Goal: Task Accomplishment & Management: Complete application form

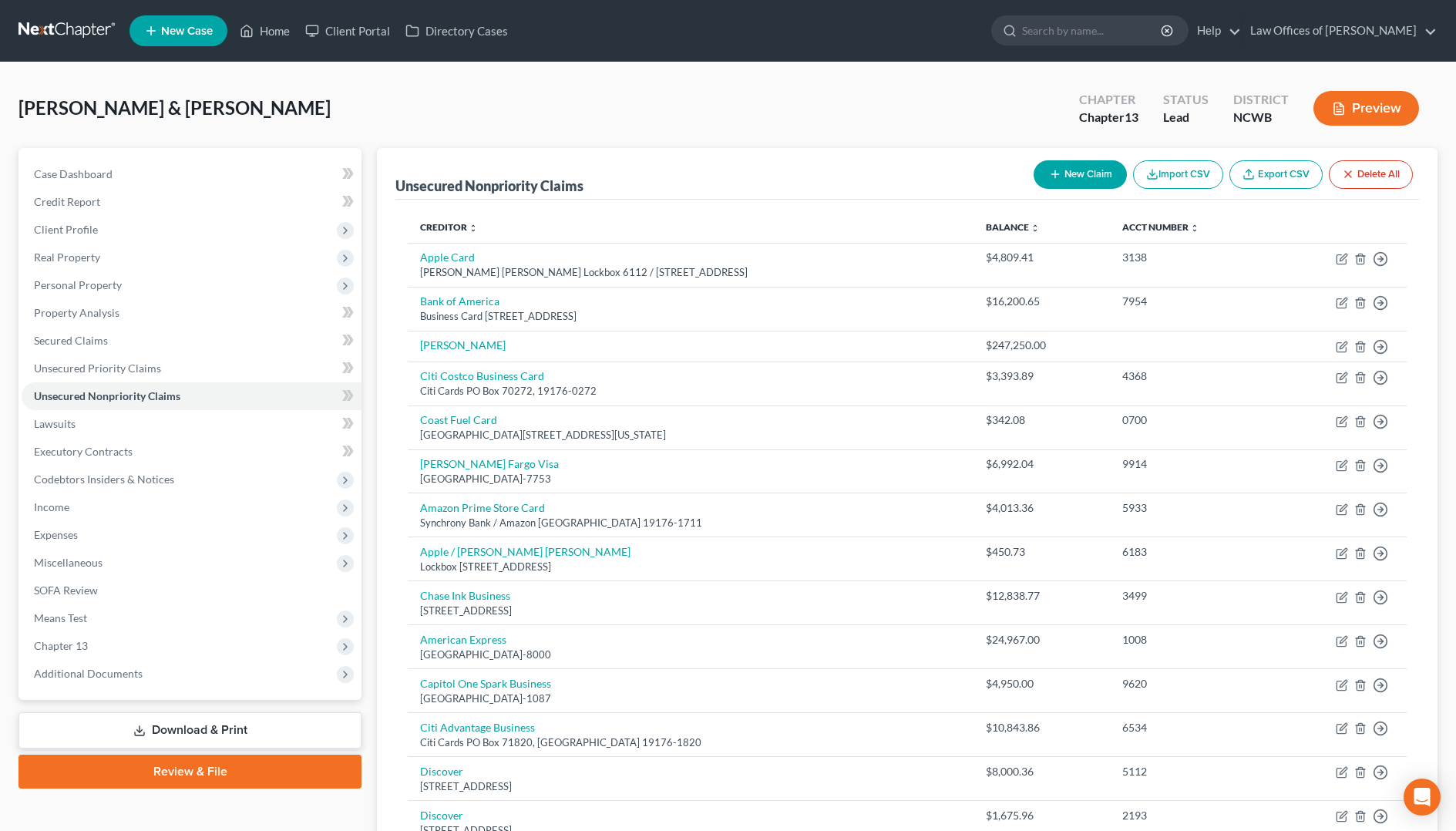
click at [1085, 168] on button "New Claim" at bounding box center [1080, 175] width 93 height 28
select select "2"
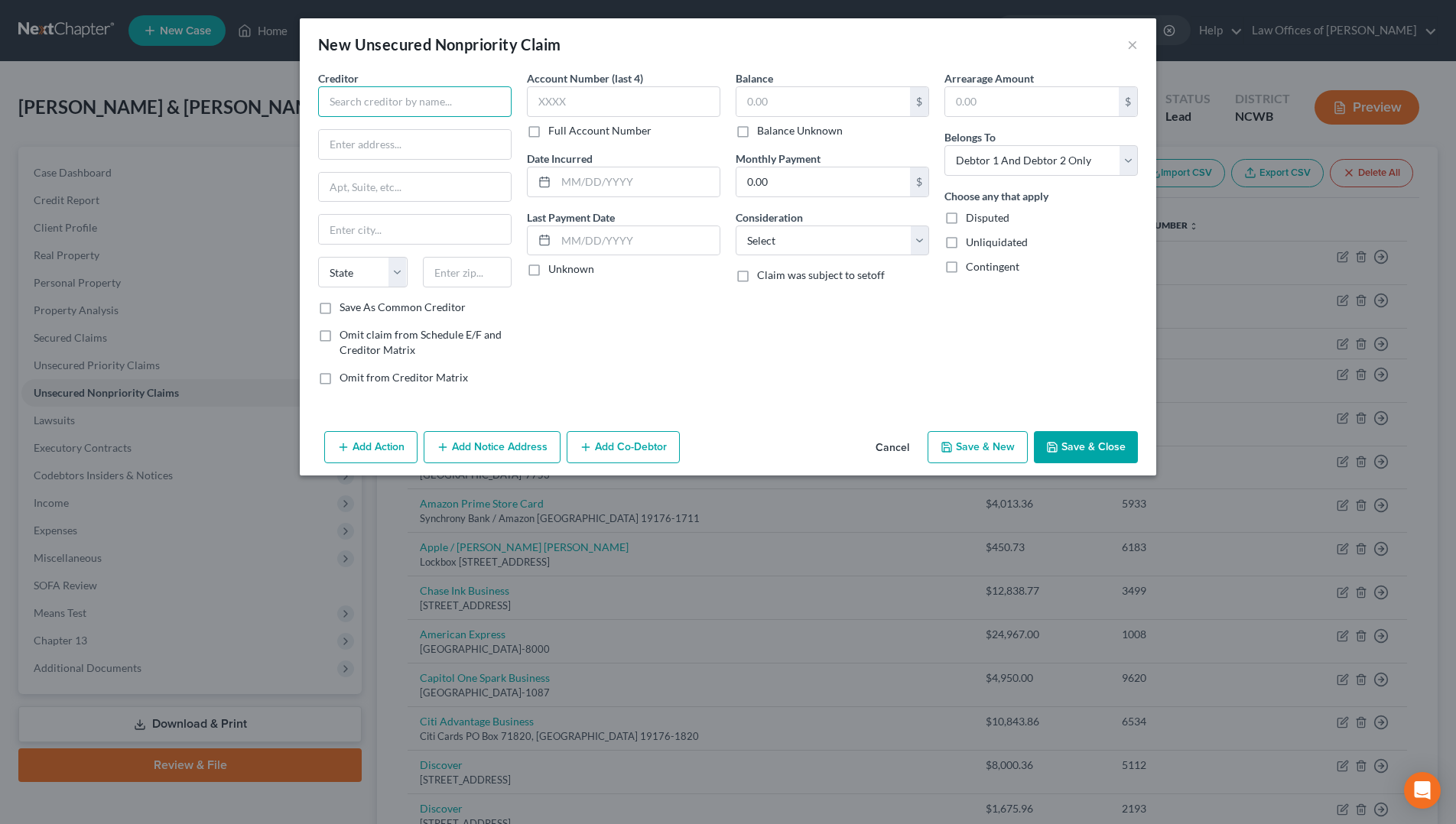
click at [366, 97] on input "text" at bounding box center [415, 101] width 194 height 31
type input "Home Depot"
click at [472, 150] on input "PO Box" at bounding box center [415, 144] width 192 height 29
type input "PO Box 70600"
click at [409, 235] on input "text" at bounding box center [415, 229] width 192 height 29
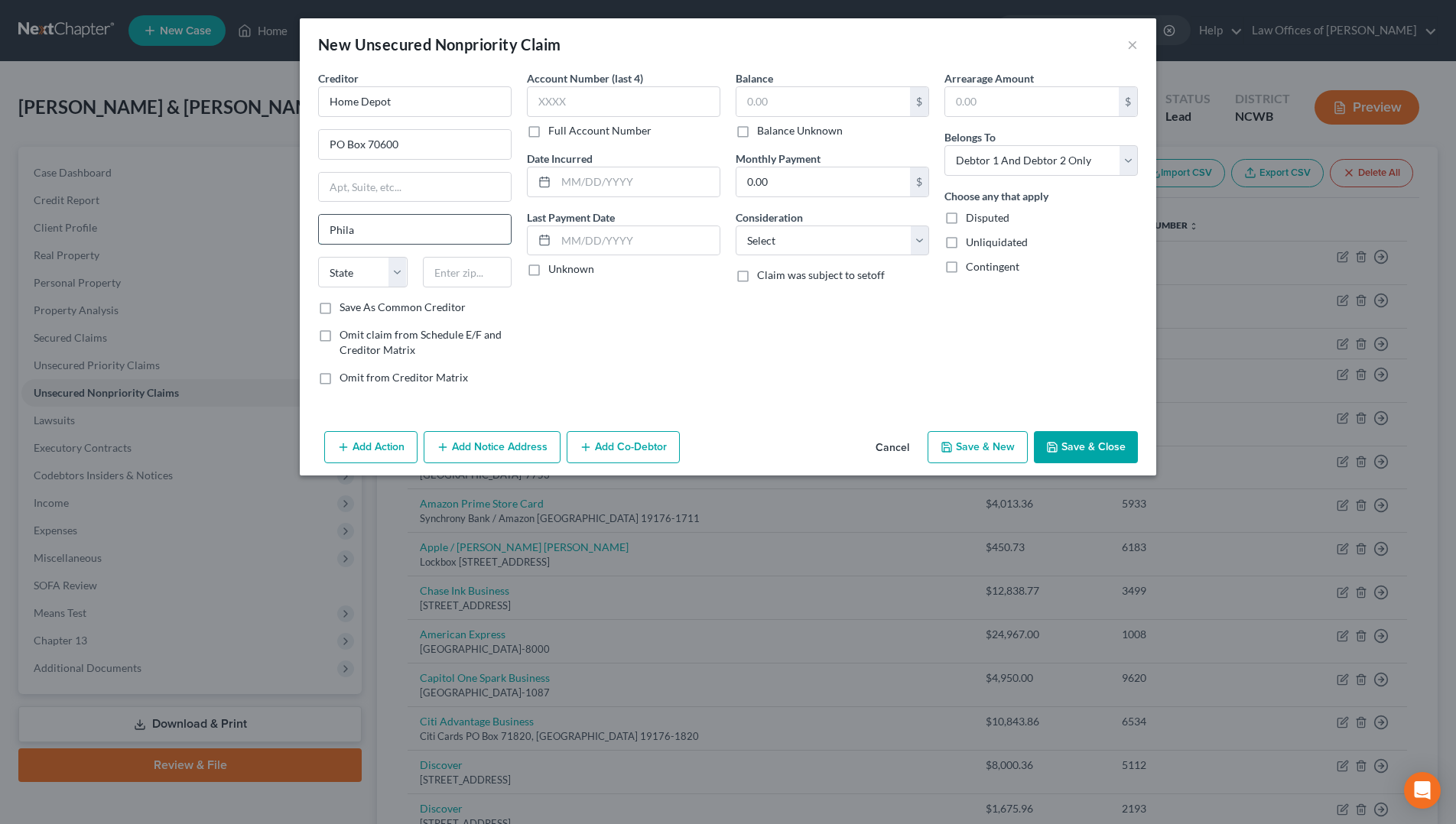
type input "[GEOGRAPHIC_DATA]"
type input "19101-7346"
click at [360, 278] on select "State [US_STATE] AK AR AZ CA CO CT DE DC [GEOGRAPHIC_DATA] [GEOGRAPHIC_DATA] GU…" at bounding box center [363, 272] width 89 height 31
select select "39"
click at [318, 257] on select "State [US_STATE] AK AR AZ CA CO CT DE DC [GEOGRAPHIC_DATA] [GEOGRAPHIC_DATA] GU…" at bounding box center [363, 272] width 89 height 31
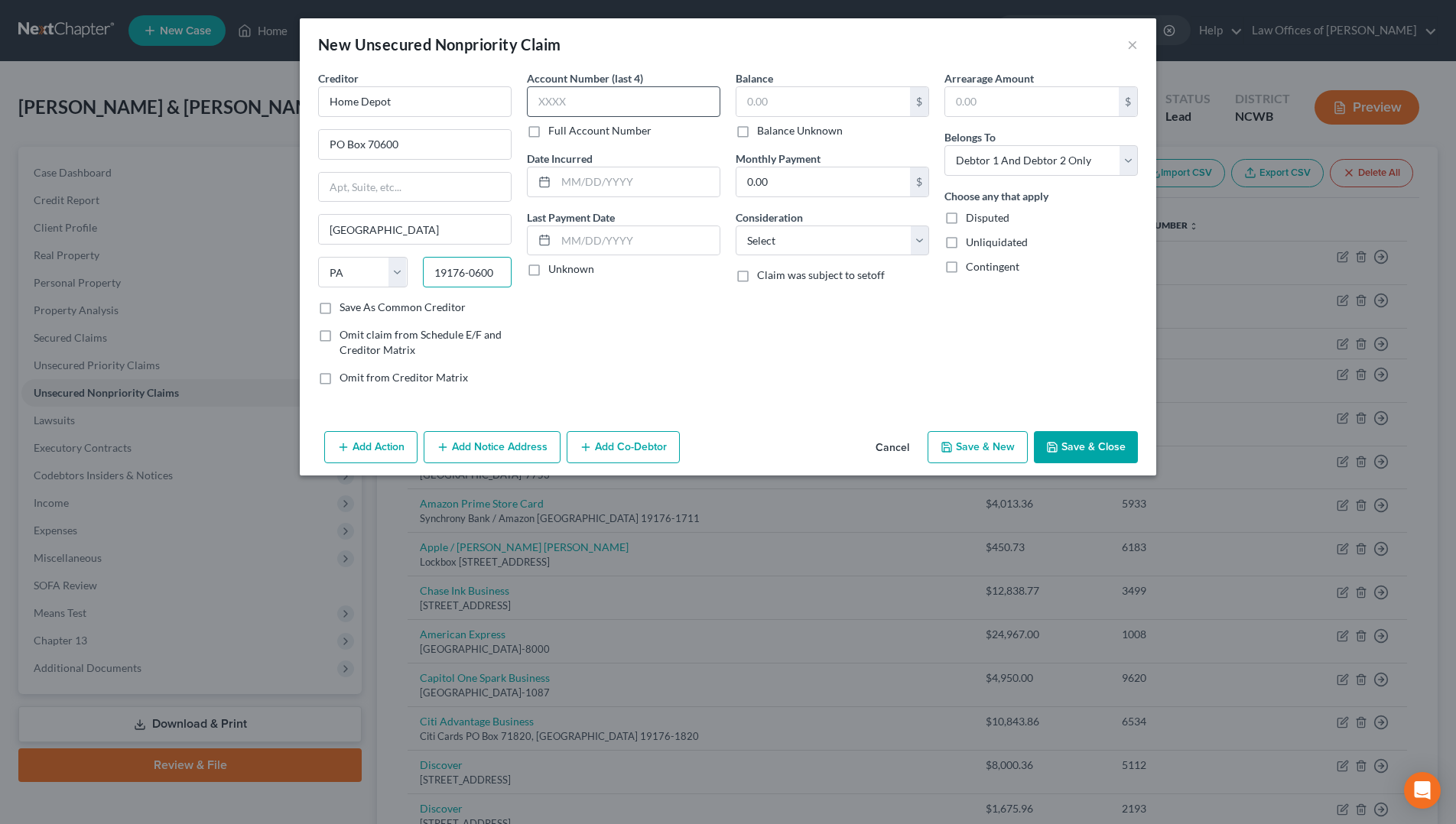
type input "19176-0600"
click at [537, 107] on input "text" at bounding box center [624, 101] width 194 height 31
click at [684, 105] on input "text" at bounding box center [624, 101] width 194 height 31
type input "1077"
click at [617, 181] on input "text" at bounding box center [638, 182] width 164 height 29
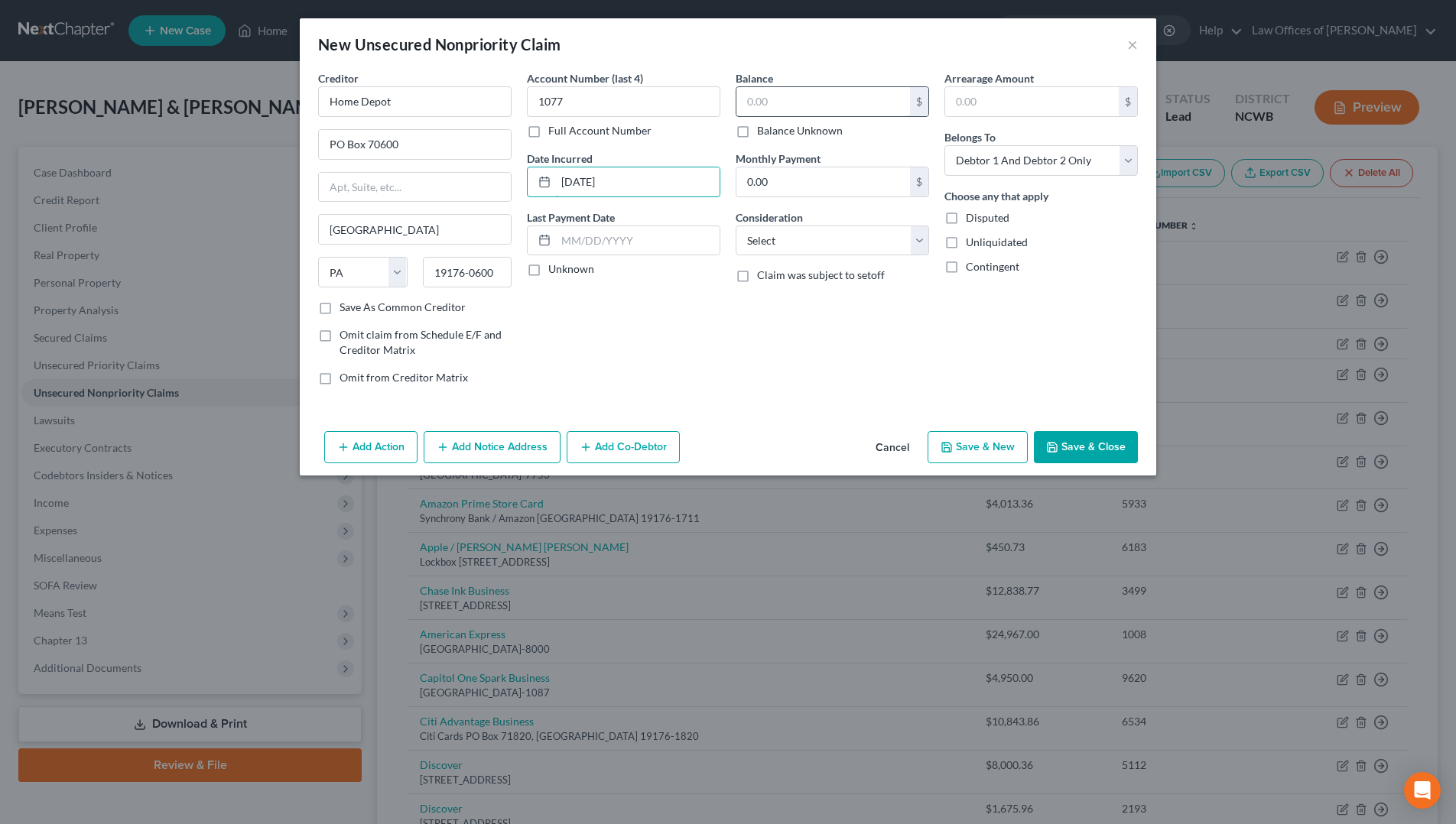
type input "[DATE]"
click at [776, 107] on input "text" at bounding box center [823, 101] width 173 height 29
type input "5,870.1"
click at [854, 236] on select "Select Cable / Satellite Services Collection Agency Credit Card Debt Debt Couns…" at bounding box center [832, 241] width 194 height 31
select select "2"
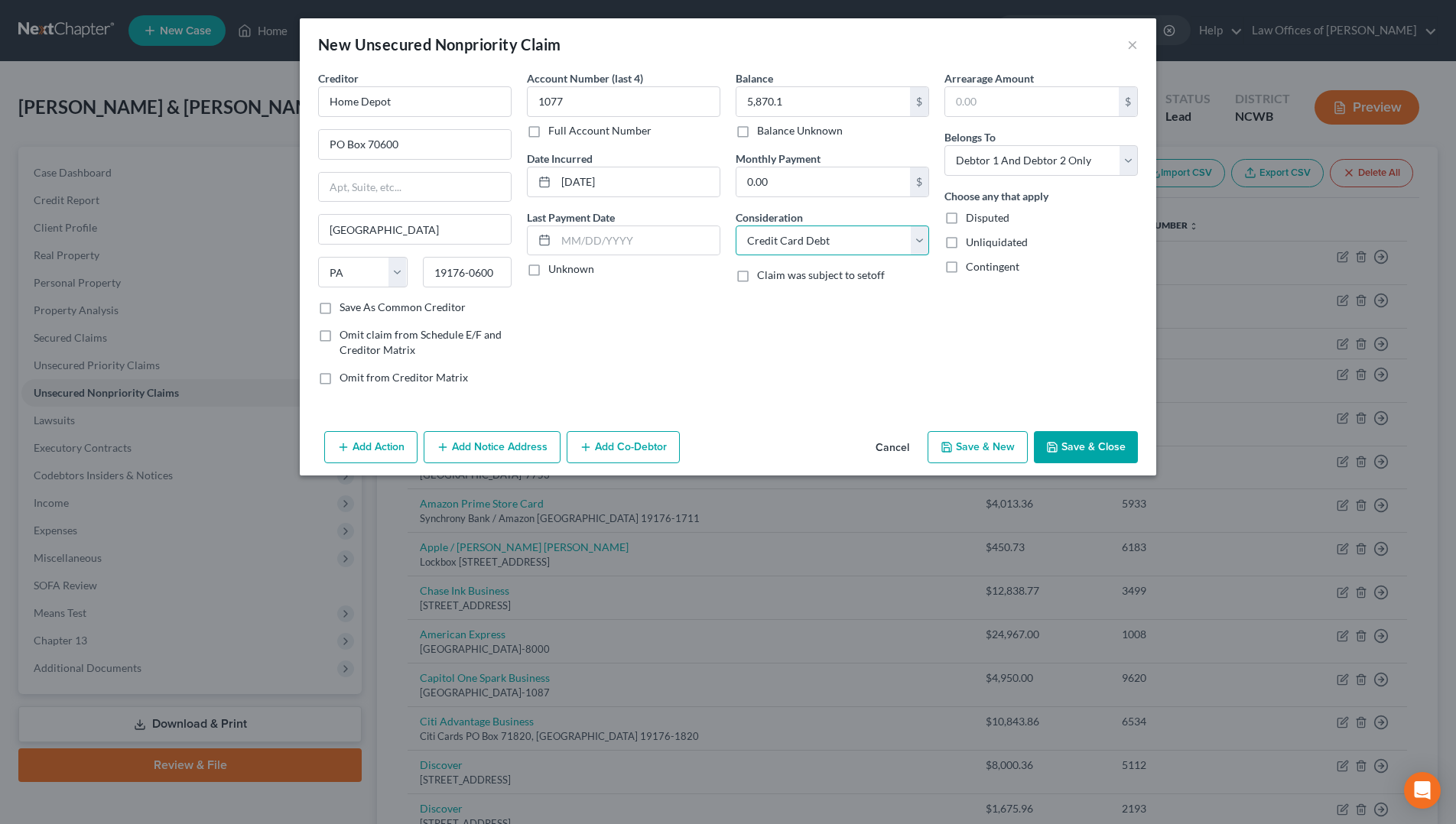
click at [736, 226] on select "Select Cable / Satellite Services Collection Agency Credit Card Debt Debt Couns…" at bounding box center [832, 241] width 194 height 31
click at [1055, 160] on select "Select Debtor 1 Only Debtor 2 Only Debtor 1 And Debtor 2 Only At Least One Of T…" at bounding box center [1041, 160] width 194 height 31
select select "0"
click at [945, 145] on select "Select Debtor 1 Only Debtor 2 Only Debtor 1 And Debtor 2 Only At Least One Of T…" at bounding box center [1041, 160] width 194 height 31
click at [1072, 440] on button "Save & Close" at bounding box center [1086, 447] width 104 height 32
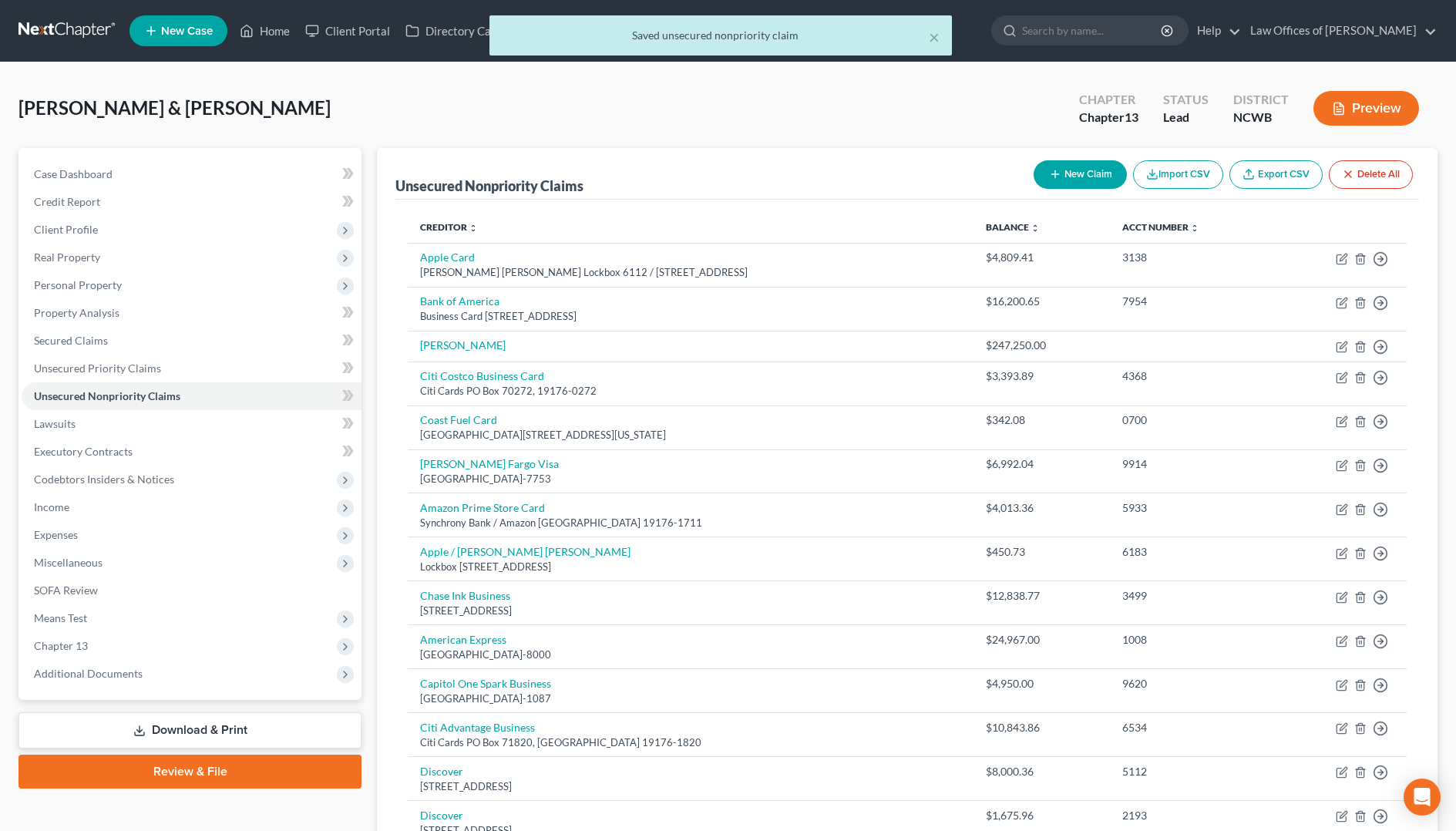
click at [1066, 172] on button "New Claim" at bounding box center [1080, 175] width 93 height 28
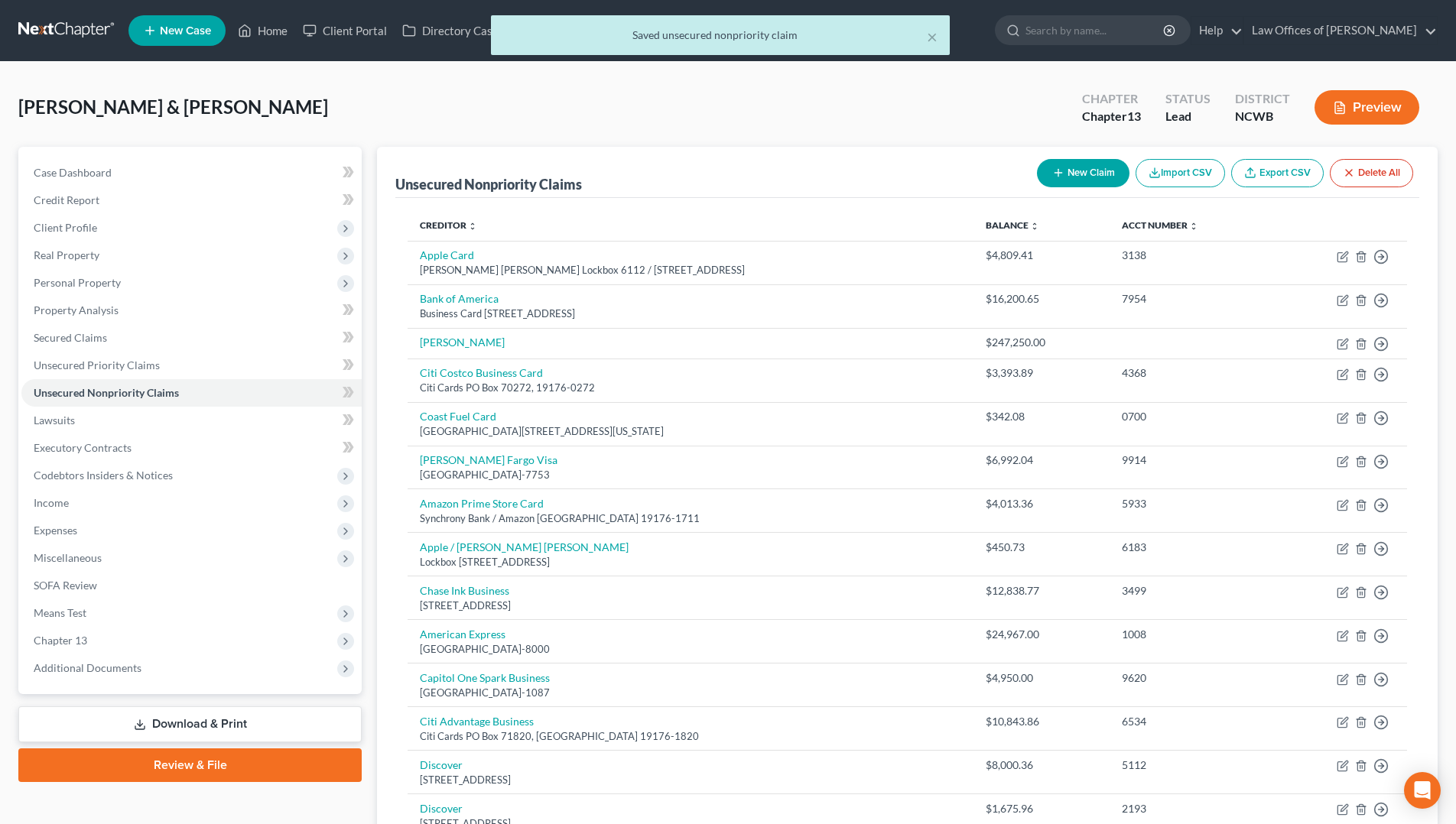
select select "2"
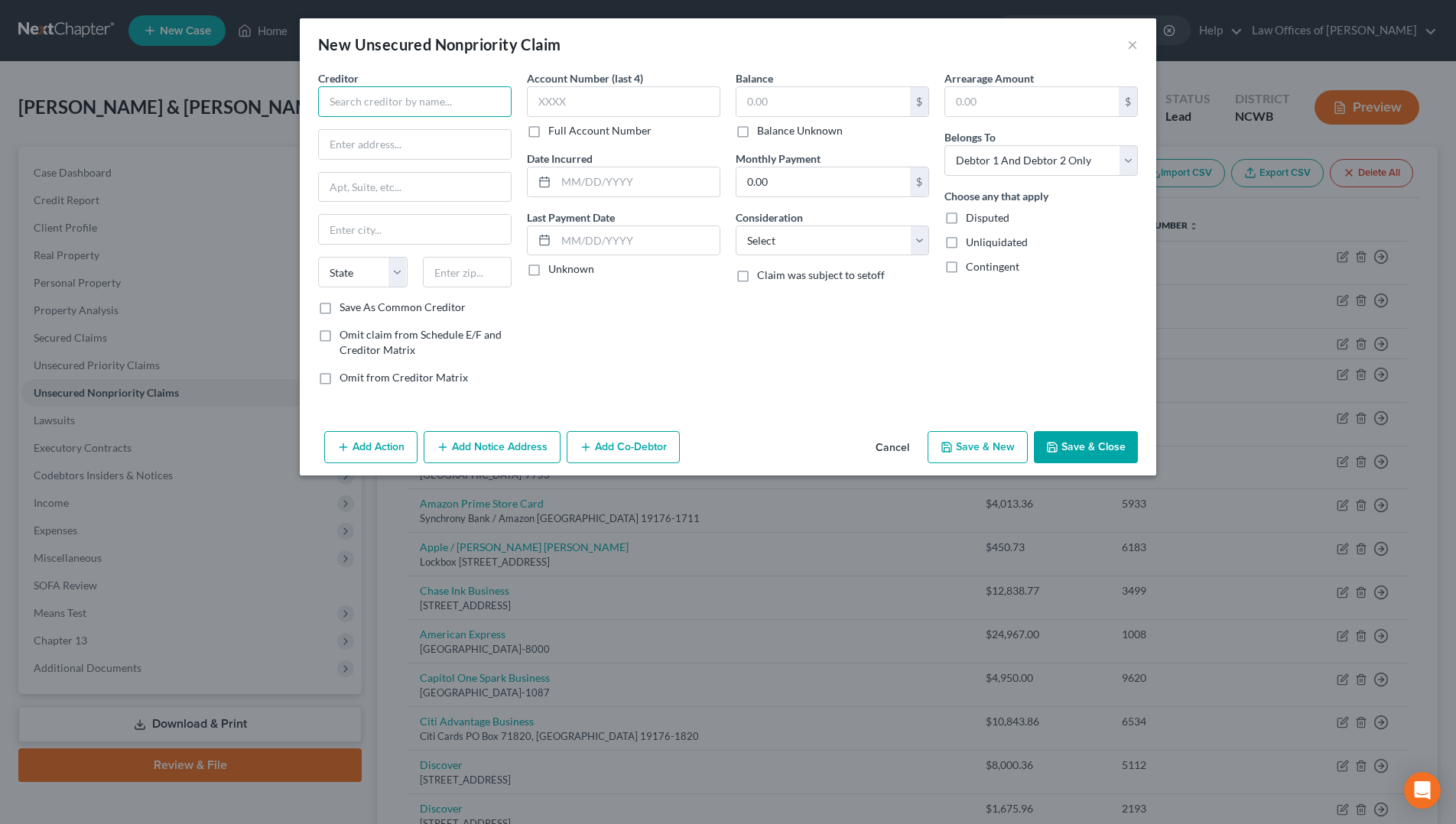
click at [483, 103] on input "text" at bounding box center [415, 101] width 194 height 31
type input "Old Navy"
type input "PO Box 13337"
type input "[GEOGRAPHIC_DATA]"
select select "39"
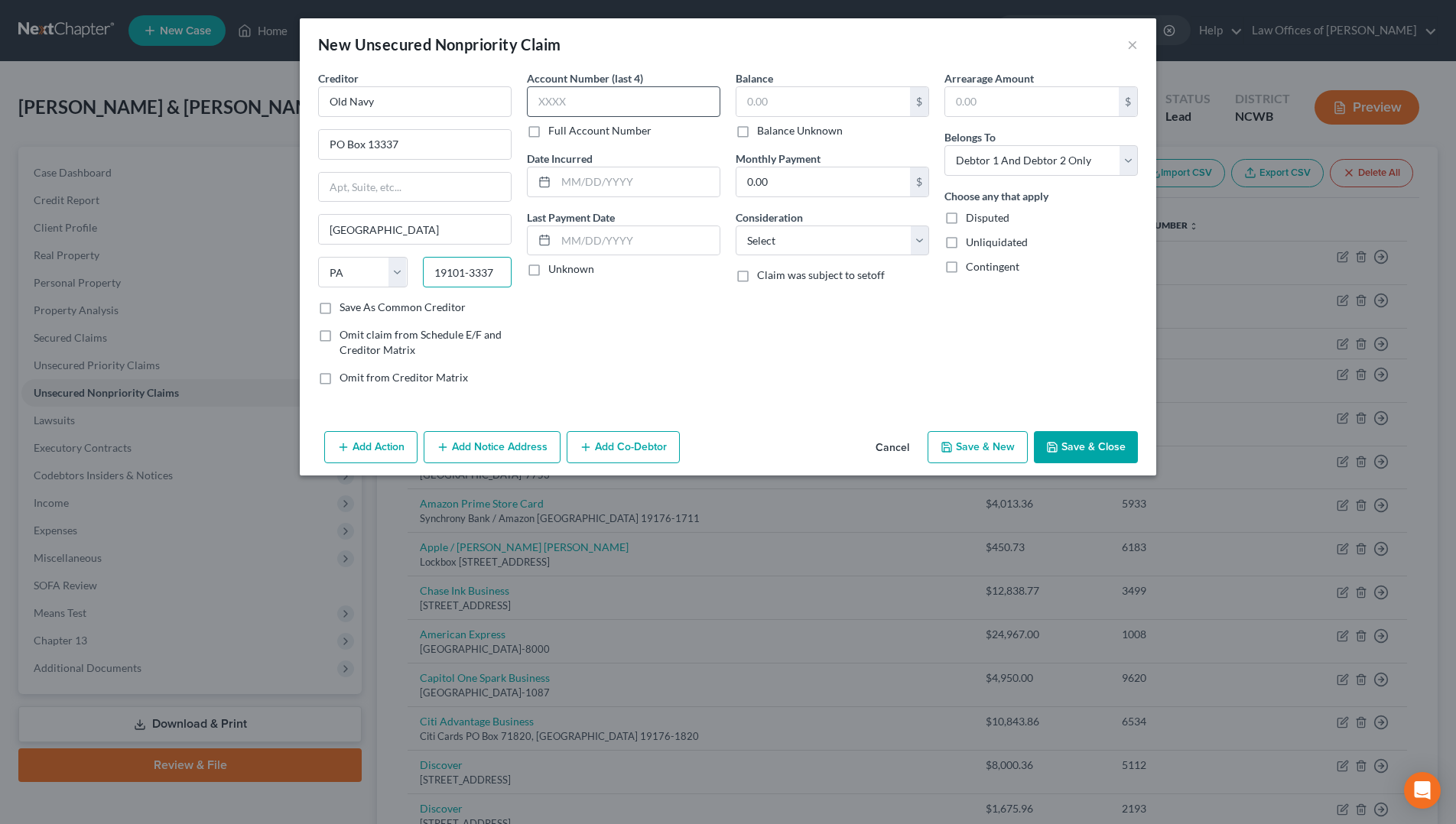
type input "19101-3337"
click at [577, 94] on input "text" at bounding box center [624, 101] width 194 height 31
type input "9631"
click at [835, 97] on input "text" at bounding box center [823, 101] width 173 height 29
type input "241.57"
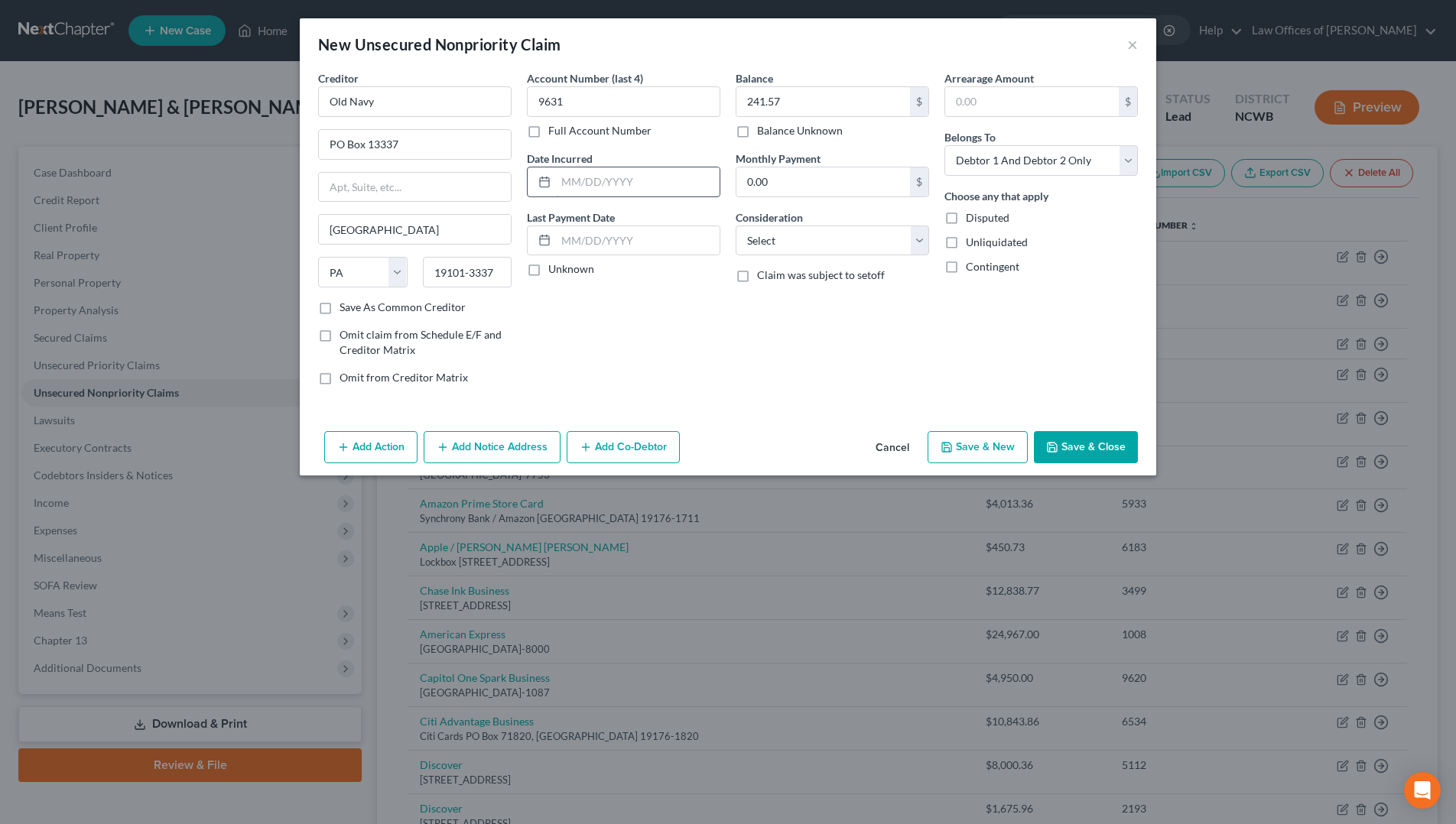
click at [561, 179] on input "text" at bounding box center [638, 182] width 164 height 29
type input "[DATE]"
click at [898, 249] on select "Select Cable / Satellite Services Collection Agency Credit Card Debt Debt Couns…" at bounding box center [832, 241] width 194 height 31
select select "2"
click at [736, 226] on select "Select Cable / Satellite Services Collection Agency Credit Card Debt Debt Couns…" at bounding box center [832, 241] width 194 height 31
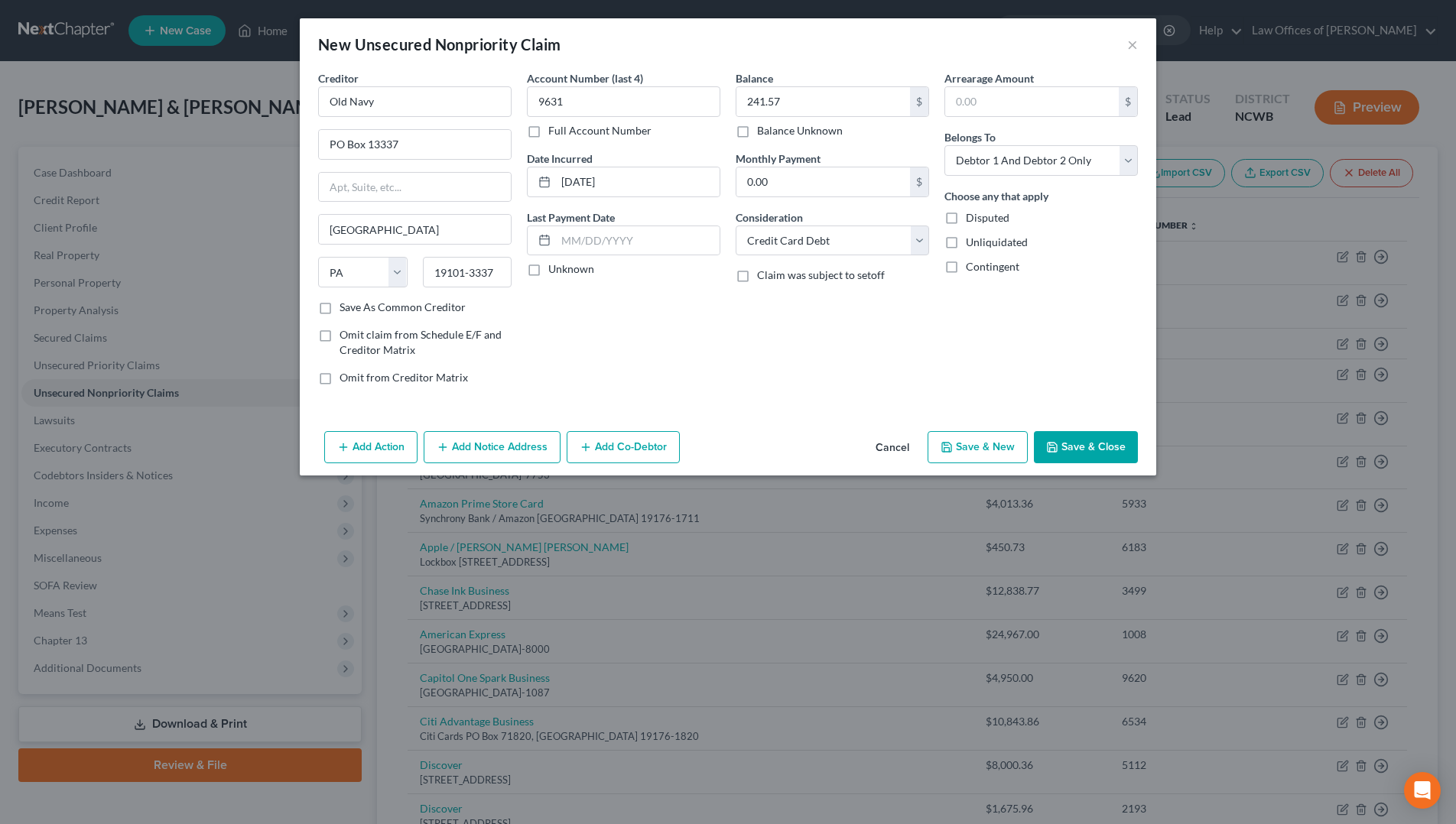
click at [1093, 440] on button "Save & Close" at bounding box center [1086, 447] width 104 height 32
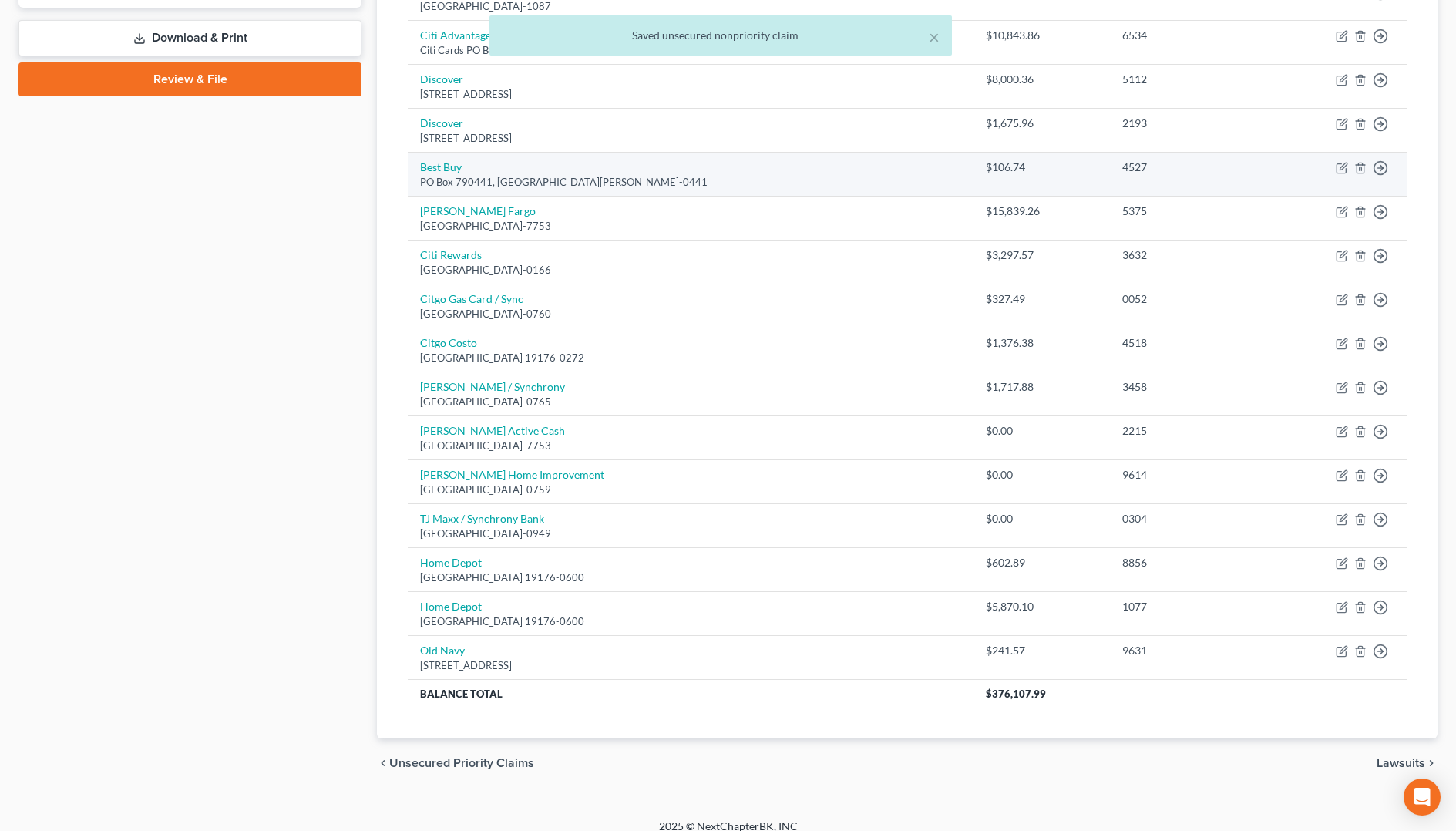
scroll to position [708, 0]
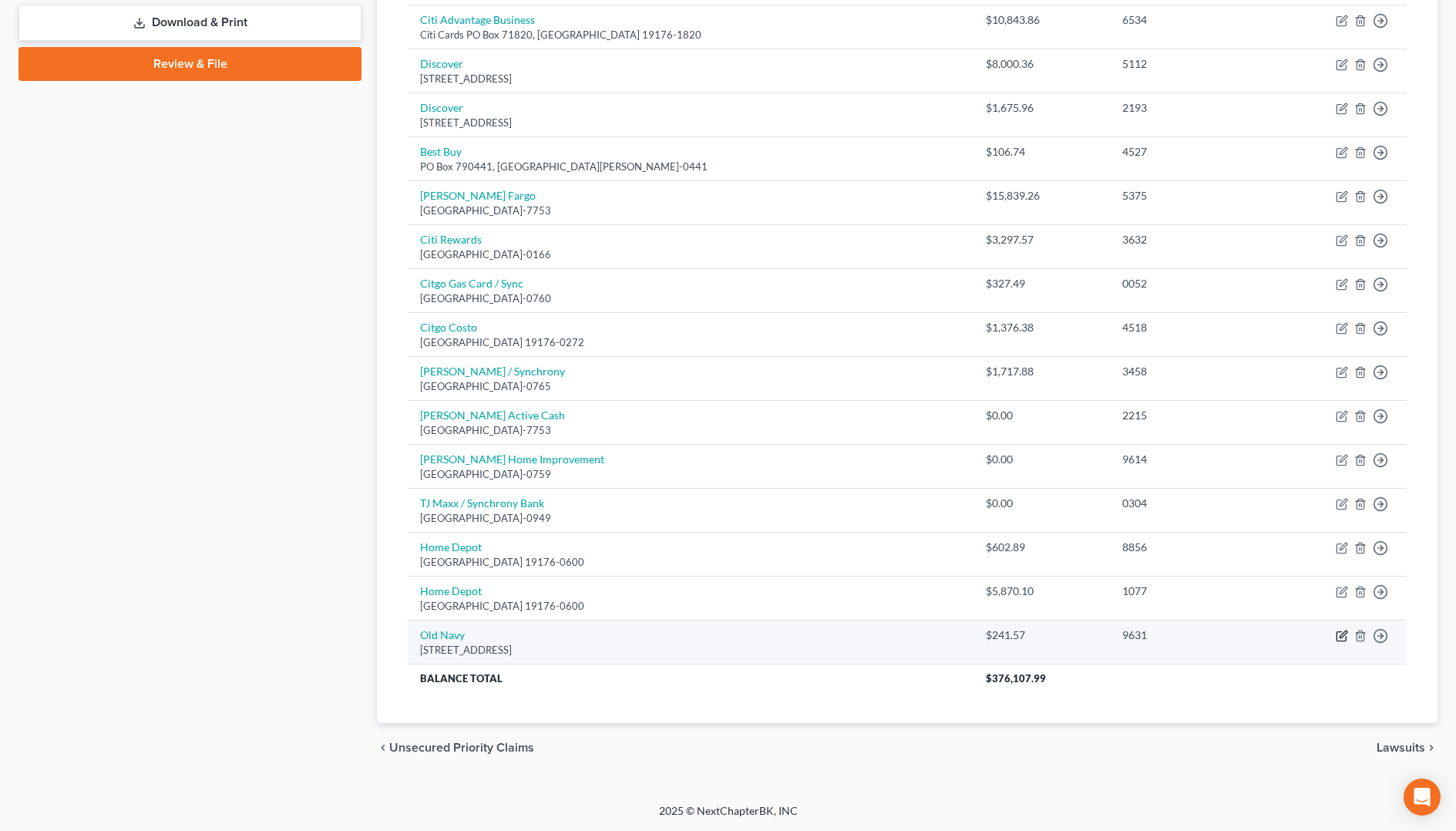
click at [1339, 636] on icon "button" at bounding box center [1342, 636] width 13 height 13
select select "39"
select select "2"
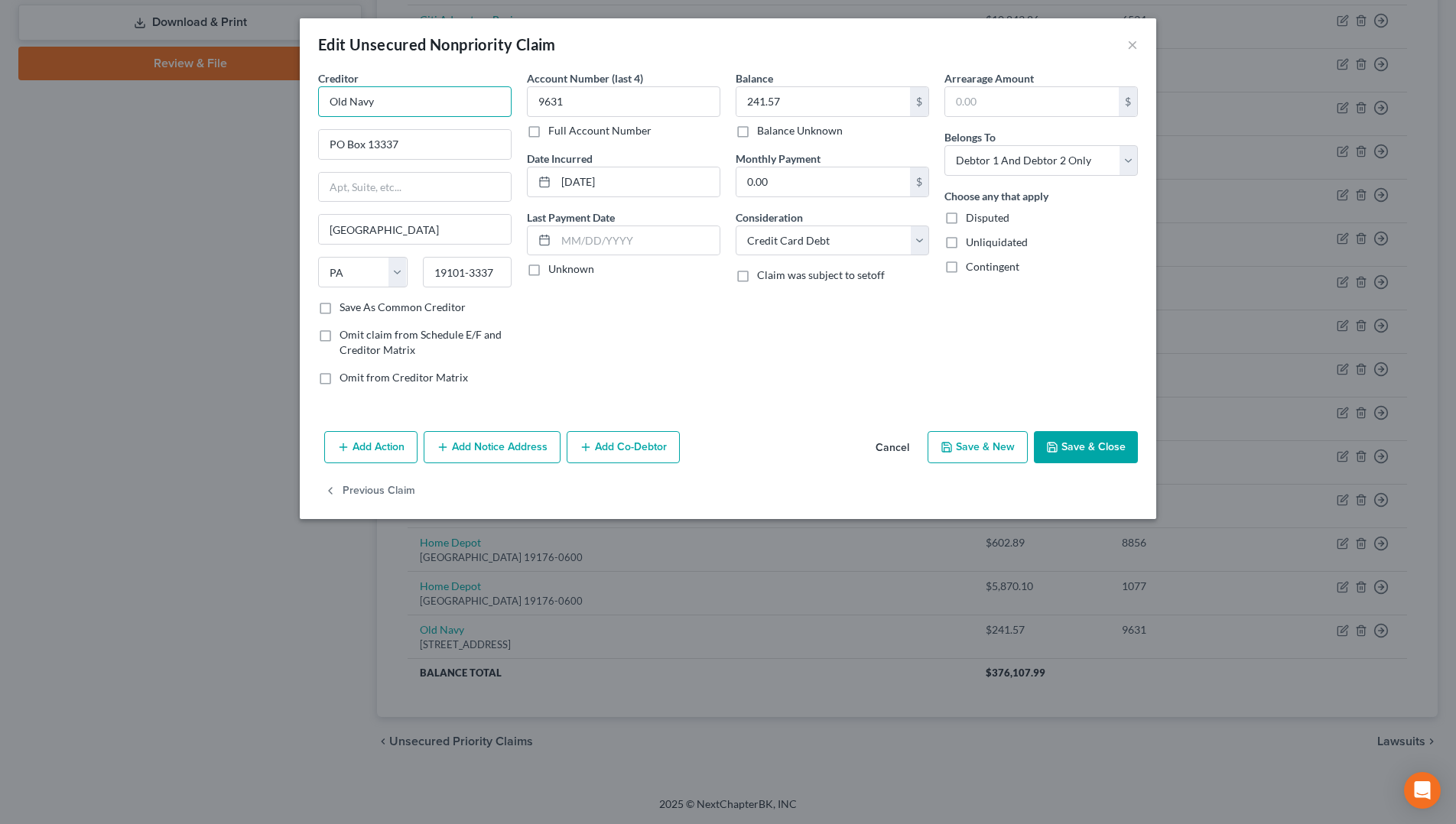
click at [435, 107] on input "Old Navy" at bounding box center [415, 101] width 194 height 31
type input "Old Navy / [PERSON_NAME]"
click at [1070, 450] on button "Save & Close" at bounding box center [1086, 447] width 104 height 32
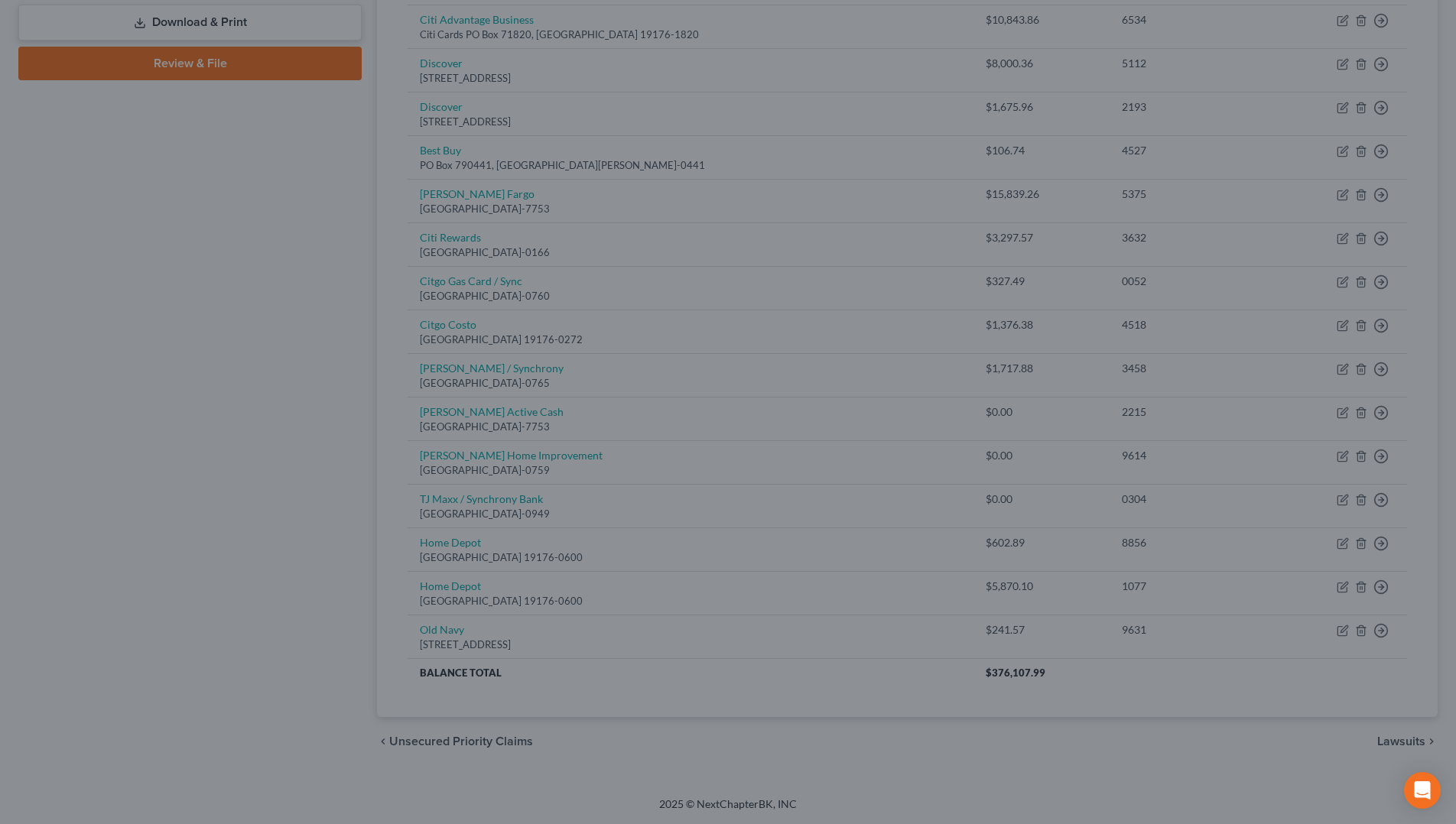
type input "0"
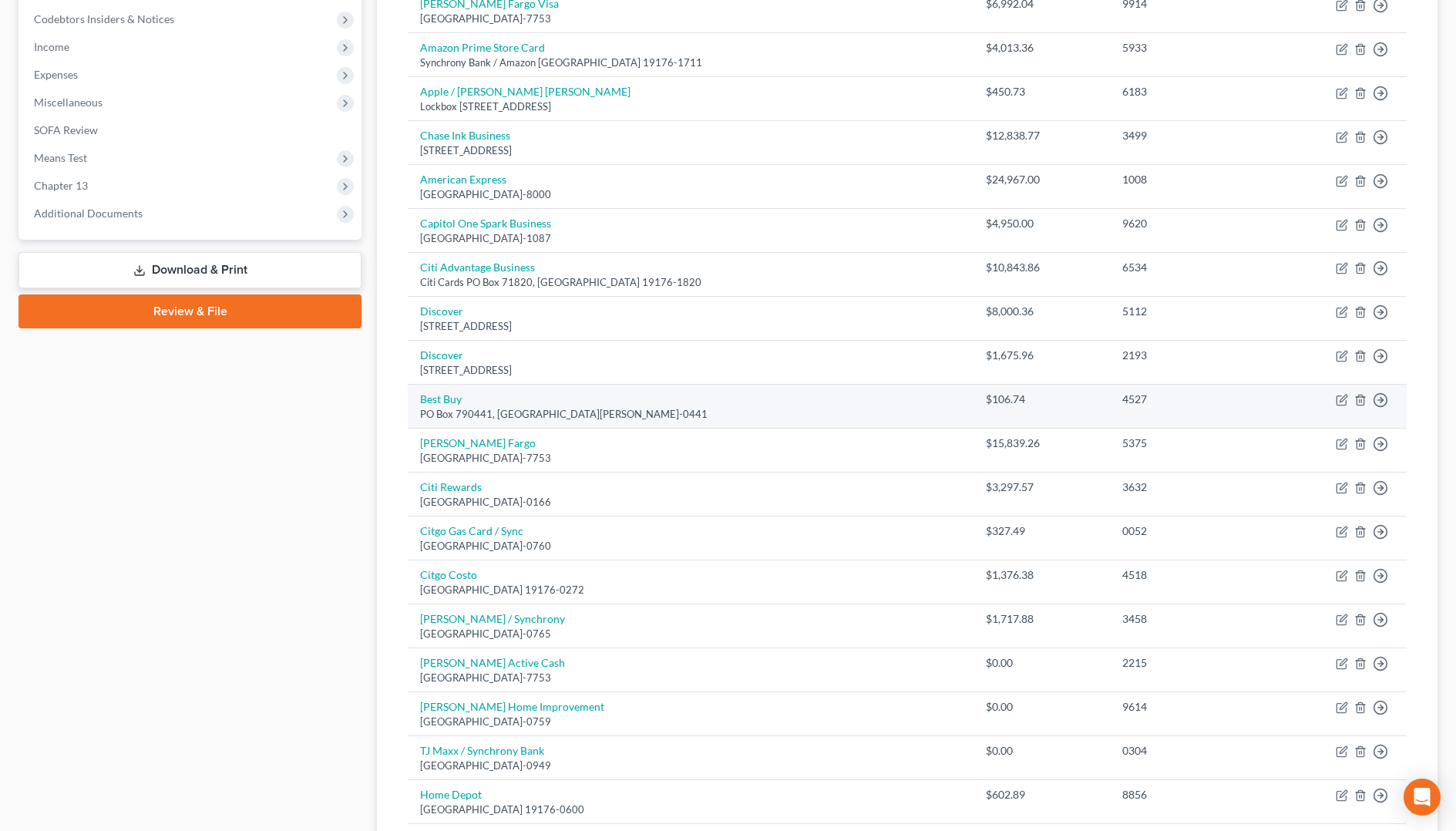
scroll to position [631, 0]
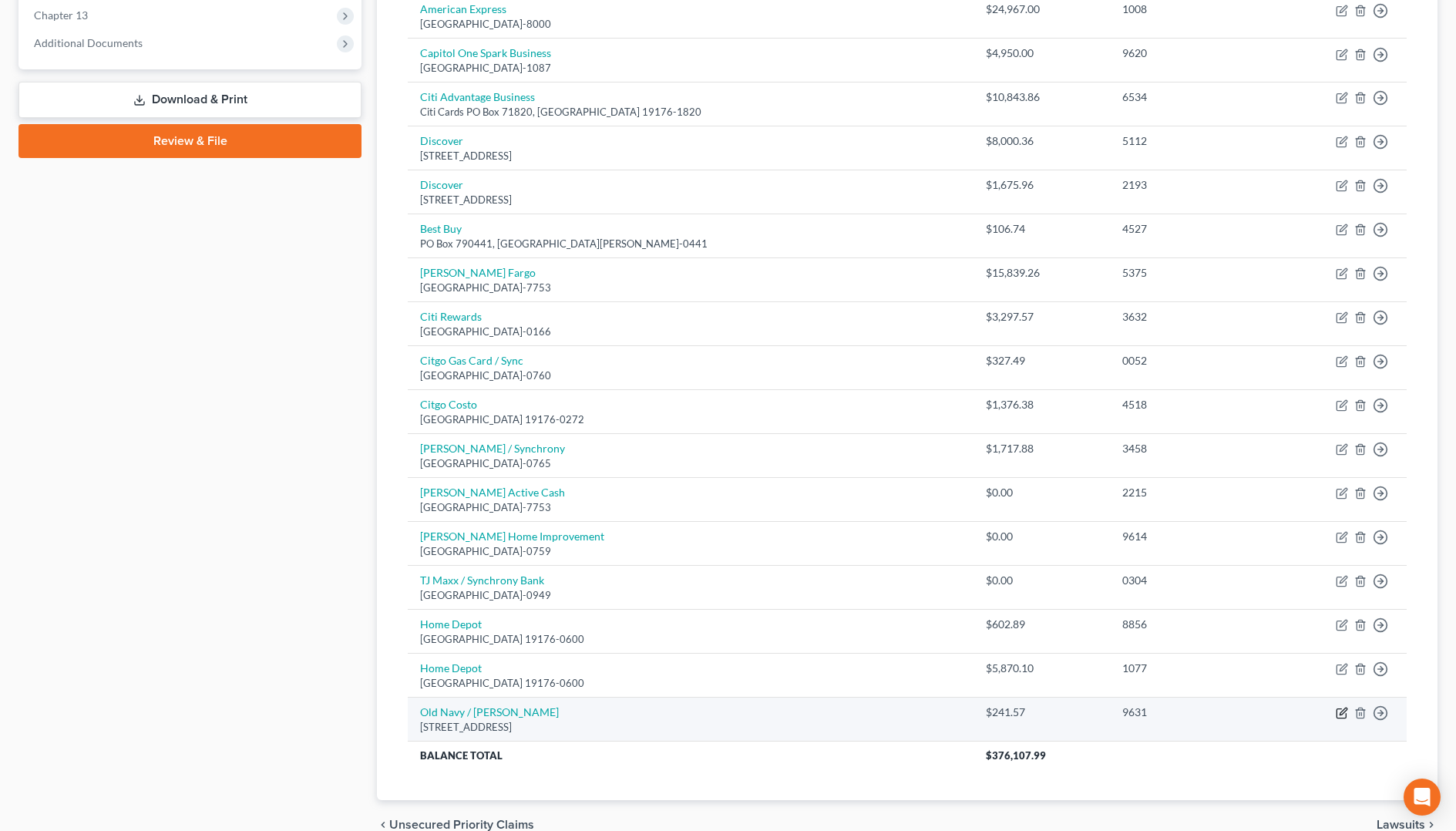
click at [1341, 713] on icon "button" at bounding box center [1342, 713] width 13 height 13
select select "39"
select select "2"
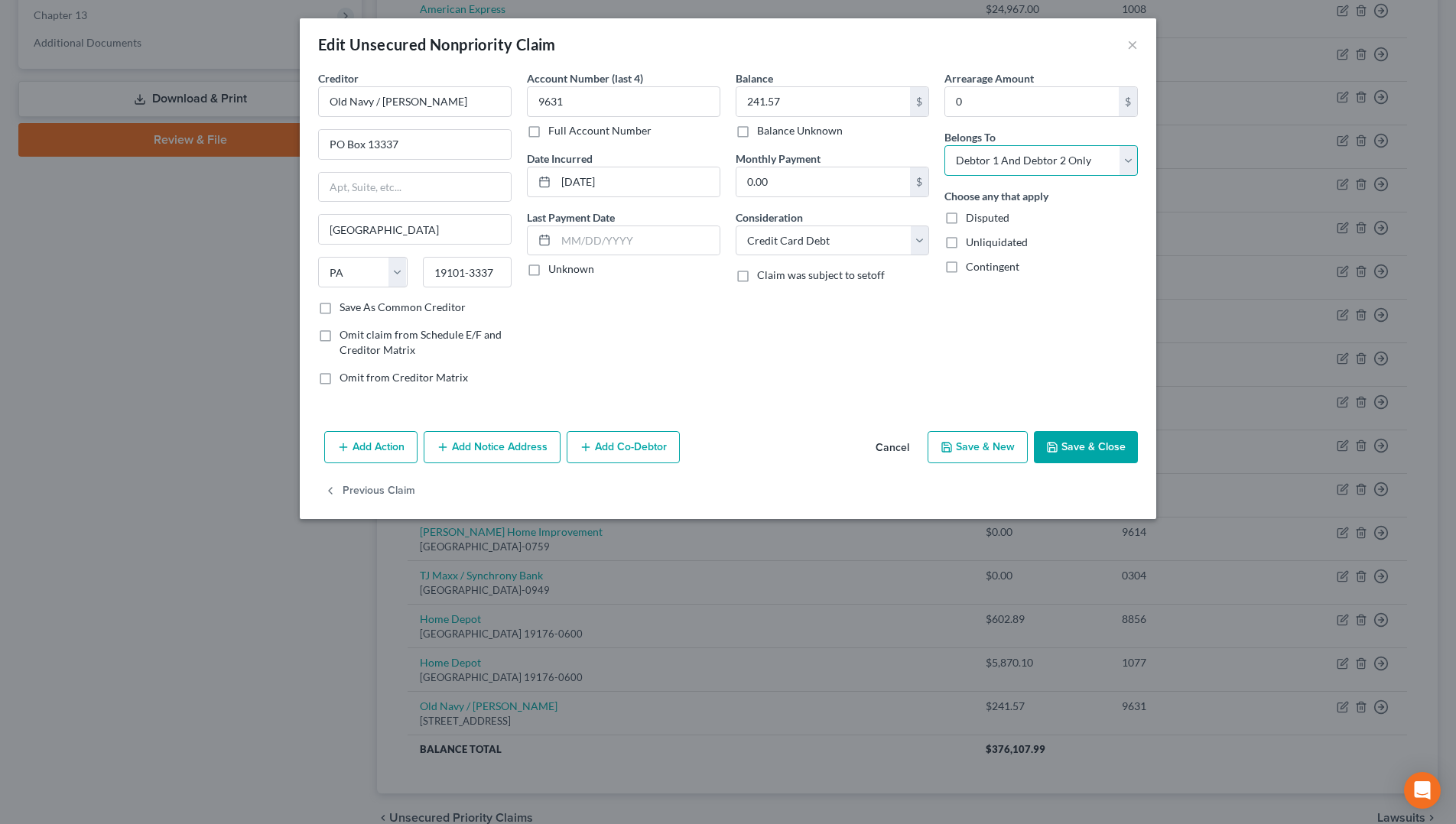
click at [1054, 162] on select "Select Debtor 1 Only Debtor 2 Only Debtor 1 And Debtor 2 Only At Least One Of T…" at bounding box center [1041, 160] width 194 height 31
select select "1"
click at [945, 145] on select "Select Debtor 1 Only Debtor 2 Only Debtor 1 And Debtor 2 Only At Least One Of T…" at bounding box center [1041, 160] width 194 height 31
click at [1095, 439] on button "Save & Close" at bounding box center [1086, 447] width 104 height 32
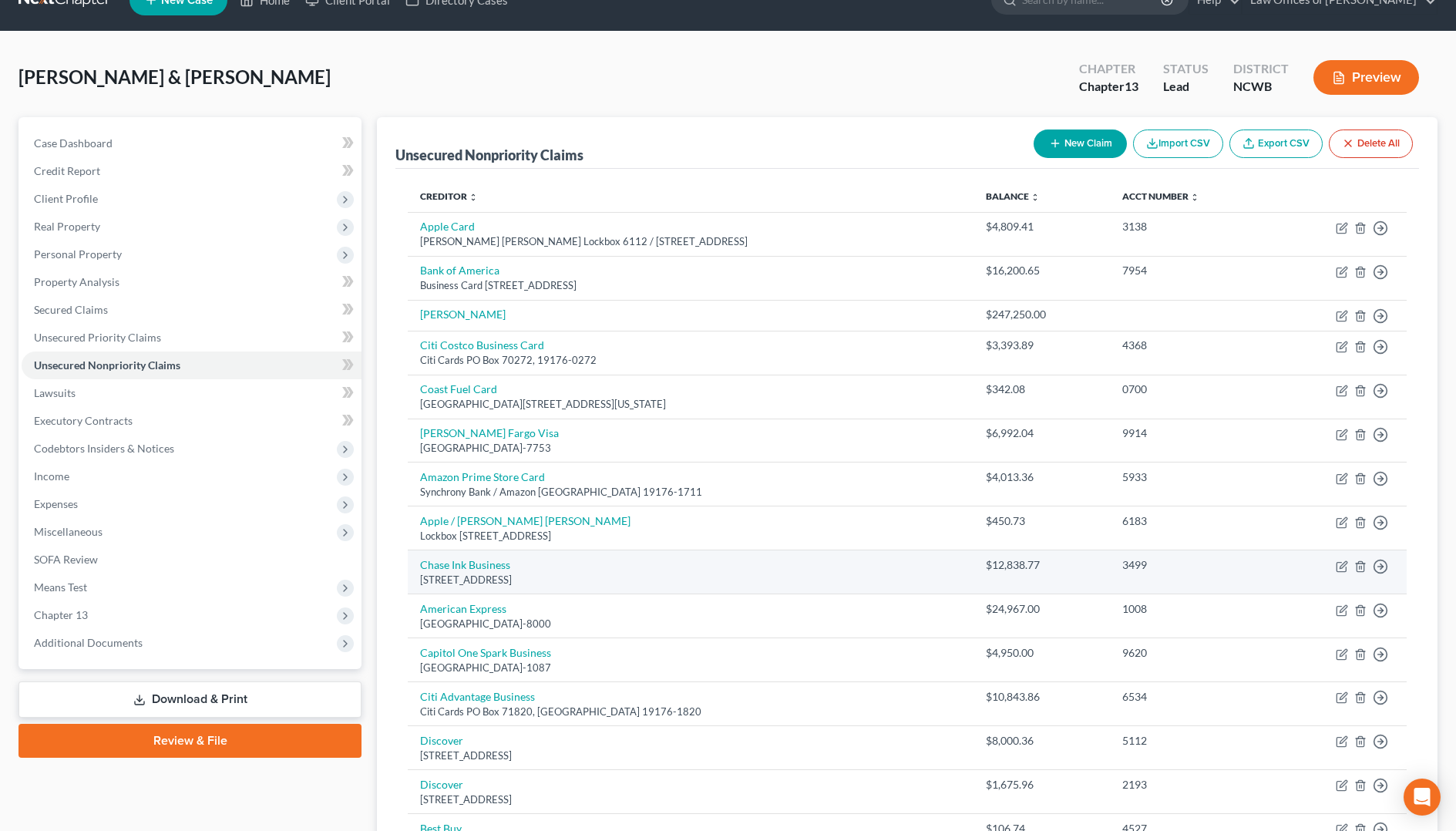
scroll to position [0, 0]
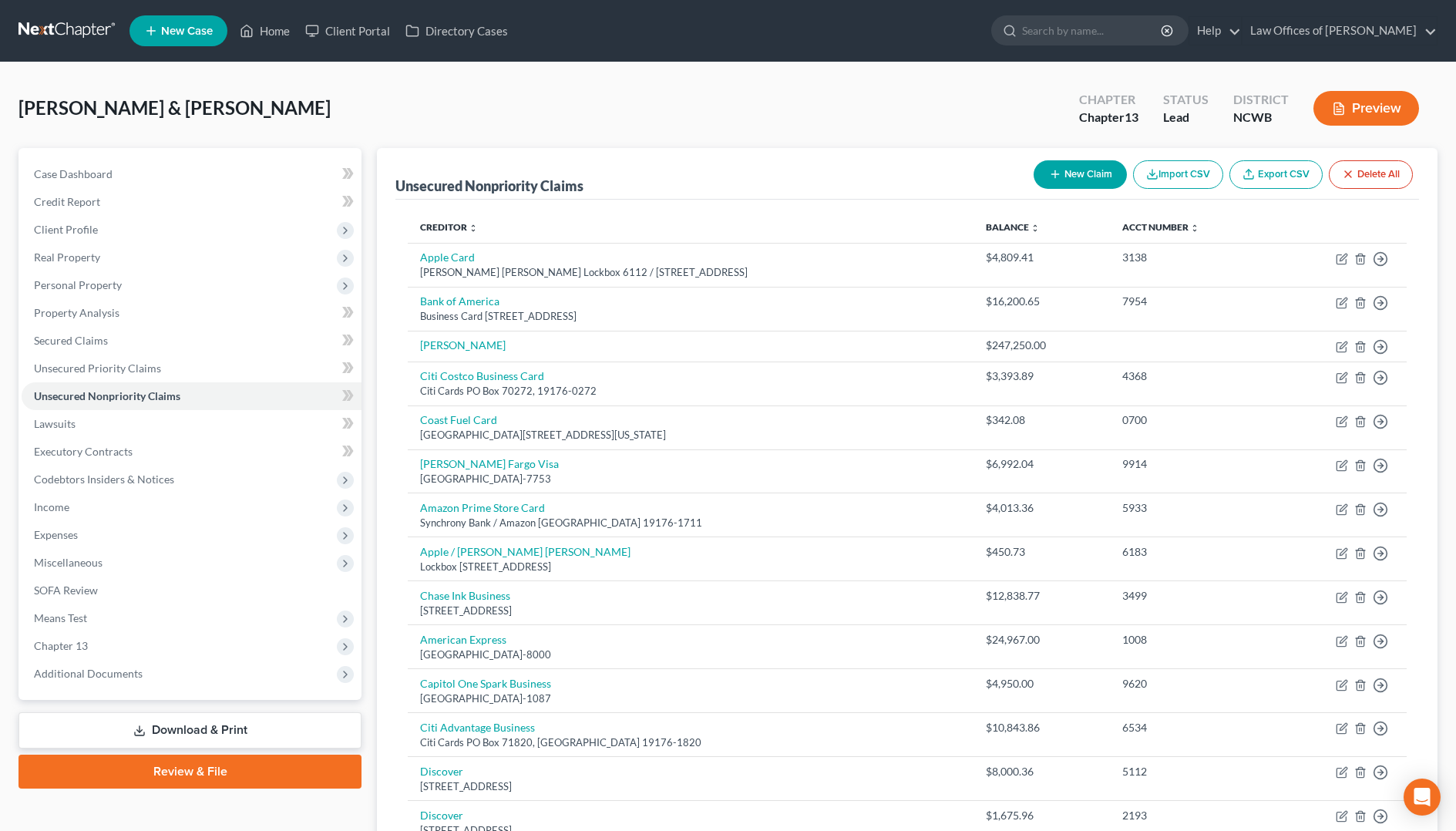
click at [1062, 178] on button "New Claim" at bounding box center [1080, 175] width 93 height 28
select select "2"
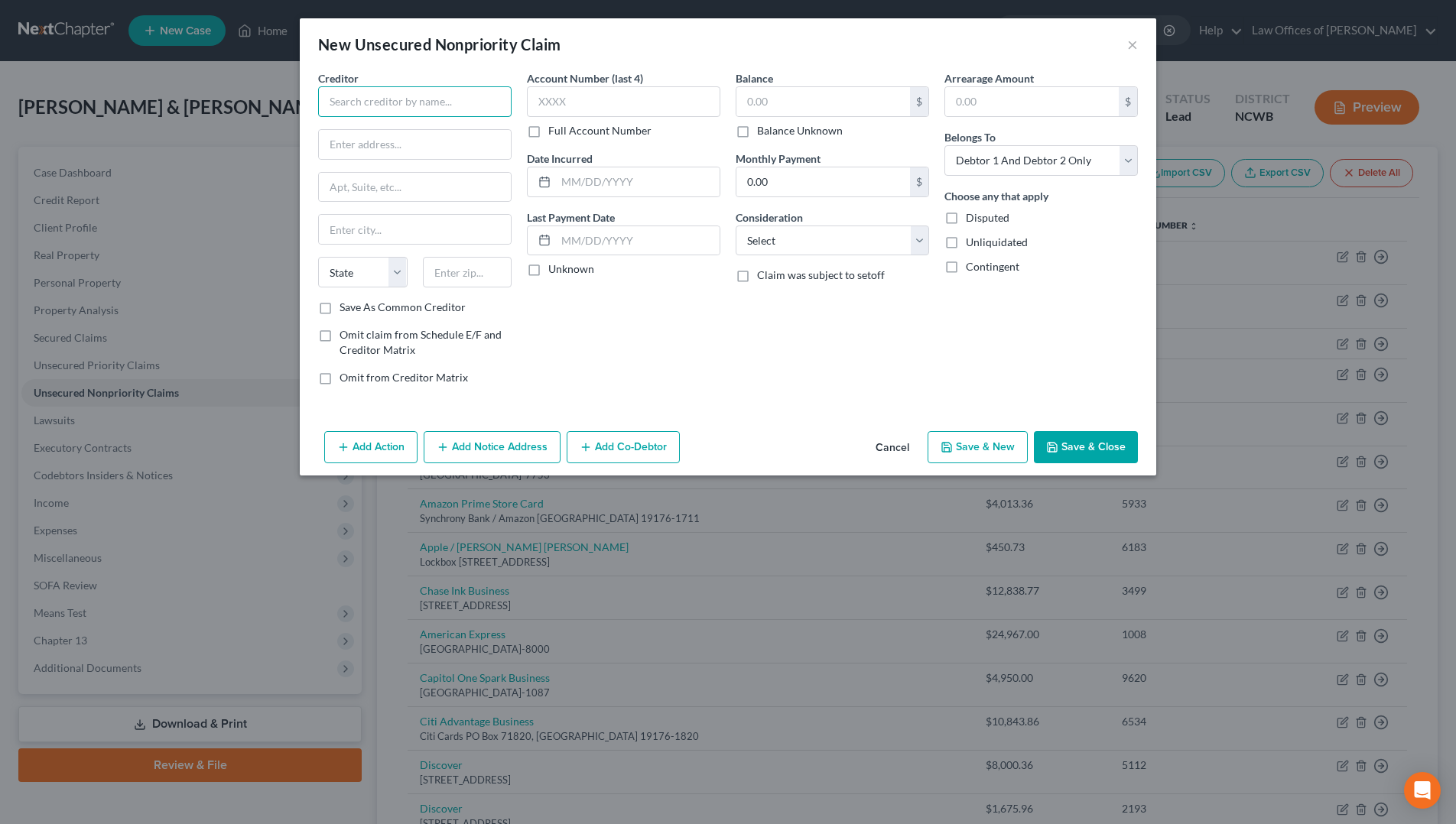
click at [457, 105] on input "text" at bounding box center [415, 101] width 194 height 31
type input "Credit One Bank"
type input "PO Box 60500"
type input "City of Industry"
select select "4"
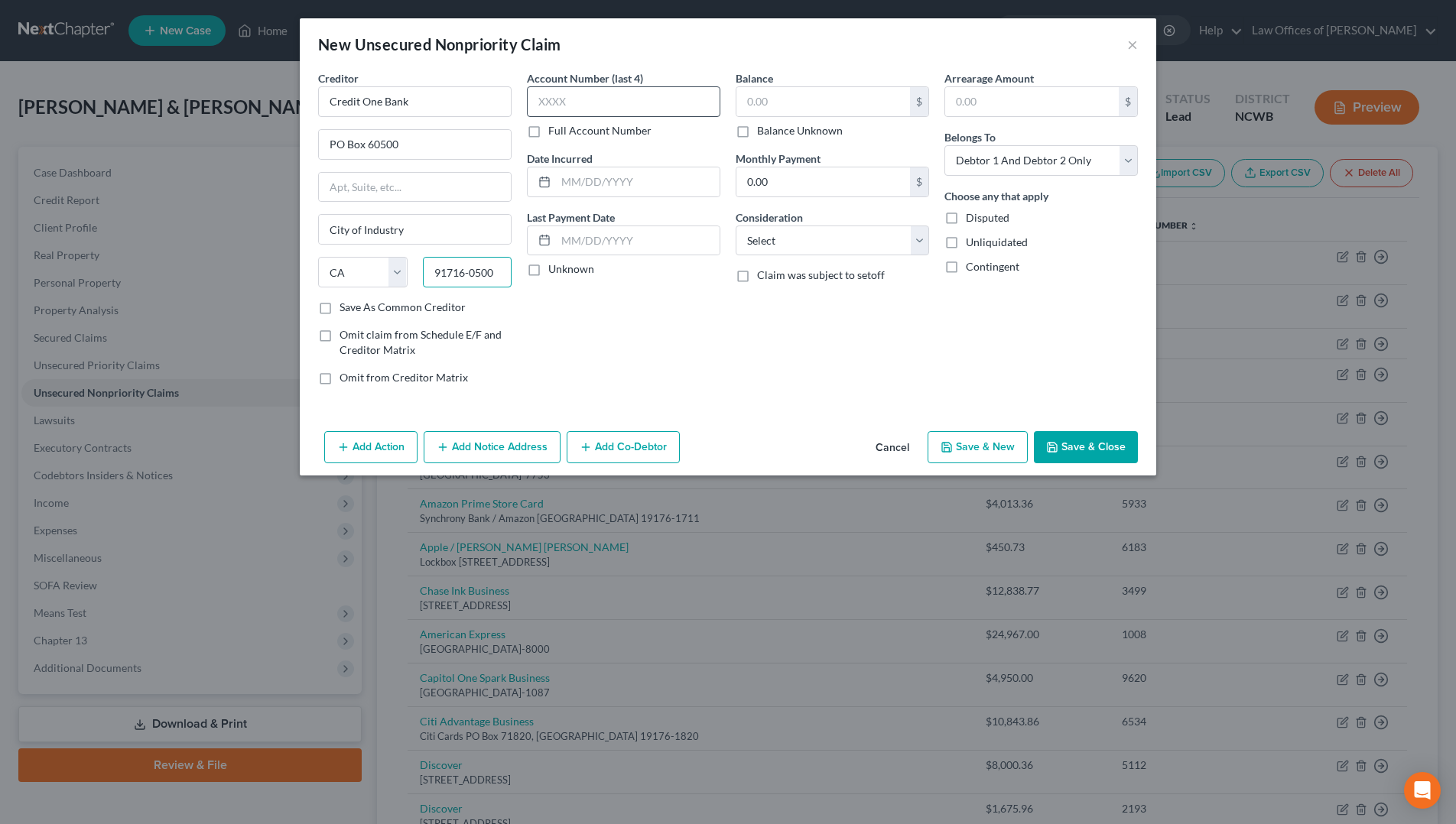
type input "91716-0500"
click at [621, 111] on input "text" at bounding box center [624, 101] width 194 height 31
type input "0128"
click at [872, 100] on input "text" at bounding box center [823, 101] width 173 height 29
type input "635"
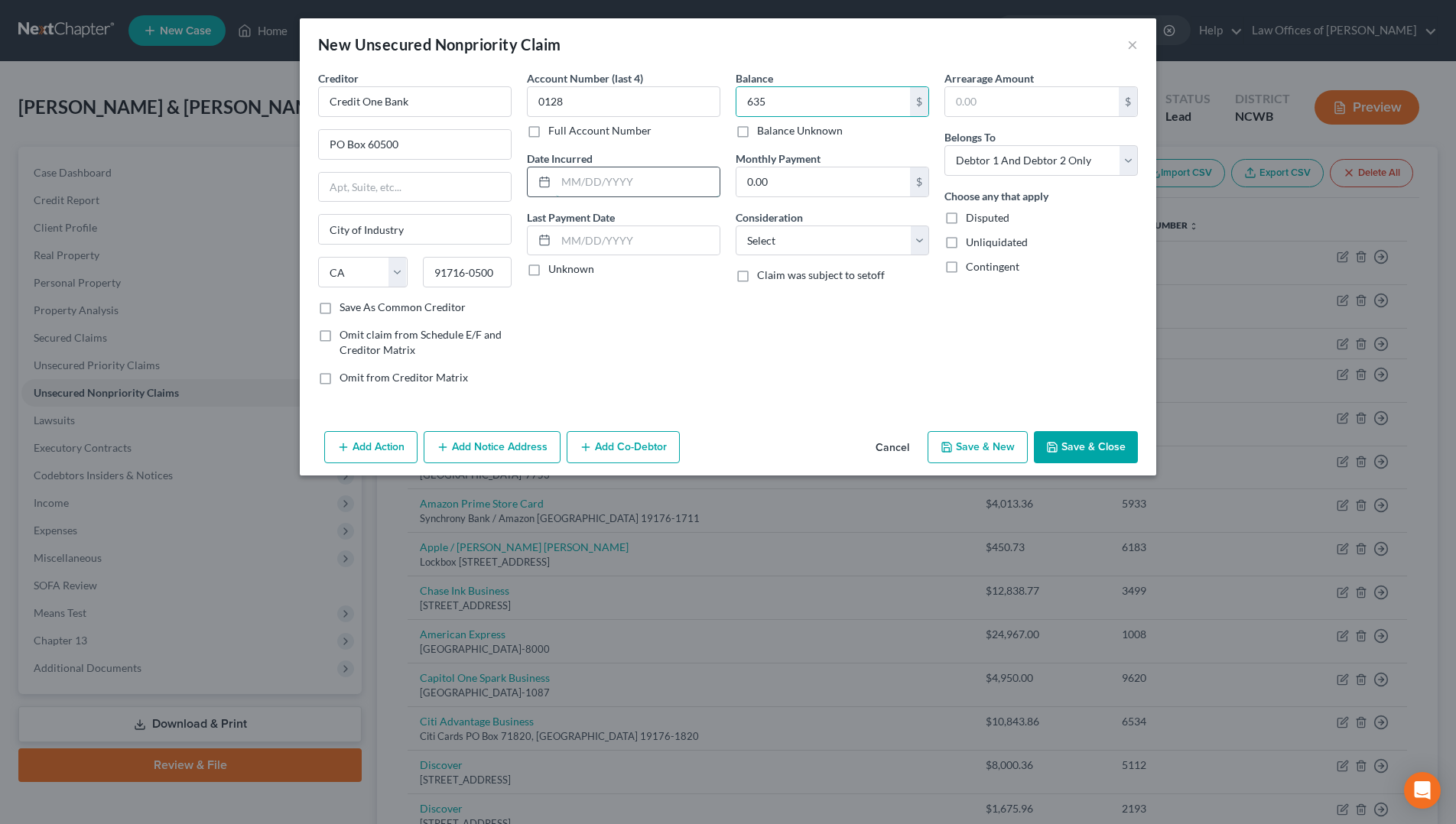
click at [588, 179] on input "text" at bounding box center [638, 182] width 164 height 29
type input "[DATE]"
click at [759, 241] on select "Select Cable / Satellite Services Collection Agency Credit Card Debt Debt Couns…" at bounding box center [832, 241] width 194 height 31
select select "2"
click at [736, 226] on select "Select Cable / Satellite Services Collection Agency Credit Card Debt Debt Couns…" at bounding box center [832, 241] width 194 height 31
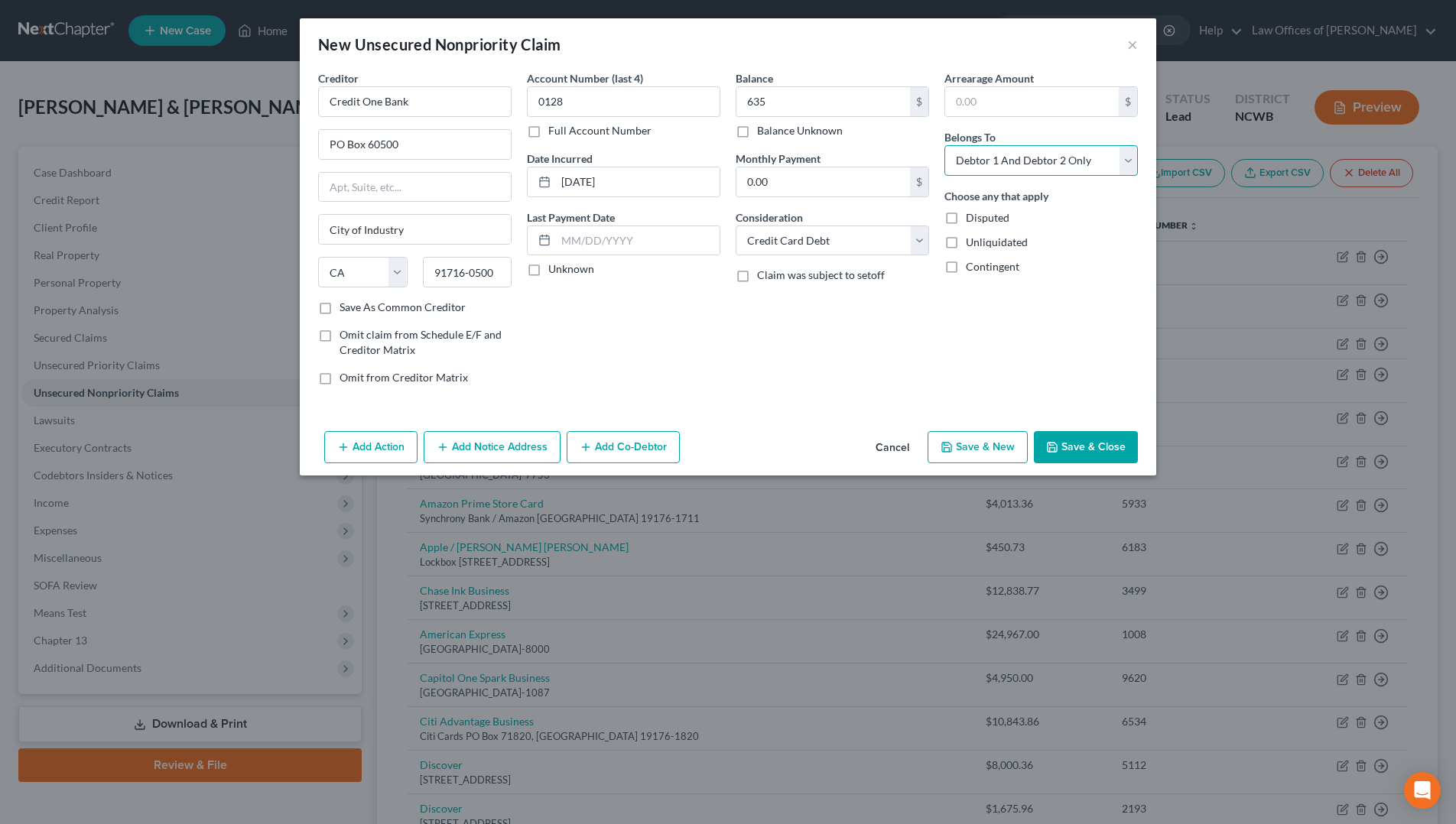
click at [1032, 161] on select "Select Debtor 1 Only Debtor 2 Only Debtor 1 And Debtor 2 Only At Least One Of T…" at bounding box center [1041, 160] width 194 height 31
select select "1"
click at [945, 145] on select "Select Debtor 1 Only Debtor 2 Only Debtor 1 And Debtor 2 Only At Least One Of T…" at bounding box center [1041, 160] width 194 height 31
click at [1076, 448] on button "Save & Close" at bounding box center [1086, 447] width 104 height 32
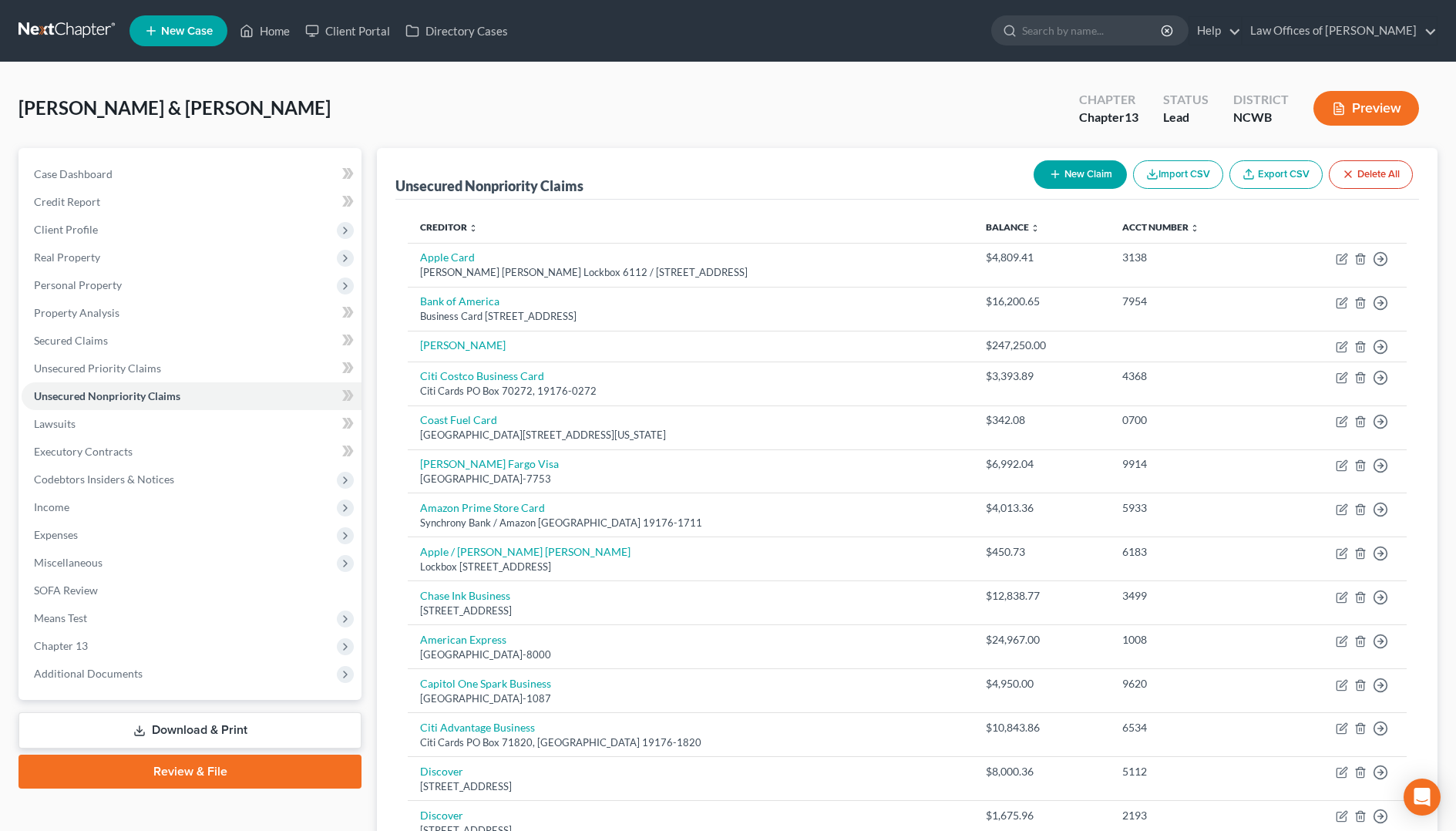
click at [1093, 180] on button "New Claim" at bounding box center [1080, 175] width 93 height 28
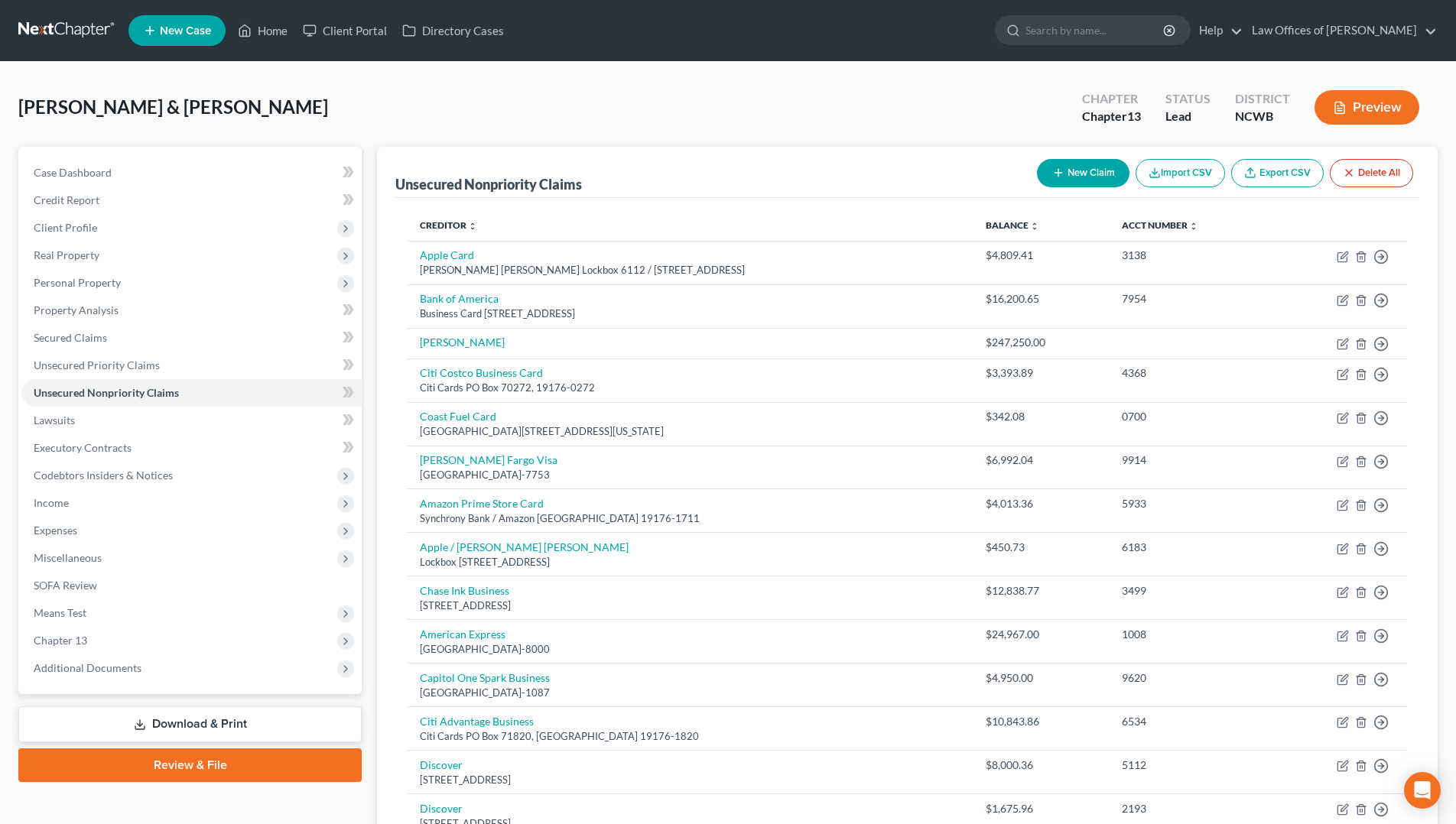
select select "2"
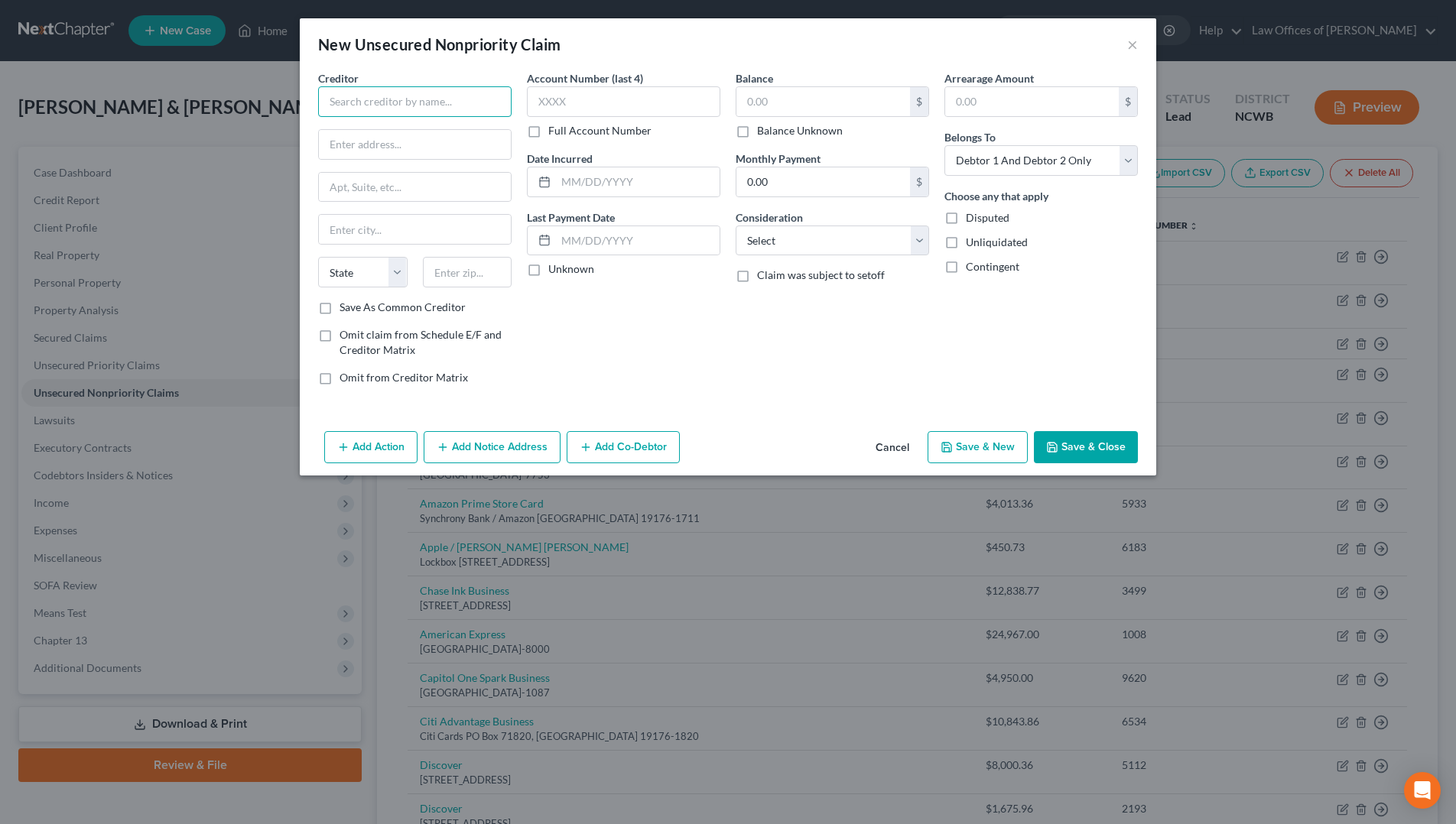
click at [430, 95] on input "text" at bounding box center [415, 101] width 194 height 31
click at [423, 104] on input "text" at bounding box center [415, 101] width 194 height 31
type input "[PERSON_NAME] - Comenity"
type input "PO Box 650972"
type input "[GEOGRAPHIC_DATA]"
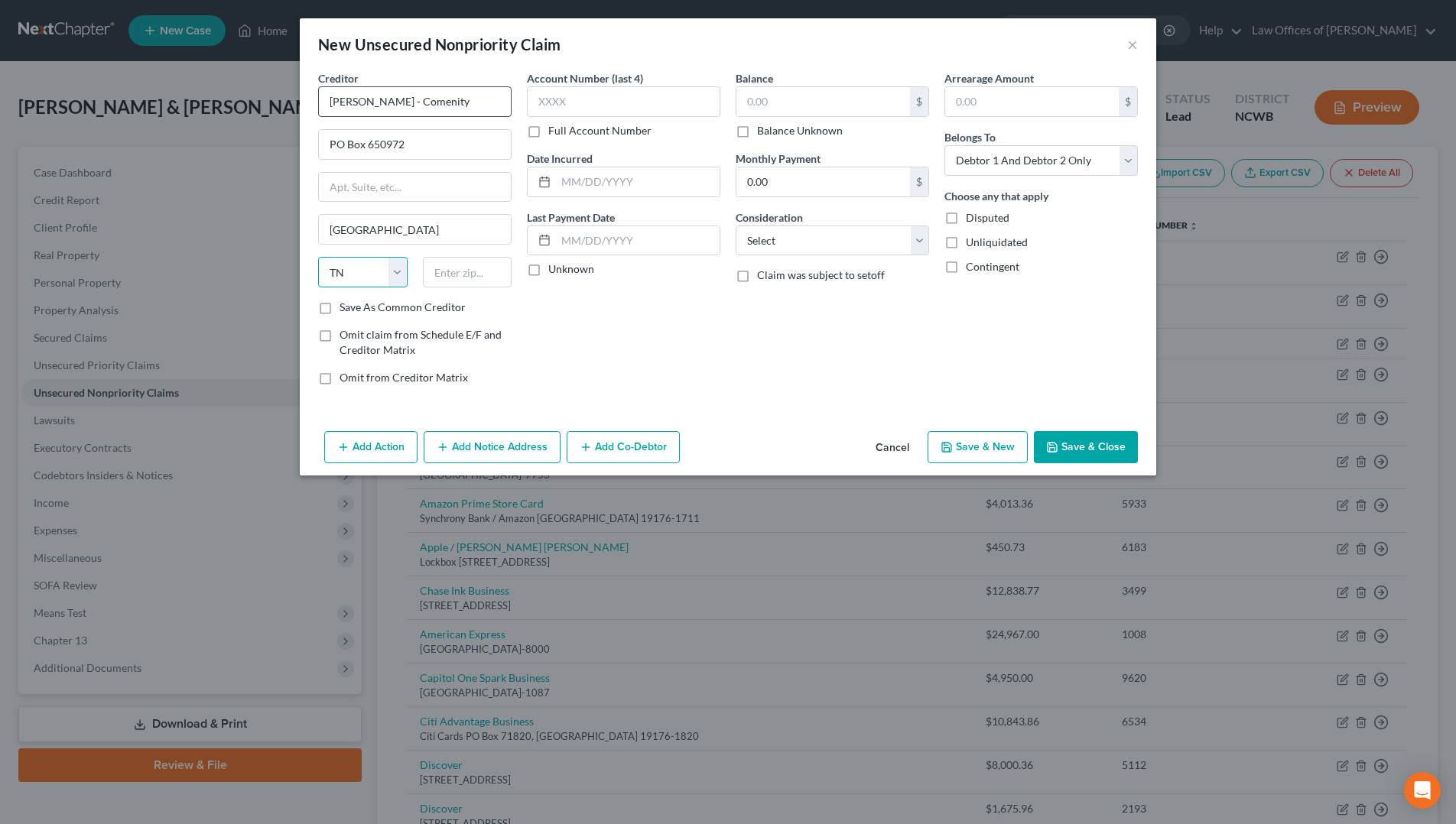
select select "45"
type input "75065-0972"
click at [639, 110] on input "text" at bounding box center [624, 101] width 194 height 31
type input "9177"
click at [776, 93] on input "text" at bounding box center [823, 101] width 173 height 29
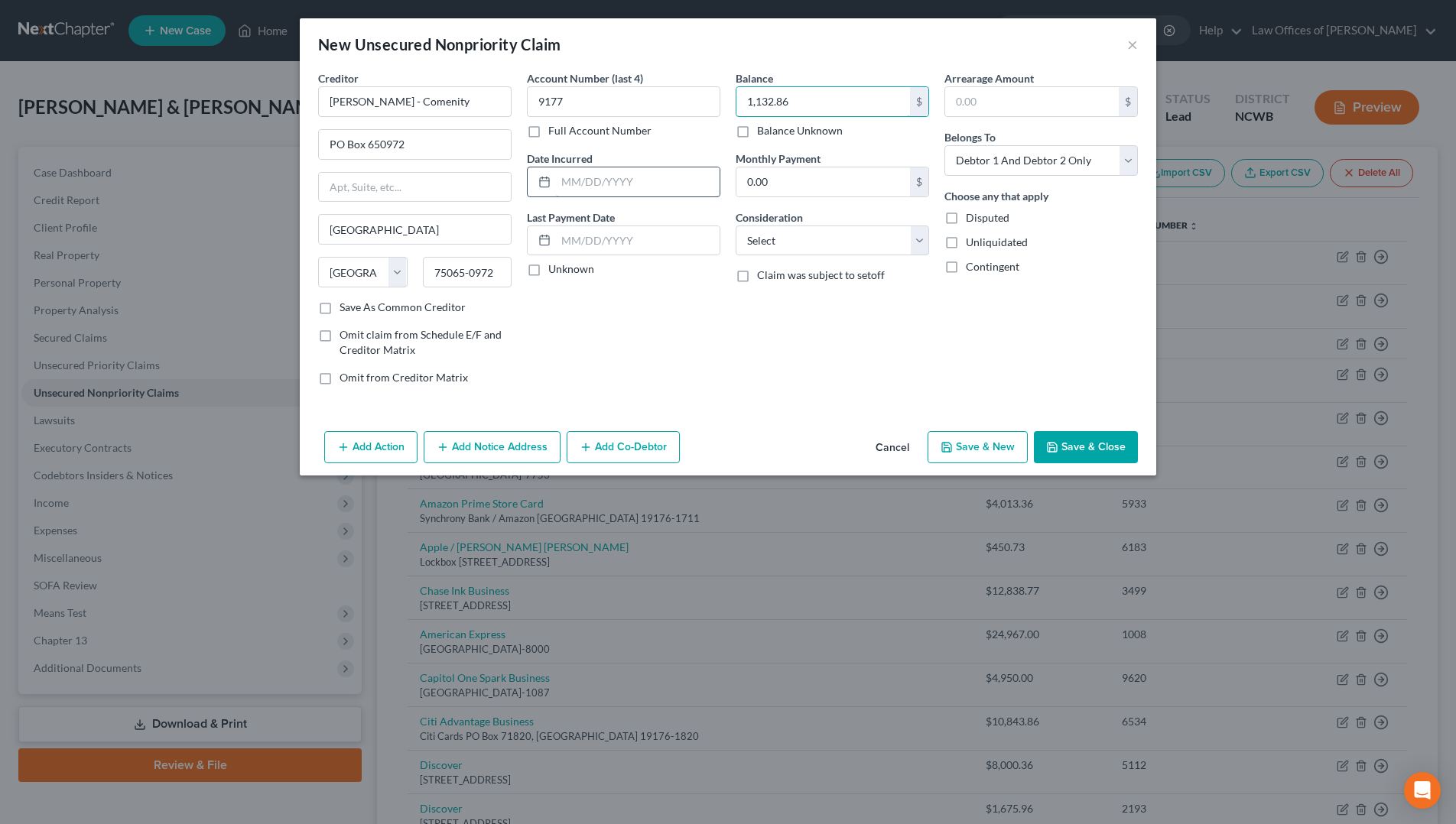
type input "1,132.86"
drag, startPoint x: 619, startPoint y: 190, endPoint x: 611, endPoint y: 189, distance: 8.1
click at [619, 190] on input "text" at bounding box center [638, 182] width 164 height 29
type input "[DATE]"
click at [987, 172] on select "Select Debtor 1 Only Debtor 2 Only Debtor 1 And Debtor 2 Only At Least One Of T…" at bounding box center [1041, 160] width 194 height 31
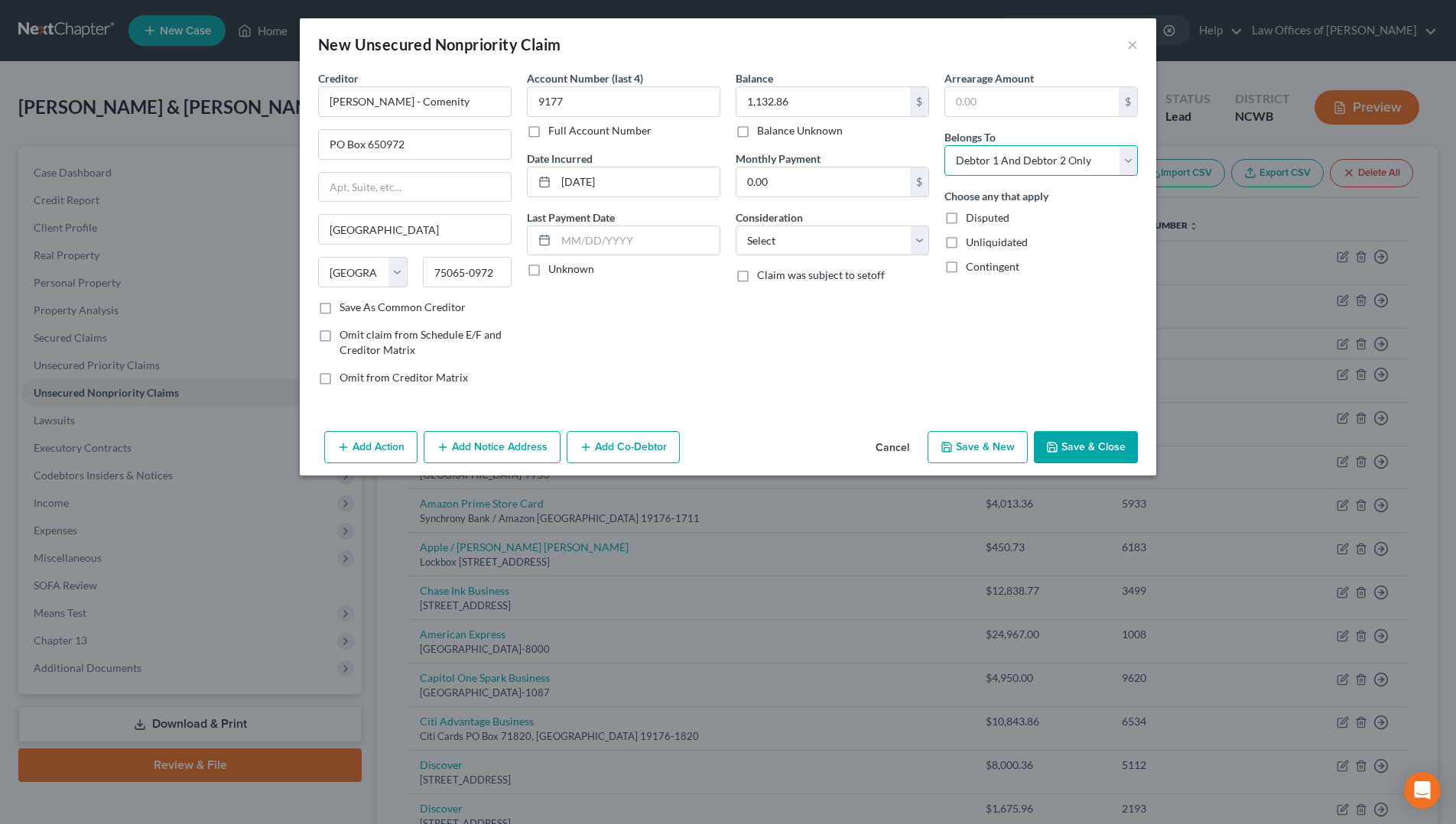
select select "0"
click at [945, 145] on select "Select Debtor 1 Only Debtor 2 Only Debtor 1 And Debtor 2 Only At Least One Of T…" at bounding box center [1041, 160] width 194 height 31
click at [843, 235] on select "Select Cable / Satellite Services Collection Agency Credit Card Debt Debt Couns…" at bounding box center [832, 241] width 194 height 31
select select "2"
click at [736, 226] on select "Select Cable / Satellite Services Collection Agency Credit Card Debt Debt Couns…" at bounding box center [832, 241] width 194 height 31
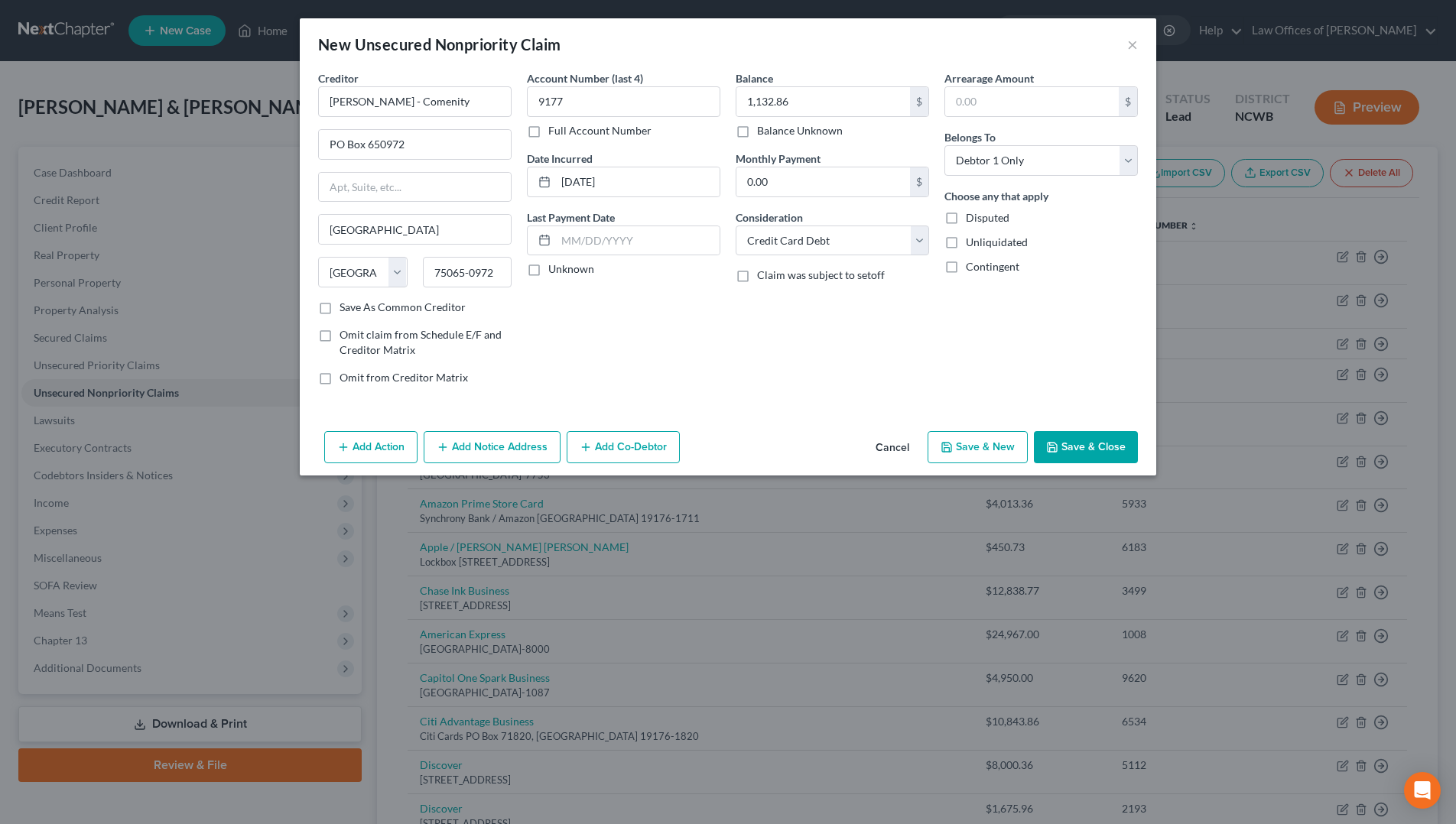
click at [1076, 444] on button "Save & Close" at bounding box center [1086, 447] width 104 height 32
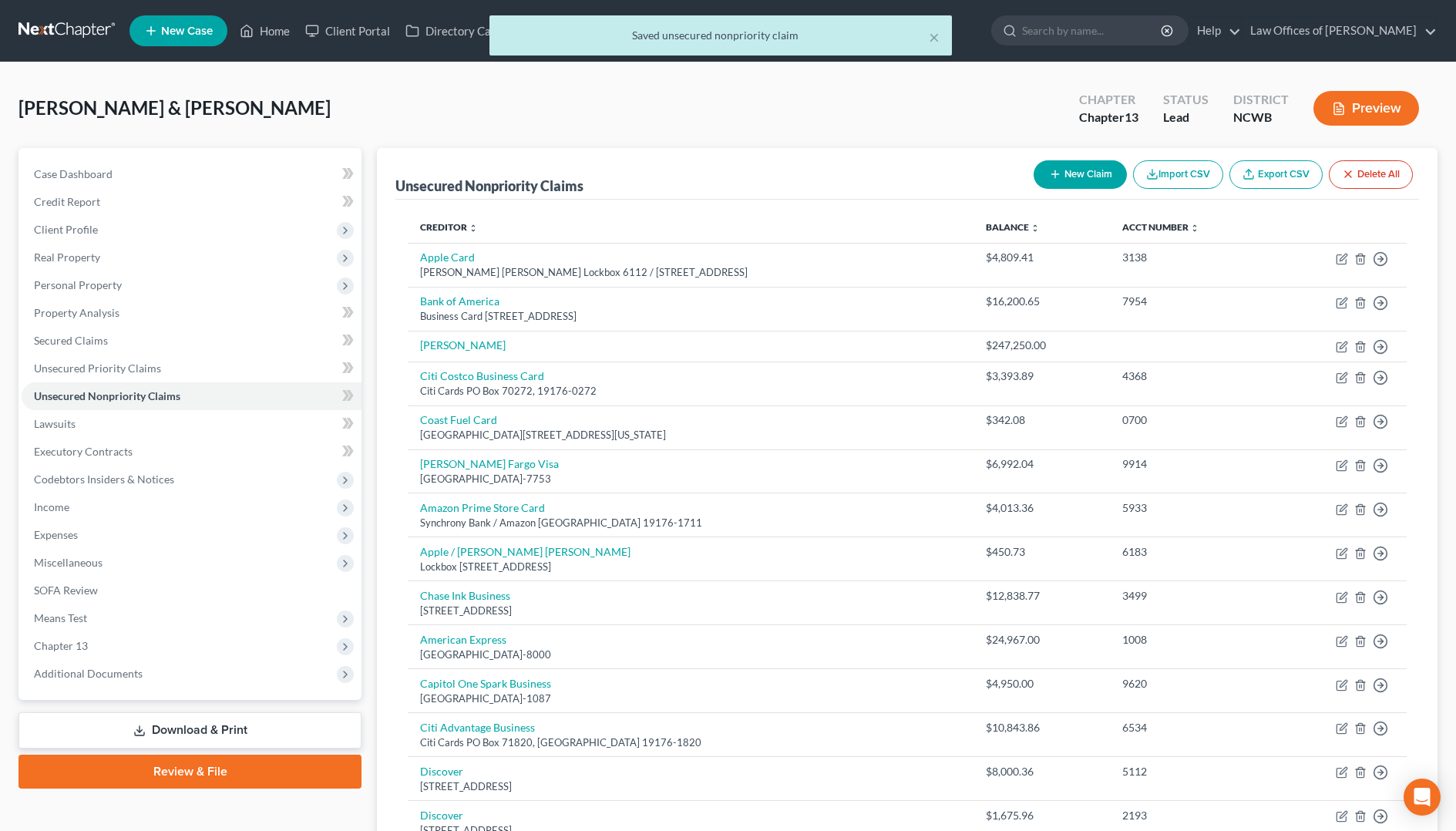
click at [1077, 172] on button "New Claim" at bounding box center [1080, 175] width 93 height 28
select select "2"
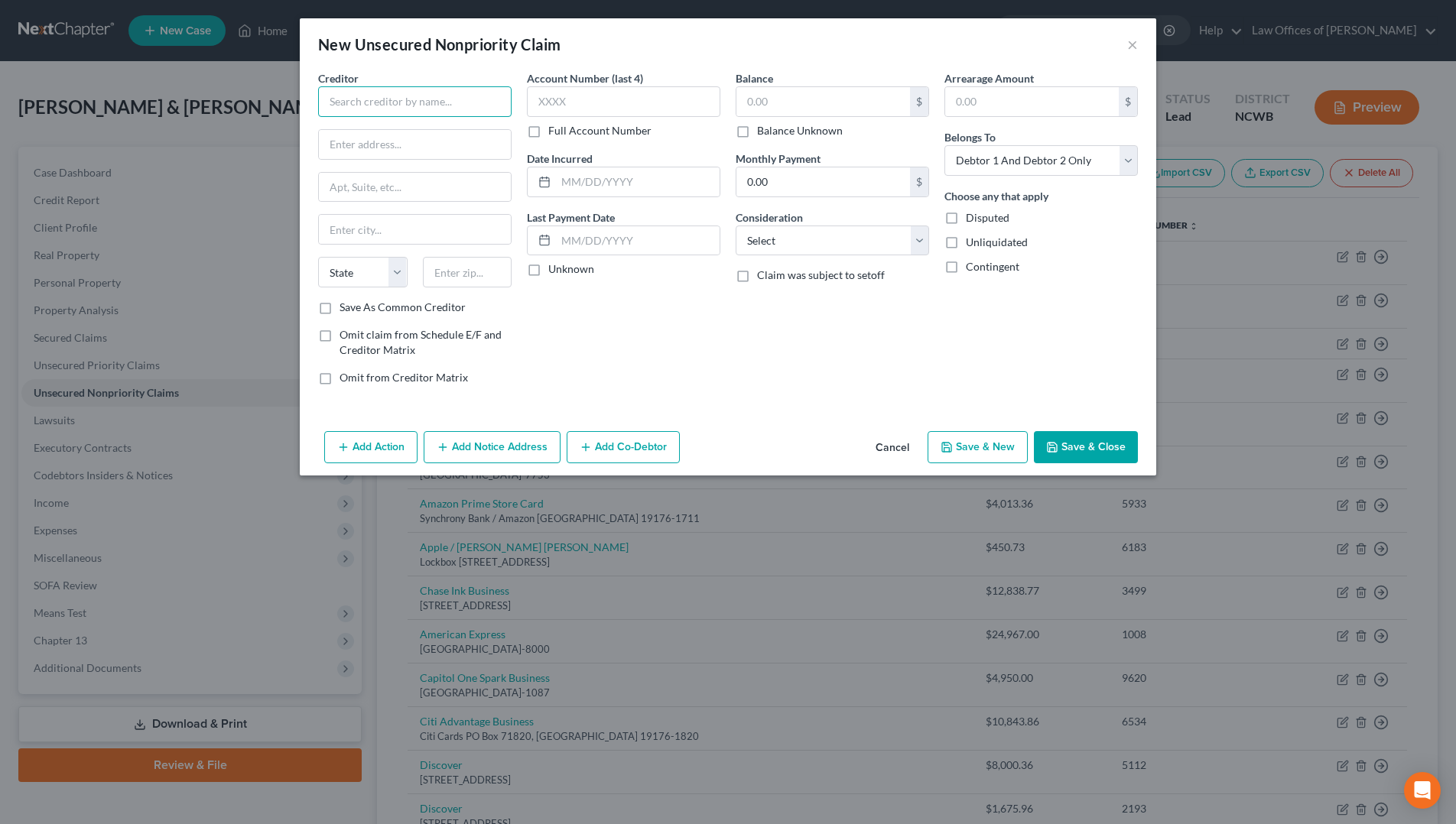
click at [370, 111] on input "text" at bounding box center [415, 101] width 194 height 31
type input "[PERSON_NAME] / Capital One"
click at [420, 154] on input "text" at bounding box center [415, 144] width 192 height 29
type input "PO Box 71087"
click at [422, 225] on input "text" at bounding box center [415, 229] width 192 height 29
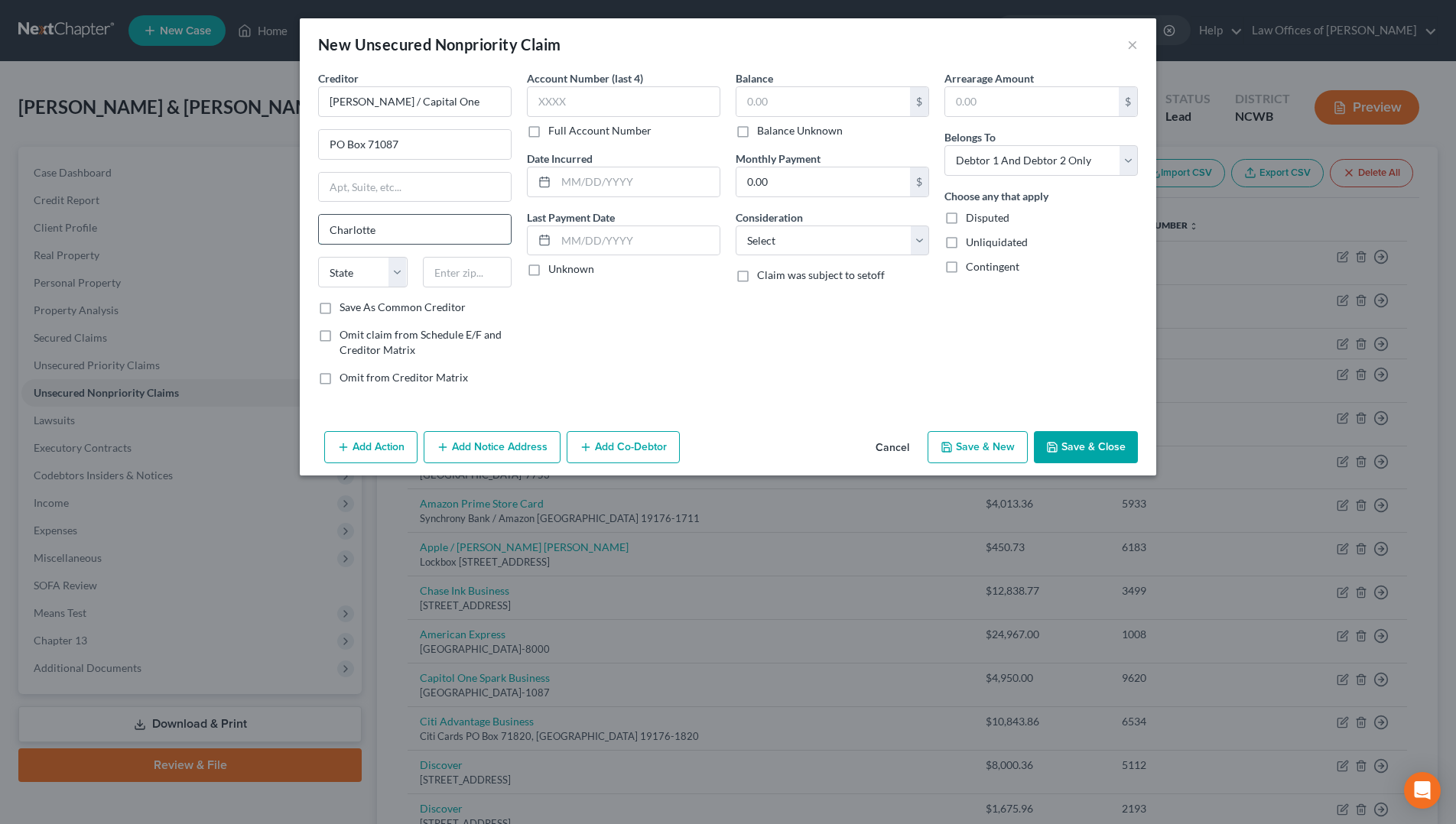
type input "Charlotte"
select select "28"
type input "28272-1087"
click at [653, 108] on input "text" at bounding box center [624, 101] width 194 height 31
type input "4277"
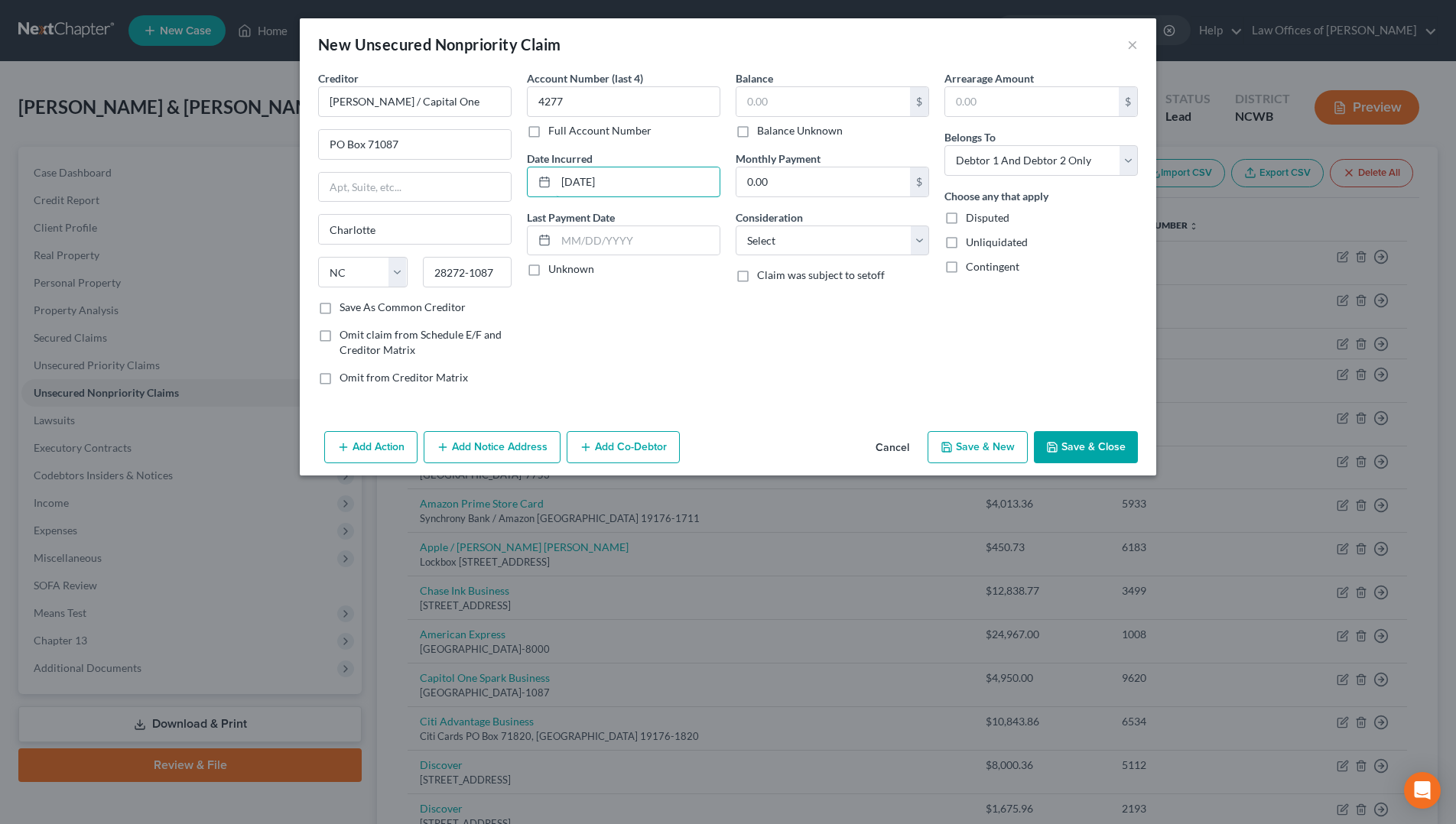
type input "[DATE]"
type input "1,706.29"
click at [1005, 162] on select "Select Debtor 1 Only Debtor 2 Only Debtor 1 And Debtor 2 Only At Least One Of T…" at bounding box center [1041, 160] width 194 height 31
select select "1"
click at [945, 145] on select "Select Debtor 1 Only Debtor 2 Only Debtor 1 And Debtor 2 Only At Least One Of T…" at bounding box center [1041, 160] width 194 height 31
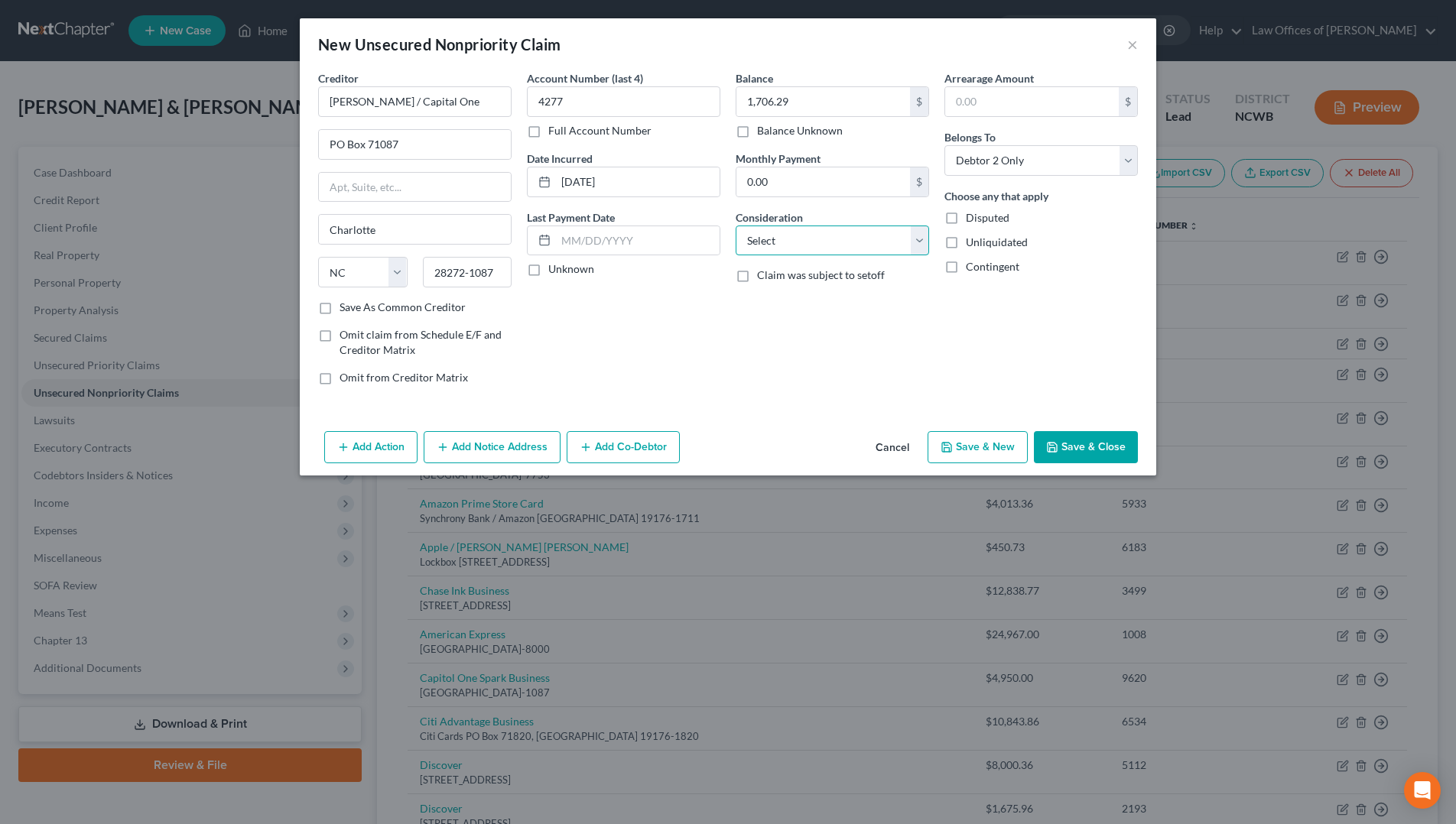
click at [799, 240] on select "Select Cable / Satellite Services Collection Agency Credit Card Debt Debt Couns…" at bounding box center [832, 241] width 194 height 31
select select "2"
click at [736, 226] on select "Select Cable / Satellite Services Collection Agency Credit Card Debt Debt Couns…" at bounding box center [832, 241] width 194 height 31
click at [1057, 450] on icon "button" at bounding box center [1053, 448] width 13 height 13
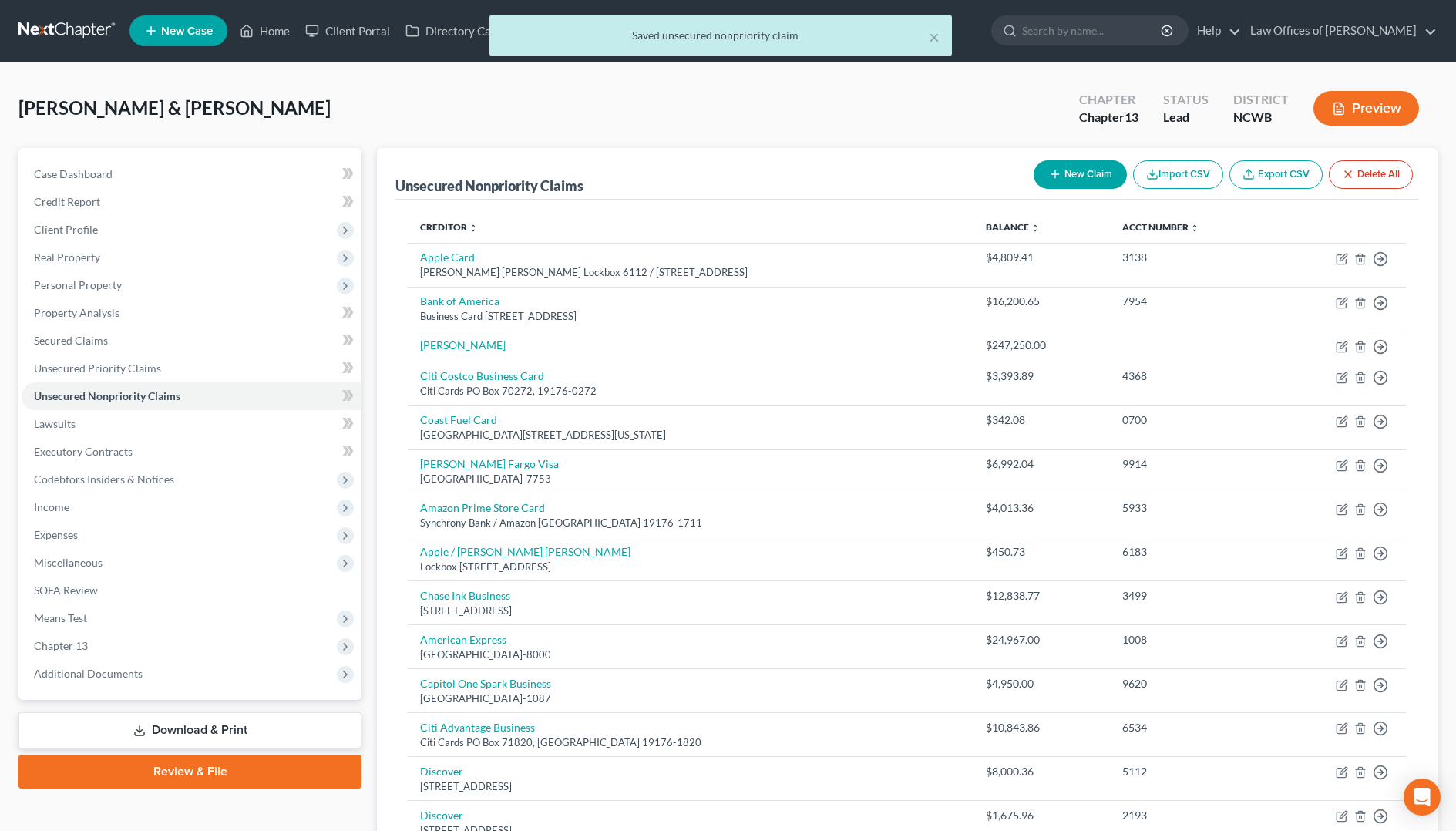
click at [1085, 171] on button "New Claim" at bounding box center [1080, 175] width 93 height 28
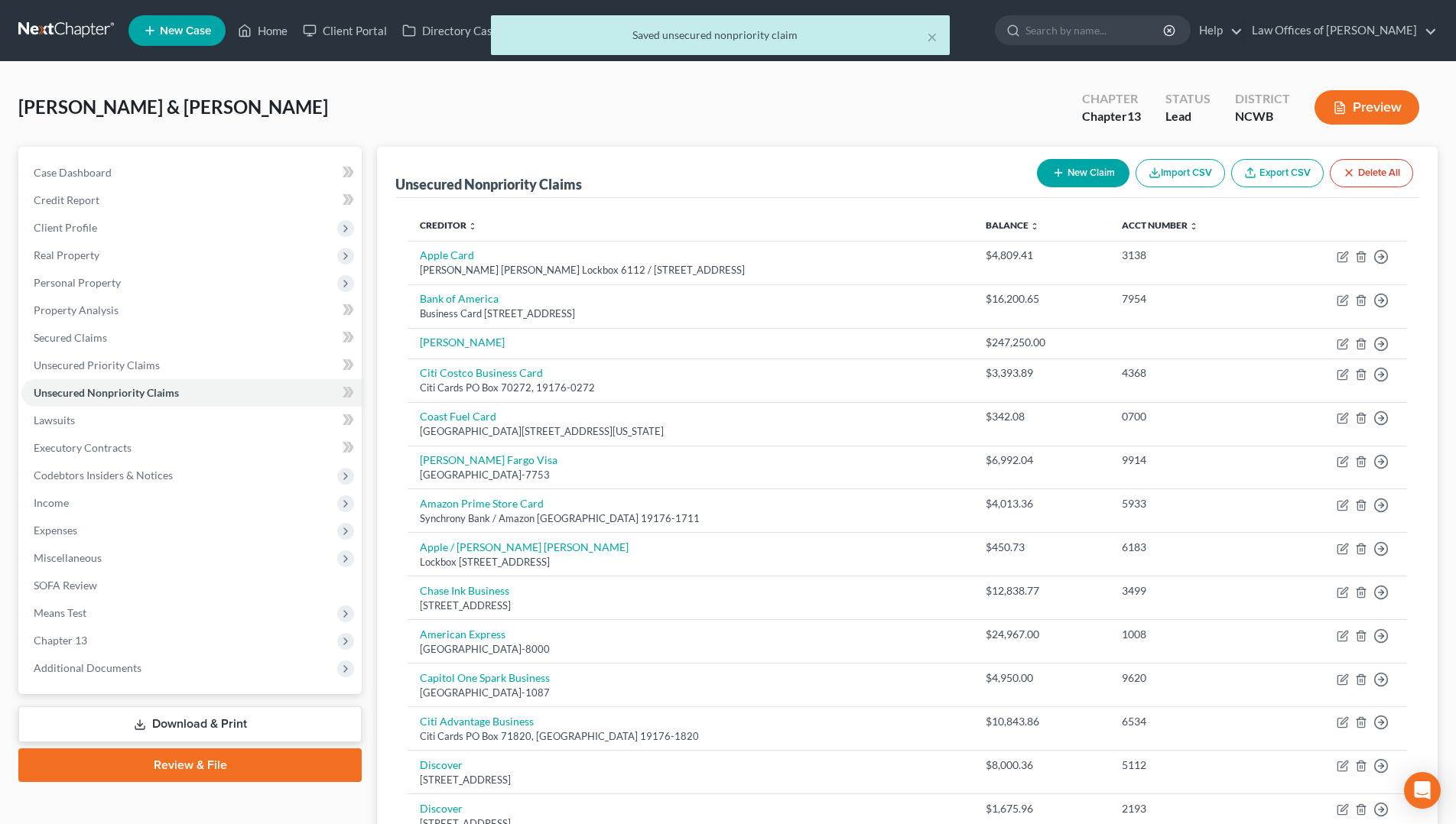
select select "2"
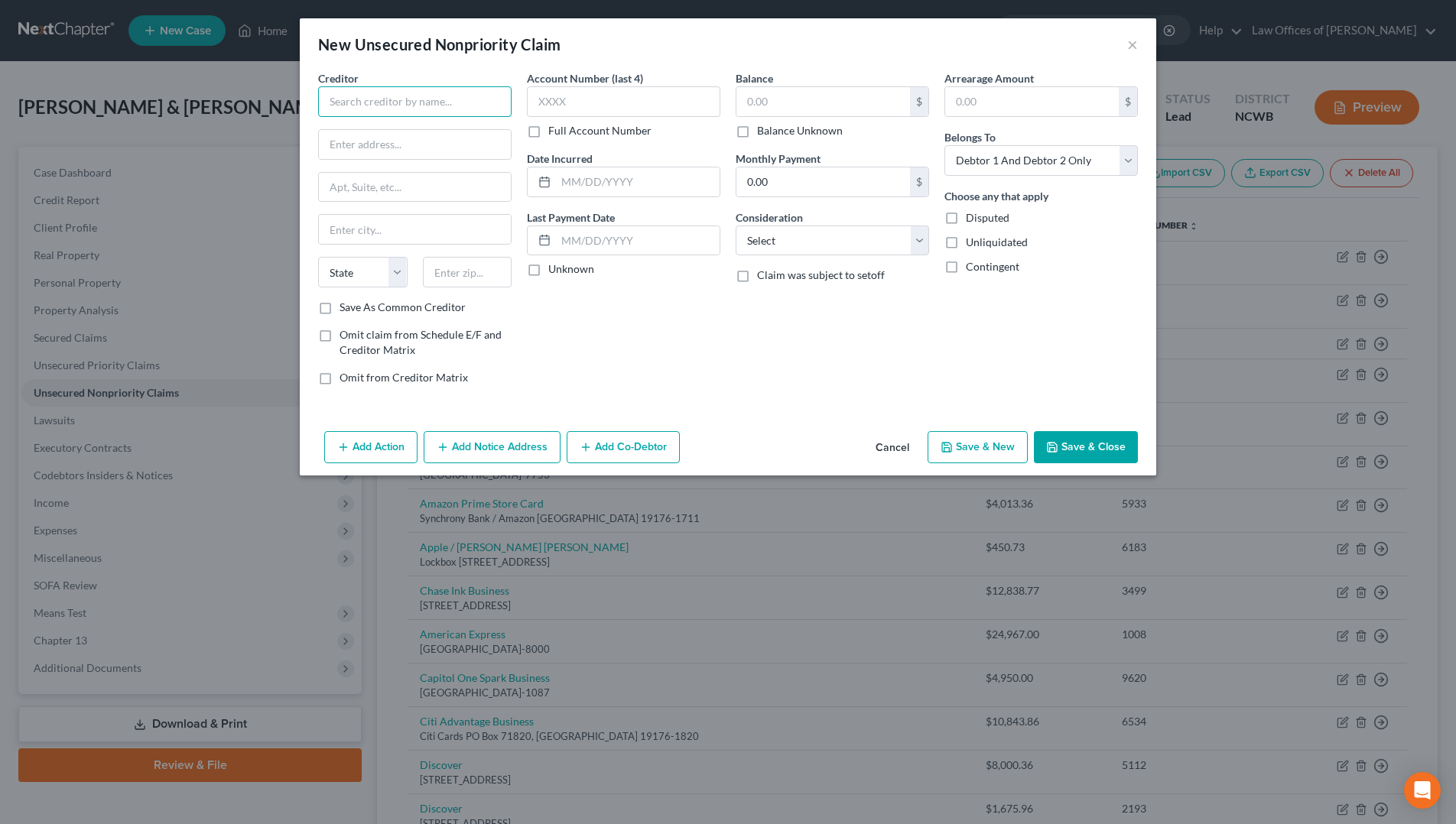
click at [415, 106] on input "text" at bounding box center [415, 101] width 194 height 31
type input "Melaleuca FNBO"
type input "PO Box 2557"
type input "Omeha"
select select "30"
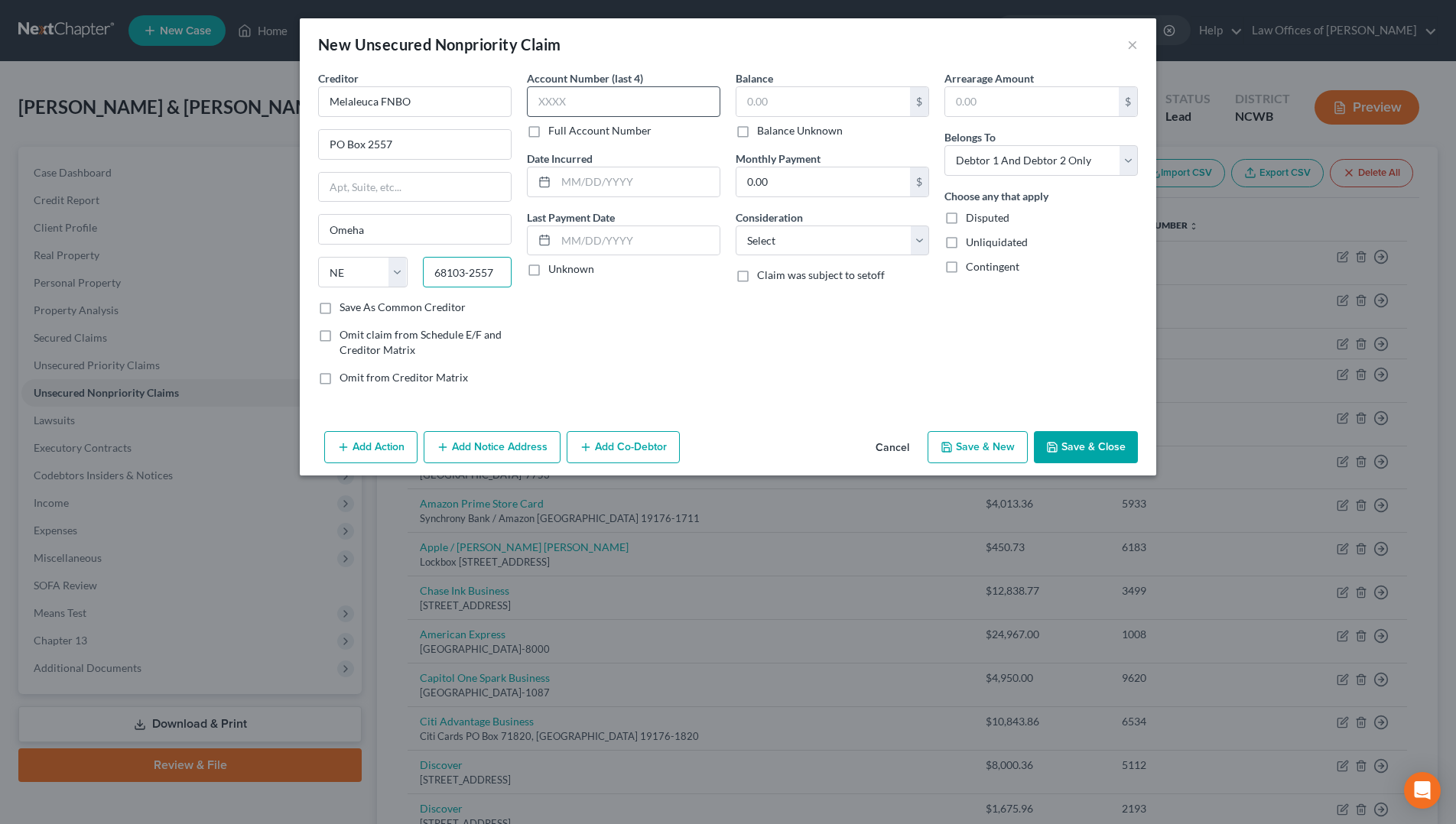
type input "68103-2557"
click at [621, 100] on input "text" at bounding box center [624, 101] width 194 height 31
type input "0454"
click at [833, 107] on input "text" at bounding box center [823, 101] width 173 height 29
type input "7,199.95"
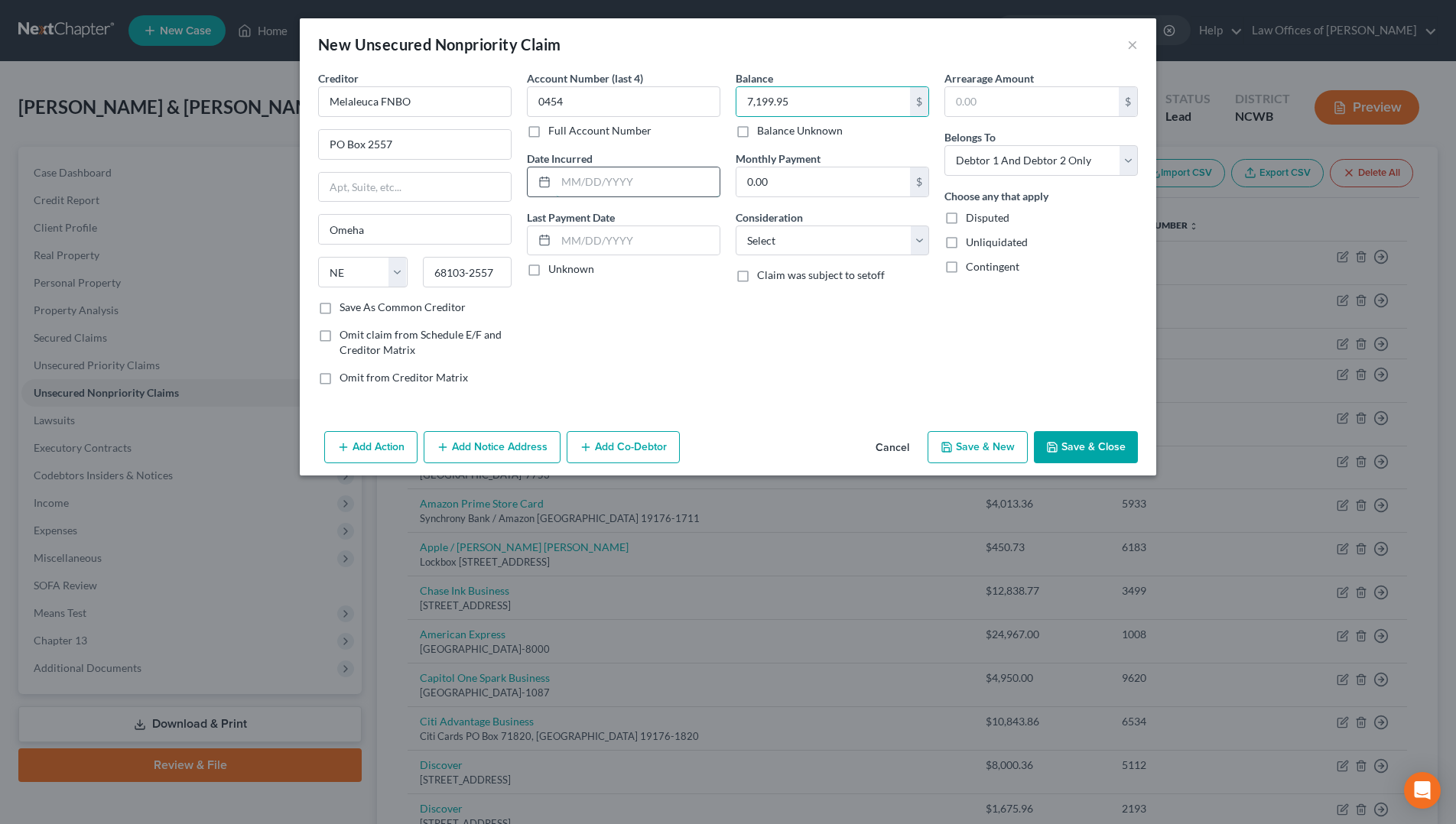
click at [593, 186] on input "text" at bounding box center [638, 182] width 164 height 29
type input "[DATE]"
click at [880, 249] on select "Select Cable / Satellite Services Collection Agency Credit Card Debt Debt Couns…" at bounding box center [832, 241] width 194 height 31
select select "2"
click at [736, 226] on select "Select Cable / Satellite Services Collection Agency Credit Card Debt Debt Couns…" at bounding box center [832, 241] width 194 height 31
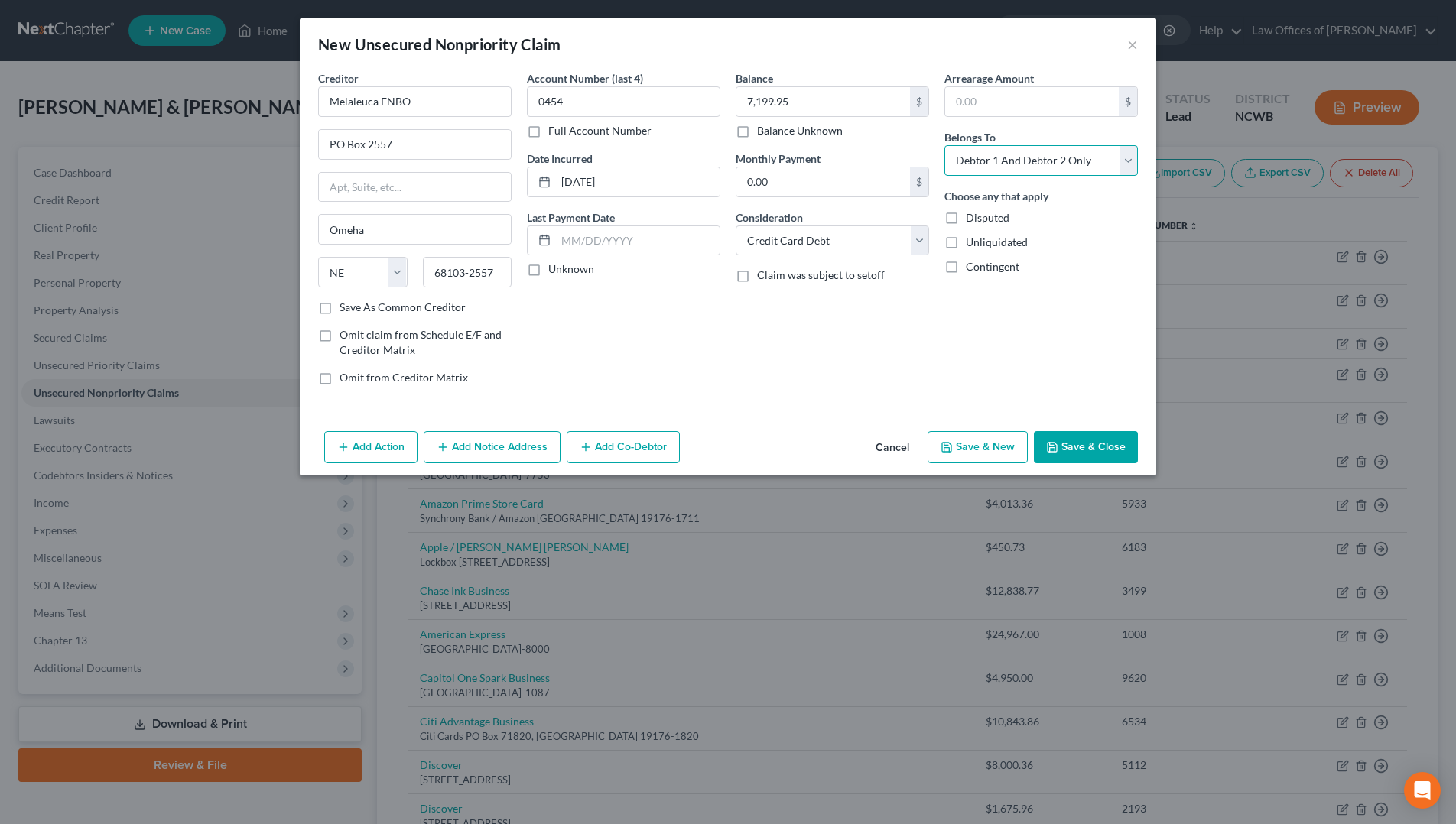
click at [997, 163] on select "Select Debtor 1 Only Debtor 2 Only Debtor 1 And Debtor 2 Only At Least One Of T…" at bounding box center [1041, 160] width 194 height 31
select select "1"
click at [945, 145] on select "Select Debtor 1 Only Debtor 2 Only Debtor 1 And Debtor 2 Only At Least One Of T…" at bounding box center [1041, 160] width 194 height 31
click at [351, 233] on input "Omeha" at bounding box center [415, 229] width 192 height 29
type input "[GEOGRAPHIC_DATA]"
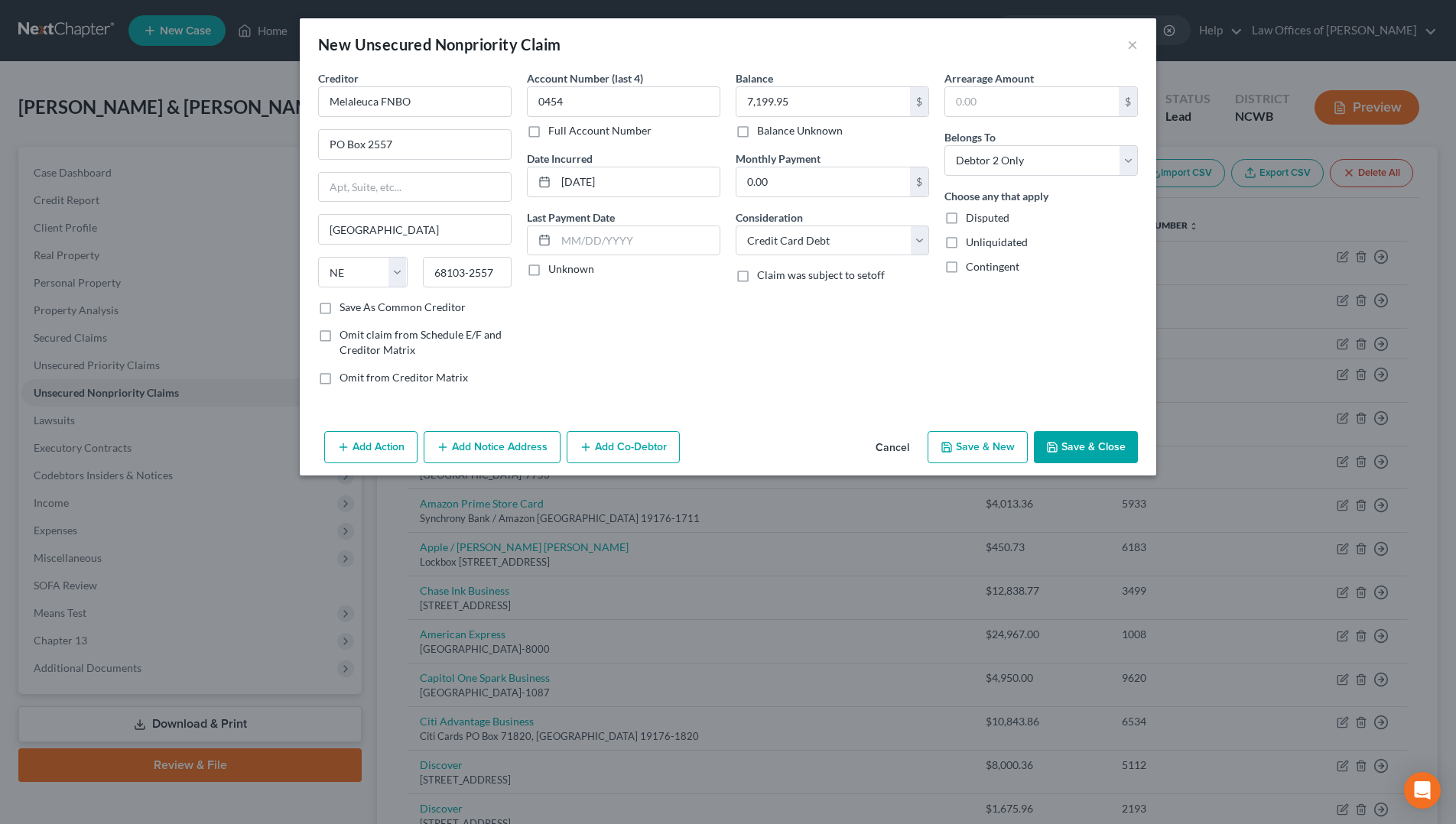
click at [1072, 443] on button "Save & Close" at bounding box center [1086, 447] width 104 height 32
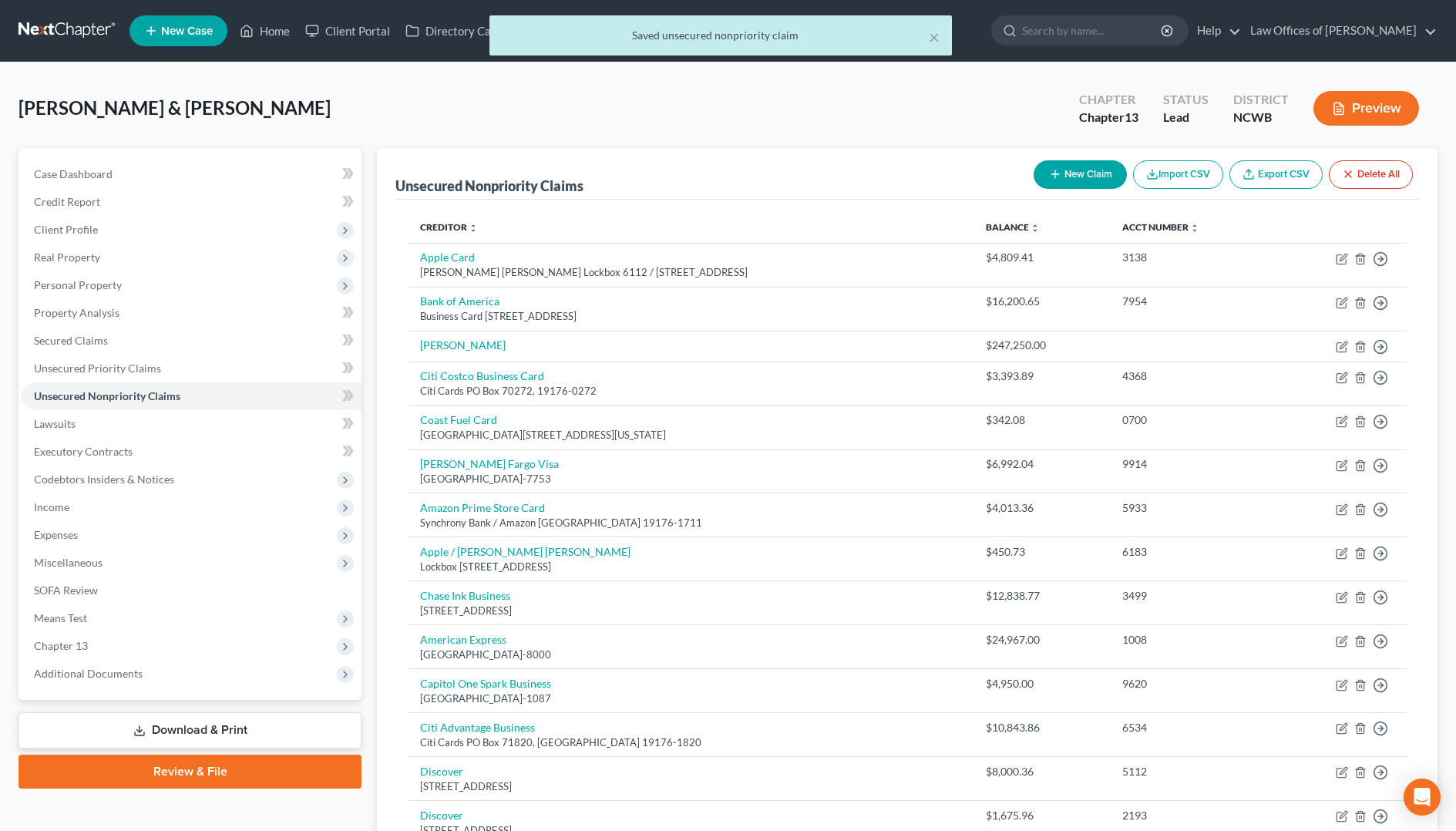
click at [1084, 178] on button "New Claim" at bounding box center [1080, 175] width 93 height 28
select select "2"
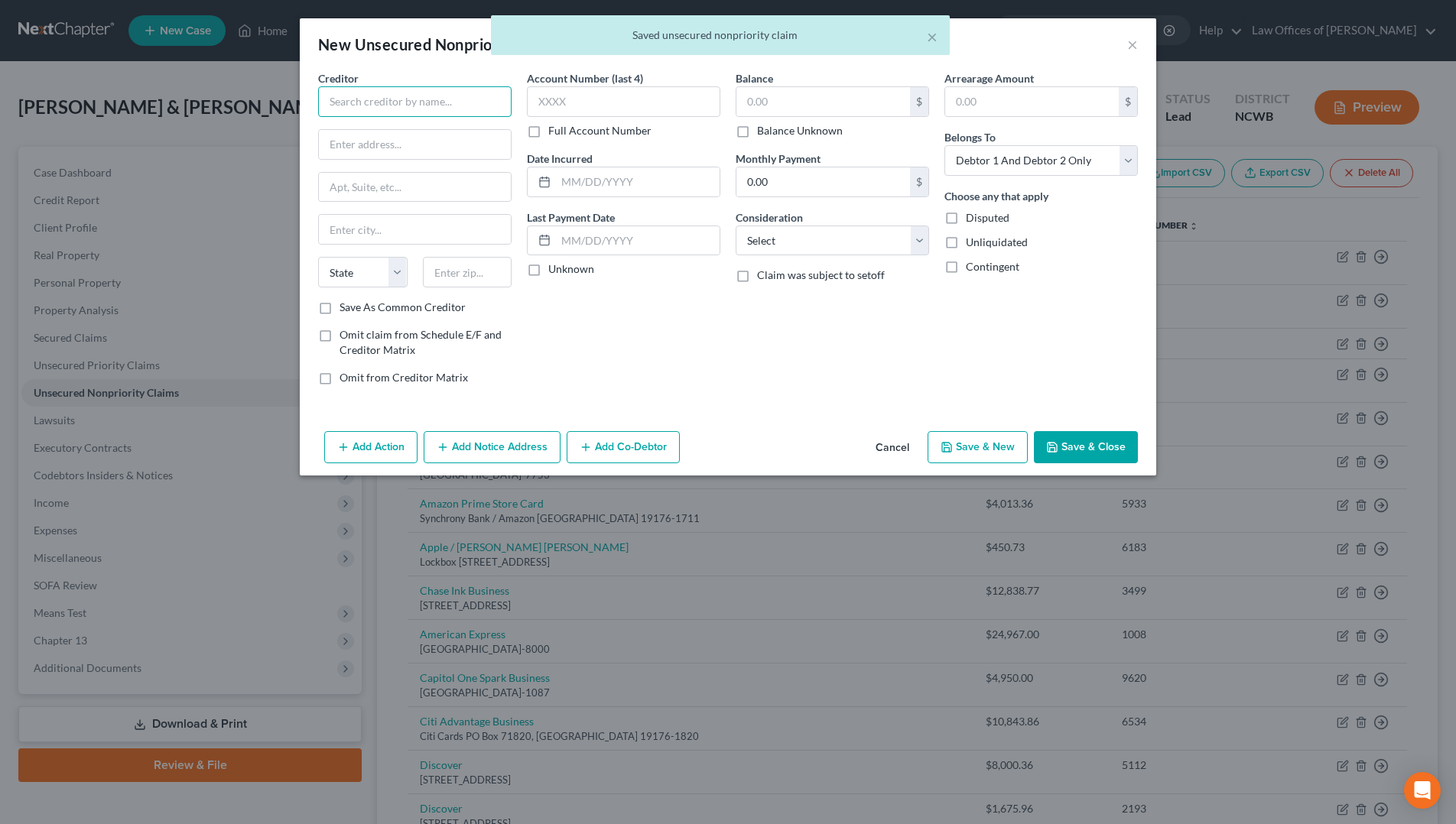
click at [366, 95] on input "text" at bounding box center [415, 101] width 194 height 31
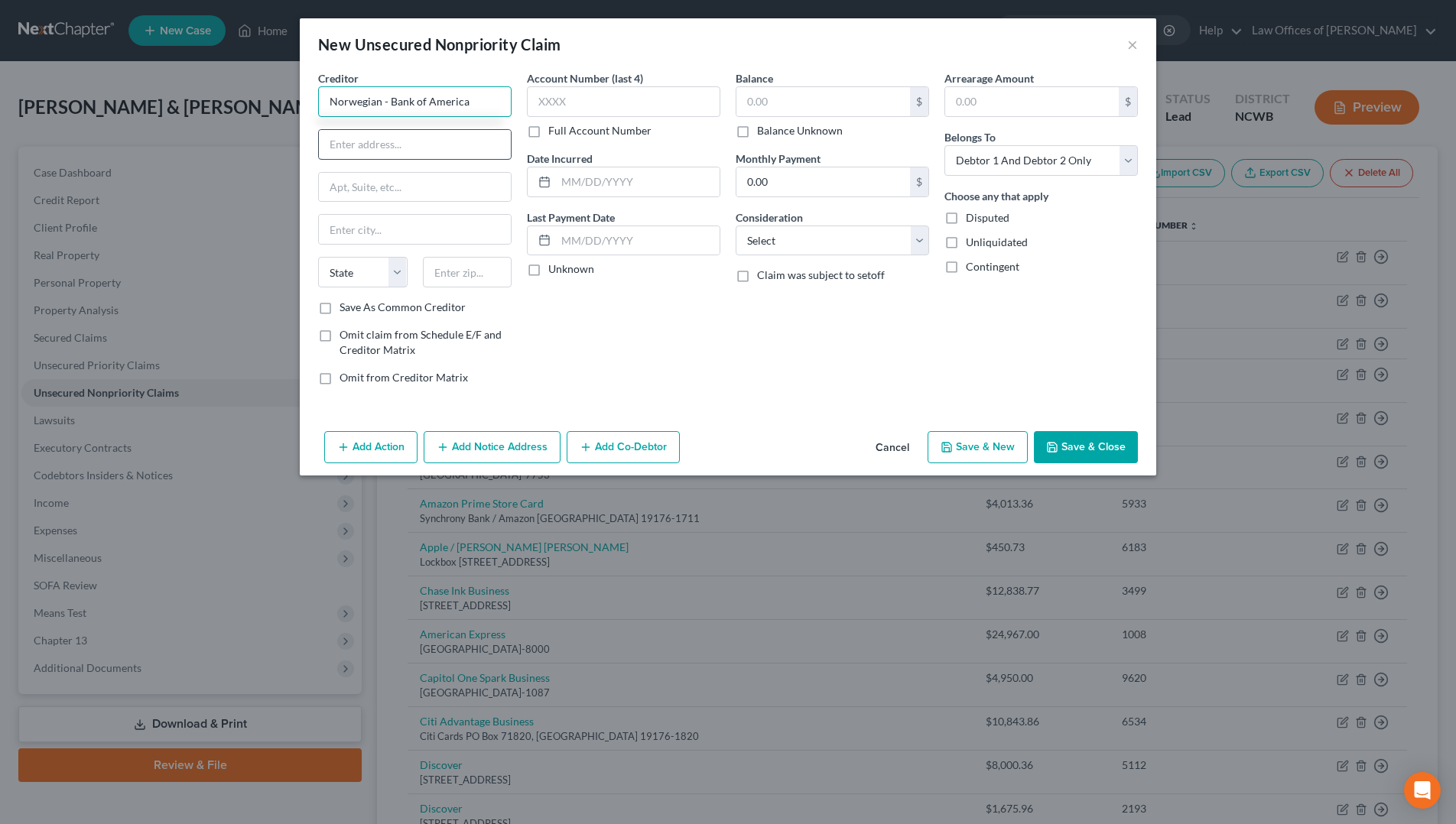
type input "Norwegian - Bank of America"
type input "PO Box 15796"
type input "Wilmington"
click at [355, 271] on select "State [US_STATE] AK AR AZ CA CO CT DE DC [GEOGRAPHIC_DATA] [GEOGRAPHIC_DATA] GU…" at bounding box center [363, 272] width 89 height 31
select select "7"
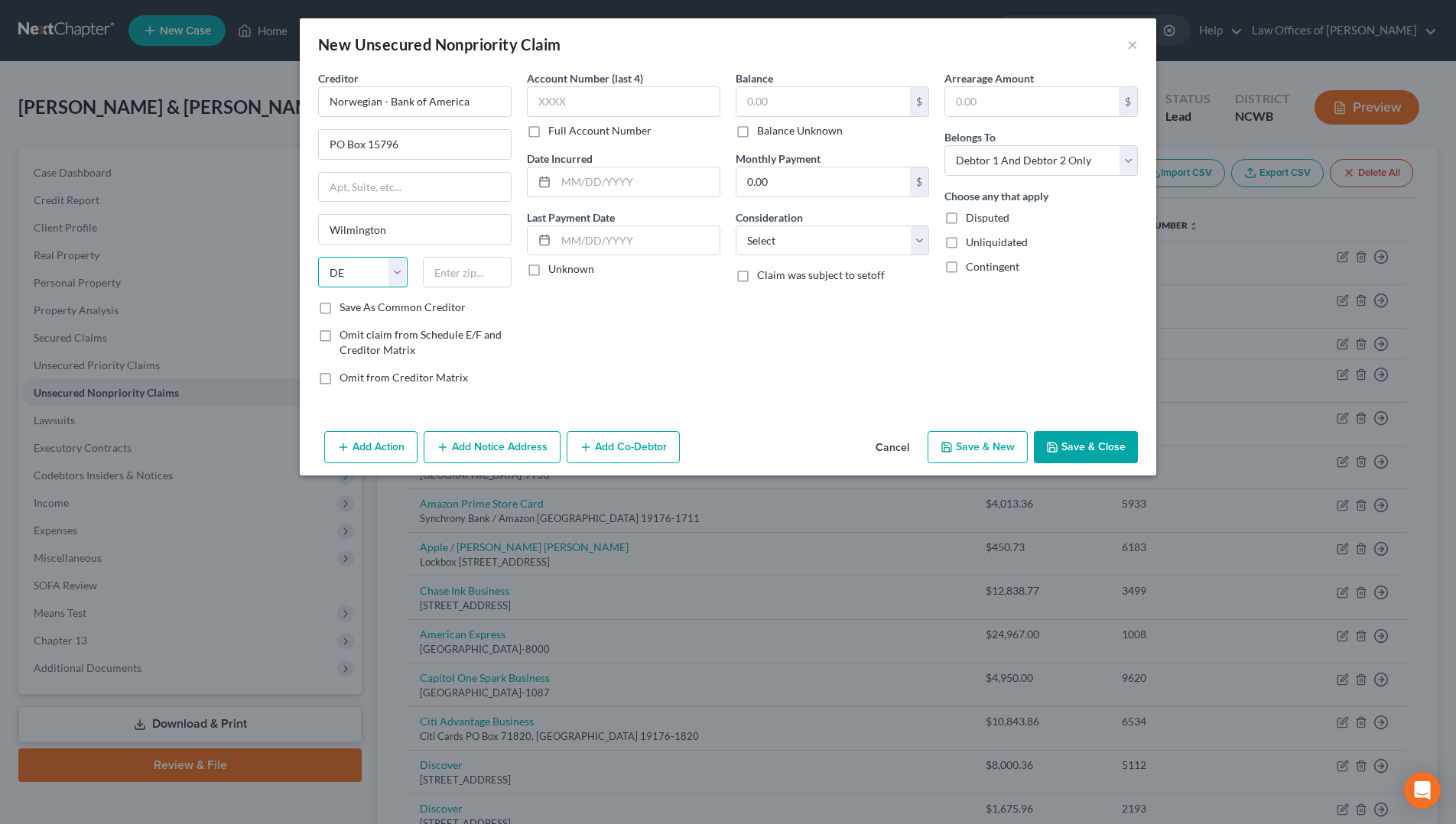
click at [318, 257] on select "State [US_STATE] AK AR AZ CA CO CT DE DC [GEOGRAPHIC_DATA] [GEOGRAPHIC_DATA] GU…" at bounding box center [363, 272] width 89 height 31
type input "19886-5796"
click at [617, 107] on input "text" at bounding box center [624, 101] width 194 height 31
type input "7566"
click at [558, 178] on input "text" at bounding box center [638, 182] width 164 height 29
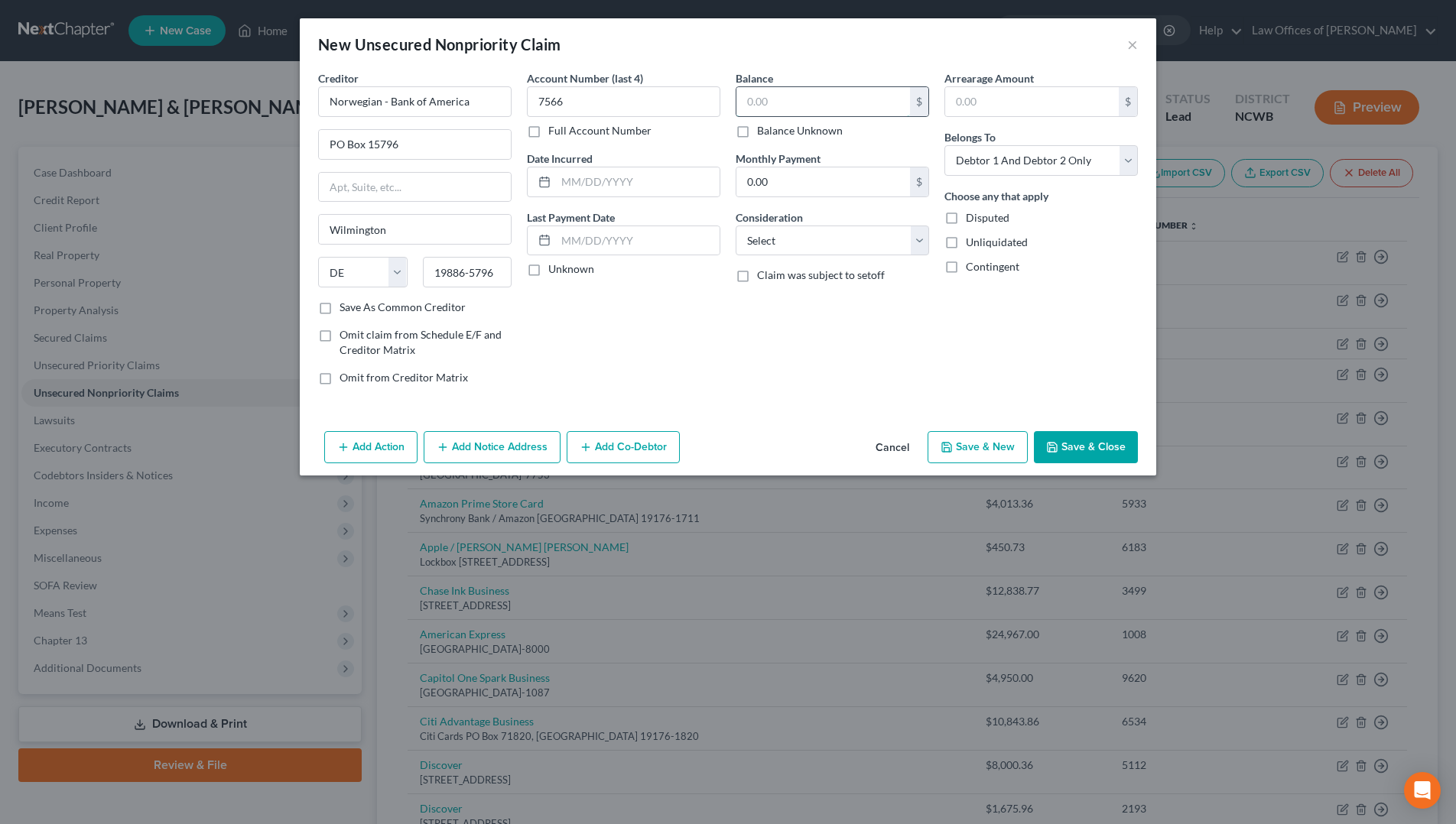
click at [782, 113] on input "text" at bounding box center [823, 101] width 173 height 29
type input "0"
click at [811, 242] on select "Select Cable / Satellite Services Collection Agency Credit Card Debt Debt Couns…" at bounding box center [832, 241] width 194 height 31
click at [736, 226] on select "Select Cable / Satellite Services Collection Agency Credit Card Debt Debt Couns…" at bounding box center [832, 241] width 194 height 31
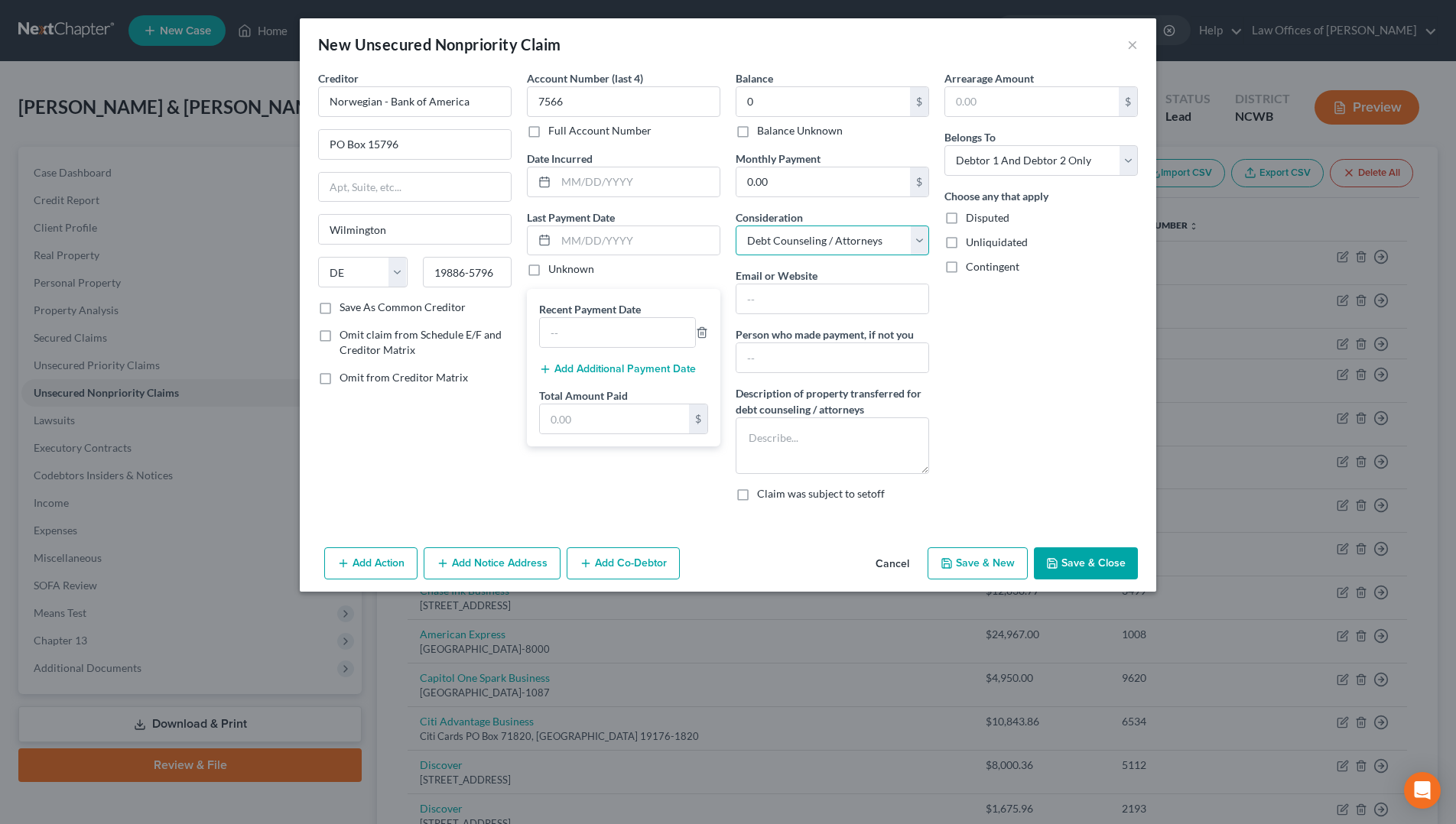
click at [808, 242] on select "Select Cable / Satellite Services Collection Agency Credit Card Debt Debt Couns…" at bounding box center [832, 241] width 194 height 31
select select "2"
click at [736, 226] on select "Select Cable / Satellite Services Collection Agency Credit Card Debt Debt Couns…" at bounding box center [832, 241] width 194 height 31
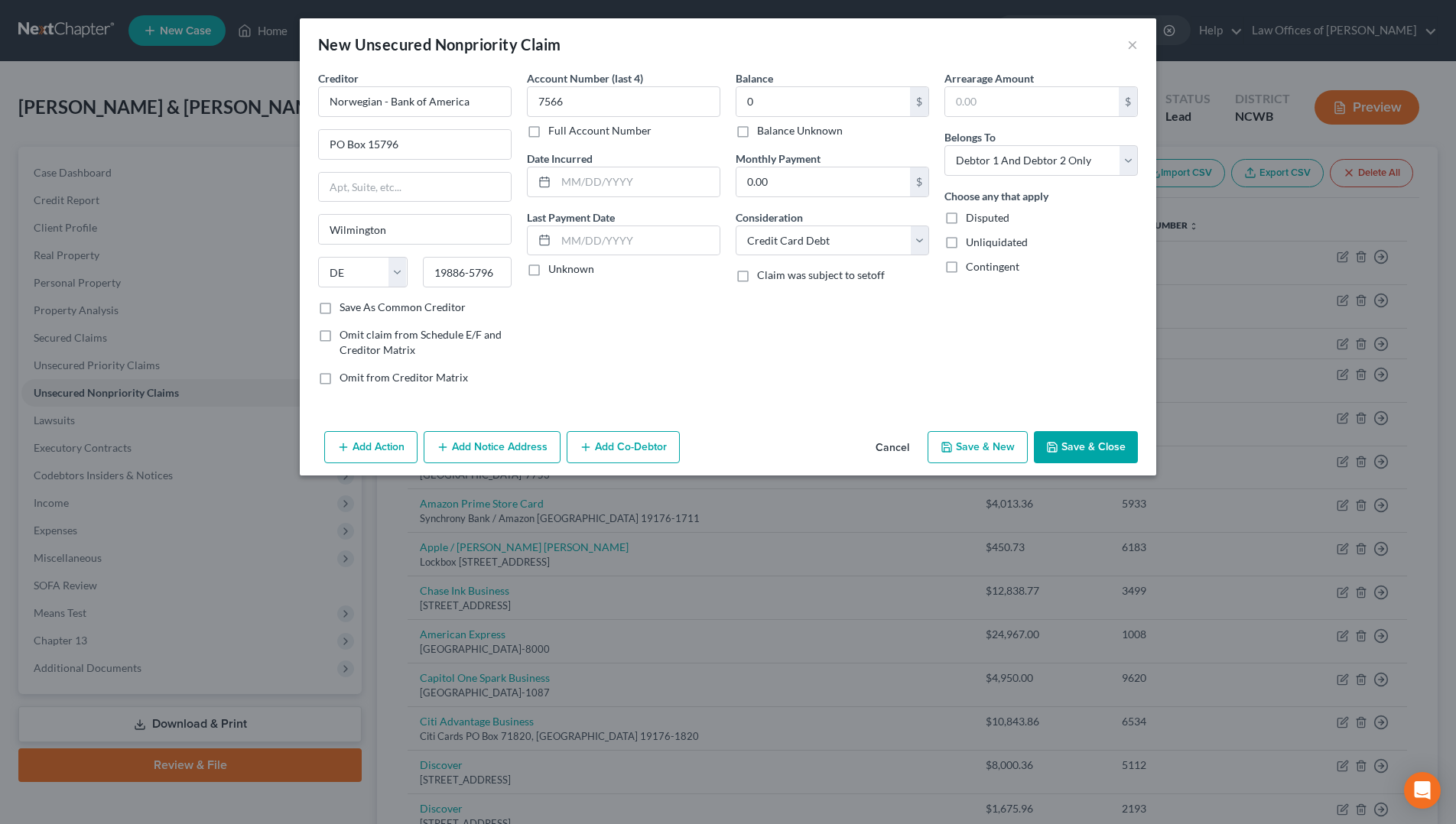
click at [1068, 441] on button "Save & Close" at bounding box center [1086, 447] width 104 height 32
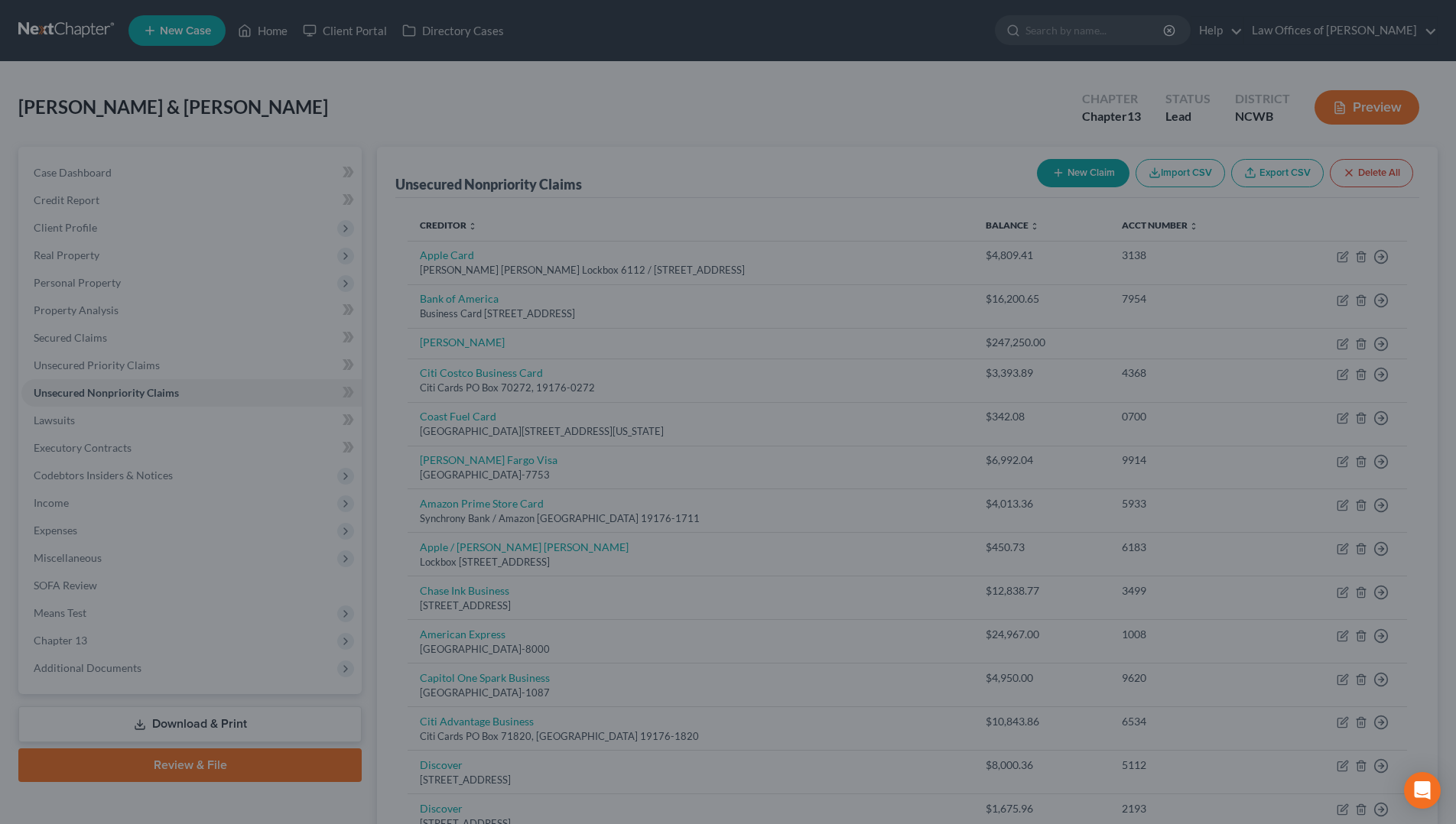
type input "0.00"
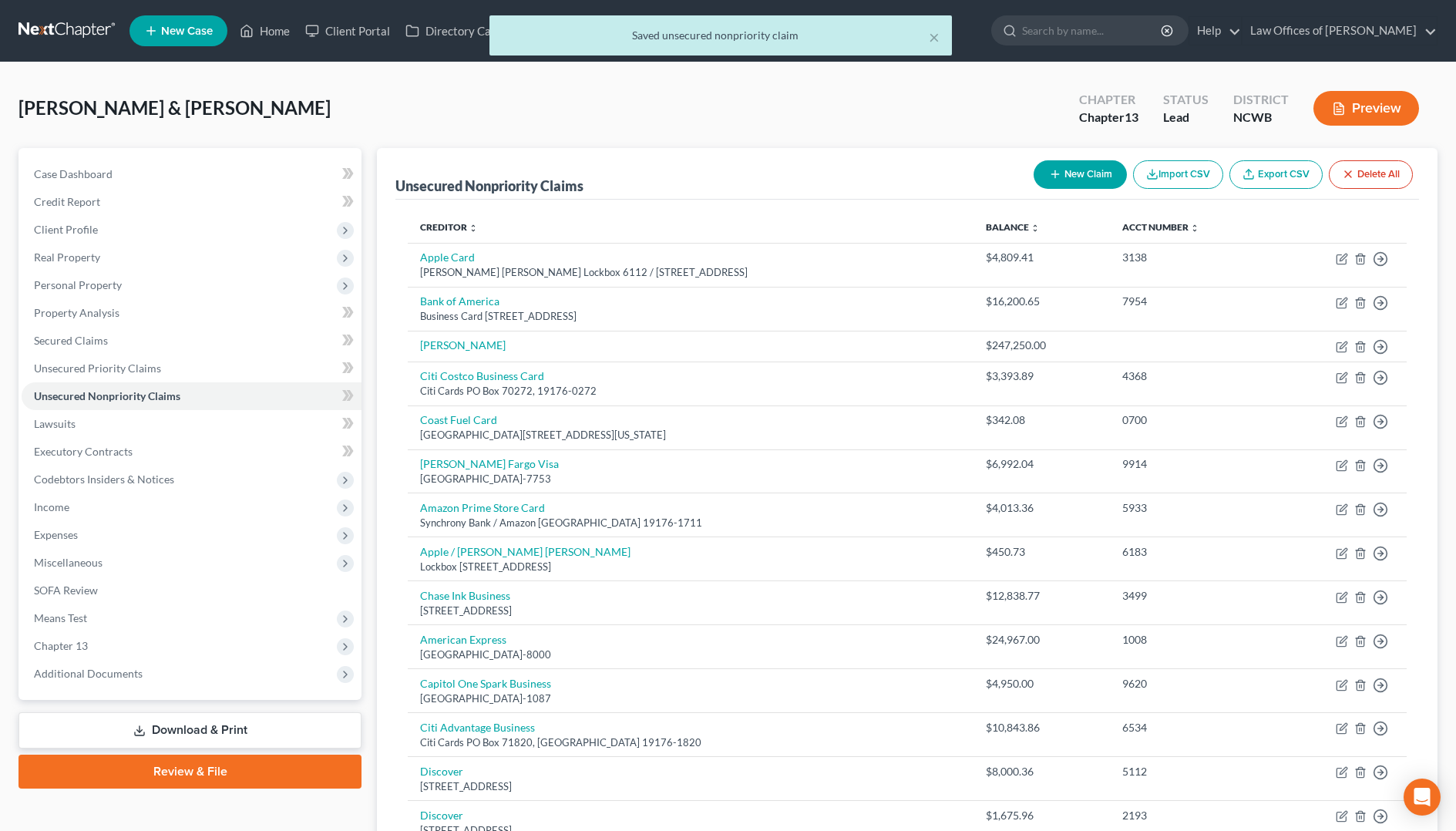
click at [1081, 169] on button "New Claim" at bounding box center [1080, 175] width 93 height 28
select select "2"
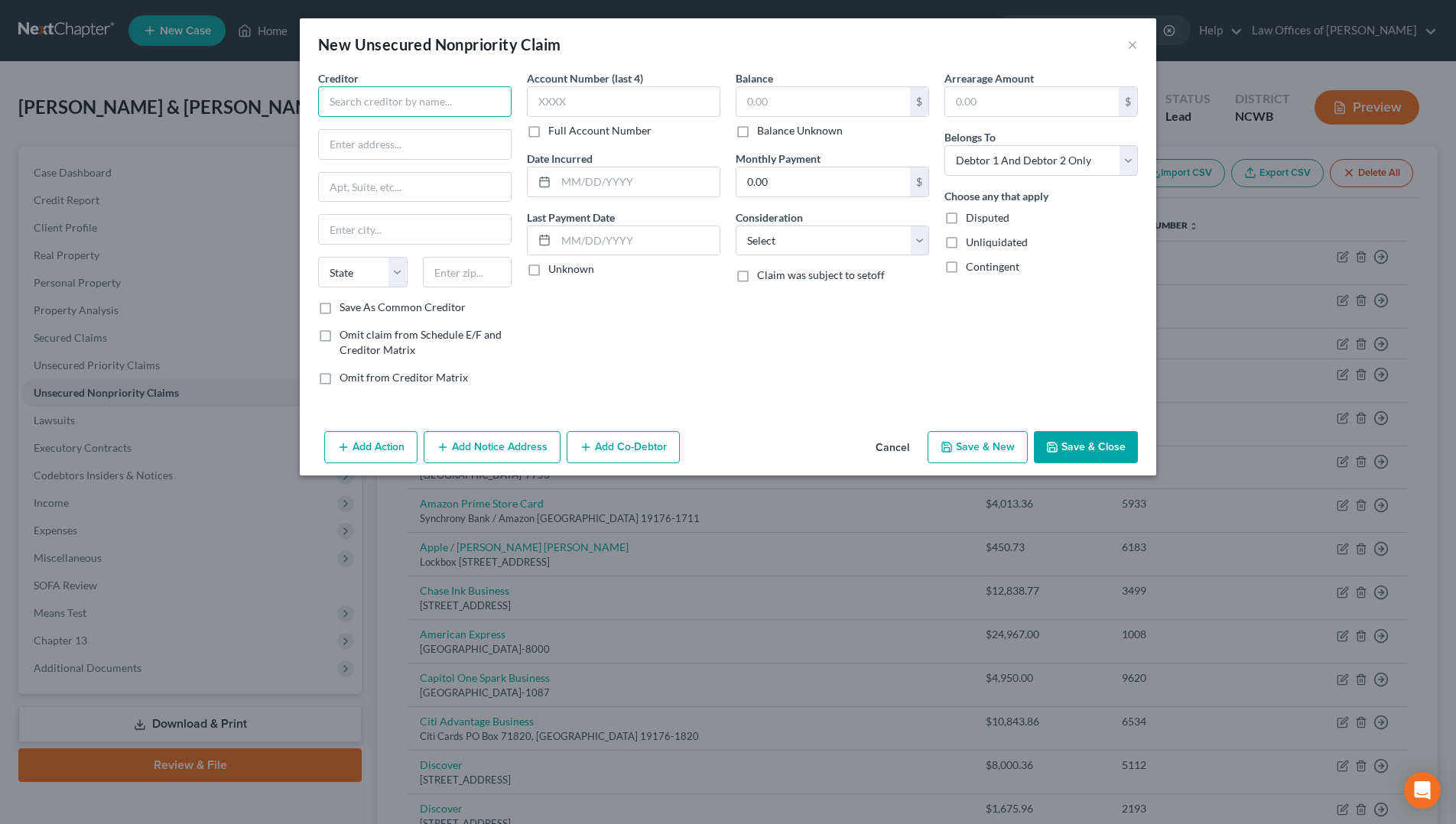
click at [379, 107] on input "text" at bounding box center [415, 101] width 194 height 31
type input "Norwegian - Bank of America"
type input "PO Box 15796"
type input "Wilmington"
select select "7"
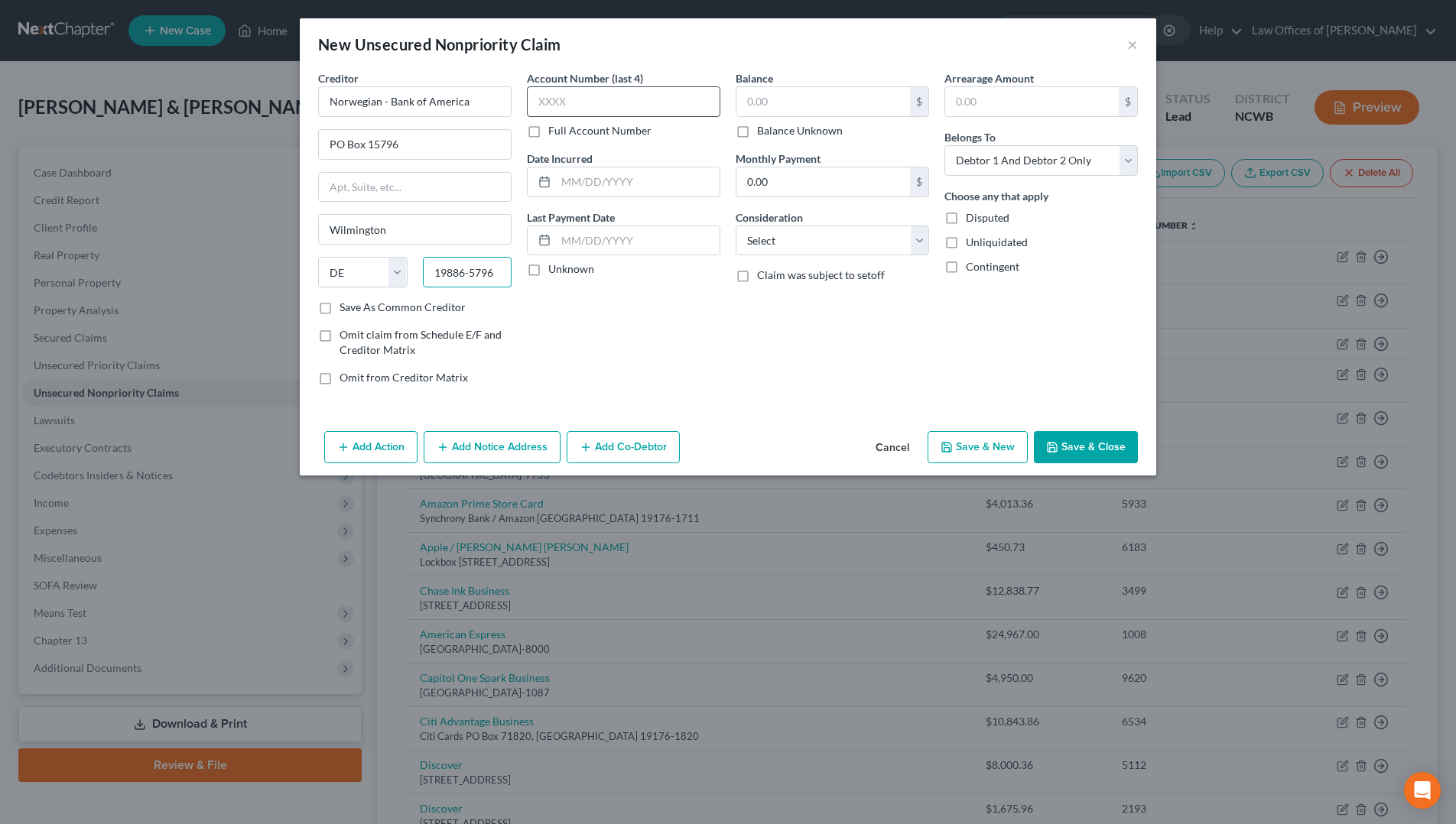
type input "19886-5796"
click at [599, 97] on input "text" at bounding box center [624, 101] width 194 height 31
type input "7566"
click at [748, 98] on input "text" at bounding box center [823, 101] width 173 height 29
type input "0"
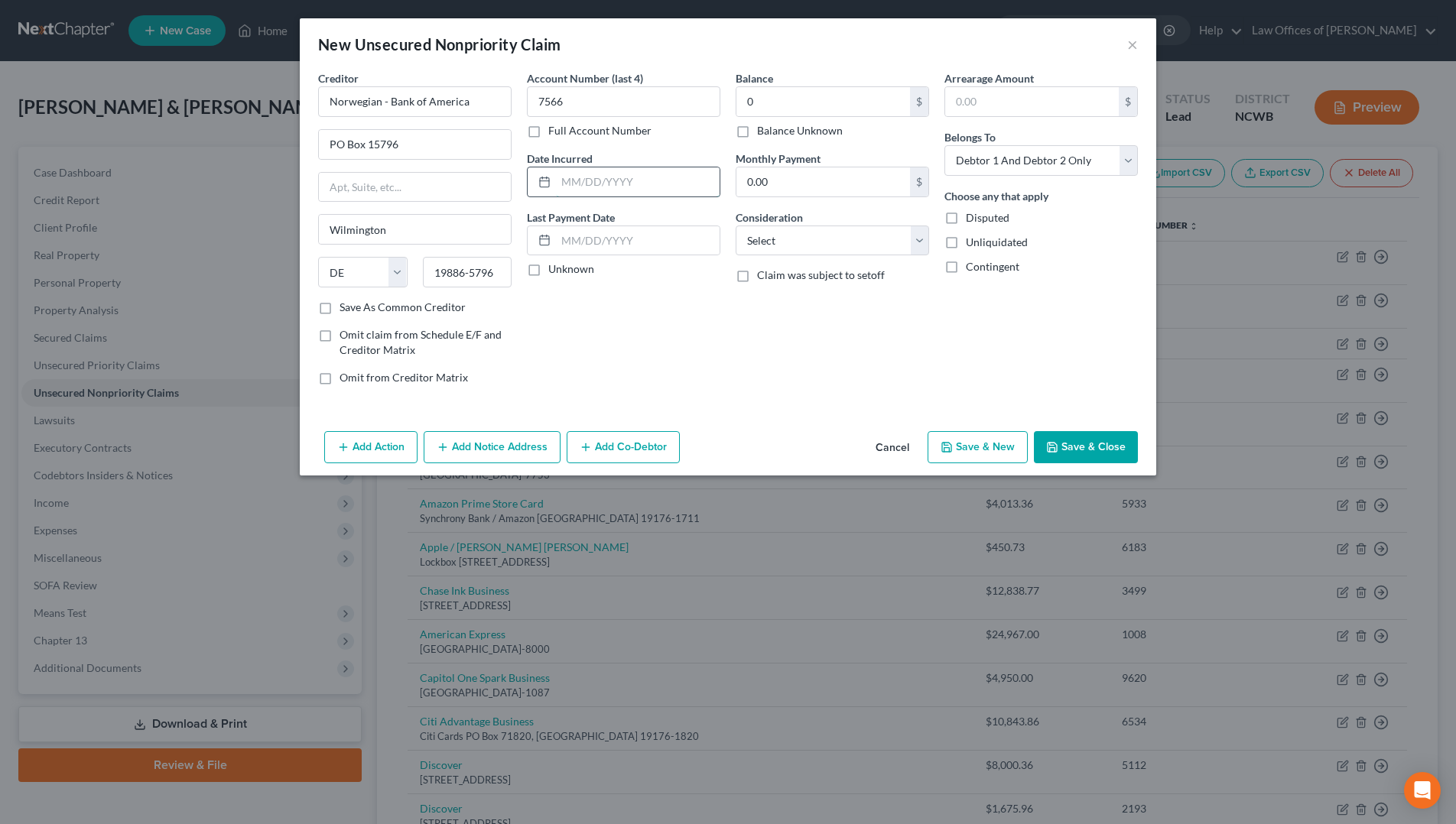
click at [626, 171] on input "text" at bounding box center [638, 182] width 164 height 29
type input "Never Used"
click at [824, 235] on select "Select Cable / Satellite Services Collection Agency Credit Card Debt Debt Couns…" at bounding box center [832, 241] width 194 height 31
select select "2"
click at [736, 226] on select "Select Cable / Satellite Services Collection Agency Credit Card Debt Debt Couns…" at bounding box center [832, 241] width 194 height 31
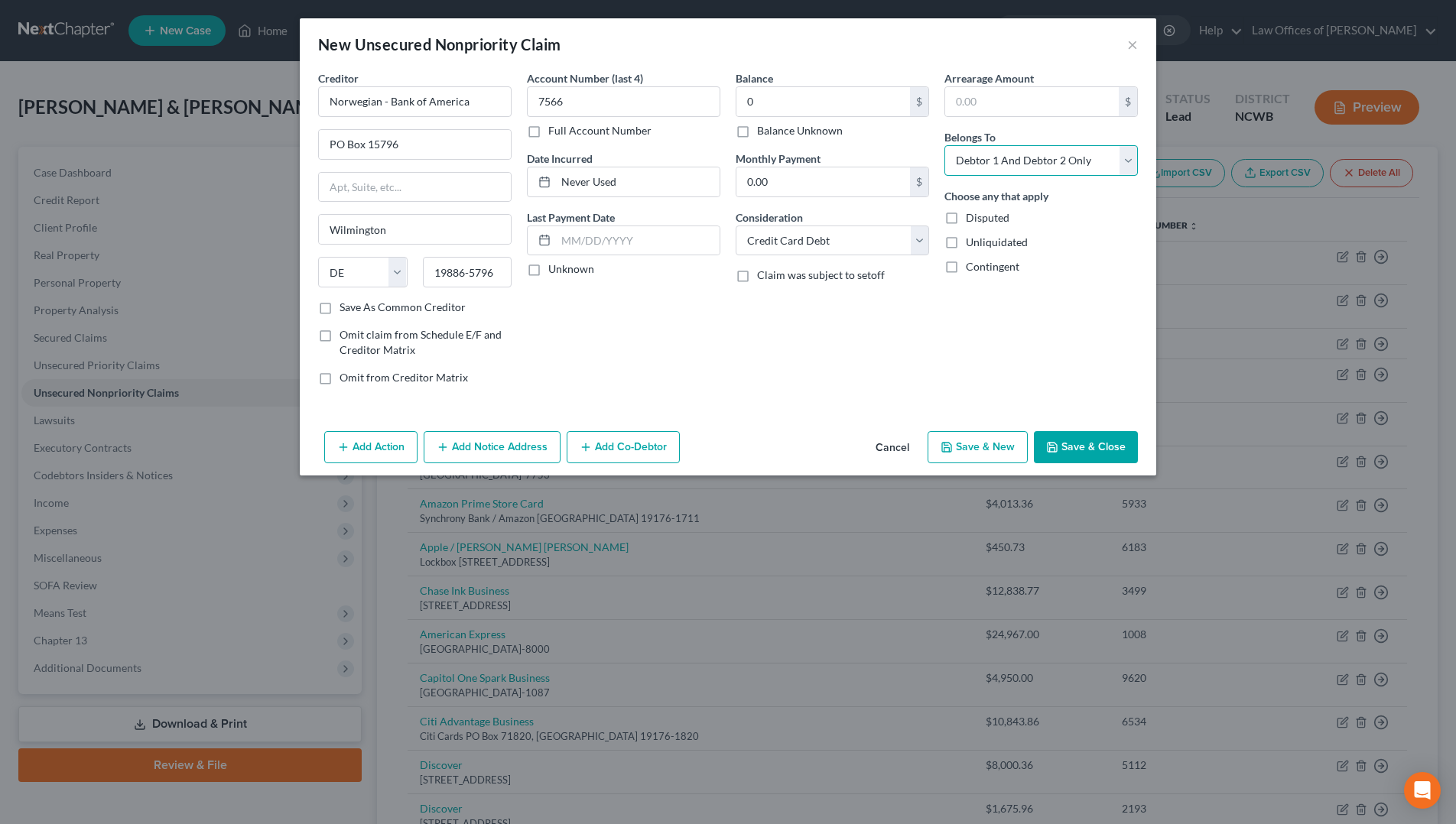
click at [1071, 157] on select "Select Debtor 1 Only Debtor 2 Only Debtor 1 And Debtor 2 Only At Least One Of T…" at bounding box center [1041, 160] width 194 height 31
select select "1"
click at [945, 145] on select "Select Debtor 1 Only Debtor 2 Only Debtor 1 And Debtor 2 Only At Least One Of T…" at bounding box center [1041, 160] width 194 height 31
click at [1076, 442] on button "Save & Close" at bounding box center [1086, 447] width 104 height 32
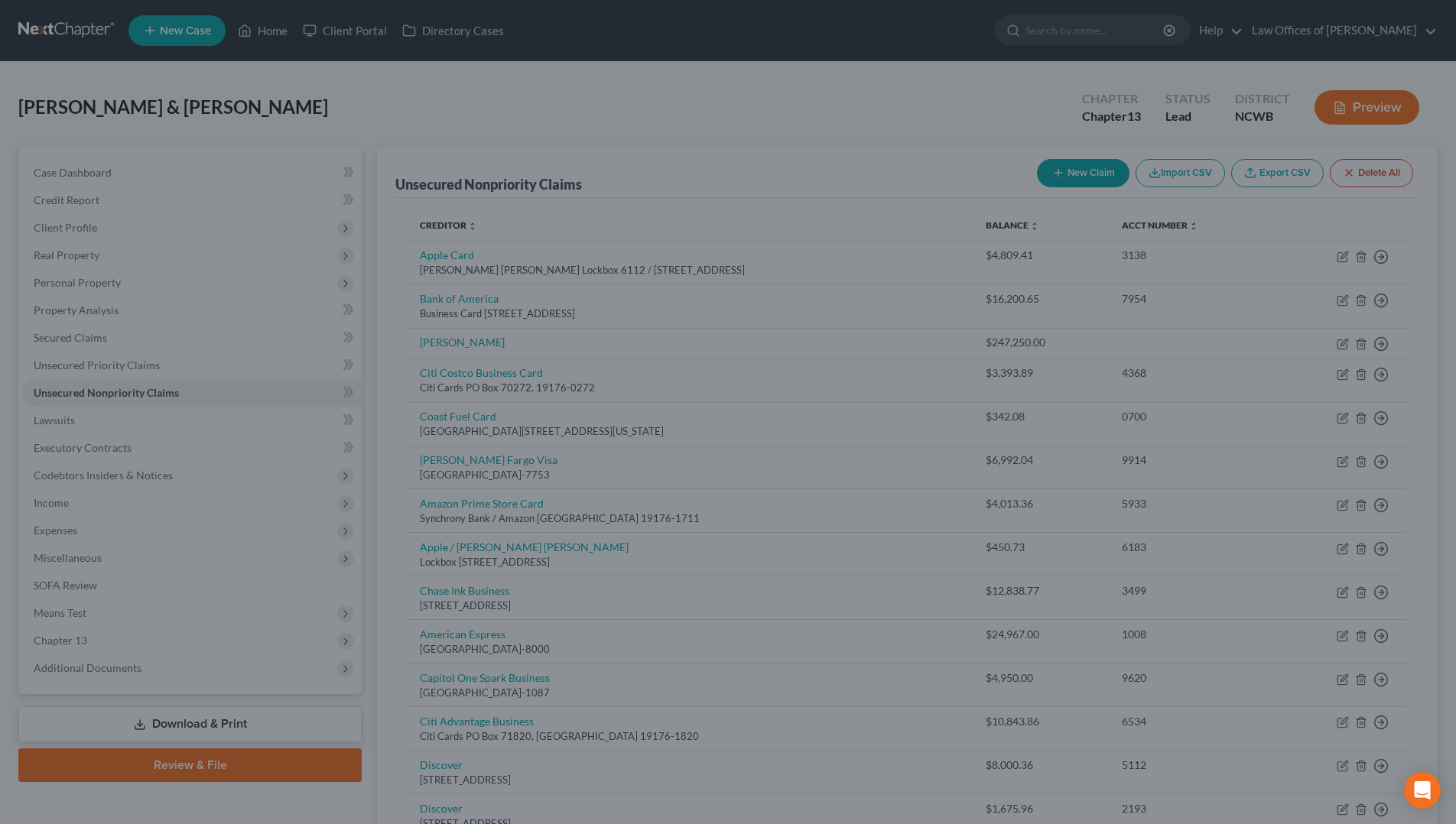
type input "0.00"
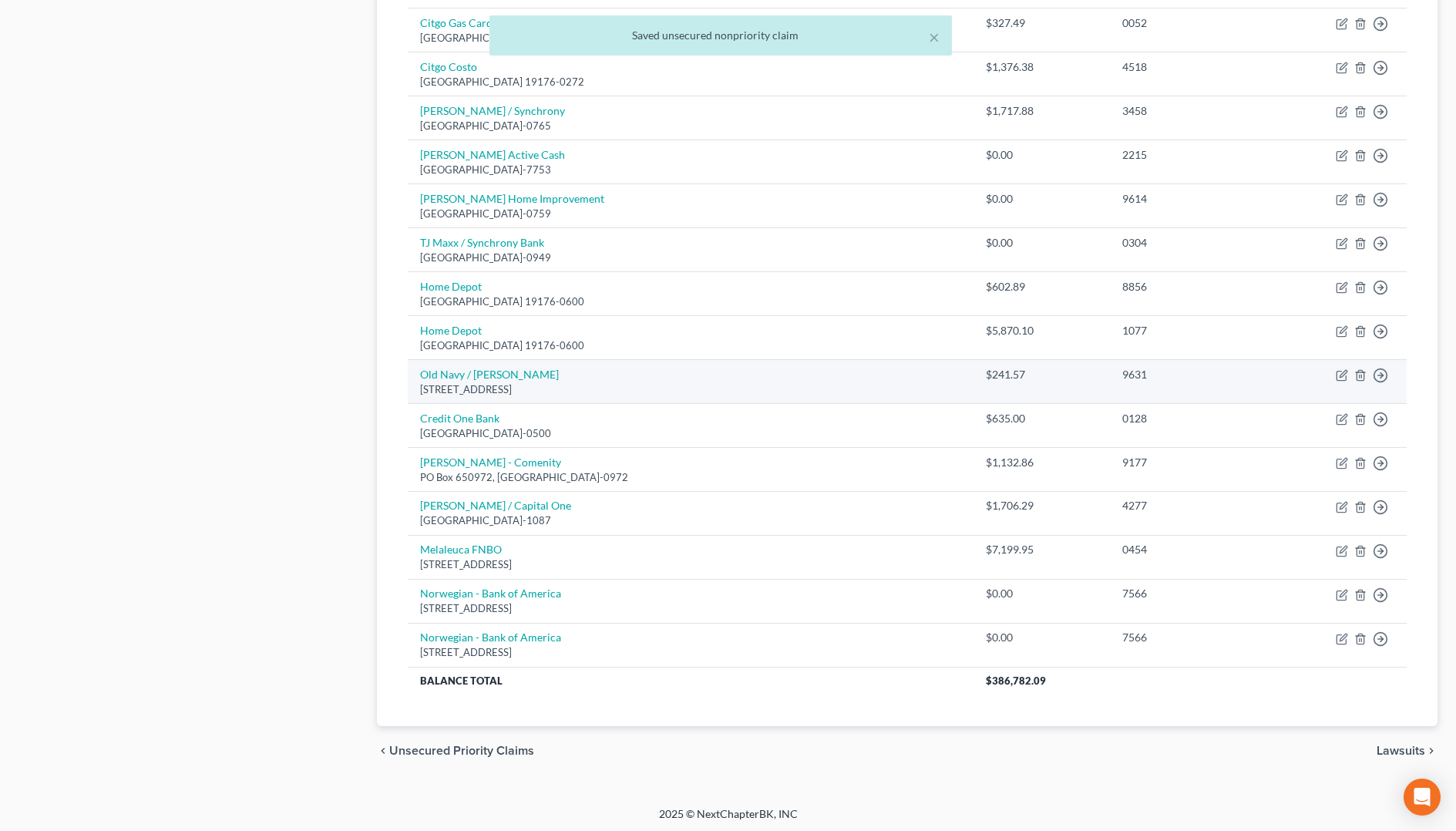
scroll to position [971, 0]
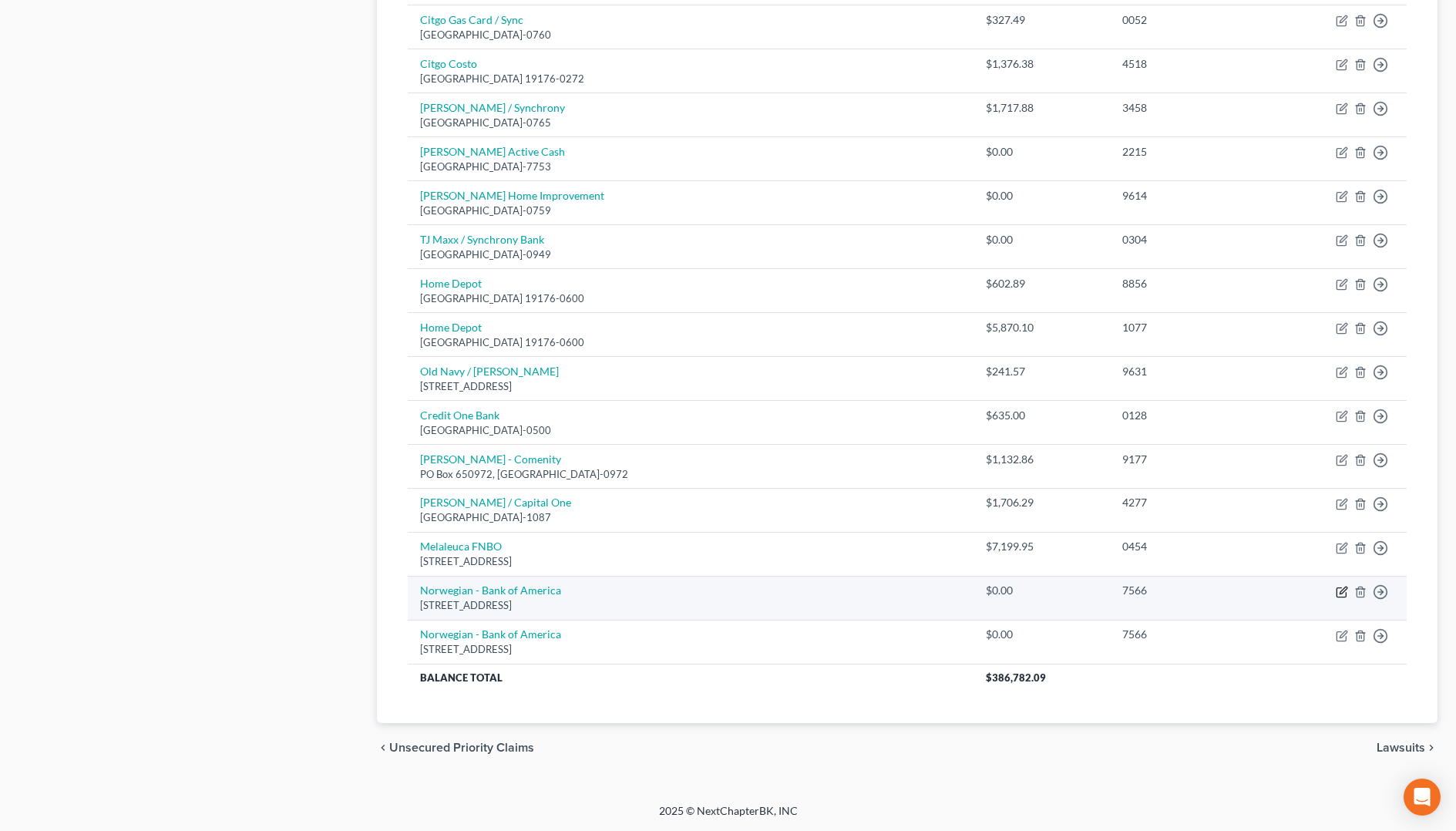
click at [1340, 589] on icon "button" at bounding box center [1342, 592] width 13 height 13
select select "7"
select select "2"
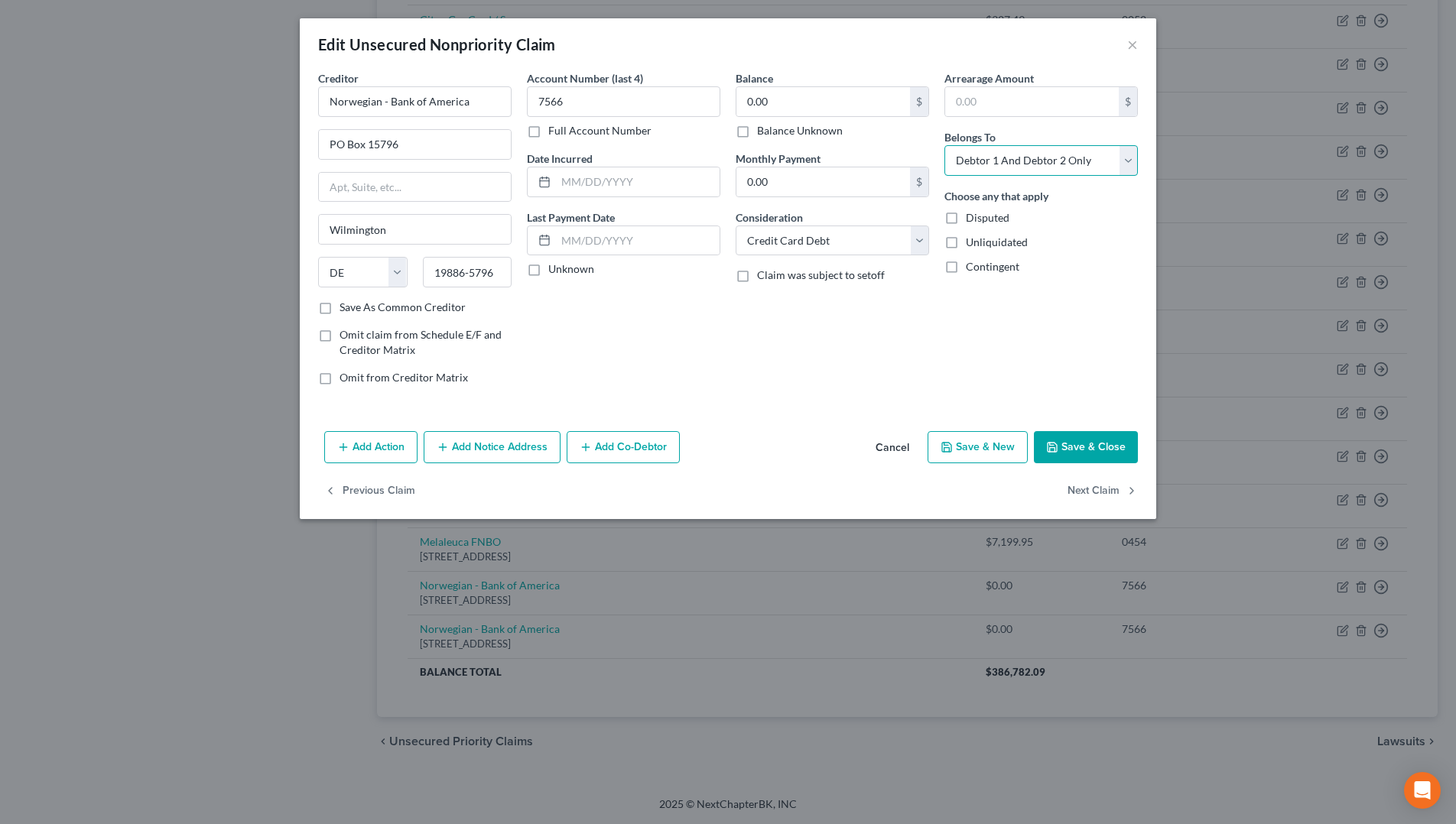
click at [985, 157] on select "Select Debtor 1 Only Debtor 2 Only Debtor 1 And Debtor 2 Only At Least One Of T…" at bounding box center [1041, 160] width 194 height 31
select select "0"
click at [945, 145] on select "Select Debtor 1 Only Debtor 2 Only Debtor 1 And Debtor 2 Only At Least One Of T…" at bounding box center [1041, 160] width 194 height 31
click at [584, 182] on input "text" at bounding box center [638, 182] width 164 height 29
type input "Never Used"
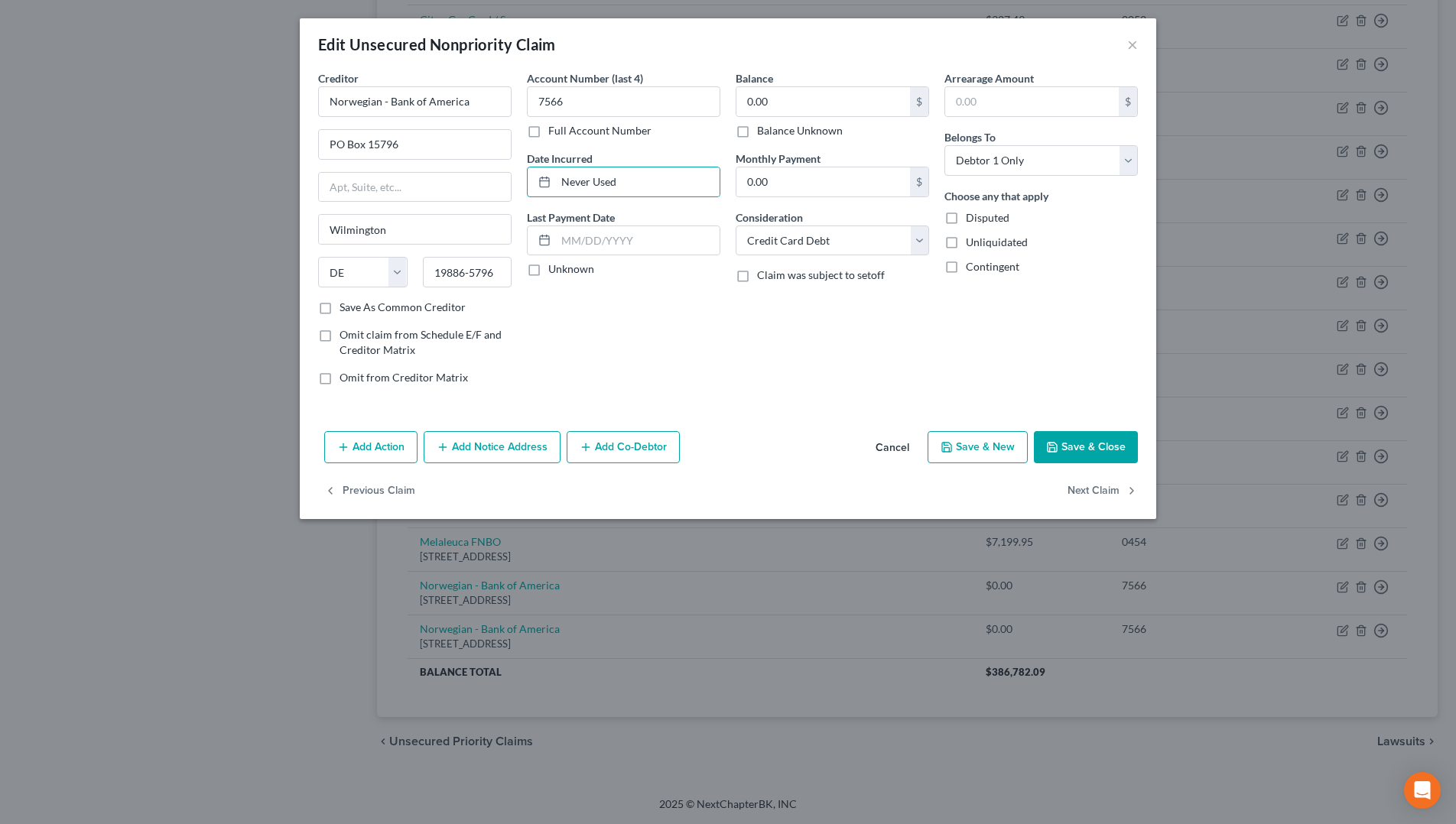
click at [1103, 451] on button "Save & Close" at bounding box center [1086, 447] width 104 height 32
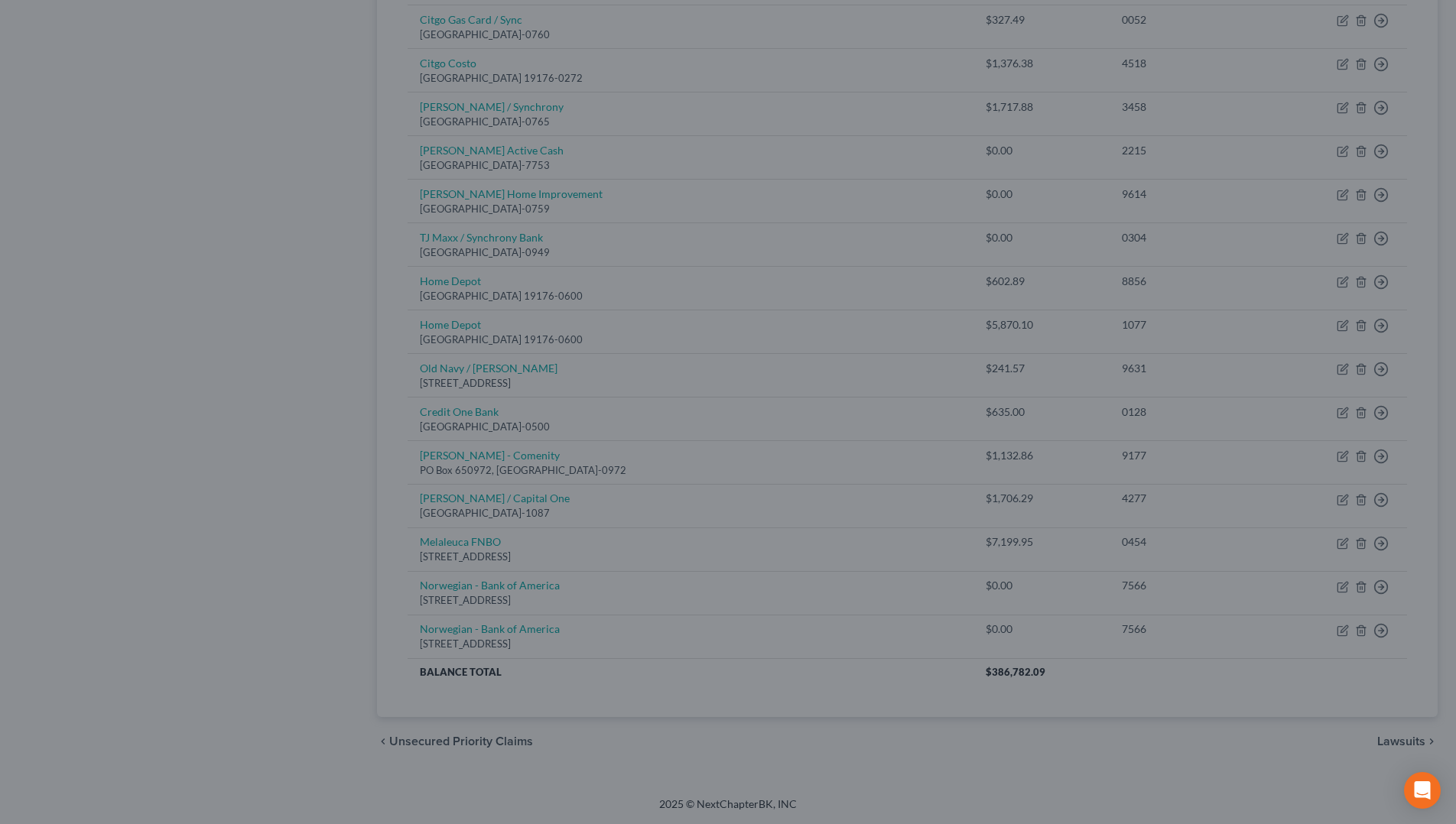
type input "0"
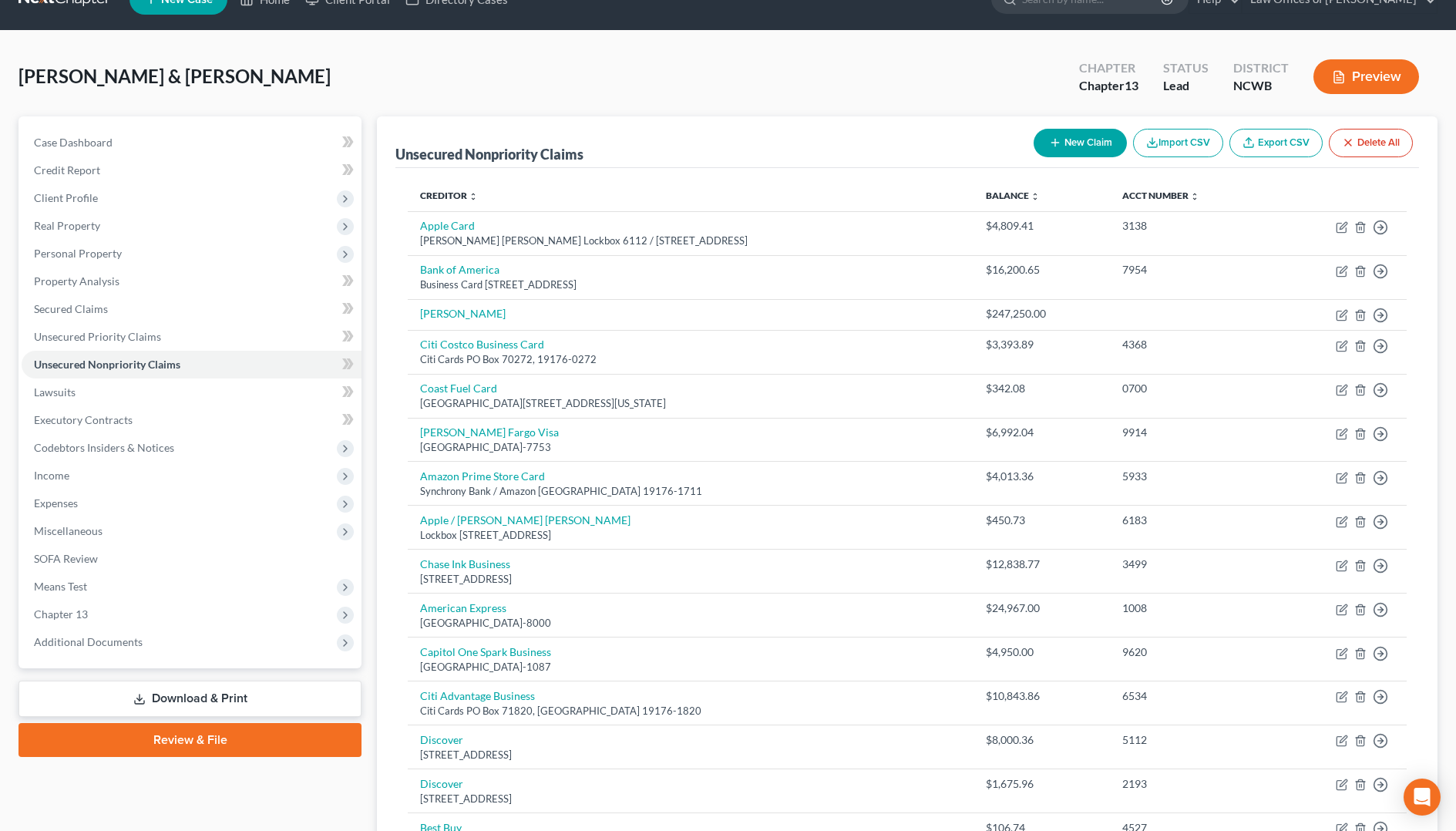
scroll to position [0, 0]
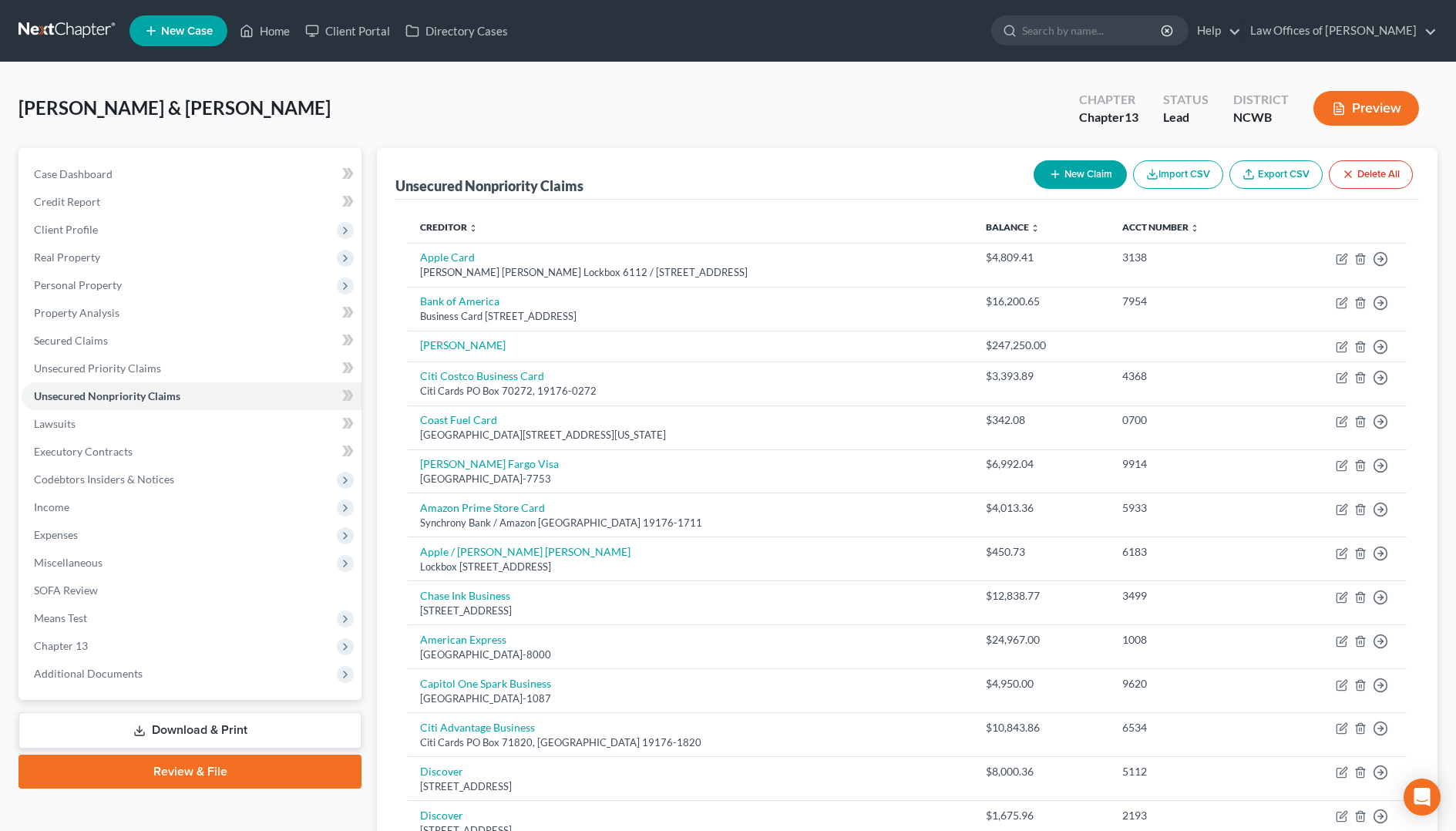
click at [1076, 171] on button "New Claim" at bounding box center [1080, 175] width 93 height 28
select select "2"
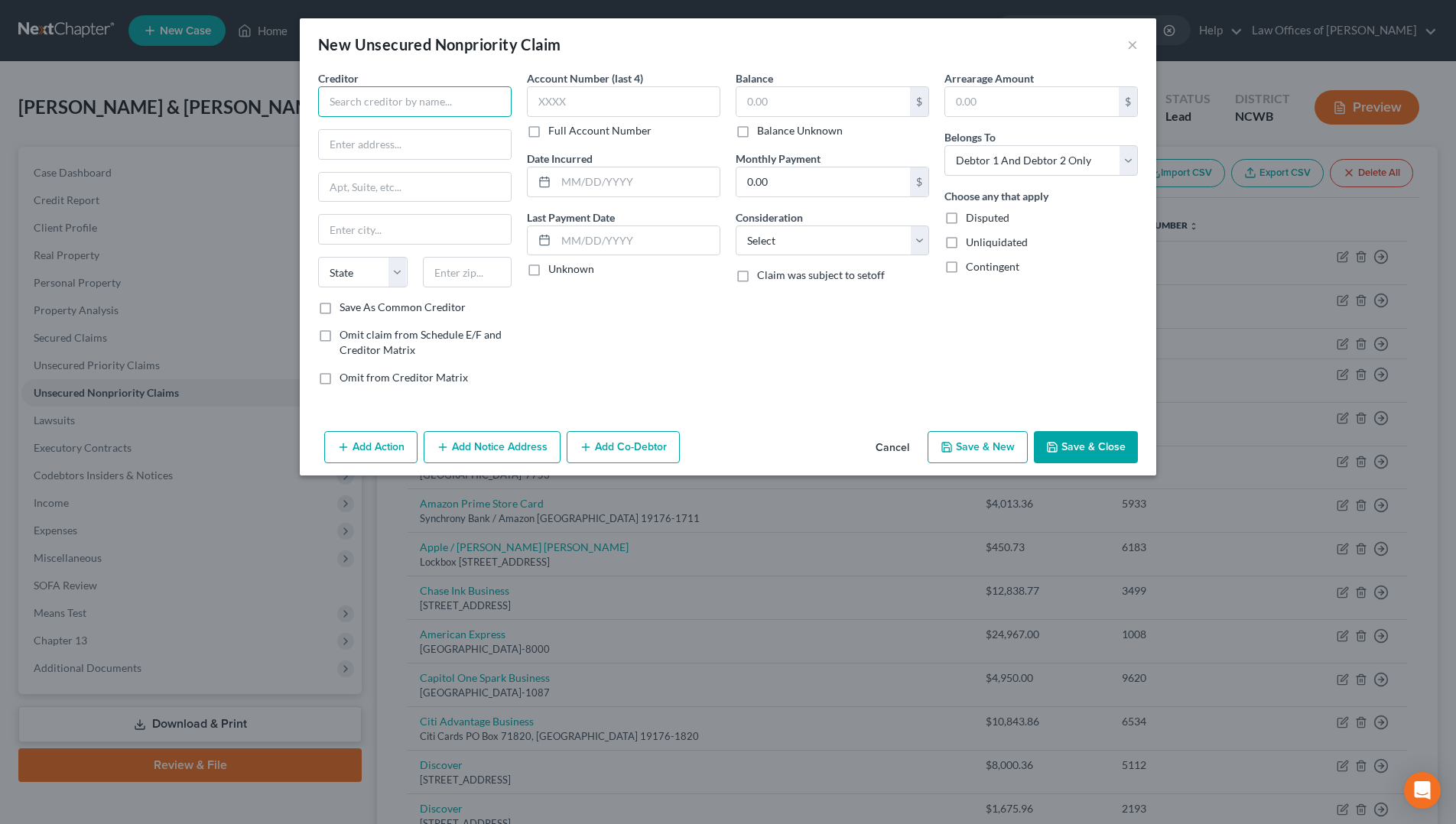
click at [431, 110] on input "text" at bounding box center [415, 101] width 194 height 31
type input "O"
type input "Premier Finance"
type input "PF/CP First Bank & Trust"
type input "PO Box 650726"
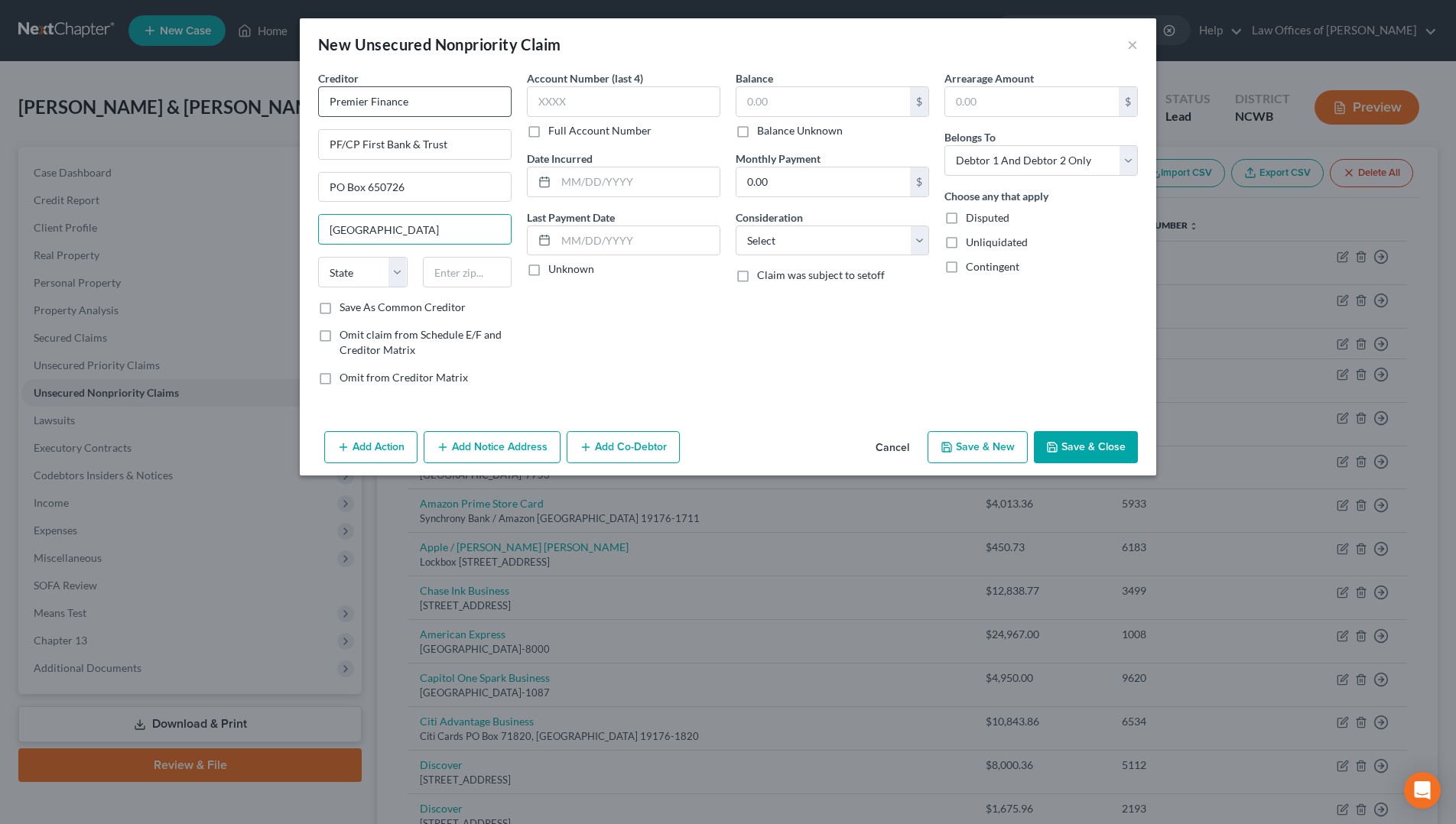
type input "[GEOGRAPHIC_DATA]"
select select "45"
type input "75265-0726"
click at [687, 108] on input "text" at bounding box center [624, 101] width 194 height 31
type input "1089"
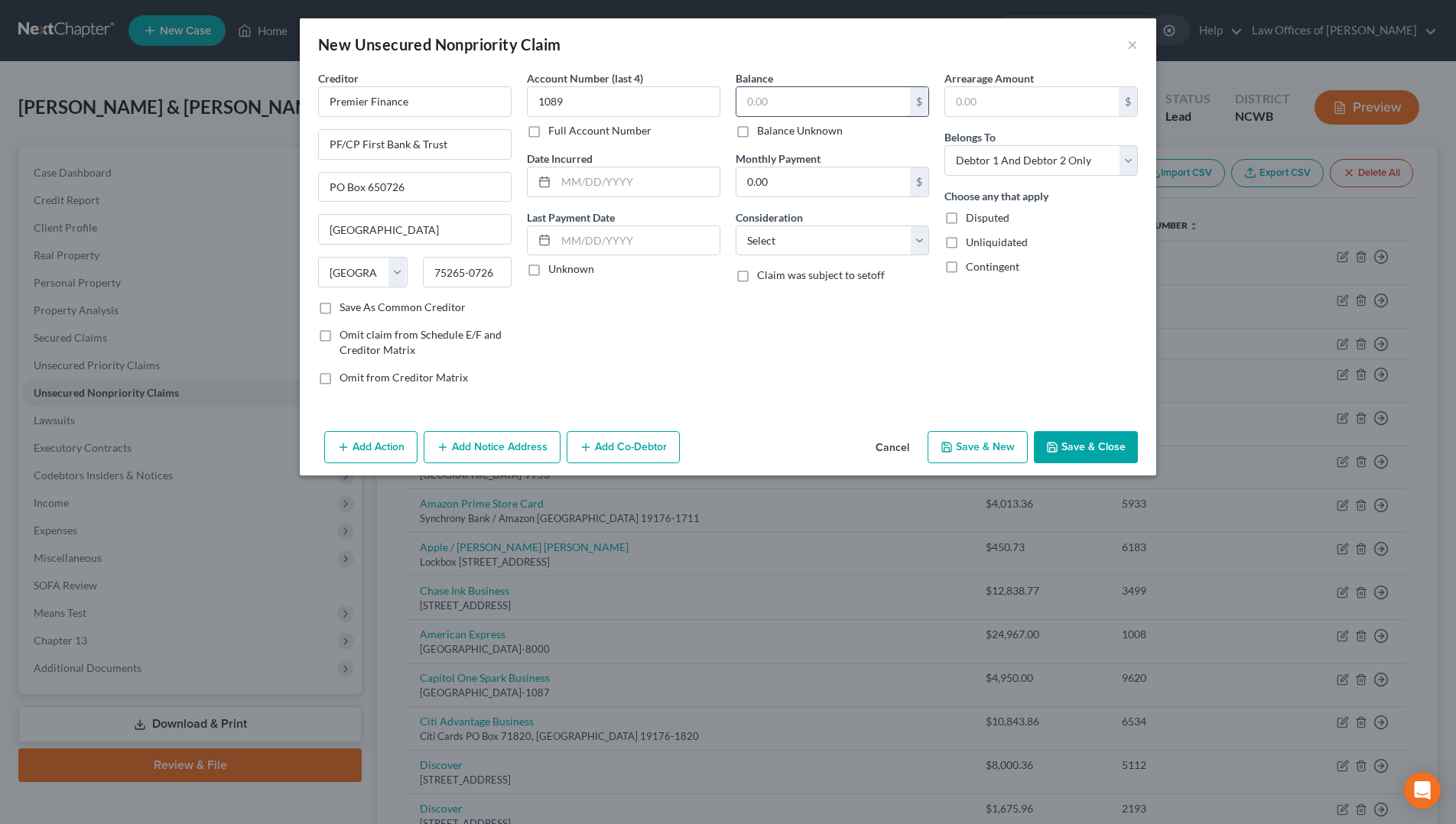
click at [799, 95] on input "text" at bounding box center [823, 101] width 173 height 29
type input "0"
click at [579, 185] on input "text" at bounding box center [638, 182] width 164 height 29
type input "[DATE]"
click at [988, 168] on select "Select Debtor 1 Only Debtor 2 Only Debtor 1 And Debtor 2 Only At Least One Of T…" at bounding box center [1041, 160] width 194 height 31
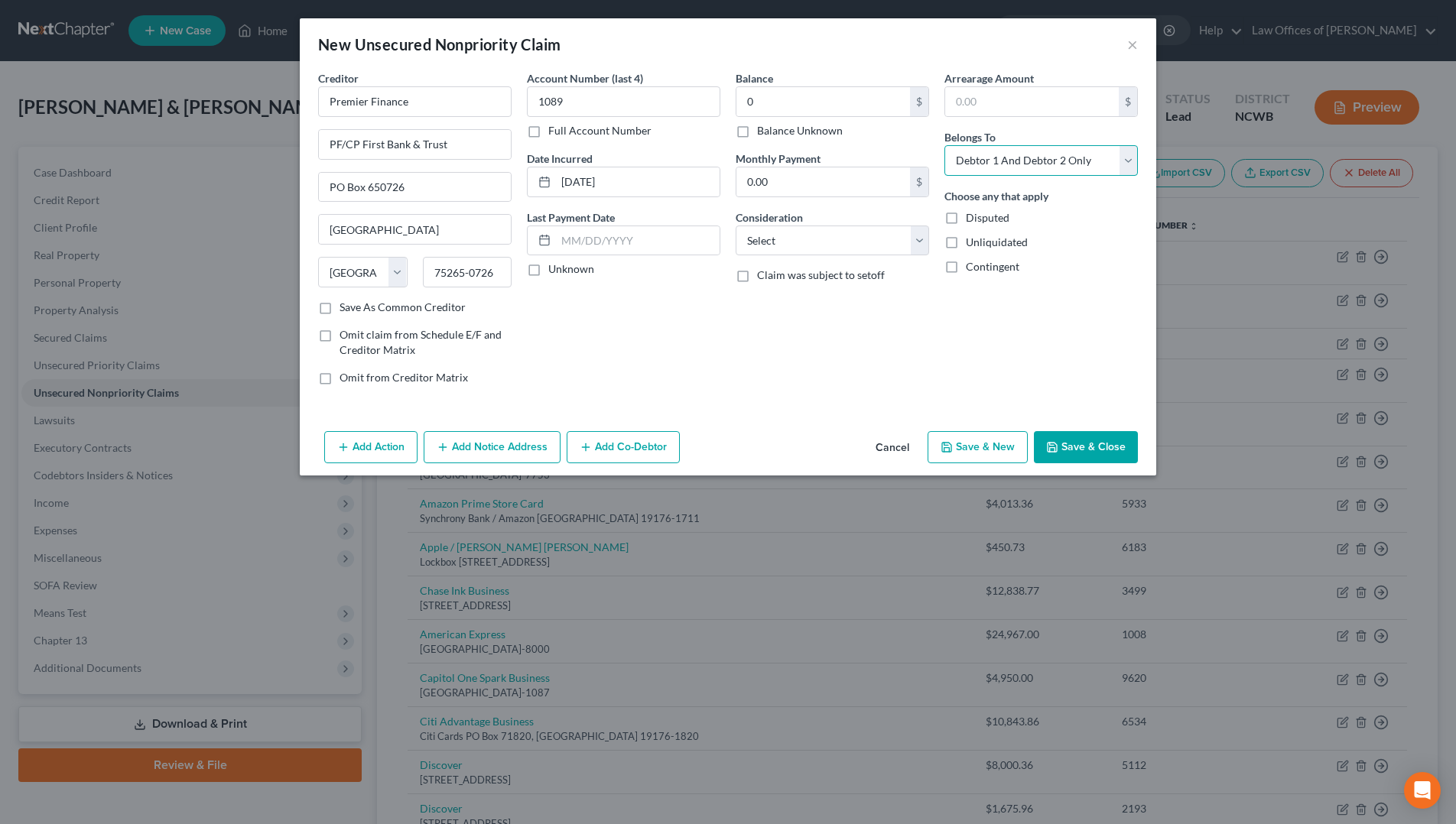
select select "1"
click at [945, 145] on select "Select Debtor 1 Only Debtor 2 Only Debtor 1 And Debtor 2 Only At Least One Of T…" at bounding box center [1041, 160] width 194 height 31
click at [850, 256] on select "Select Cable / Satellite Services Collection Agency Credit Card Debt Debt Couns…" at bounding box center [832, 241] width 194 height 31
select select "2"
click at [736, 226] on select "Select Cable / Satellite Services Collection Agency Credit Card Debt Debt Couns…" at bounding box center [832, 241] width 194 height 31
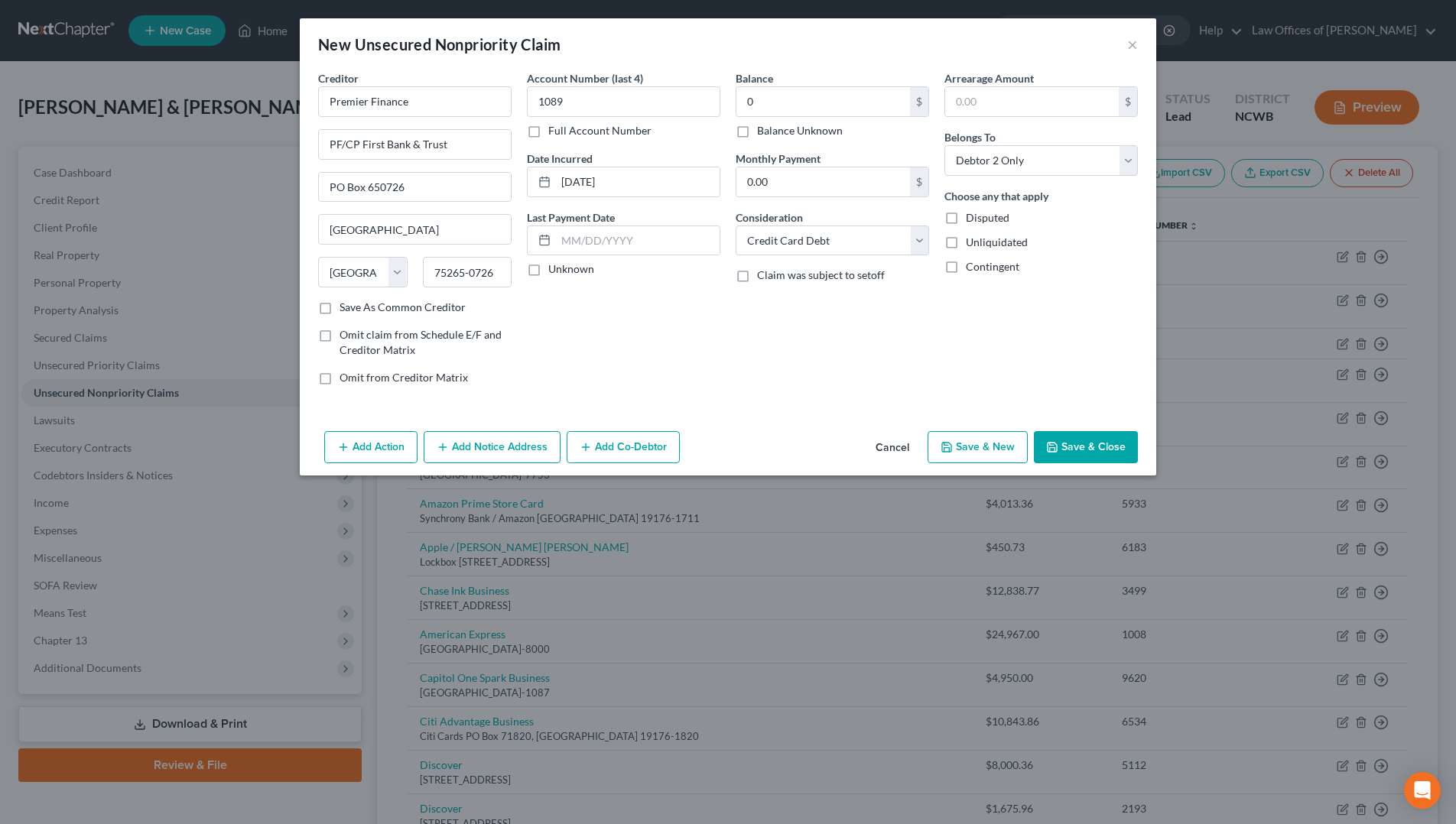
click at [1072, 450] on button "Save & Close" at bounding box center [1086, 447] width 104 height 32
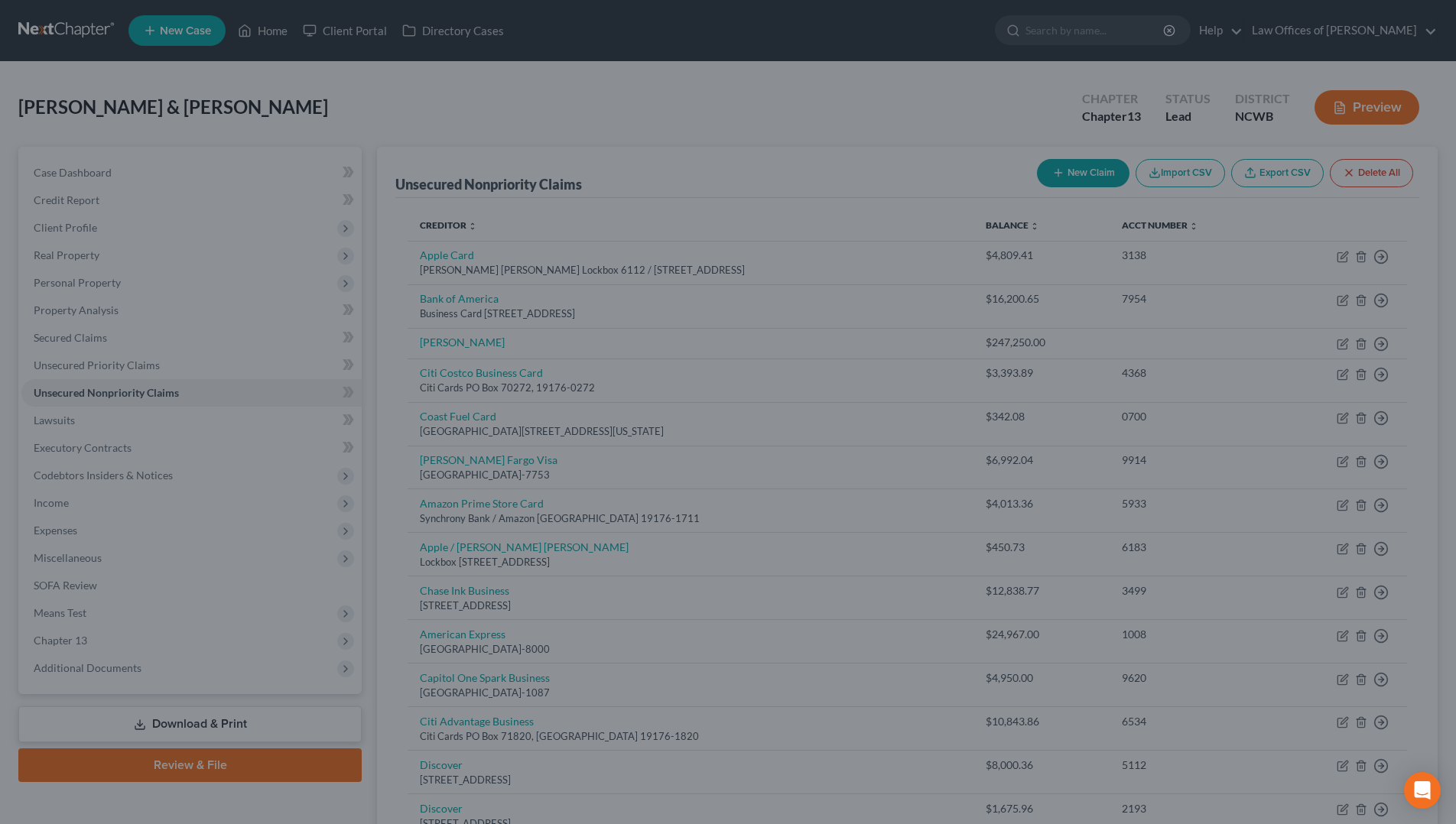
type input "0.00"
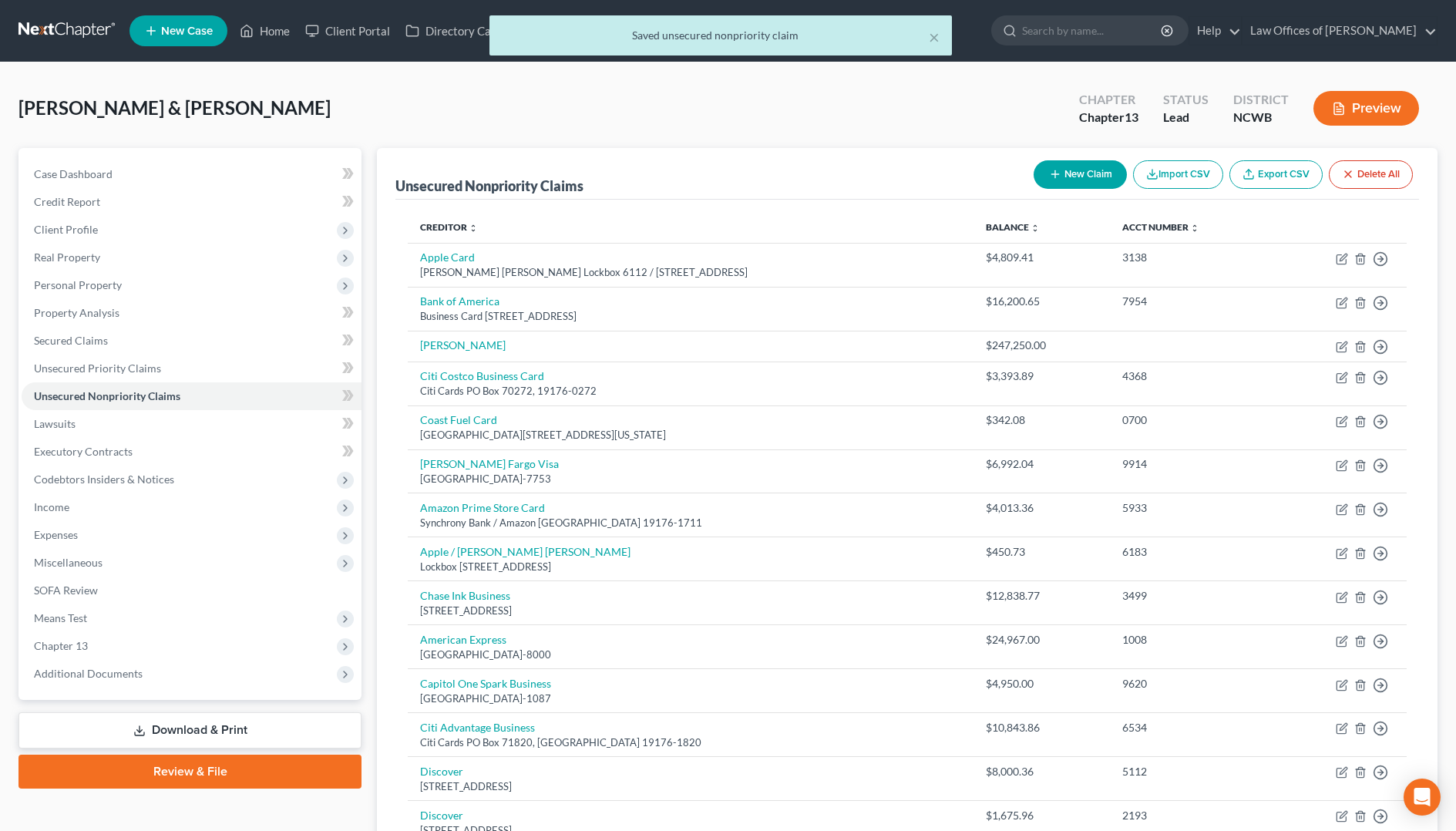
click at [1102, 177] on button "New Claim" at bounding box center [1080, 175] width 93 height 28
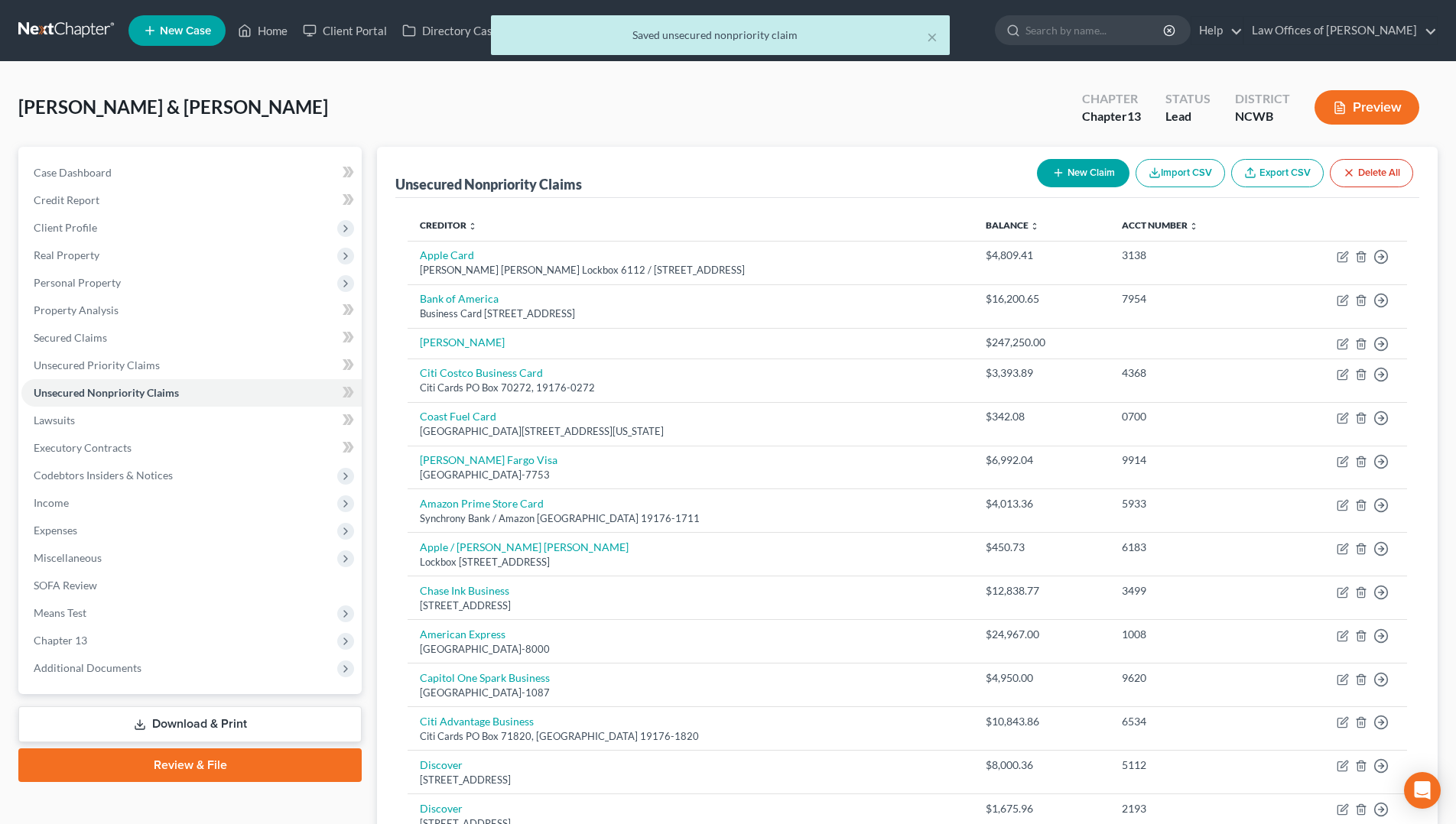
select select "2"
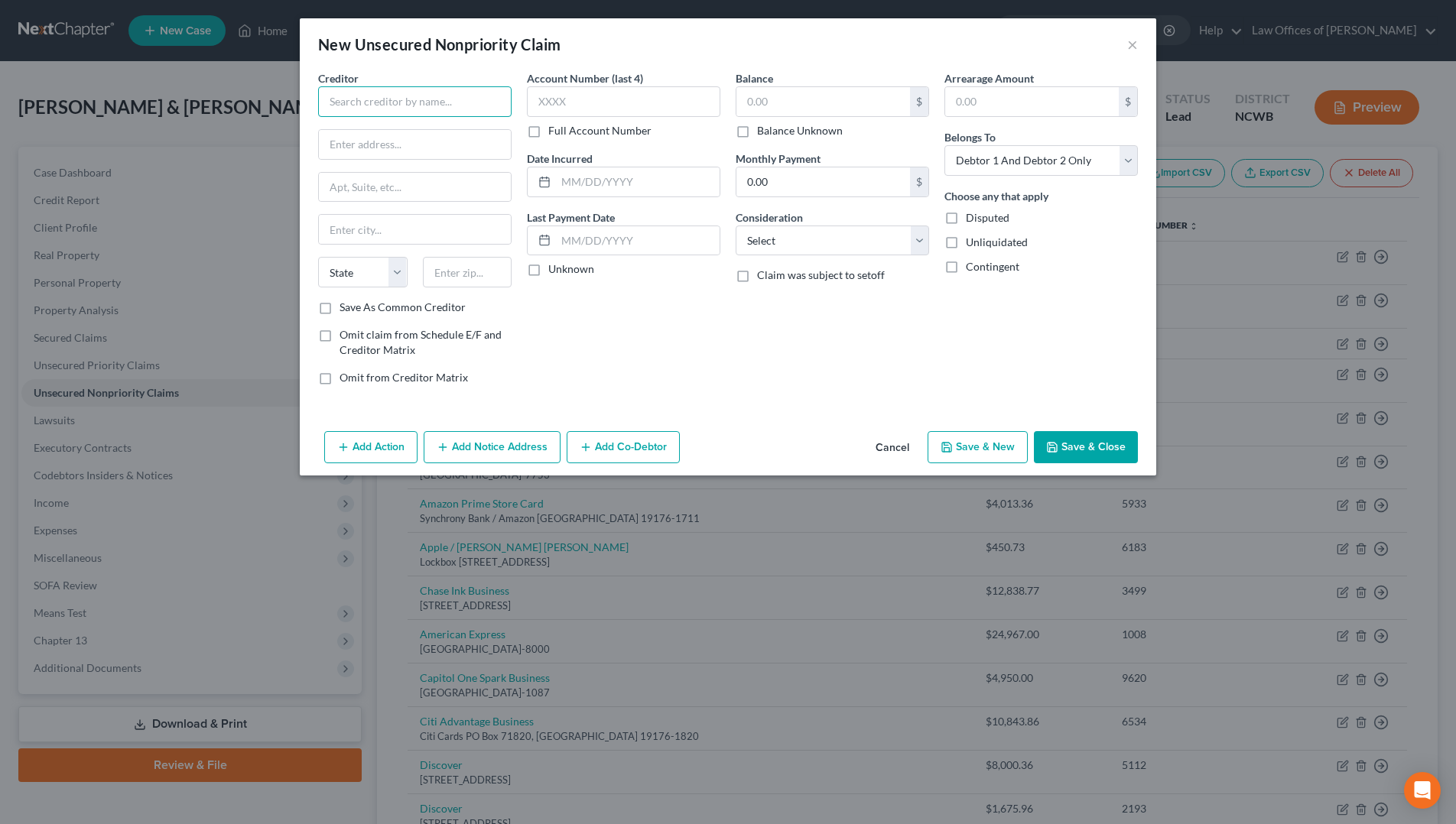
click at [437, 109] on input "text" at bounding box center [415, 101] width 194 height 31
type input "American Express"
type input "PO Box 96001"
type input "[GEOGRAPHIC_DATA]"
drag, startPoint x: 363, startPoint y: 274, endPoint x: 408, endPoint y: 274, distance: 45.0
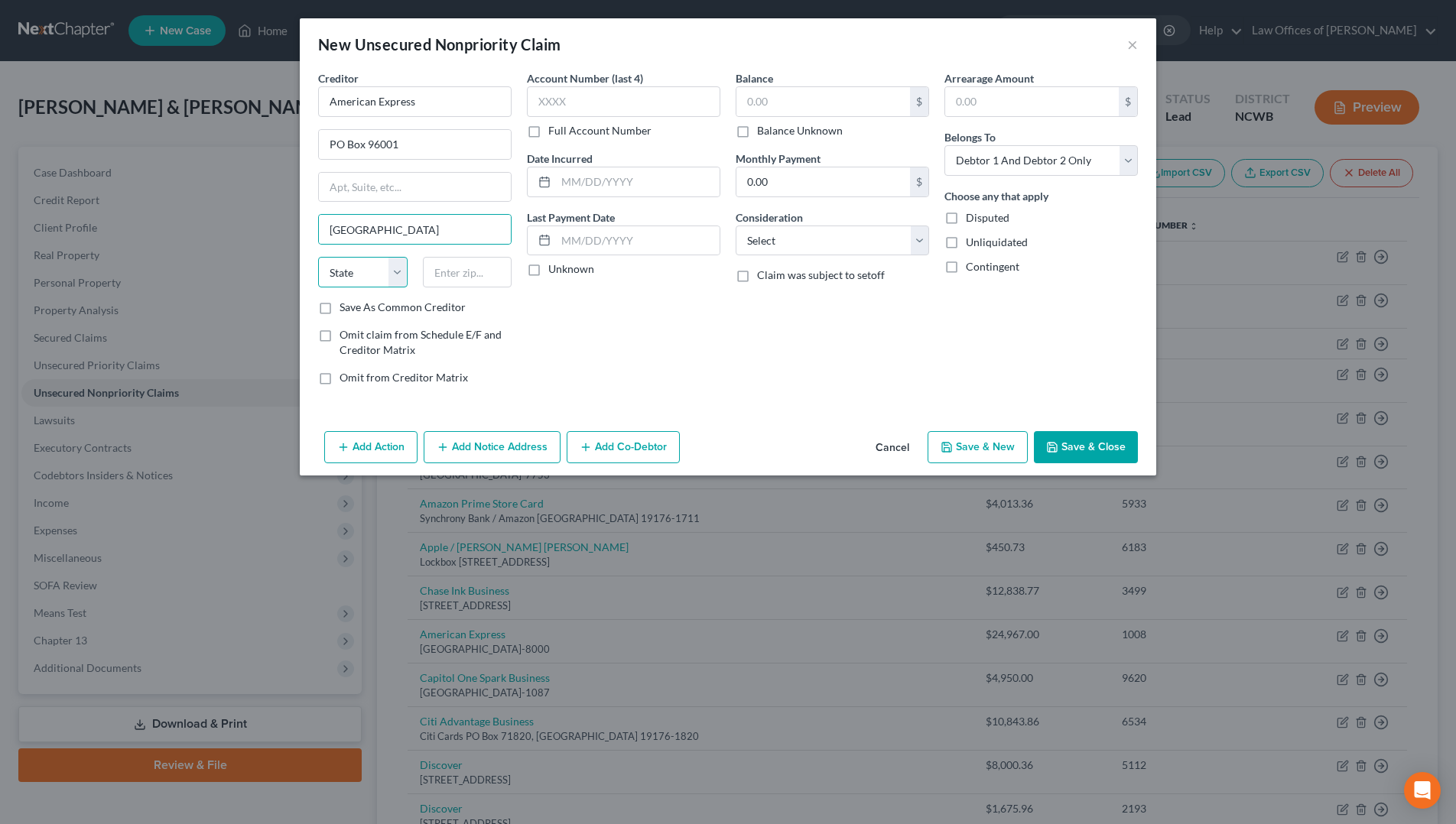
click at [363, 274] on select "State [US_STATE] AK AR AZ CA CO CT DE DC [GEOGRAPHIC_DATA] [GEOGRAPHIC_DATA] GU…" at bounding box center [363, 272] width 89 height 31
select select "4"
click at [318, 257] on select "State [US_STATE] AK AR AZ CA CO CT DE DC [GEOGRAPHIC_DATA] [GEOGRAPHIC_DATA] GU…" at bounding box center [363, 272] width 89 height 31
type input "90096-6001"
click at [667, 109] on input "text" at bounding box center [624, 101] width 194 height 31
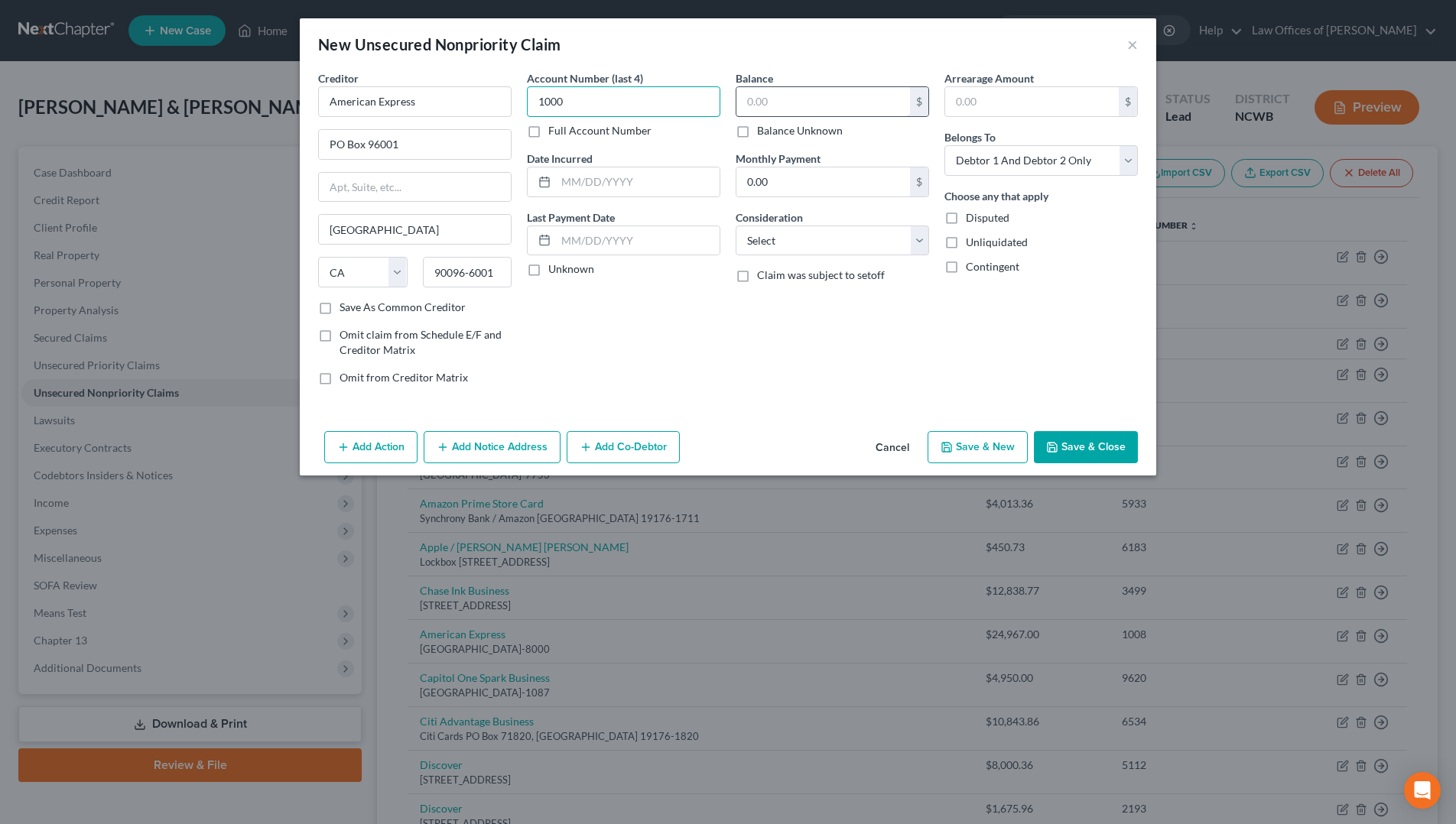
type input "1000"
click at [771, 95] on input "text" at bounding box center [823, 101] width 173 height 29
type input "0"
drag, startPoint x: 595, startPoint y: 194, endPoint x: 612, endPoint y: 197, distance: 17.3
click at [595, 194] on input "text" at bounding box center [638, 182] width 164 height 29
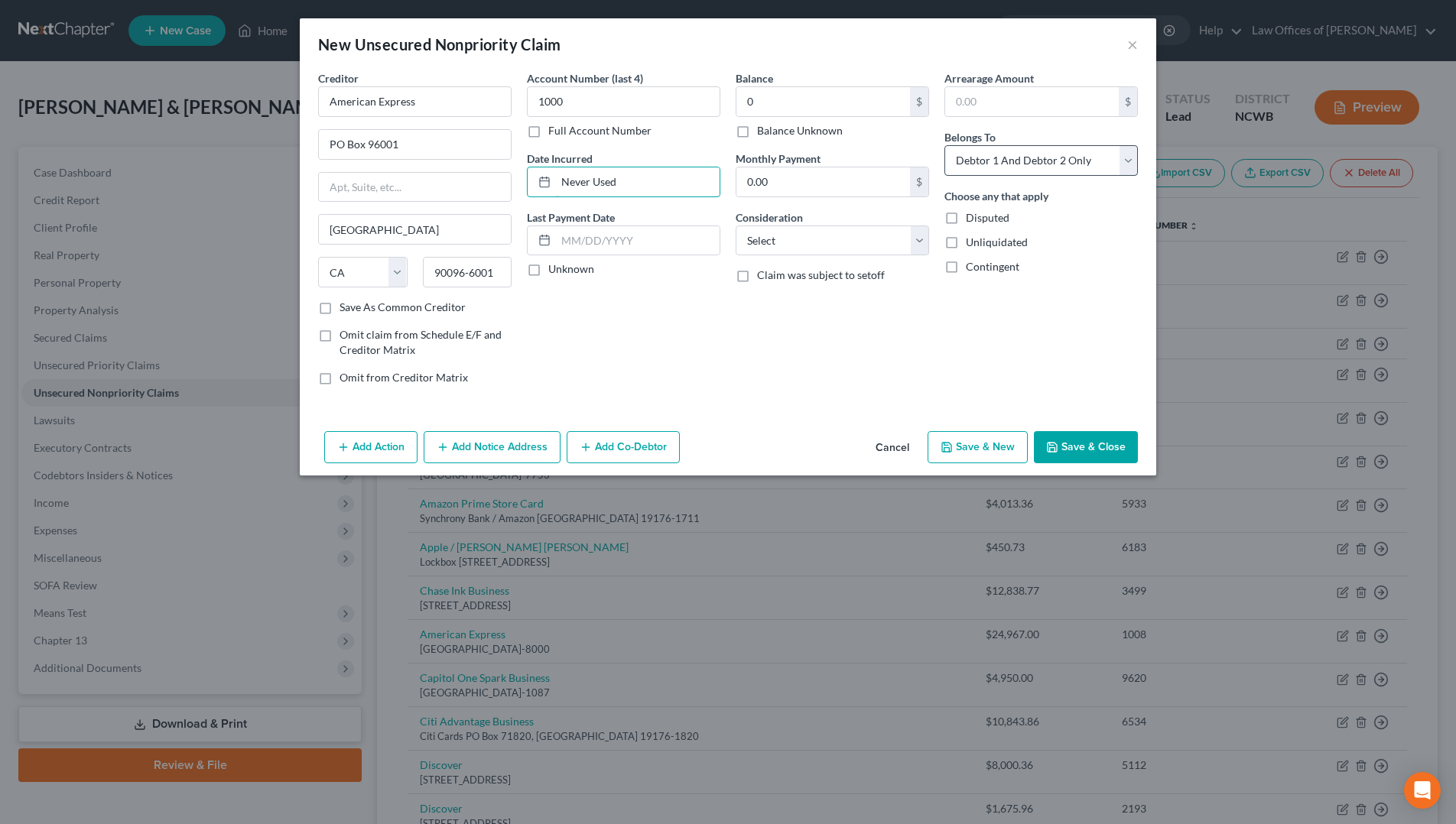
type input "Never Used"
click at [1003, 171] on select "Select Debtor 1 Only Debtor 2 Only Debtor 1 And Debtor 2 Only At Least One Of T…" at bounding box center [1041, 160] width 194 height 31
select select "1"
click at [945, 145] on select "Select Debtor 1 Only Debtor 2 Only Debtor 1 And Debtor 2 Only At Least One Of T…" at bounding box center [1041, 160] width 194 height 31
click at [864, 235] on select "Select Cable / Satellite Services Collection Agency Credit Card Debt Debt Couns…" at bounding box center [832, 241] width 194 height 31
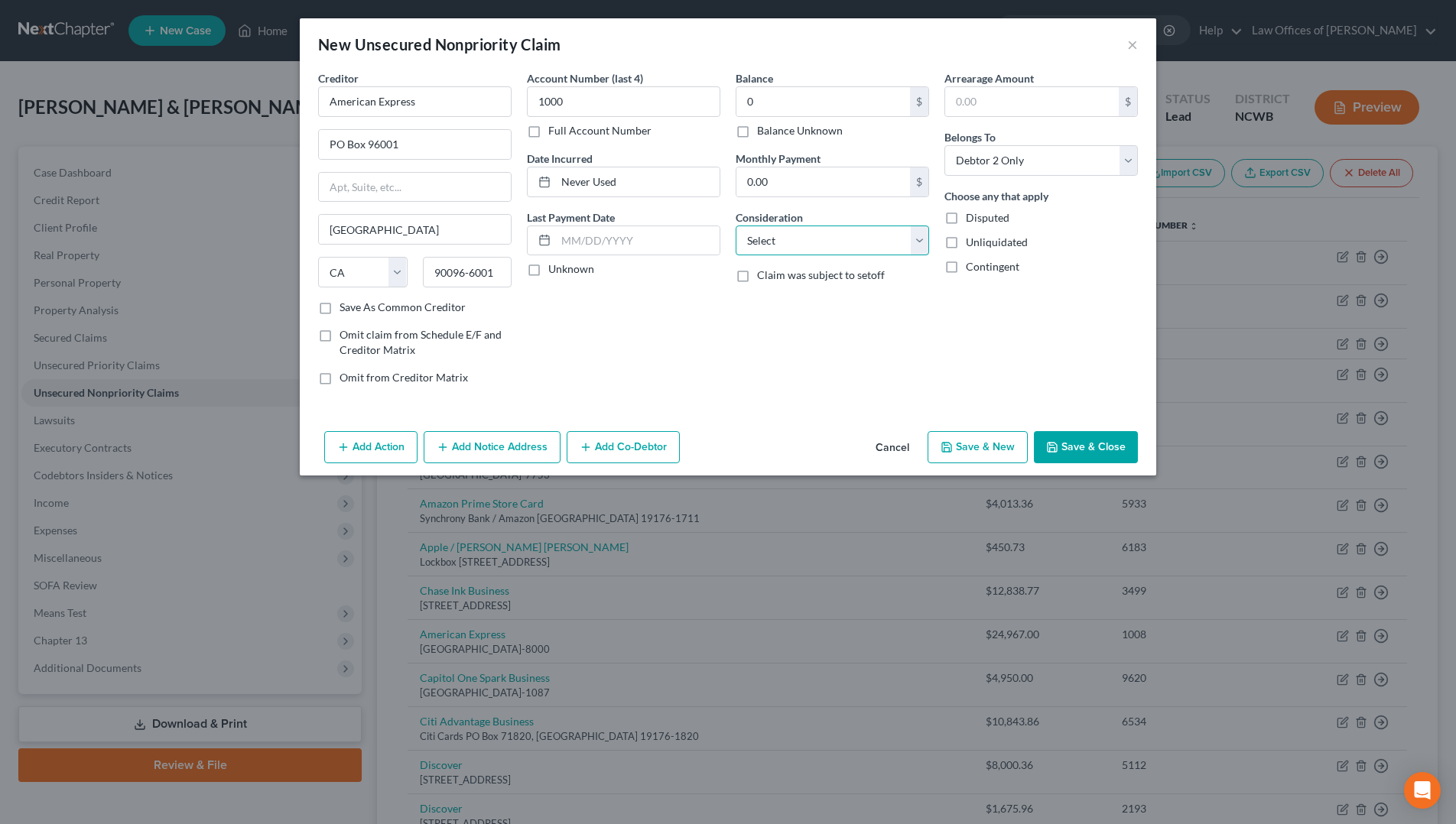
select select "2"
click at [736, 226] on select "Select Cable / Satellite Services Collection Agency Credit Card Debt Debt Couns…" at bounding box center [832, 241] width 194 height 31
click at [1100, 449] on button "Save & Close" at bounding box center [1086, 447] width 104 height 32
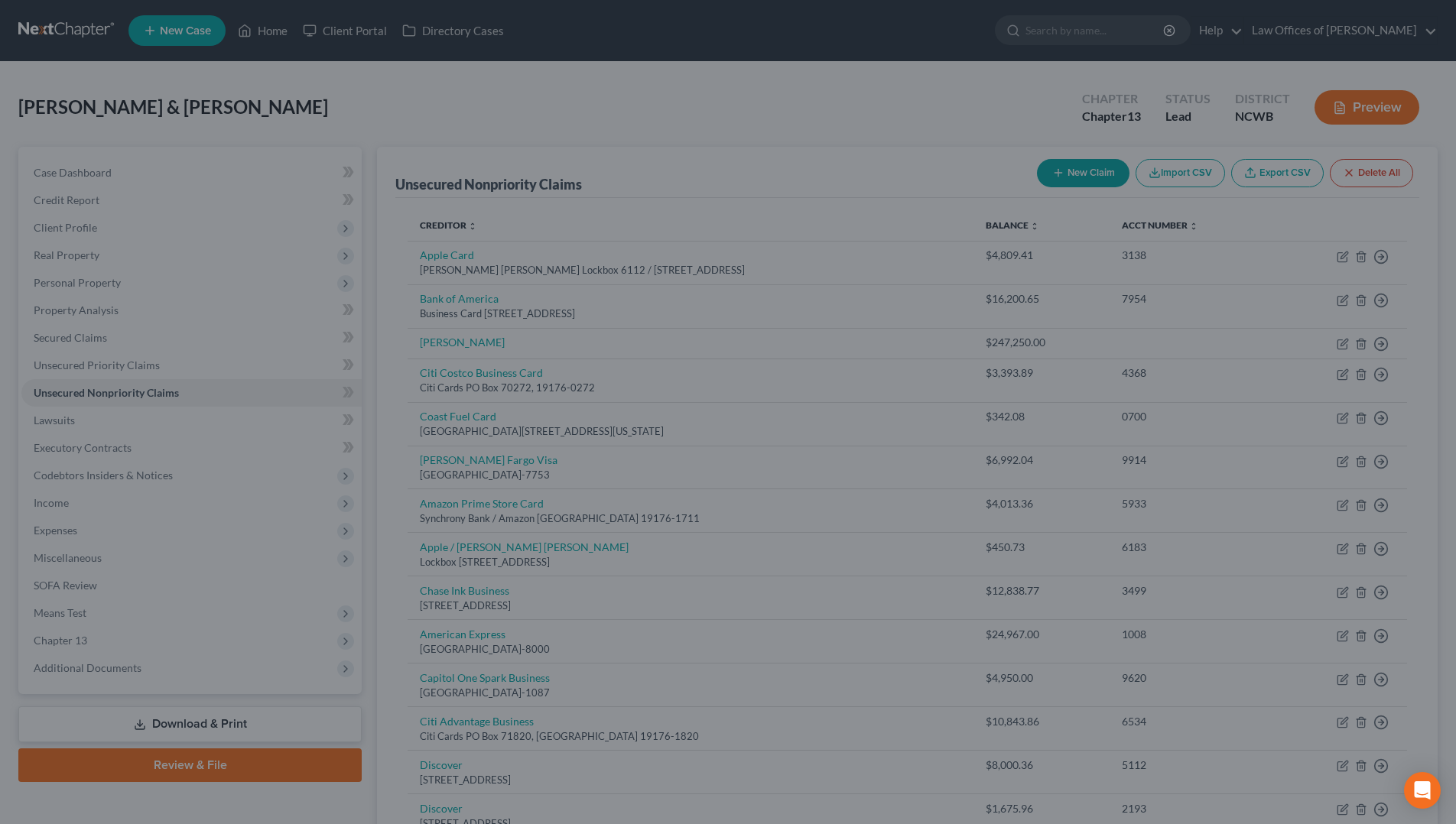
type input "0.00"
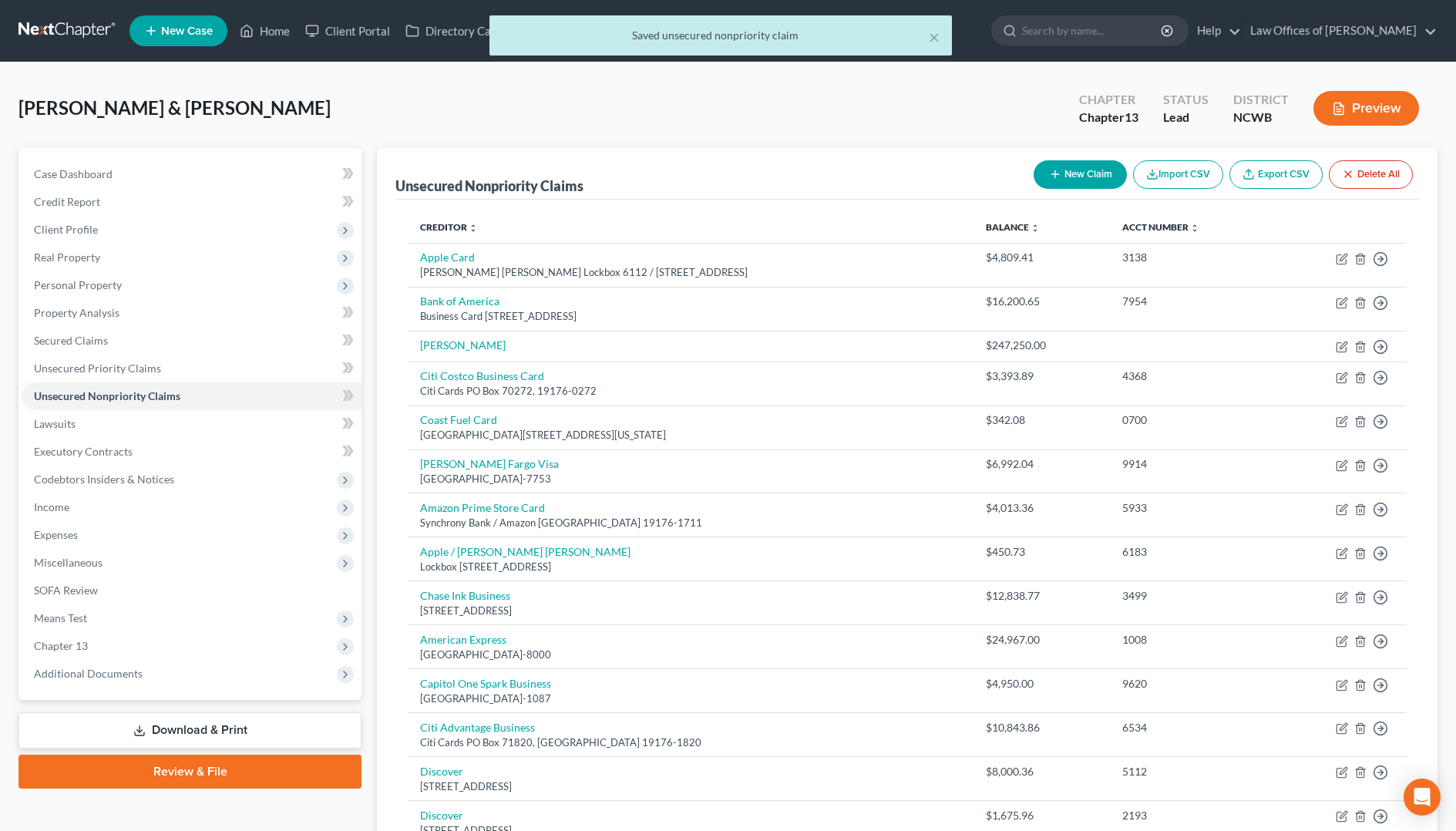
click at [1053, 181] on button "New Claim" at bounding box center [1080, 175] width 93 height 28
select select "2"
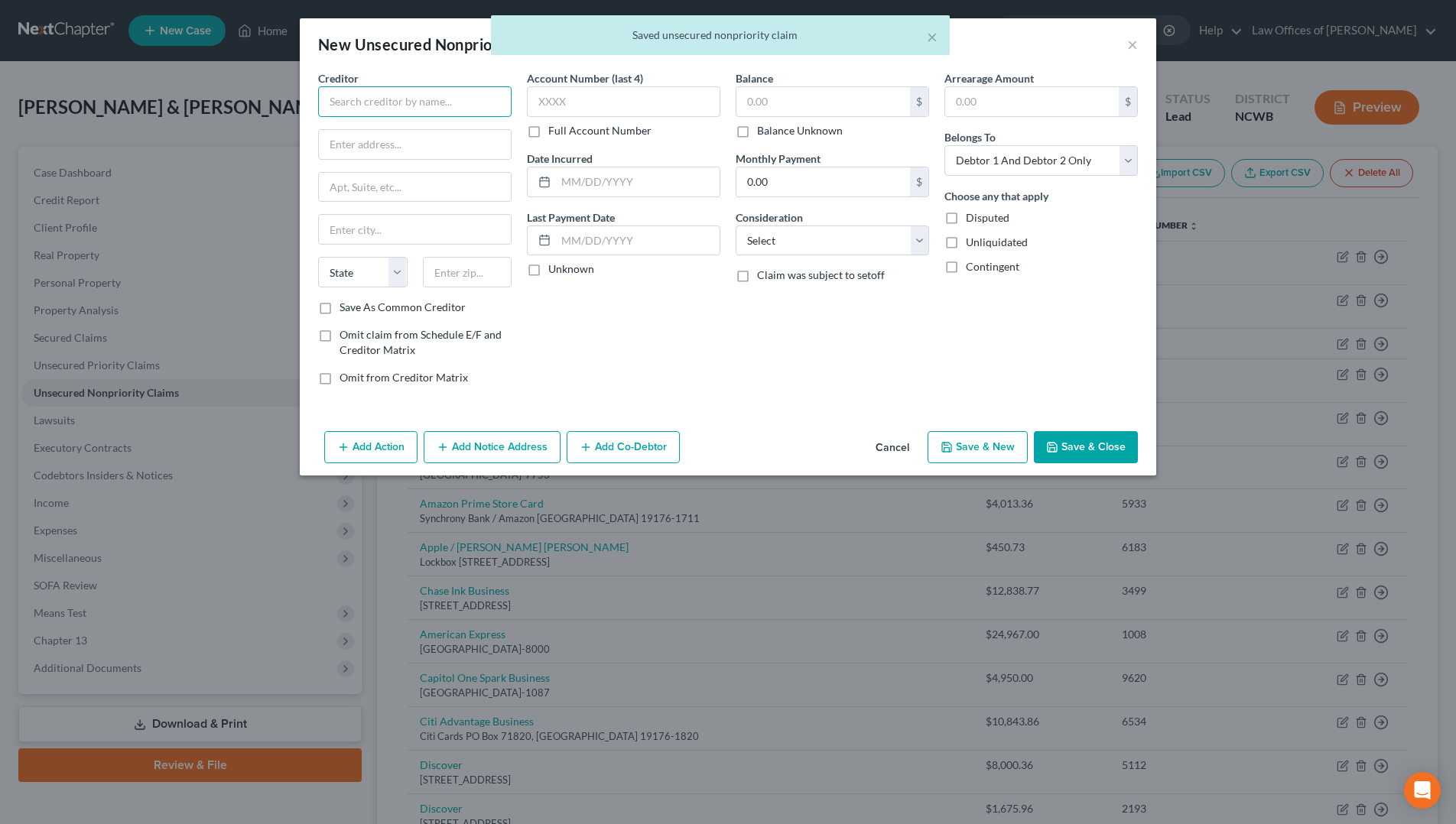
click at [360, 104] on input "text" at bounding box center [415, 101] width 194 height 31
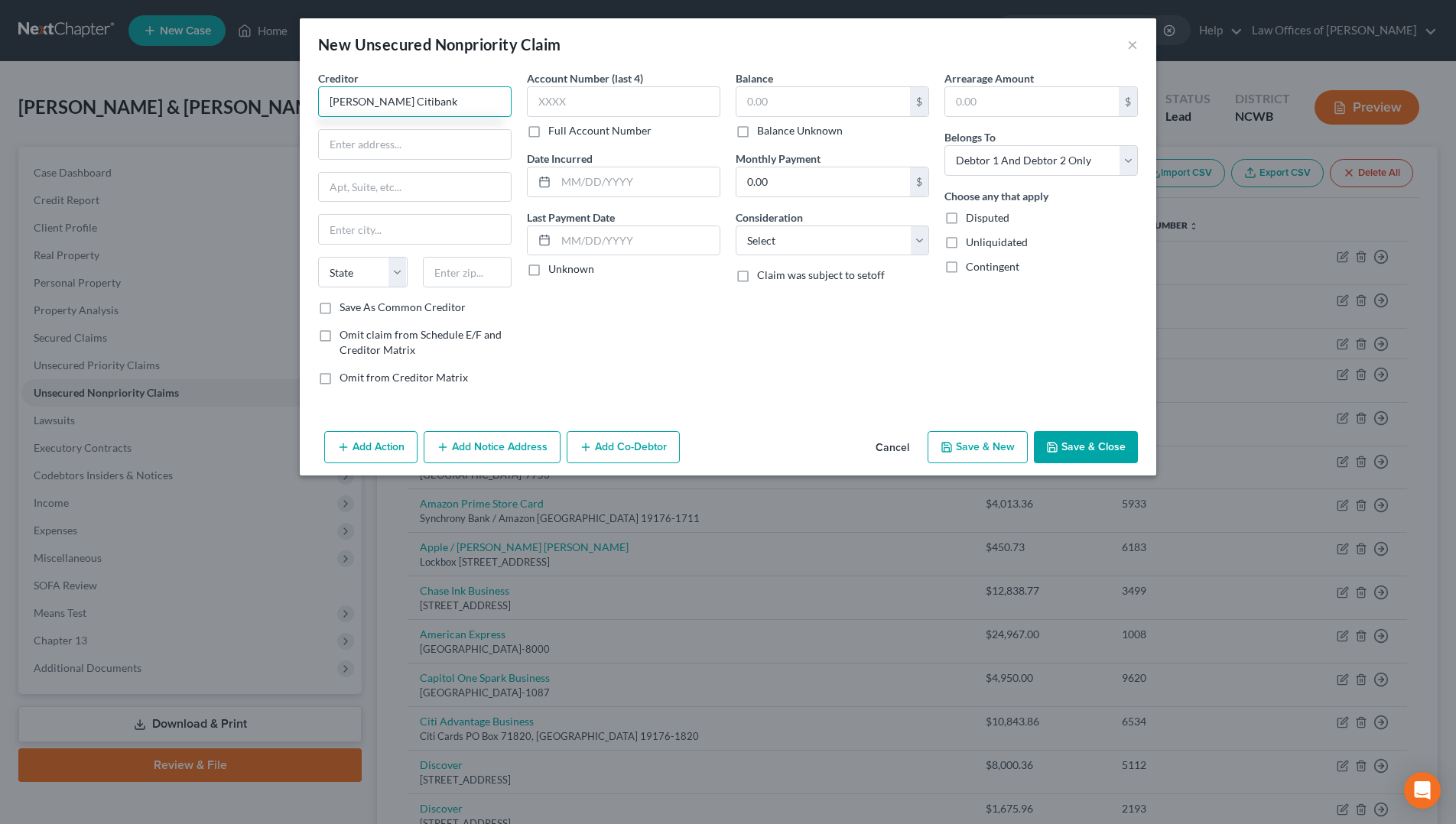
type input "[PERSON_NAME] Citibank"
type input "PO Box 71118"
type input "D"
type input "Charlotte"
select select "28"
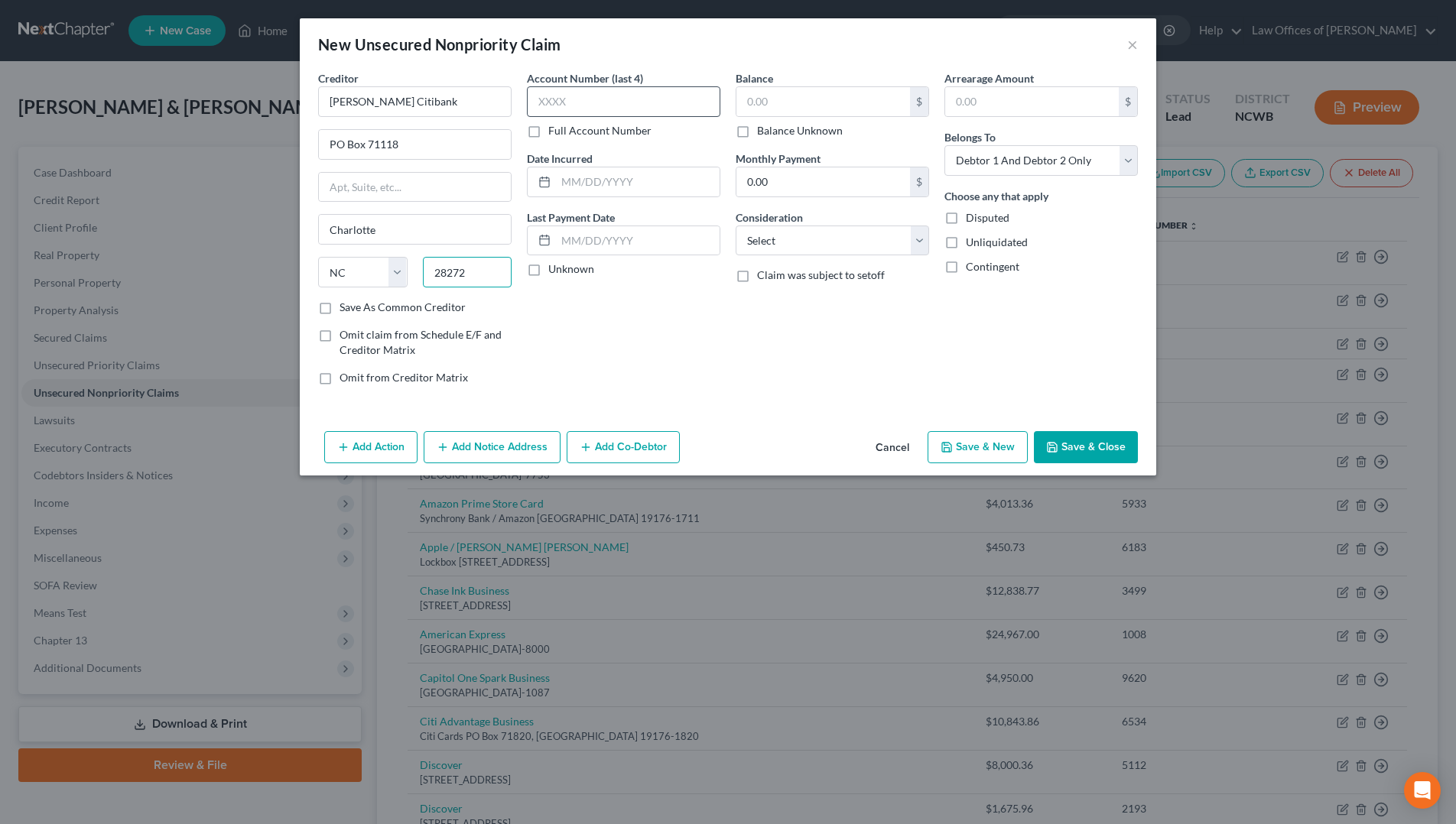
type input "28272"
click at [563, 96] on input "text" at bounding box center [624, 101] width 194 height 31
type input "7305"
click at [828, 103] on input "text" at bounding box center [823, 101] width 173 height 29
type input "0"
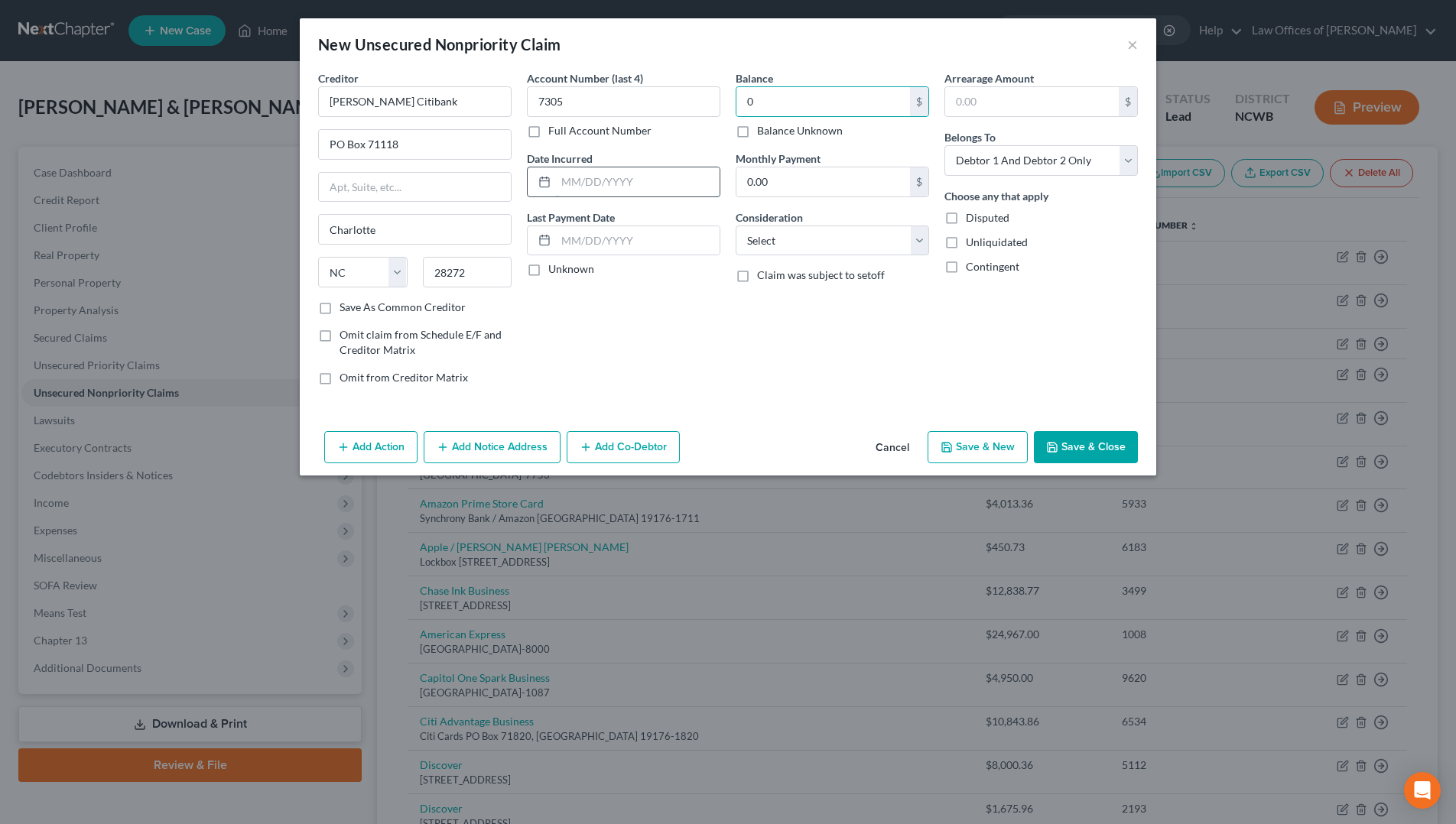
click at [672, 183] on input "text" at bounding box center [638, 182] width 164 height 29
type input "[DATE]"
click at [974, 158] on select "Select Debtor 1 Only Debtor 2 Only Debtor 1 And Debtor 2 Only At Least One Of T…" at bounding box center [1041, 160] width 194 height 31
select select "1"
click at [945, 145] on select "Select Debtor 1 Only Debtor 2 Only Debtor 1 And Debtor 2 Only At Least One Of T…" at bounding box center [1041, 160] width 194 height 31
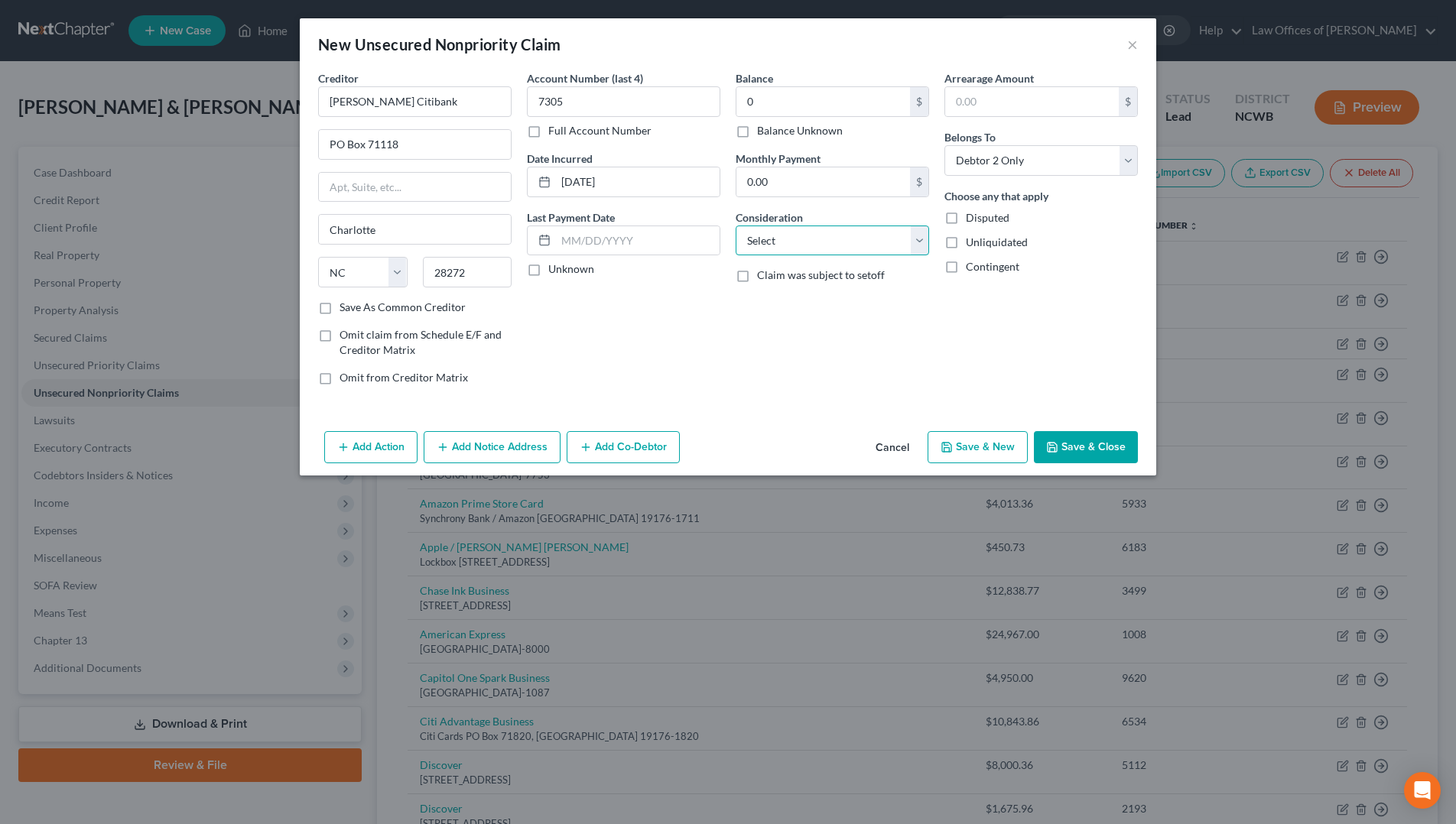
click at [833, 252] on select "Select Cable / Satellite Services Collection Agency Credit Card Debt Debt Couns…" at bounding box center [832, 241] width 194 height 31
select select "2"
click at [736, 226] on select "Select Cable / Satellite Services Collection Agency Credit Card Debt Debt Couns…" at bounding box center [832, 241] width 194 height 31
click at [1087, 443] on button "Save & Close" at bounding box center [1086, 447] width 104 height 32
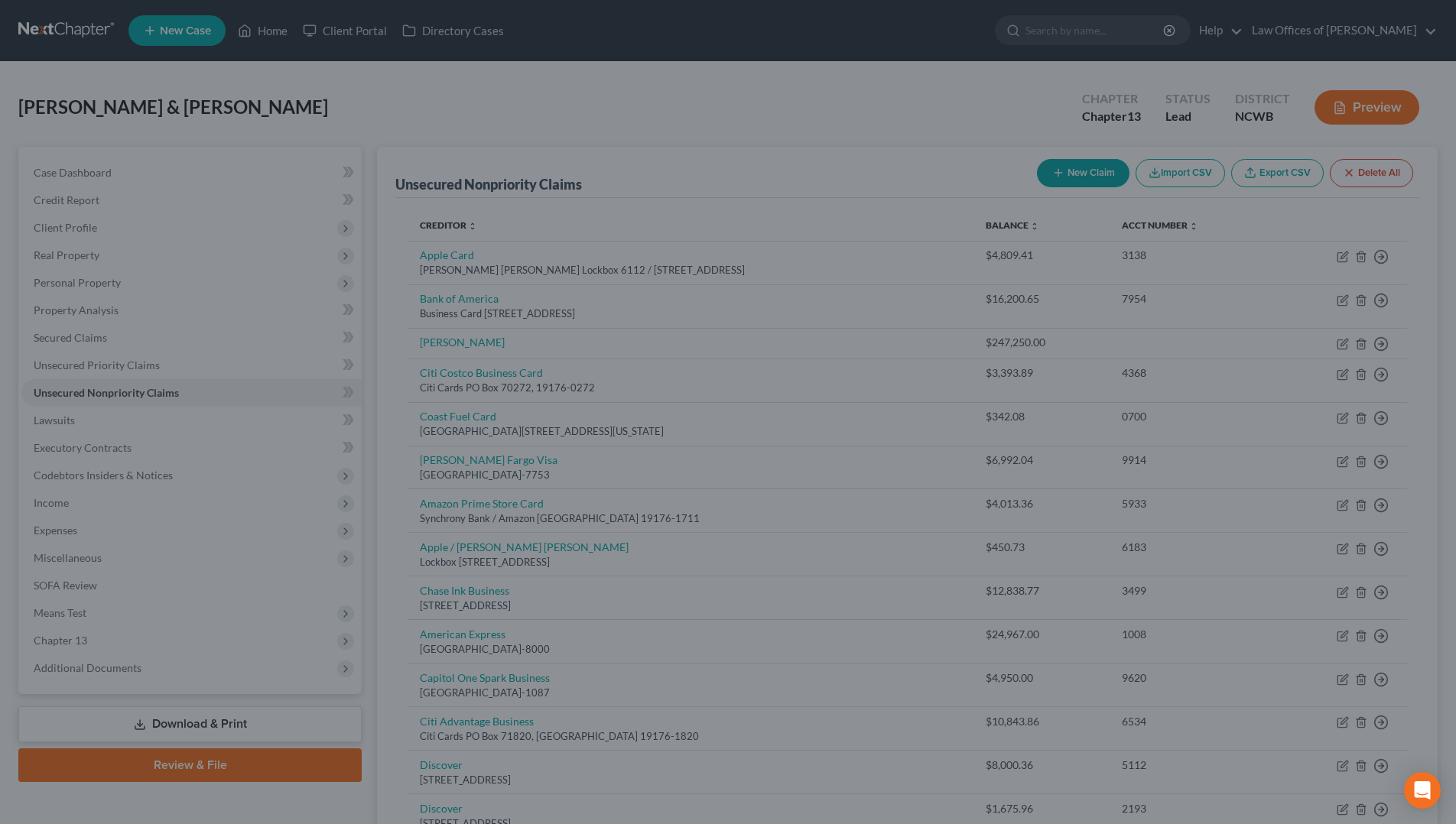
type input "0.00"
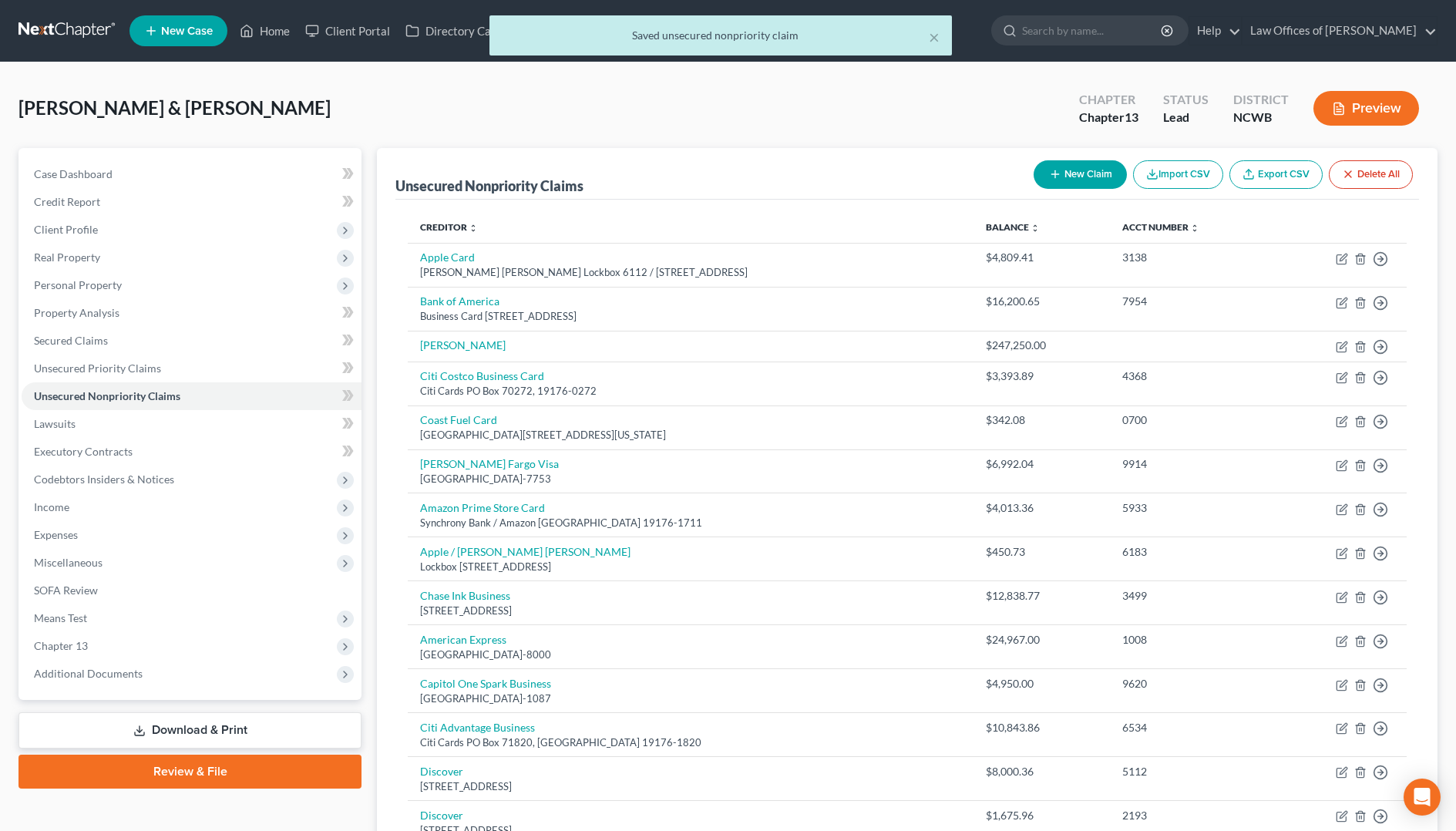
click at [1061, 183] on button "New Claim" at bounding box center [1080, 175] width 93 height 28
select select "2"
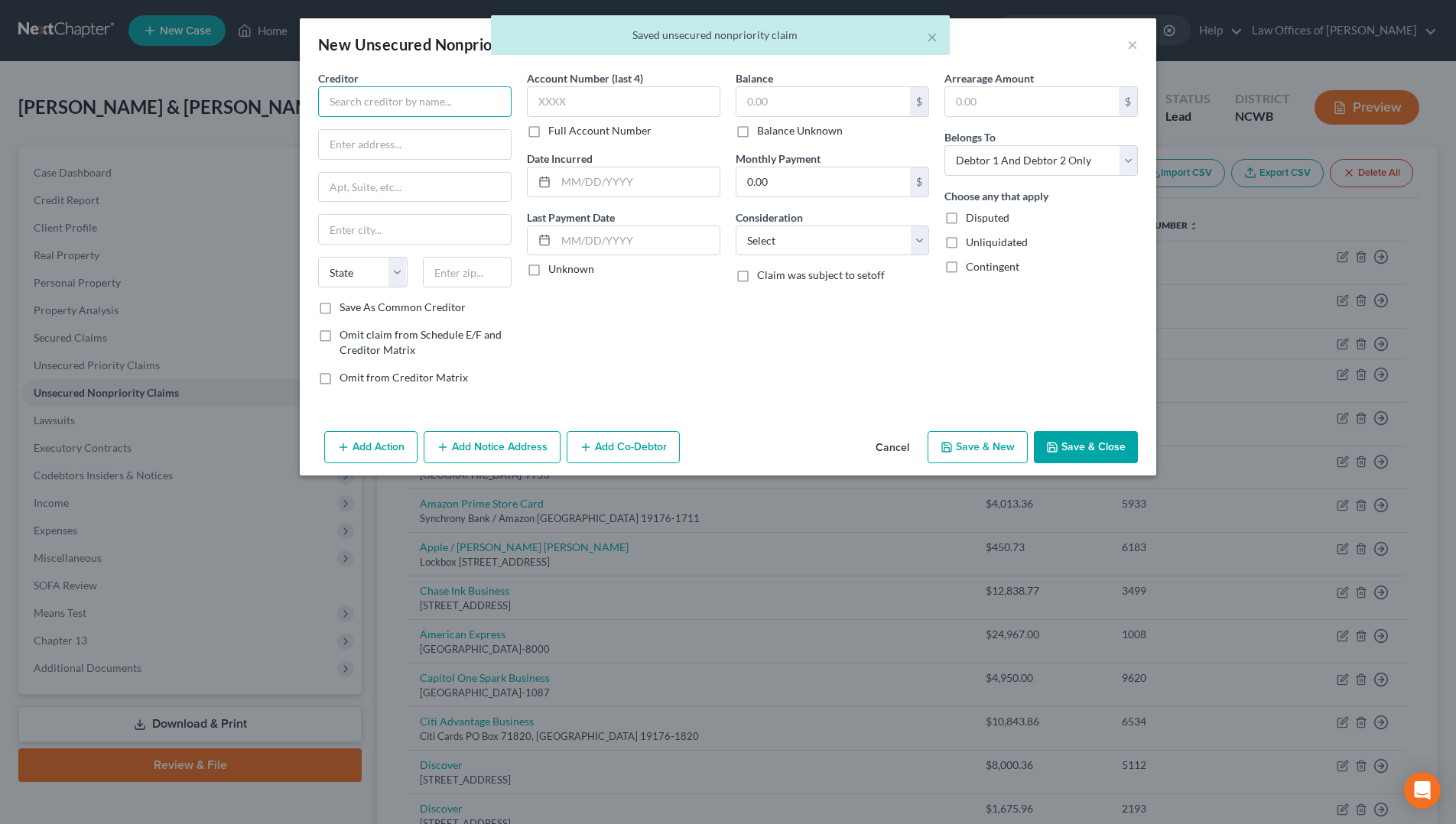
click at [377, 105] on input "text" at bounding box center [415, 101] width 194 height 31
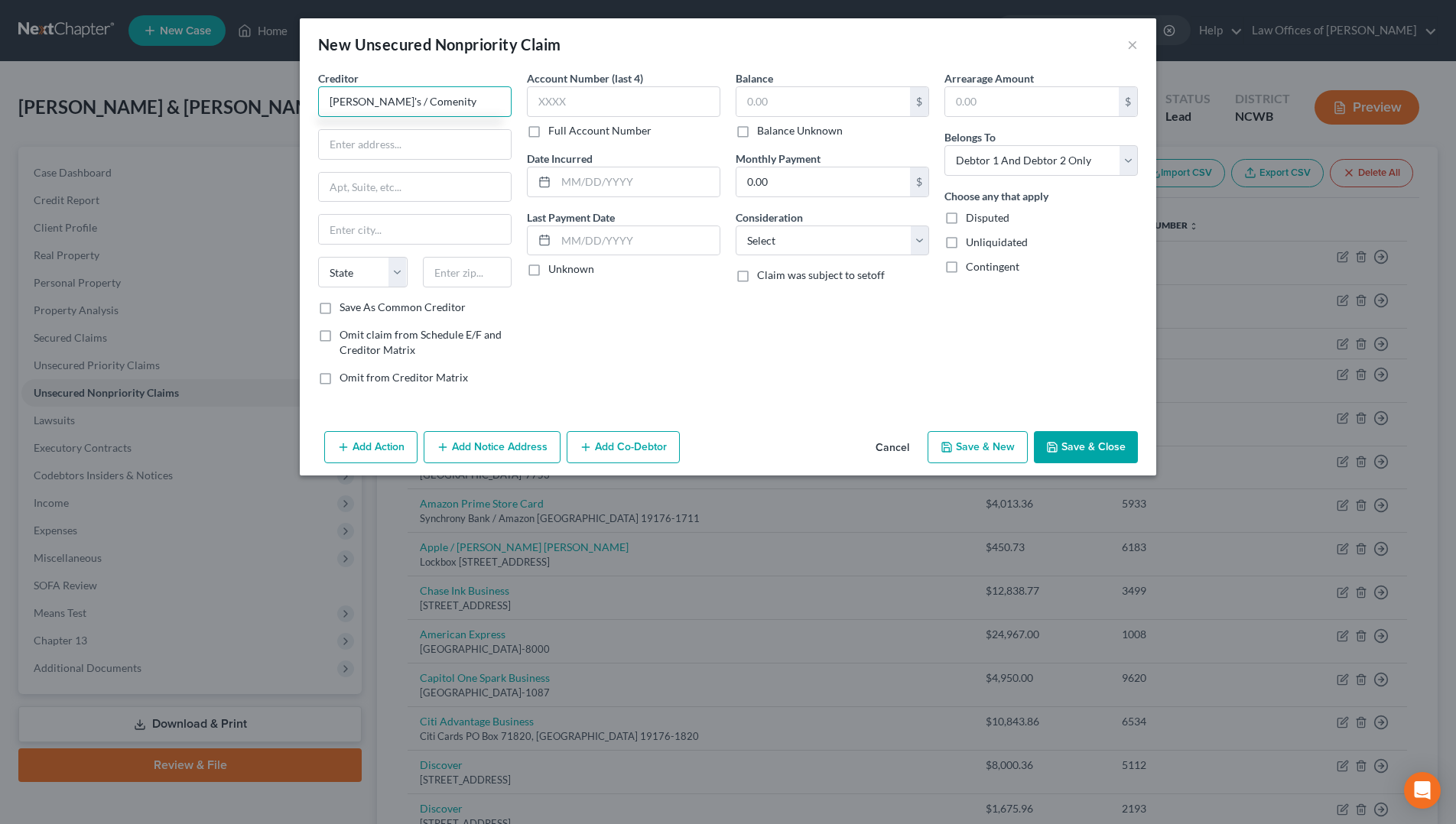
type input "[PERSON_NAME]'s / Comenity"
type input "PO Box 650113"
type input "75265-0113"
type input "[GEOGRAPHIC_DATA]"
select select "45"
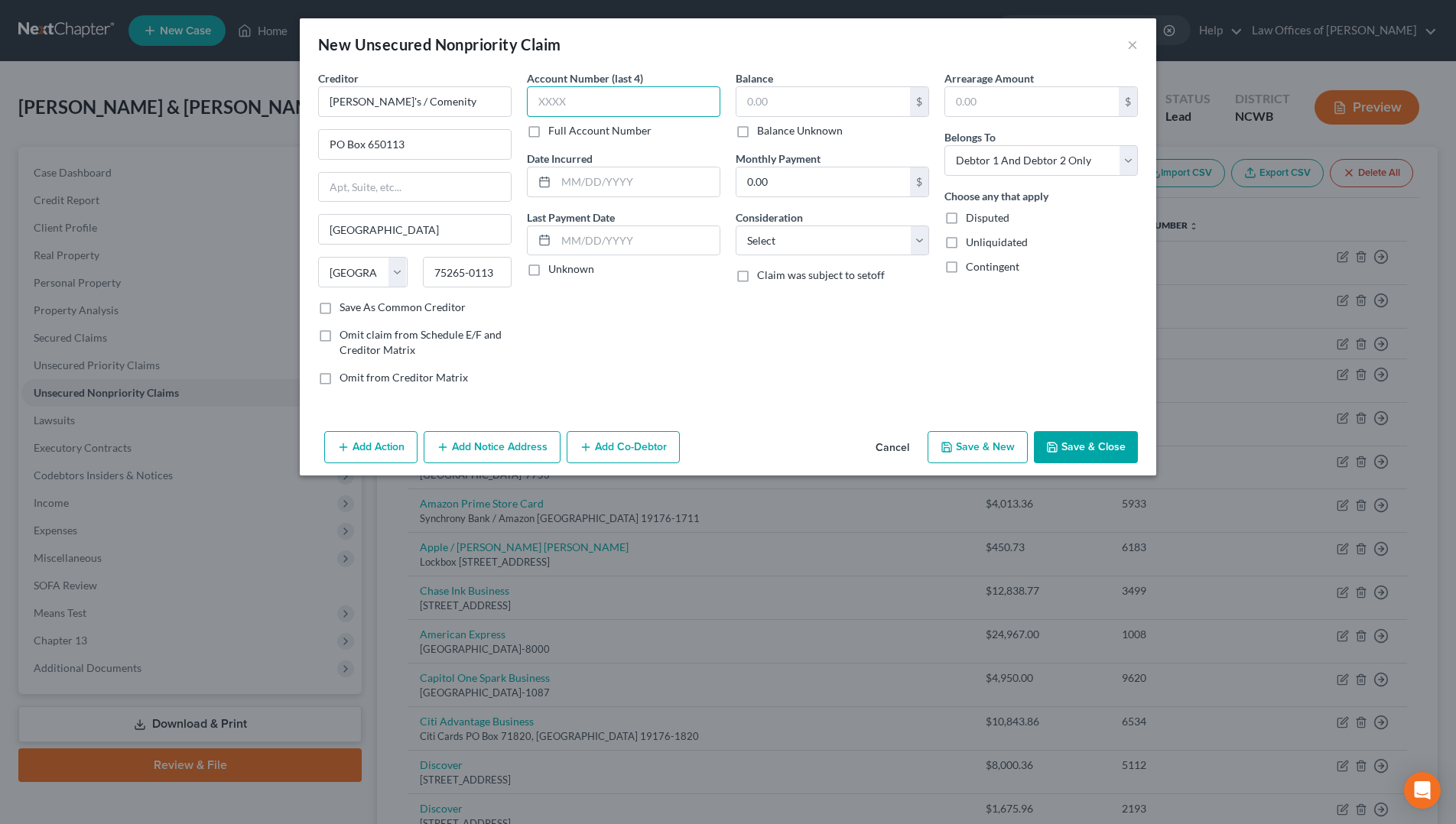
click at [588, 96] on input "text" at bounding box center [624, 101] width 194 height 31
type input "8499"
click at [755, 96] on input "text" at bounding box center [823, 101] width 173 height 29
type input "0"
click at [619, 191] on input "text" at bounding box center [638, 182] width 164 height 29
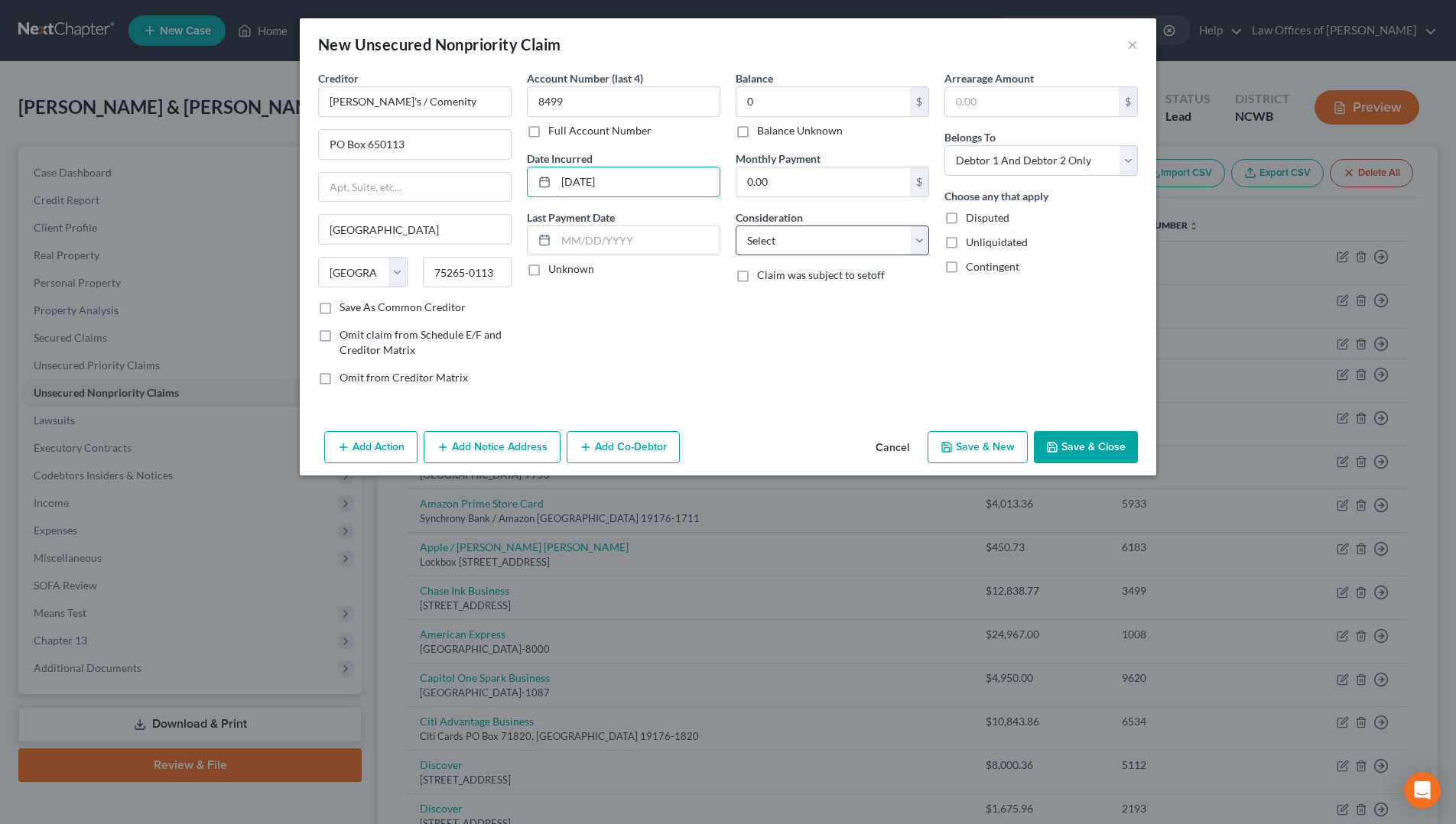
type input "[DATE]"
drag, startPoint x: 801, startPoint y: 238, endPoint x: 797, endPoint y: 248, distance: 10.8
click at [801, 238] on select "Select Cable / Satellite Services Collection Agency Credit Card Debt Debt Couns…" at bounding box center [832, 241] width 194 height 31
select select "2"
click at [736, 226] on select "Select Cable / Satellite Services Collection Agency Credit Card Debt Debt Couns…" at bounding box center [832, 241] width 194 height 31
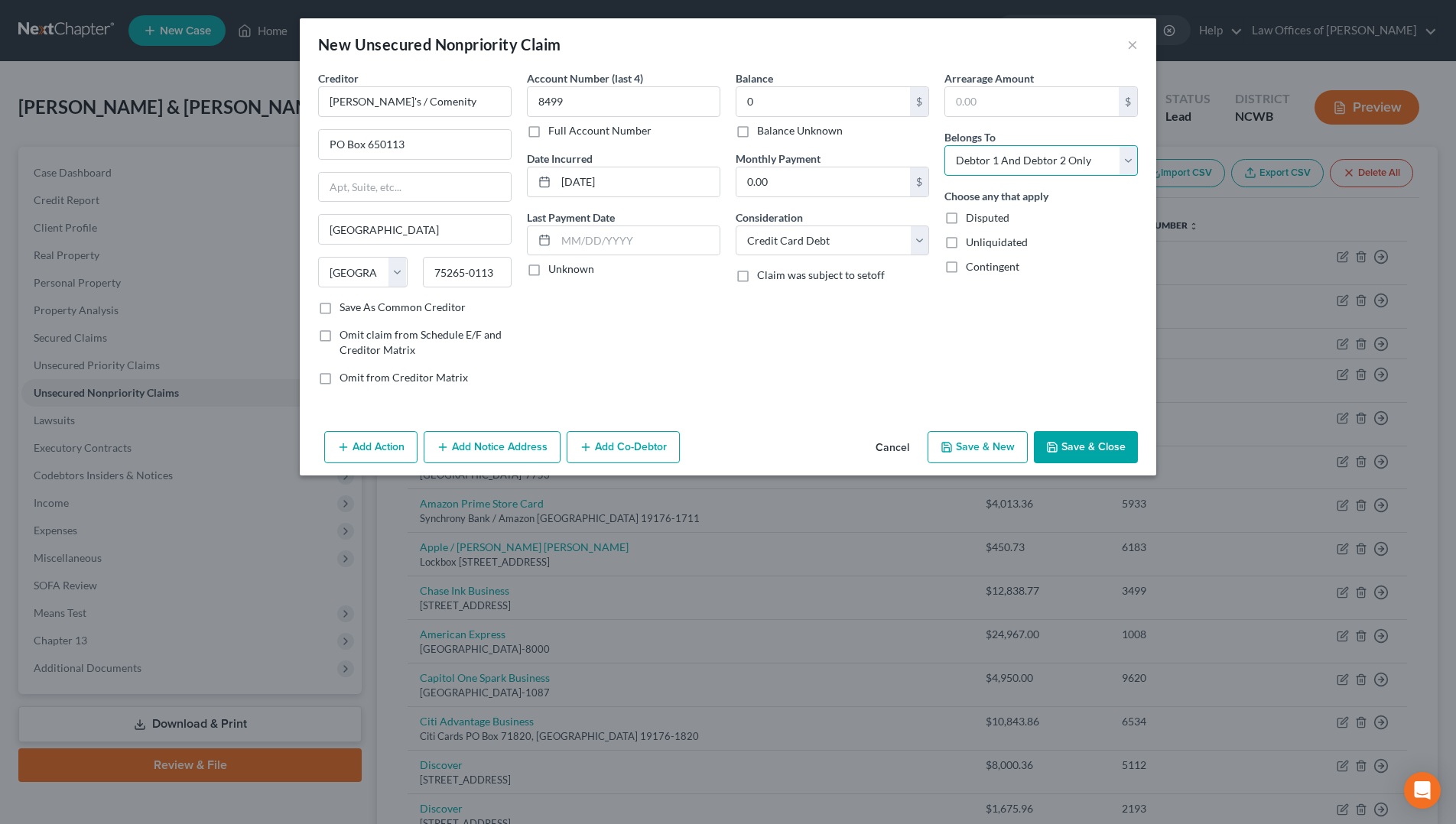
click at [1034, 156] on select "Select Debtor 1 Only Debtor 2 Only Debtor 1 And Debtor 2 Only At Least One Of T…" at bounding box center [1041, 160] width 194 height 31
select select "1"
click at [945, 145] on select "Select Debtor 1 Only Debtor 2 Only Debtor 1 And Debtor 2 Only At Least One Of T…" at bounding box center [1041, 160] width 194 height 31
click at [1105, 456] on button "Save & Close" at bounding box center [1086, 447] width 104 height 32
type input "0.00"
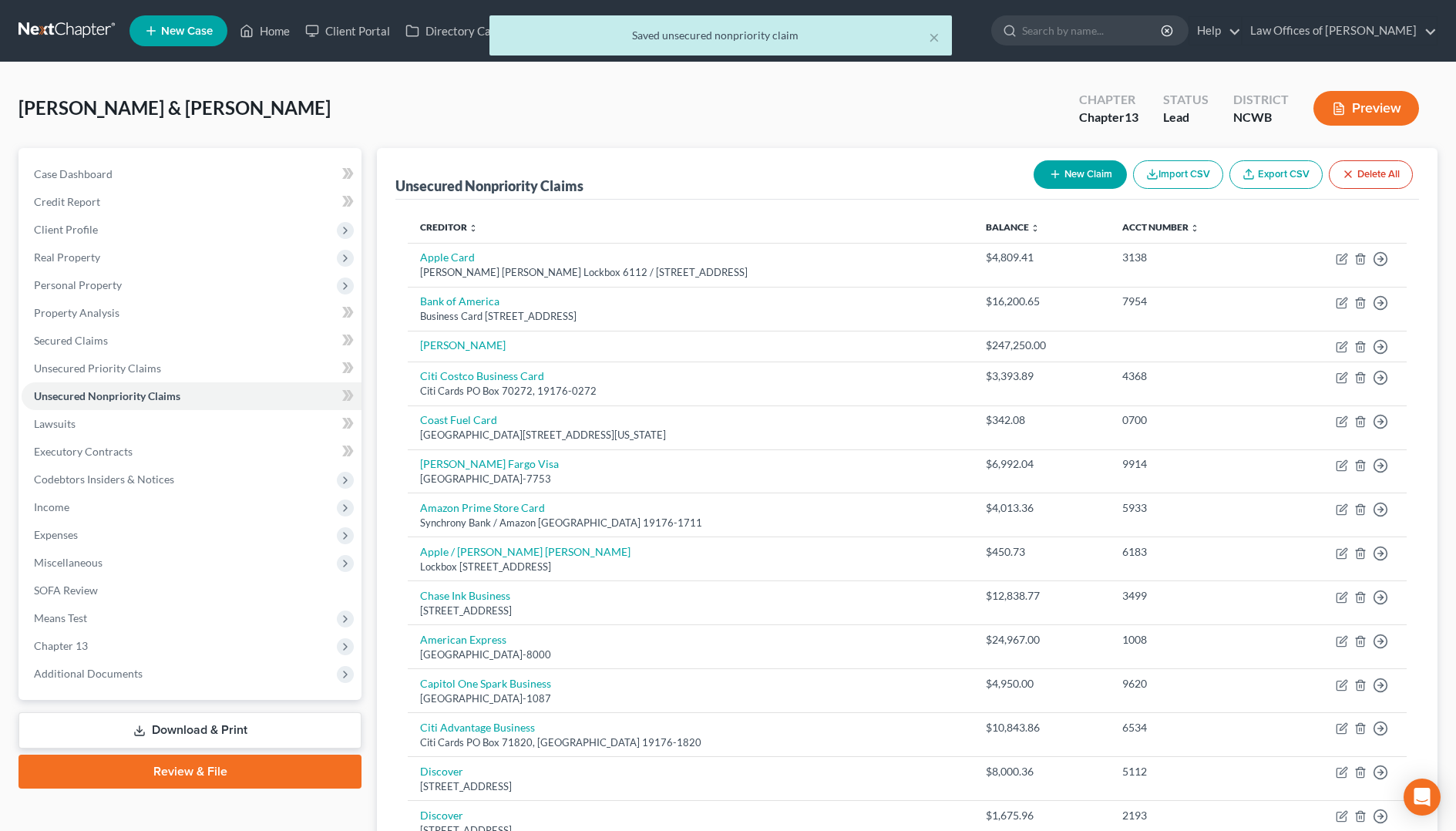
click at [1108, 171] on button "New Claim" at bounding box center [1080, 175] width 93 height 28
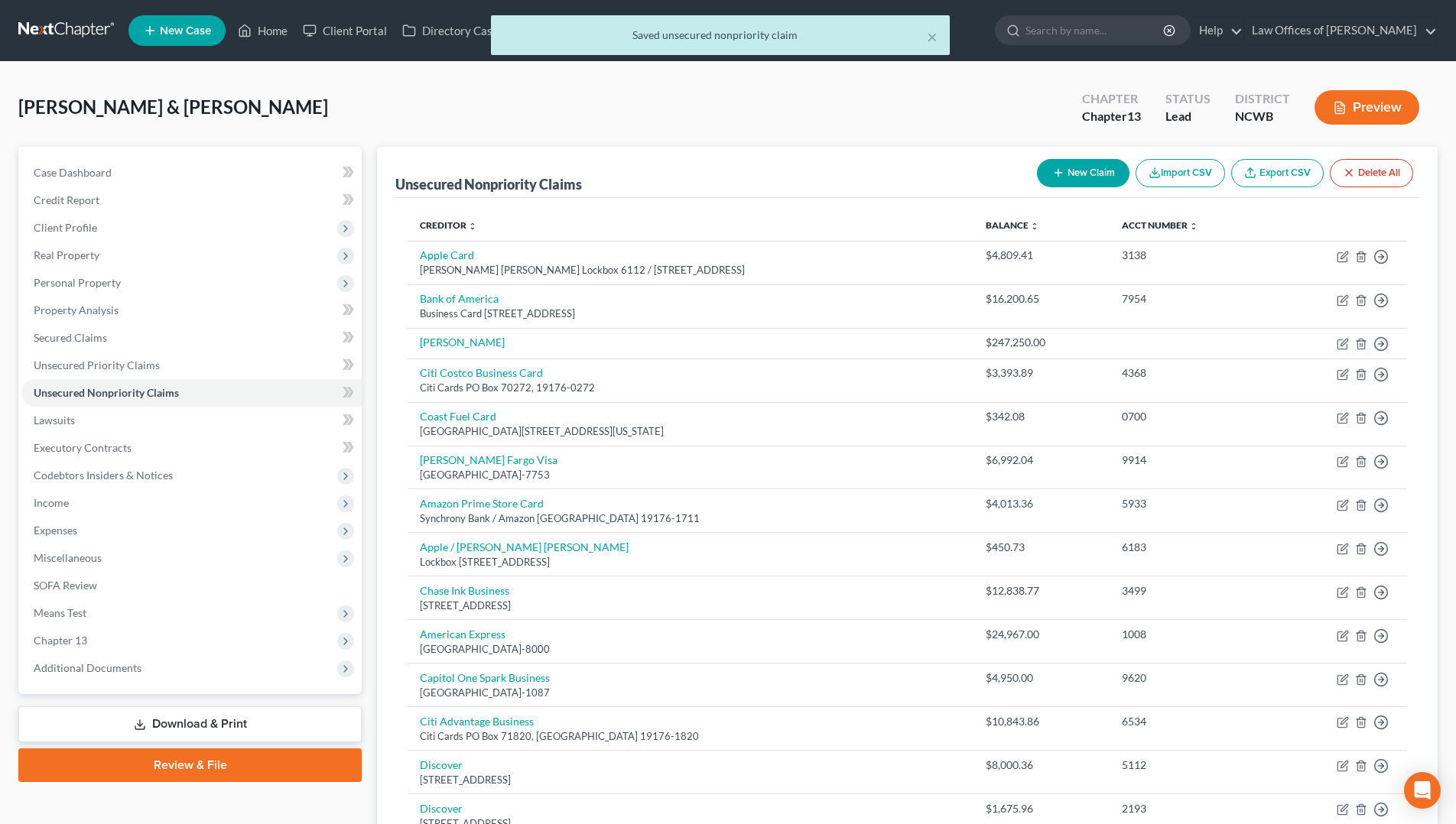
select select "2"
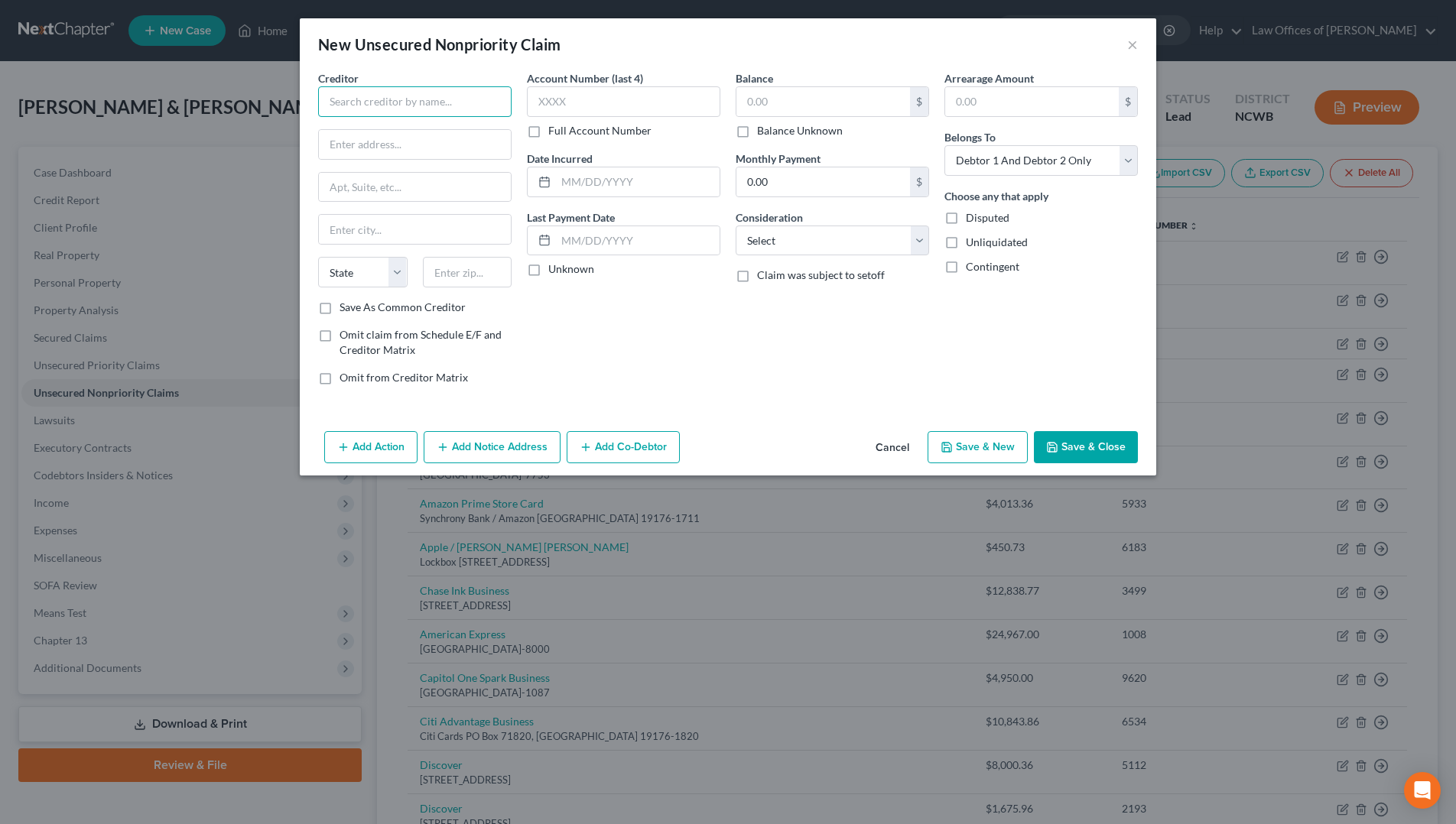
click at [466, 107] on input "text" at bounding box center [415, 101] width 194 height 31
type input "Academy Sports / Comenity"
type input "PO Box 183003"
type input "Columbus"
select select "36"
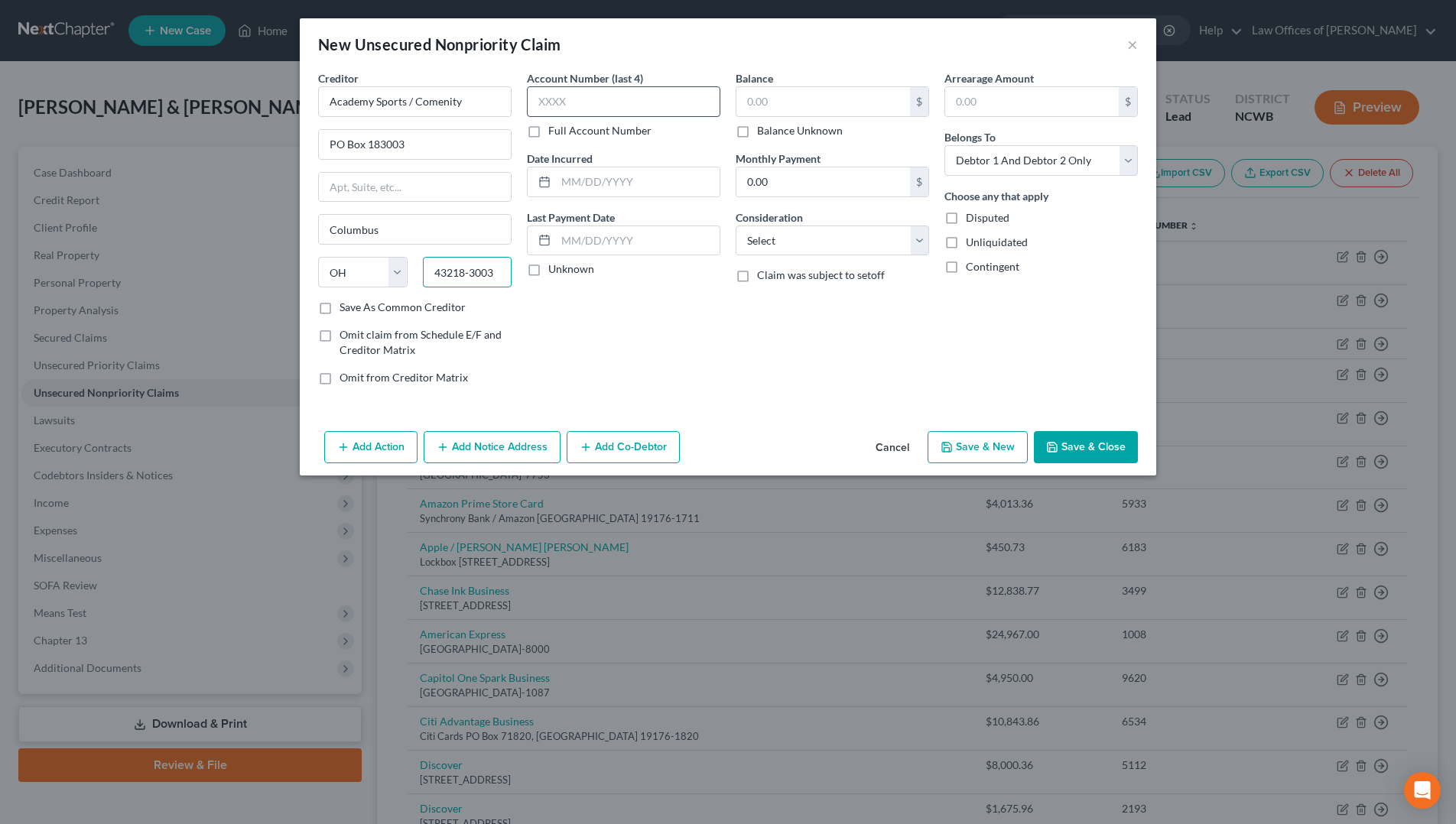
type input "43218-3003"
click at [602, 107] on input "text" at bounding box center [624, 101] width 194 height 31
type input "2"
type input "2082"
click at [853, 97] on input "text" at bounding box center [823, 101] width 173 height 29
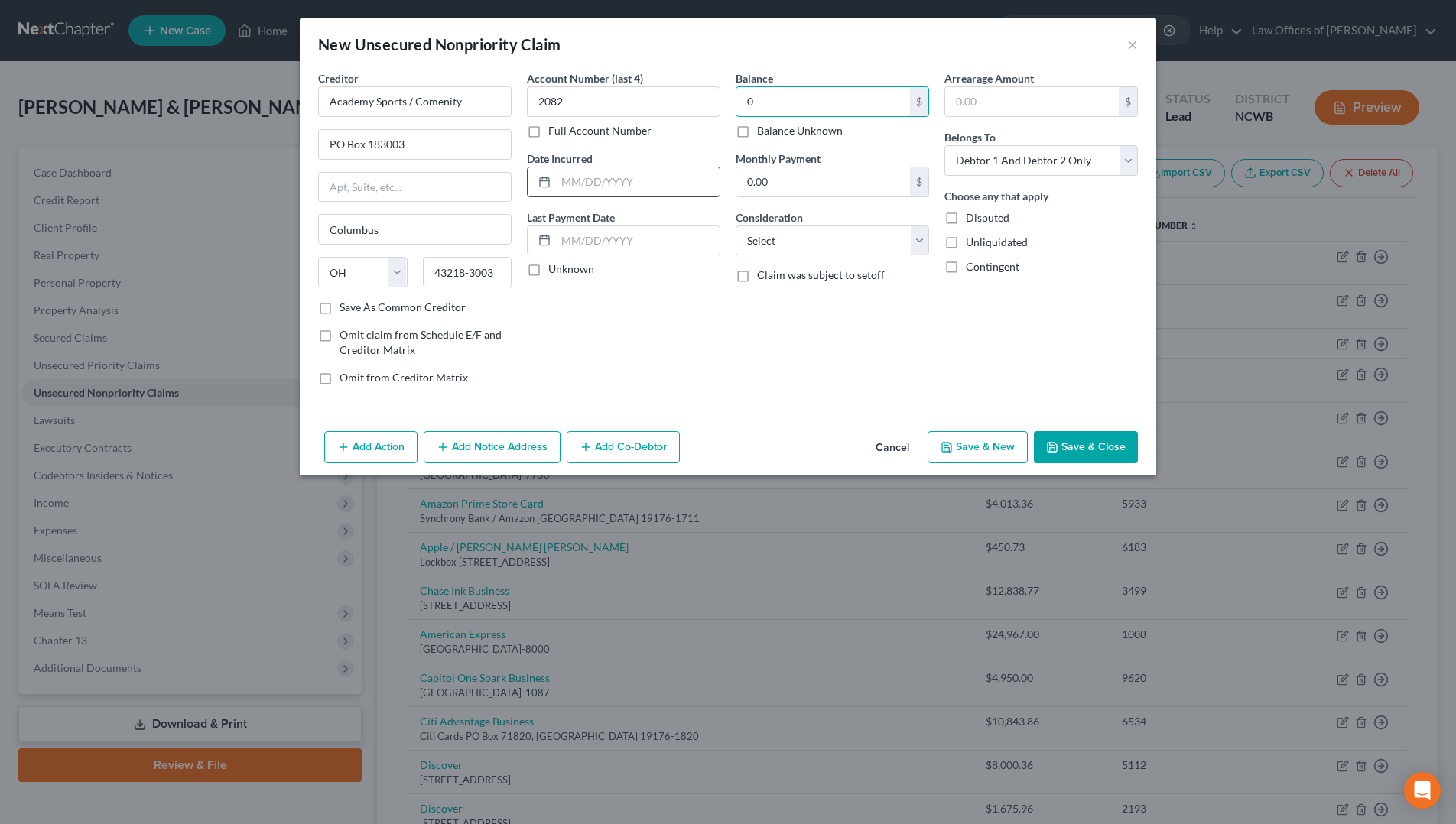
type input "0"
click at [640, 180] on input "text" at bounding box center [638, 182] width 164 height 29
type input "2023"
click at [972, 159] on select "Select Debtor 1 Only Debtor 2 Only Debtor 1 And Debtor 2 Only At Least One Of T…" at bounding box center [1041, 160] width 194 height 31
select select "1"
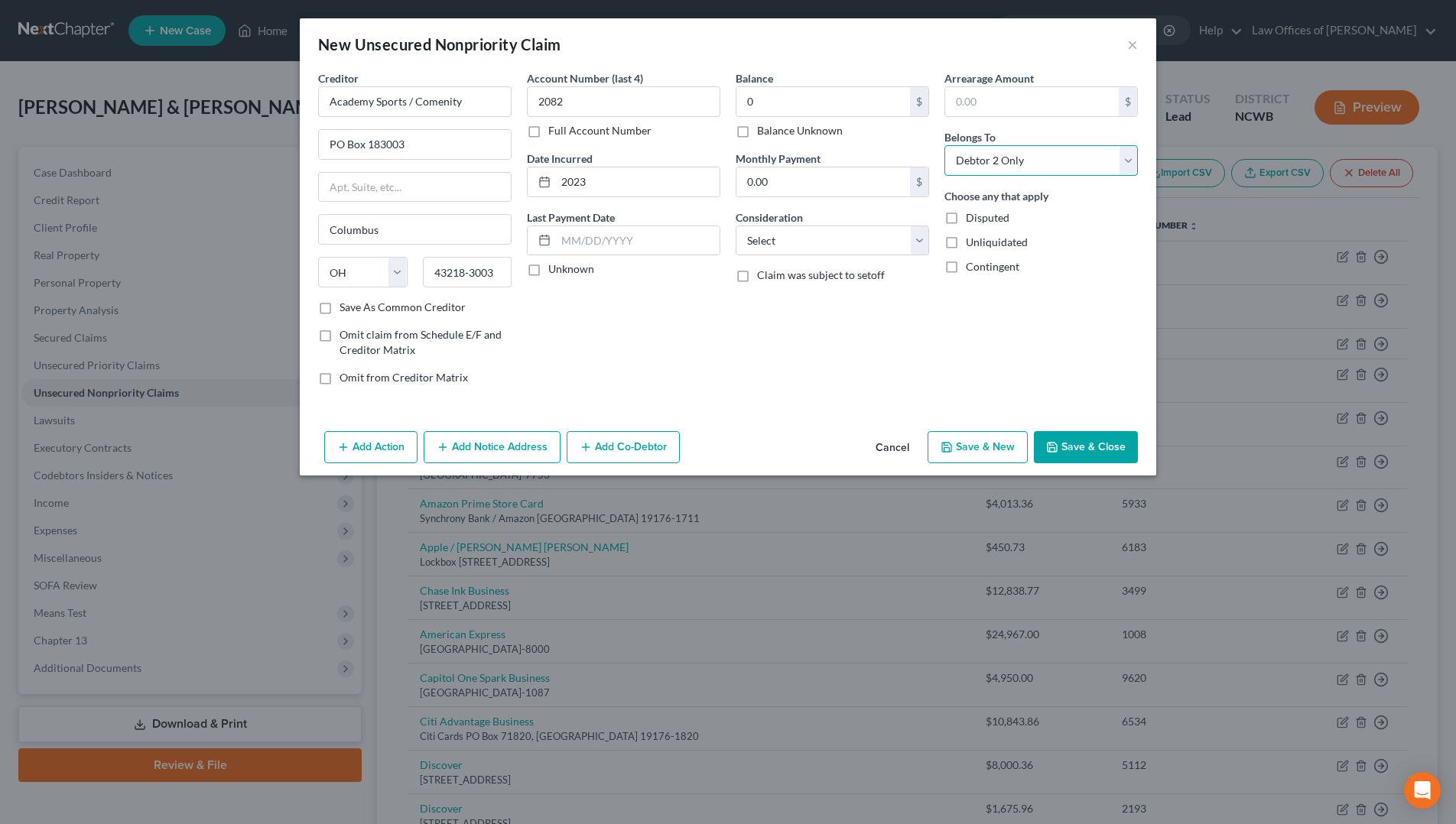
click at [945, 145] on select "Select Debtor 1 Only Debtor 2 Only Debtor 1 And Debtor 2 Only At Least One Of T…" at bounding box center [1041, 160] width 194 height 31
click at [878, 247] on select "Select Cable / Satellite Services Collection Agency Credit Card Debt Debt Couns…" at bounding box center [832, 241] width 194 height 31
select select "2"
click at [736, 226] on select "Select Cable / Satellite Services Collection Agency Credit Card Debt Debt Couns…" at bounding box center [832, 241] width 194 height 31
click at [1101, 443] on button "Save & Close" at bounding box center [1086, 447] width 104 height 32
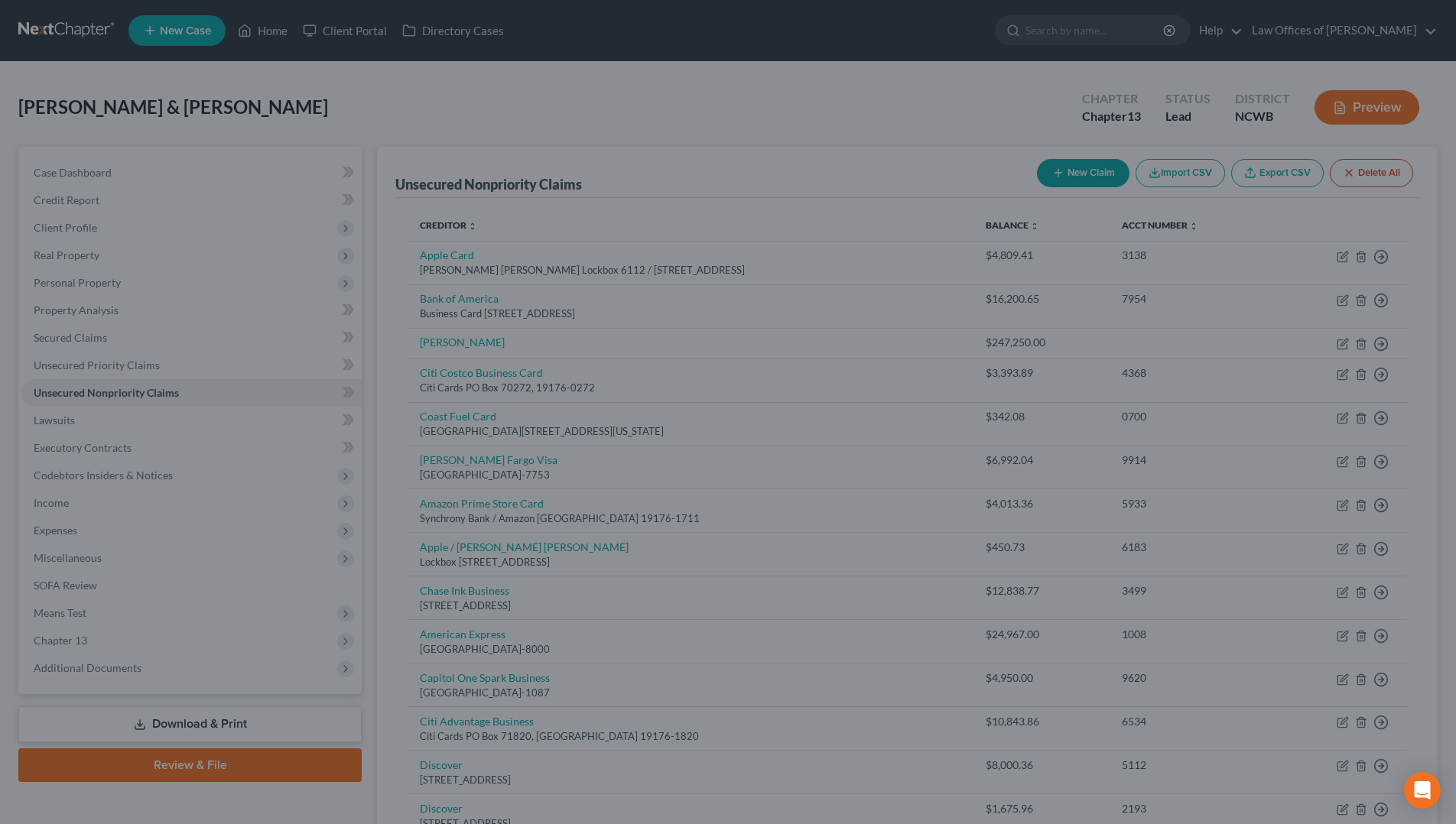
type input "0.00"
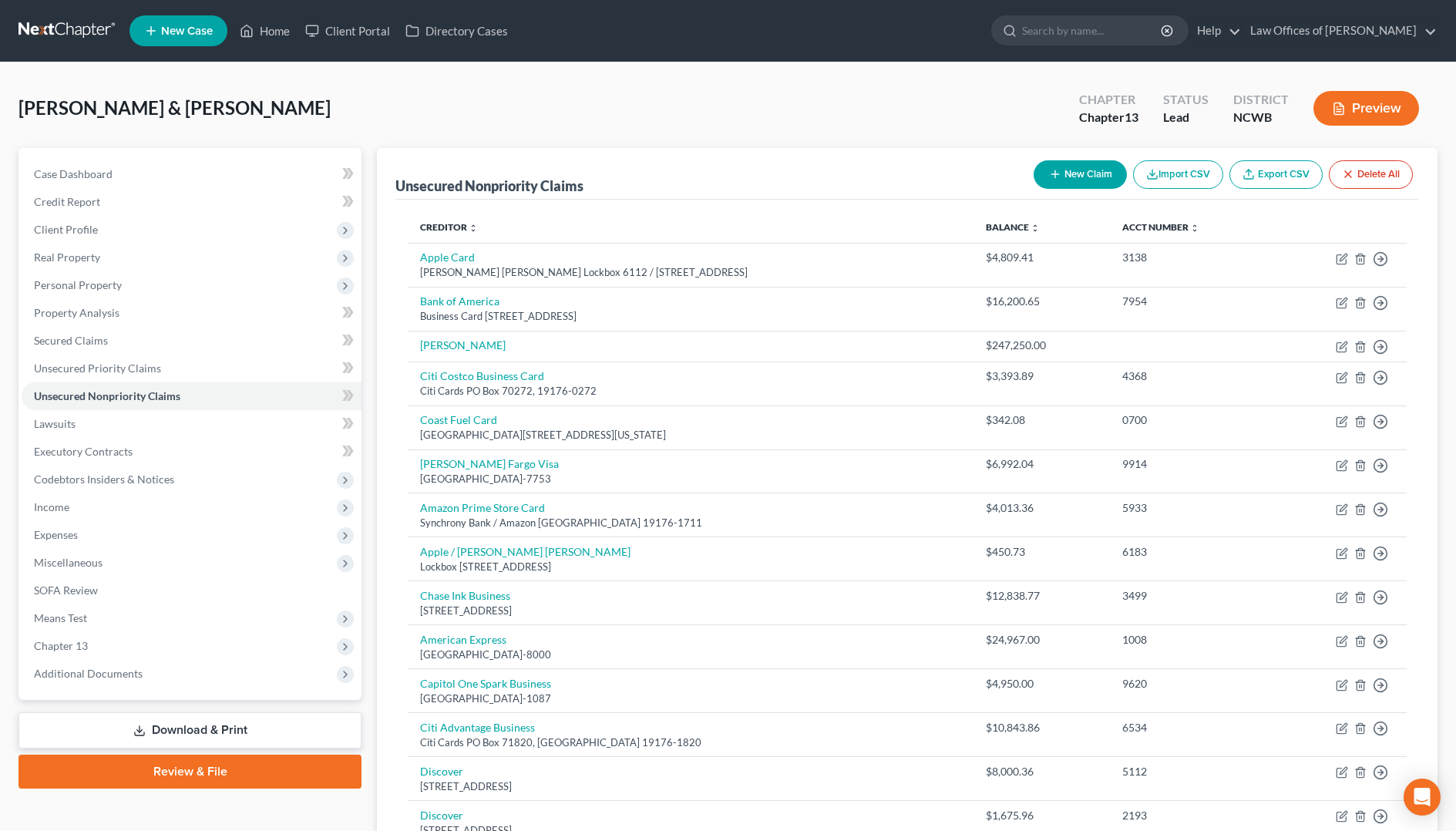
click at [1111, 168] on button "New Claim" at bounding box center [1080, 175] width 93 height 28
select select "2"
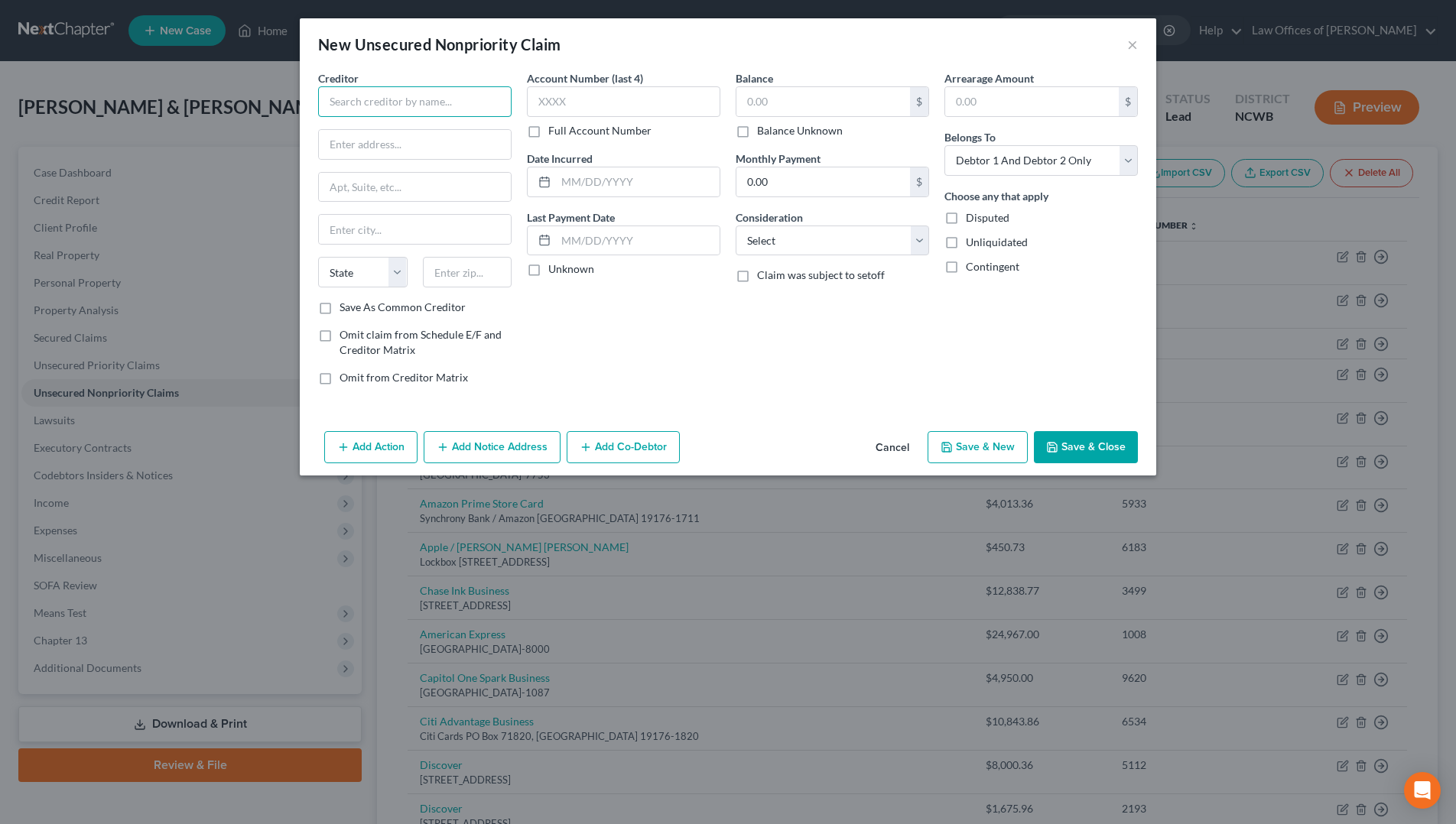
click at [396, 103] on input "text" at bounding box center [415, 101] width 194 height 31
click at [349, 106] on input "Allegrant Allwayw" at bounding box center [415, 101] width 194 height 31
click at [409, 108] on input "Allegiant Allwayw" at bounding box center [415, 101] width 194 height 31
type input "Allegiant Allways- Bank of America"
type input "PO Box 15019"
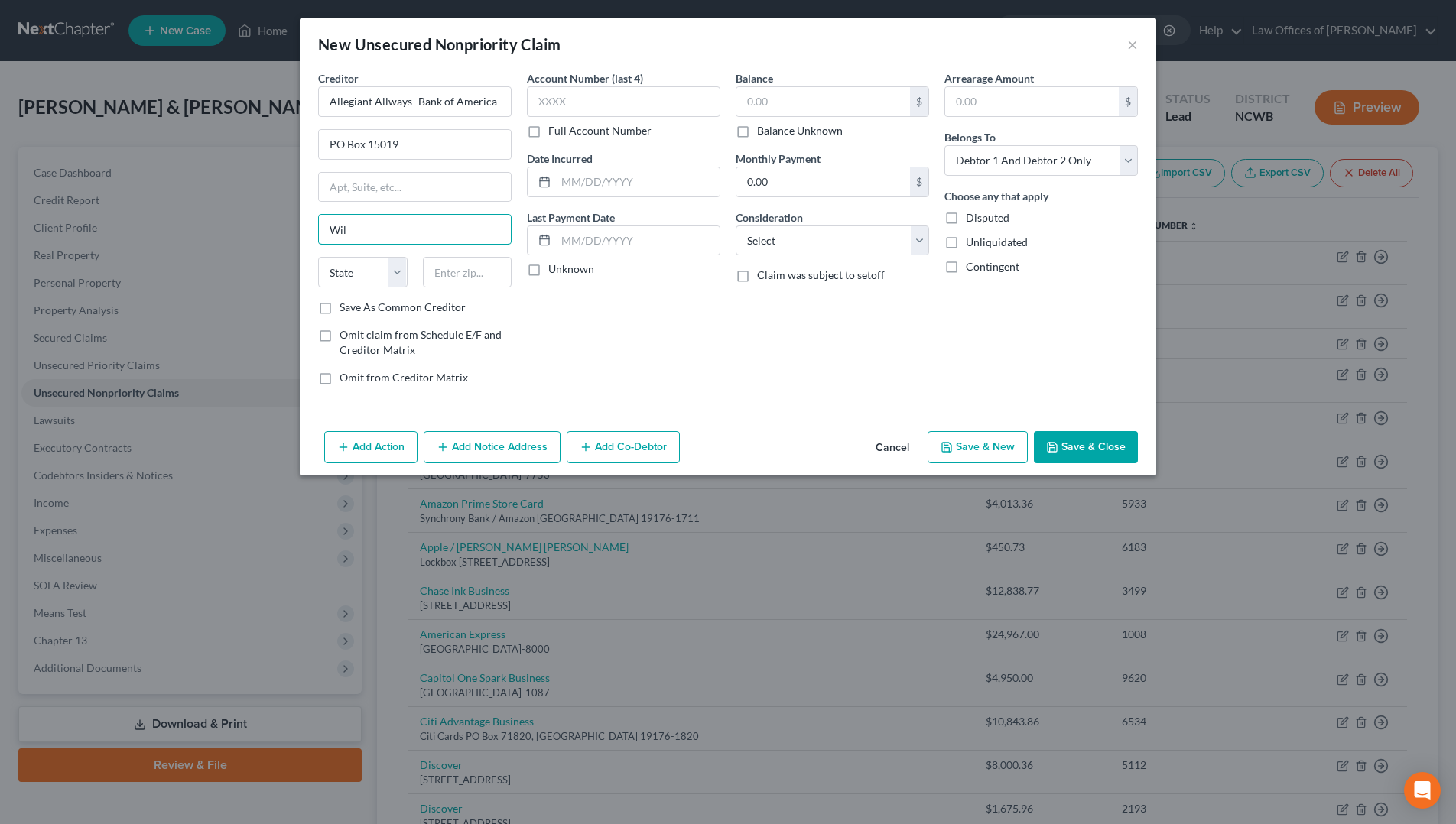
type input "Wilmington"
click at [368, 273] on select "State [US_STATE] AK AR AZ CA CO CT DE DC [GEOGRAPHIC_DATA] [GEOGRAPHIC_DATA] GU…" at bounding box center [363, 272] width 89 height 31
select select "7"
click at [435, 272] on input "text" at bounding box center [468, 272] width 89 height 31
type input "19886-5019"
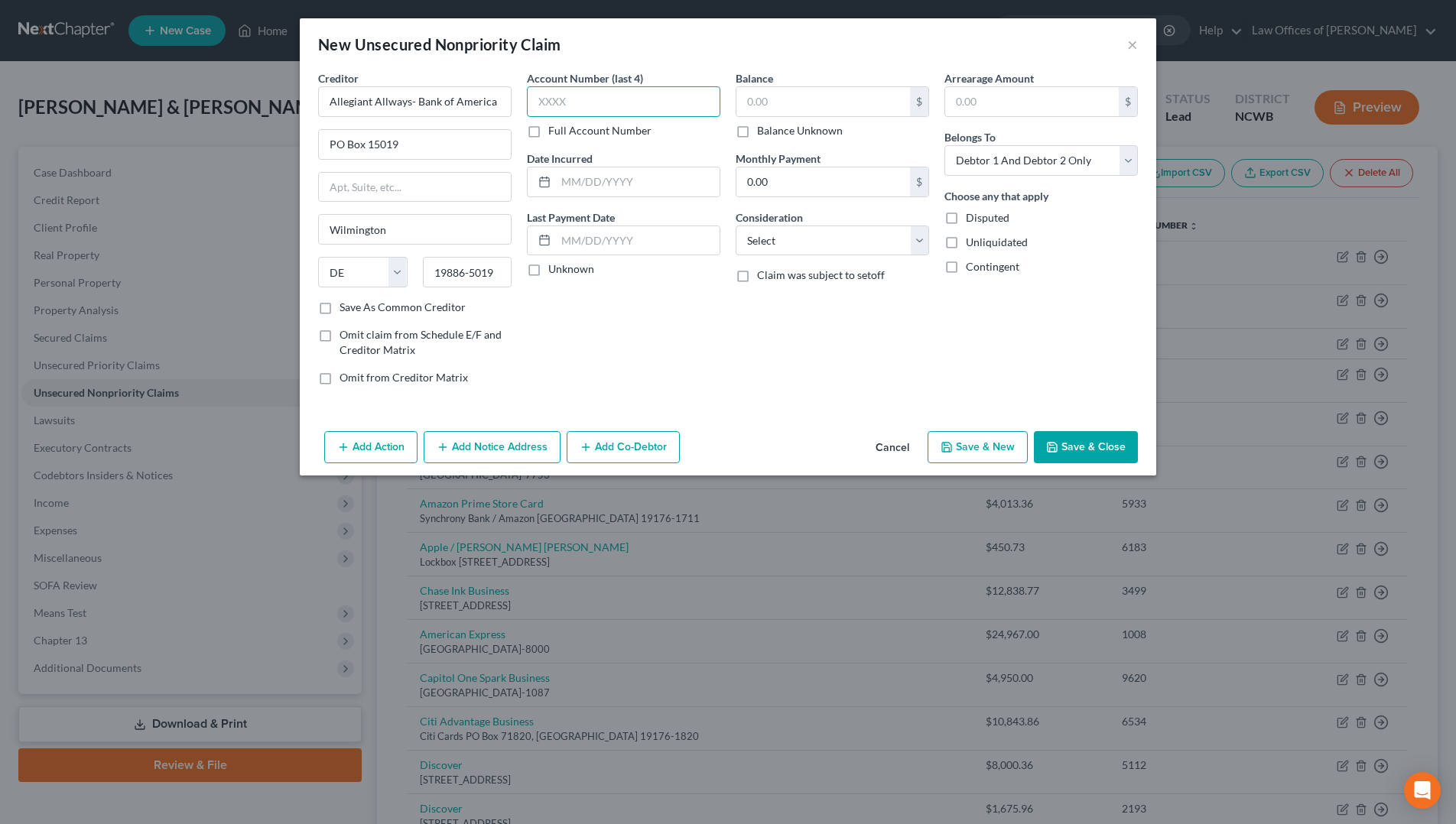
click at [566, 100] on input "text" at bounding box center [624, 101] width 194 height 31
type input "4437"
click at [853, 103] on input "text" at bounding box center [823, 101] width 173 height 29
type input "2,964.85"
click at [608, 185] on input "text" at bounding box center [638, 182] width 164 height 29
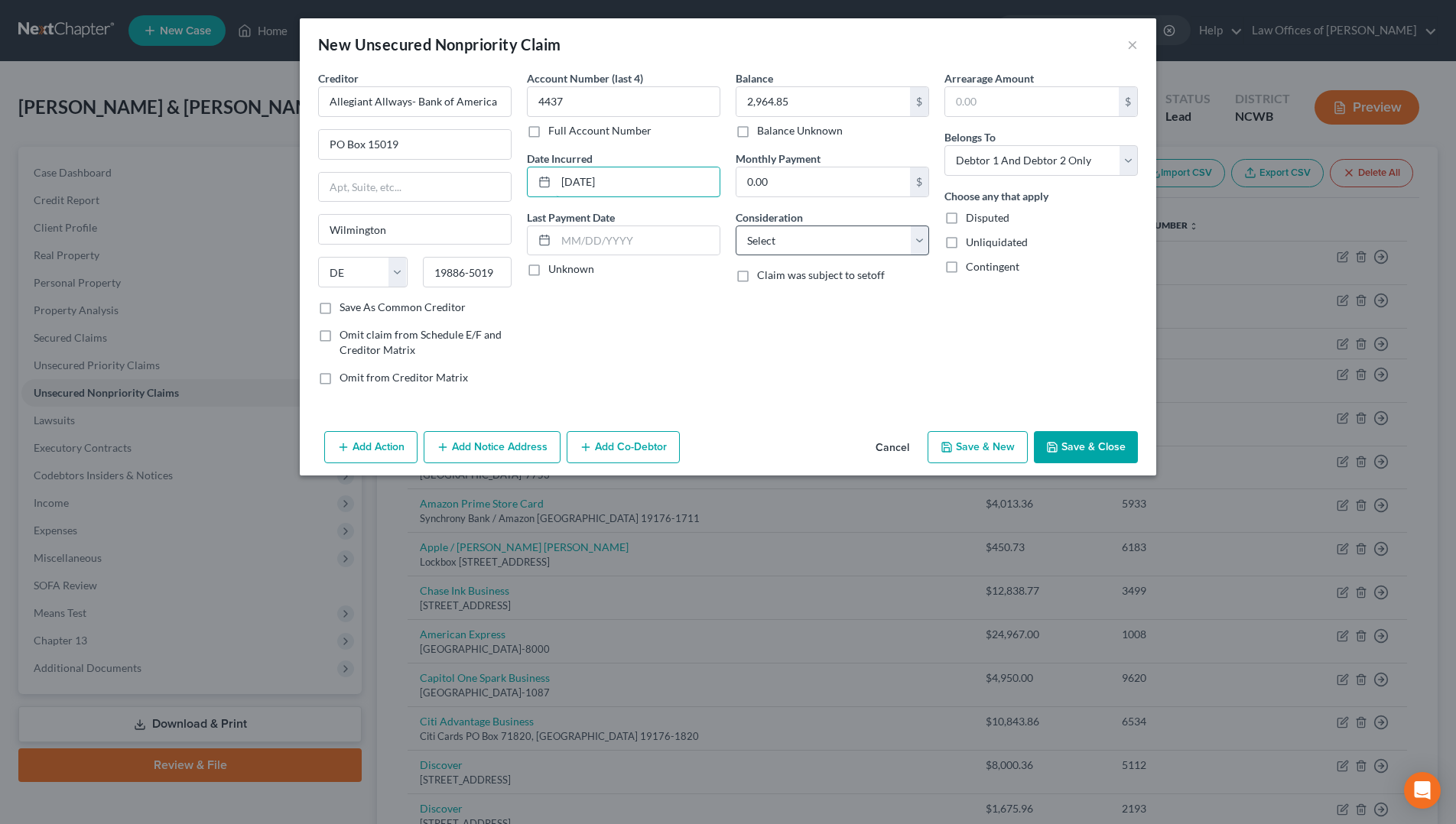
type input "[DATE]"
click at [775, 252] on select "Select Cable / Satellite Services Collection Agency Credit Card Debt Debt Couns…" at bounding box center [832, 241] width 194 height 31
select select "2"
click at [736, 226] on select "Select Cable / Satellite Services Collection Agency Credit Card Debt Debt Couns…" at bounding box center [832, 241] width 194 height 31
click at [1029, 160] on select "Select Debtor 1 Only Debtor 2 Only Debtor 1 And Debtor 2 Only At Least One Of T…" at bounding box center [1041, 160] width 194 height 31
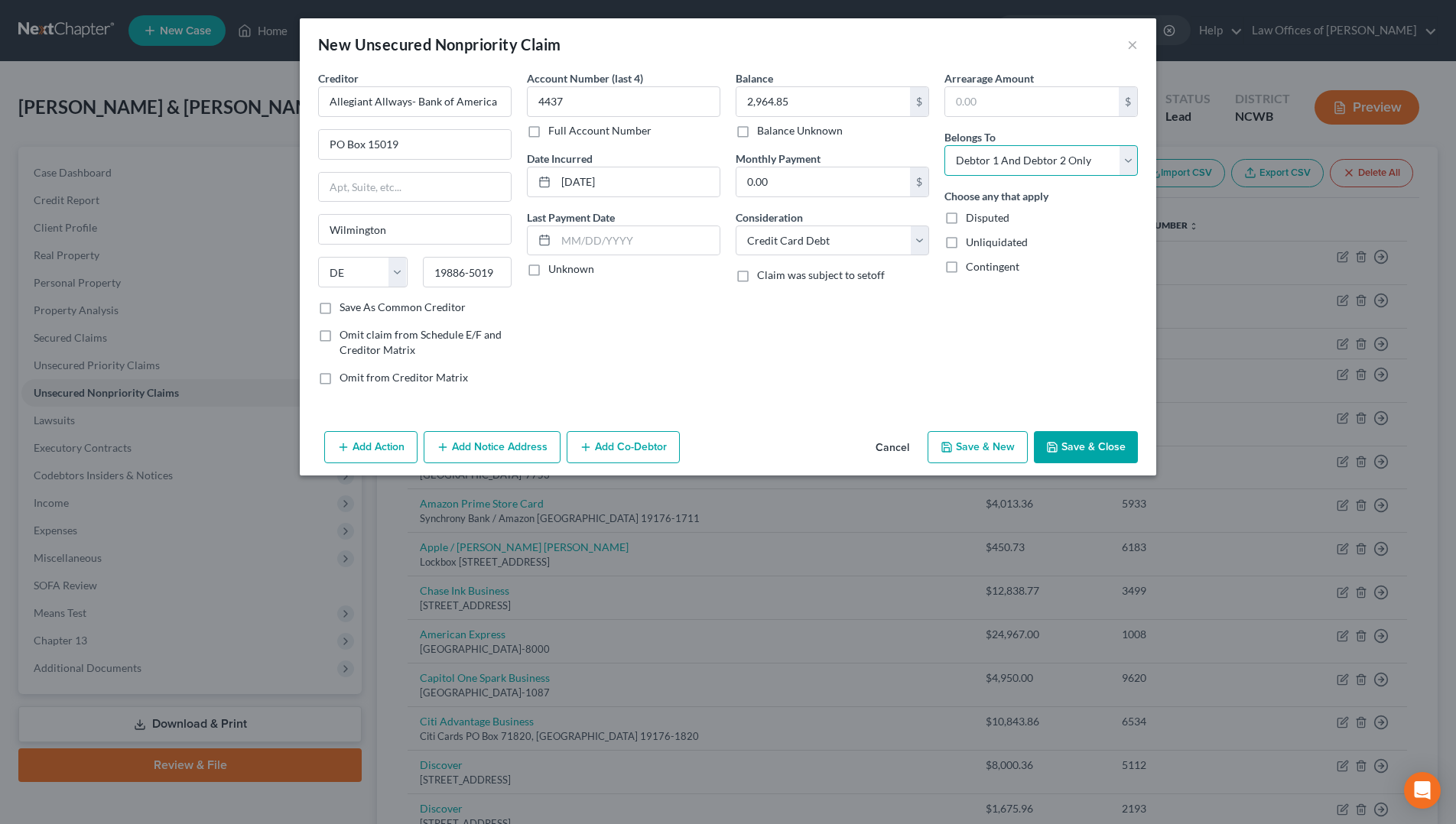
select select "1"
click at [945, 145] on select "Select Debtor 1 Only Debtor 2 Only Debtor 1 And Debtor 2 Only At Least One Of T…" at bounding box center [1041, 160] width 194 height 31
click at [1109, 445] on button "Save & Close" at bounding box center [1086, 447] width 104 height 32
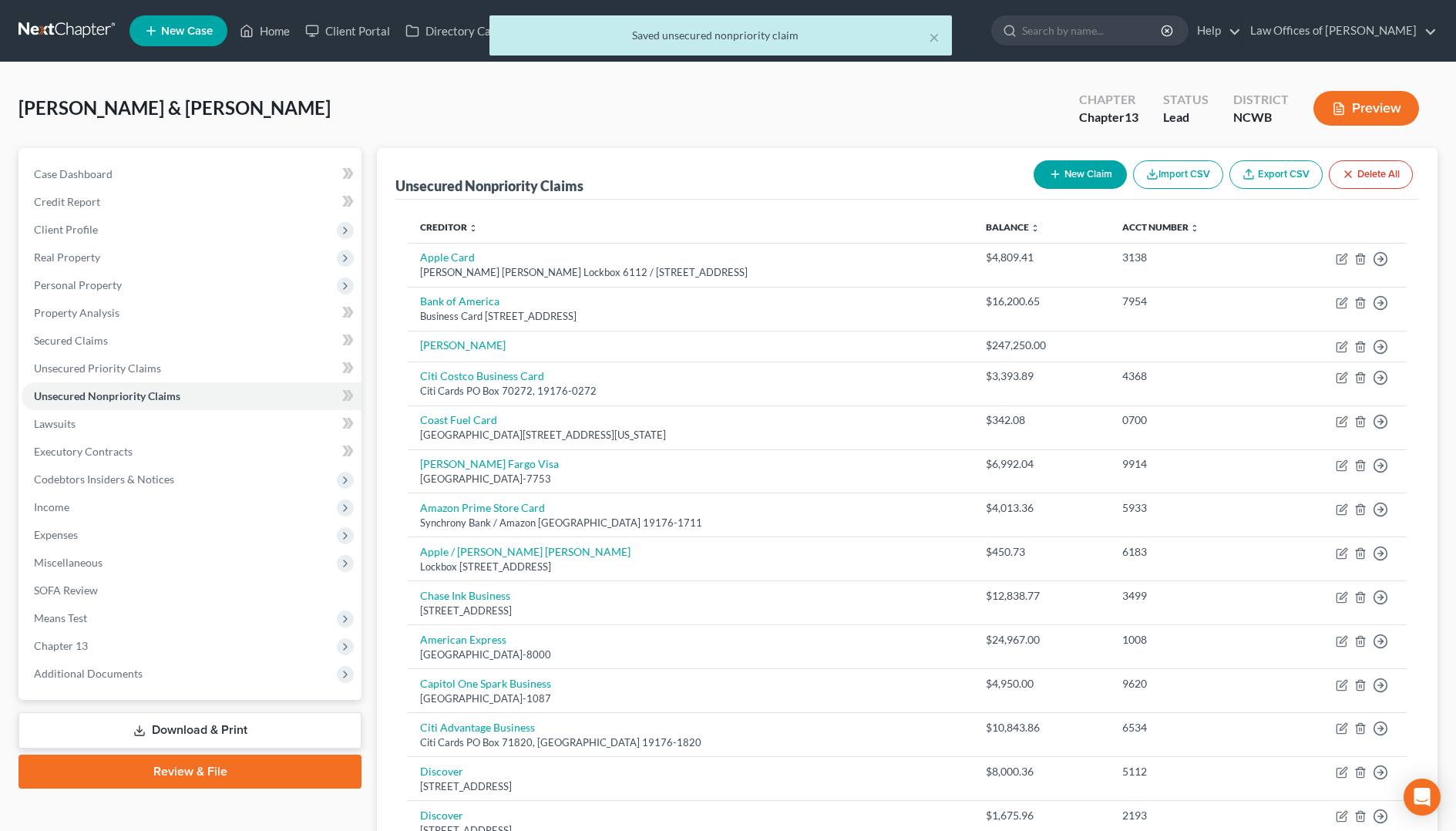
click at [1076, 168] on button "New Claim" at bounding box center [1080, 175] width 93 height 28
select select "2"
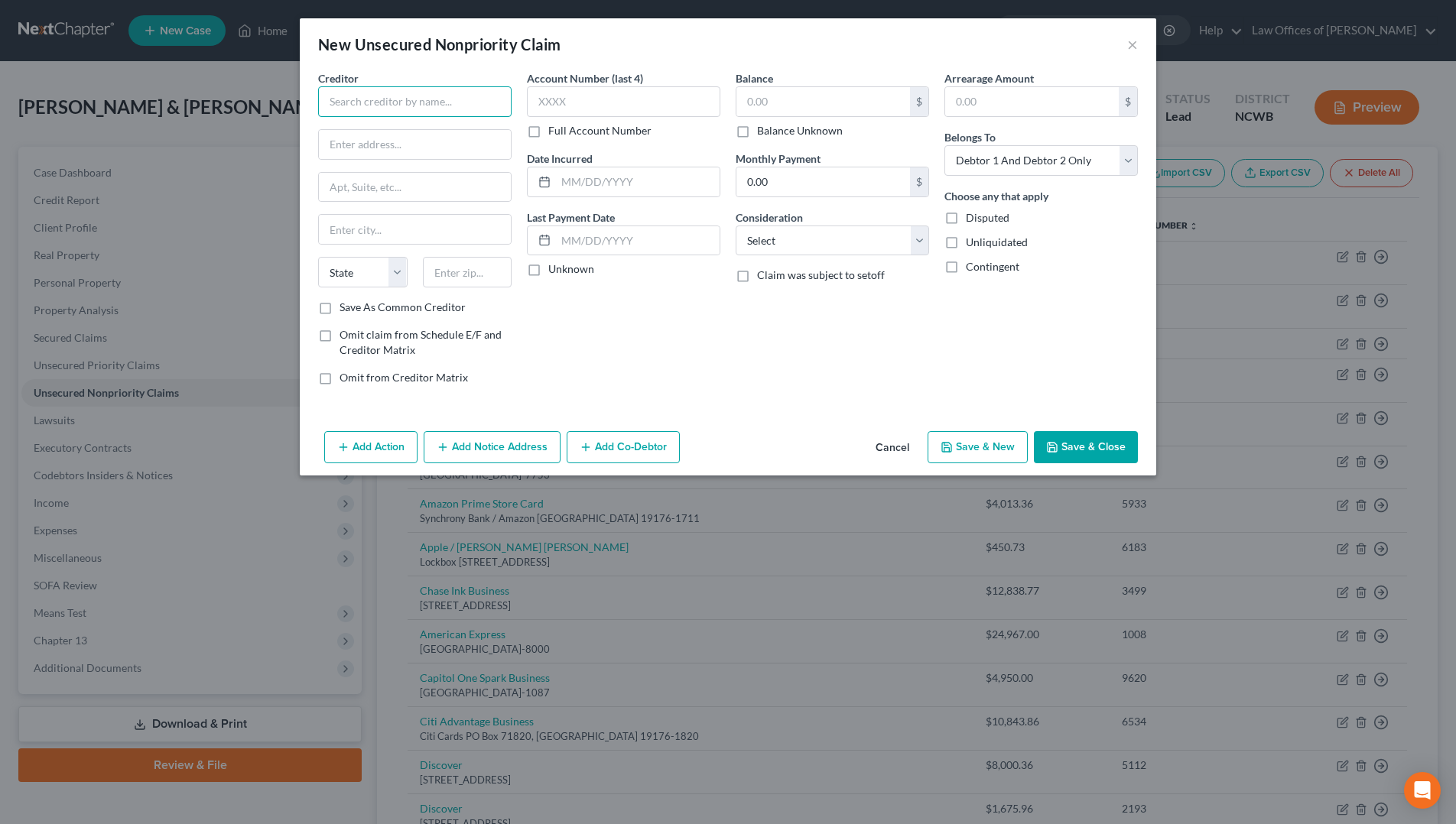
click at [401, 100] on input "text" at bounding box center [415, 101] width 194 height 31
type input "Sheffield Financial"
type input "PO Box 580229"
click at [373, 244] on input "text" at bounding box center [415, 229] width 192 height 29
type input "Charlotte"
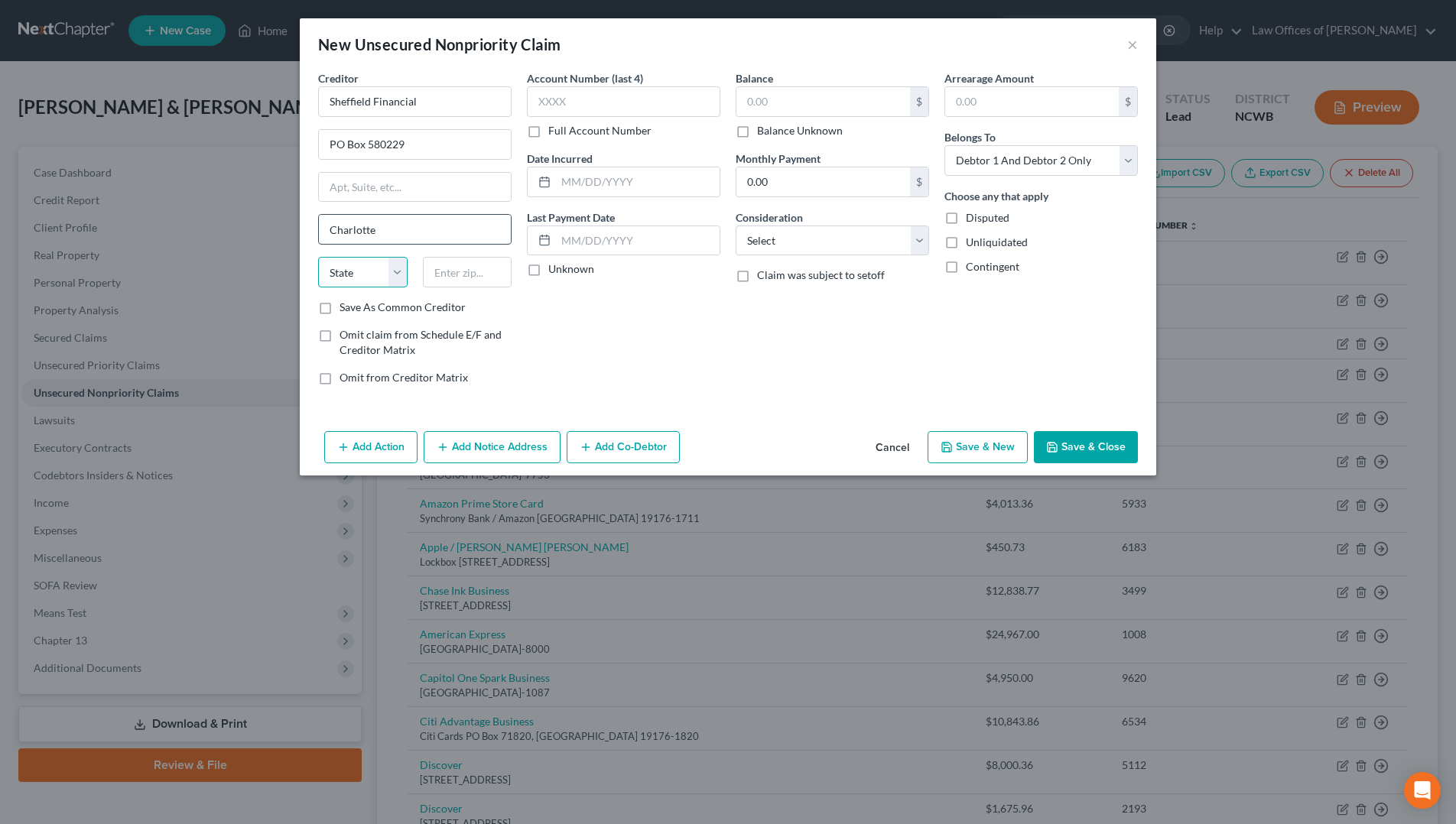
select select "28"
click at [460, 269] on input "28253-0229" at bounding box center [468, 272] width 89 height 31
type input "28258-0229"
click at [566, 103] on input "text" at bounding box center [624, 101] width 194 height 31
type input "1139"
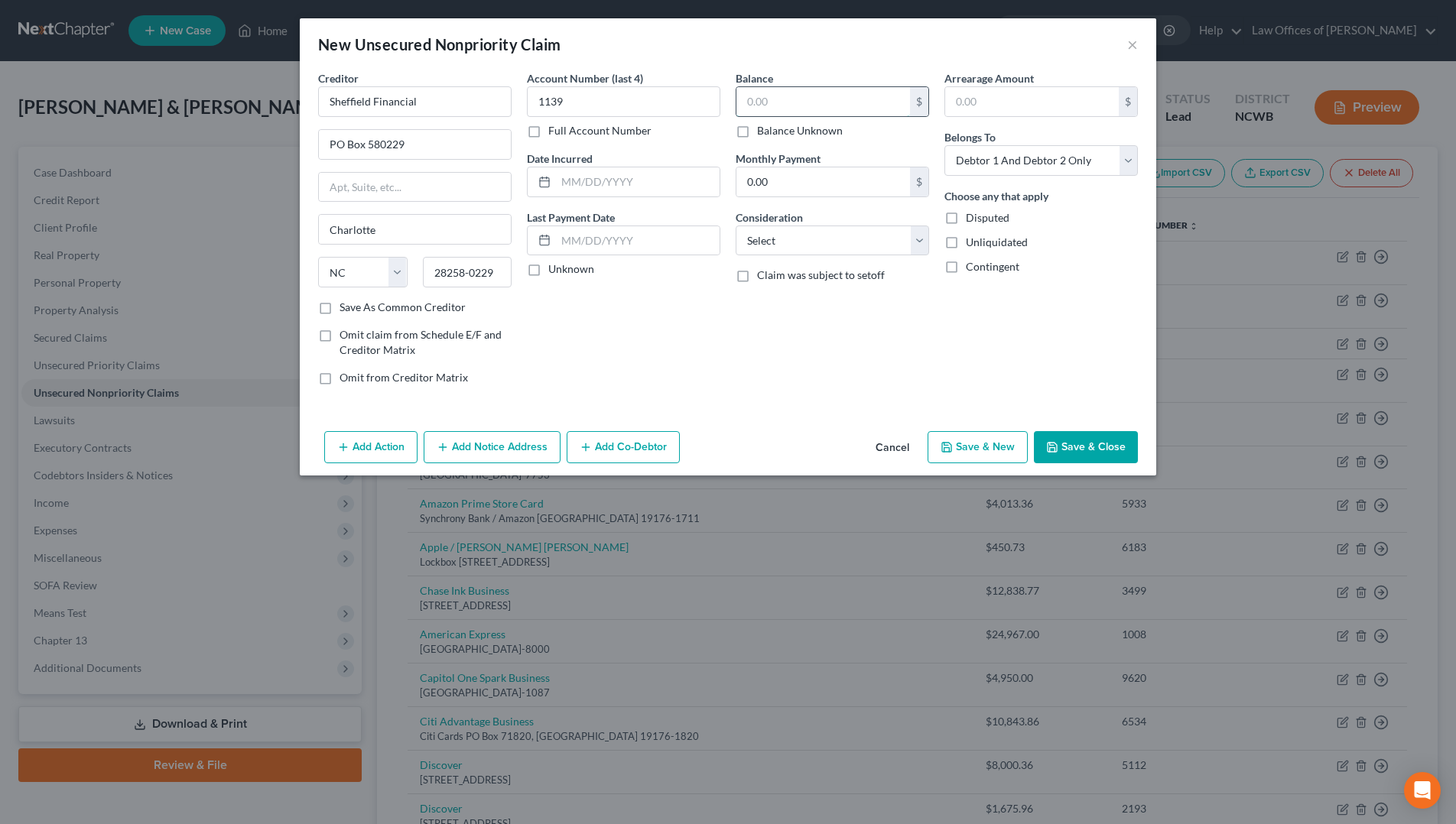
click at [788, 105] on input "text" at bounding box center [823, 101] width 173 height 29
type input "810.28"
click at [792, 247] on select "Select Cable / Satellite Services Collection Agency Credit Card Debt Debt Couns…" at bounding box center [832, 241] width 194 height 31
select select "2"
click at [736, 226] on select "Select Cable / Satellite Services Collection Agency Credit Card Debt Debt Couns…" at bounding box center [832, 241] width 194 height 31
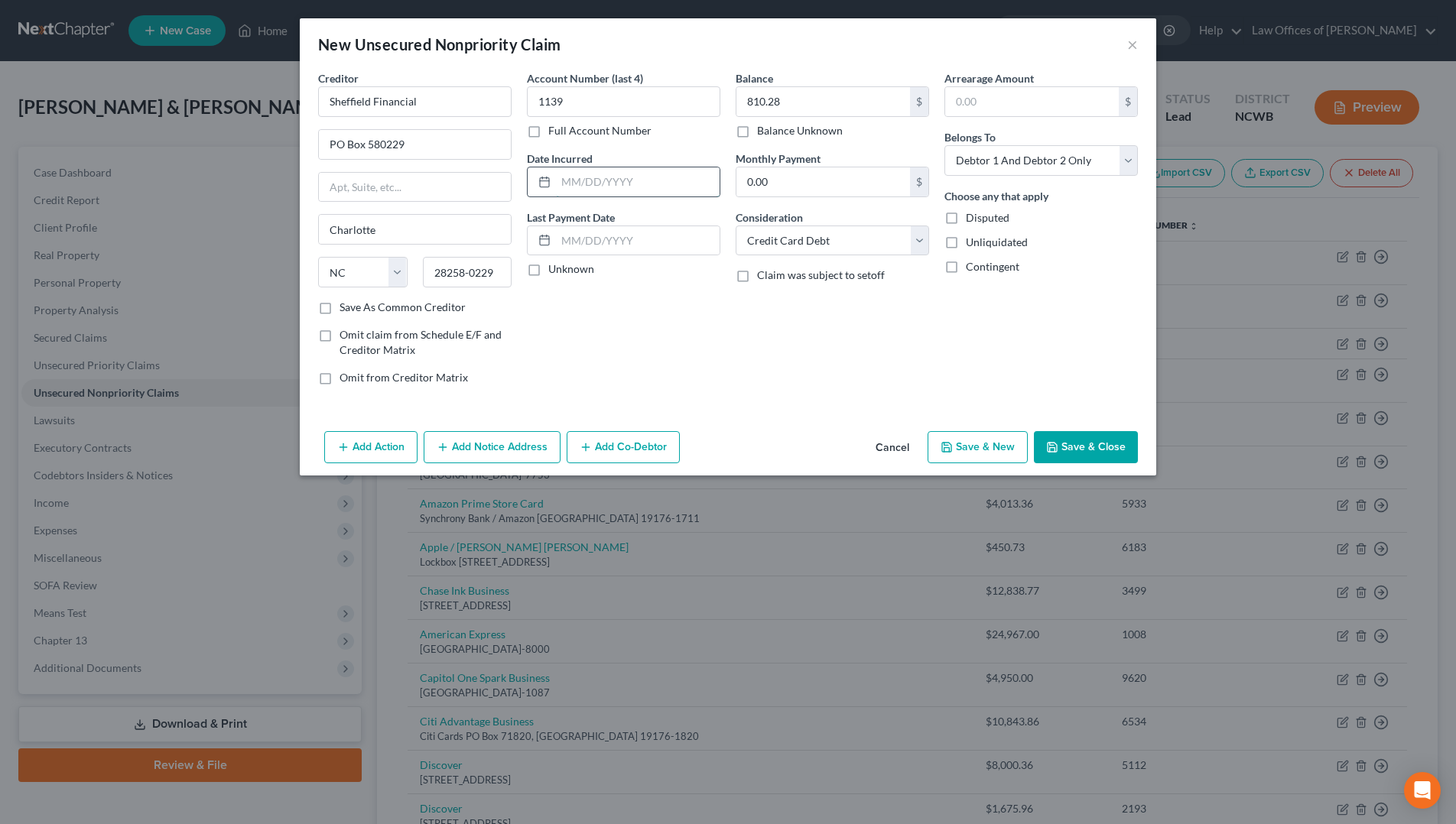
click at [636, 176] on input "text" at bounding box center [638, 182] width 164 height 29
type input "[DATE]"
click at [1036, 160] on select "Select Debtor 1 Only Debtor 2 Only Debtor 1 And Debtor 2 Only At Least One Of T…" at bounding box center [1041, 160] width 194 height 31
select select "0"
click at [945, 145] on select "Select Debtor 1 Only Debtor 2 Only Debtor 1 And Debtor 2 Only At Least One Of T…" at bounding box center [1041, 160] width 194 height 31
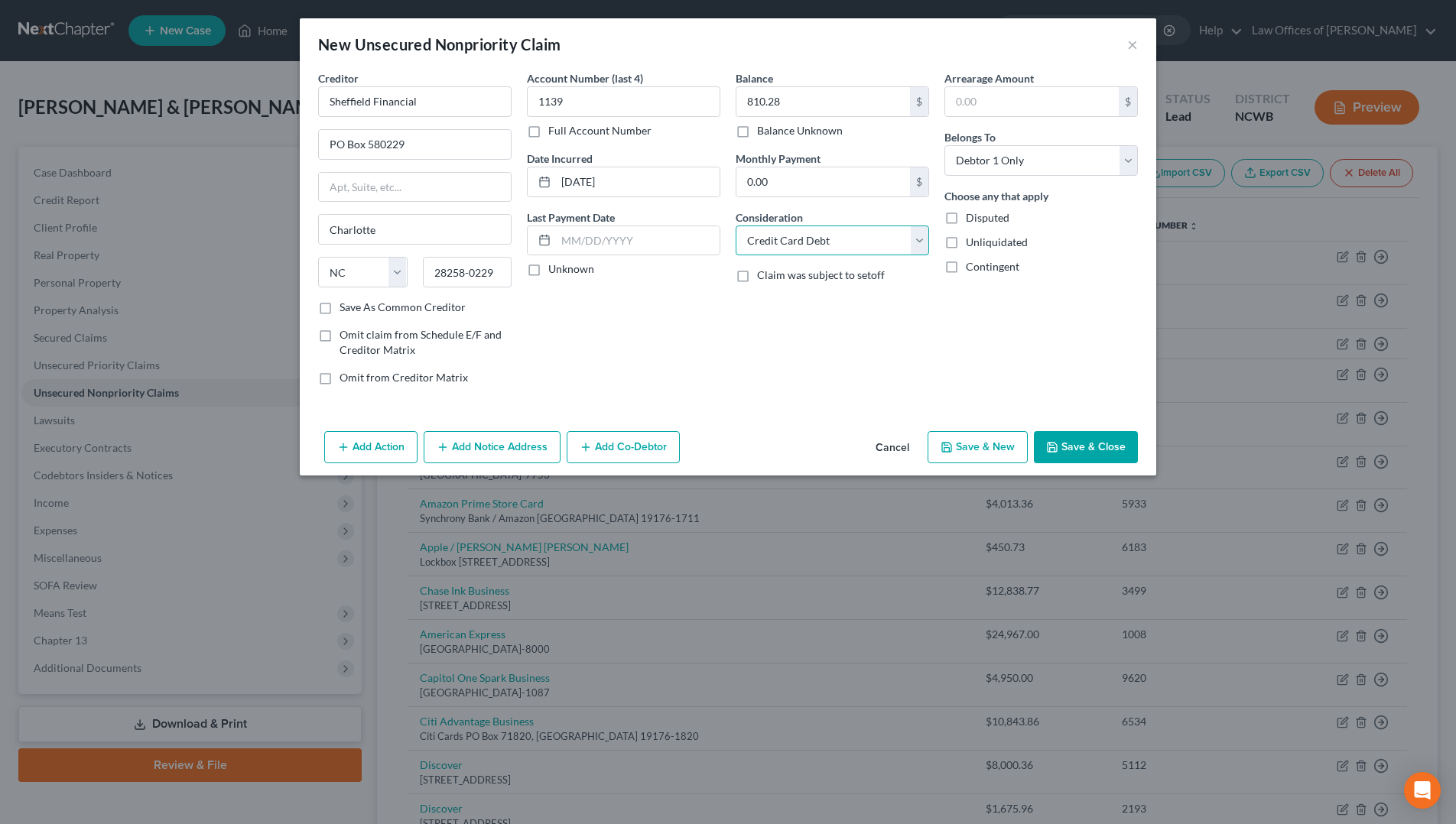
click at [840, 241] on select "Select Cable / Satellite Services Collection Agency Credit Card Debt Debt Couns…" at bounding box center [832, 241] width 194 height 31
click at [736, 226] on select "Select Cable / Satellite Services Collection Agency Credit Card Debt Debt Couns…" at bounding box center [832, 241] width 194 height 31
click at [1094, 445] on button "Save & Close" at bounding box center [1086, 447] width 104 height 32
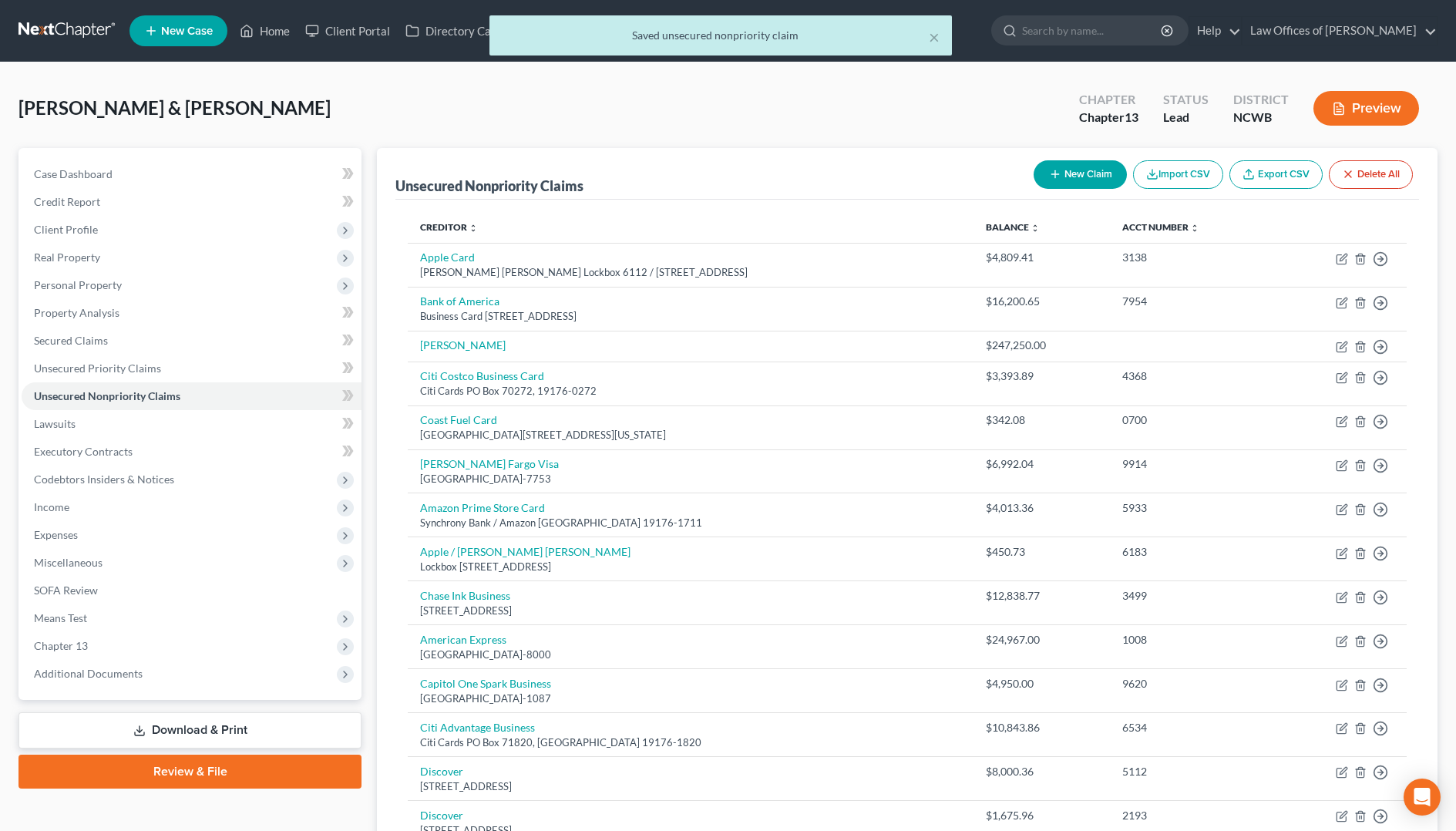
click at [1111, 175] on button "New Claim" at bounding box center [1080, 175] width 93 height 28
select select "2"
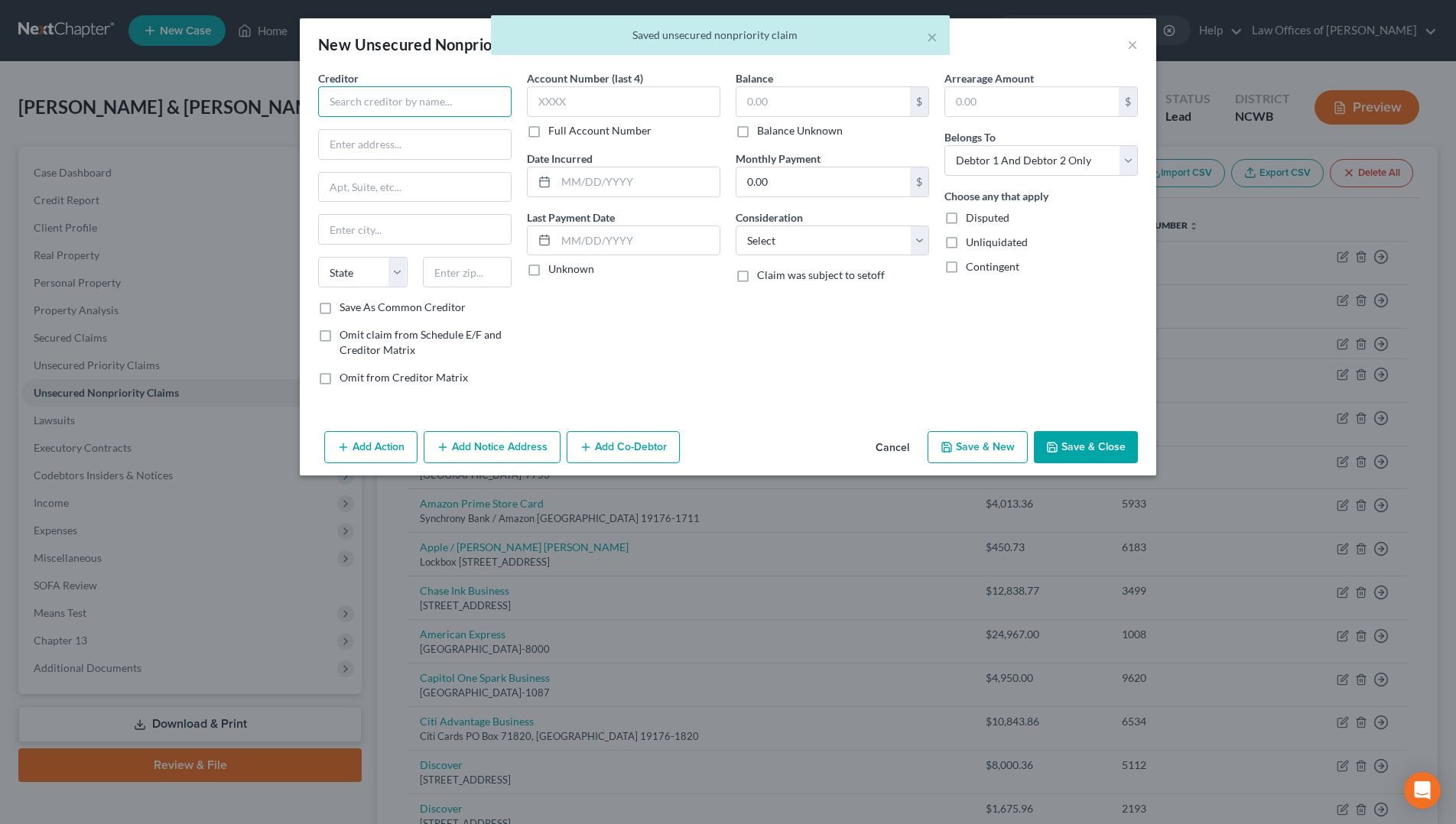
click at [469, 109] on input "text" at bounding box center [415, 101] width 194 height 31
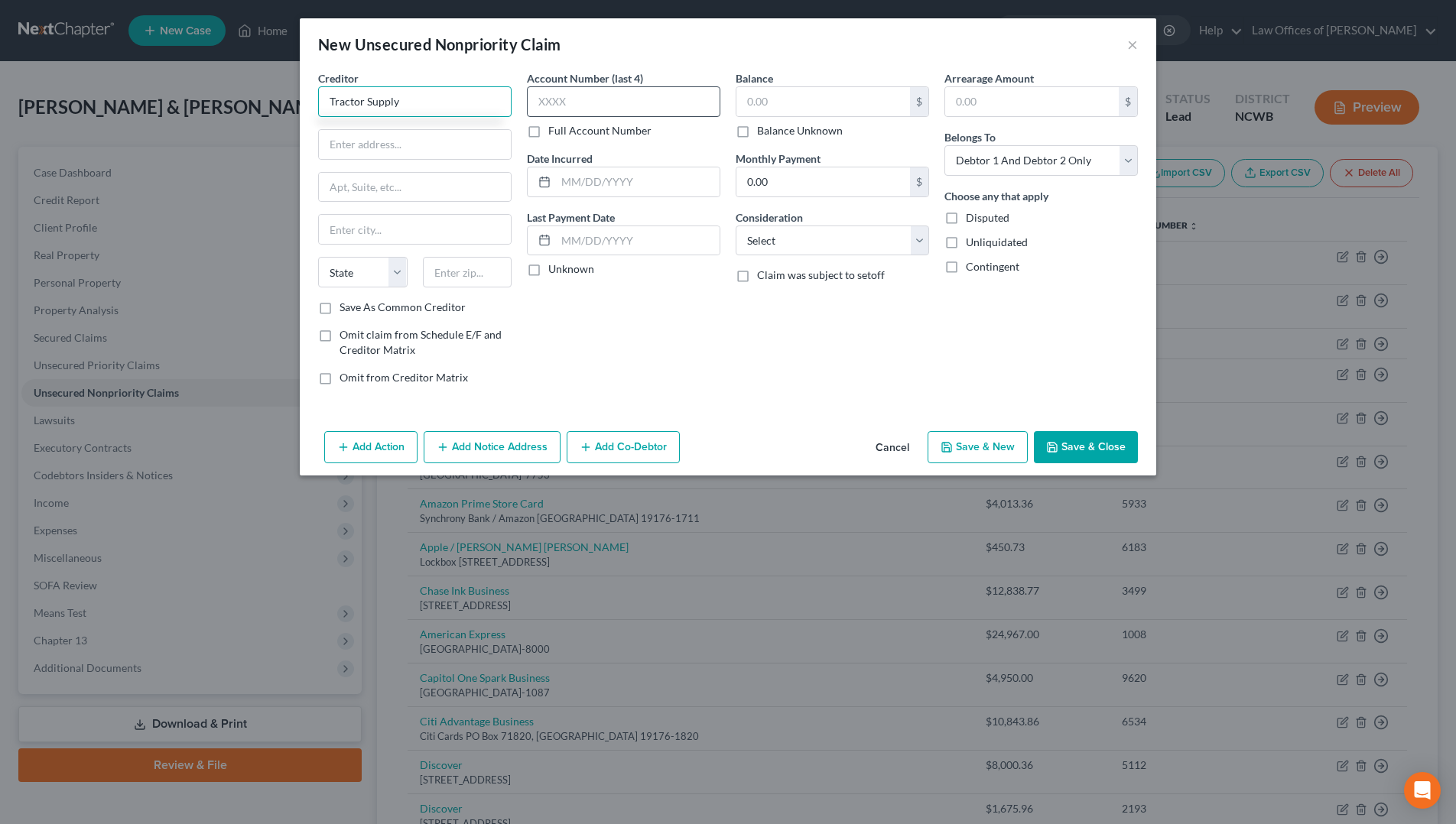
type input "Tractor Supply"
type input "PO Box 70602"
type input "C"
type input "[GEOGRAPHIC_DATA]"
type input "19101-7346"
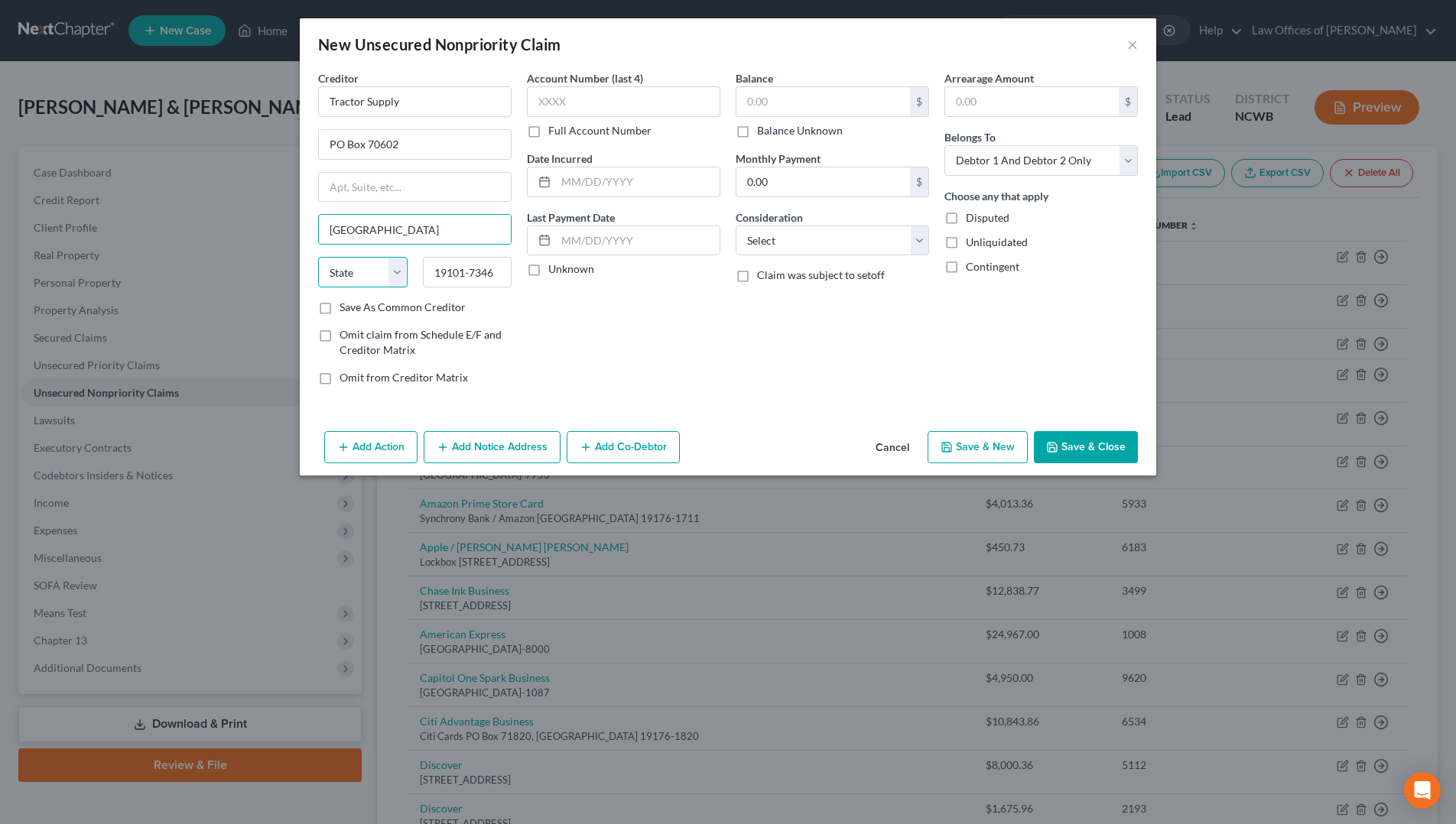
click at [360, 279] on select "State [US_STATE] AK AR AZ CA CO CT DE DC [GEOGRAPHIC_DATA] [GEOGRAPHIC_DATA] GU…" at bounding box center [363, 272] width 89 height 31
select select "39"
click at [318, 257] on select "State [US_STATE] AK AR AZ CA CO CT DE DC [GEOGRAPHIC_DATA] [GEOGRAPHIC_DATA] GU…" at bounding box center [363, 272] width 89 height 31
type input "19176-0602"
click at [647, 103] on input "text" at bounding box center [624, 101] width 194 height 31
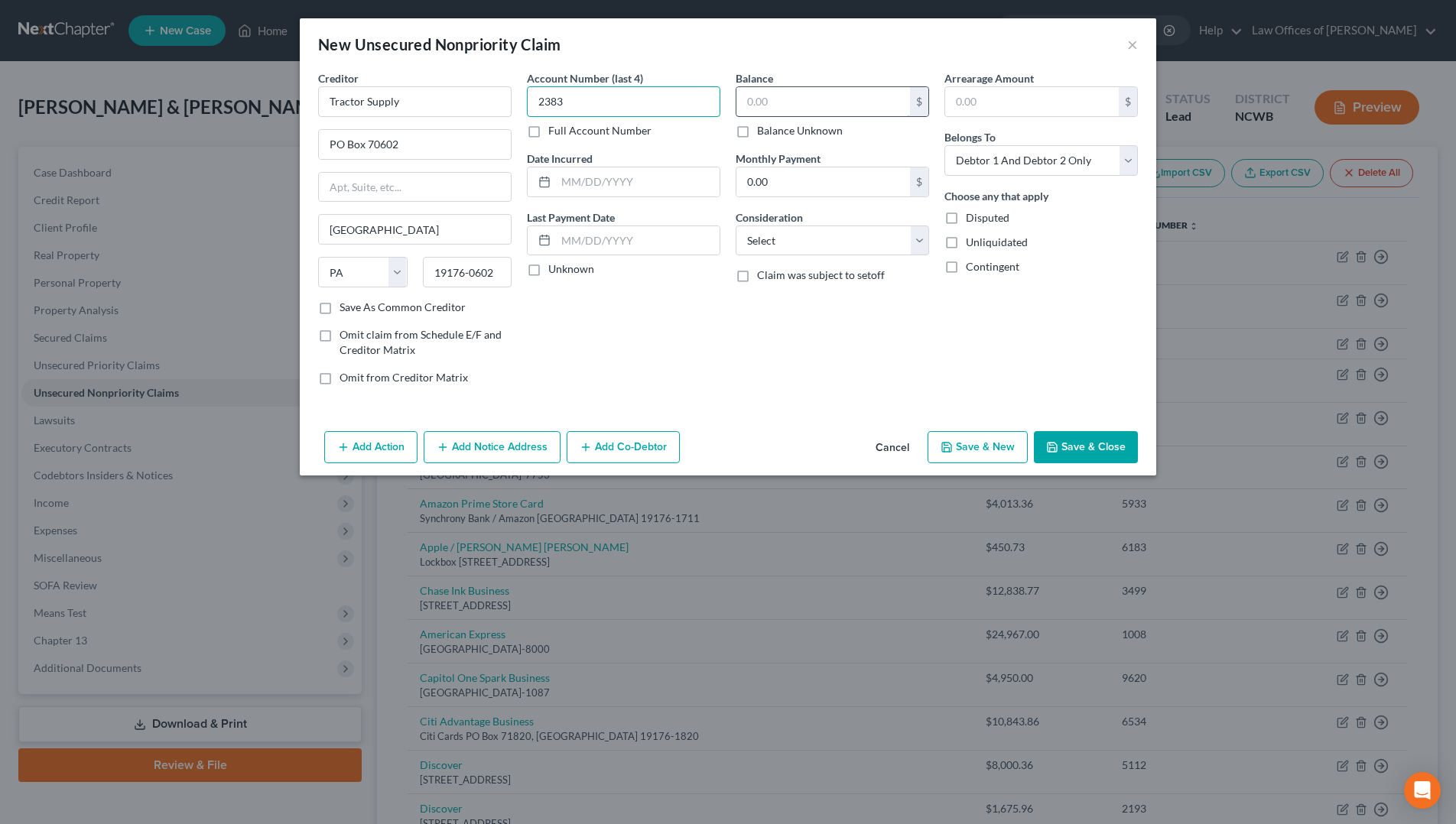
type input "2383"
click at [828, 100] on input "text" at bounding box center [823, 101] width 173 height 29
type input "554.34"
click at [633, 186] on input "text" at bounding box center [638, 182] width 164 height 29
type input "[DATE]"
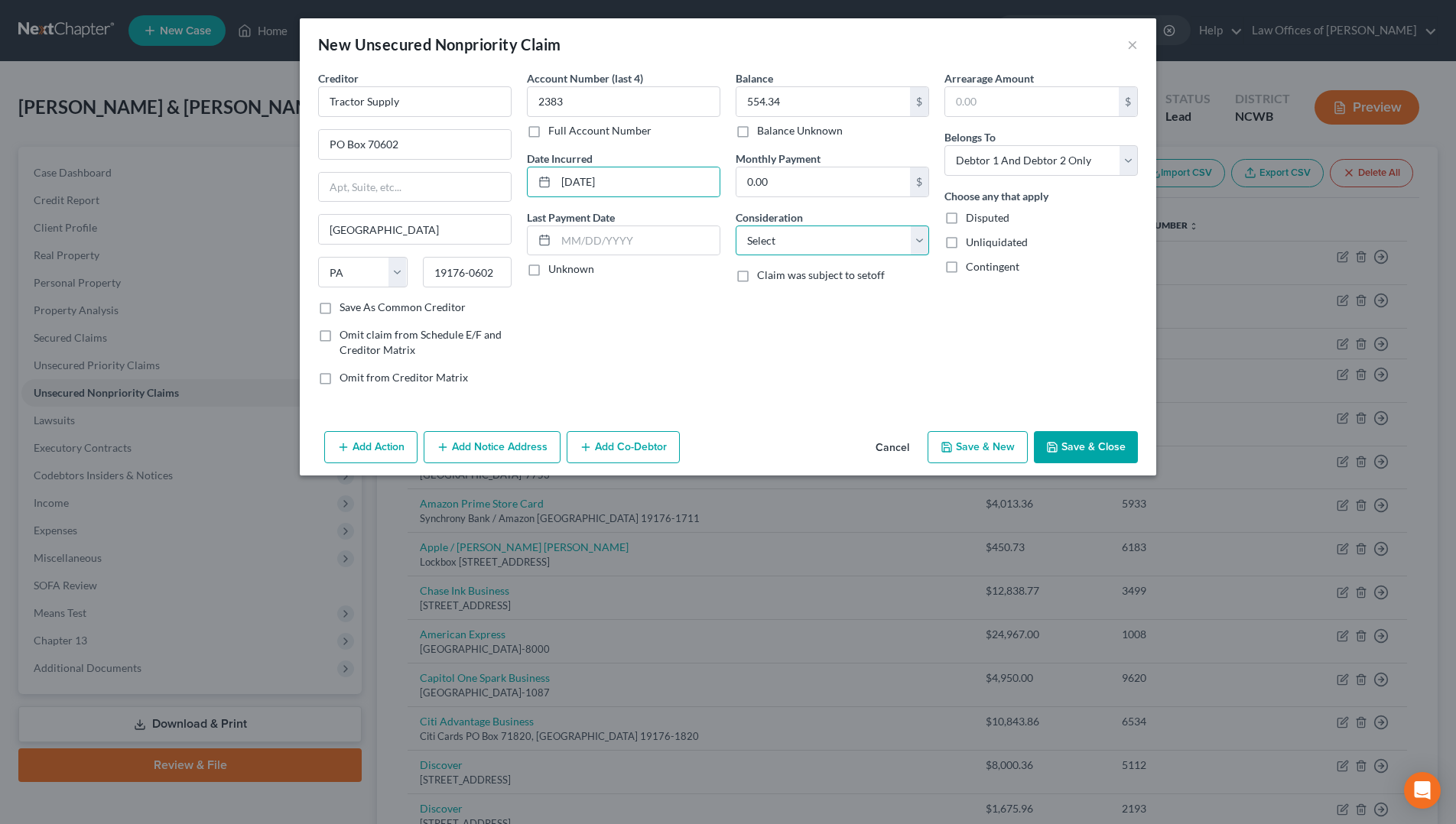
click at [850, 241] on select "Select Cable / Satellite Services Collection Agency Credit Card Debt Debt Couns…" at bounding box center [832, 241] width 194 height 31
click at [736, 226] on select "Select Cable / Satellite Services Collection Agency Credit Card Debt Debt Couns…" at bounding box center [832, 241] width 194 height 31
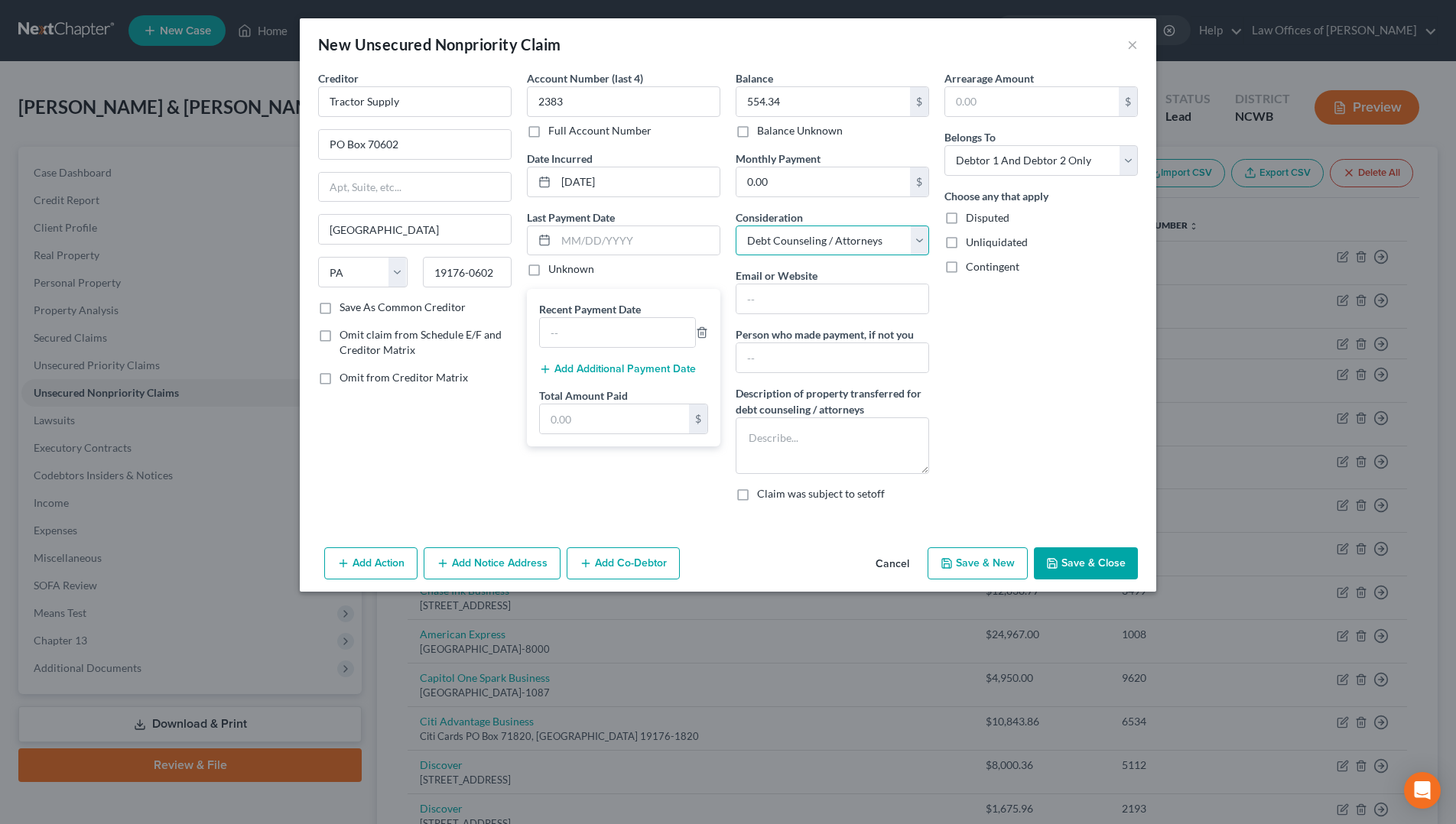
click at [841, 244] on select "Select Cable / Satellite Services Collection Agency Credit Card Debt Debt Couns…" at bounding box center [832, 241] width 194 height 31
select select "2"
click at [736, 226] on select "Select Cable / Satellite Services Collection Agency Credit Card Debt Debt Couns…" at bounding box center [832, 241] width 194 height 31
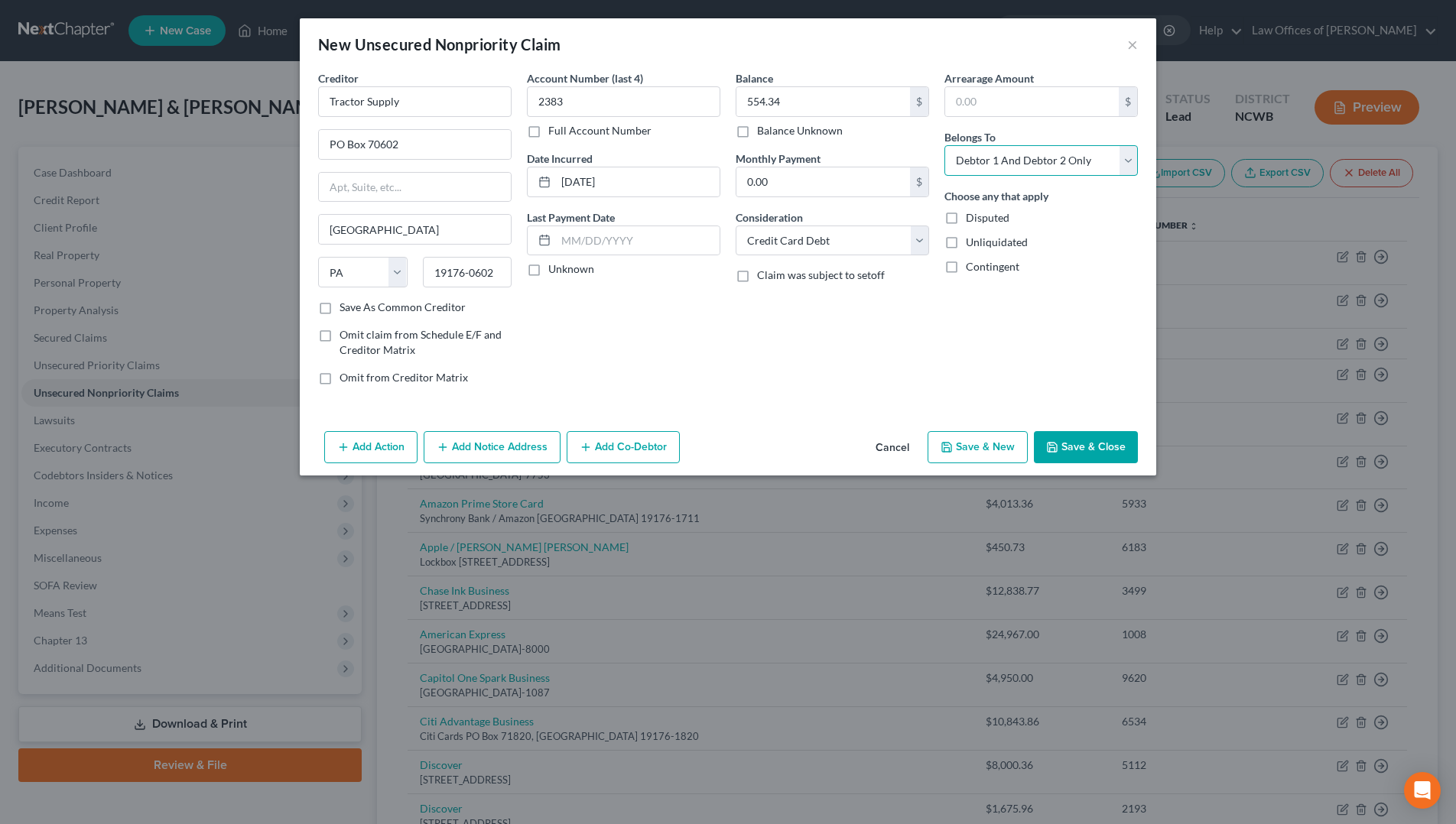
click at [1029, 166] on select "Select Debtor 1 Only Debtor 2 Only Debtor 1 And Debtor 2 Only At Least One Of T…" at bounding box center [1041, 160] width 194 height 31
click at [945, 145] on select "Select Debtor 1 Only Debtor 2 Only Debtor 1 And Debtor 2 Only At Least One Of T…" at bounding box center [1041, 160] width 194 height 31
click at [1074, 437] on button "Save & Close" at bounding box center [1086, 447] width 104 height 32
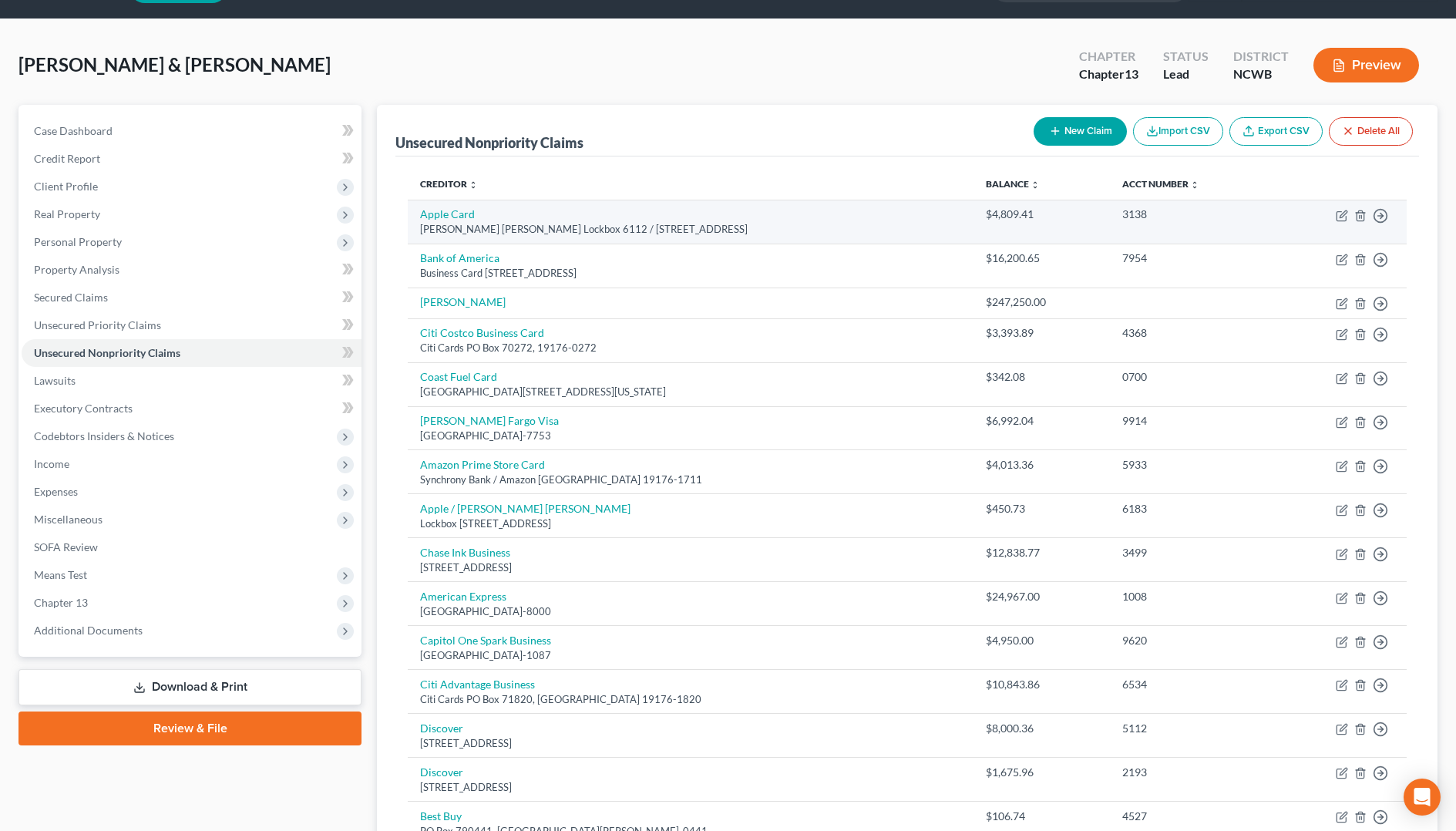
scroll to position [12, 0]
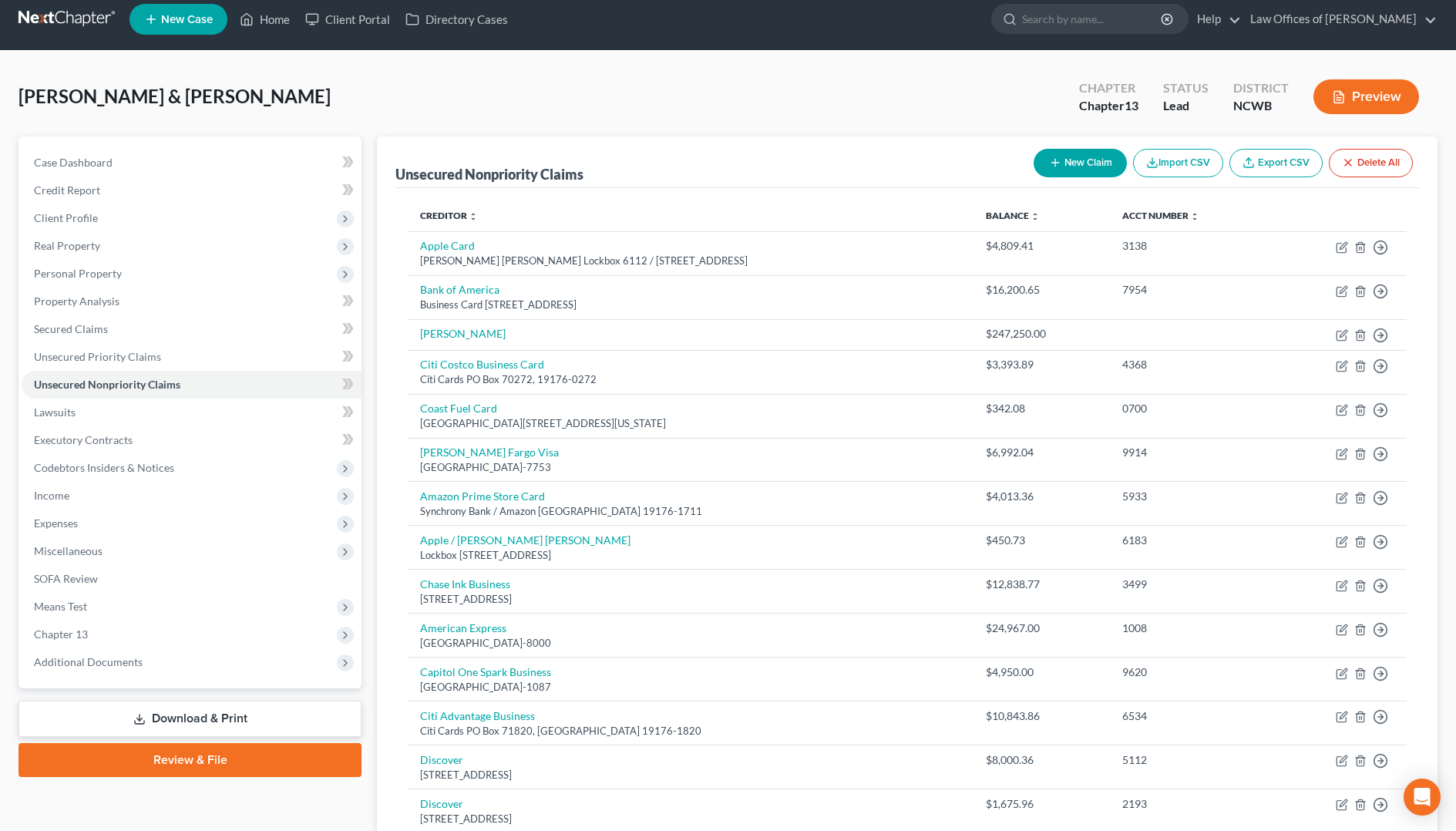
click at [1068, 161] on button "New Claim" at bounding box center [1080, 163] width 93 height 28
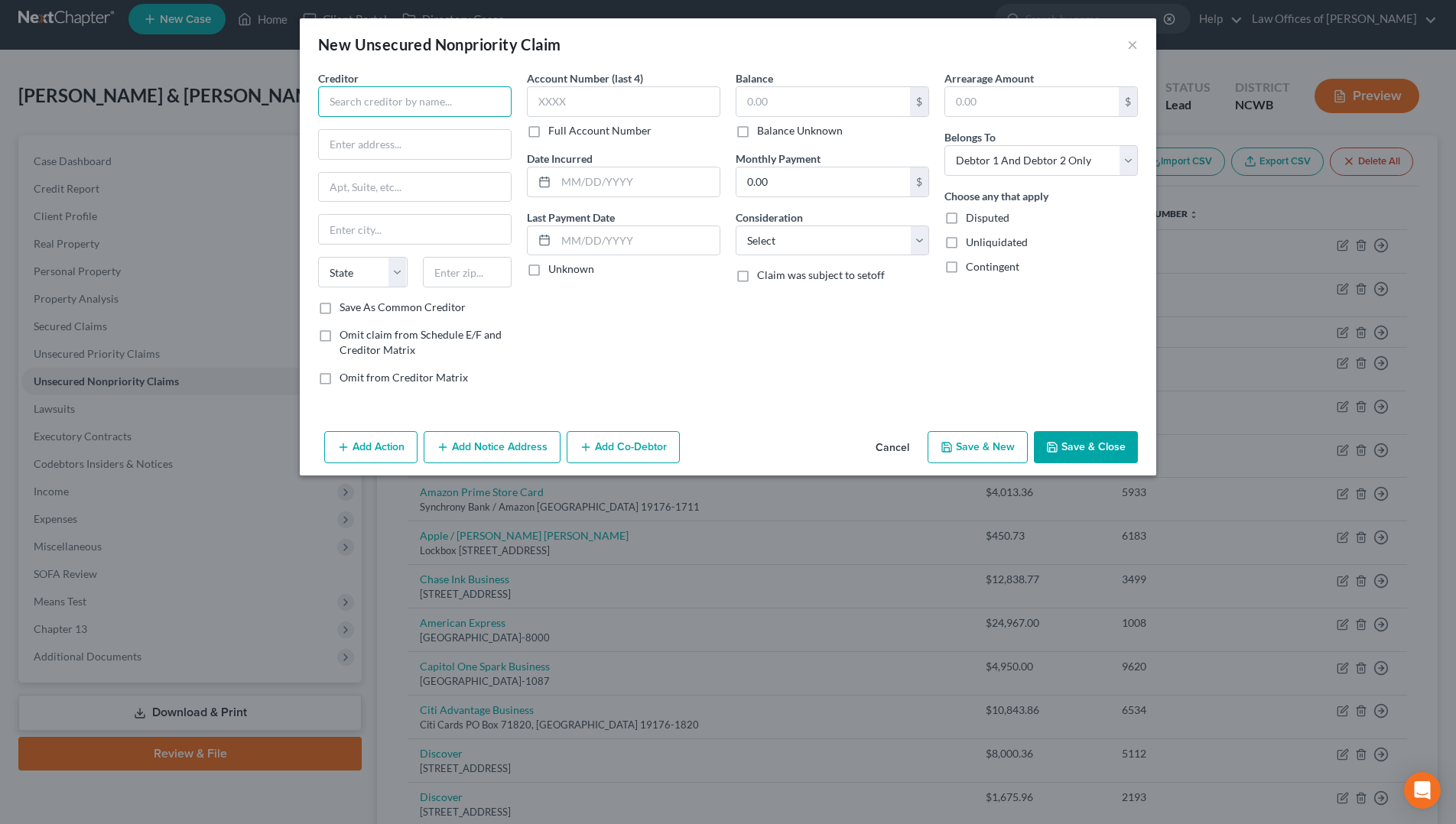
click at [473, 100] on input "text" at bounding box center [415, 101] width 194 height 31
click at [369, 274] on select "State [US_STATE] AK AR AZ CA CO CT DE DC [GEOGRAPHIC_DATA] [GEOGRAPHIC_DATA] GU…" at bounding box center [363, 272] width 89 height 31
click at [466, 275] on input "19101-7346" at bounding box center [468, 272] width 89 height 31
click at [581, 103] on input "text" at bounding box center [624, 101] width 194 height 31
click at [784, 102] on input "text" at bounding box center [823, 101] width 173 height 29
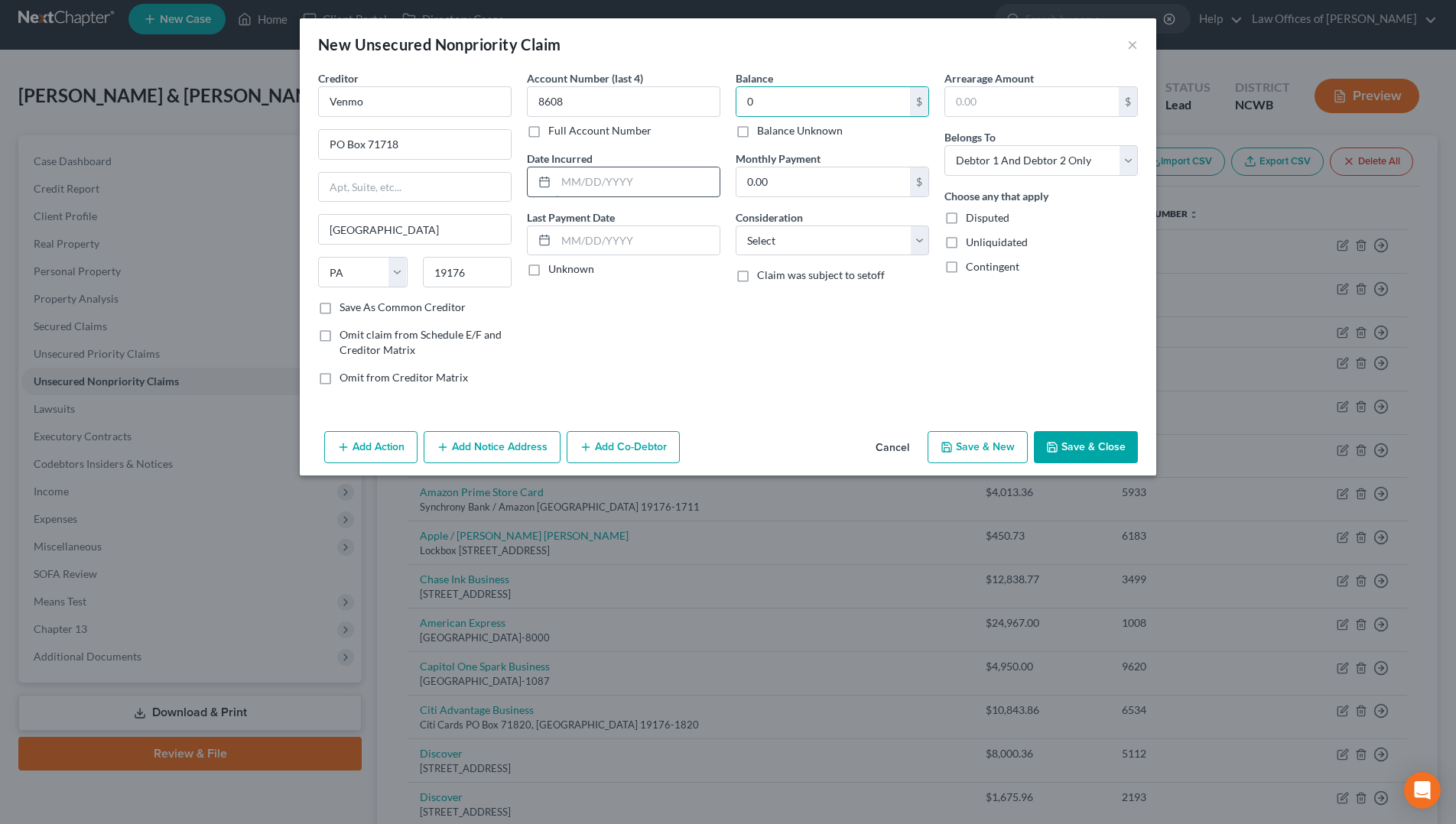
click at [613, 171] on input "text" at bounding box center [638, 182] width 164 height 29
click at [851, 238] on select "Select Cable / Satellite Services Collection Agency Credit Card Debt Debt Couns…" at bounding box center [832, 241] width 194 height 31
click at [736, 226] on select "Select Cable / Satellite Services Collection Agency Credit Card Debt Debt Couns…" at bounding box center [832, 241] width 194 height 31
click at [1014, 162] on select "Select Debtor 1 Only Debtor 2 Only Debtor 1 And Debtor 2 Only At Least One Of T…" at bounding box center [1041, 160] width 194 height 31
click at [945, 145] on select "Select Debtor 1 Only Debtor 2 Only Debtor 1 And Debtor 2 Only At Least One Of T…" at bounding box center [1041, 160] width 194 height 31
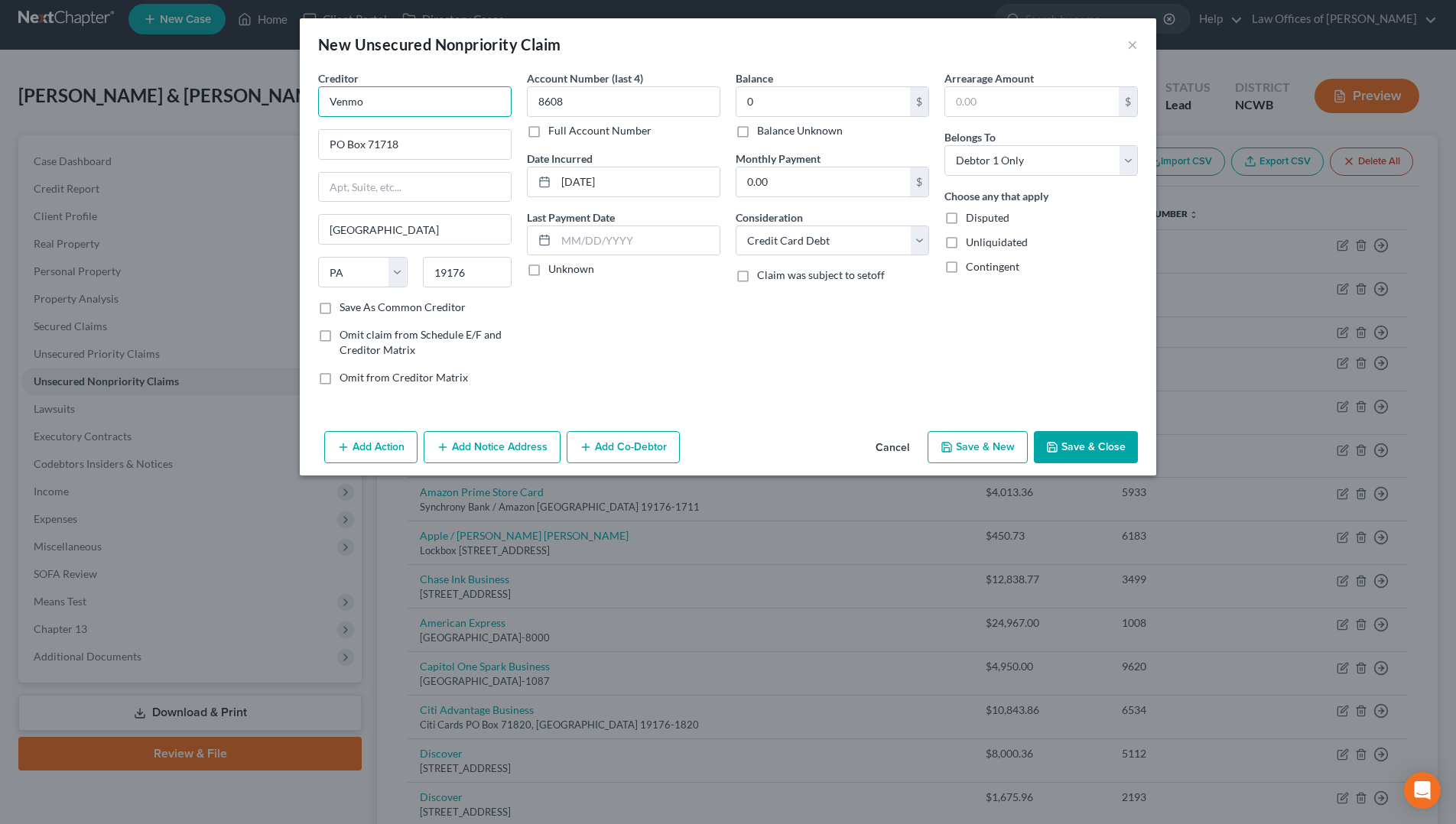
click at [442, 110] on input "Venmo" at bounding box center [415, 101] width 194 height 31
click at [1080, 448] on button "Save & Close" at bounding box center [1086, 447] width 104 height 32
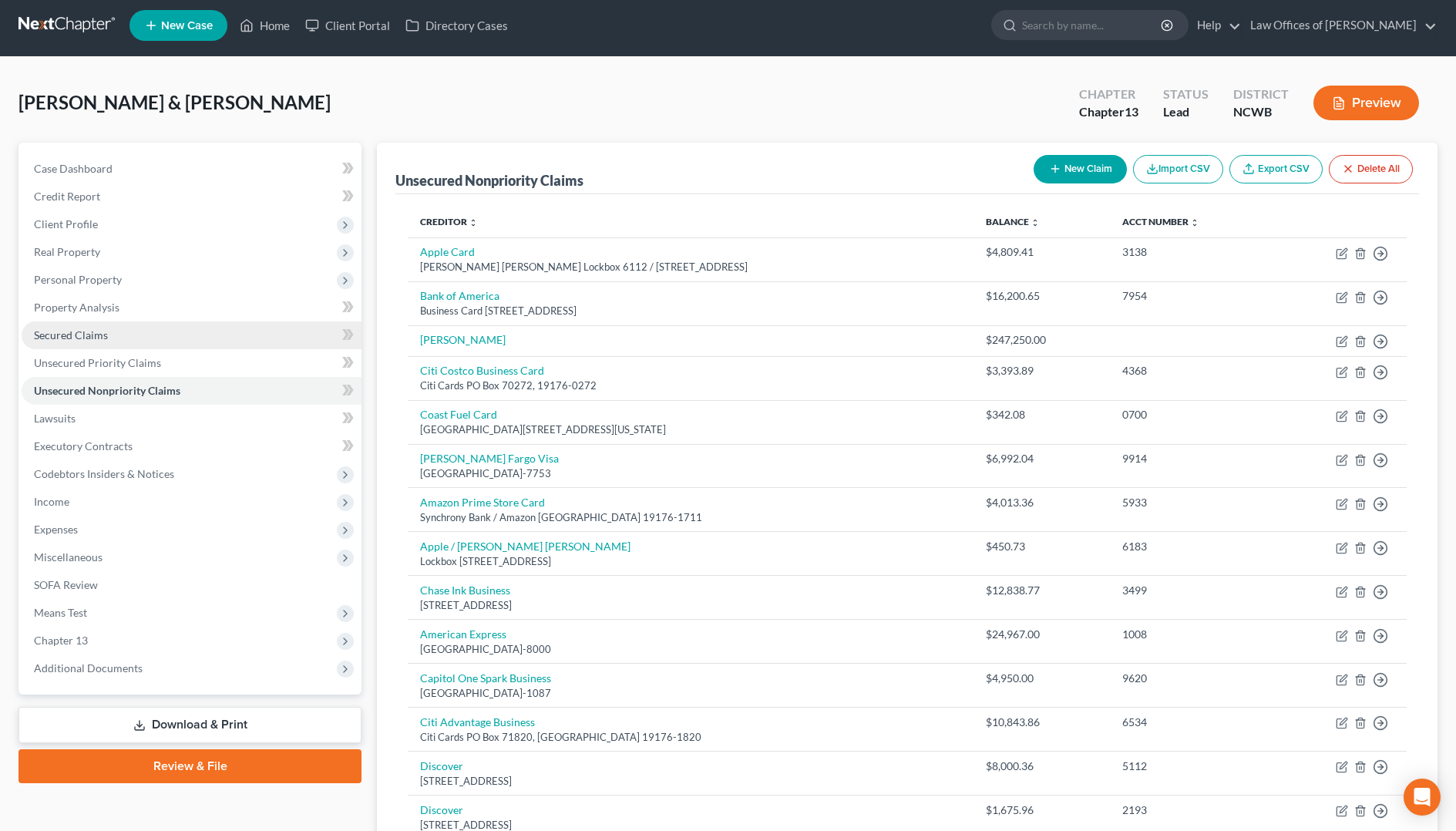
scroll to position [0, 0]
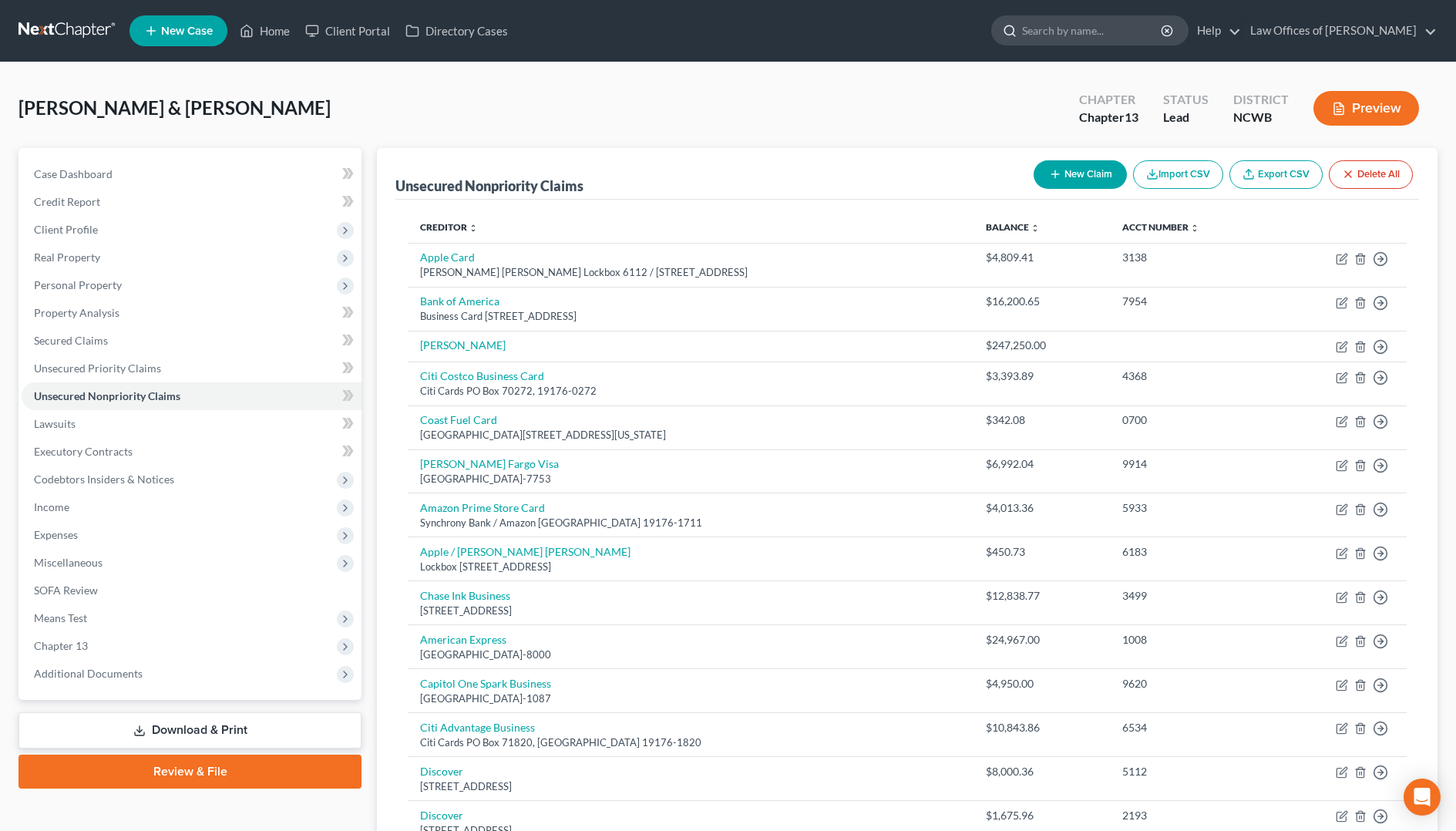
click at [1078, 36] on input "search" at bounding box center [1092, 30] width 141 height 28
click at [82, 179] on span "Case Dashboard" at bounding box center [73, 174] width 78 height 13
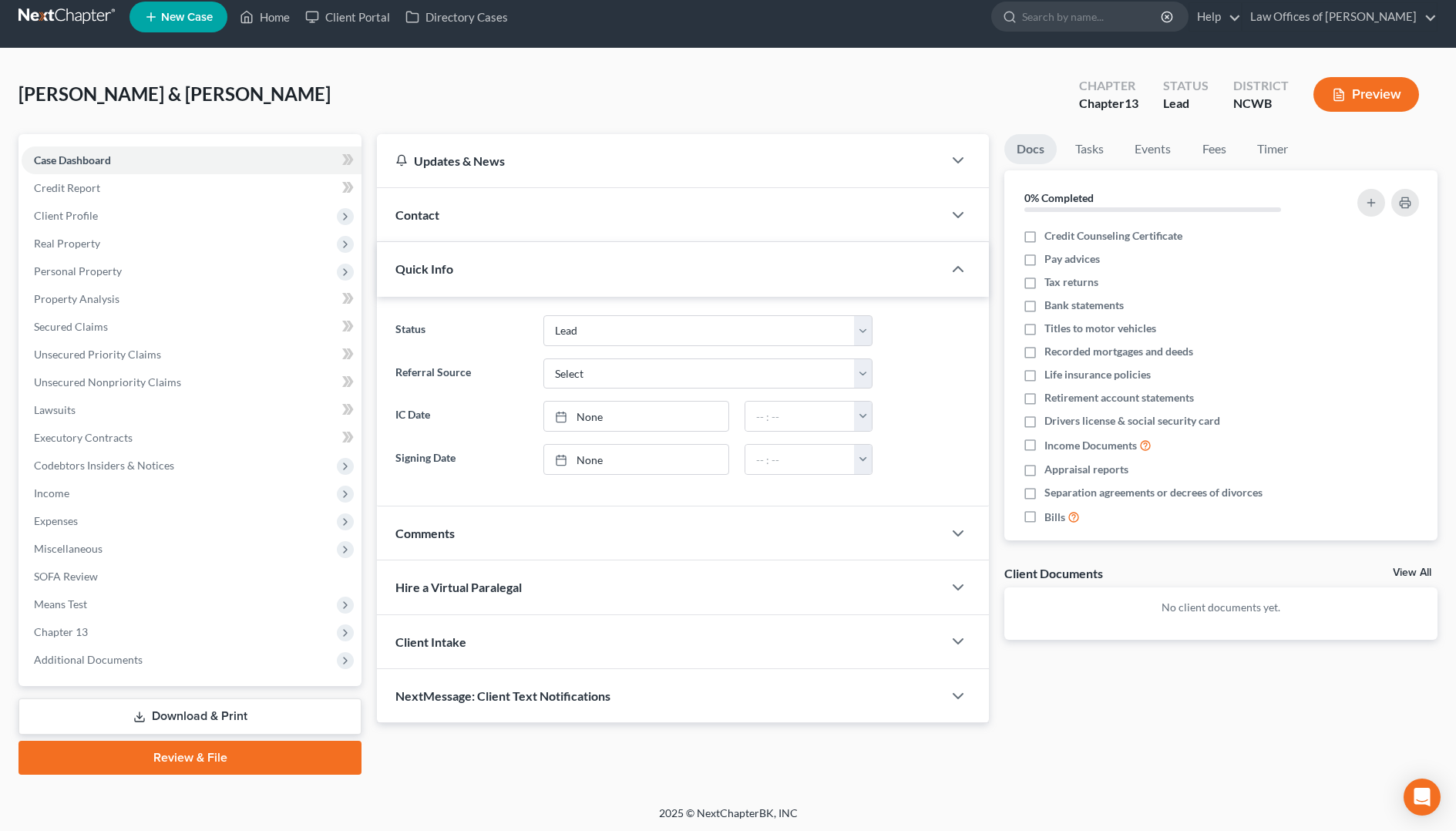
scroll to position [16, 0]
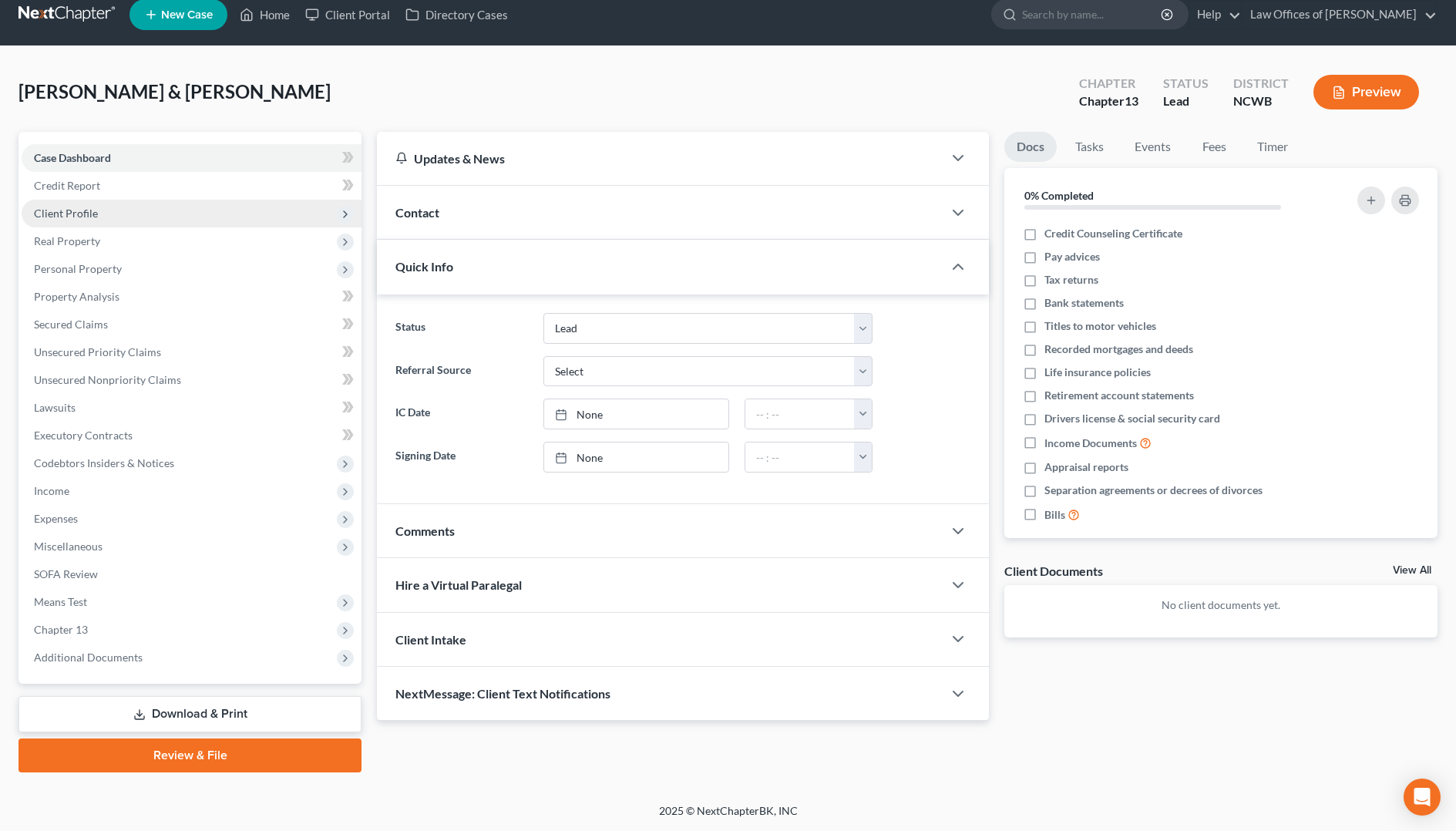
click at [63, 210] on span "Client Profile" at bounding box center [66, 213] width 64 height 13
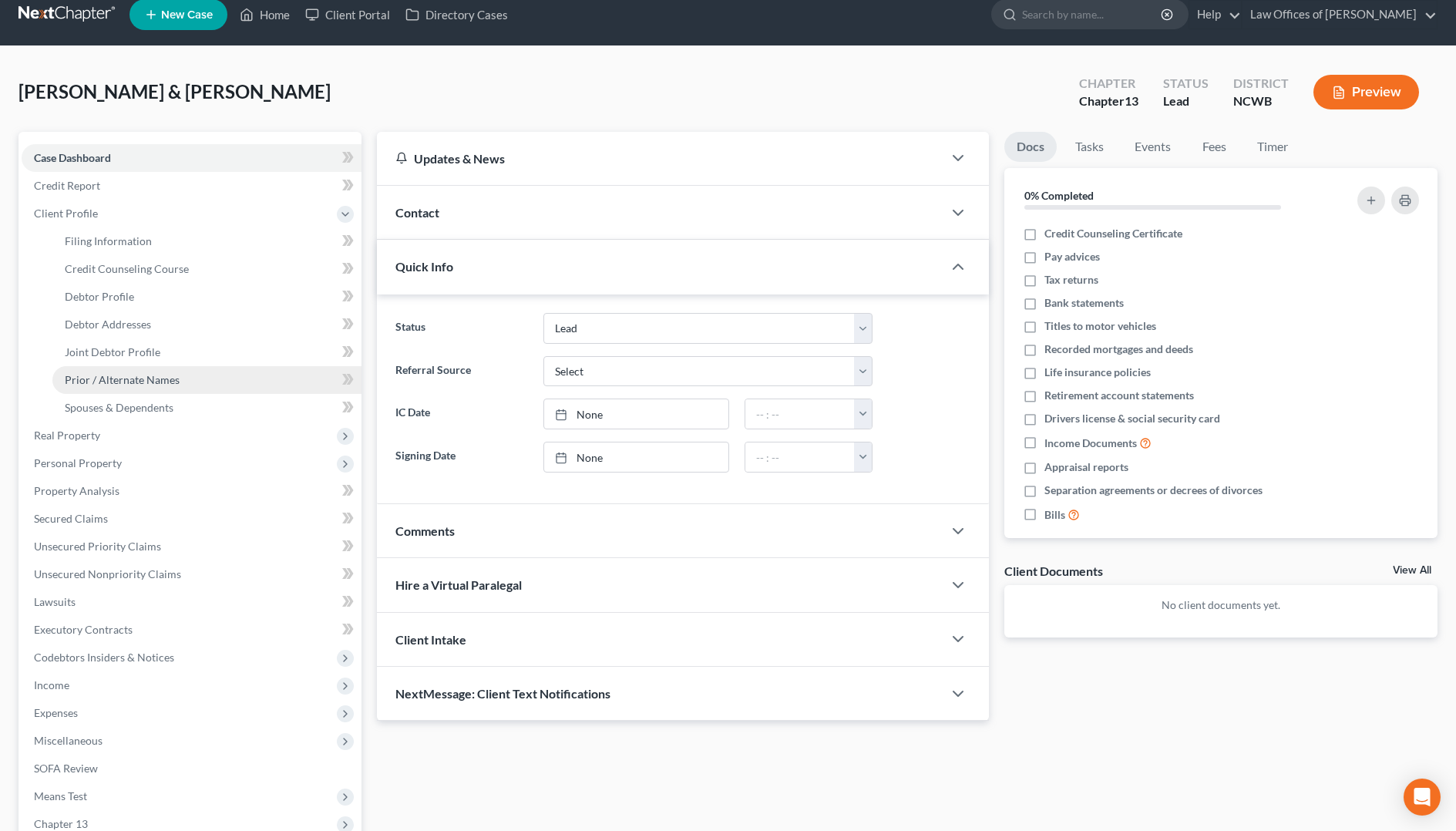
click at [154, 387] on link "Prior / Alternate Names" at bounding box center [206, 380] width 309 height 28
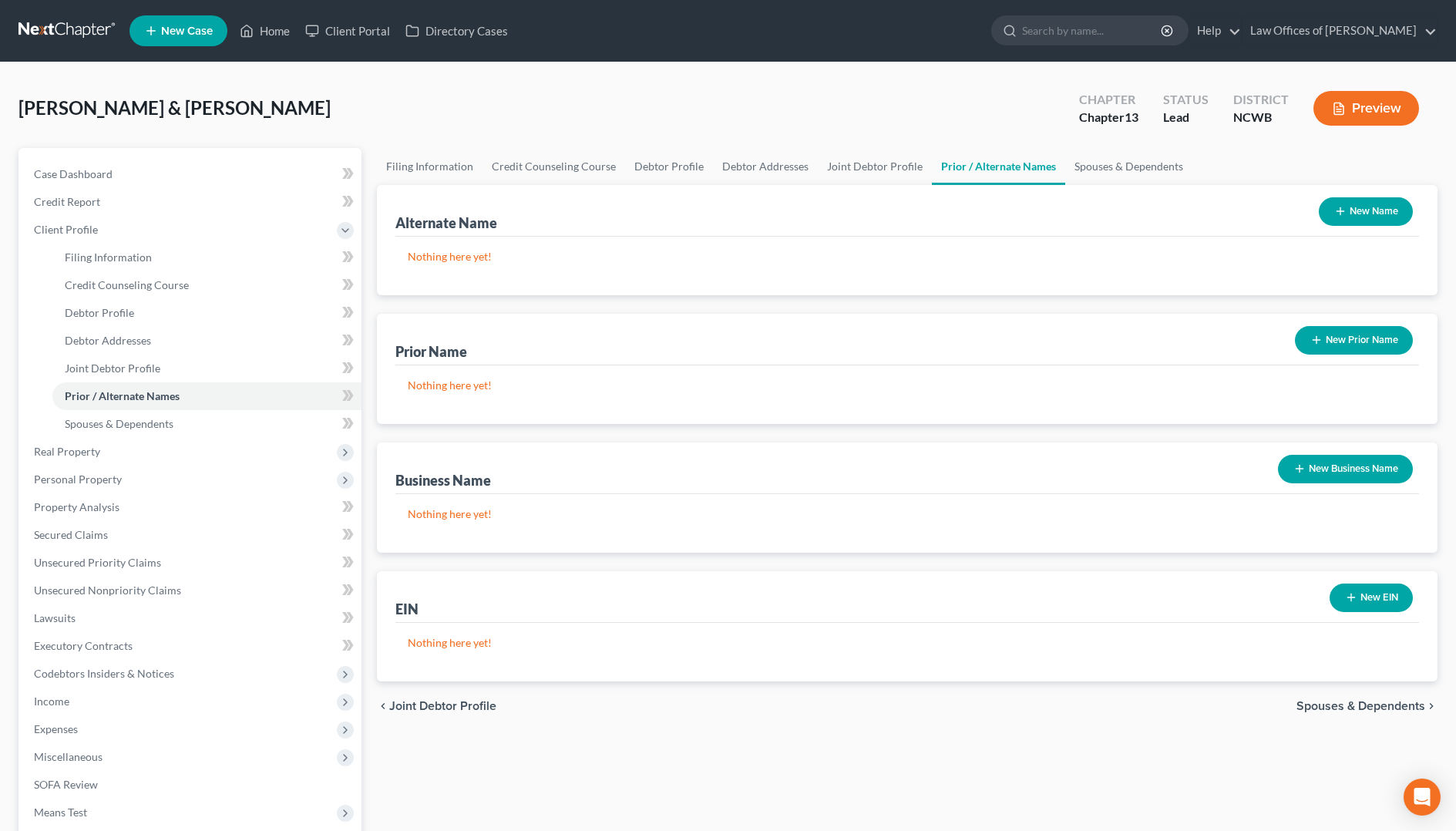
click at [1345, 477] on button "New Business Name" at bounding box center [1345, 469] width 135 height 28
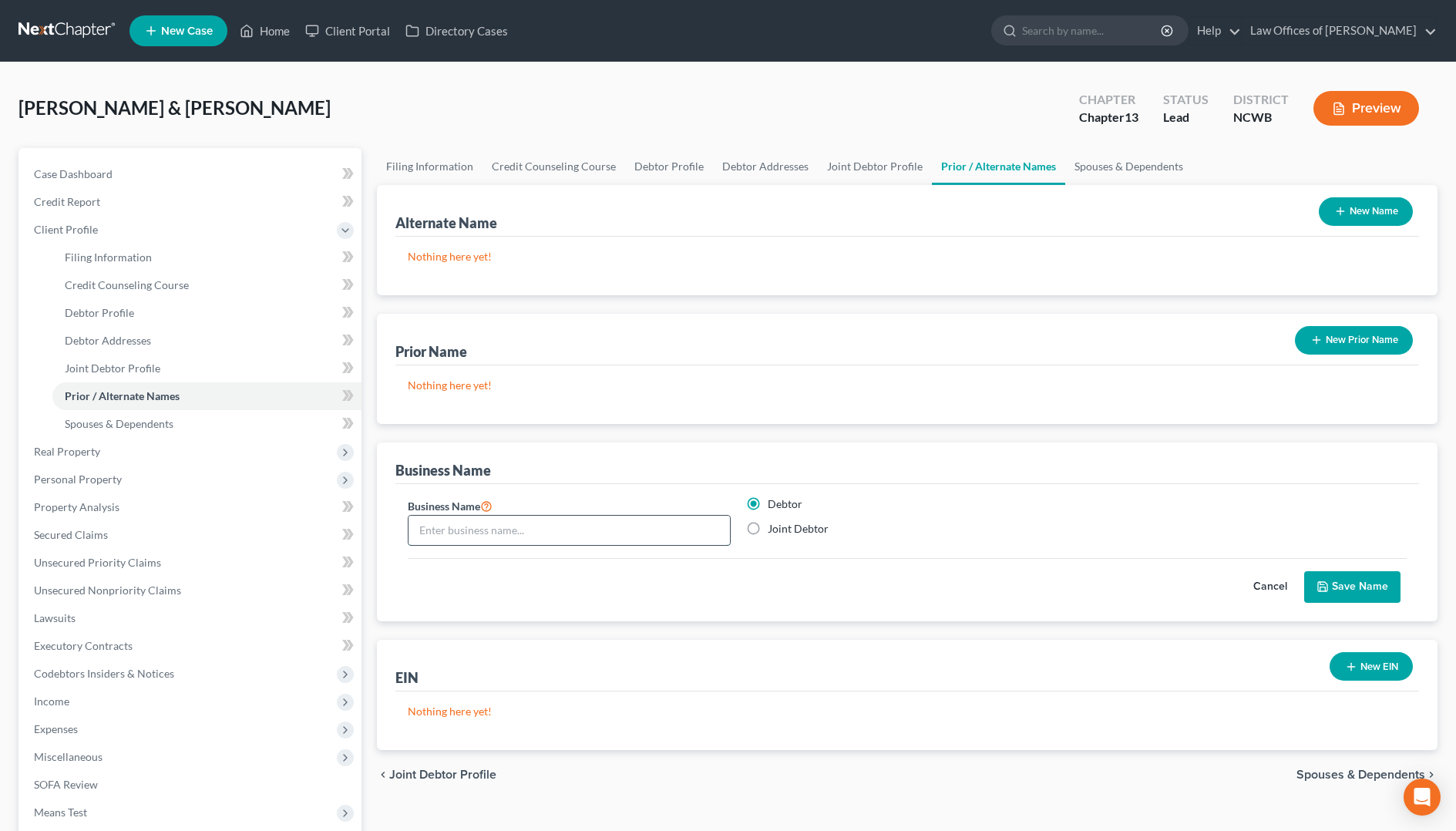
click at [450, 542] on input "text" at bounding box center [569, 530] width 322 height 29
click at [1318, 590] on icon "submit" at bounding box center [1322, 587] width 13 height 13
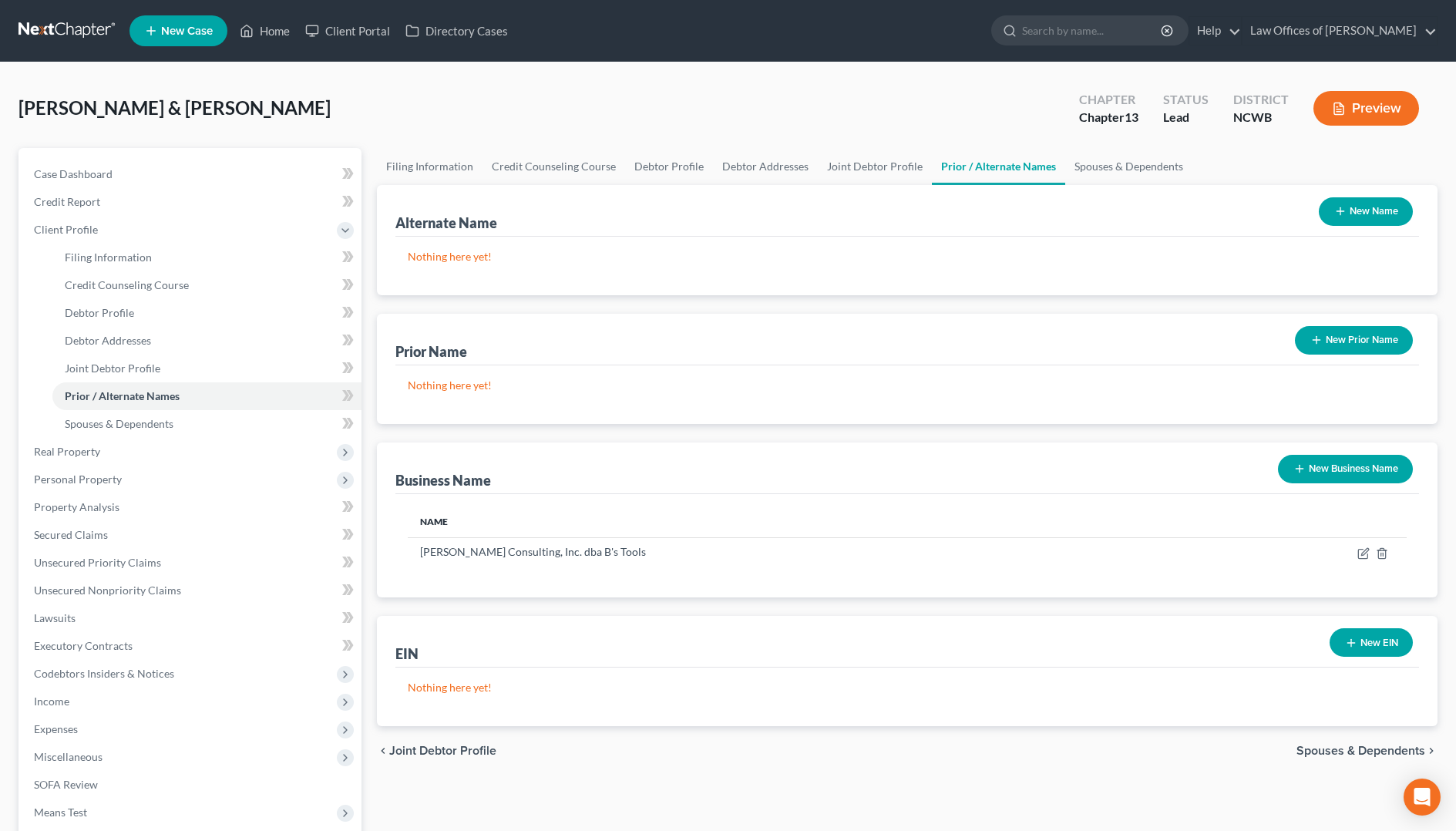
click at [1381, 472] on button "New Business Name" at bounding box center [1345, 469] width 135 height 28
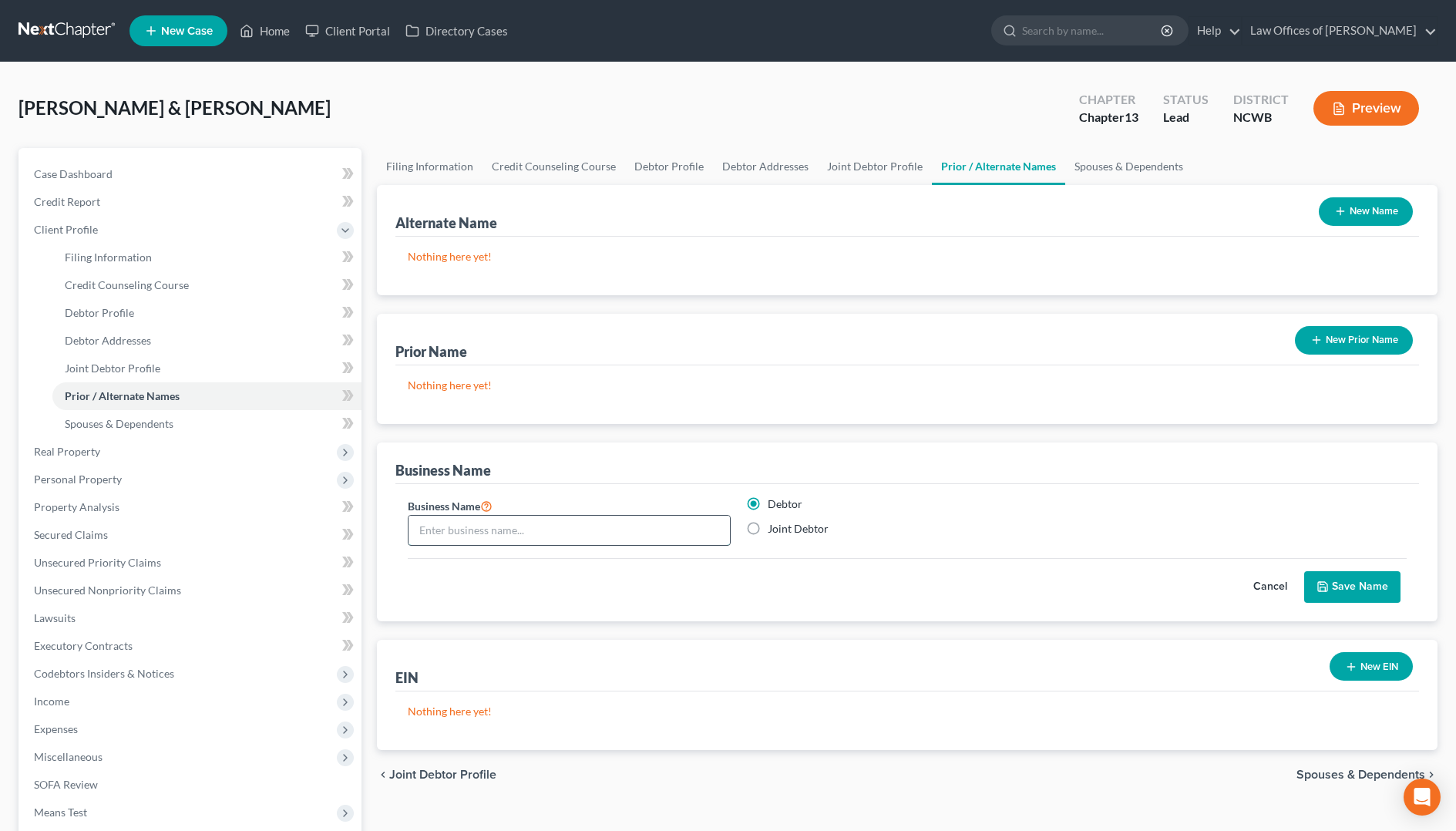
click at [508, 534] on input "text" at bounding box center [569, 530] width 322 height 29
click at [1337, 583] on button "Save Name" at bounding box center [1352, 587] width 96 height 32
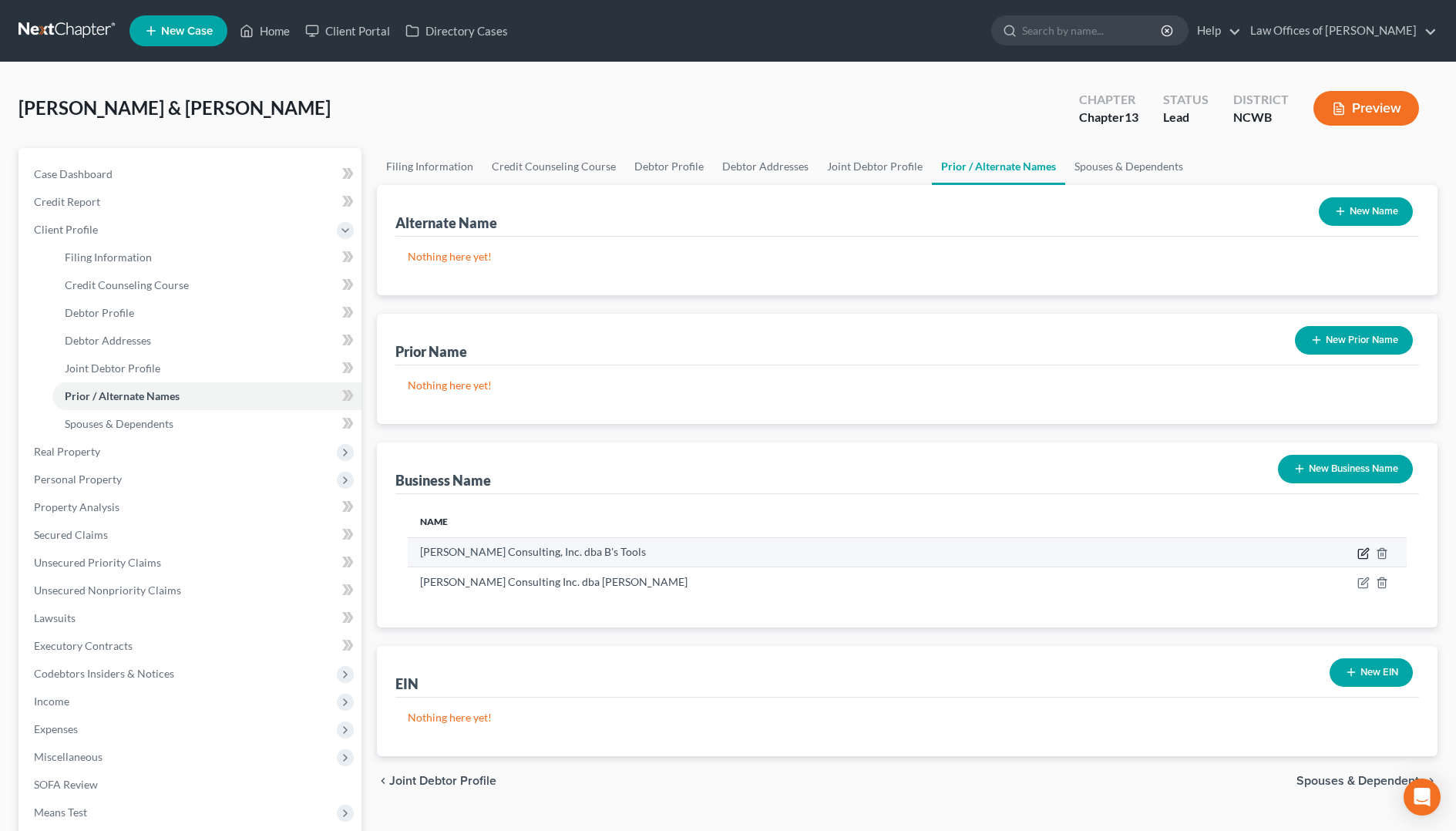
click at [1363, 553] on icon "button" at bounding box center [1364, 551] width 7 height 7
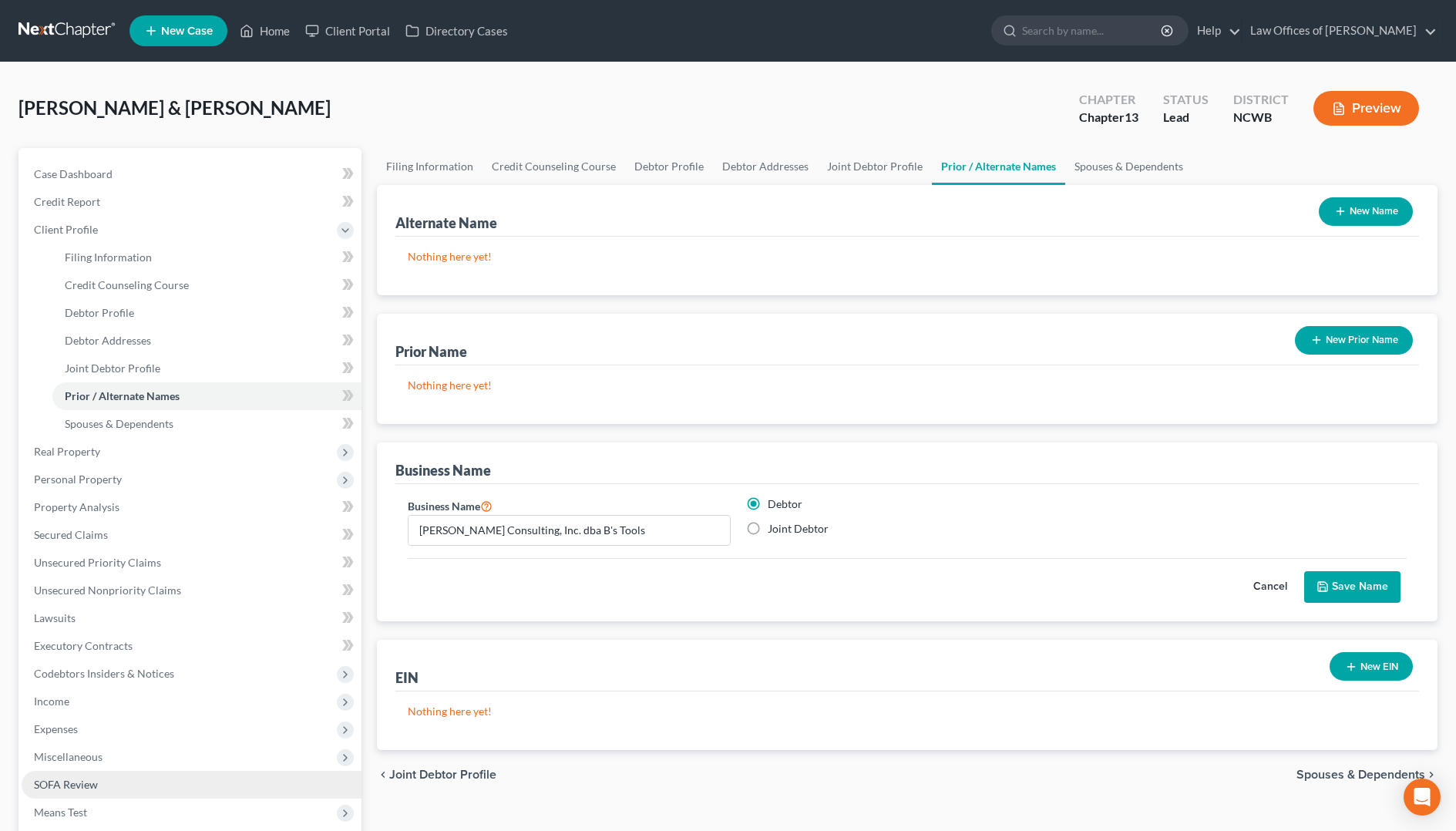
click at [76, 785] on span "SOFA Review" at bounding box center [66, 784] width 64 height 13
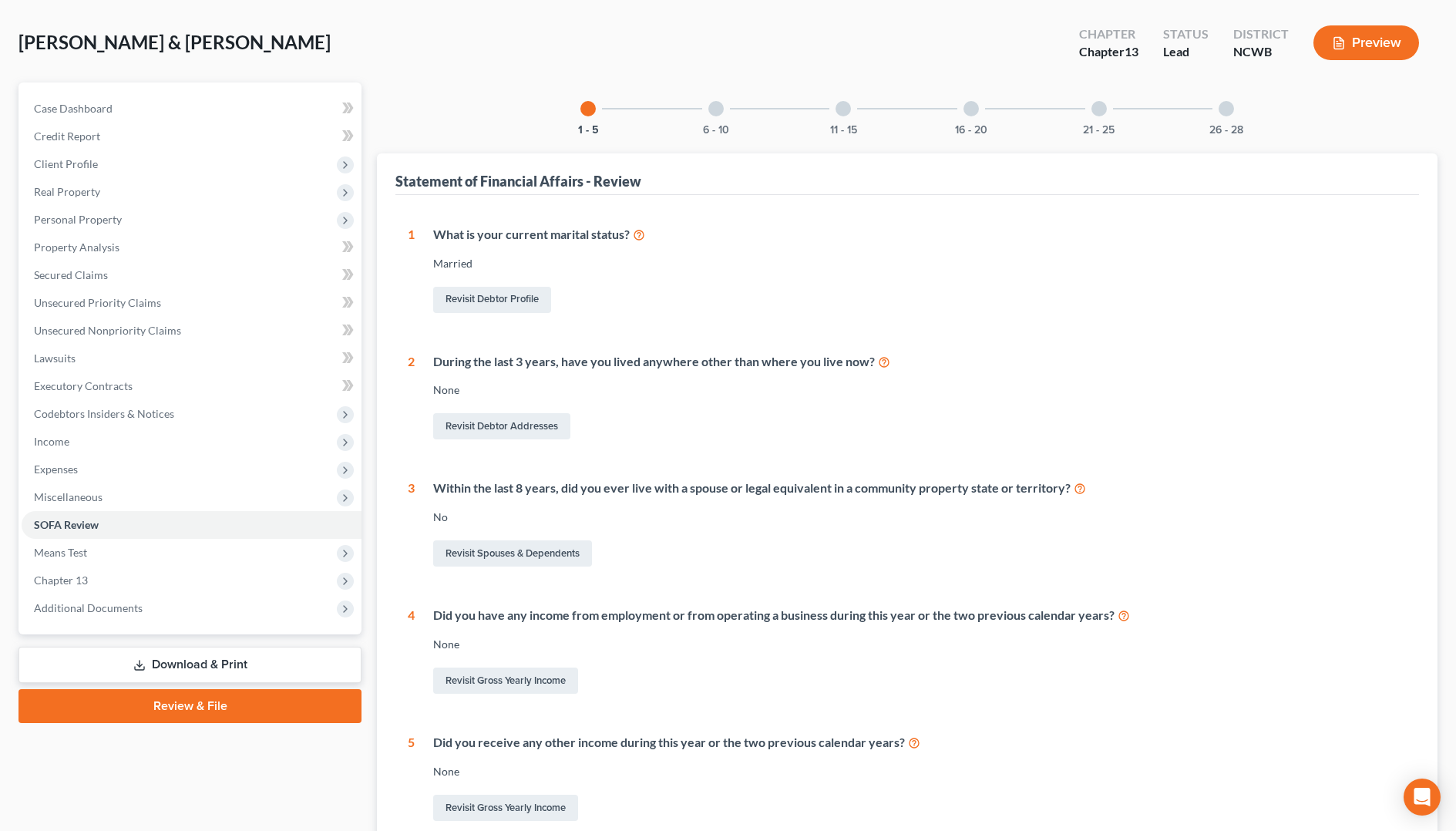
scroll to position [154, 0]
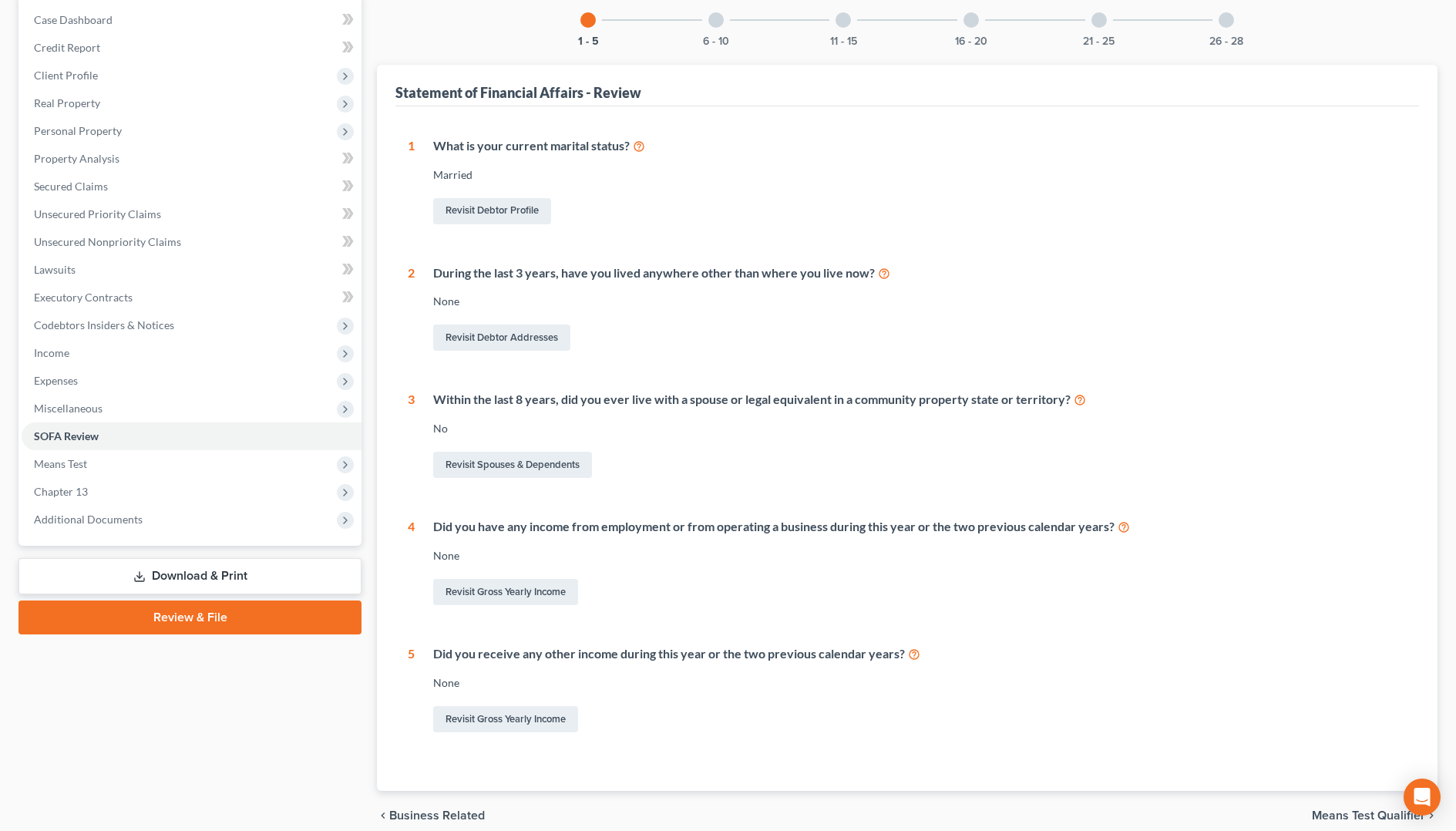
click at [714, 23] on div at bounding box center [715, 20] width 15 height 15
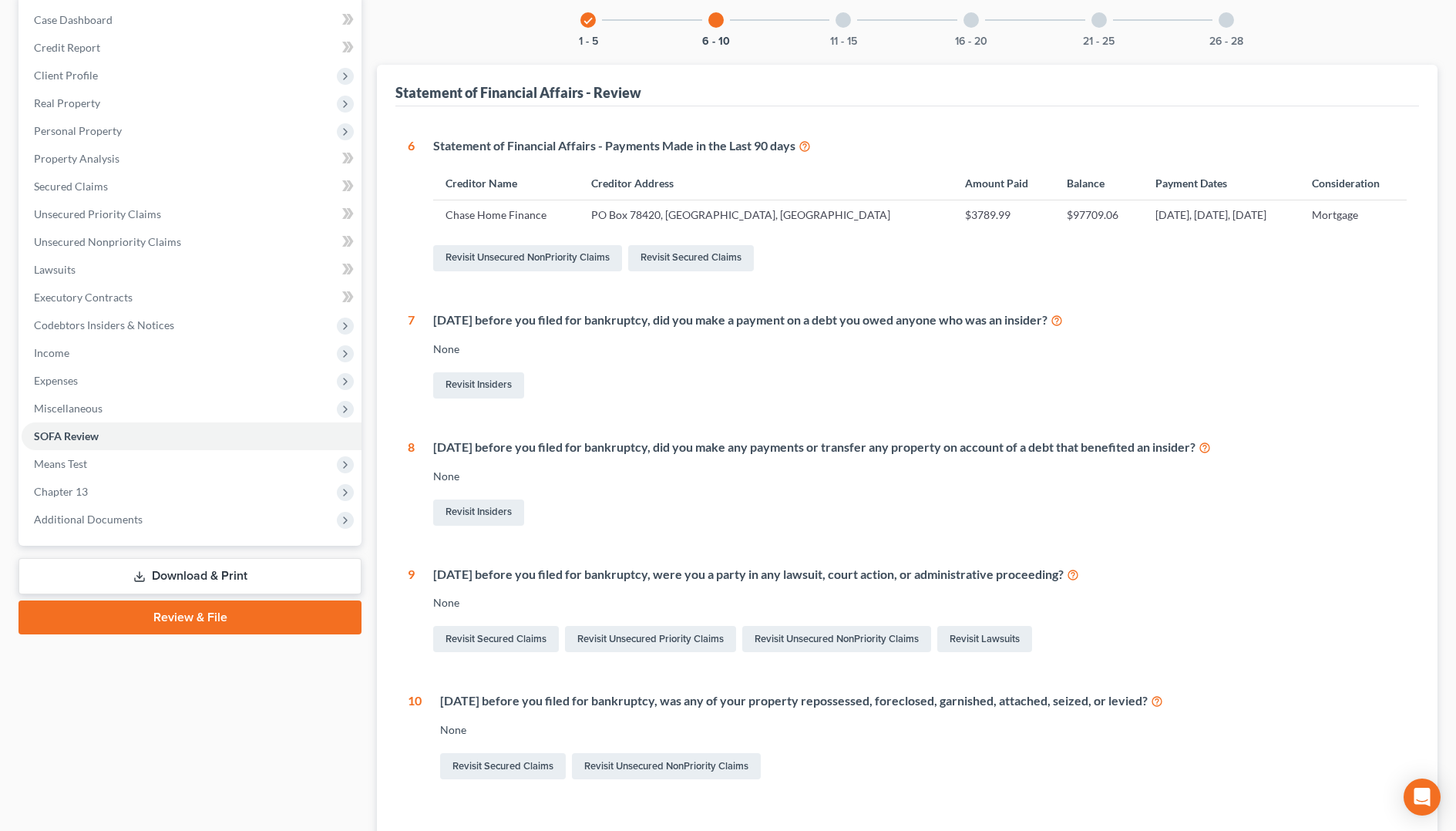
click at [840, 17] on div at bounding box center [843, 20] width 15 height 15
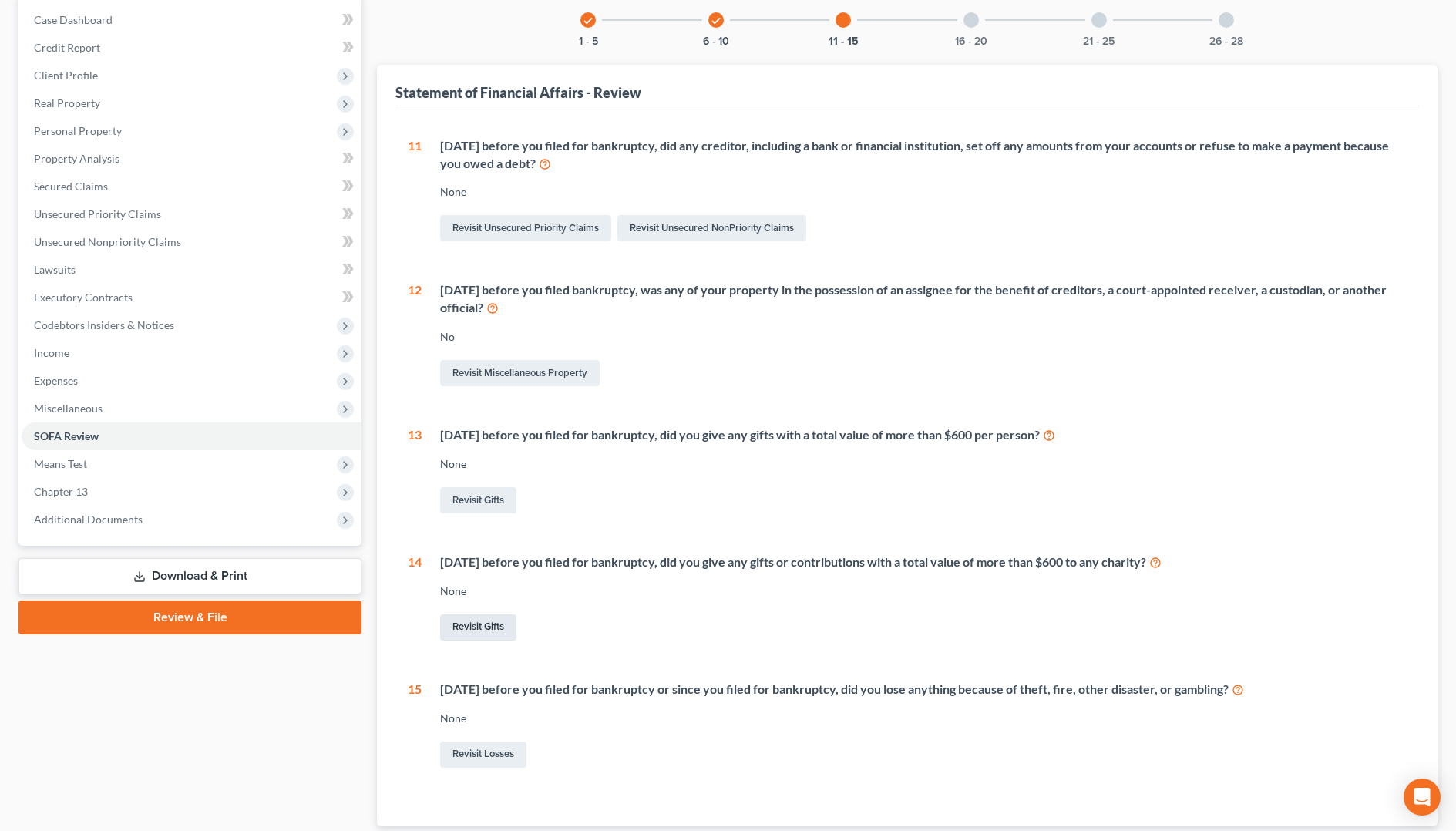
click at [479, 626] on link "Revisit Gifts" at bounding box center [478, 627] width 77 height 26
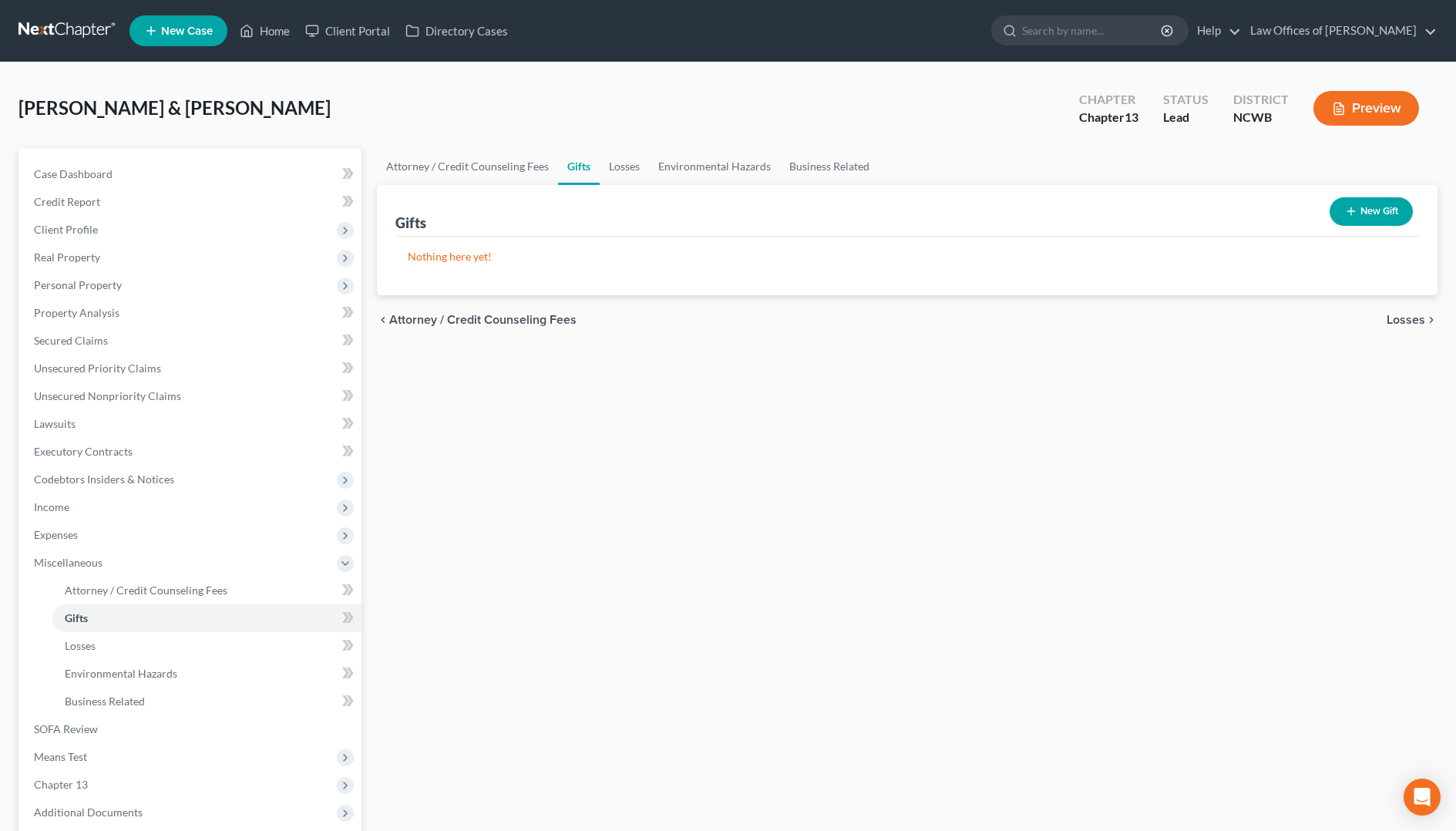
click at [1341, 215] on button "New Gift" at bounding box center [1371, 212] width 83 height 28
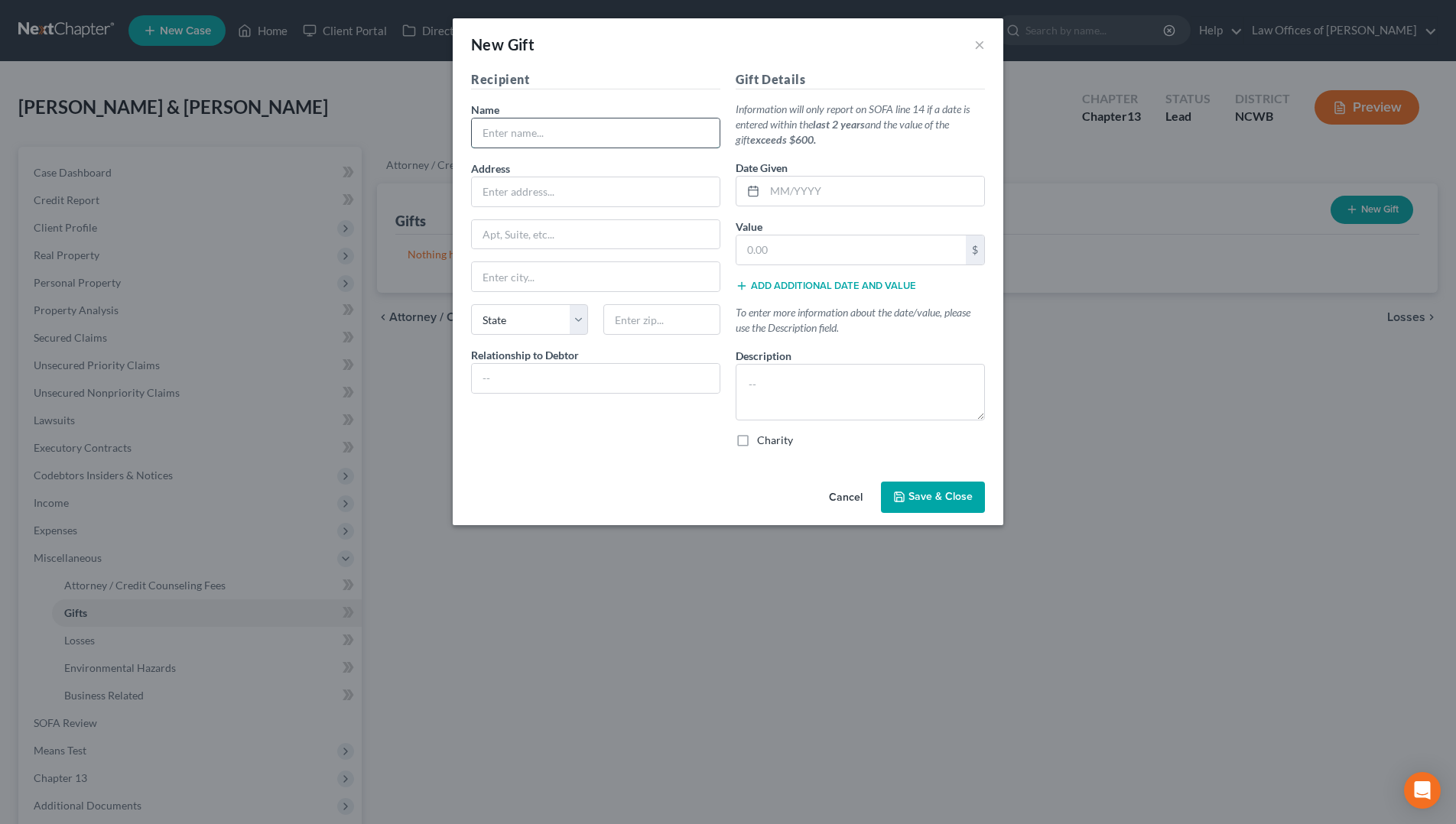
click at [606, 129] on input "text" at bounding box center [596, 132] width 248 height 29
click at [772, 184] on input "text" at bounding box center [875, 191] width 220 height 29
click at [935, 249] on input "text" at bounding box center [851, 249] width 229 height 29
click at [757, 443] on label "Charity" at bounding box center [775, 440] width 36 height 15
click at [763, 443] on input "Charity" at bounding box center [768, 437] width 10 height 10
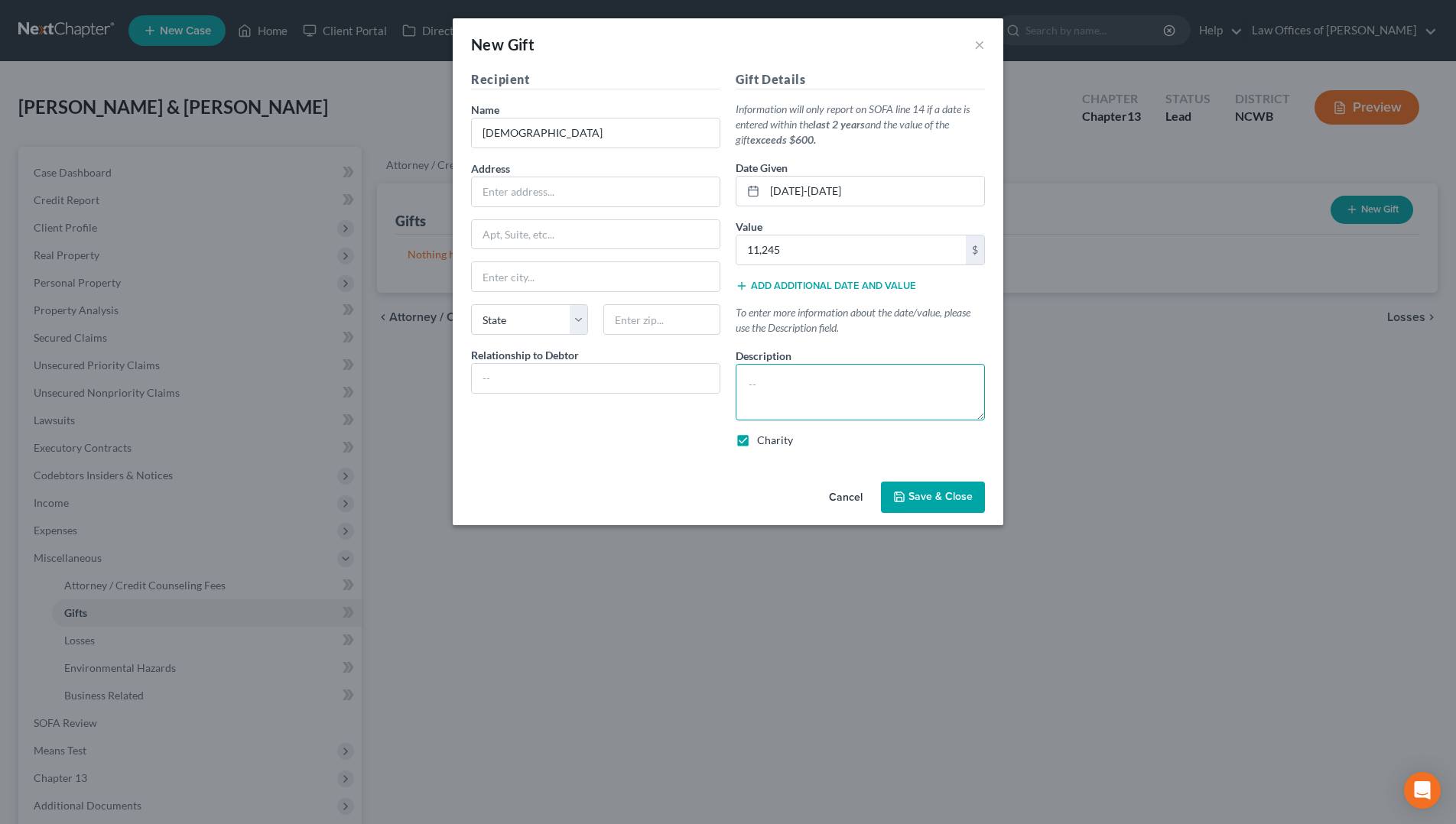
click at [759, 391] on textarea at bounding box center [861, 392] width 249 height 56
click at [681, 376] on input "text" at bounding box center [596, 378] width 248 height 29
click at [639, 286] on input "text" at bounding box center [596, 276] width 248 height 29
click at [936, 250] on input "23,245" at bounding box center [851, 249] width 229 height 29
click at [832, 390] on textarea "for tithe and misions" at bounding box center [861, 392] width 249 height 56
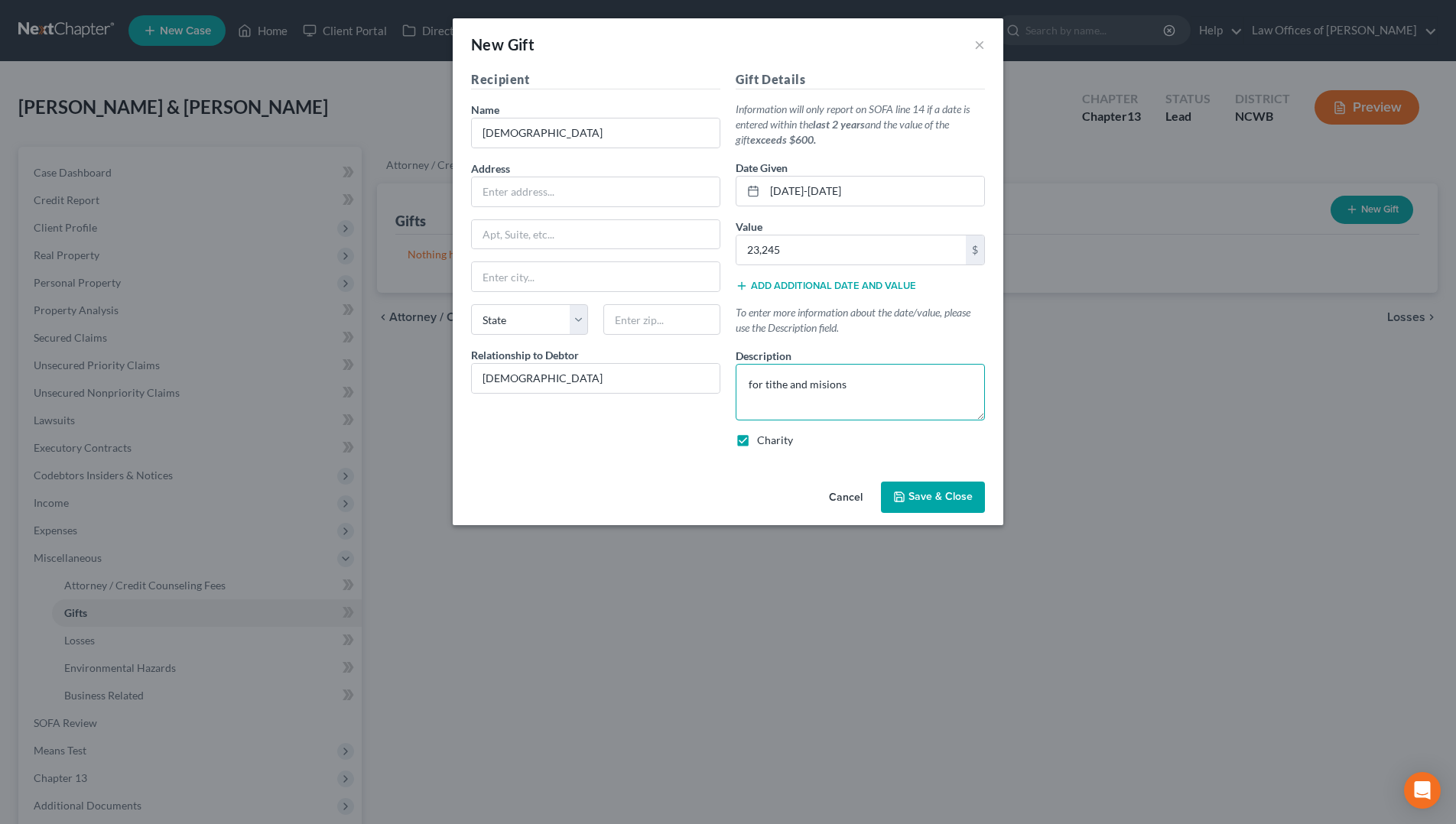
click at [836, 384] on textarea "for tithe and misions" at bounding box center [861, 392] width 249 height 56
click at [825, 387] on textarea "for tithe and misions" at bounding box center [861, 392] width 249 height 56
click at [891, 380] on textarea "for tithe and missions" at bounding box center [861, 392] width 249 height 56
click at [949, 506] on button "Save & Close" at bounding box center [933, 497] width 104 height 32
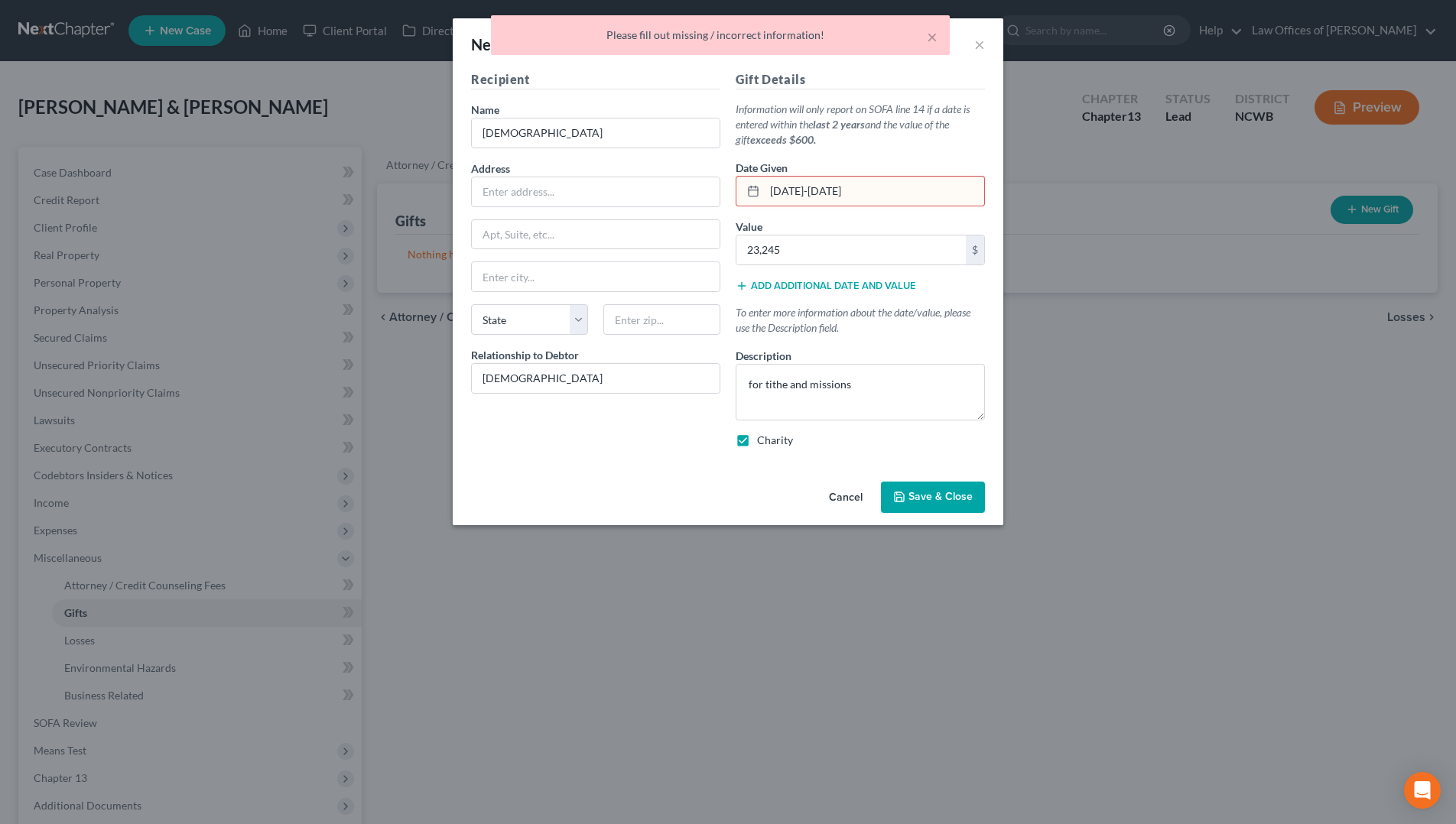
click at [937, 493] on span "Save & Close" at bounding box center [941, 497] width 64 height 13
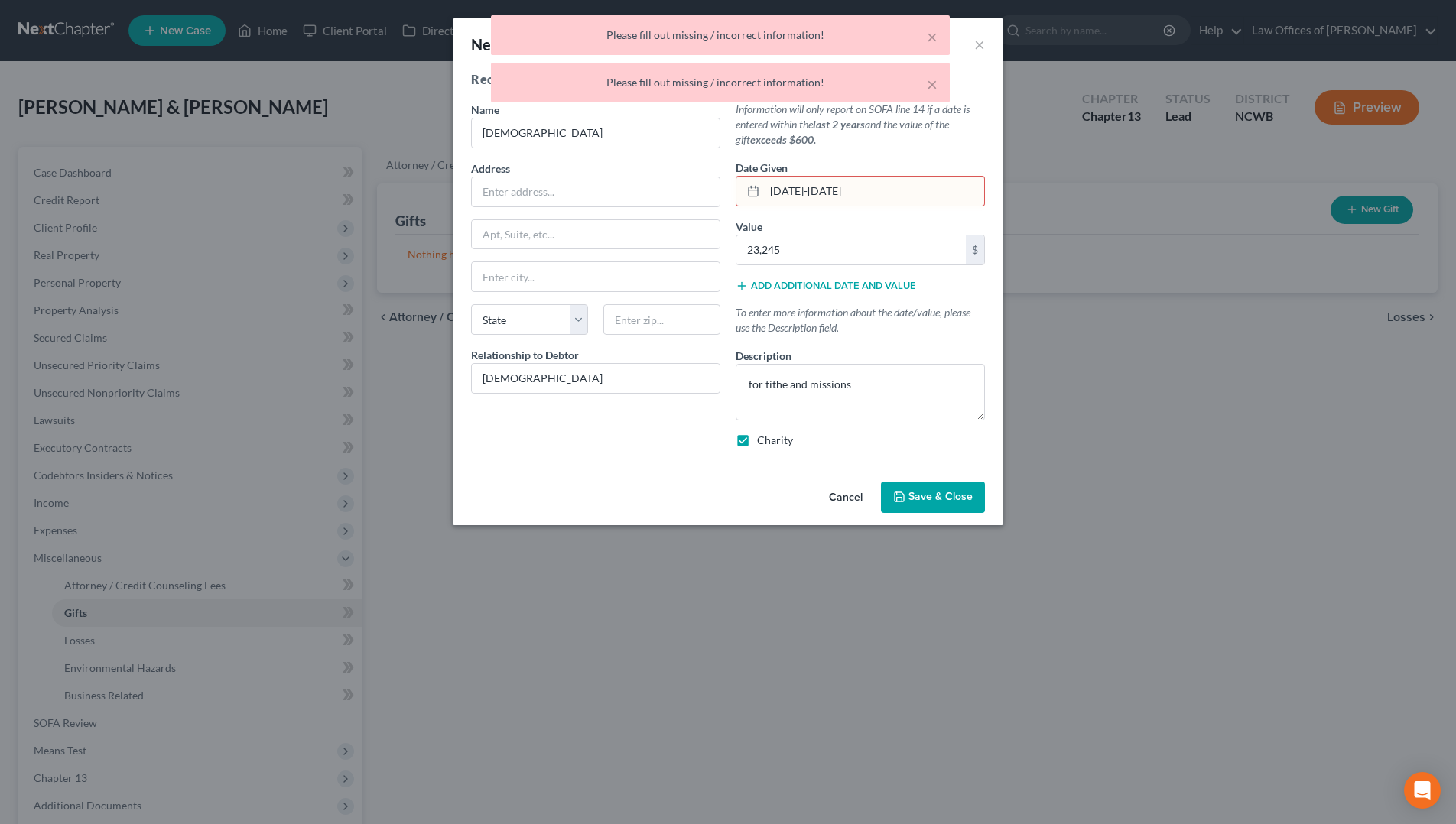
click at [886, 189] on input "[DATE]-[DATE]" at bounding box center [875, 191] width 220 height 29
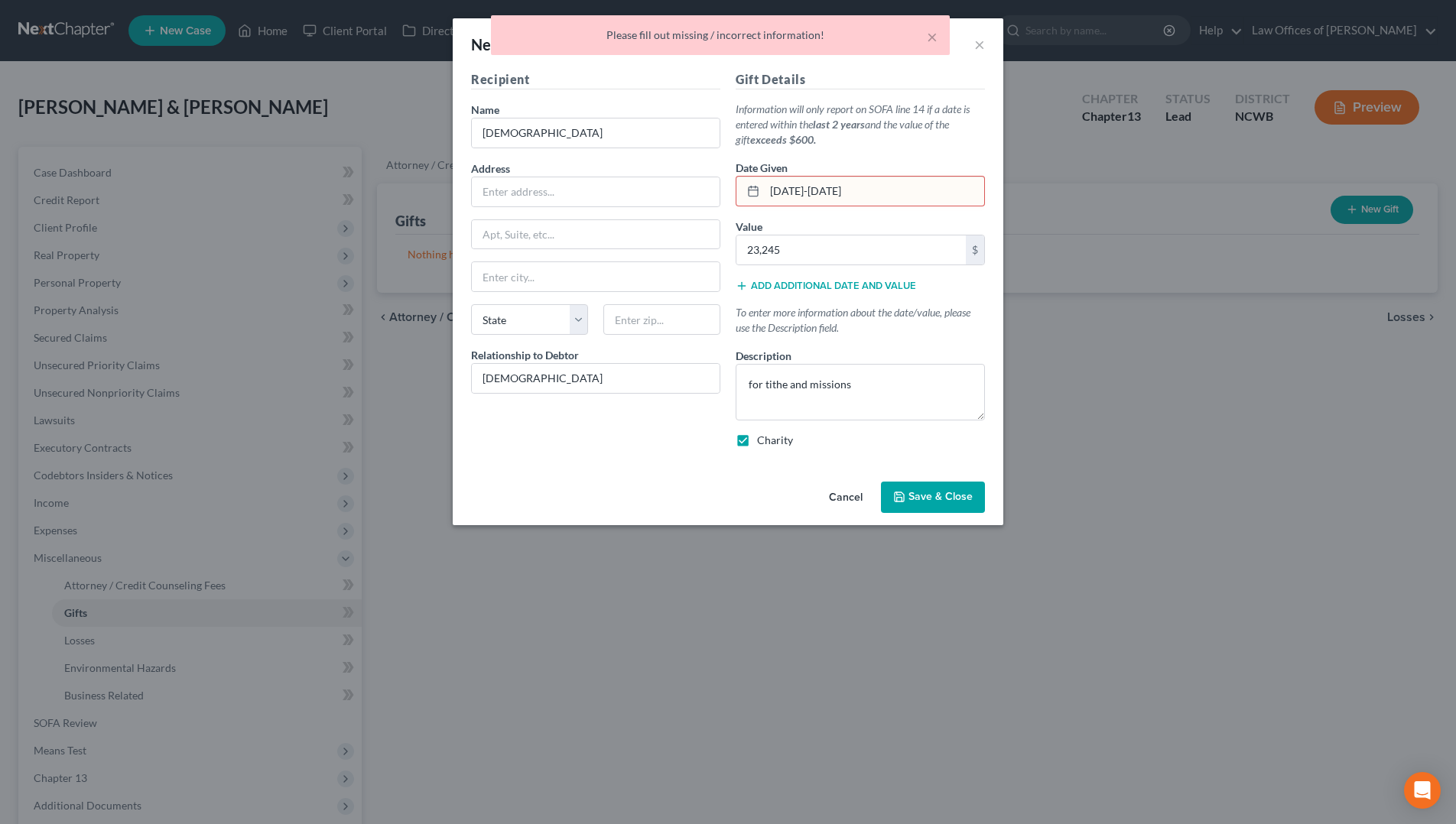
drag, startPoint x: 886, startPoint y: 189, endPoint x: 763, endPoint y: 197, distance: 123.3
click at [763, 197] on div "[DATE]-[DATE]" at bounding box center [861, 191] width 249 height 31
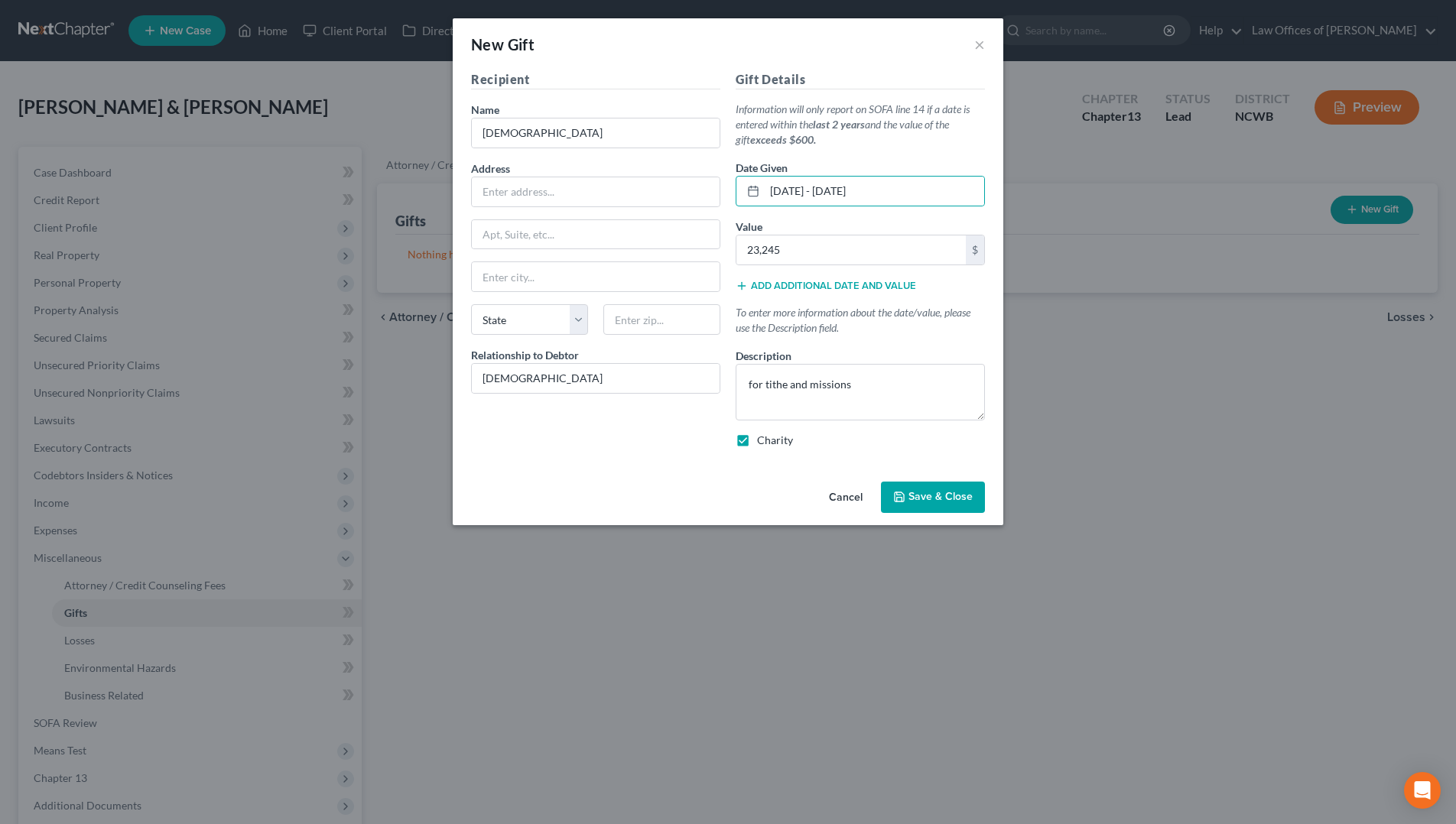
click at [940, 496] on span "Save & Close" at bounding box center [941, 497] width 64 height 13
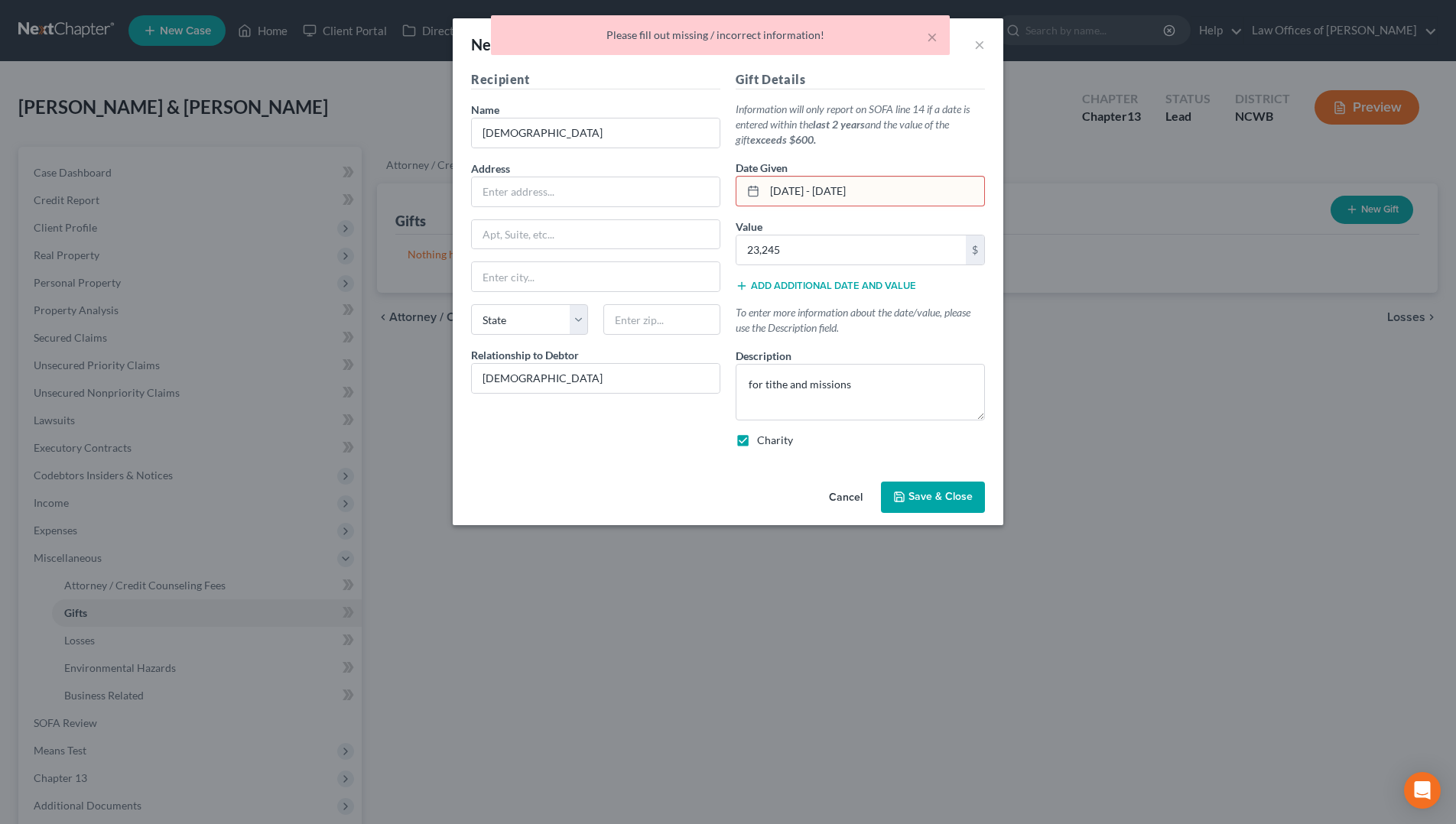
drag, startPoint x: 907, startPoint y: 192, endPoint x: 749, endPoint y: 192, distance: 158.0
click at [749, 192] on div "[DATE] - [DATE]" at bounding box center [861, 191] width 249 height 31
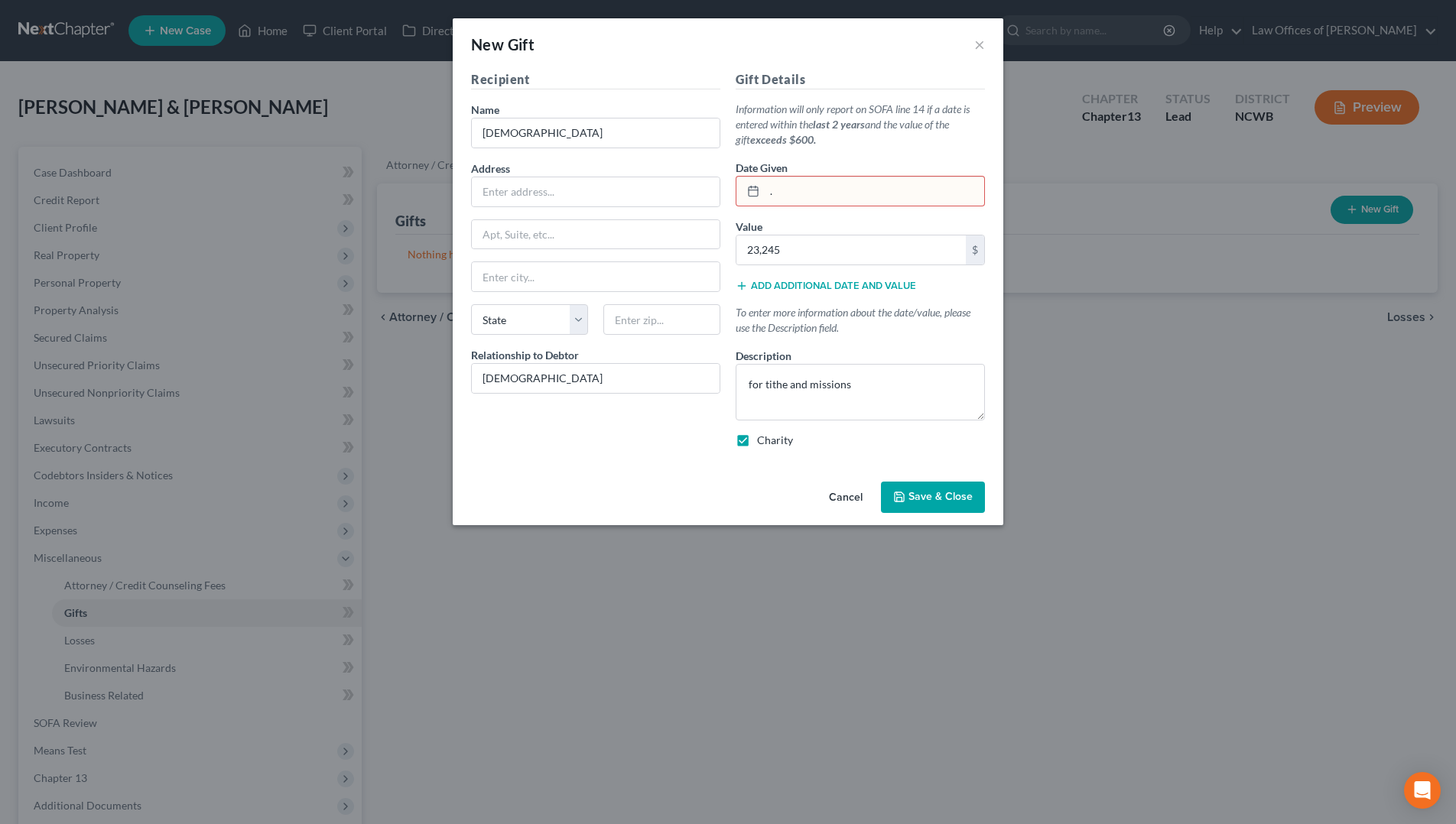
click at [939, 492] on span "Save & Close" at bounding box center [941, 497] width 64 height 13
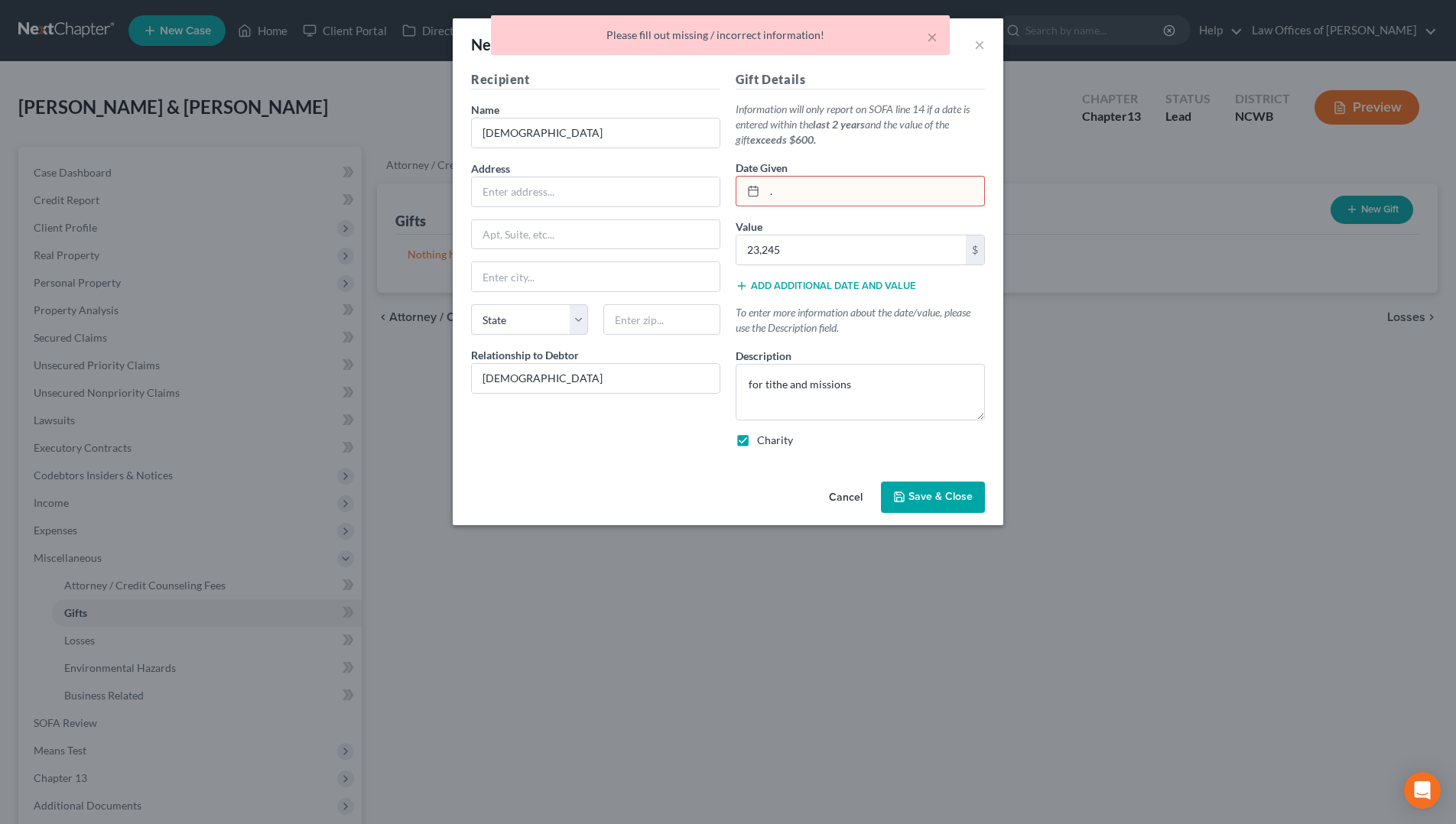
click at [839, 194] on input "." at bounding box center [875, 191] width 220 height 29
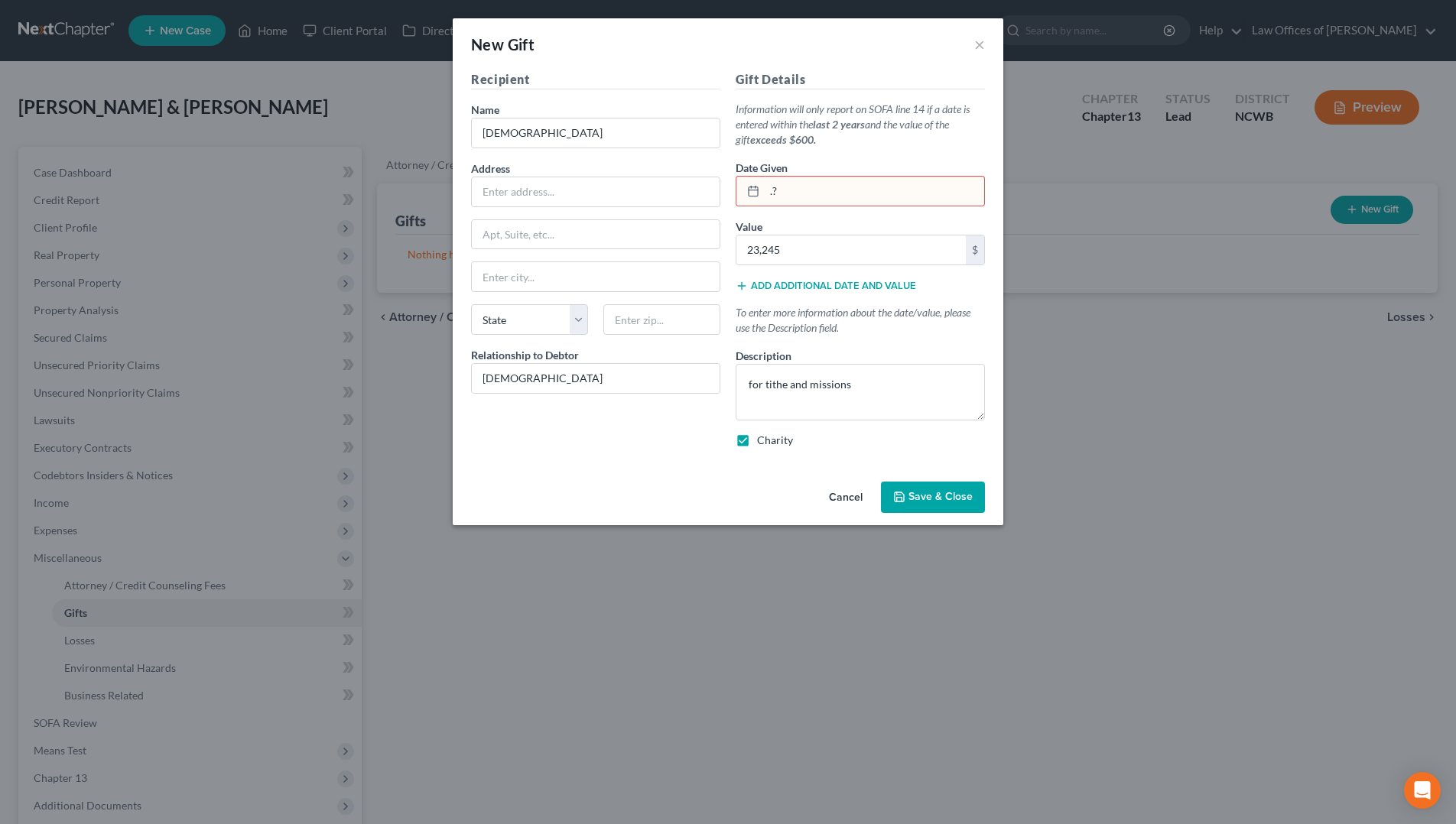
click at [941, 499] on span "Save & Close" at bounding box center [941, 497] width 64 height 13
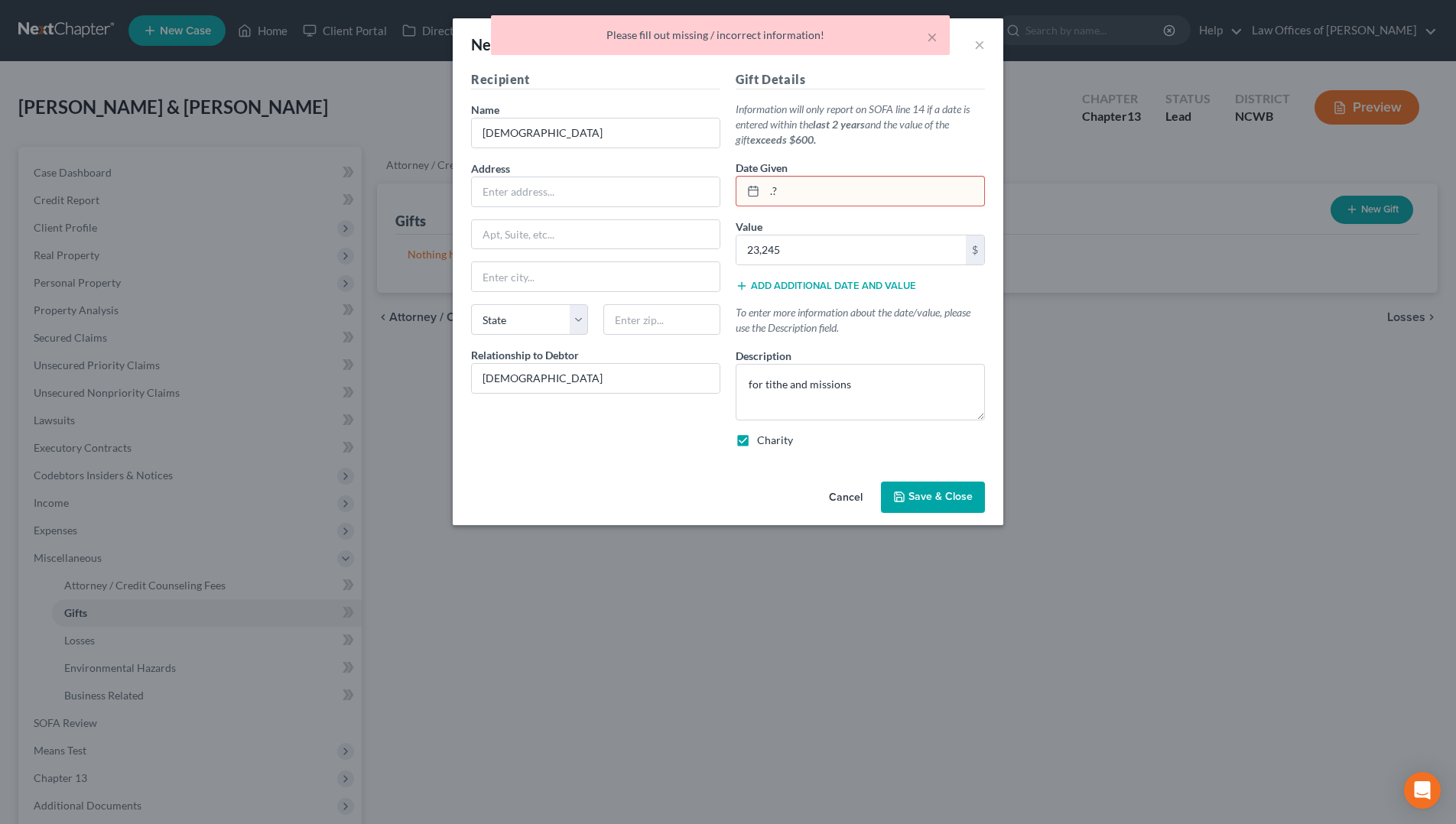
drag, startPoint x: 791, startPoint y: 184, endPoint x: 735, endPoint y: 176, distance: 56.6
click at [735, 176] on div "Gift Details Information will only report on SOFA line 14 if a date is entered …" at bounding box center [860, 265] width 264 height 390
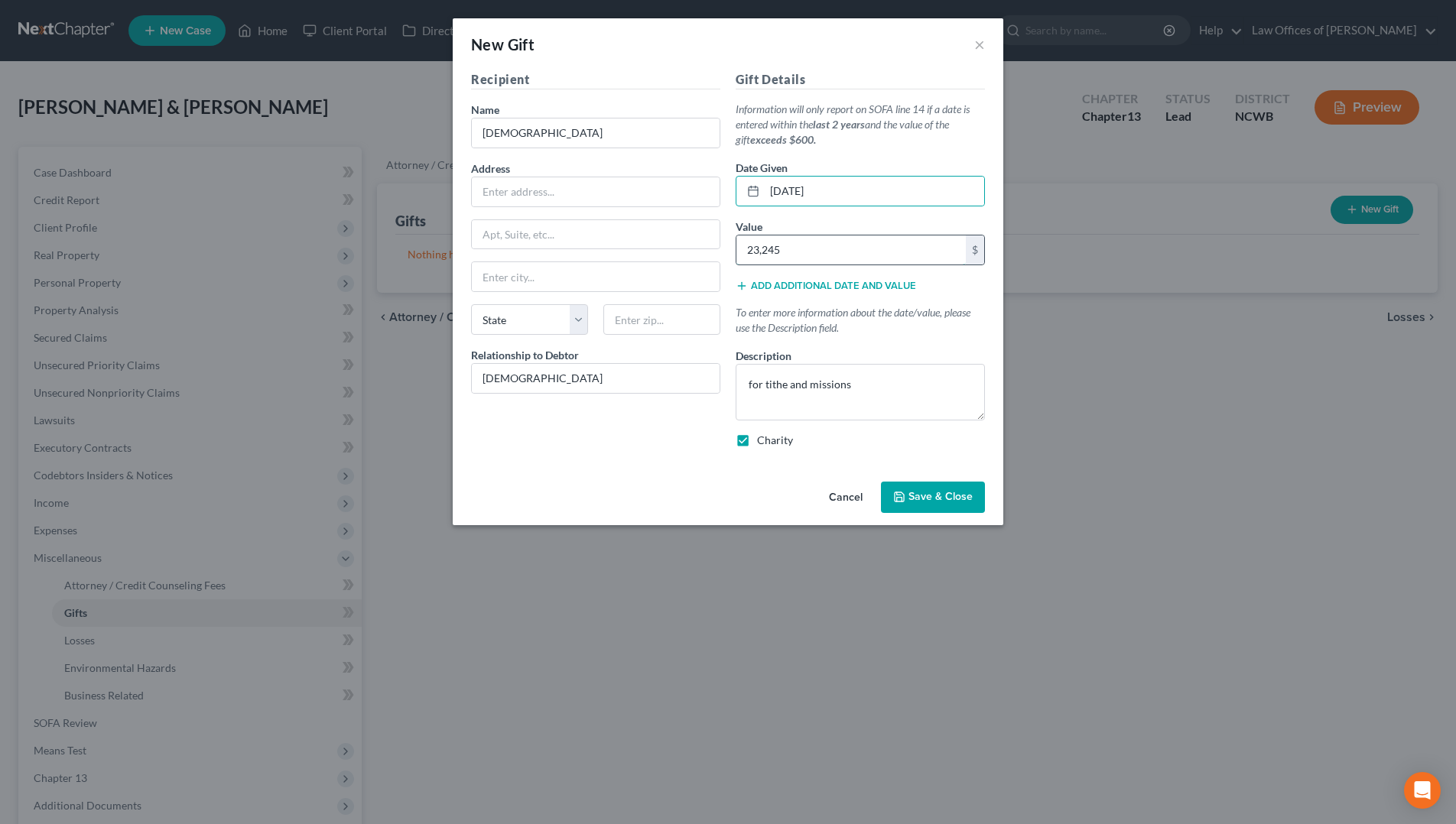
click at [891, 260] on input "23,245" at bounding box center [851, 249] width 229 height 29
click at [952, 506] on button "Save & Close" at bounding box center [933, 497] width 104 height 32
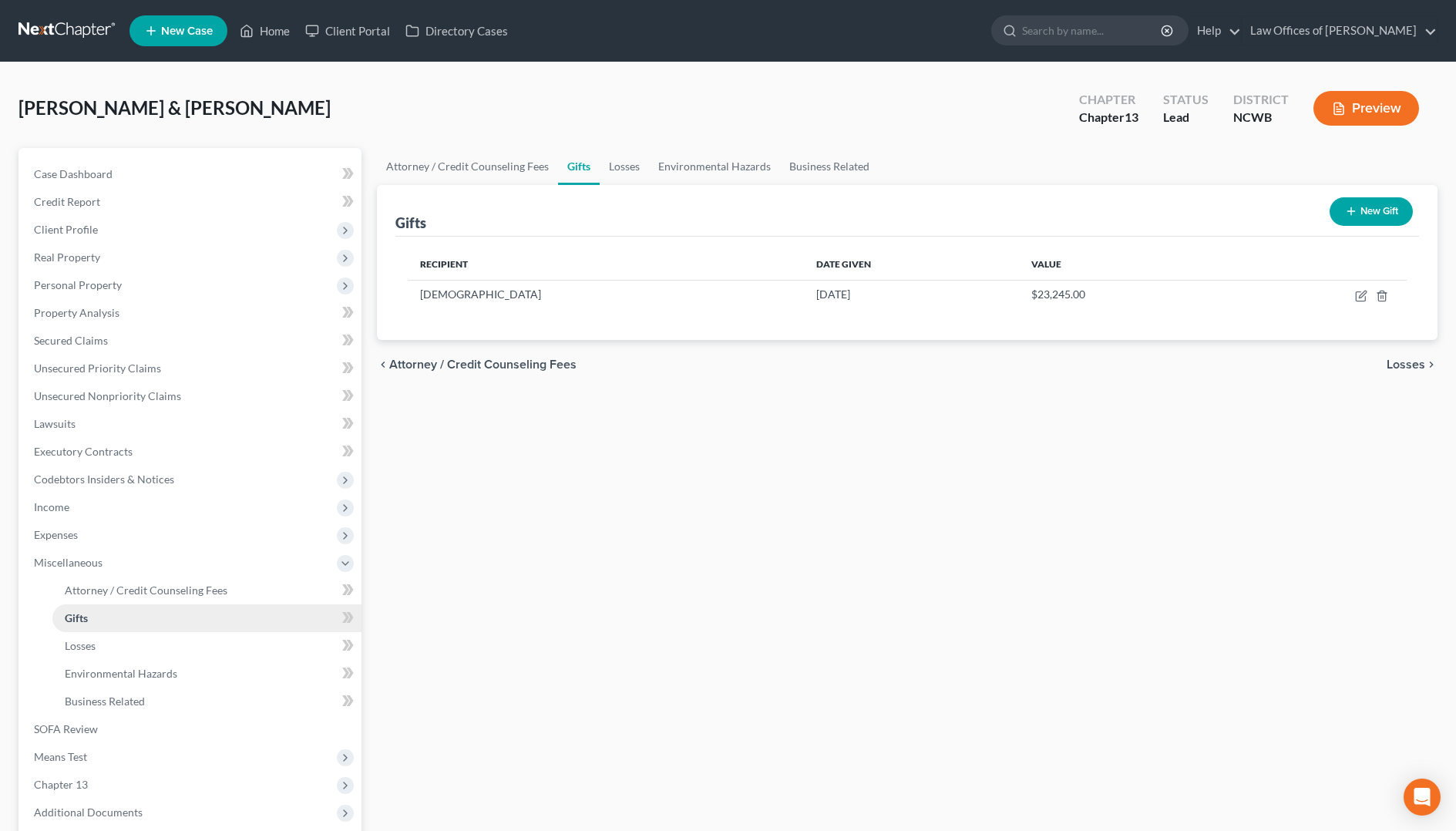
click at [93, 622] on link "Gifts" at bounding box center [206, 618] width 309 height 28
click at [83, 734] on span "SOFA Review" at bounding box center [66, 729] width 64 height 13
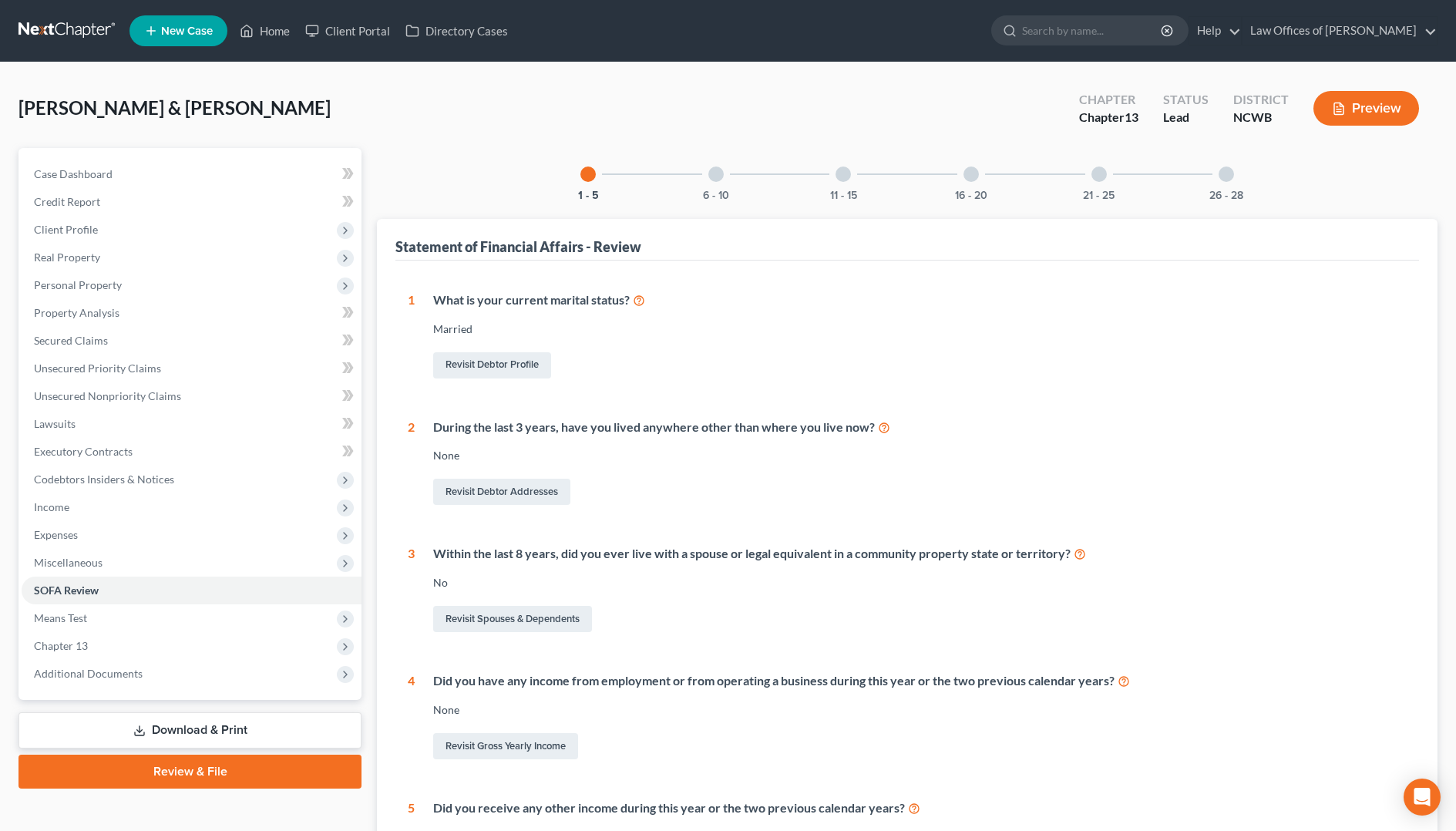
click at [847, 179] on div at bounding box center [843, 174] width 15 height 15
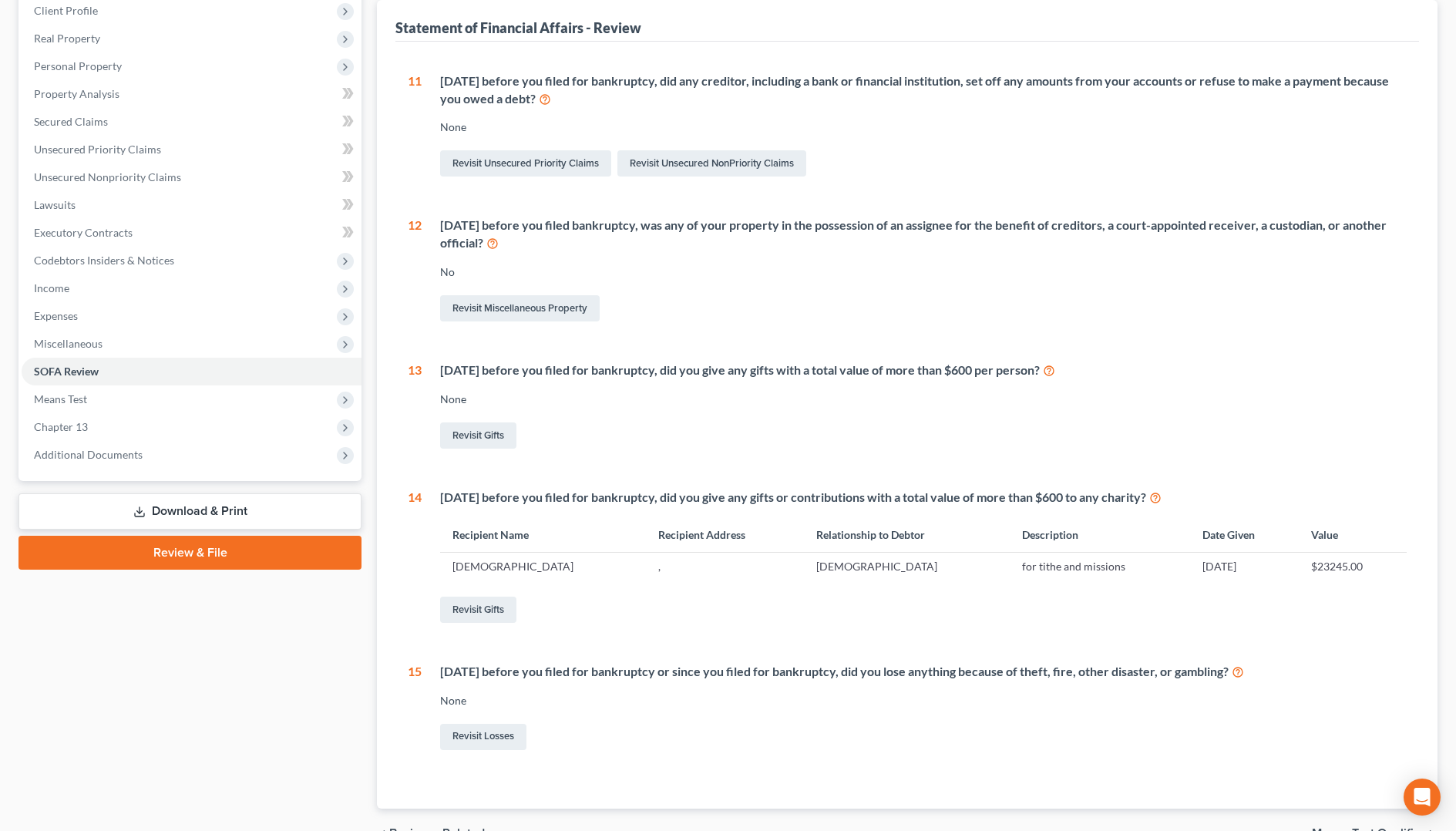
scroll to position [231, 0]
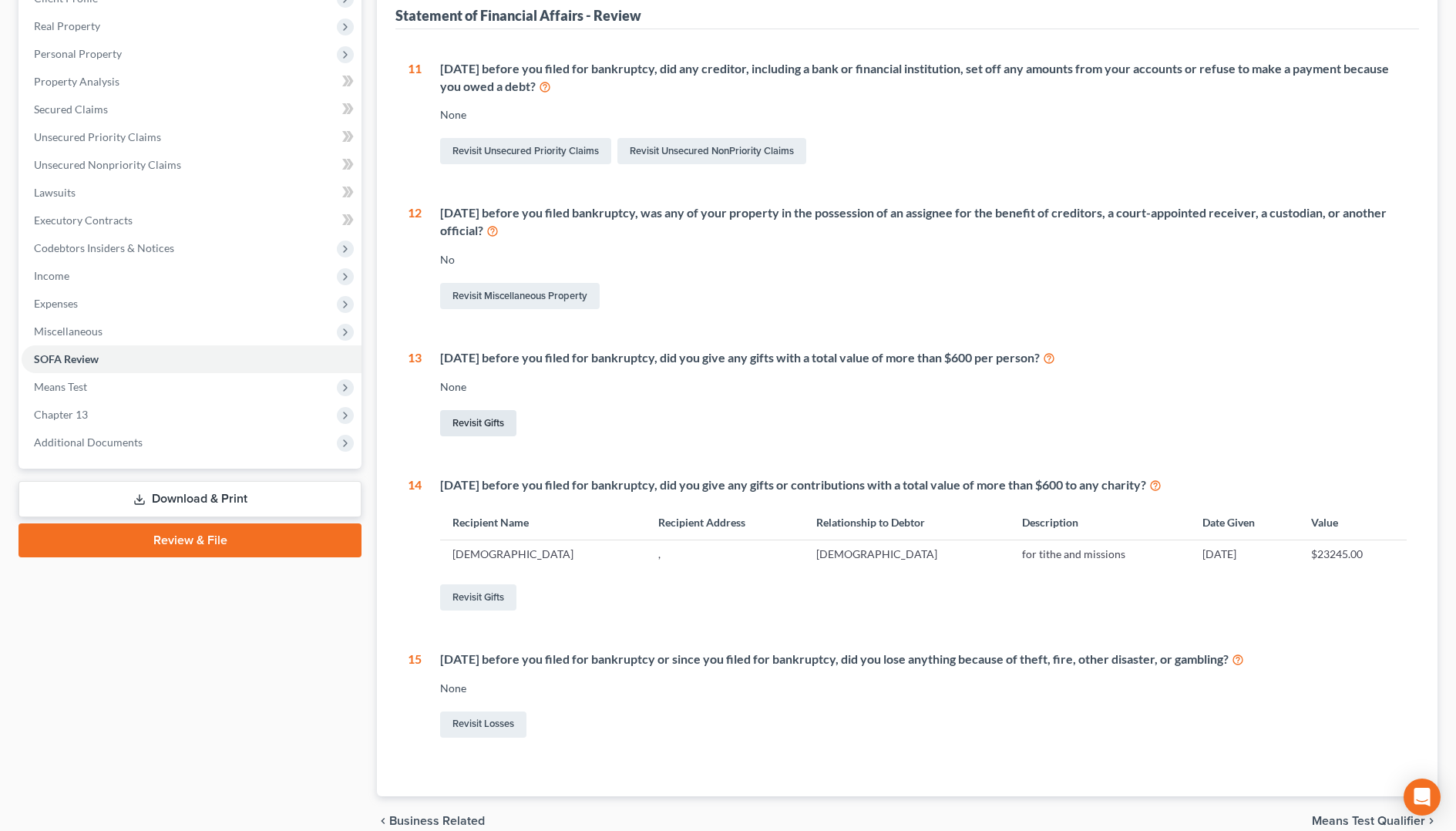
click at [470, 419] on link "Revisit Gifts" at bounding box center [478, 423] width 77 height 26
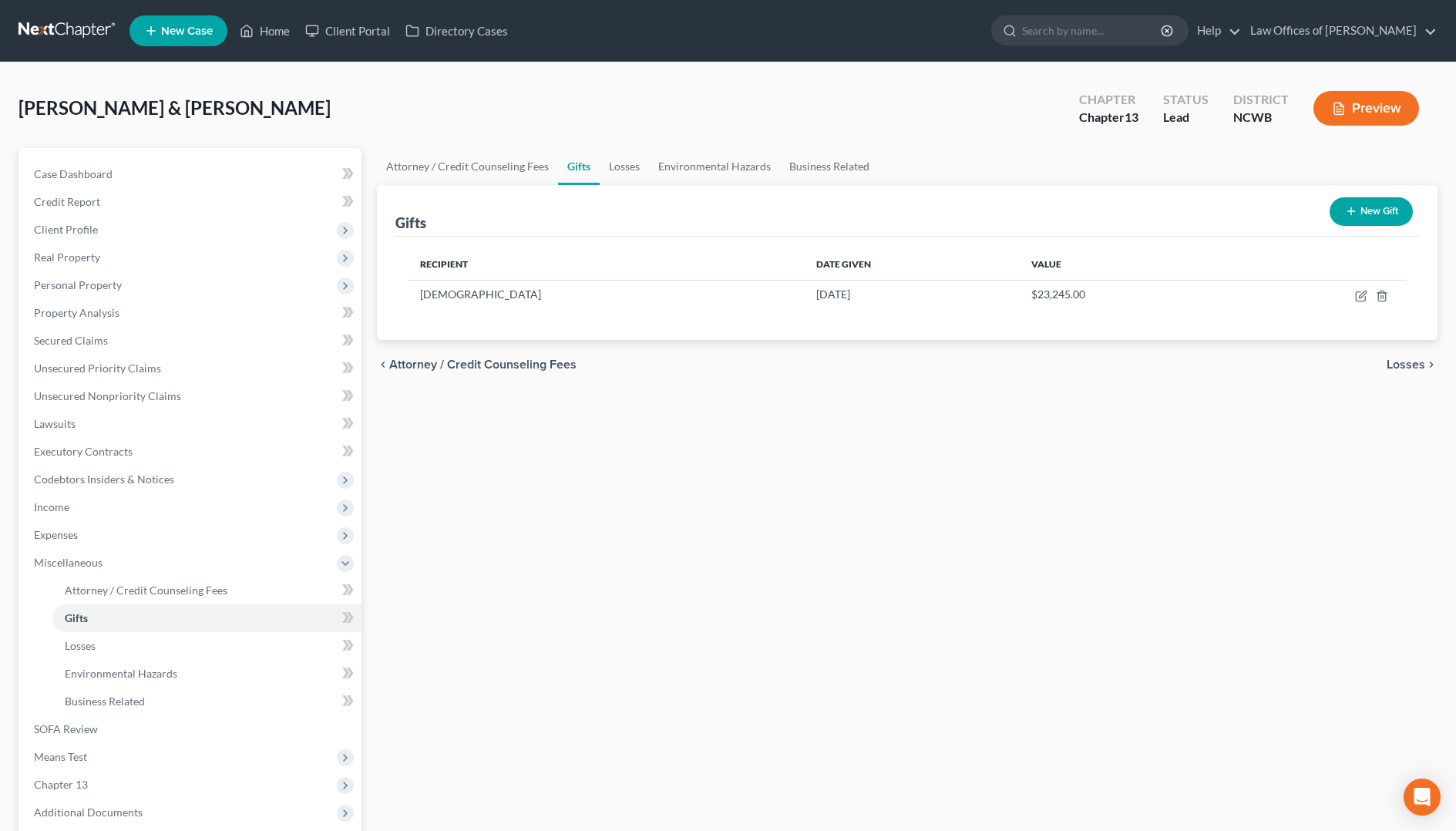
click at [1353, 208] on icon "button" at bounding box center [1351, 211] width 13 height 13
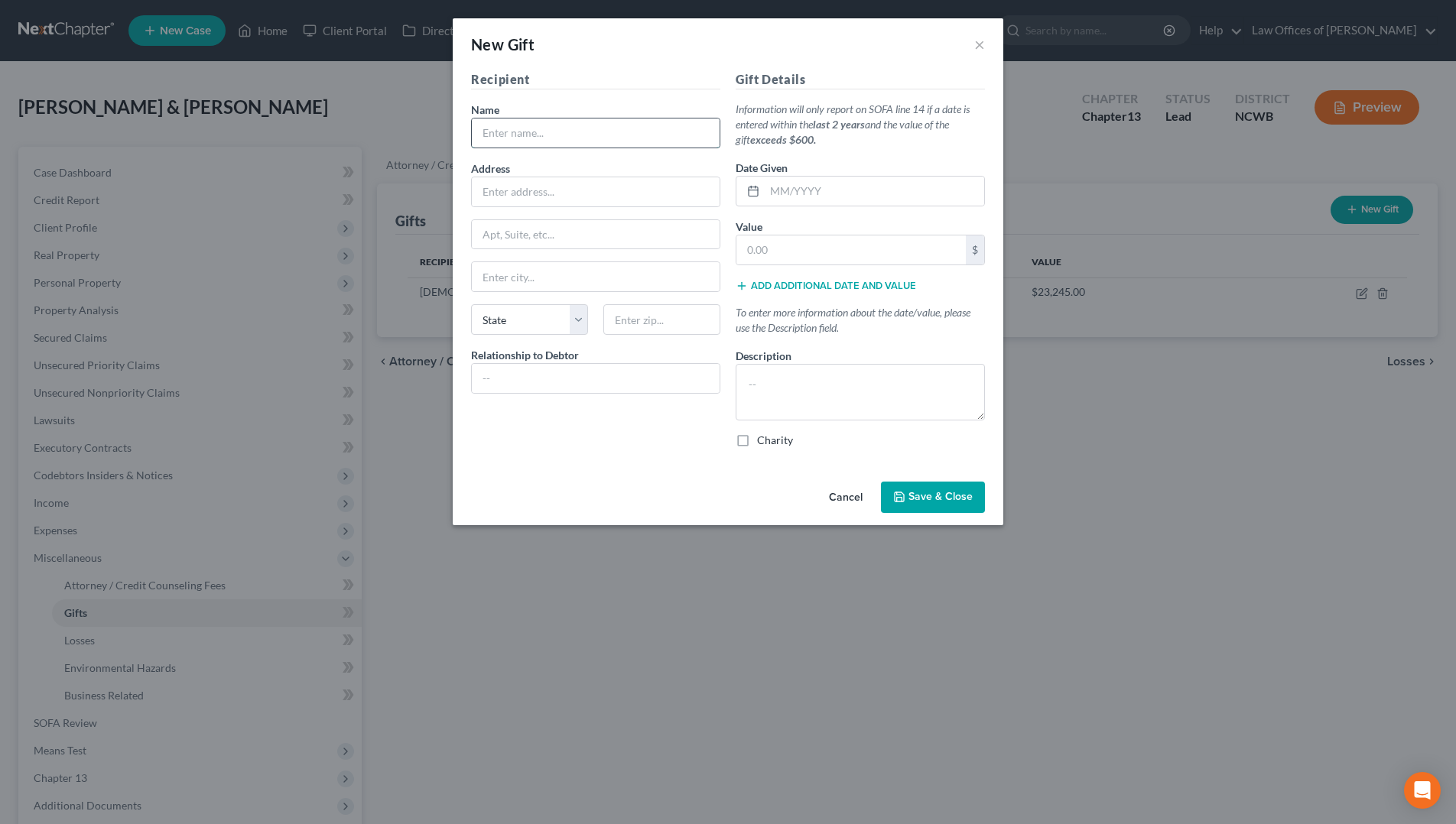
click at [601, 136] on input "text" at bounding box center [596, 132] width 248 height 29
click at [861, 192] on input "text" at bounding box center [875, 191] width 220 height 29
click at [785, 253] on input "text" at bounding box center [851, 249] width 229 height 29
click at [806, 377] on textarea at bounding box center [861, 392] width 249 height 56
drag, startPoint x: 646, startPoint y: 197, endPoint x: 742, endPoint y: 202, distance: 96.1
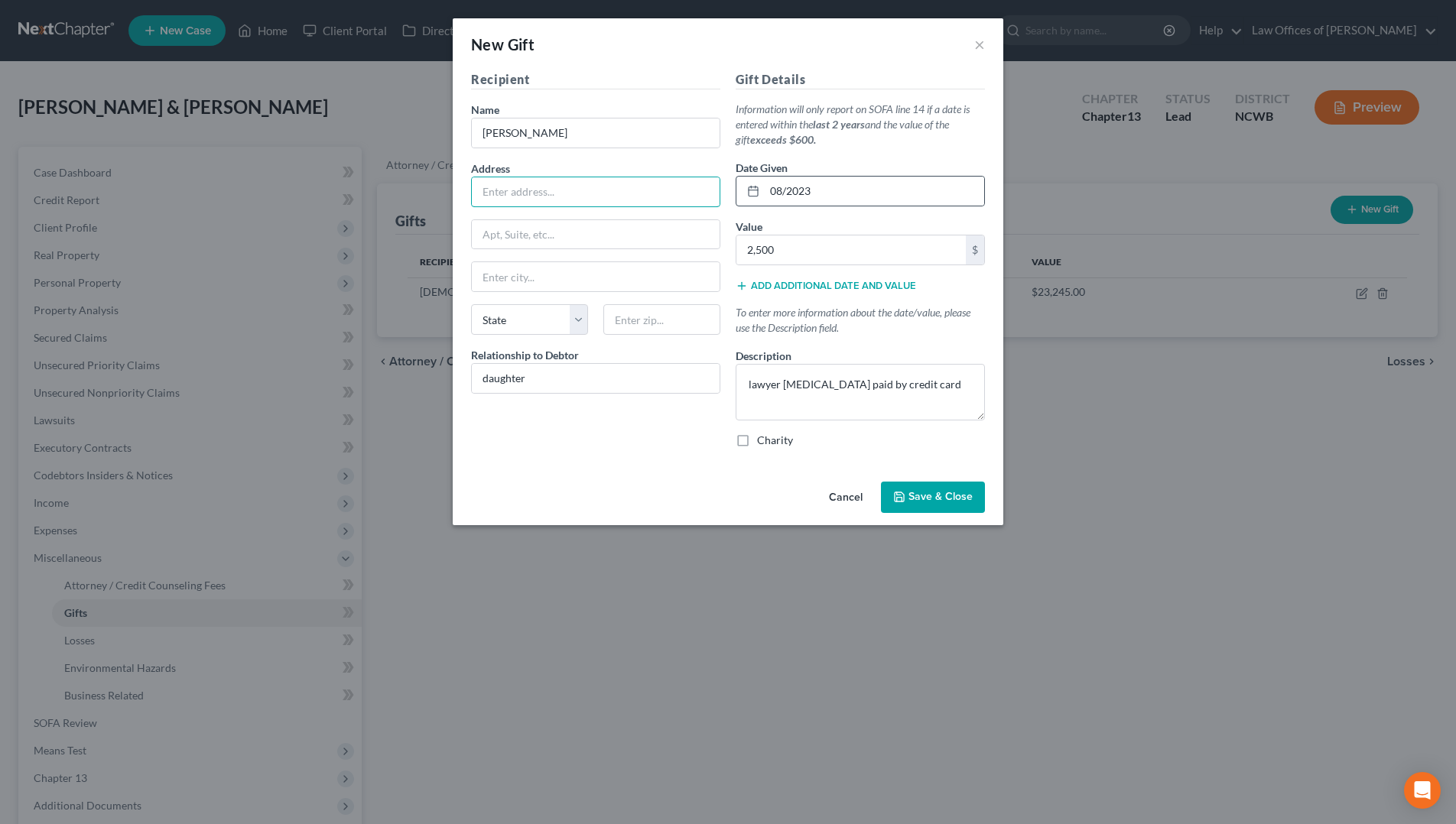
click at [646, 197] on input "text" at bounding box center [596, 191] width 248 height 29
click at [564, 195] on input "text" at bounding box center [596, 191] width 248 height 29
click at [904, 495] on icon "button" at bounding box center [900, 497] width 13 height 13
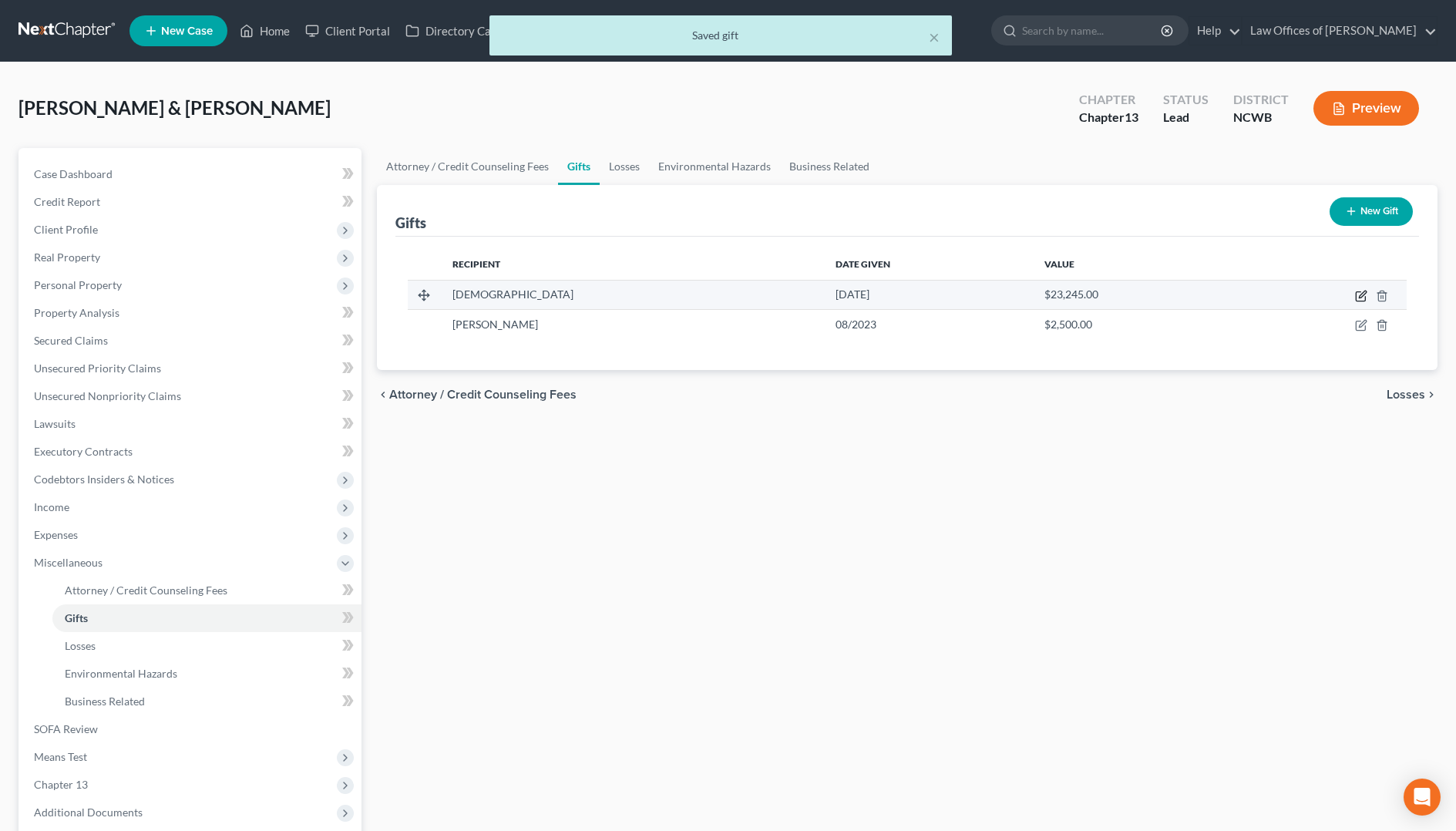
click at [1362, 296] on icon "button" at bounding box center [1361, 297] width 13 height 13
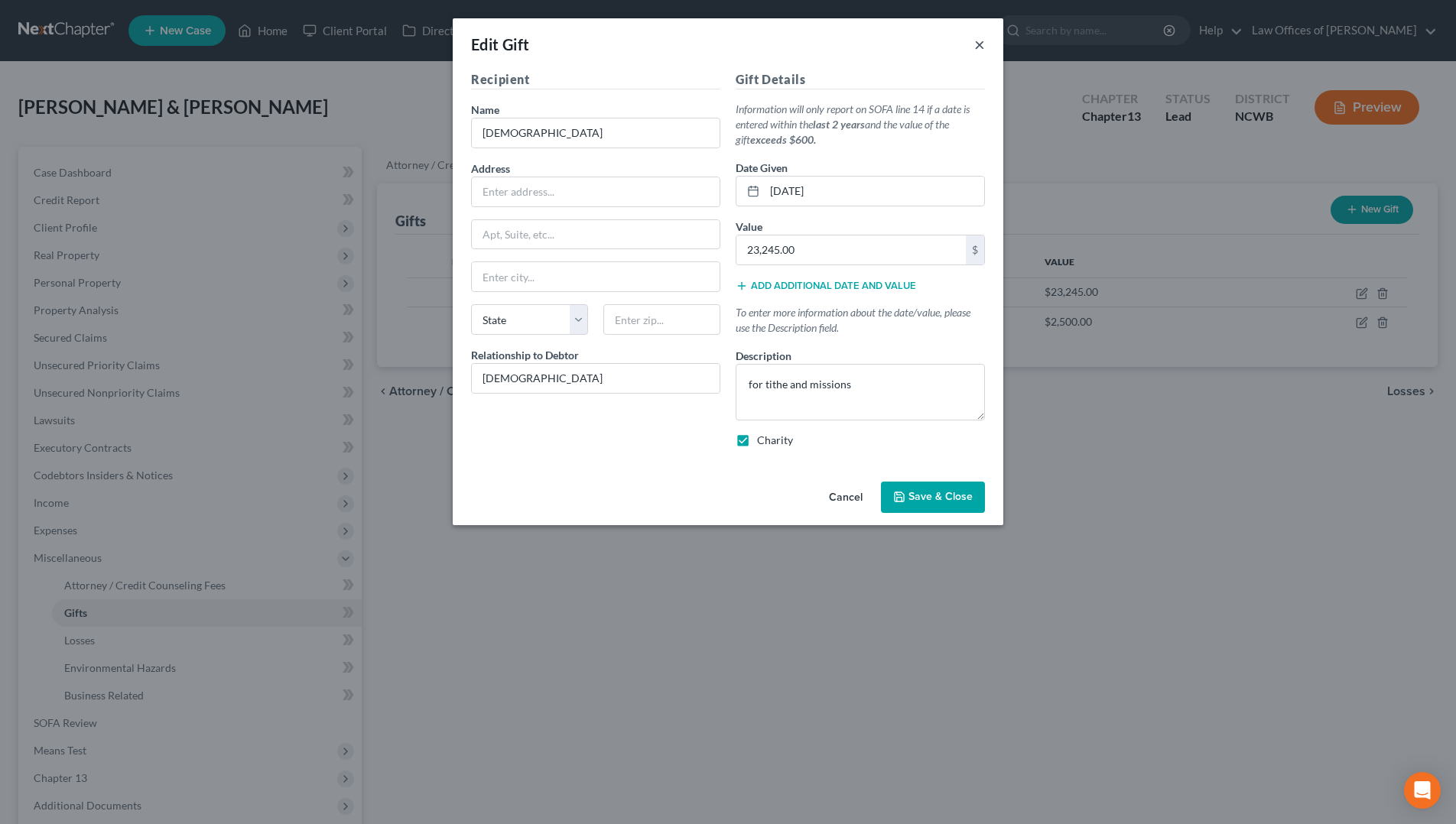
click at [985, 45] on button "×" at bounding box center [980, 44] width 11 height 18
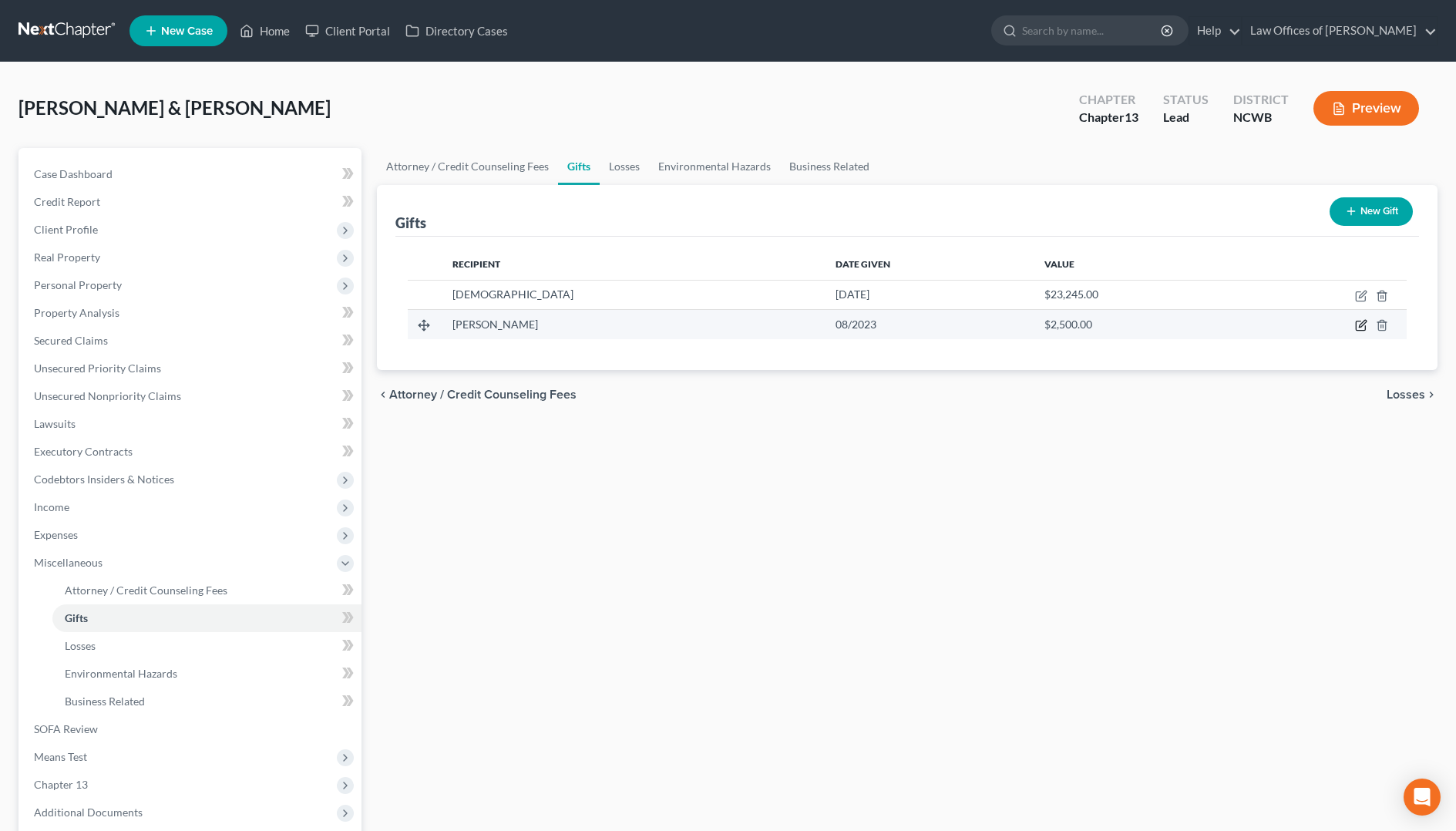
click at [1364, 322] on icon "button" at bounding box center [1362, 324] width 7 height 7
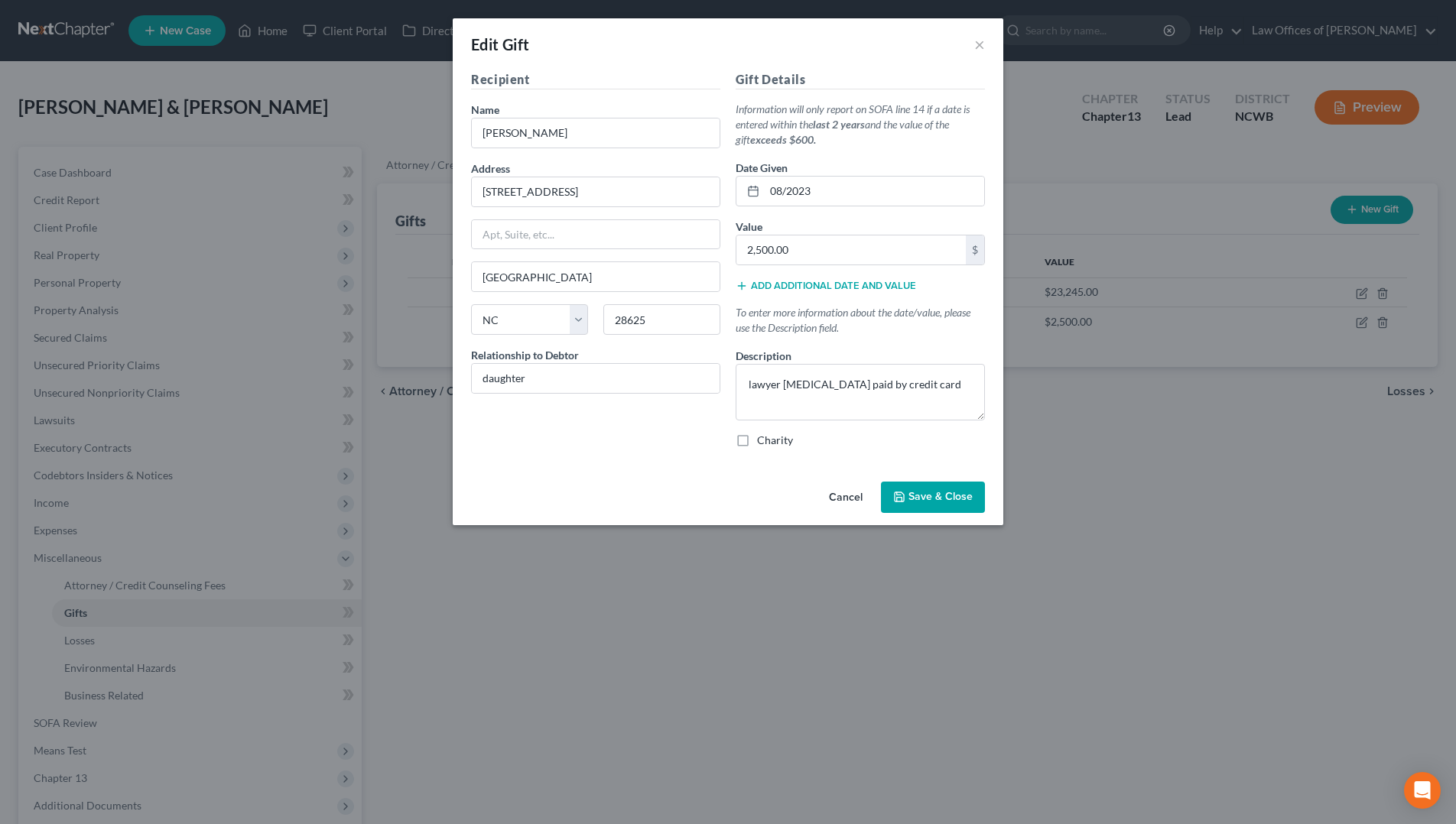
click at [986, 39] on div "Edit Gift ×" at bounding box center [728, 44] width 551 height 52
click at [937, 495] on span "Save & Close" at bounding box center [941, 497] width 64 height 13
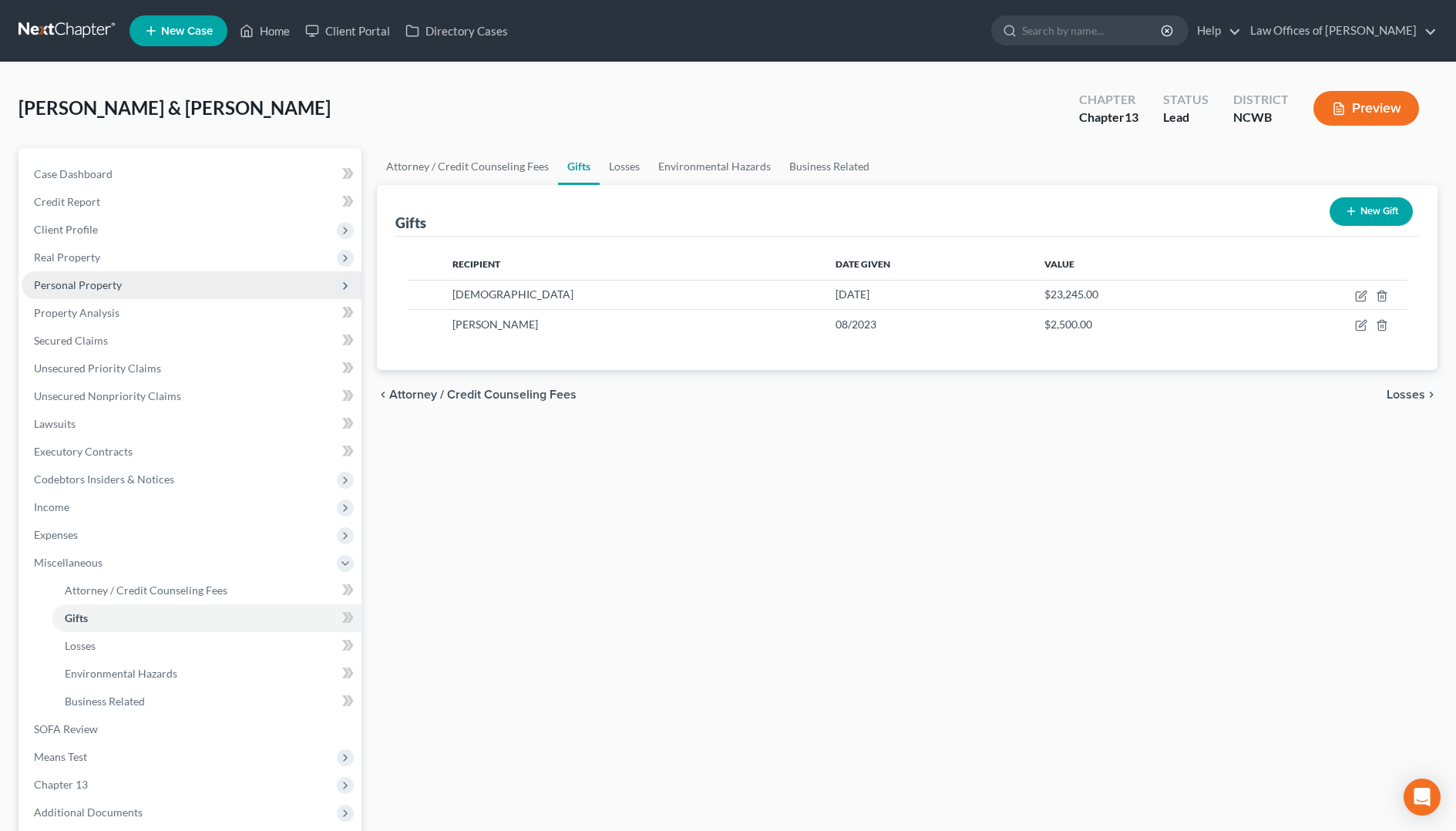
click at [75, 283] on span "Personal Property" at bounding box center [77, 285] width 88 height 13
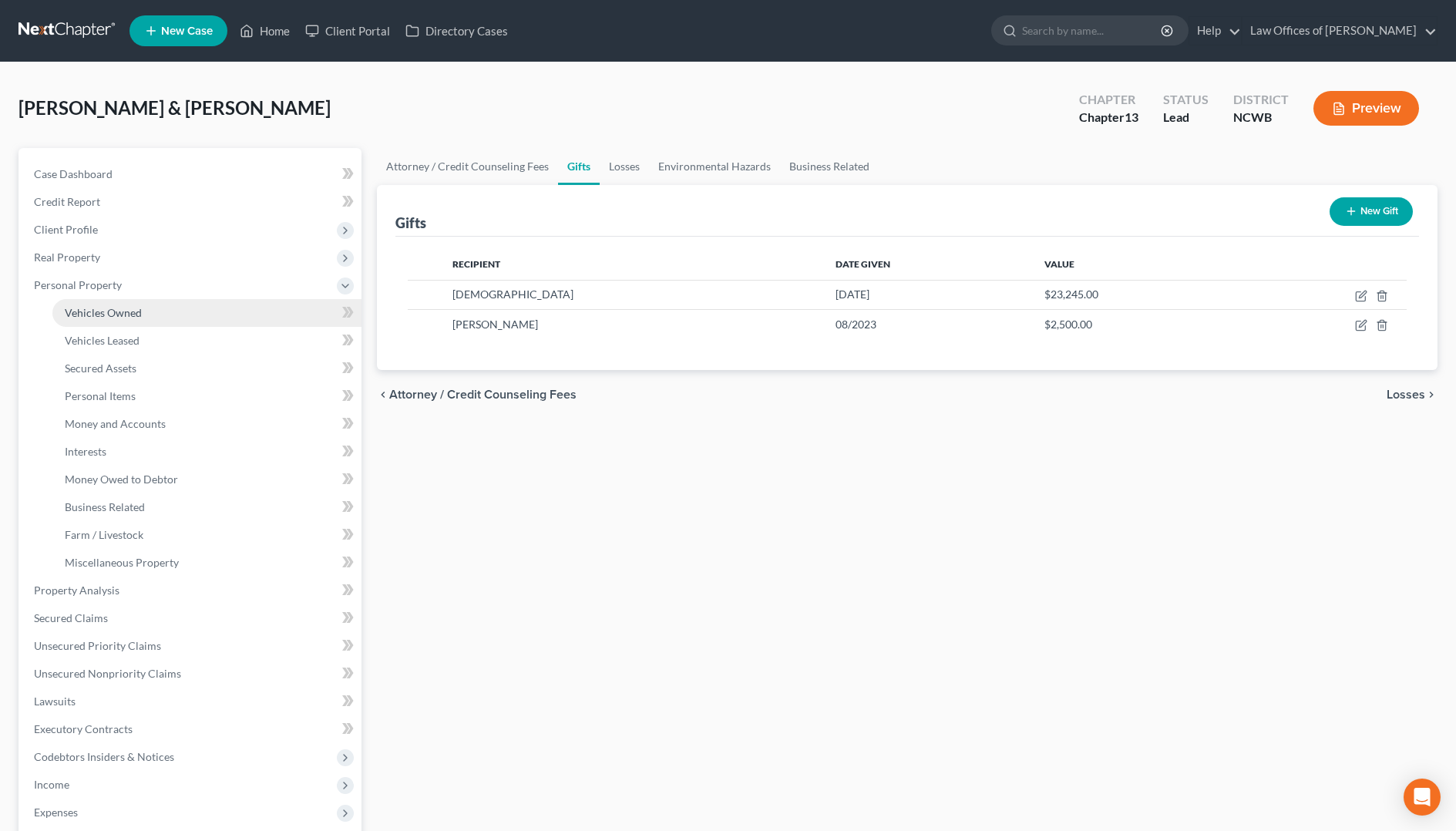
click at [90, 314] on span "Vehicles Owned" at bounding box center [103, 312] width 77 height 13
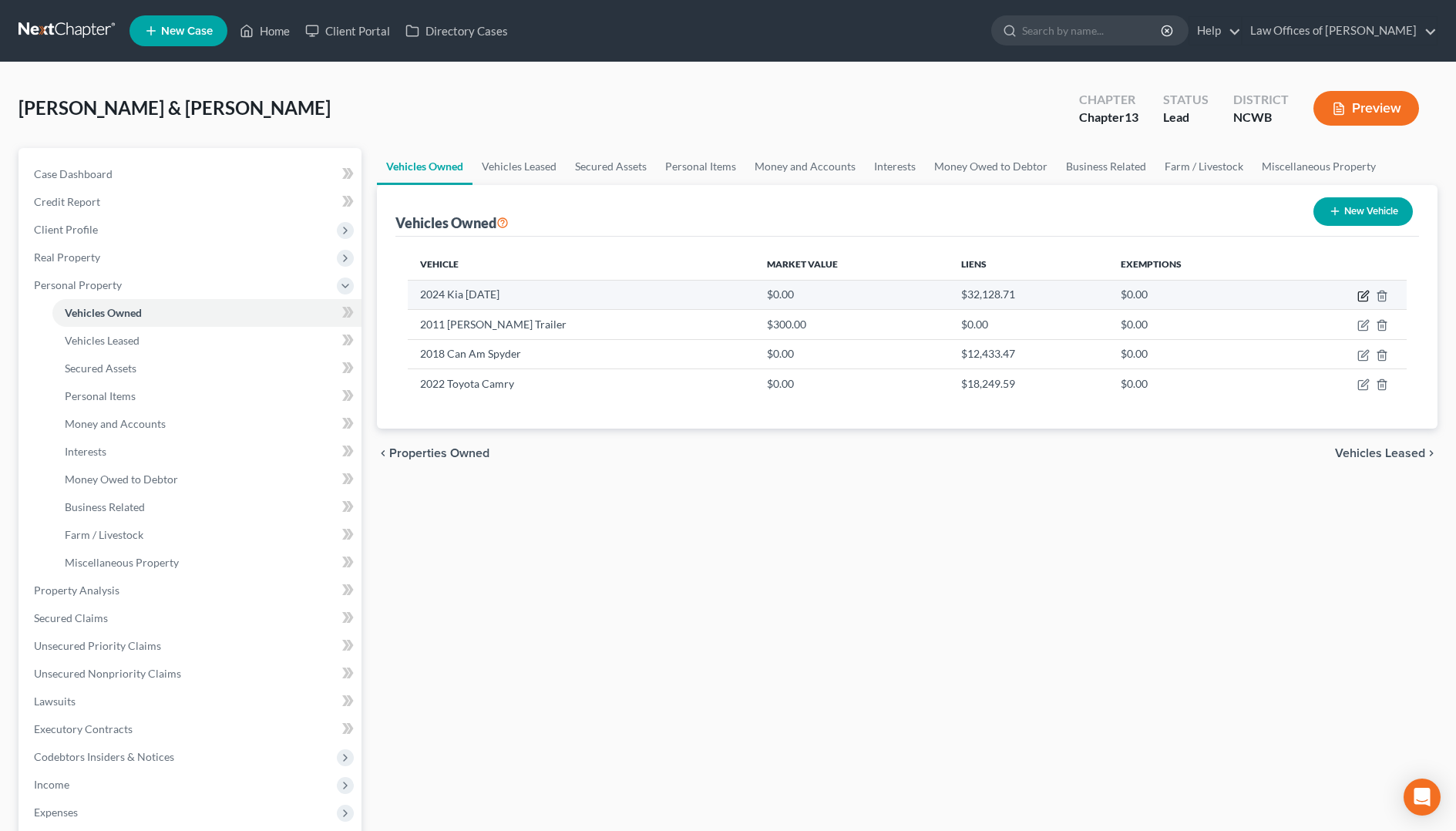
click at [1364, 299] on icon "button" at bounding box center [1364, 297] width 13 height 13
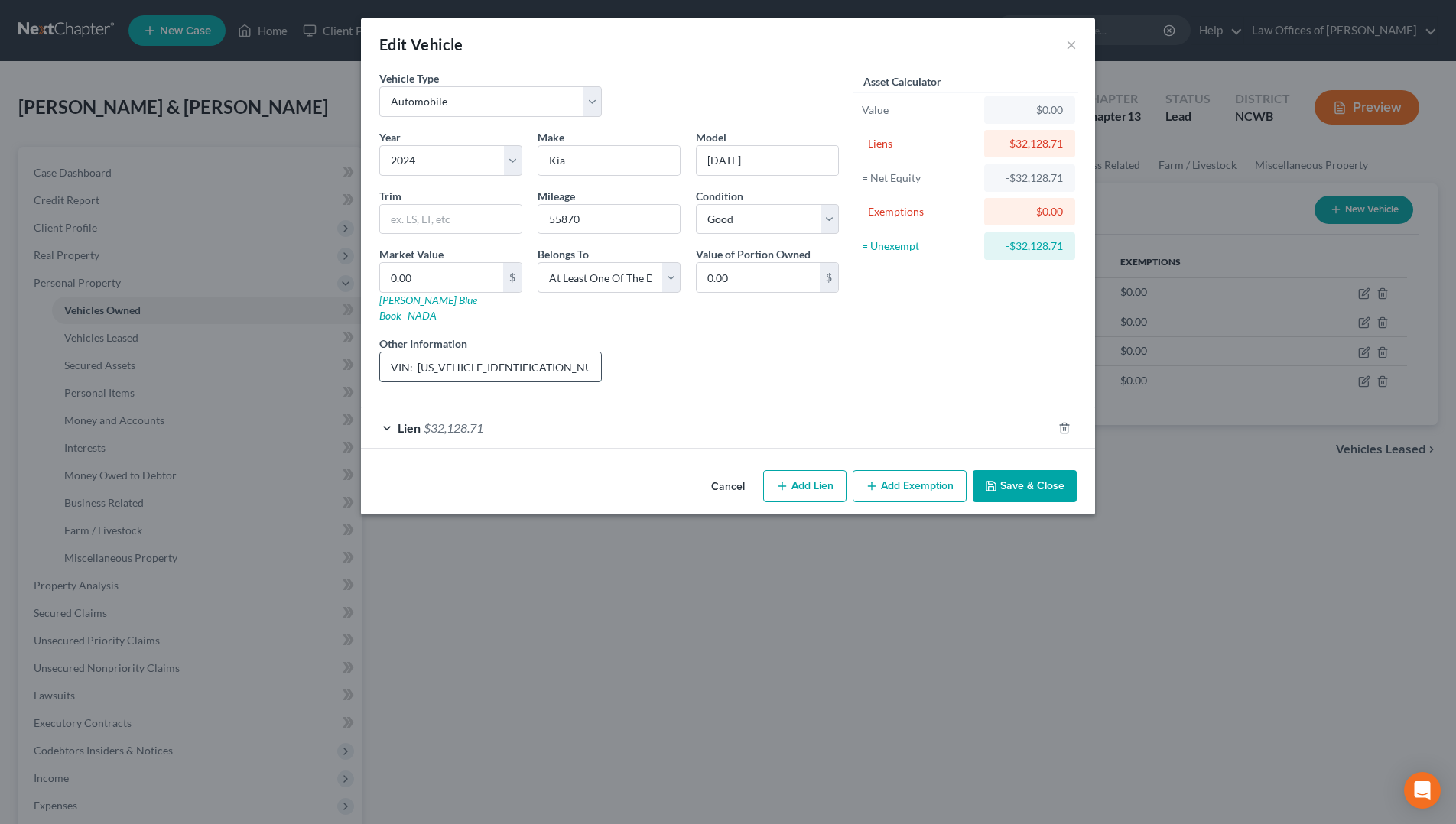
click at [555, 360] on input "VIN: [US_VEHICLE_IDENTIFICATION_NUMBER]" at bounding box center [491, 366] width 221 height 29
click at [795, 269] on input "0.00" at bounding box center [758, 277] width 123 height 29
click at [490, 278] on input "0.00" at bounding box center [442, 277] width 123 height 29
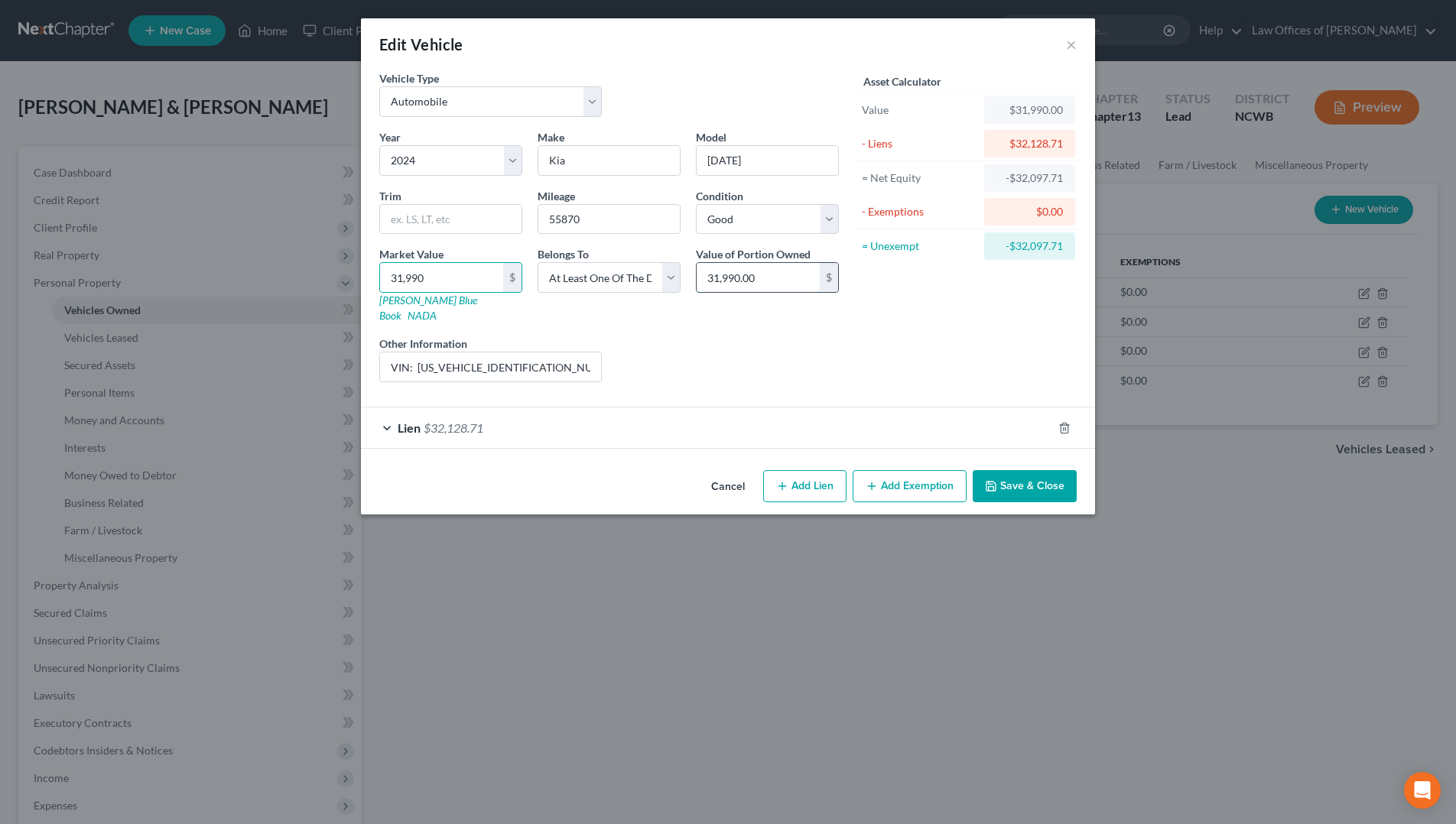
click at [808, 278] on input "31,990.00" at bounding box center [758, 277] width 123 height 29
click at [590, 353] on input "VIN: [US_VEHICLE_IDENTIFICATION_NUMBER] - Debtor 1 on title with daughter, [PER…" at bounding box center [491, 366] width 221 height 29
click at [1020, 472] on button "Save & Close" at bounding box center [1025, 486] width 104 height 32
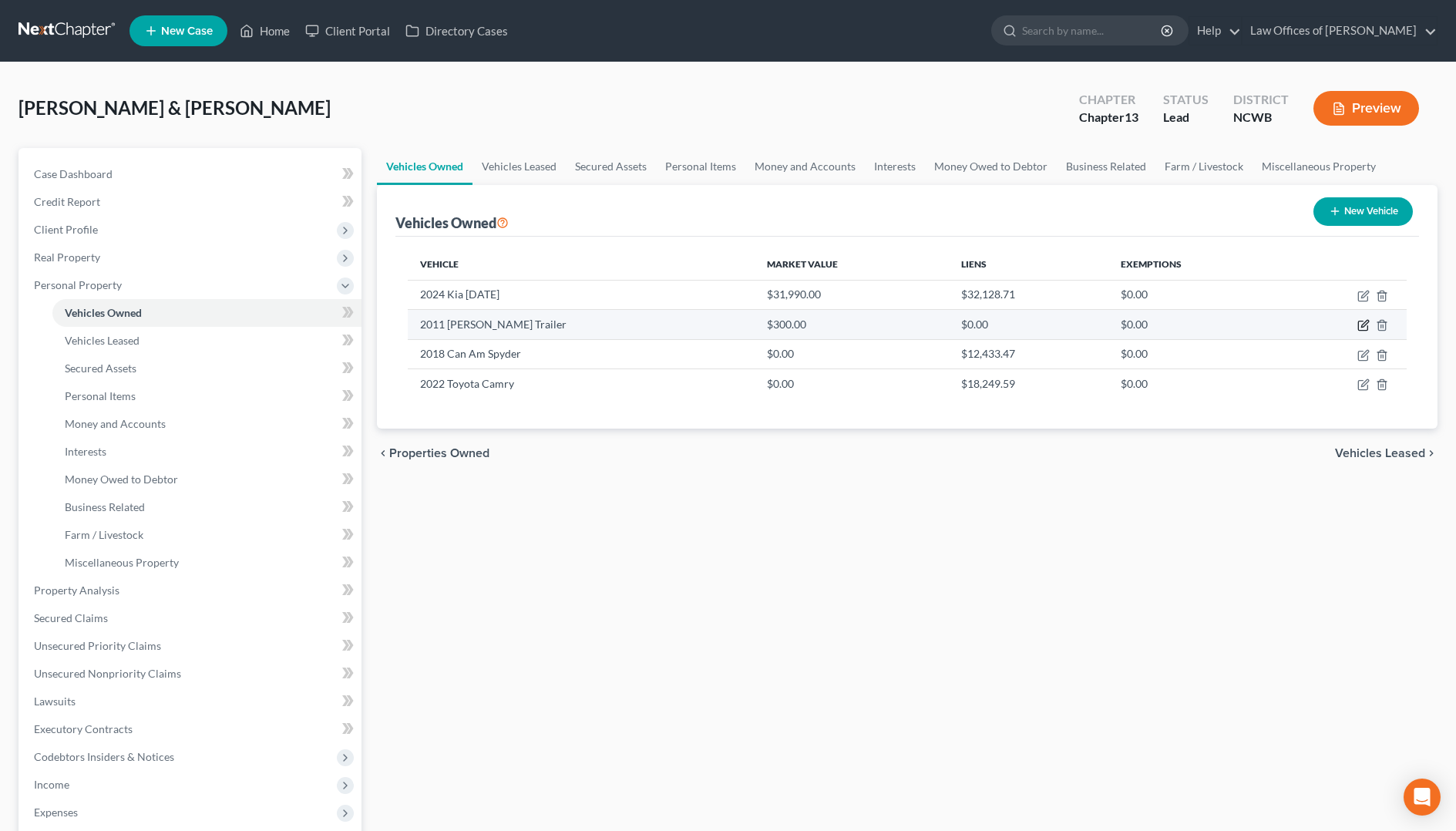
click at [1360, 324] on icon "button" at bounding box center [1364, 326] width 13 height 13
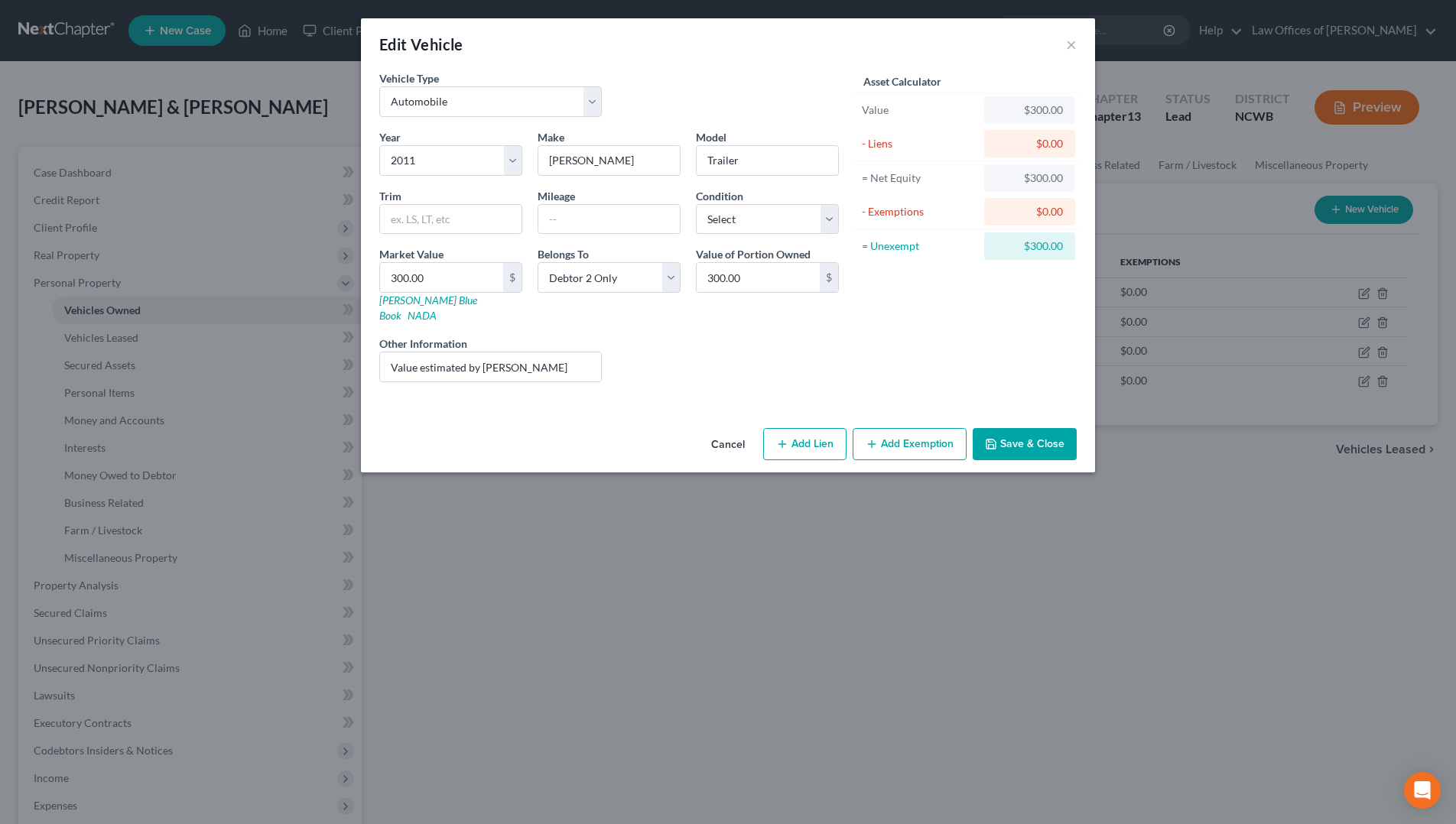
click at [999, 428] on button "Save & Close" at bounding box center [1025, 444] width 104 height 32
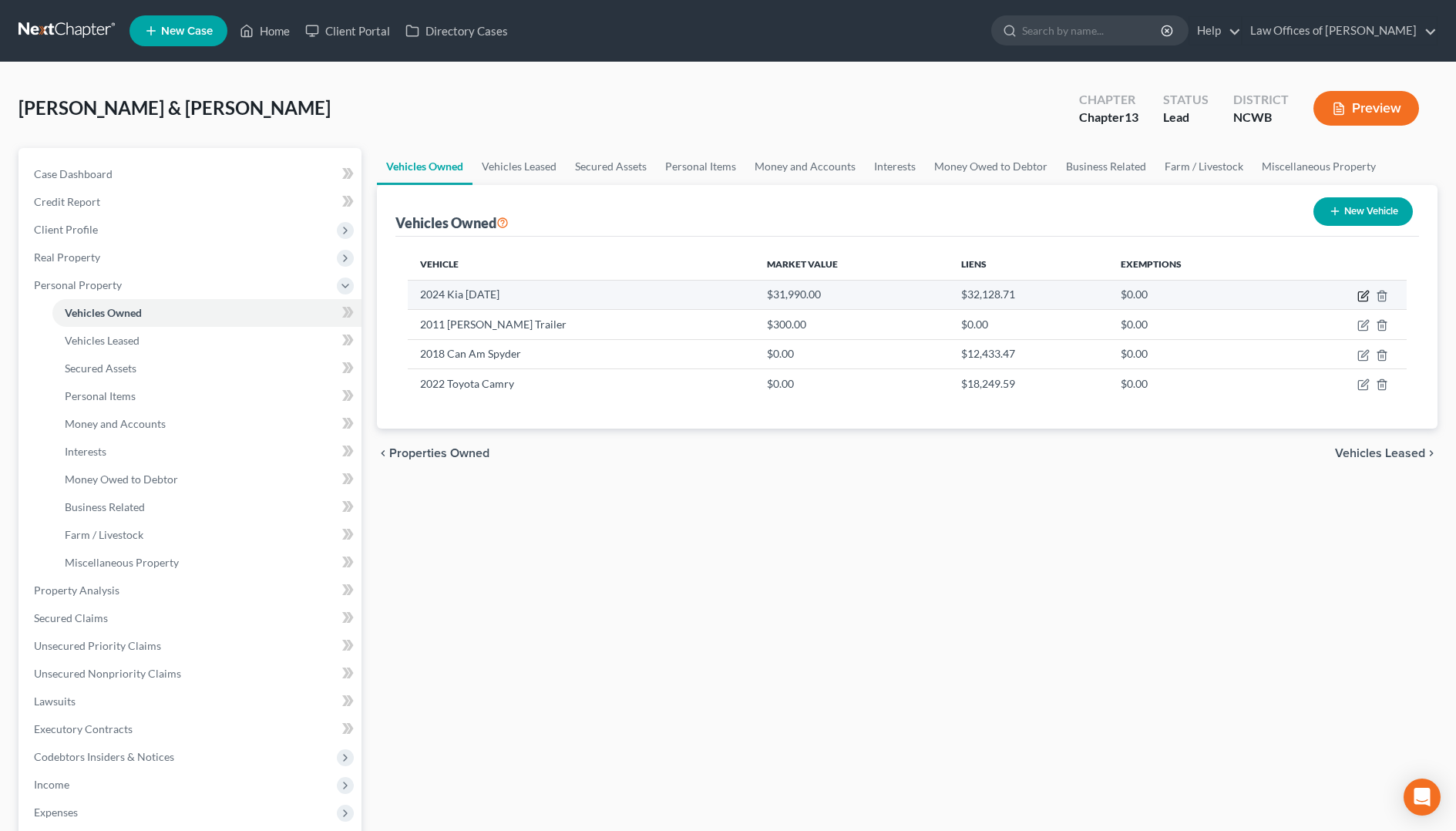
click at [1363, 300] on icon "button" at bounding box center [1363, 297] width 9 height 9
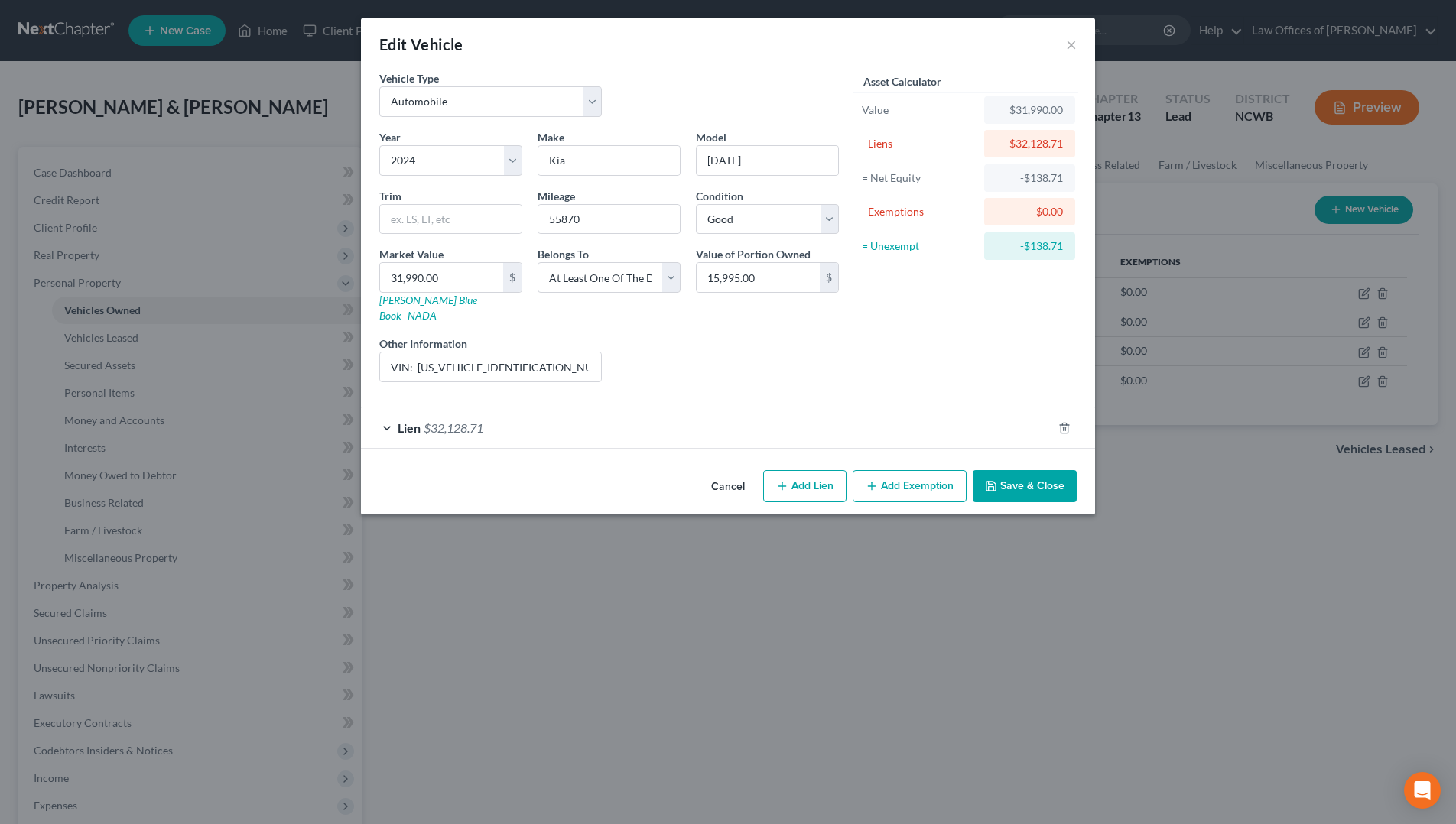
click at [483, 420] on span "$32,128.71" at bounding box center [453, 427] width 60 height 15
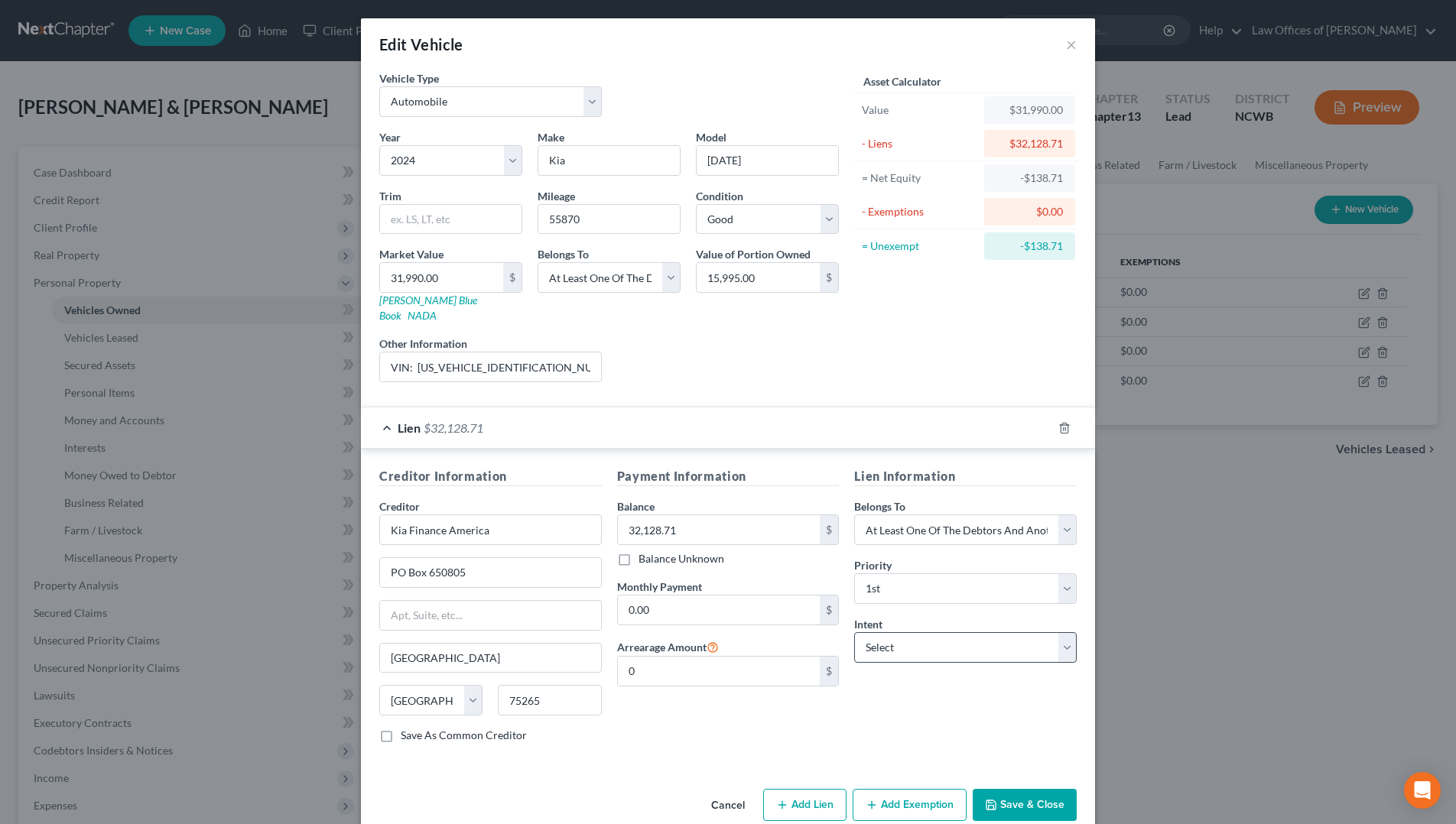
scroll to position [13, 0]
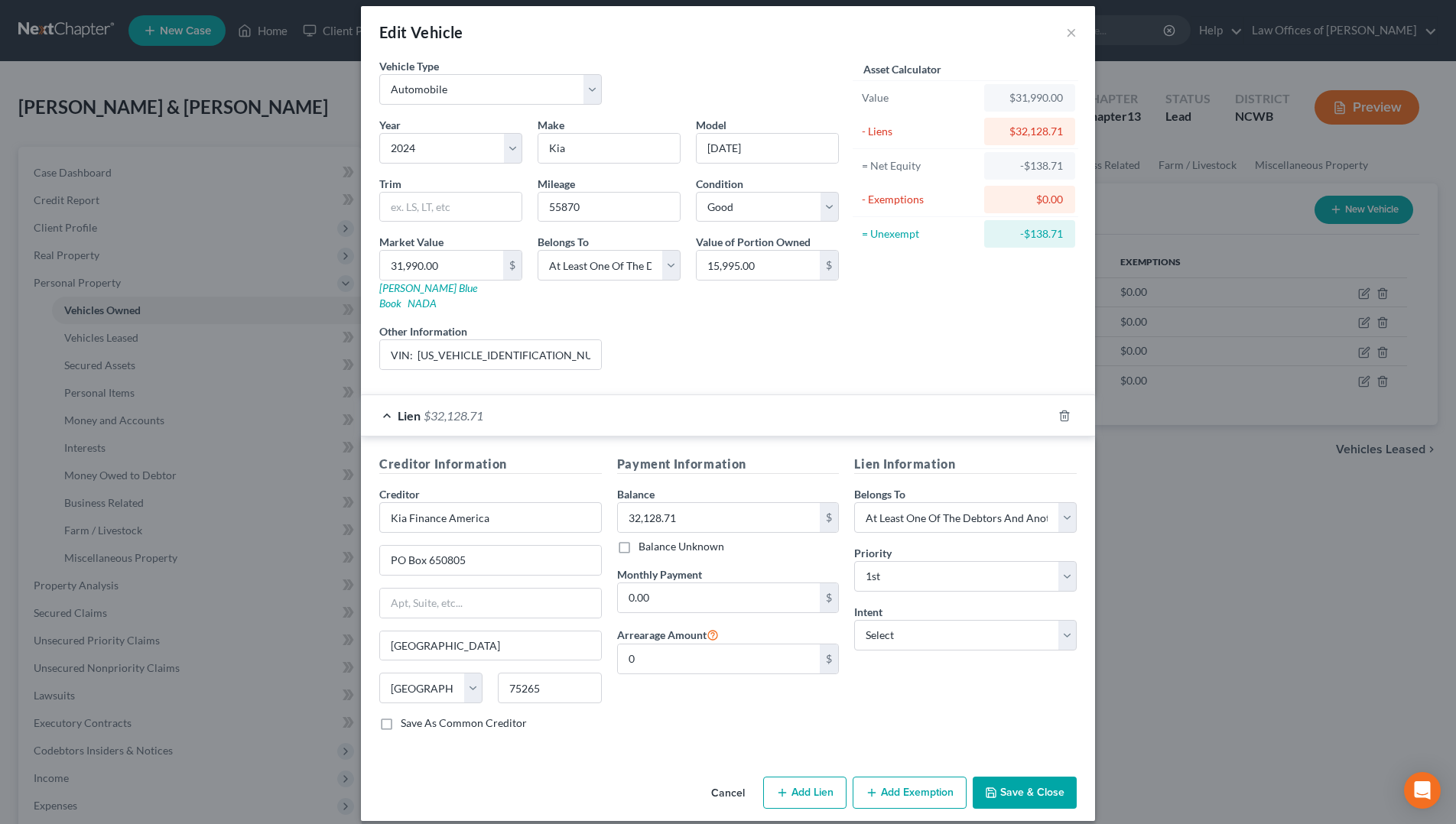
click at [1043, 777] on button "Save & Close" at bounding box center [1025, 793] width 104 height 32
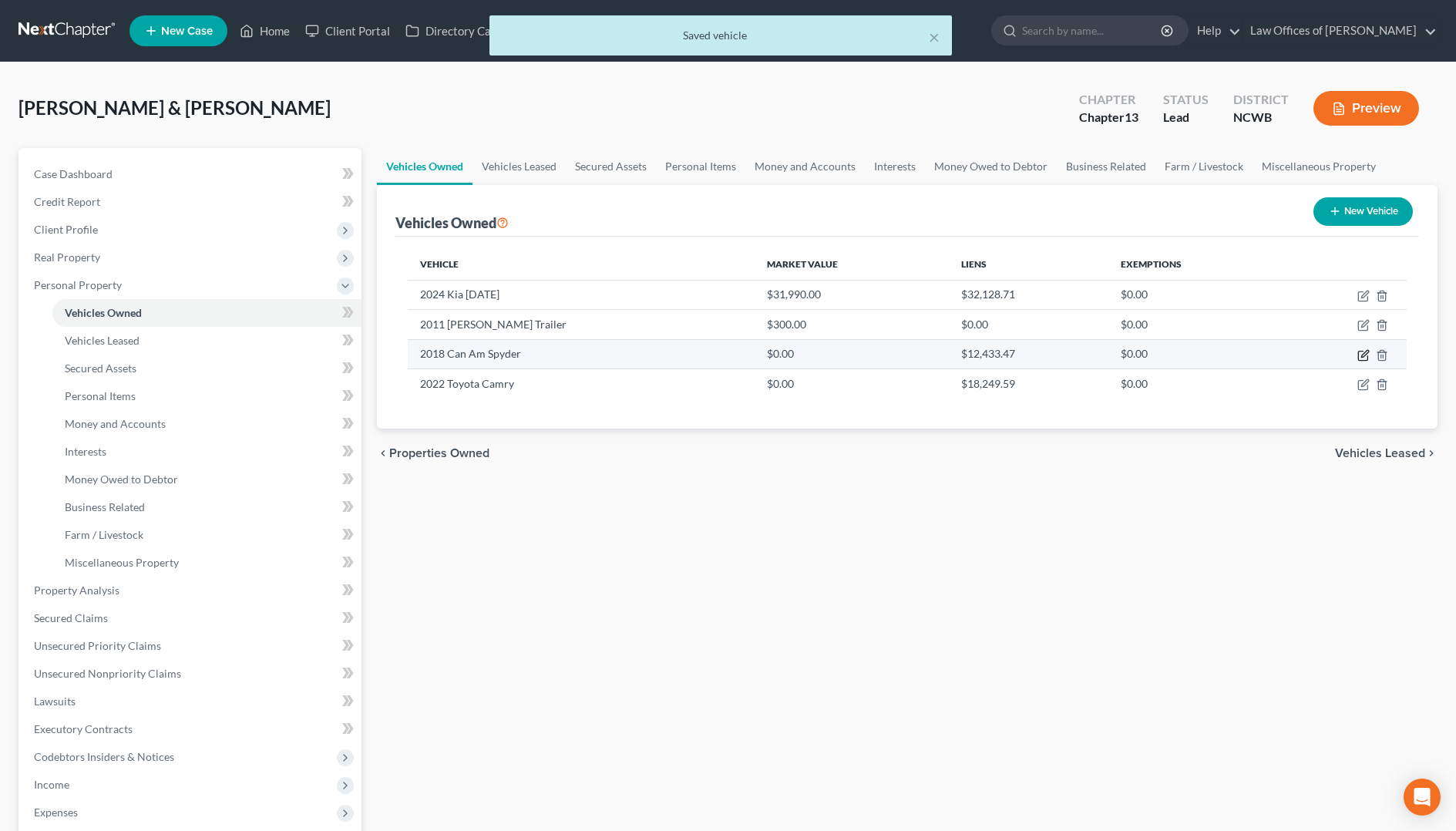
click at [1365, 358] on icon "button" at bounding box center [1364, 356] width 13 height 13
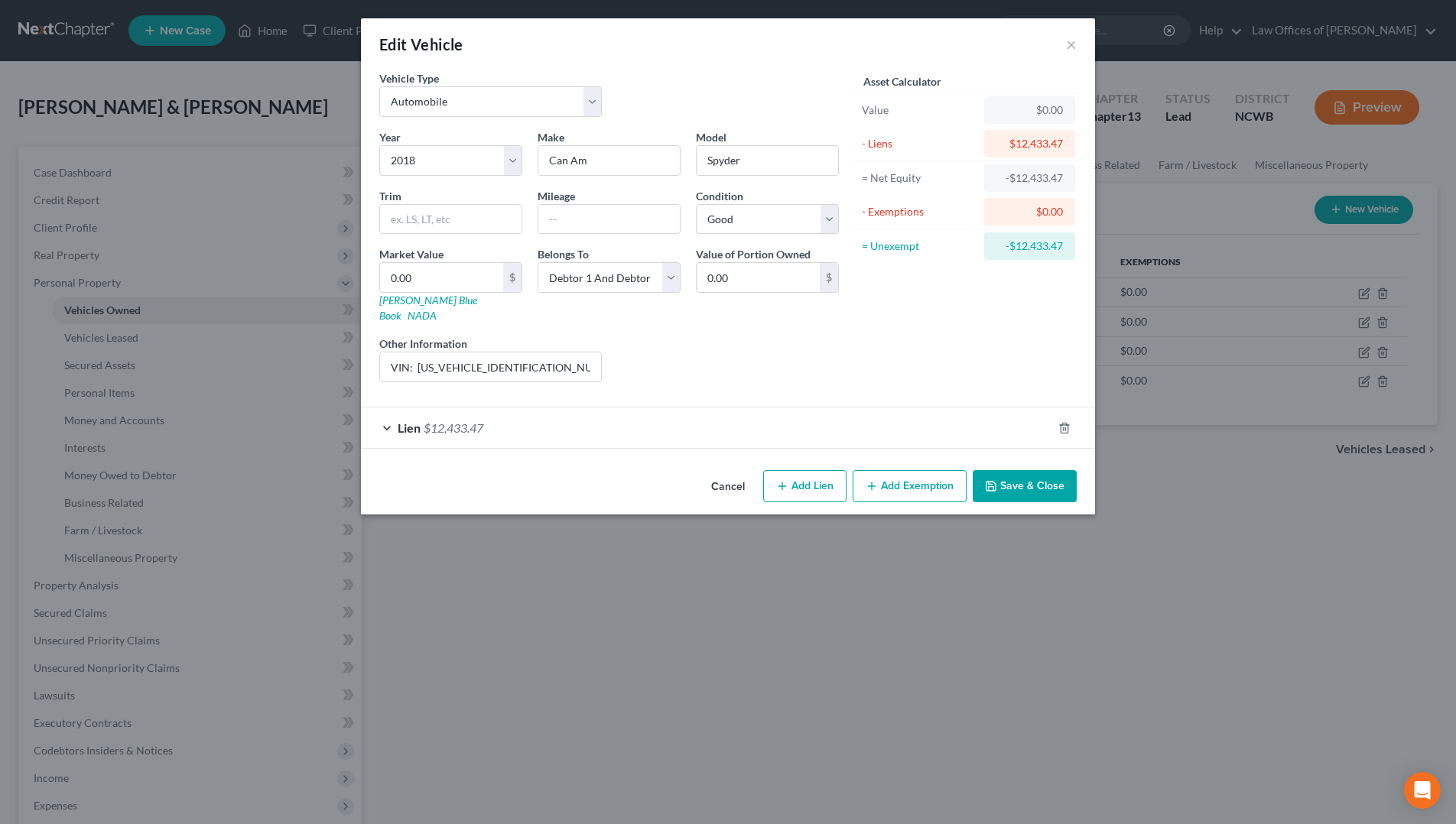
click at [1077, 46] on div "Edit Vehicle ×" at bounding box center [728, 44] width 734 height 52
click at [1068, 43] on button "×" at bounding box center [1072, 44] width 11 height 18
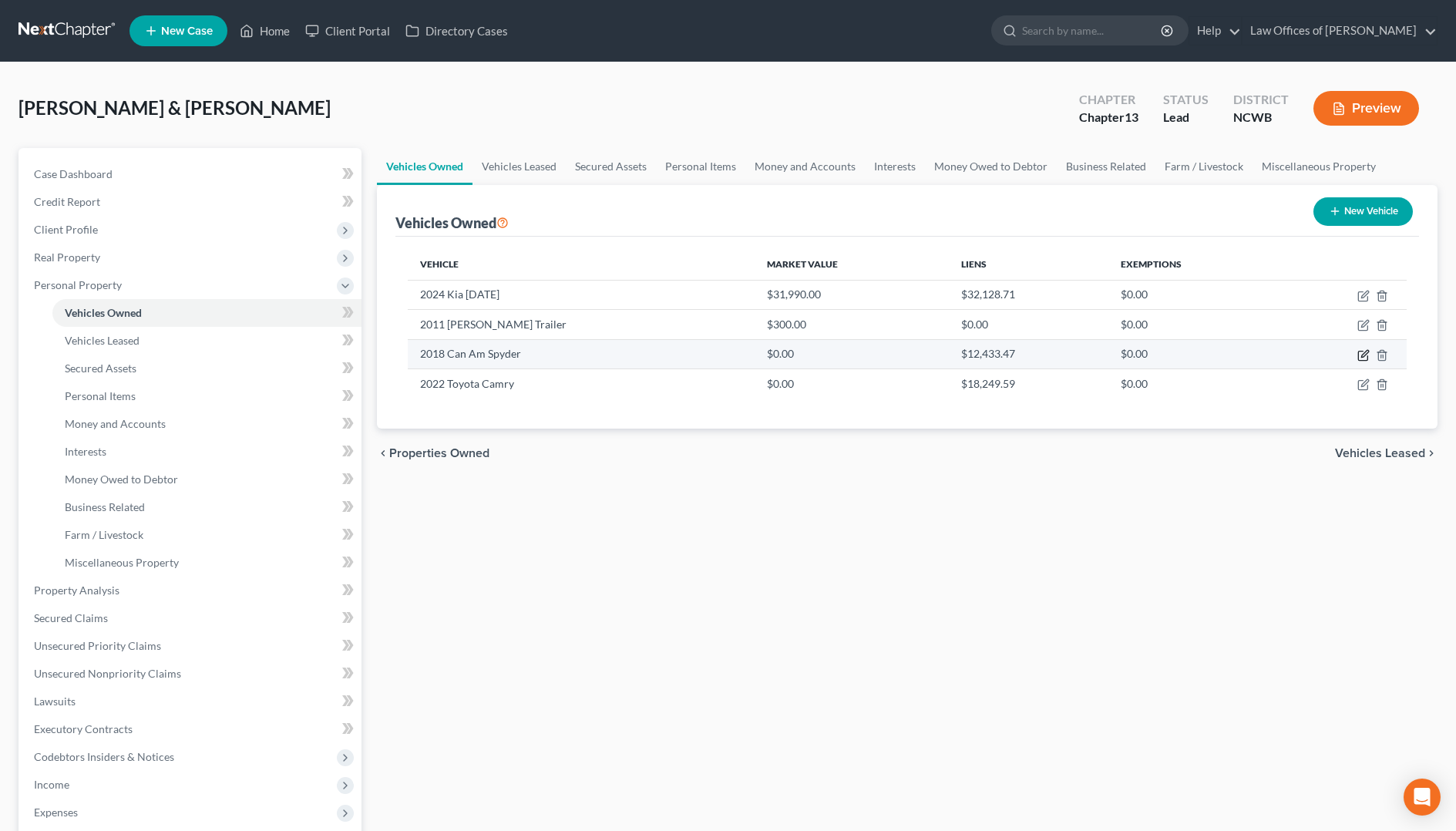
click at [1367, 354] on icon "button" at bounding box center [1364, 353] width 7 height 7
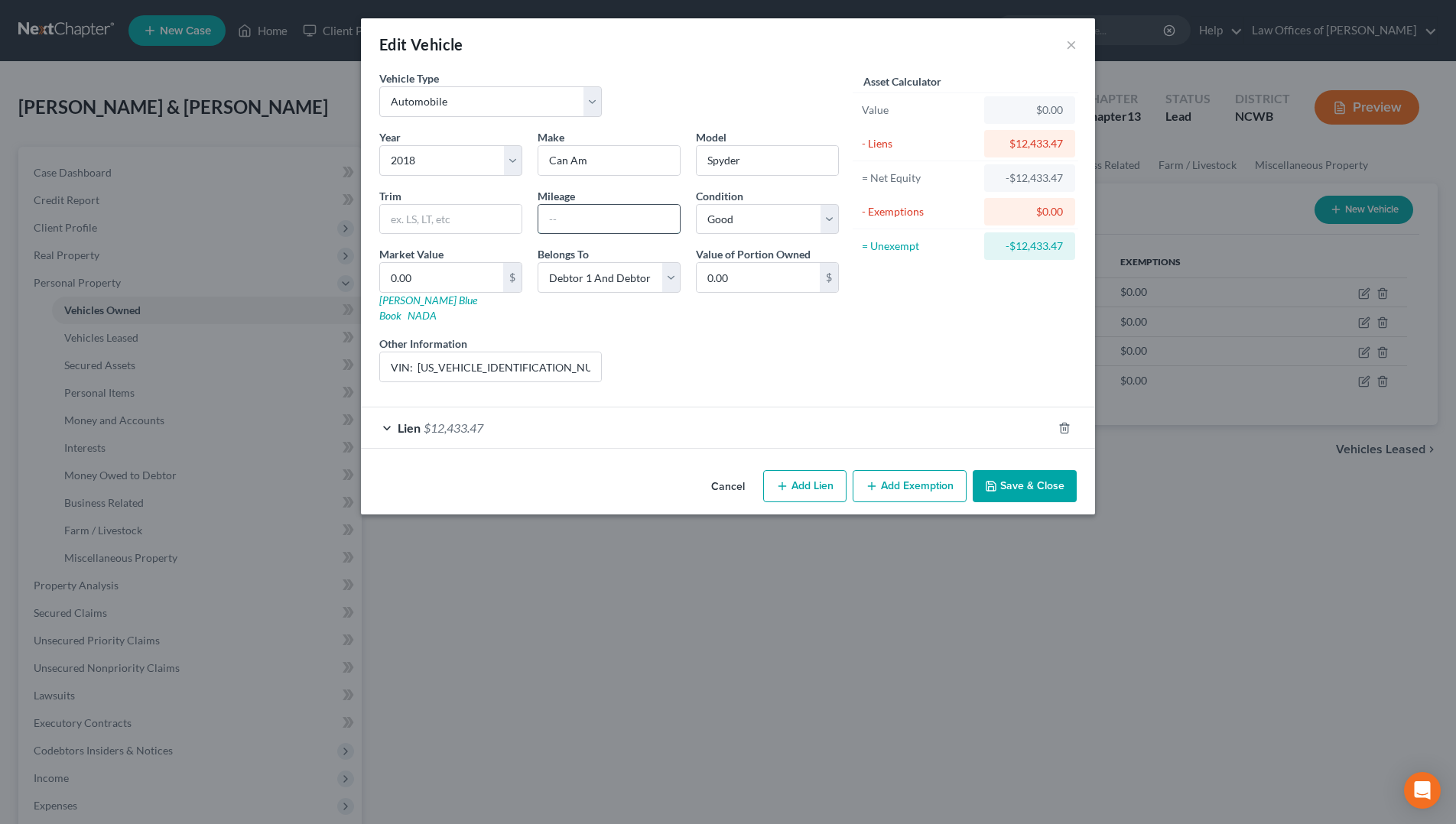
click at [635, 210] on input "text" at bounding box center [609, 219] width 141 height 29
click at [427, 263] on input "0.00" at bounding box center [442, 277] width 123 height 29
click at [532, 352] on input "VIN: [US_VEHICLE_IDENTIFICATION_NUMBER]" at bounding box center [491, 366] width 221 height 29
click at [1051, 471] on button "Save & Close" at bounding box center [1025, 486] width 104 height 32
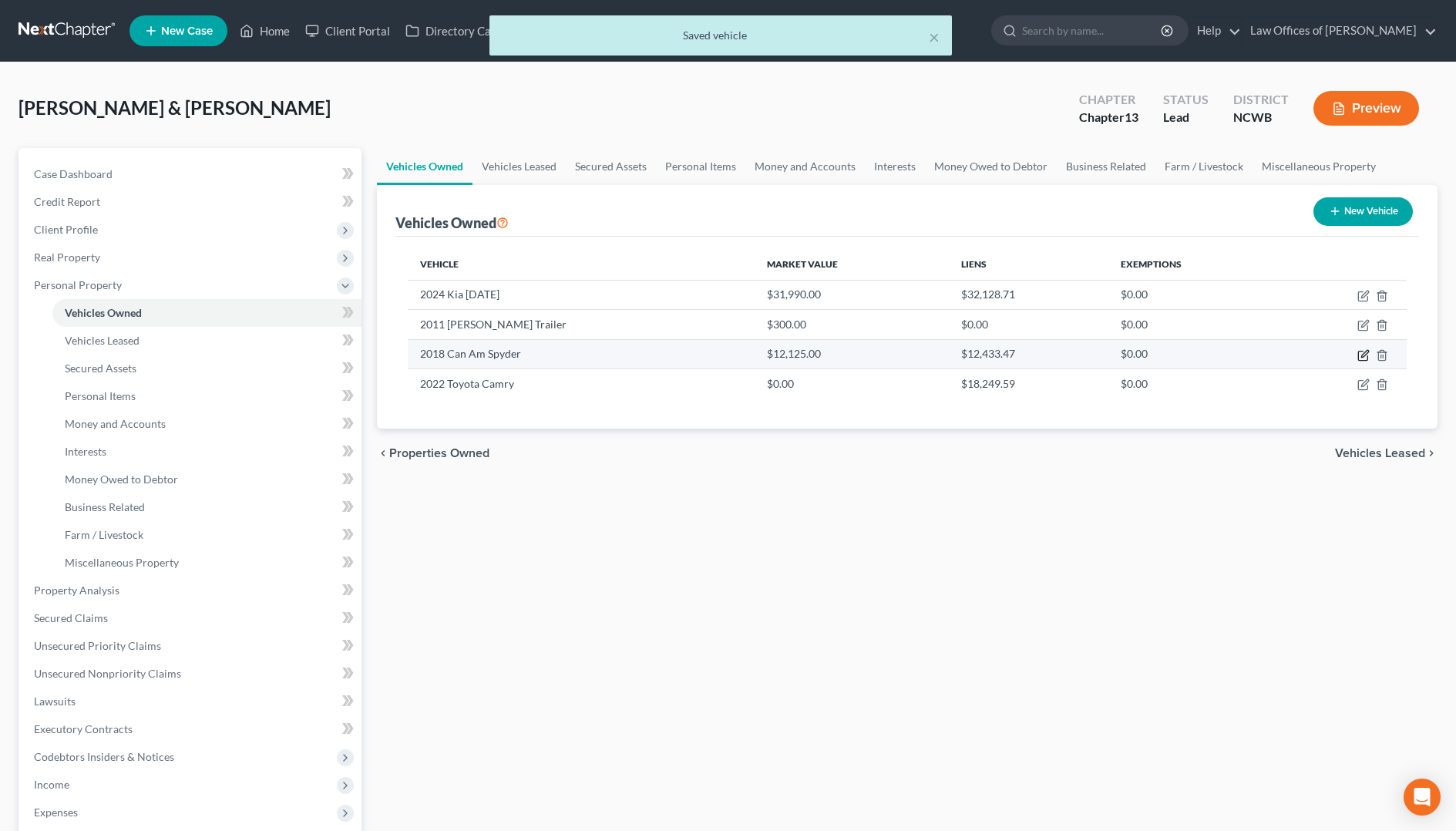
click at [1361, 359] on icon "button" at bounding box center [1364, 356] width 13 height 13
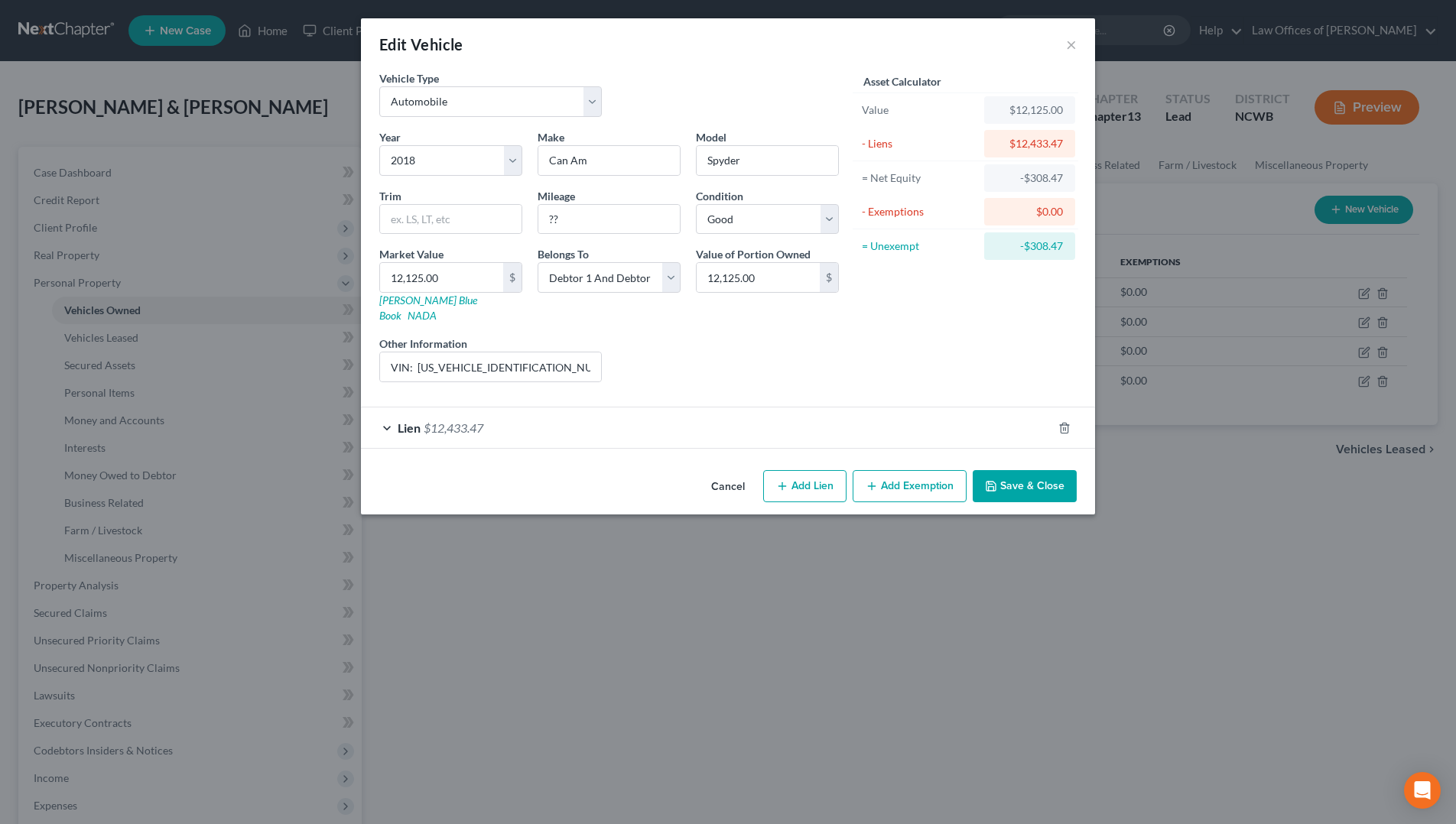
click at [1028, 470] on button "Save & Close" at bounding box center [1025, 486] width 104 height 32
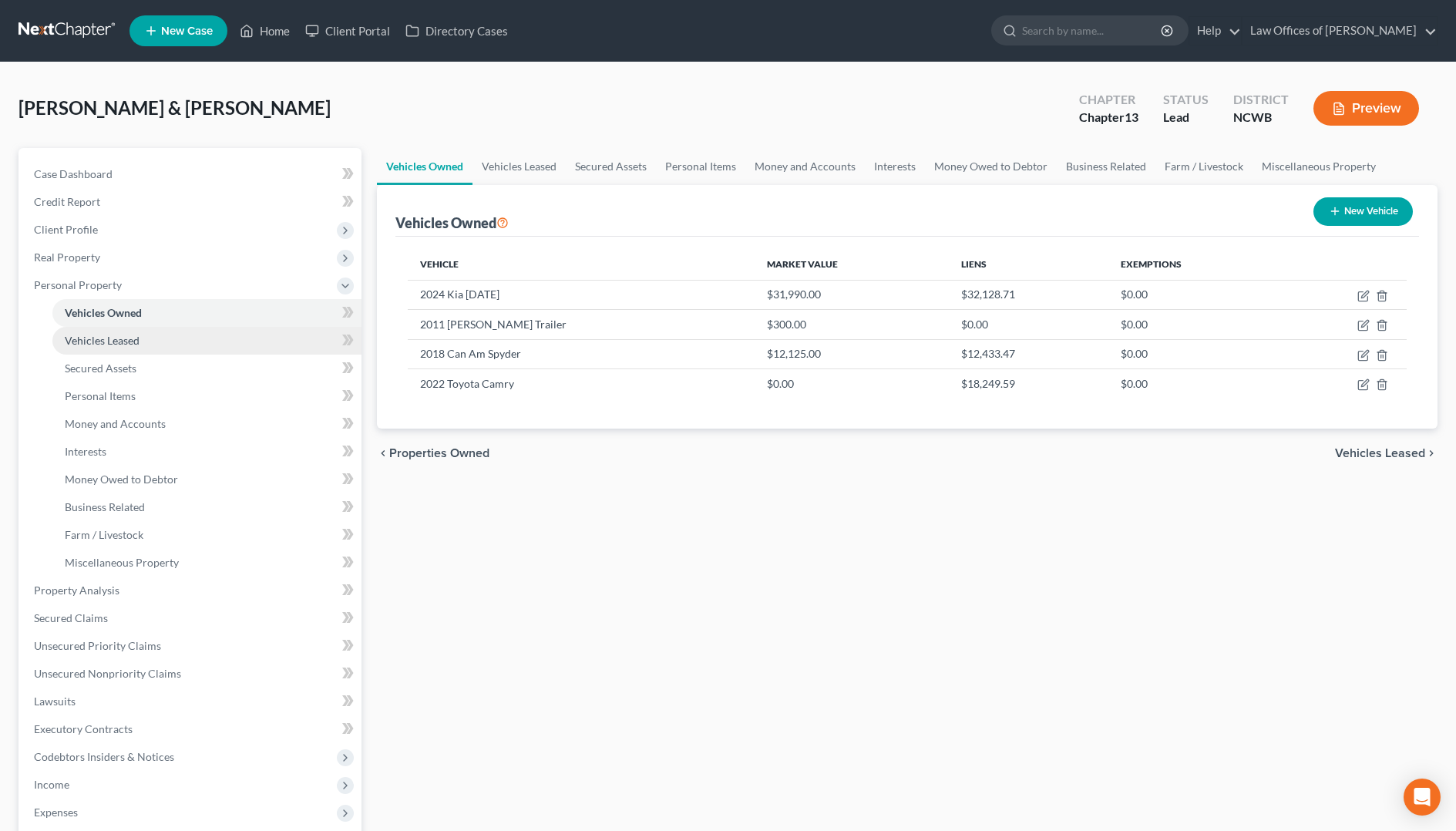
click at [81, 334] on span "Vehicles Leased" at bounding box center [102, 340] width 75 height 13
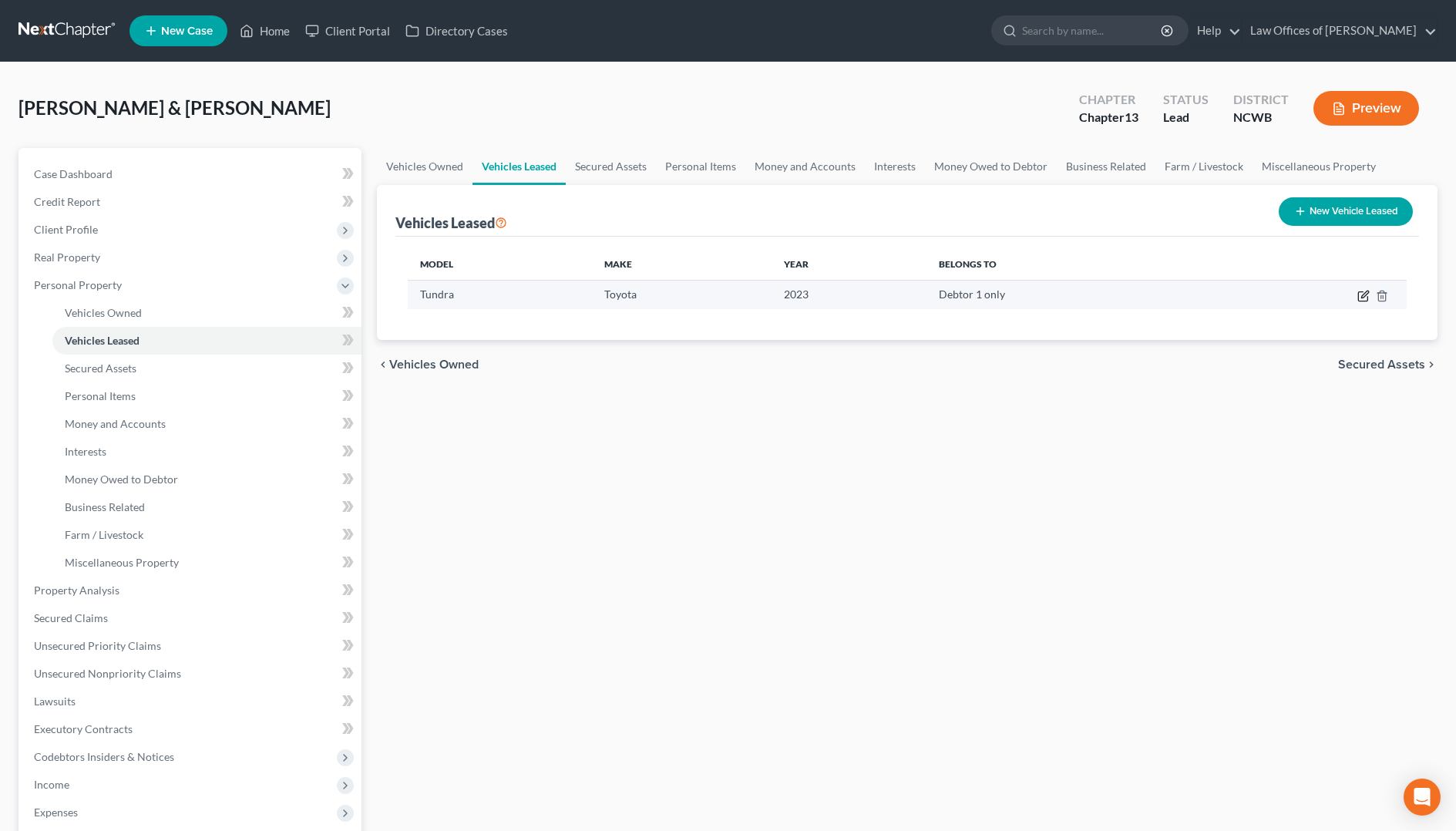
click at [1367, 297] on icon "button" at bounding box center [1363, 297] width 9 height 9
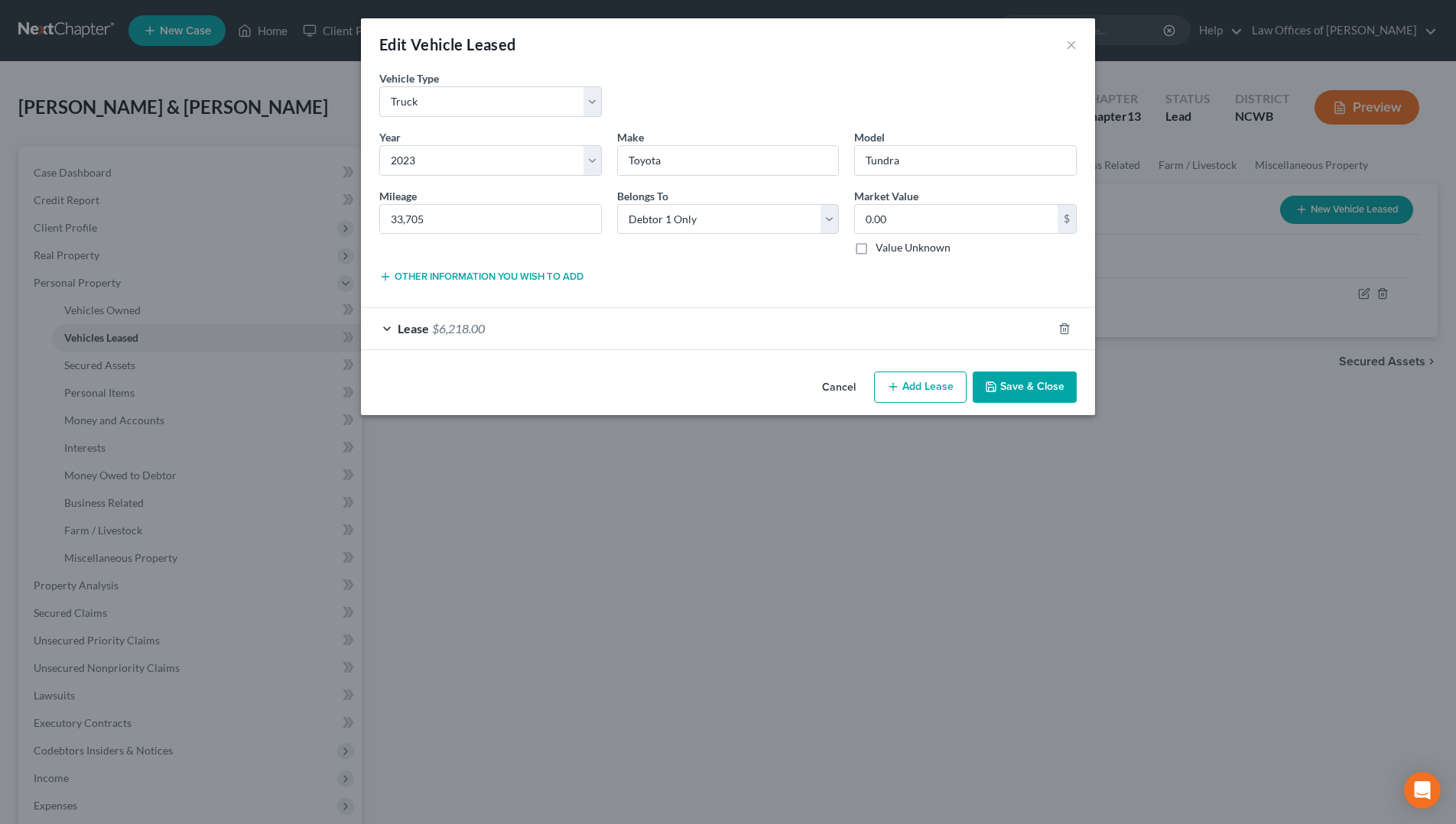
click at [516, 278] on button "Other information you wish to add" at bounding box center [482, 277] width 204 height 13
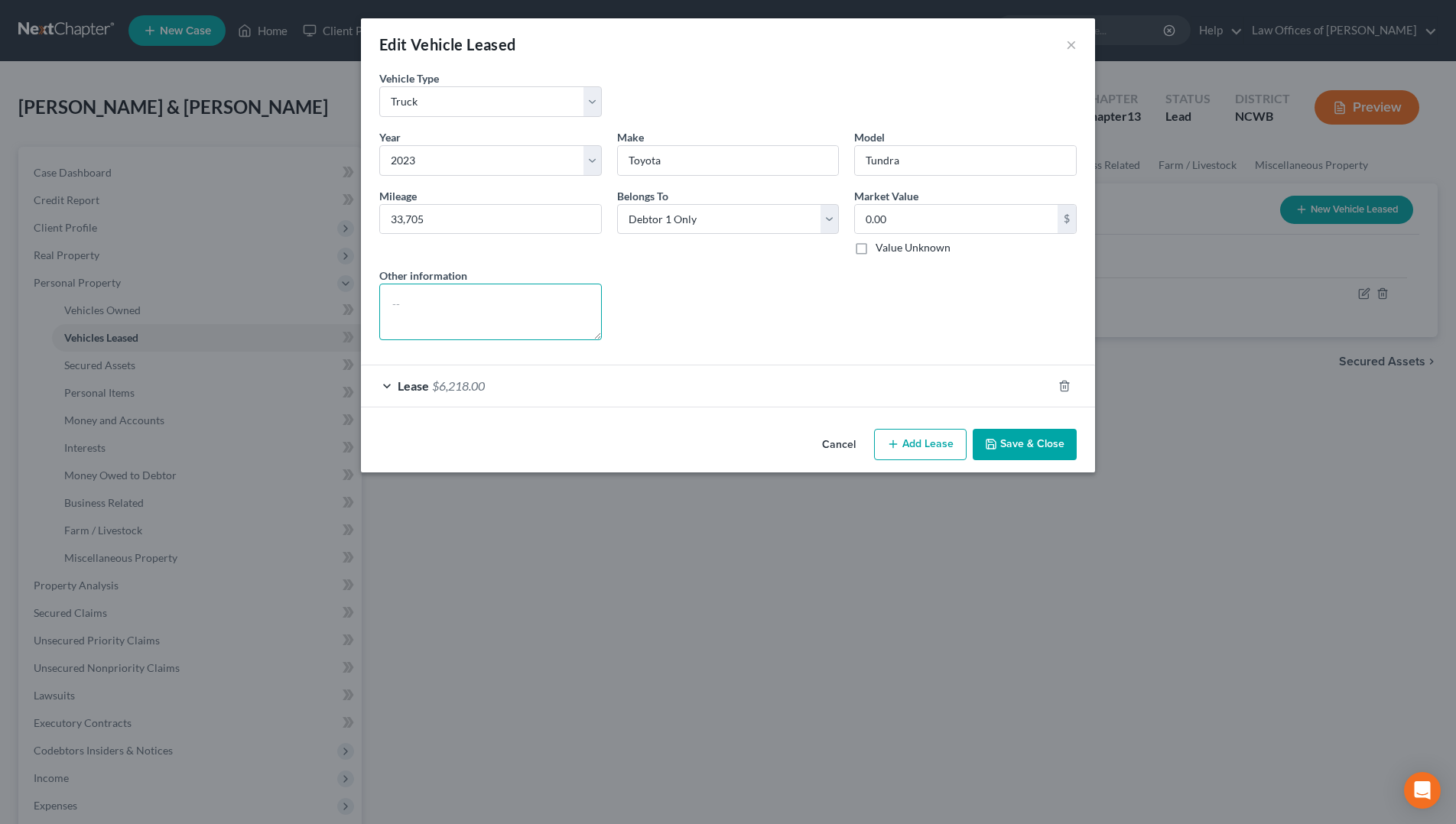
click at [500, 320] on textarea at bounding box center [491, 312] width 223 height 56
click at [911, 218] on input "0.00" at bounding box center [956, 219] width 202 height 29
click at [578, 313] on textarea "JD POWER VALUE - AVERAGE - $48,613" at bounding box center [491, 312] width 223 height 56
click at [1043, 450] on button "Save & Close" at bounding box center [1025, 445] width 104 height 32
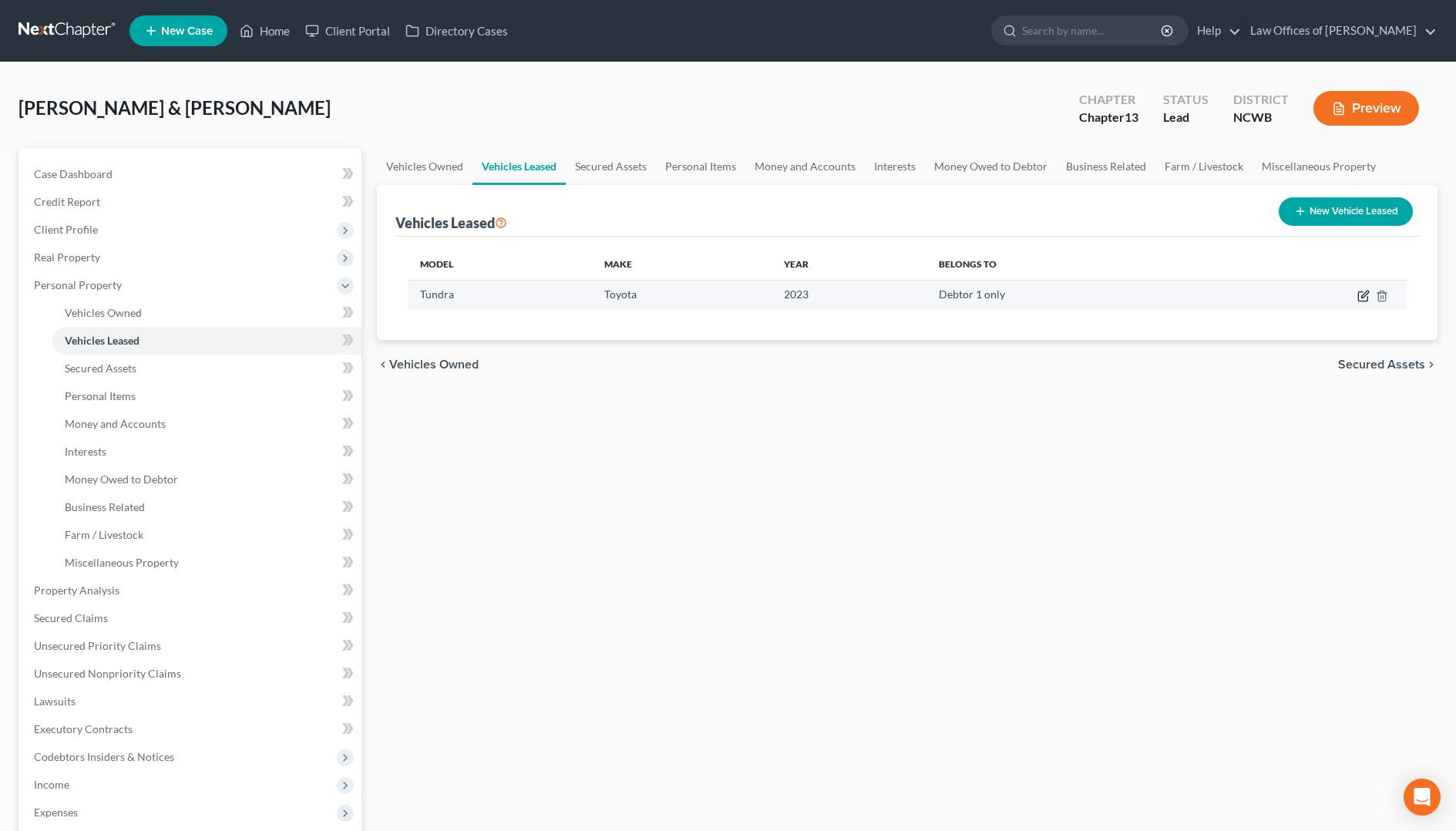
click at [1362, 295] on icon "button" at bounding box center [1364, 294] width 7 height 7
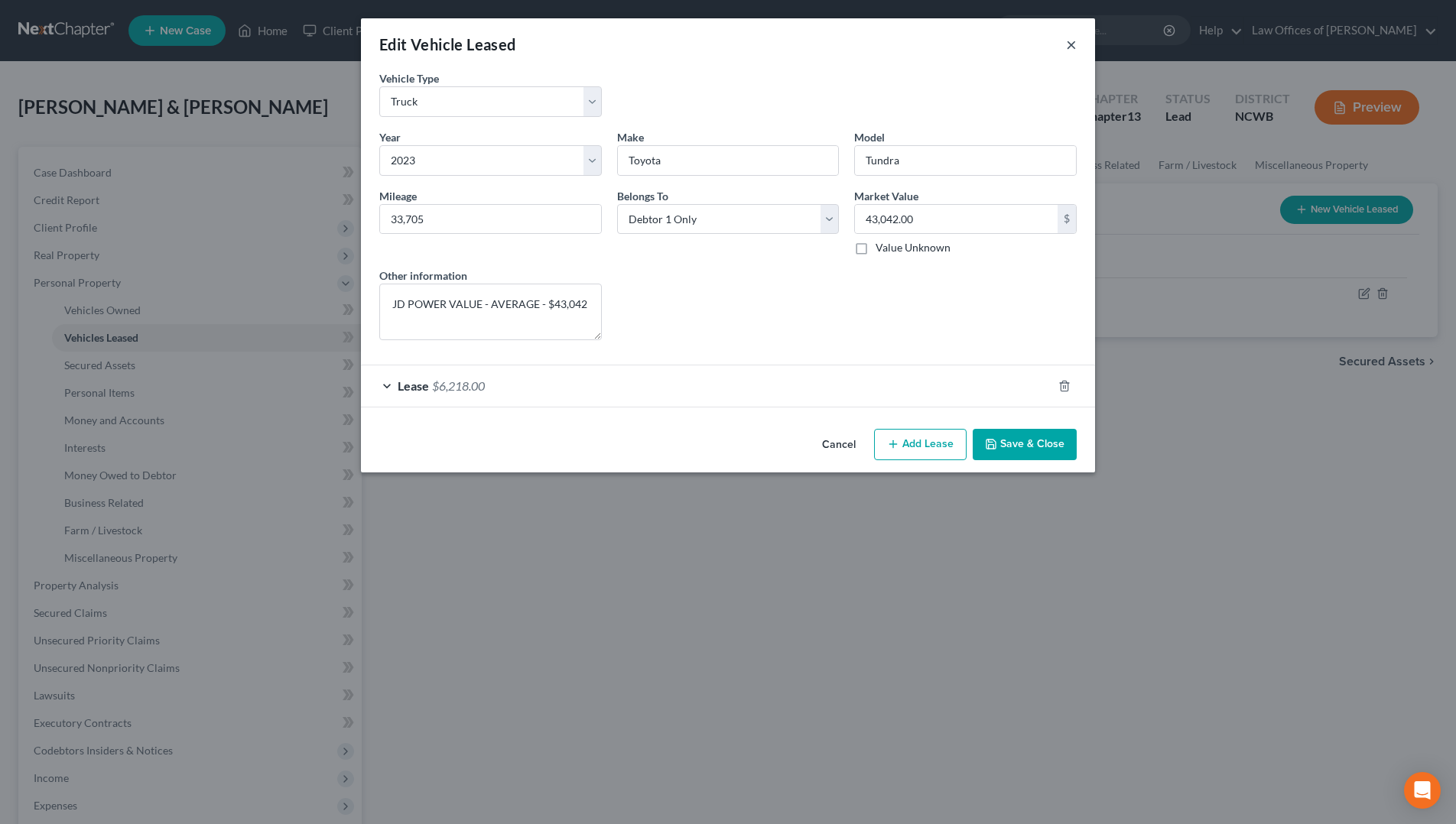
click at [1069, 53] on button "×" at bounding box center [1072, 44] width 11 height 18
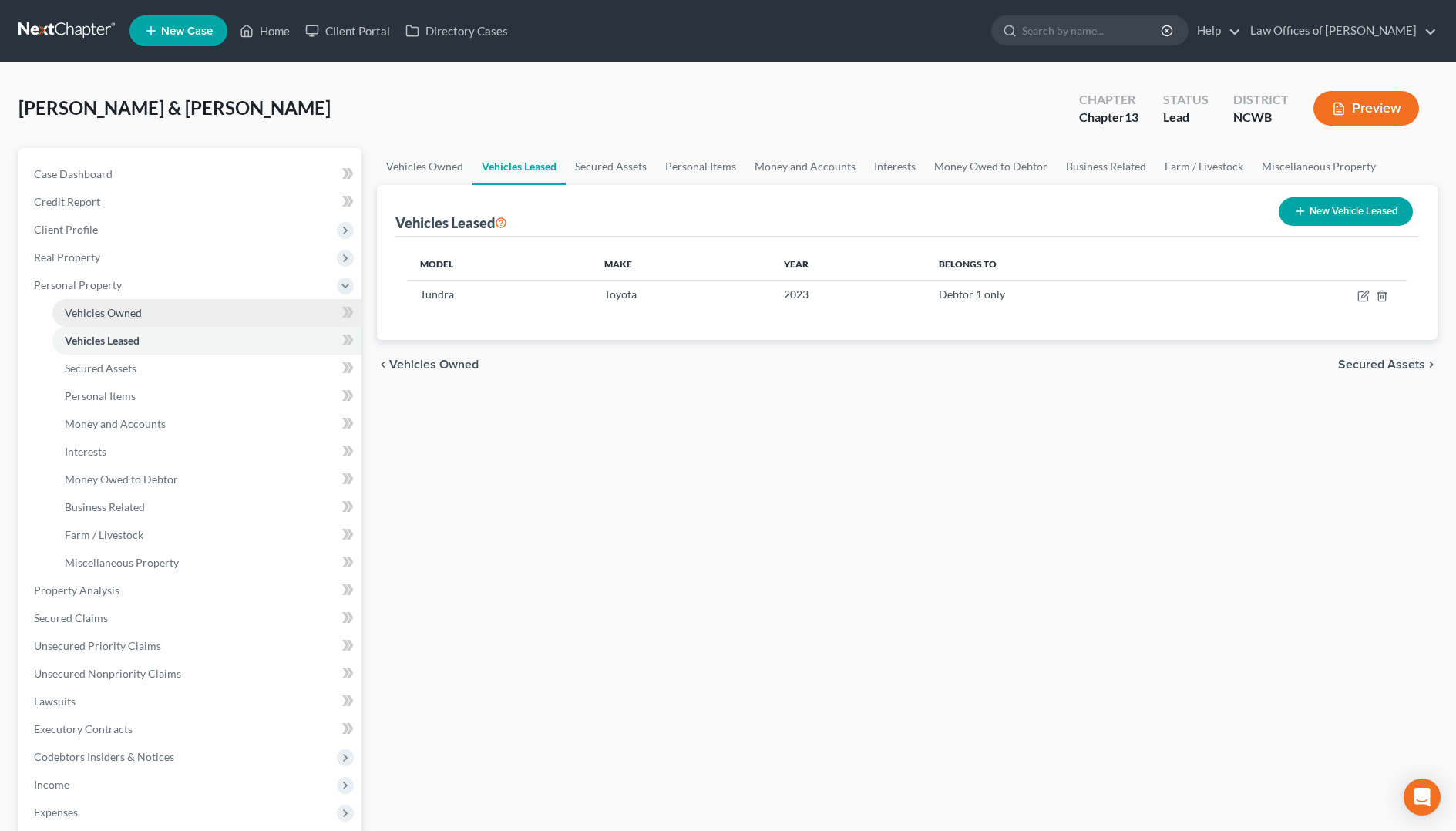
click at [76, 314] on span "Vehicles Owned" at bounding box center [103, 312] width 77 height 13
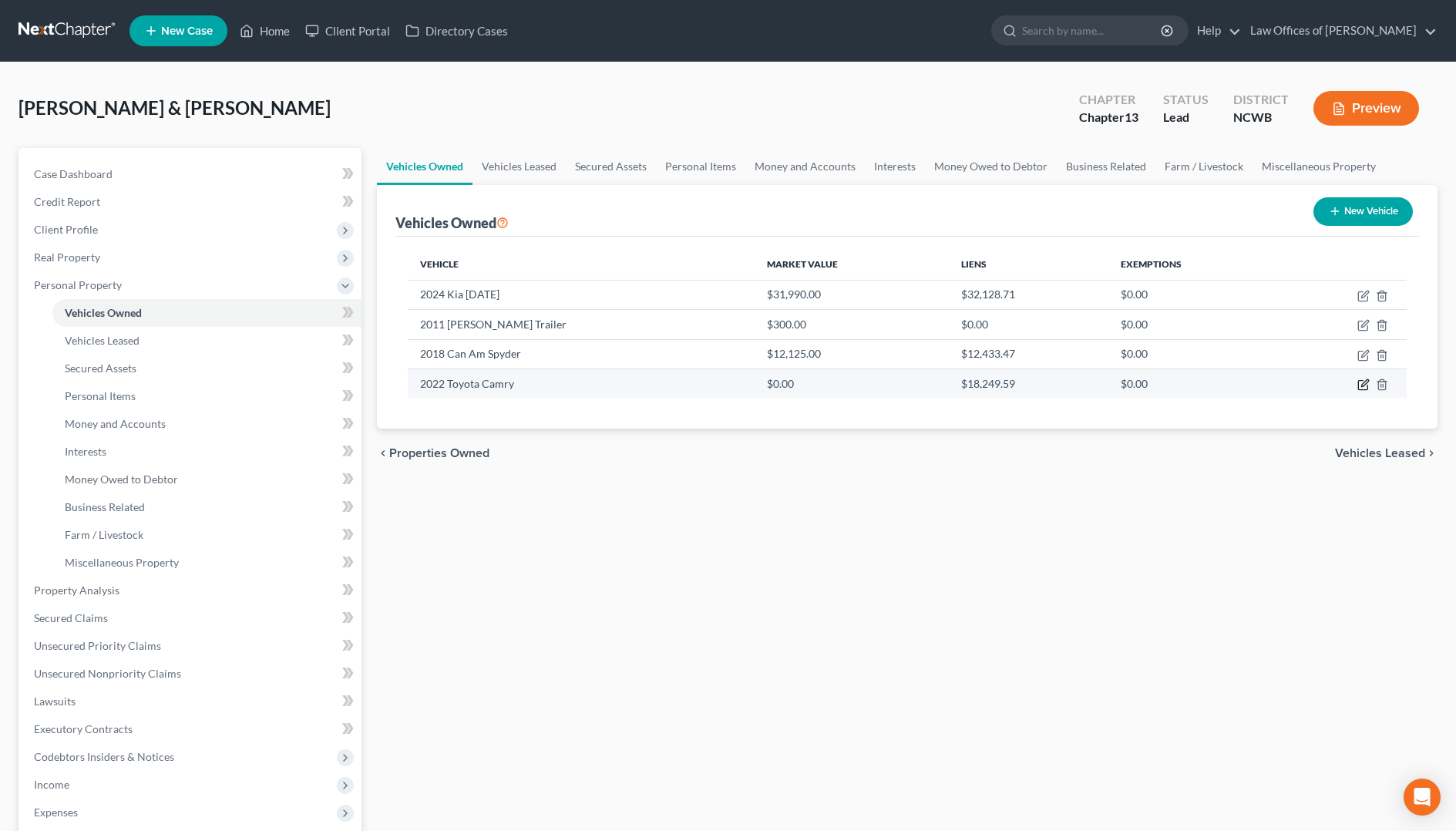
click at [1364, 381] on icon "button" at bounding box center [1364, 385] width 13 height 13
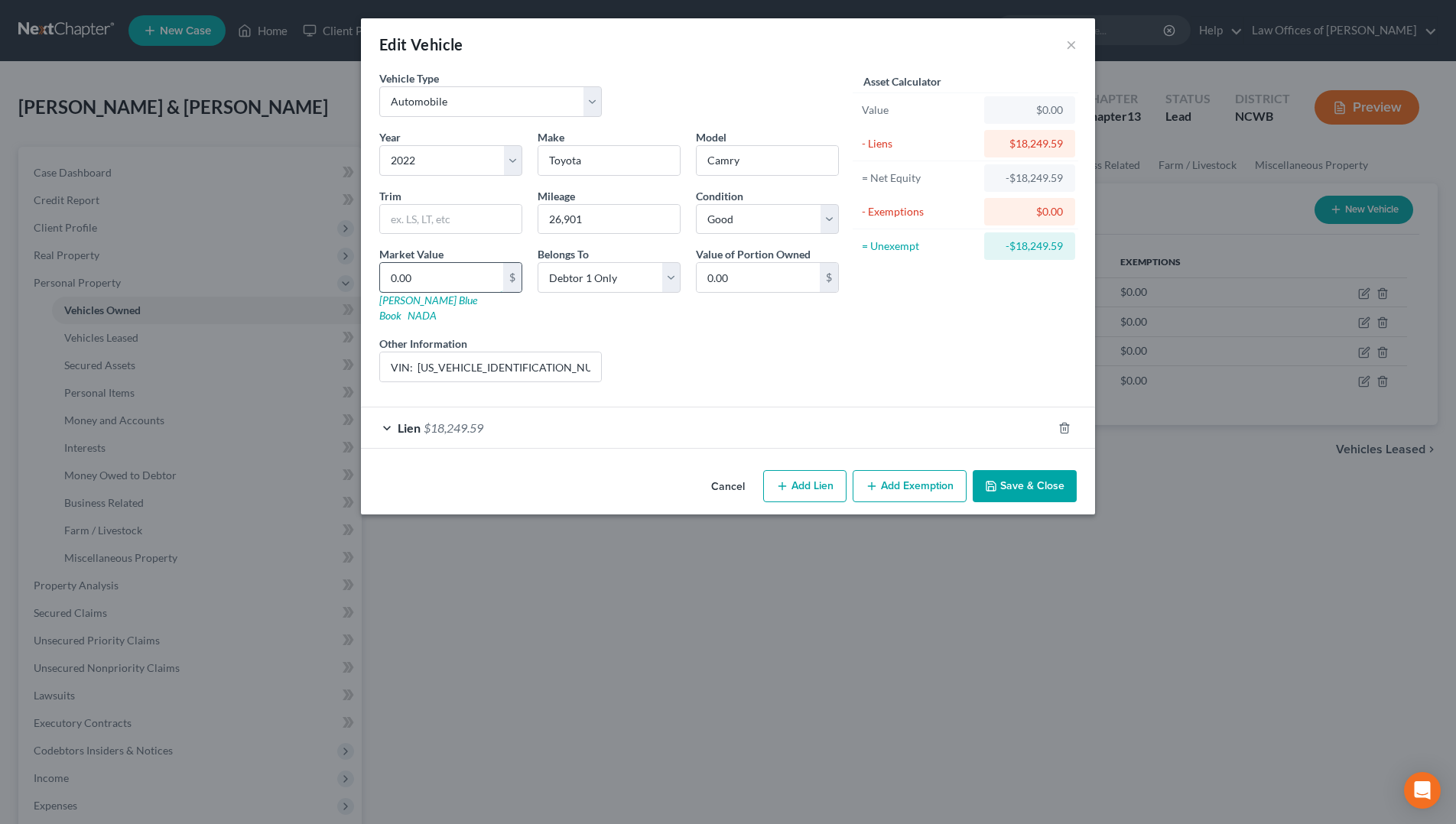
click at [475, 281] on input "0.00" at bounding box center [442, 277] width 123 height 29
click at [544, 352] on input "VIN: [US_VEHICLE_IDENTIFICATION_NUMBER]" at bounding box center [491, 366] width 221 height 29
click at [504, 352] on input "VIN: [US_VEHICLE_IDENTIFICATION_NUMBER] / JD Power Value - $27,178 for 2 WD, To…" at bounding box center [491, 366] width 221 height 29
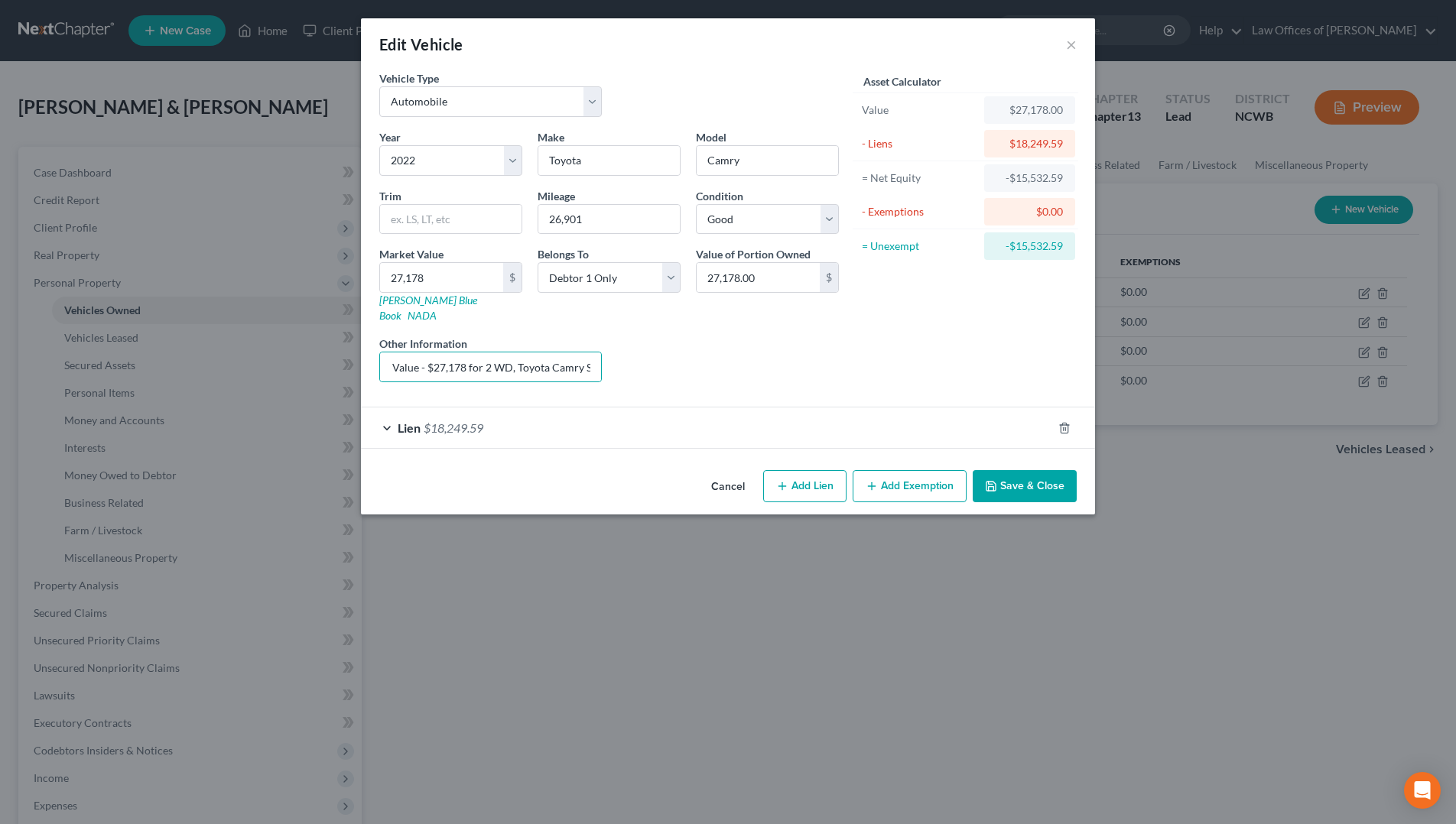
click at [1053, 470] on button "Save & Close" at bounding box center [1025, 486] width 104 height 32
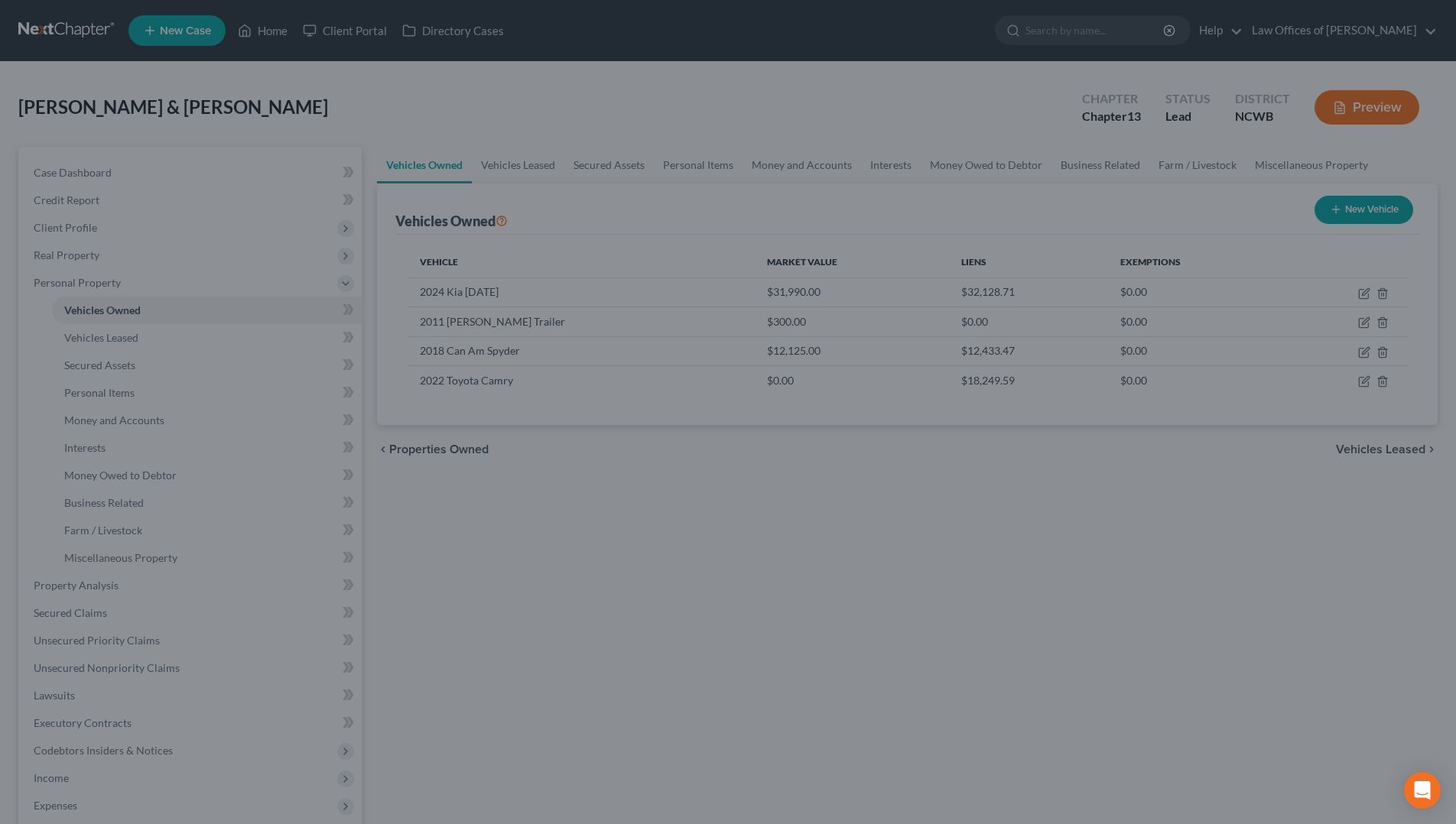
scroll to position [0, 0]
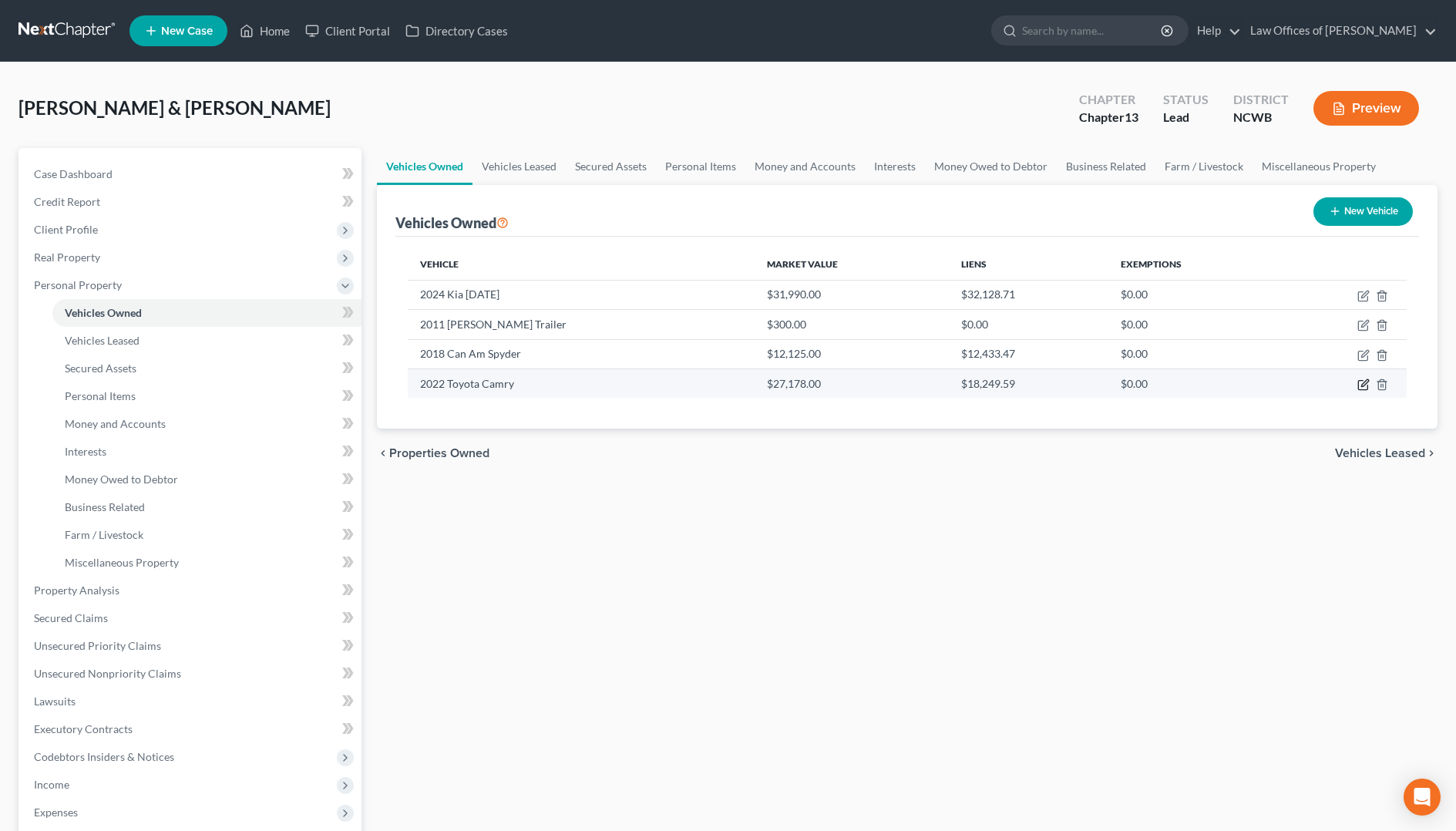
click at [1361, 383] on icon "button" at bounding box center [1364, 385] width 13 height 13
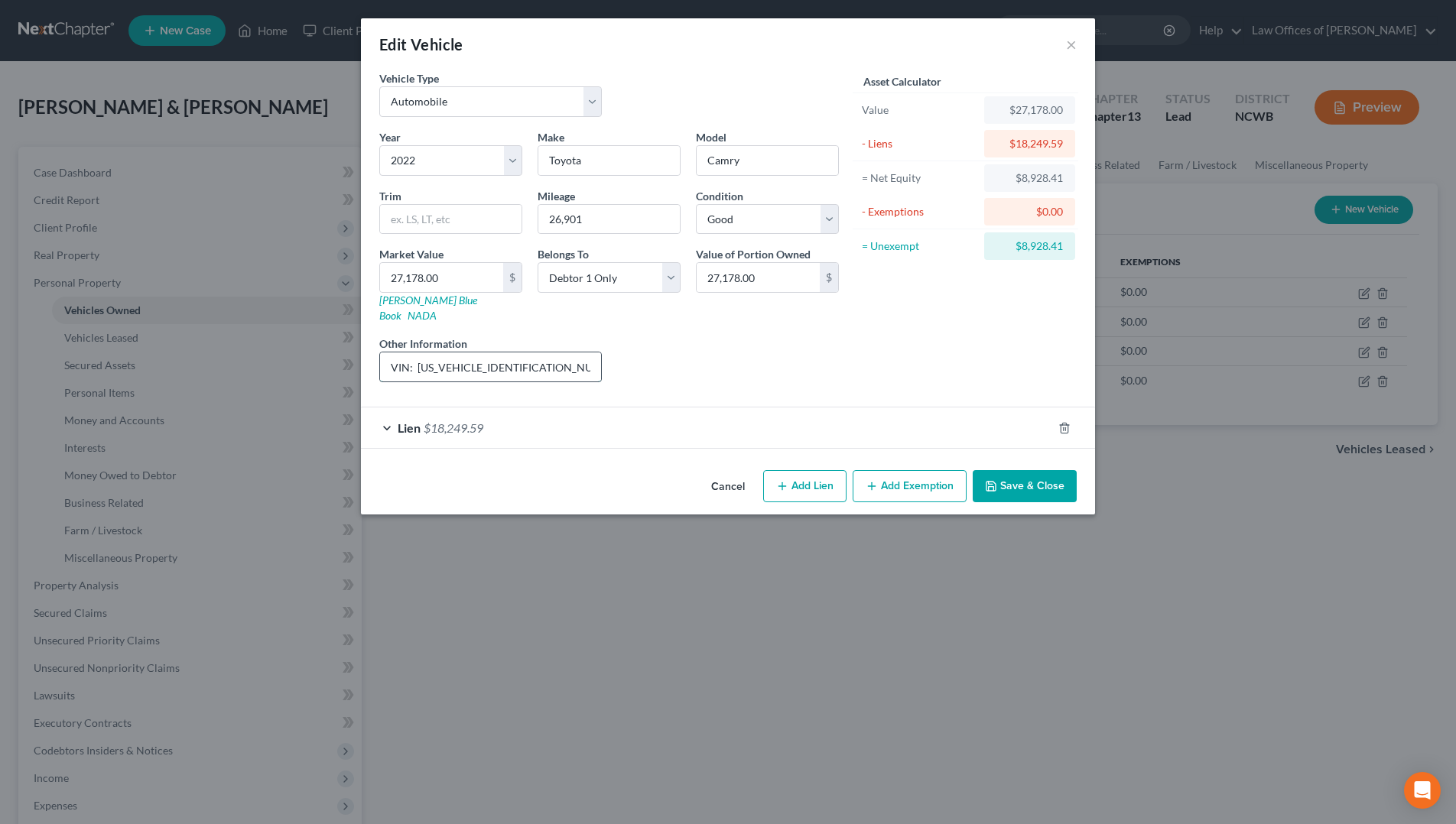
click at [570, 358] on input "VIN: [US_VEHICLE_IDENTIFICATION_NUMBER] / JD Power Value - $27,178 for 2 WD, To…" at bounding box center [491, 366] width 221 height 29
click at [991, 480] on icon "button" at bounding box center [992, 486] width 13 height 13
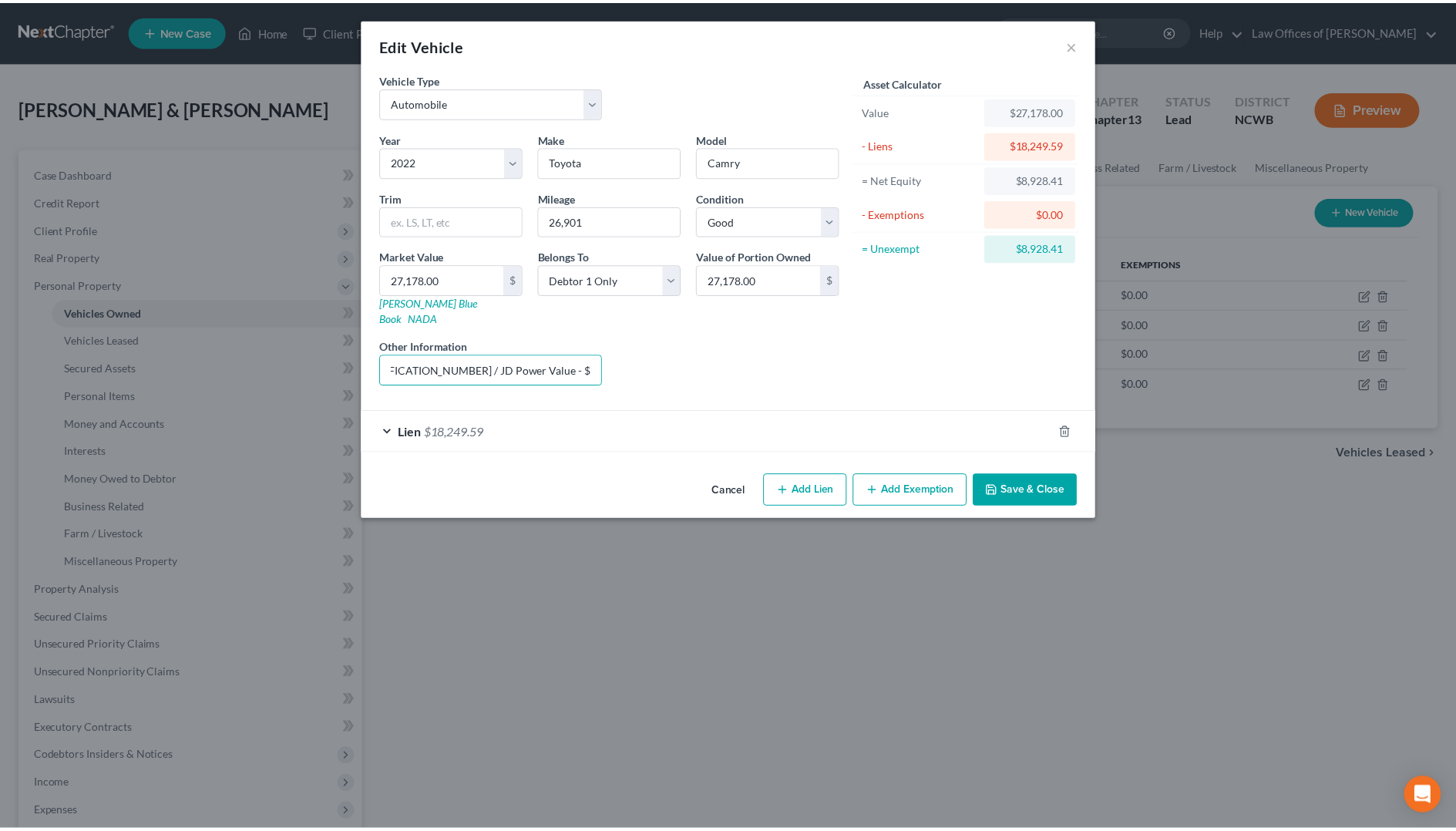
scroll to position [0, 0]
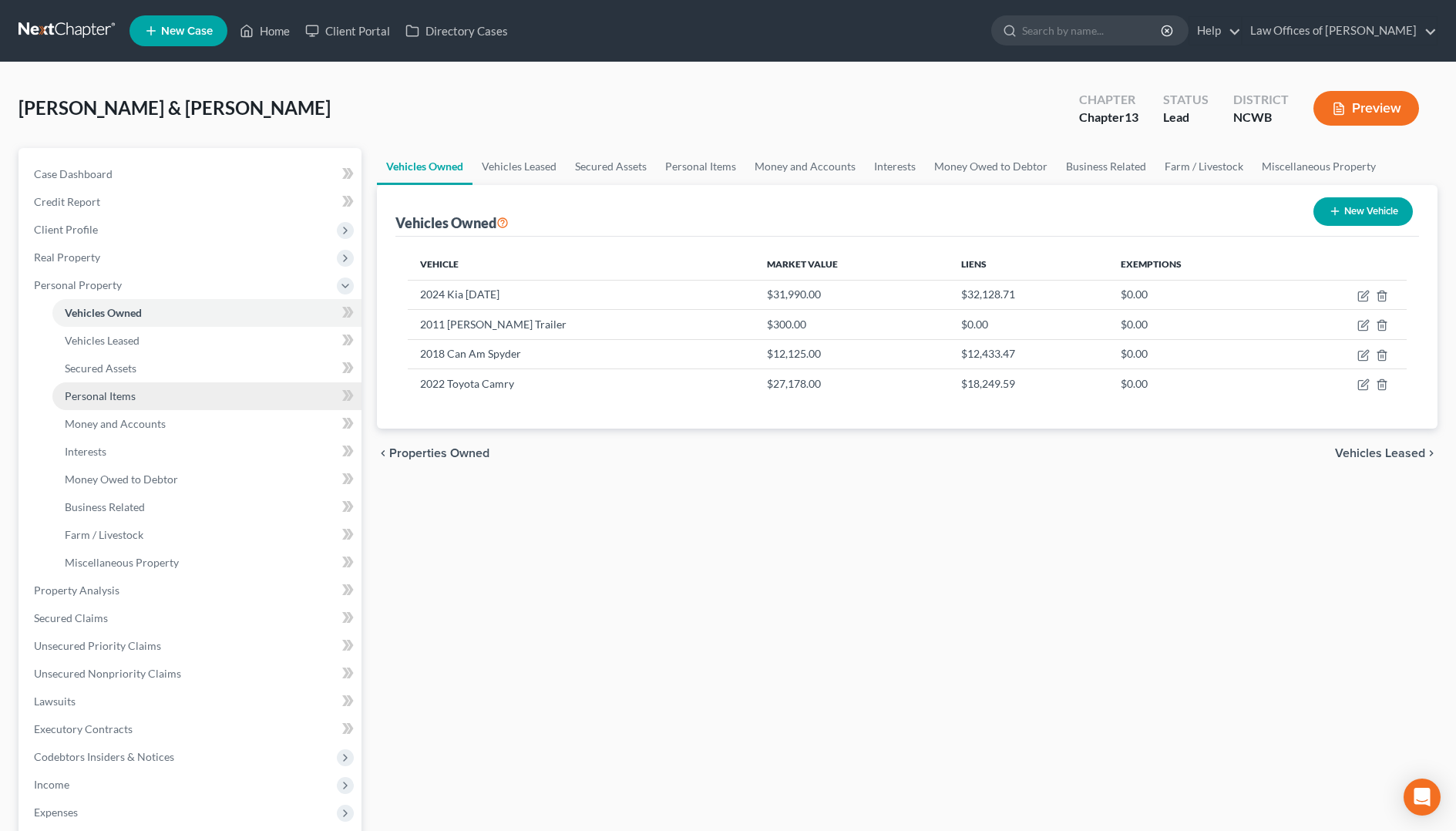
click at [91, 399] on span "Personal Items" at bounding box center [100, 395] width 71 height 13
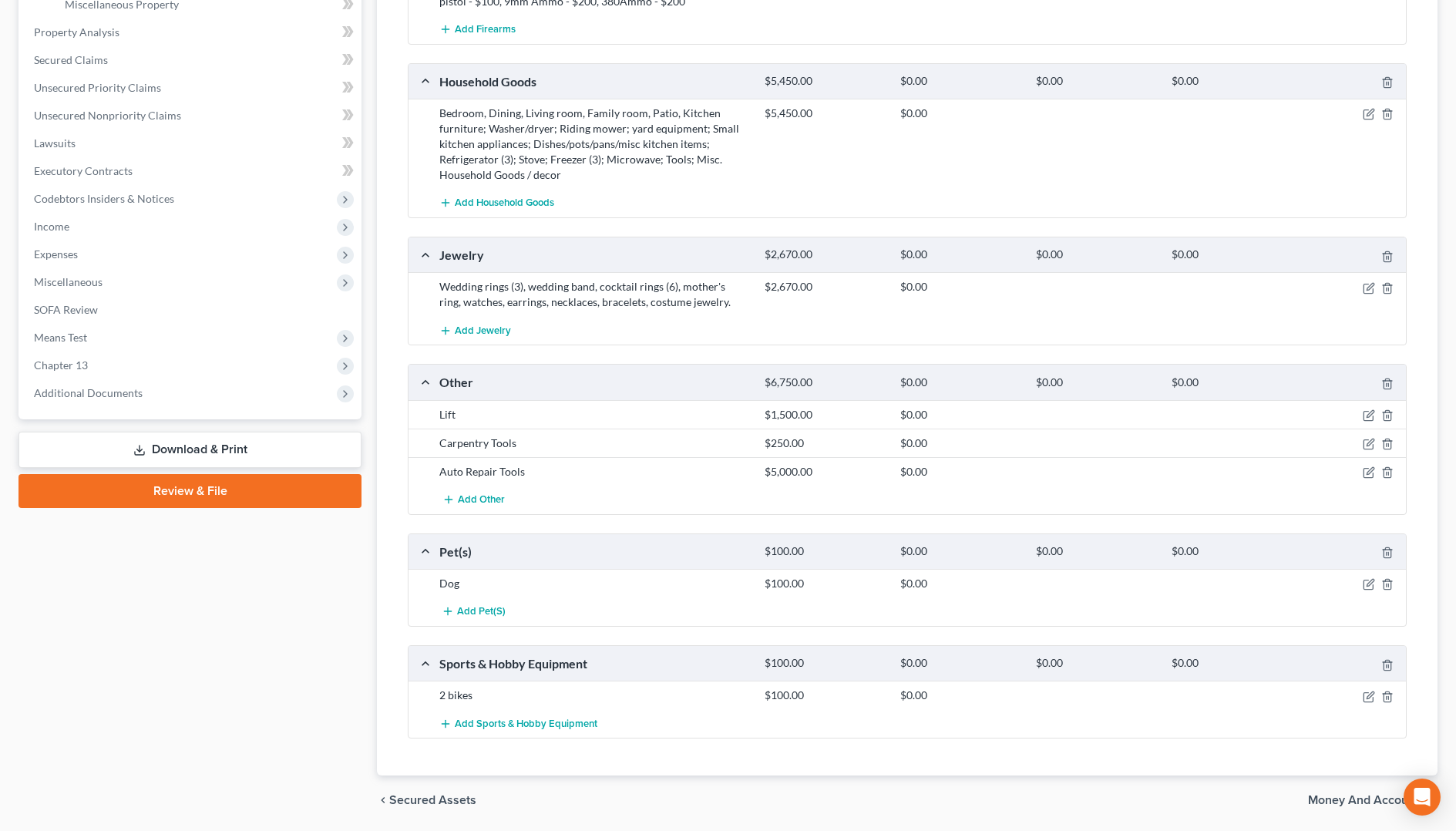
scroll to position [610, 0]
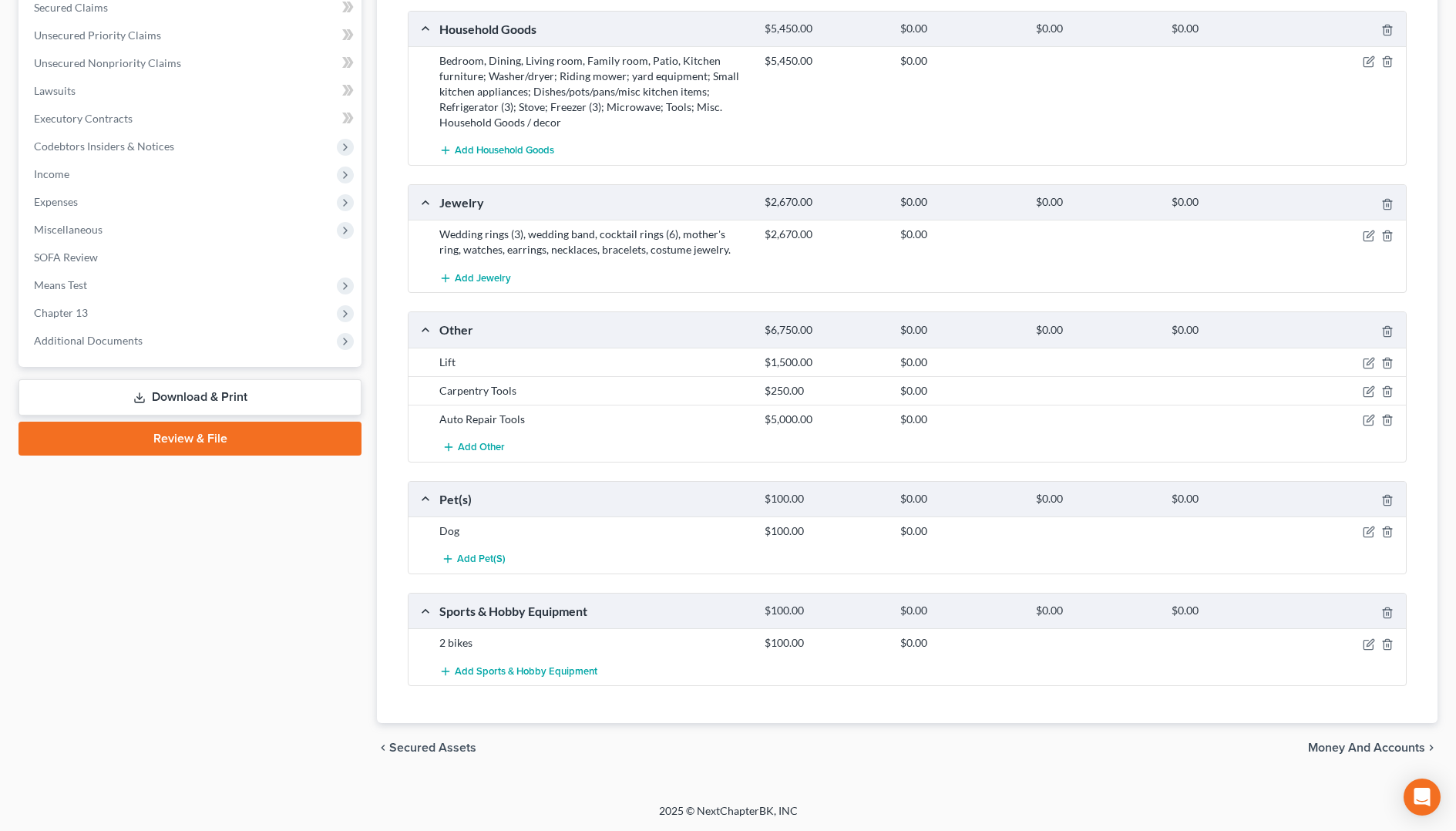
click at [1381, 754] on span "Money and Accounts" at bounding box center [1367, 748] width 117 height 13
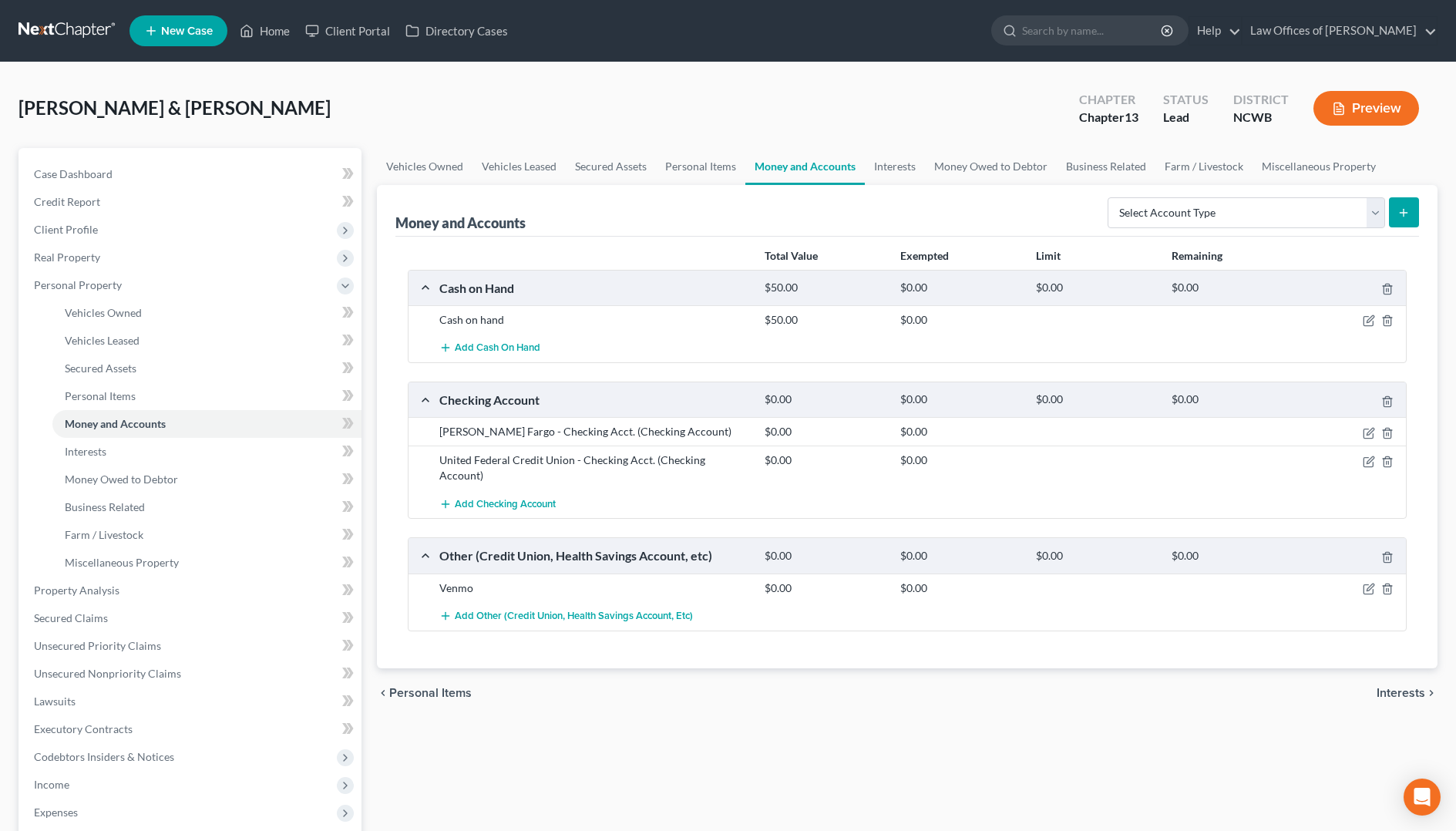
scroll to position [293, 0]
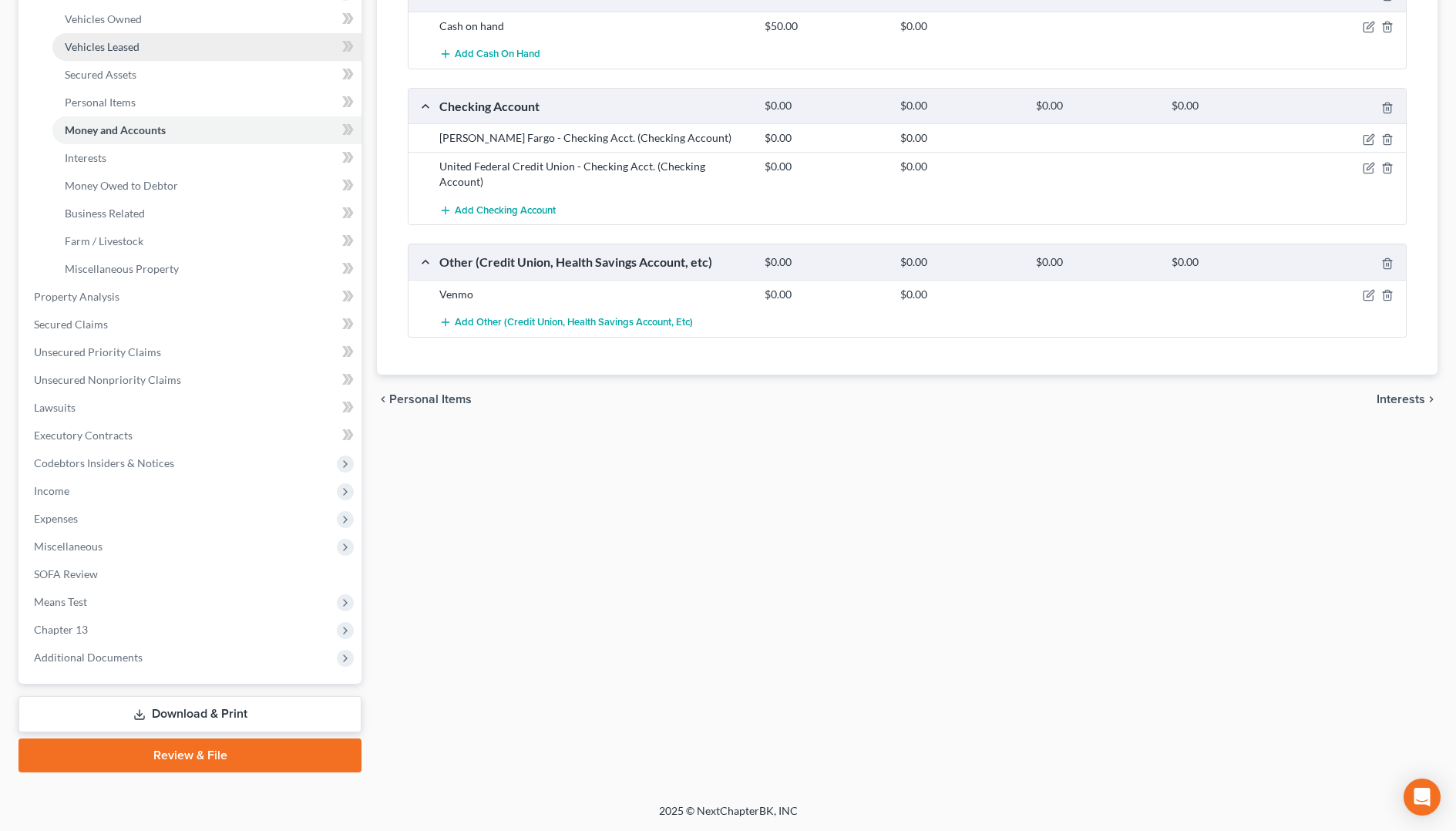
click at [110, 48] on span "Vehicles Leased" at bounding box center [102, 47] width 75 height 13
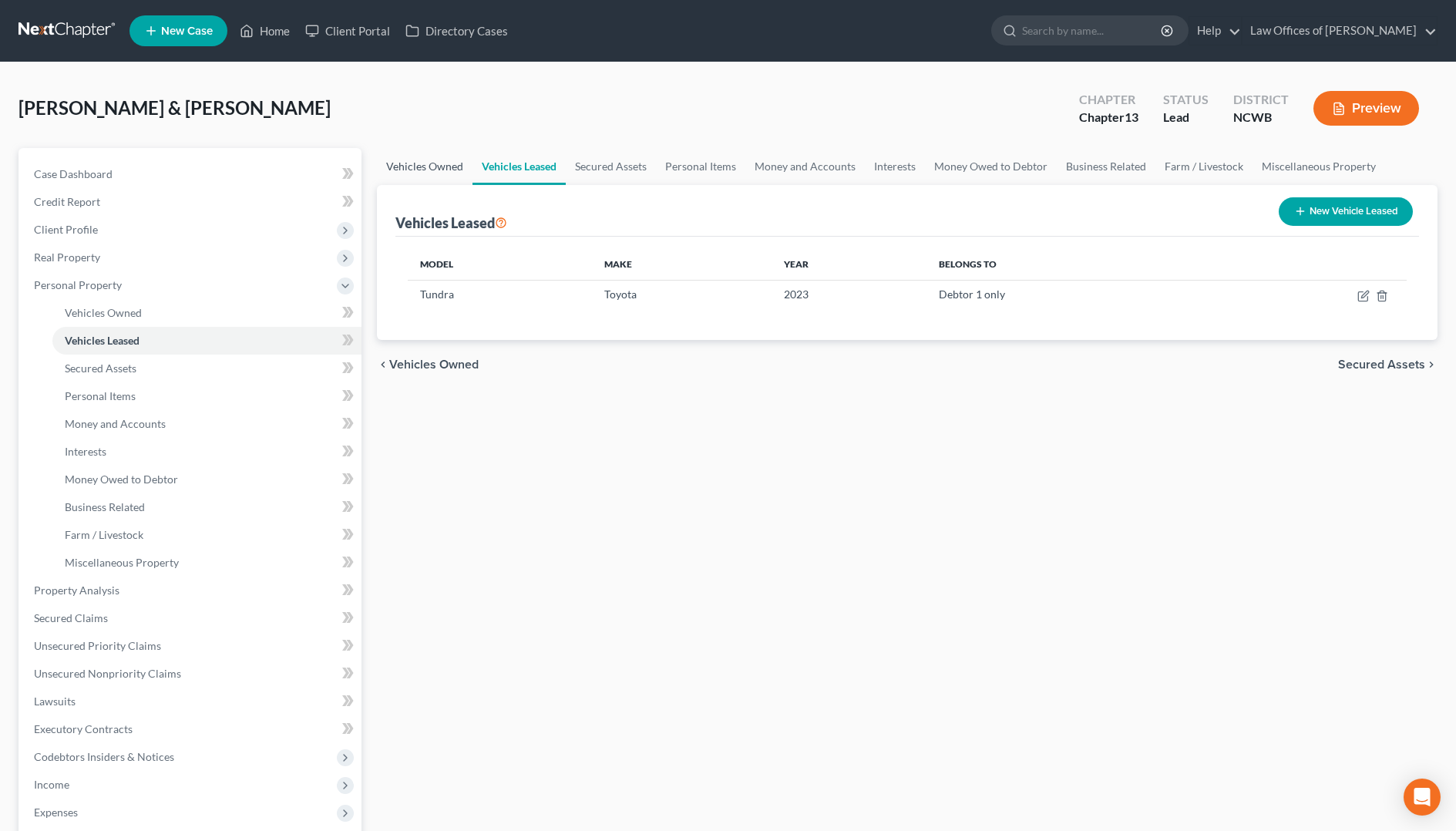
click at [438, 169] on link "Vehicles Owned" at bounding box center [424, 166] width 96 height 37
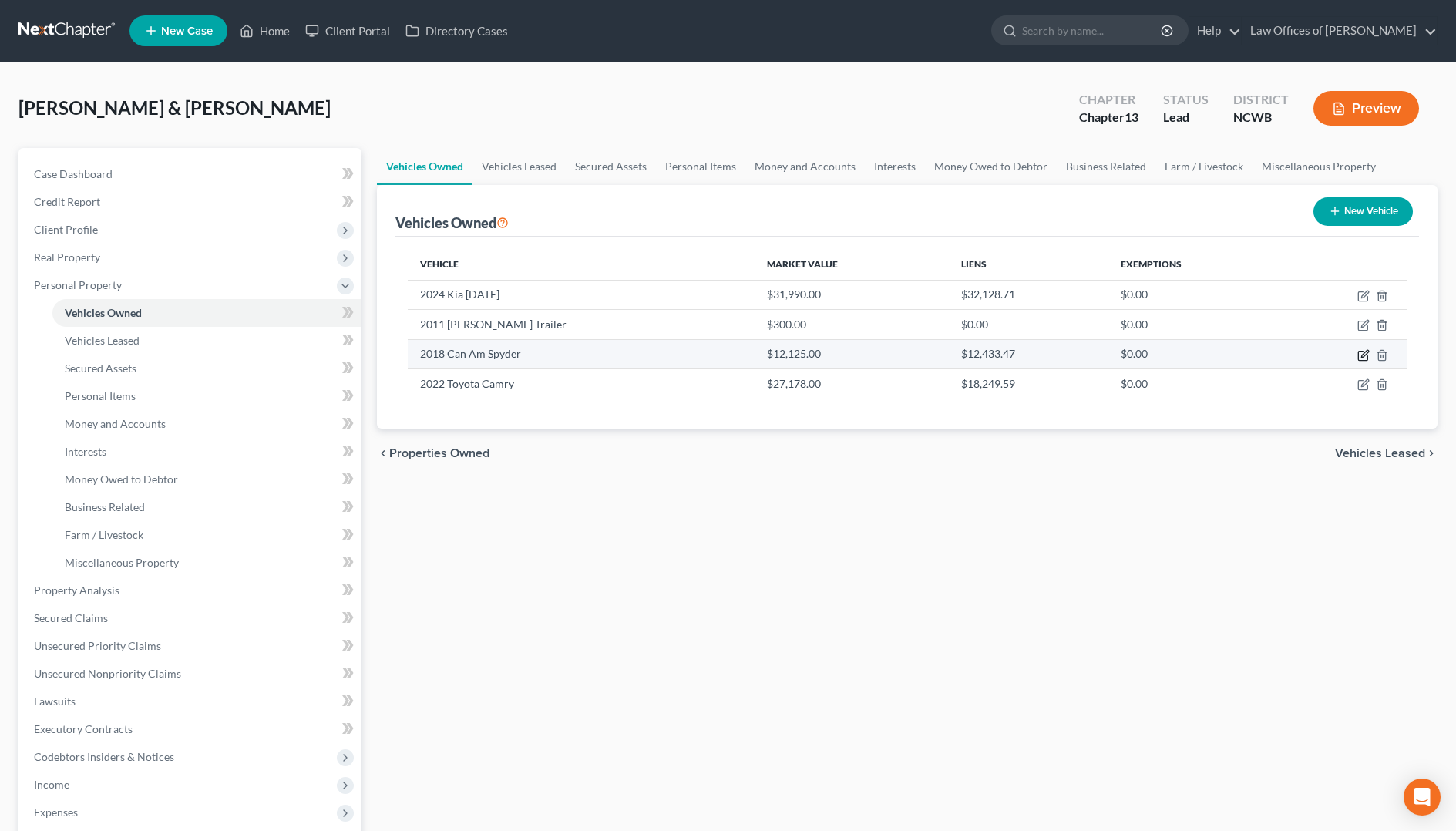
click at [1364, 355] on icon "button" at bounding box center [1364, 356] width 13 height 13
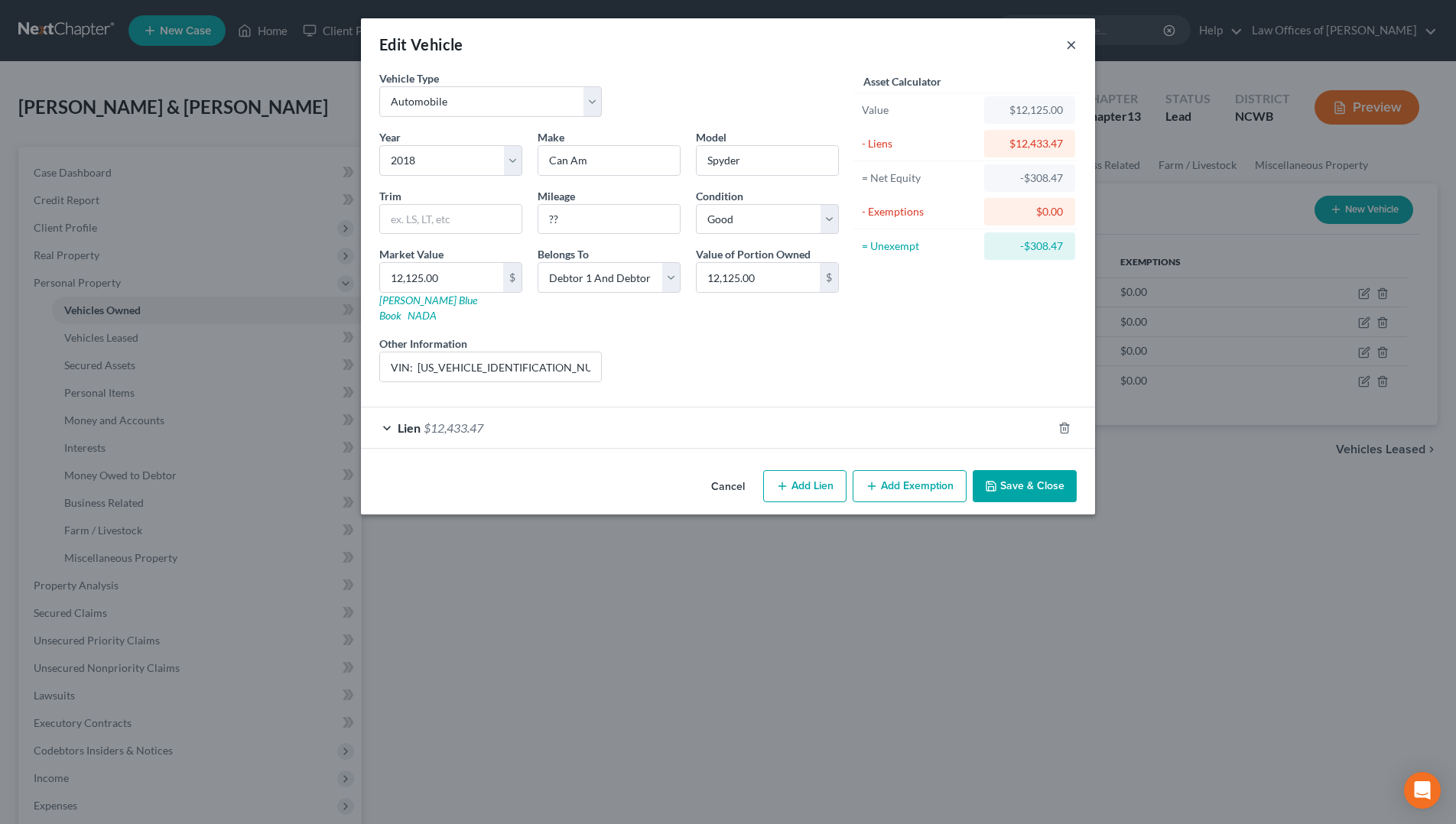
click at [1070, 49] on button "×" at bounding box center [1072, 44] width 11 height 18
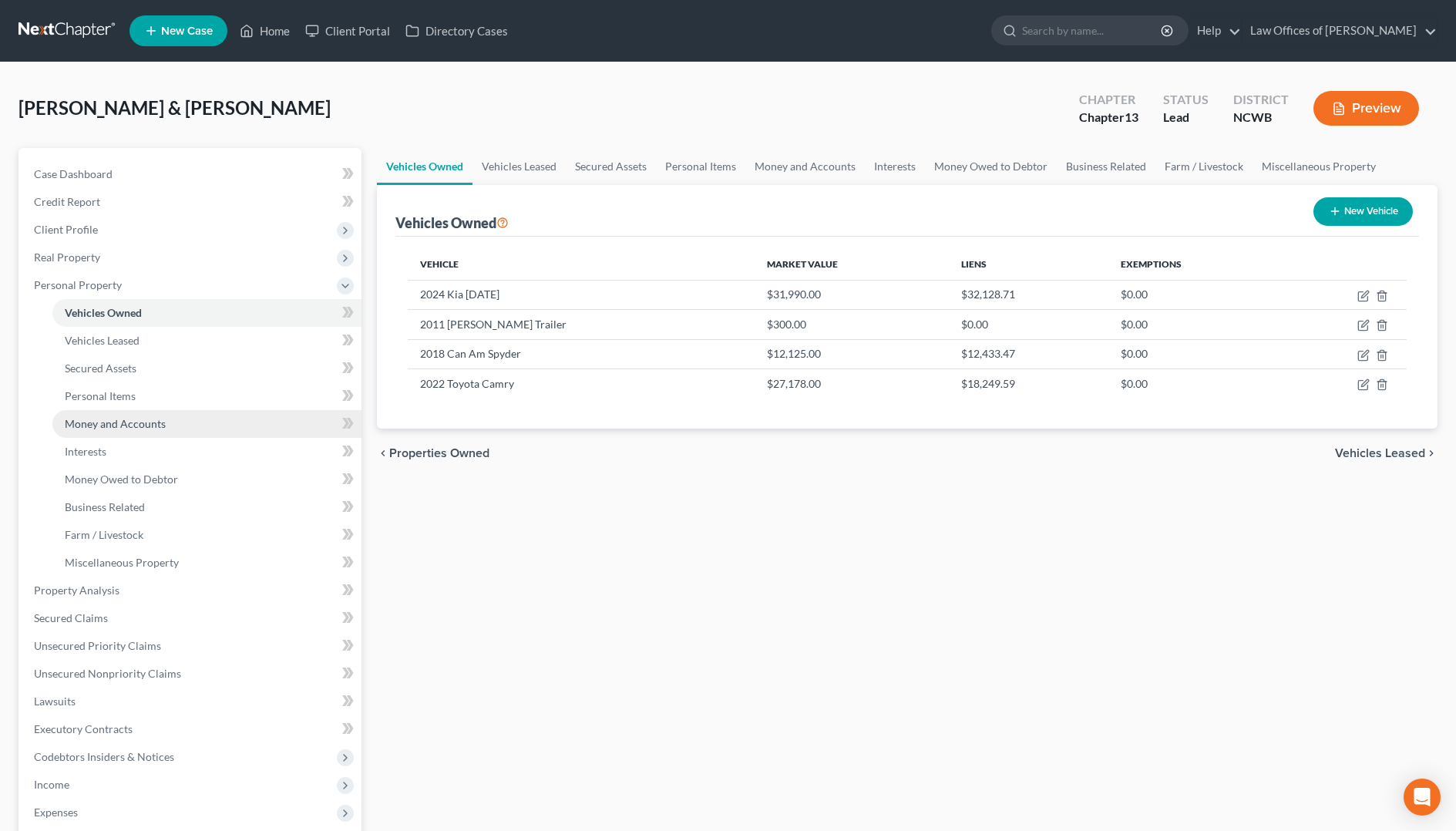
click at [134, 421] on span "Money and Accounts" at bounding box center [115, 423] width 101 height 13
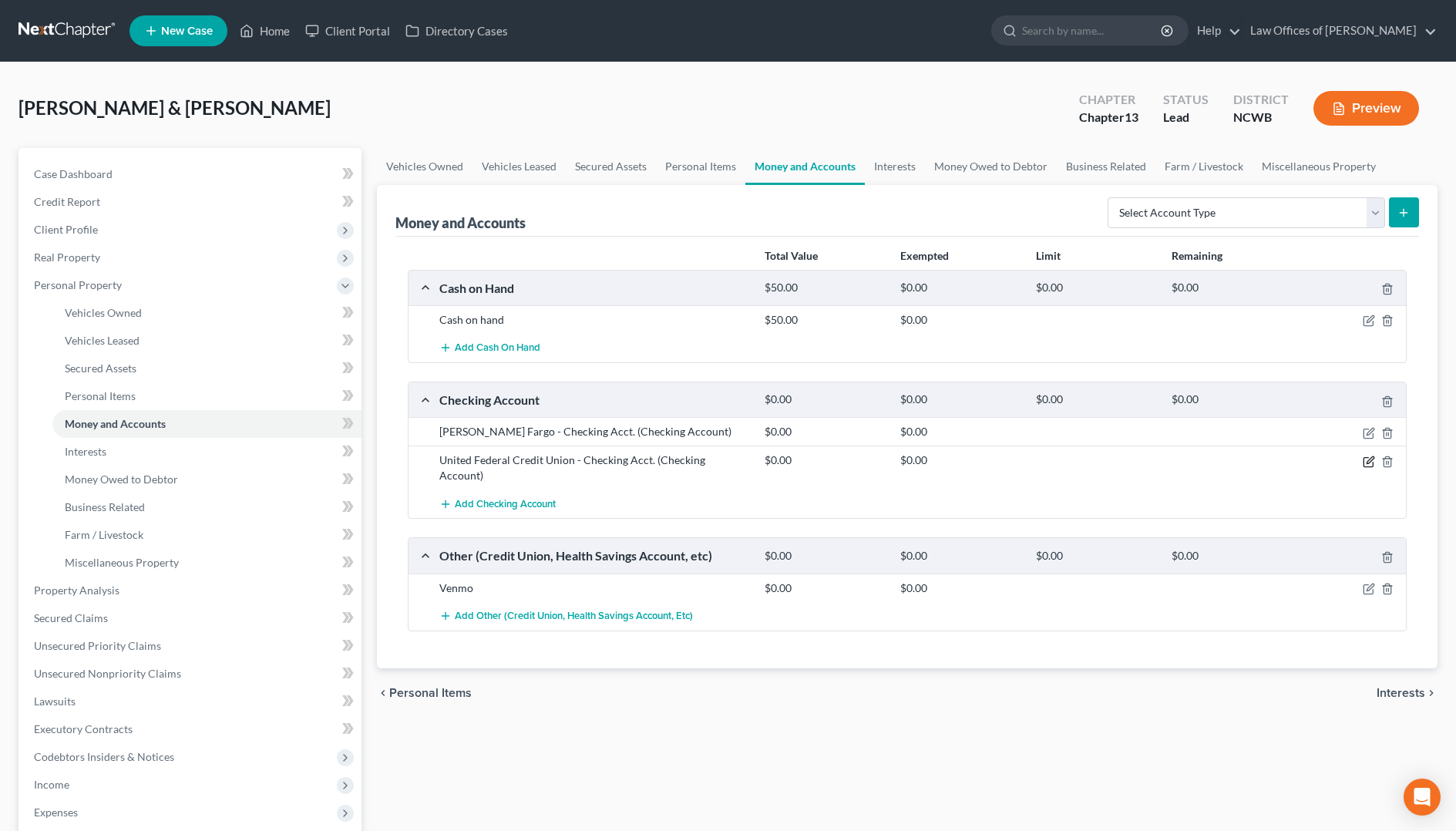
click at [1367, 463] on icon "button" at bounding box center [1370, 459] width 7 height 7
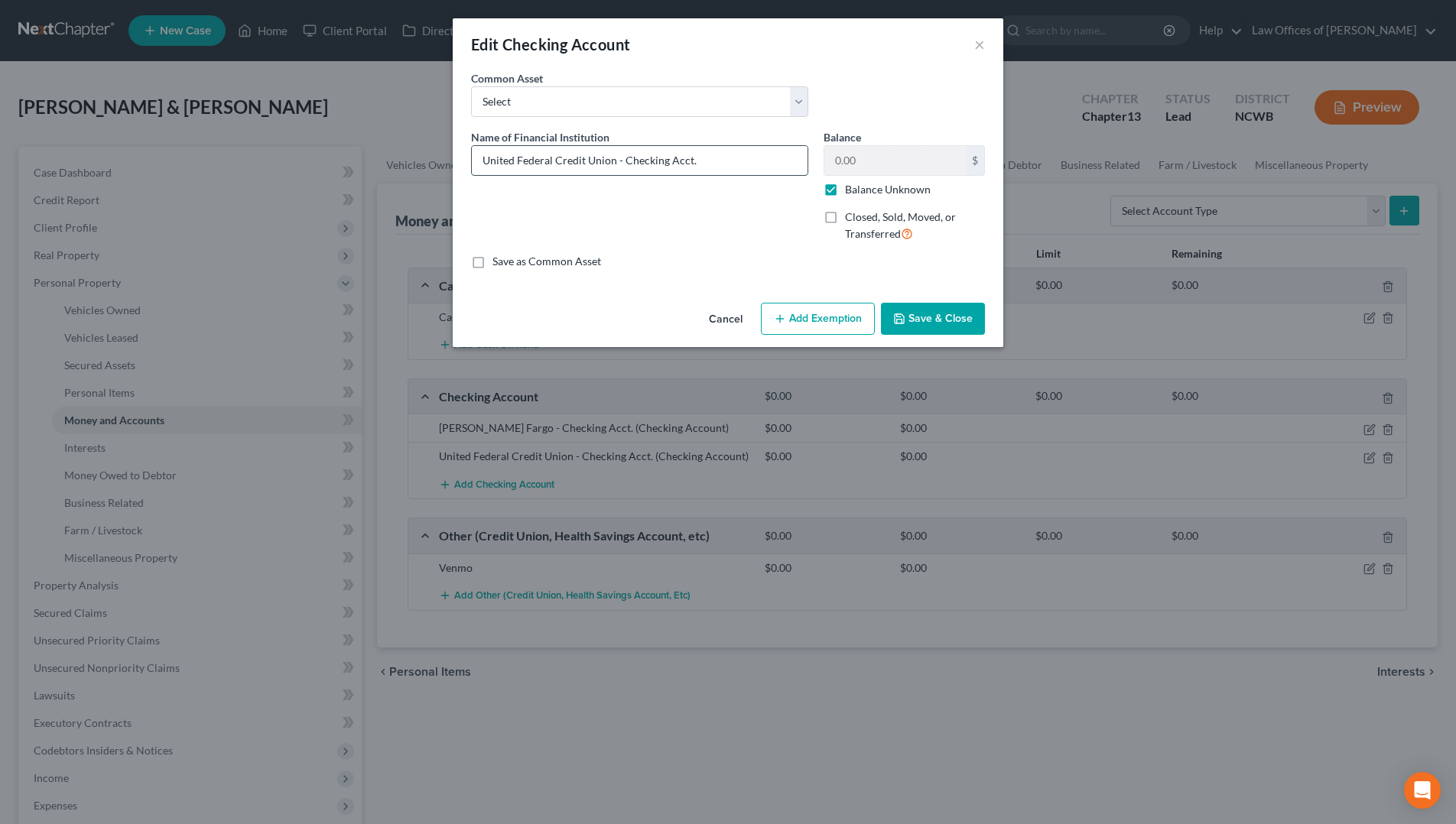
click at [701, 160] on input "United Federal Credit Union - Checking Acct." at bounding box center [640, 160] width 336 height 29
click at [944, 321] on button "Save & Close" at bounding box center [933, 318] width 104 height 32
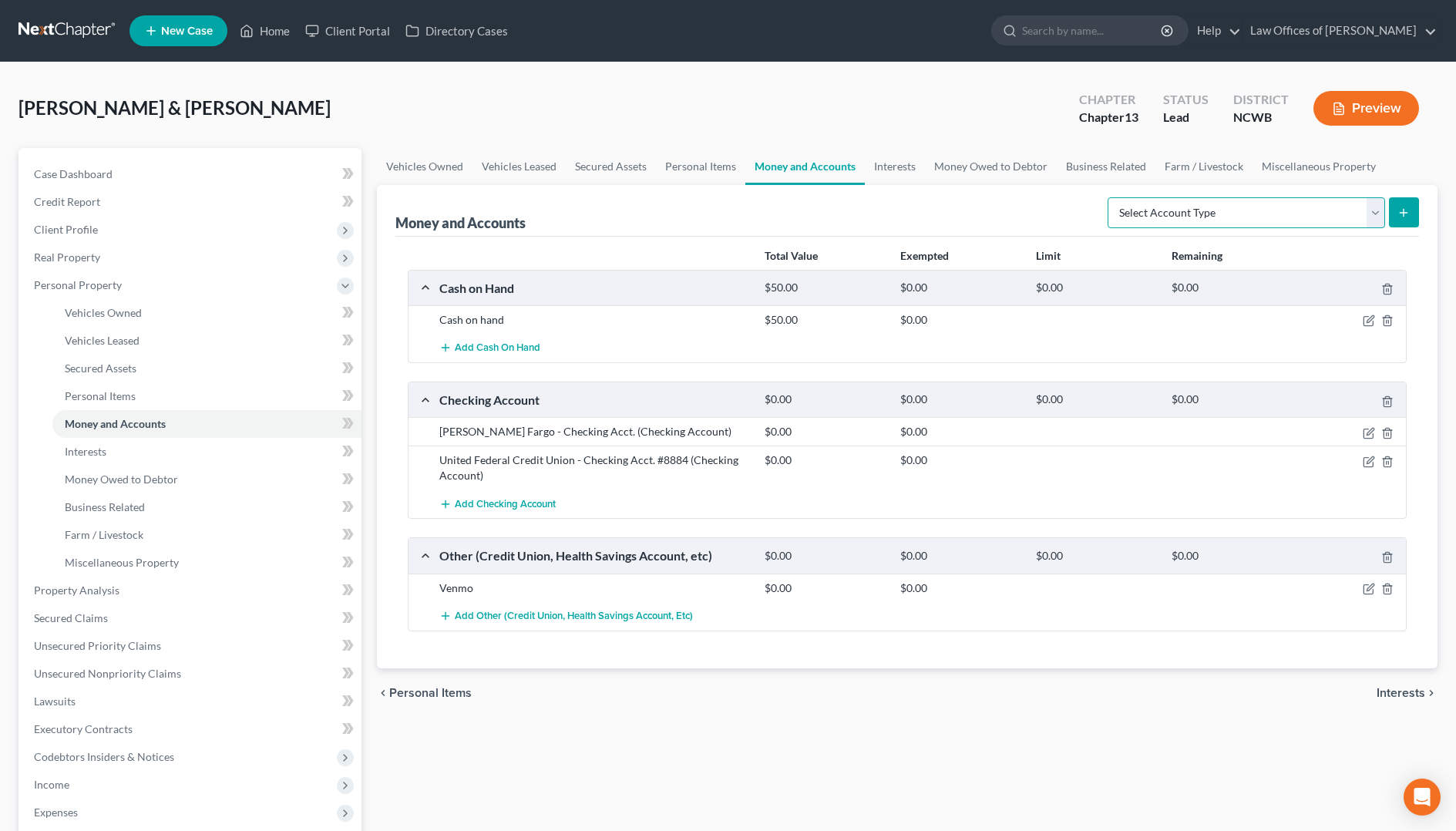
click at [1303, 216] on select "Select Account Type Brokerage Cash on Hand Certificates of Deposit Checking Acc…" at bounding box center [1246, 213] width 277 height 31
click at [1111, 198] on select "Select Account Type Brokerage Cash on Hand Certificates of Deposit Checking Acc…" at bounding box center [1246, 213] width 277 height 31
click at [1407, 210] on icon "submit" at bounding box center [1404, 213] width 13 height 13
click at [1399, 214] on icon "submit" at bounding box center [1404, 213] width 13 height 13
click at [1401, 210] on icon "submit" at bounding box center [1404, 213] width 13 height 13
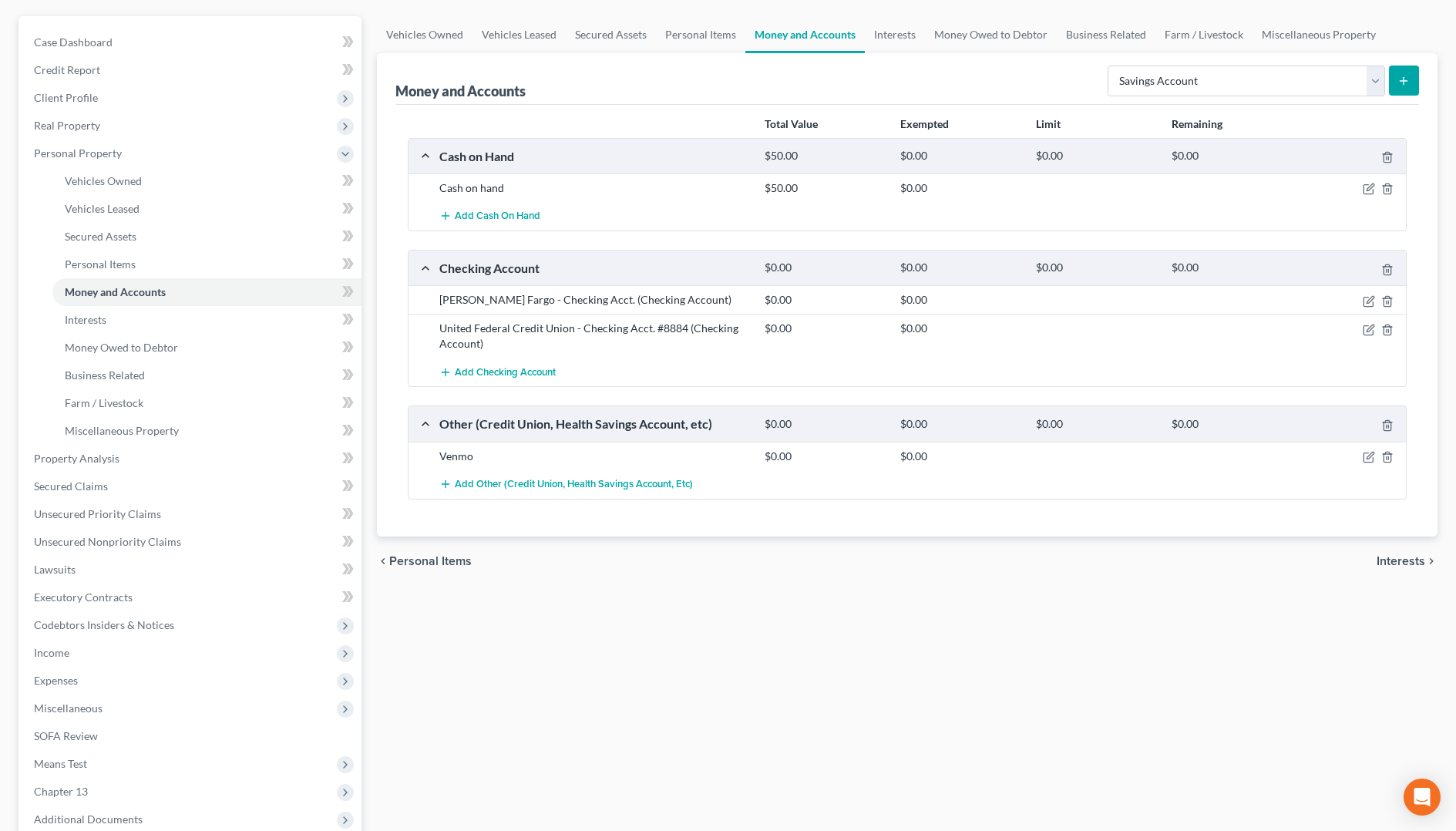
scroll to position [77, 0]
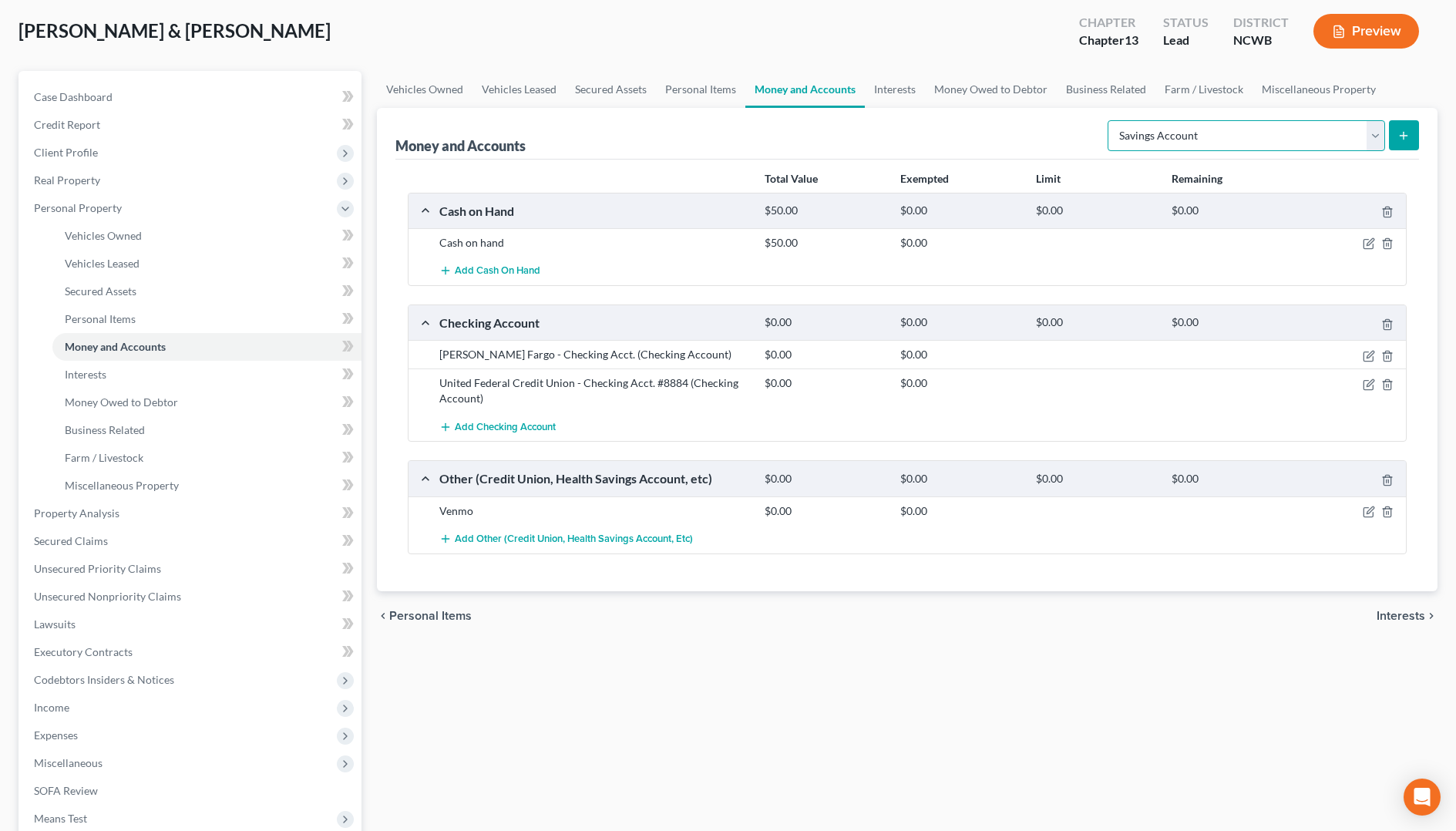
click at [1216, 137] on select "Select Account Type Brokerage Cash on Hand Certificates of Deposit Checking Acc…" at bounding box center [1246, 135] width 277 height 31
click at [1111, 120] on select "Select Account Type Brokerage Cash on Hand Certificates of Deposit Checking Acc…" at bounding box center [1246, 135] width 277 height 31
click at [1137, 296] on div "Cash on Hand $50.00 $0.00 $0.00 $0.00 Cash on hand $50.00 $0.00 Add Cash on Han…" at bounding box center [907, 373] width 999 height 361
click at [1398, 138] on icon "submit" at bounding box center [1404, 136] width 13 height 13
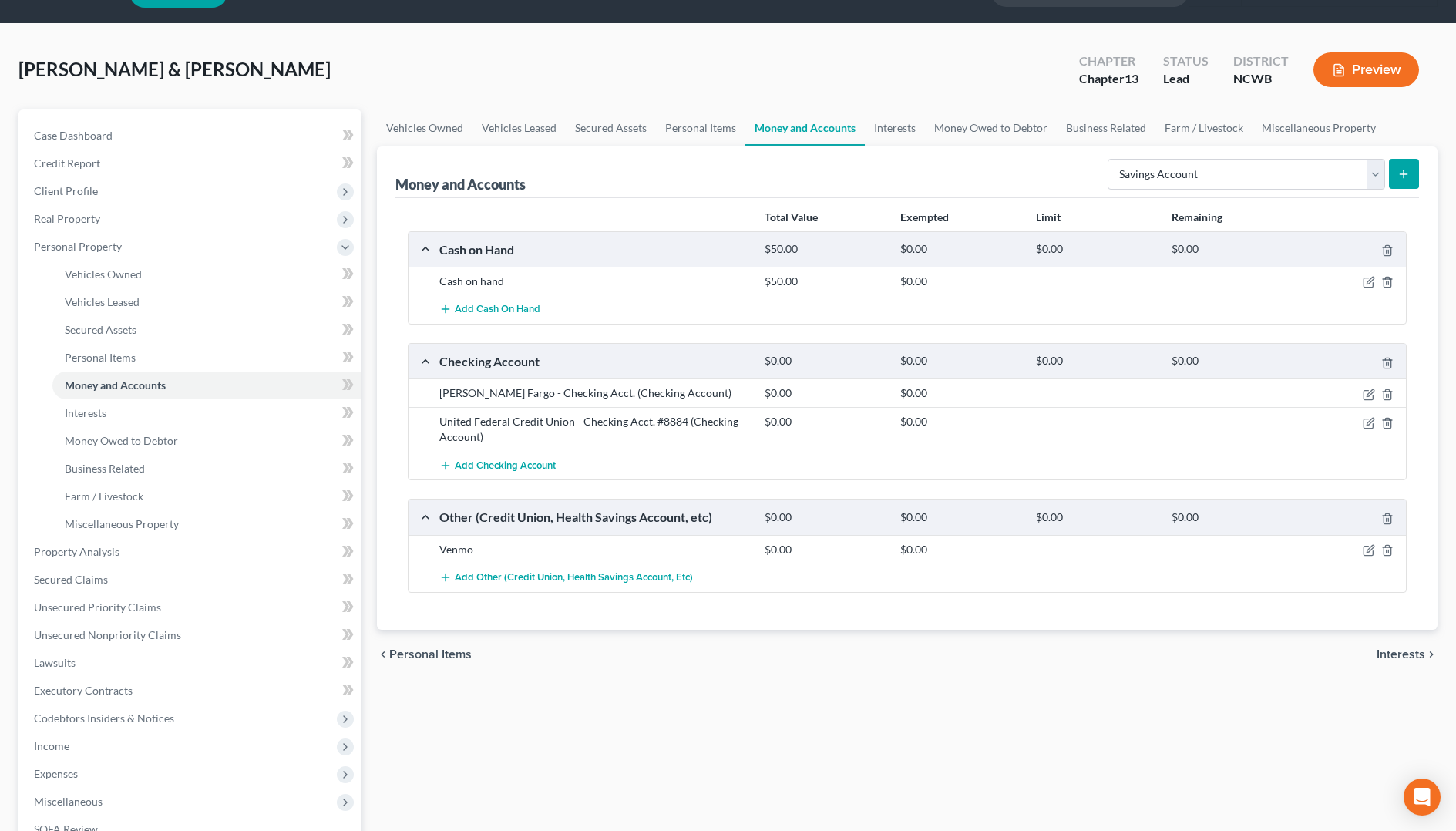
scroll to position [0, 0]
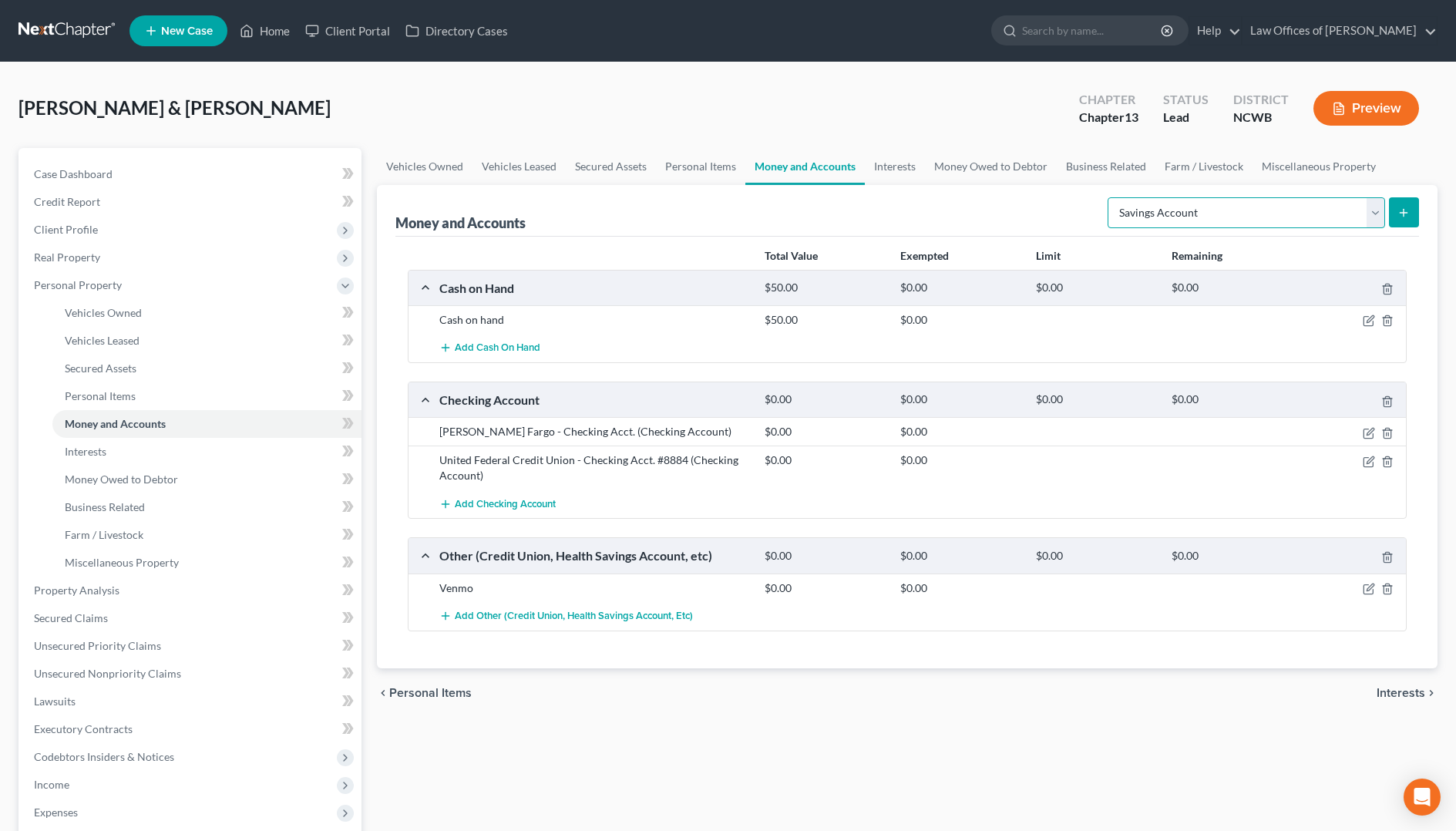
click at [1160, 216] on select "Select Account Type Brokerage Cash on Hand Certificates of Deposit Checking Acc…" at bounding box center [1246, 213] width 277 height 31
click at [1111, 198] on select "Select Account Type Brokerage Cash on Hand Certificates of Deposit Checking Acc…" at bounding box center [1246, 213] width 277 height 31
click at [1401, 213] on line "submit" at bounding box center [1404, 213] width 7 height 0
click at [680, 176] on link "Personal Items" at bounding box center [700, 166] width 89 height 37
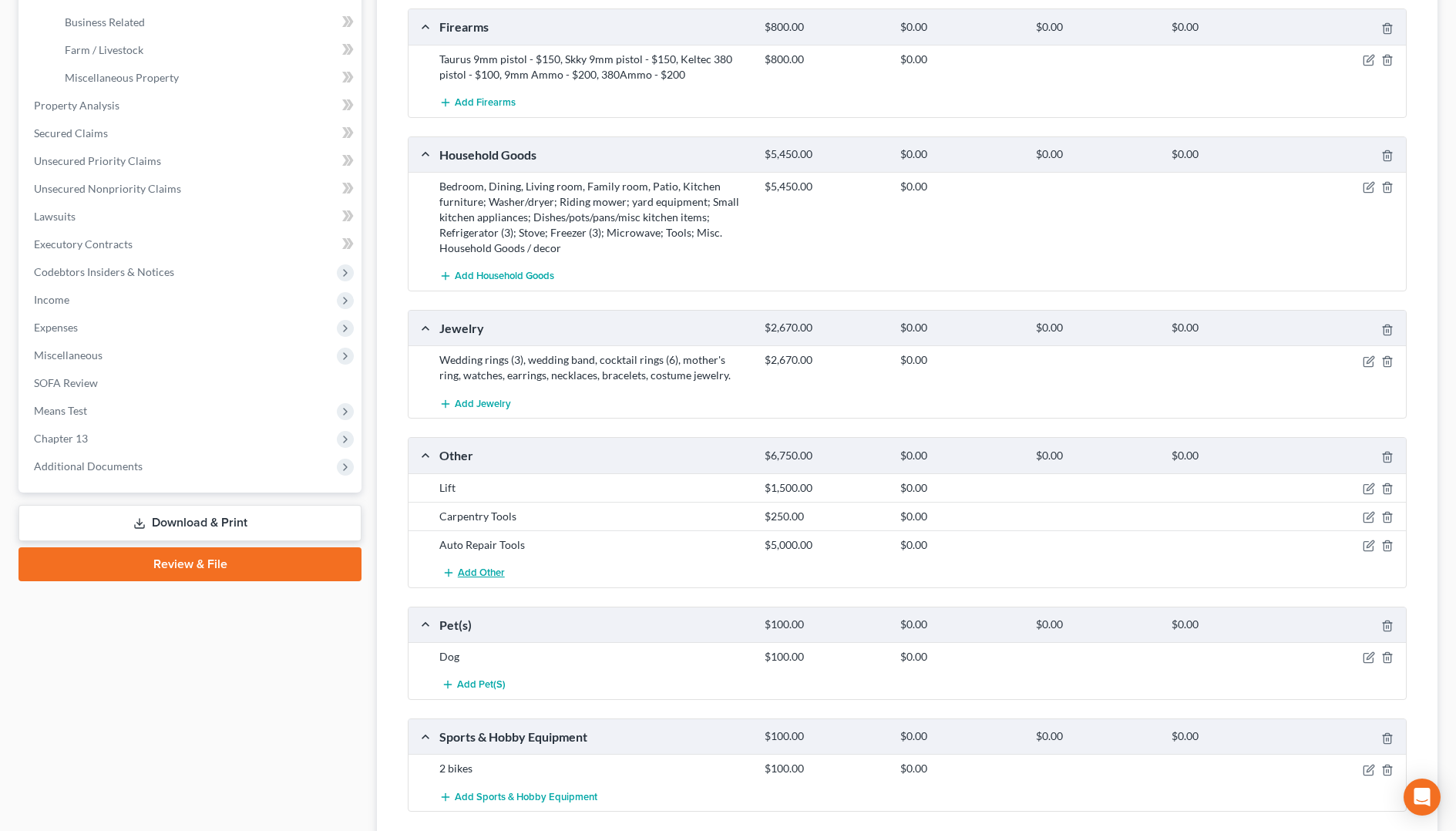
scroll to position [610, 0]
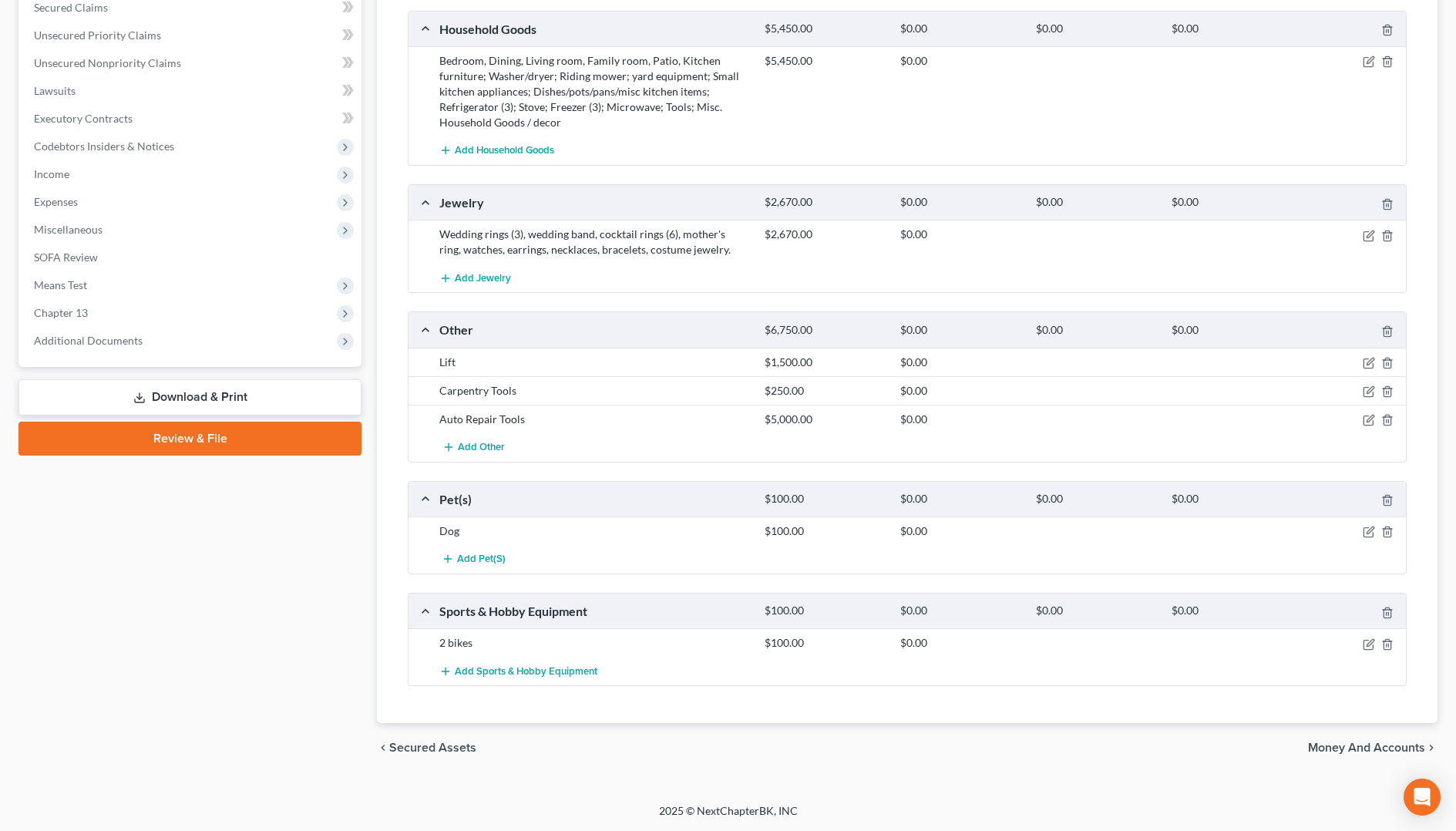
click at [1394, 748] on span "Money and Accounts" at bounding box center [1367, 748] width 117 height 13
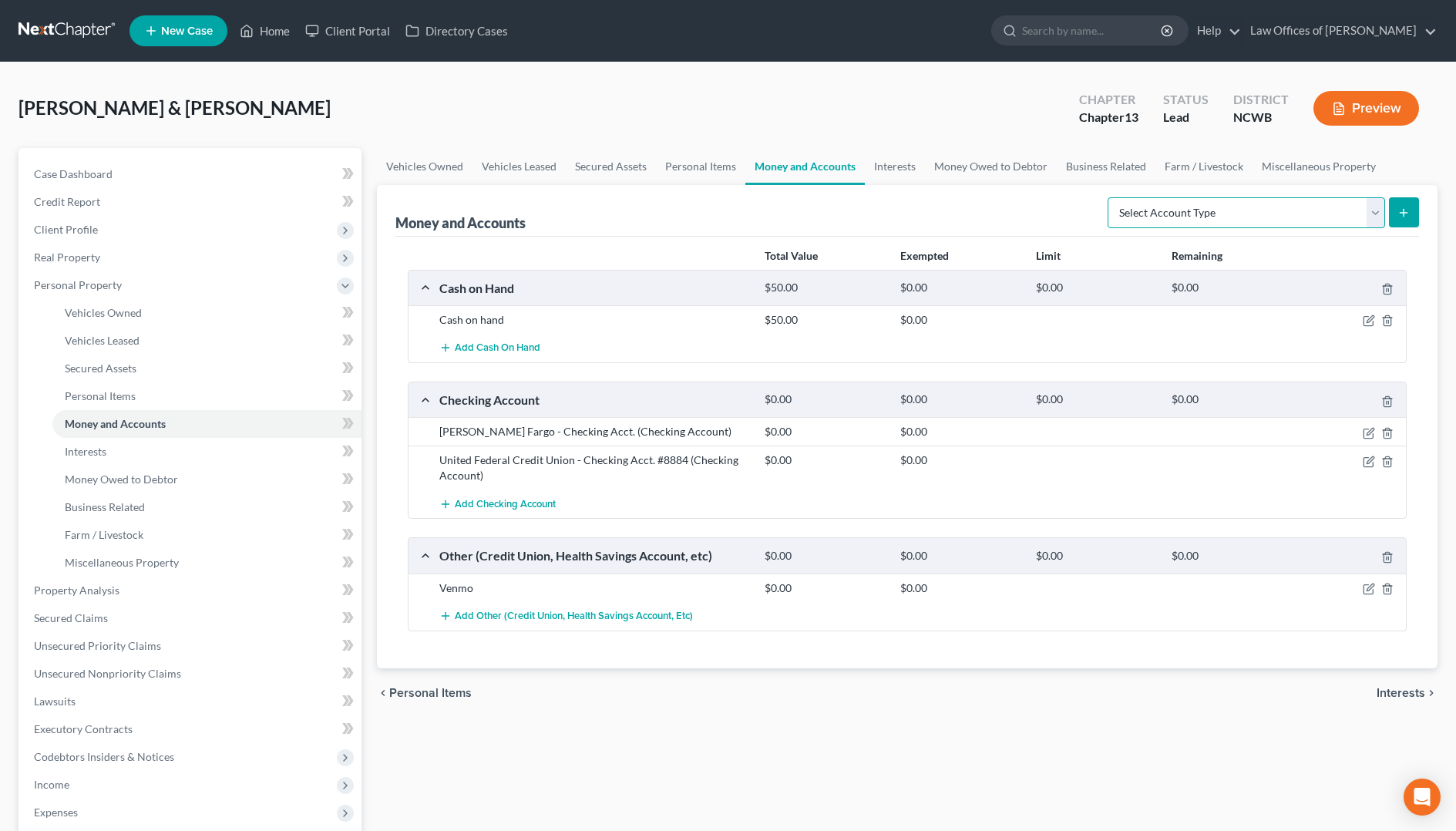
click at [1317, 221] on select "Select Account Type Brokerage Cash on Hand Certificates of Deposit Checking Acc…" at bounding box center [1246, 213] width 277 height 31
click at [1111, 198] on select "Select Account Type Brokerage Cash on Hand Certificates of Deposit Checking Acc…" at bounding box center [1246, 213] width 277 height 31
click at [1403, 213] on line "submit" at bounding box center [1403, 212] width 0 height 7
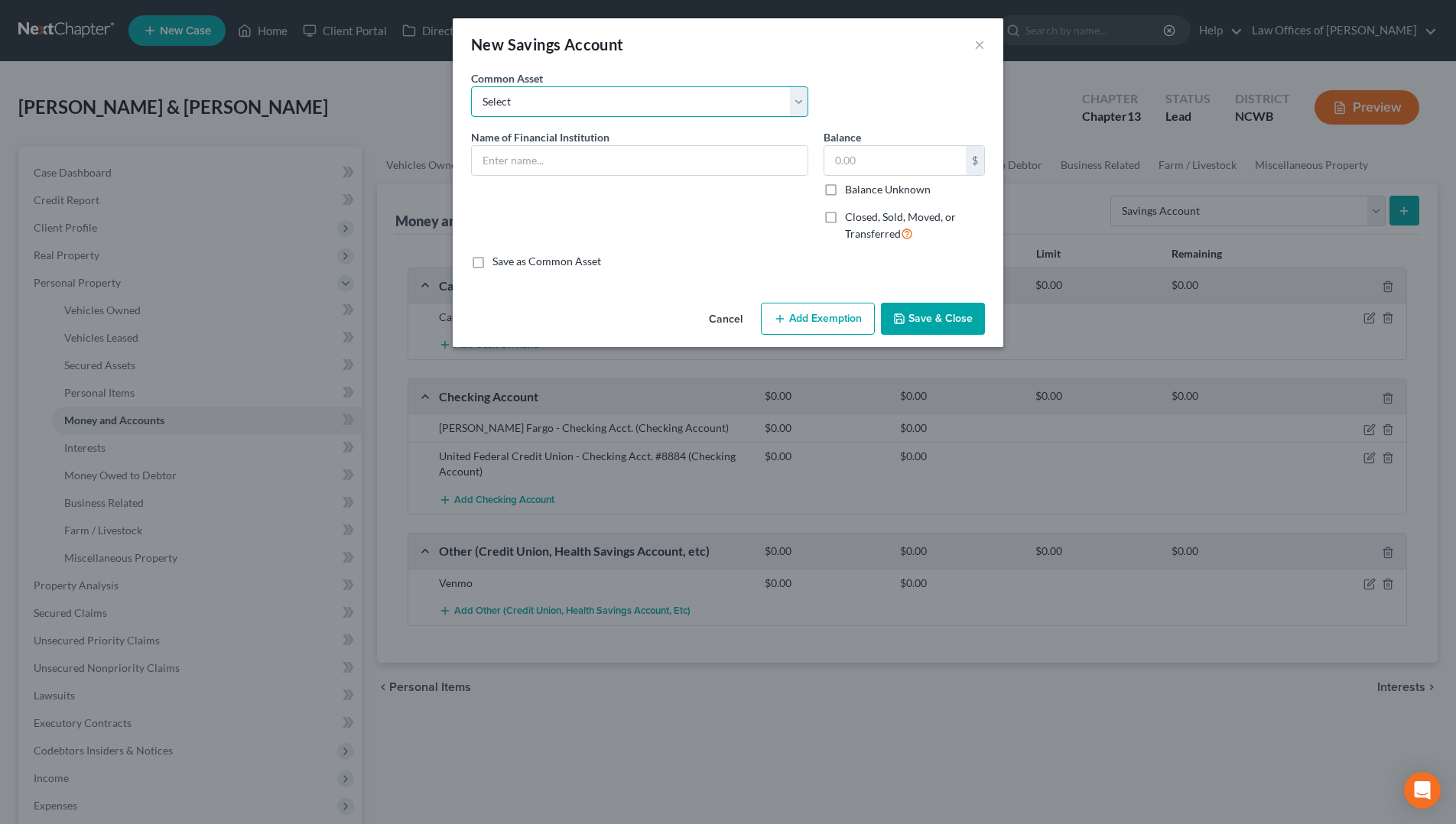
click at [645, 96] on select "Select Acorn svgs (UTMA) Truist savings account ending -1461 [PERSON_NAME] Farg…" at bounding box center [640, 101] width 337 height 31
click at [471, 86] on select "Select Acorn svgs (UTMA) Truist savings account ending -1461 [PERSON_NAME] Farg…" at bounding box center [640, 101] width 337 height 31
click at [606, 158] on input "text" at bounding box center [640, 160] width 336 height 29
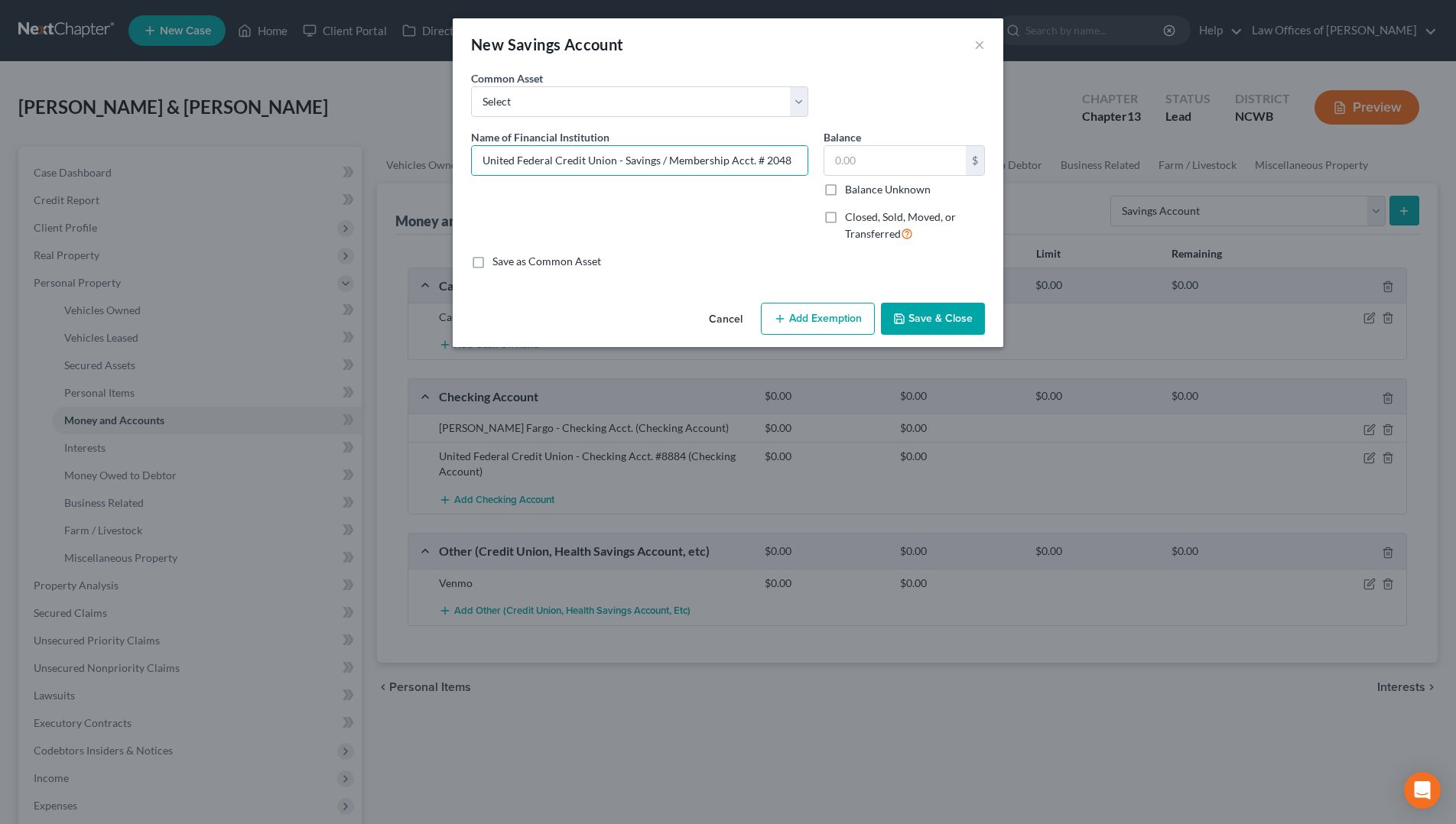
click at [845, 189] on label "Balance Unknown" at bounding box center [887, 189] width 86 height 15
click at [851, 189] on input "Balance Unknown" at bounding box center [856, 187] width 10 height 10
click at [792, 159] on input "United Federal Credit Union - Savings / Membership Acct. # 2048" at bounding box center [640, 160] width 336 height 29
click at [910, 322] on button "Save & Close" at bounding box center [933, 318] width 104 height 32
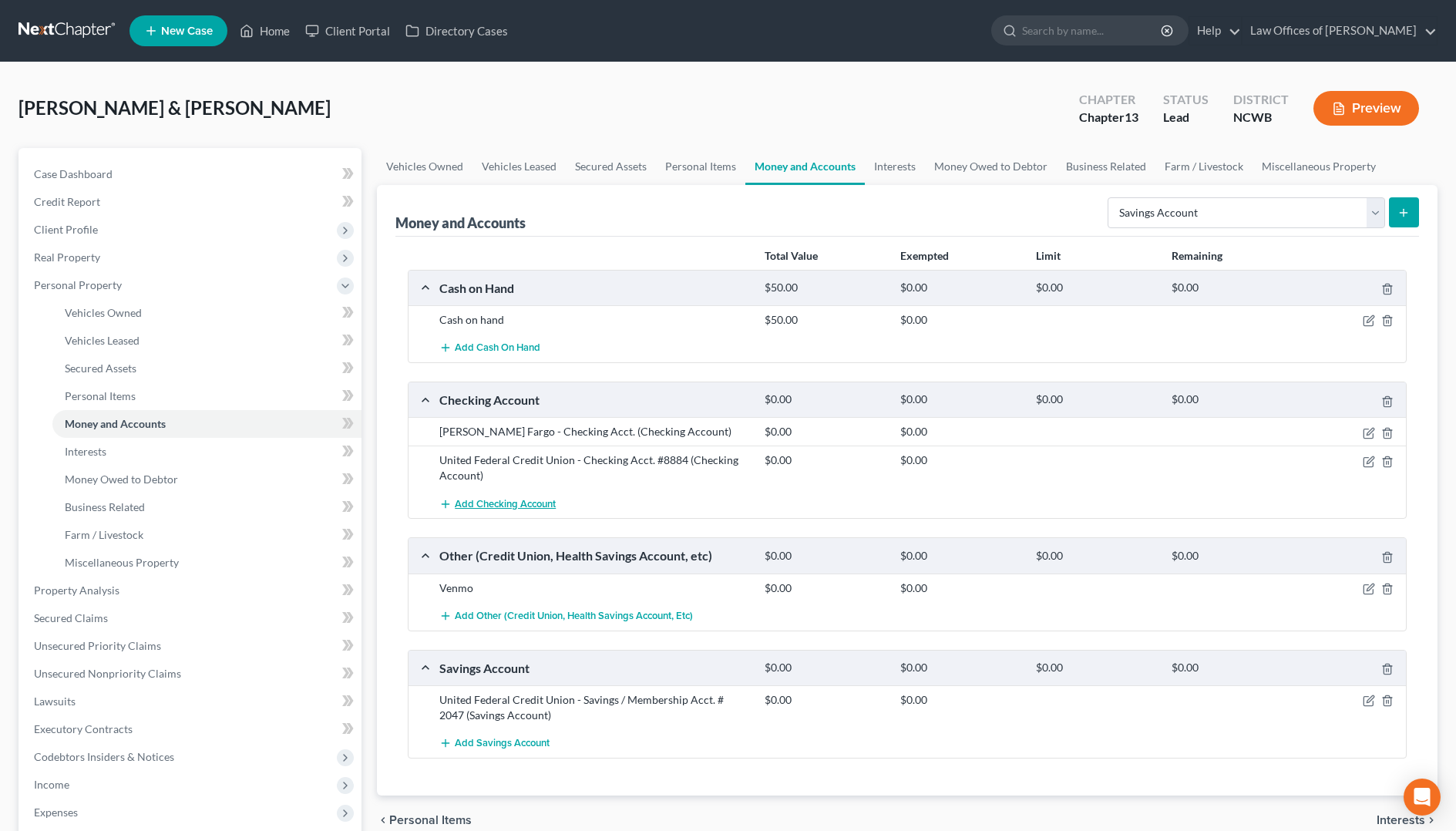
click at [477, 504] on span "Add Checking Account" at bounding box center [505, 504] width 101 height 13
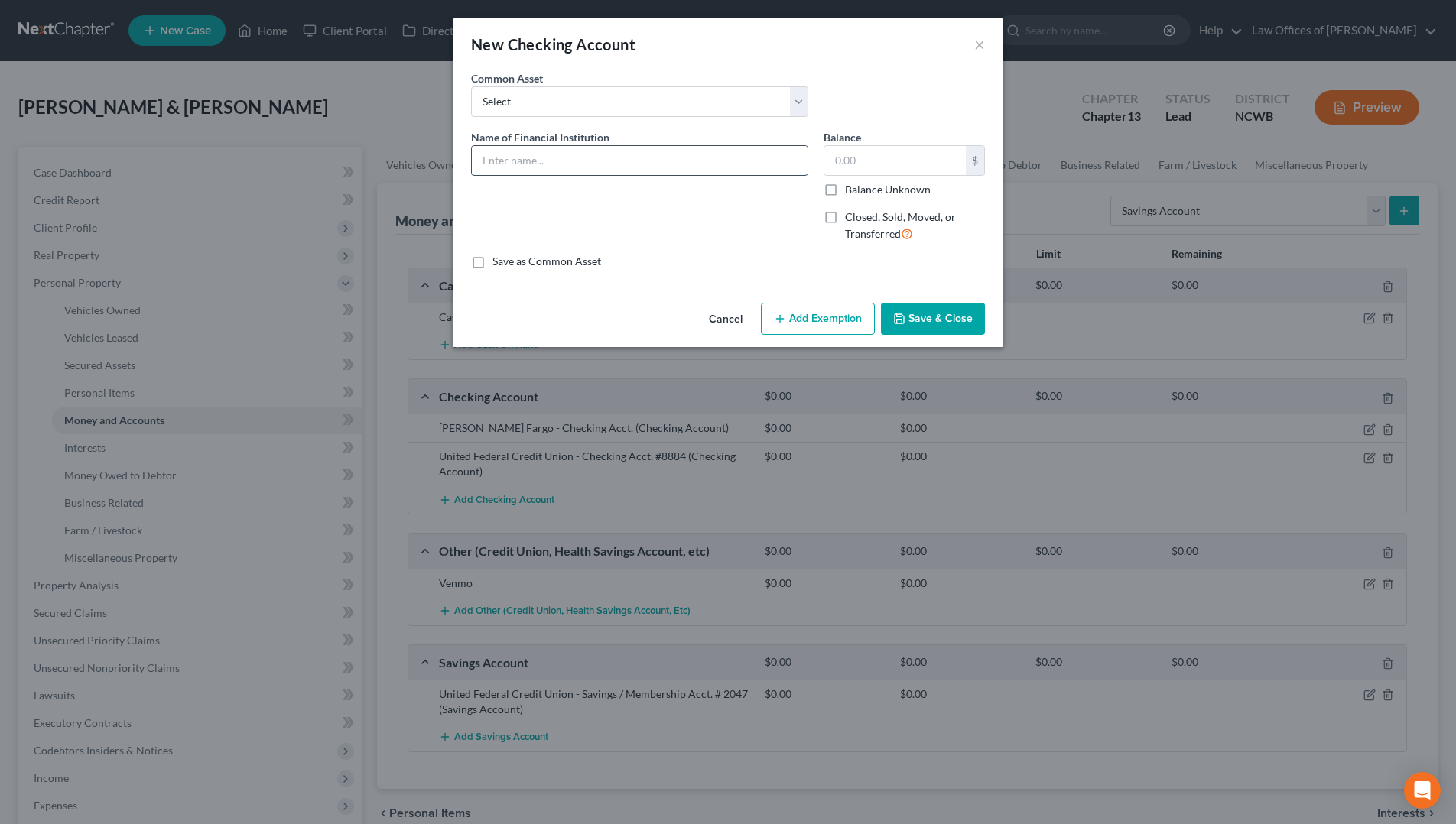
click at [625, 165] on input "text" at bounding box center [640, 160] width 336 height 29
click at [929, 315] on button "Save & Close" at bounding box center [933, 318] width 104 height 32
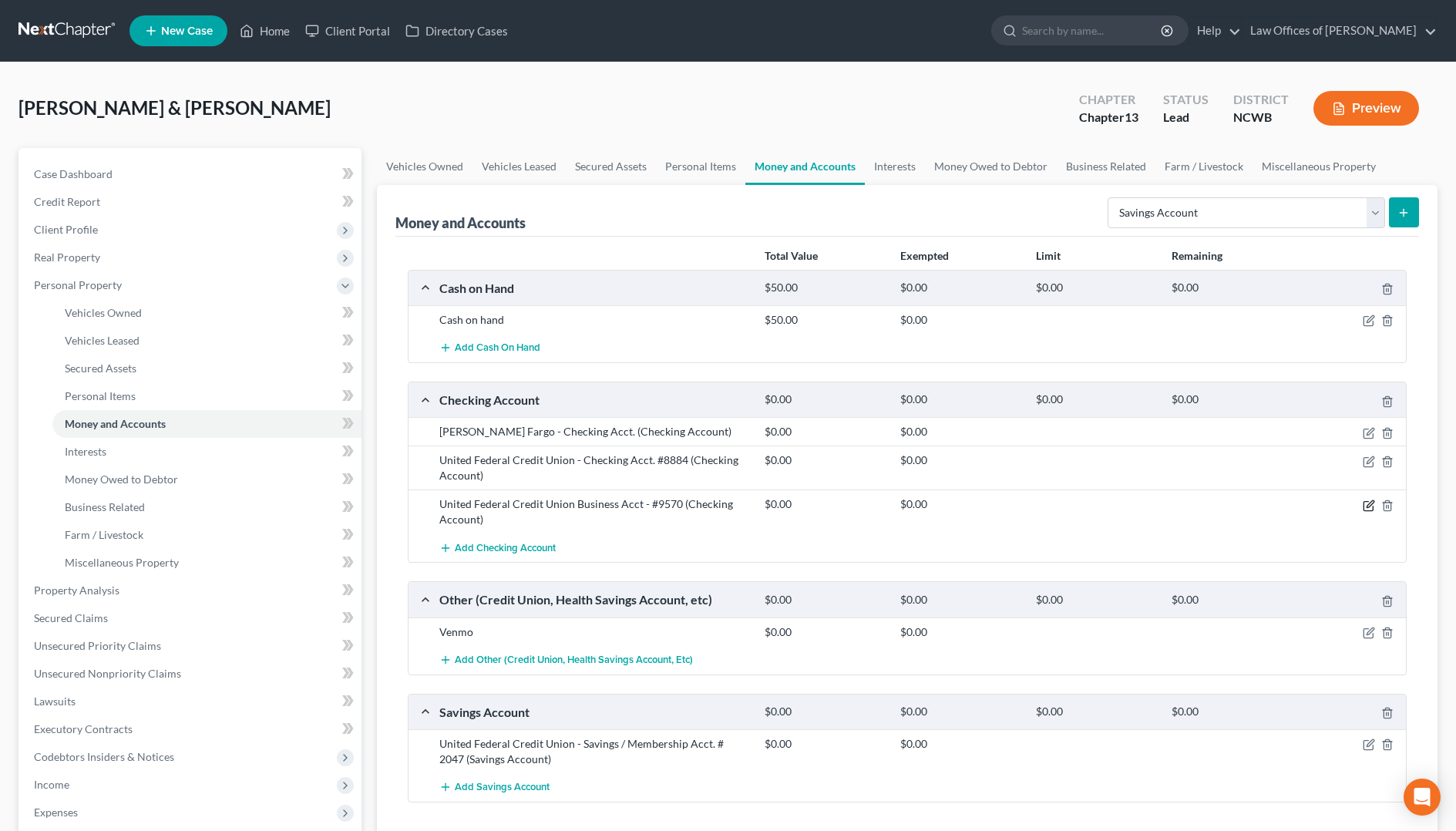
click at [1368, 505] on icon "button" at bounding box center [1370, 504] width 7 height 7
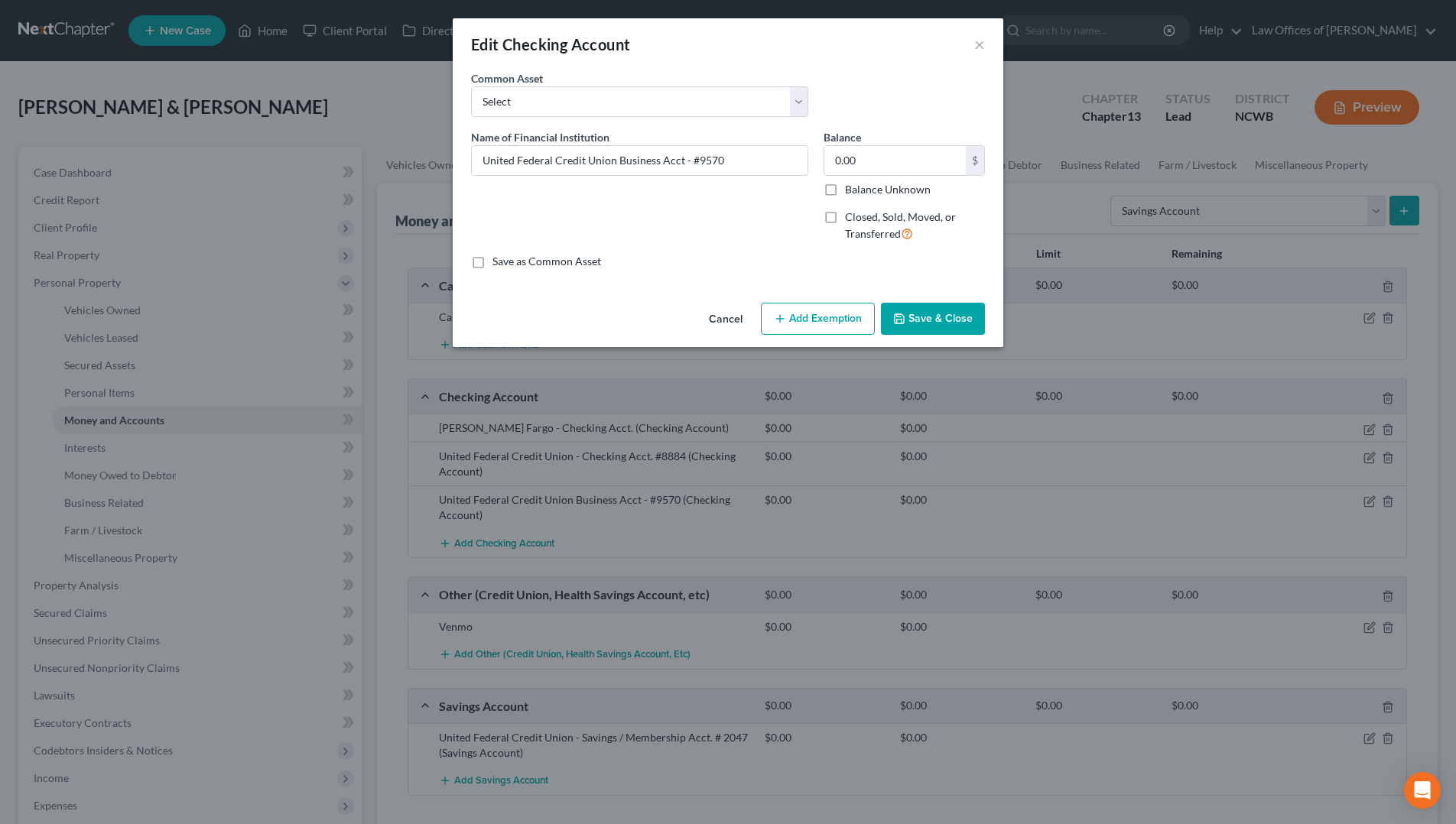
click at [845, 191] on label "Balance Unknown" at bounding box center [887, 189] width 86 height 15
click at [851, 191] on input "Balance Unknown" at bounding box center [856, 187] width 10 height 10
click at [954, 325] on button "Save & Close" at bounding box center [933, 318] width 104 height 32
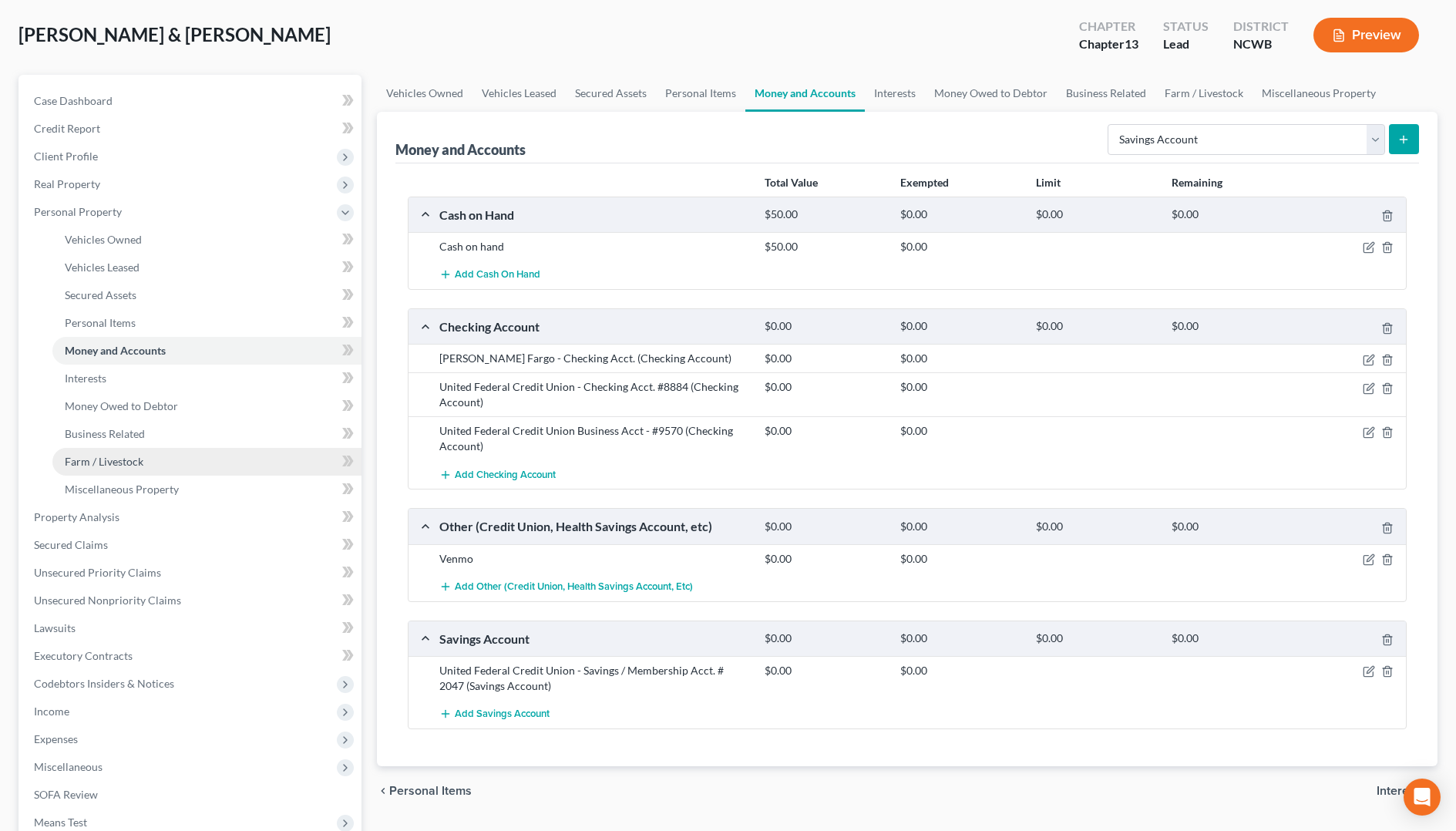
scroll to position [77, 0]
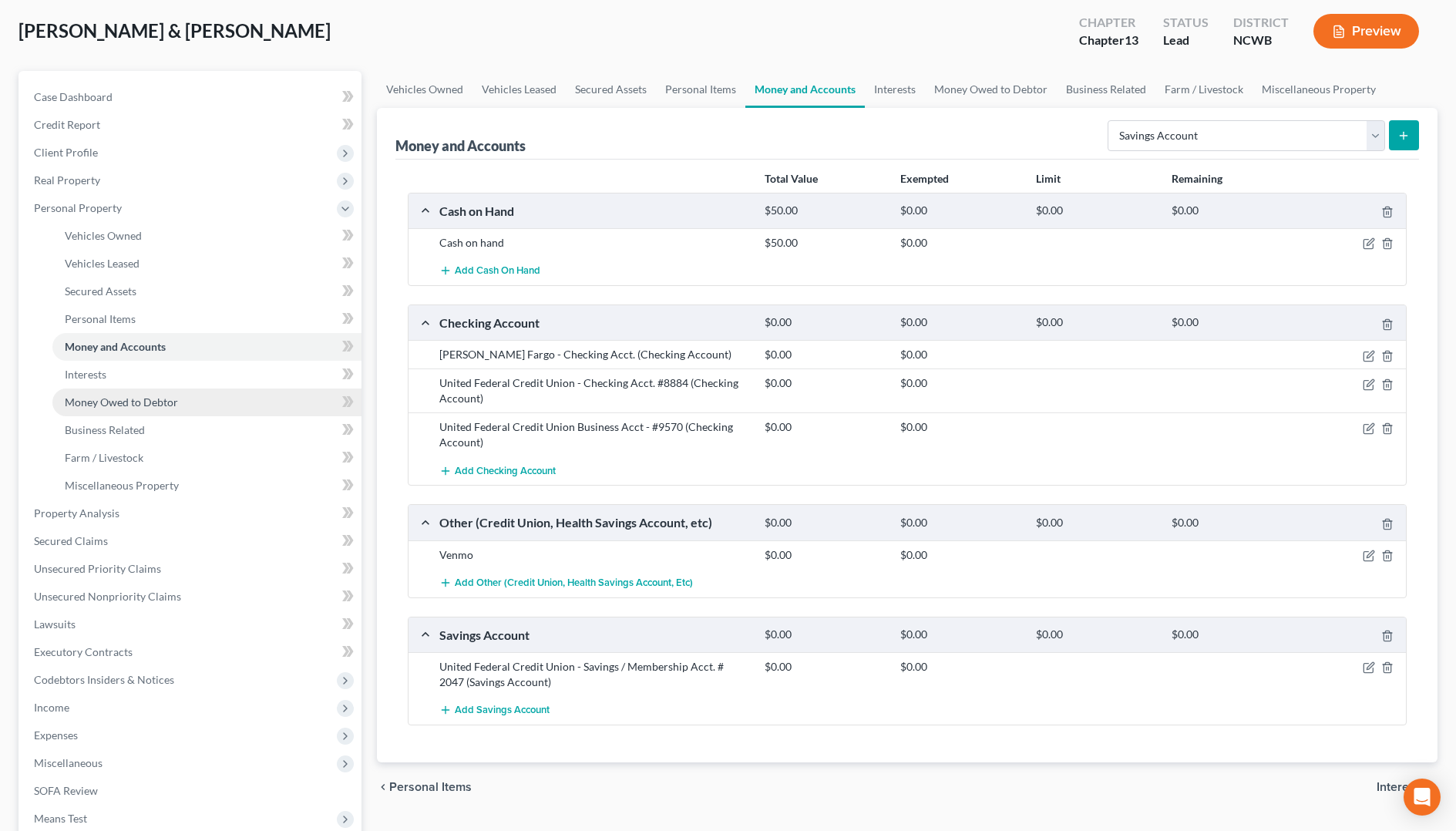
click at [138, 400] on span "Money Owed to Debtor" at bounding box center [121, 402] width 113 height 13
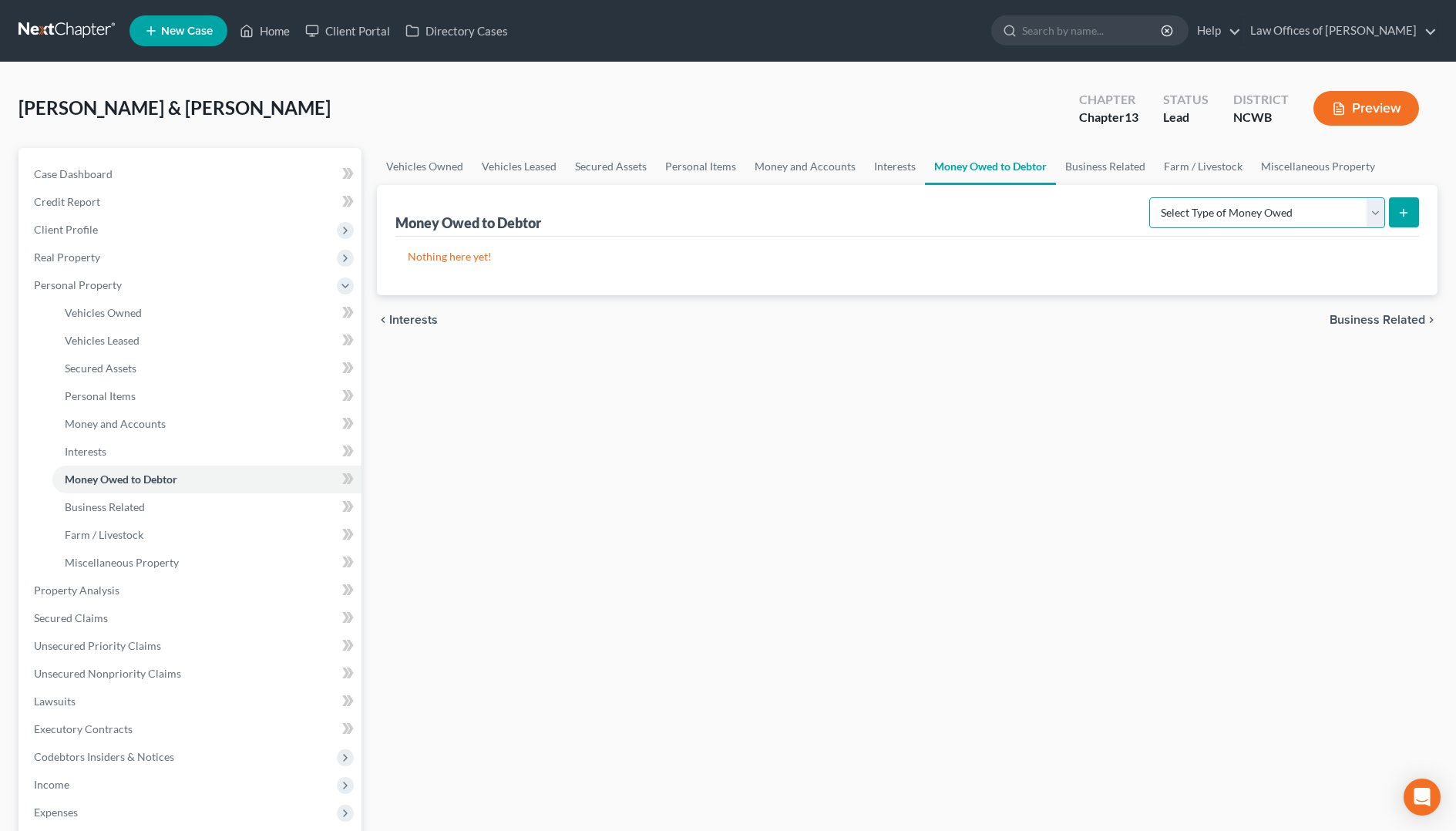
click at [1264, 214] on select "Select Type of Money Owed Accounts Receivable Alimony Child Support Claims Agai…" at bounding box center [1267, 213] width 236 height 31
click at [1152, 198] on select "Select Type of Money Owed Accounts Receivable Alimony Child Support Claims Agai…" at bounding box center [1267, 213] width 236 height 31
click at [1398, 215] on icon "submit" at bounding box center [1404, 213] width 13 height 13
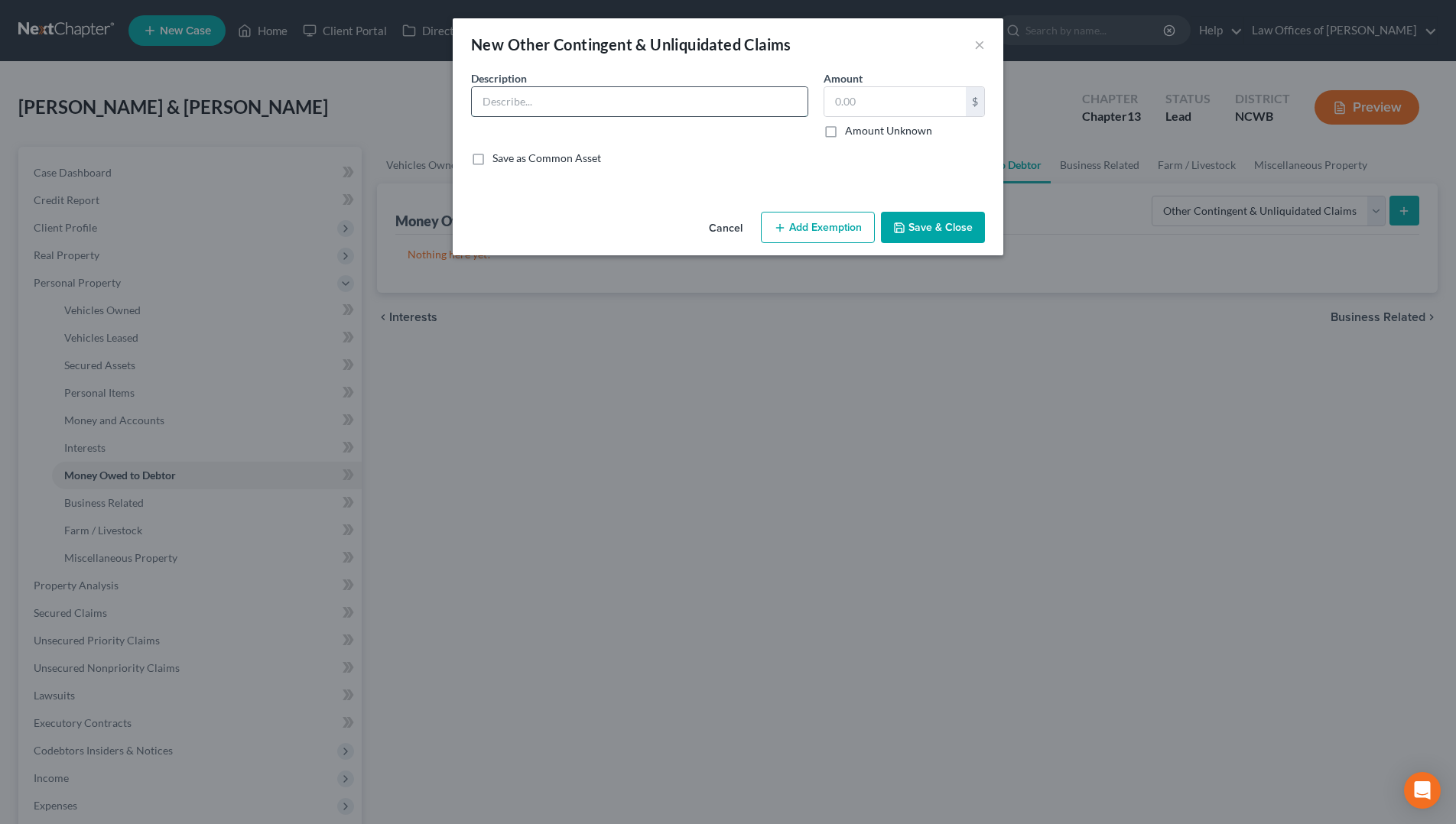
click at [513, 97] on input "text" at bounding box center [640, 101] width 336 height 29
click at [845, 135] on label "Amount Unknown" at bounding box center [888, 130] width 87 height 15
click at [851, 133] on input "Amount Unknown" at bounding box center [856, 128] width 10 height 10
click at [962, 231] on button "Save & Close" at bounding box center [933, 227] width 104 height 32
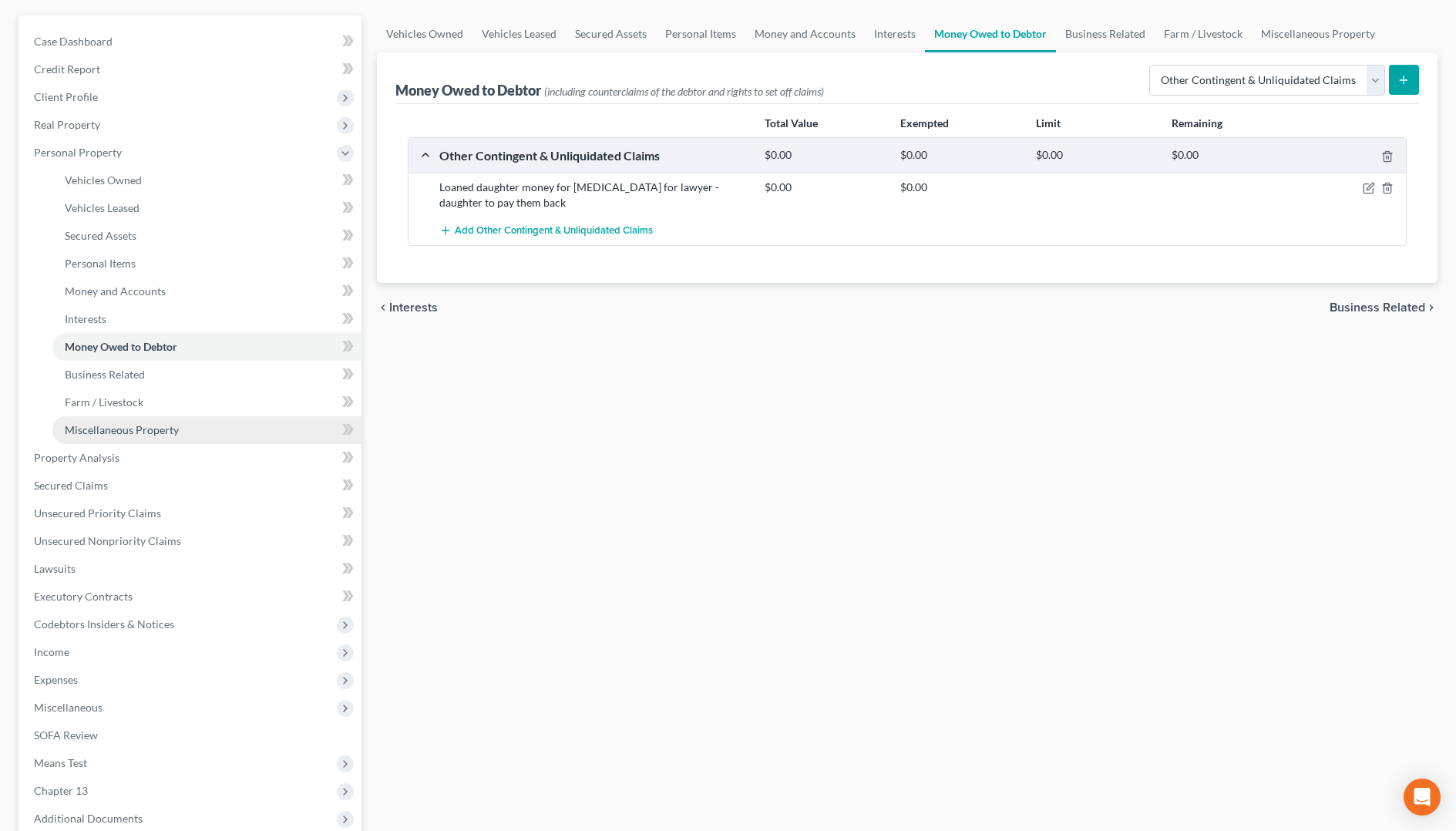
scroll to position [293, 0]
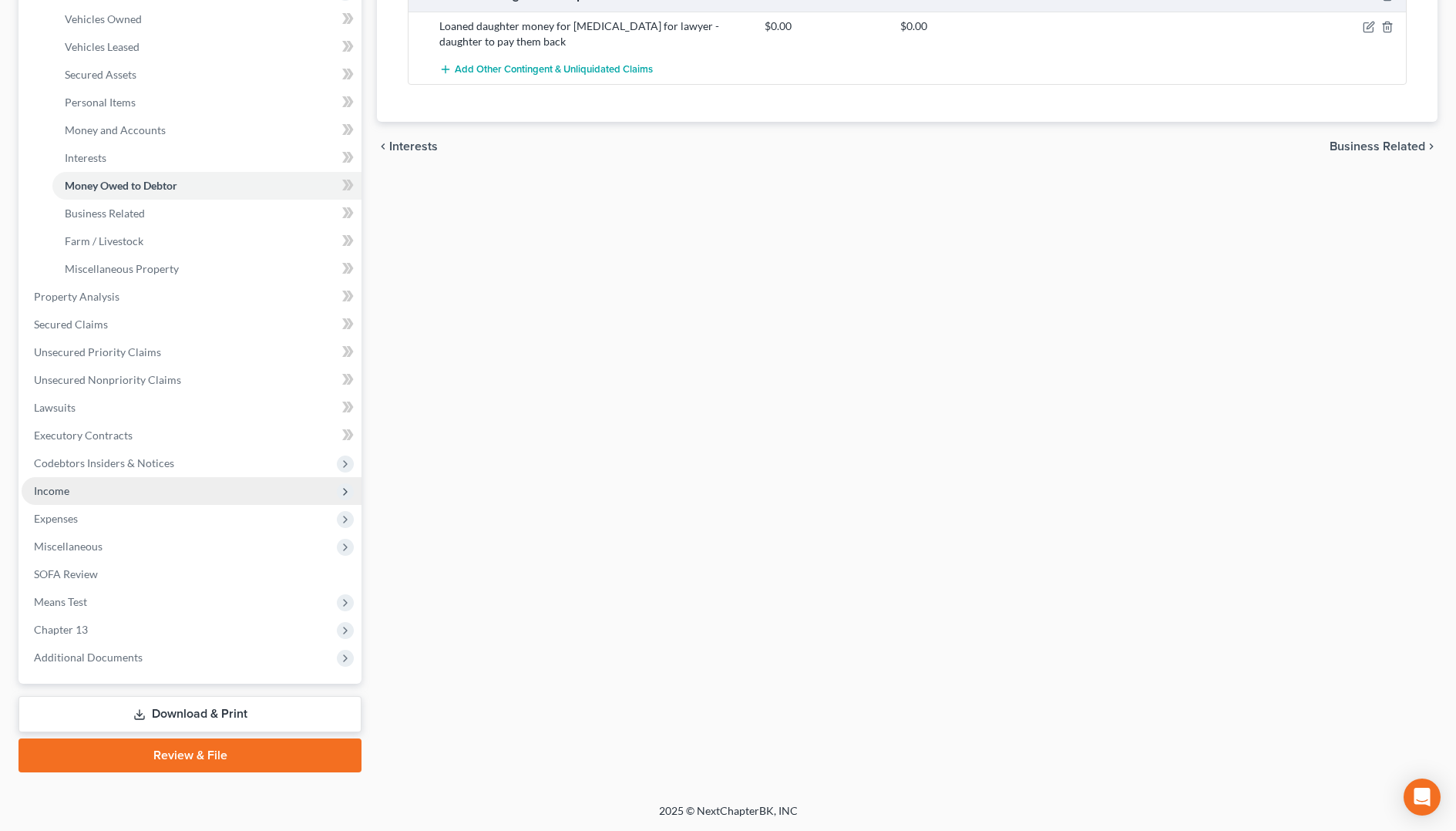
click at [70, 488] on span "Income" at bounding box center [191, 490] width 340 height 28
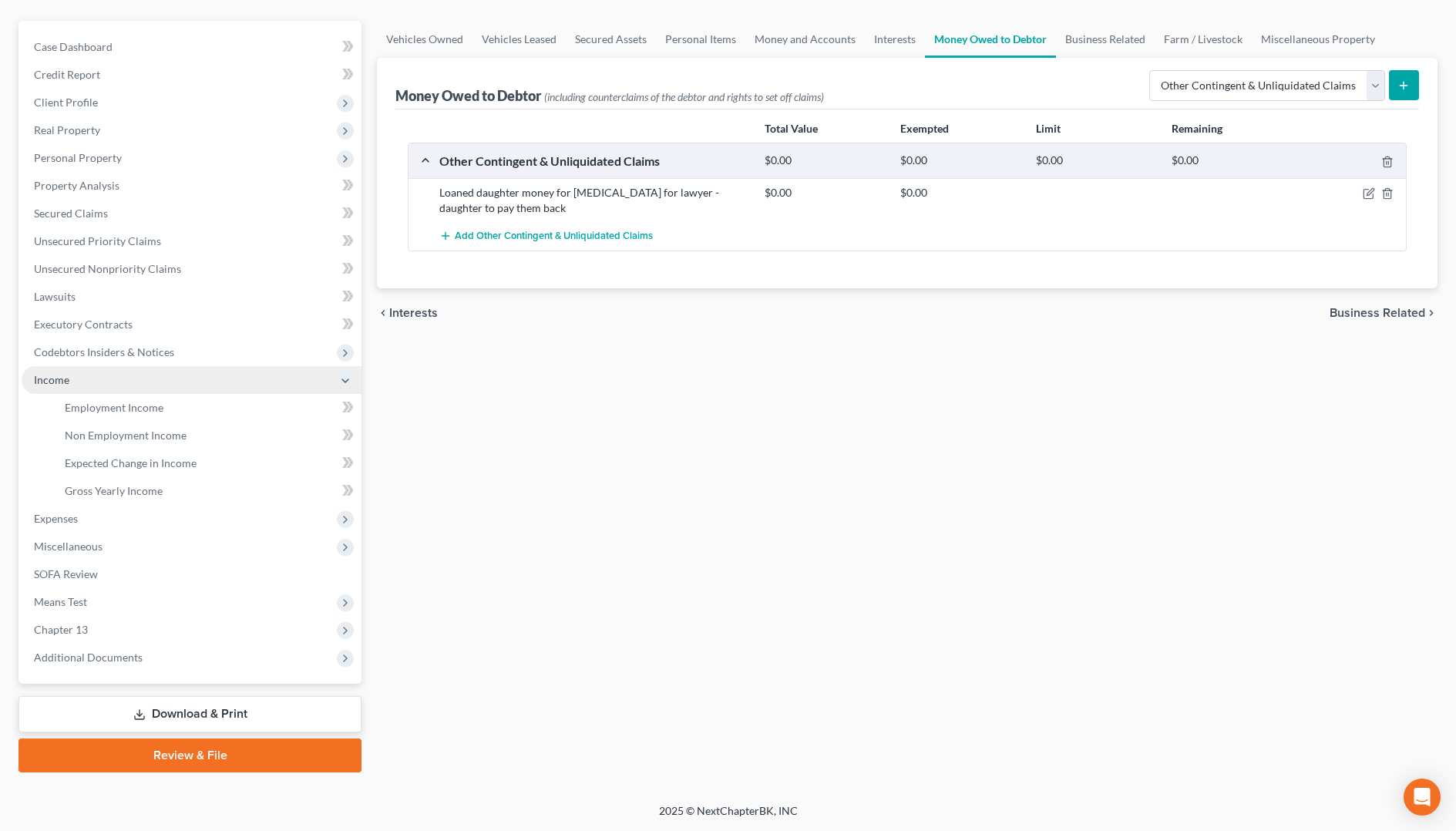
scroll to position [127, 0]
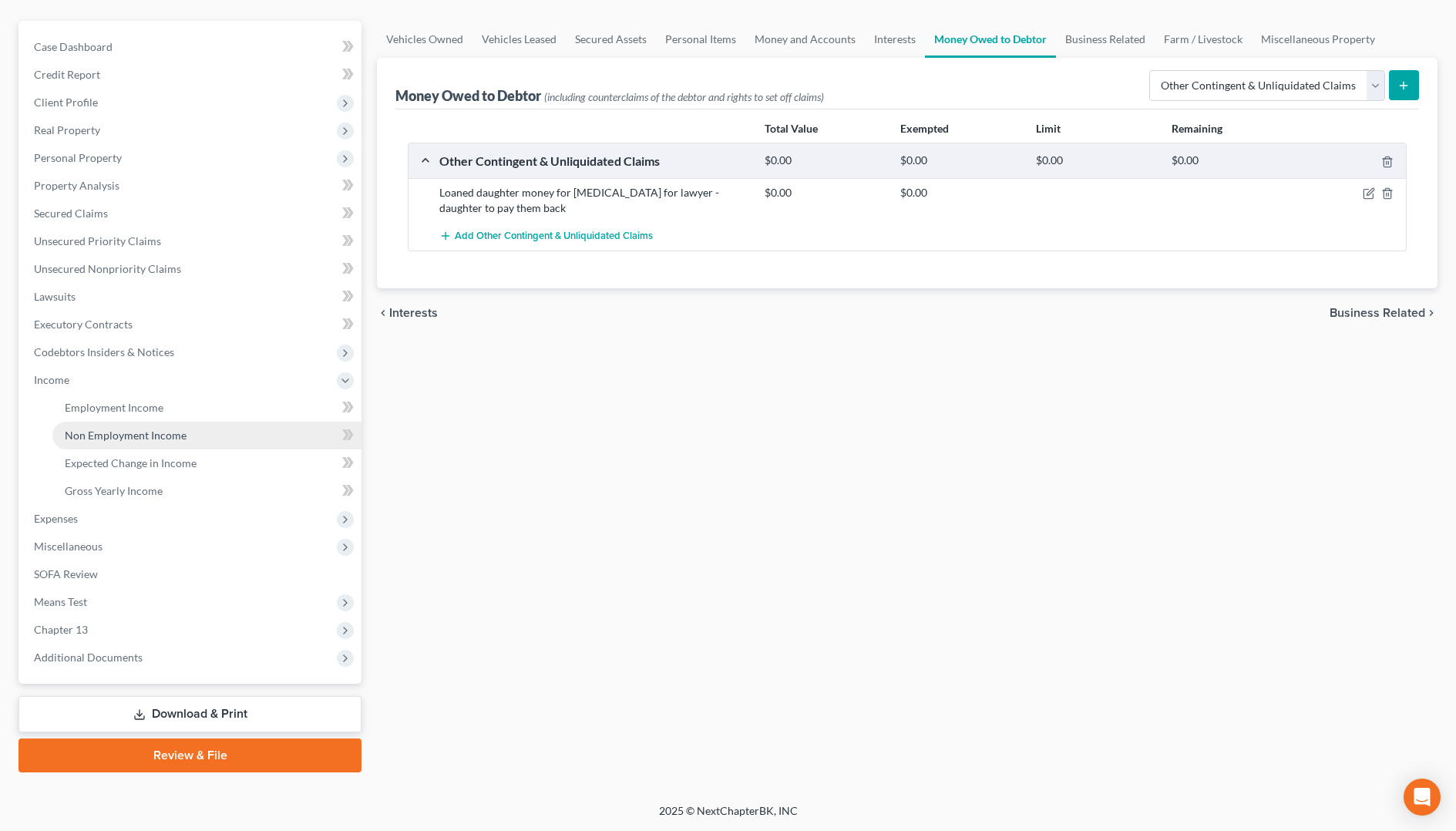
click at [126, 435] on span "Non Employment Income" at bounding box center [126, 435] width 122 height 13
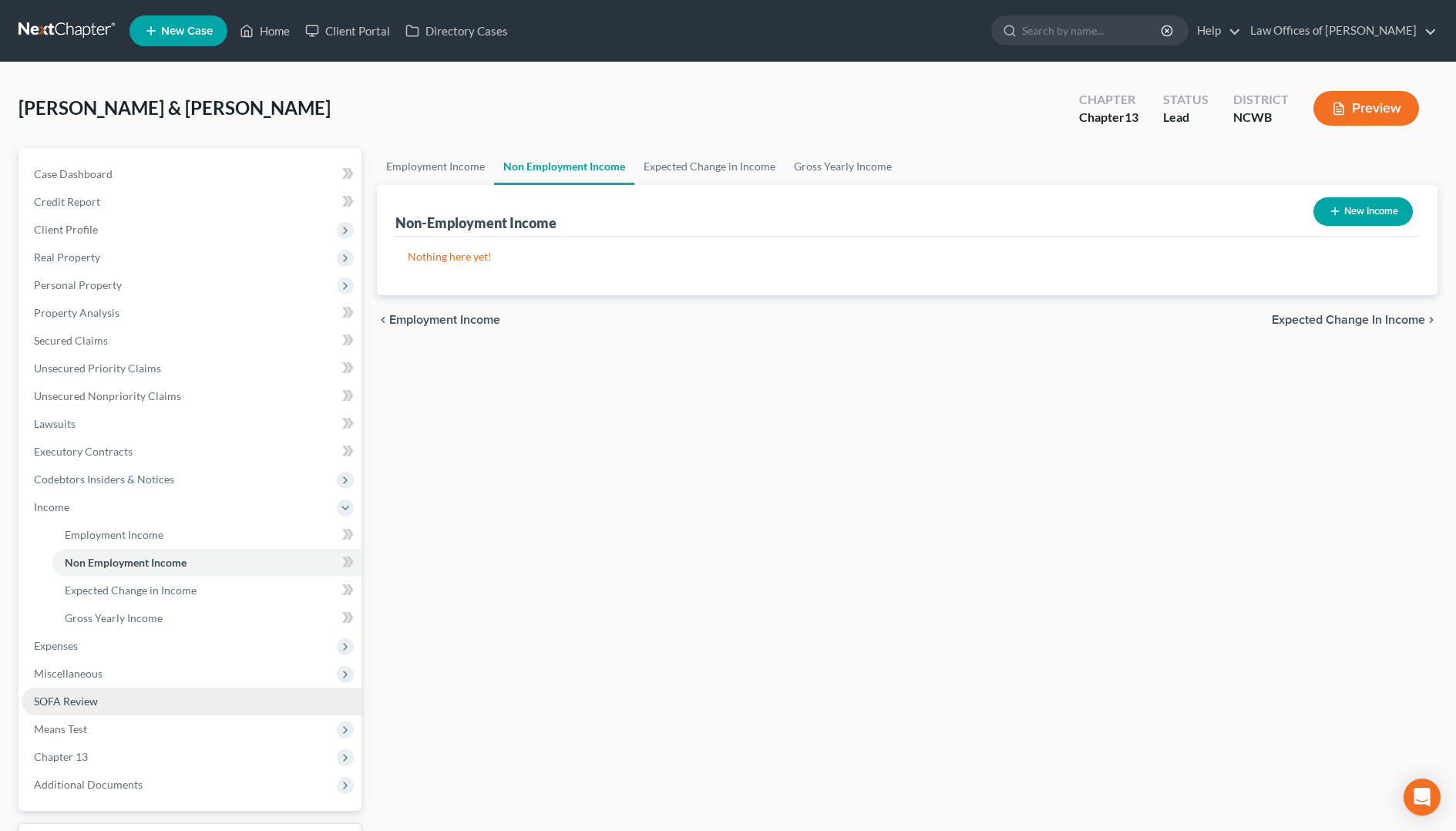
click at [66, 701] on span "SOFA Review" at bounding box center [66, 701] width 64 height 13
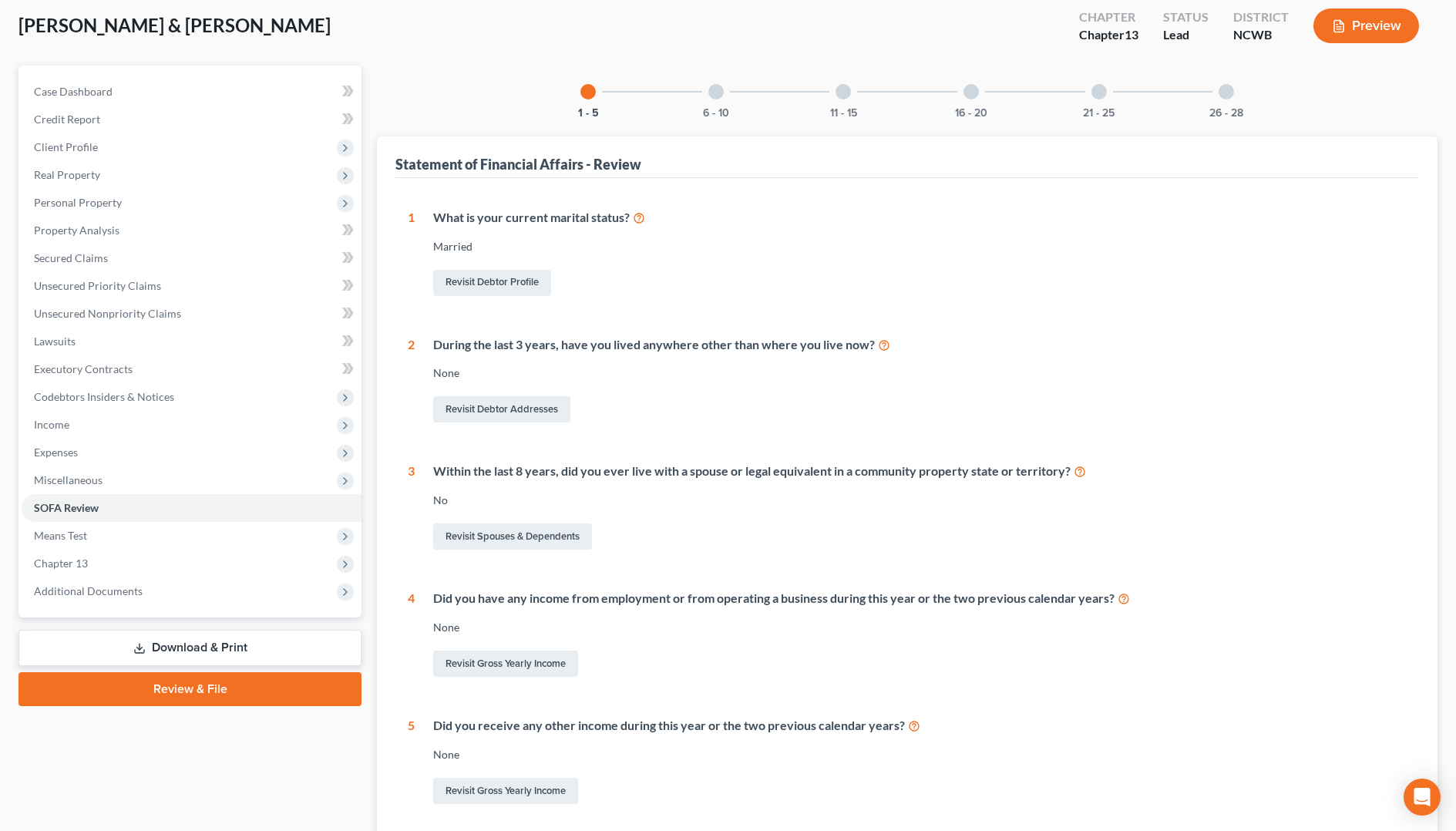
scroll to position [154, 0]
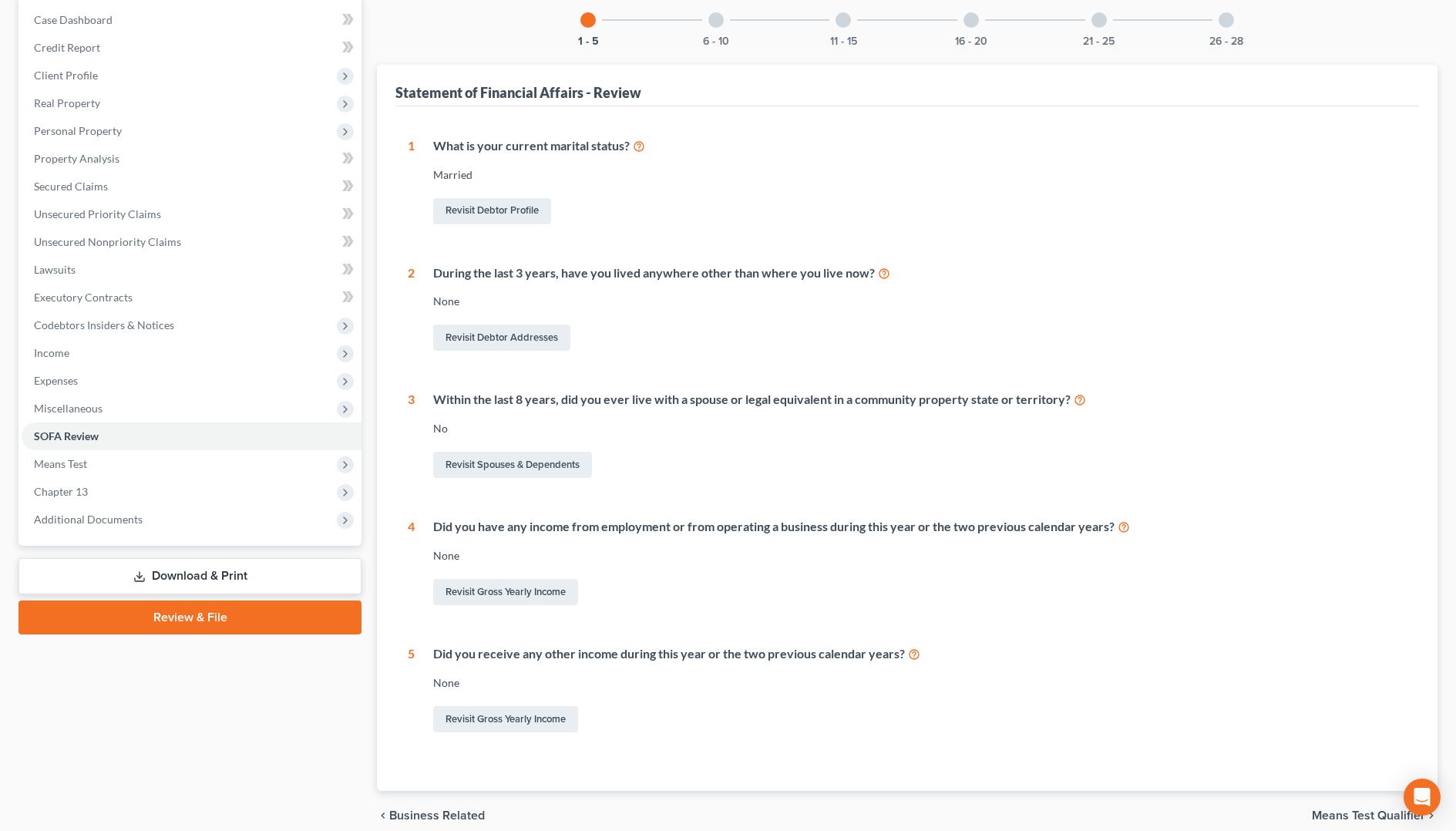
click at [718, 24] on div at bounding box center [715, 20] width 15 height 15
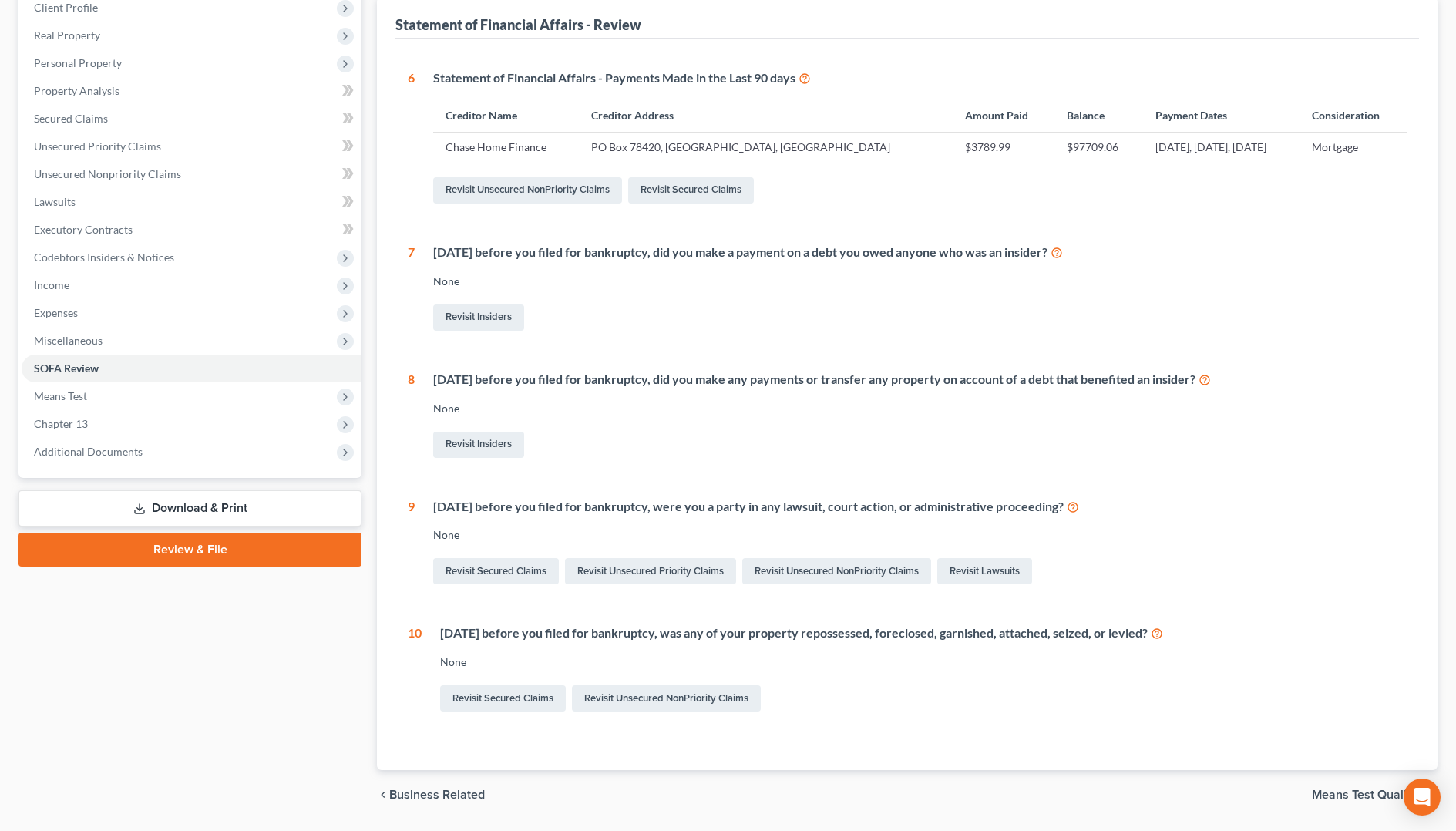
scroll to position [38, 0]
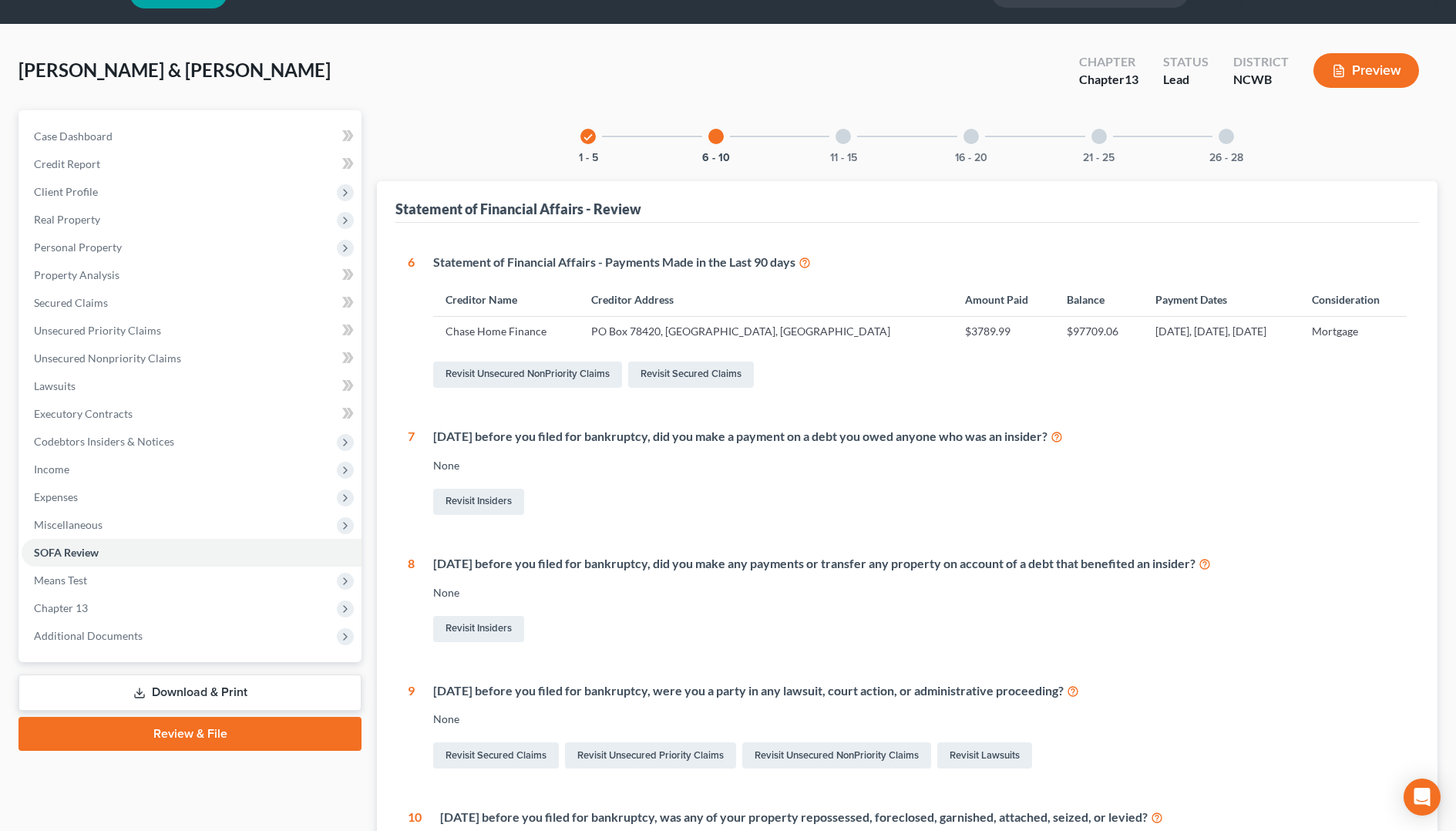
click at [842, 138] on div at bounding box center [843, 136] width 15 height 15
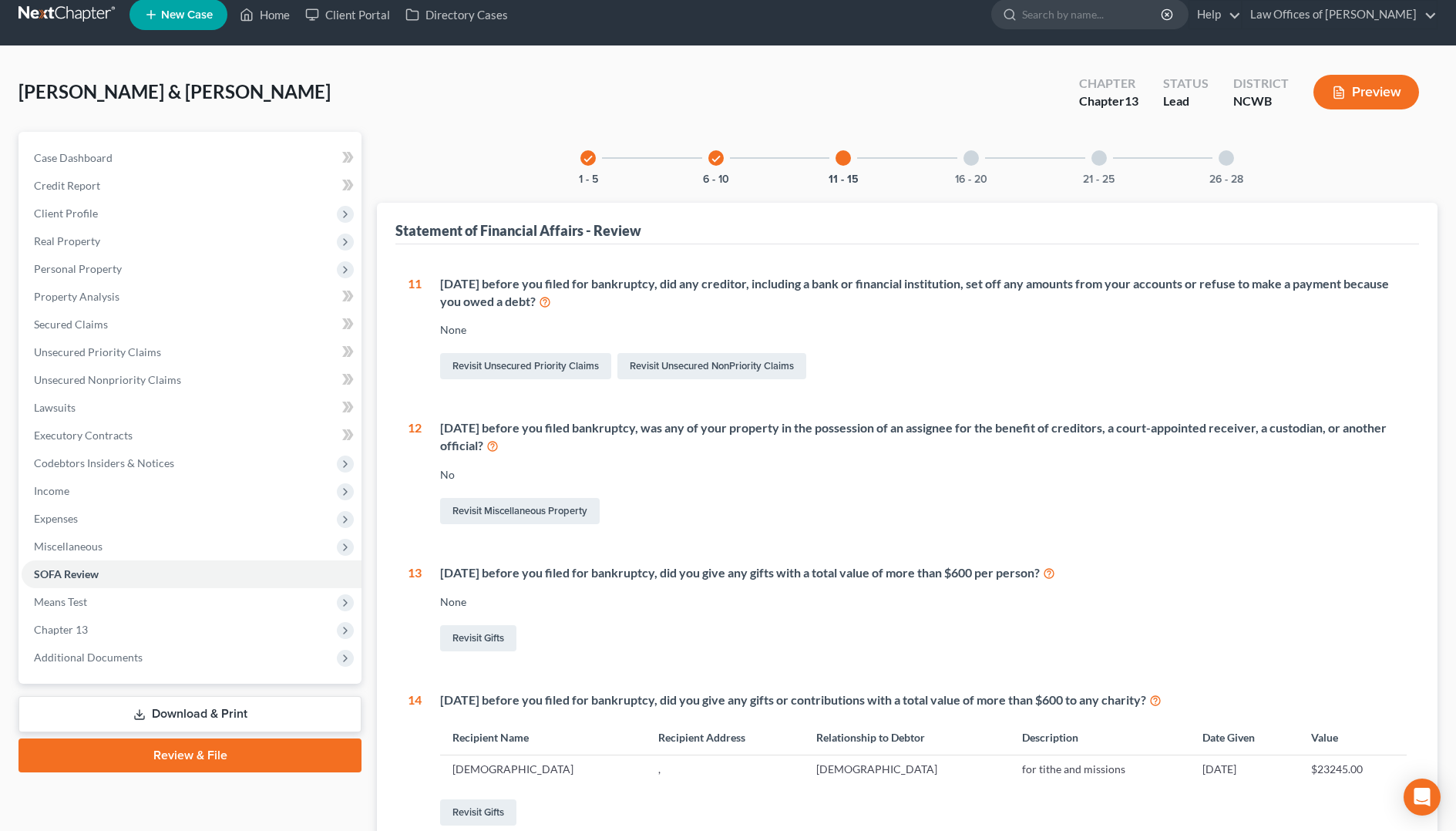
scroll to position [0, 0]
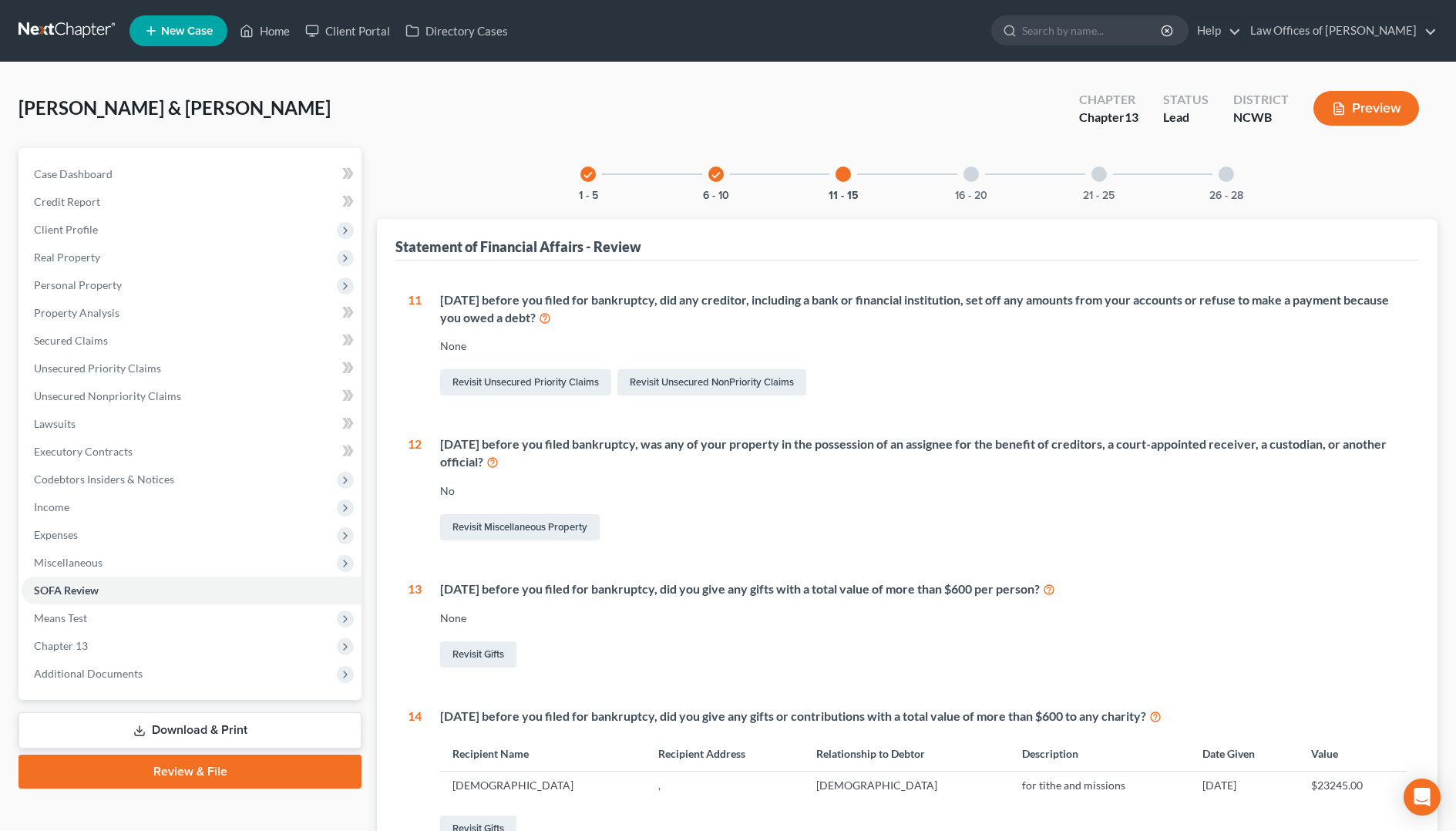
click at [969, 176] on div at bounding box center [971, 174] width 15 height 15
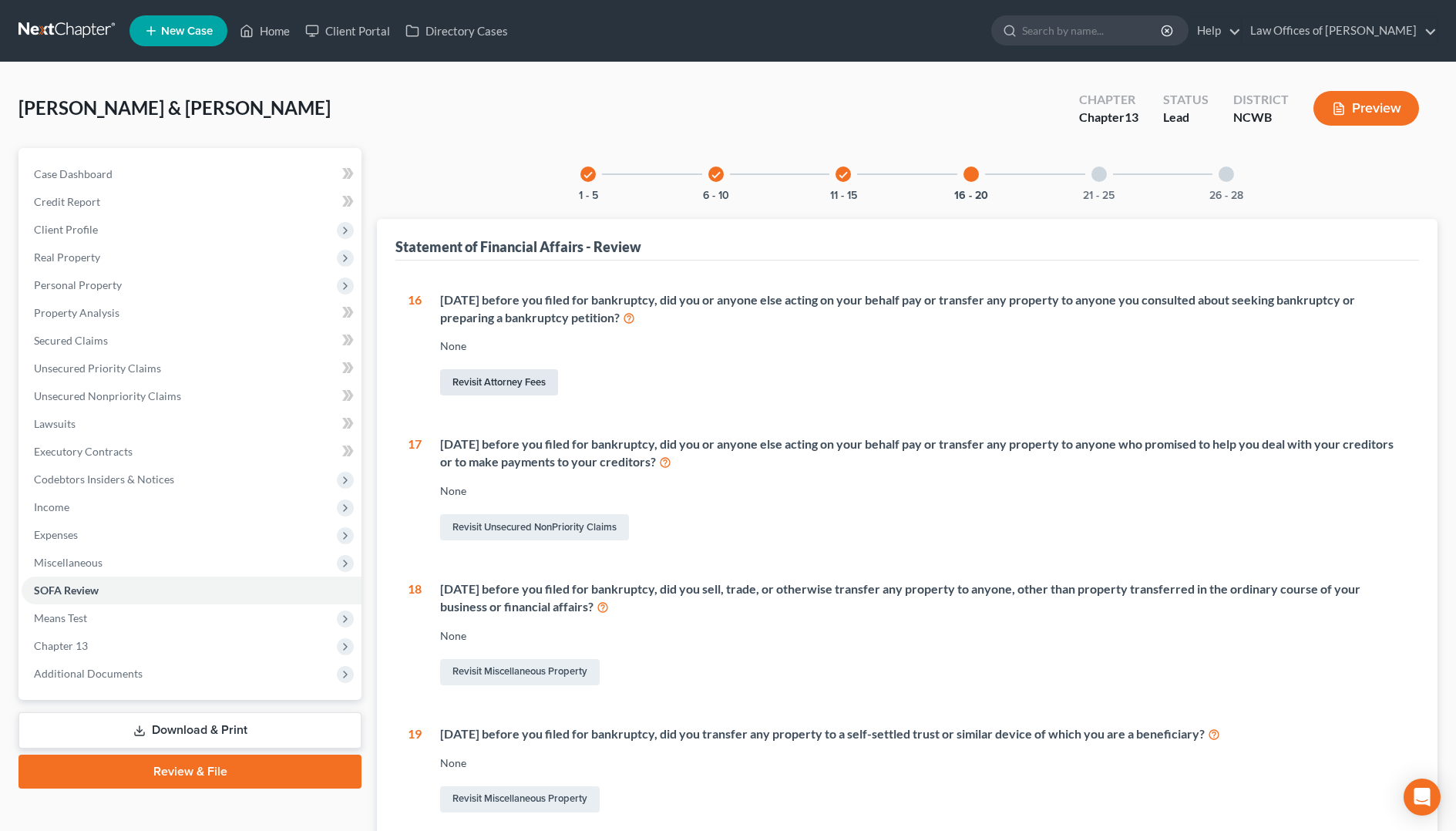
click at [502, 381] on link "Revisit Attorney Fees" at bounding box center [499, 382] width 118 height 26
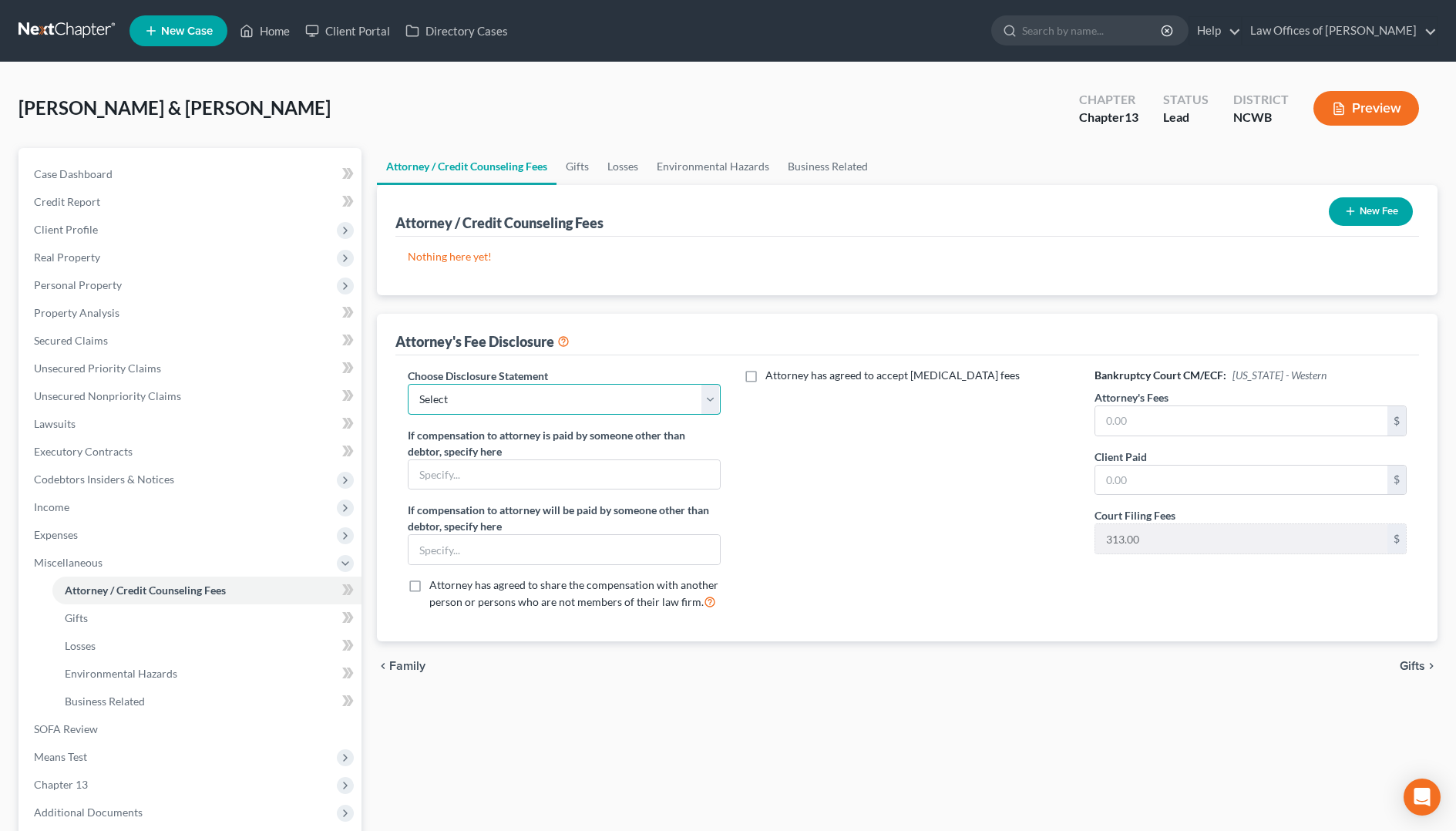
click at [508, 398] on select "Select Attorney Fee Discloure" at bounding box center [564, 399] width 312 height 31
click at [408, 384] on select "Select Attorney Fee Discloure" at bounding box center [564, 399] width 312 height 31
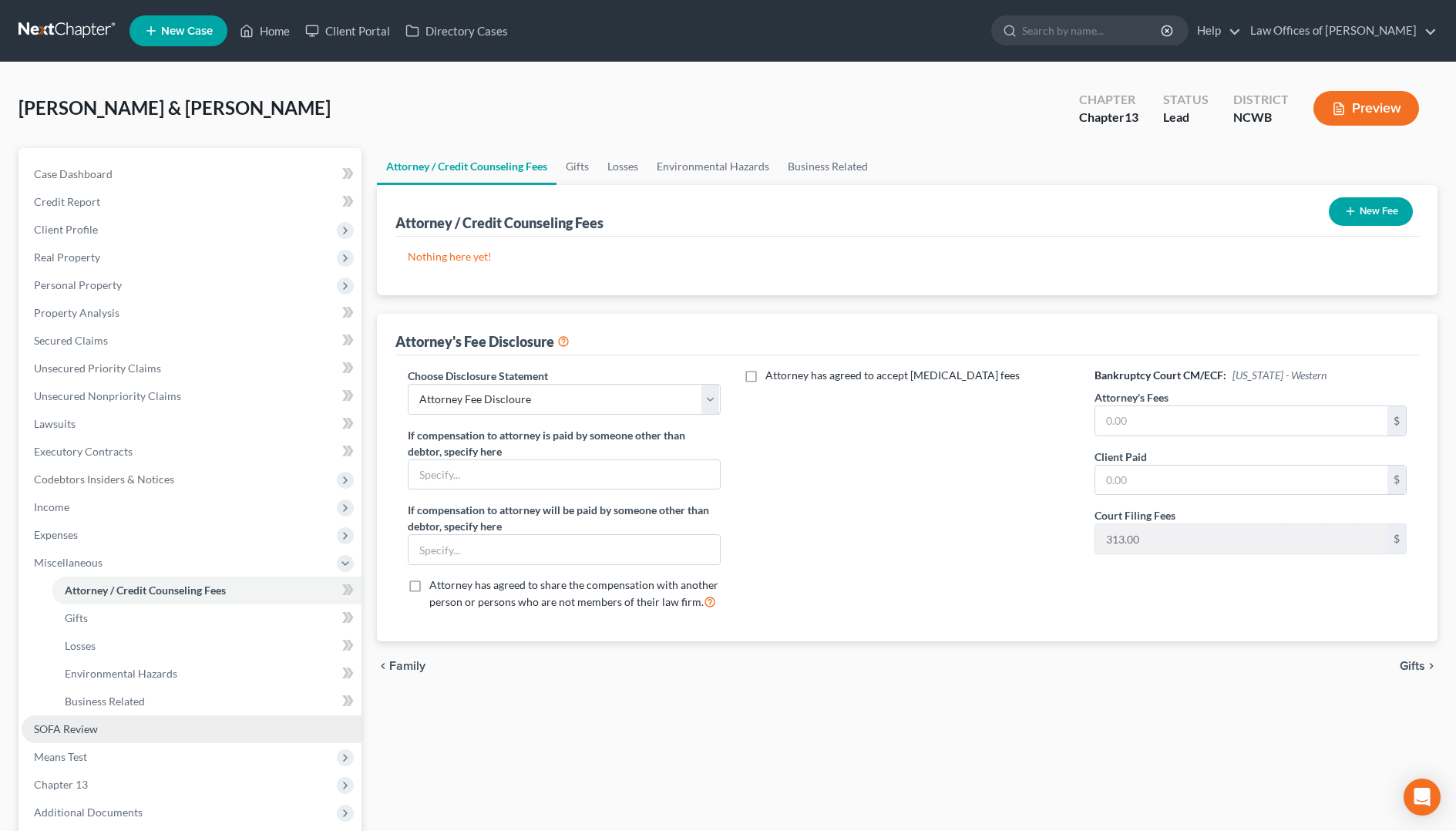
click at [69, 729] on span "SOFA Review" at bounding box center [66, 729] width 64 height 13
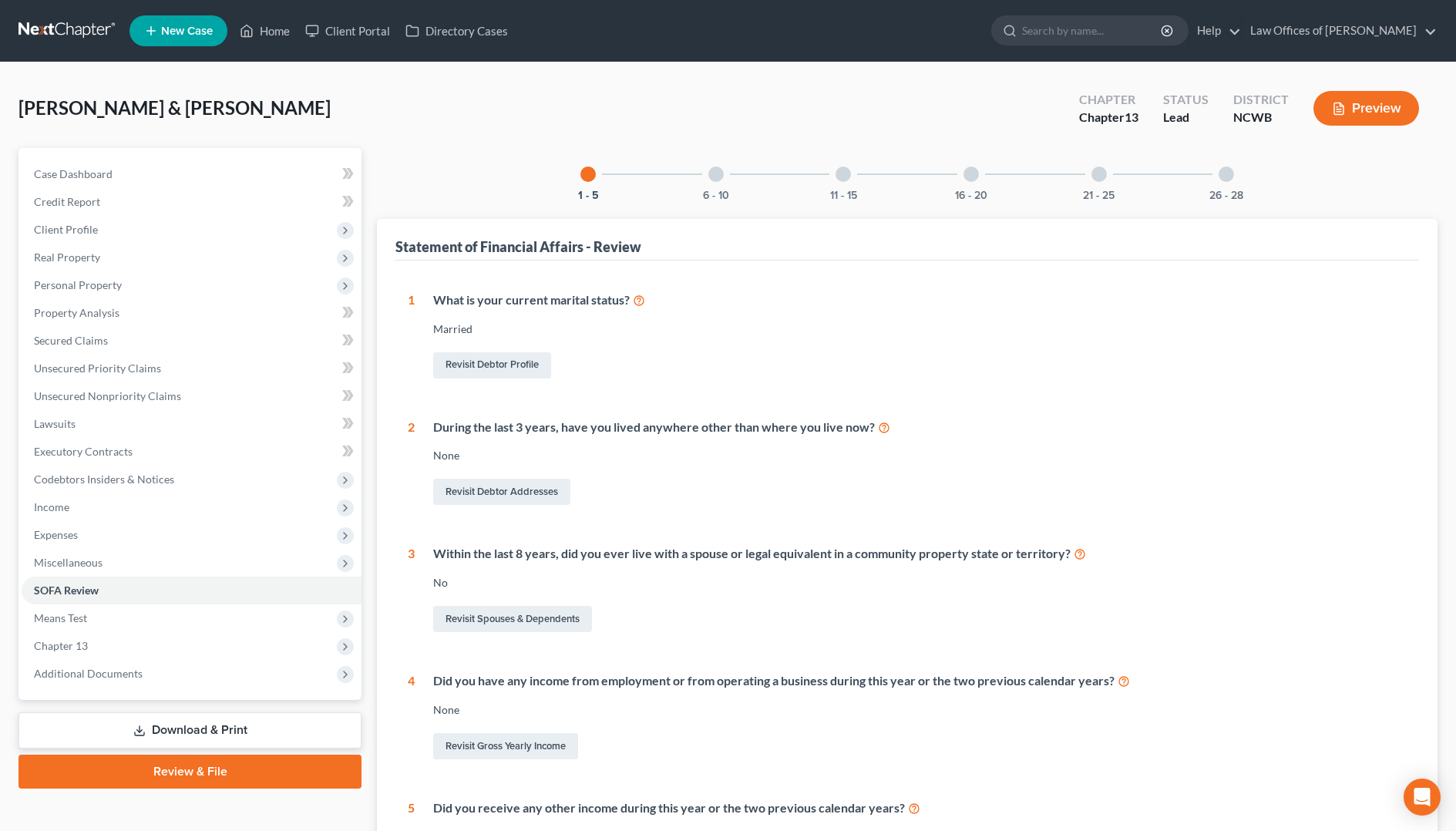
click at [968, 180] on div at bounding box center [971, 174] width 15 height 15
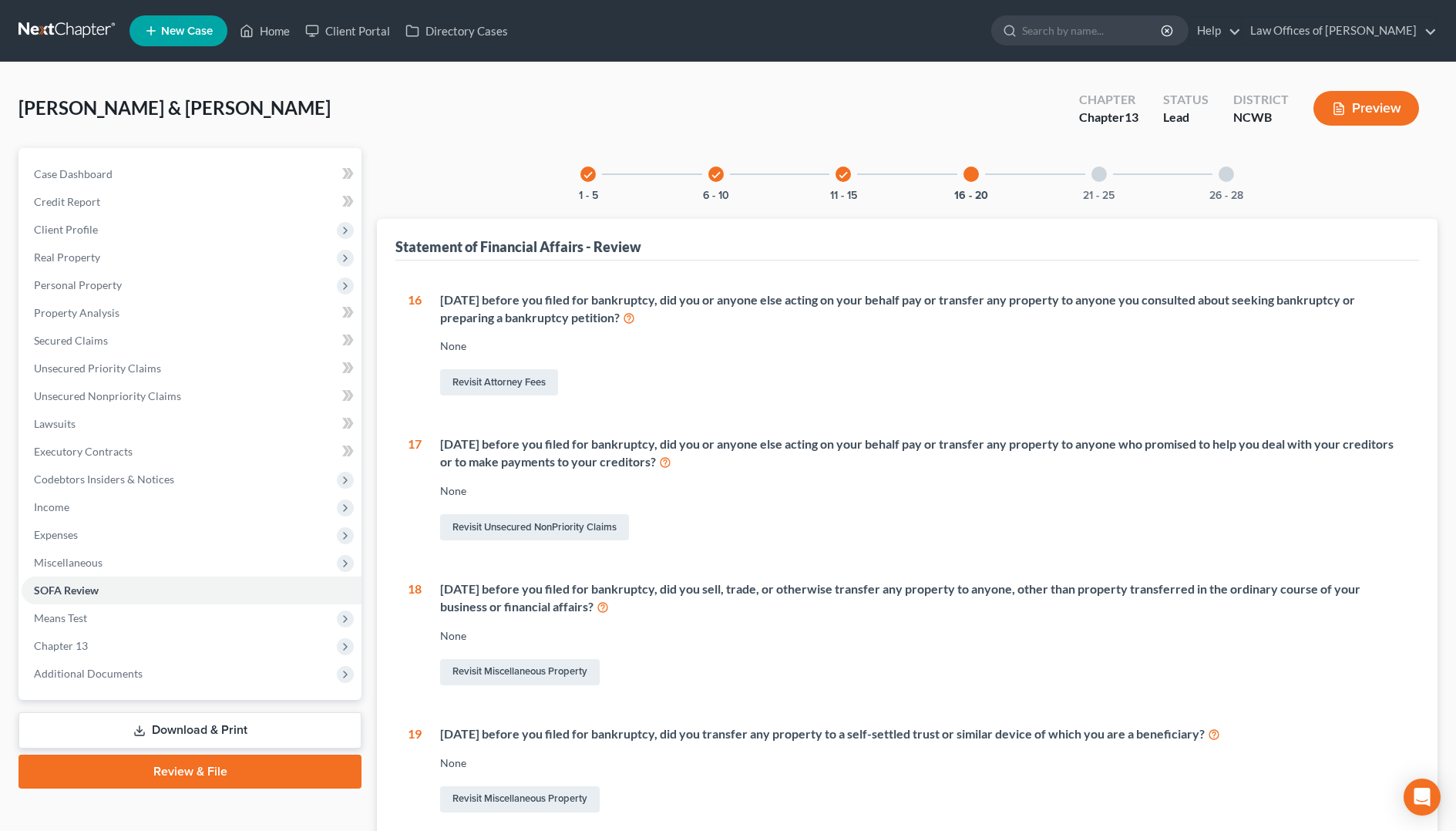
click at [1099, 176] on div at bounding box center [1099, 174] width 15 height 15
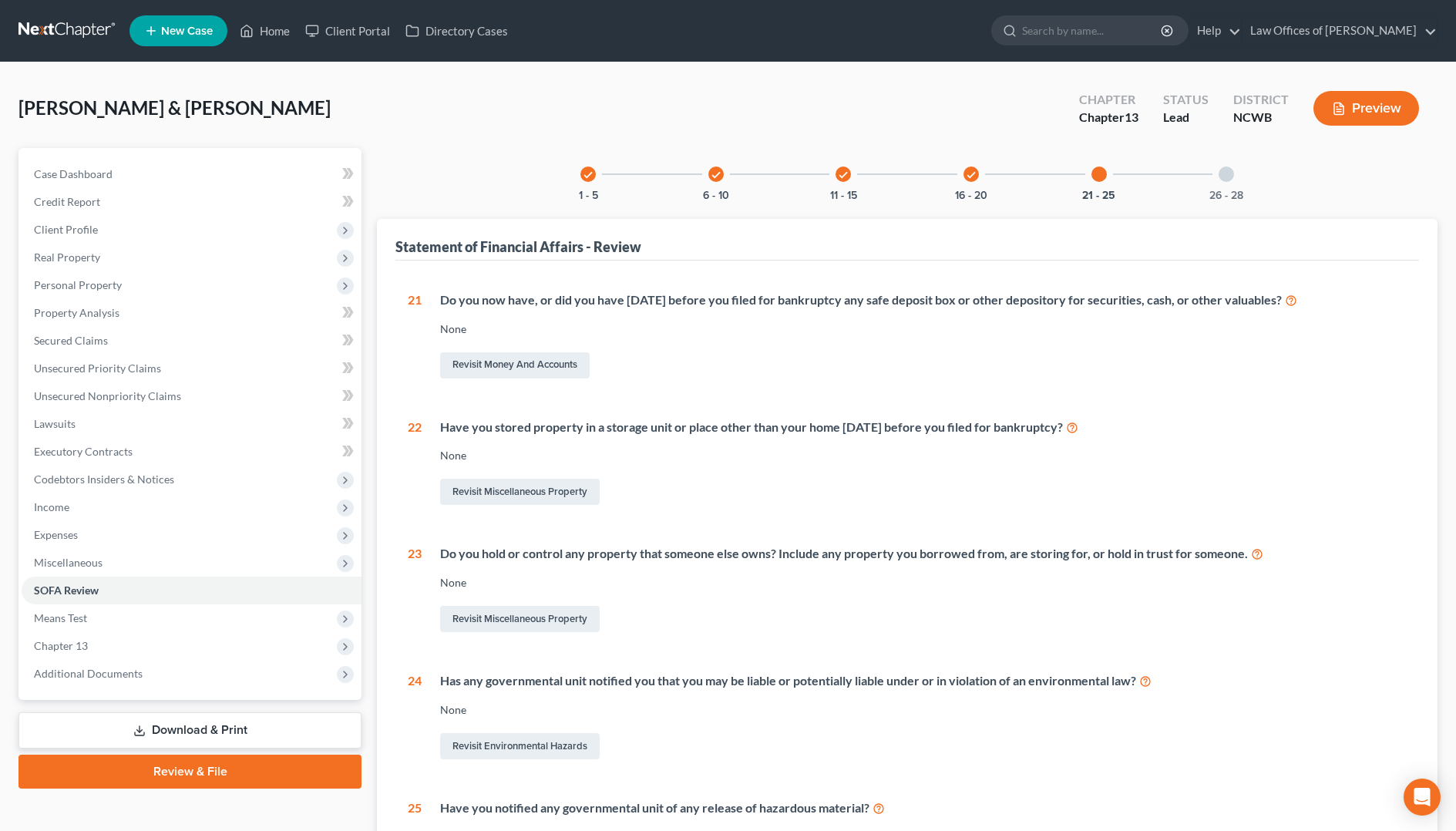
click at [1221, 176] on div at bounding box center [1225, 174] width 15 height 15
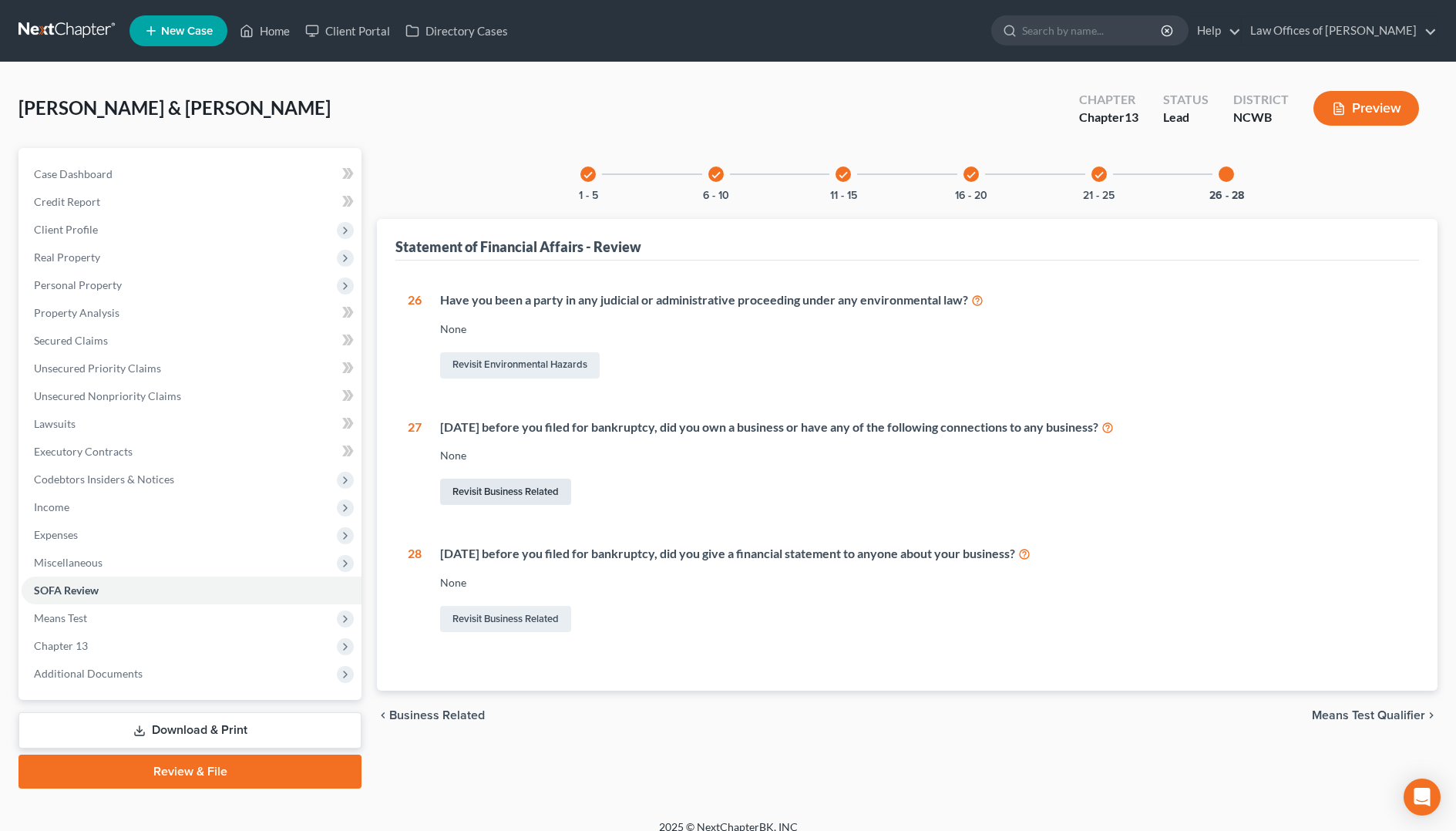
click at [544, 483] on link "Revisit Business Related" at bounding box center [506, 491] width 131 height 26
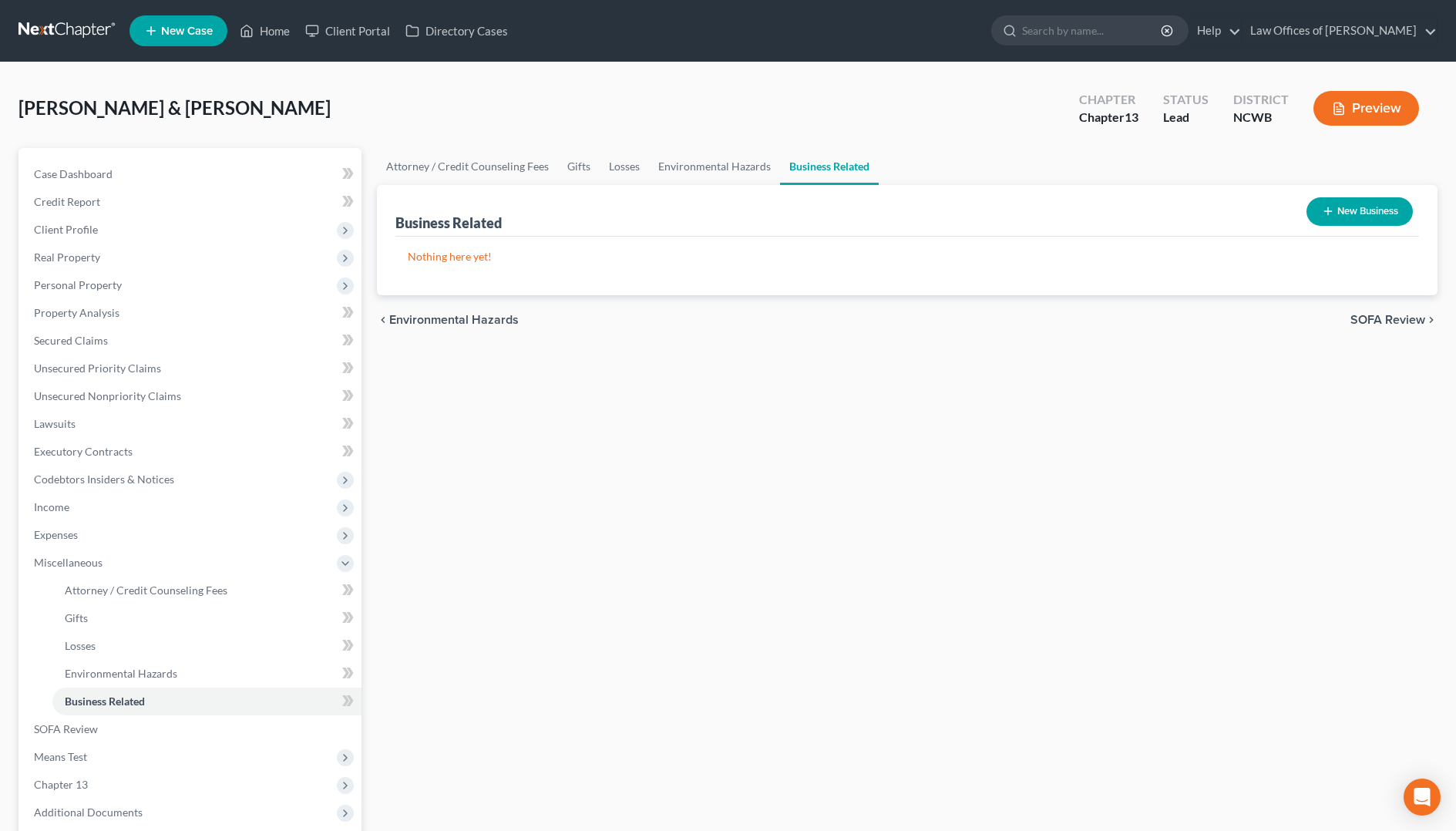
click at [1358, 223] on button "New Business" at bounding box center [1360, 212] width 107 height 28
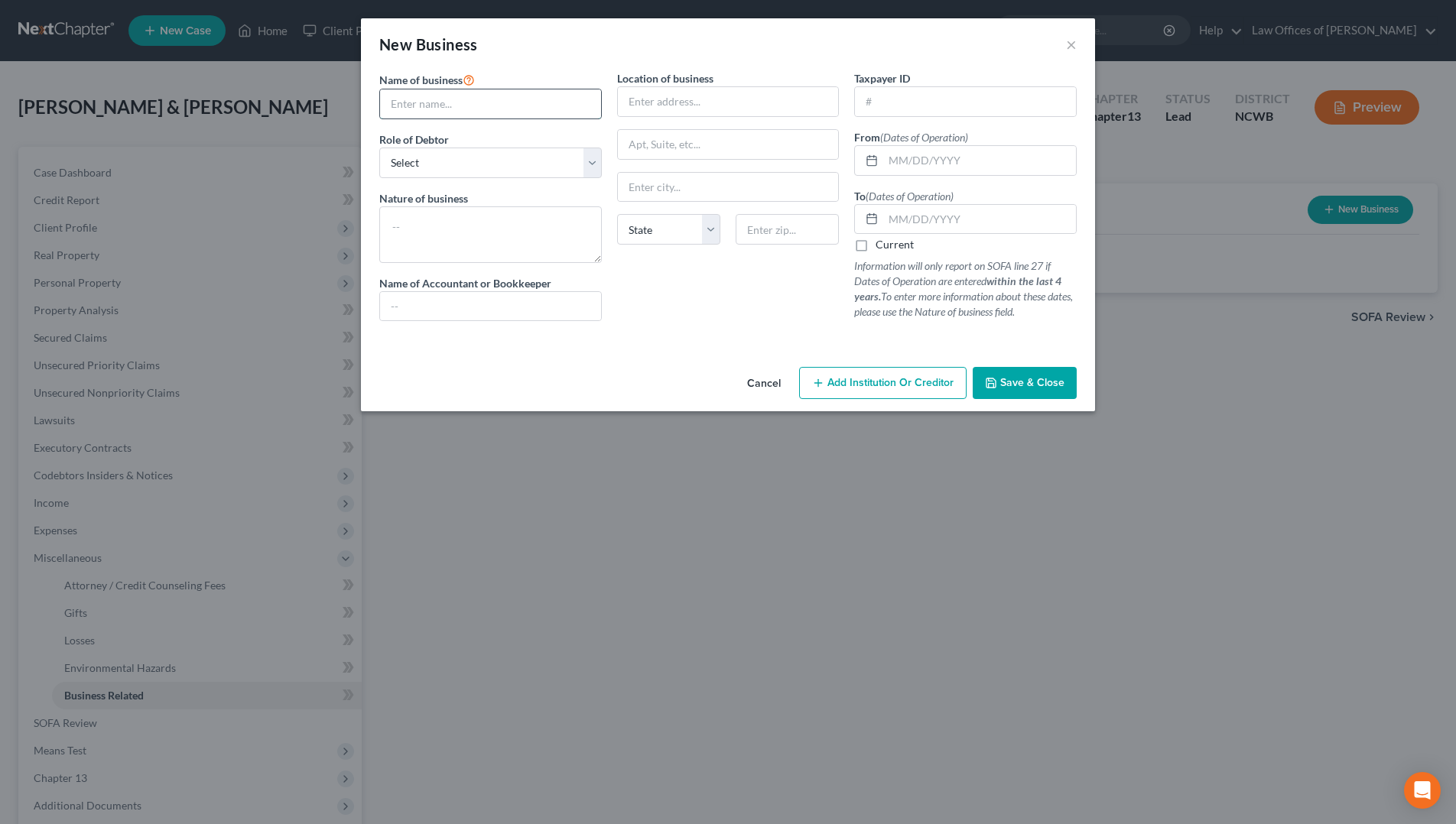
click at [441, 106] on input "text" at bounding box center [491, 103] width 221 height 29
click at [460, 107] on input "text" at bounding box center [491, 103] width 221 height 29
click at [486, 160] on select "Select A member of a limited liability company (LLC) or limited liability partn…" at bounding box center [491, 162] width 223 height 31
click at [380, 147] on select "Select A member of a limited liability company (LLC) or limited liability partn…" at bounding box center [491, 162] width 223 height 31
click at [906, 226] on input "text" at bounding box center [980, 219] width 193 height 29
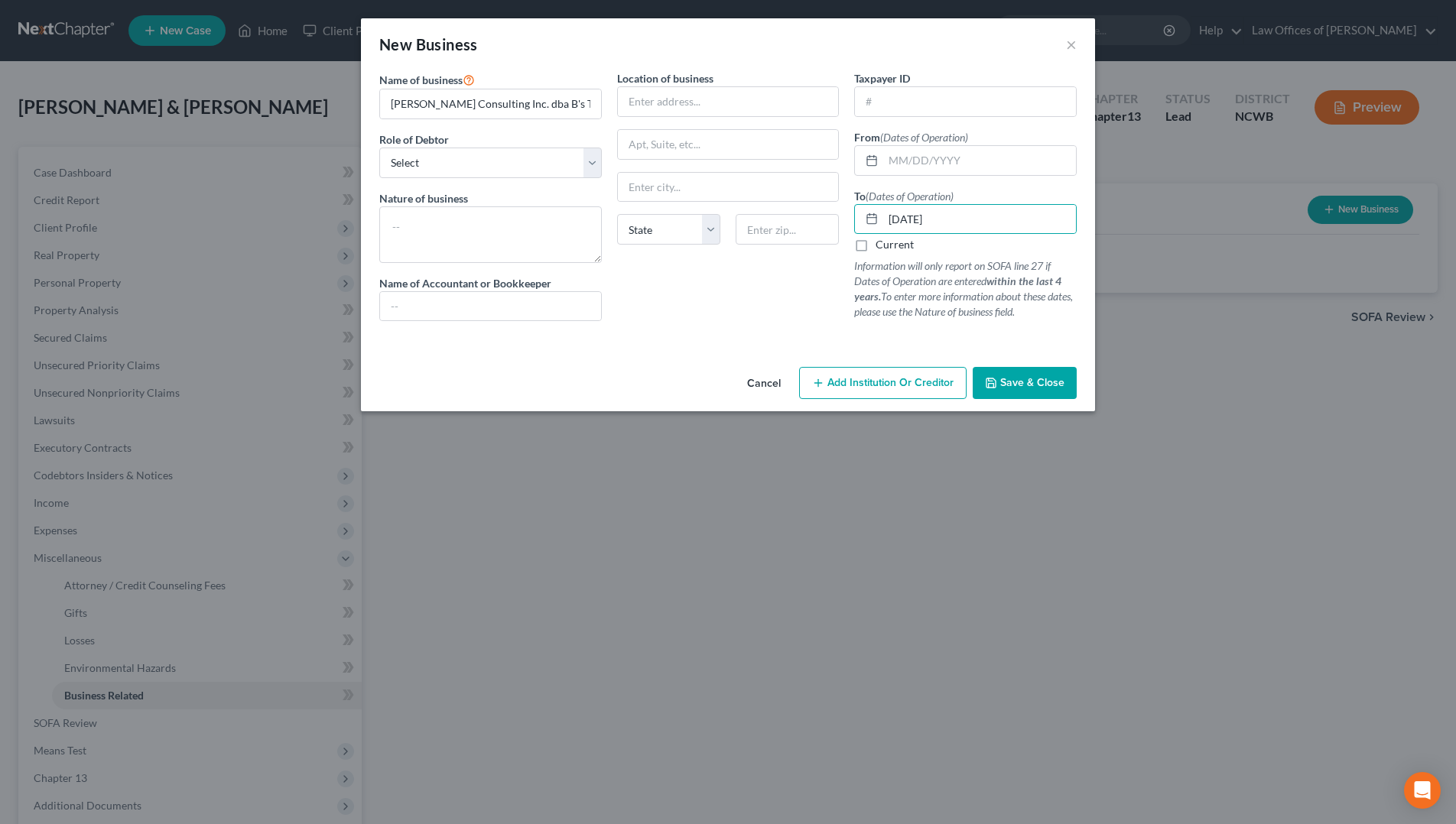
click at [1043, 381] on span "Save & Close" at bounding box center [1032, 383] width 64 height 13
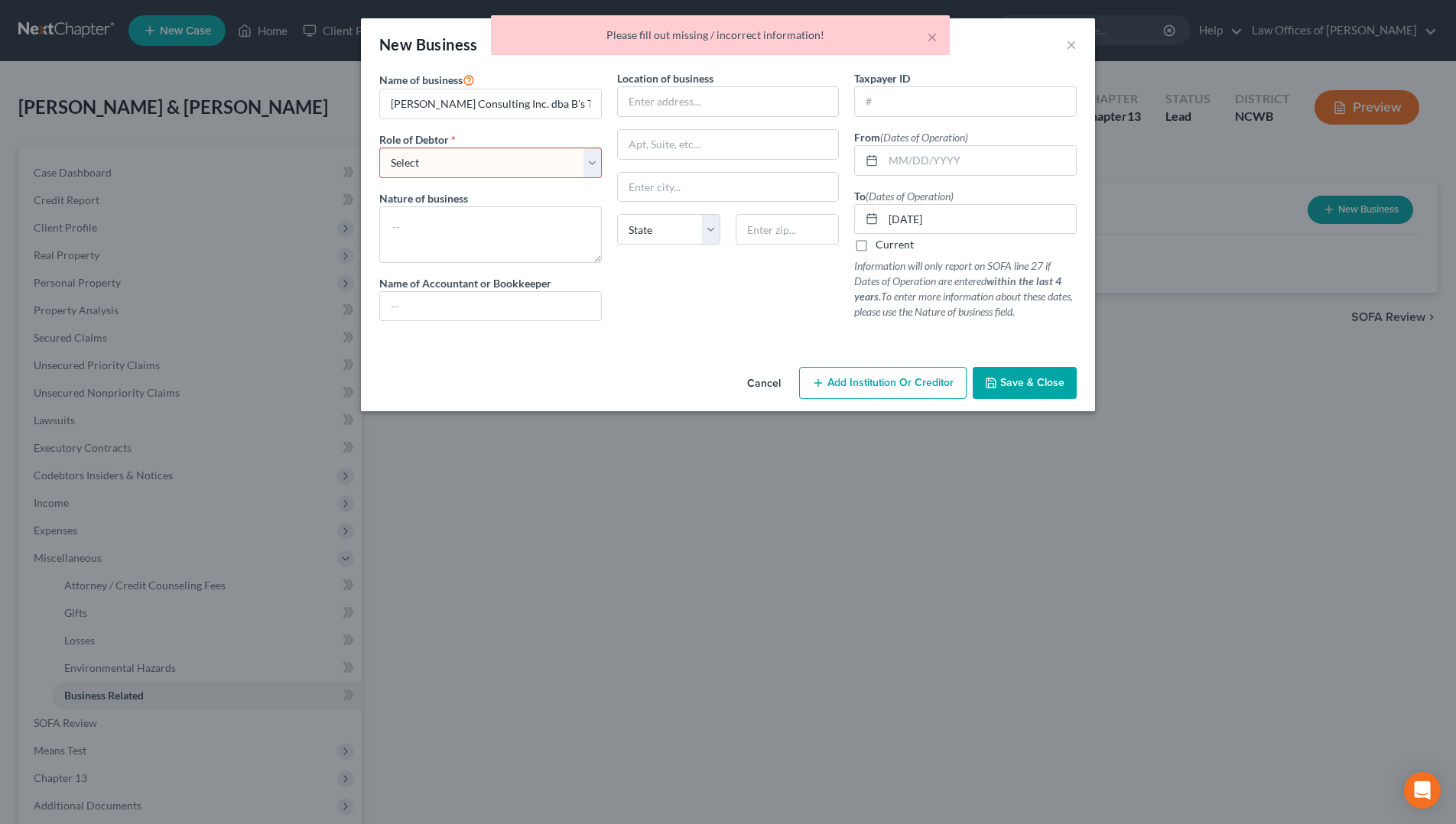
click at [528, 165] on select "Select A member of a limited liability company (LLC) or limited liability partn…" at bounding box center [491, 162] width 223 height 31
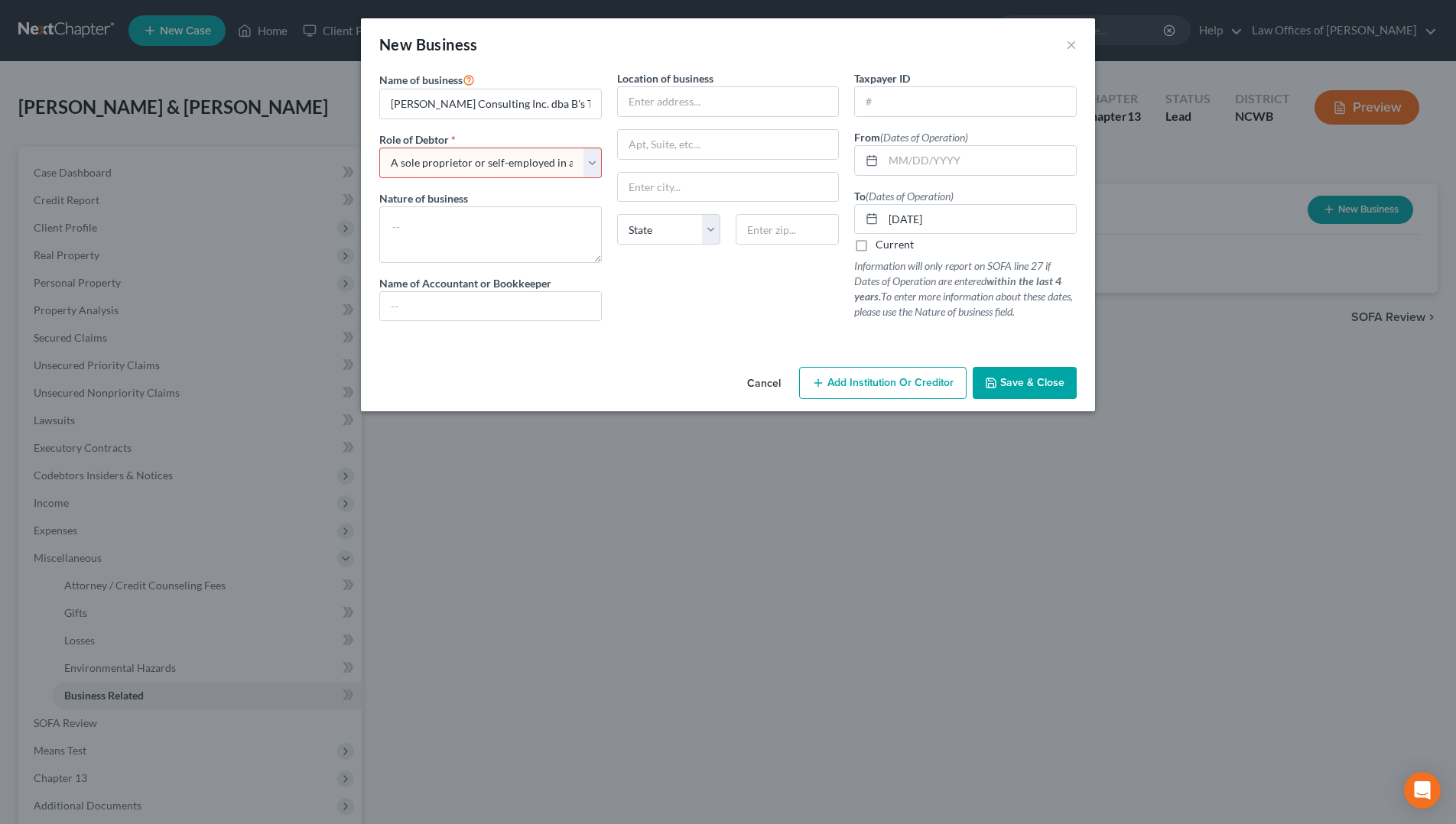
click at [380, 147] on select "Select A member of a limited liability company (LLC) or limited liability partn…" at bounding box center [491, 162] width 223 height 31
click at [1021, 378] on span "Save & Close" at bounding box center [1032, 383] width 64 height 13
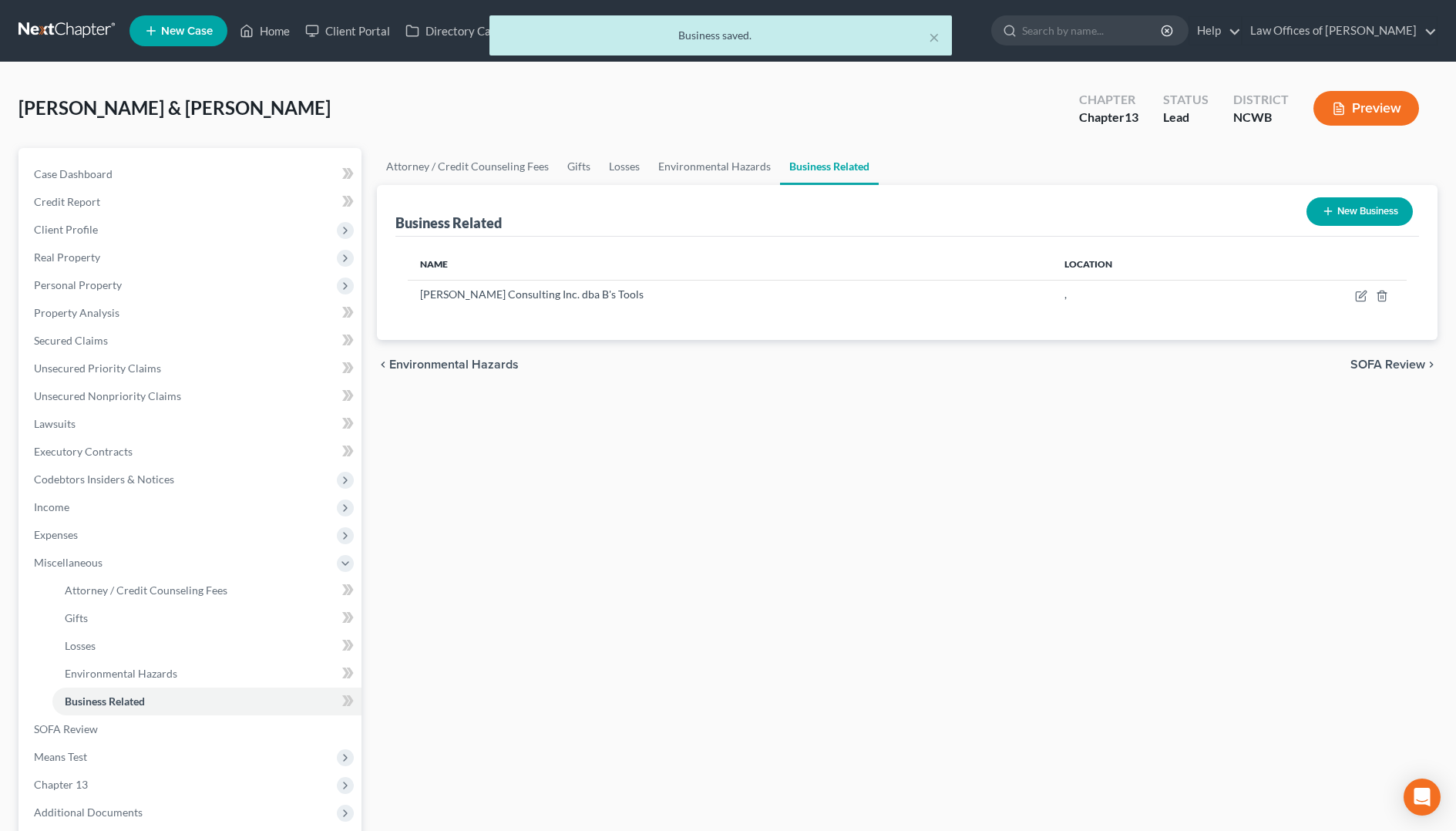
click at [1375, 210] on button "New Business" at bounding box center [1360, 212] width 107 height 28
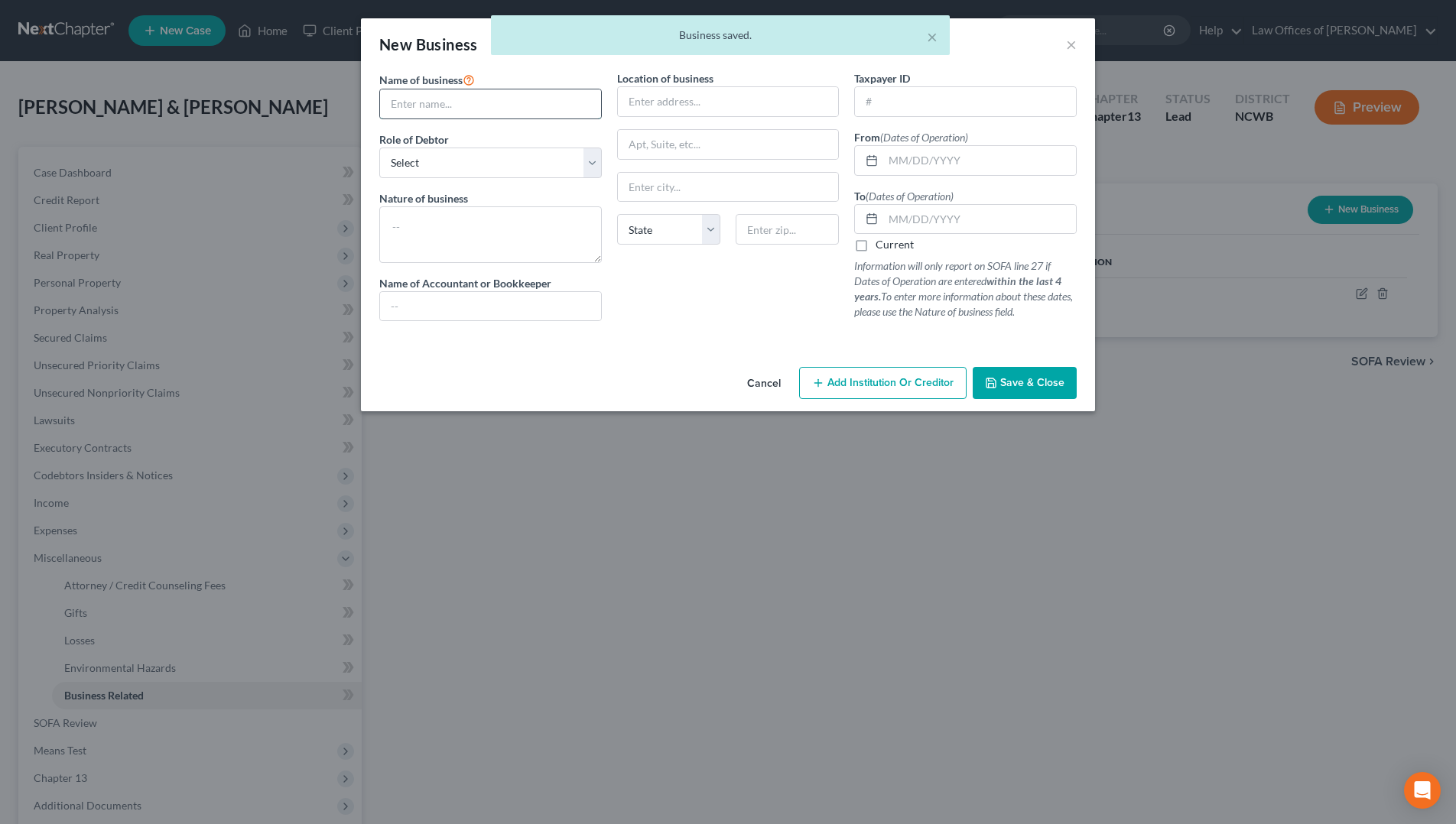
click at [457, 97] on input "text" at bounding box center [491, 103] width 221 height 29
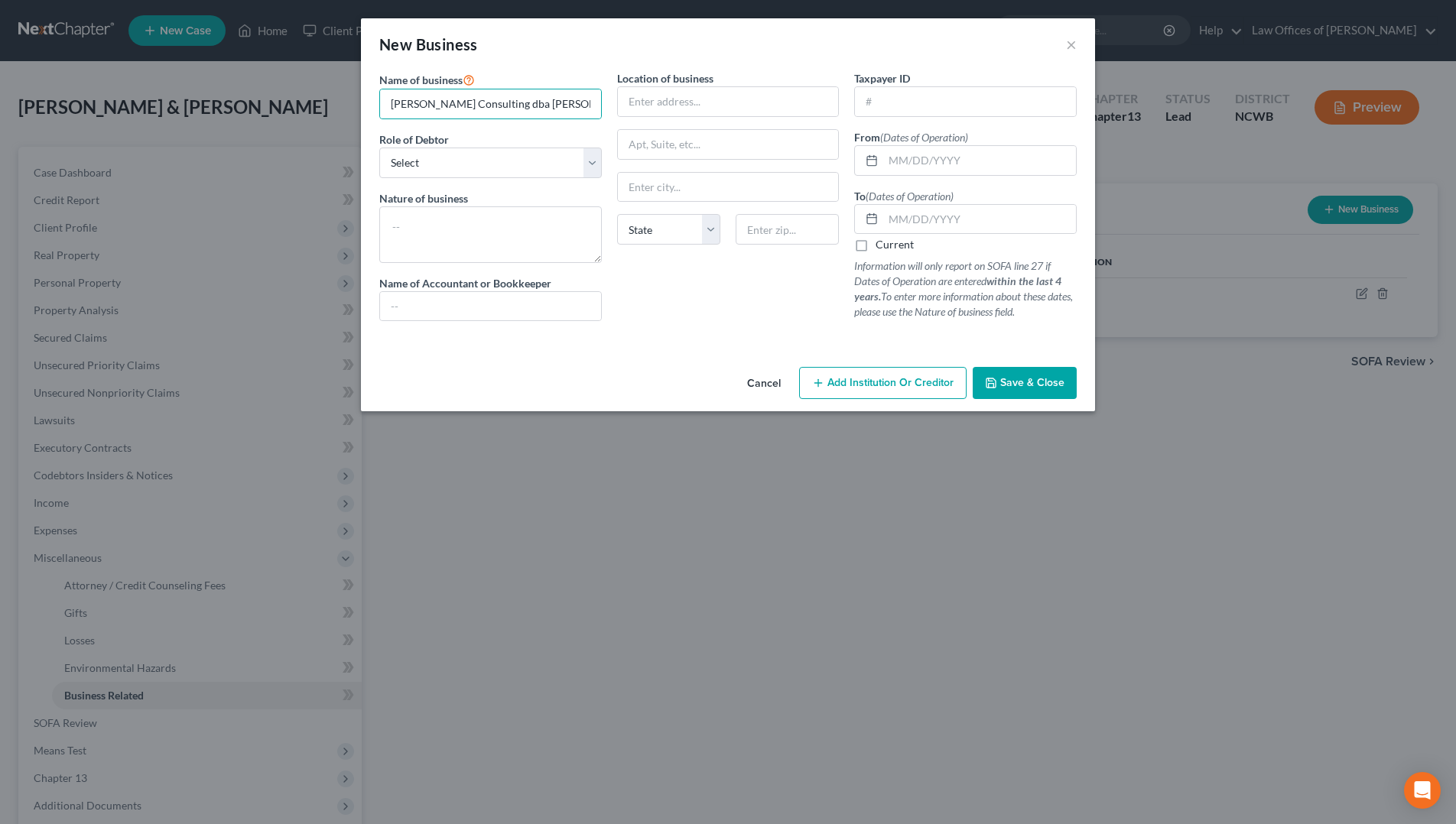
click at [1028, 384] on span "Save & Close" at bounding box center [1032, 383] width 64 height 13
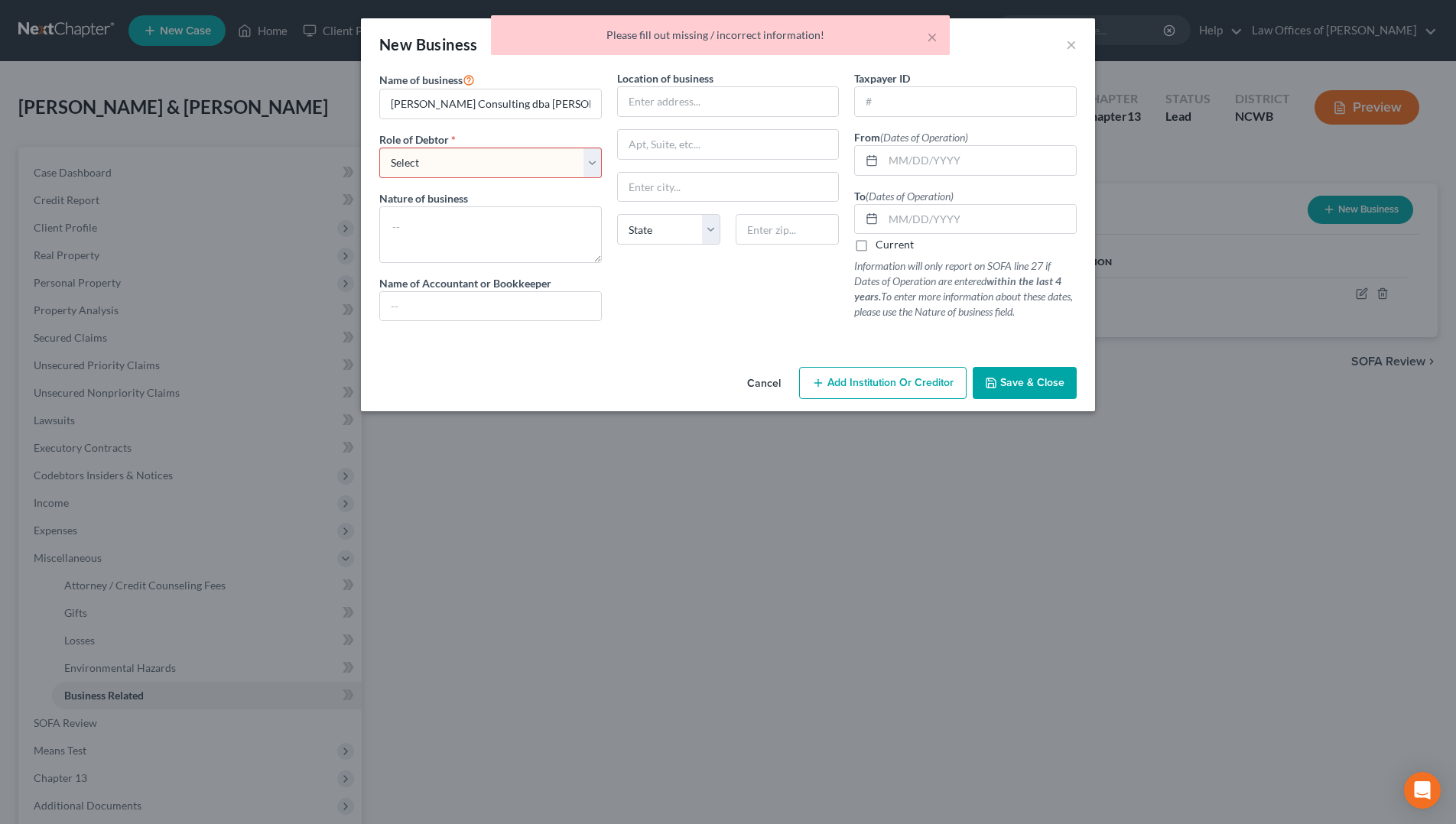
click at [497, 170] on select "Select A member of a limited liability company (LLC) or limited liability partn…" at bounding box center [491, 162] width 223 height 31
click at [380, 147] on select "Select A member of a limited liability company (LLC) or limited liability partn…" at bounding box center [491, 162] width 223 height 31
click at [1016, 384] on span "Save & Close" at bounding box center [1032, 383] width 64 height 13
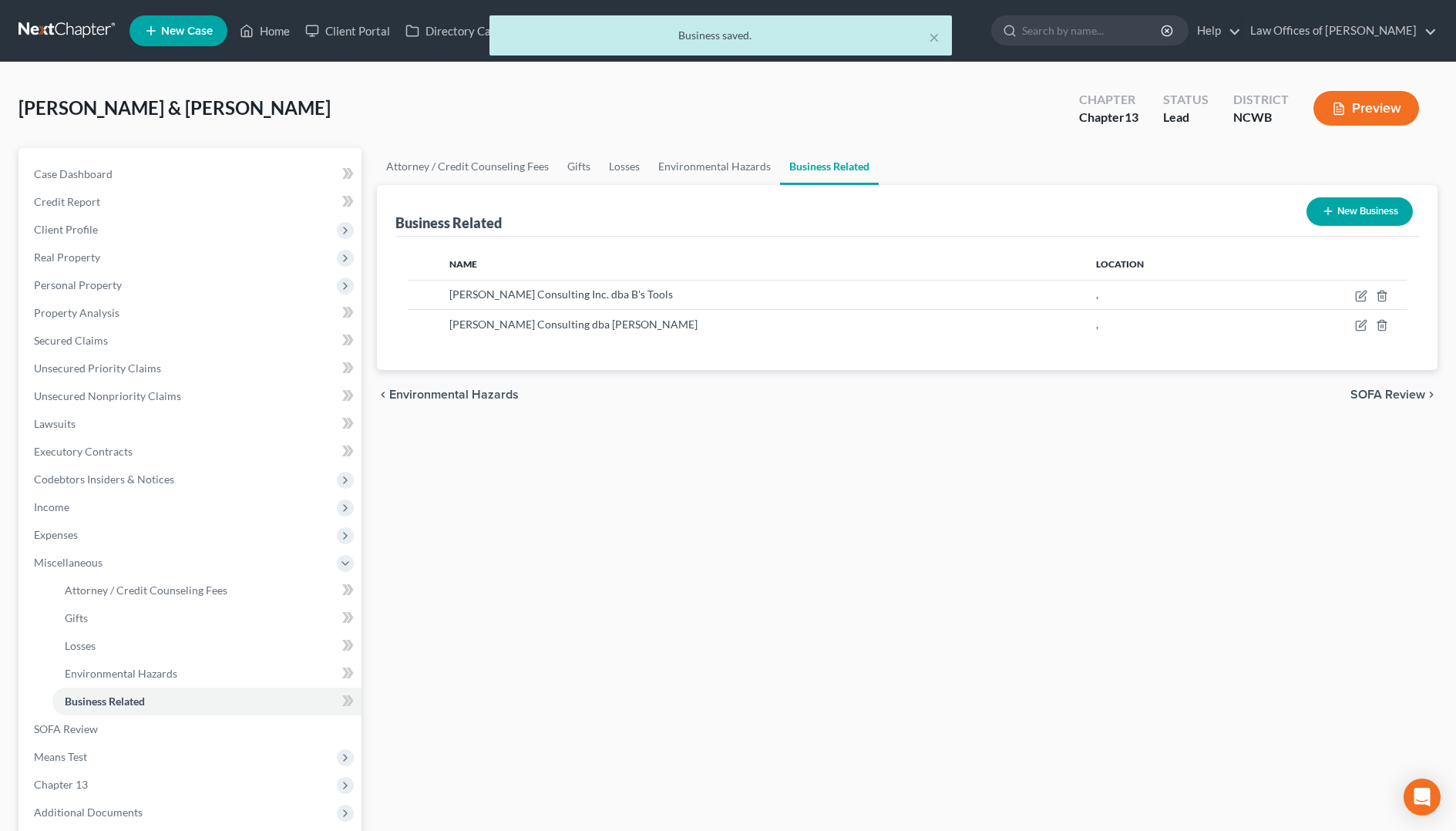
click at [1368, 211] on button "New Business" at bounding box center [1360, 212] width 107 height 28
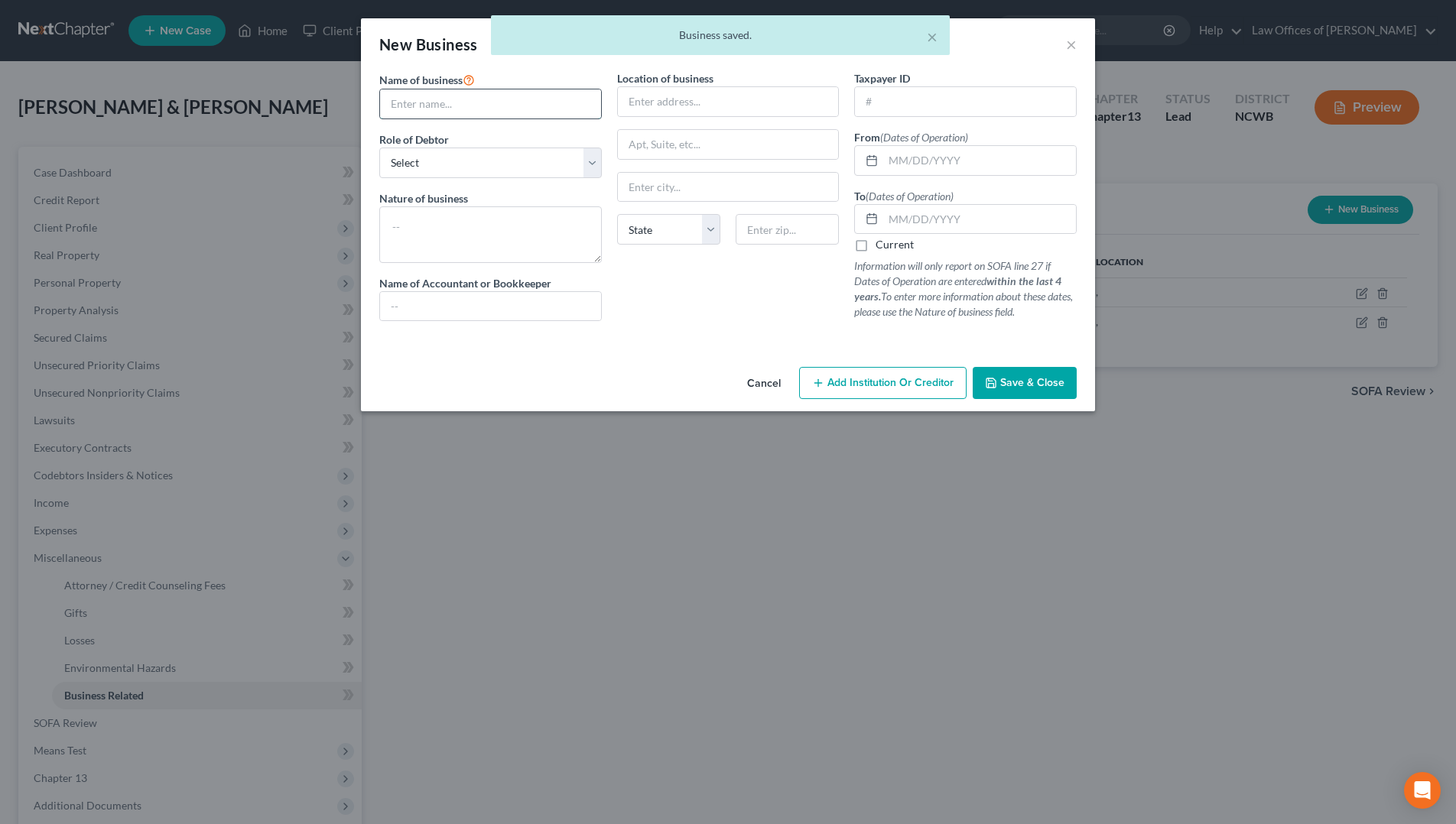
click at [541, 103] on input "text" at bounding box center [491, 103] width 221 height 29
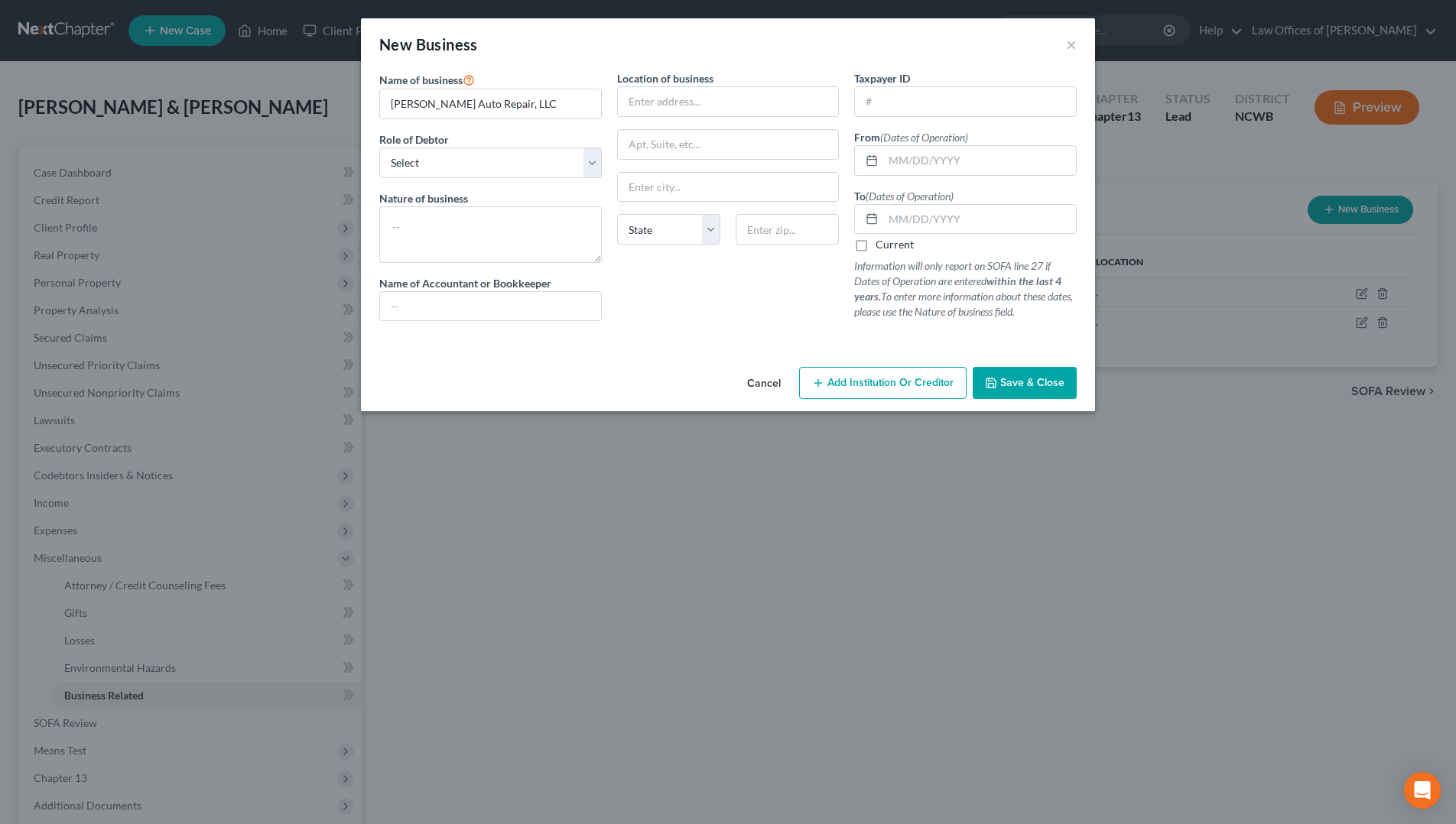
click at [1030, 381] on span "Save & Close" at bounding box center [1032, 383] width 64 height 13
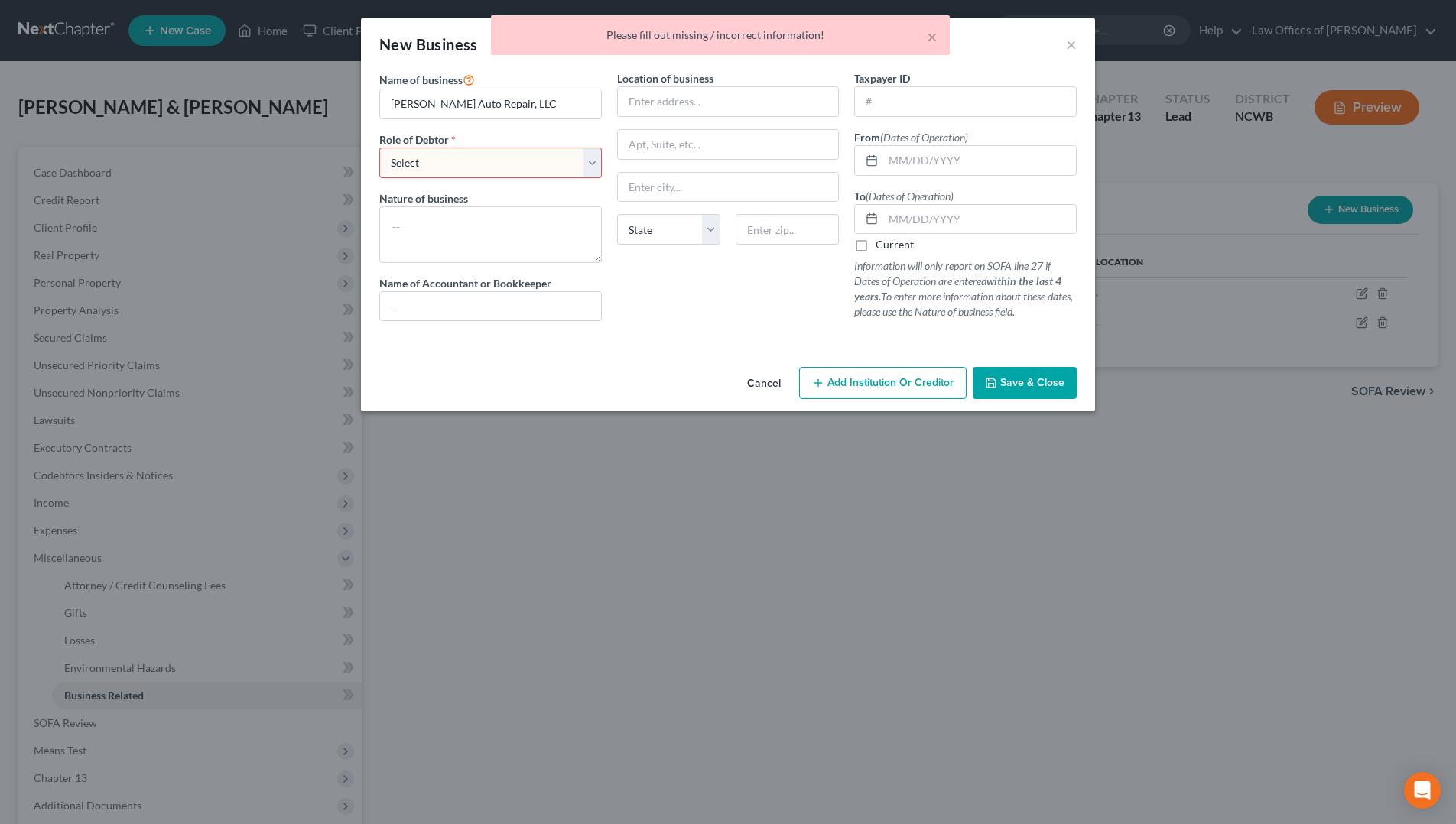
click at [522, 160] on select "Select A member of a limited liability company (LLC) or limited liability partn…" at bounding box center [491, 162] width 223 height 31
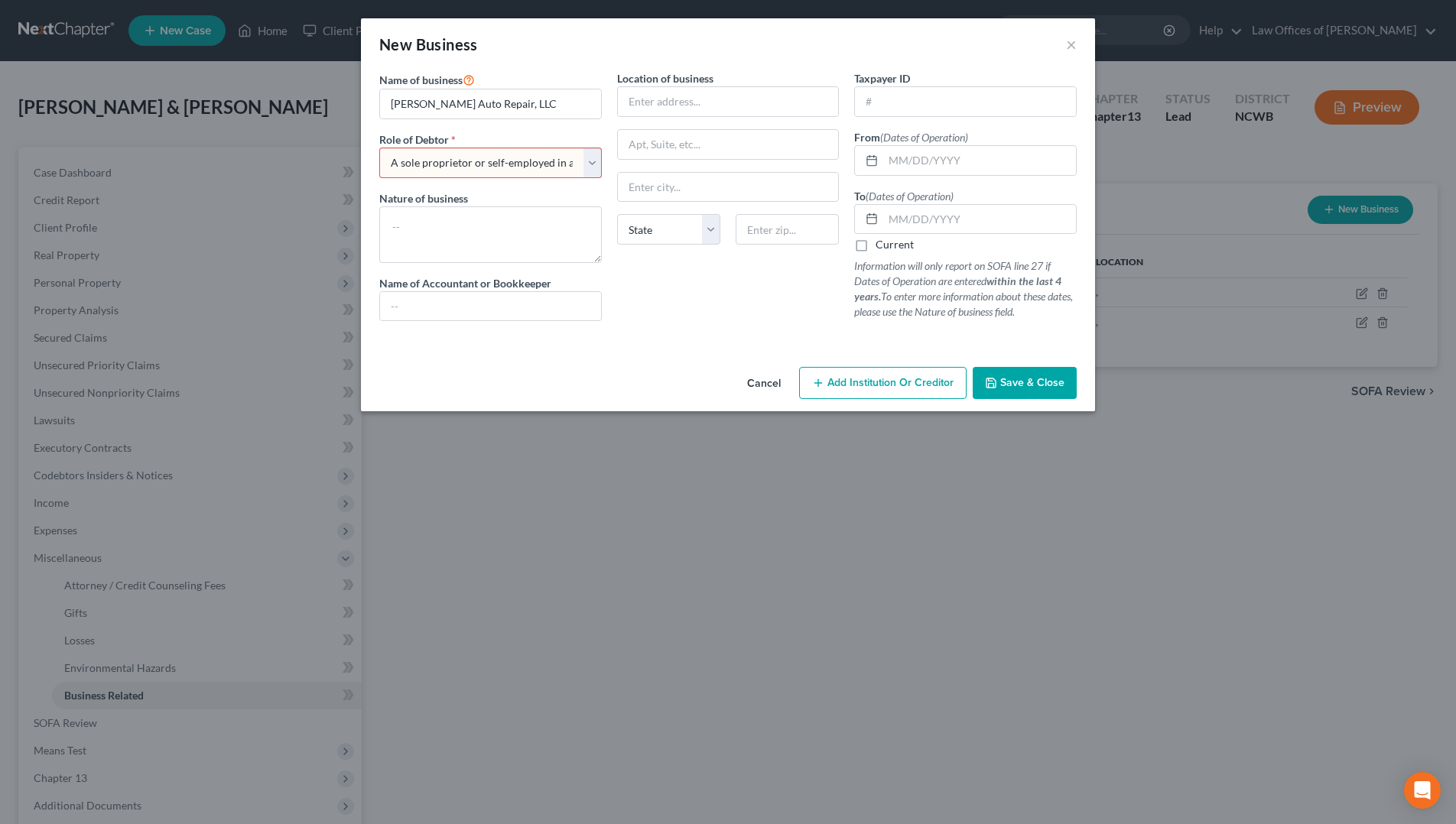
click at [380, 147] on select "Select A member of a limited liability company (LLC) or limited liability partn…" at bounding box center [491, 162] width 223 height 31
click at [1045, 384] on span "Save & Close" at bounding box center [1032, 383] width 64 height 13
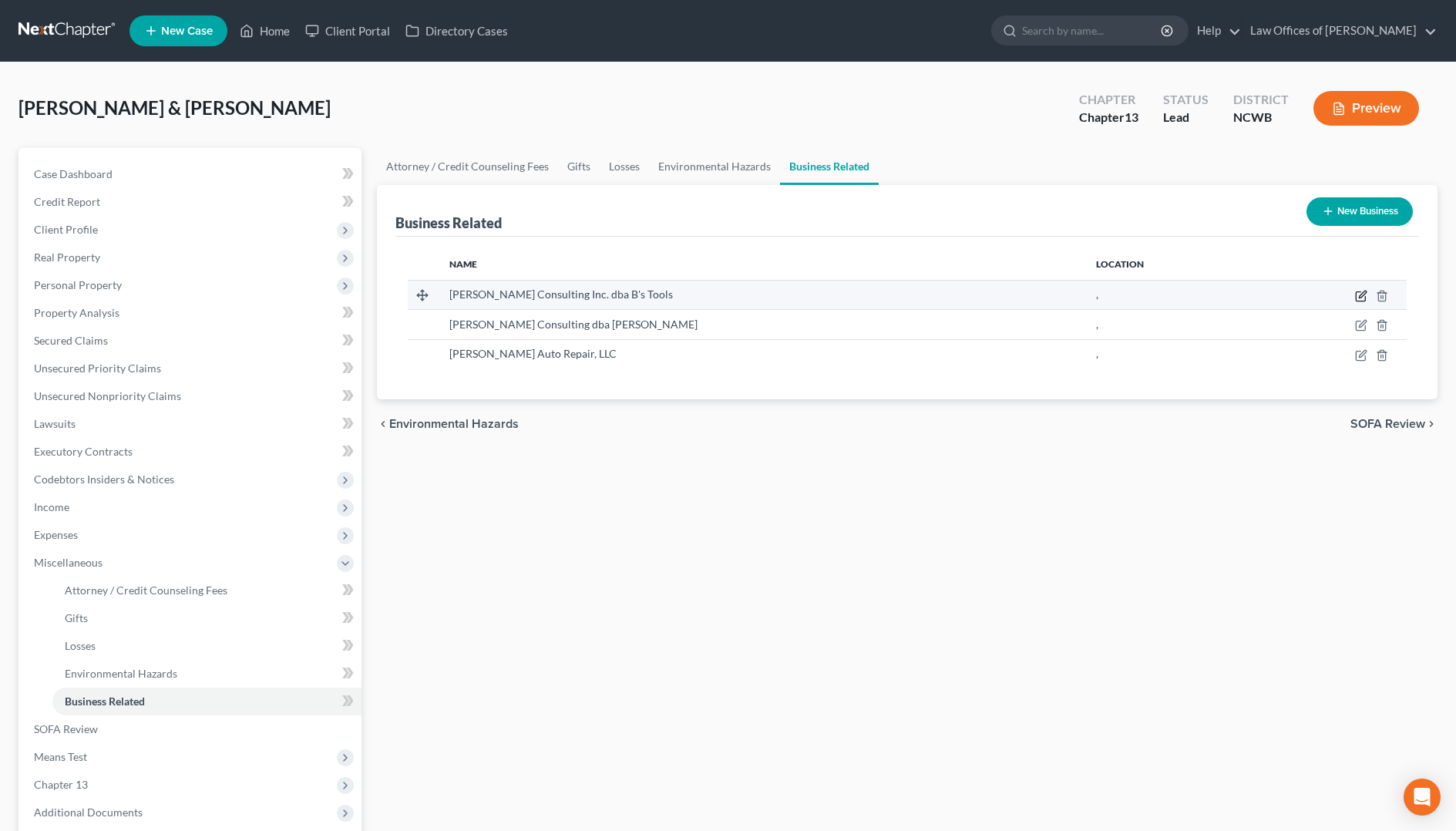
click at [1359, 297] on icon "button" at bounding box center [1361, 297] width 13 height 13
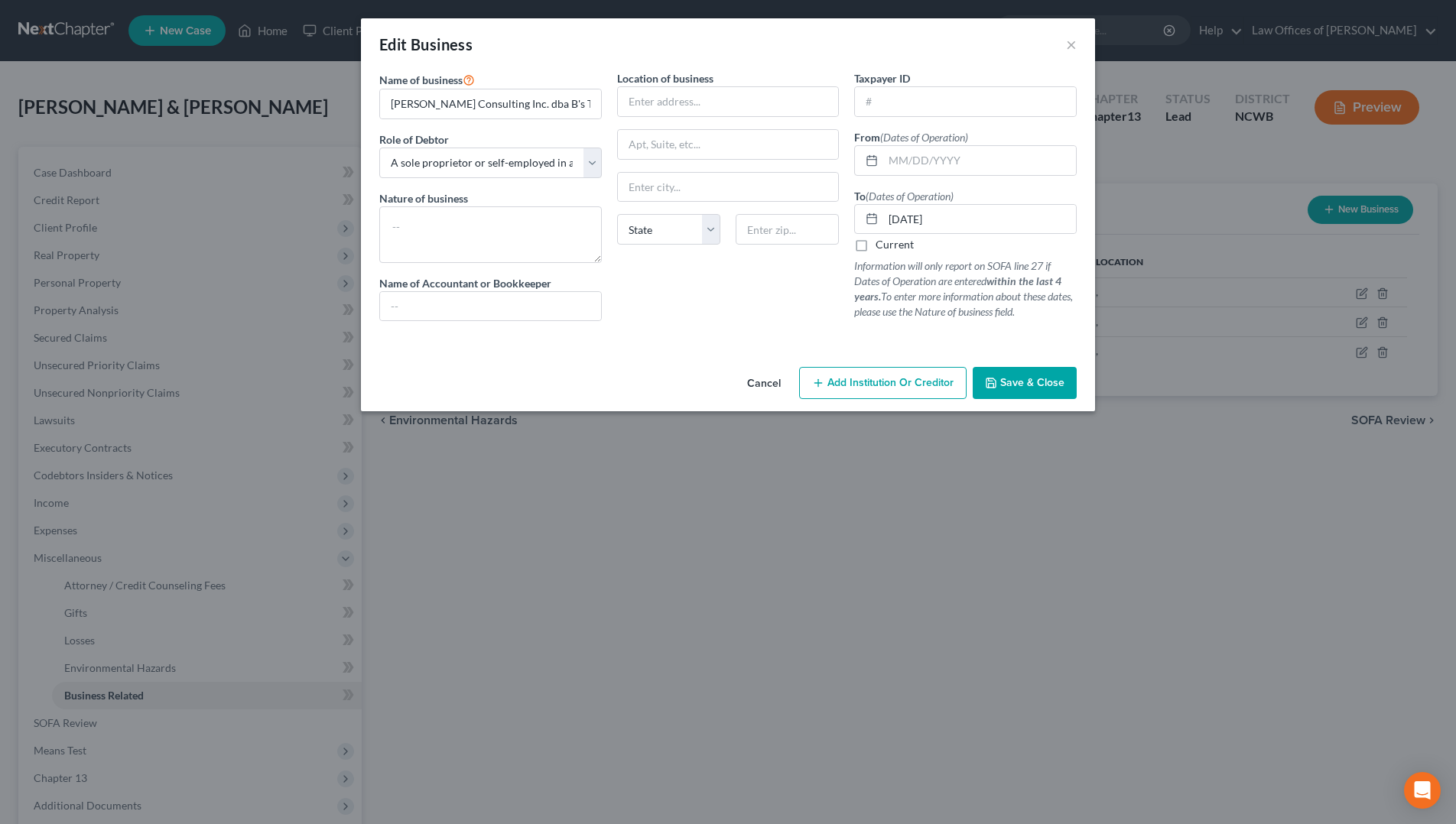
click at [1037, 377] on span "Save & Close" at bounding box center [1032, 383] width 64 height 13
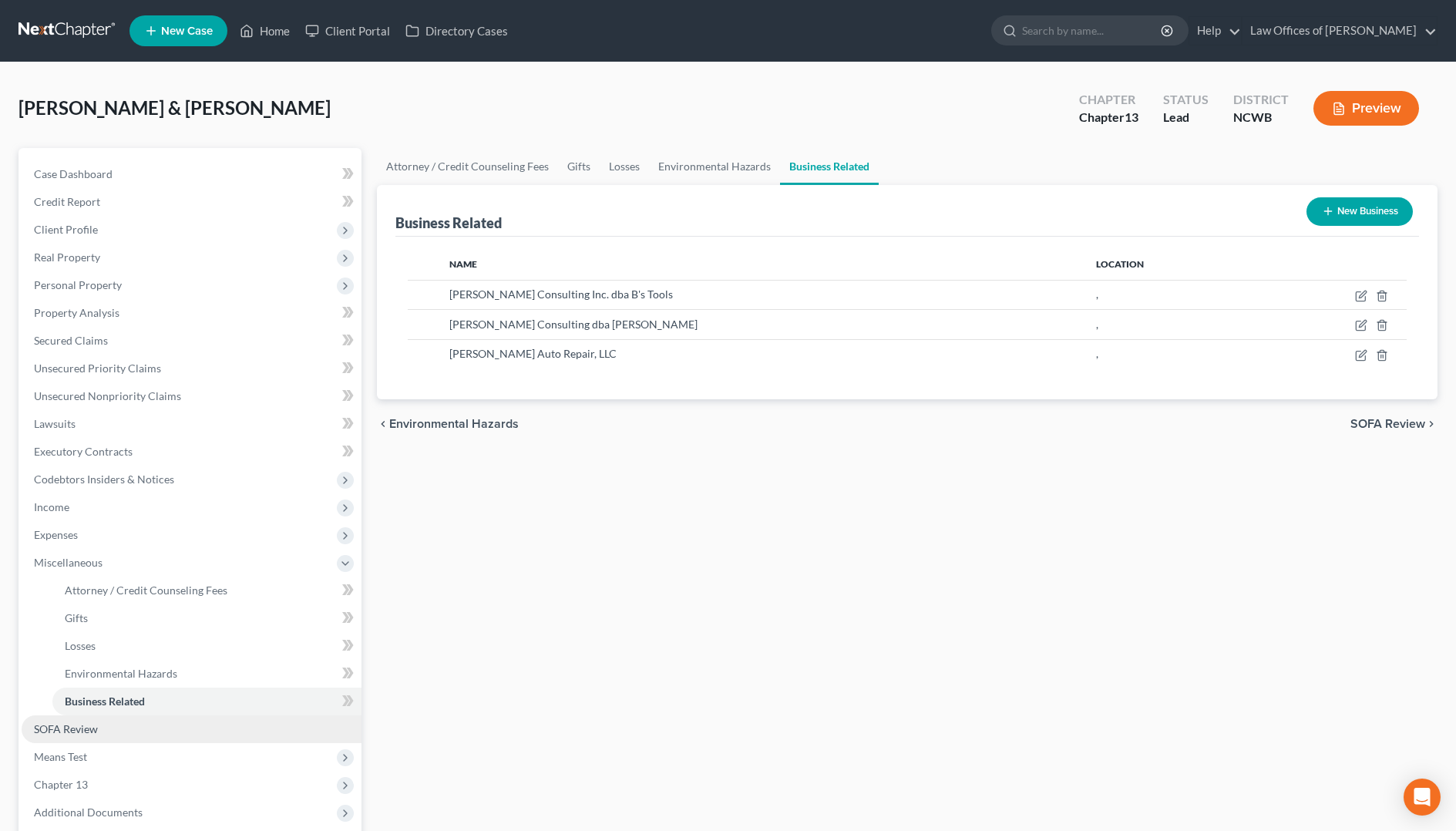
click at [81, 728] on span "SOFA Review" at bounding box center [66, 729] width 64 height 13
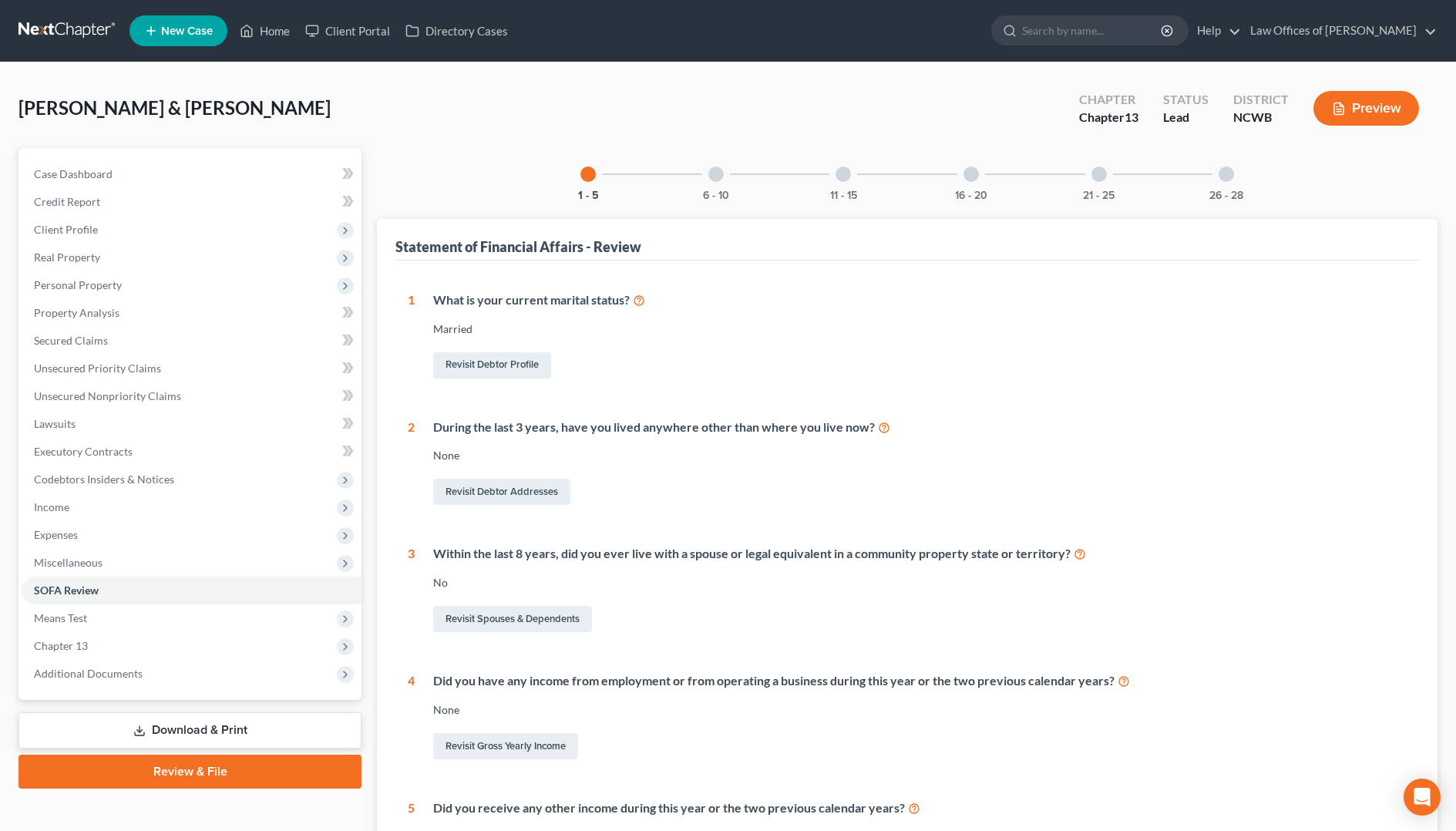
click at [841, 174] on div at bounding box center [843, 174] width 15 height 15
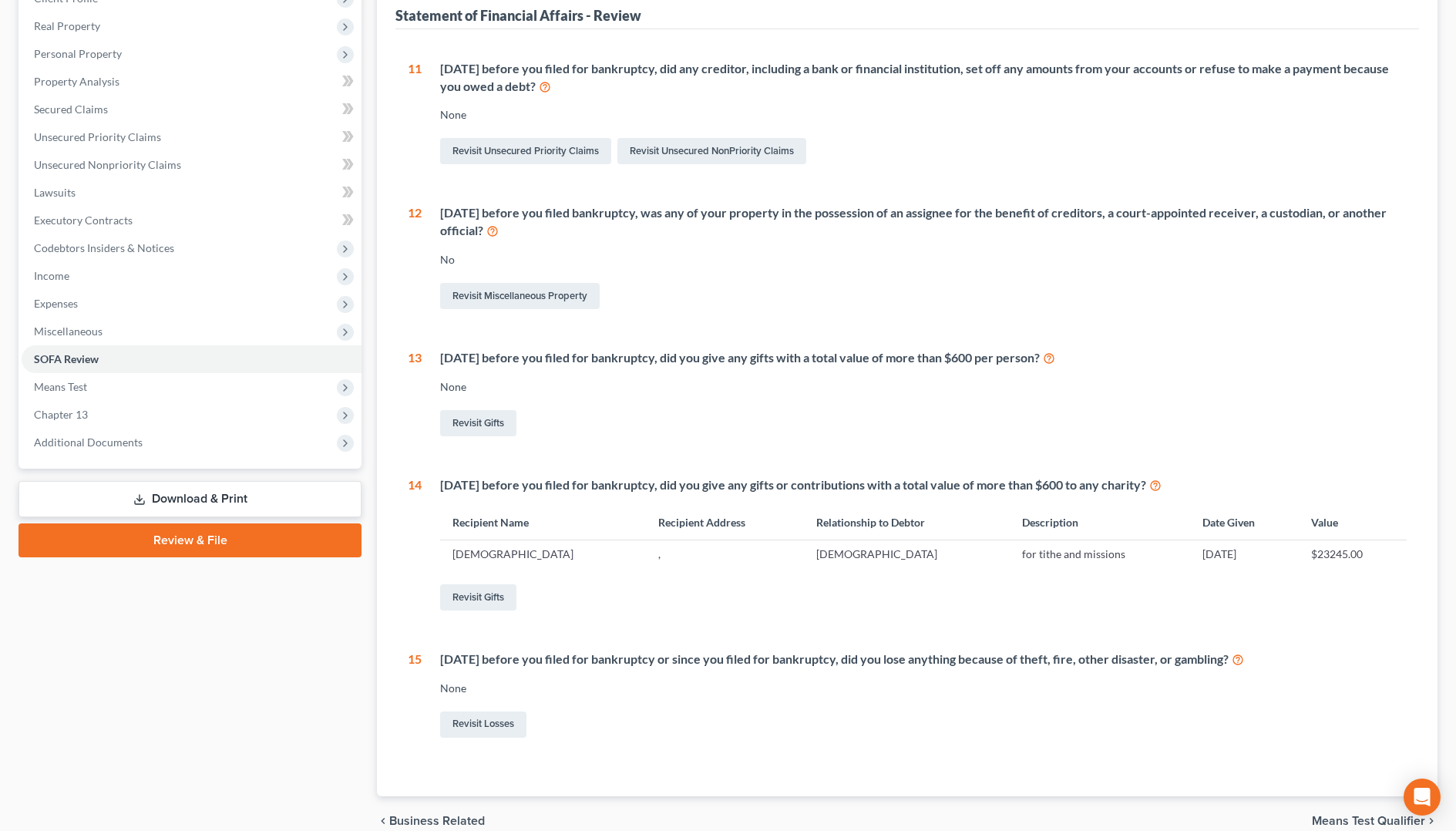
scroll to position [228, 0]
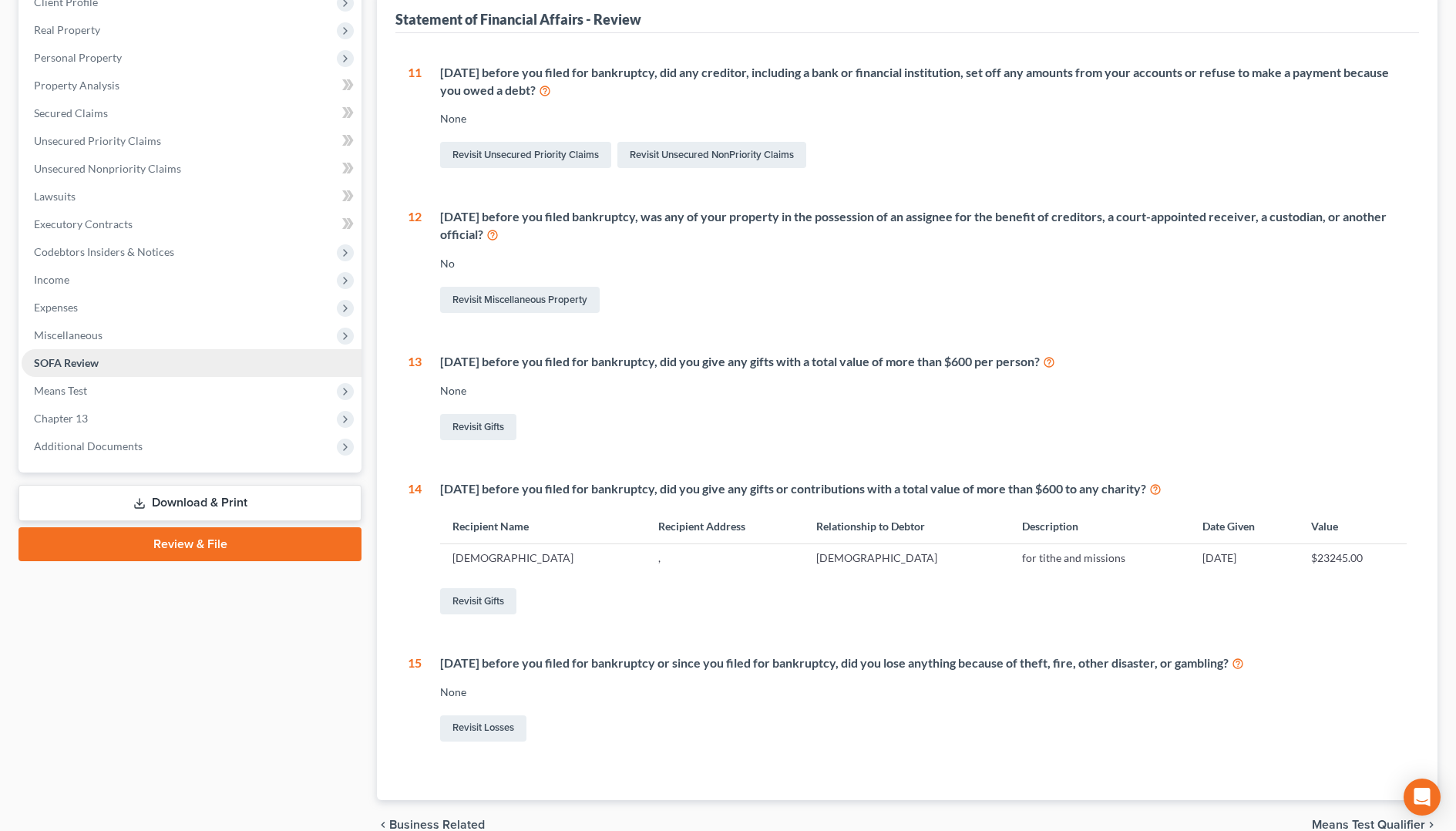
click at [44, 359] on span "SOFA Review" at bounding box center [66, 362] width 65 height 13
click at [55, 361] on span "SOFA Review" at bounding box center [66, 362] width 65 height 13
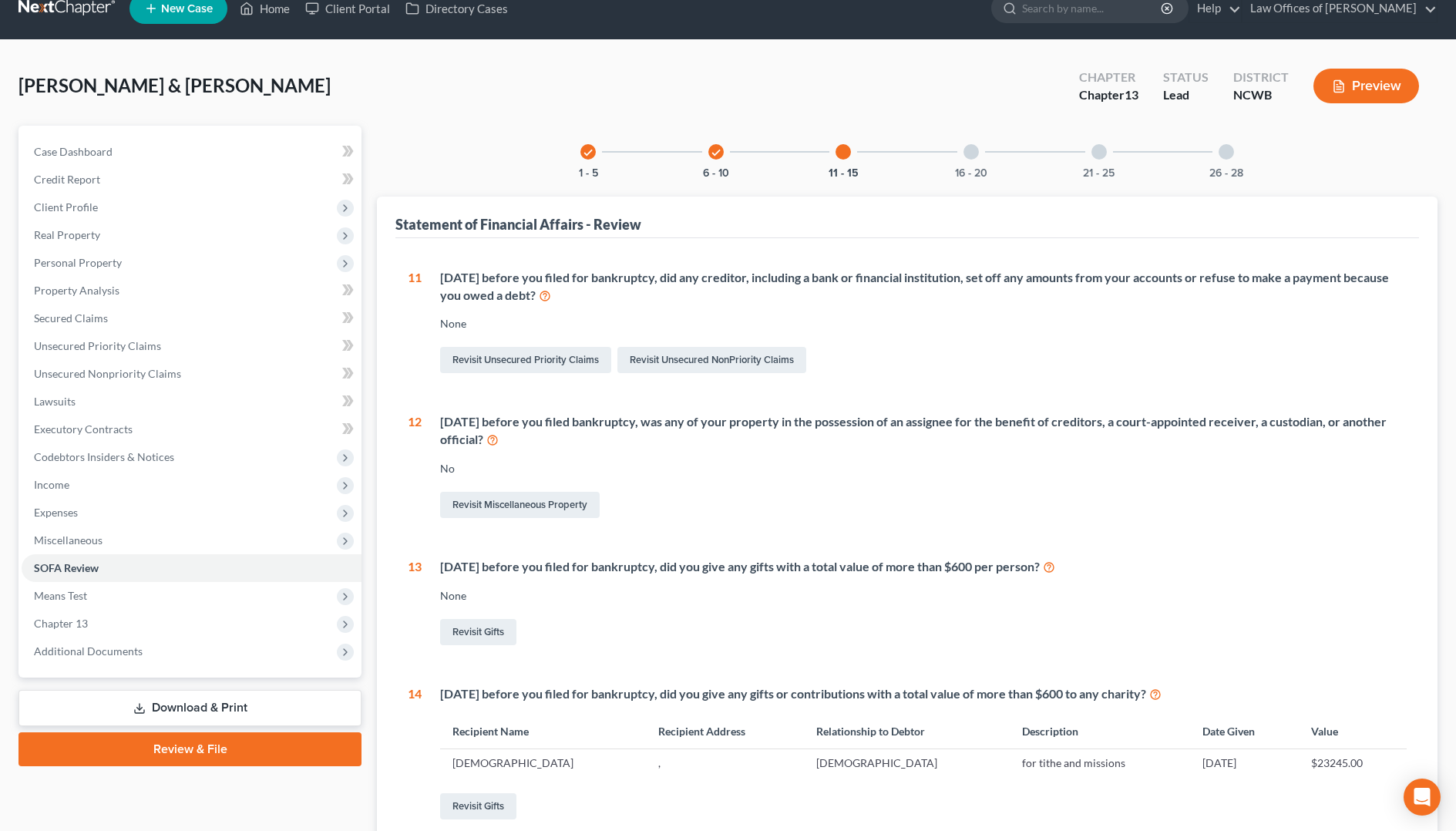
scroll to position [0, 0]
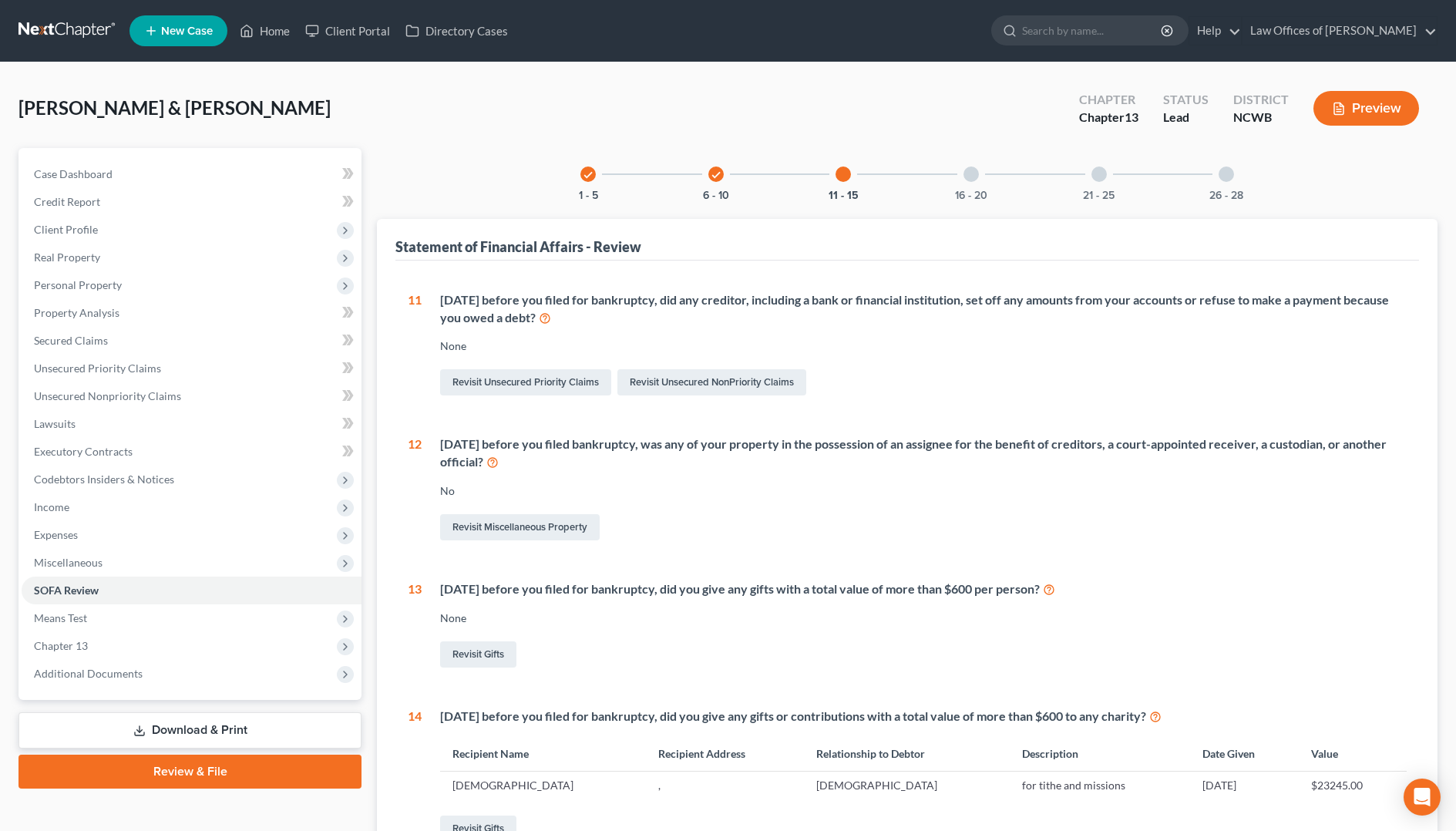
click at [590, 174] on icon "check" at bounding box center [588, 175] width 11 height 11
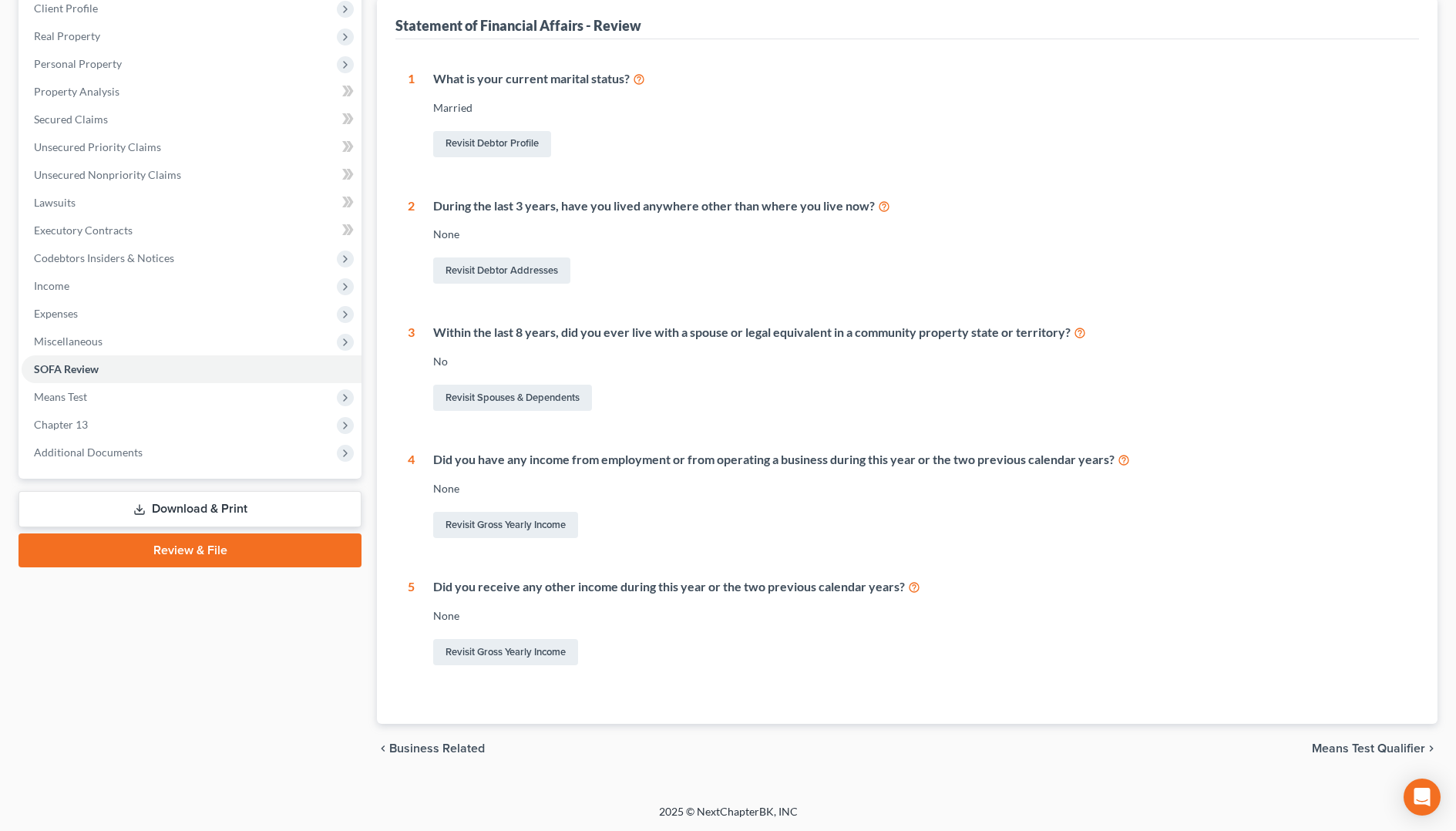
scroll to position [222, 0]
click at [538, 520] on link "Revisit Gross Yearly Income" at bounding box center [505, 523] width 145 height 26
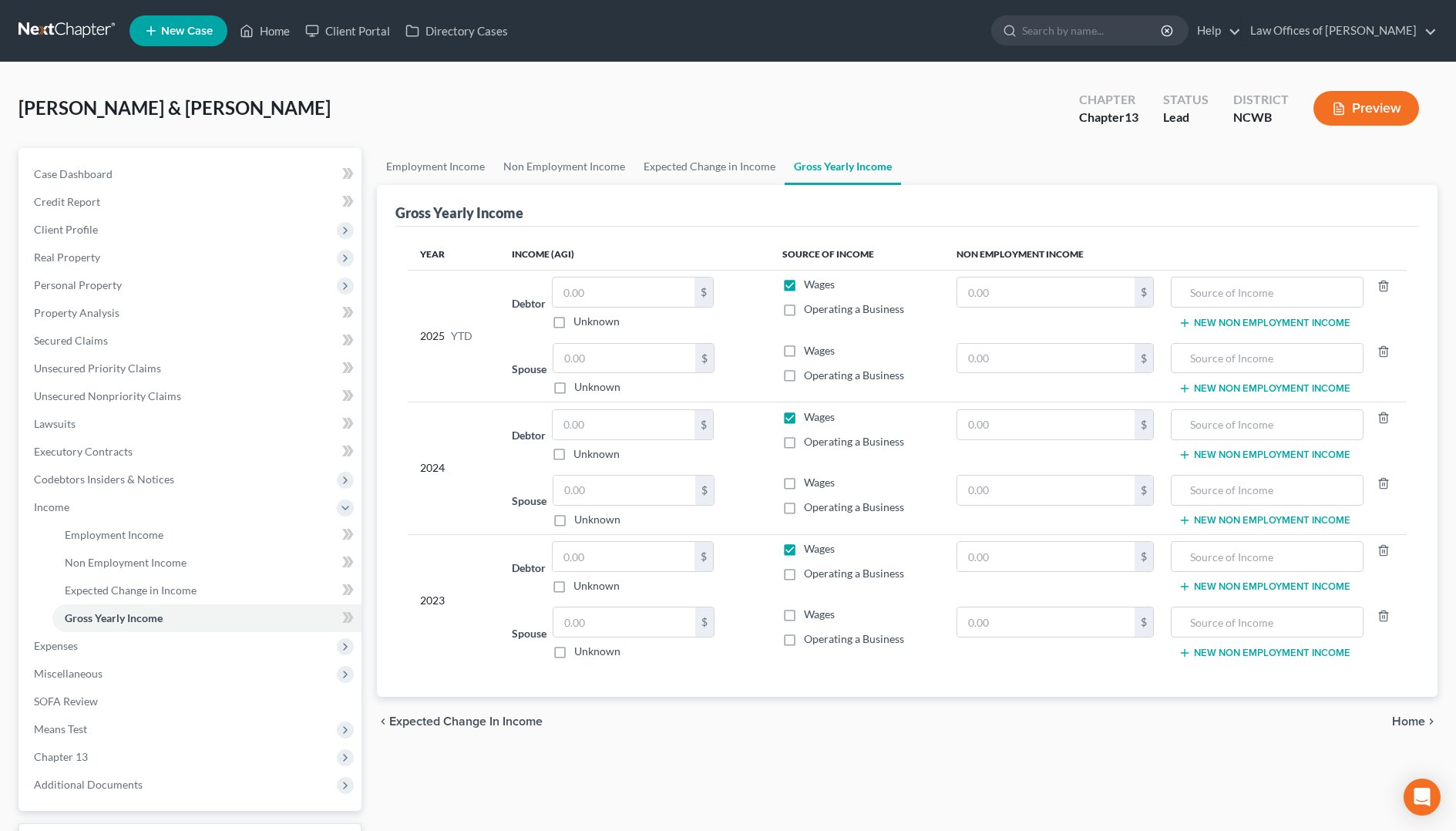
click at [804, 308] on label "Operating a Business" at bounding box center [854, 308] width 100 height 15
click at [810, 308] on input "Operating a Business" at bounding box center [815, 306] width 10 height 10
click at [804, 374] on label "Operating a Business" at bounding box center [854, 375] width 100 height 15
click at [810, 374] on input "Operating a Business" at bounding box center [815, 372] width 10 height 10
click at [804, 285] on label "Wages" at bounding box center [819, 284] width 31 height 15
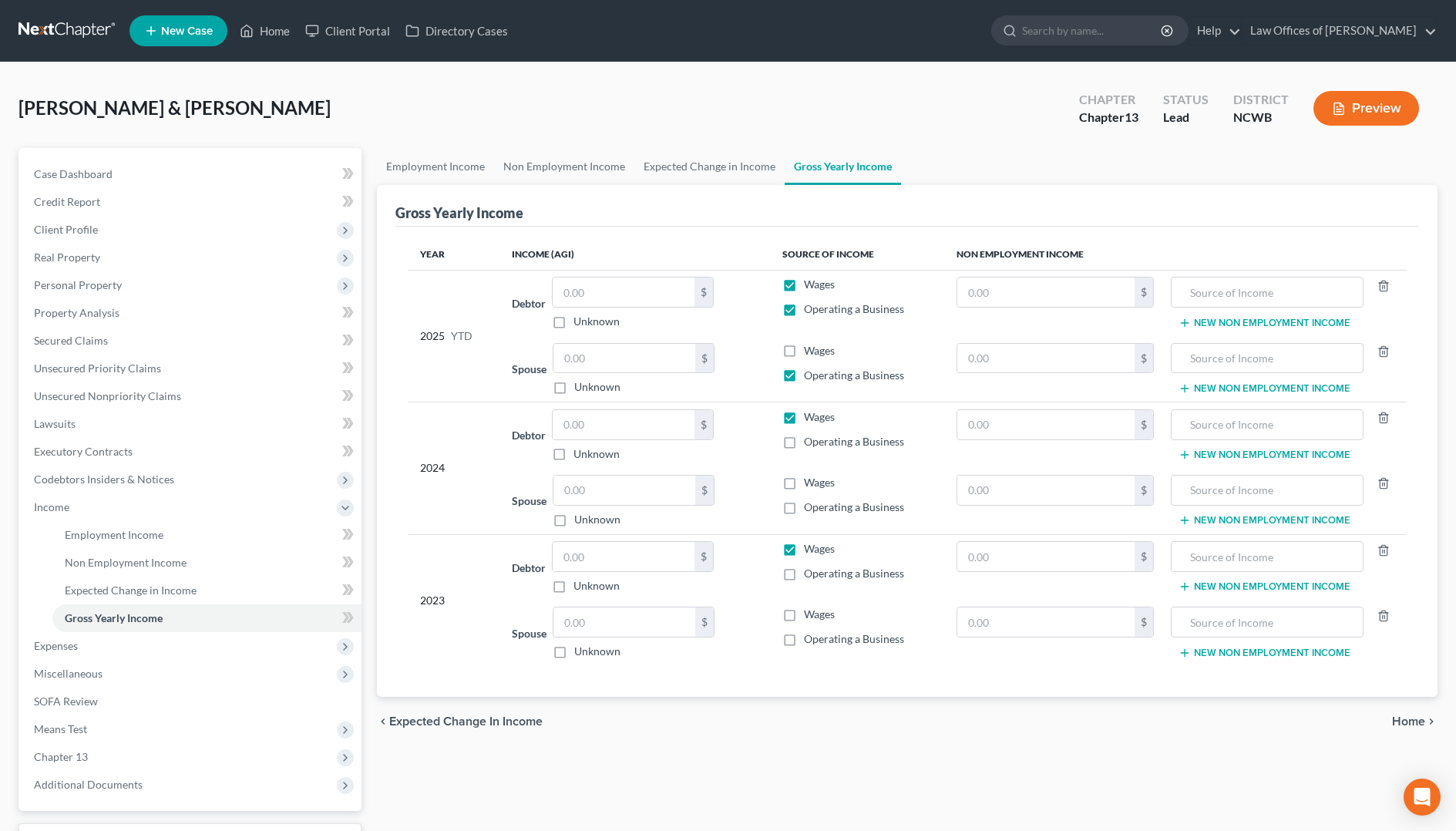
click at [810, 285] on input "Wages" at bounding box center [815, 281] width 10 height 10
click at [804, 417] on label "Wages" at bounding box center [819, 417] width 31 height 15
click at [810, 417] on input "Wages" at bounding box center [815, 414] width 10 height 10
click at [804, 445] on label "Operating a Business" at bounding box center [854, 441] width 100 height 15
click at [810, 444] on input "Operating a Business" at bounding box center [815, 439] width 10 height 10
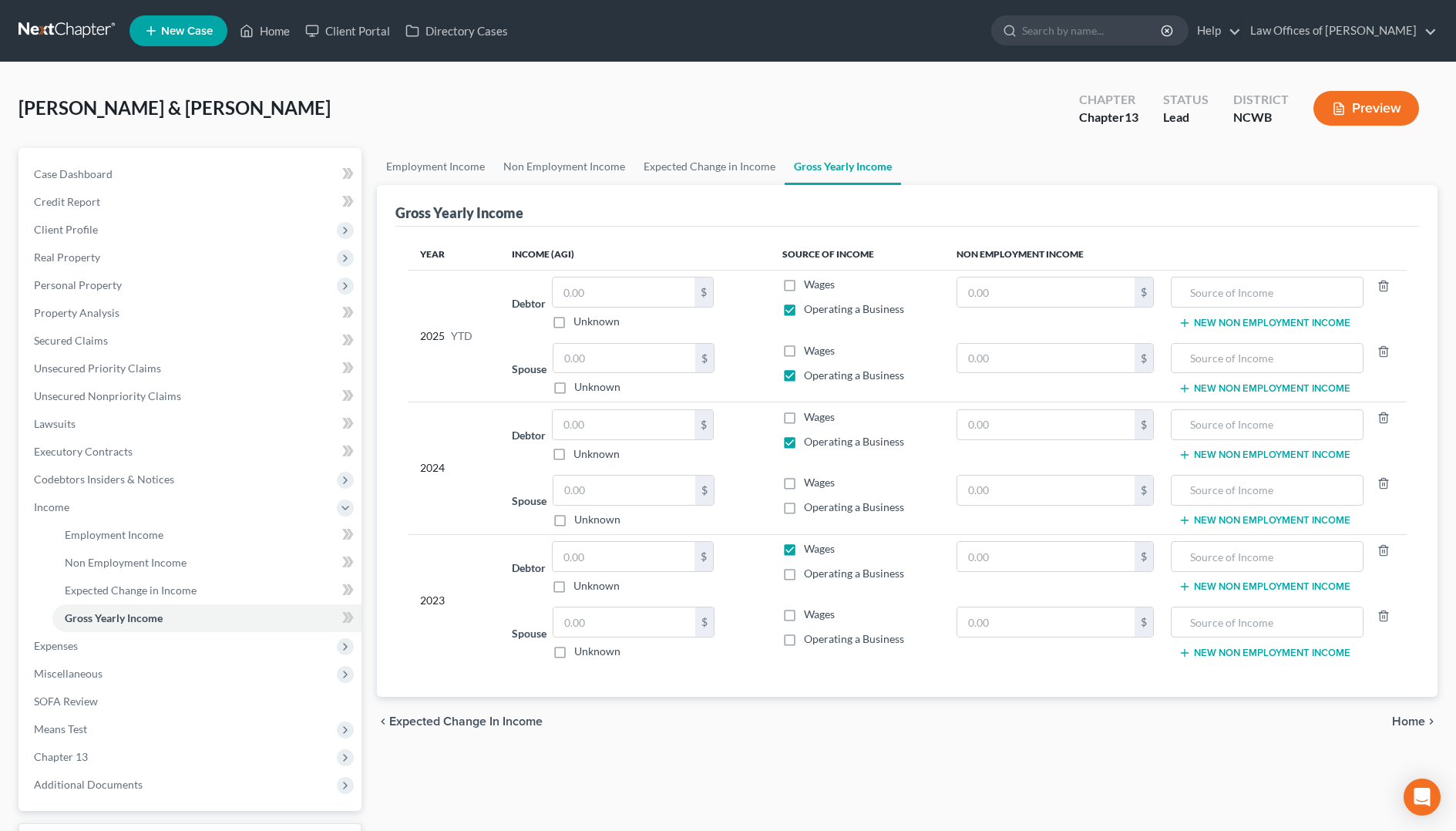
click at [804, 508] on label "Operating a Business" at bounding box center [854, 507] width 100 height 15
click at [810, 508] on input "Operating a Business" at bounding box center [815, 504] width 10 height 10
click at [804, 557] on label "Wages" at bounding box center [819, 548] width 31 height 15
click at [810, 551] on input "Wages" at bounding box center [815, 546] width 10 height 10
click at [804, 577] on label "Operating a Business" at bounding box center [854, 573] width 100 height 15
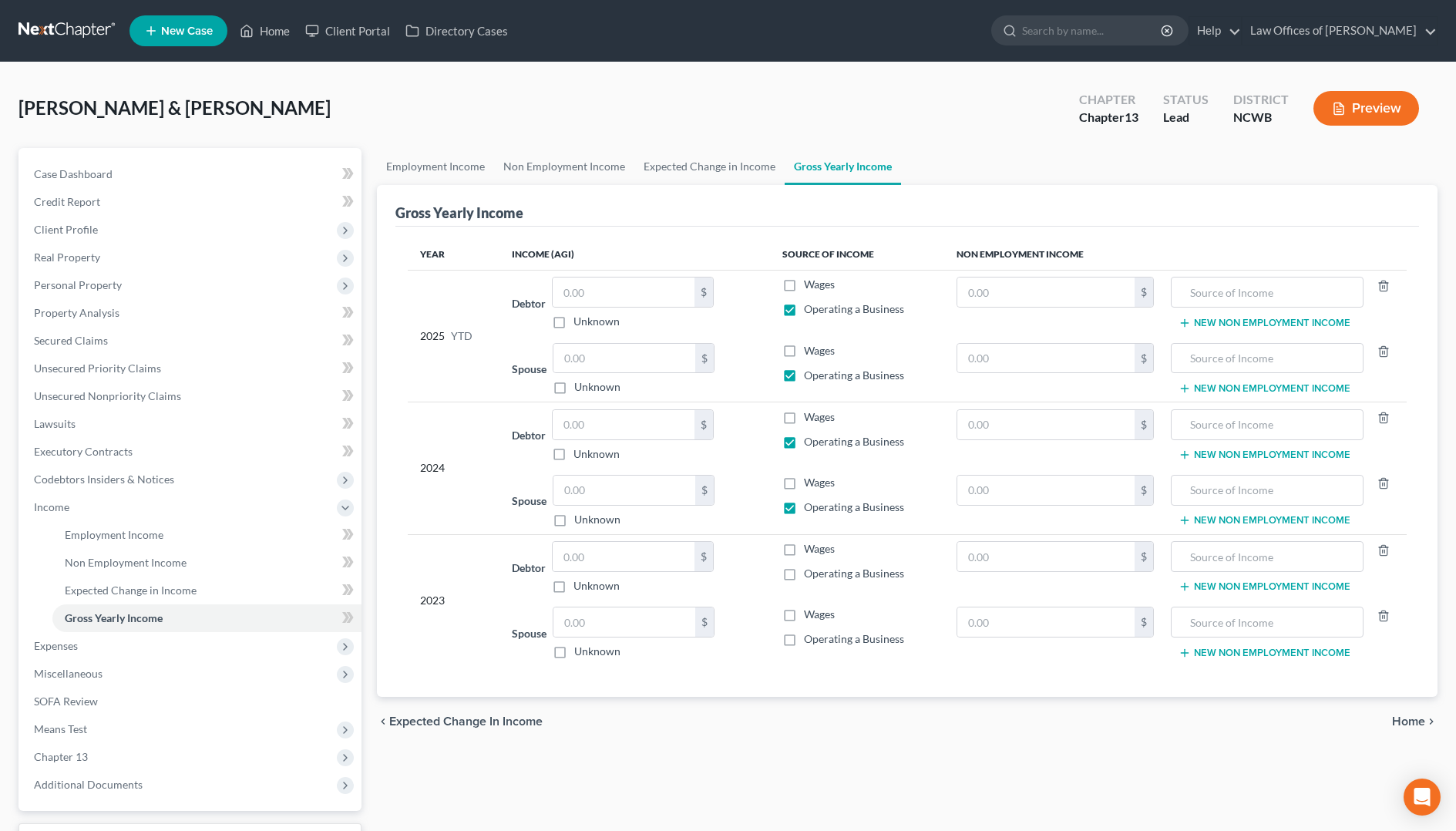
click at [810, 576] on input "Operating a Business" at bounding box center [815, 571] width 10 height 10
click at [804, 640] on label "Operating a Business" at bounding box center [854, 638] width 100 height 15
click at [810, 640] on input "Operating a Business" at bounding box center [815, 636] width 10 height 10
click at [1318, 301] on input "text" at bounding box center [1267, 292] width 175 height 29
click at [74, 701] on span "SOFA Review" at bounding box center [66, 701] width 64 height 13
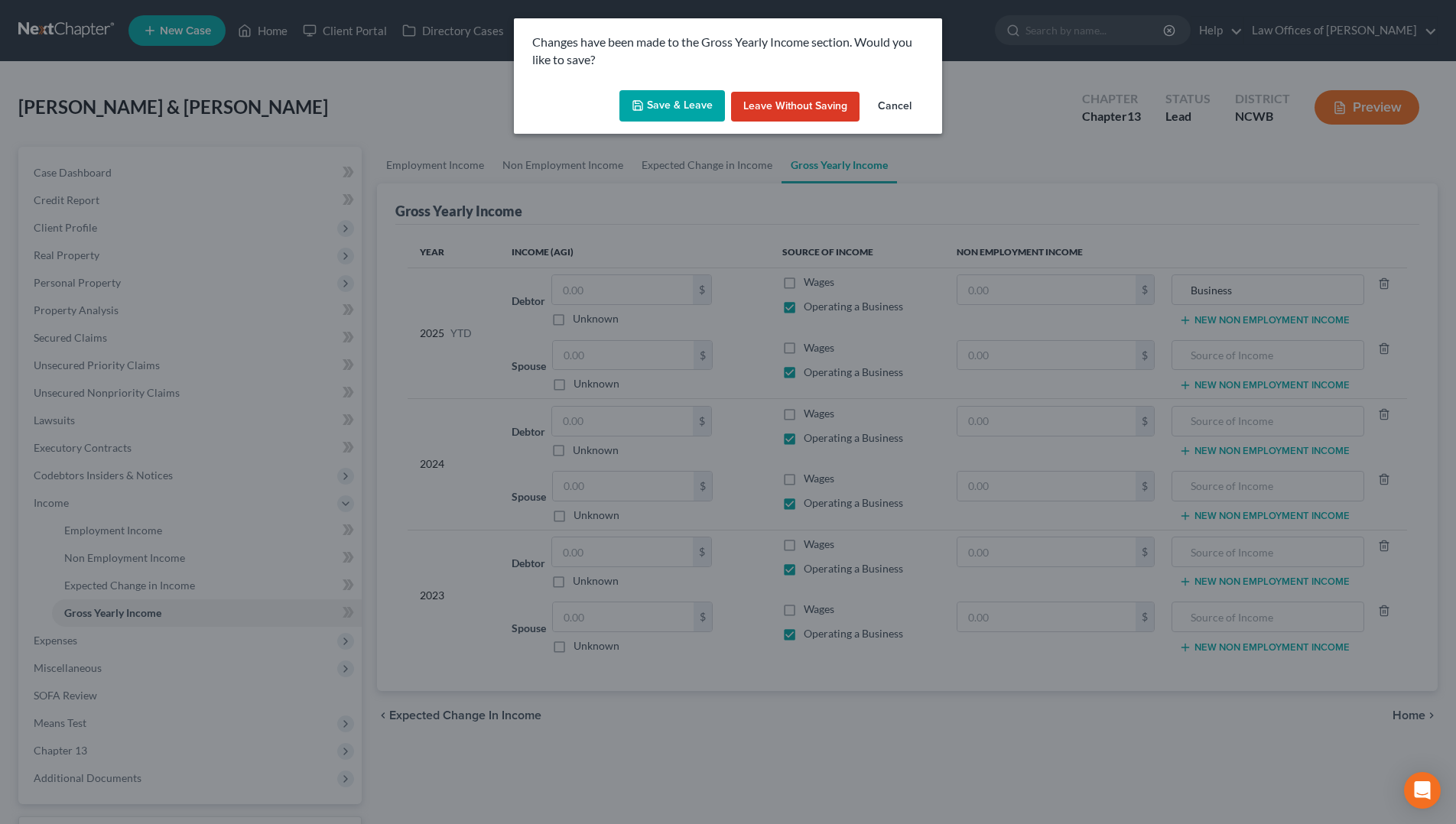
click at [649, 107] on button "Save & Leave" at bounding box center [672, 106] width 106 height 32
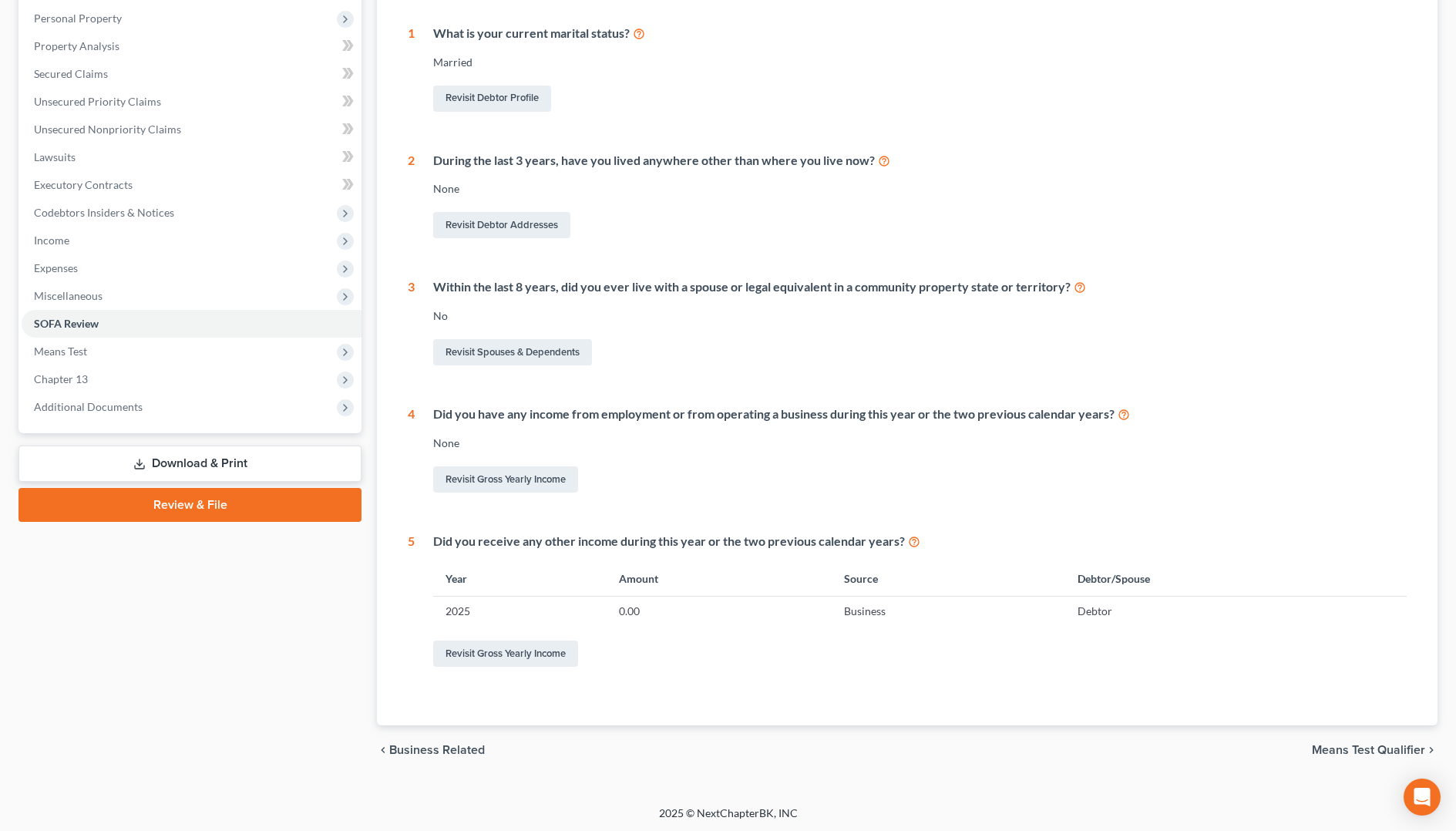
scroll to position [269, 0]
click at [468, 476] on link "Revisit Gross Yearly Income" at bounding box center [505, 477] width 145 height 26
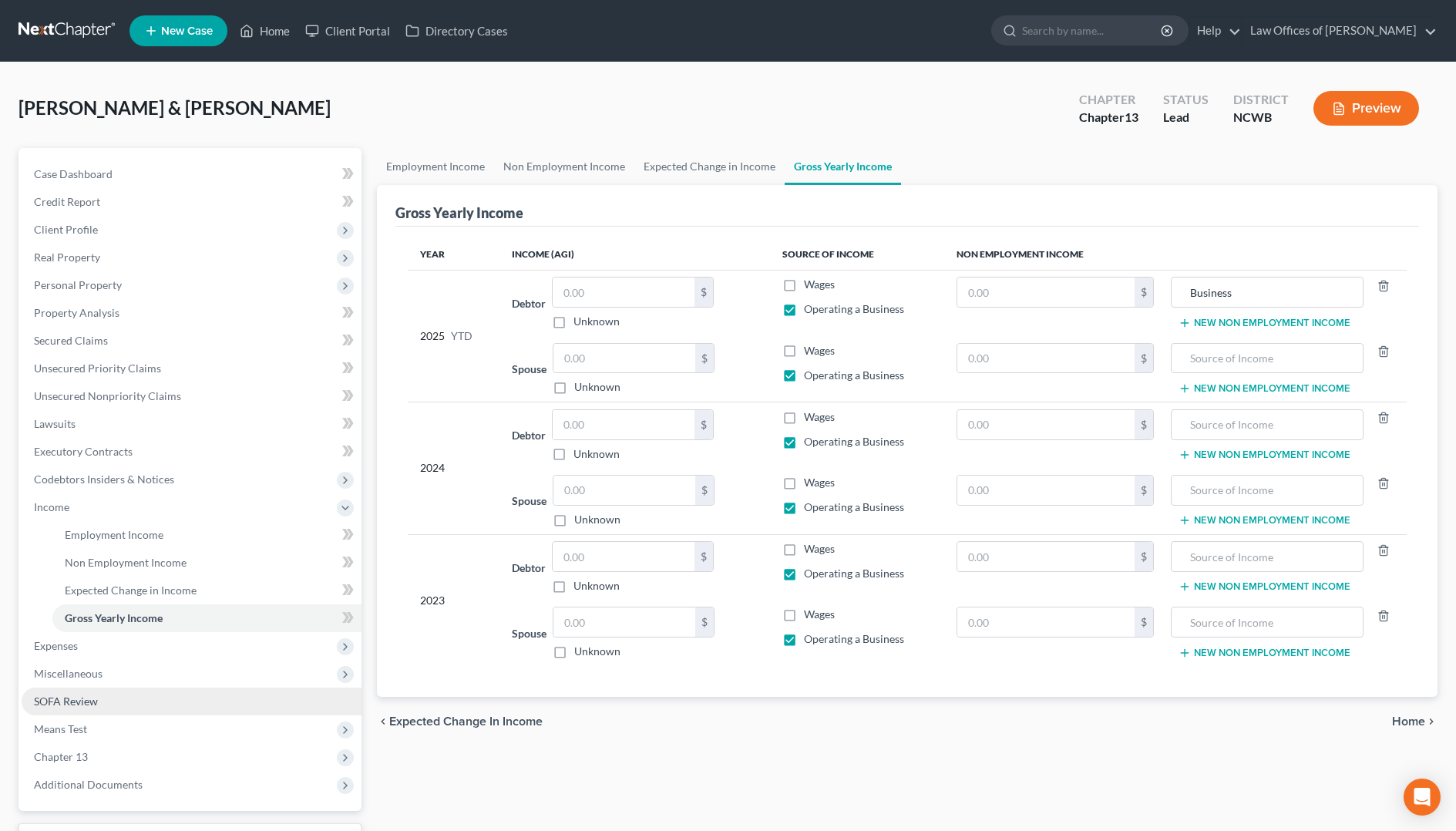
click at [66, 701] on span "SOFA Review" at bounding box center [66, 701] width 64 height 13
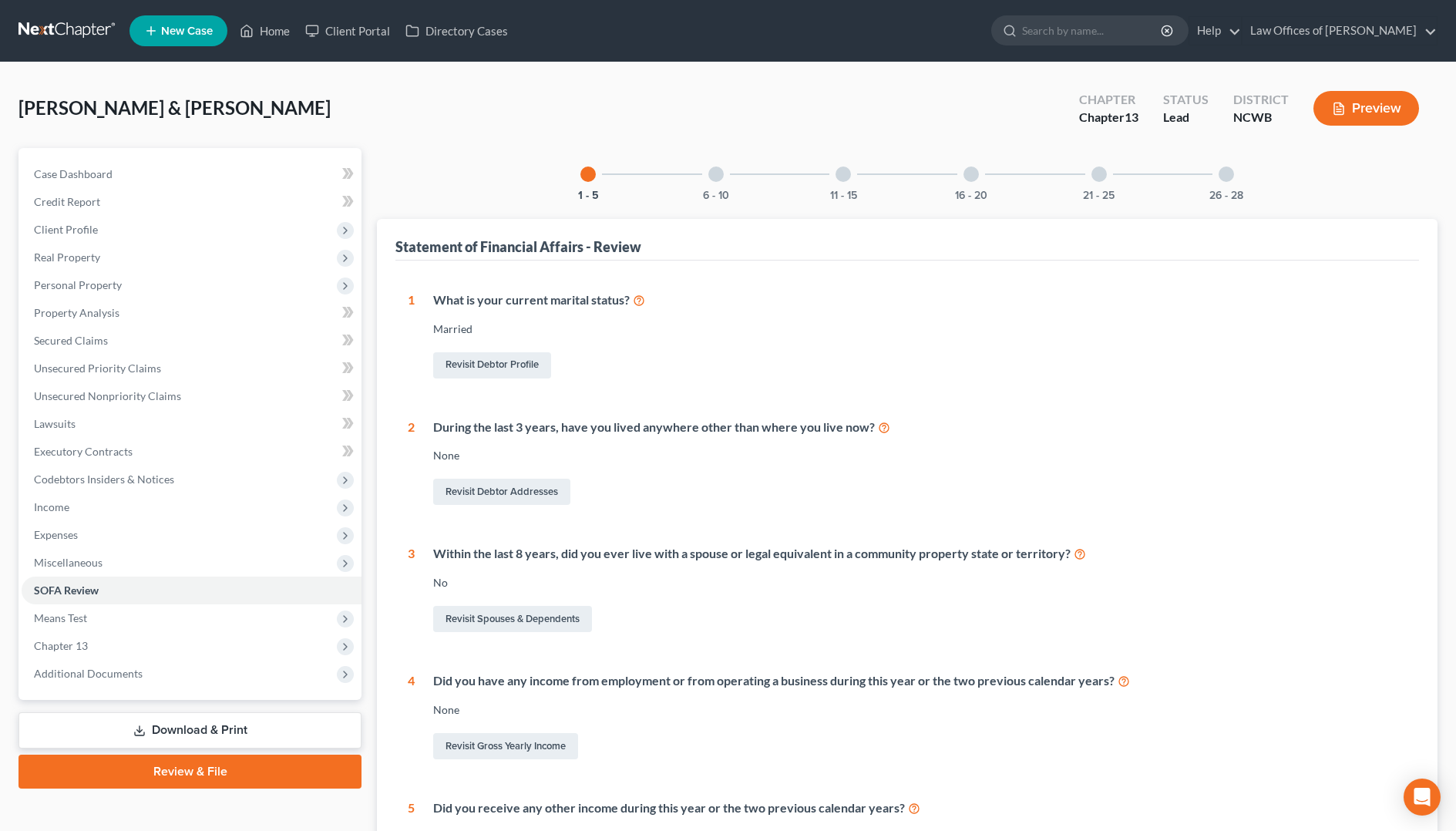
click at [712, 176] on div at bounding box center [715, 174] width 15 height 15
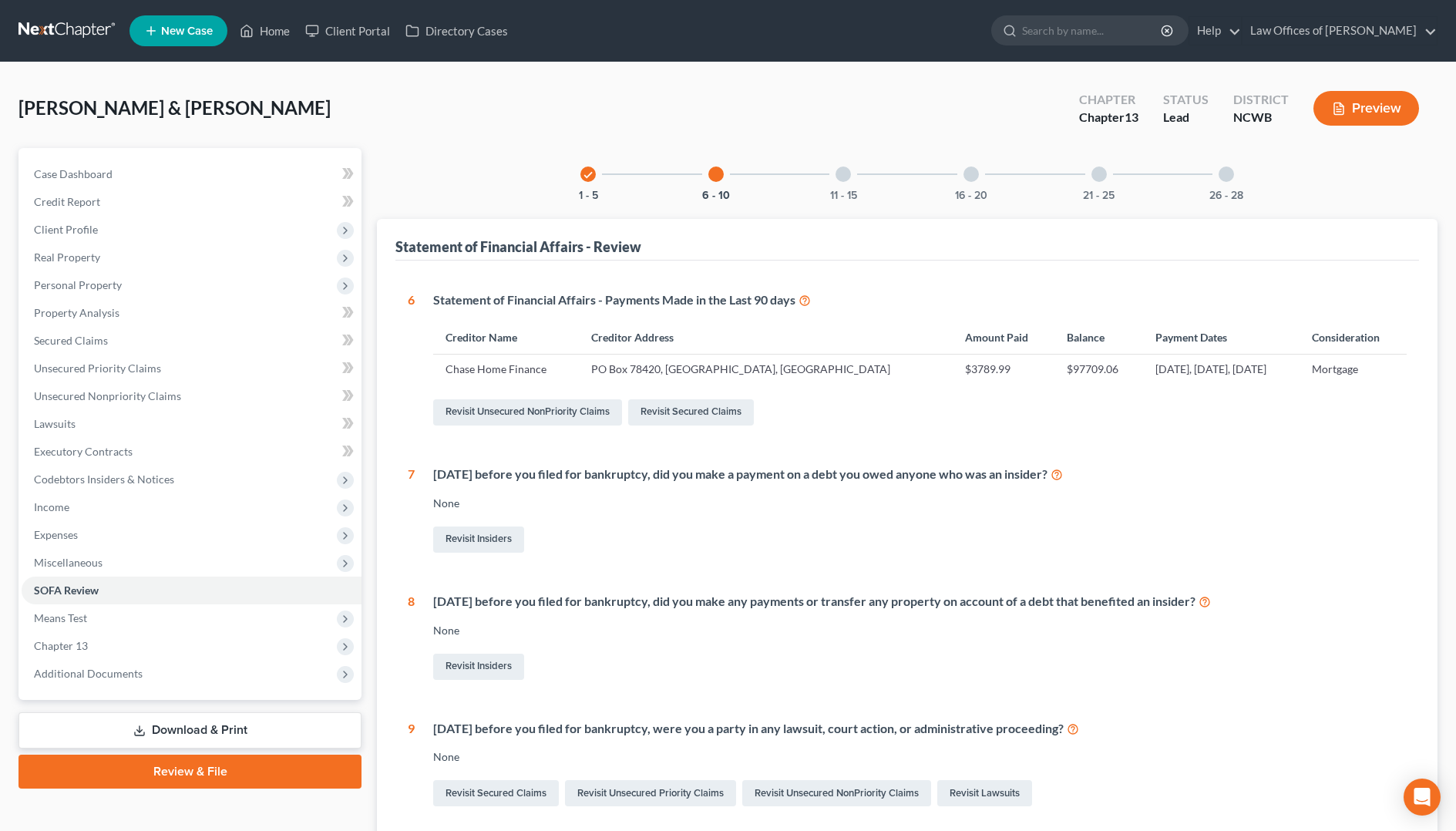
click at [840, 174] on div at bounding box center [843, 174] width 15 height 15
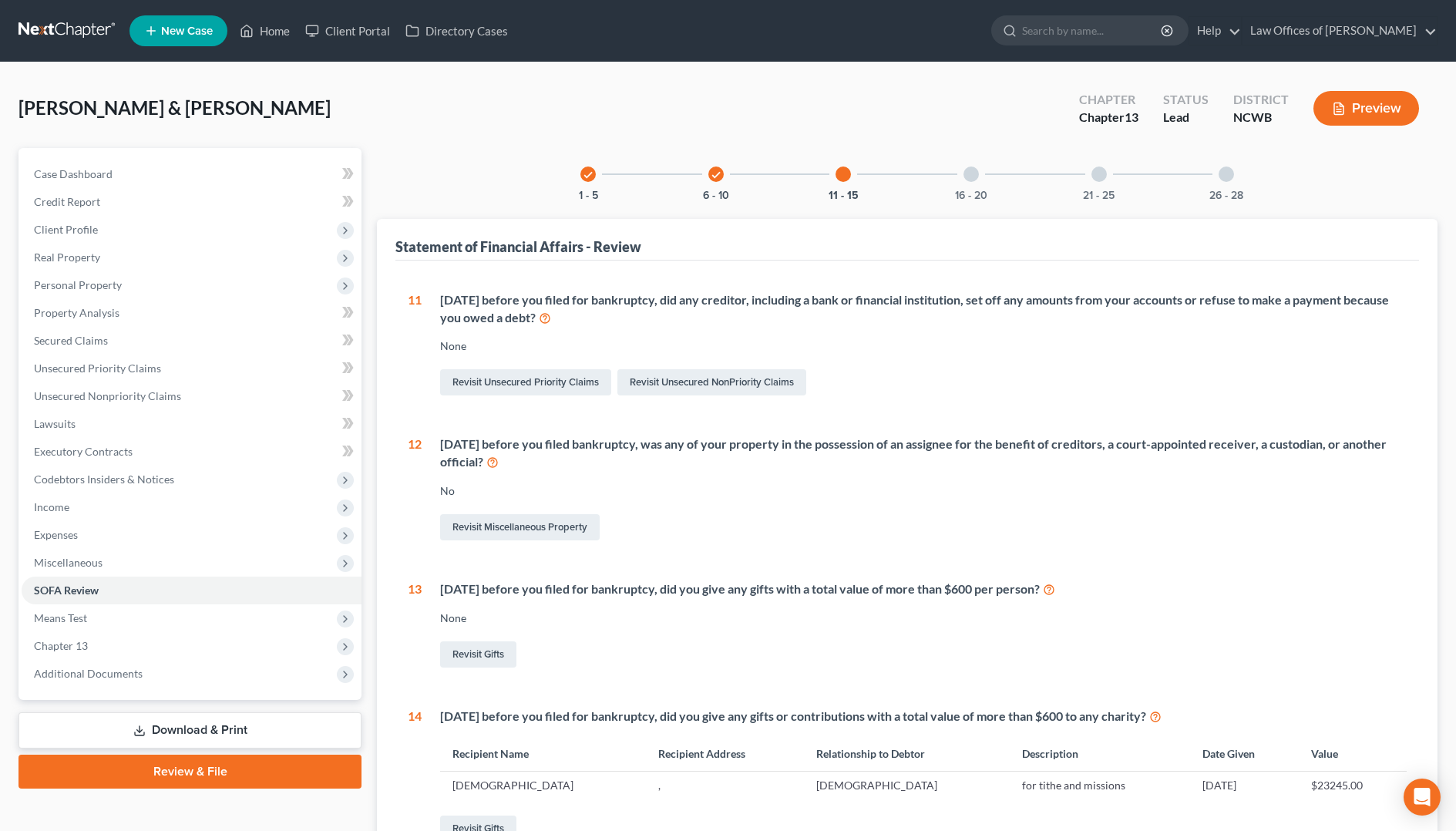
click at [971, 176] on div at bounding box center [971, 174] width 15 height 15
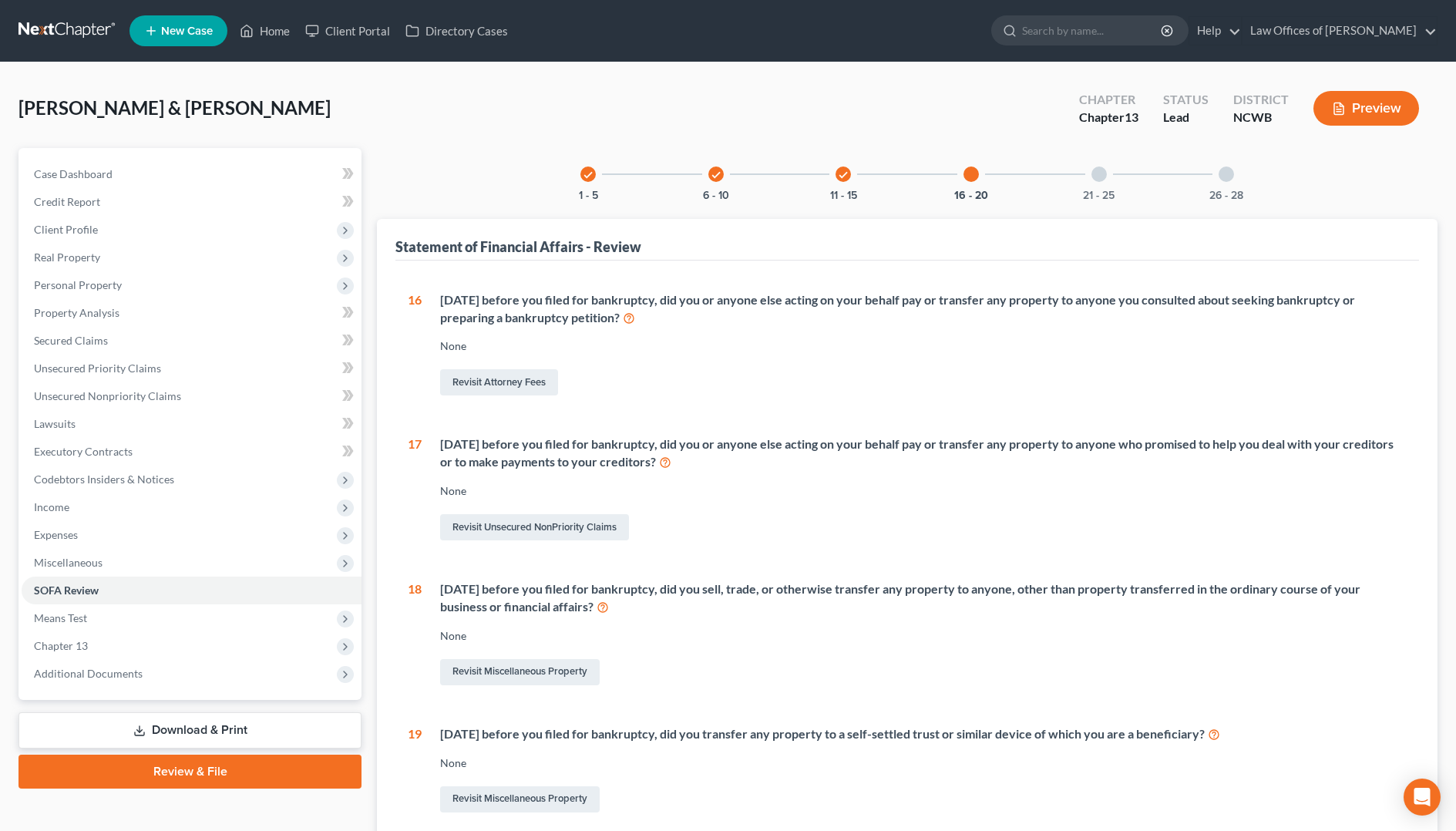
click at [1102, 179] on div at bounding box center [1099, 174] width 15 height 15
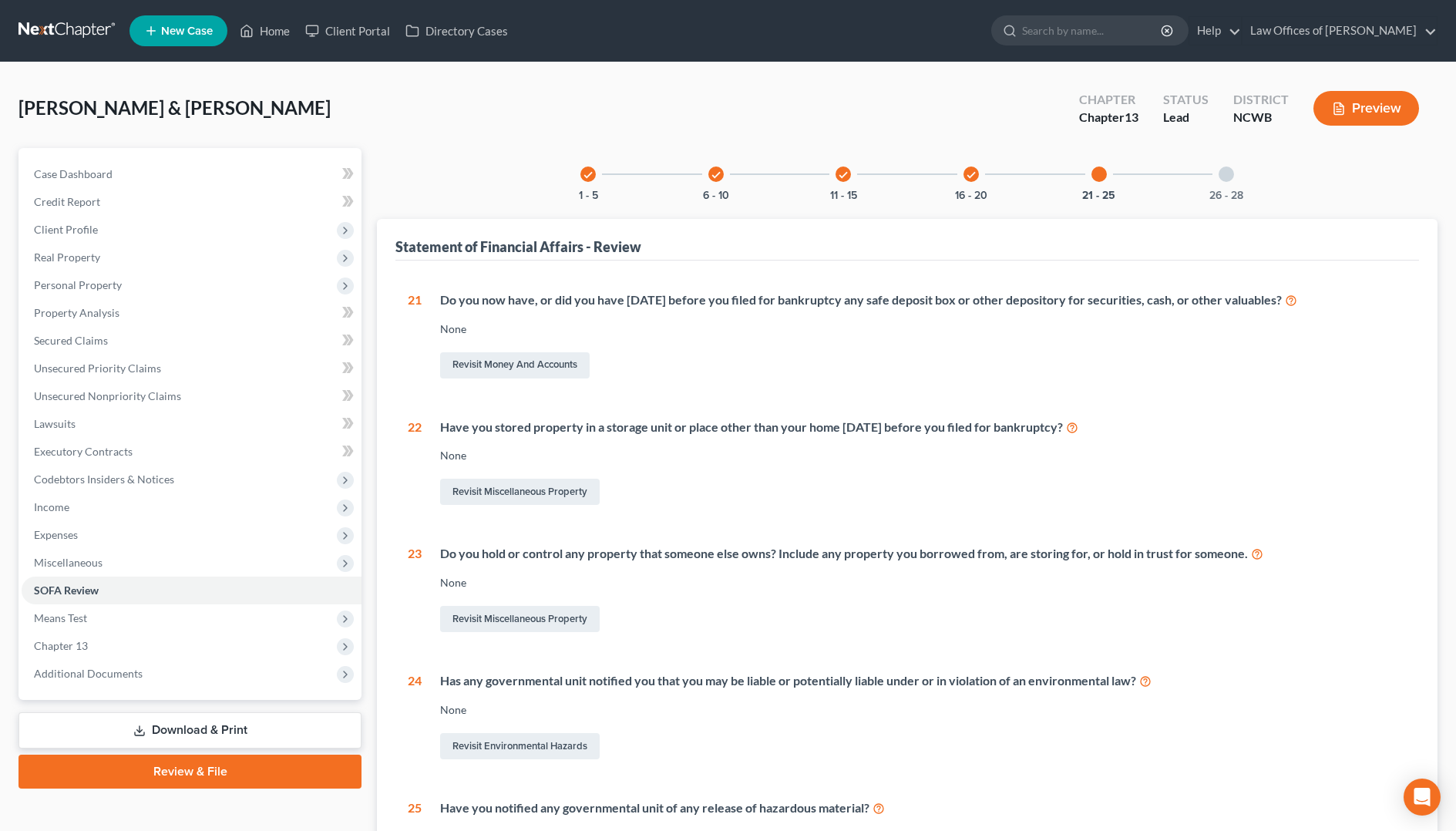
click at [1225, 179] on div at bounding box center [1225, 174] width 15 height 15
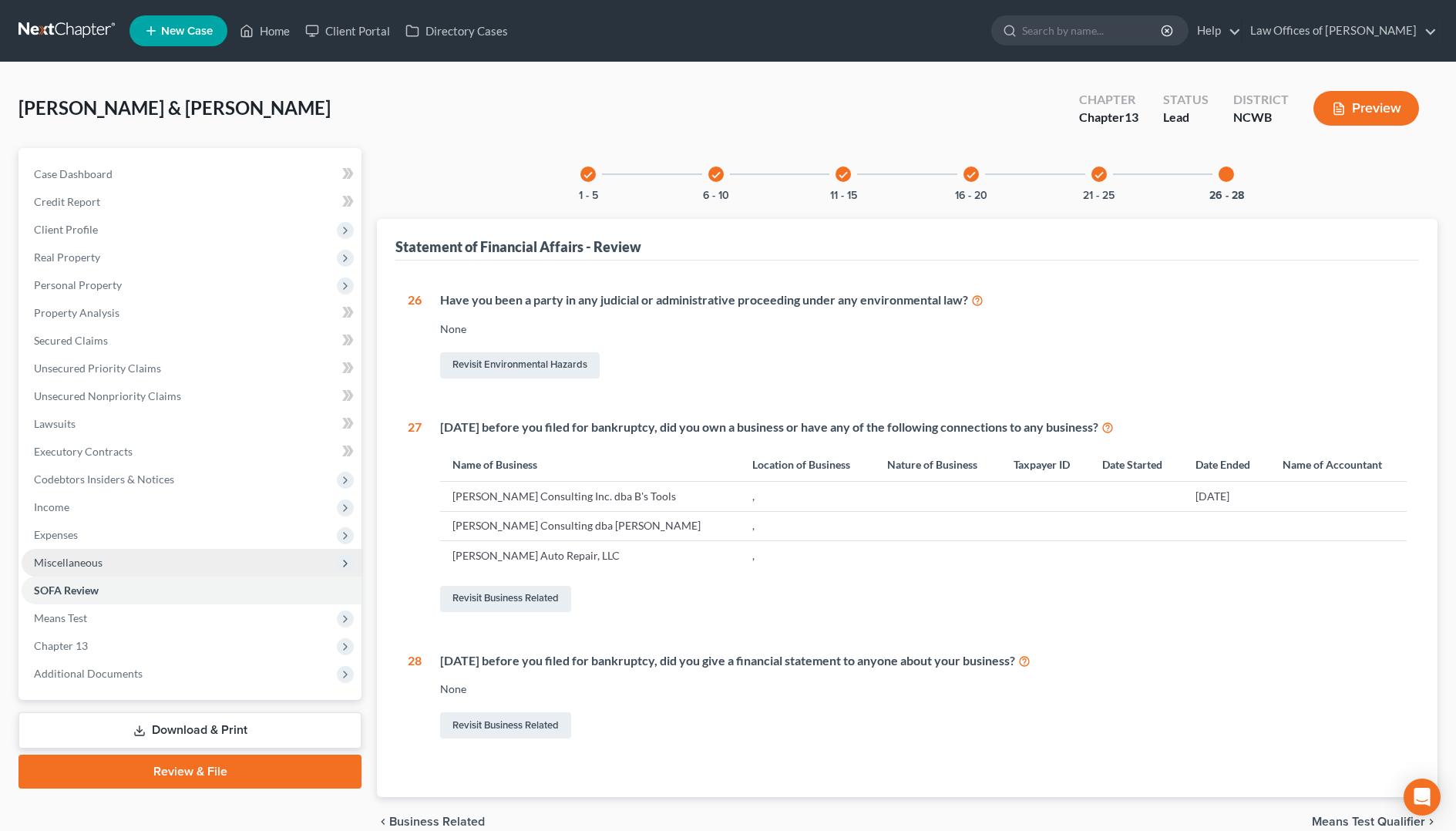
click at [62, 564] on span "Miscellaneous" at bounding box center [68, 562] width 69 height 13
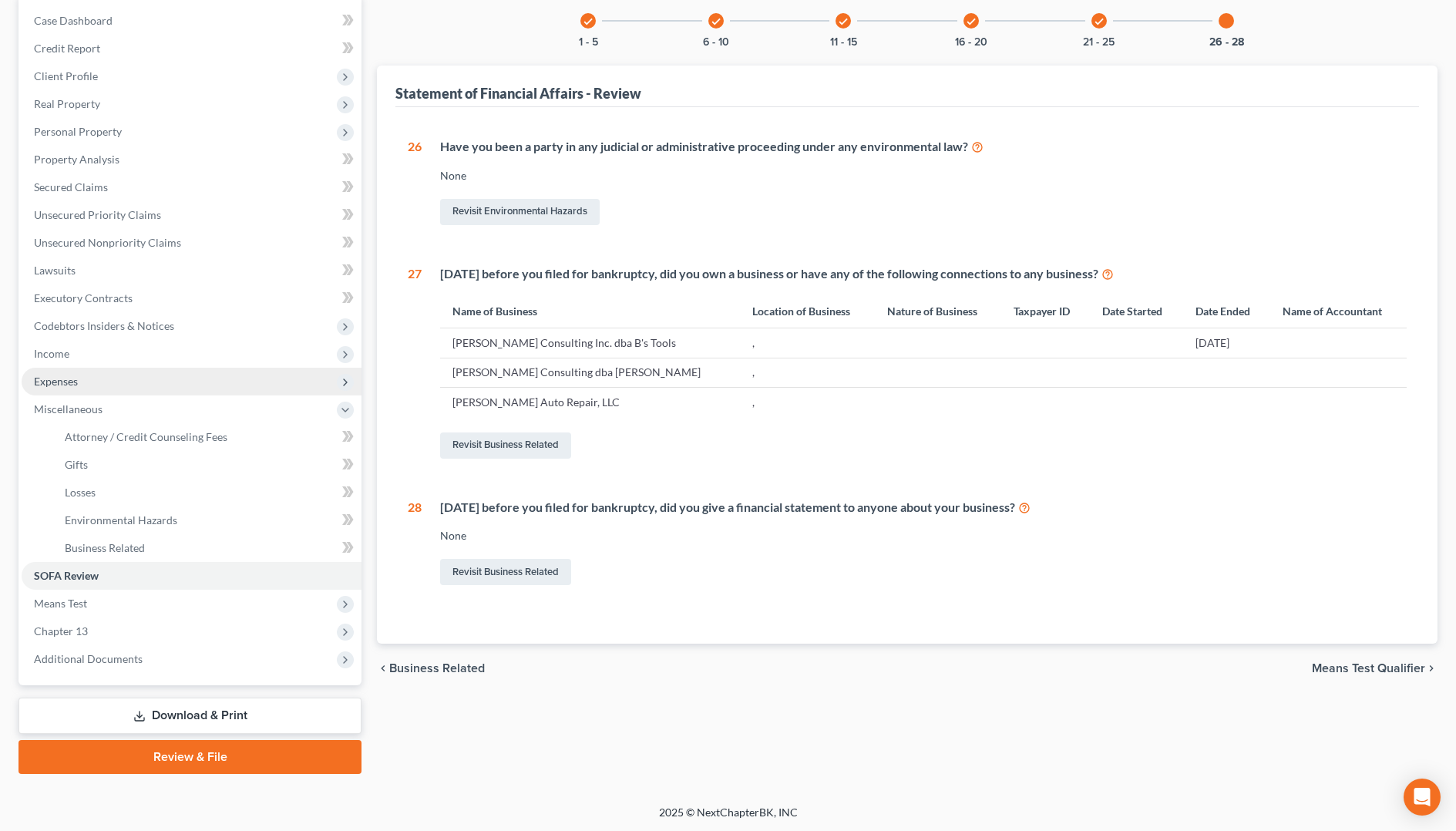
scroll to position [154, 0]
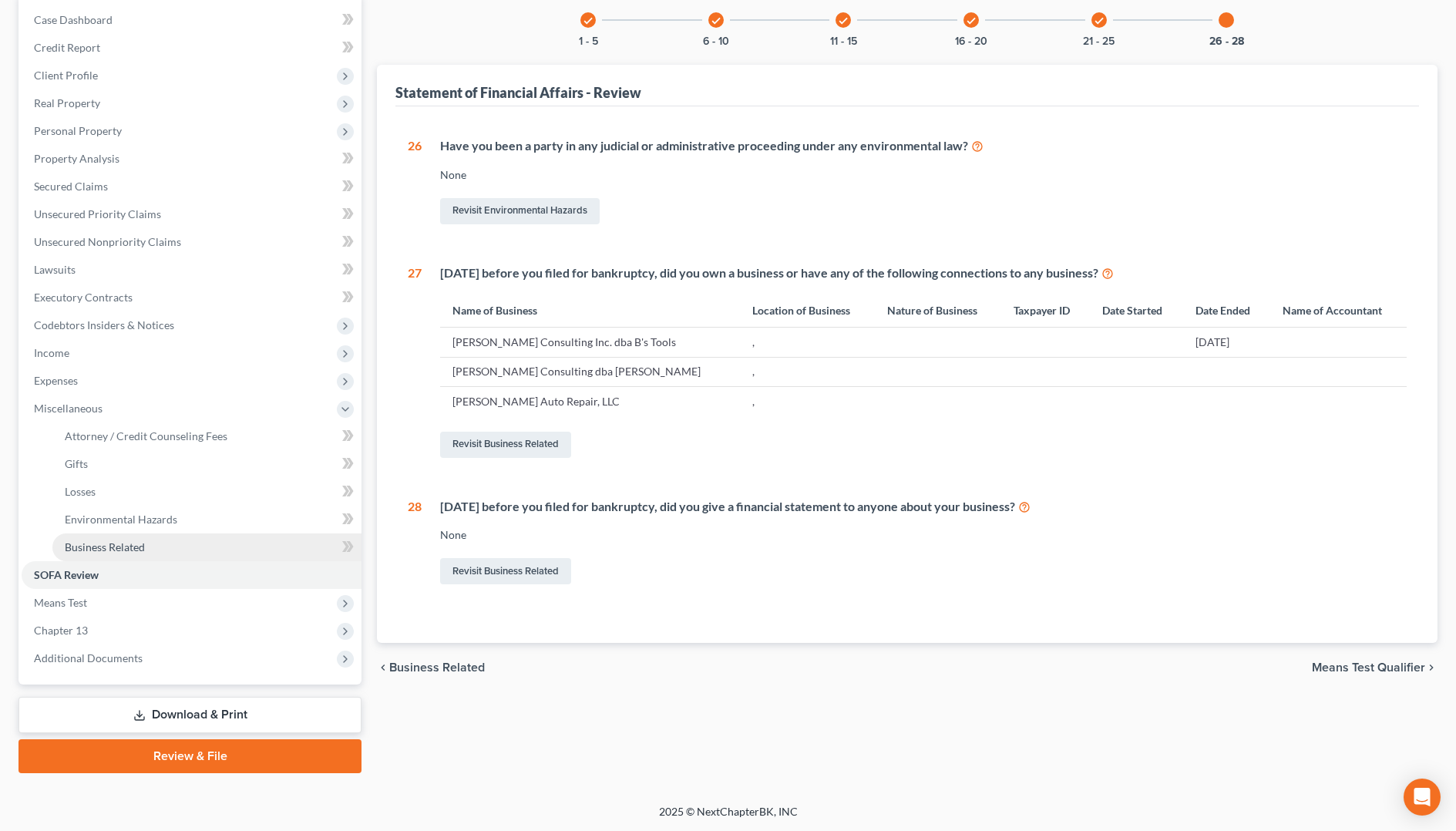
click at [112, 549] on span "Business Related" at bounding box center [104, 546] width 80 height 13
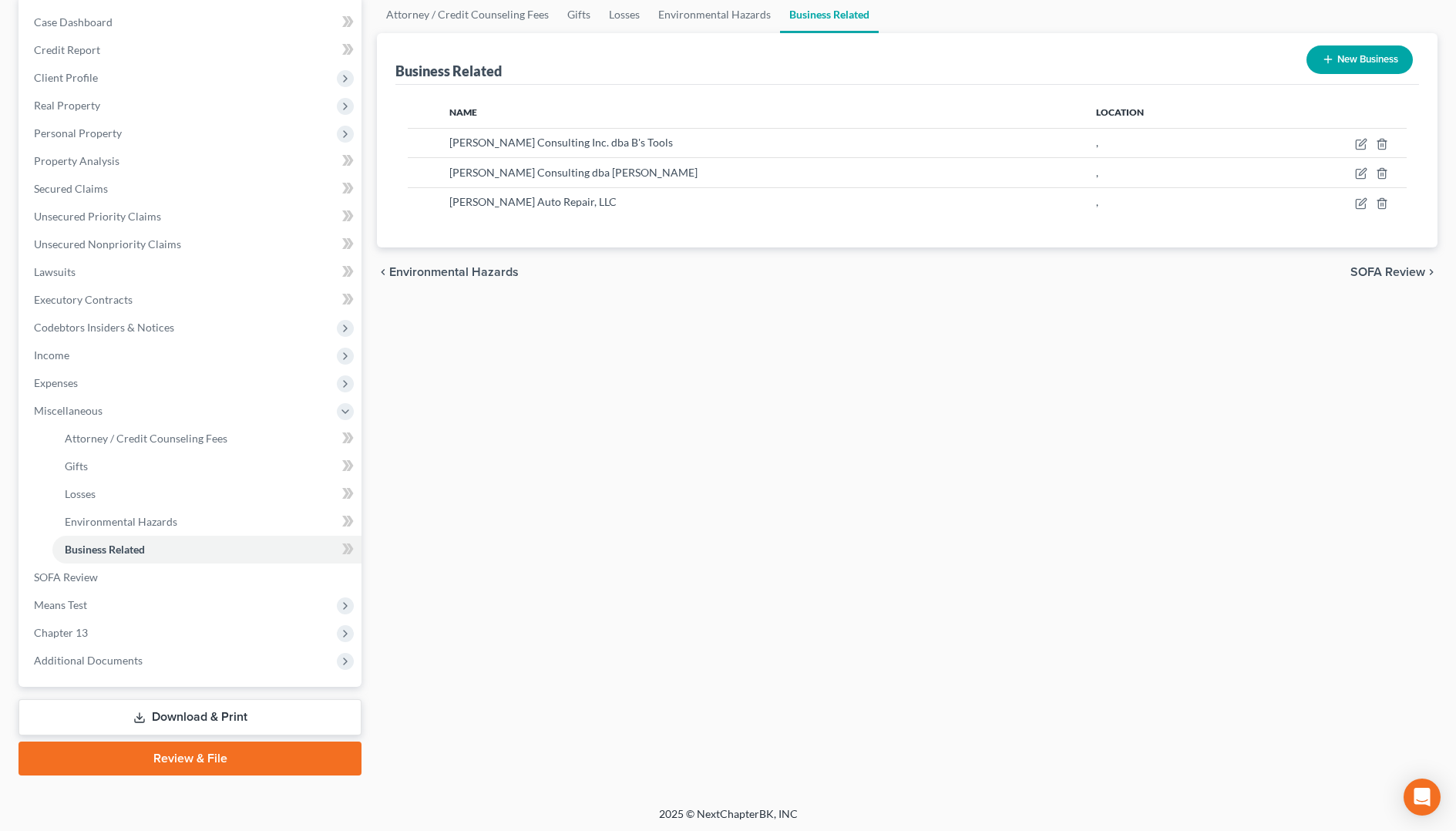
scroll to position [154, 0]
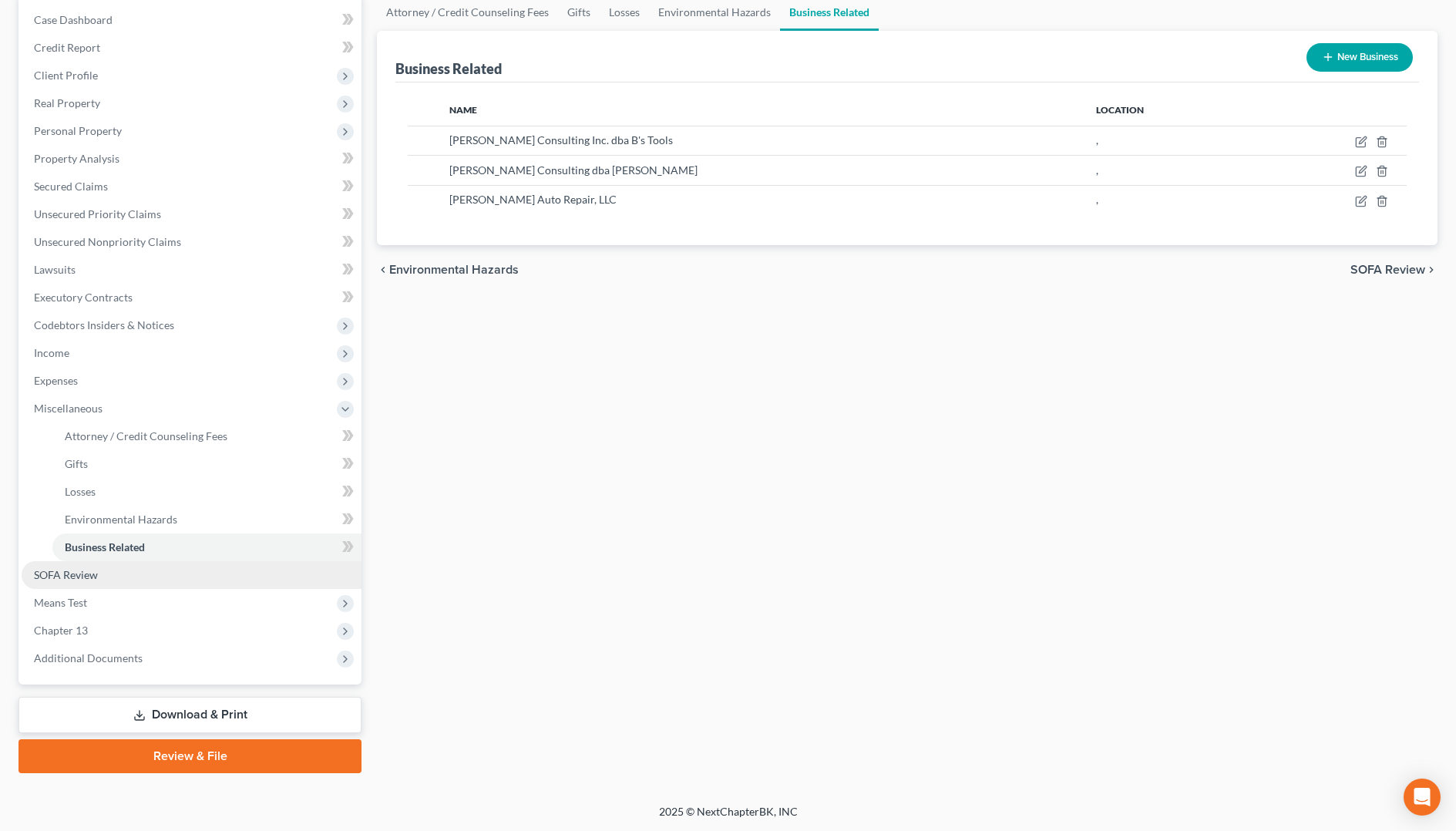
click at [60, 576] on span "SOFA Review" at bounding box center [66, 575] width 64 height 13
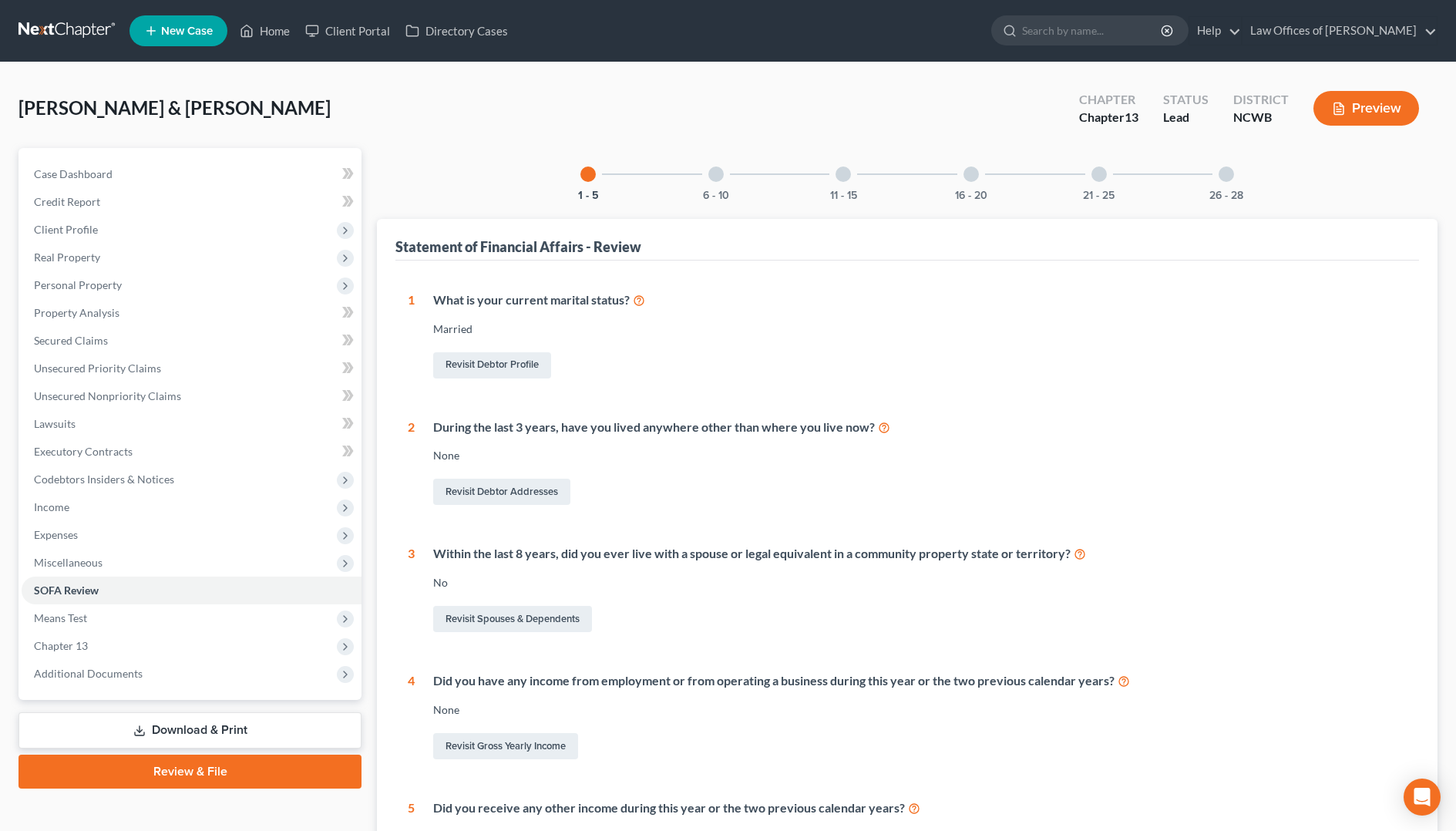
click at [844, 181] on div at bounding box center [843, 174] width 15 height 15
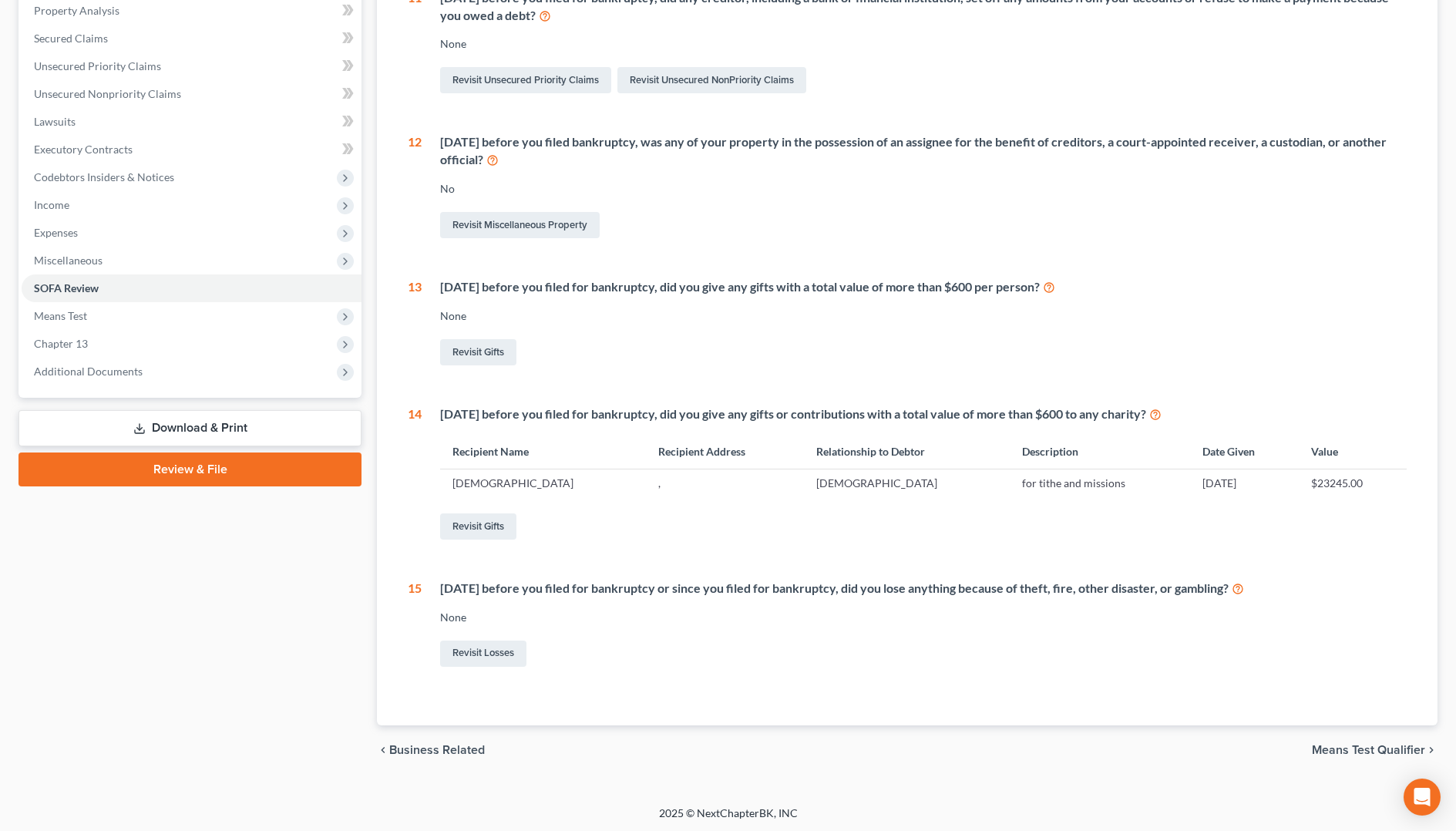
scroll to position [304, 0]
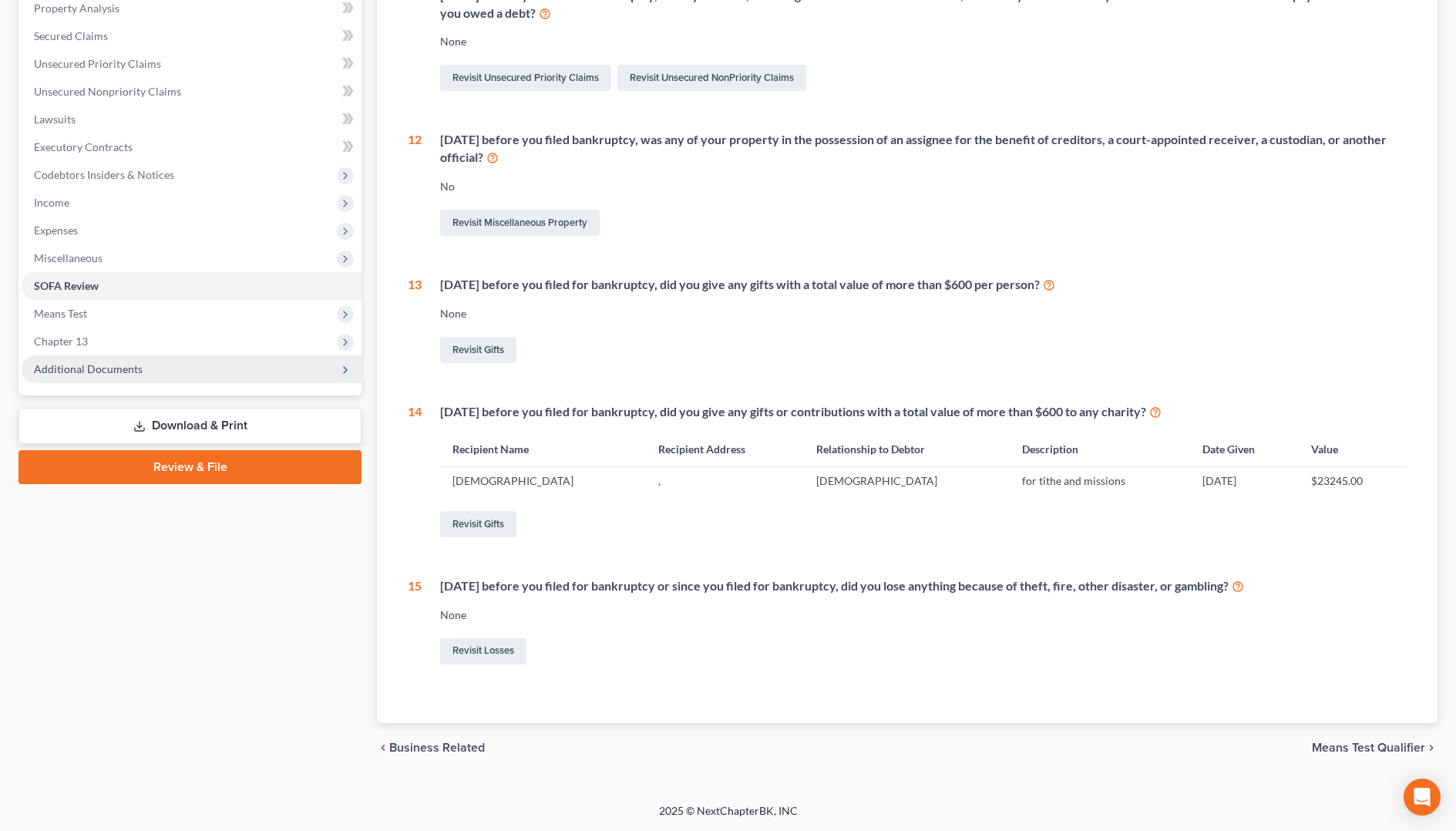
click at [109, 365] on span "Additional Documents" at bounding box center [88, 368] width 108 height 13
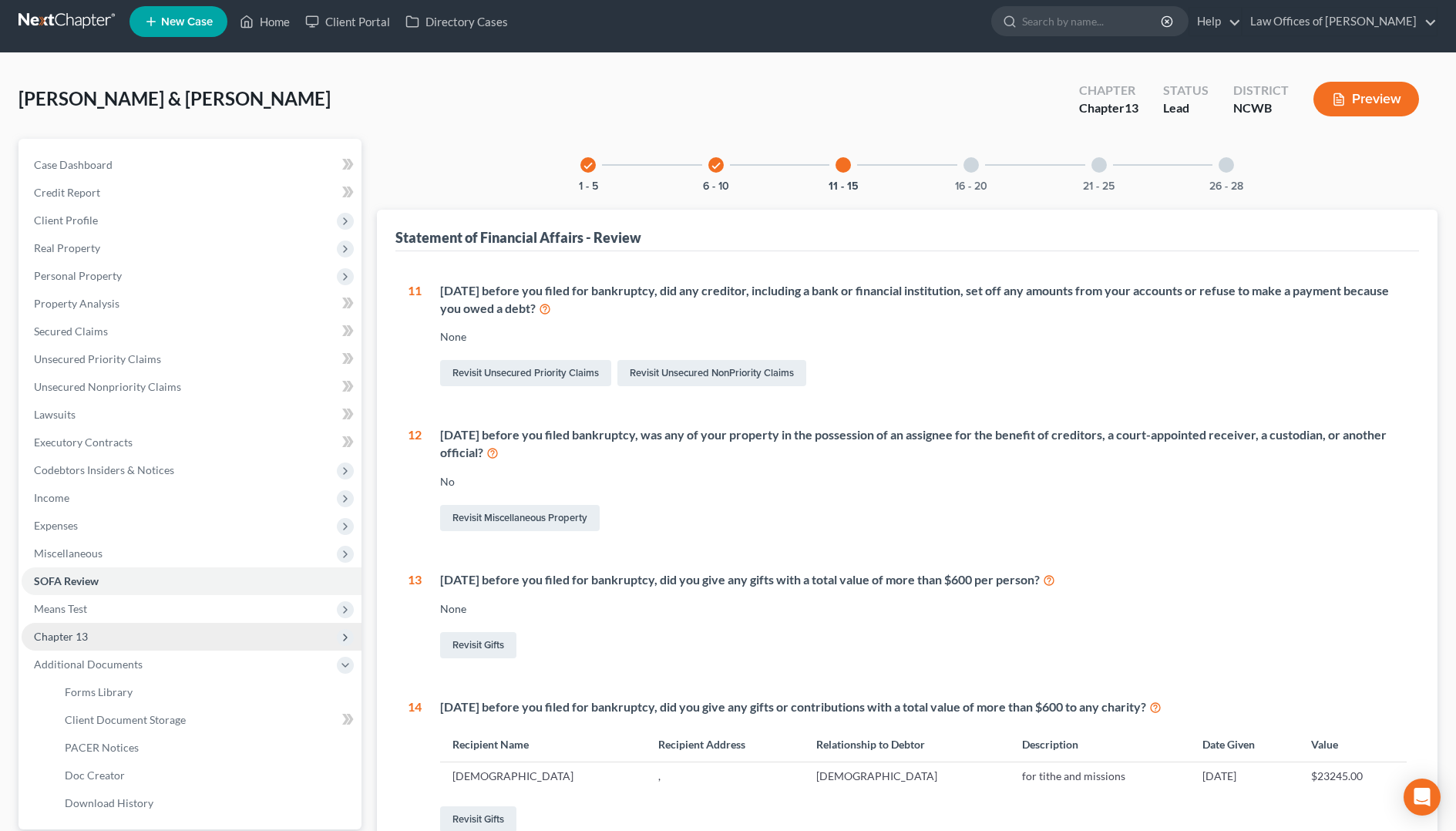
scroll to position [0, 0]
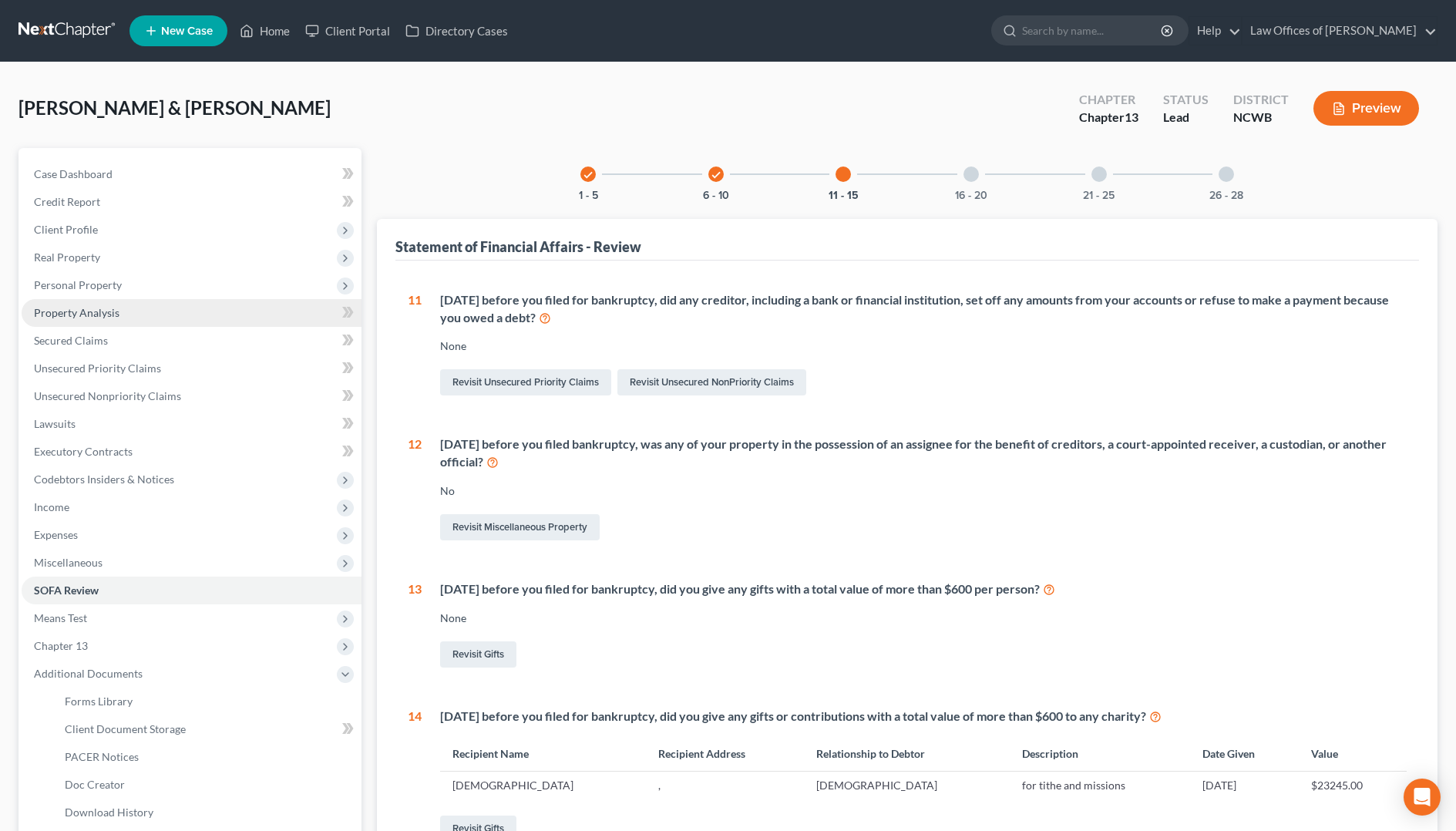
click at [53, 314] on span "Property Analysis" at bounding box center [77, 312] width 85 height 13
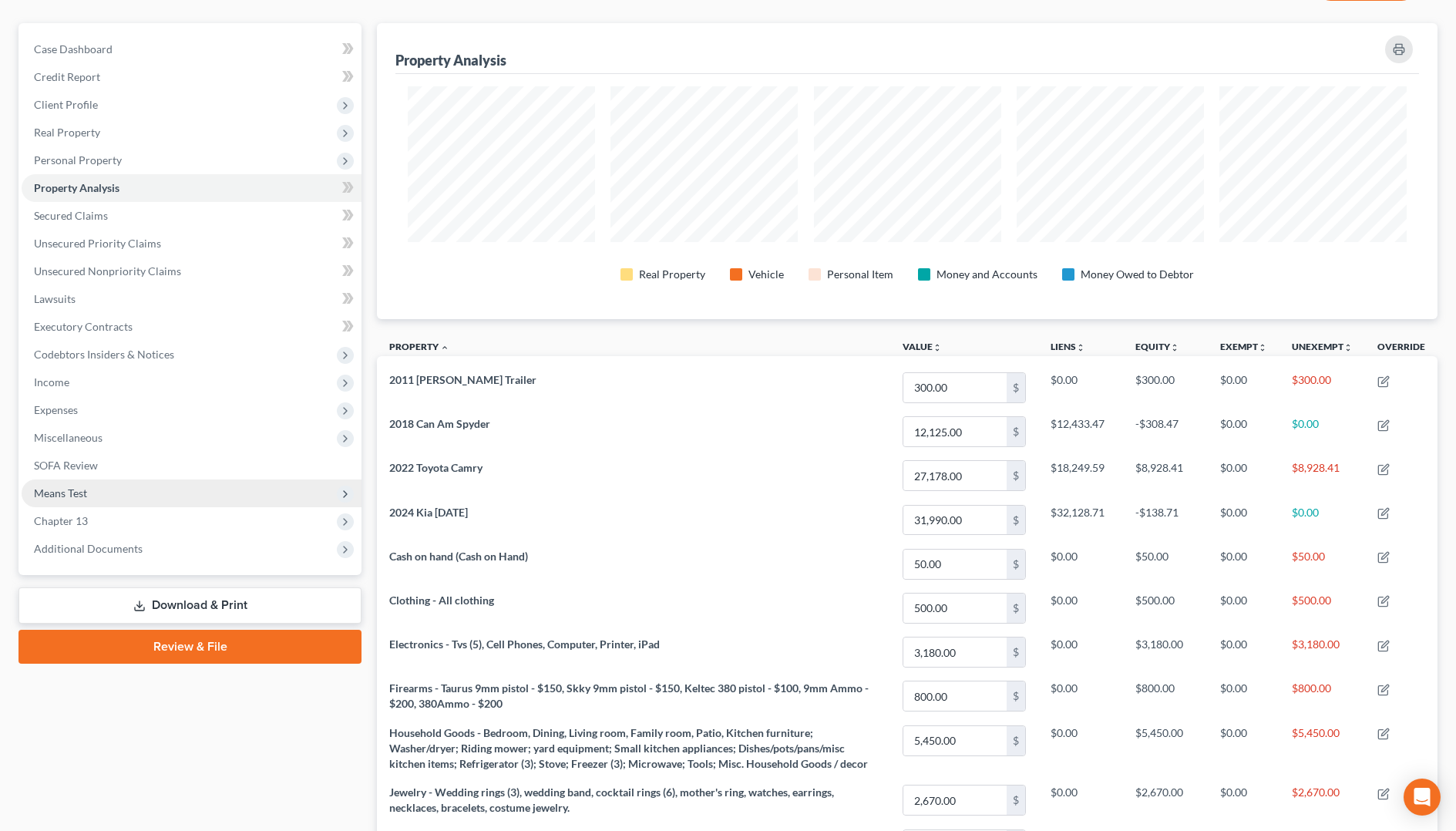
scroll to position [154, 0]
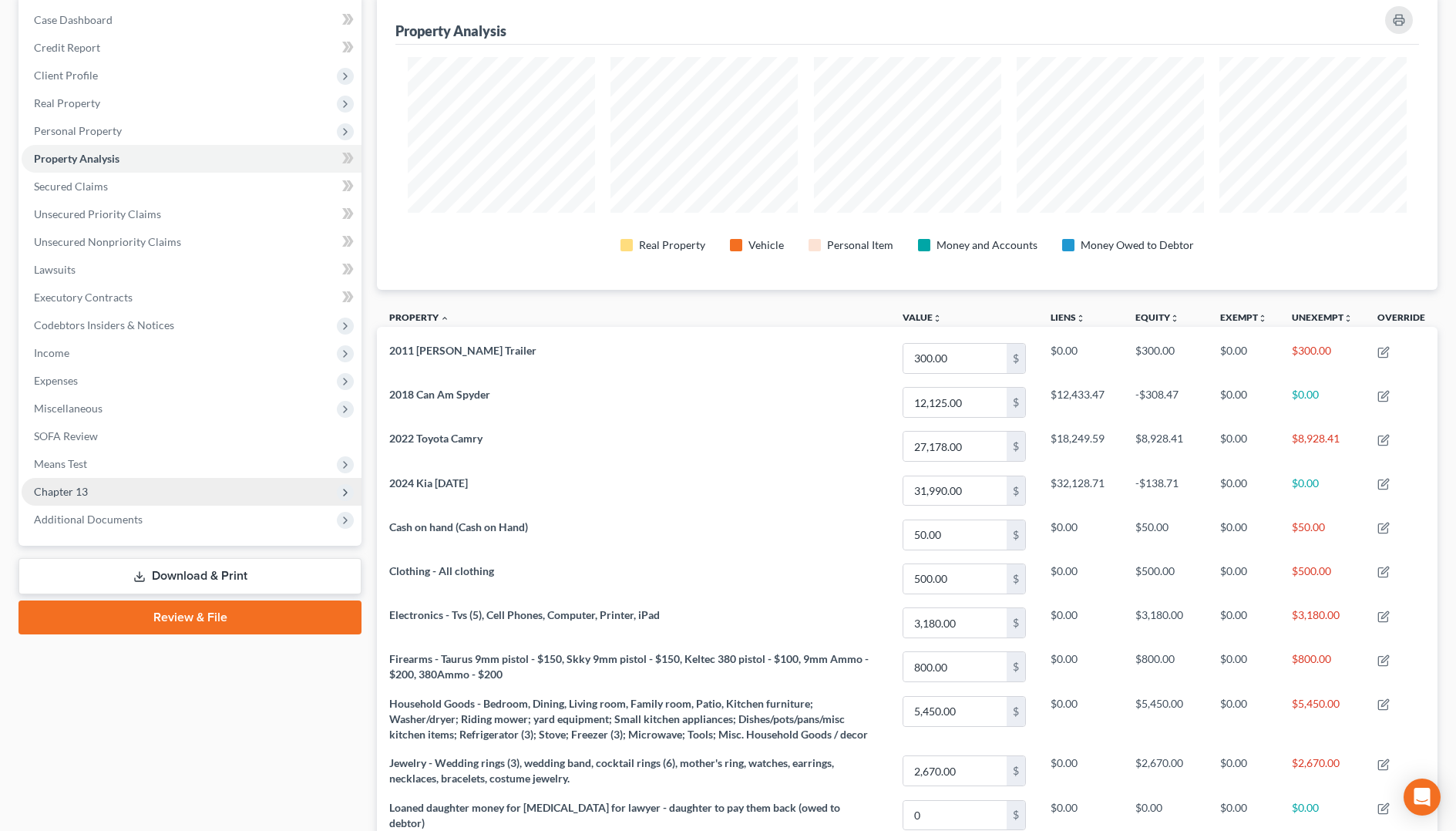
click at [58, 488] on span "Chapter 13" at bounding box center [61, 491] width 54 height 13
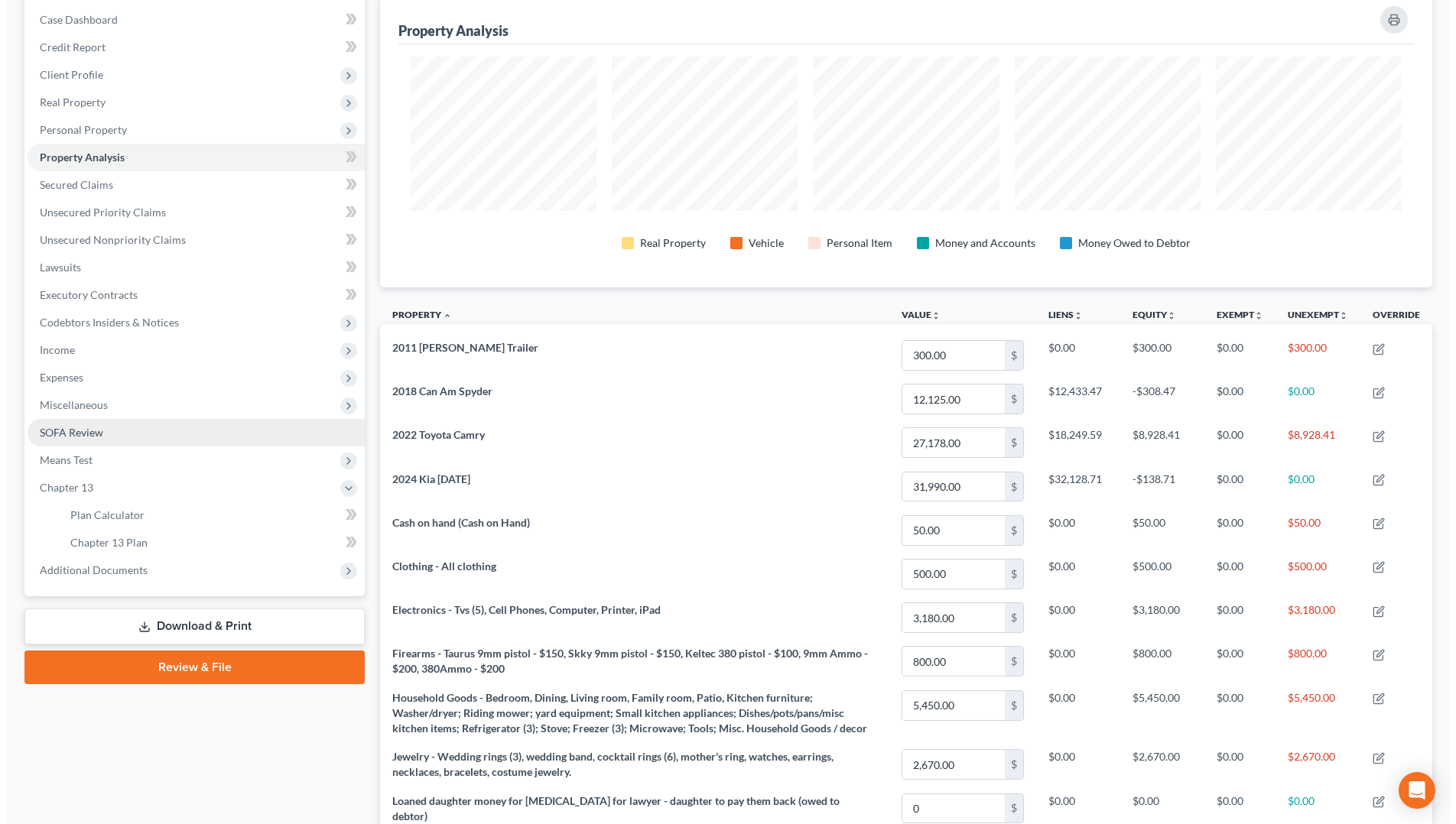
scroll to position [0, 0]
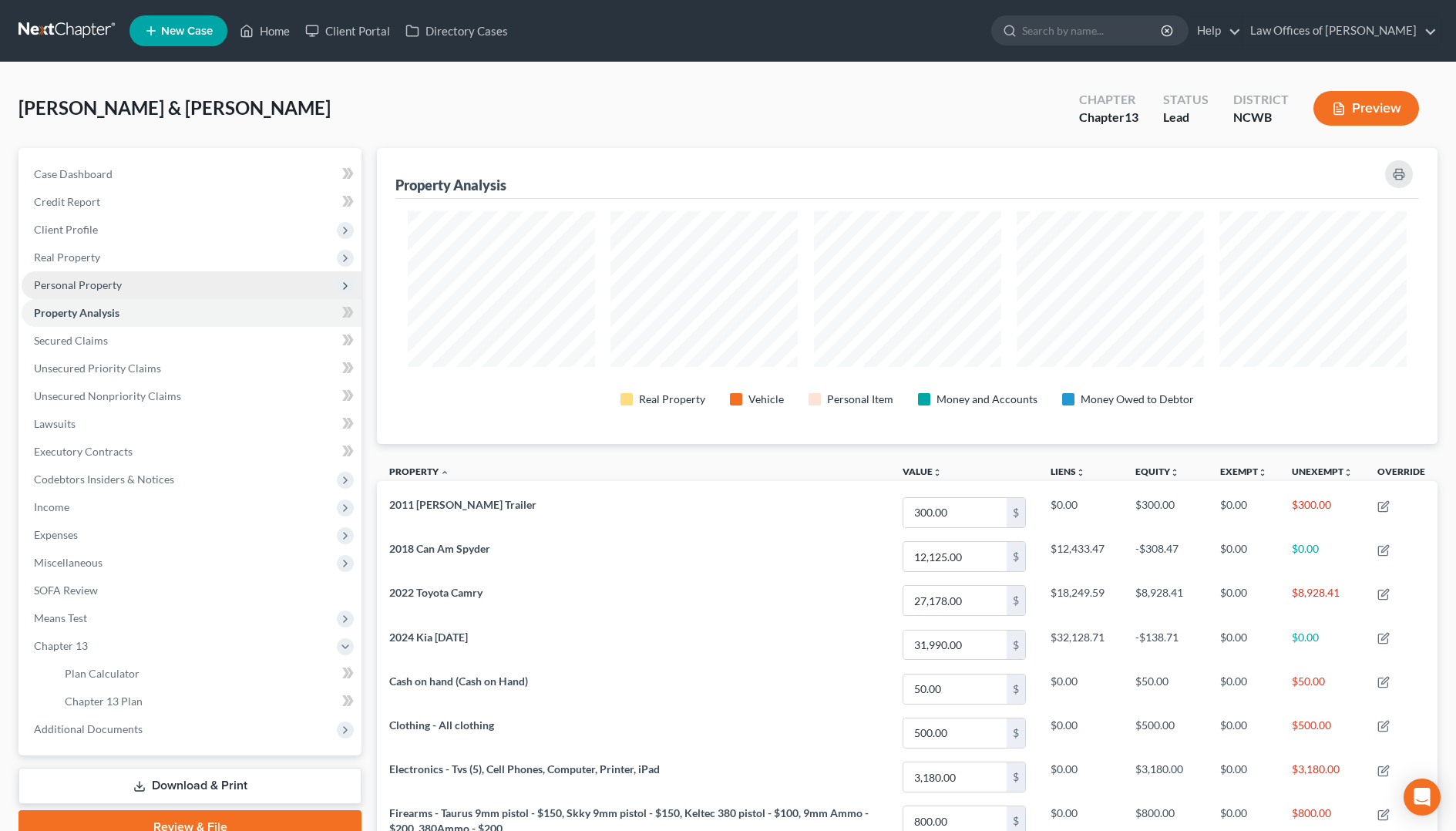
click at [68, 293] on span "Personal Property" at bounding box center [191, 285] width 340 height 28
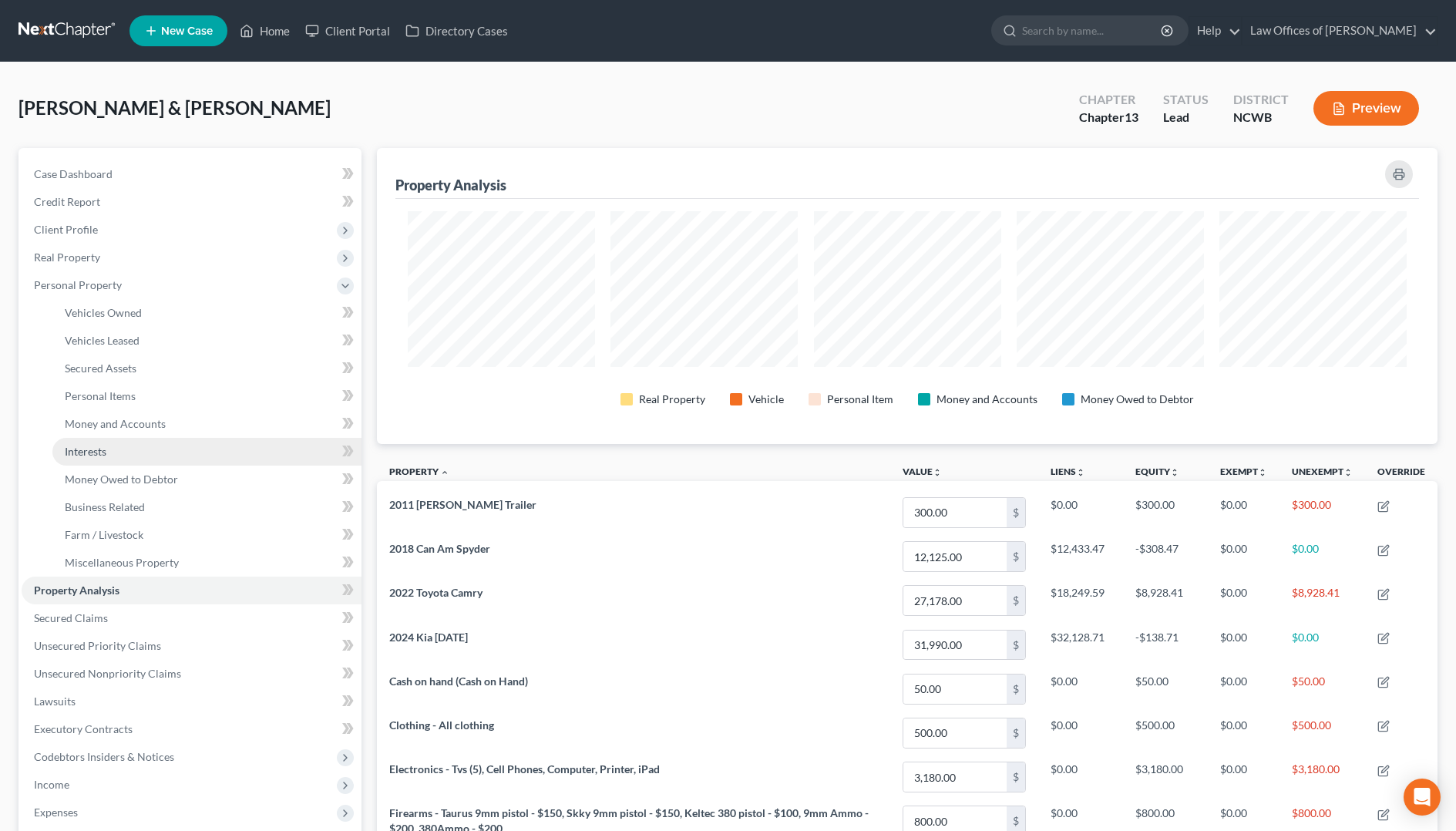
click at [102, 454] on span "Interests" at bounding box center [85, 451] width 42 height 13
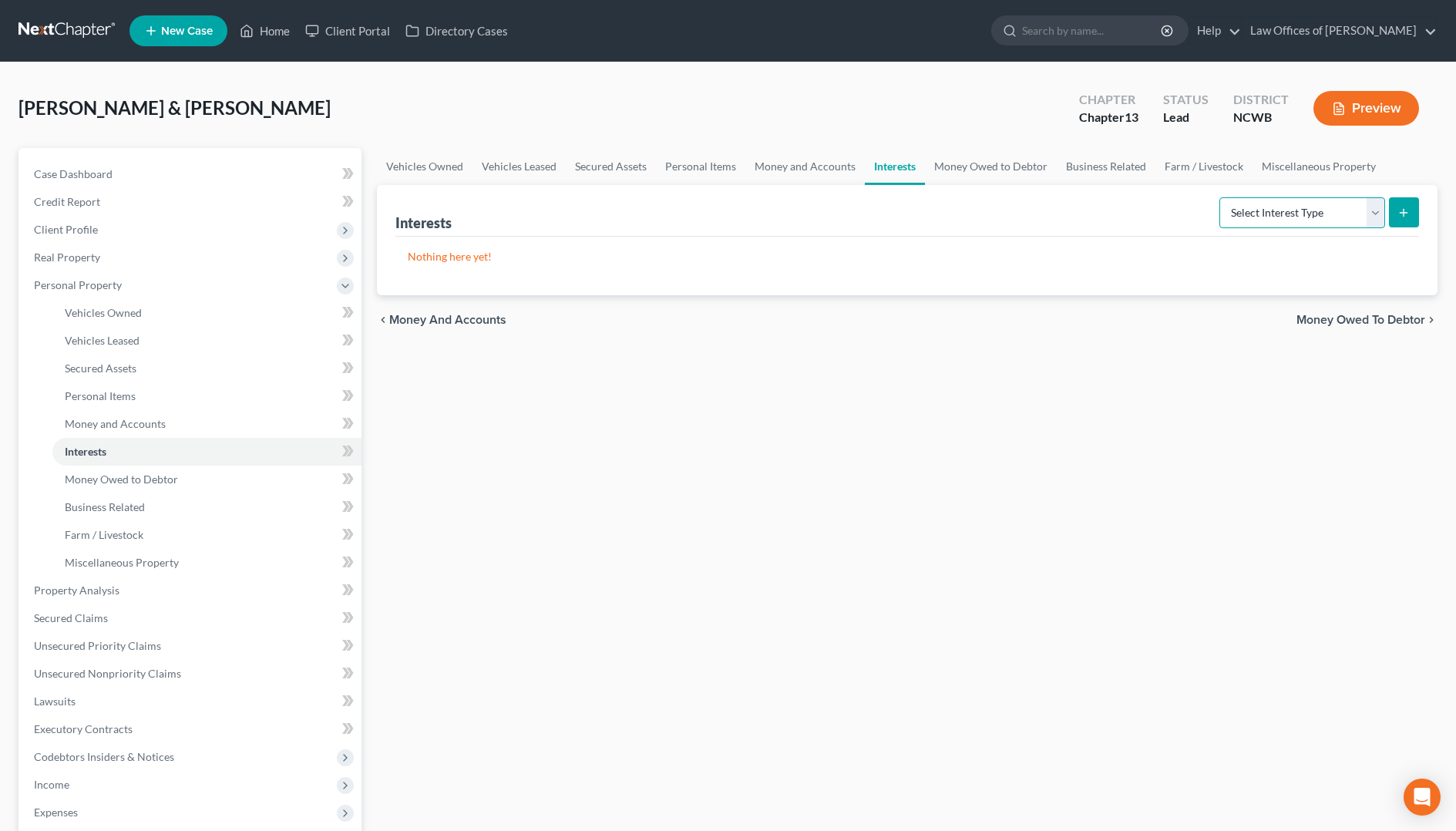
click at [1358, 210] on select "Select Interest Type 401K Annuity Bond Education IRA Government Bond Government…" at bounding box center [1302, 213] width 166 height 31
click at [1220, 198] on select "Select Interest Type 401K Annuity Bond Education IRA Government Bond Government…" at bounding box center [1302, 213] width 166 height 31
click at [1400, 212] on icon "submit" at bounding box center [1404, 213] width 13 height 13
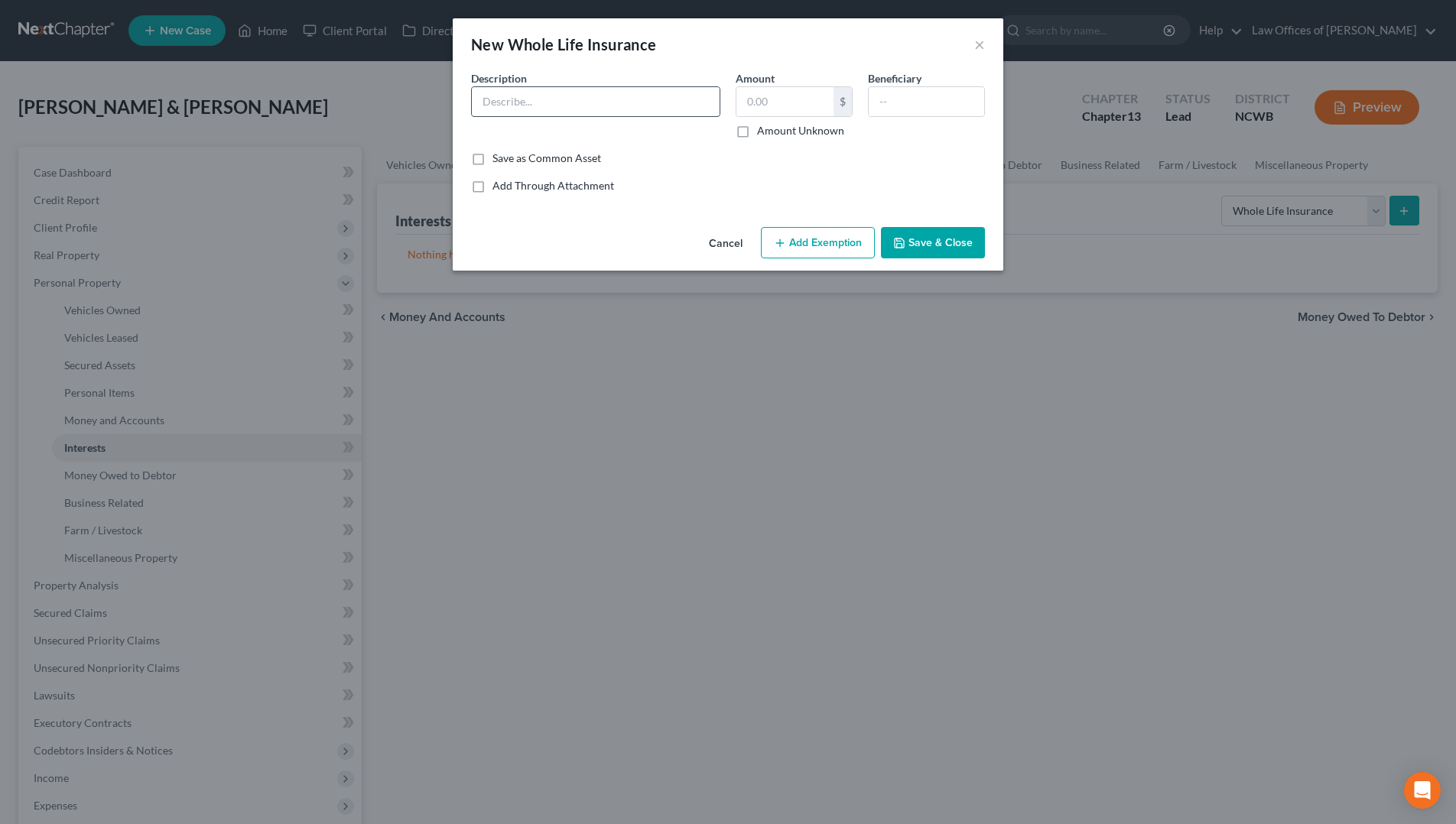
click at [604, 93] on input "text" at bounding box center [596, 101] width 248 height 29
click at [757, 131] on label "Amount Unknown" at bounding box center [800, 130] width 87 height 15
click at [763, 131] on input "Amount Unknown" at bounding box center [768, 128] width 10 height 10
click at [926, 242] on button "Save & Close" at bounding box center [933, 243] width 104 height 32
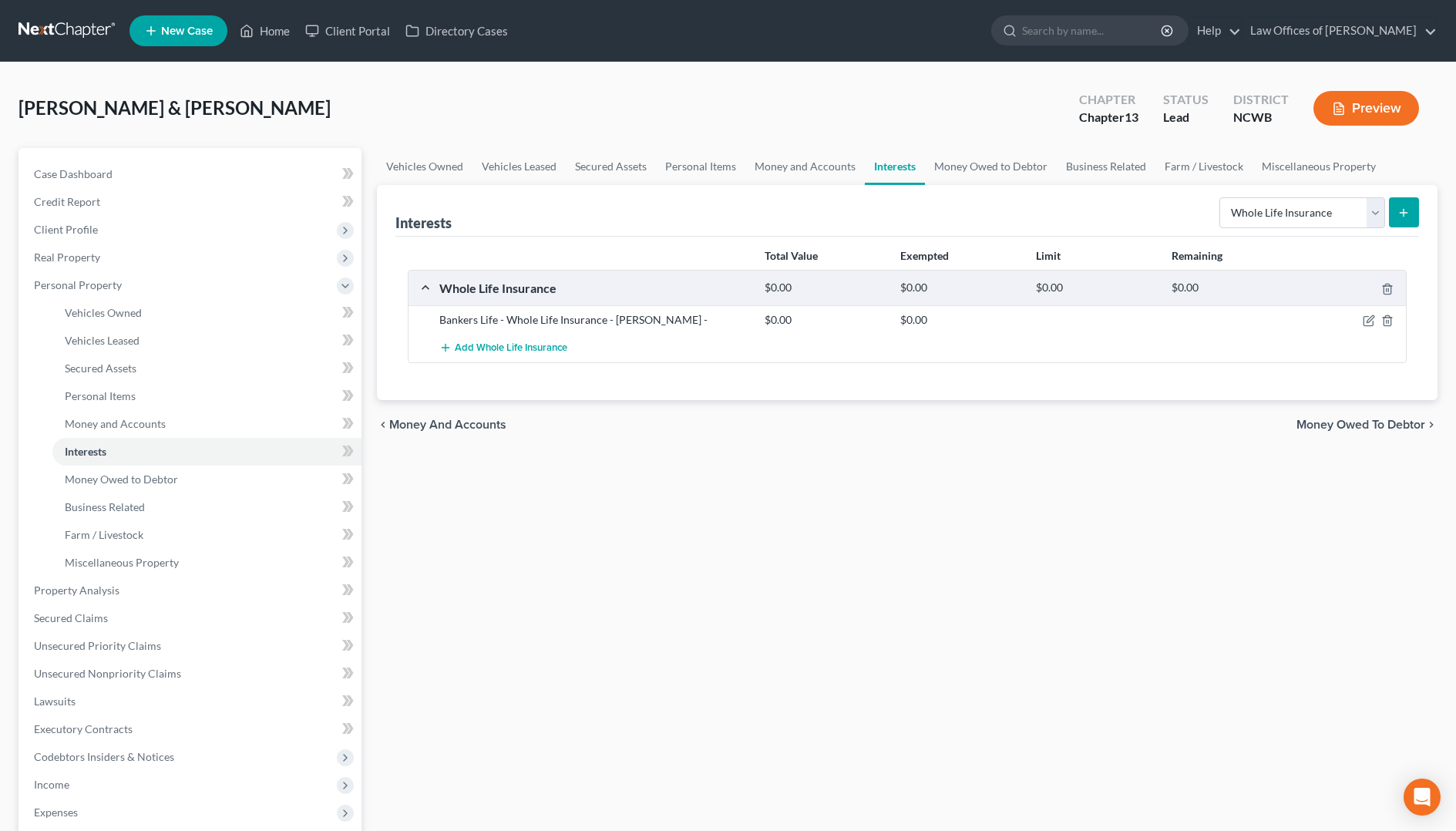
click at [1403, 216] on line "submit" at bounding box center [1403, 212] width 0 height 7
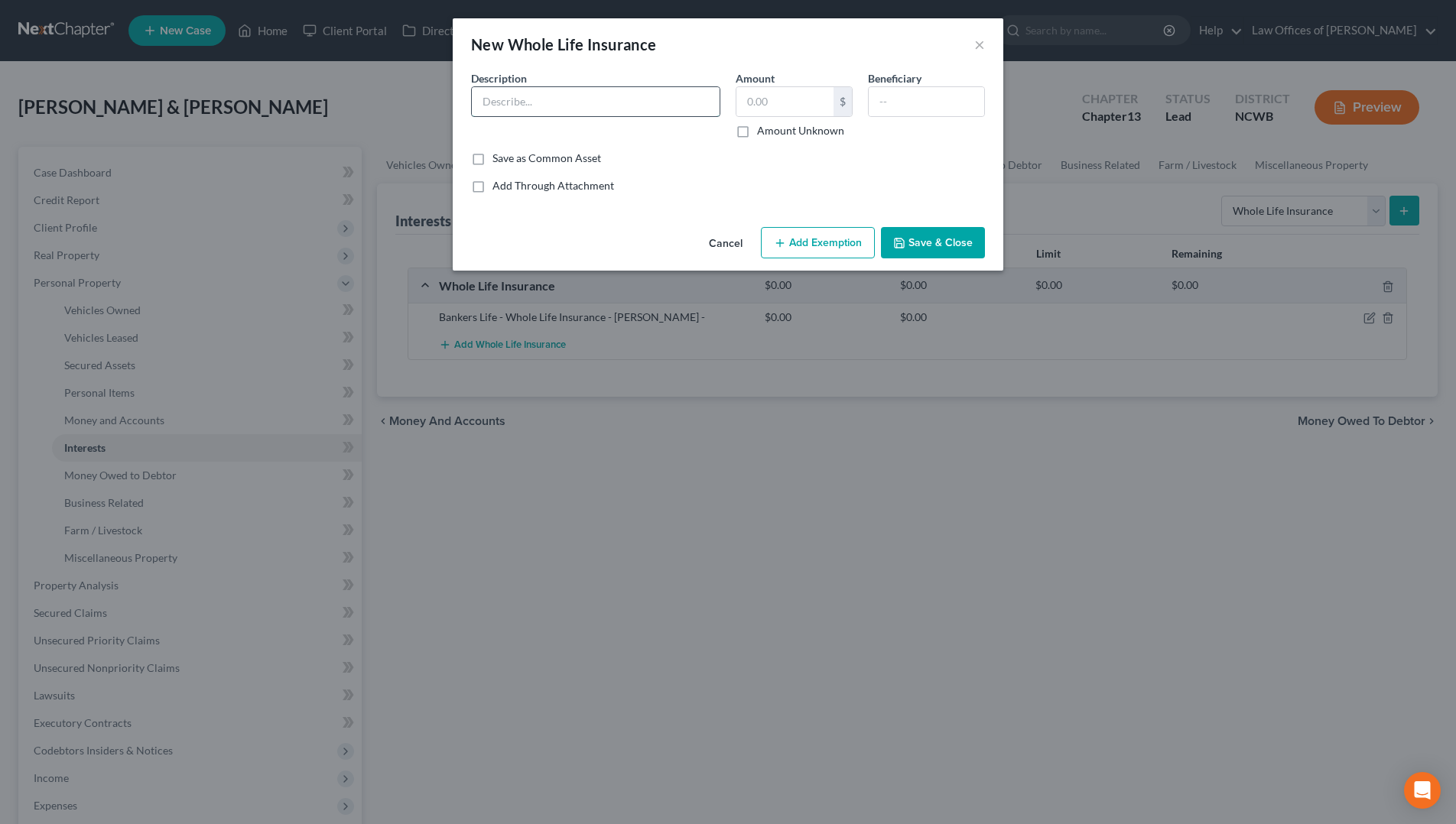
click at [597, 105] on input "text" at bounding box center [596, 101] width 248 height 29
click at [597, 105] on input "Bankers Life - Whole Life Insuranc Policy - [PERSON_NAME]" at bounding box center [596, 101] width 248 height 29
click at [618, 102] on input "Bankers Life - Whole Life Insuranc Policy - [PERSON_NAME]" at bounding box center [596, 101] width 248 height 29
click at [628, 105] on input "Bankers Life - Whole Life Insuranc Policy - [PERSON_NAME]" at bounding box center [596, 101] width 248 height 29
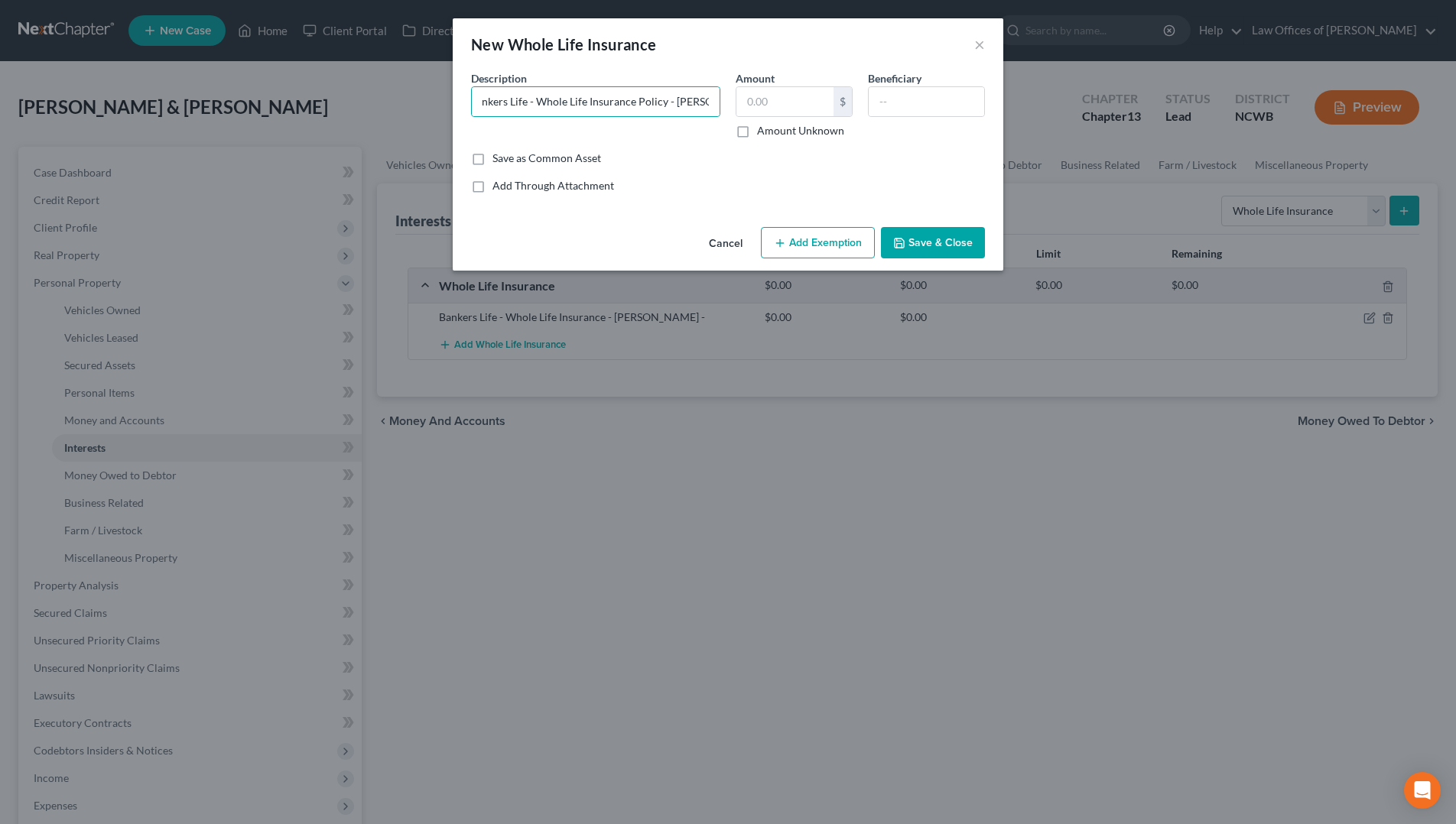
click at [757, 132] on label "Amount Unknown" at bounding box center [800, 130] width 87 height 15
click at [763, 132] on input "Amount Unknown" at bounding box center [768, 128] width 10 height 10
click at [927, 241] on button "Save & Close" at bounding box center [933, 243] width 104 height 32
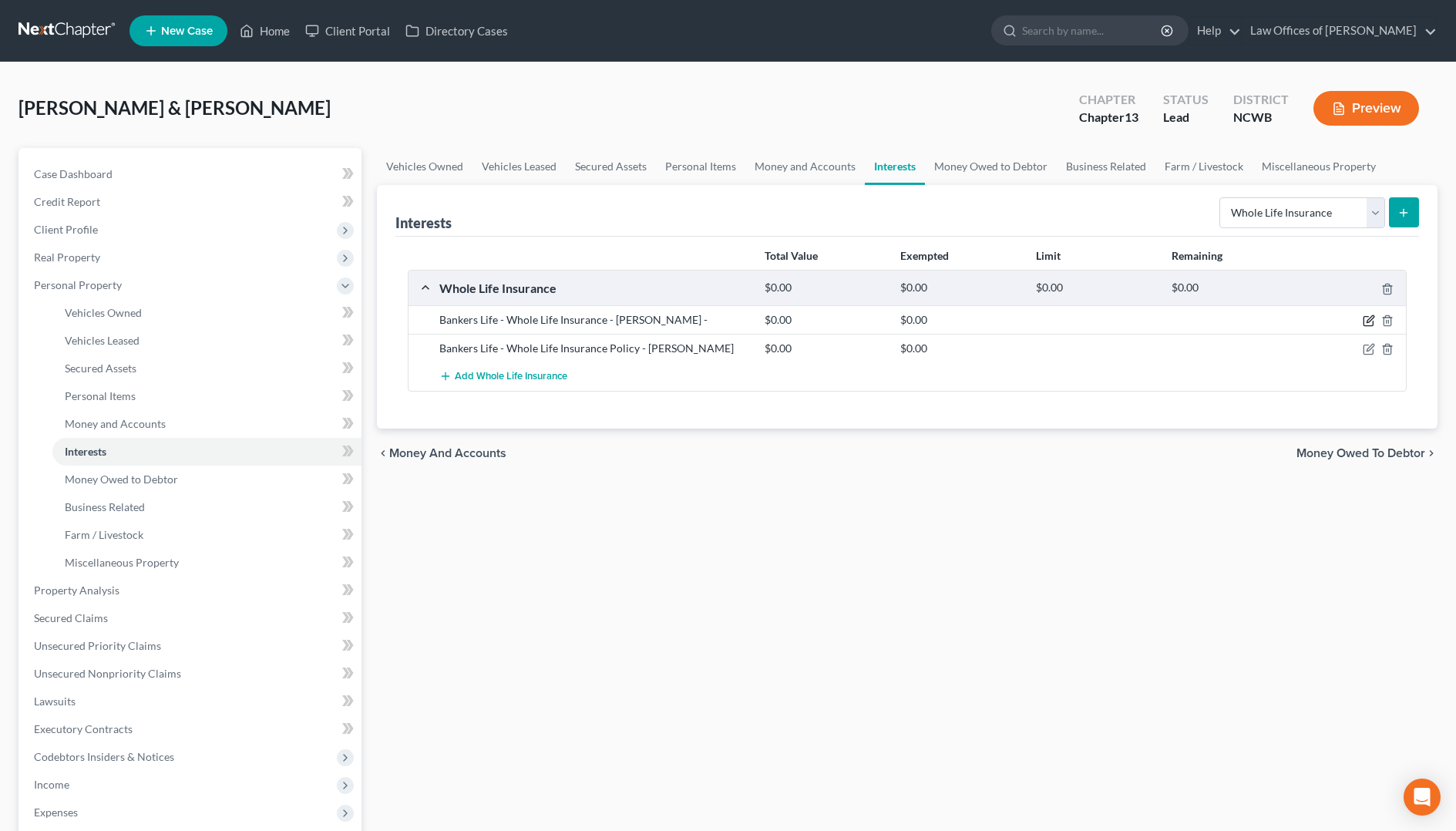
click at [1371, 319] on icon "button" at bounding box center [1369, 321] width 13 height 13
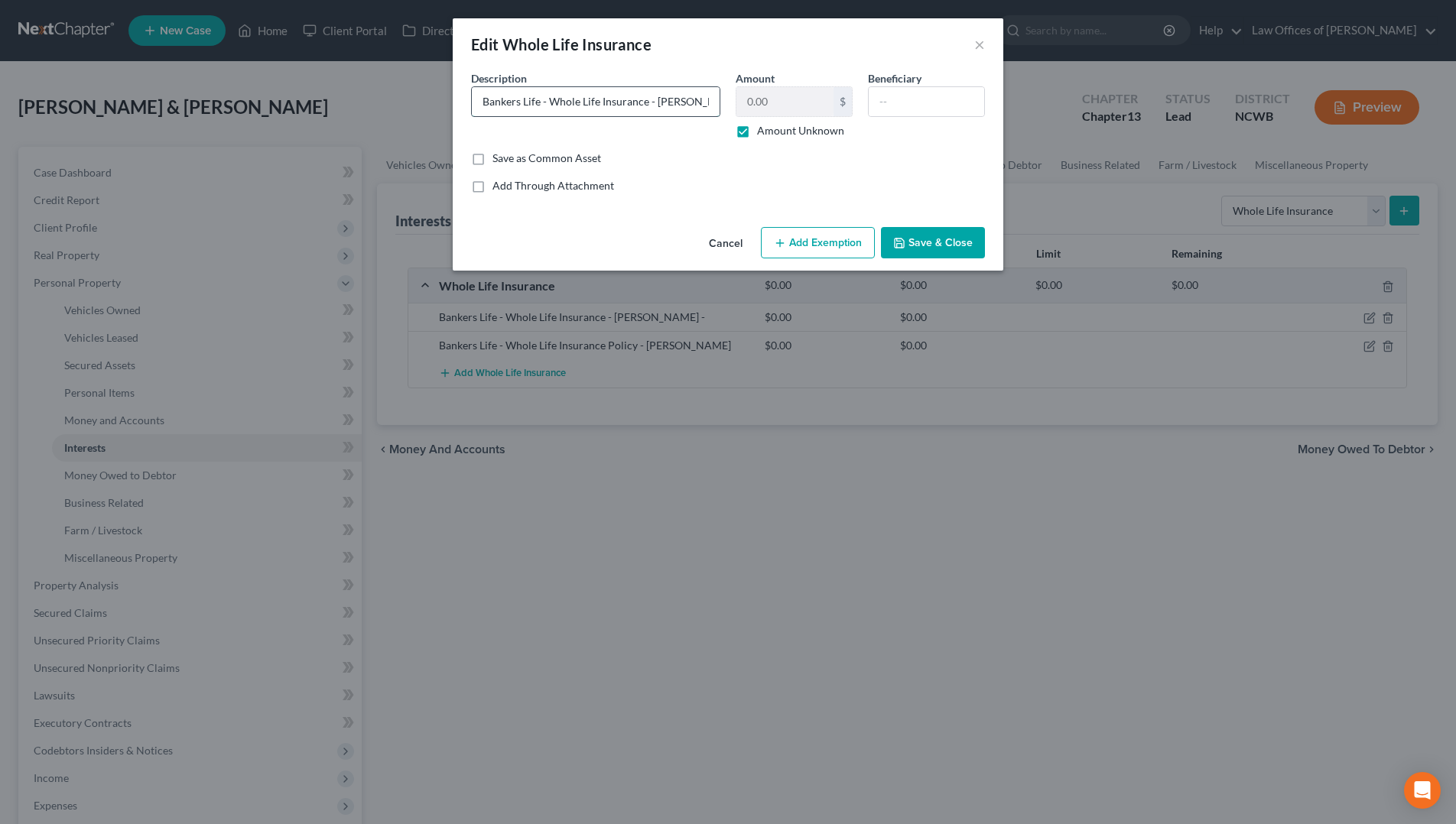
click at [650, 103] on input "Bankers Life - Whole Life Insurance - [PERSON_NAME] -" at bounding box center [596, 101] width 248 height 29
click at [944, 235] on button "Save & Close" at bounding box center [933, 243] width 104 height 32
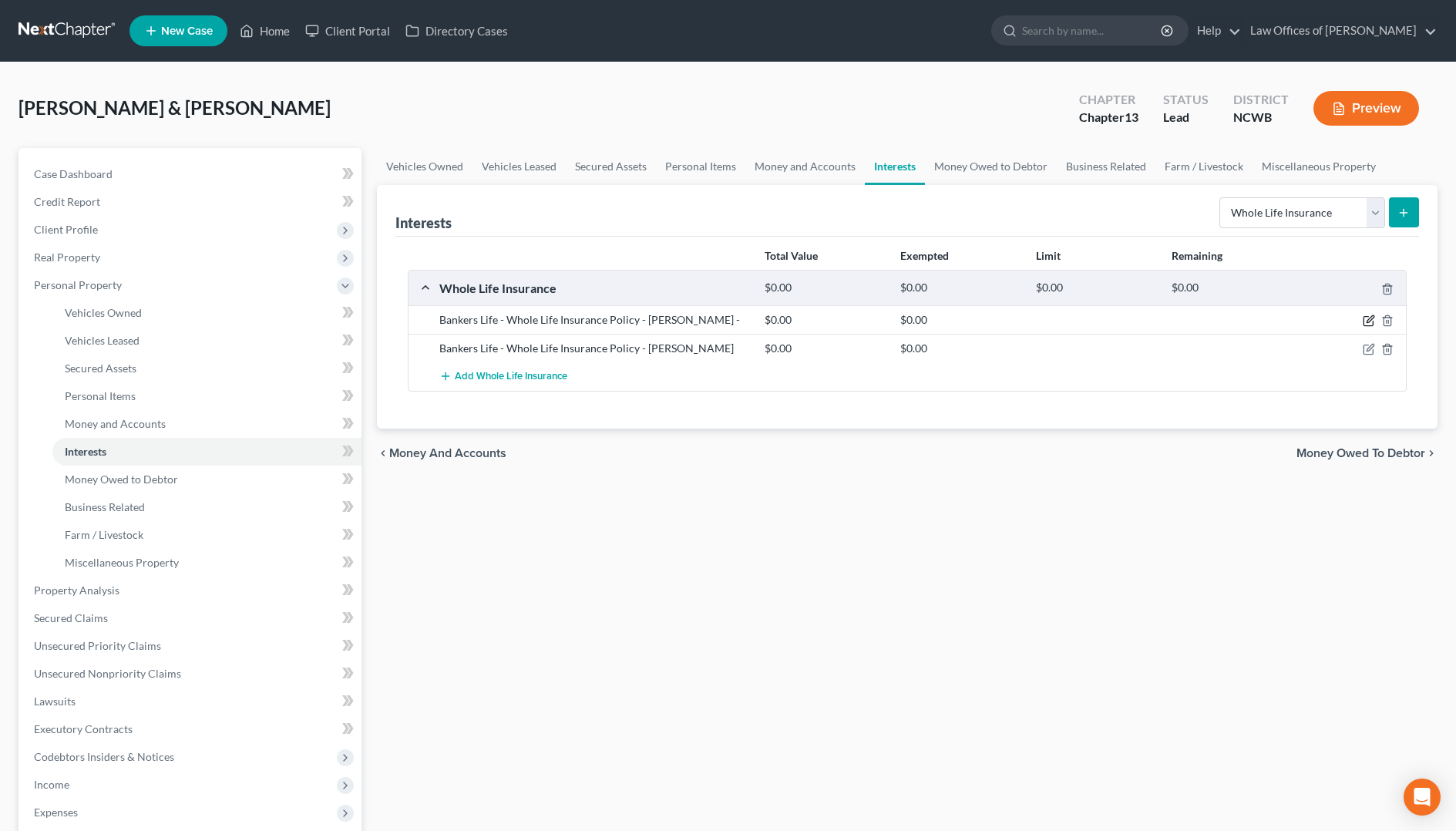
click at [1366, 319] on icon "button" at bounding box center [1369, 321] width 13 height 13
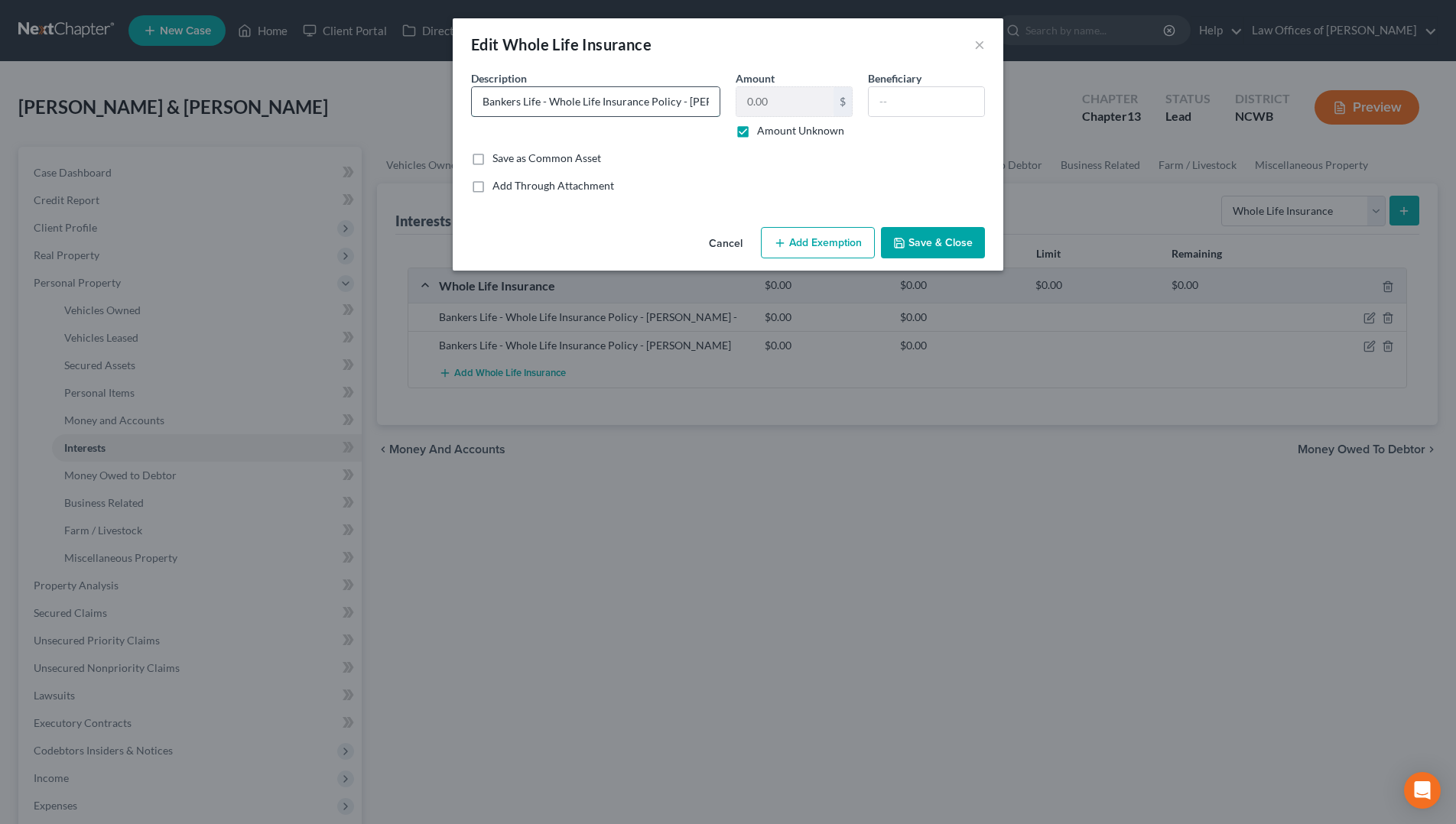
click at [695, 108] on input "Bankers Life - Whole Life Insurance Policy - [PERSON_NAME] -" at bounding box center [596, 101] width 248 height 29
click at [908, 241] on button "Save & Close" at bounding box center [933, 243] width 104 height 32
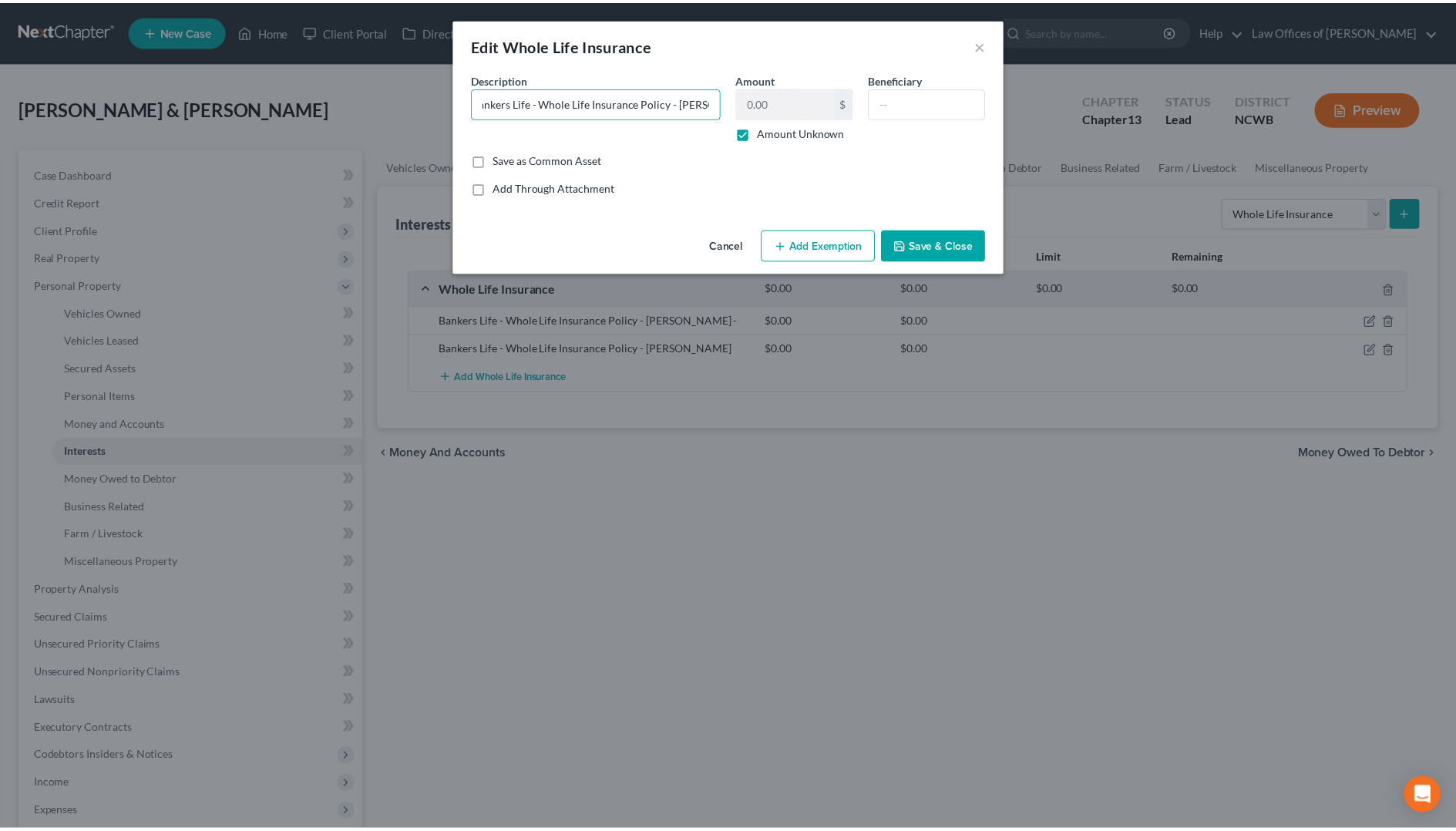
scroll to position [0, 0]
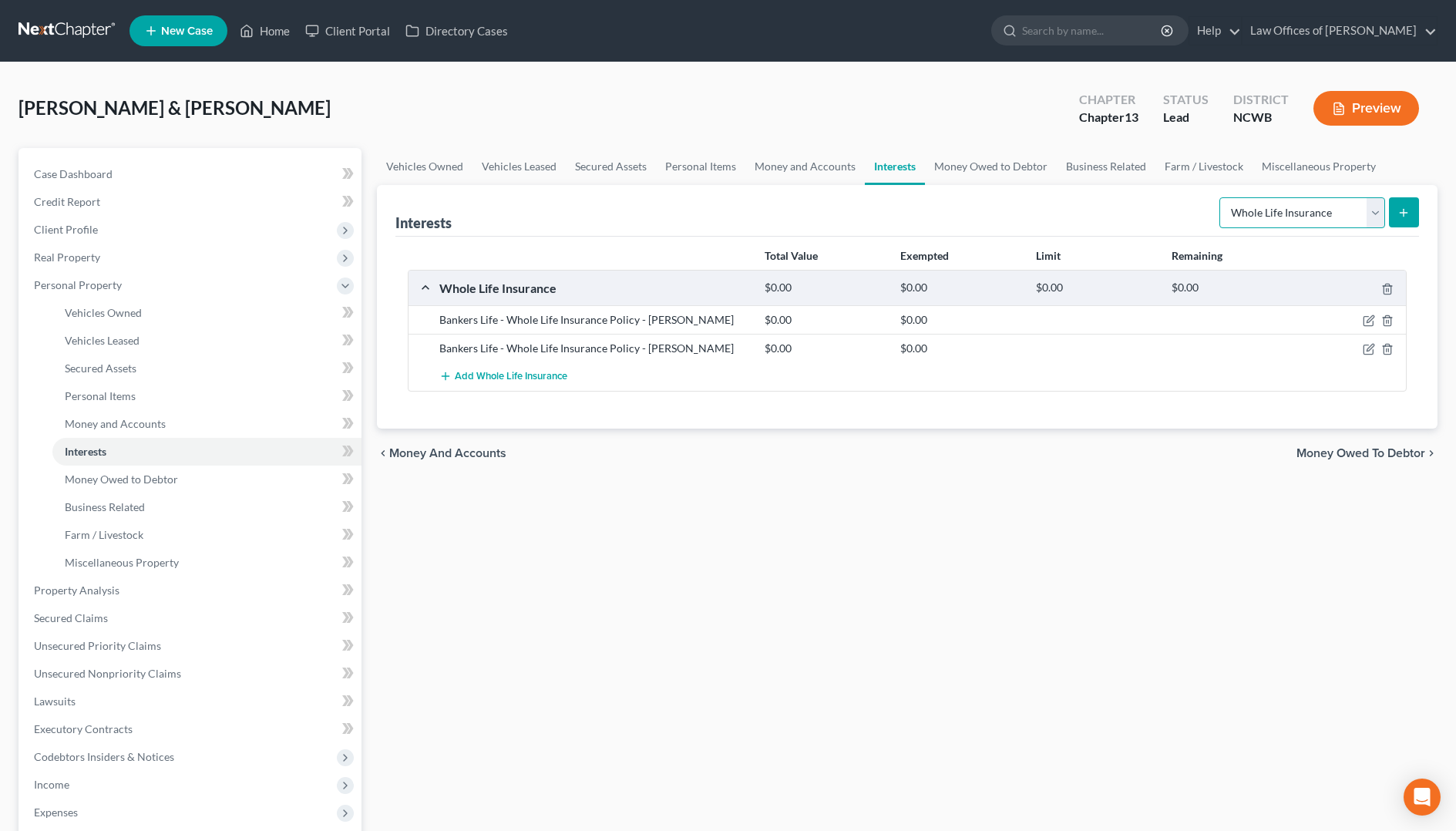
click at [1349, 215] on select "Select Interest Type 401K Annuity Bond Education IRA Government Bond Government…" at bounding box center [1302, 213] width 166 height 31
click at [1220, 198] on select "Select Interest Type 401K Annuity Bond Education IRA Government Bond Government…" at bounding box center [1302, 213] width 166 height 31
click at [1405, 206] on icon "submit" at bounding box center [1404, 213] width 13 height 13
click at [1401, 211] on icon "submit" at bounding box center [1404, 213] width 13 height 13
click at [1399, 213] on icon "submit" at bounding box center [1404, 213] width 13 height 13
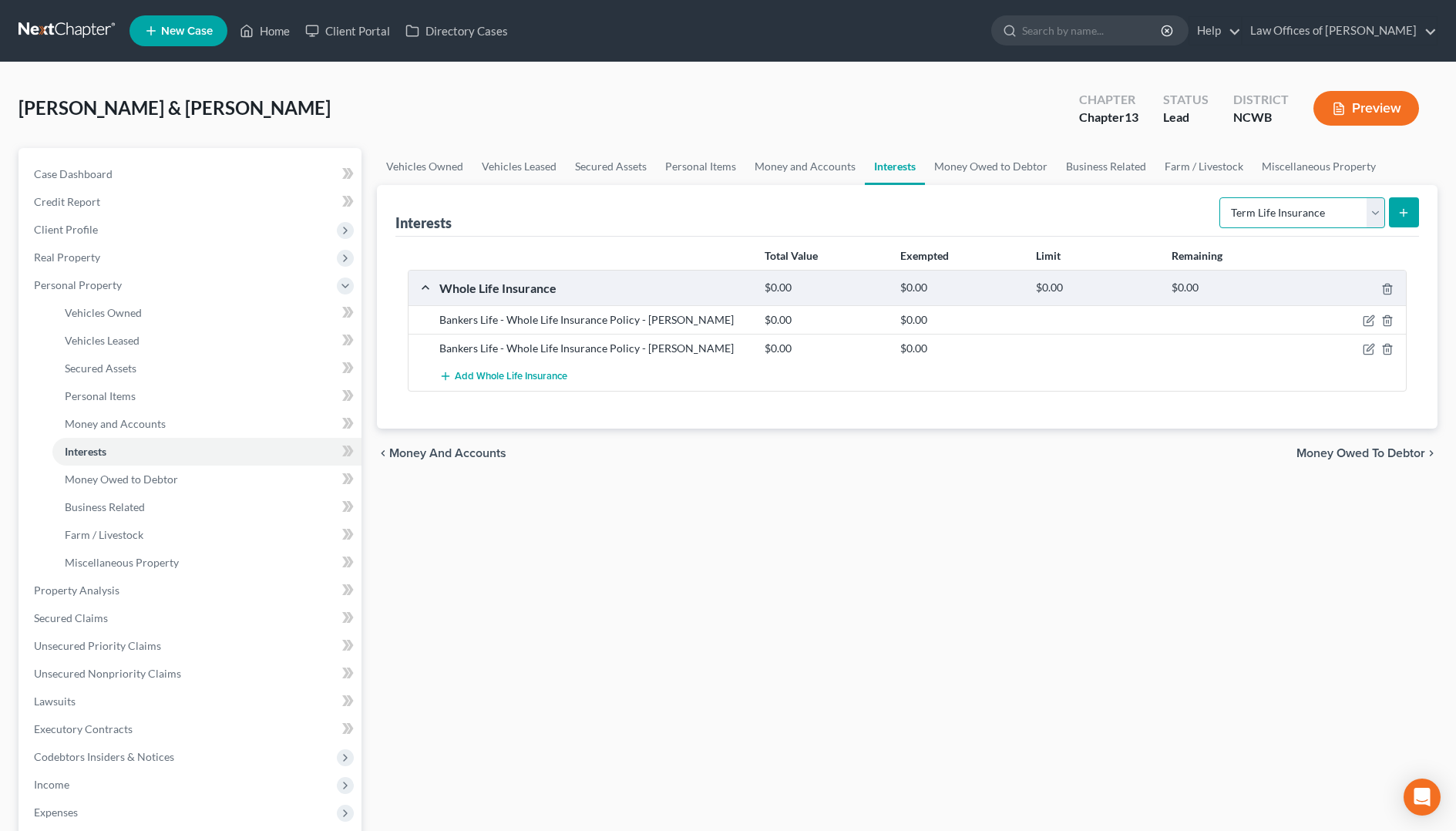
click at [1346, 209] on select "Select Interest Type 401K Annuity Bond Education IRA Government Bond Government…" at bounding box center [1302, 213] width 166 height 31
click at [1220, 198] on select "Select Interest Type 401K Annuity Bond Education IRA Government Bond Government…" at bounding box center [1302, 213] width 166 height 31
click at [1405, 202] on button "submit" at bounding box center [1404, 213] width 30 height 30
click at [1399, 217] on icon "submit" at bounding box center [1404, 213] width 13 height 13
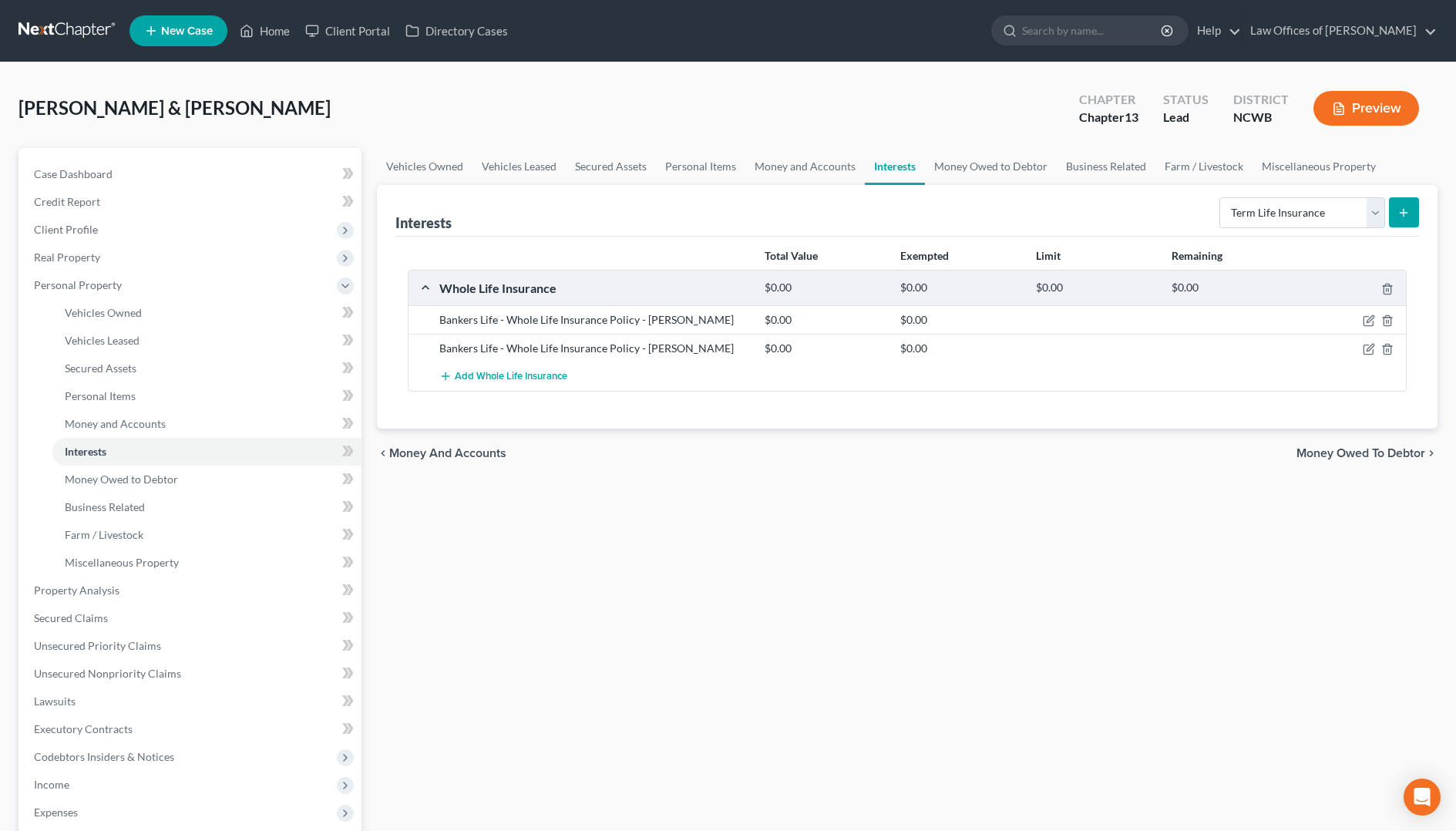
drag, startPoint x: 1399, startPoint y: 217, endPoint x: 1333, endPoint y: 280, distance: 91.2
click at [1333, 280] on div at bounding box center [1352, 288] width 108 height 16
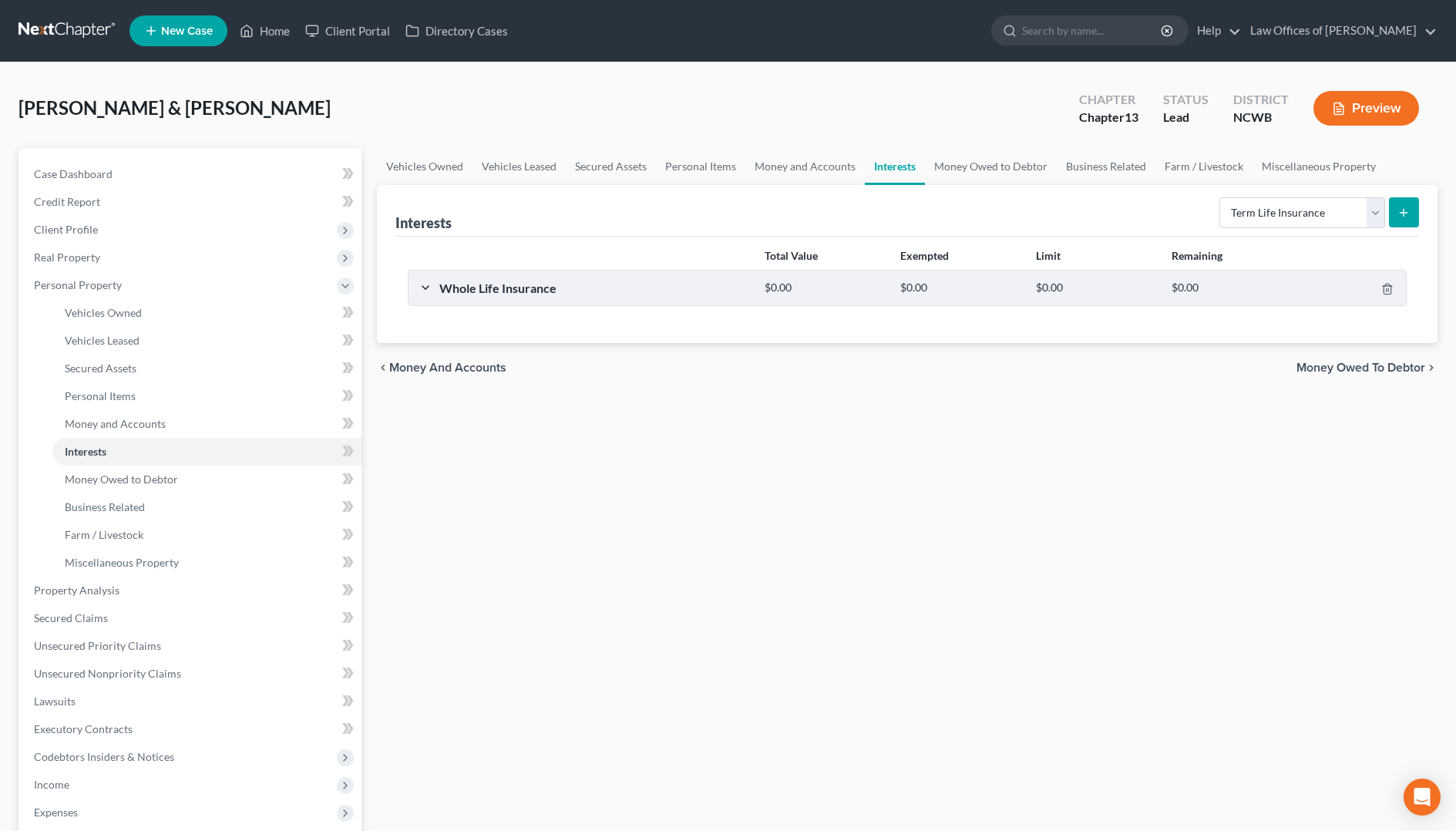
click at [1400, 213] on icon "submit" at bounding box center [1404, 213] width 13 height 13
click at [1388, 289] on line "button" at bounding box center [1388, 291] width 0 height 3
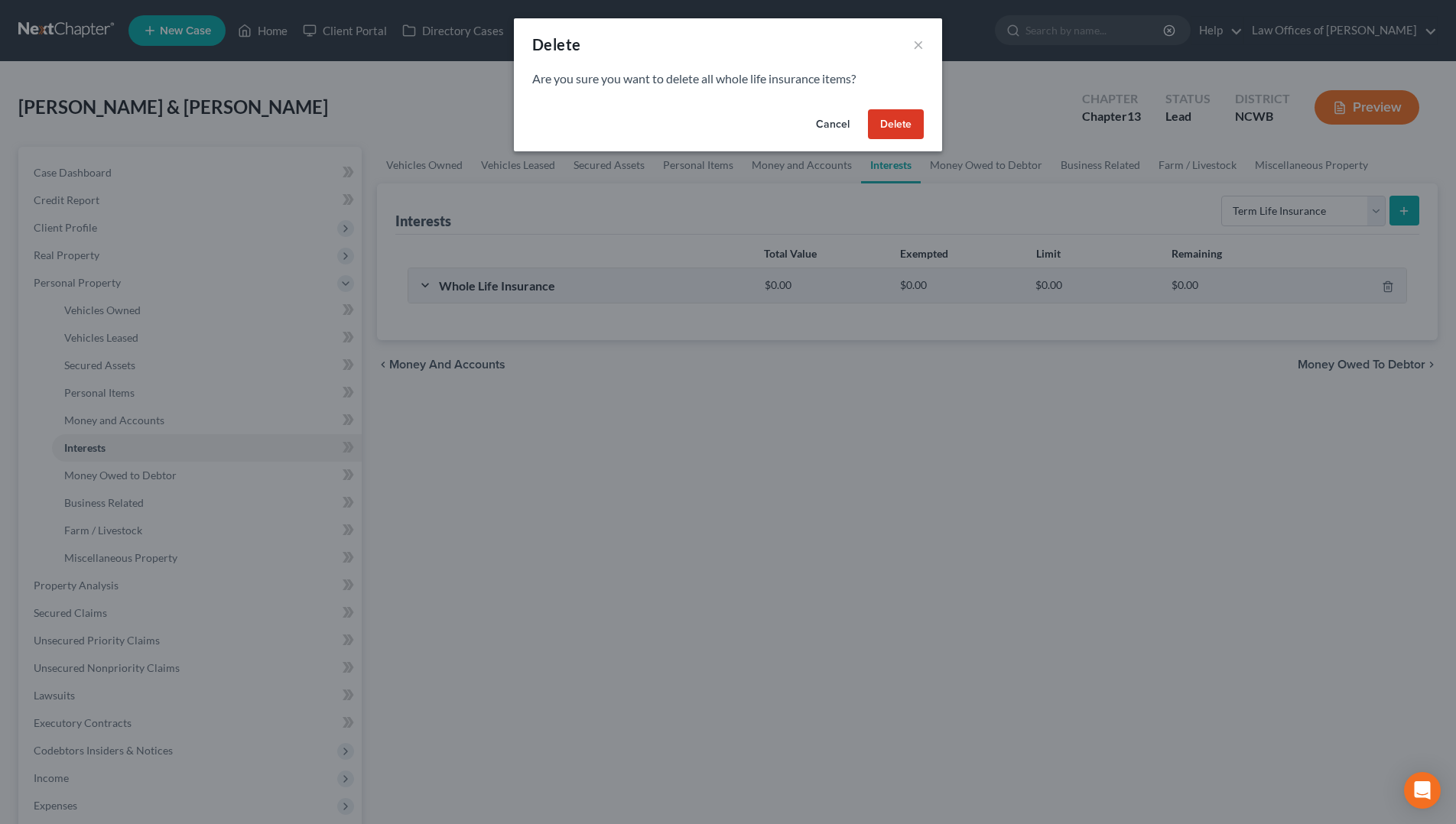
click at [838, 125] on button "Cancel" at bounding box center [833, 124] width 58 height 31
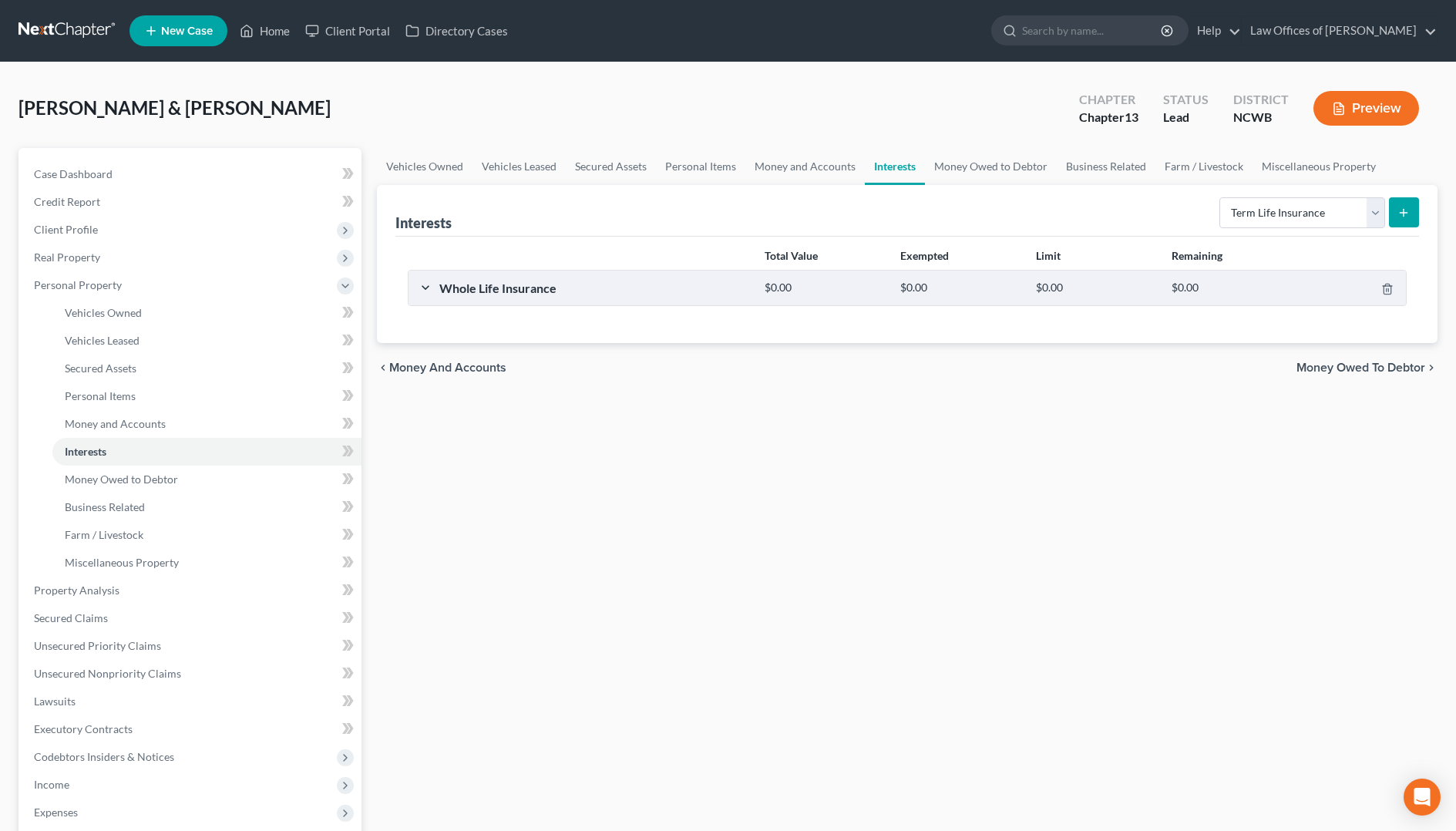
click at [1351, 115] on button "Preview" at bounding box center [1366, 108] width 106 height 35
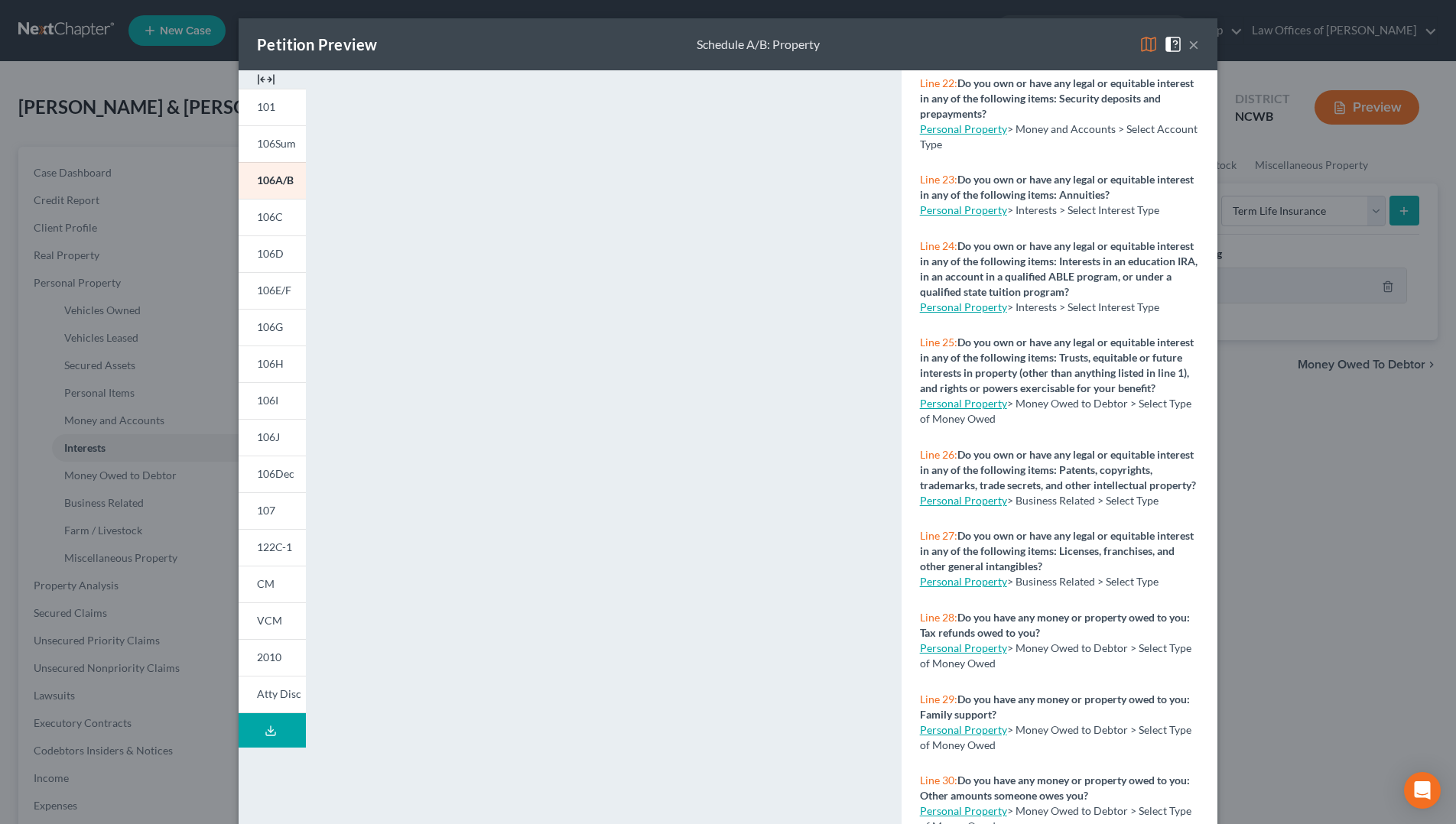
scroll to position [1987, 0]
click at [981, 506] on link "Personal Property" at bounding box center [963, 499] width 87 height 13
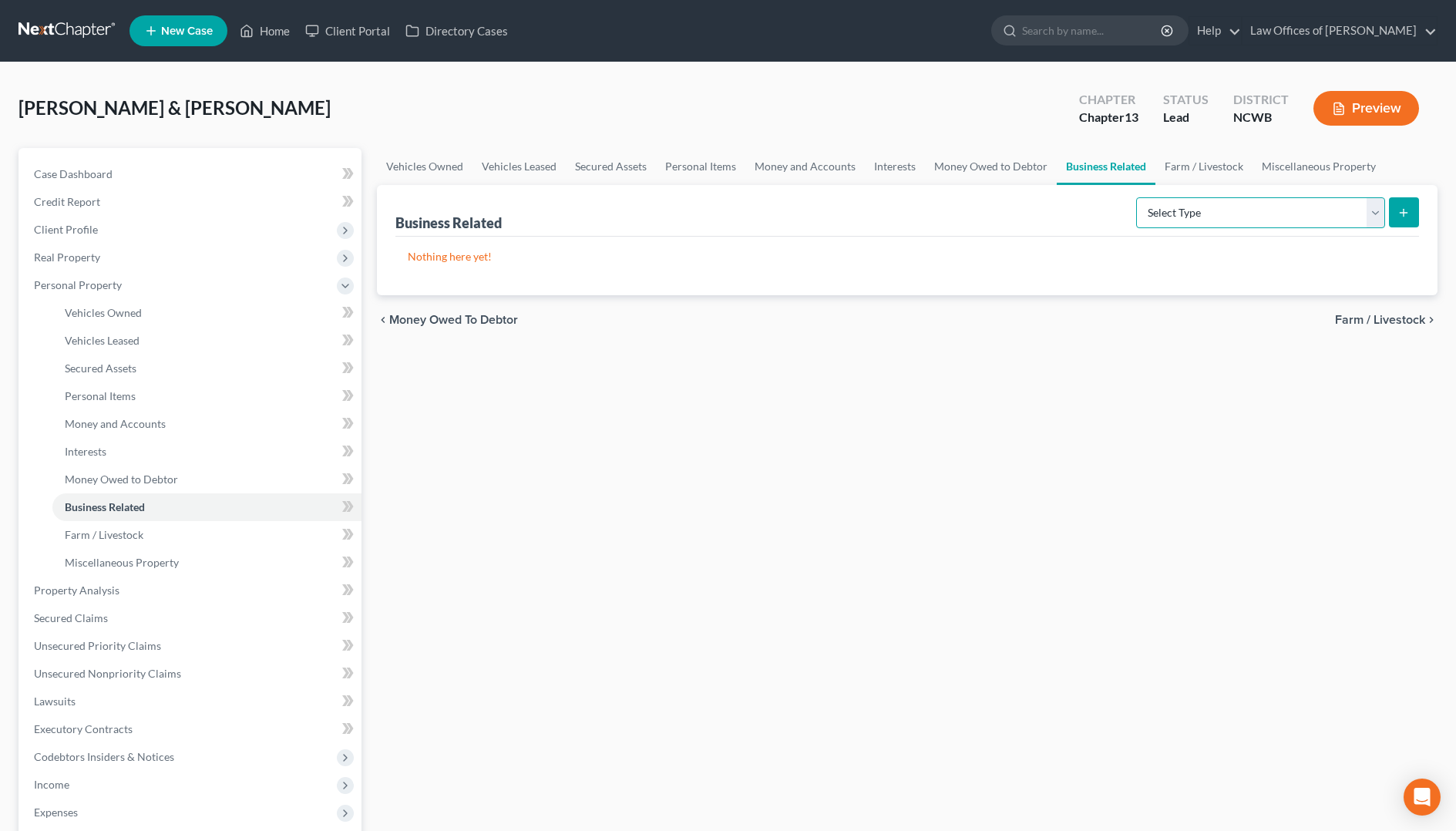
click at [1281, 221] on select "Select Type Customer Lists Franchises Inventory Licenses Machinery Office Equip…" at bounding box center [1260, 213] width 249 height 31
click at [1137, 198] on select "Select Type Customer Lists Franchises Inventory Licenses Machinery Office Equip…" at bounding box center [1260, 213] width 249 height 31
click at [1405, 211] on icon "submit" at bounding box center [1404, 213] width 13 height 13
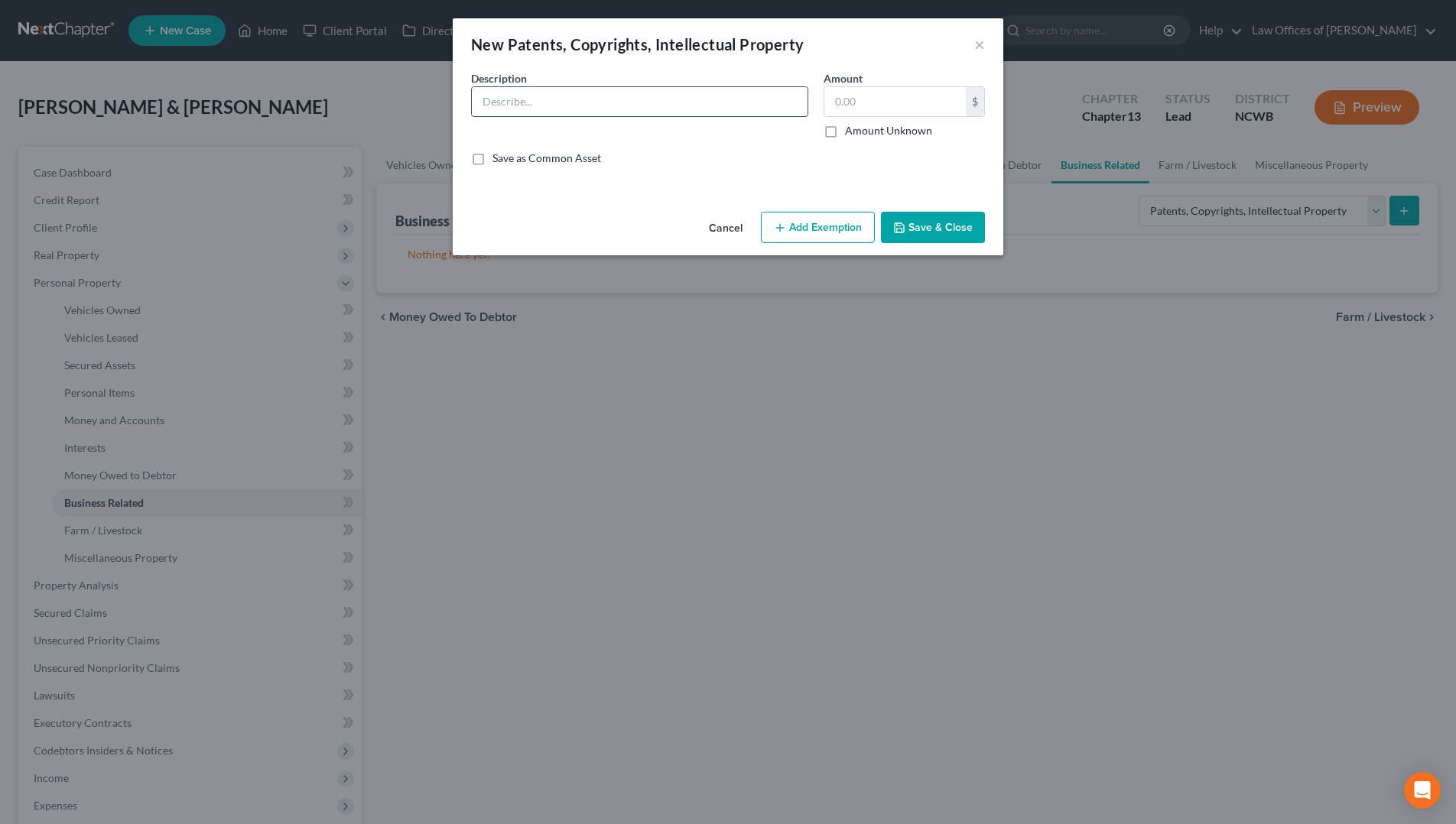
click at [658, 110] on input "text" at bounding box center [640, 101] width 336 height 29
click at [845, 133] on label "Amount Unknown" at bounding box center [888, 130] width 87 height 15
click at [851, 133] on input "Amount Unknown" at bounding box center [856, 128] width 10 height 10
click at [910, 221] on button "Save & Close" at bounding box center [933, 227] width 104 height 32
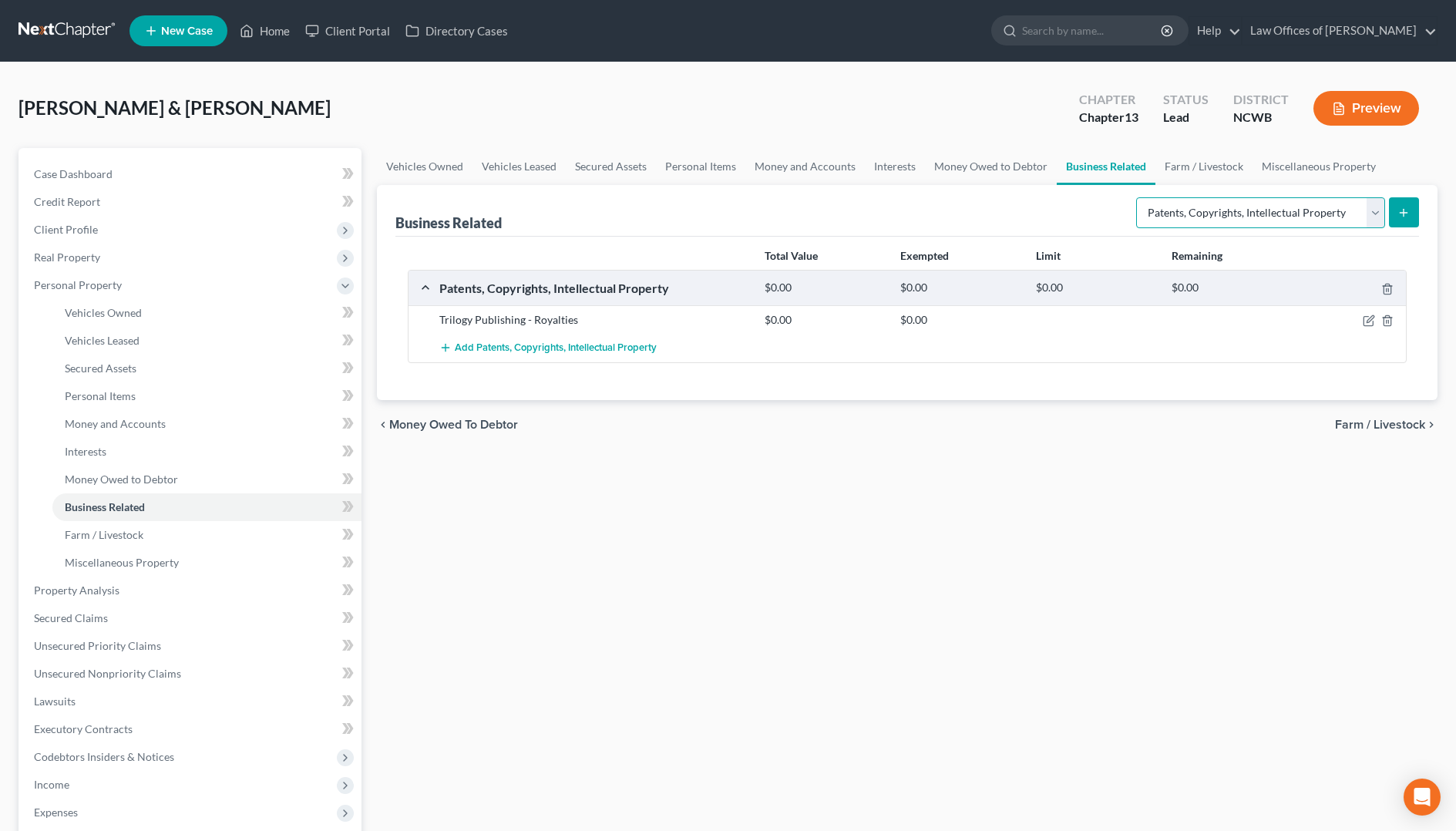
click at [1266, 217] on select "Select Type Customer Lists Franchises Inventory Licenses Machinery Office Equip…" at bounding box center [1260, 213] width 249 height 31
click at [1137, 198] on select "Select Type Customer Lists Franchises Inventory Licenses Machinery Office Equip…" at bounding box center [1260, 213] width 249 height 31
click at [1401, 210] on icon "submit" at bounding box center [1404, 213] width 13 height 13
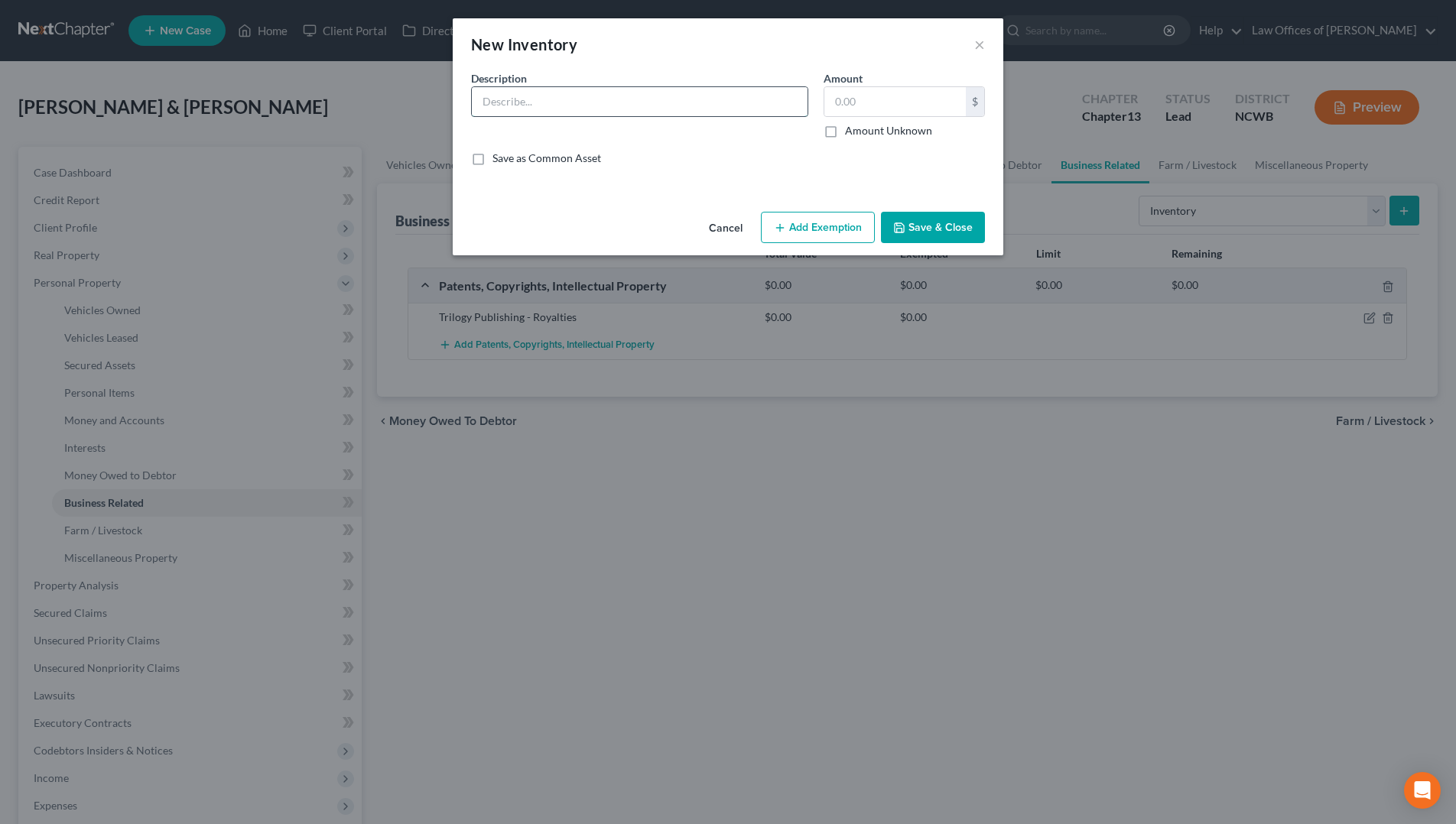
click at [596, 96] on input "text" at bounding box center [640, 101] width 336 height 29
click at [940, 231] on button "Save & Close" at bounding box center [933, 227] width 104 height 32
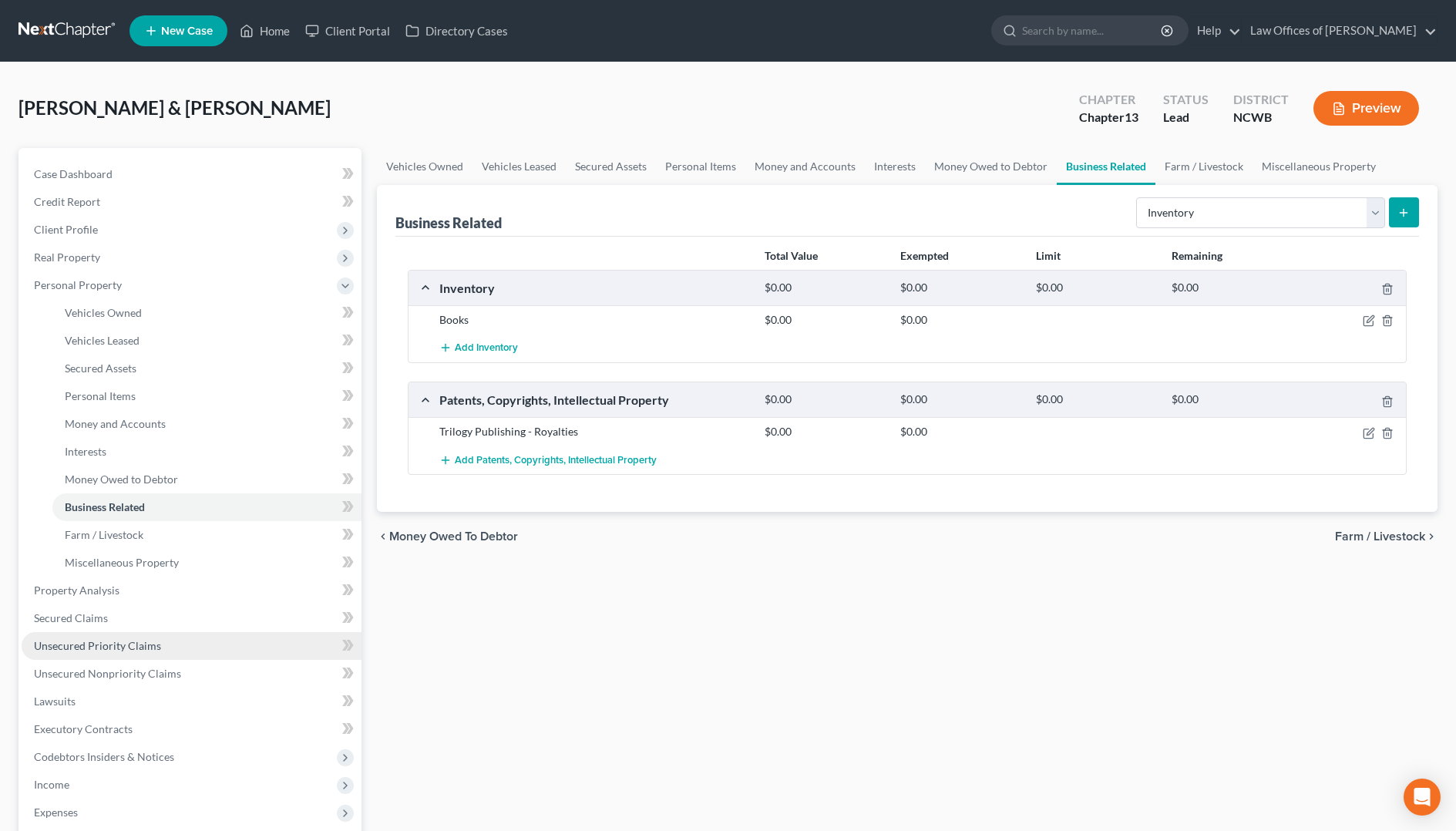
click at [81, 644] on span "Unsecured Priority Claims" at bounding box center [97, 645] width 127 height 13
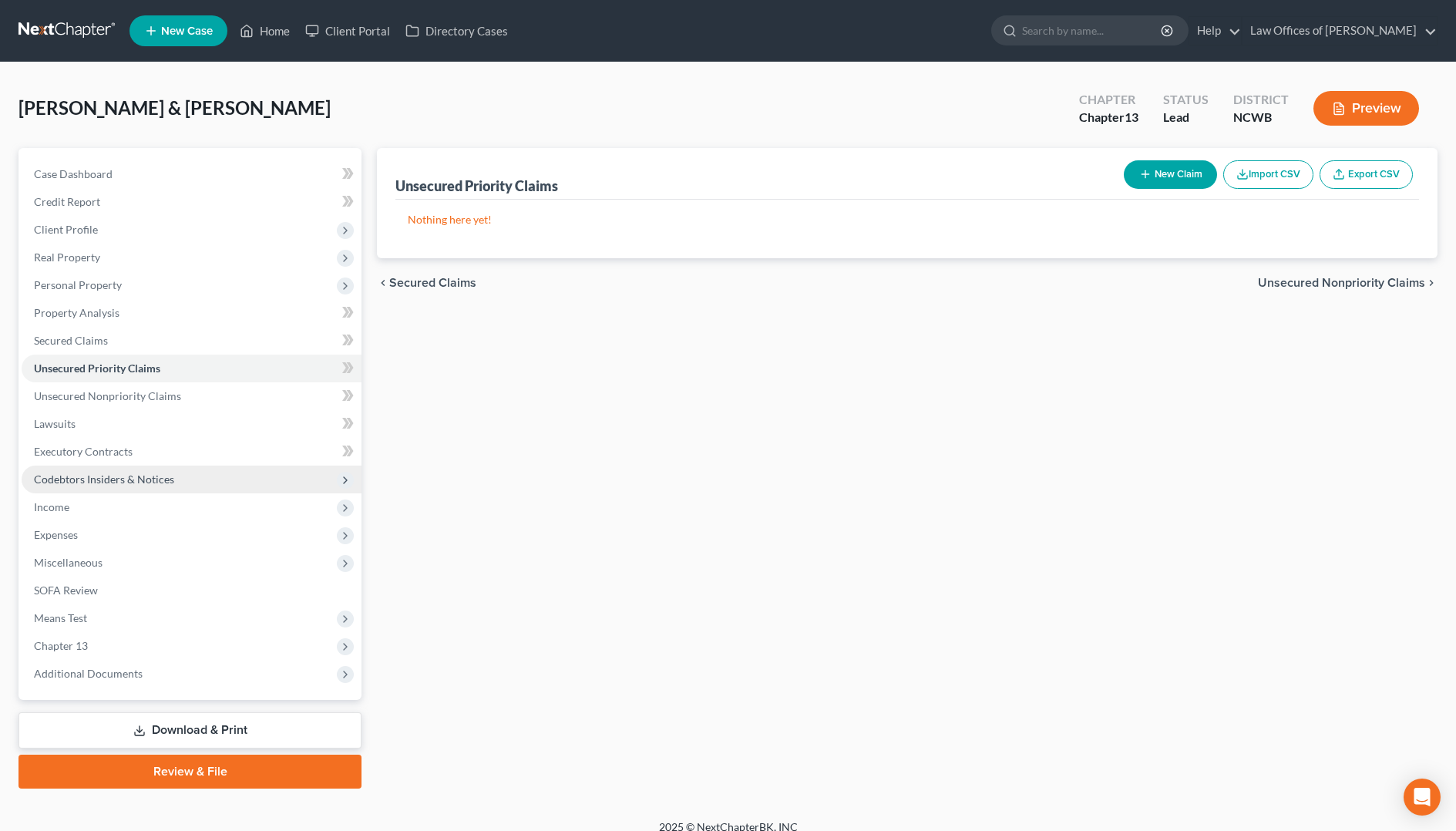
click at [175, 479] on span "Codebtors Insiders & Notices" at bounding box center [191, 479] width 340 height 28
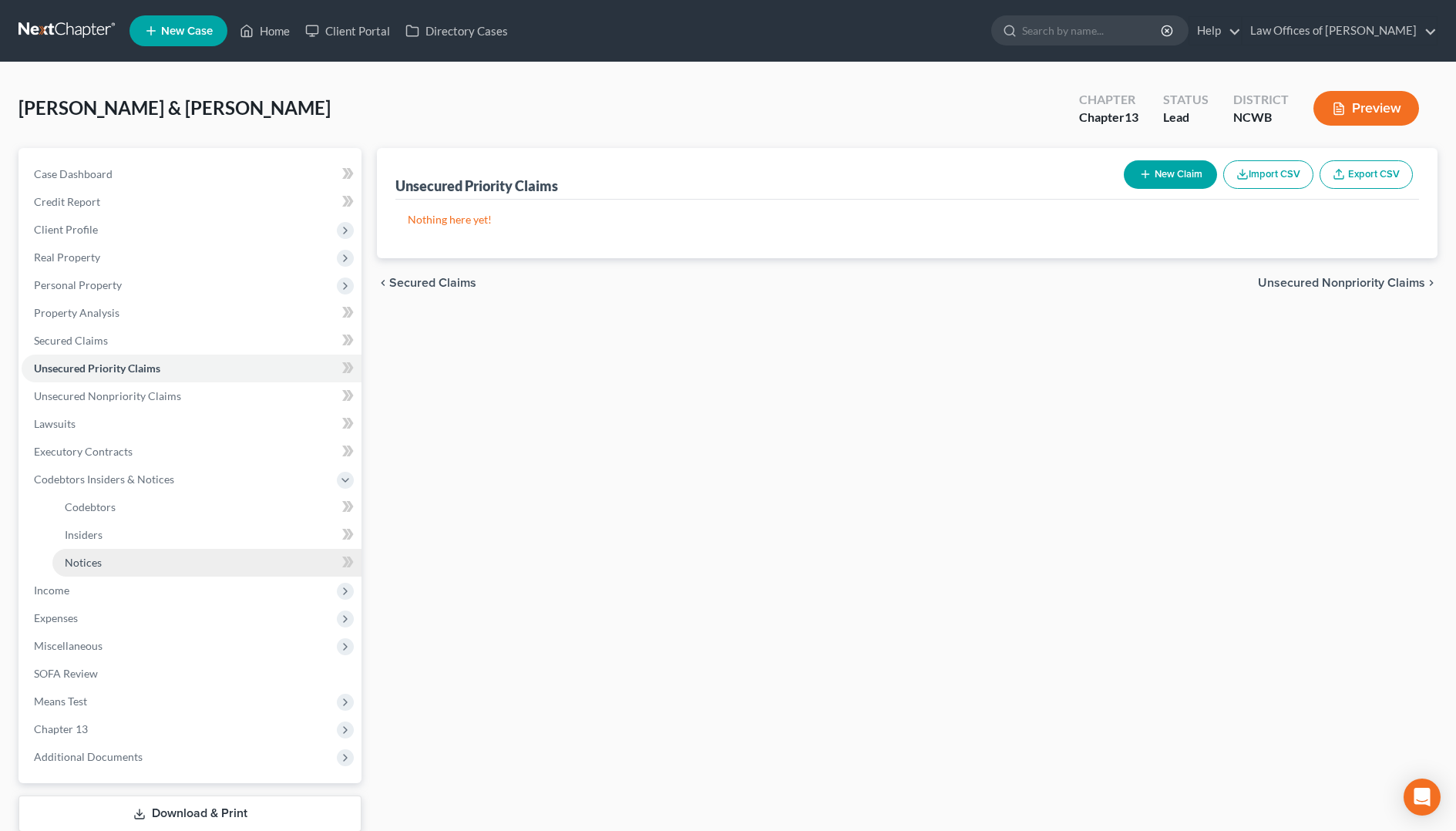
click at [183, 571] on link "Notices" at bounding box center [206, 562] width 309 height 28
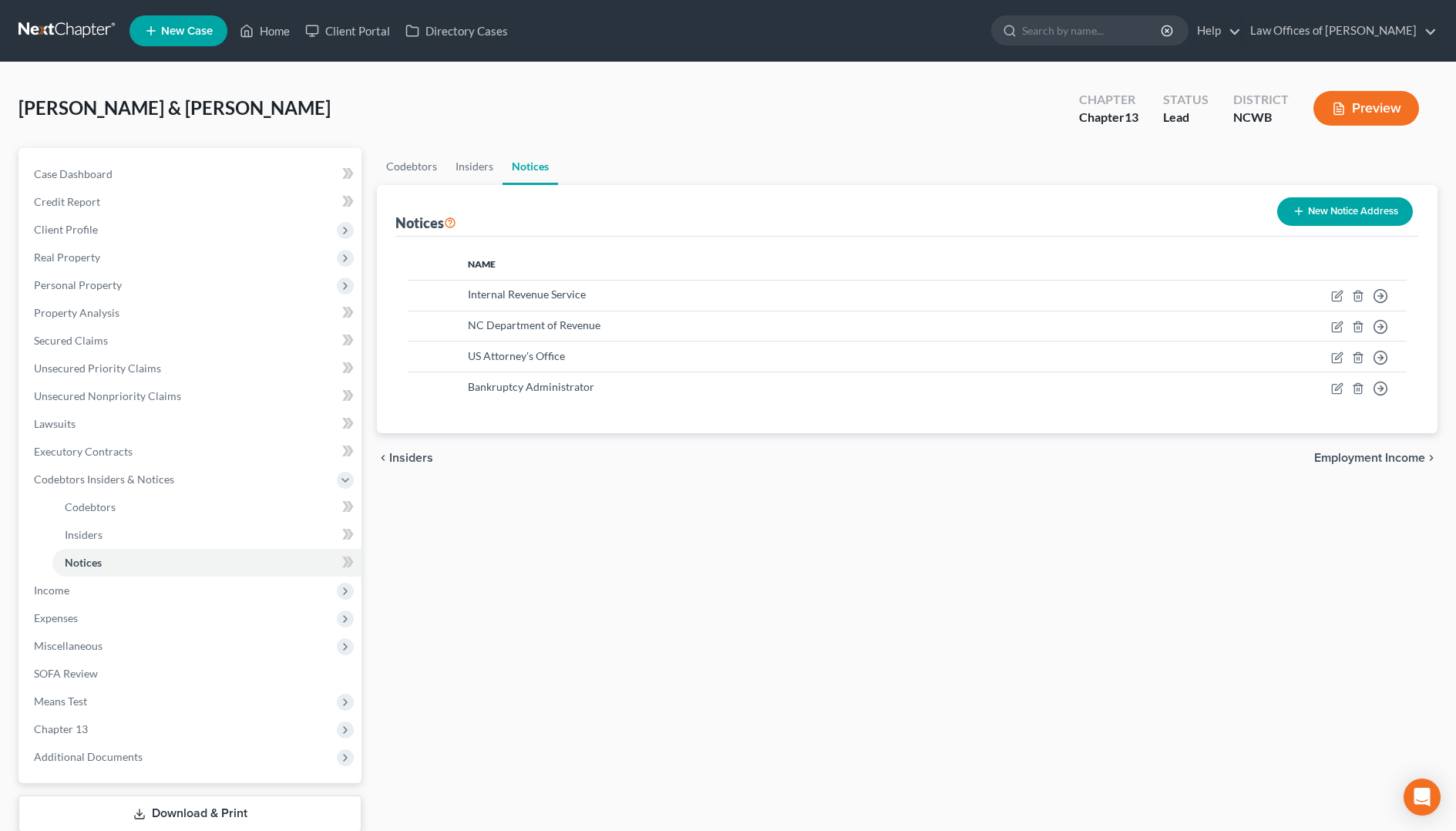
click at [1355, 213] on button "New Notice Address" at bounding box center [1345, 212] width 136 height 28
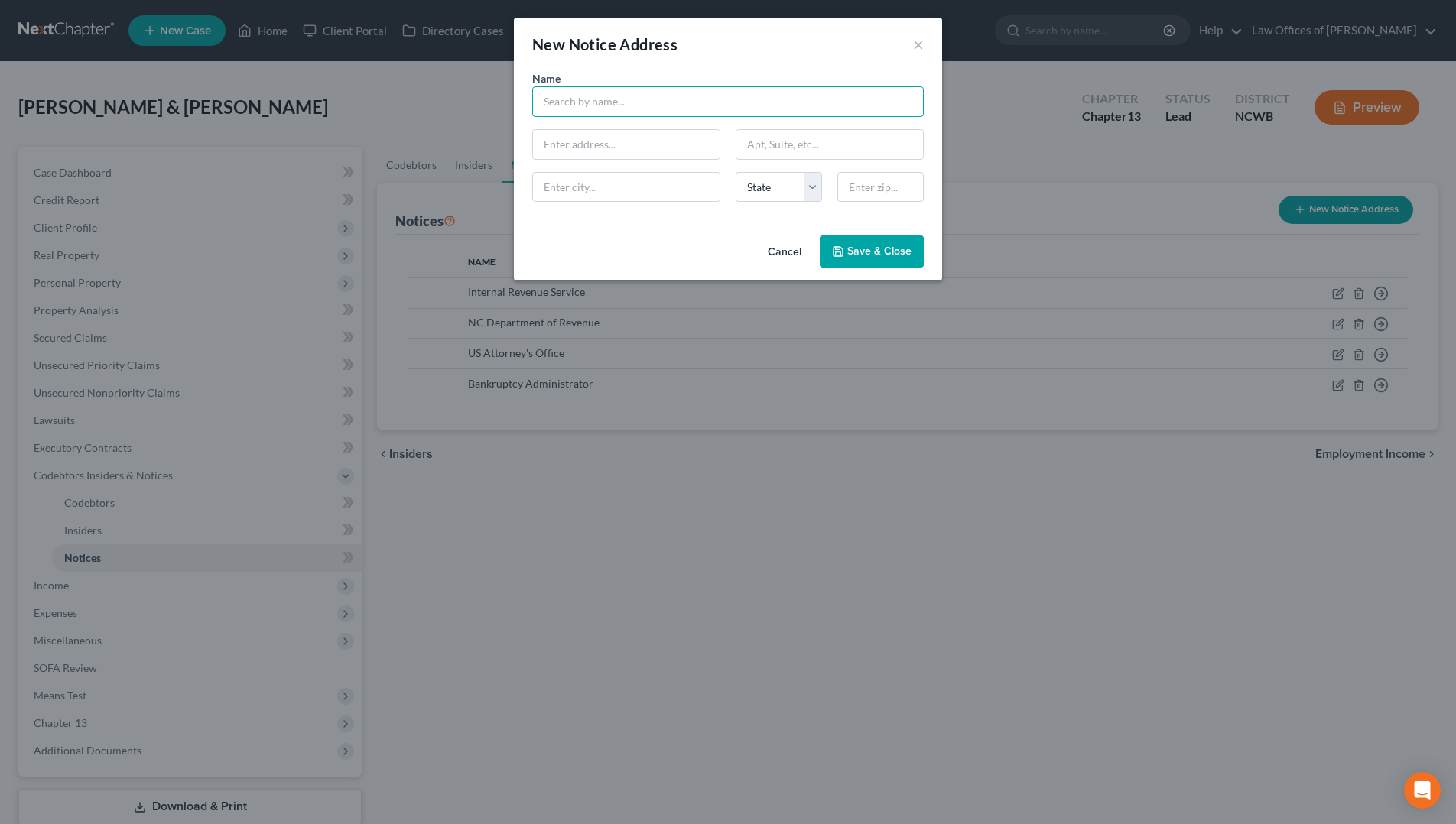
click at [757, 110] on input "text" at bounding box center [728, 101] width 391 height 31
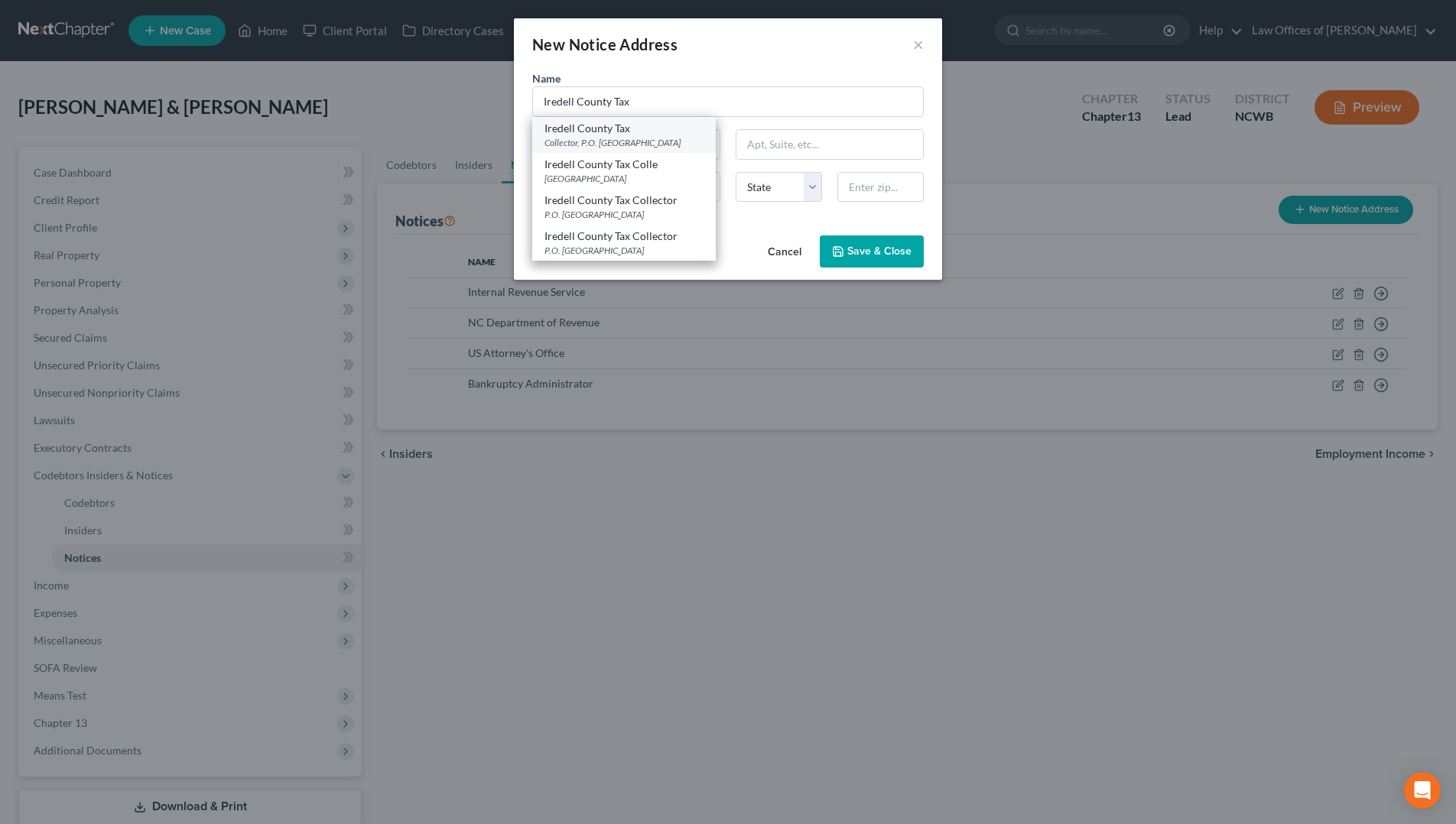
click at [654, 139] on div "Collector, P.O. [GEOGRAPHIC_DATA]" at bounding box center [624, 143] width 159 height 13
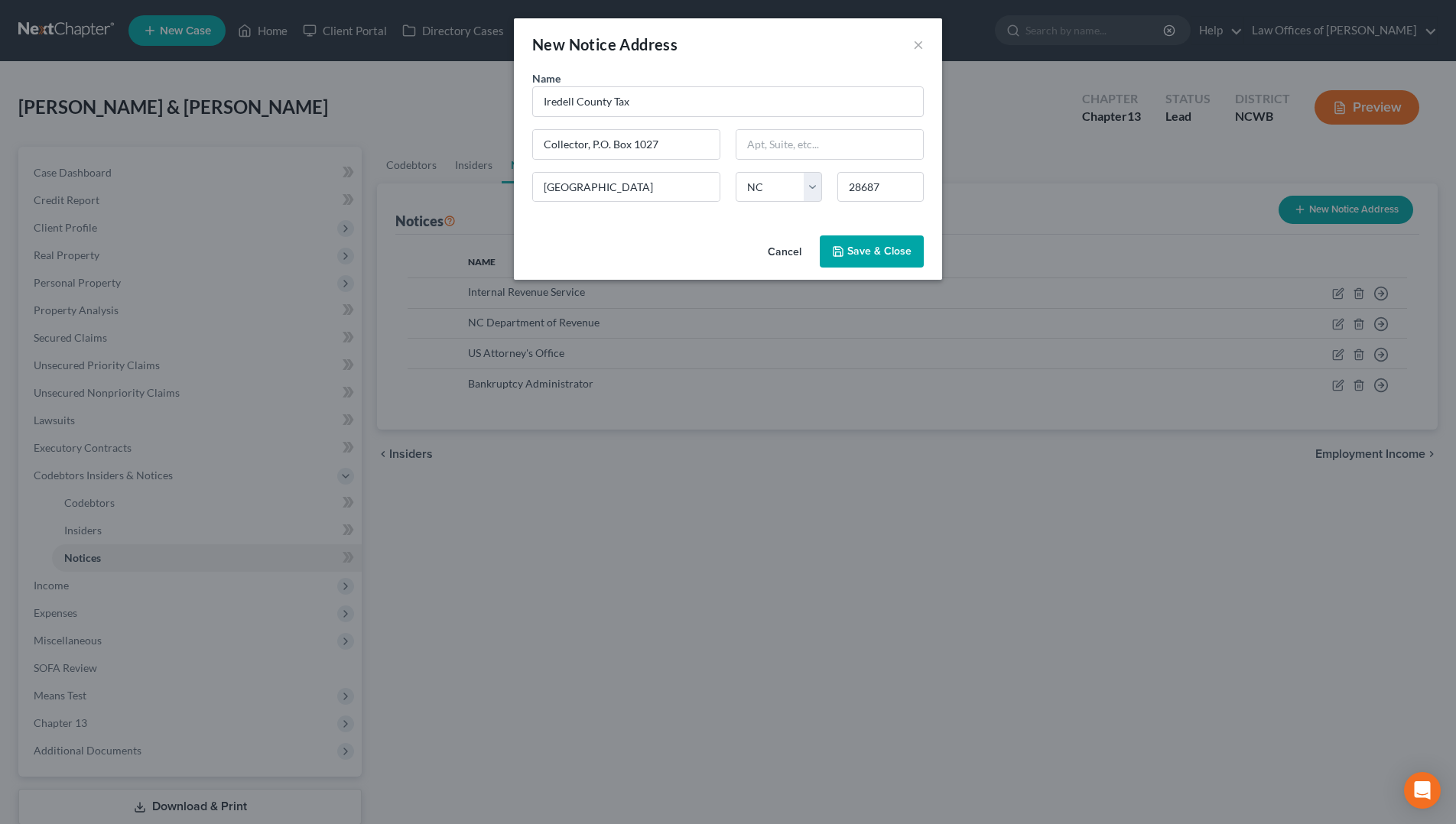
click at [870, 247] on span "Save & Close" at bounding box center [879, 251] width 64 height 13
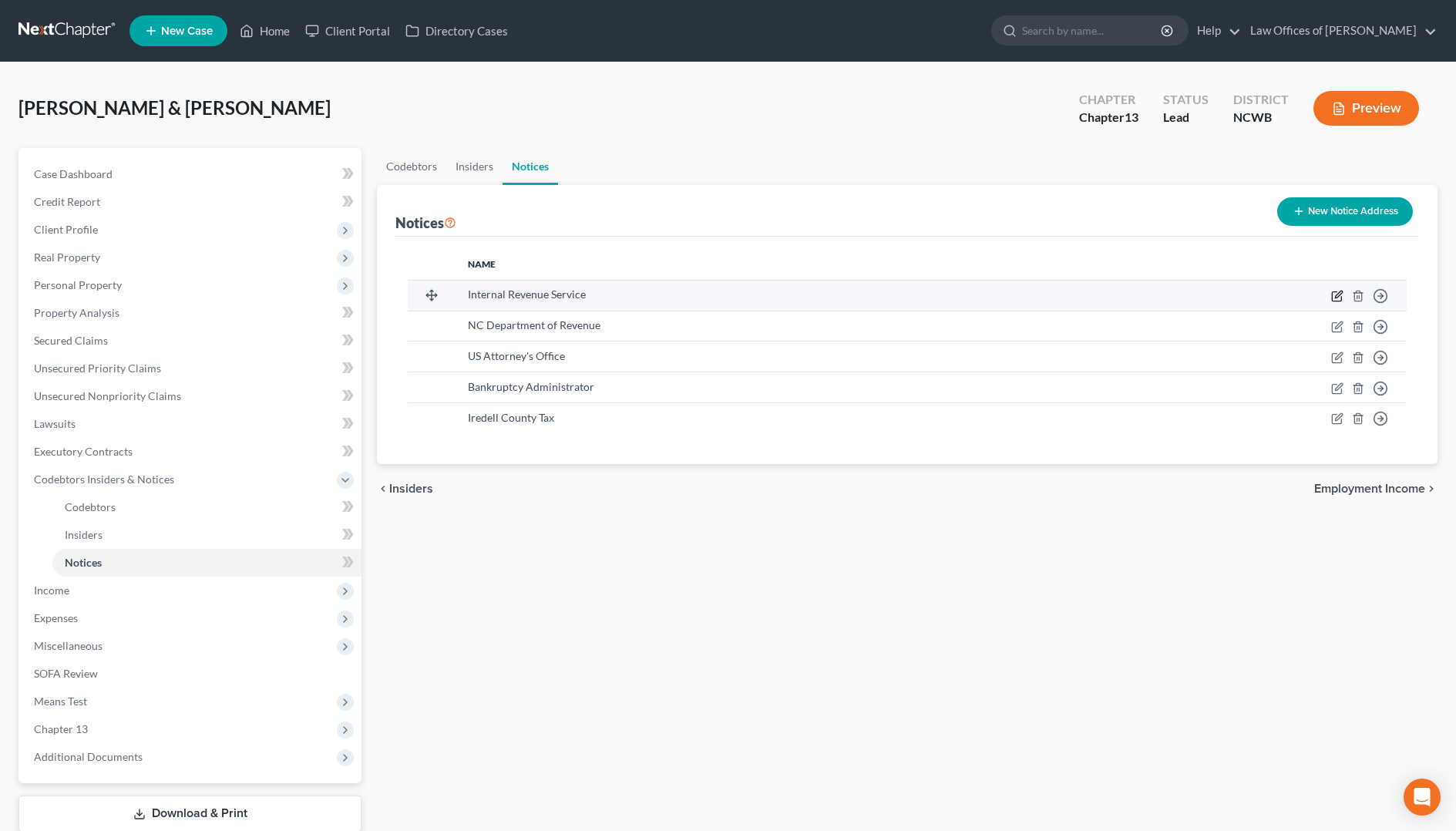
click at [1339, 299] on icon "button" at bounding box center [1337, 297] width 13 height 13
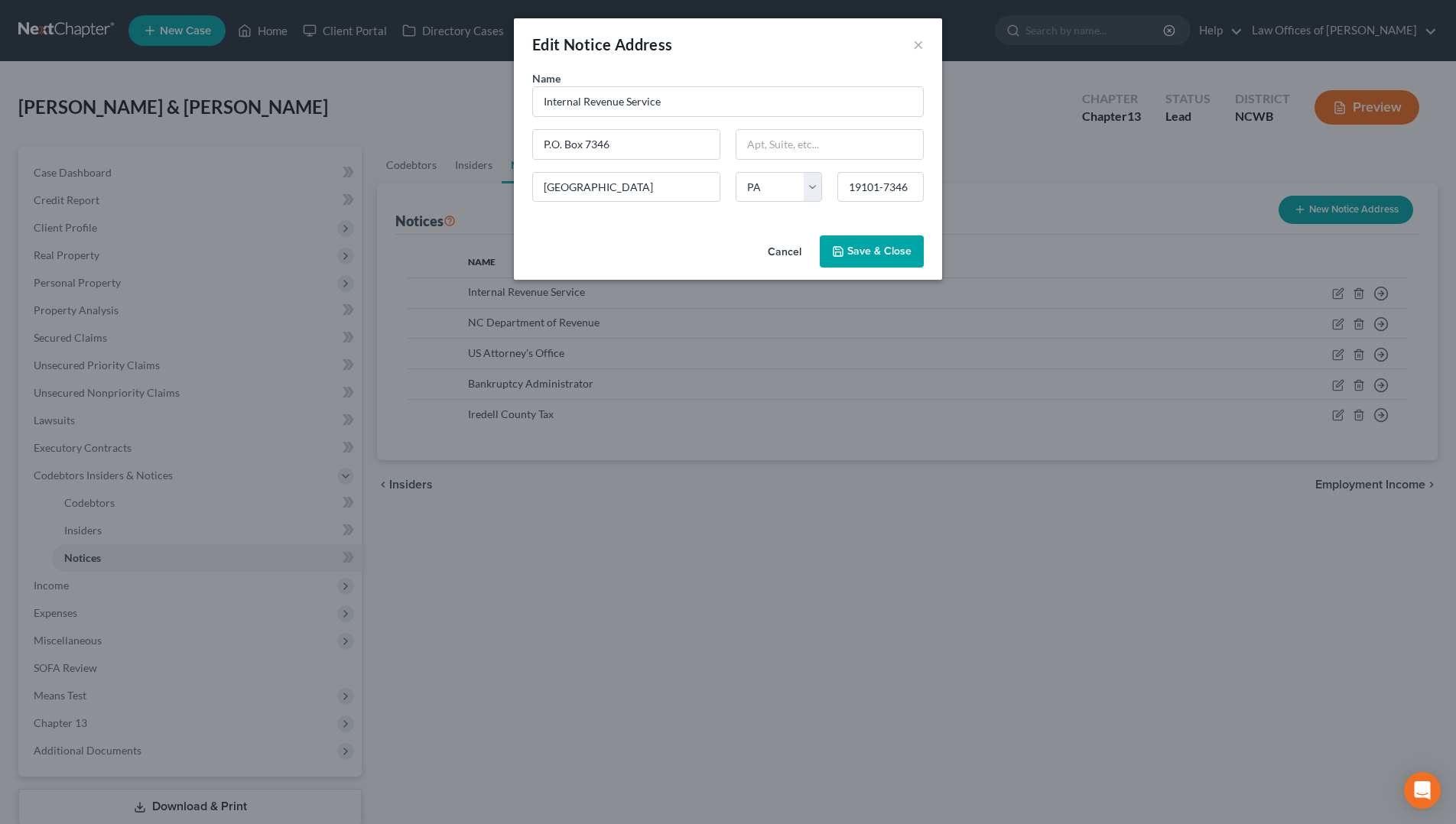
click at [850, 243] on button "Save & Close" at bounding box center [872, 251] width 104 height 32
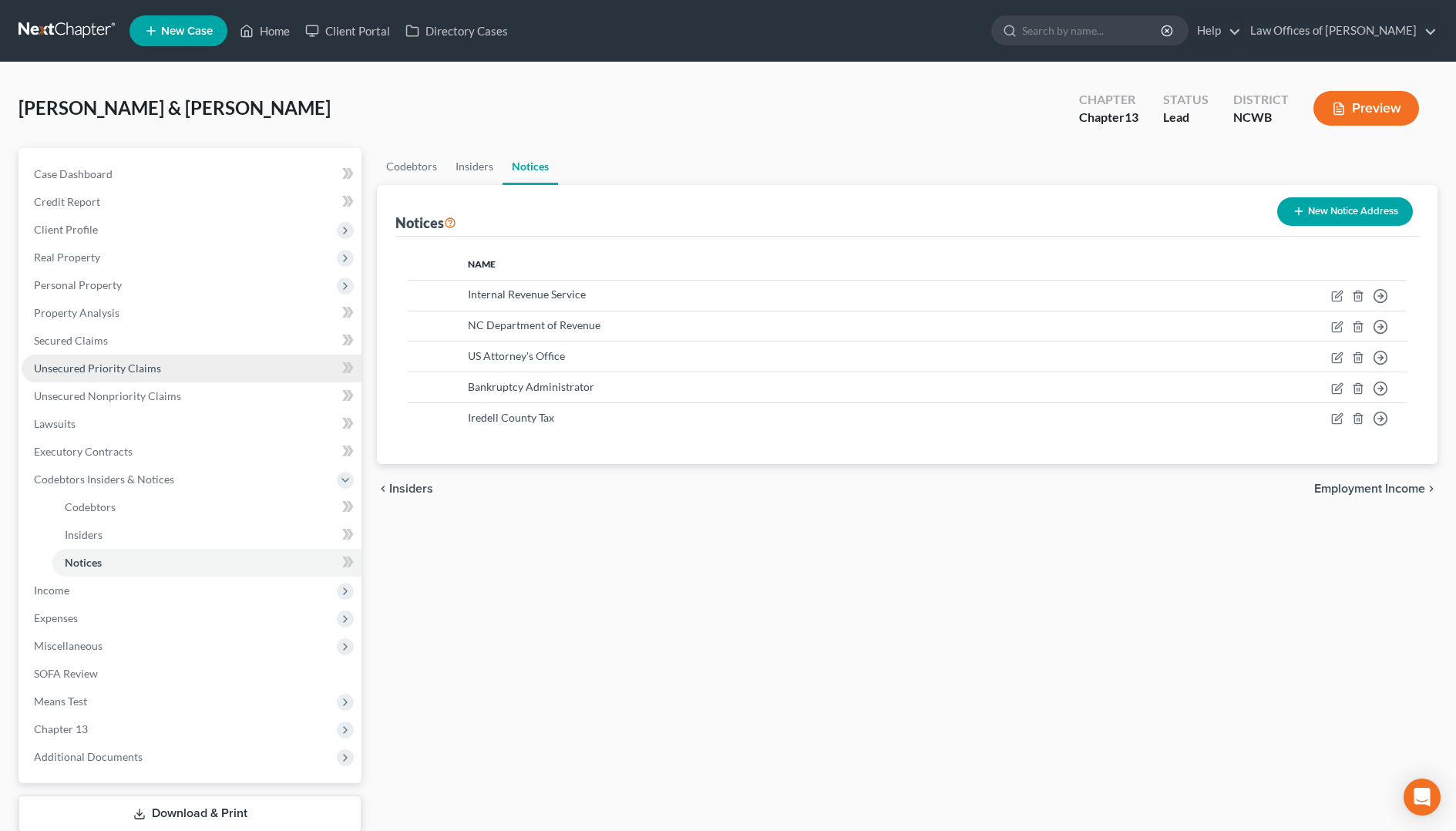
click at [118, 373] on span "Unsecured Priority Claims" at bounding box center [97, 368] width 127 height 13
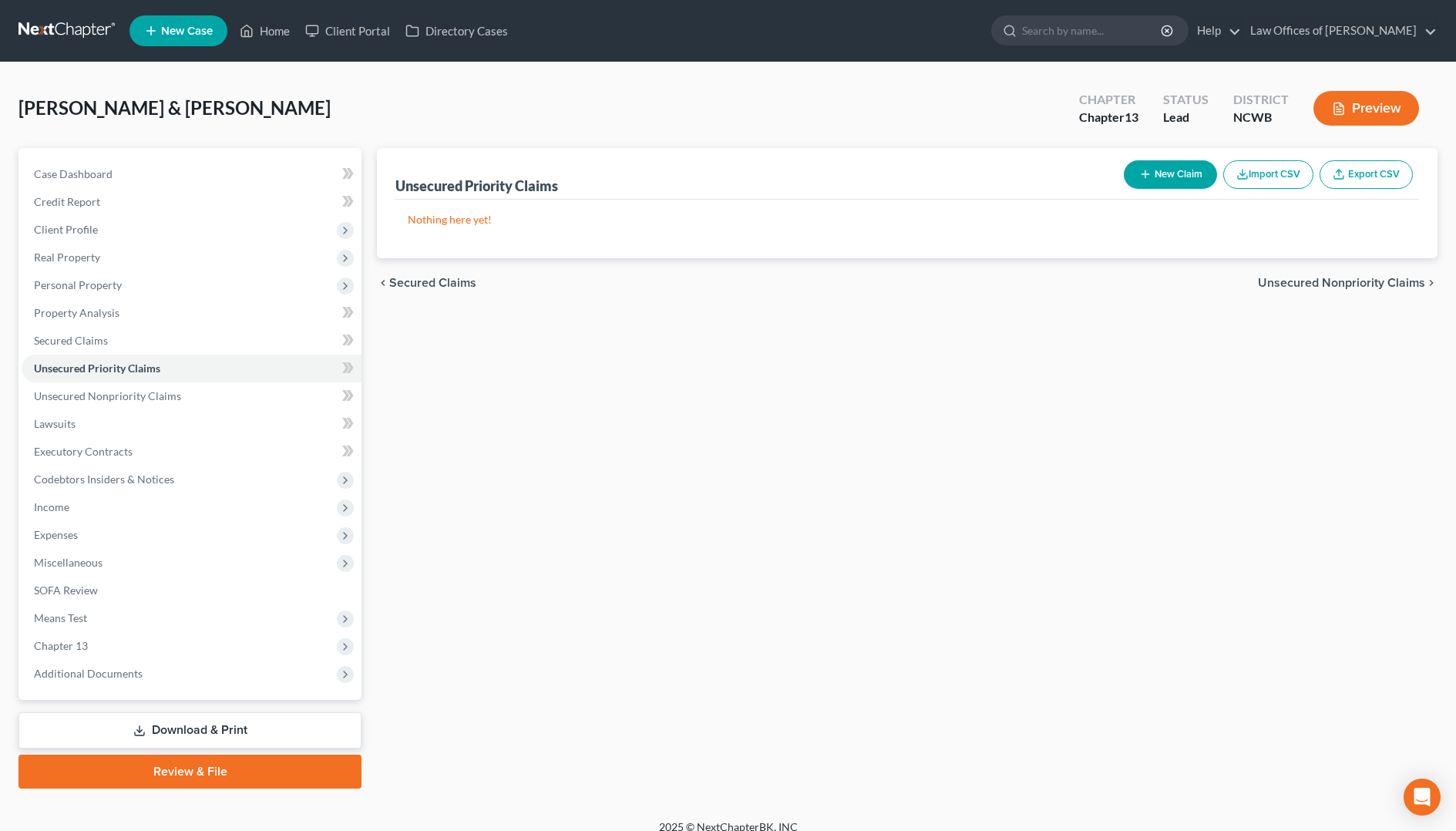
click at [1186, 176] on button "New Claim" at bounding box center [1170, 175] width 93 height 28
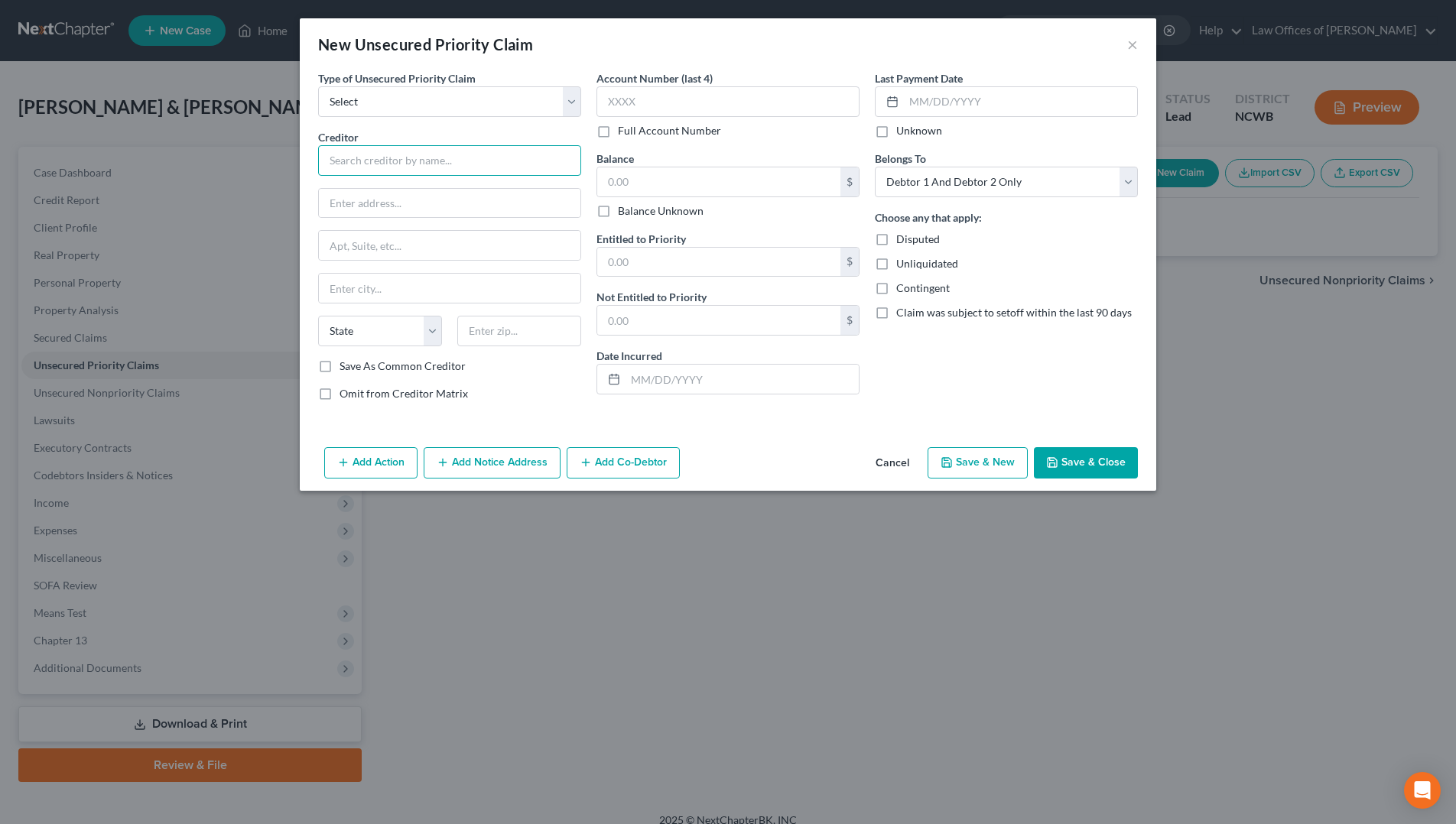
click at [456, 166] on input "text" at bounding box center [450, 160] width 263 height 31
click at [496, 104] on select "Select Taxes & Other Government Units Domestic Support Obligations Extensions o…" at bounding box center [450, 101] width 263 height 31
click at [318, 86] on select "Select Taxes & Other Government Units Domestic Support Obligations Extensions o…" at bounding box center [450, 101] width 263 height 31
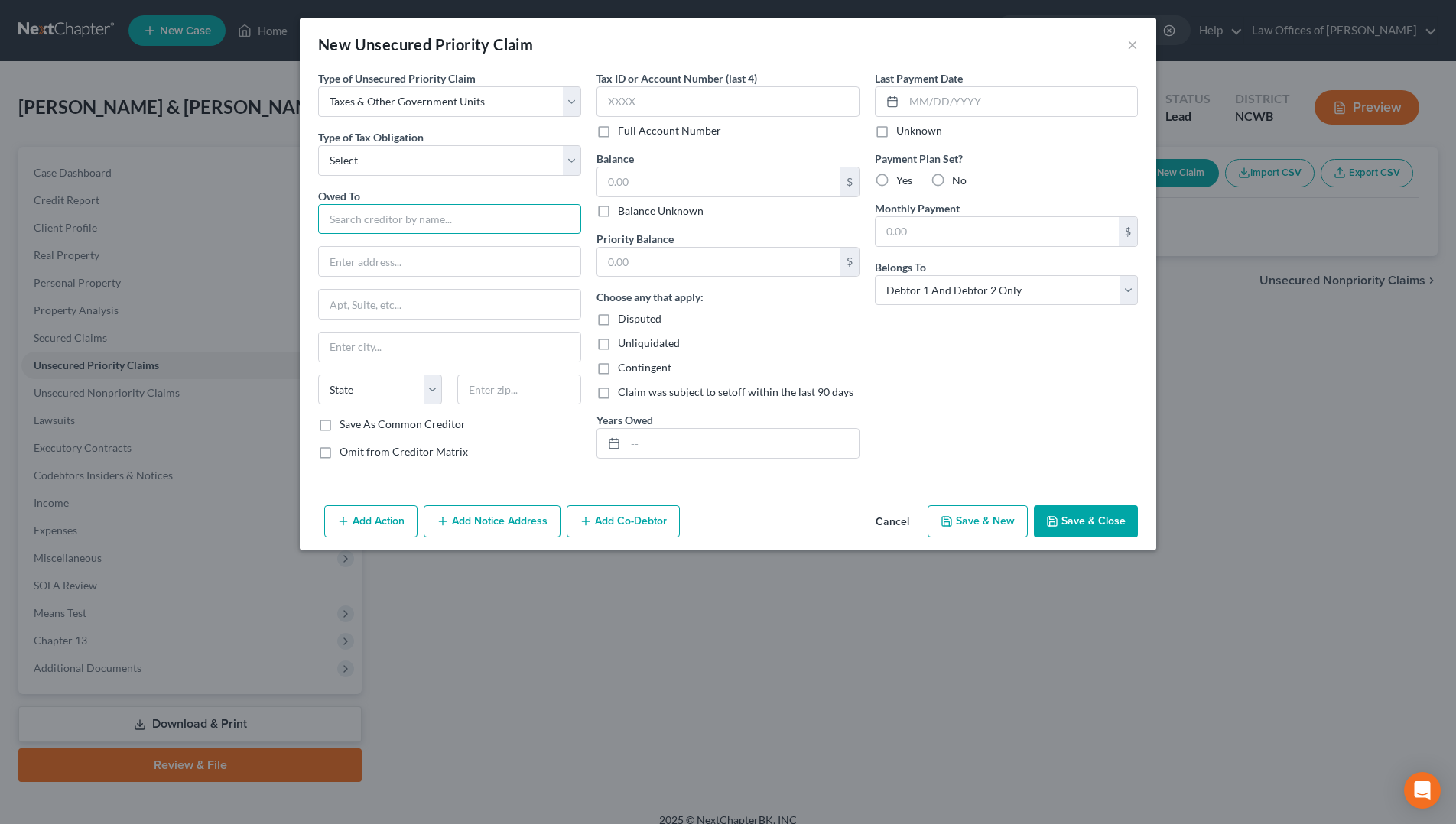
click at [435, 223] on input "text" at bounding box center [450, 219] width 263 height 31
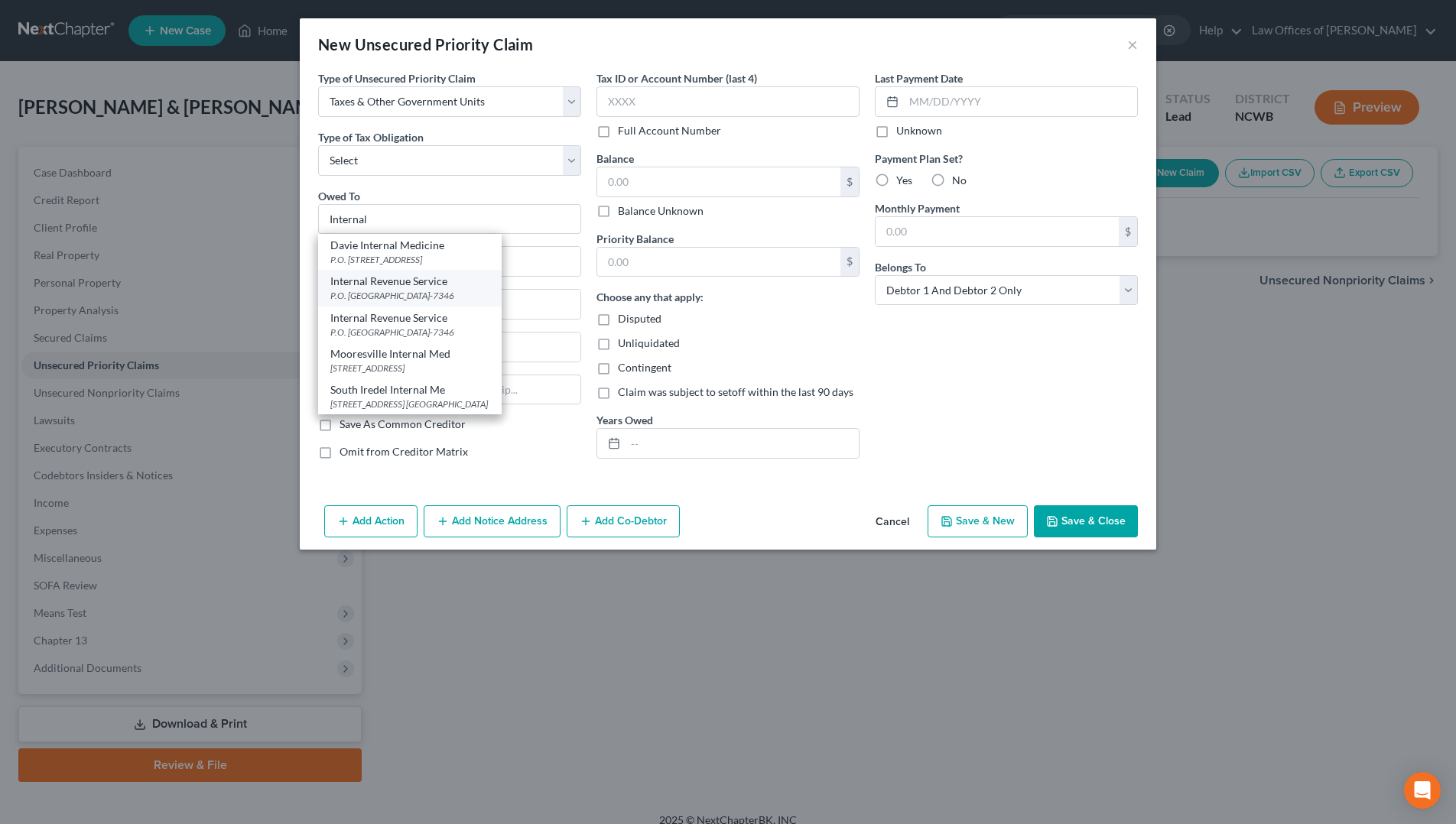
click at [384, 287] on div "Internal Revenue Service" at bounding box center [410, 281] width 159 height 15
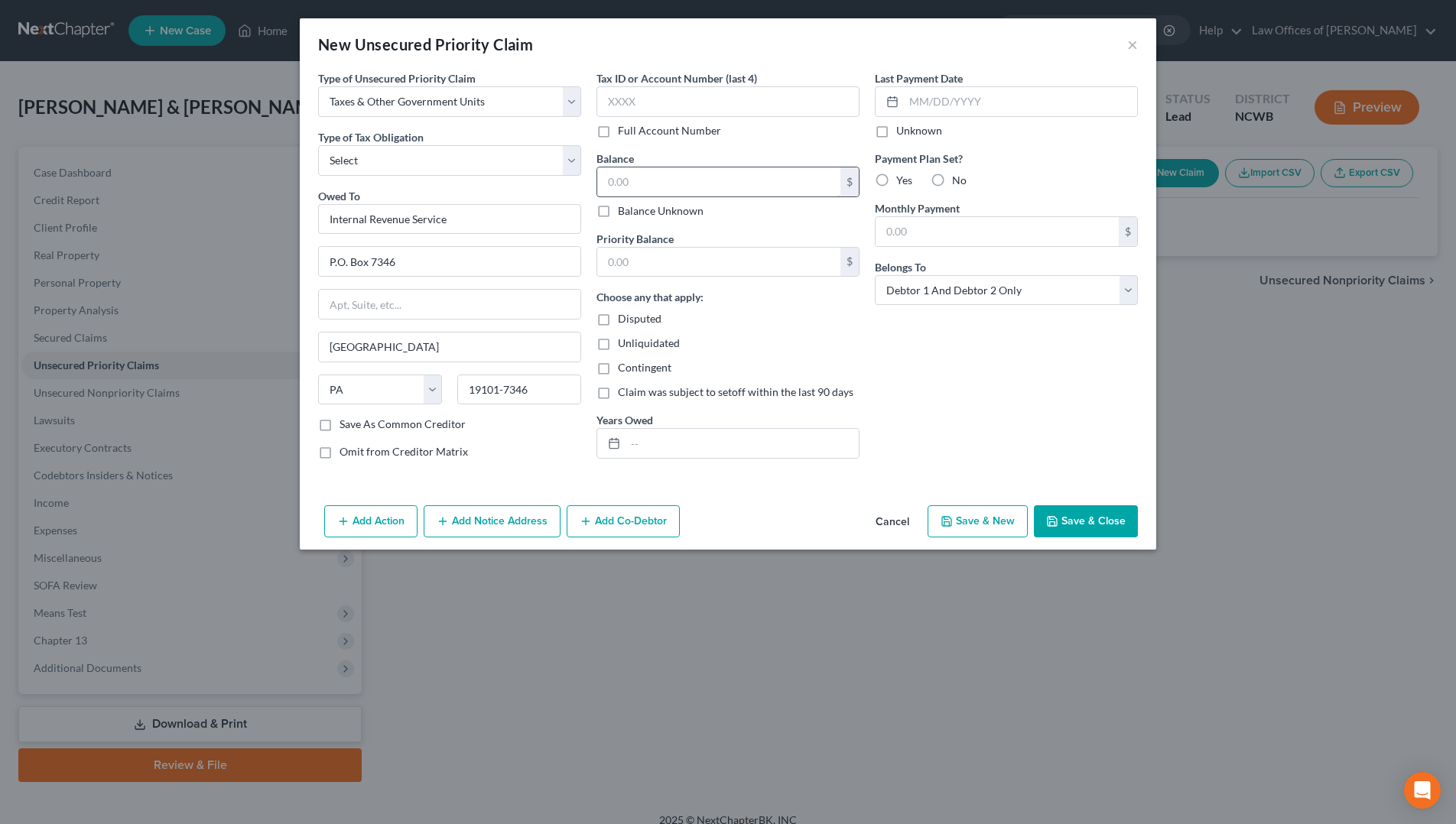
click at [664, 187] on input "text" at bounding box center [719, 182] width 243 height 29
click at [1066, 517] on button "Save & Close" at bounding box center [1086, 521] width 104 height 32
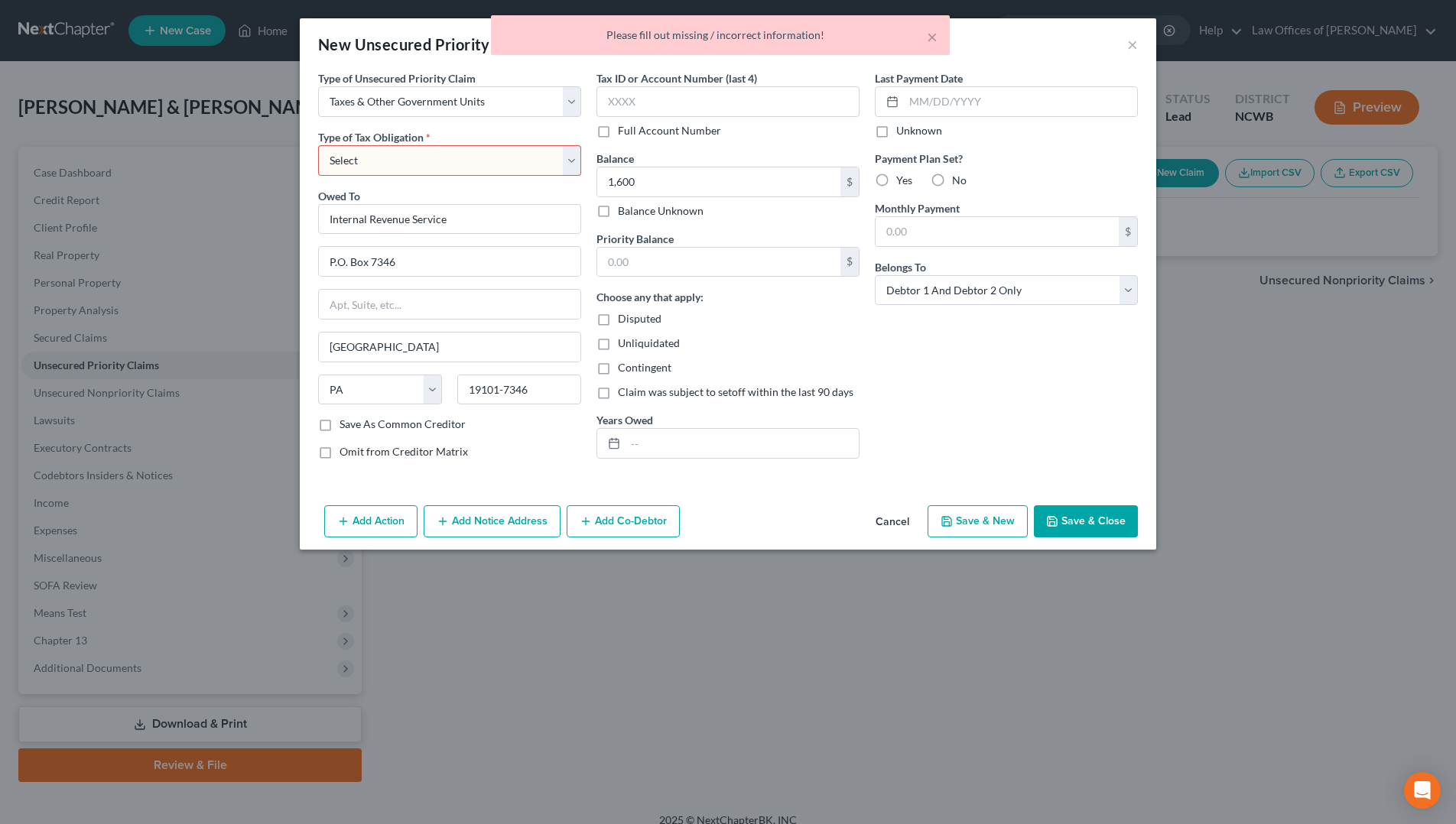
click at [420, 154] on select "Select Federal City State Franchise Tax Board Other" at bounding box center [450, 160] width 263 height 31
click at [318, 145] on select "Select Federal City State Franchise Tax Board Other" at bounding box center [450, 160] width 263 height 31
click at [1076, 519] on button "Save & Close" at bounding box center [1086, 521] width 104 height 32
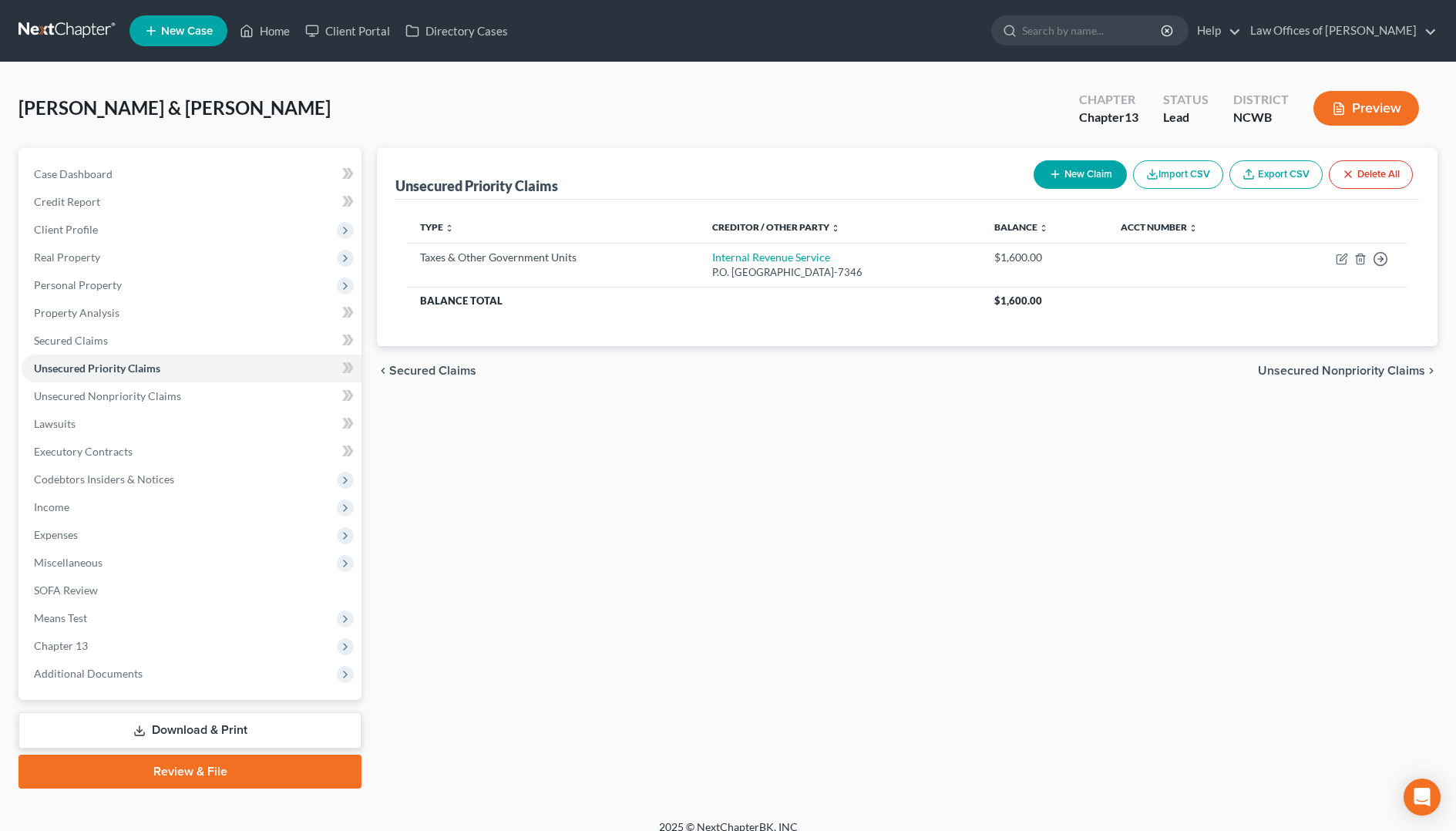
click at [1094, 178] on button "New Claim" at bounding box center [1080, 175] width 93 height 28
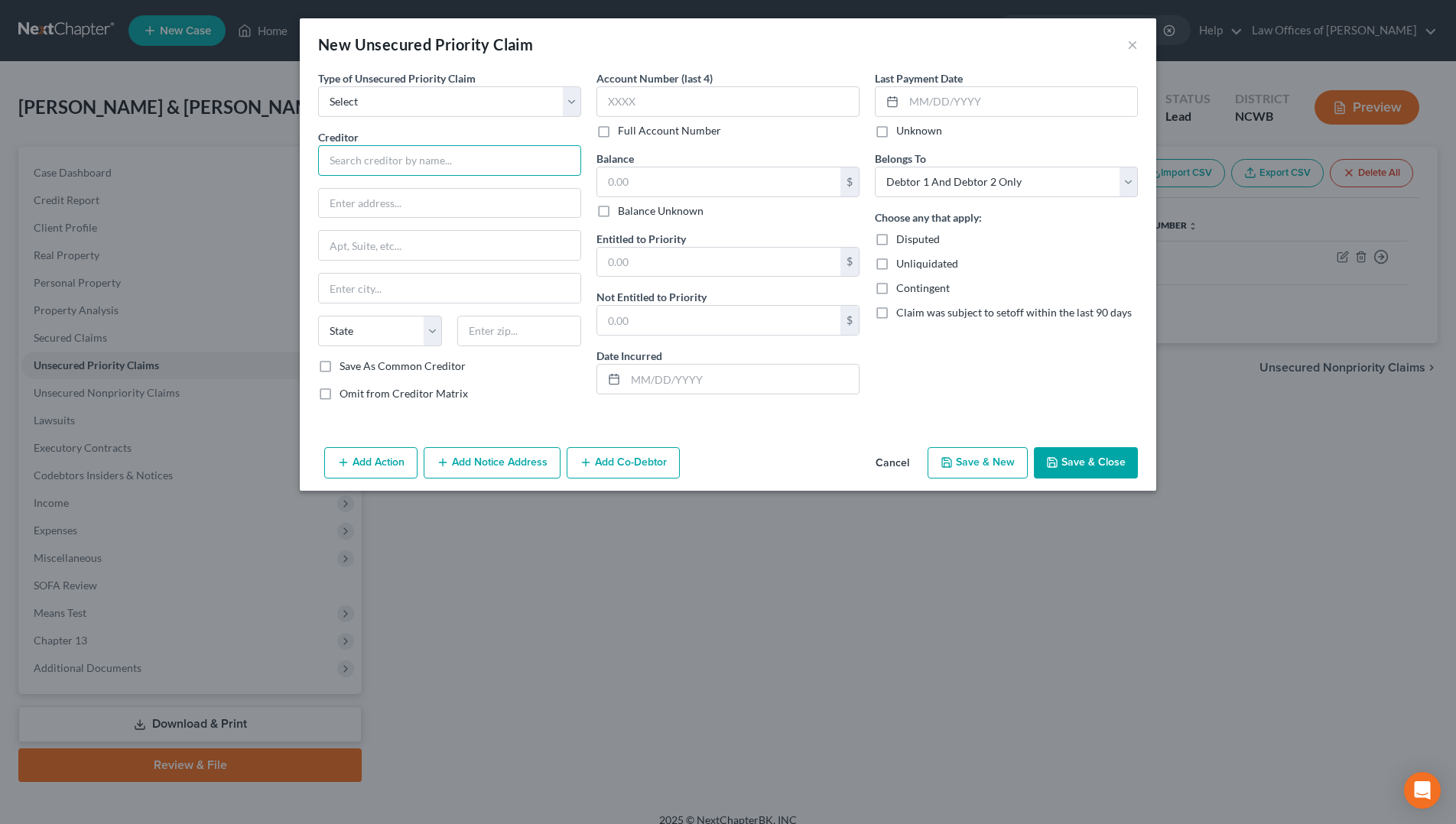
click at [462, 174] on input "text" at bounding box center [450, 160] width 263 height 31
click at [466, 104] on select "Select Taxes & Other Government Units Domestic Support Obligations Extensions o…" at bounding box center [450, 101] width 263 height 31
click at [318, 86] on select "Select Taxes & Other Government Units Domestic Support Obligations Extensions o…" at bounding box center [450, 101] width 263 height 31
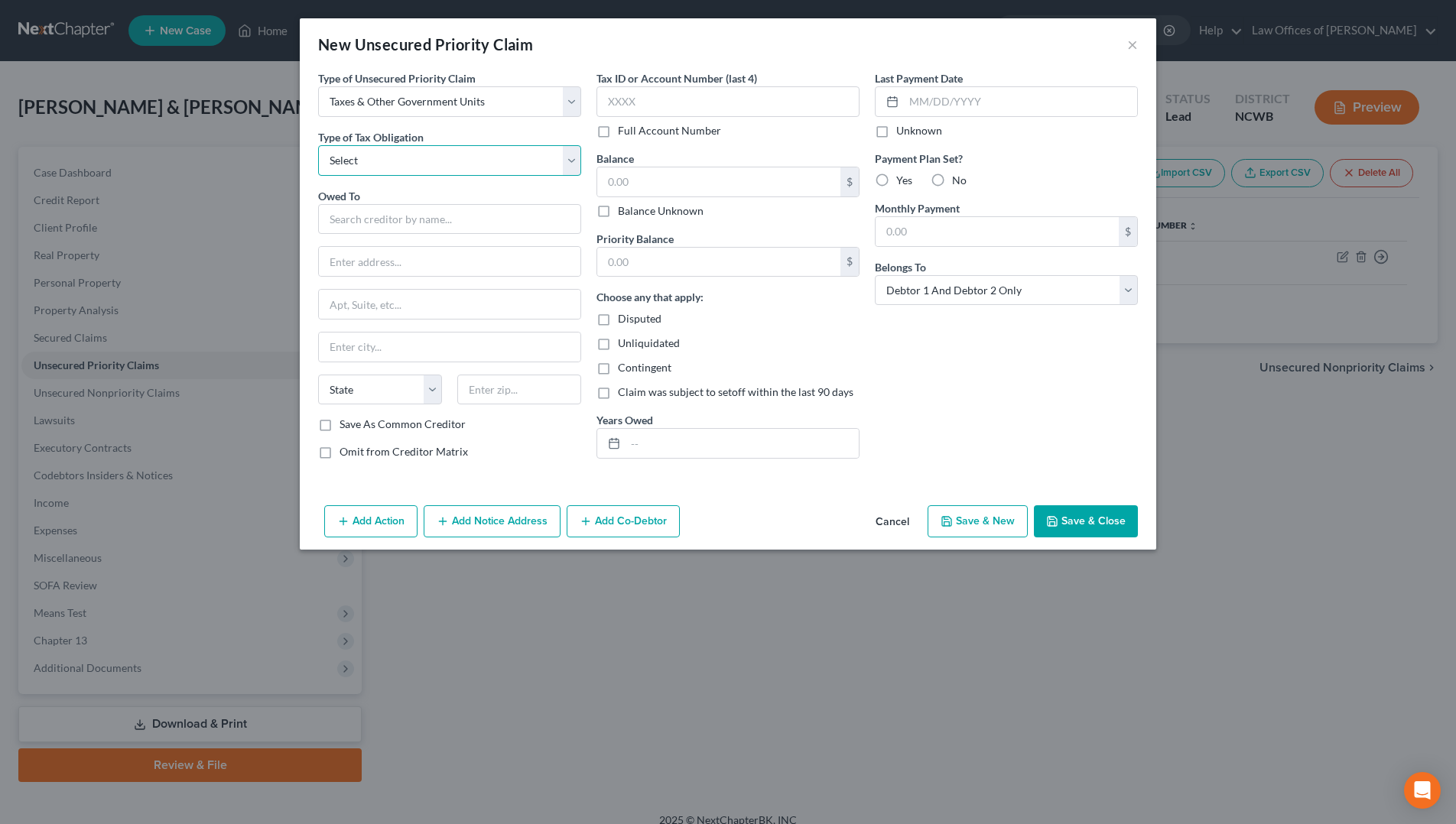
click at [435, 164] on select "Select Federal City State Franchise Tax Board Other" at bounding box center [450, 160] width 263 height 31
click at [318, 145] on select "Select Federal City State Franchise Tax Board Other" at bounding box center [450, 160] width 263 height 31
click at [515, 208] on input "text" at bounding box center [450, 219] width 263 height 31
click at [634, 187] on input "text" at bounding box center [719, 182] width 243 height 29
click at [449, 230] on input "text" at bounding box center [450, 219] width 263 height 31
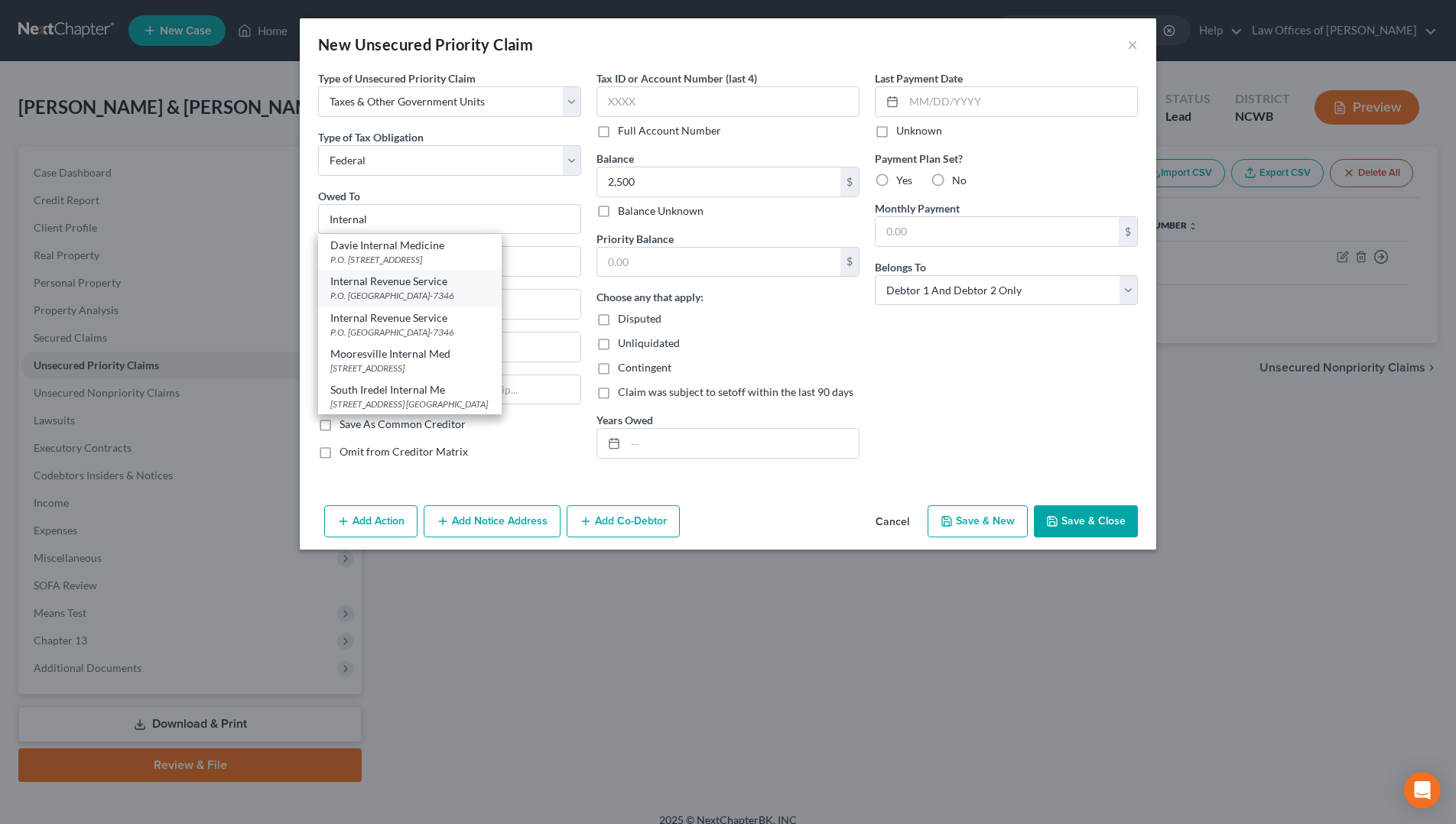
click at [417, 285] on div "Internal Revenue Service" at bounding box center [410, 281] width 159 height 15
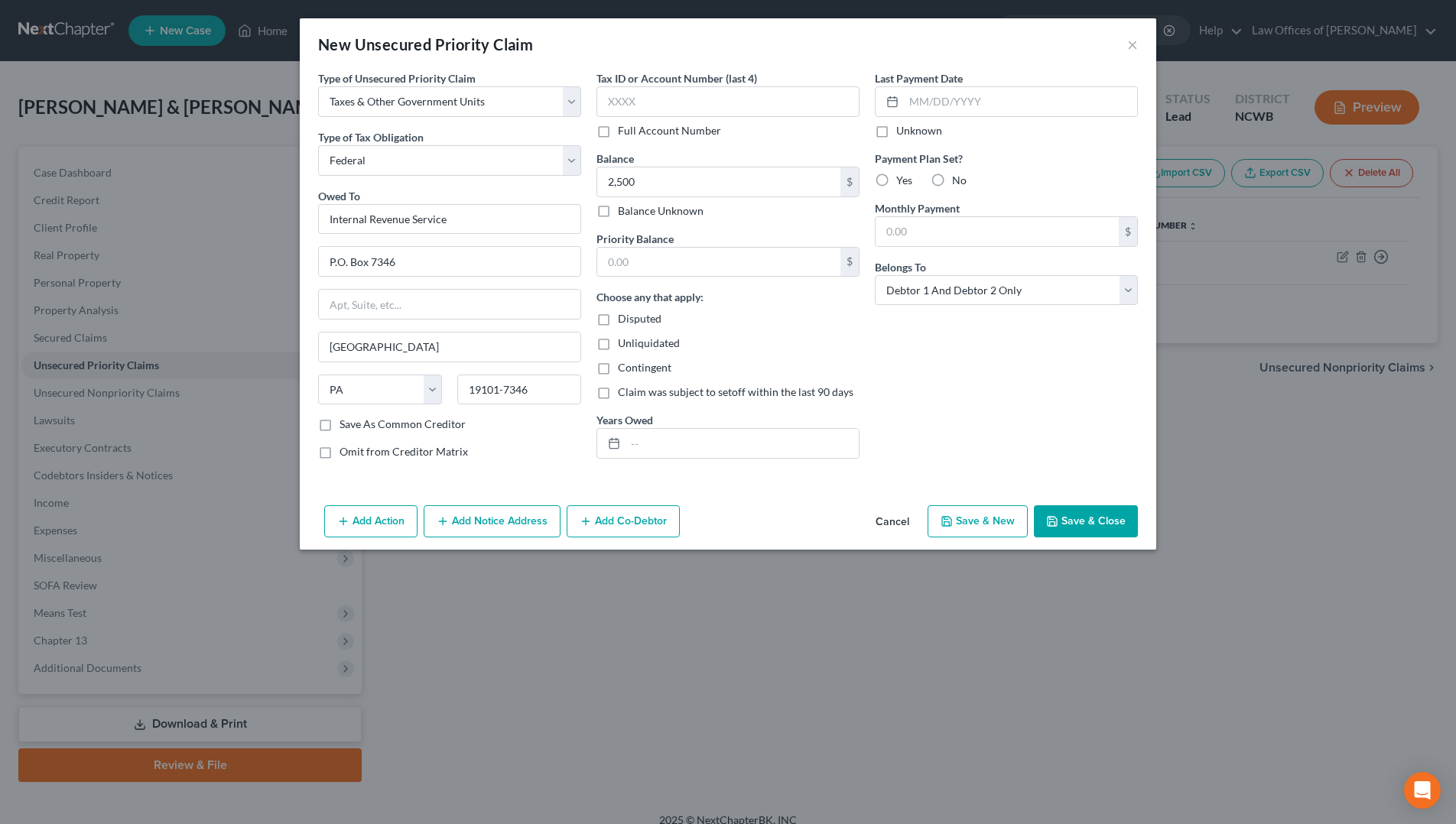
click at [1055, 514] on button "Save & Close" at bounding box center [1086, 521] width 104 height 32
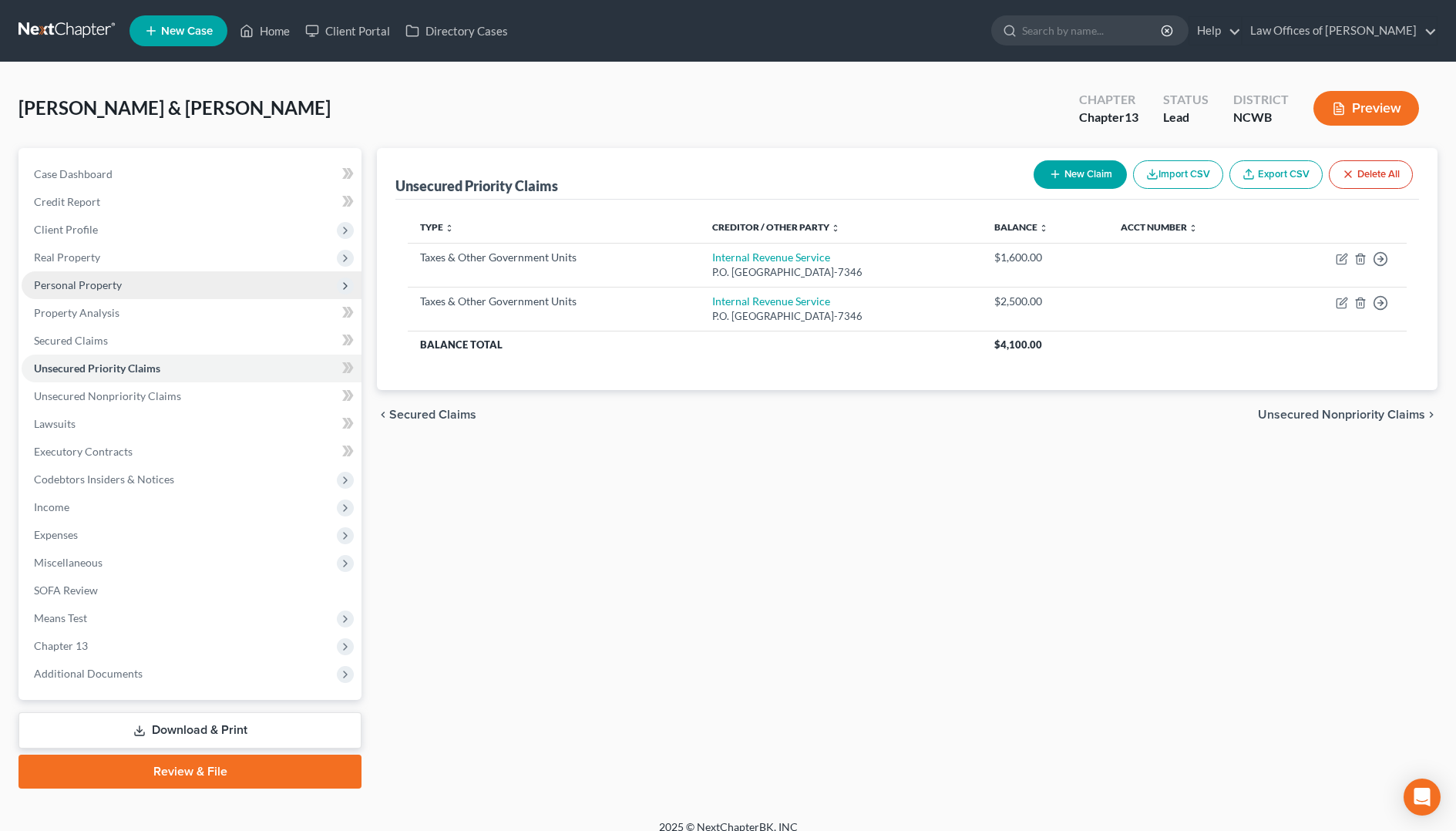
click at [54, 283] on span "Personal Property" at bounding box center [77, 285] width 88 height 13
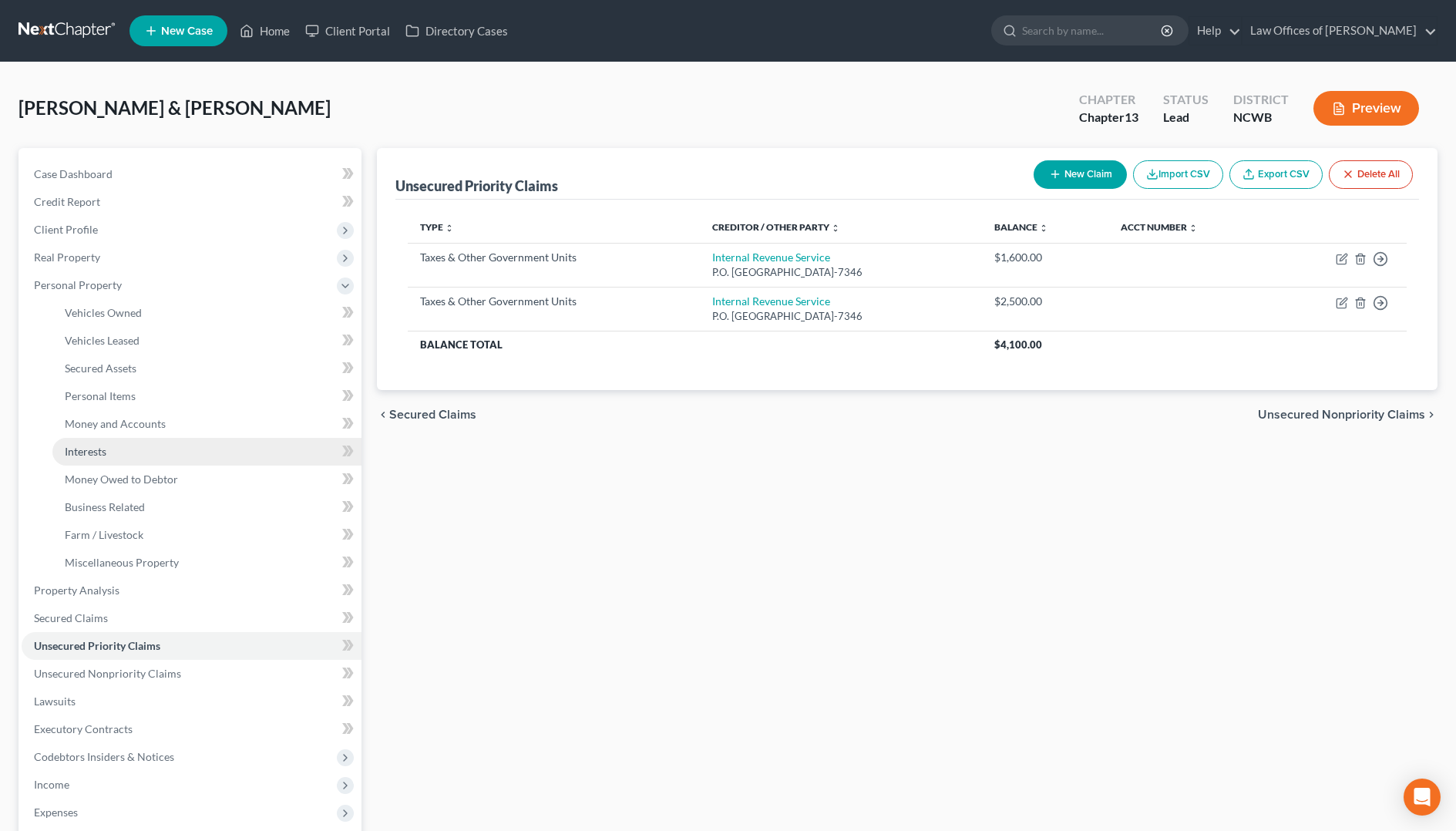
click at [90, 451] on span "Interests" at bounding box center [85, 451] width 42 height 13
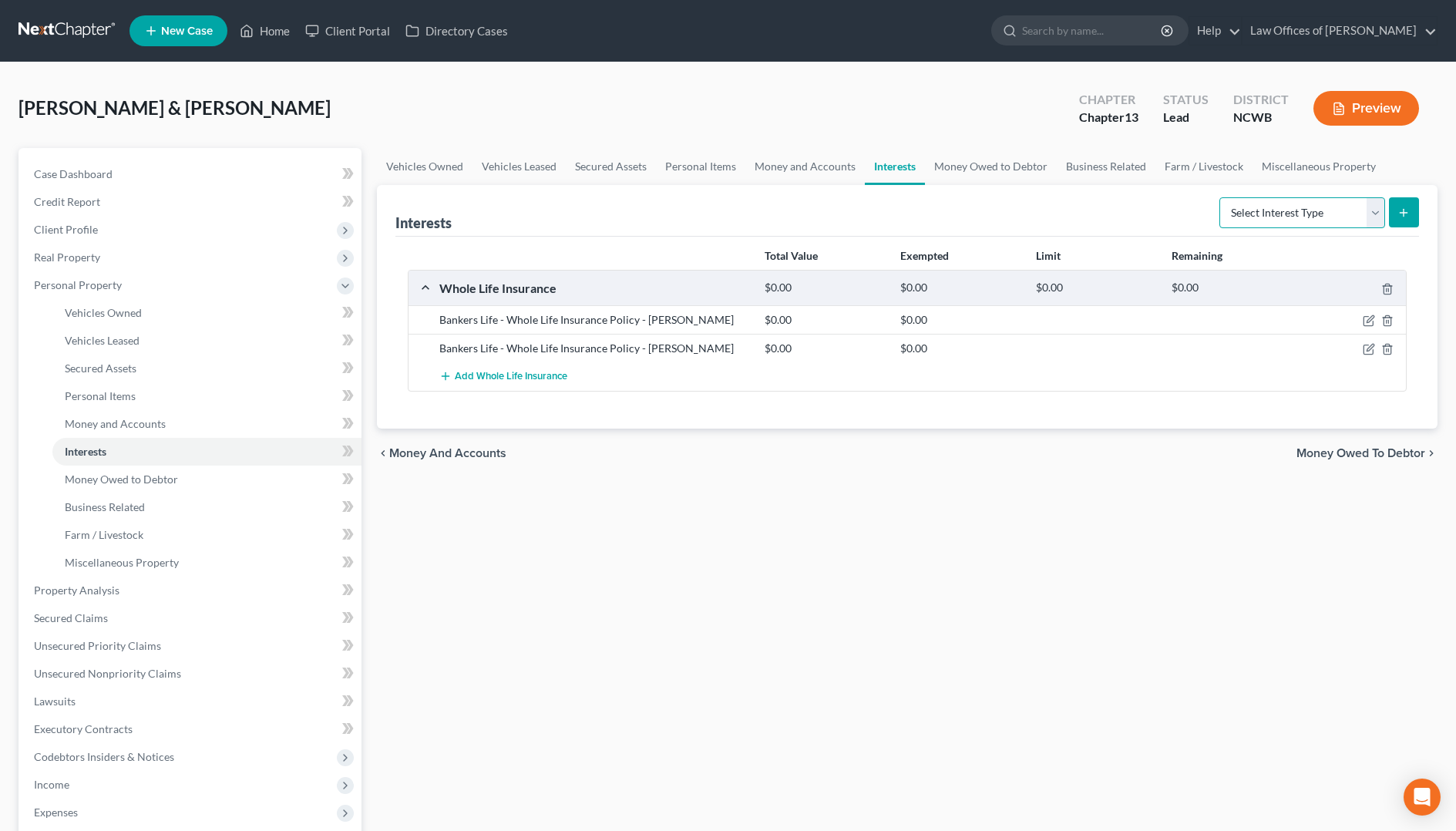
click at [1376, 216] on select "Select Interest Type 401K Annuity Bond Education IRA Government Bond Government…" at bounding box center [1302, 213] width 166 height 31
click at [1220, 198] on select "Select Interest Type 401K Annuity Bond Education IRA Government Bond Government…" at bounding box center [1302, 213] width 166 height 31
click at [1401, 213] on icon "submit" at bounding box center [1404, 213] width 13 height 13
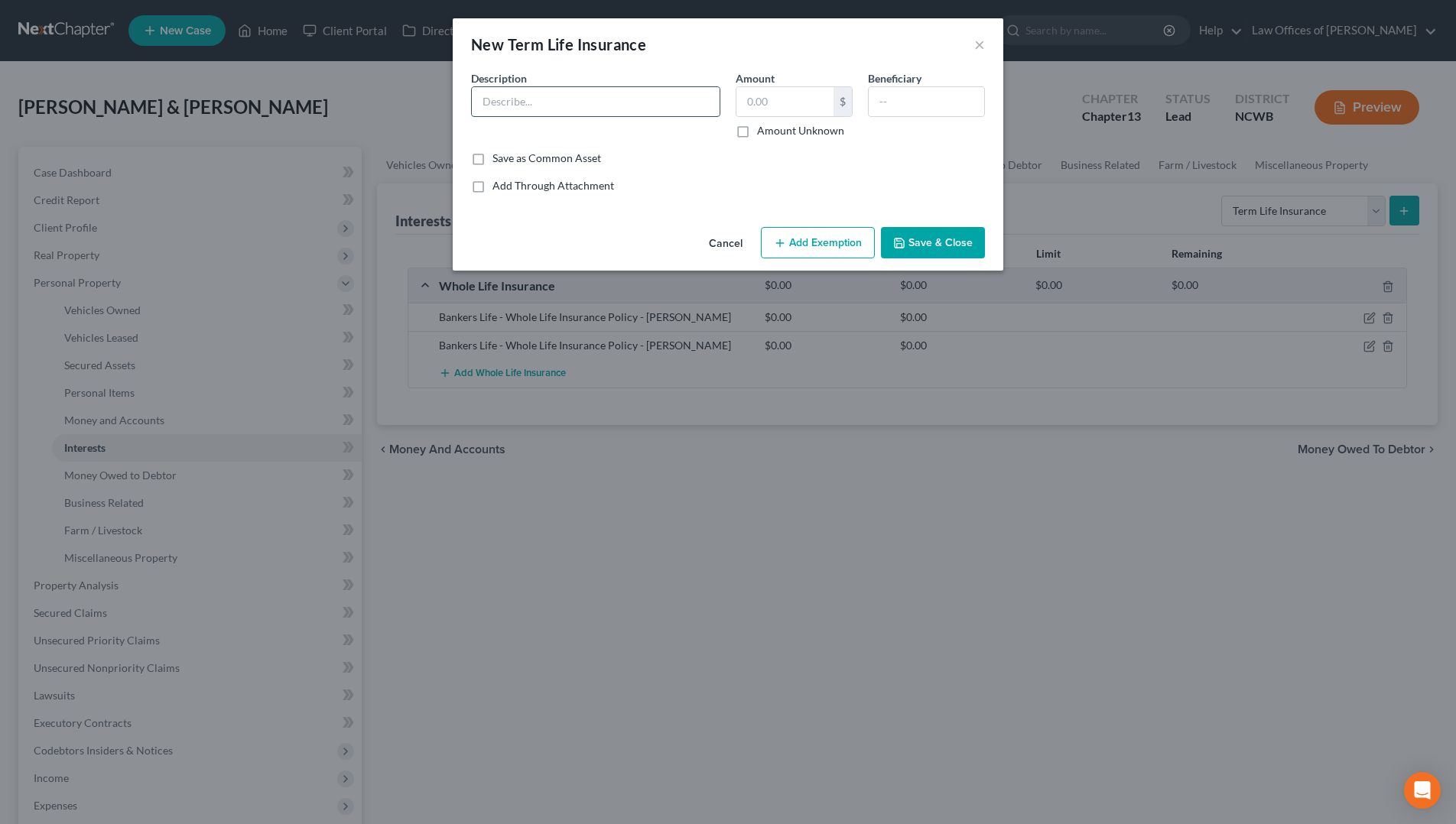
click at [526, 107] on input "text" at bounding box center [596, 101] width 248 height 29
click at [757, 132] on label "Amount Unknown" at bounding box center [800, 130] width 87 height 15
click at [763, 132] on input "Amount Unknown" at bounding box center [768, 128] width 10 height 10
click at [912, 234] on button "Save & Close" at bounding box center [933, 243] width 104 height 32
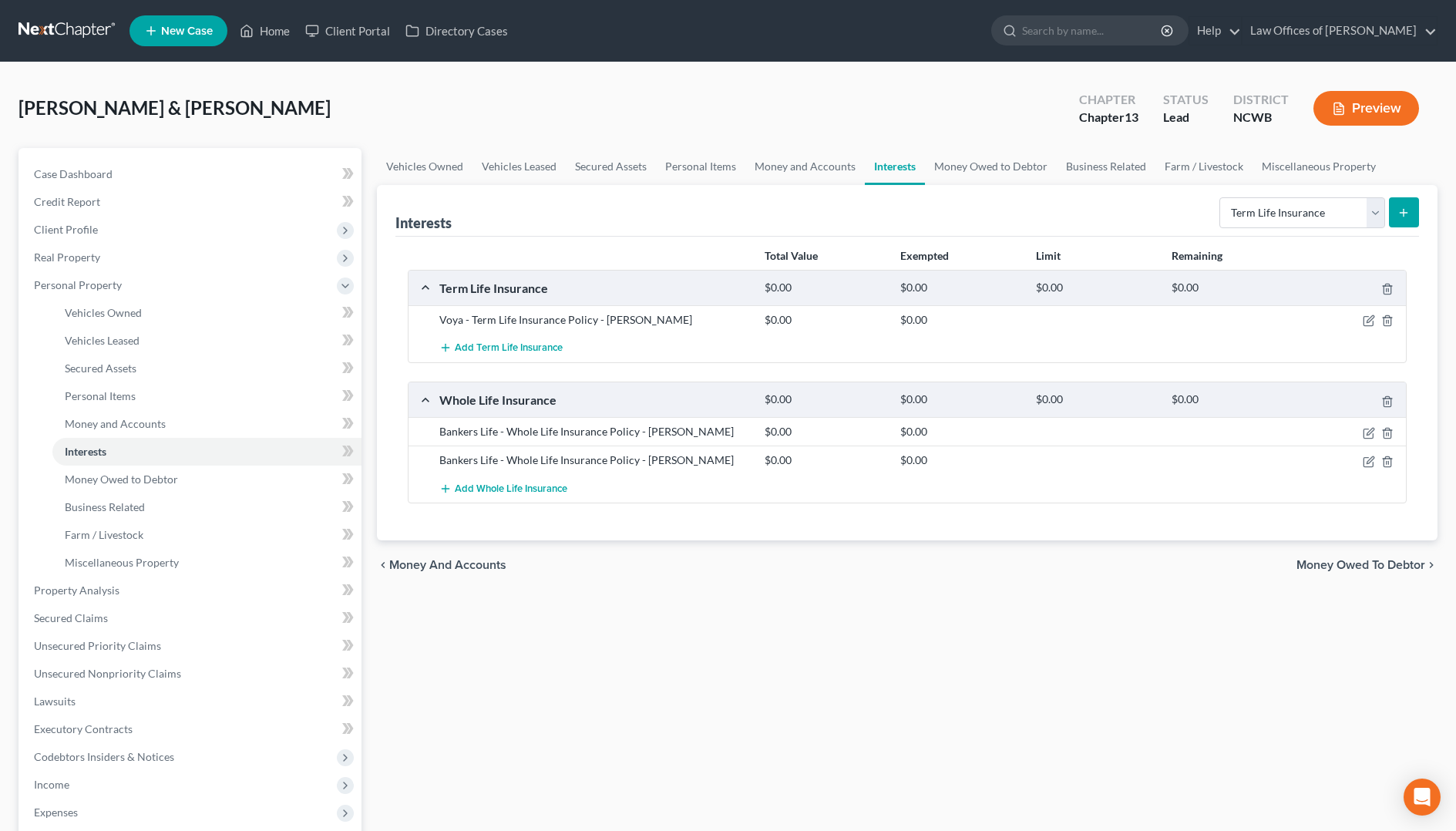
click at [1400, 219] on button "submit" at bounding box center [1404, 213] width 30 height 30
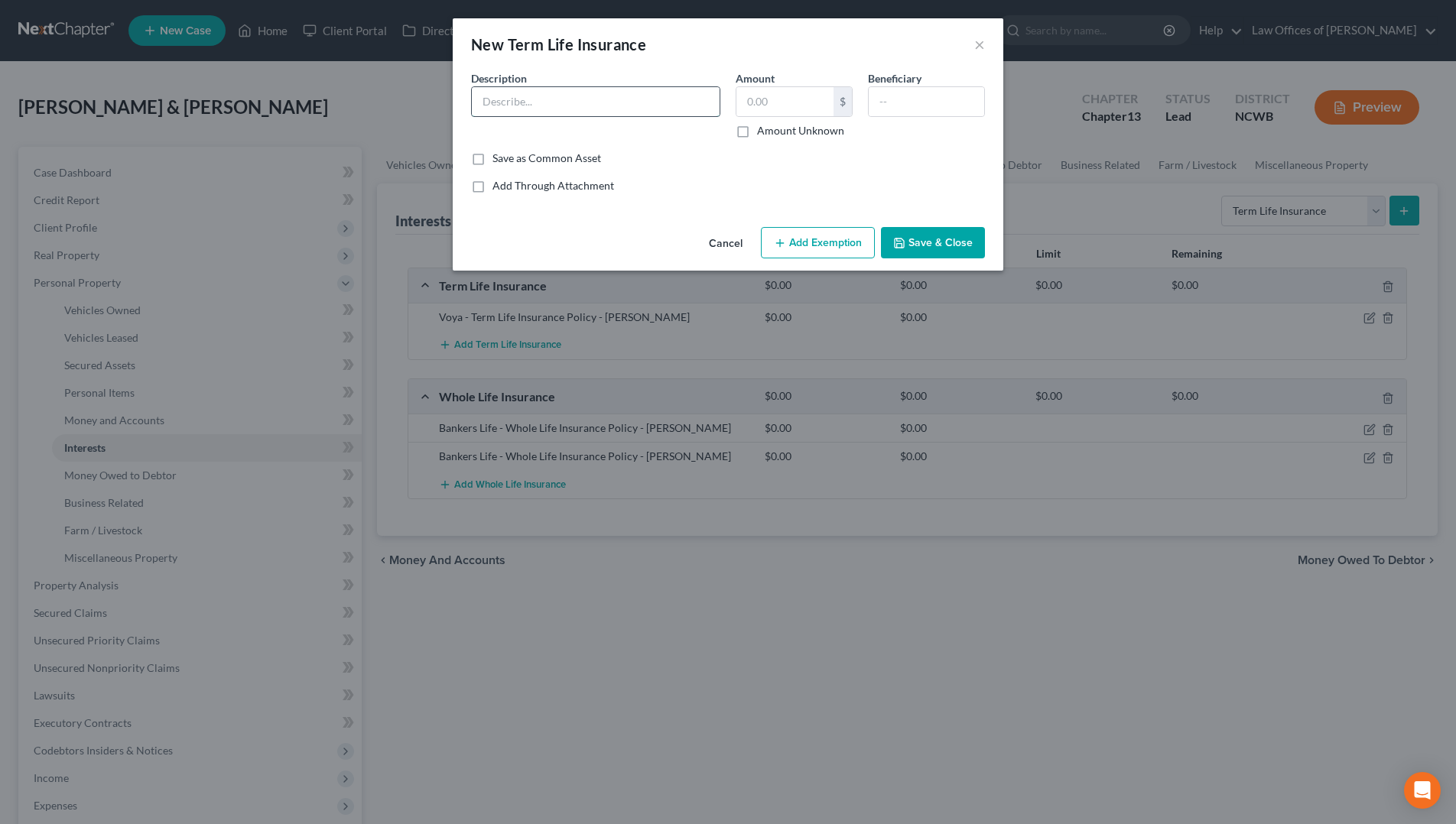
click at [593, 93] on input "text" at bounding box center [596, 101] width 248 height 29
click at [757, 130] on label "Amount Unknown" at bounding box center [800, 130] width 87 height 15
click at [763, 130] on input "Amount Unknown" at bounding box center [768, 128] width 10 height 10
click at [932, 245] on button "Save & Close" at bounding box center [933, 243] width 104 height 32
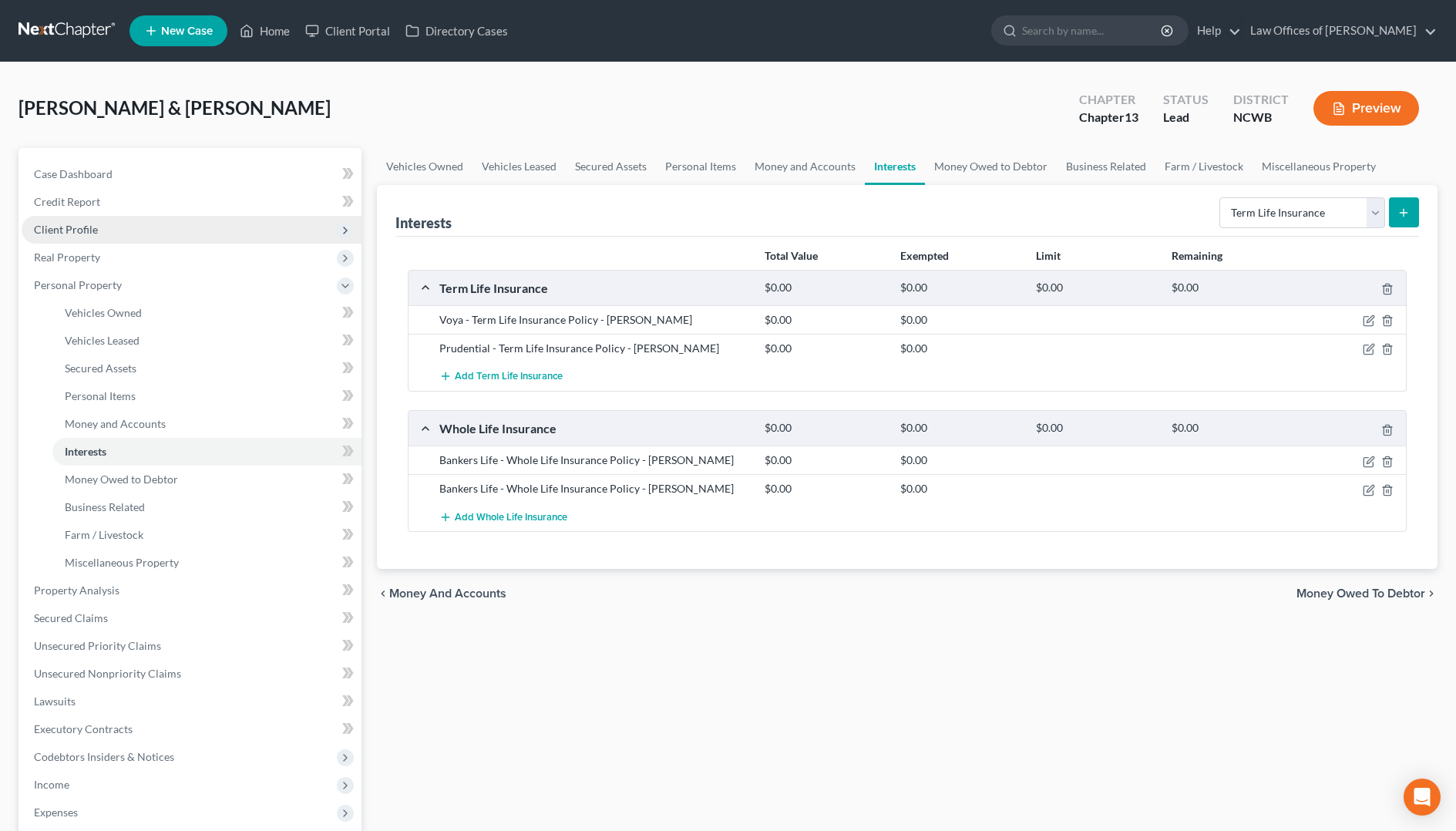
click at [83, 227] on span "Client Profile" at bounding box center [66, 229] width 64 height 13
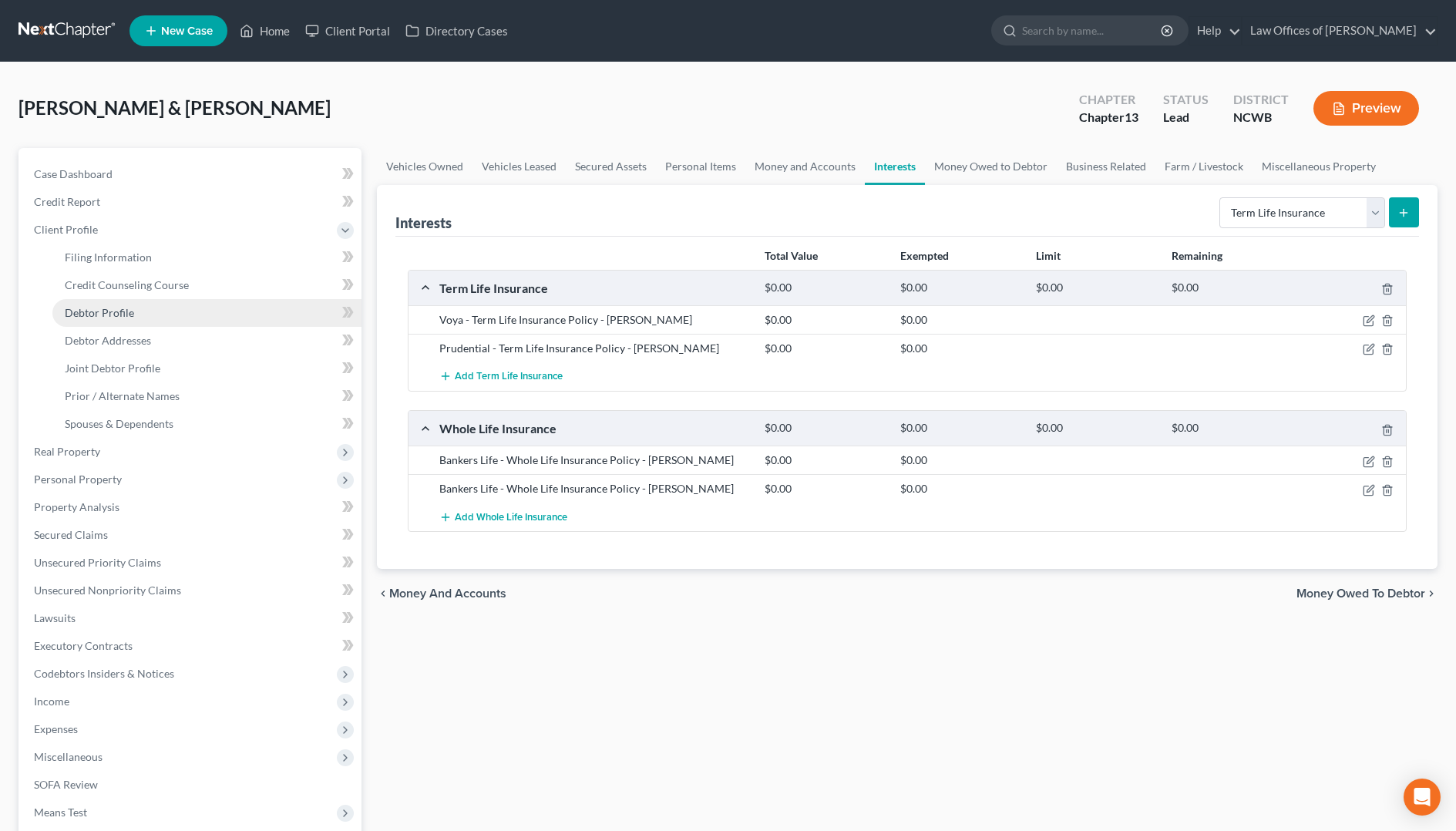
click at [96, 308] on span "Debtor Profile" at bounding box center [100, 312] width 70 height 13
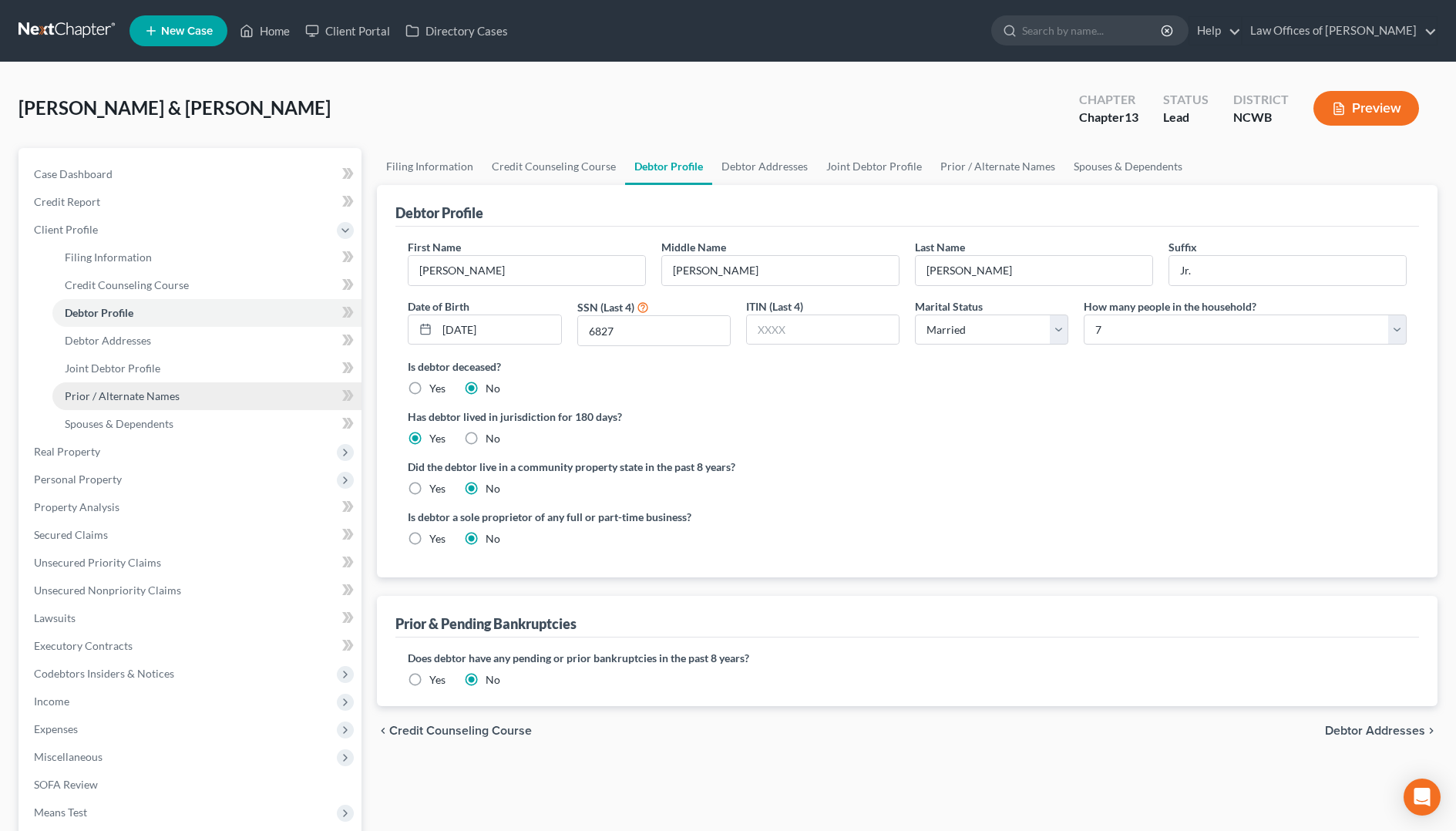
click at [130, 397] on span "Prior / Alternate Names" at bounding box center [122, 395] width 115 height 13
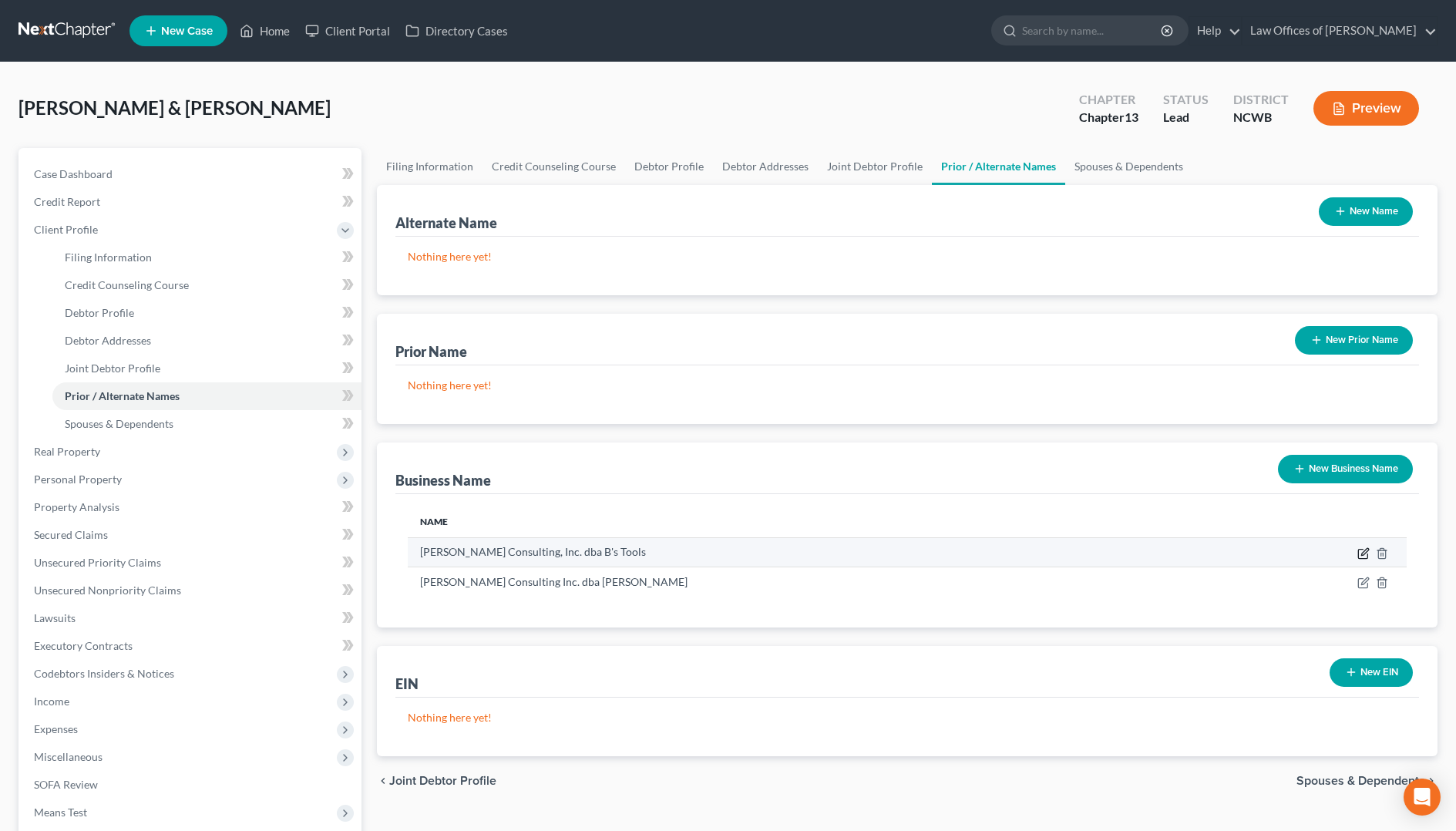
click at [1363, 556] on icon "button" at bounding box center [1364, 553] width 13 height 13
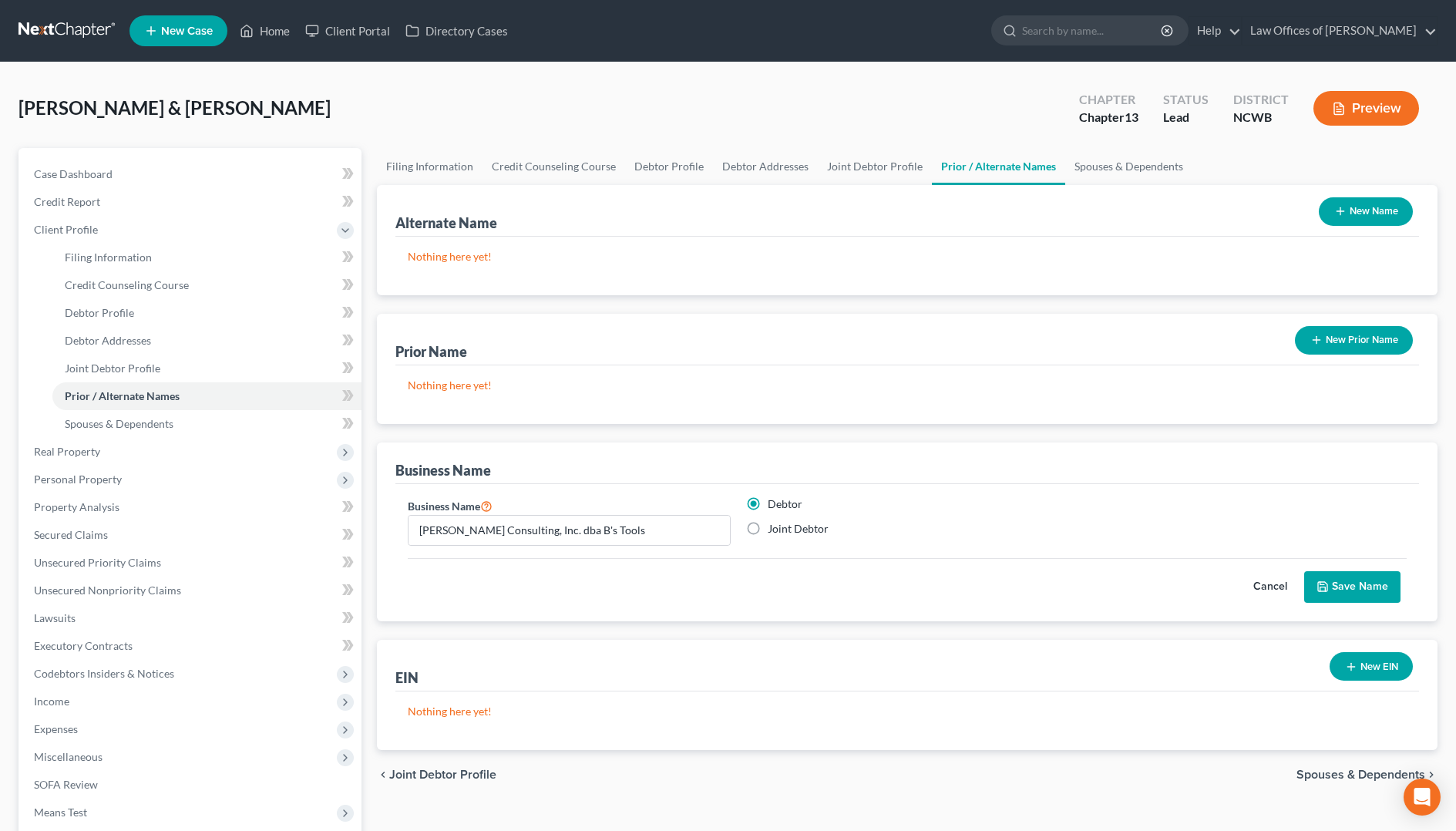
click at [1384, 667] on button "New EIN" at bounding box center [1371, 667] width 83 height 28
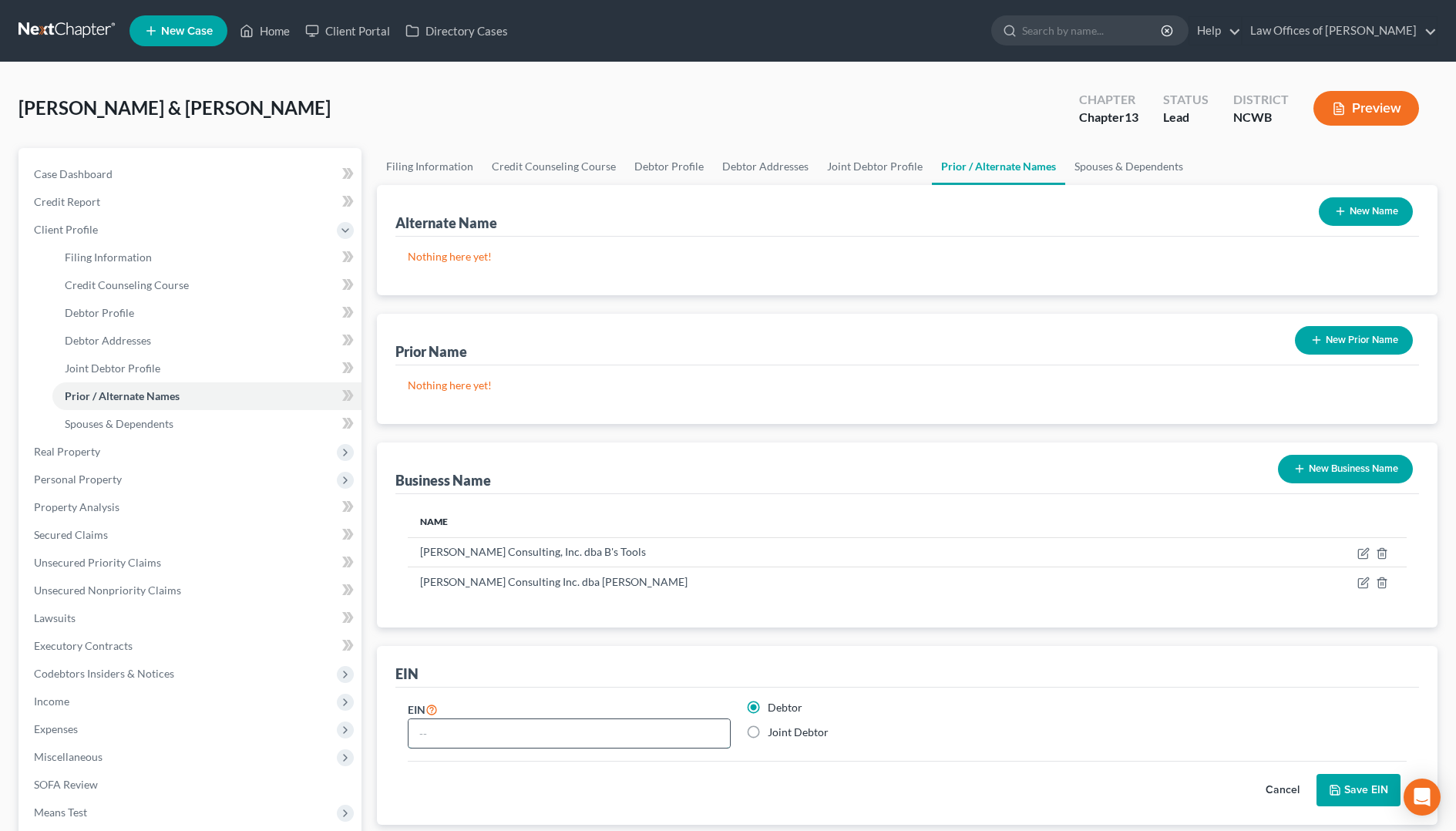
click at [613, 733] on input "text" at bounding box center [569, 734] width 322 height 29
click at [1351, 792] on button "Save EIN" at bounding box center [1358, 790] width 84 height 32
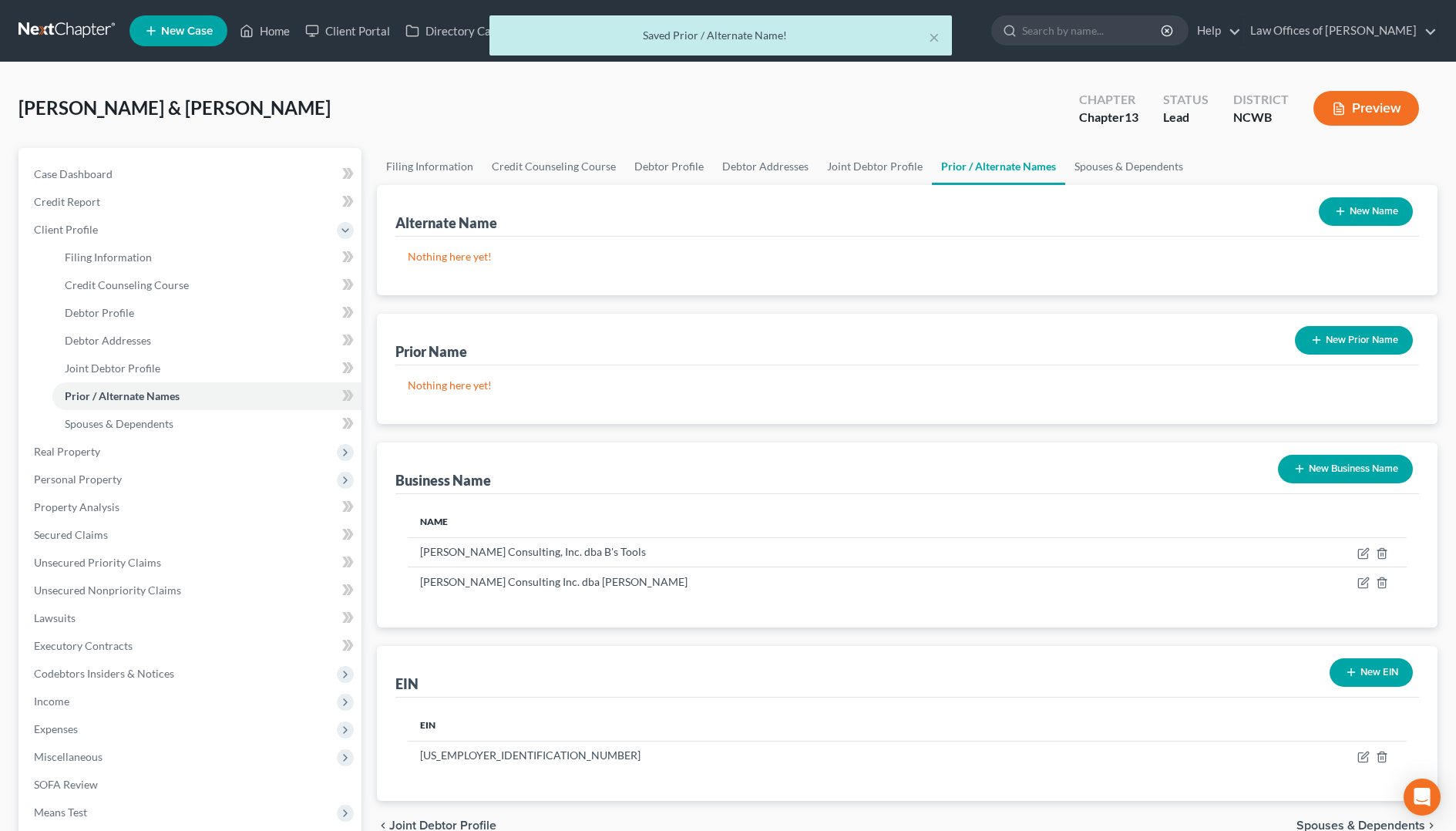
click at [1376, 678] on button "New EIN" at bounding box center [1371, 673] width 83 height 28
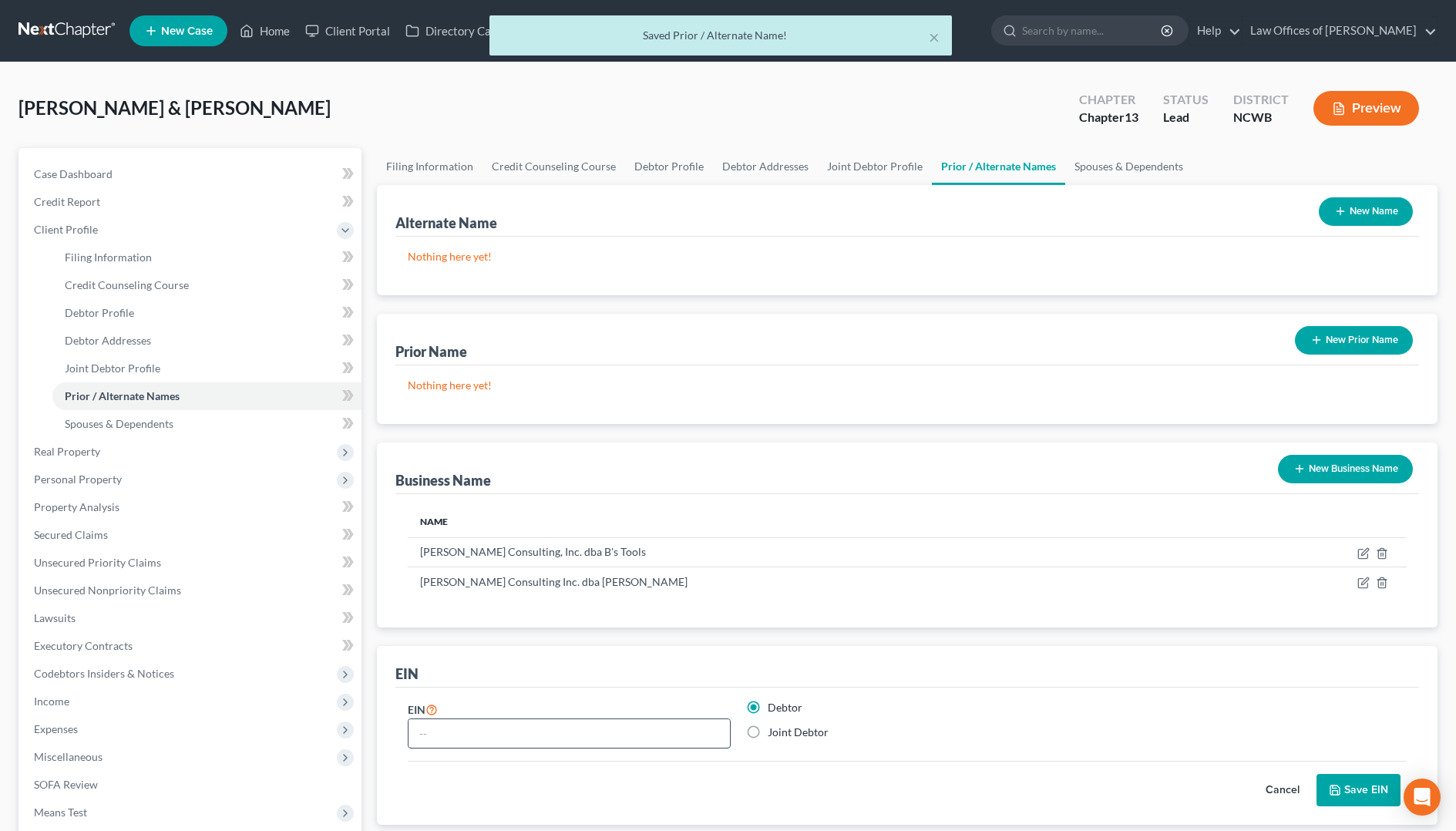
click at [666, 740] on input "text" at bounding box center [569, 734] width 322 height 29
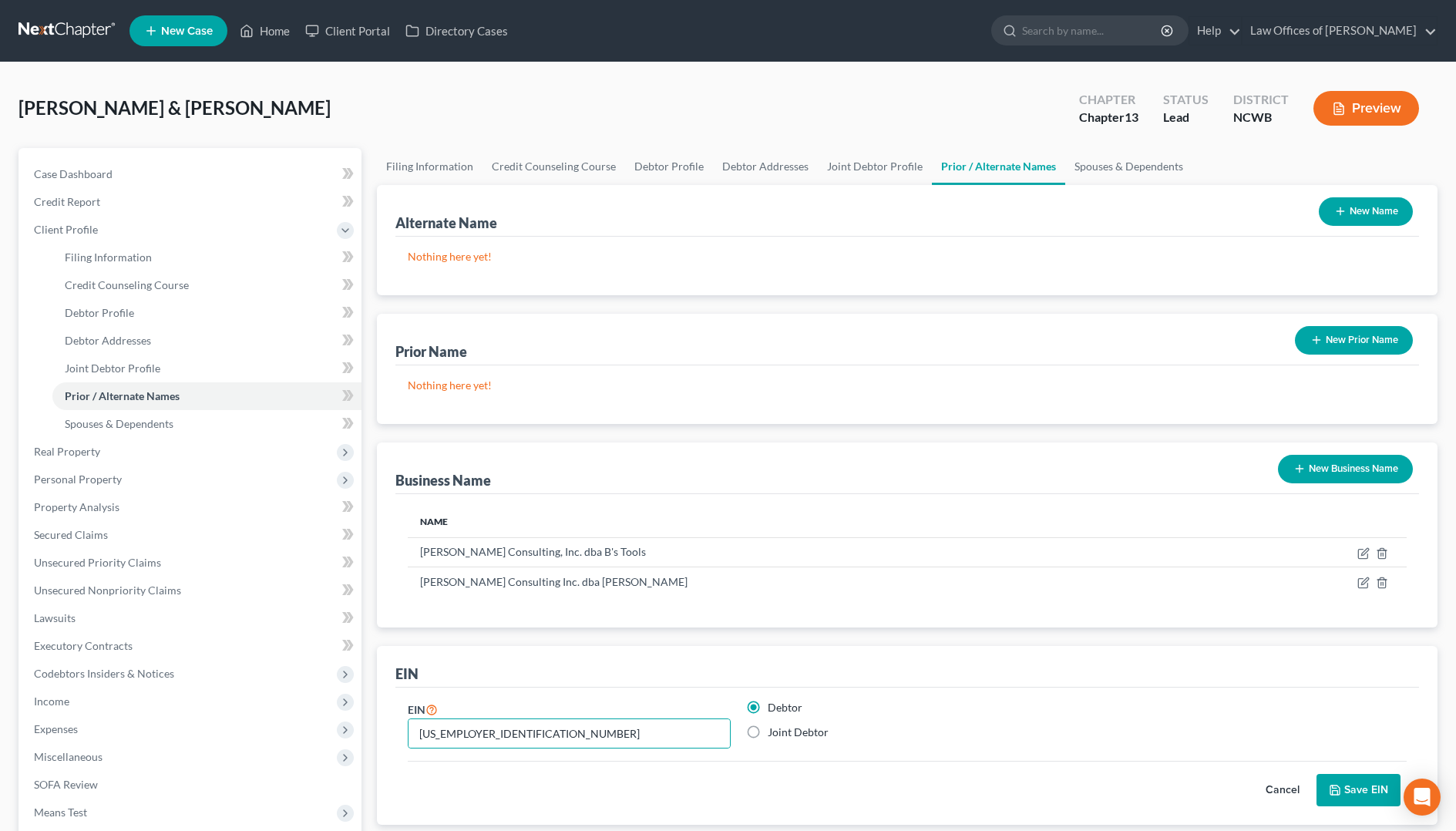
click at [1340, 784] on icon "submit" at bounding box center [1335, 791] width 13 height 13
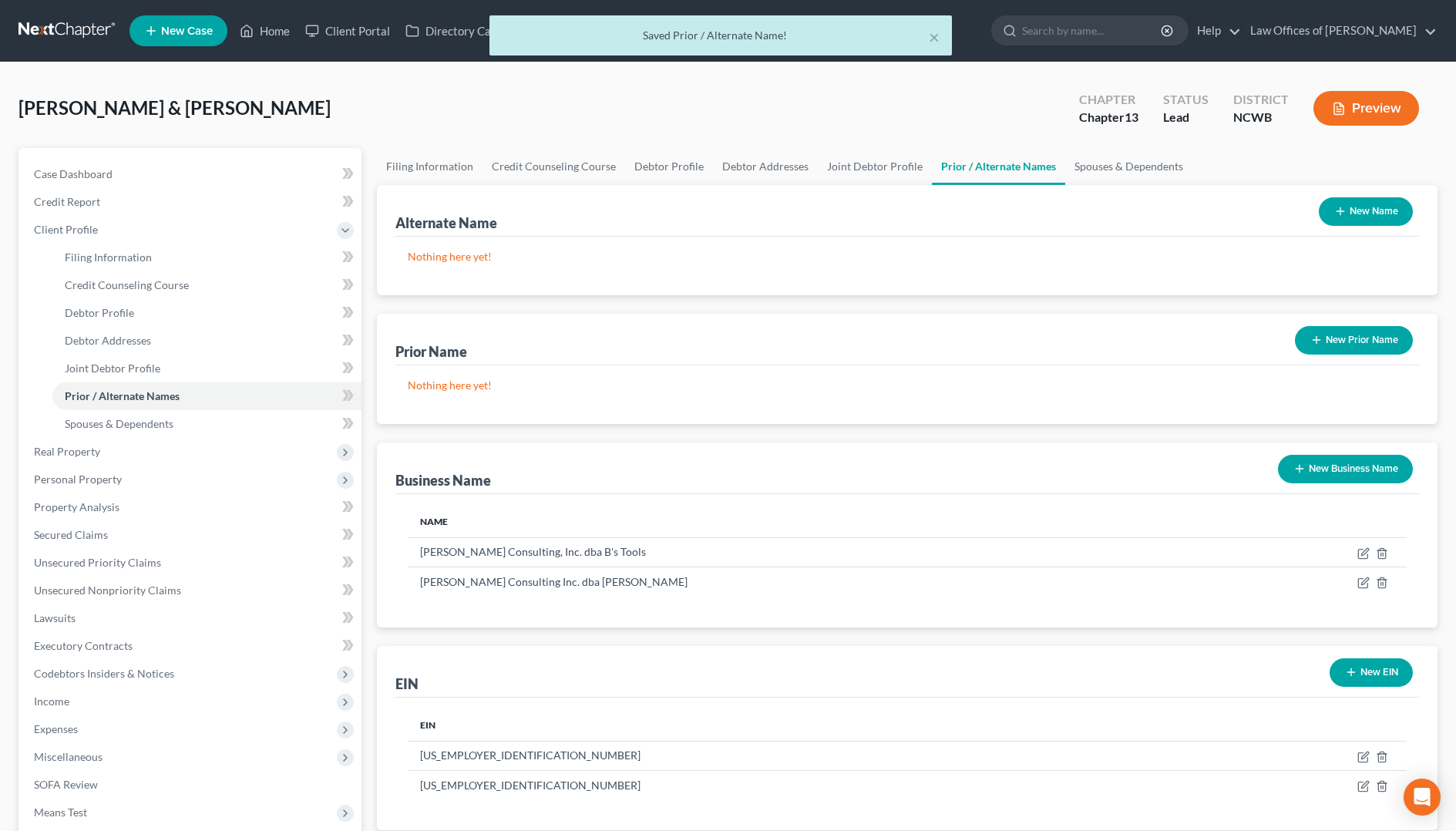
click at [1377, 674] on button "New EIN" at bounding box center [1371, 673] width 83 height 28
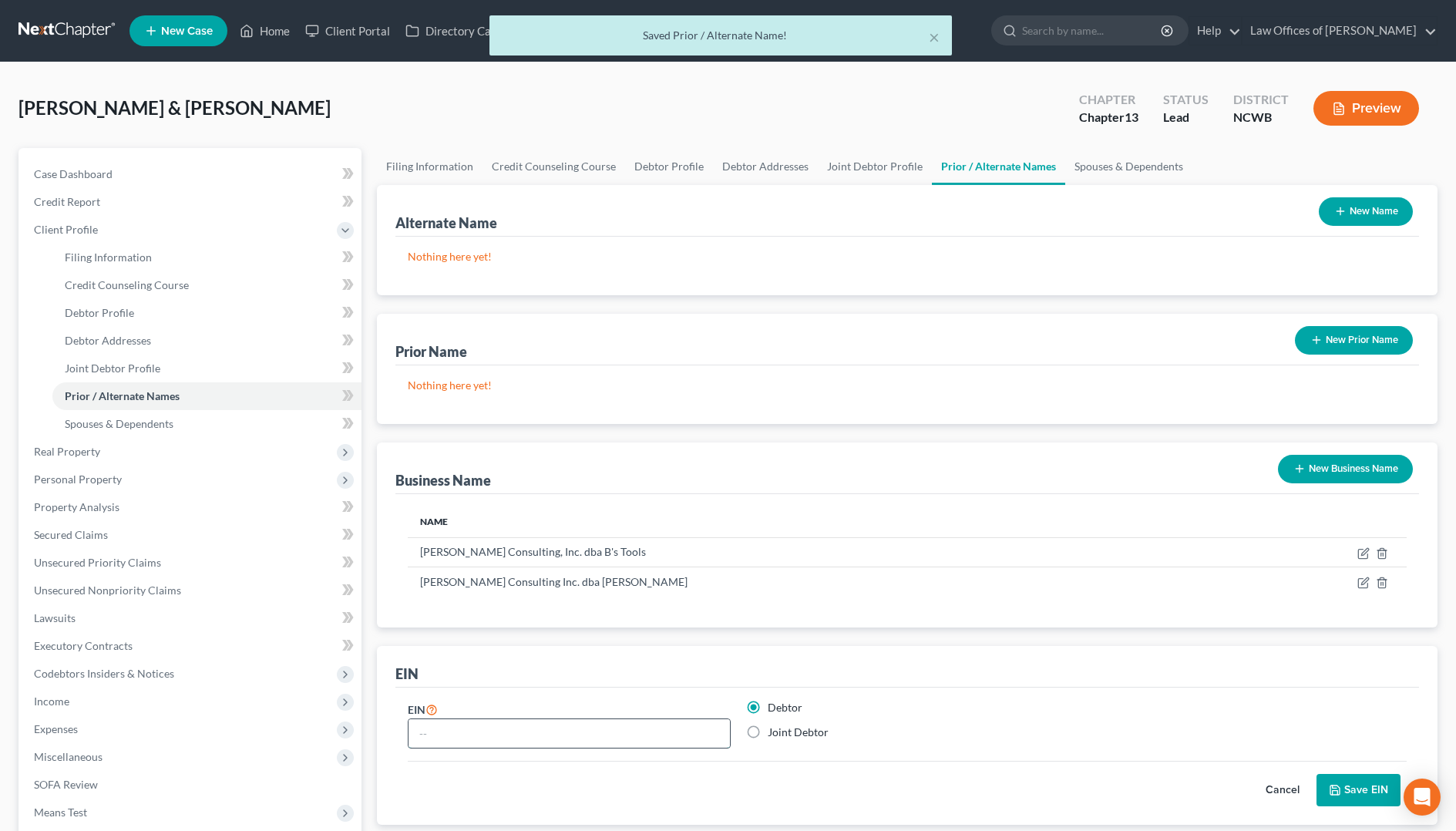
click at [706, 732] on input "text" at bounding box center [569, 734] width 322 height 29
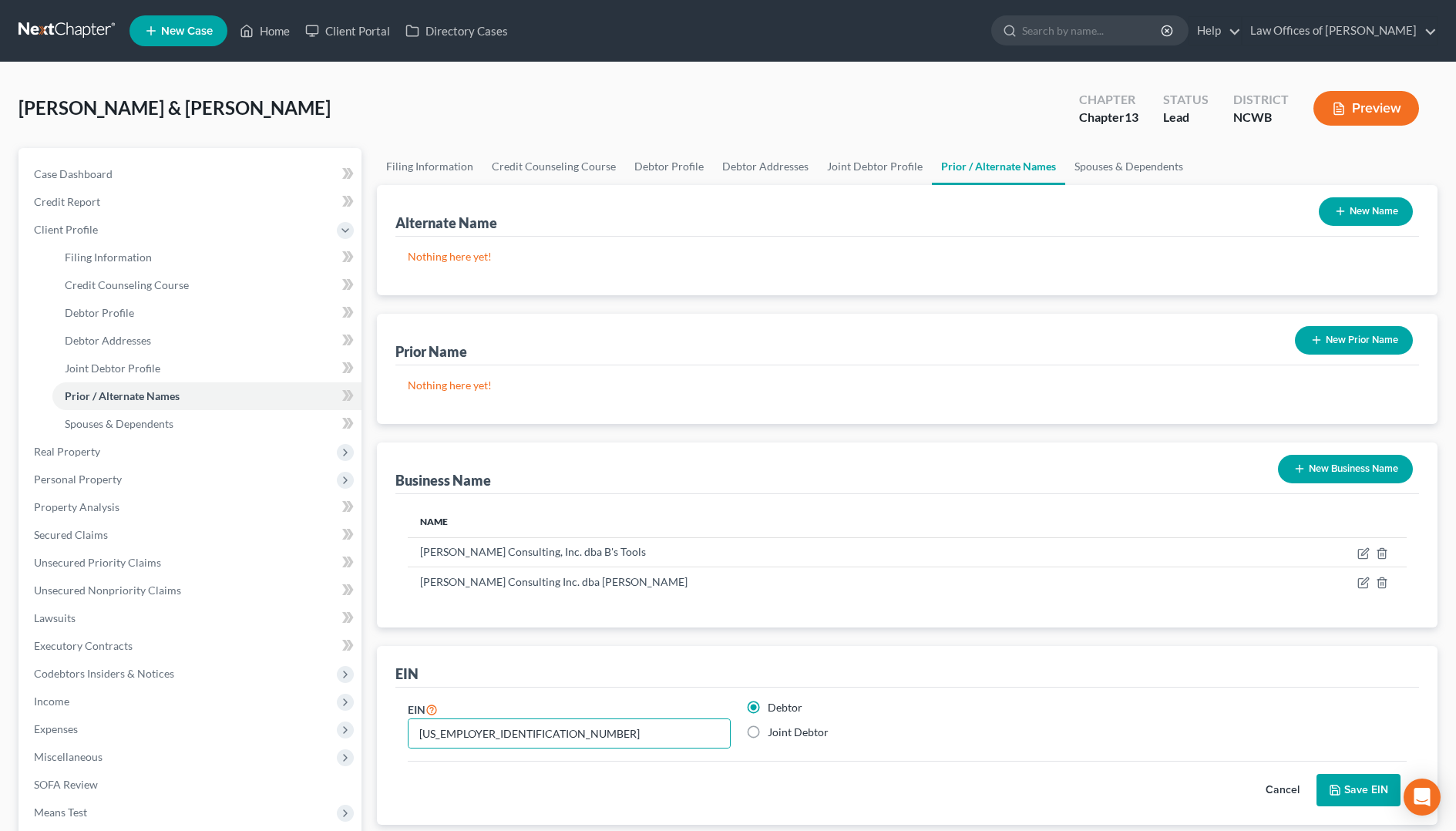
click at [1350, 793] on button "Save EIN" at bounding box center [1358, 790] width 84 height 32
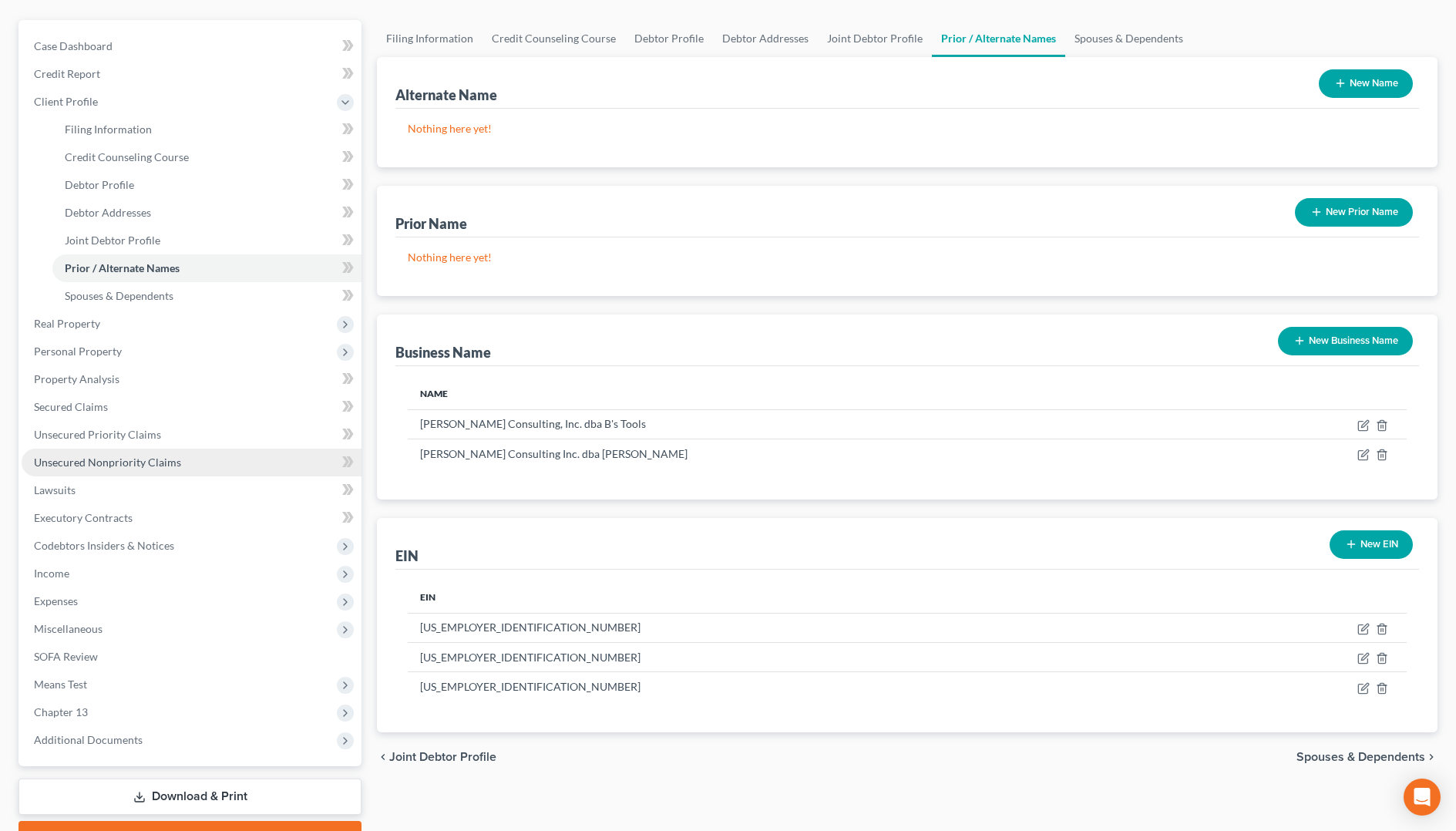
scroll to position [210, 0]
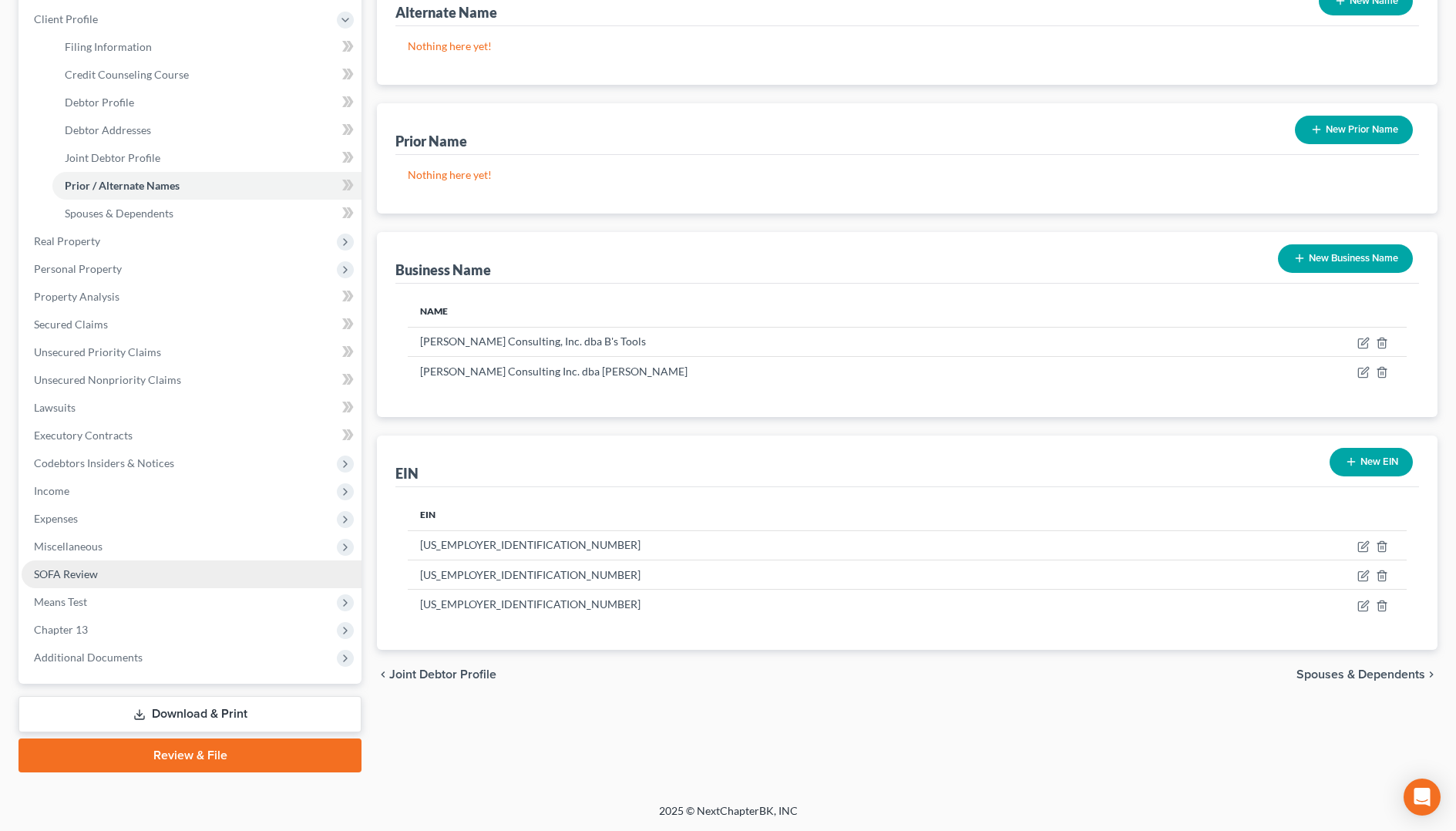
click at [77, 575] on span "SOFA Review" at bounding box center [66, 574] width 64 height 13
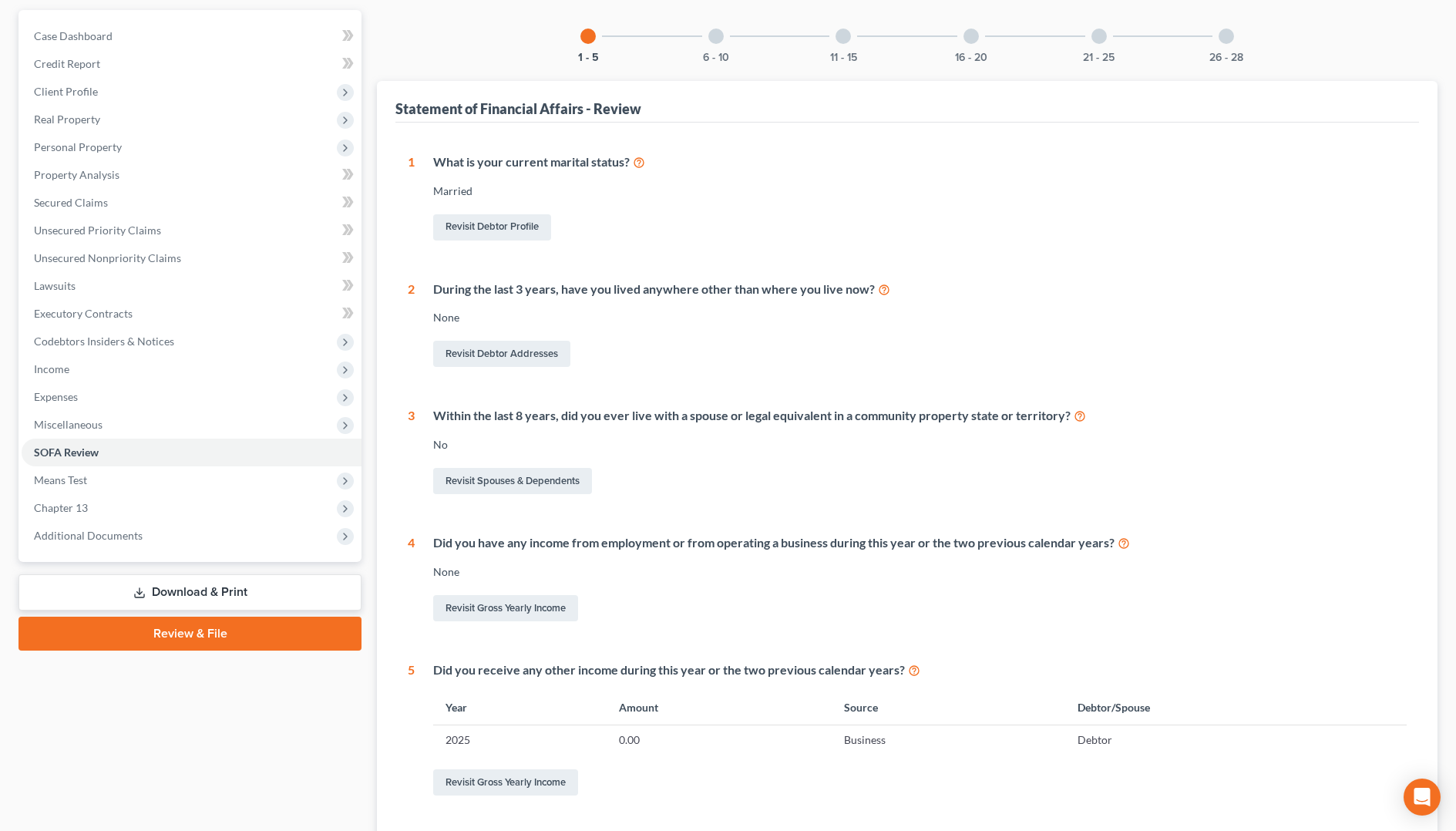
scroll to position [115, 0]
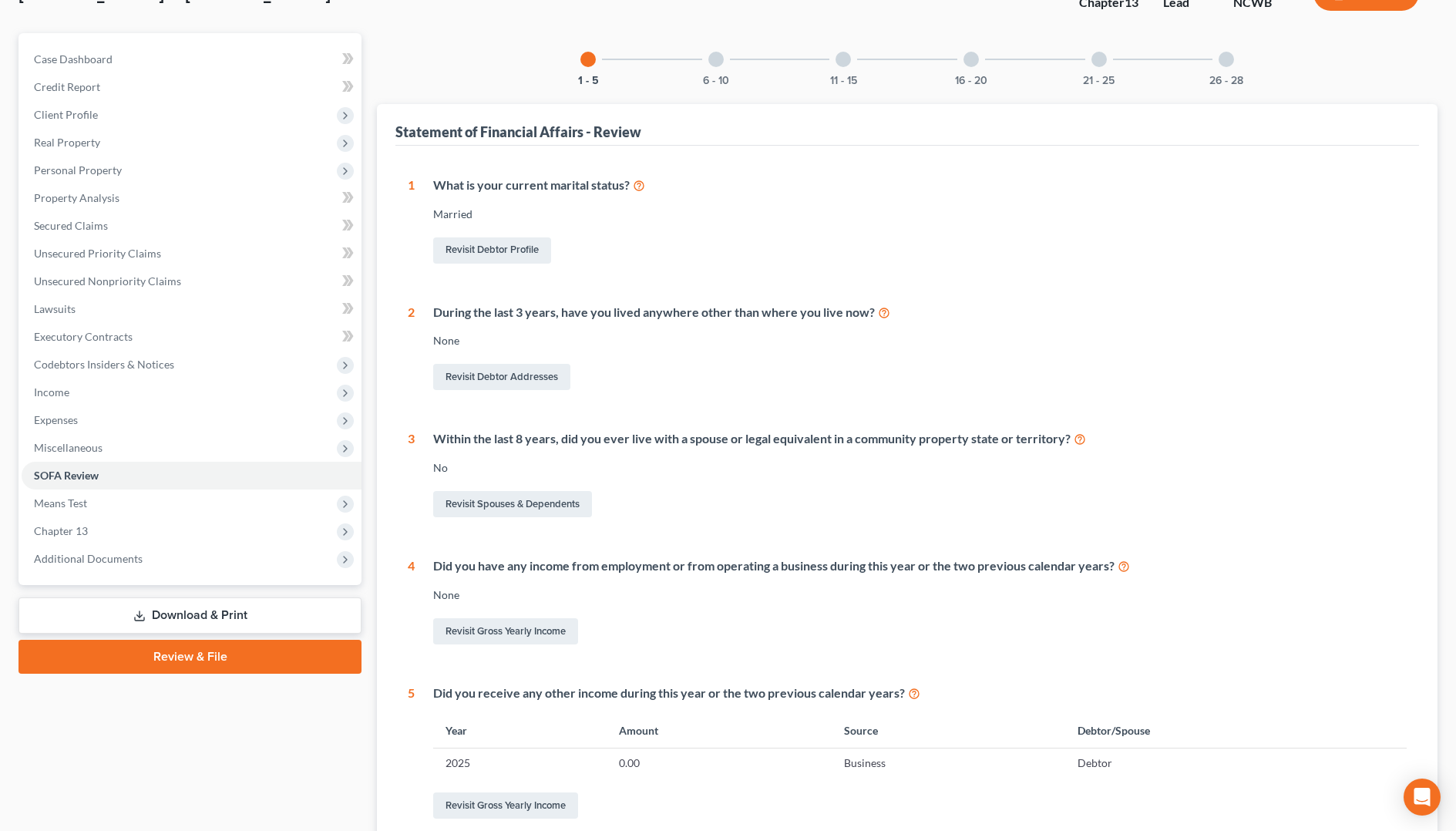
click at [712, 55] on div at bounding box center [715, 59] width 15 height 15
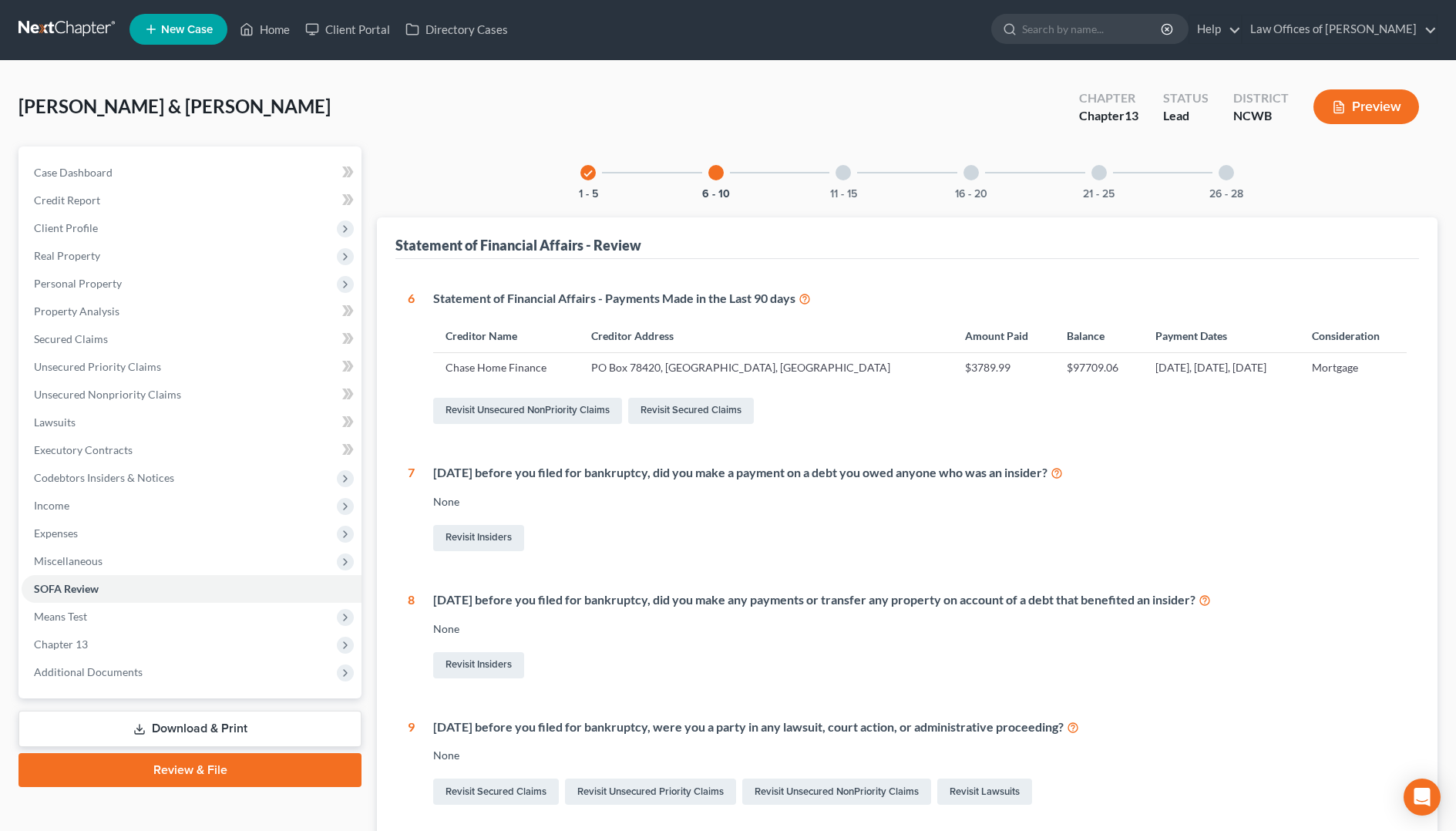
scroll to position [0, 0]
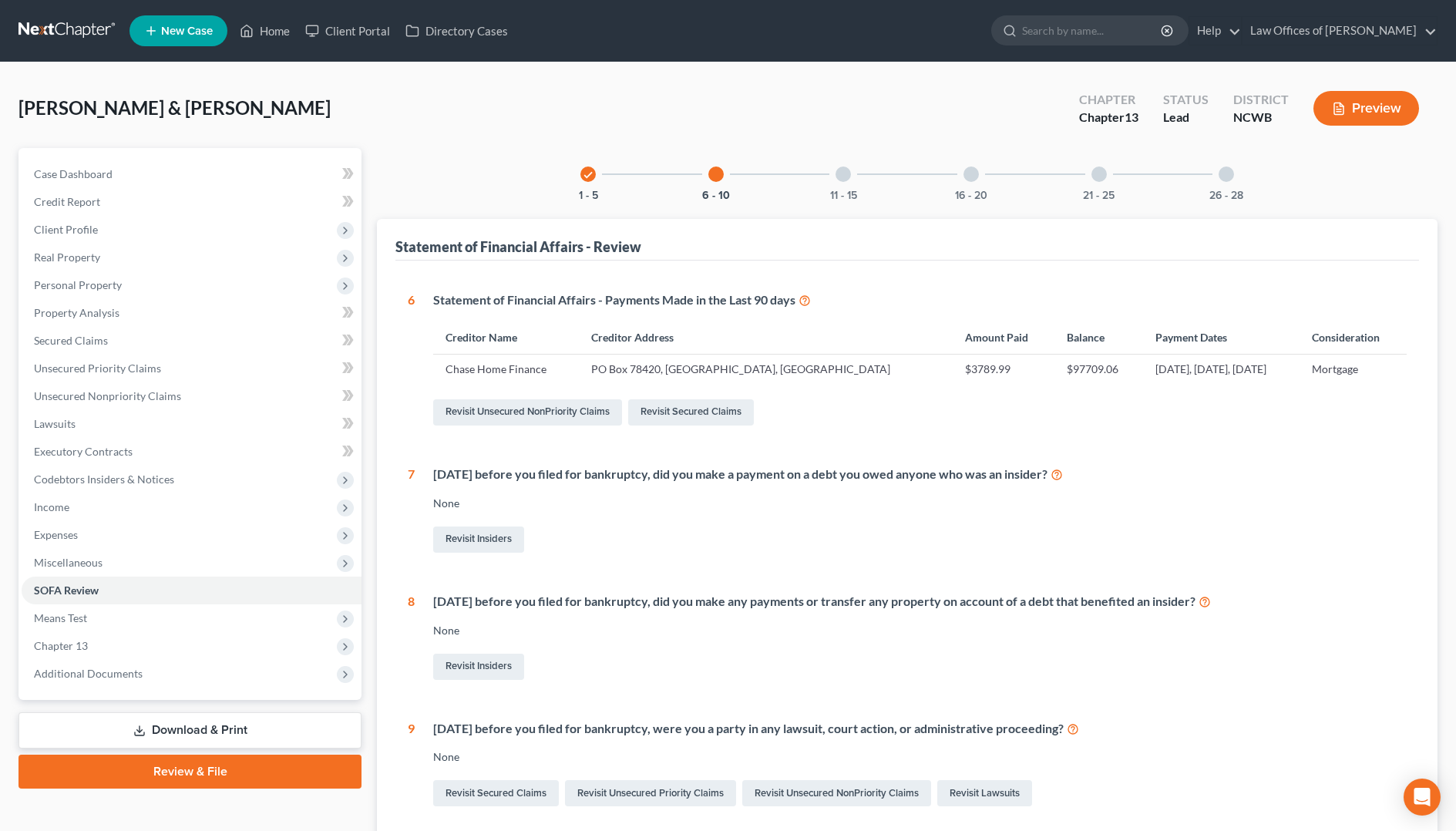
click at [843, 186] on div "11 - 15" at bounding box center [843, 174] width 52 height 52
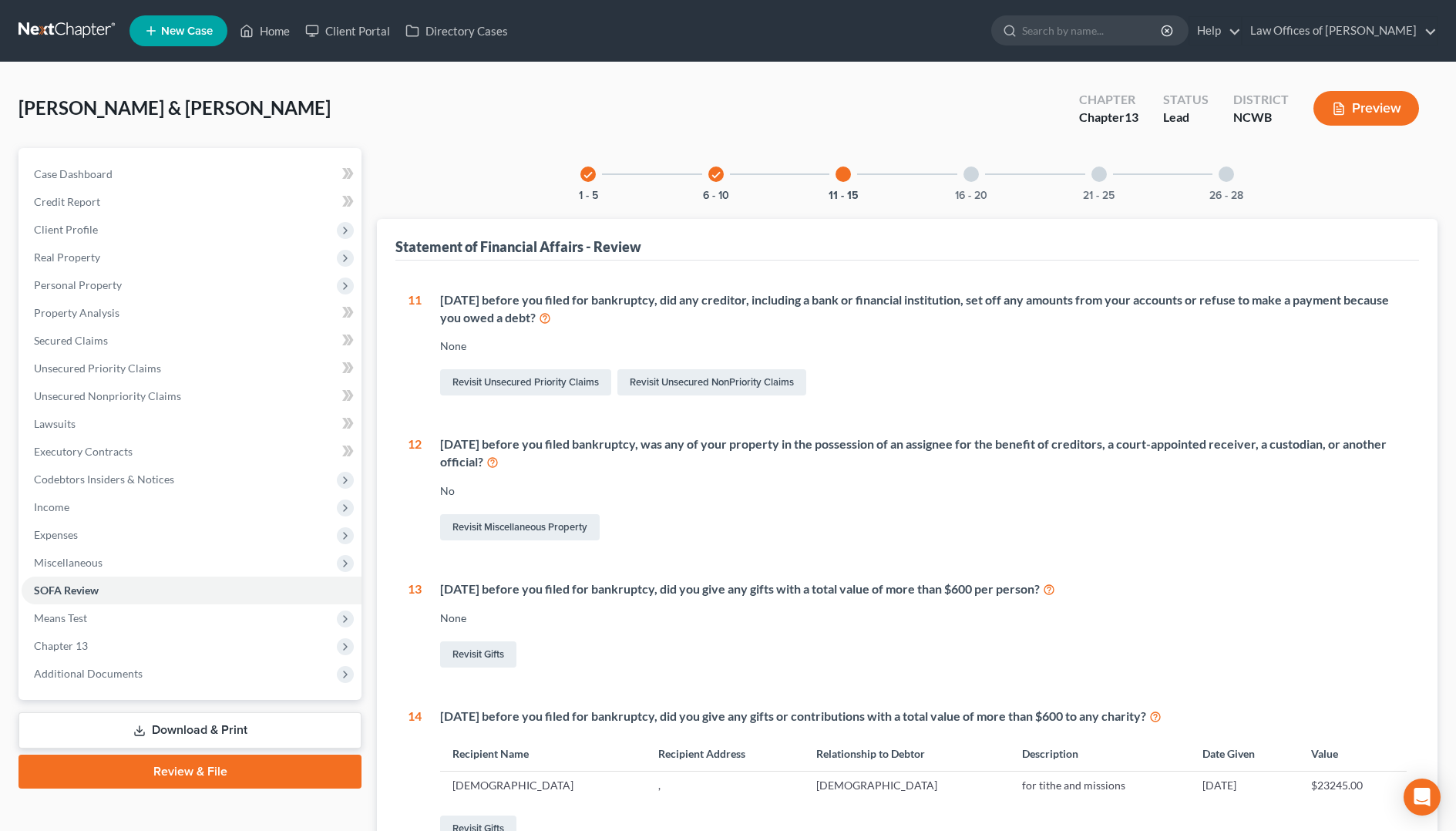
click at [972, 181] on div at bounding box center [971, 174] width 15 height 15
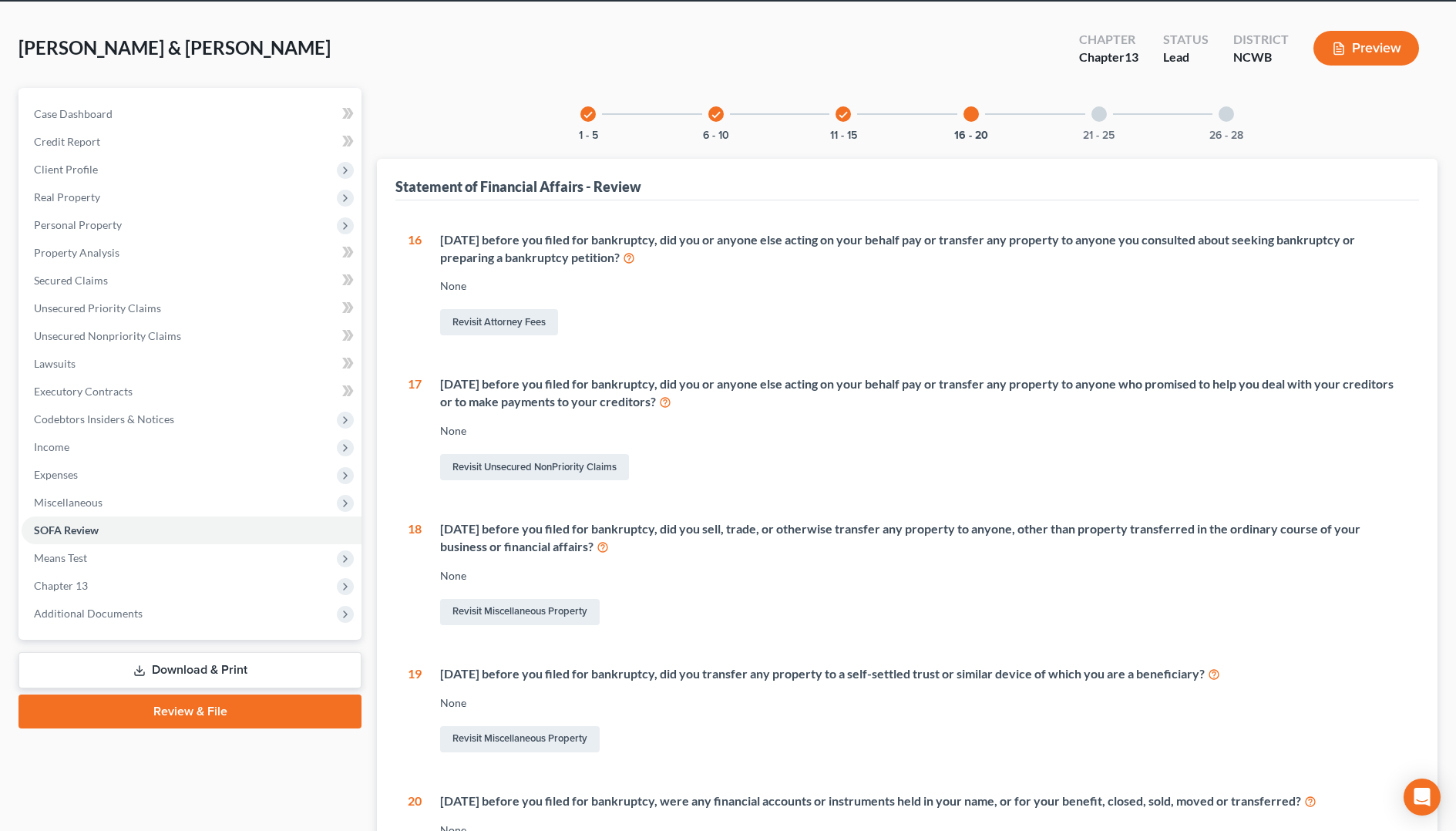
scroll to position [77, 0]
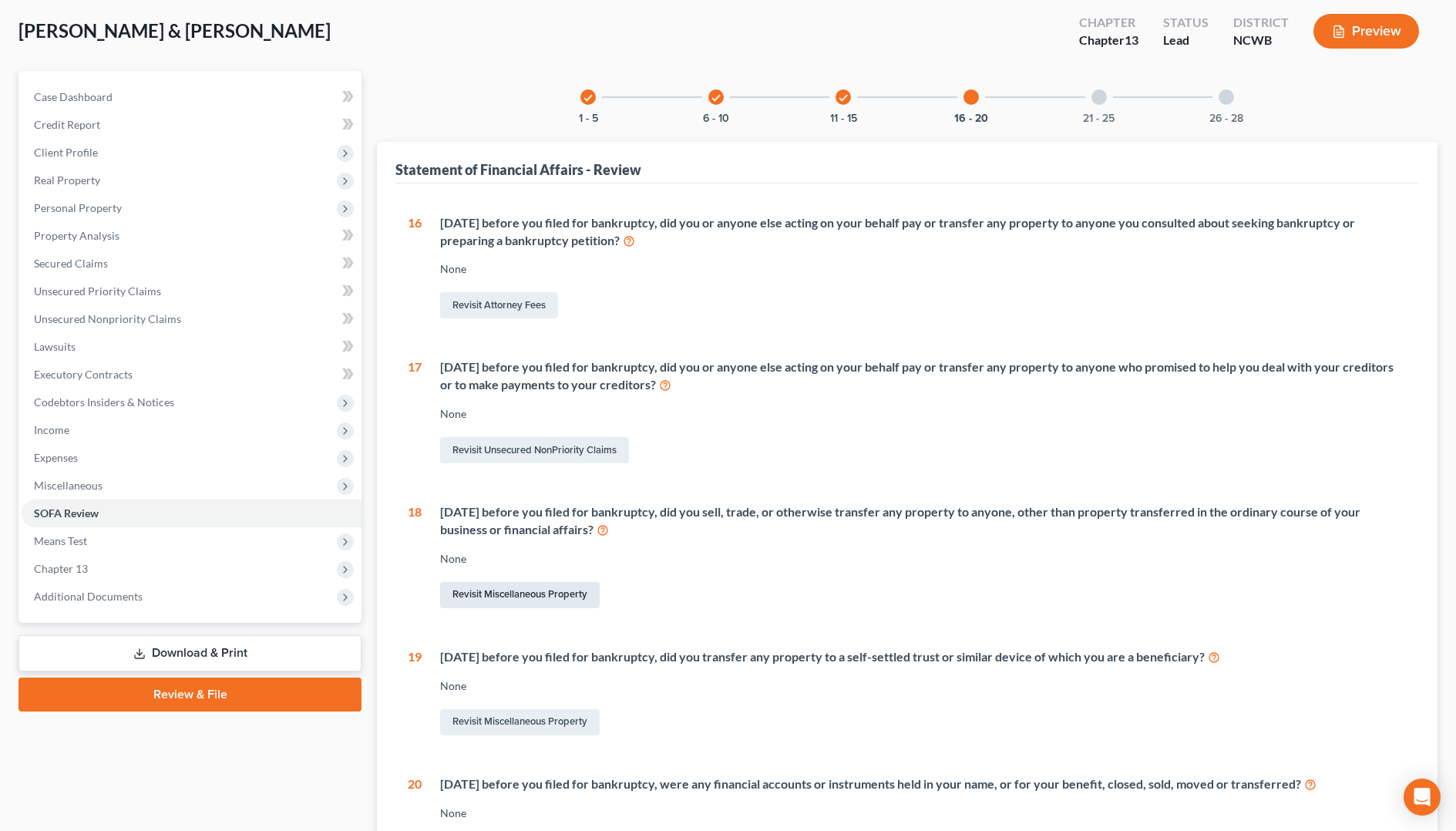
click at [488, 592] on link "Revisit Miscellaneous Property" at bounding box center [520, 595] width 160 height 26
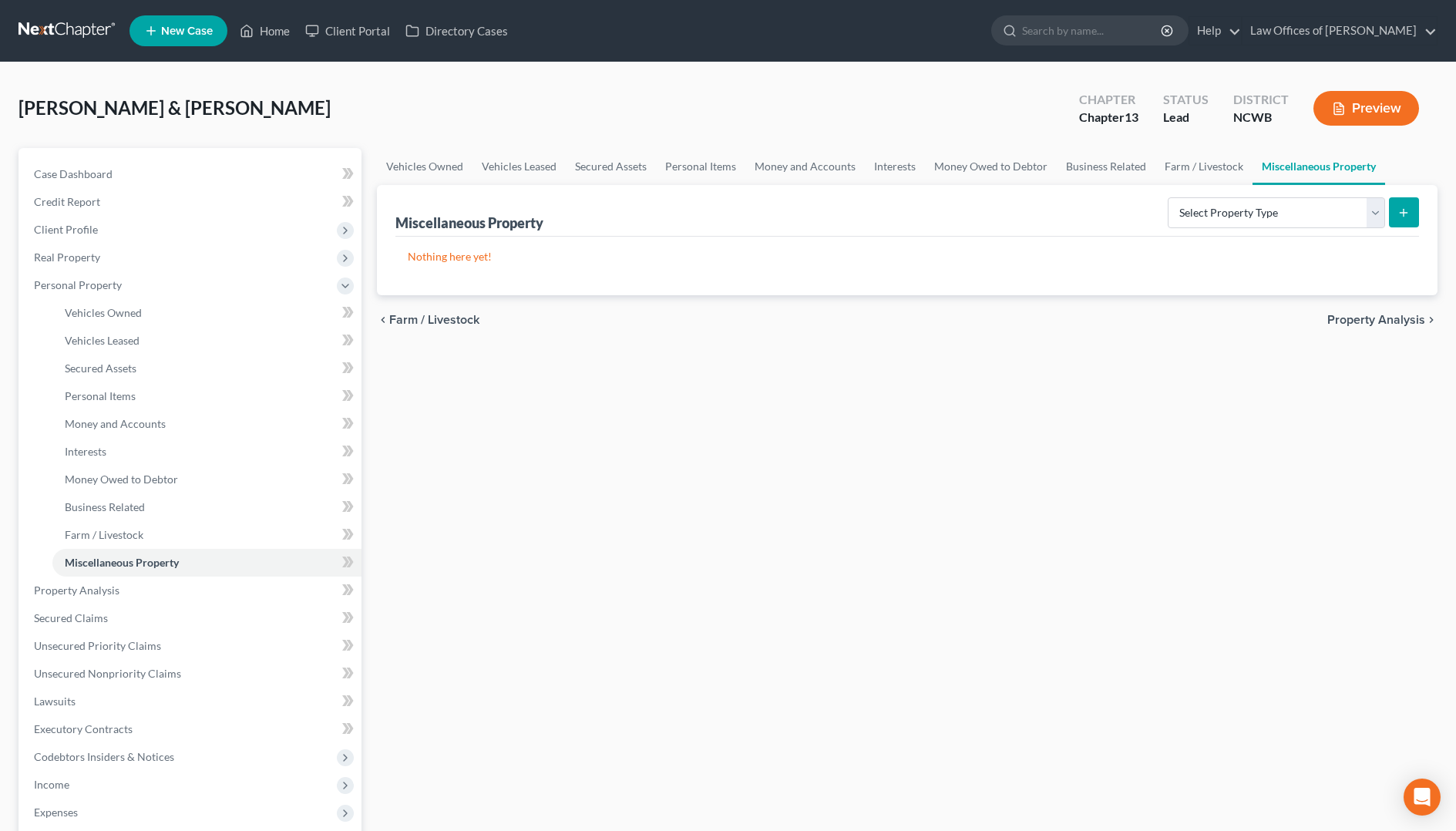
click at [1259, 229] on div "Select Property Type Assigned for Creditor Benefit [DATE] Holding for Another N…" at bounding box center [1290, 212] width 258 height 41
click at [1258, 221] on select "Select Property Type Assigned for Creditor Benefit [DATE] Holding for Another N…" at bounding box center [1276, 213] width 217 height 31
click at [1167, 198] on select "Select Property Type Assigned for Creditor Benefit [DATE] Holding for Another N…" at bounding box center [1276, 213] width 217 height 31
click at [1403, 217] on icon "submit" at bounding box center [1404, 213] width 13 height 13
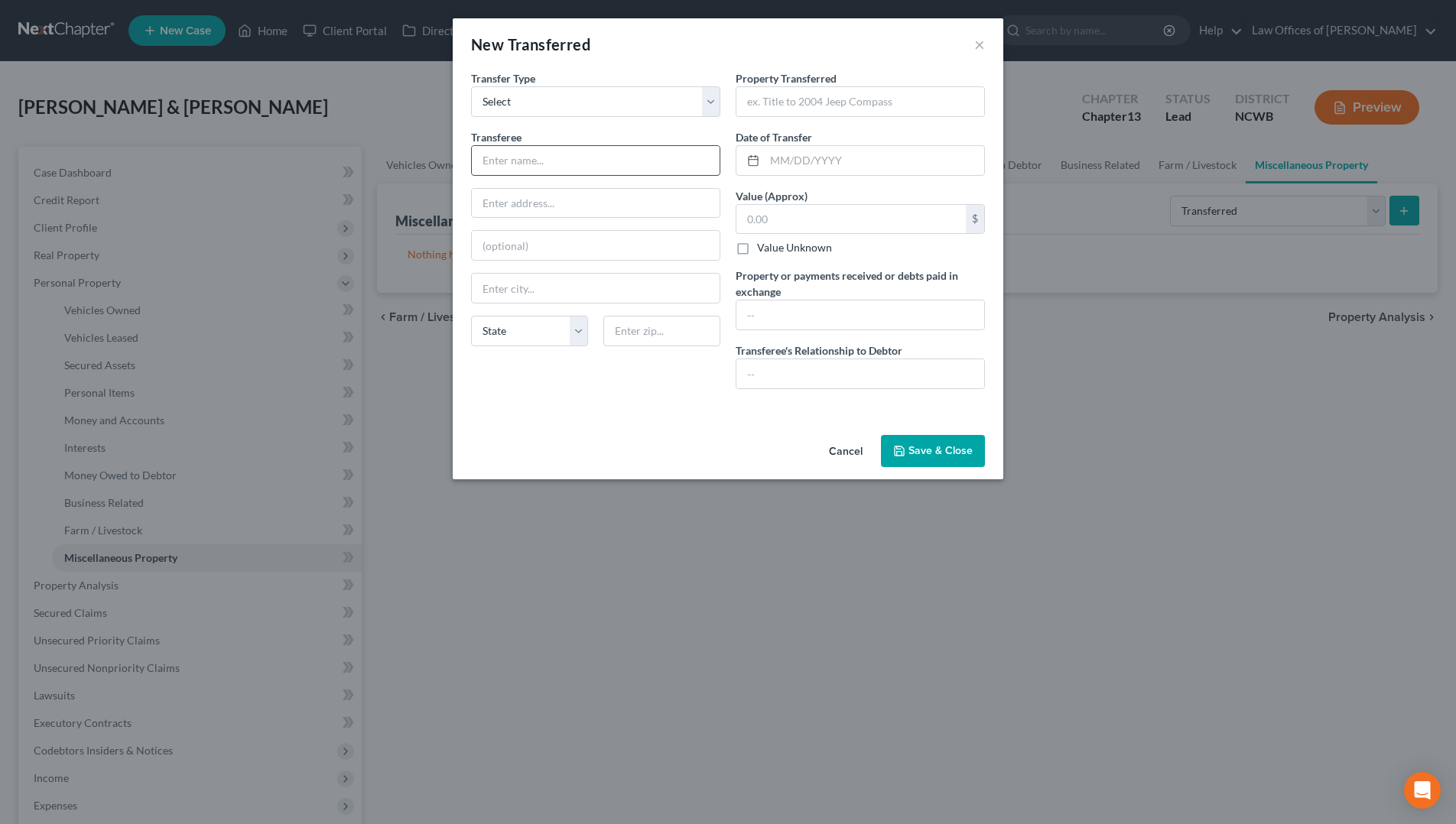
click at [509, 168] on input "text" at bounding box center [596, 160] width 248 height 29
click at [796, 105] on input "text" at bounding box center [861, 101] width 248 height 29
click at [930, 448] on button "Save & Close" at bounding box center [933, 451] width 104 height 32
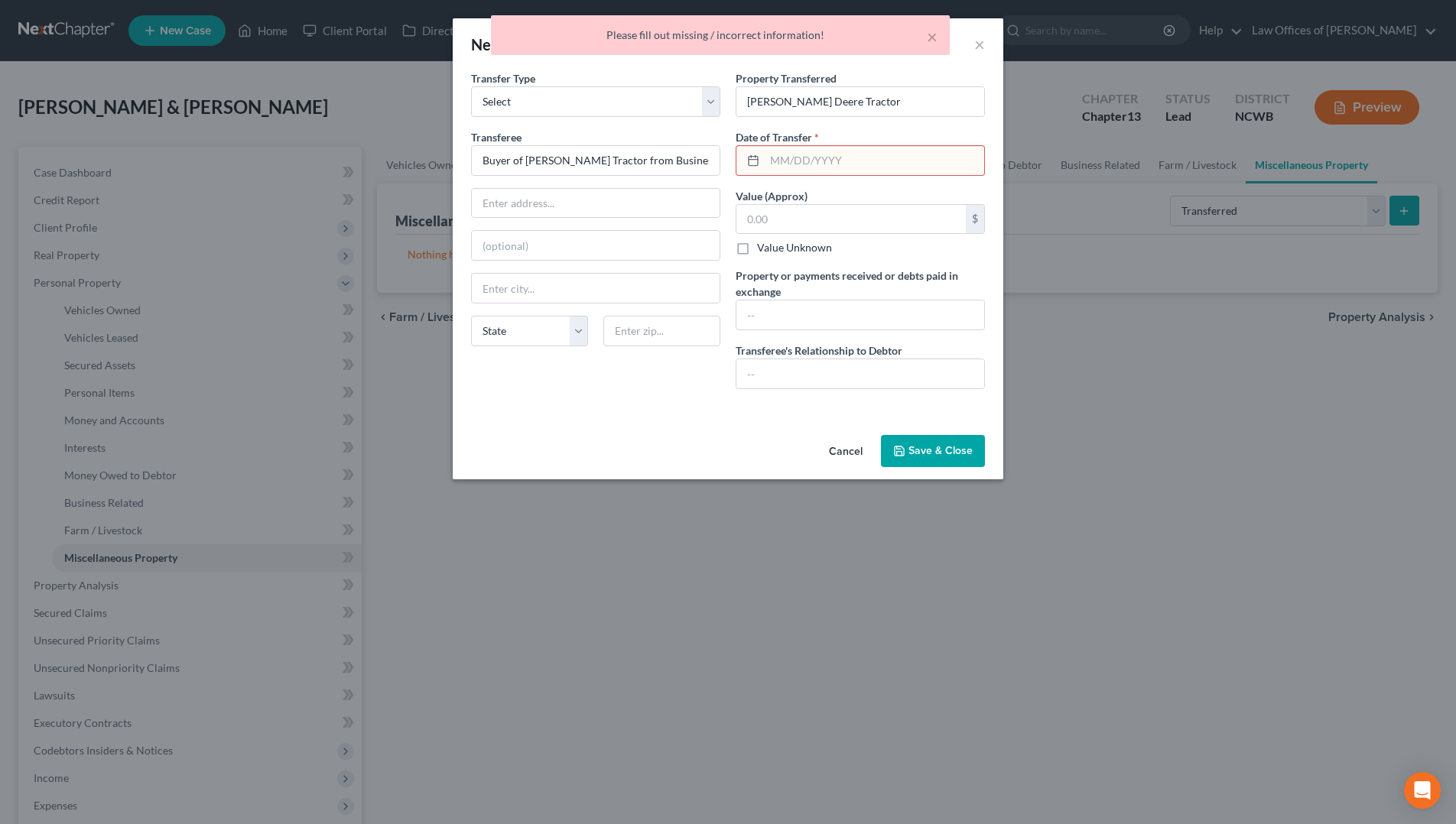
click at [834, 157] on input "text" at bounding box center [875, 160] width 220 height 29
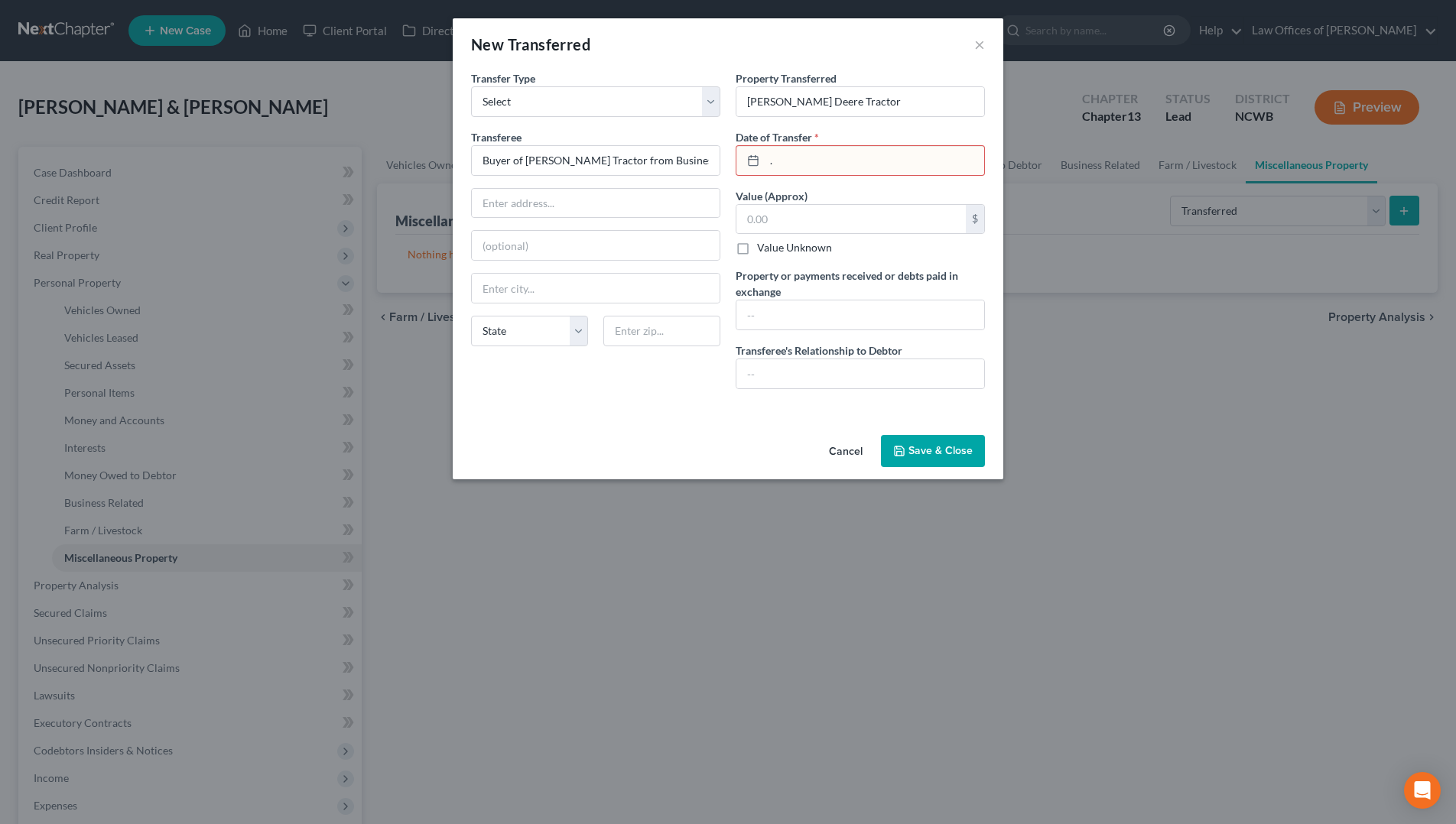
click at [910, 457] on button "Save & Close" at bounding box center [933, 451] width 104 height 32
drag, startPoint x: 690, startPoint y: 158, endPoint x: 398, endPoint y: 196, distance: 294.5
click at [398, 196] on div "New Transferred × An exemption set must first be selected from the Filing Infor…" at bounding box center [728, 412] width 1456 height 824
click at [908, 169] on input "." at bounding box center [875, 160] width 220 height 29
click at [919, 456] on button "Save & Close" at bounding box center [933, 451] width 104 height 32
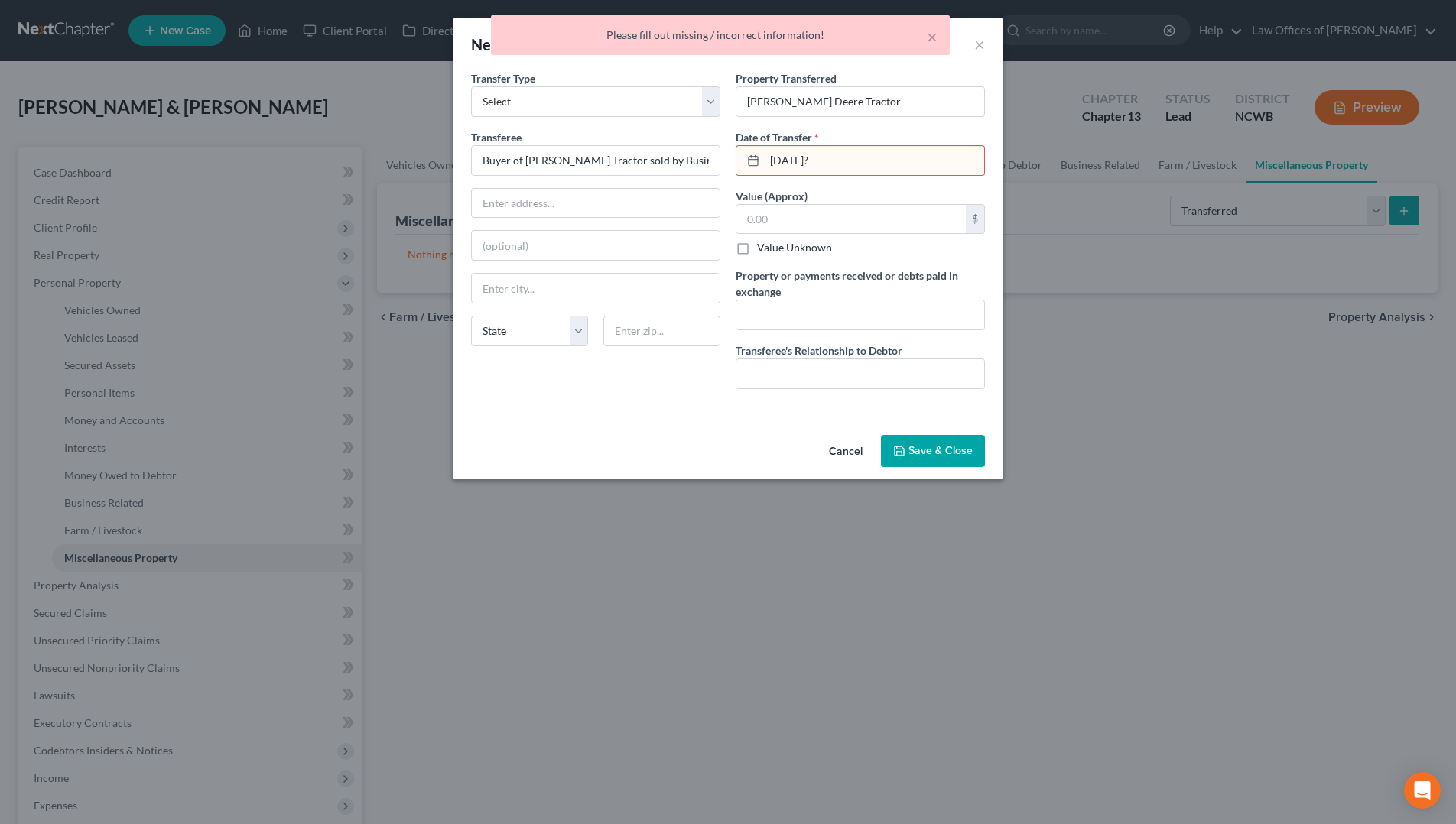
click at [892, 157] on input "[DATE]?" at bounding box center [875, 160] width 220 height 29
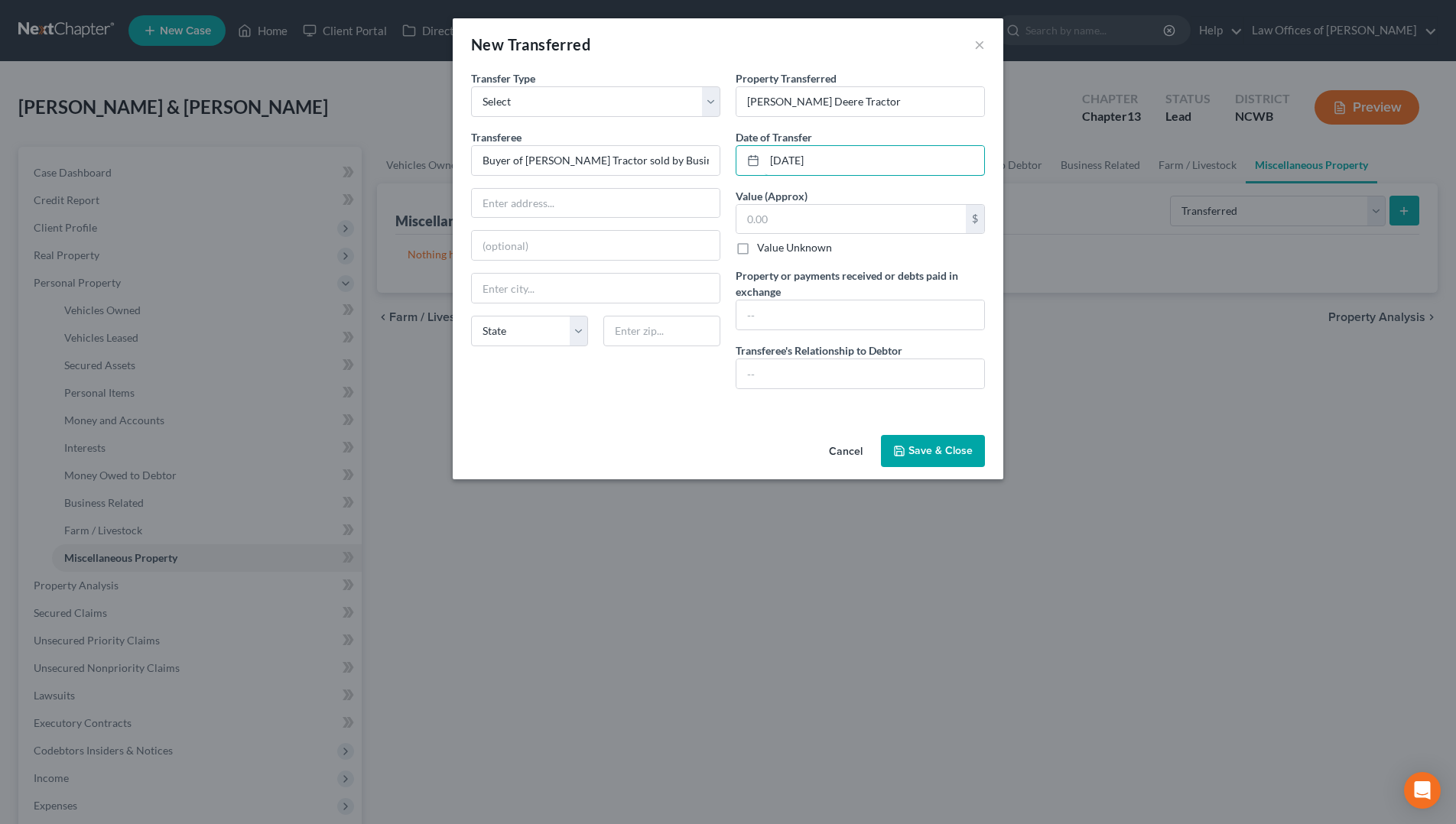
drag, startPoint x: 880, startPoint y: 173, endPoint x: 733, endPoint y: 189, distance: 147.9
click at [726, 188] on div "Transfer Type * Select Ordinary ([DATE]) [DATE] Transferee * Buyer of [PERSON_N…" at bounding box center [728, 236] width 530 height 331
click at [923, 456] on button "Save & Close" at bounding box center [933, 451] width 104 height 32
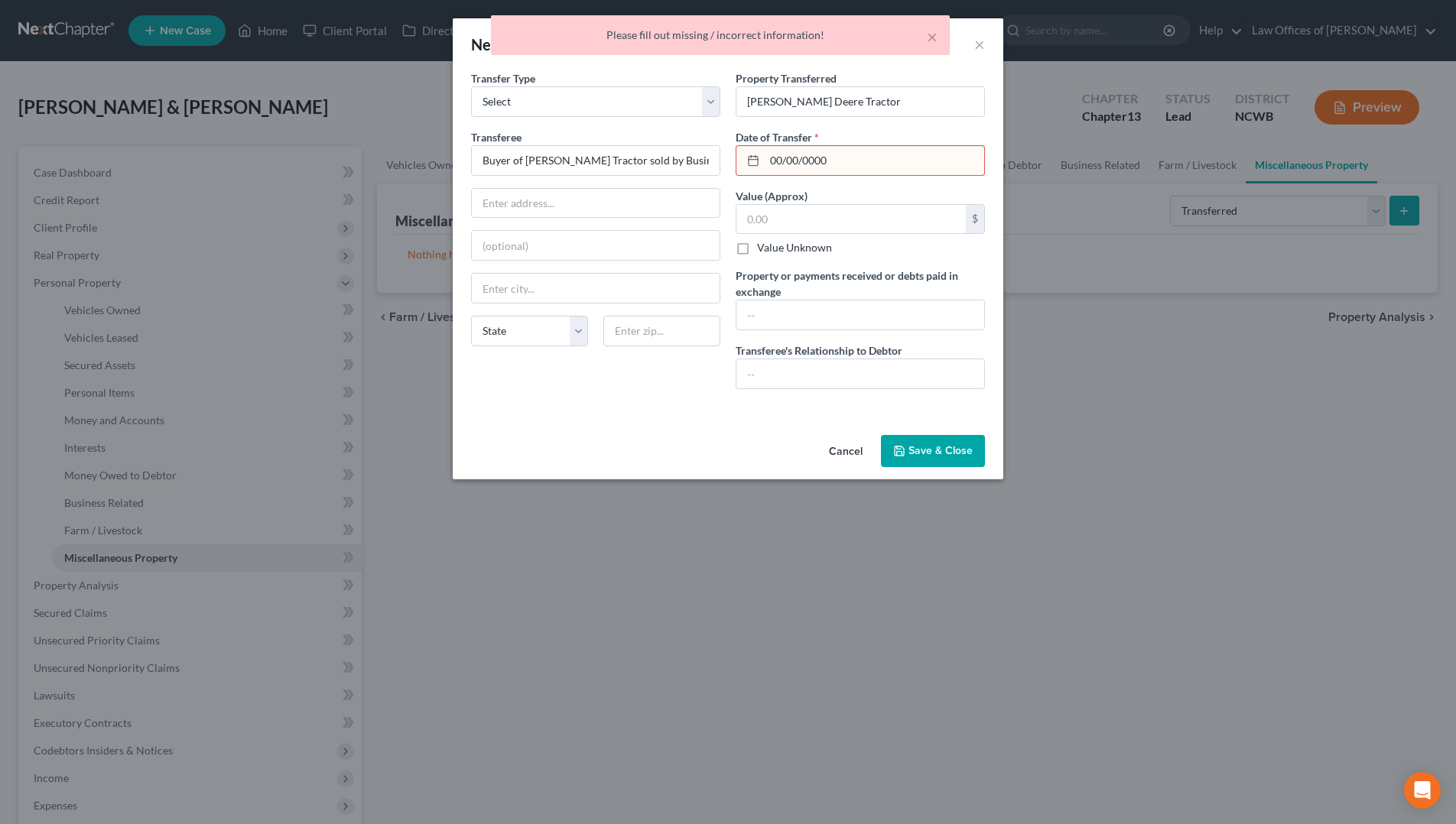
click at [840, 162] on input "00/00/0000" at bounding box center [875, 160] width 220 height 29
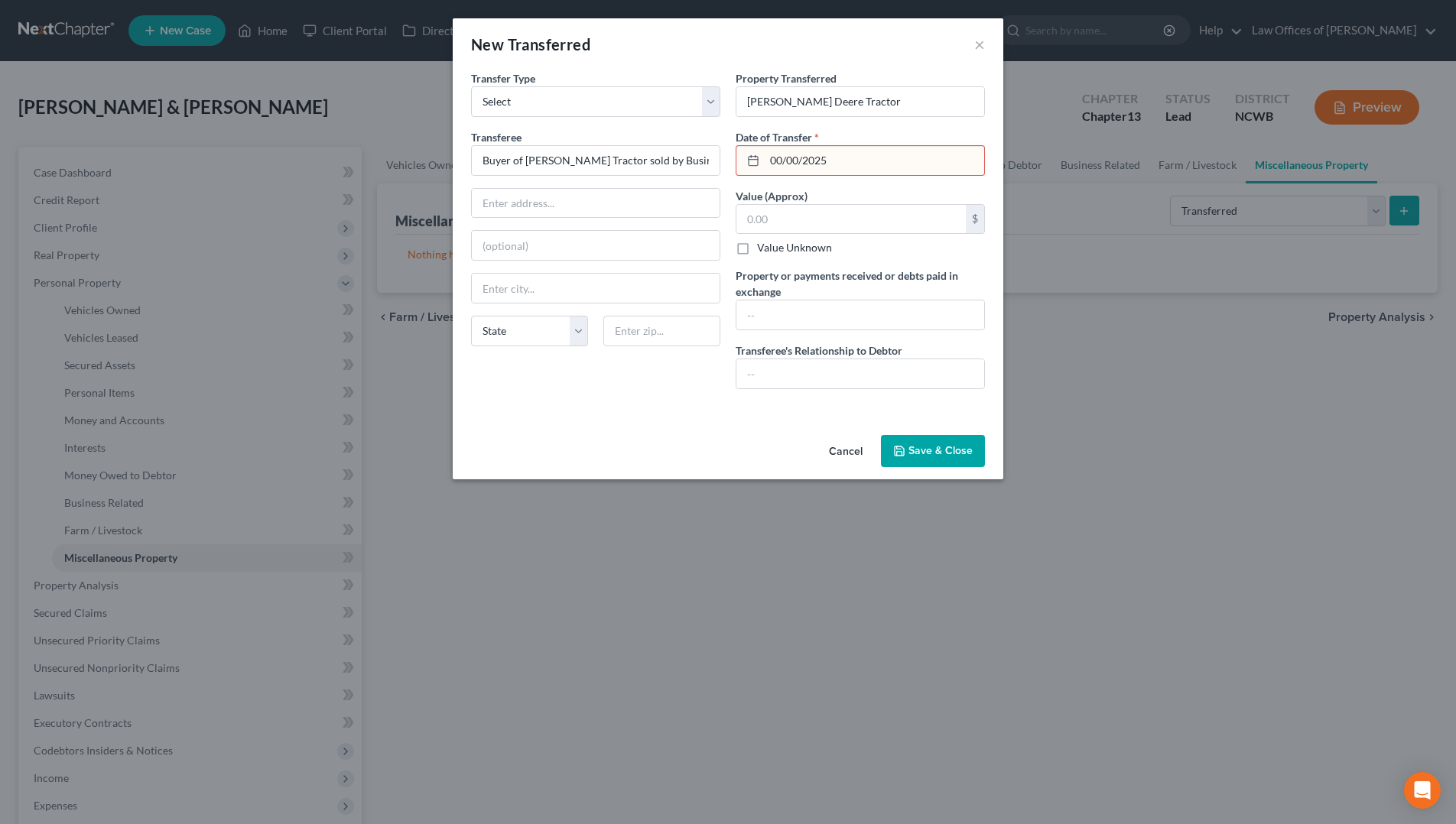
click at [943, 455] on button "Save & Close" at bounding box center [933, 451] width 104 height 32
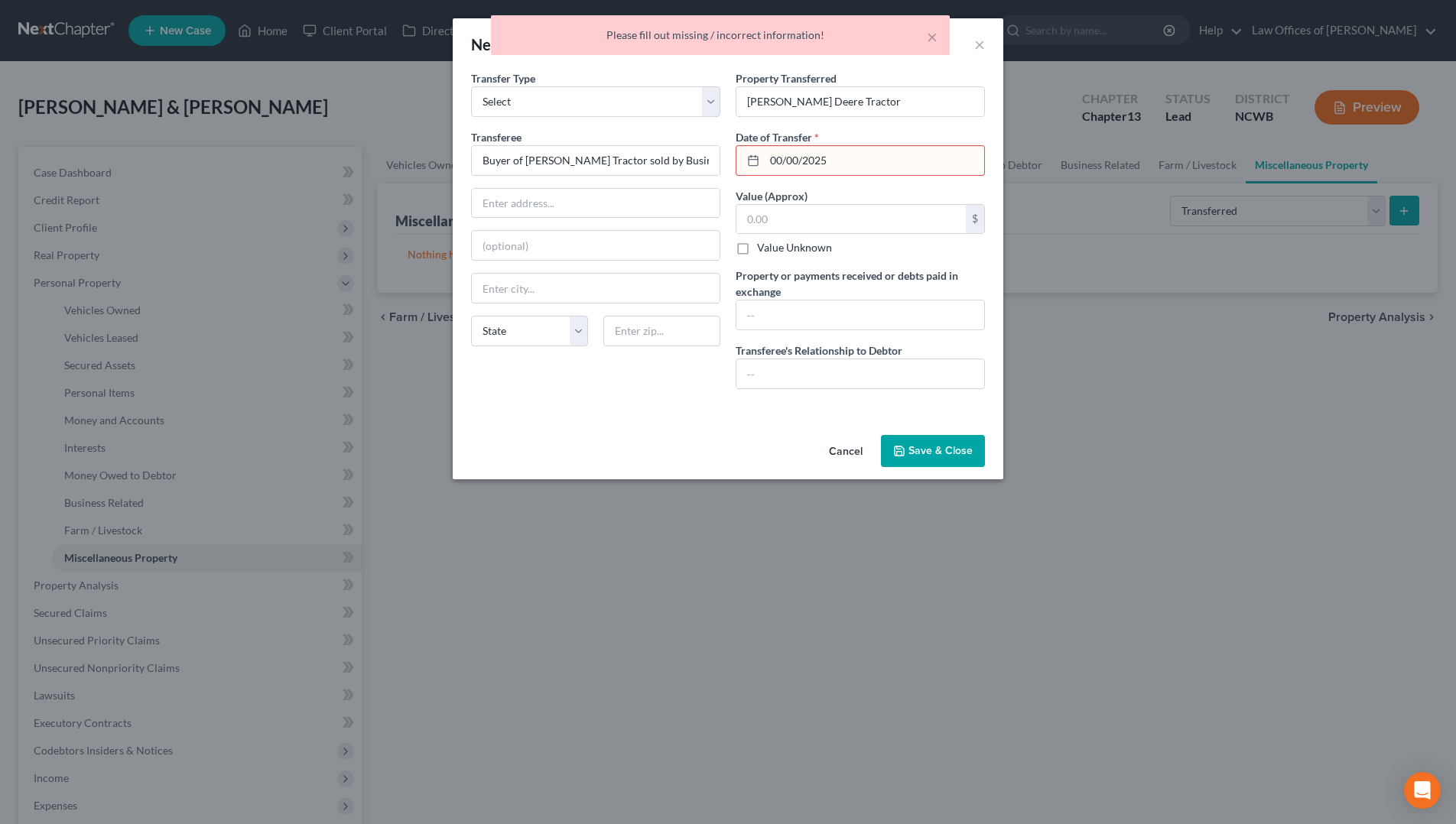
drag, startPoint x: 835, startPoint y: 159, endPoint x: 733, endPoint y: 160, distance: 102.0
click at [733, 160] on div "Property Transferred * [PERSON_NAME] Deere Tractor Date of Transfer * 00/00/202…" at bounding box center [860, 236] width 264 height 331
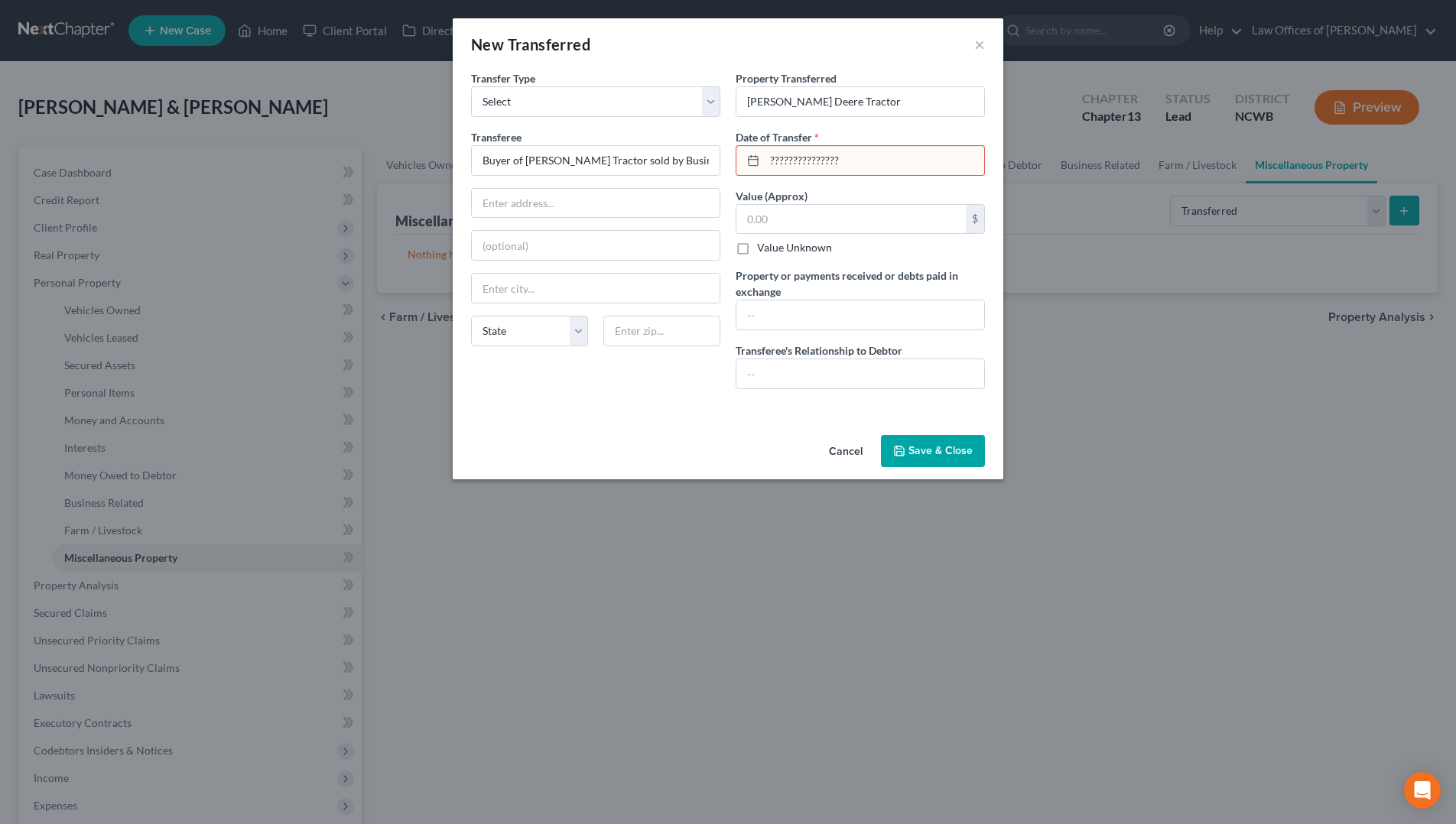
click at [956, 452] on button "Save & Close" at bounding box center [933, 451] width 104 height 32
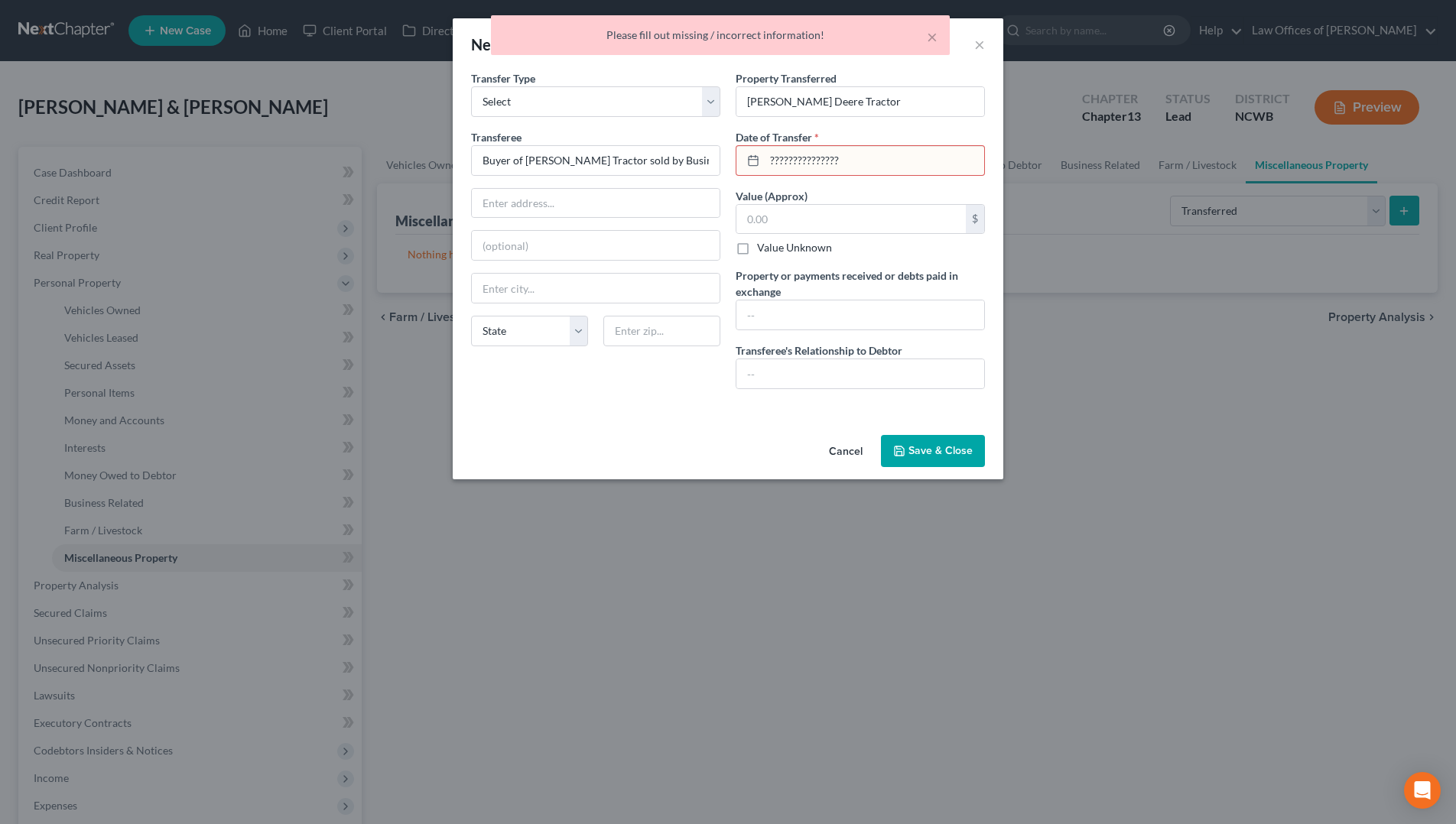
click at [905, 159] on input "???????????????" at bounding box center [875, 160] width 220 height 29
drag, startPoint x: 746, startPoint y: 178, endPoint x: 704, endPoint y: 171, distance: 42.6
click at [704, 171] on div "Transfer Type * Select Ordinary ([DATE]) [DATE] Transferee * Buyer of [PERSON_N…" at bounding box center [728, 236] width 530 height 331
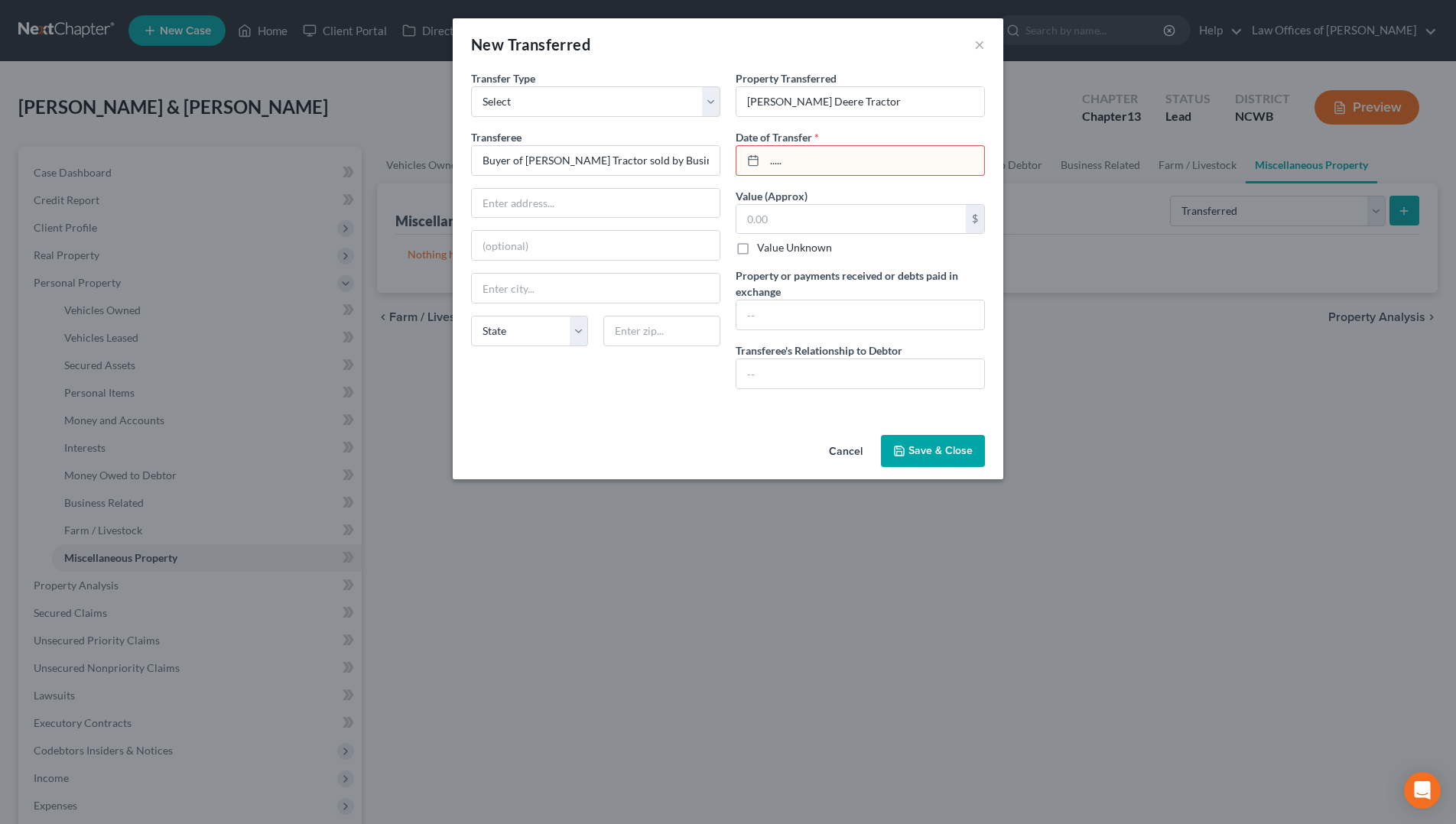
click at [923, 448] on button "Save & Close" at bounding box center [933, 451] width 104 height 32
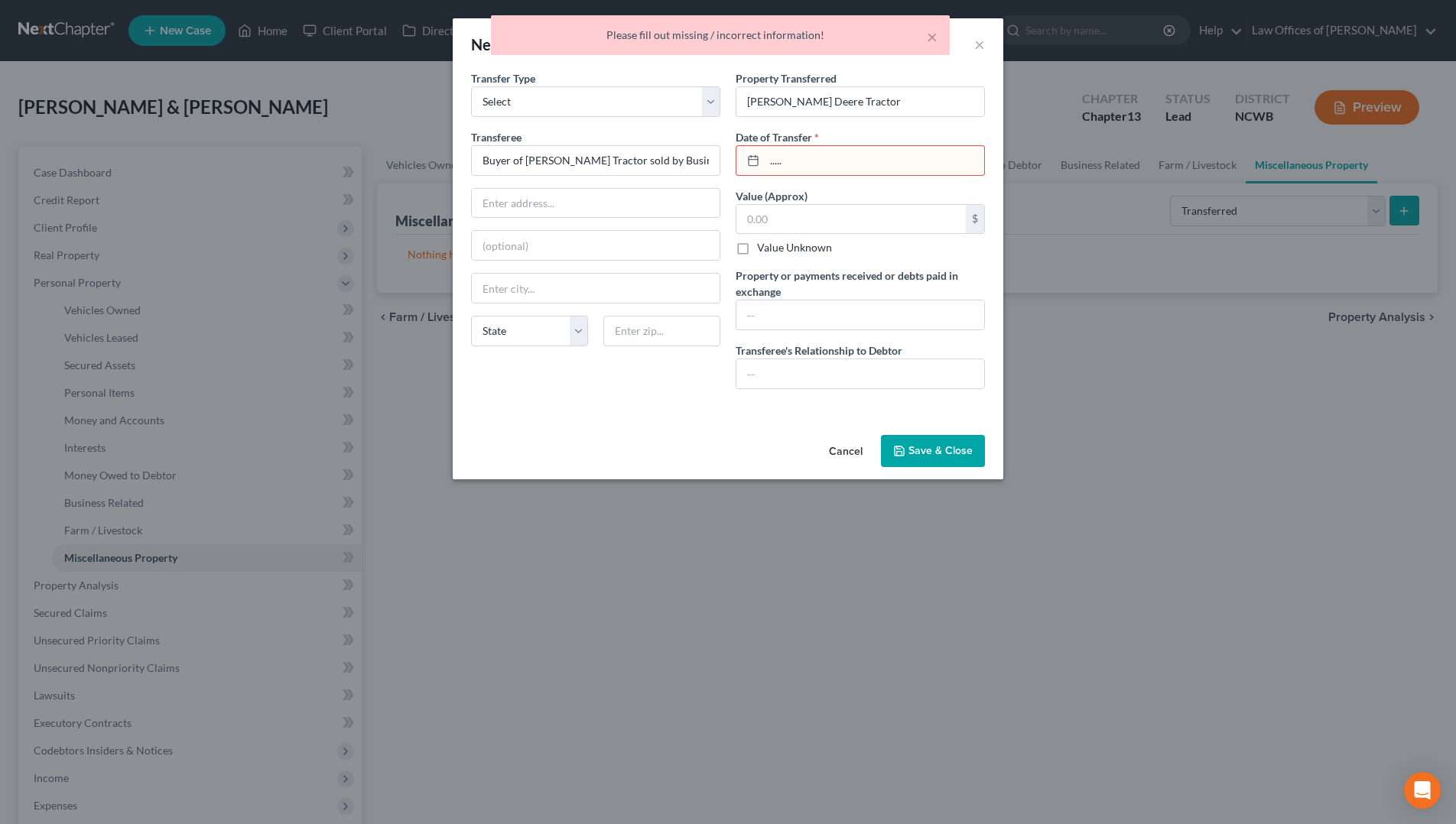
click at [879, 165] on input "....." at bounding box center [875, 160] width 220 height 29
drag, startPoint x: 751, startPoint y: 166, endPoint x: 706, endPoint y: 163, distance: 45.1
click at [706, 163] on div "Transfer Type * Select Ordinary ([DATE]) [DATE] Transferee * Buyer of [PERSON_N…" at bounding box center [728, 236] width 530 height 331
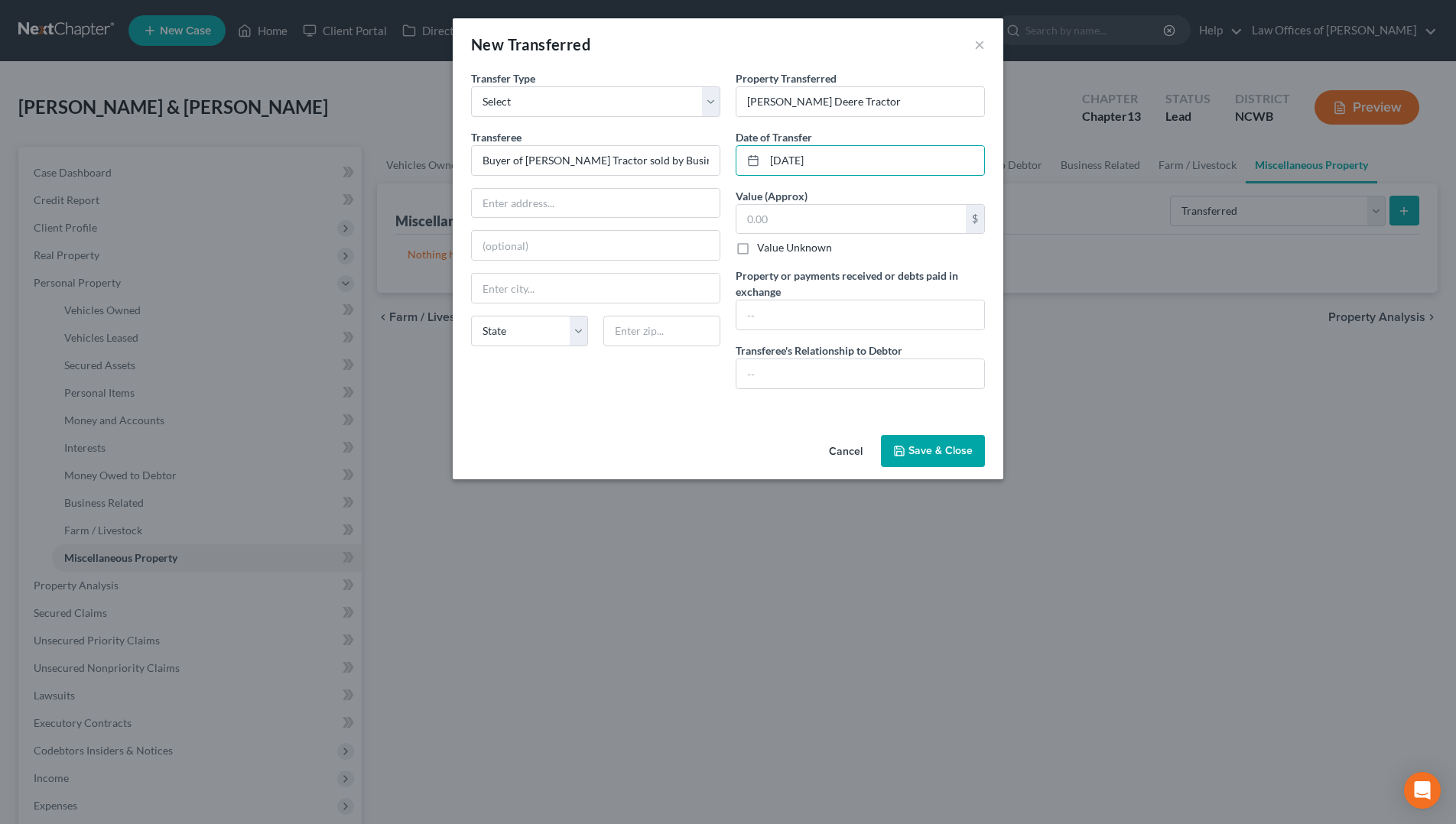
click at [946, 451] on button "Save & Close" at bounding box center [933, 451] width 104 height 32
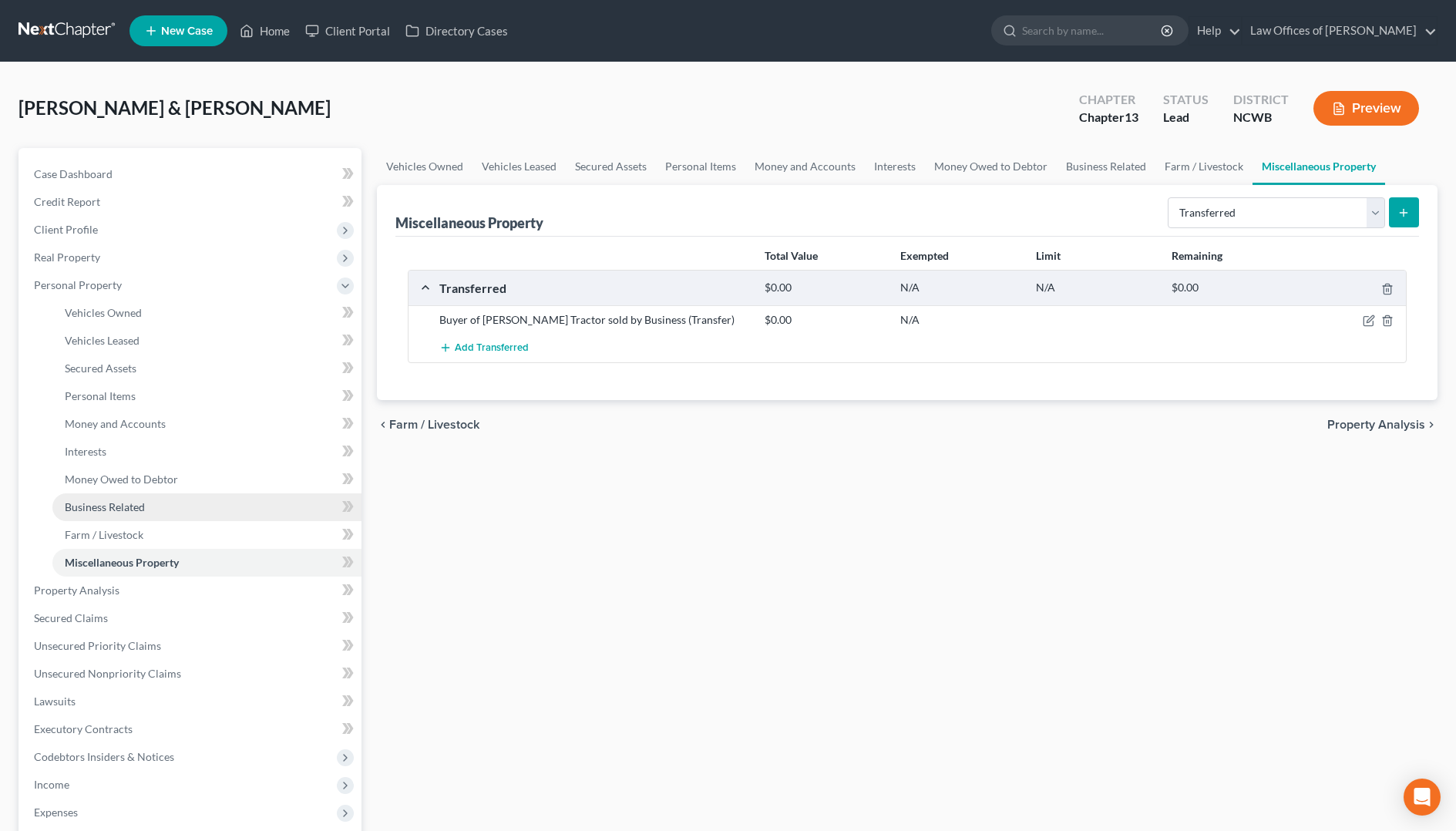
click at [111, 512] on span "Business Related" at bounding box center [104, 507] width 80 height 13
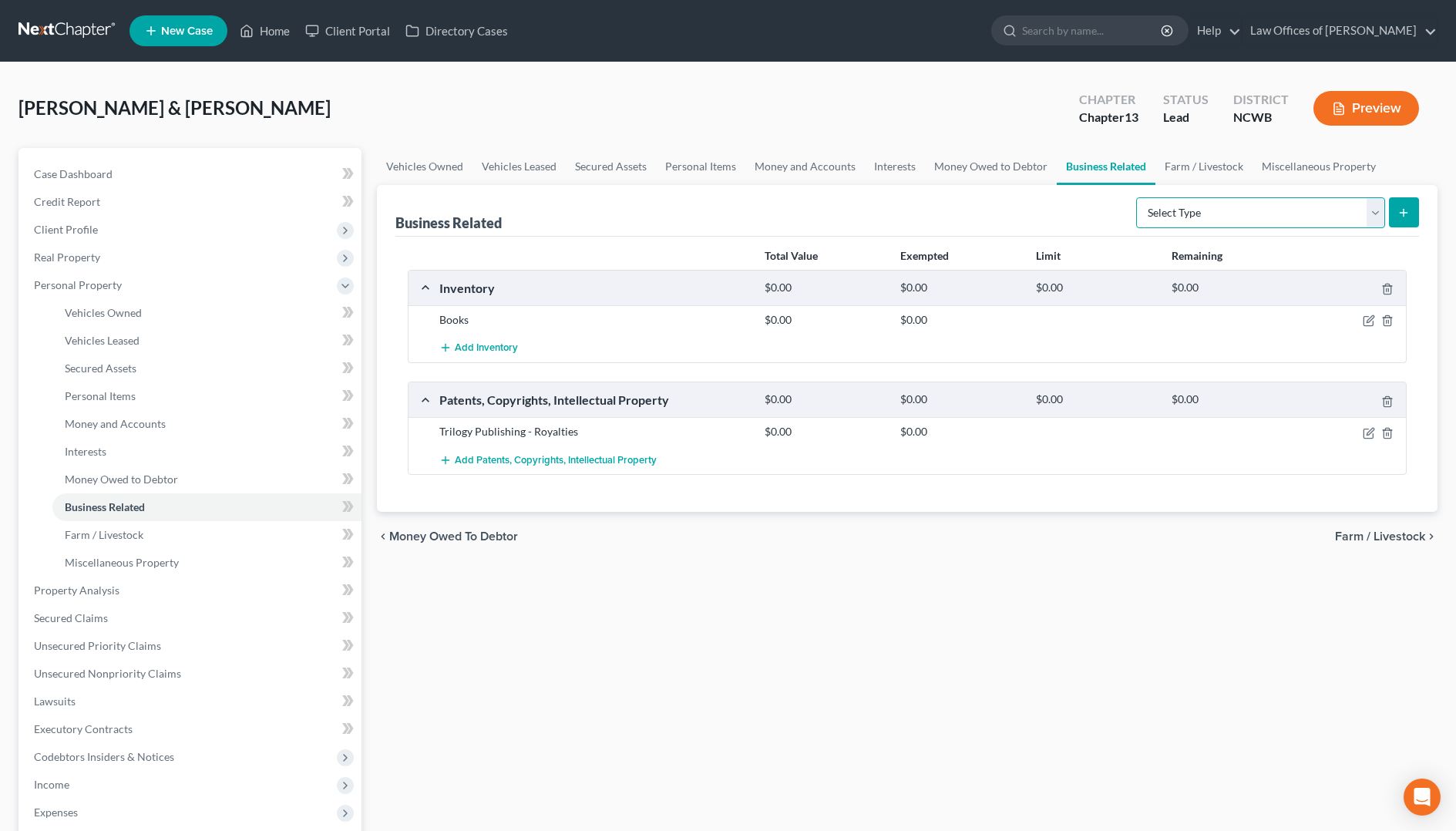
click at [1269, 217] on select "Select Type Customer Lists Franchises Inventory Licenses Machinery Office Equip…" at bounding box center [1260, 213] width 249 height 31
click at [1137, 198] on select "Select Type Customer Lists Franchises Inventory Licenses Machinery Office Equip…" at bounding box center [1260, 213] width 249 height 31
click at [1402, 210] on icon "submit" at bounding box center [1404, 213] width 13 height 13
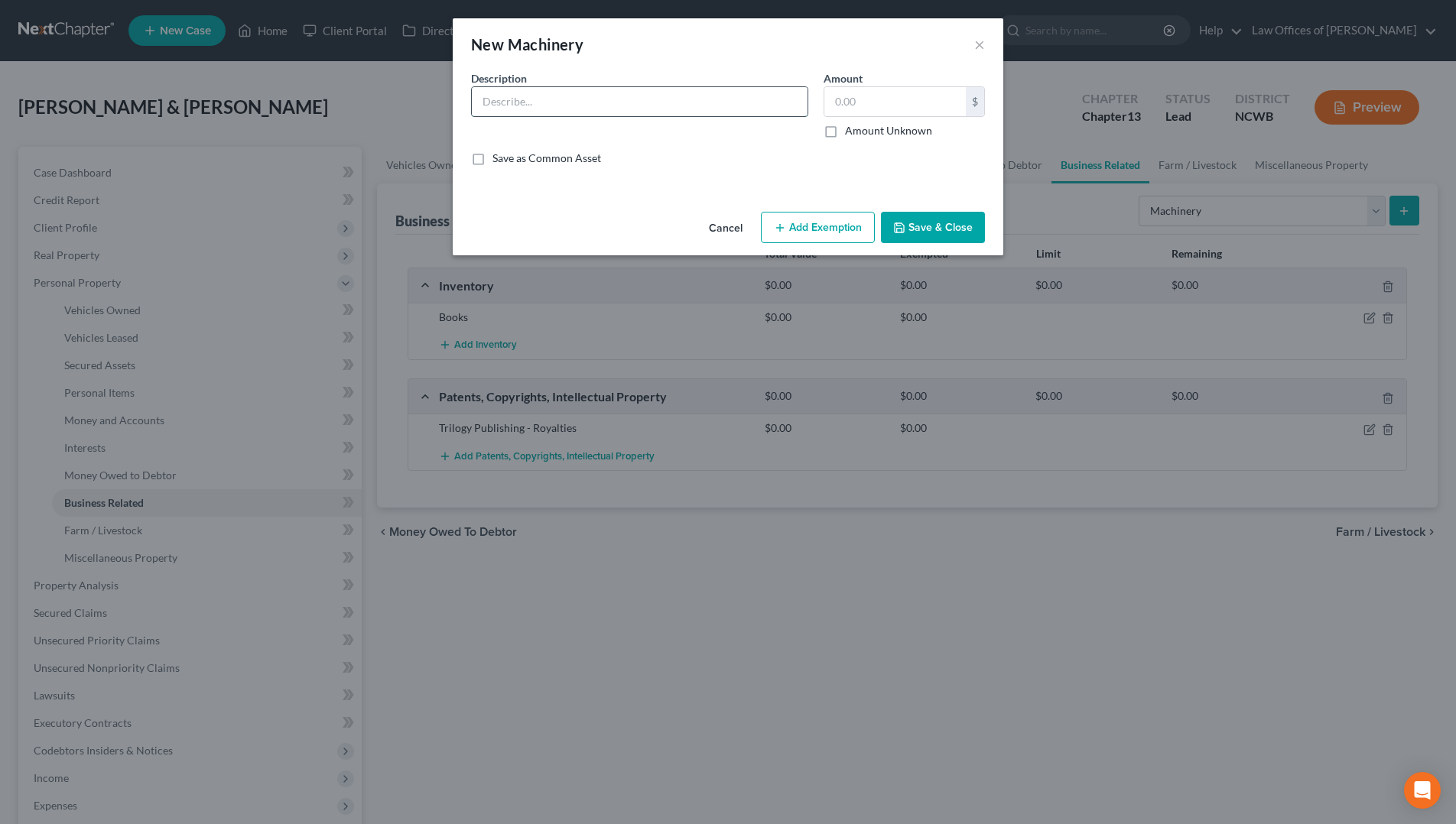
click at [544, 107] on input "text" at bounding box center [640, 101] width 336 height 29
click at [844, 91] on input "text" at bounding box center [895, 101] width 141 height 29
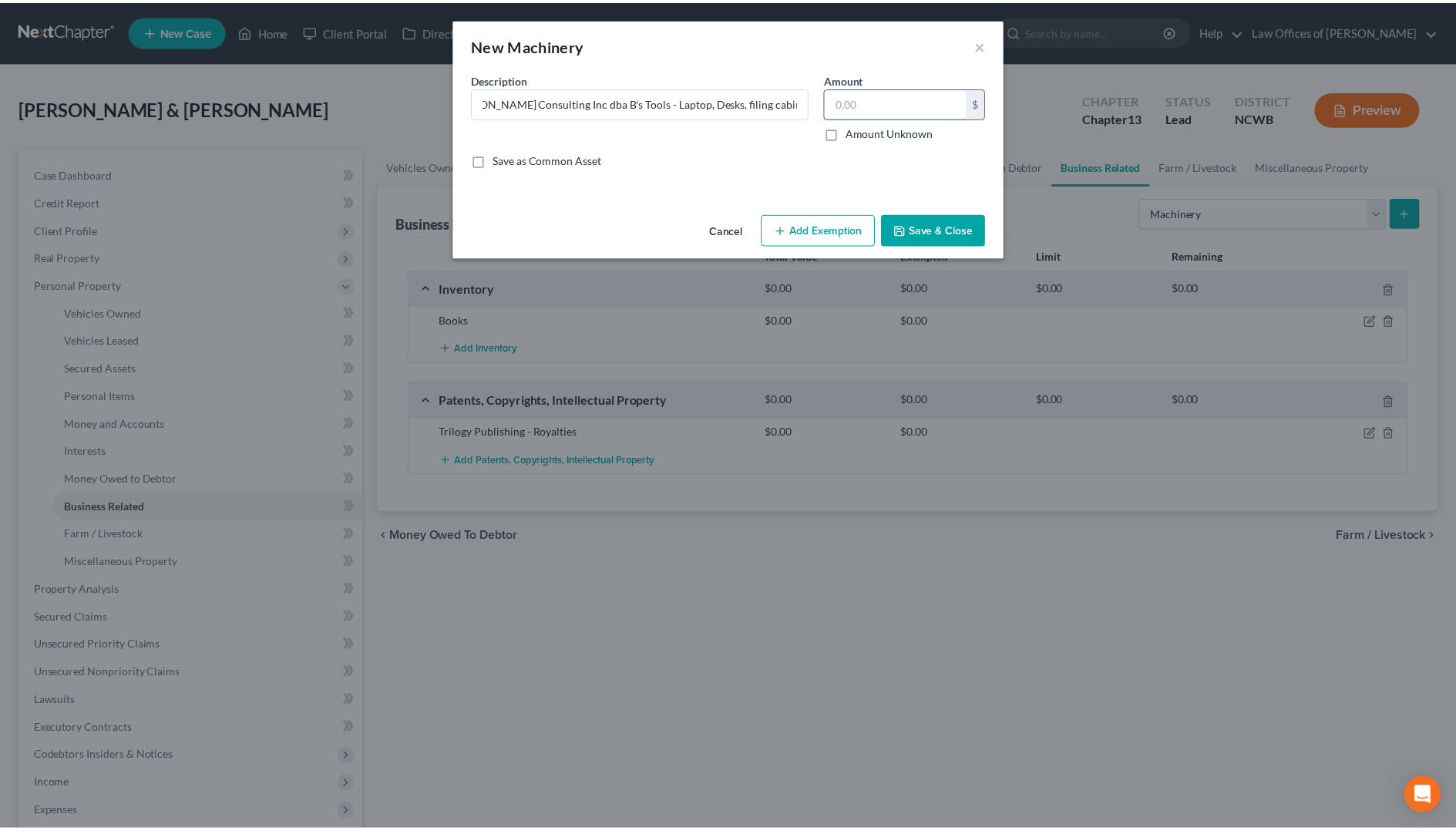
scroll to position [0, 0]
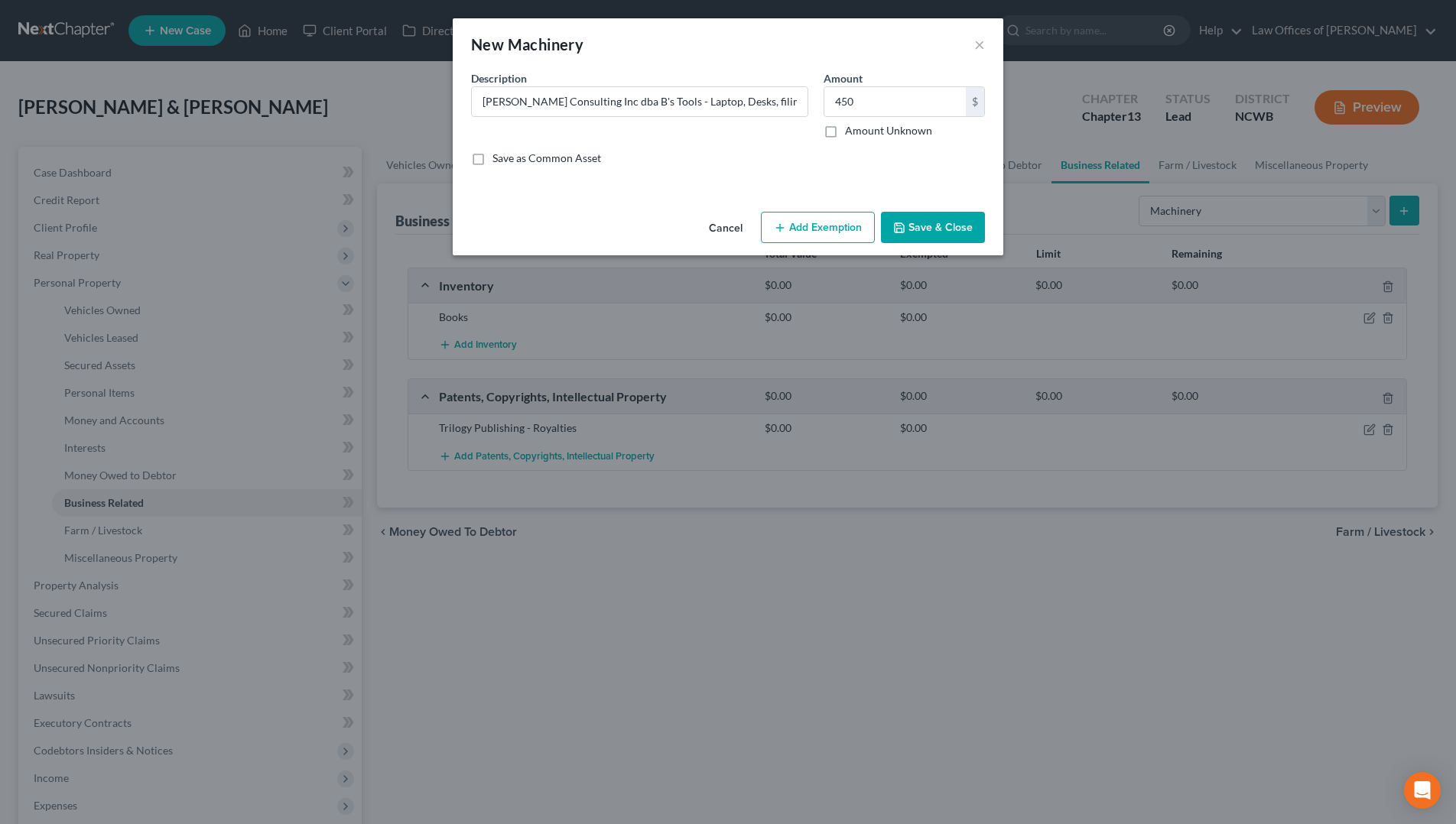
click at [962, 230] on button "Save & Close" at bounding box center [933, 227] width 104 height 32
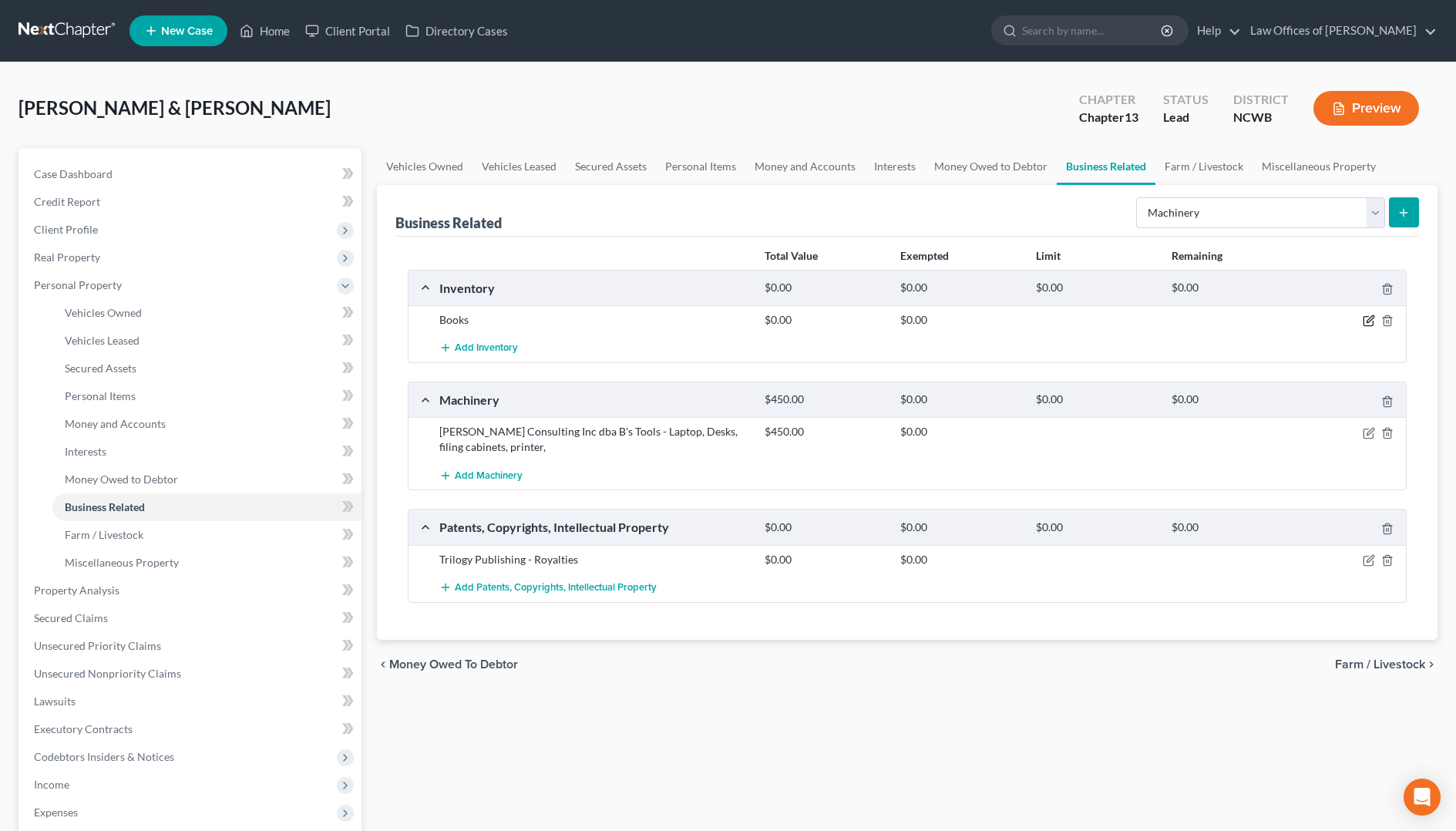
click at [1372, 320] on icon "button" at bounding box center [1369, 321] width 13 height 13
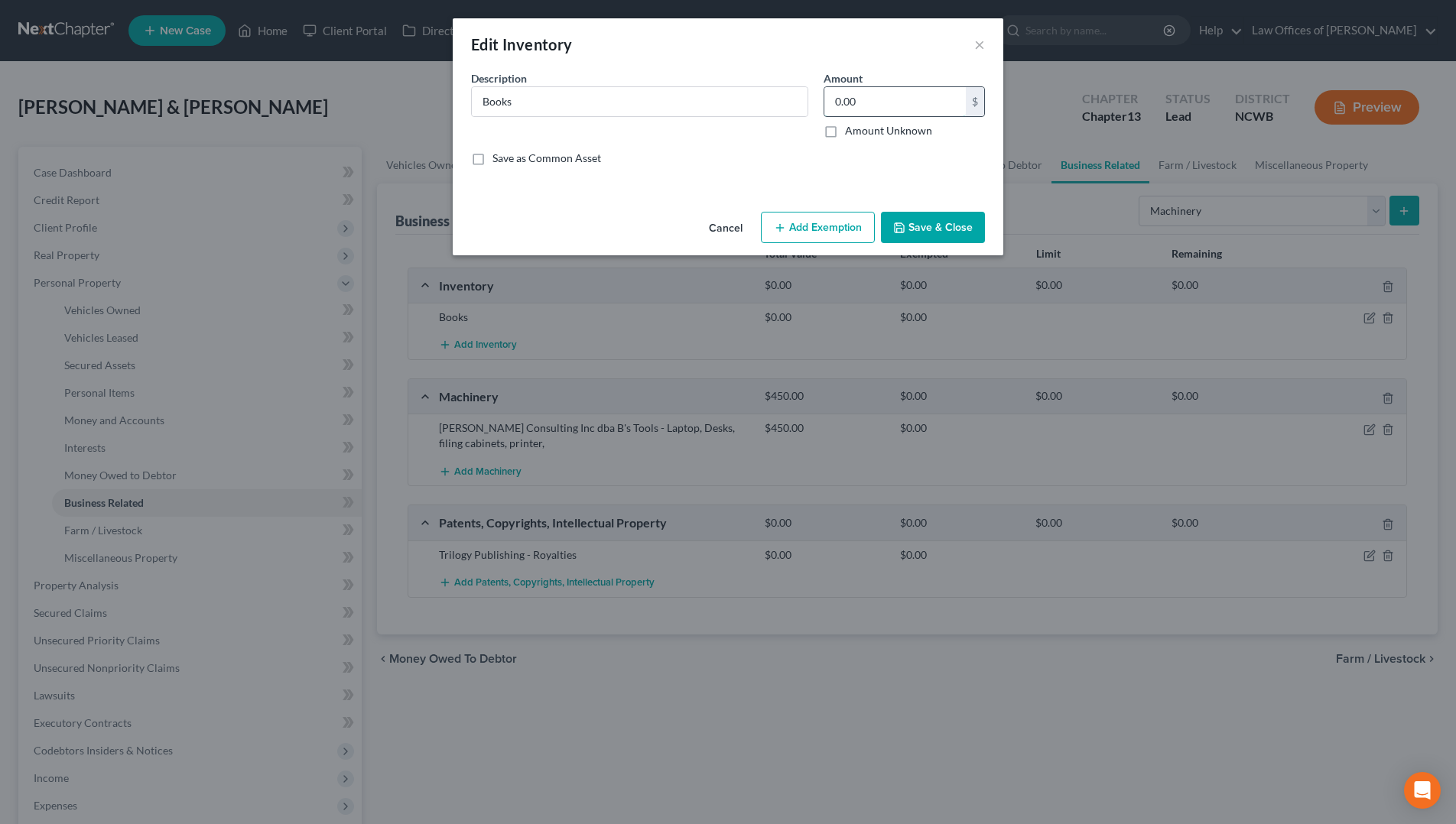
click at [879, 105] on input "0.00" at bounding box center [895, 101] width 141 height 29
click at [897, 226] on icon "button" at bounding box center [900, 228] width 13 height 13
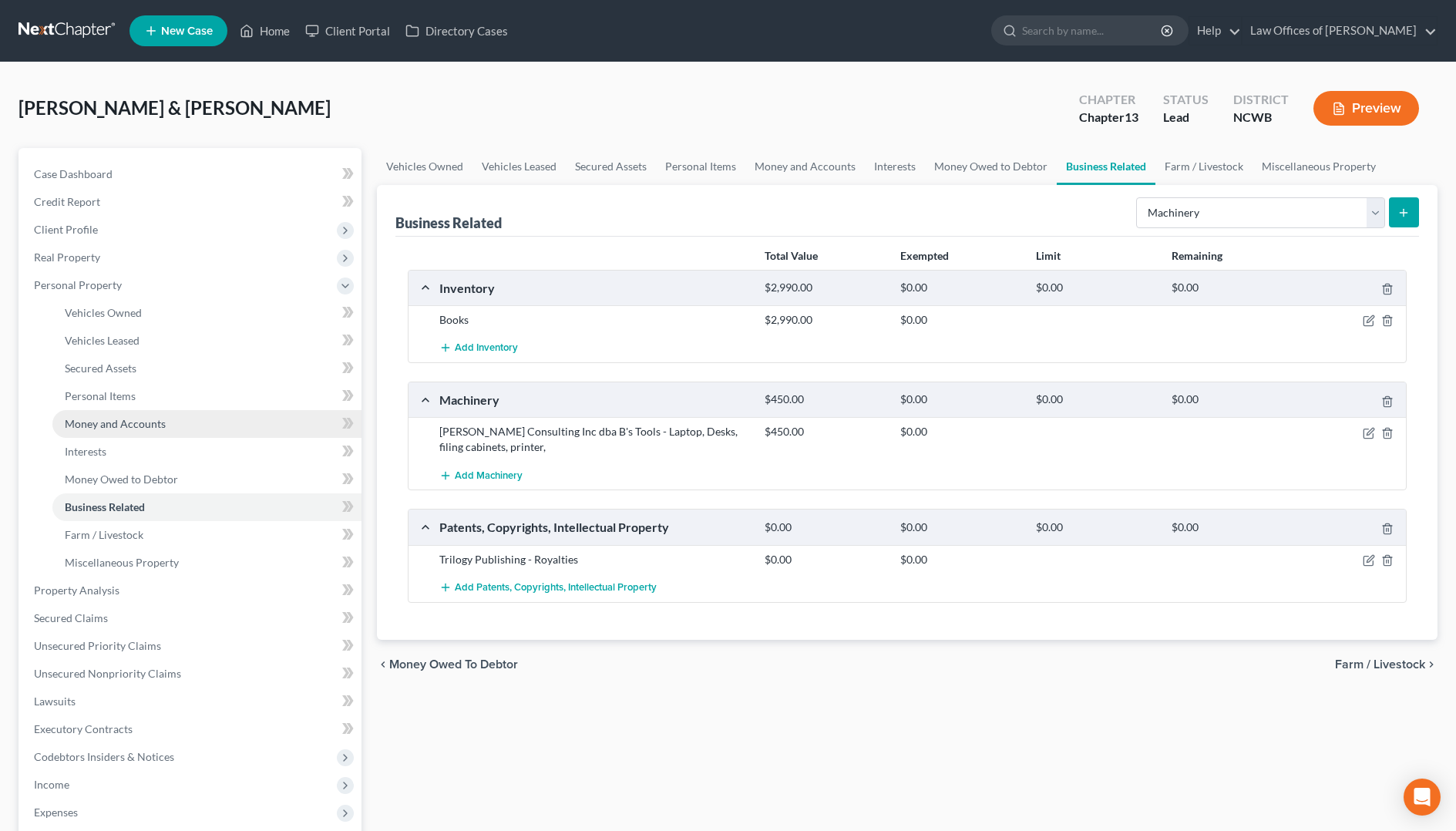
click at [108, 423] on span "Money and Accounts" at bounding box center [115, 423] width 101 height 13
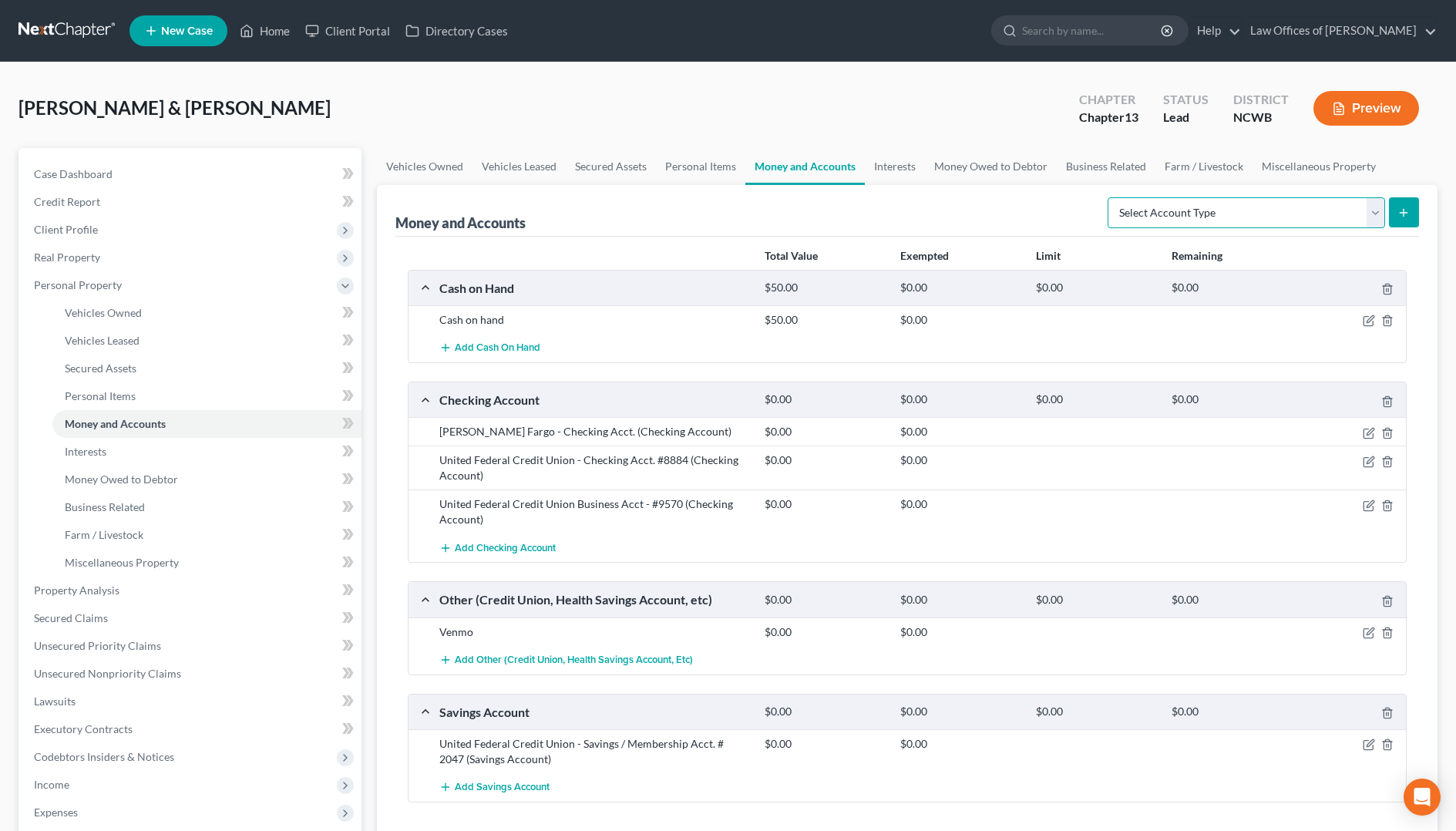
click at [1227, 212] on select "Select Account Type Brokerage Cash on Hand Certificates of Deposit Checking Acc…" at bounding box center [1246, 213] width 277 height 31
click at [1111, 198] on select "Select Account Type Brokerage Cash on Hand Certificates of Deposit Checking Acc…" at bounding box center [1246, 213] width 277 height 31
click at [1405, 217] on icon "submit" at bounding box center [1404, 213] width 13 height 13
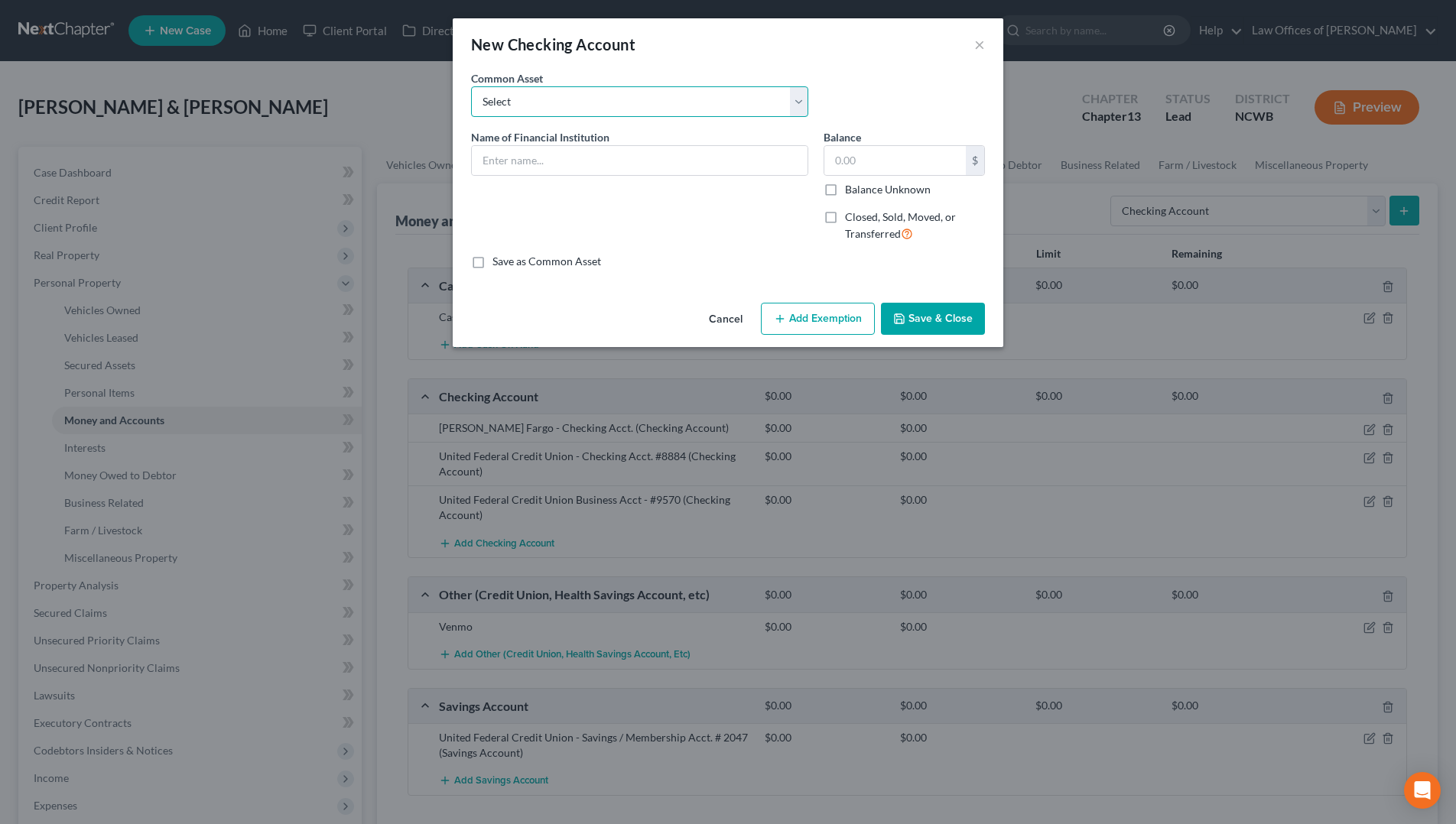
click at [711, 95] on select "Select Truist Checking account ending -8787 SECU BBT Jnt w/girlfriend. 1/2 val …" at bounding box center [640, 101] width 337 height 31
click at [471, 86] on select "Select Truist Checking account ending -8787 SECU BBT Jnt w/girlfriend. 1/2 val …" at bounding box center [640, 101] width 337 height 31
click at [690, 163] on input "Bank of America checking account -" at bounding box center [640, 160] width 336 height 29
click at [845, 193] on label "Balance Unknown" at bounding box center [887, 189] width 86 height 15
click at [851, 192] on input "Balance Unknown" at bounding box center [856, 187] width 10 height 10
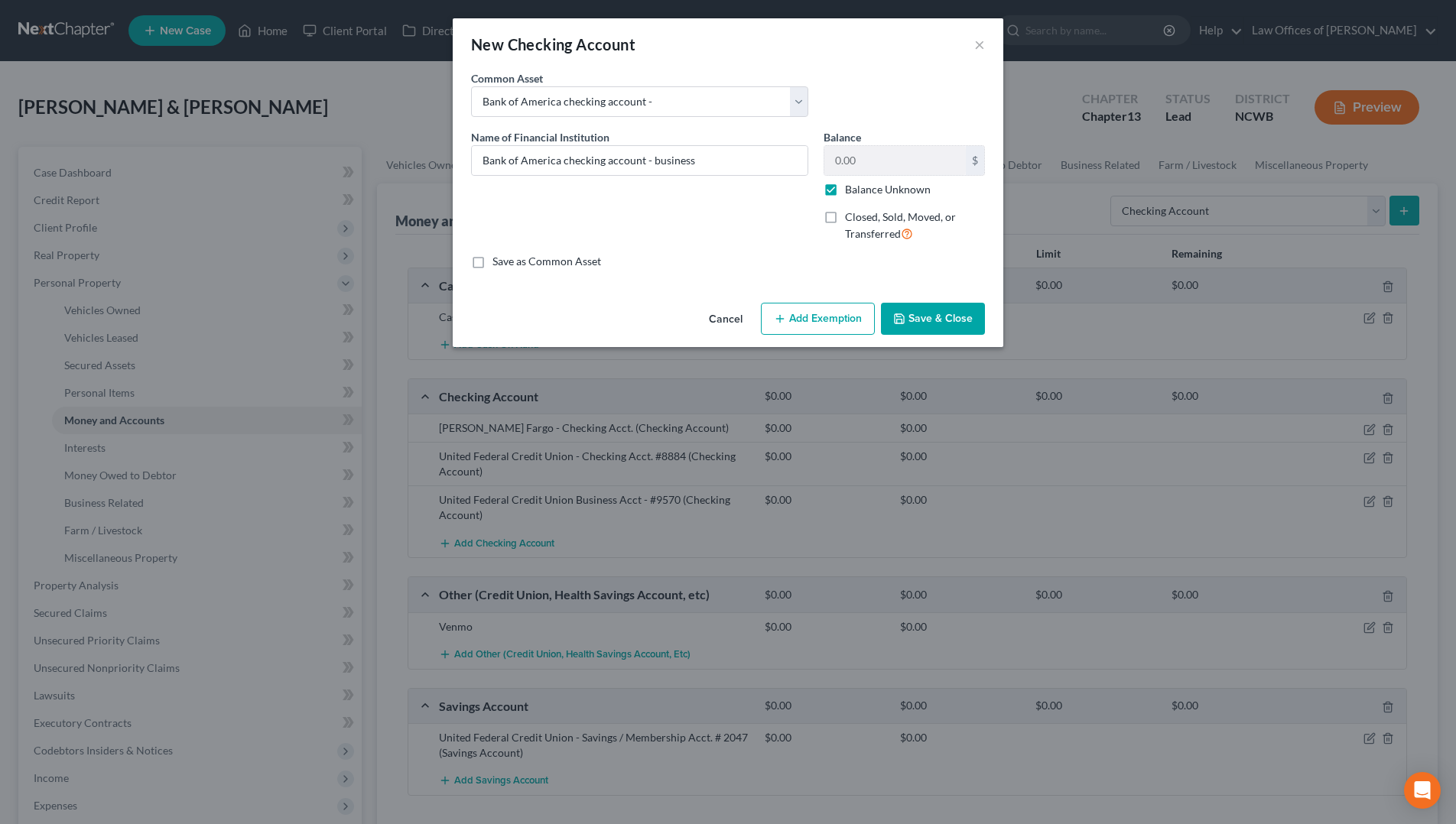
click at [927, 323] on button "Save & Close" at bounding box center [933, 318] width 104 height 32
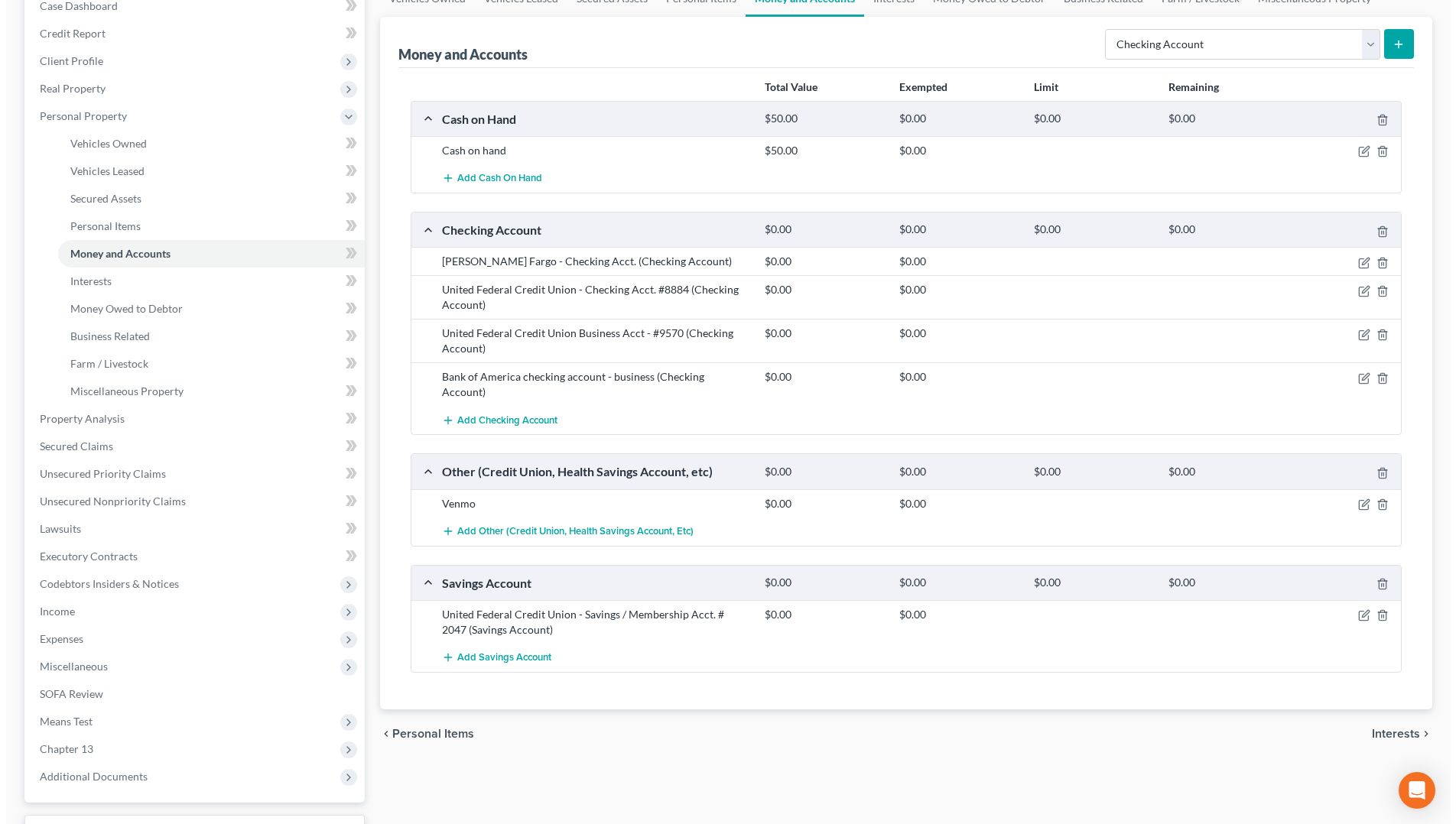
scroll to position [138, 0]
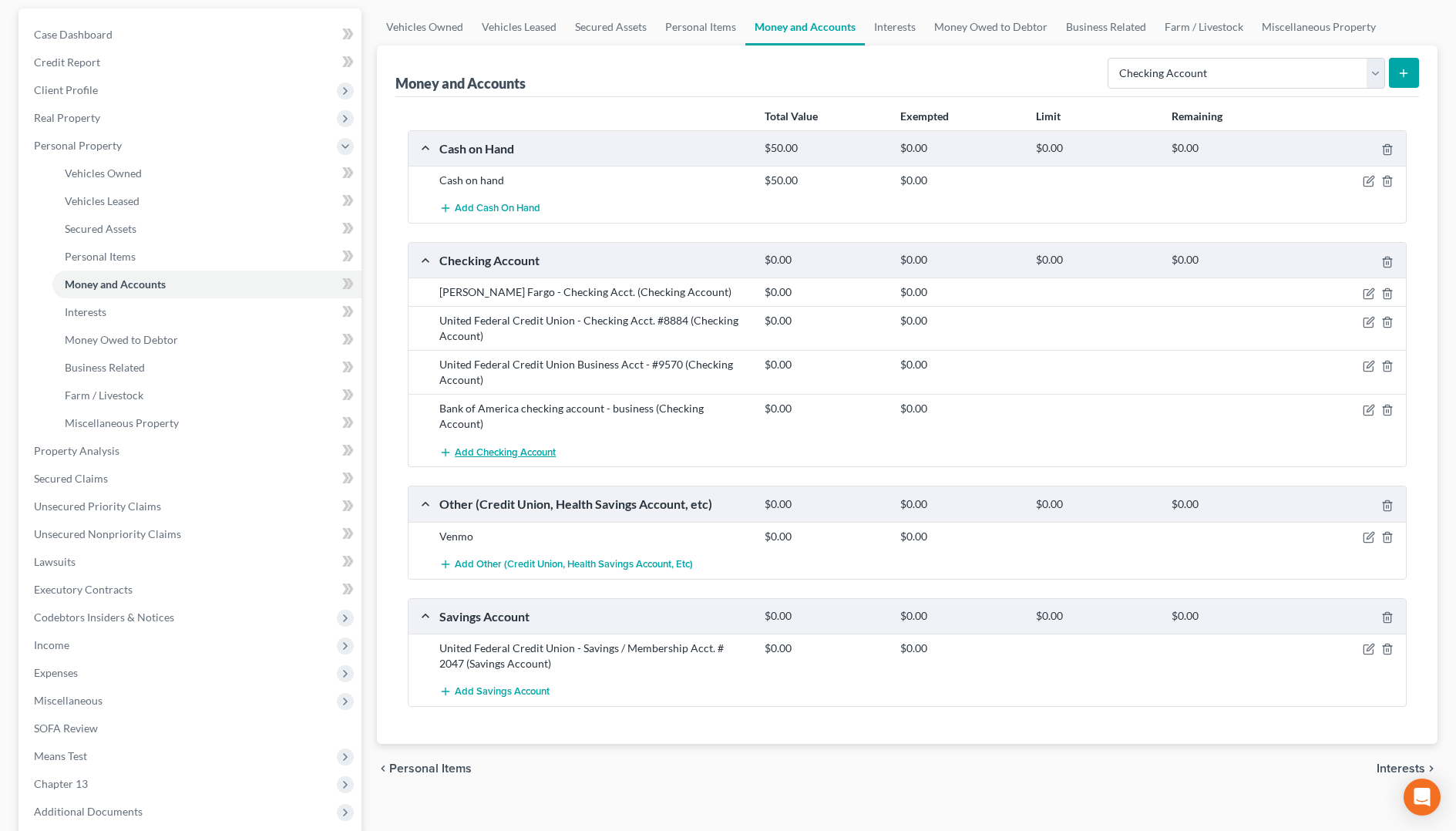
click at [479, 447] on span "Add Checking Account" at bounding box center [505, 453] width 101 height 13
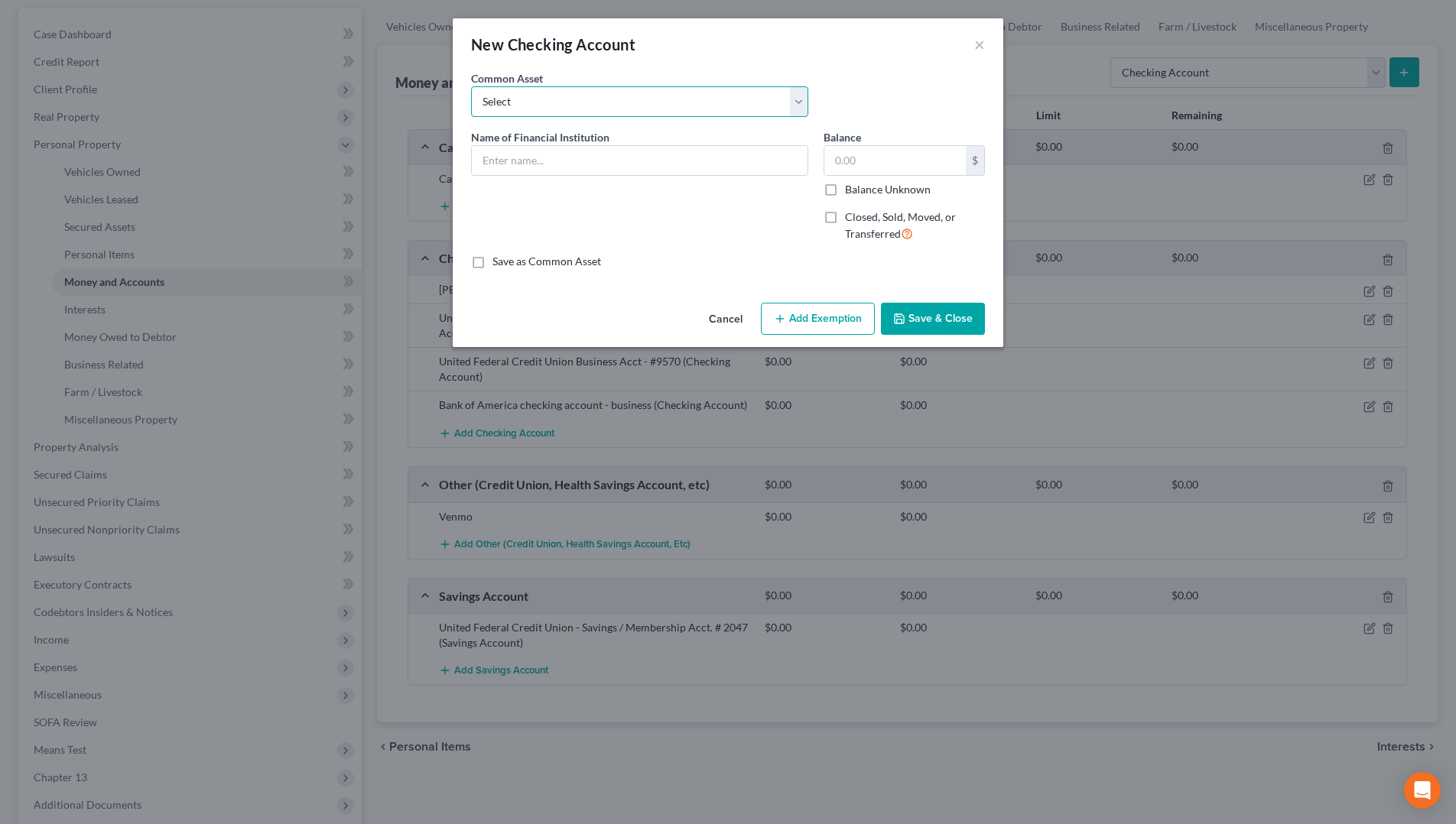
click at [645, 107] on select "Select Truist Checking account ending -8787 SECU BBT Jnt w/girlfriend. 1/2 val …" at bounding box center [640, 101] width 337 height 31
click at [471, 86] on select "Select Truist Checking account ending -8787 SECU BBT Jnt w/girlfriend. 1/2 val …" at bounding box center [640, 101] width 337 height 31
click at [655, 165] on input "[PERSON_NAME] Fargo Ckg" at bounding box center [640, 160] width 336 height 29
click at [845, 190] on label "Balance Unknown" at bounding box center [887, 189] width 86 height 15
click at [851, 190] on input "Balance Unknown" at bounding box center [856, 187] width 10 height 10
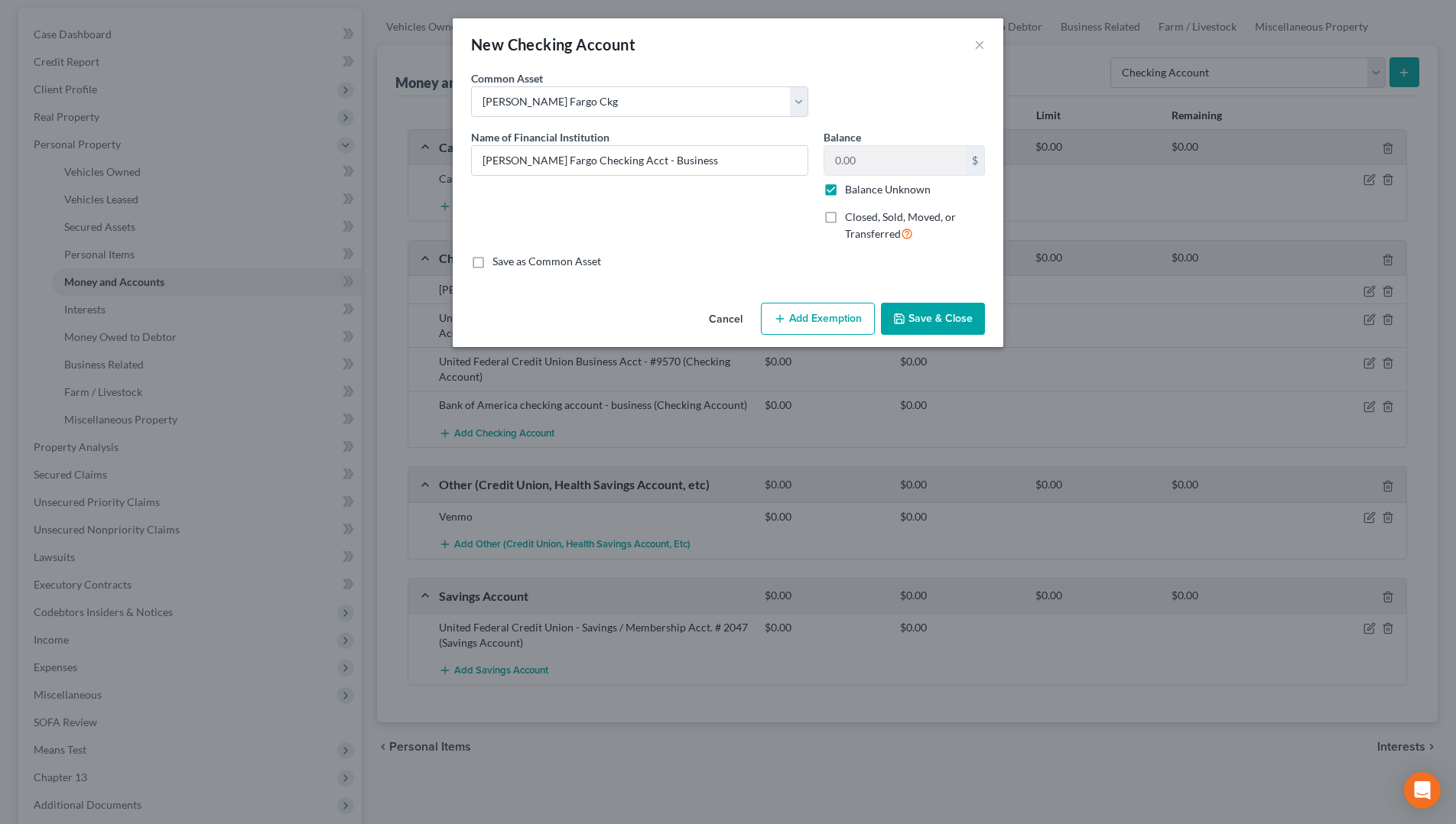
click at [934, 320] on button "Save & Close" at bounding box center [933, 318] width 104 height 32
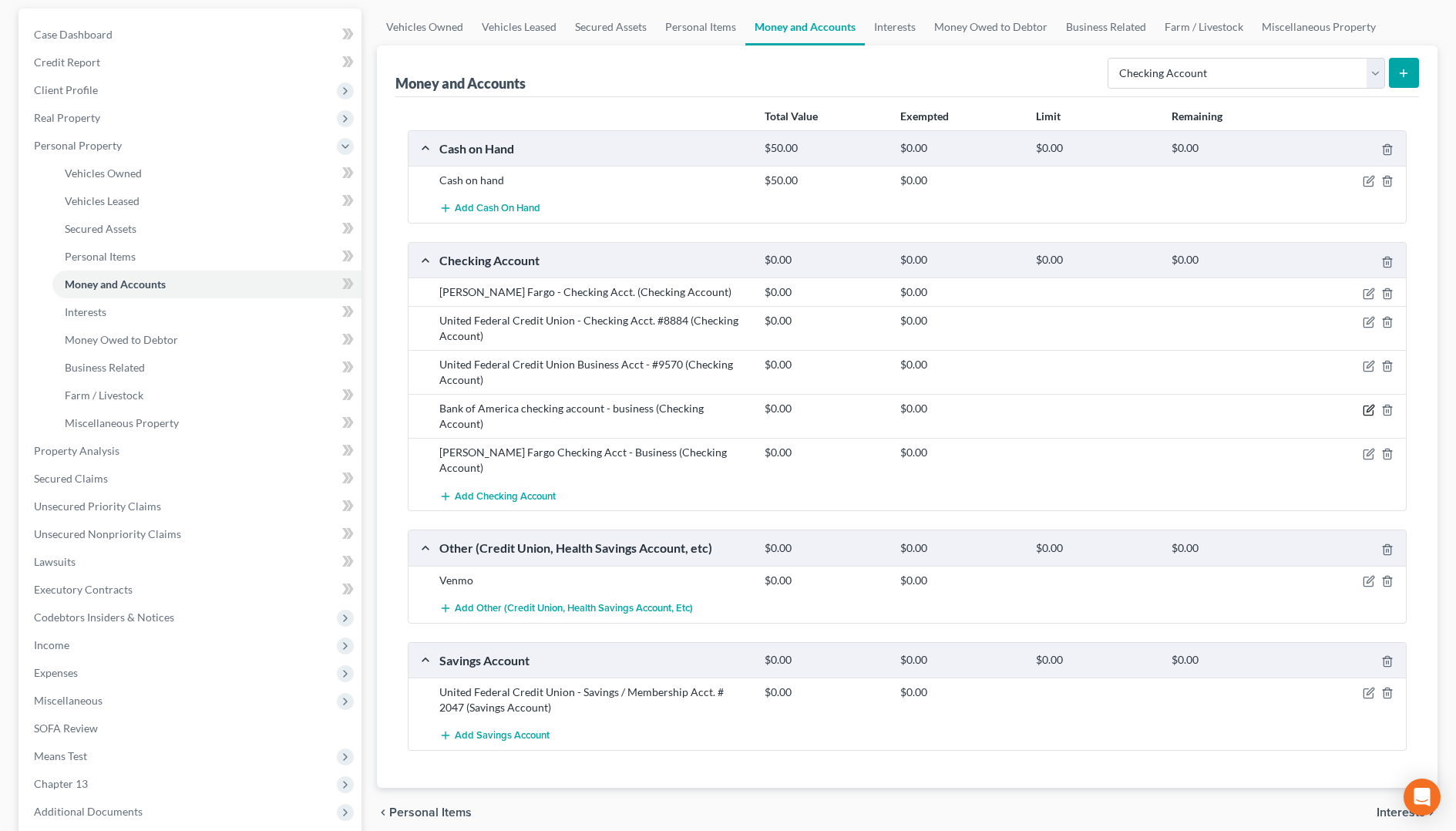
click at [1370, 410] on icon "button" at bounding box center [1369, 410] width 13 height 13
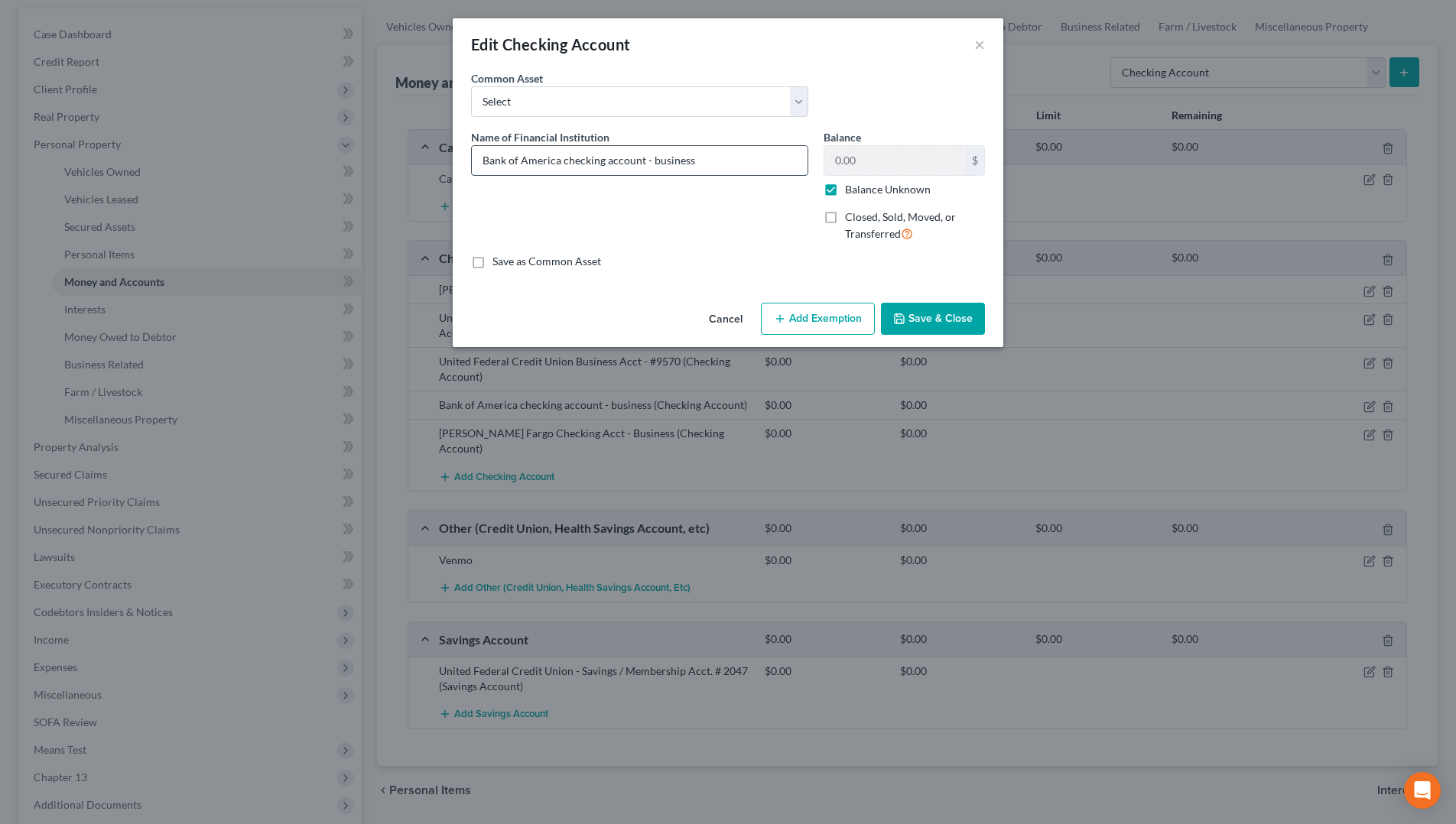
click at [743, 167] on input "Bank of America checking account - business" at bounding box center [640, 160] width 336 height 29
click at [947, 324] on button "Save & Close" at bounding box center [933, 318] width 104 height 32
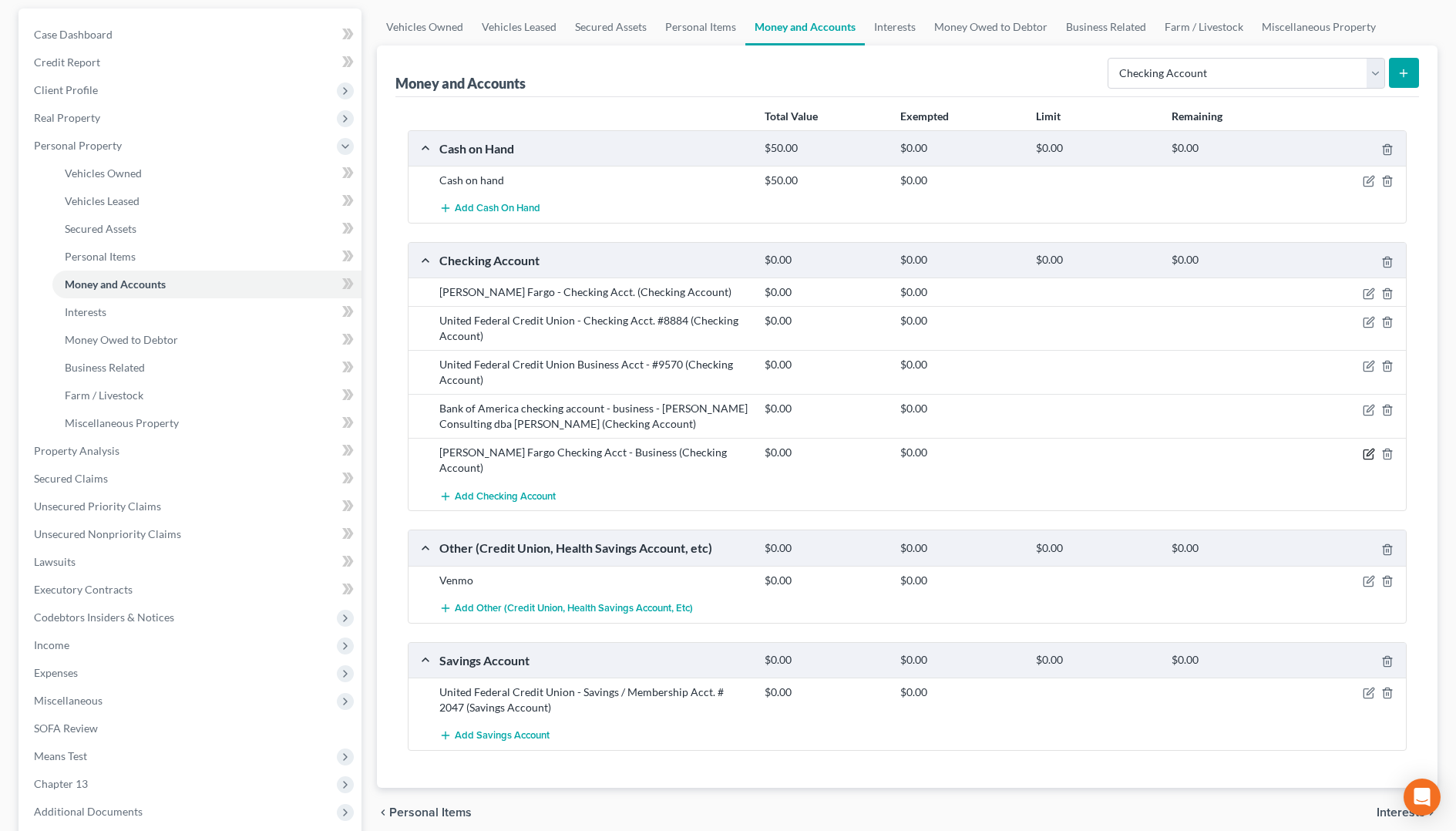
click at [1370, 456] on icon "button" at bounding box center [1369, 454] width 13 height 13
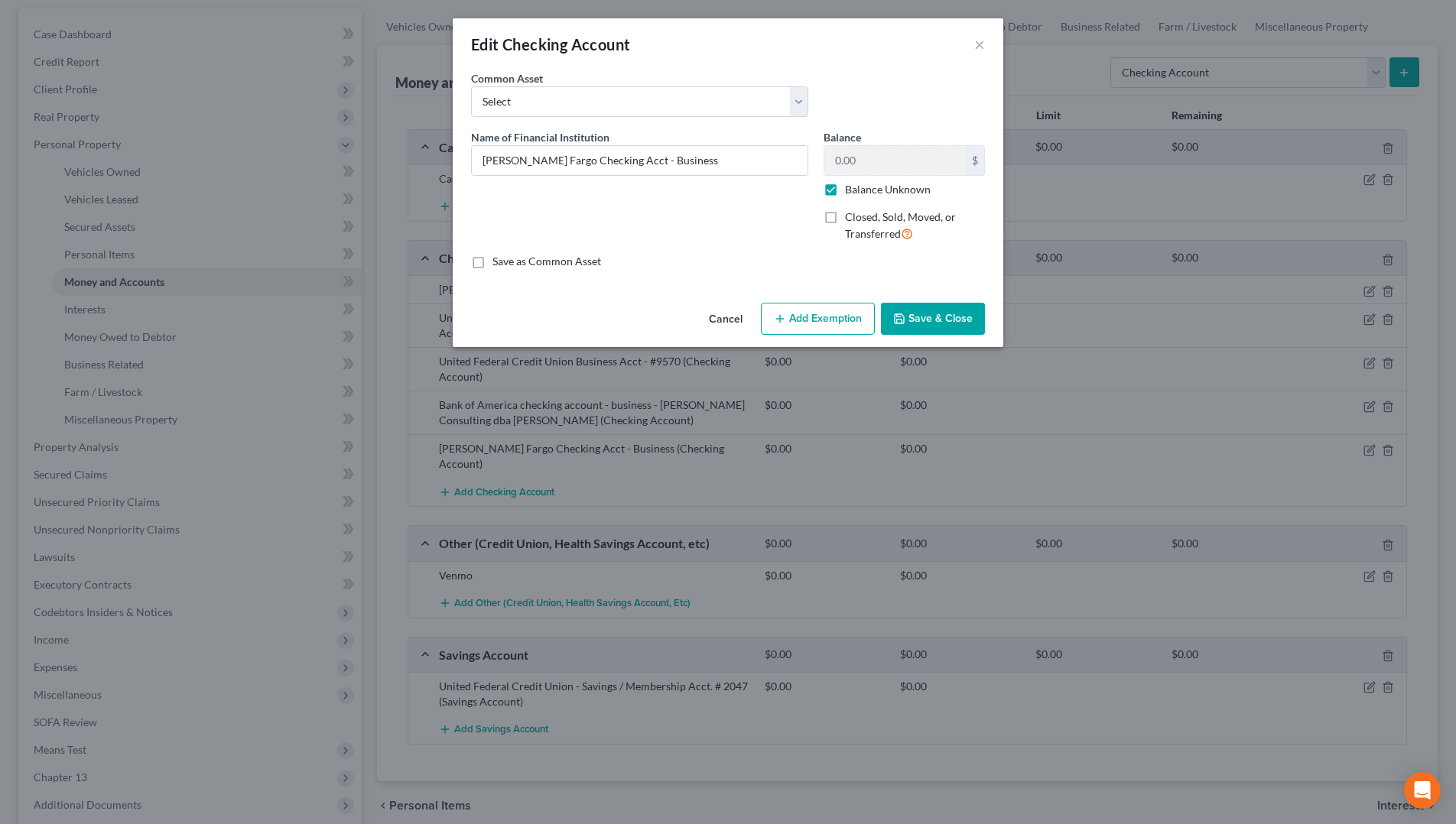
drag, startPoint x: 835, startPoint y: 212, endPoint x: 769, endPoint y: 176, distance: 75.2
click at [845, 212] on label "Closed, Sold, Moved, or Transferred" at bounding box center [915, 226] width 140 height 33
click at [851, 212] on input "Closed, Sold, Moved, or Transferred" at bounding box center [856, 214] width 10 height 10
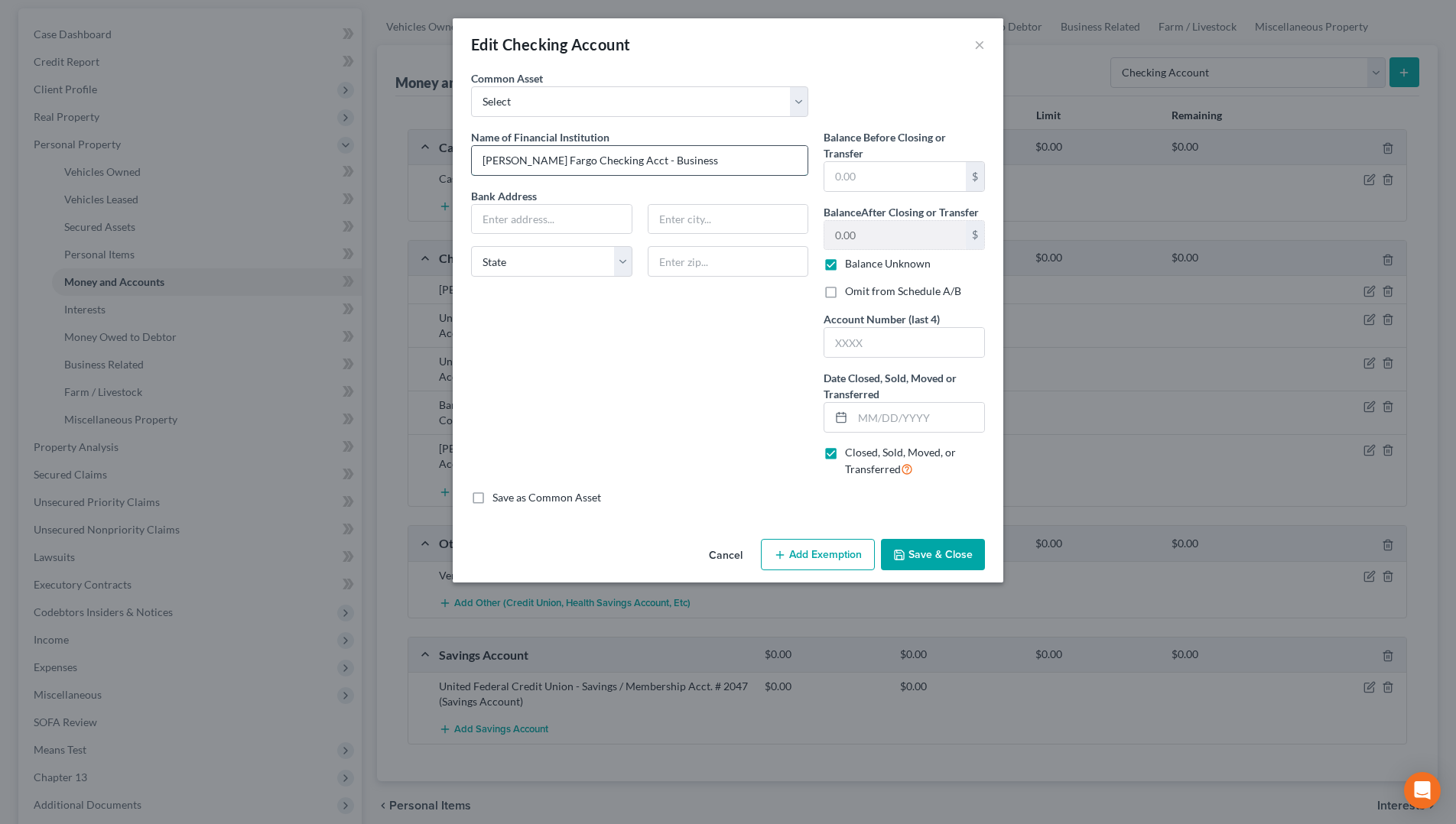
click at [768, 169] on input "[PERSON_NAME] Fargo Checking Acct - Business" at bounding box center [640, 160] width 336 height 29
click at [925, 552] on button "Save & Close" at bounding box center [933, 554] width 104 height 32
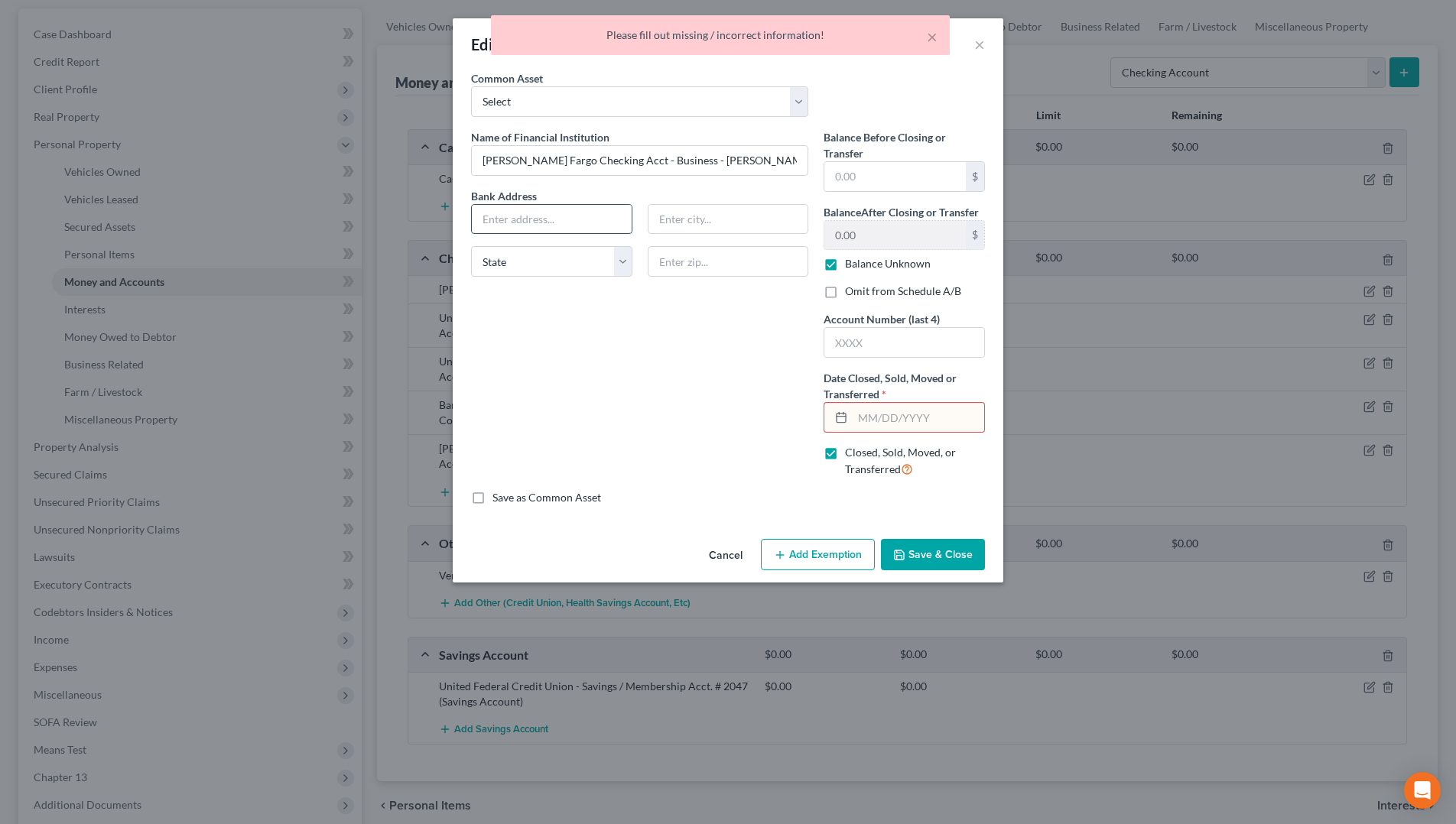
click at [562, 230] on input "text" at bounding box center [552, 219] width 160 height 29
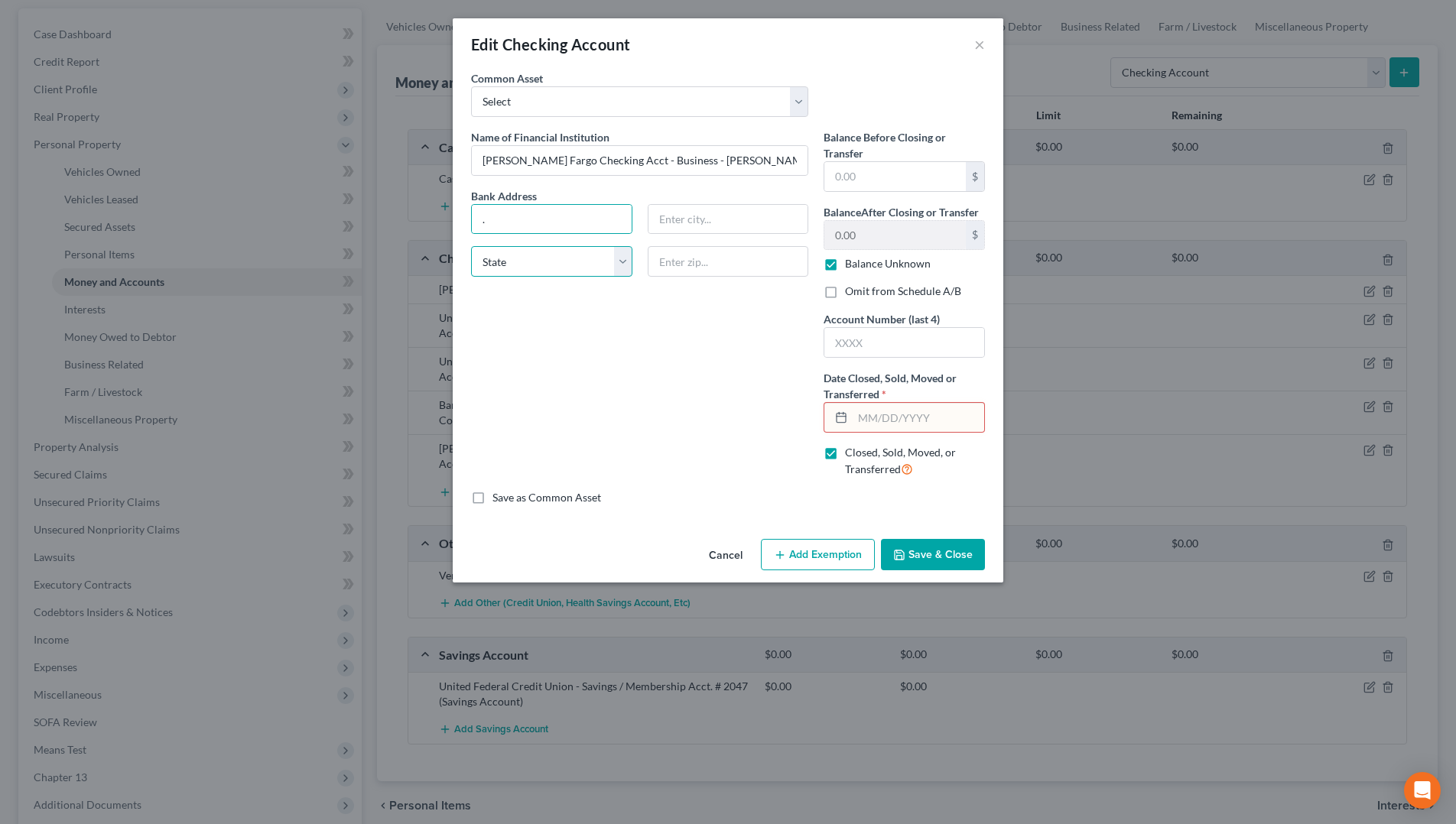
click at [530, 260] on select "State [US_STATE] AK AR AZ CA CO CT DE DC [GEOGRAPHIC_DATA] [GEOGRAPHIC_DATA] GU…" at bounding box center [552, 261] width 162 height 31
click at [697, 221] on input "text" at bounding box center [729, 219] width 160 height 29
click at [694, 444] on div "Name of Financial Institution * [PERSON_NAME] Fargo Checking Acct - Business - …" at bounding box center [639, 310] width 352 height 361
click at [920, 416] on input "text" at bounding box center [919, 417] width 132 height 29
click at [958, 554] on button "Save & Close" at bounding box center [933, 554] width 104 height 32
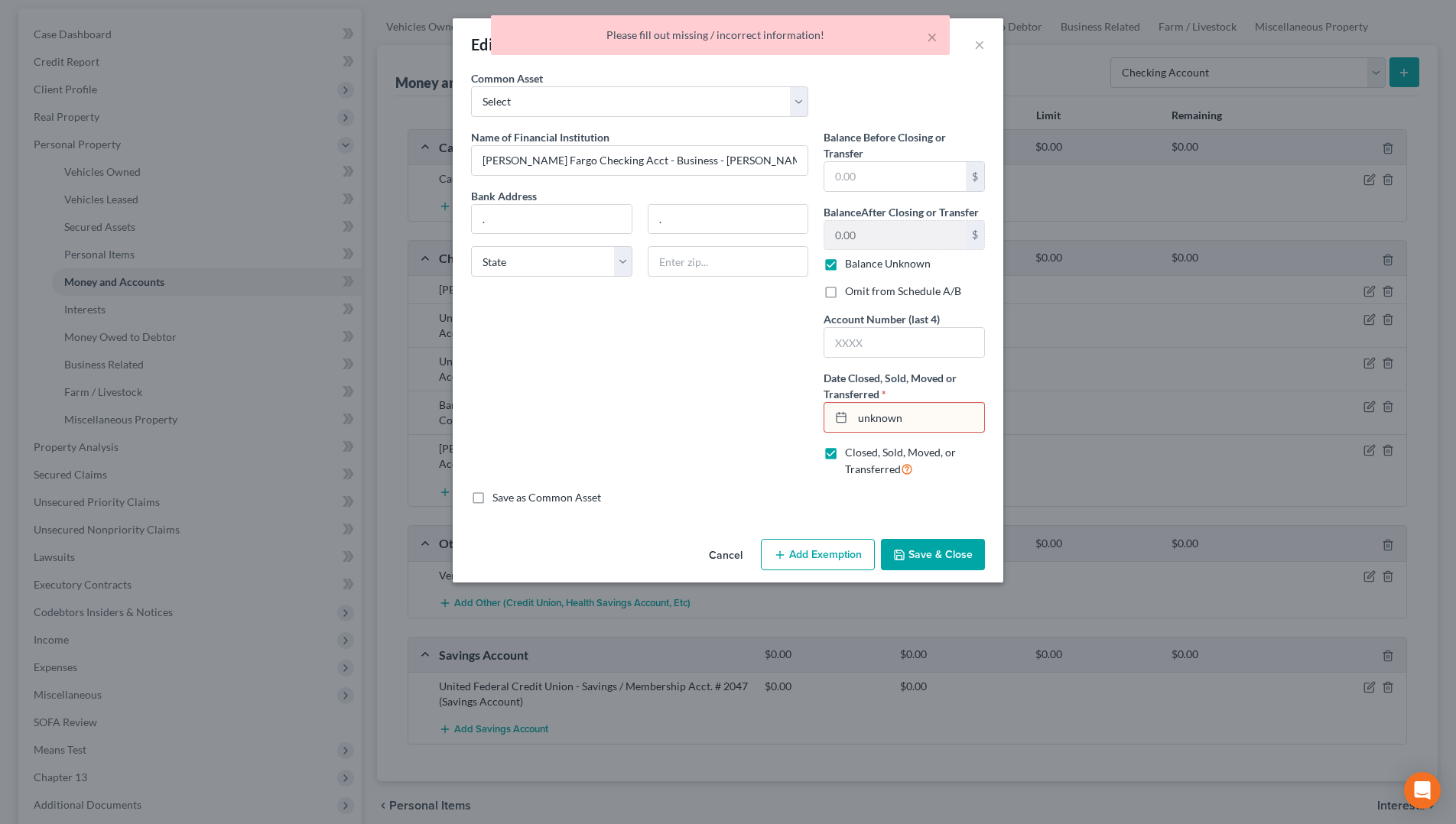
click at [947, 412] on input "unknown" at bounding box center [919, 417] width 132 height 29
drag, startPoint x: 925, startPoint y: 427, endPoint x: 843, endPoint y: 437, distance: 82.6
click at [843, 437] on div "Balance Before Closing or Transfer $ Balance After Closing or Transfer 0.00 $ B…" at bounding box center [904, 310] width 177 height 361
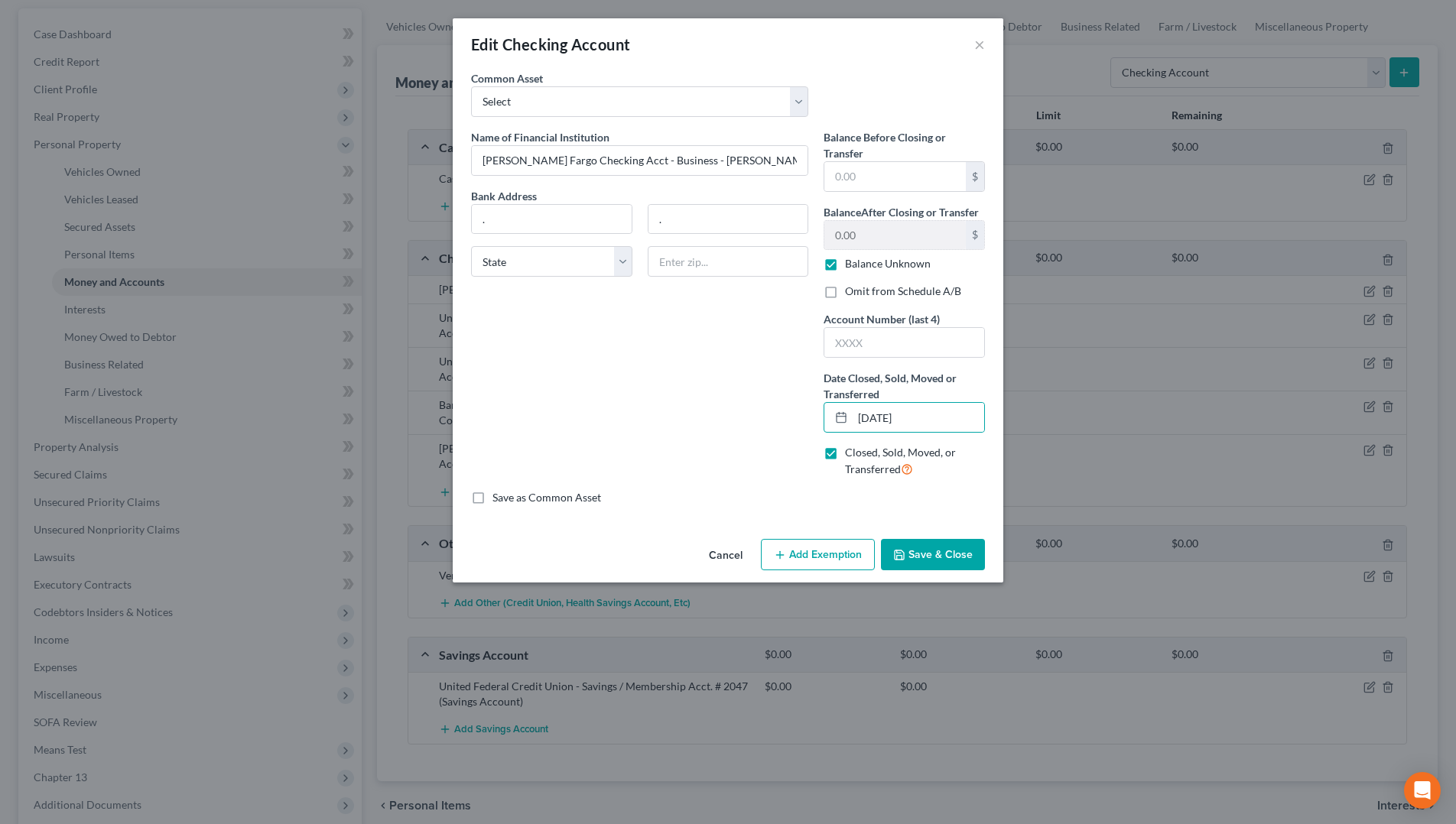
click at [952, 560] on button "Save & Close" at bounding box center [933, 554] width 104 height 32
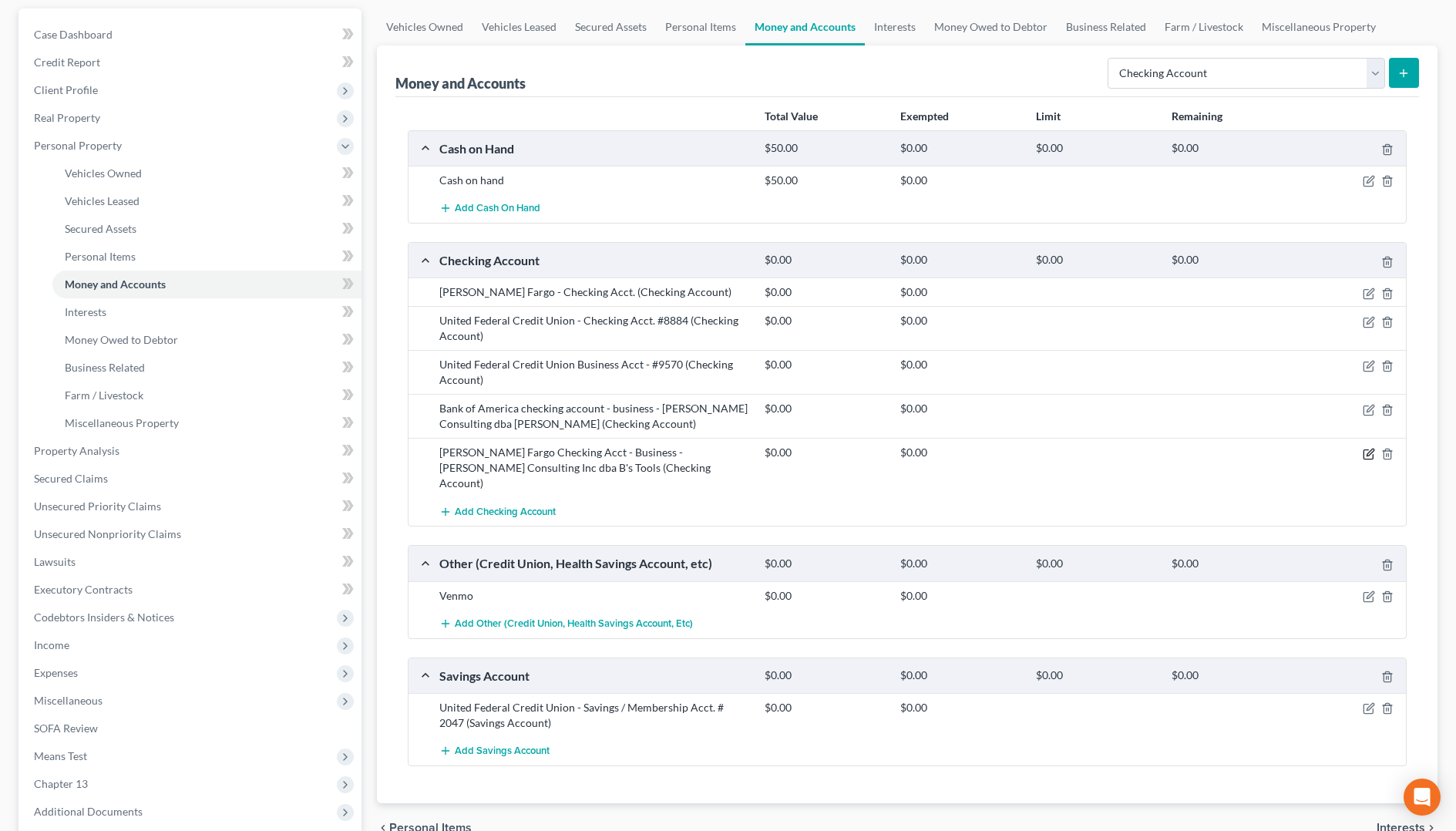
click at [1371, 452] on icon "button" at bounding box center [1370, 451] width 7 height 7
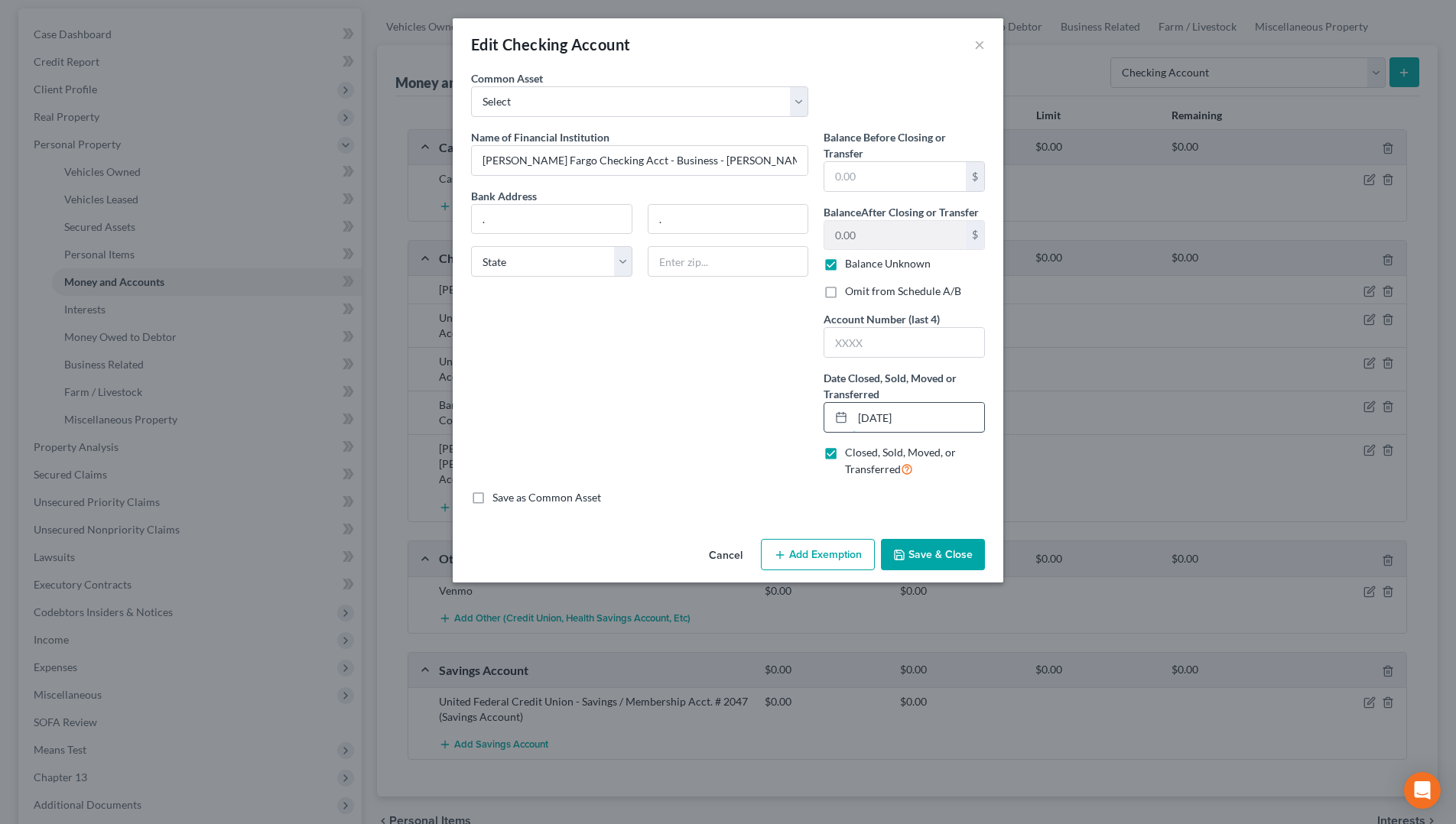
click at [887, 423] on input "[DATE]" at bounding box center [919, 417] width 132 height 29
click at [952, 557] on button "Save & Close" at bounding box center [933, 554] width 104 height 32
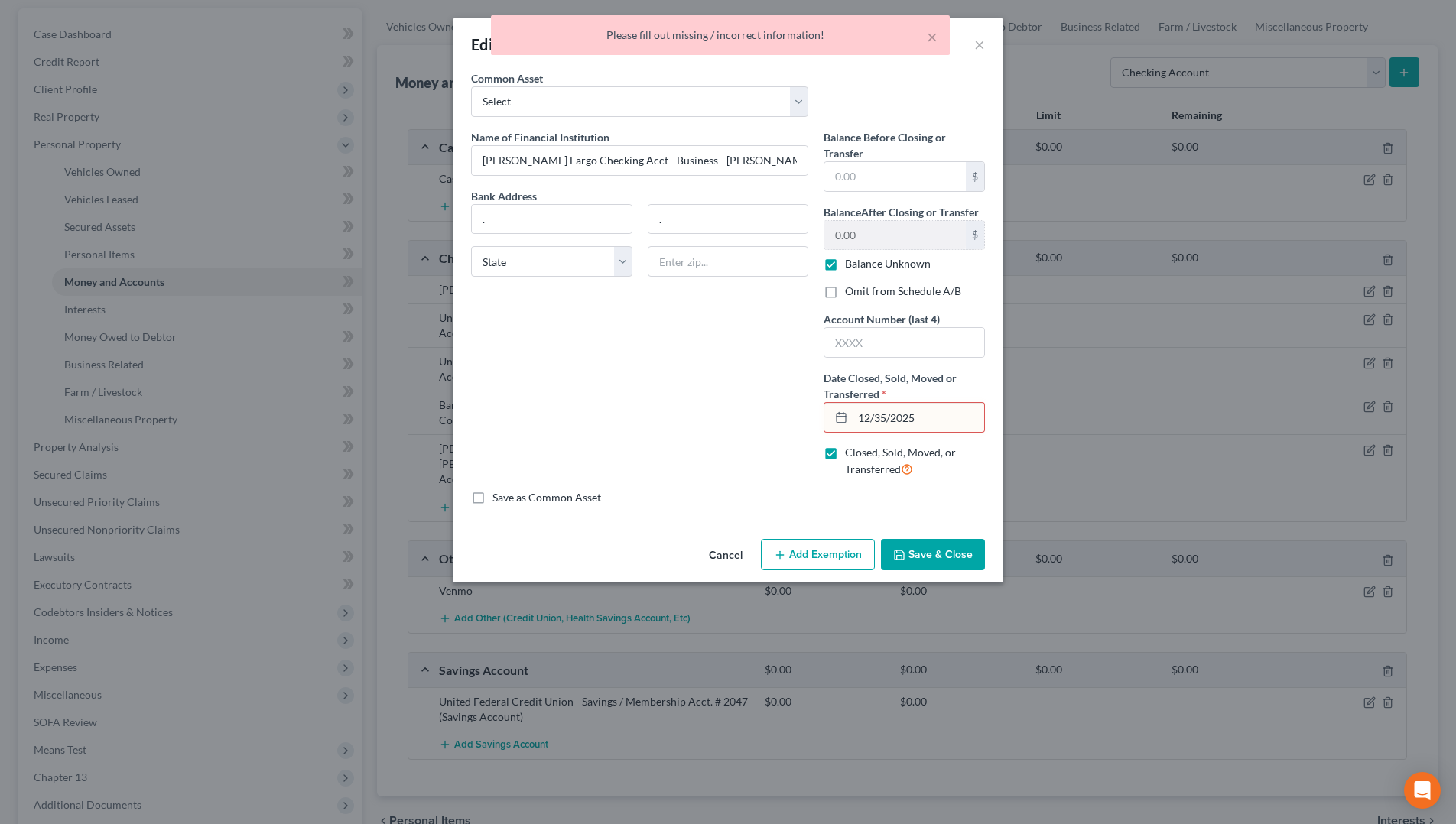
click at [886, 421] on input "12/35/2025" at bounding box center [919, 417] width 132 height 29
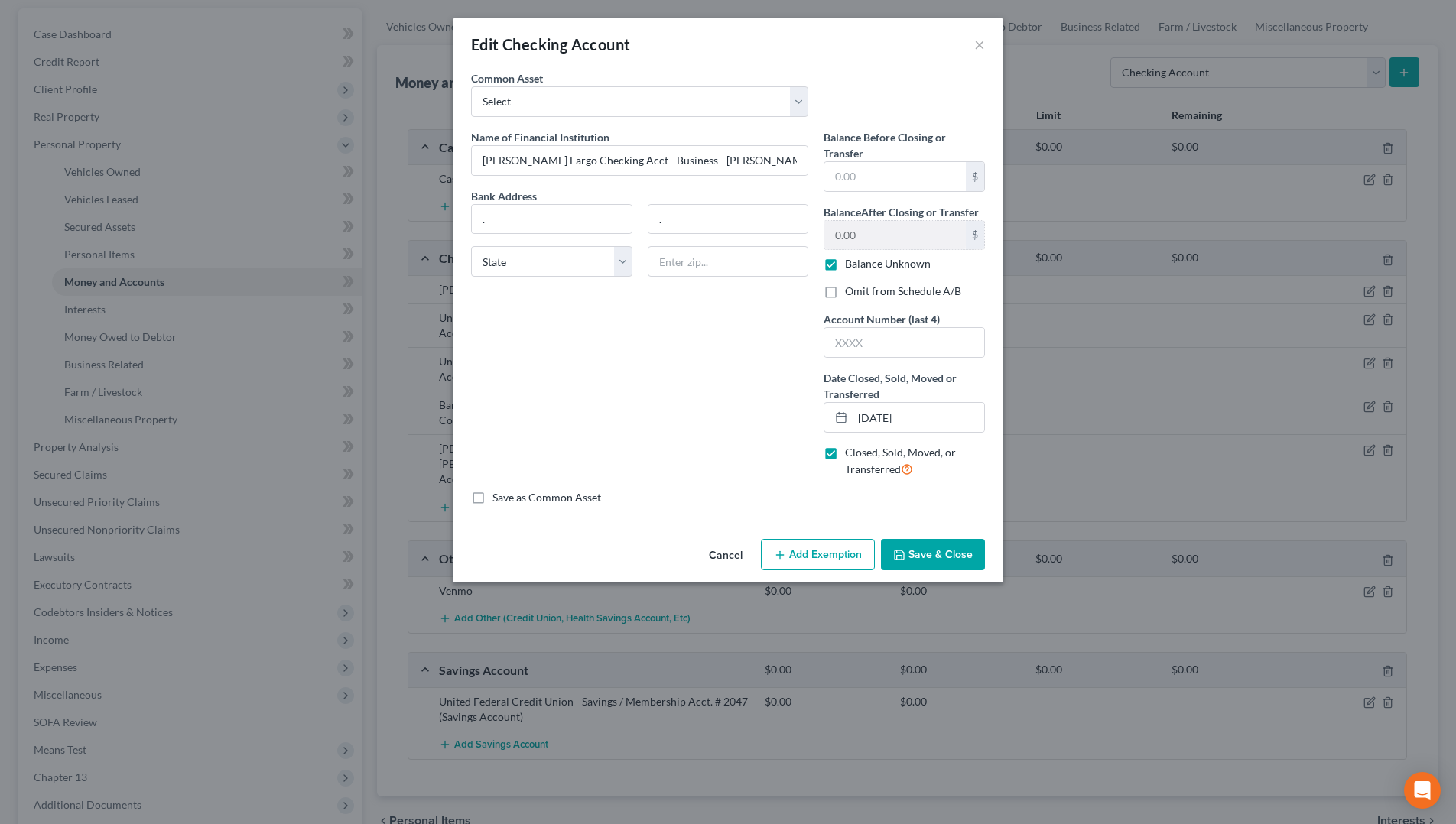
click at [955, 554] on button "Save & Close" at bounding box center [933, 554] width 104 height 32
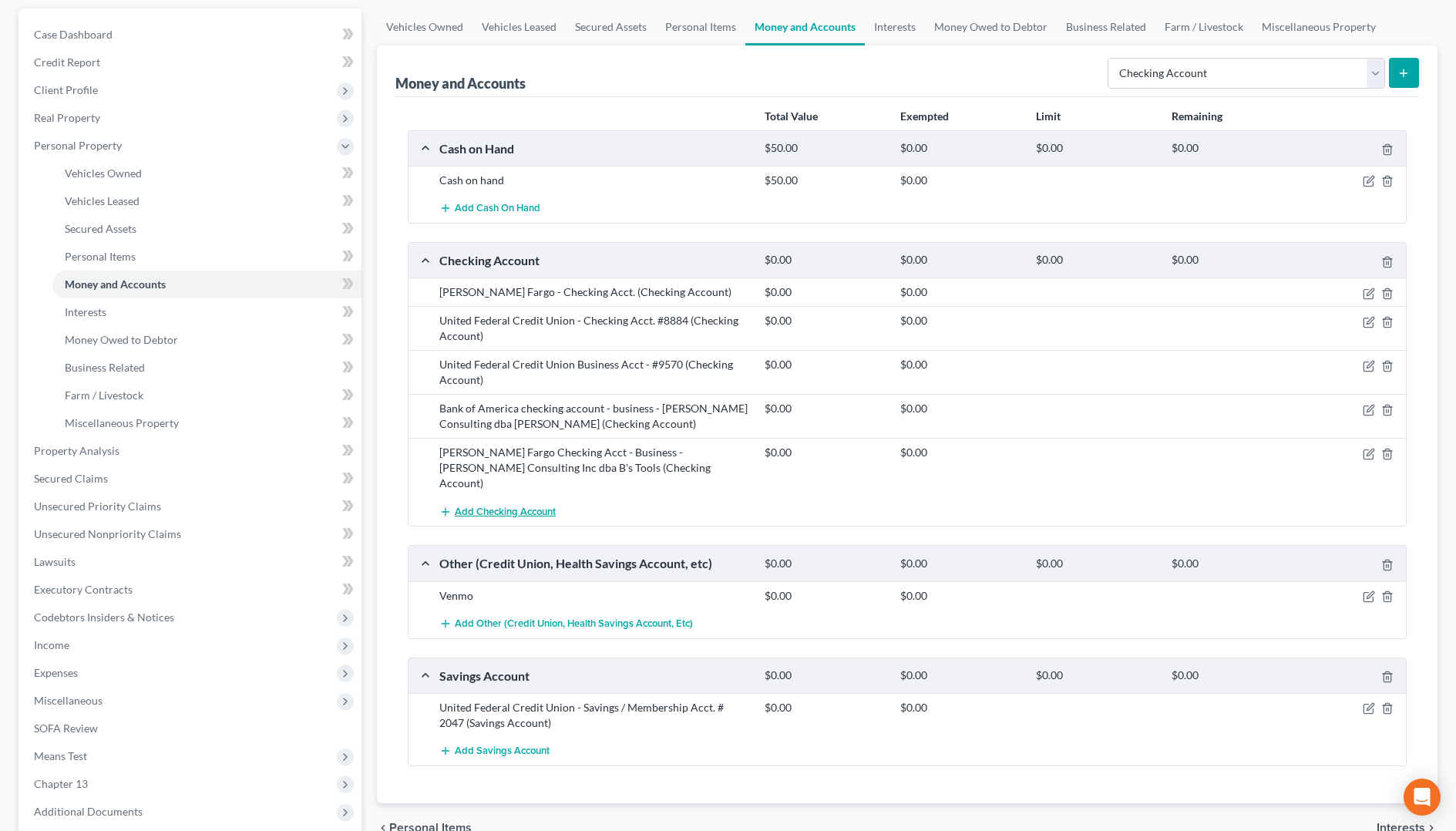
click at [470, 506] on span "Add Checking Account" at bounding box center [505, 512] width 101 height 13
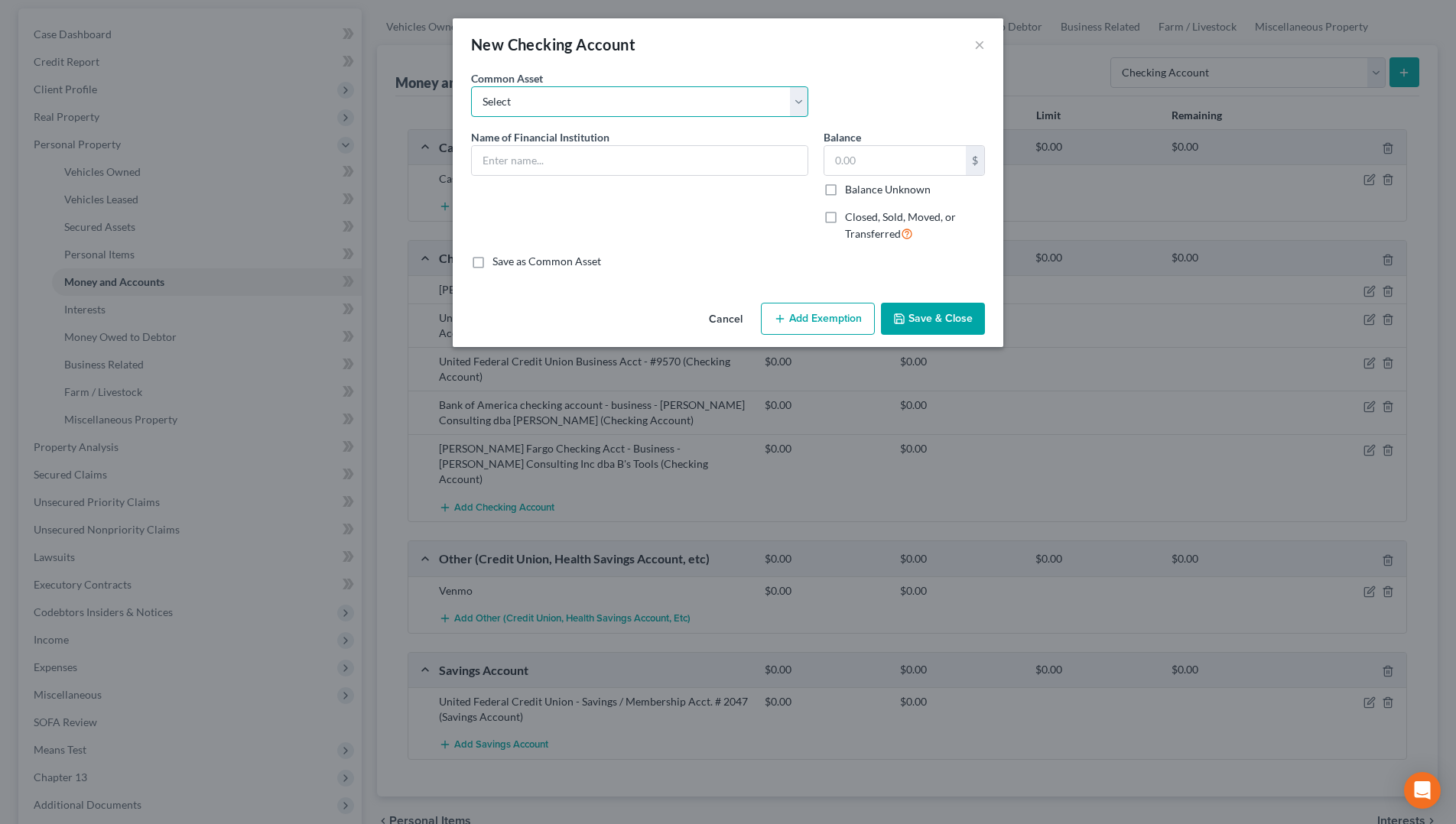
click at [599, 100] on select "Select Truist Checking account ending -8787 SECU BBT Jnt w/girlfriend. 1/2 val …" at bounding box center [640, 101] width 337 height 31
click at [471, 86] on select "Select Truist Checking account ending -8787 SECU BBT Jnt w/girlfriend. 1/2 val …" at bounding box center [640, 101] width 337 height 31
click at [690, 168] on input "Bank of America checking account -" at bounding box center [640, 160] width 336 height 29
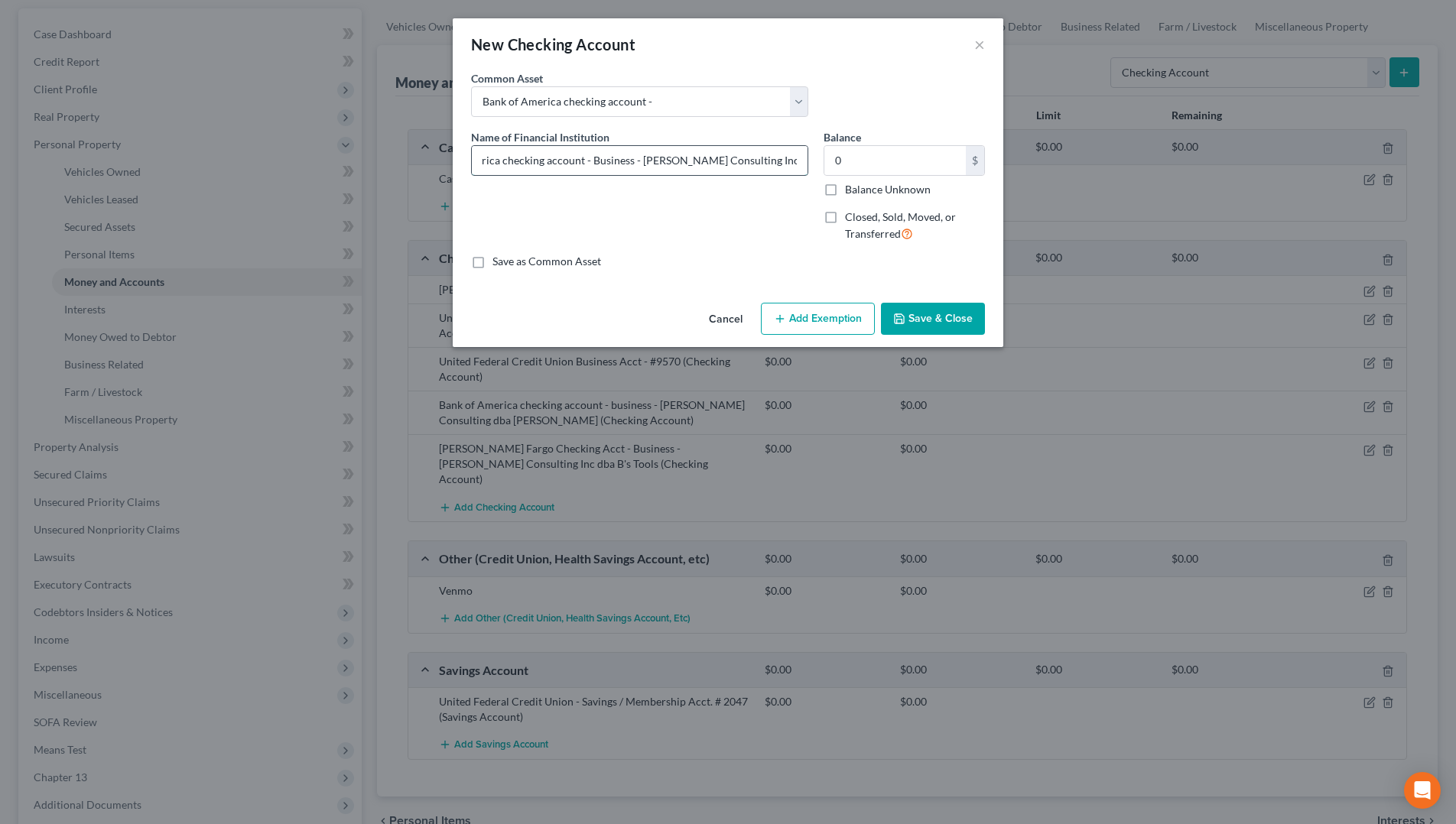
scroll to position [0, 69]
click at [845, 215] on label "Closed, Sold, Moved, or Transferred" at bounding box center [915, 226] width 140 height 33
click at [851, 215] on input "Closed, Sold, Moved, or Transferred" at bounding box center [856, 214] width 10 height 10
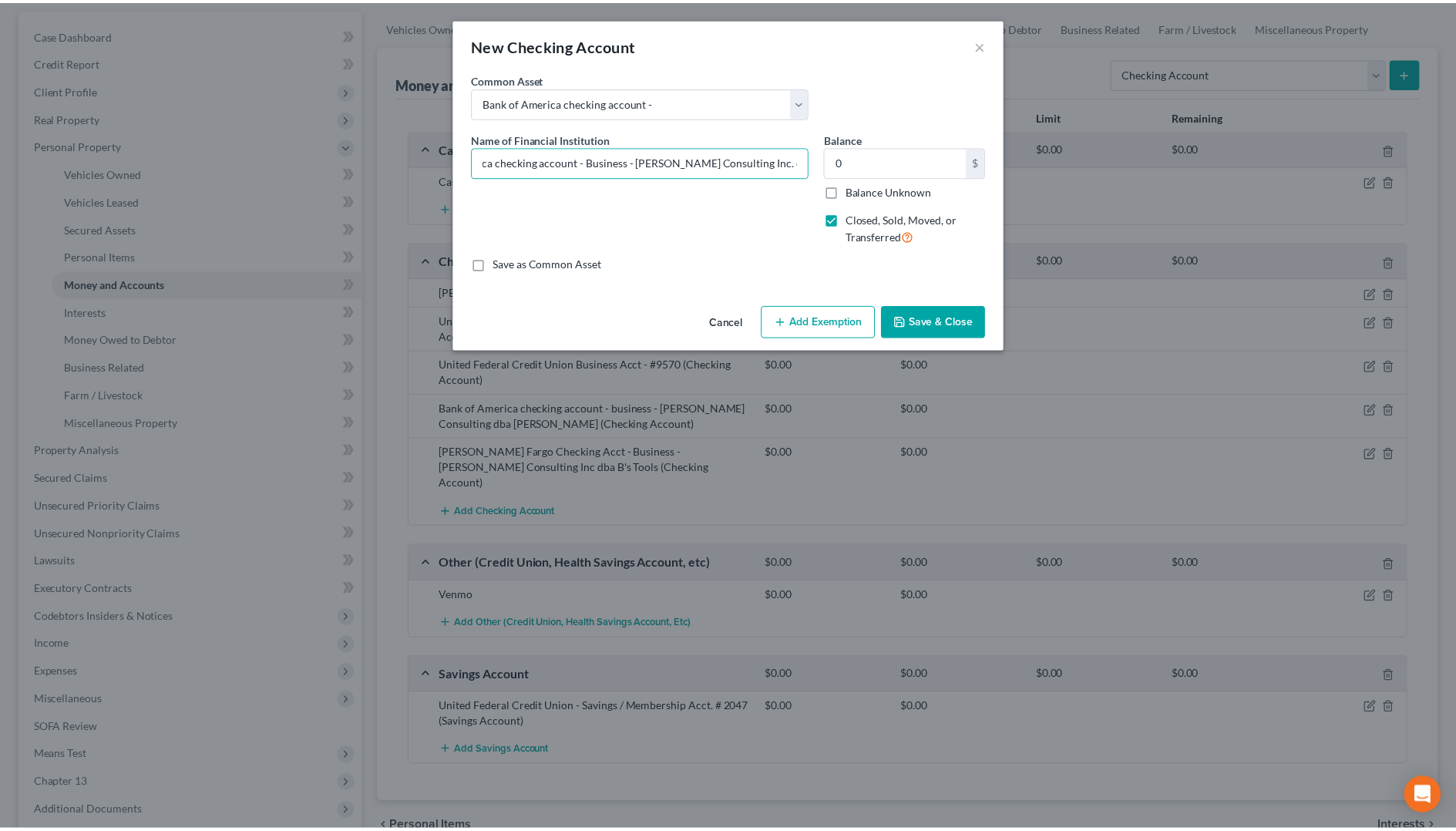
scroll to position [0, 0]
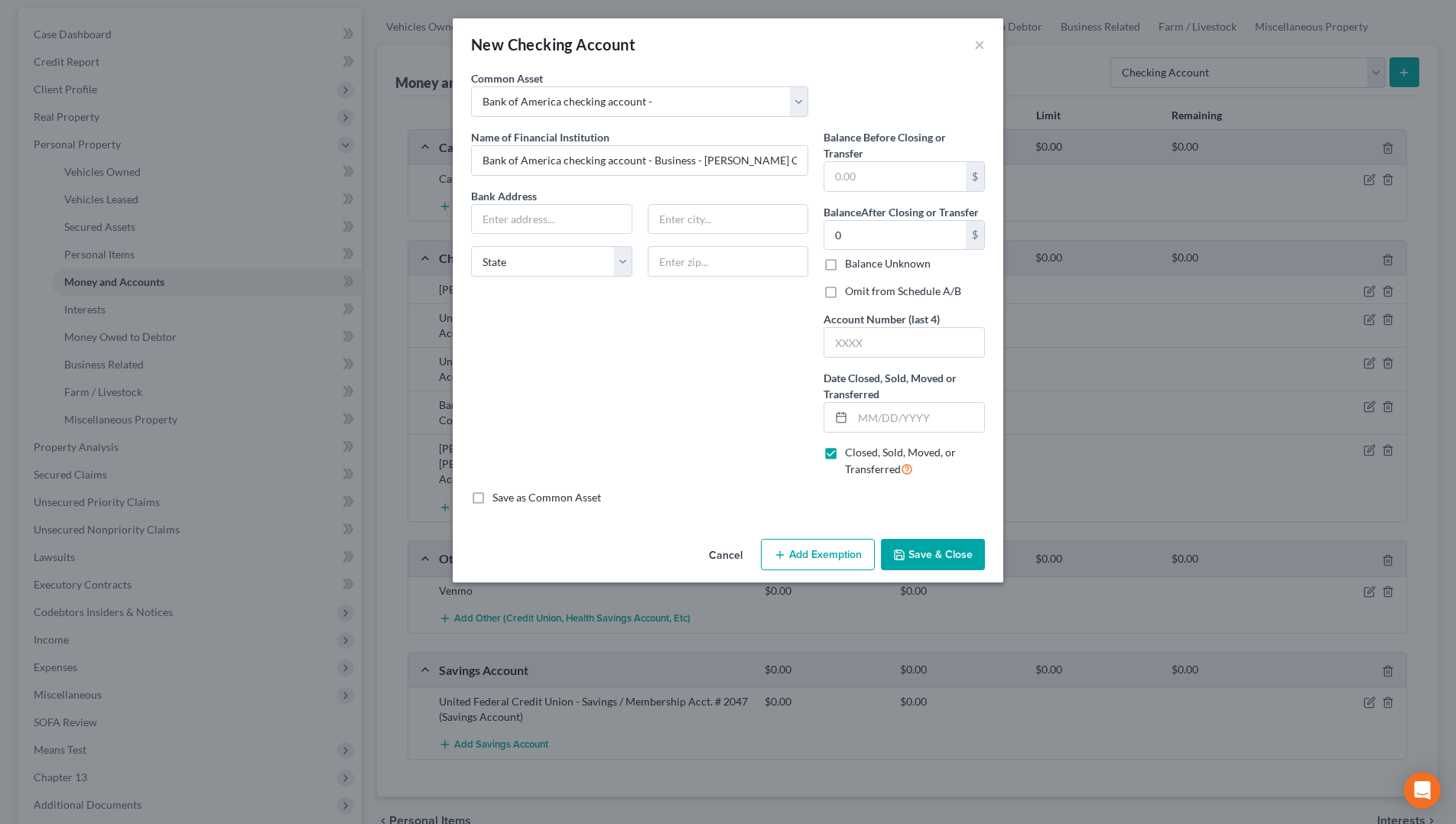
click at [845, 266] on label "Balance Unknown" at bounding box center [887, 263] width 86 height 15
click at [851, 266] on input "Balance Unknown" at bounding box center [856, 261] width 10 height 10
click at [895, 416] on input "text" at bounding box center [919, 417] width 132 height 29
click at [914, 561] on button "Save & Close" at bounding box center [933, 554] width 104 height 32
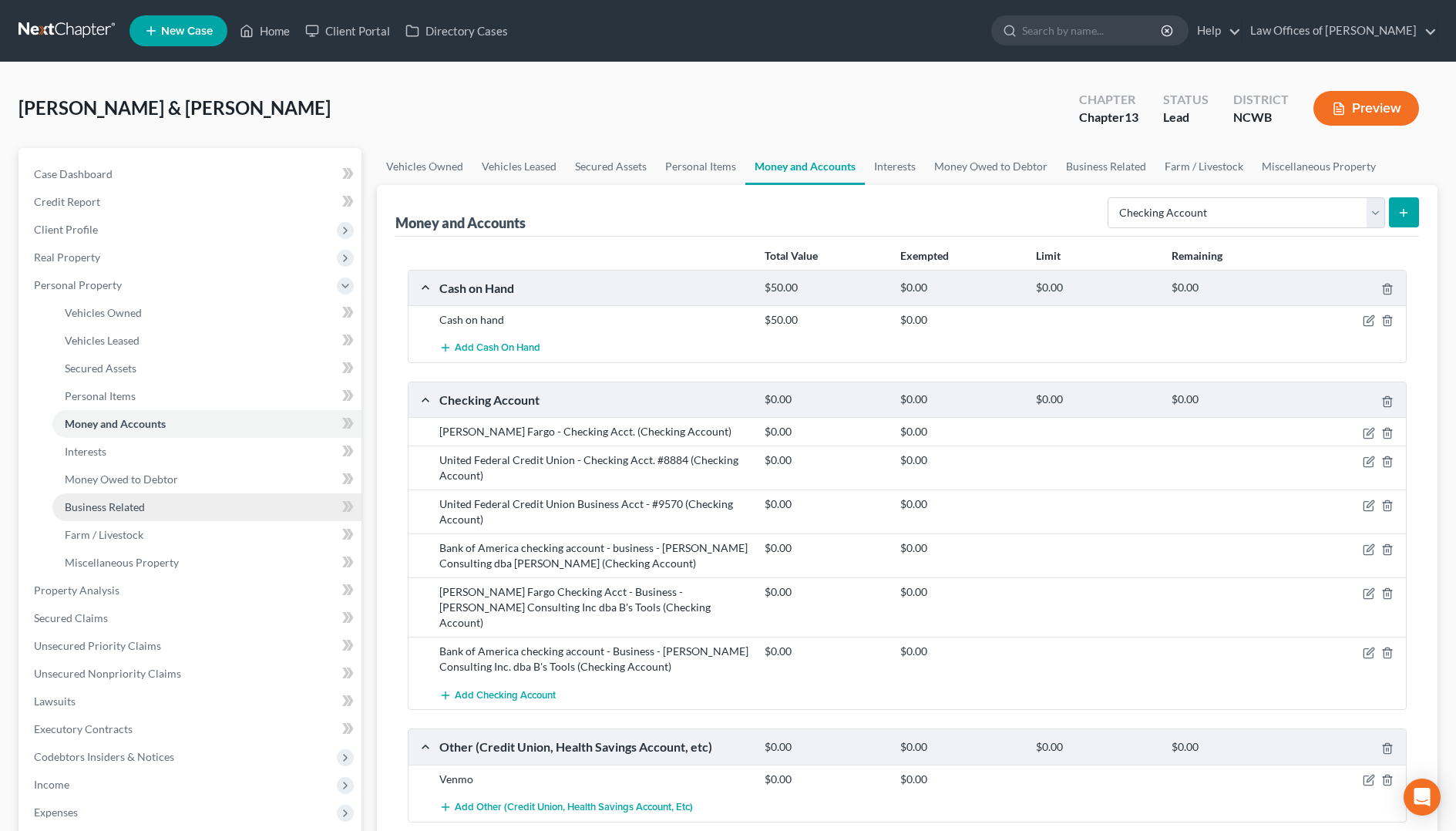
click at [112, 512] on span "Business Related" at bounding box center [104, 507] width 80 height 13
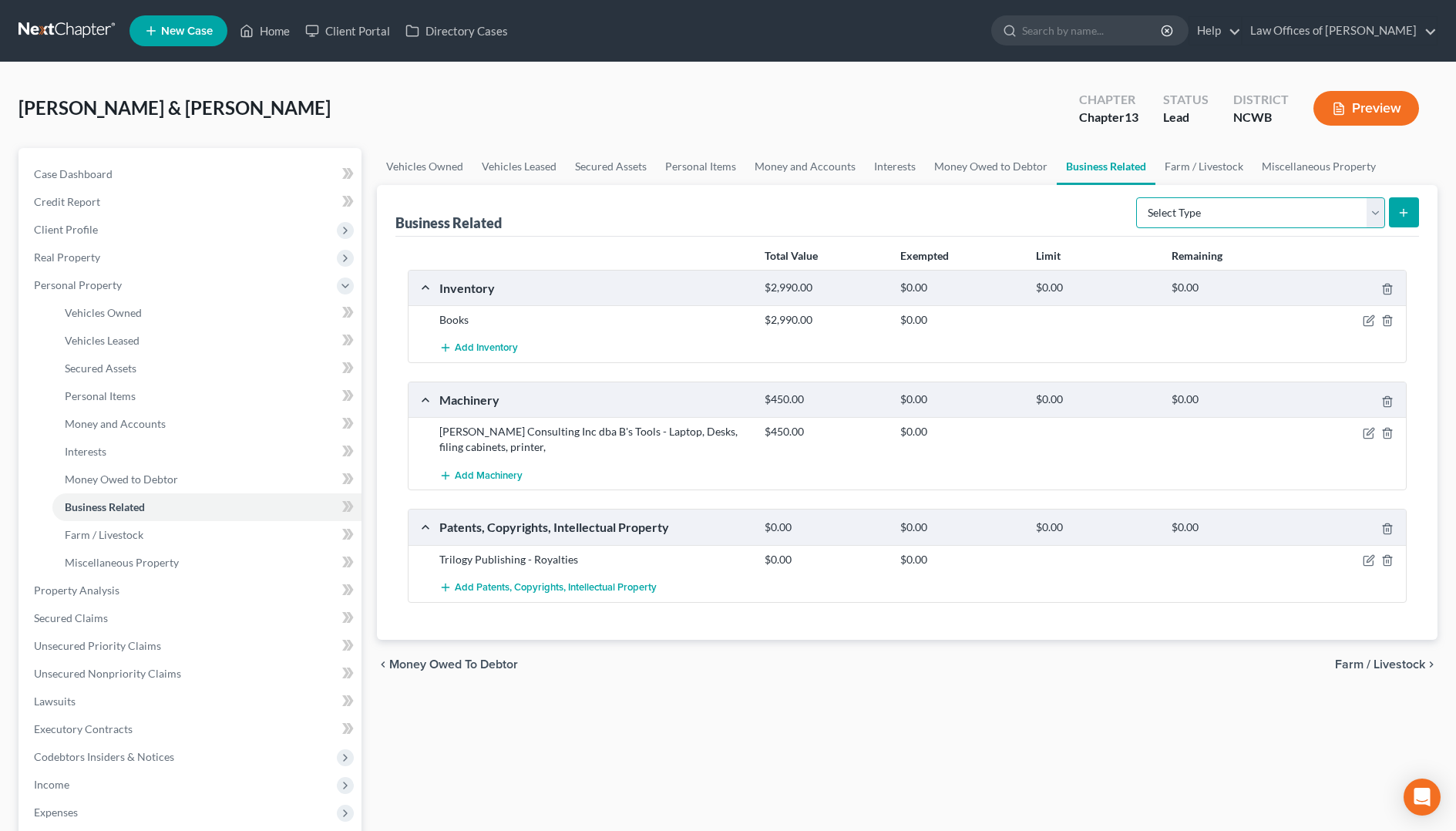
click at [1292, 214] on select "Select Type Customer Lists Franchises Inventory Licenses Machinery Office Equip…" at bounding box center [1260, 213] width 249 height 31
click at [1151, 777] on div "Vehicles Owned Vehicles Leased Secured Assets Personal Items Money and Accounts…" at bounding box center [907, 606] width 1076 height 918
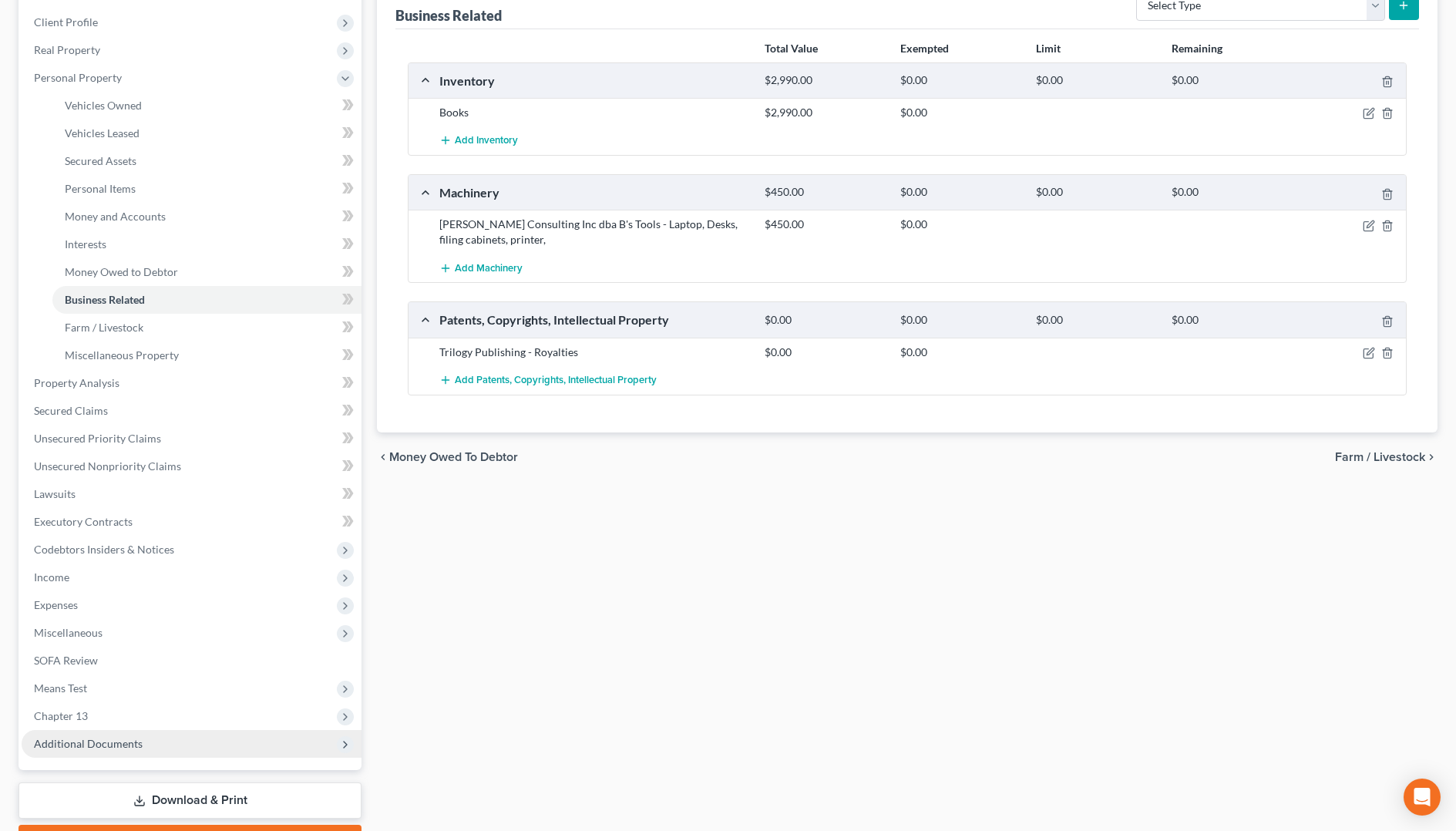
scroll to position [231, 0]
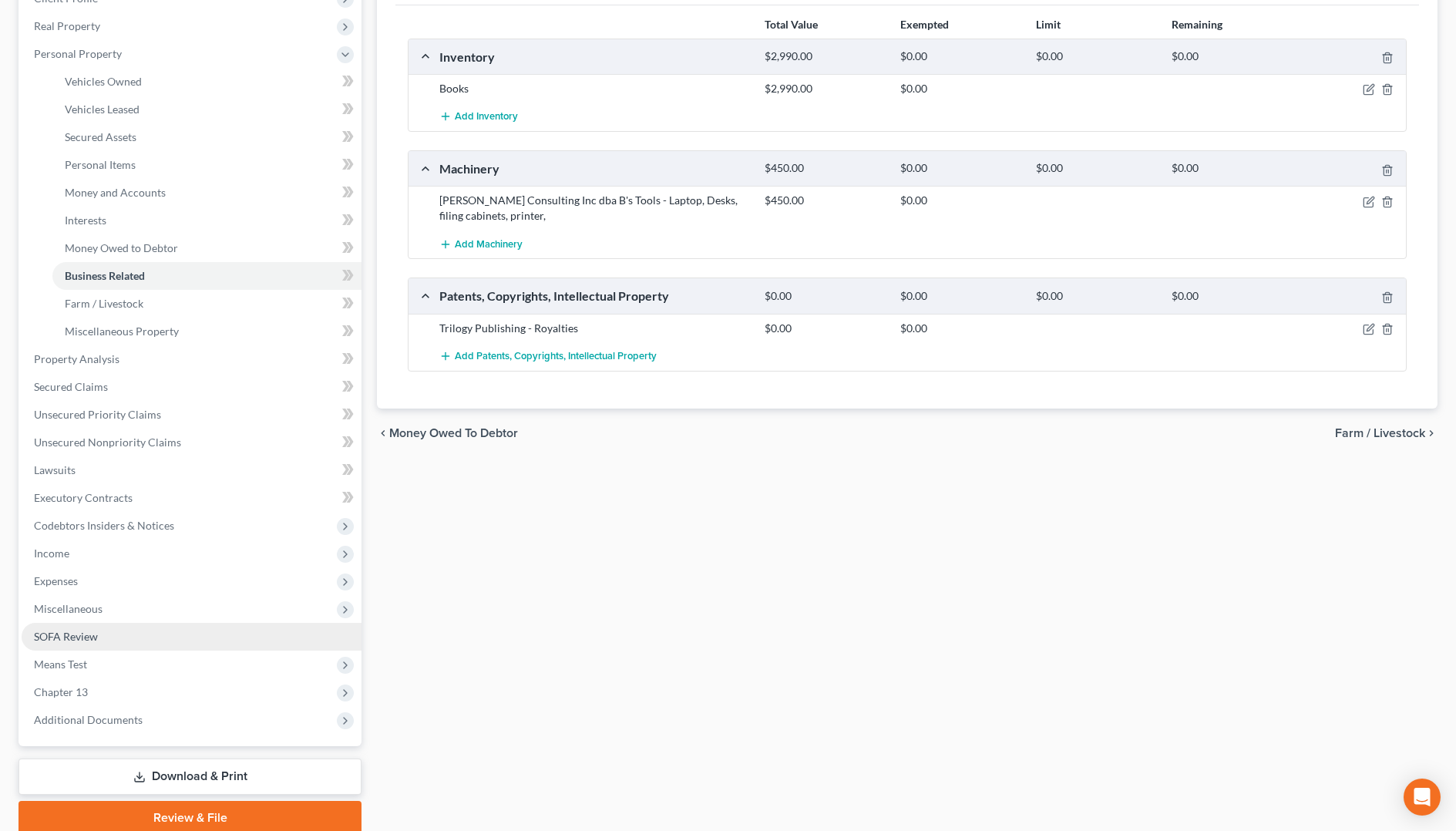
click at [55, 636] on span "SOFA Review" at bounding box center [66, 636] width 64 height 13
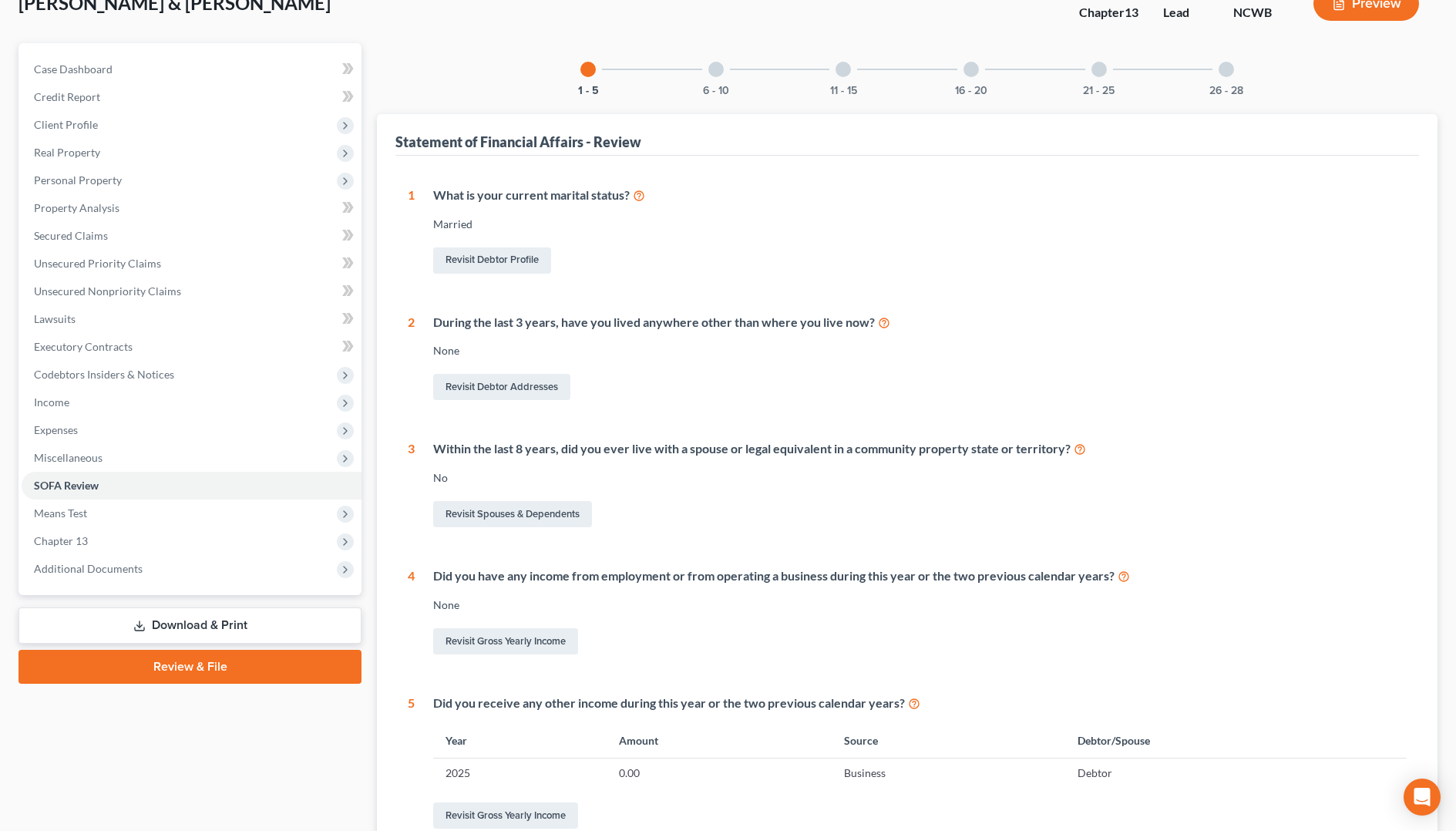
scroll to position [77, 0]
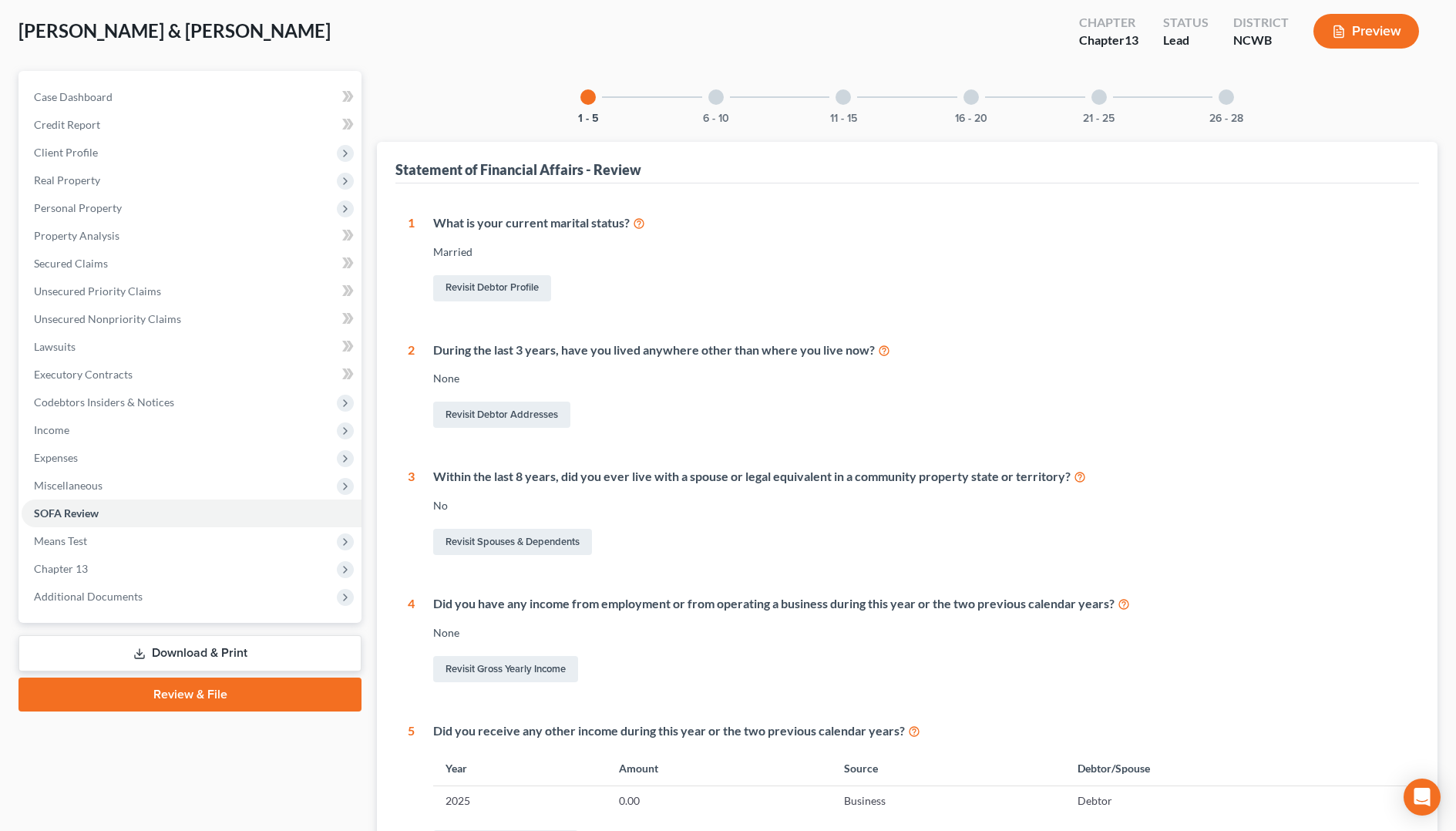
click at [712, 104] on div at bounding box center [715, 96] width 15 height 15
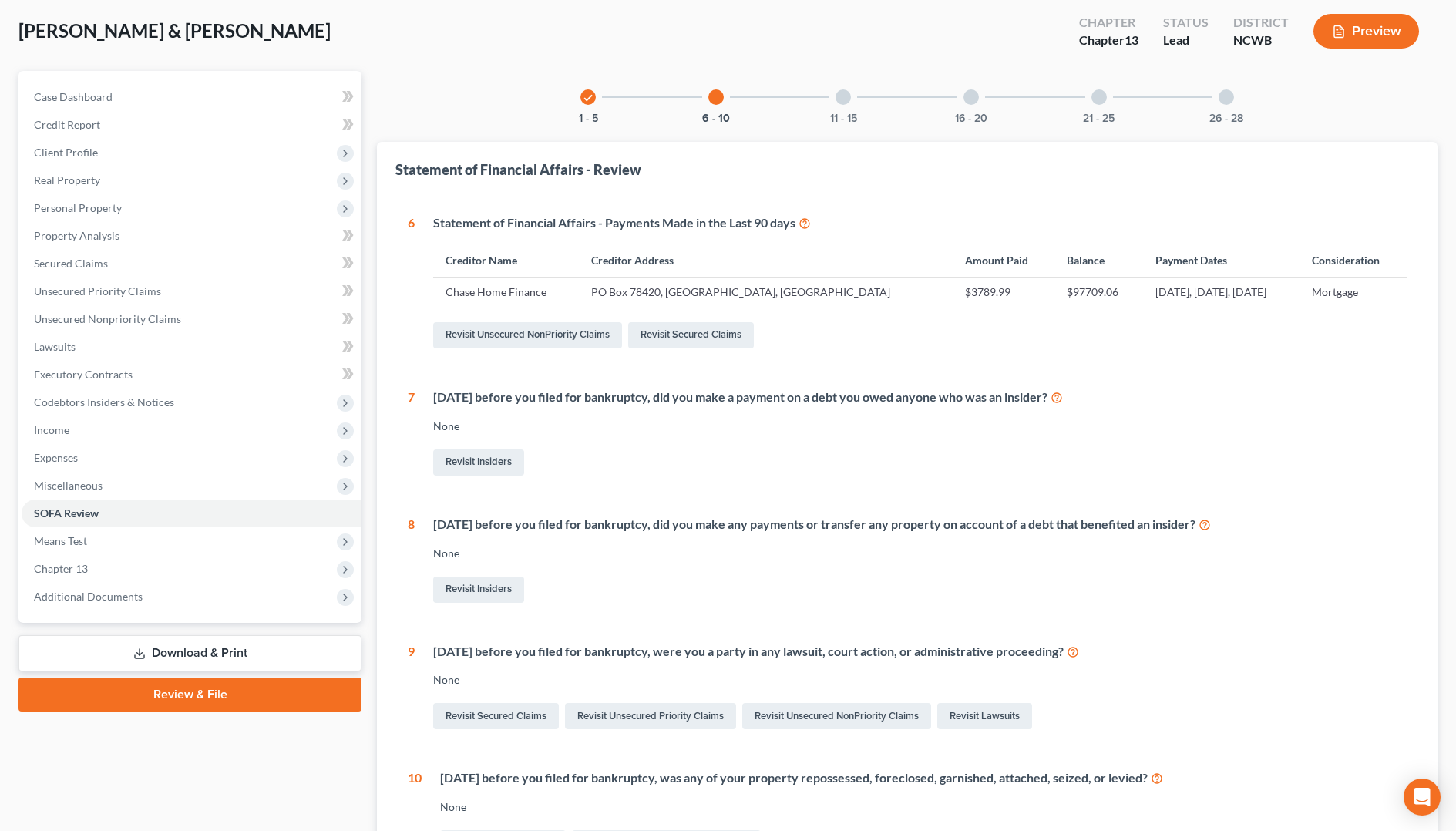
click at [845, 102] on div at bounding box center [843, 96] width 15 height 15
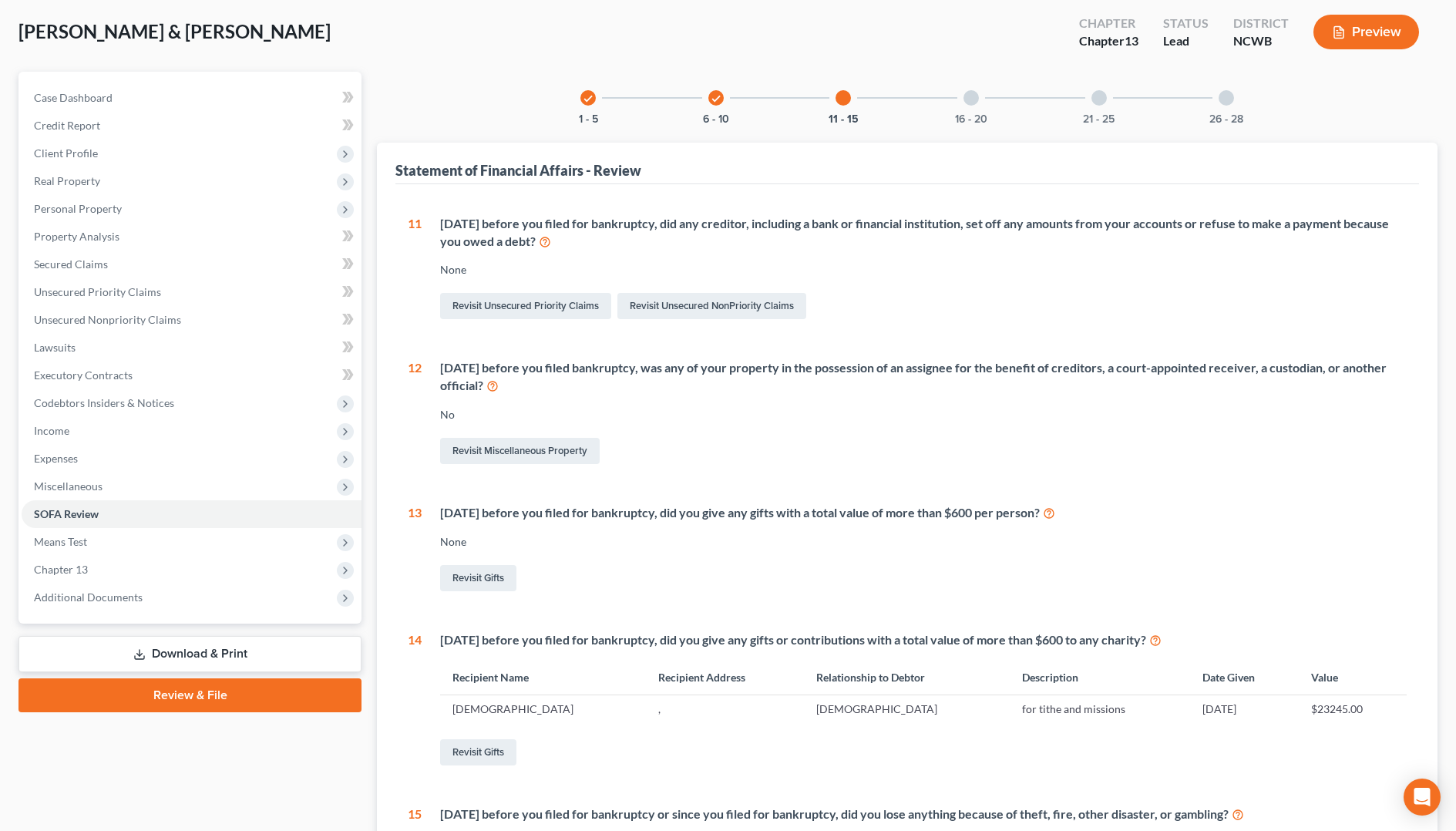
scroll to position [0, 0]
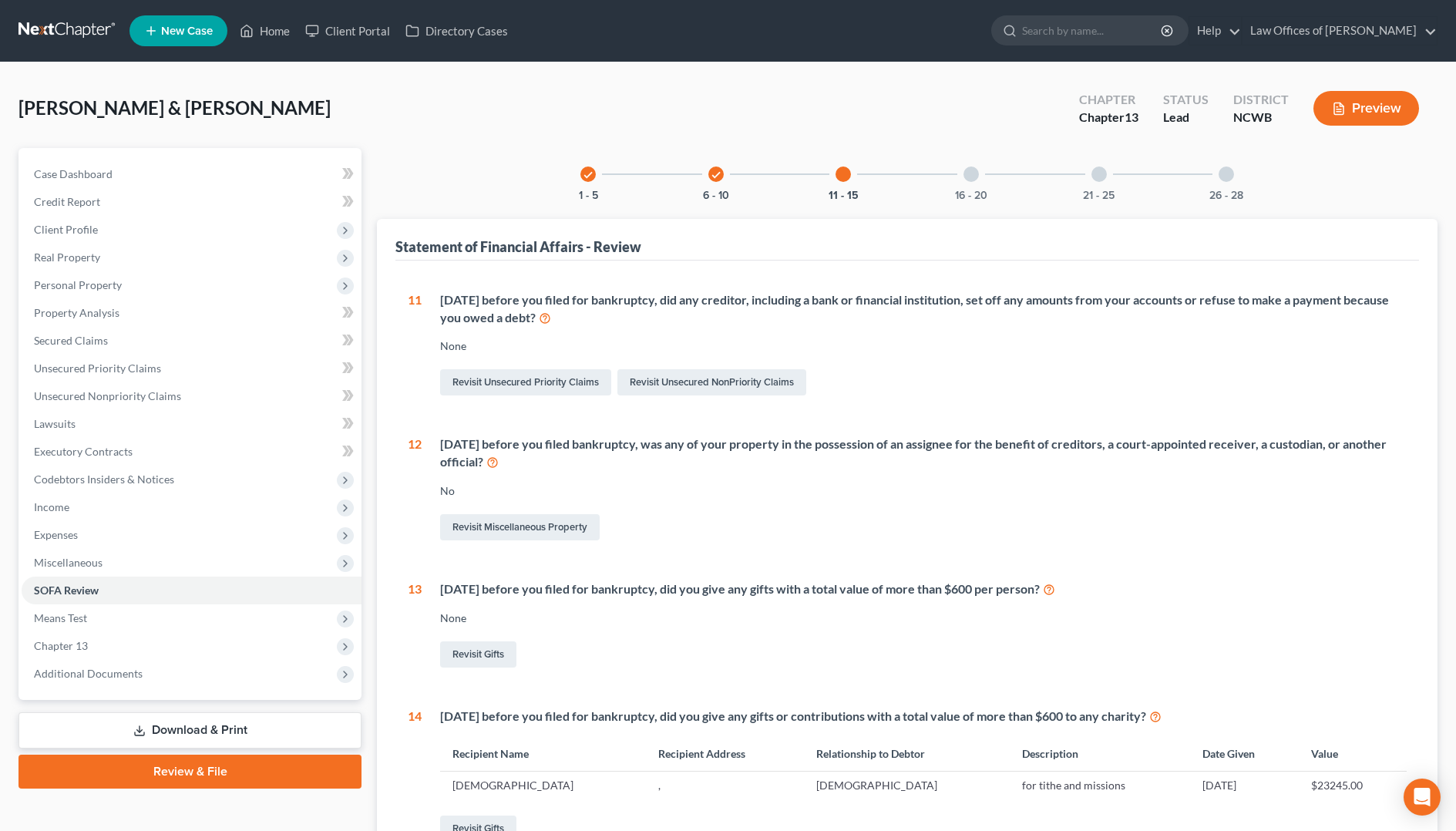
click at [971, 179] on div at bounding box center [971, 174] width 15 height 15
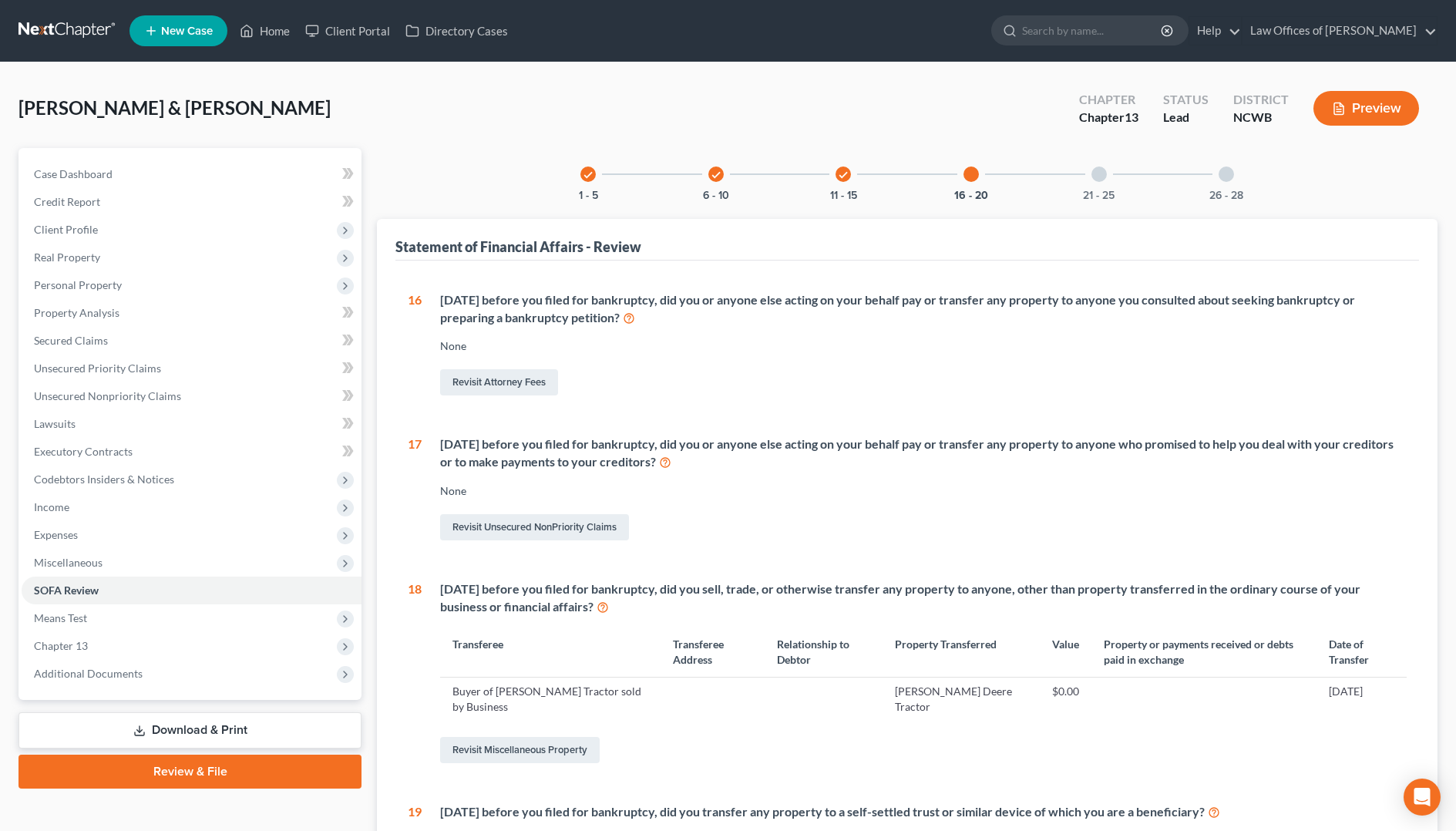
click at [1098, 176] on div at bounding box center [1099, 174] width 15 height 15
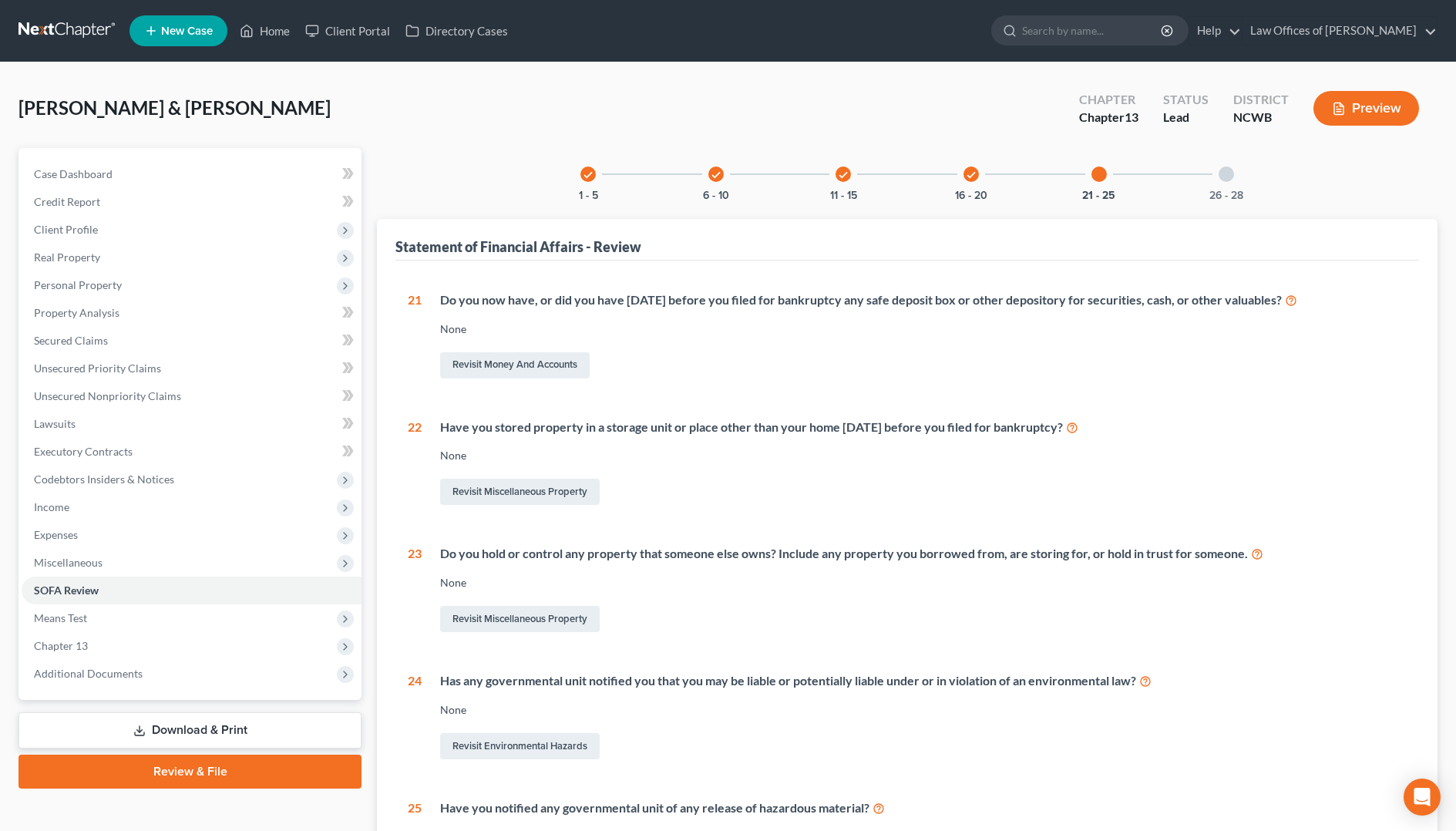
click at [1221, 172] on div at bounding box center [1225, 174] width 15 height 15
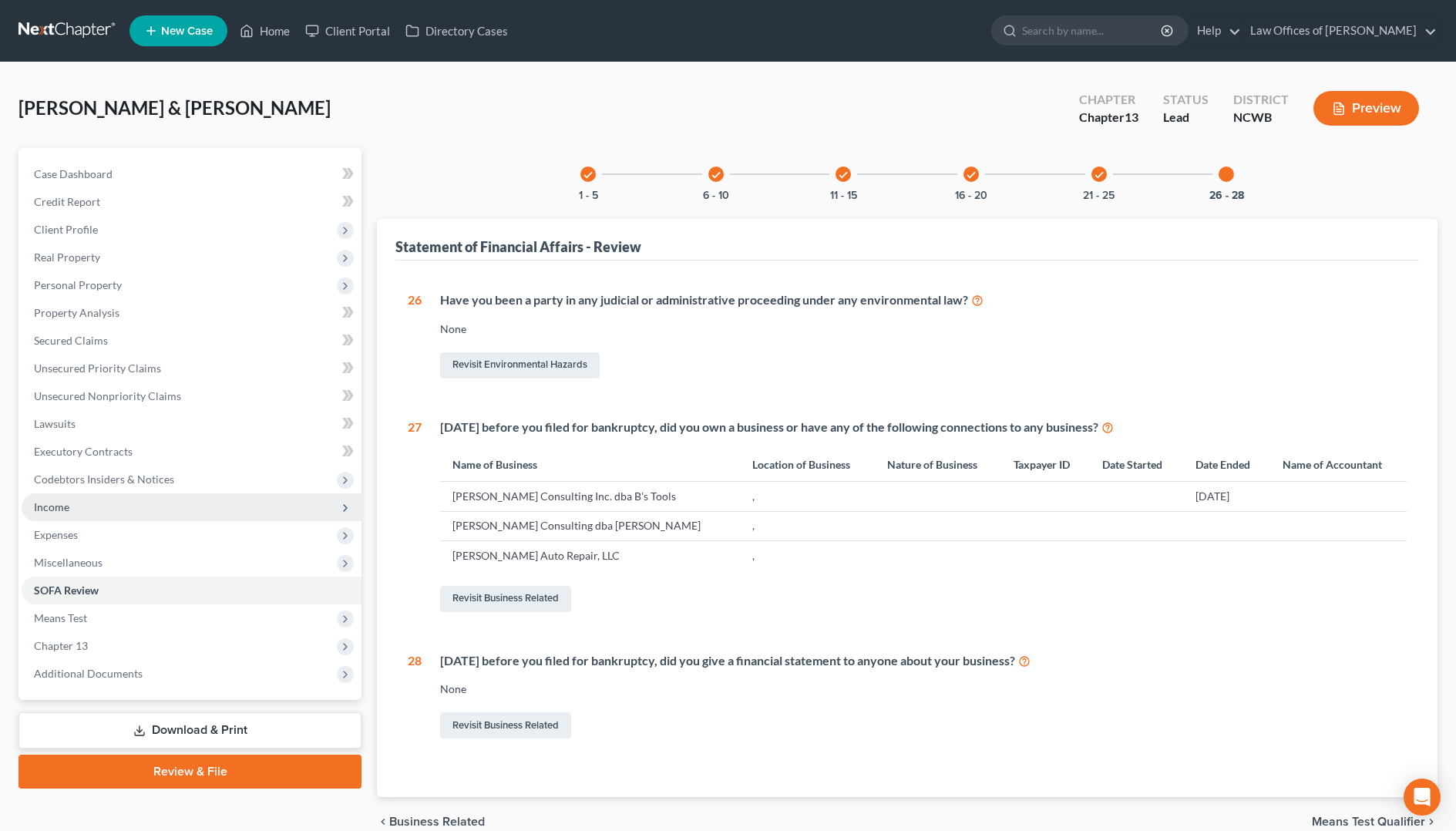
click at [54, 505] on span "Income" at bounding box center [51, 507] width 36 height 13
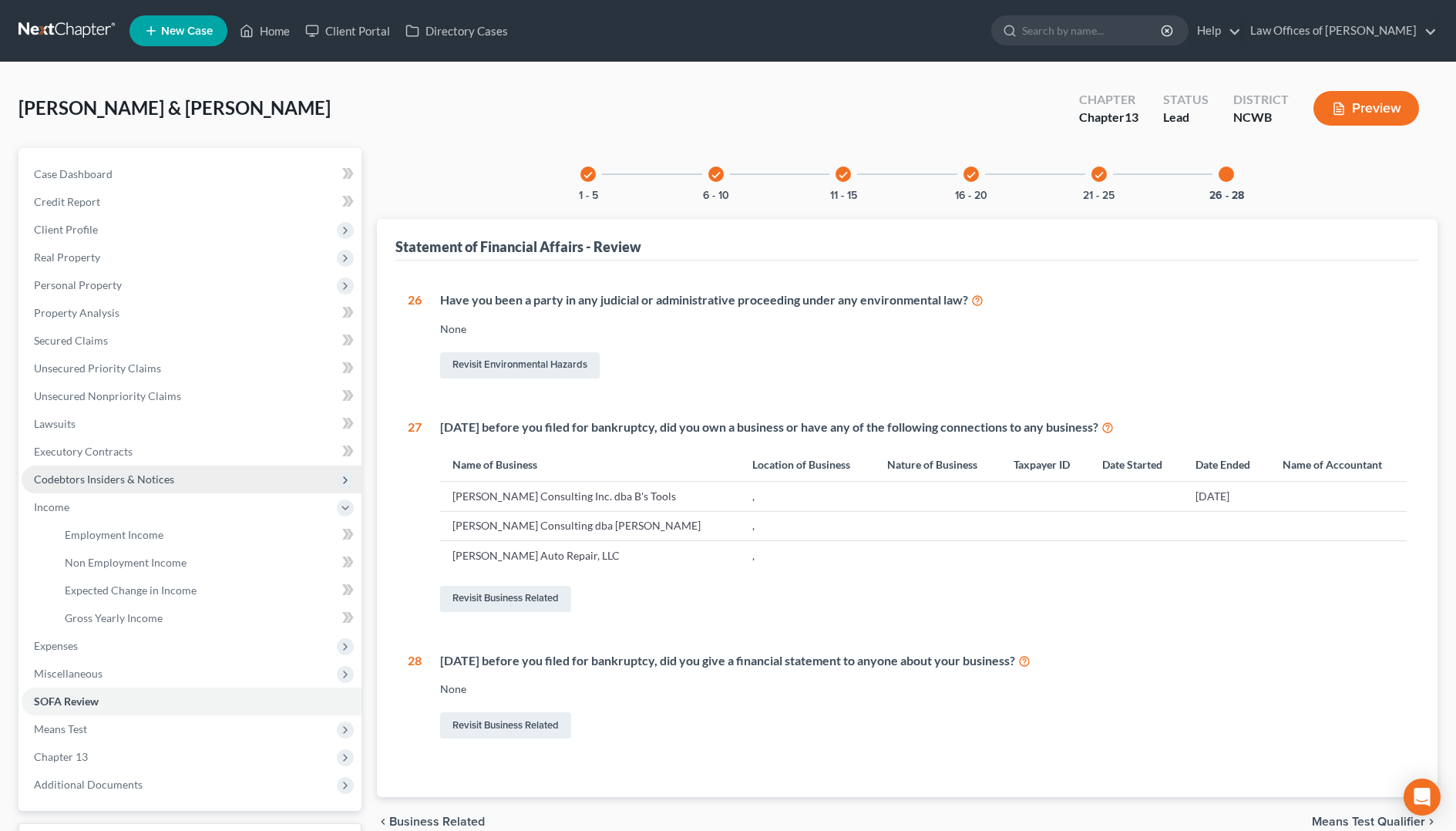
click at [72, 477] on span "Codebtors Insiders & Notices" at bounding box center [104, 479] width 140 height 13
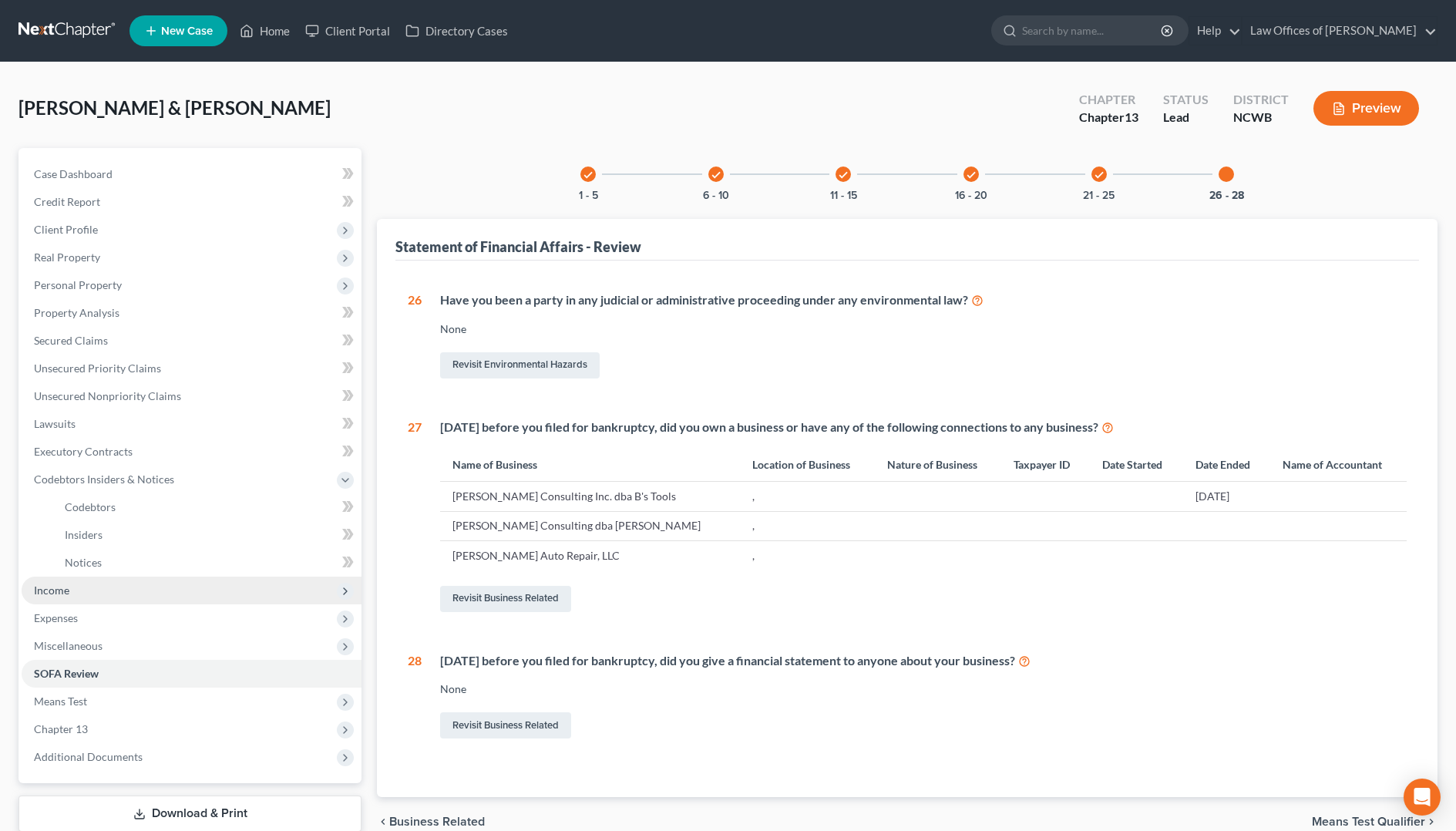
click at [63, 592] on span "Income" at bounding box center [51, 590] width 36 height 13
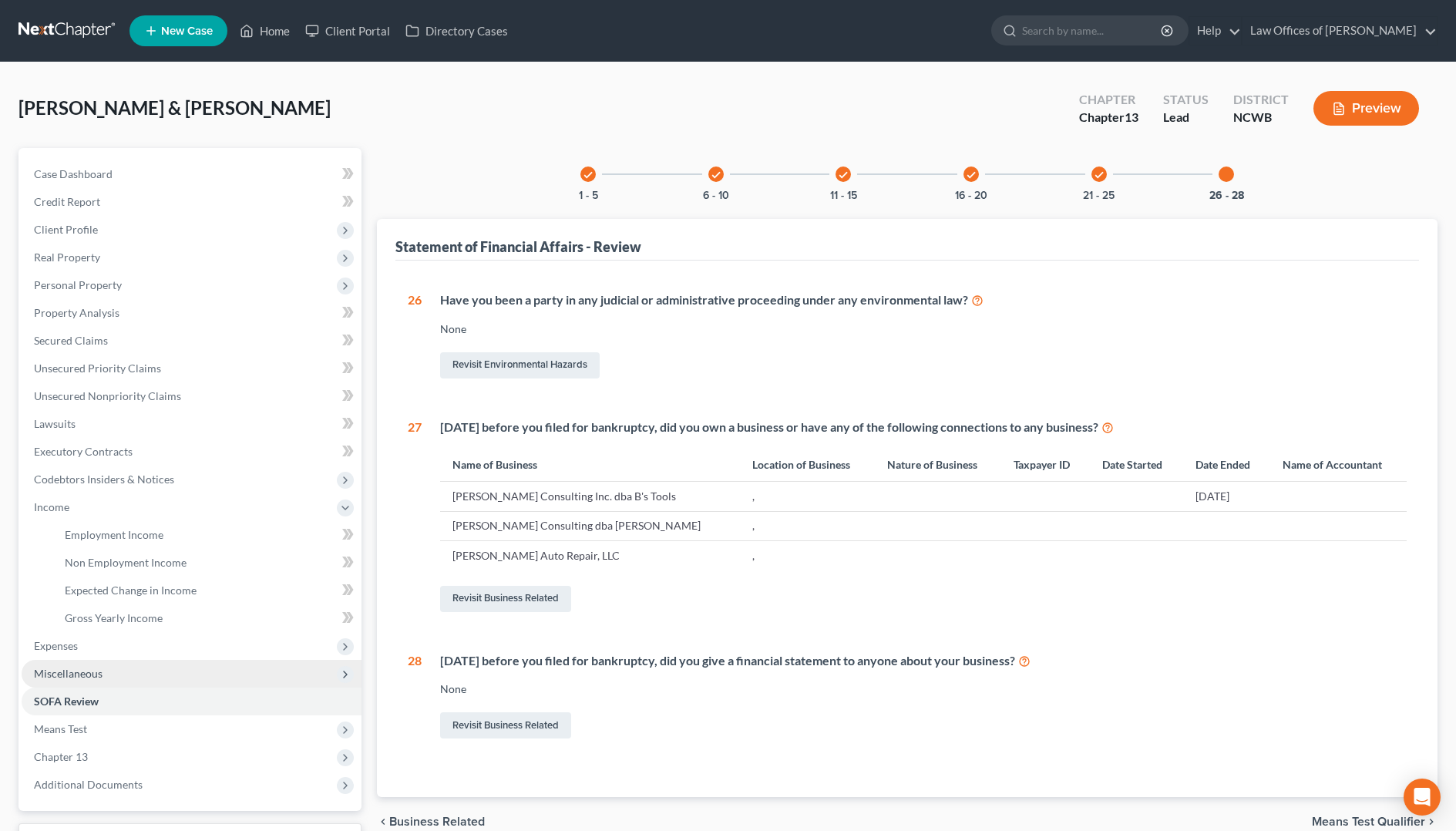
click at [73, 674] on span "Miscellaneous" at bounding box center [68, 673] width 69 height 13
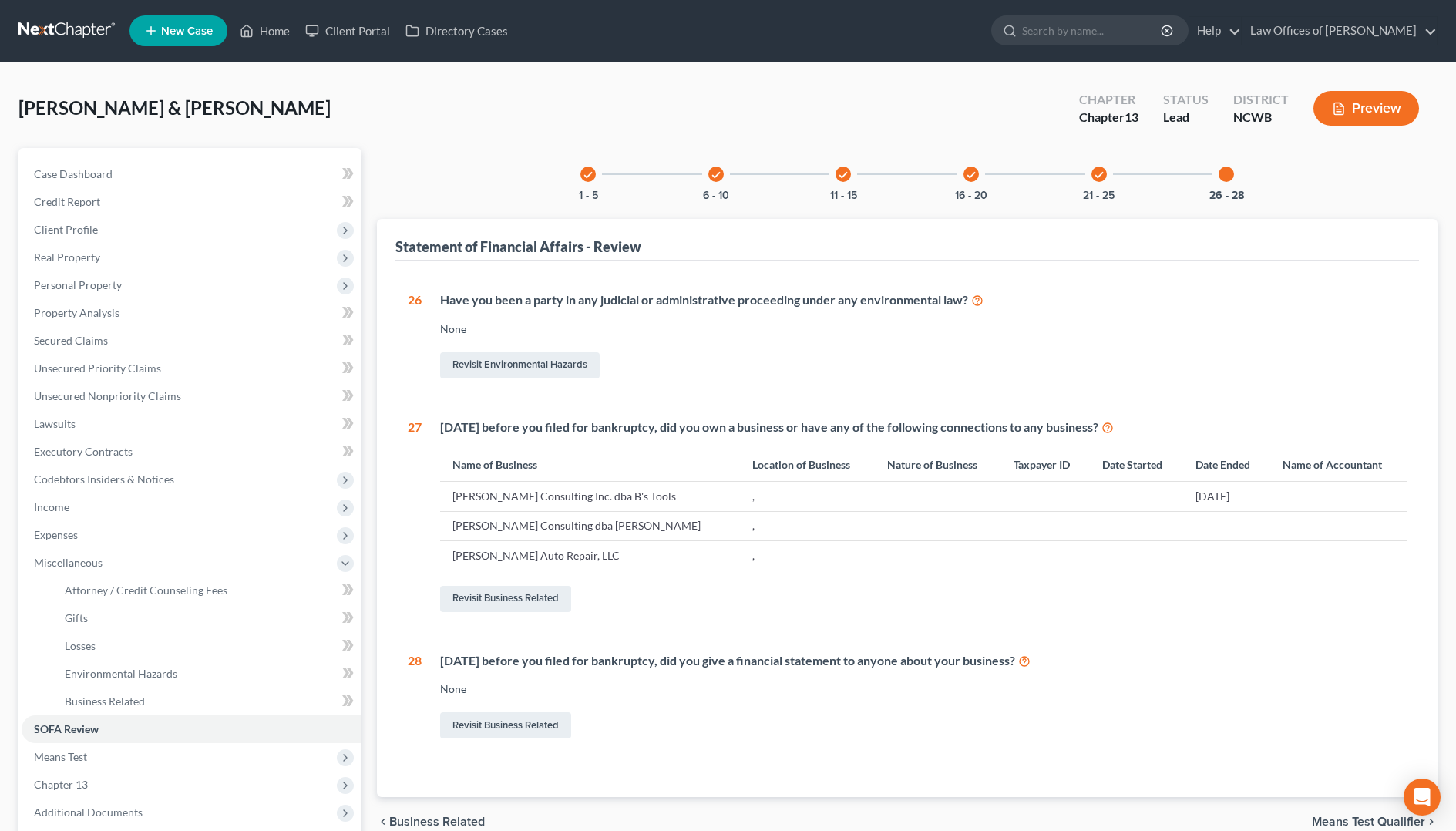
click at [1341, 99] on button "Preview" at bounding box center [1366, 108] width 106 height 35
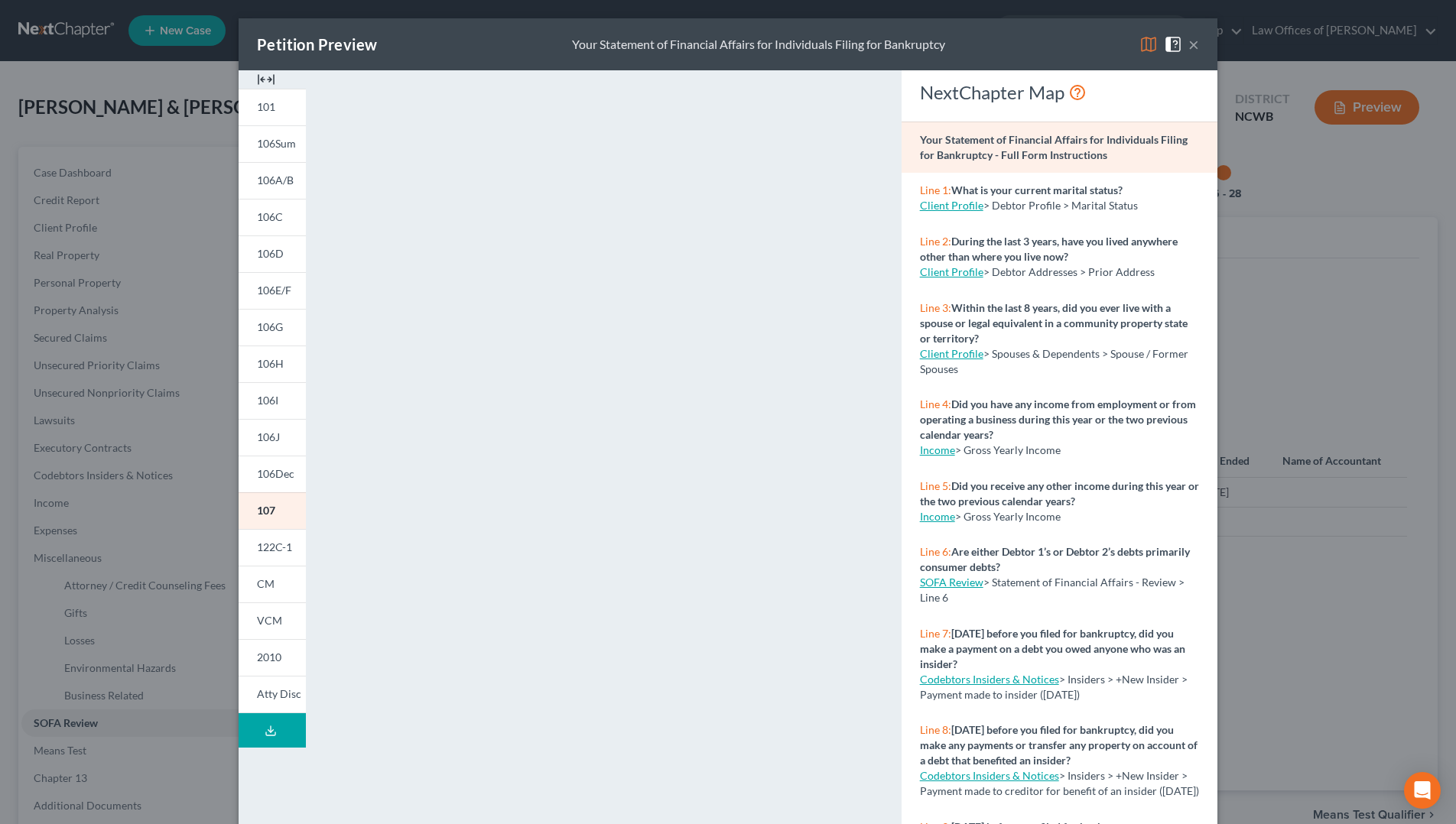
scroll to position [76, 0]
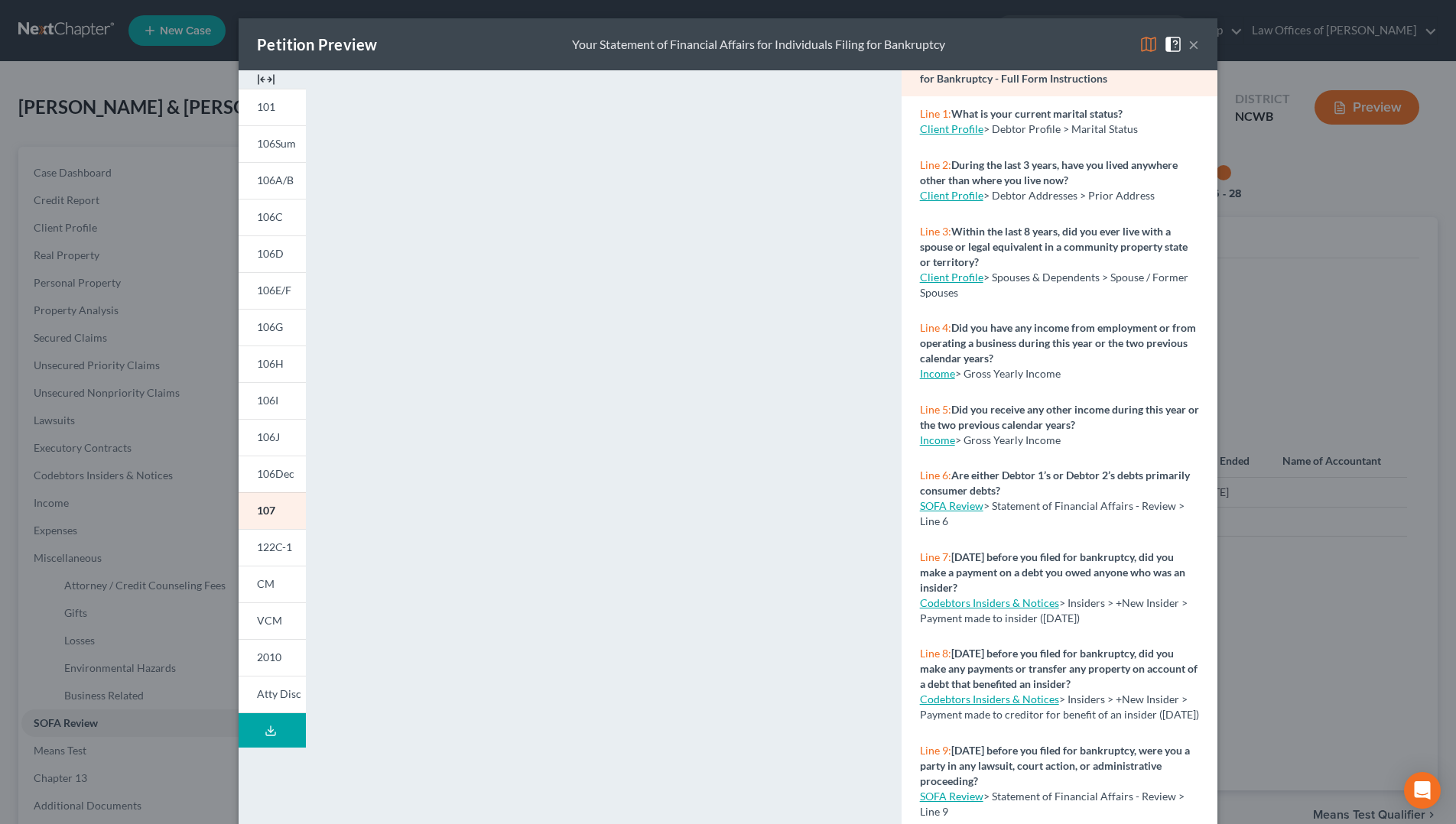
click at [938, 377] on link "Income" at bounding box center [937, 373] width 35 height 13
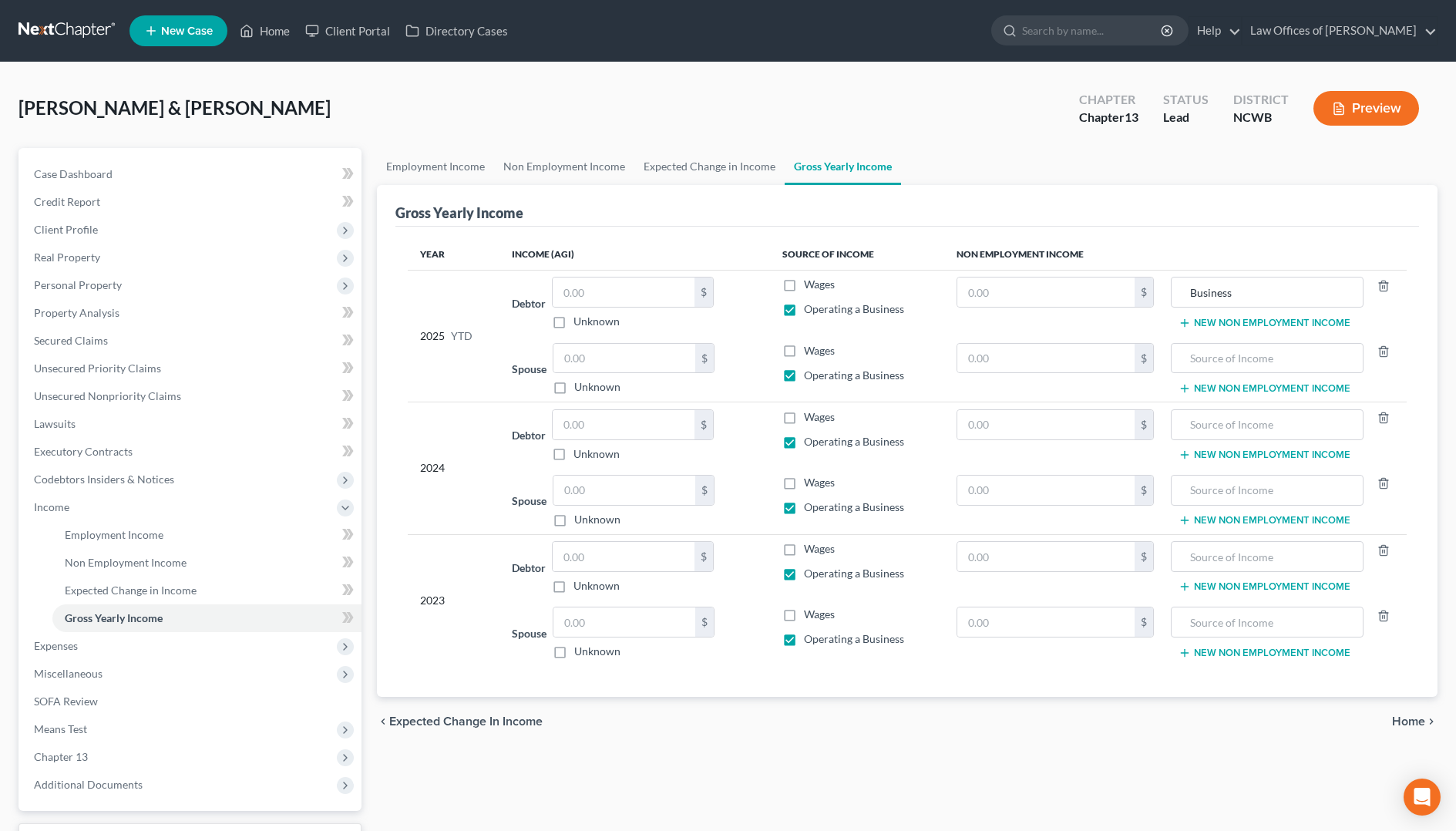
click at [1332, 108] on icon "button" at bounding box center [1339, 109] width 14 height 14
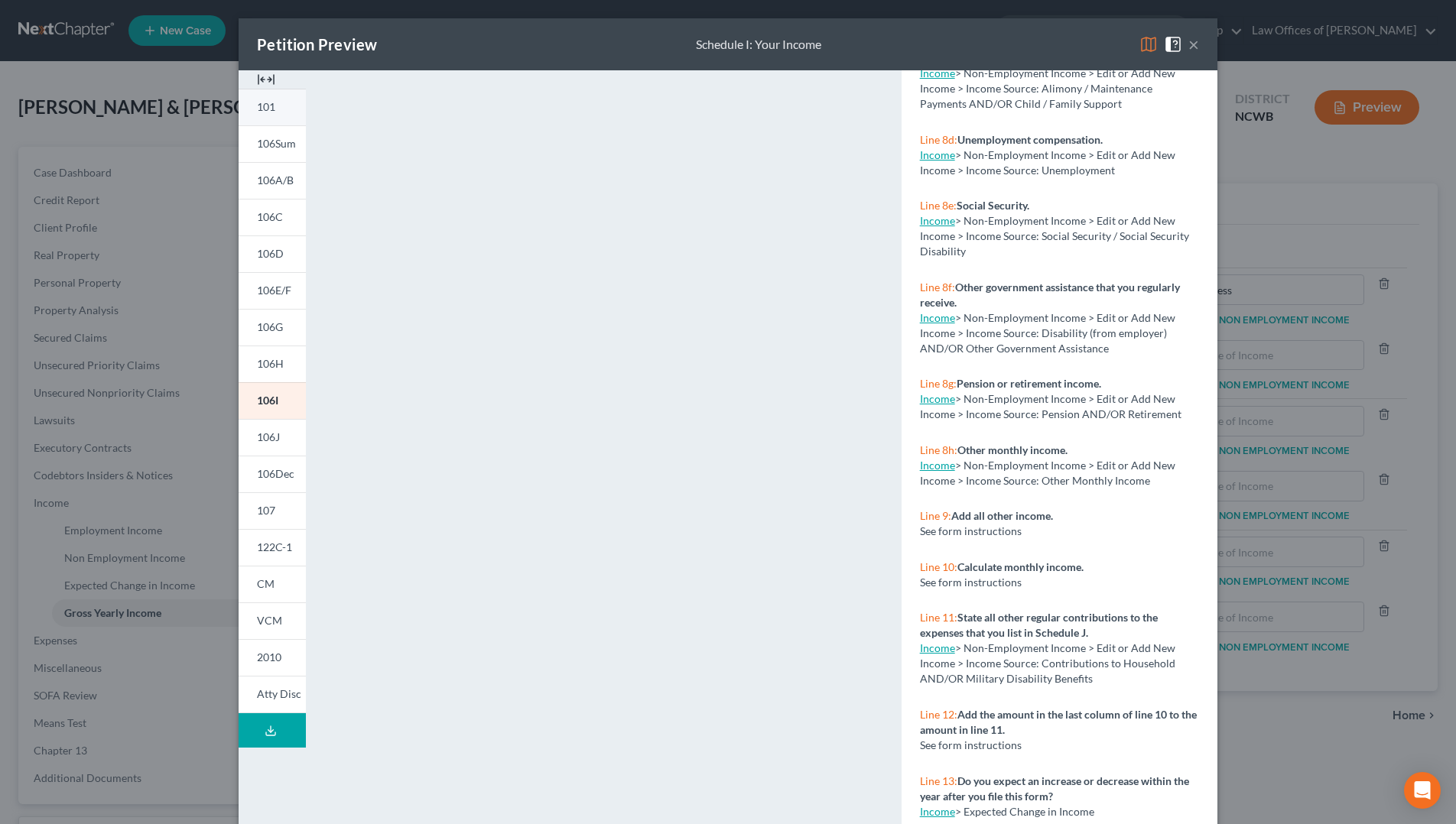
click at [259, 102] on span "101" at bounding box center [266, 107] width 18 height 13
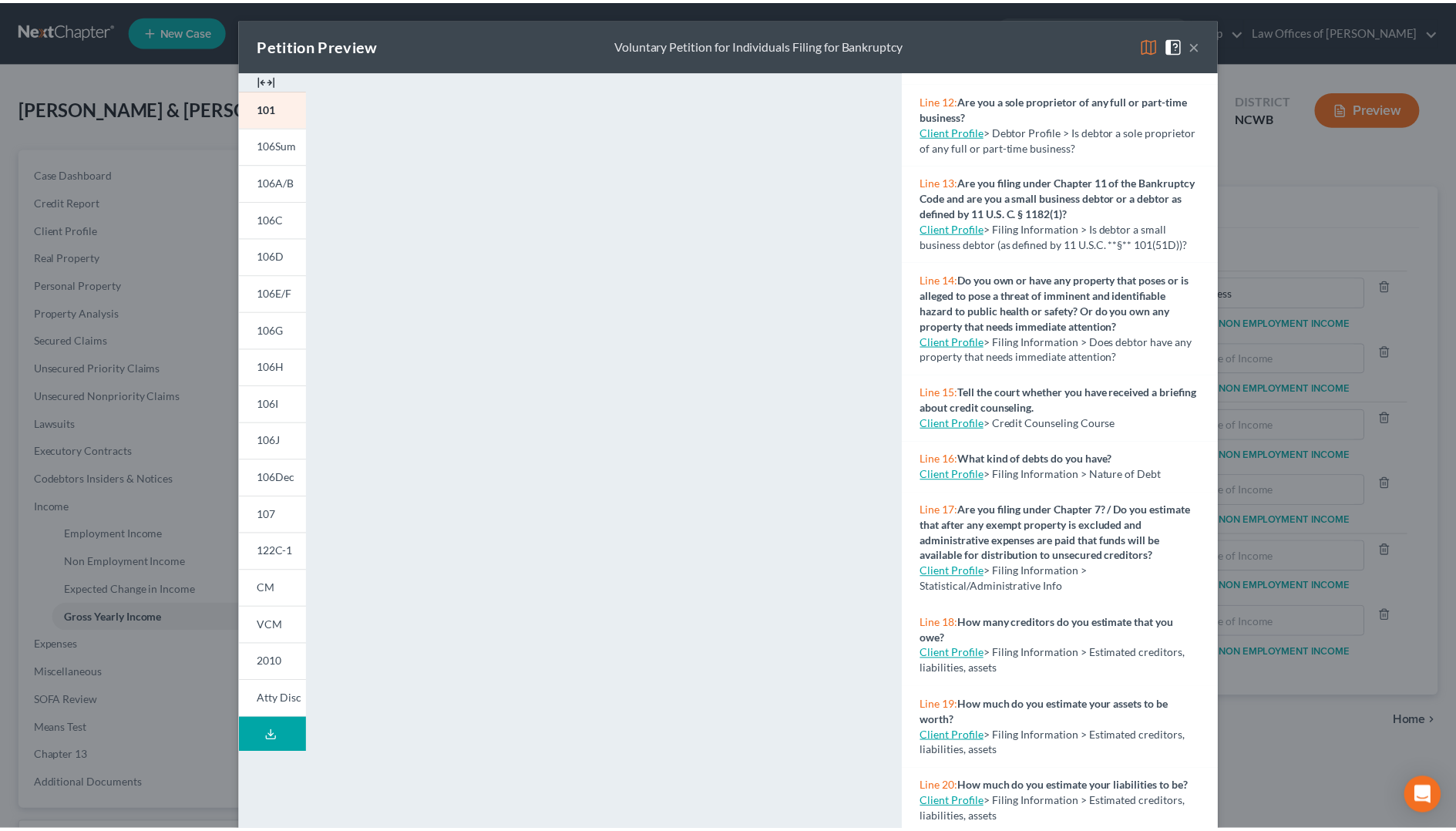
scroll to position [848, 0]
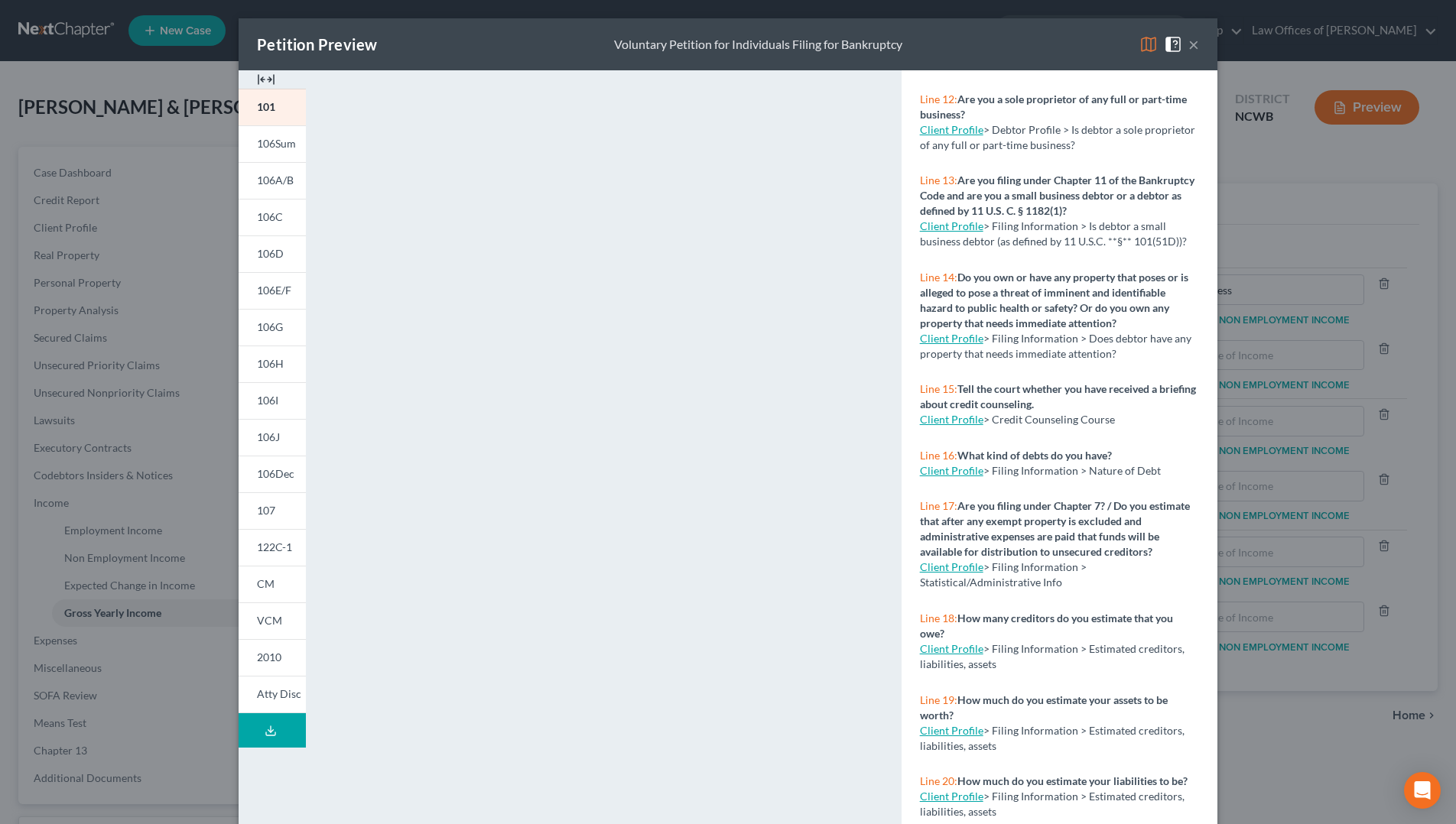
click at [958, 136] on link "Client Profile" at bounding box center [952, 129] width 64 height 13
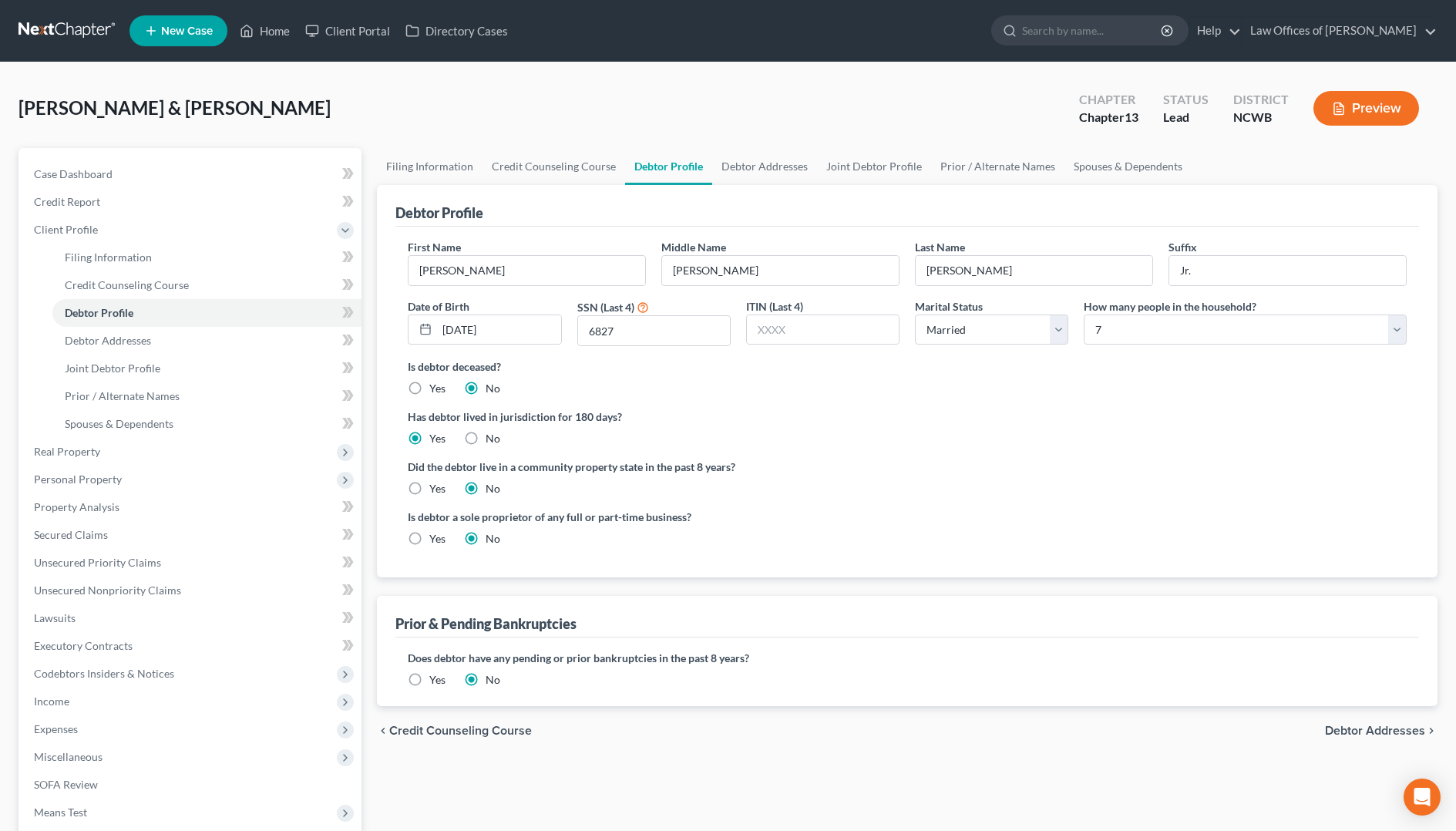
click at [1398, 724] on span "Debtor Addresses" at bounding box center [1375, 731] width 100 height 13
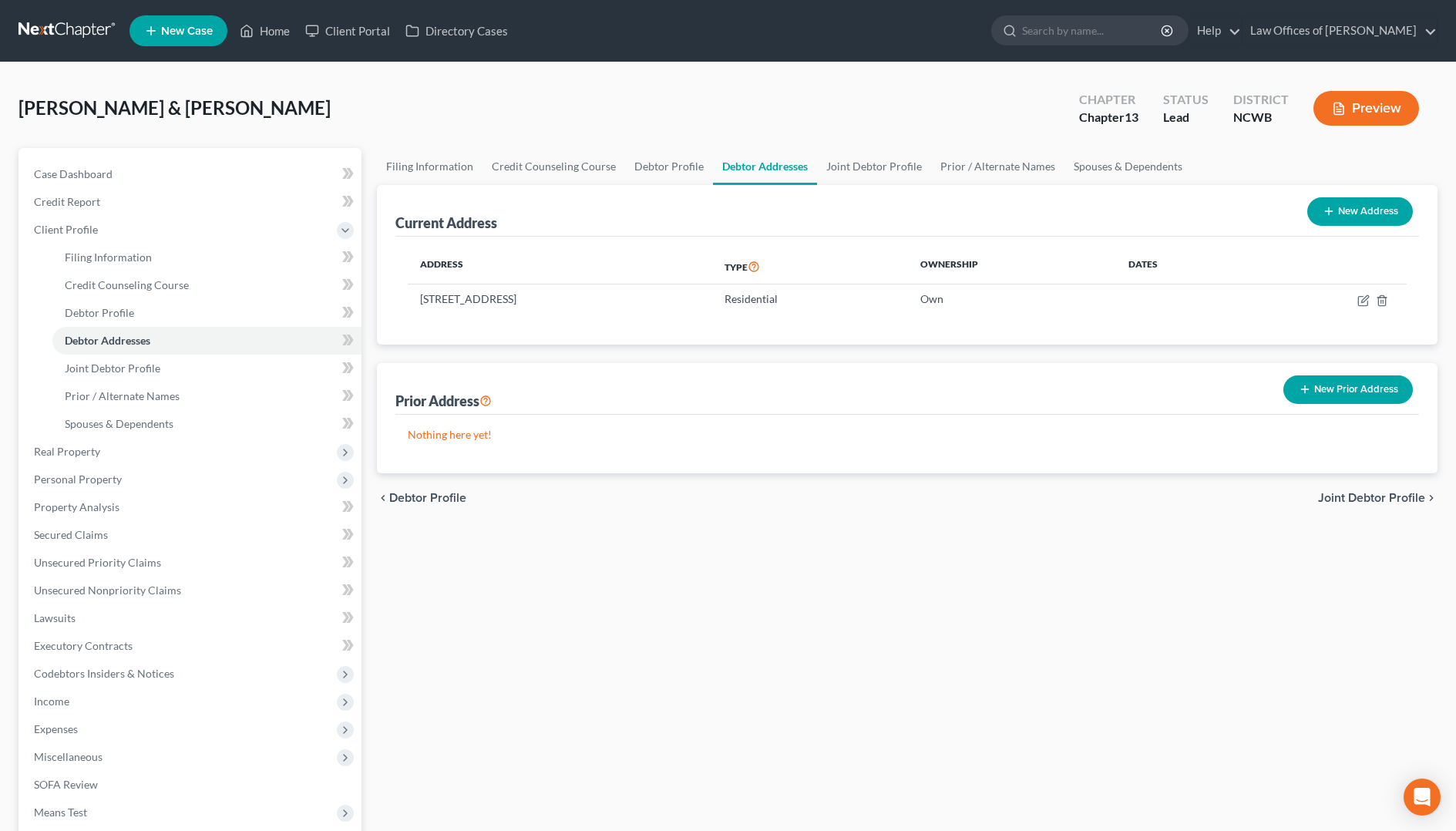
click at [1347, 495] on span "Joint Debtor Profile" at bounding box center [1371, 498] width 108 height 13
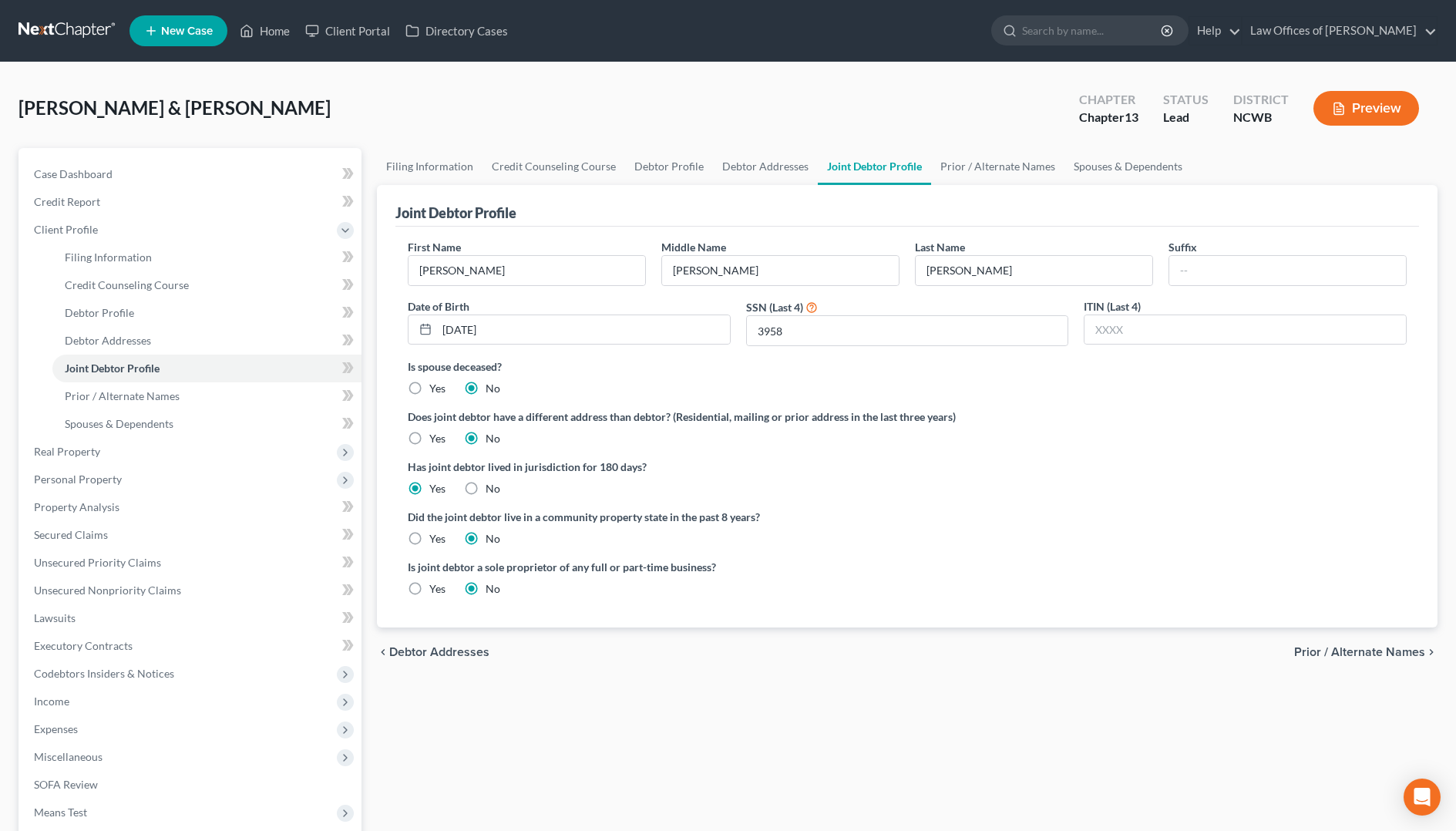
click at [429, 585] on label "Yes" at bounding box center [437, 588] width 16 height 15
click at [436, 585] on input "Yes" at bounding box center [440, 586] width 10 height 10
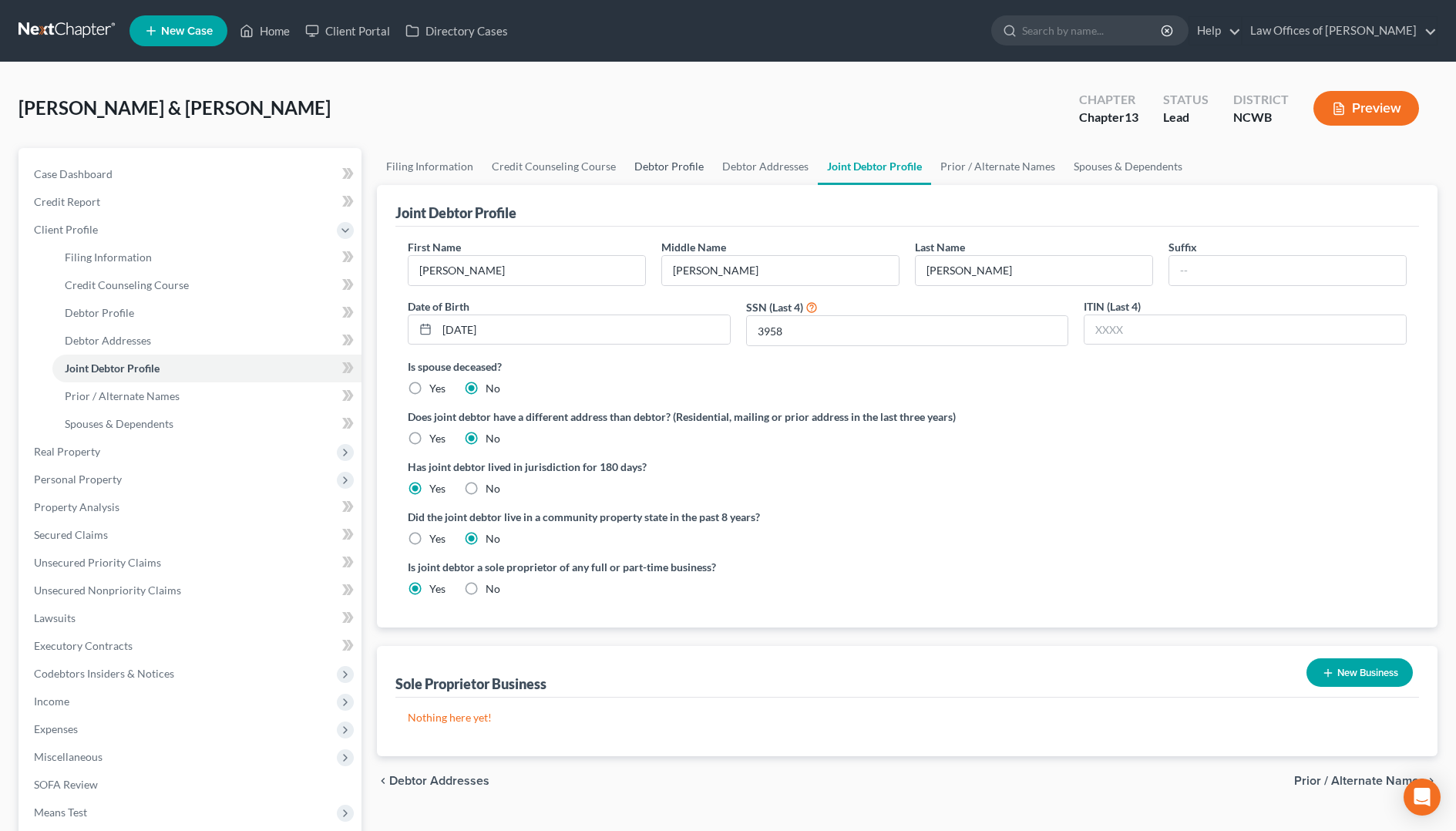
click at [683, 169] on link "Debtor Profile" at bounding box center [669, 166] width 88 height 37
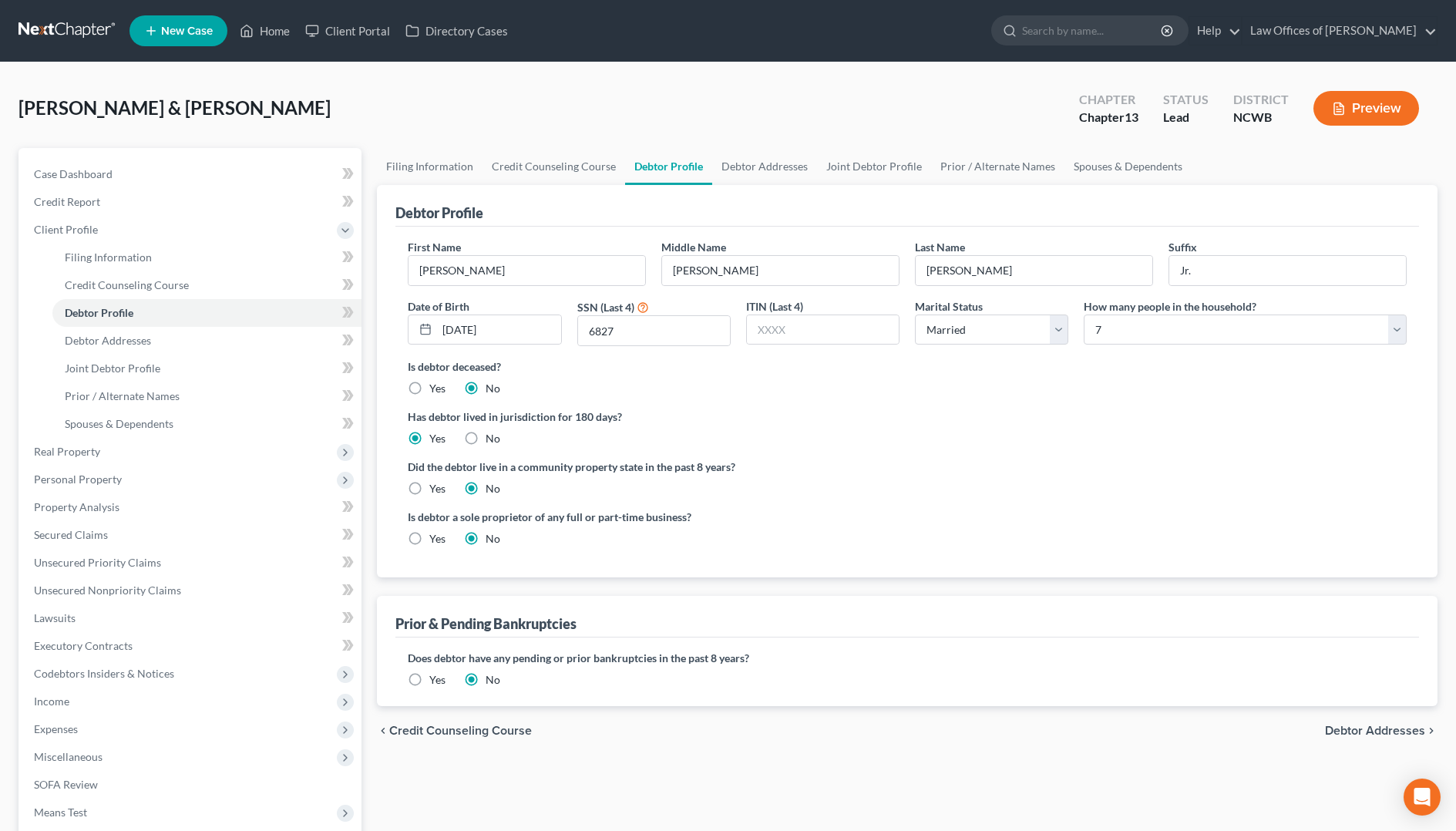
click at [429, 537] on label "Yes" at bounding box center [437, 538] width 16 height 15
click at [436, 537] on input "Yes" at bounding box center [440, 536] width 10 height 10
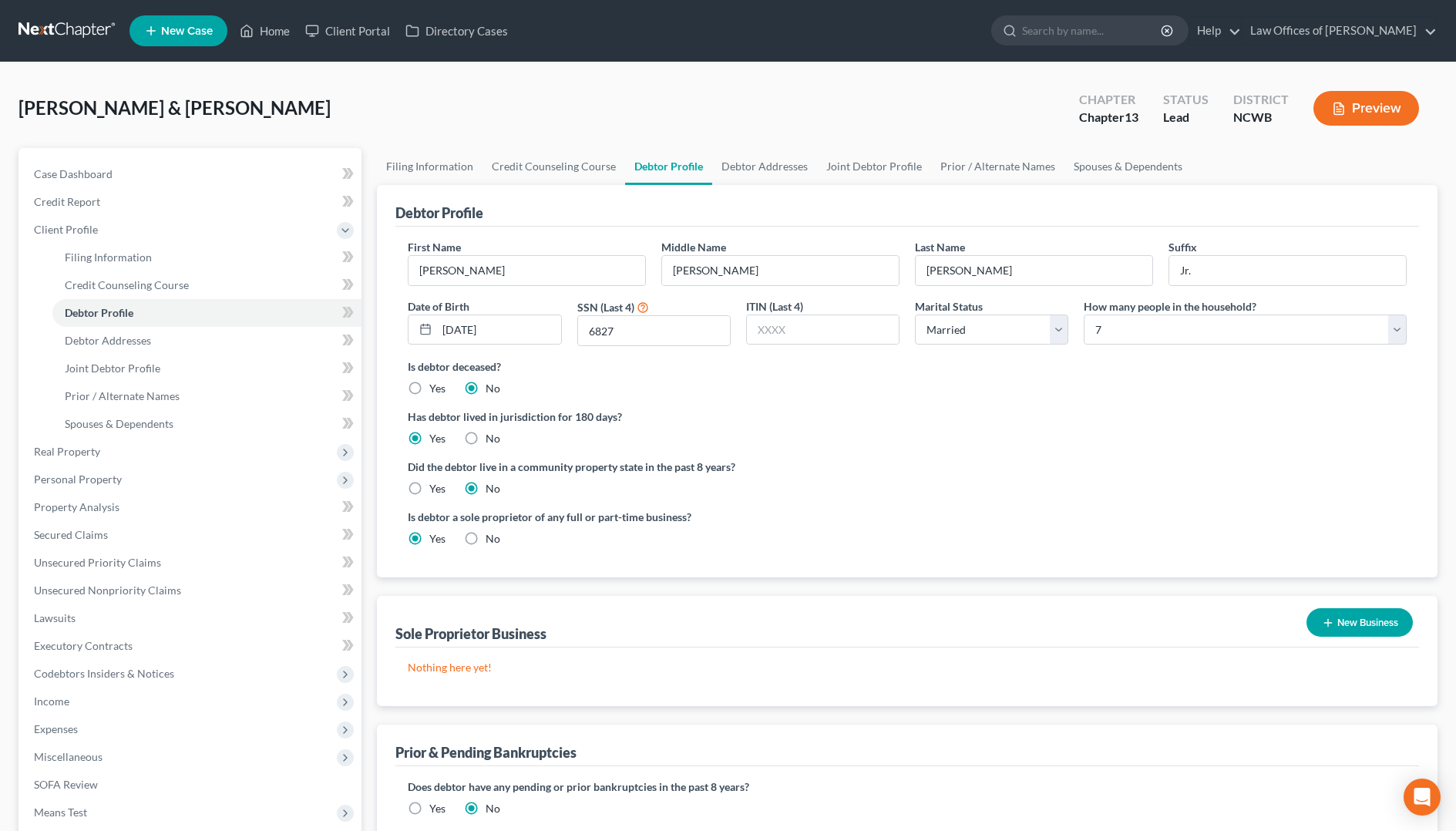
click at [1355, 619] on button "New Business" at bounding box center [1360, 622] width 107 height 28
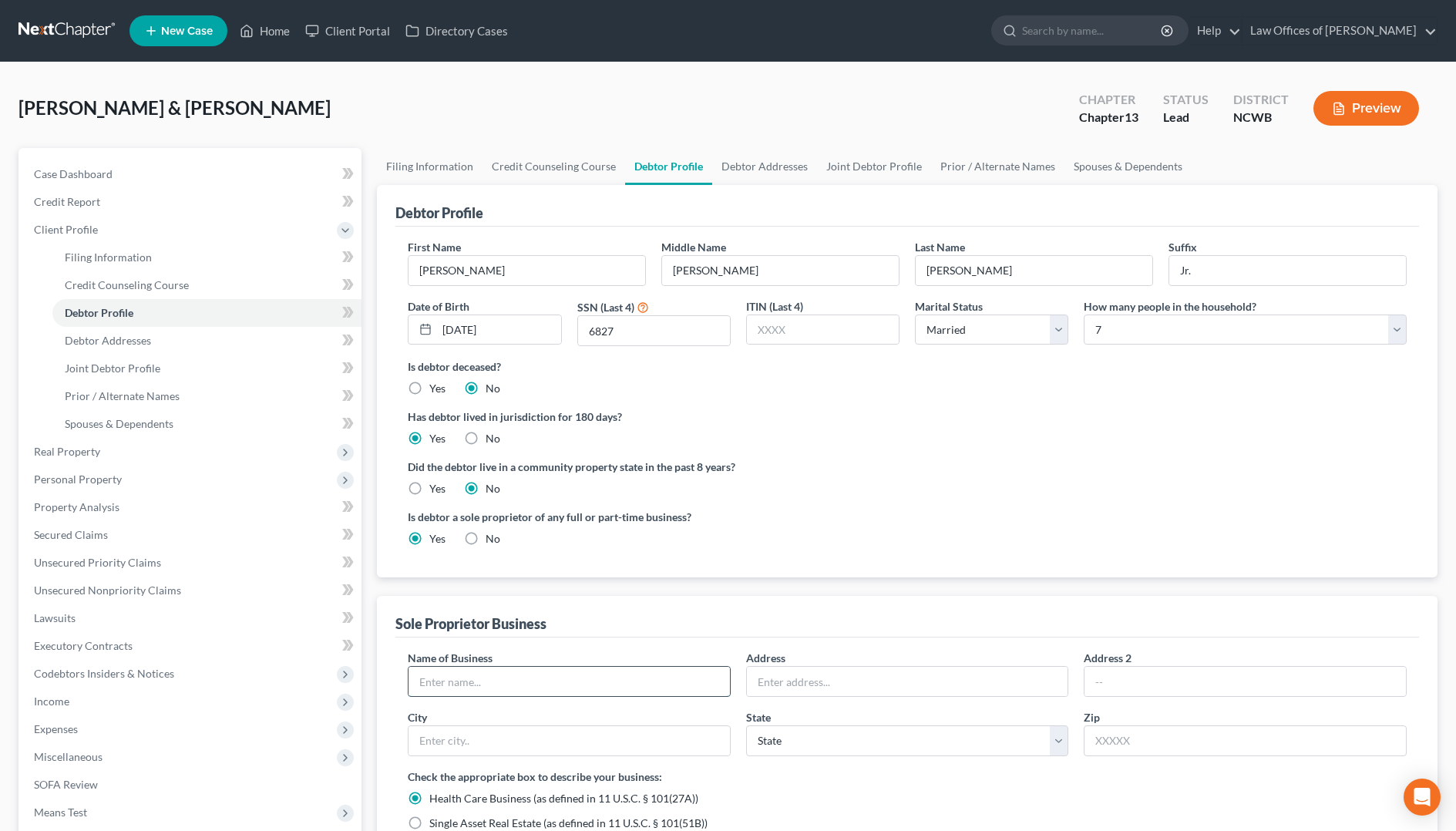
click at [662, 684] on input "text" at bounding box center [569, 681] width 322 height 29
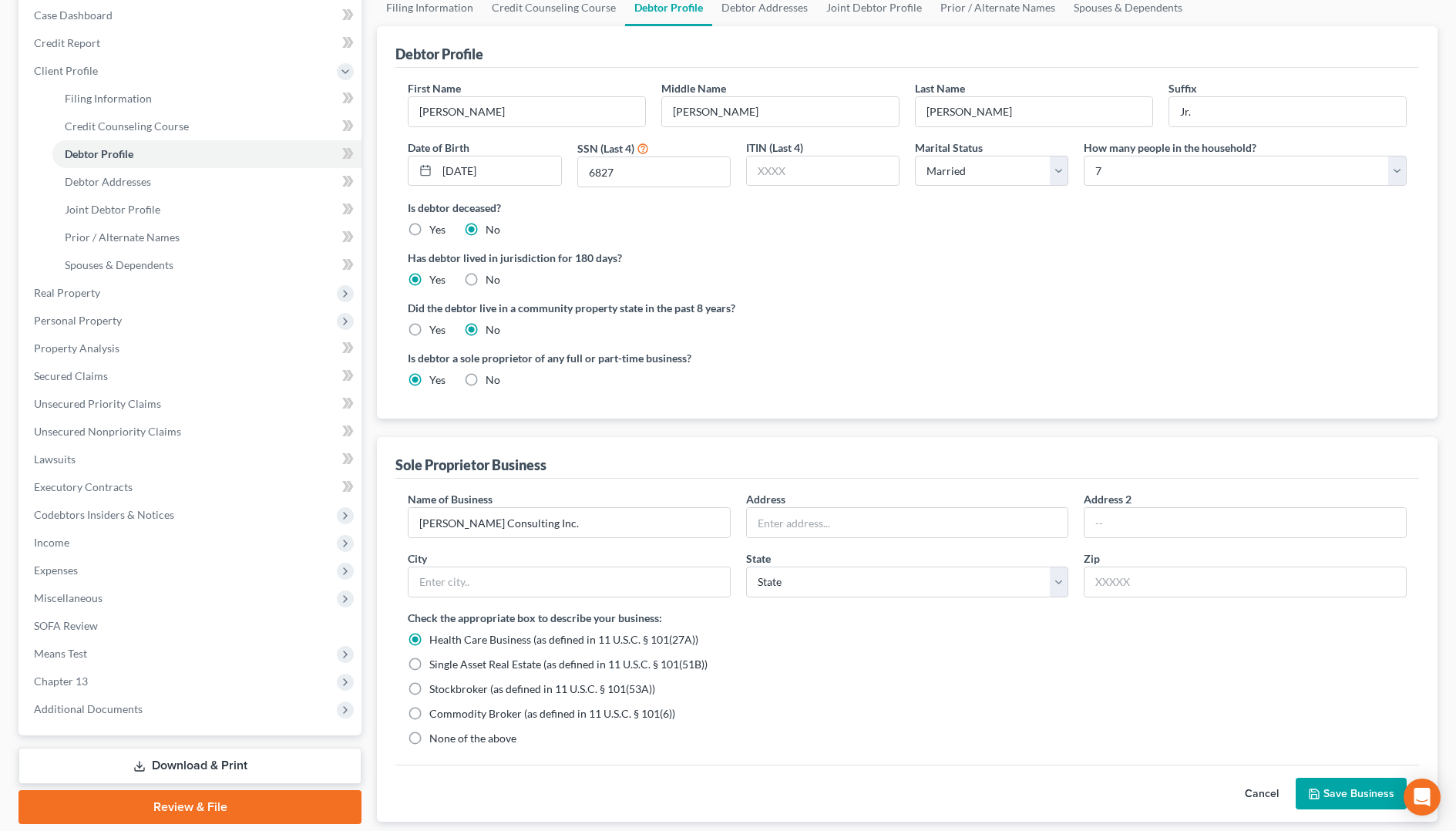
scroll to position [77, 0]
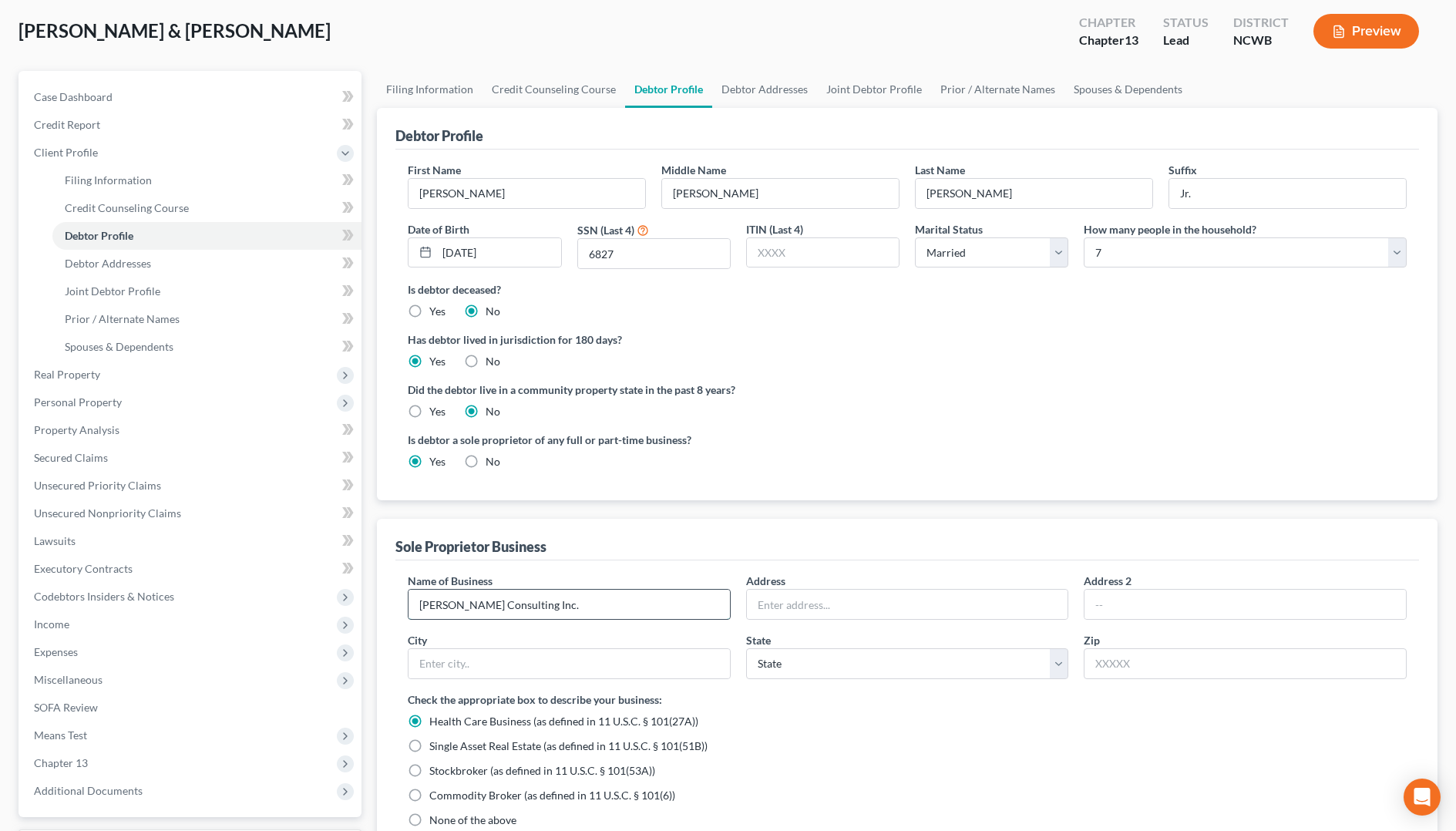
click at [553, 612] on input "[PERSON_NAME] Consulting Inc." at bounding box center [569, 604] width 322 height 29
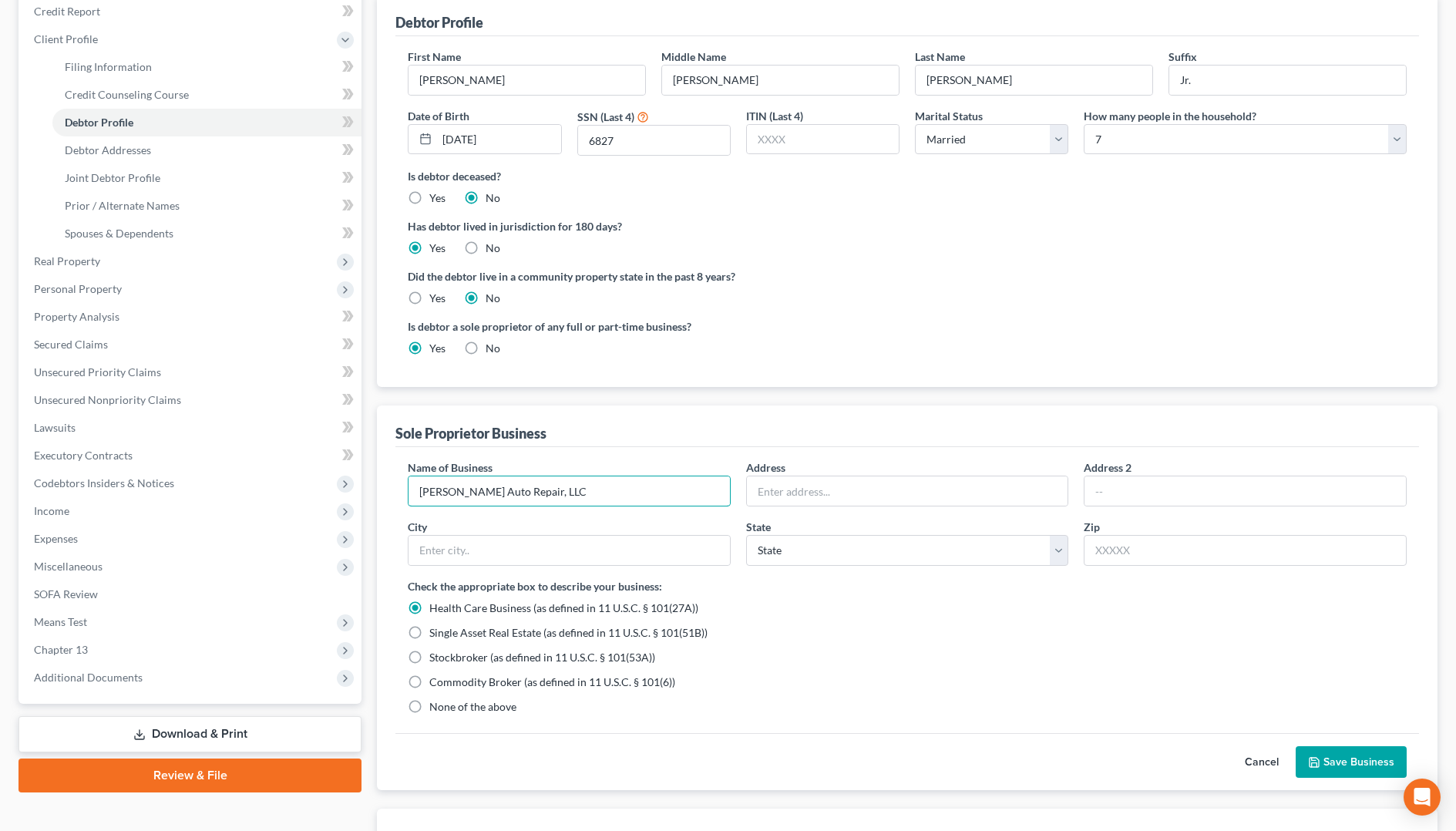
scroll to position [231, 0]
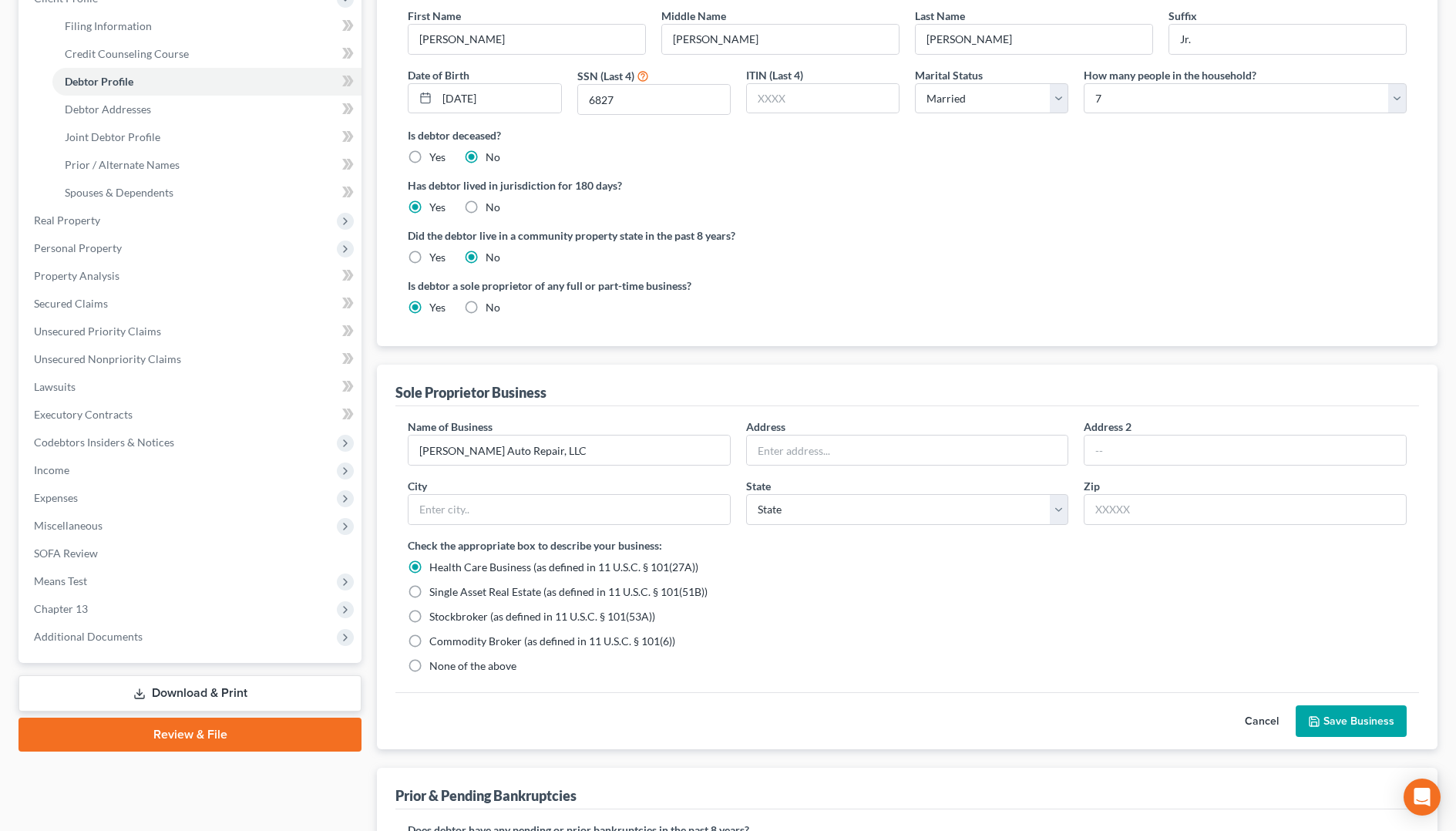
click at [429, 666] on label "None of the above" at bounding box center [473, 666] width 87 height 15
click at [436, 666] on input "None of the above" at bounding box center [440, 663] width 10 height 10
click at [1330, 721] on button "Save Business" at bounding box center [1351, 721] width 111 height 32
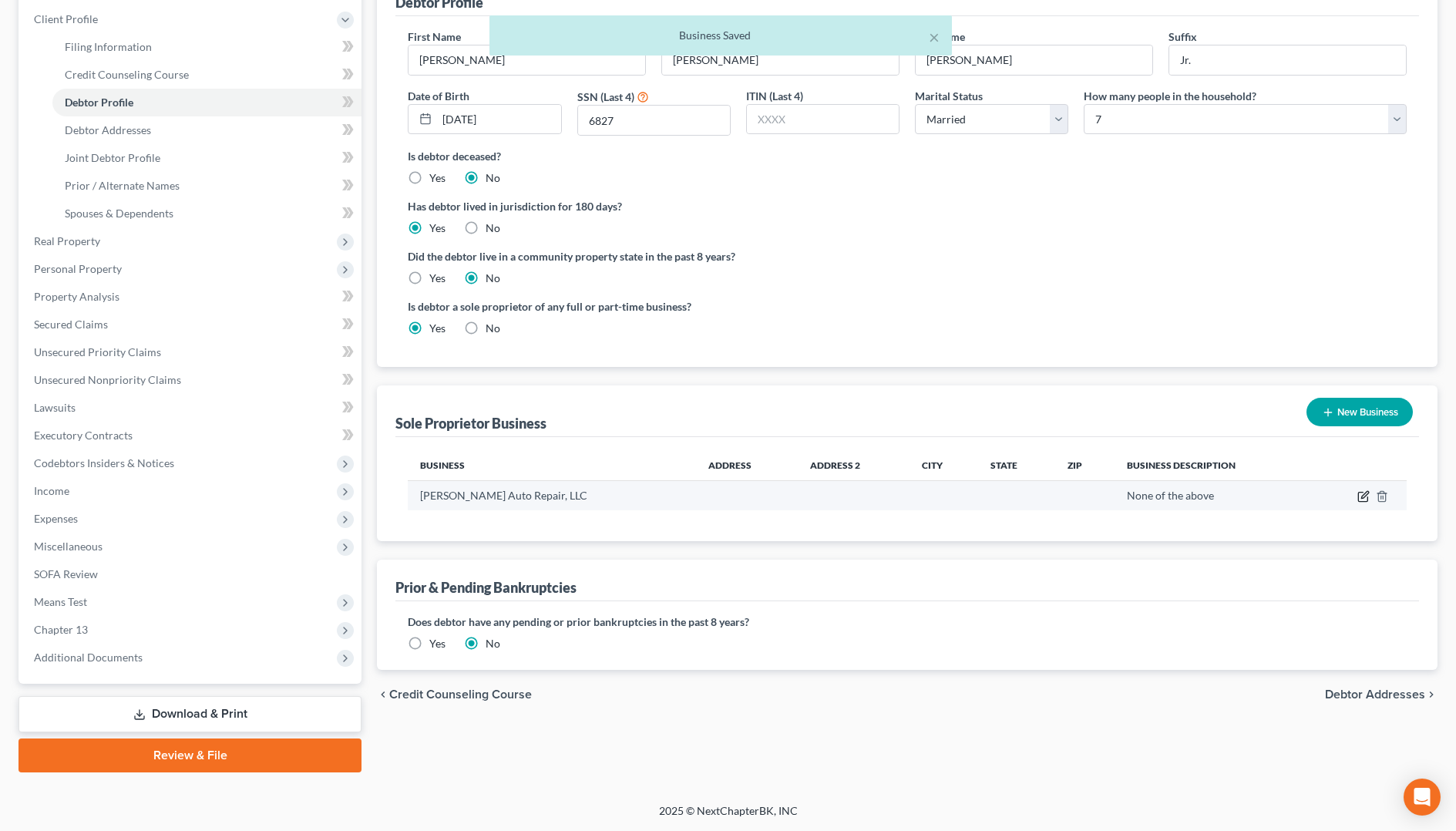
click at [1360, 496] on icon "button" at bounding box center [1364, 497] width 13 height 13
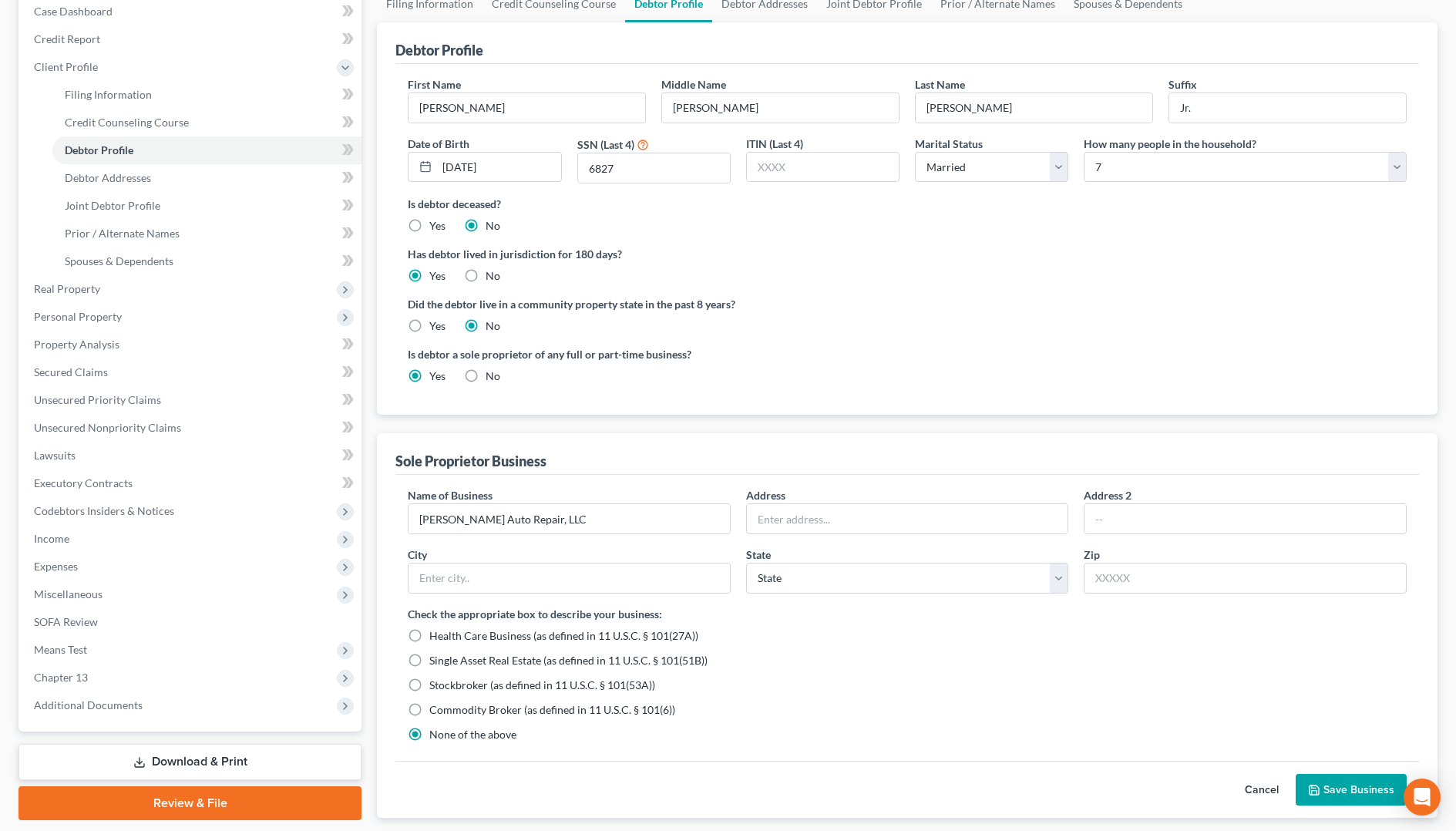
scroll to position [0, 0]
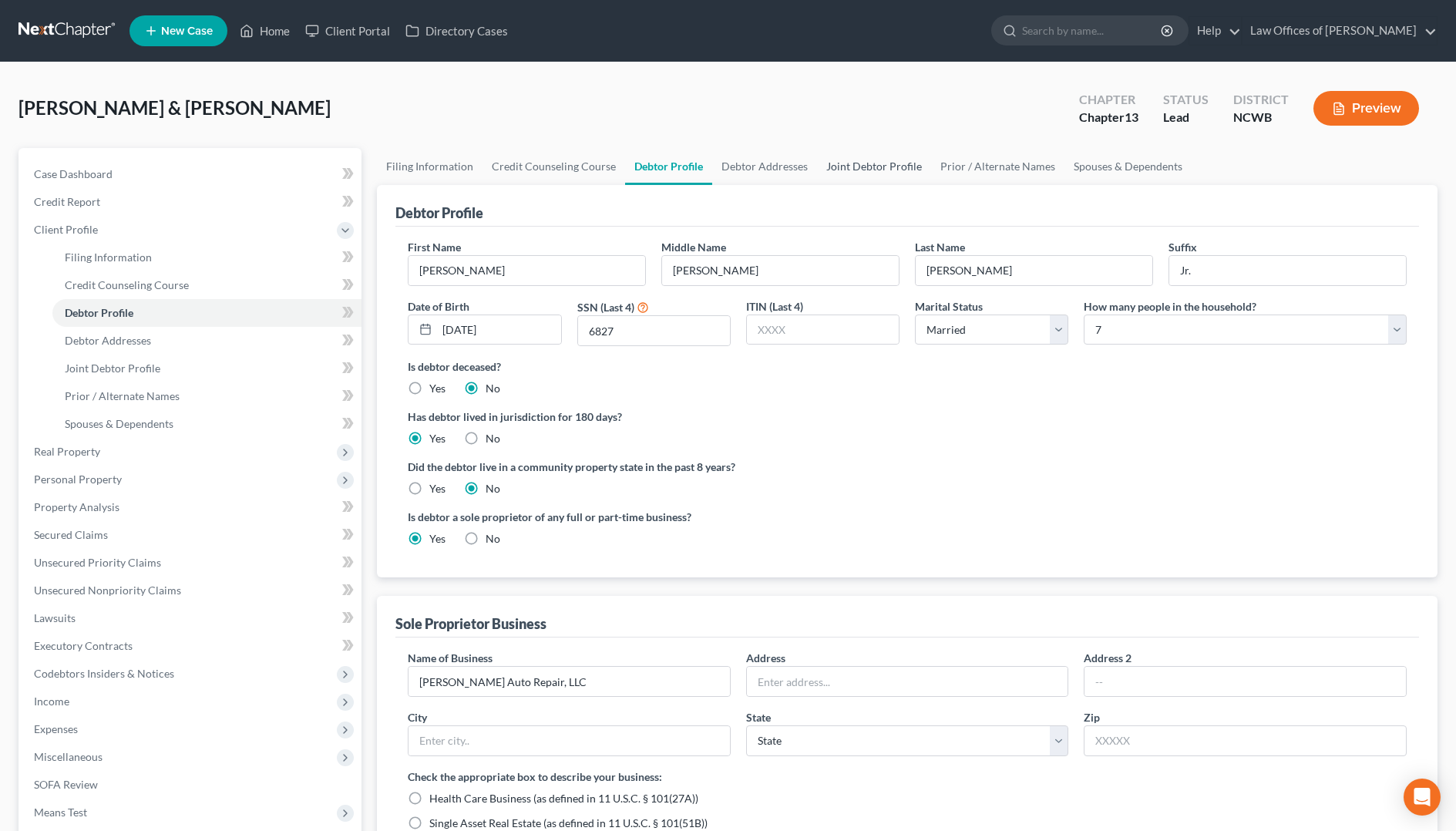
click at [866, 163] on link "Joint Debtor Profile" at bounding box center [873, 166] width 114 height 37
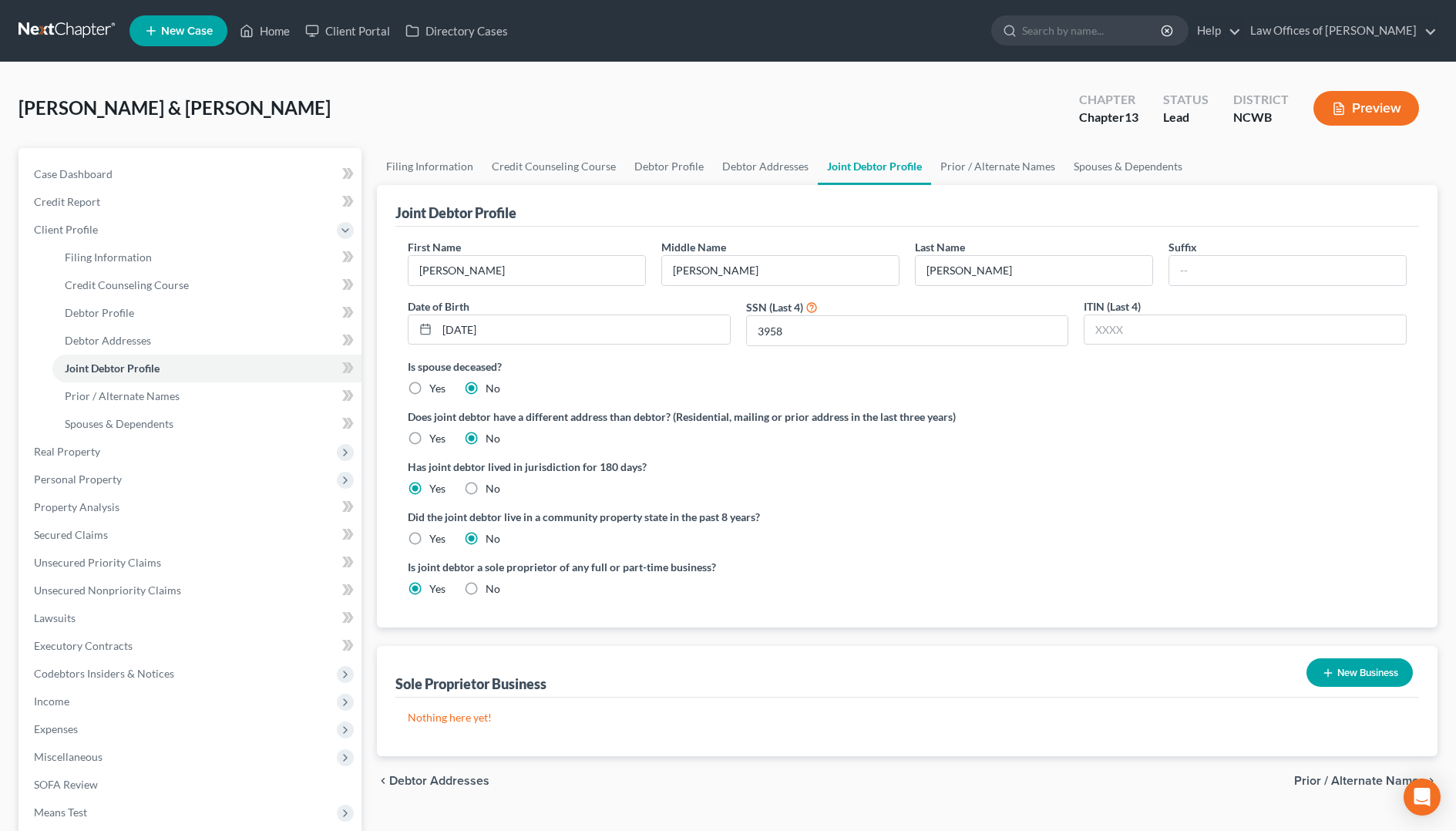
click at [1339, 678] on button "New Business" at bounding box center [1360, 673] width 107 height 28
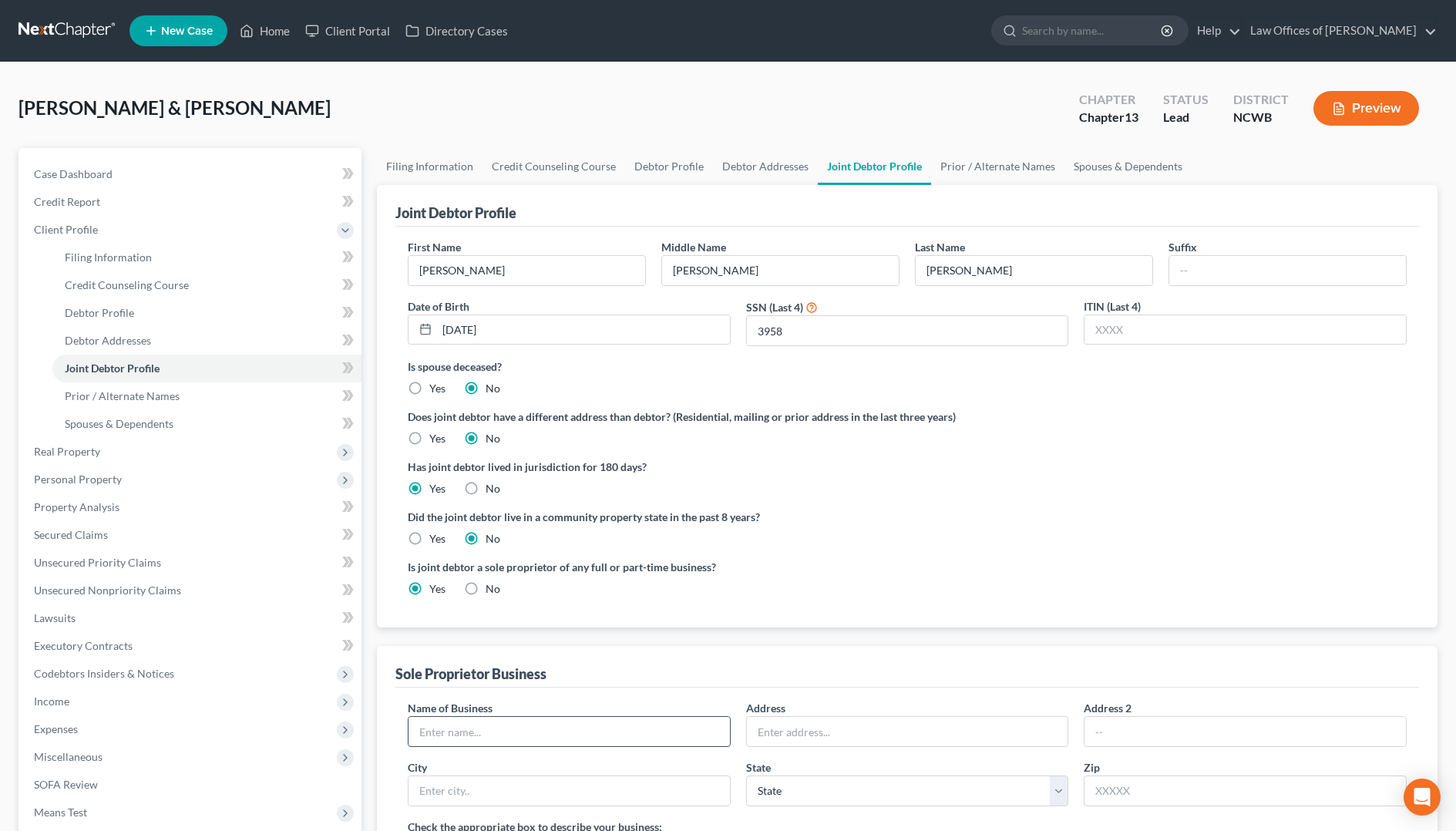
click at [682, 743] on input "text" at bounding box center [569, 731] width 322 height 29
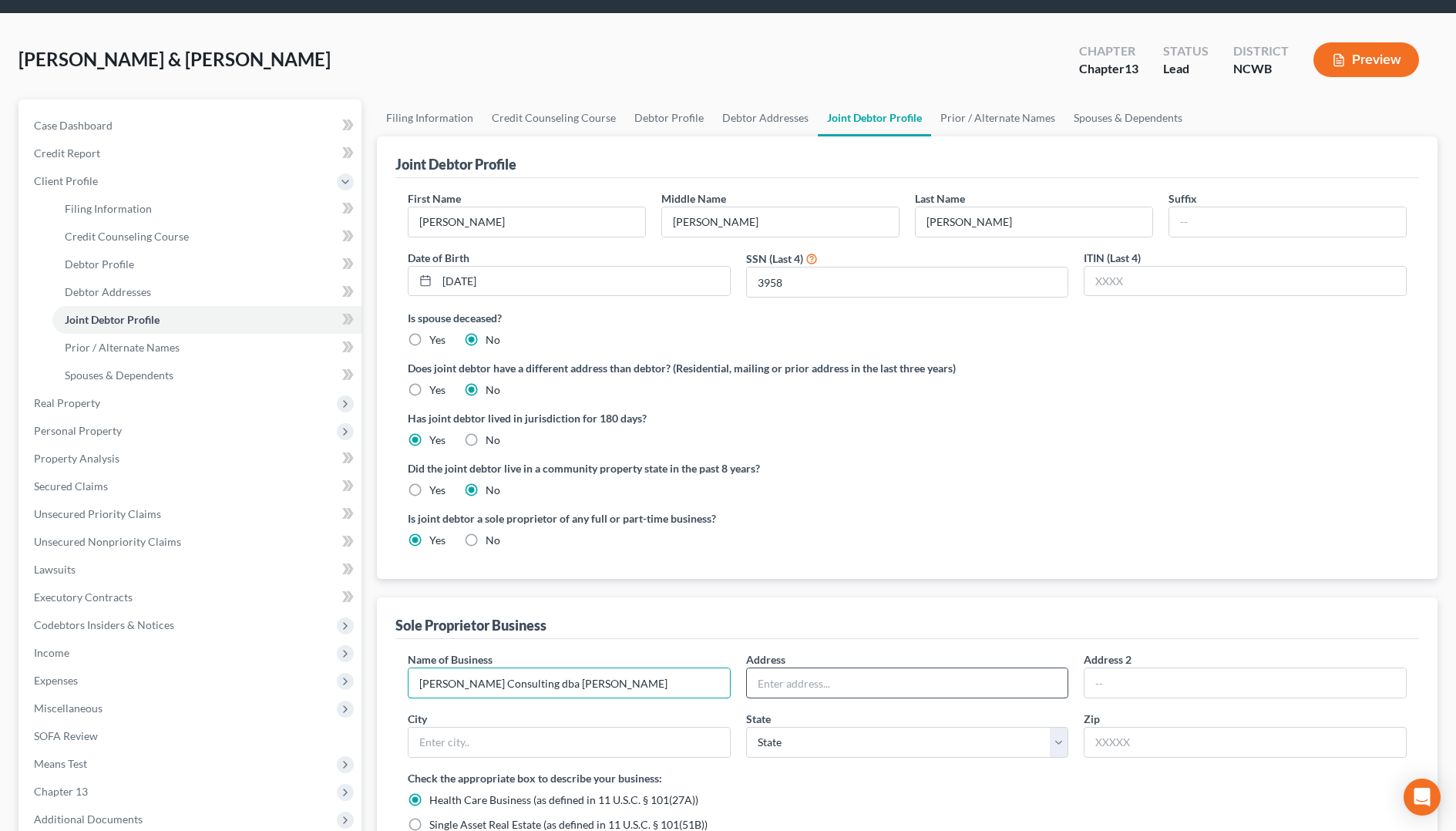
scroll to position [154, 0]
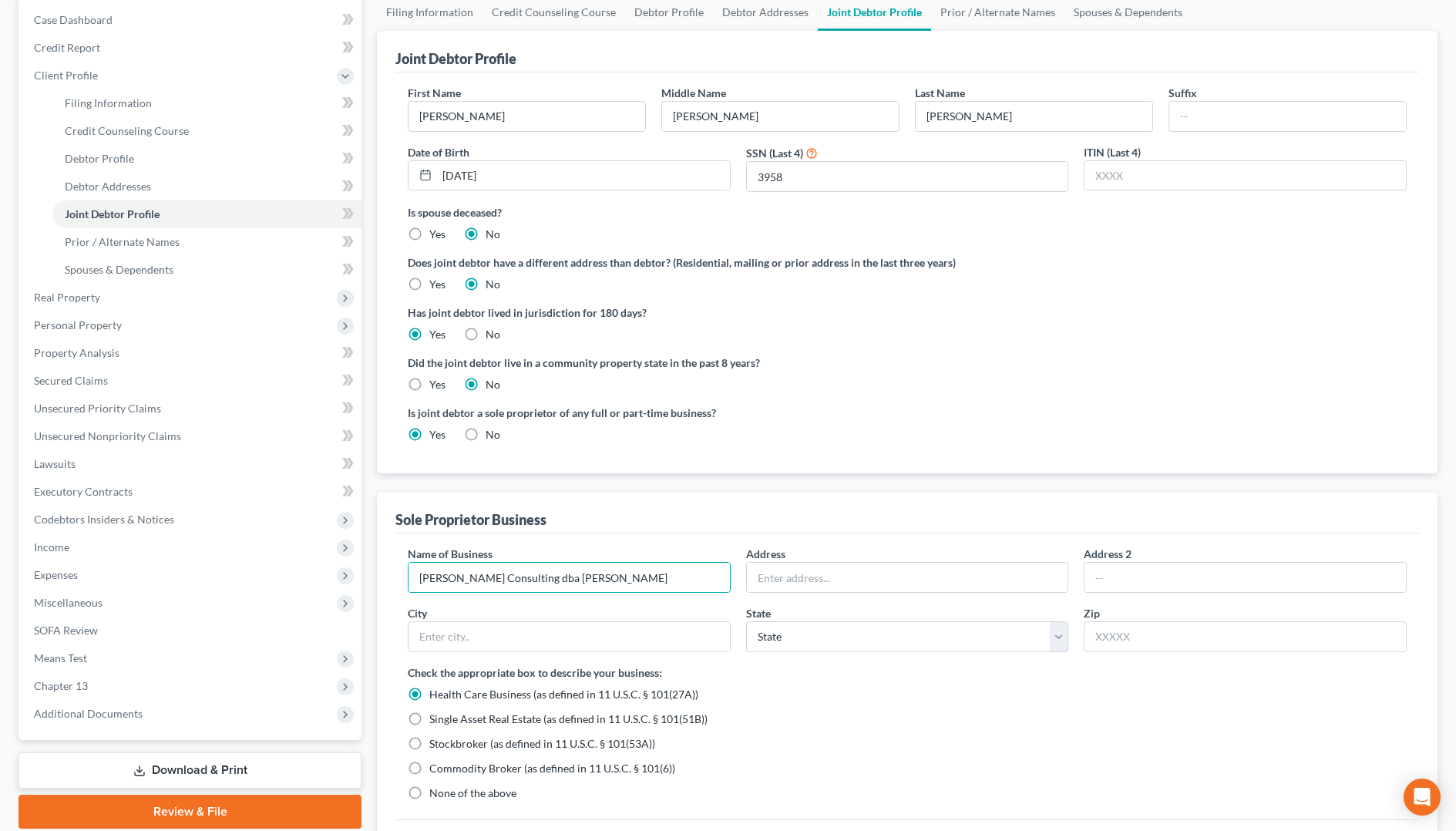
click at [429, 795] on label "None of the above" at bounding box center [473, 792] width 87 height 15
click at [436, 795] on input "None of the above" at bounding box center [440, 790] width 10 height 10
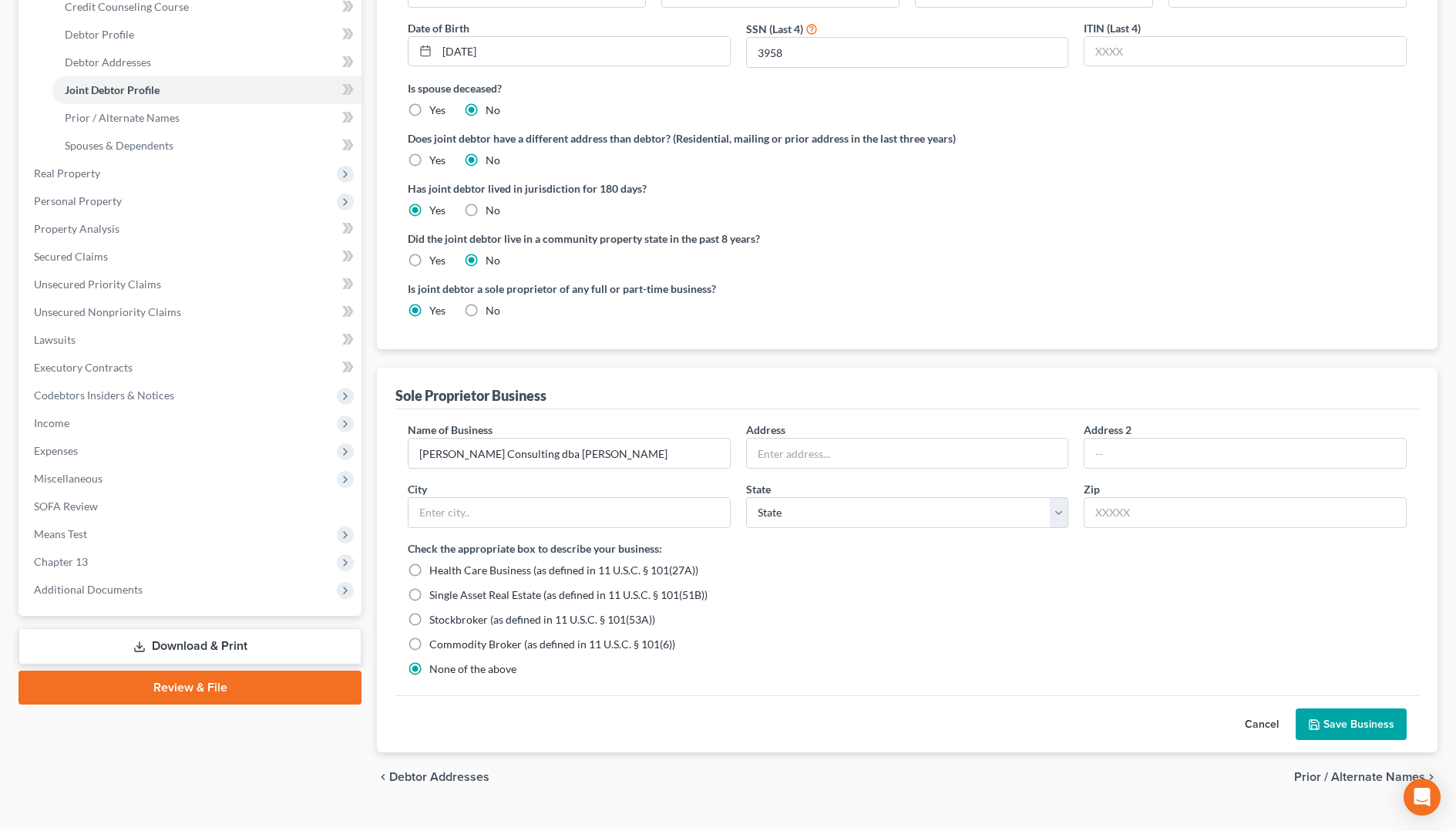
scroll to position [308, 0]
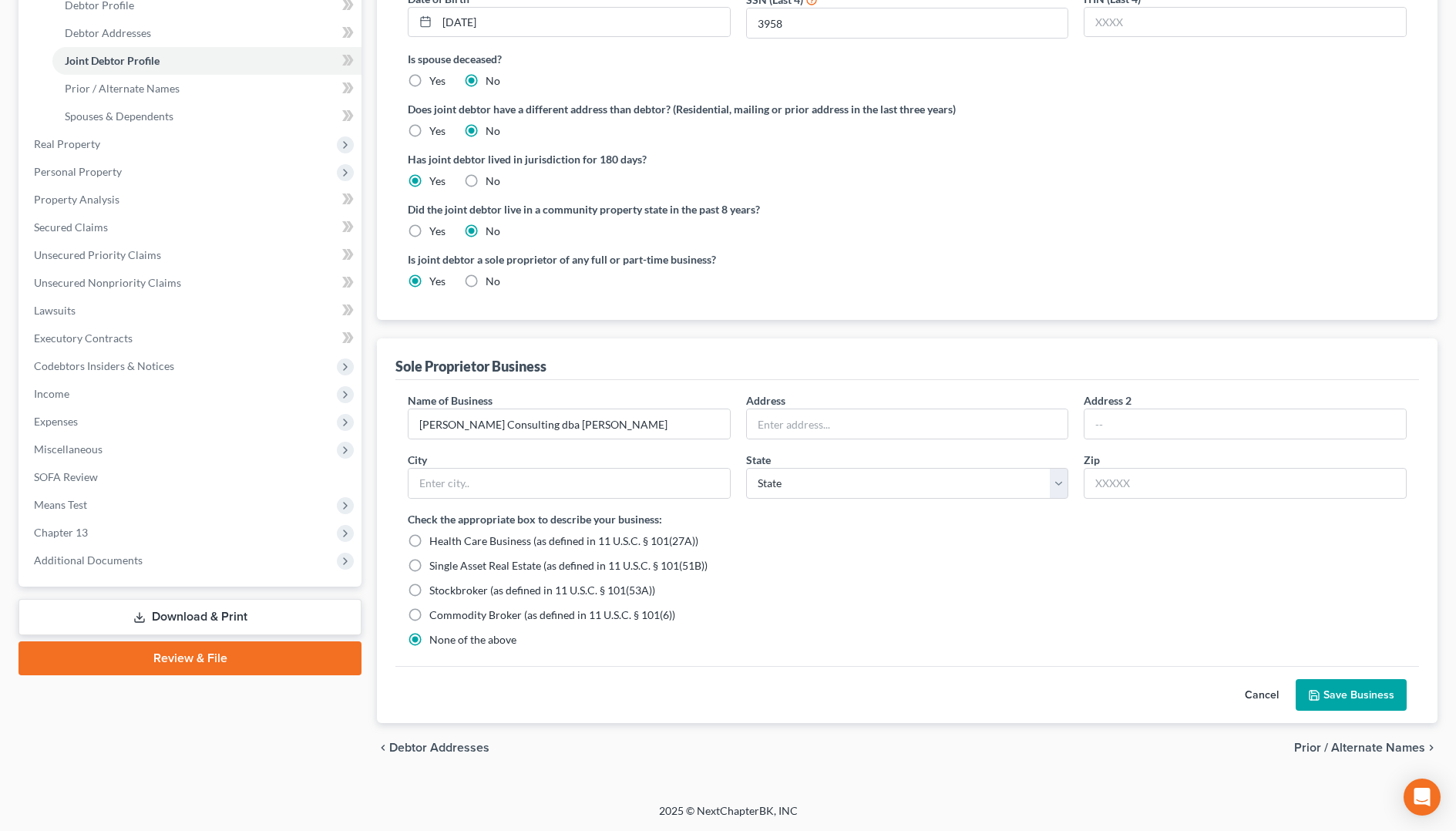
click at [1336, 687] on button "Save Business" at bounding box center [1351, 695] width 111 height 32
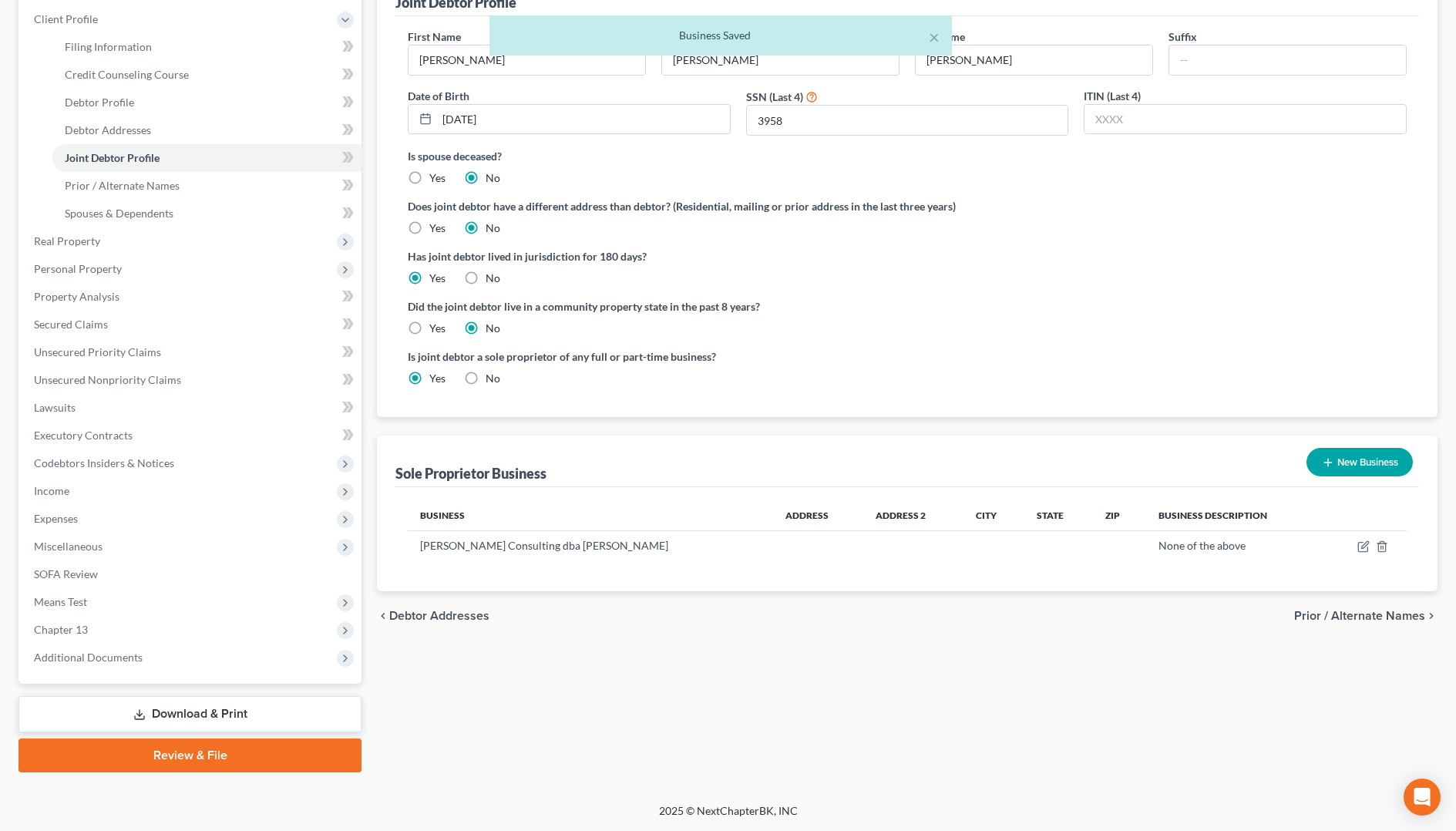
scroll to position [210, 0]
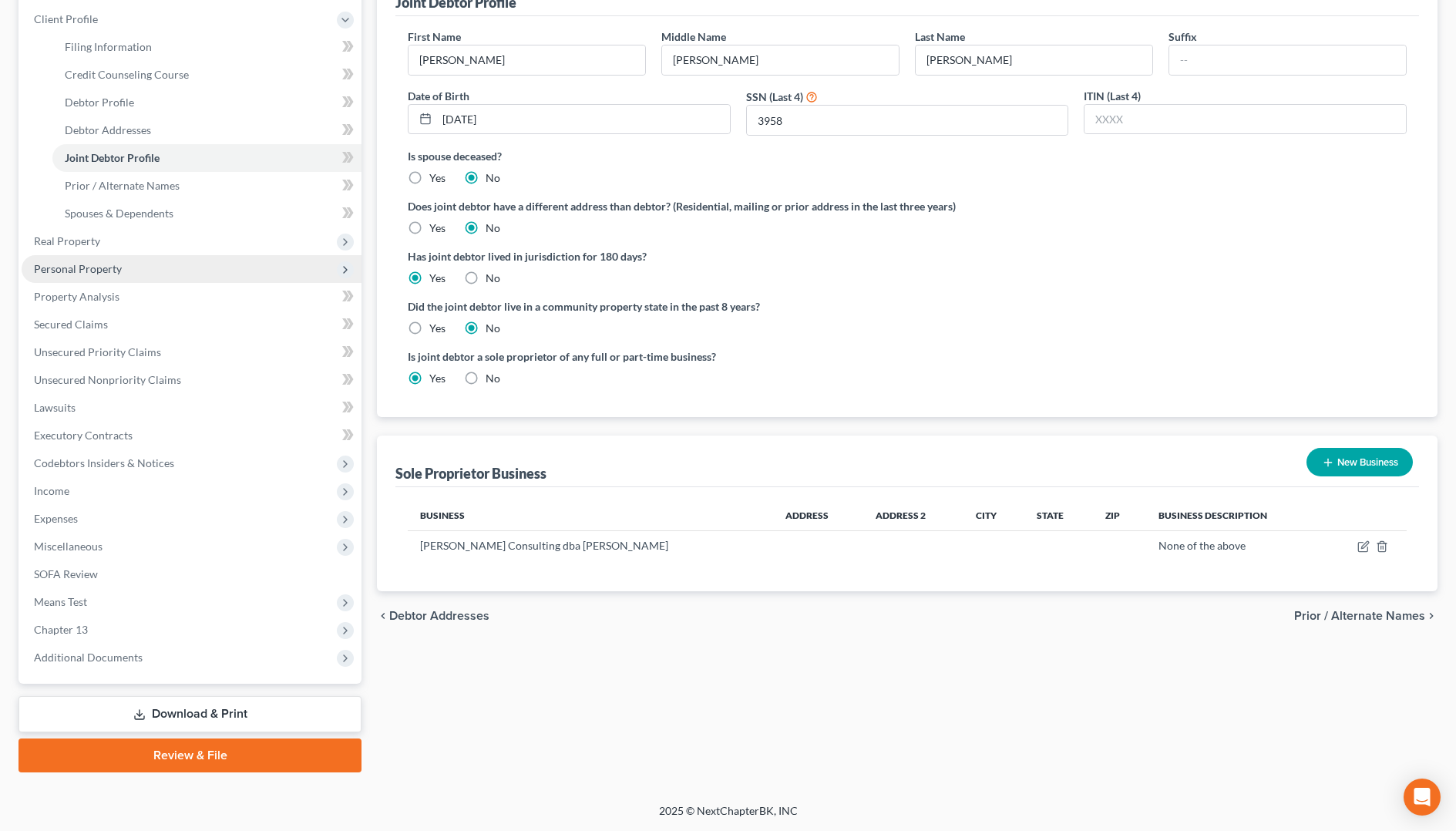
click at [70, 271] on span "Personal Property" at bounding box center [77, 268] width 88 height 13
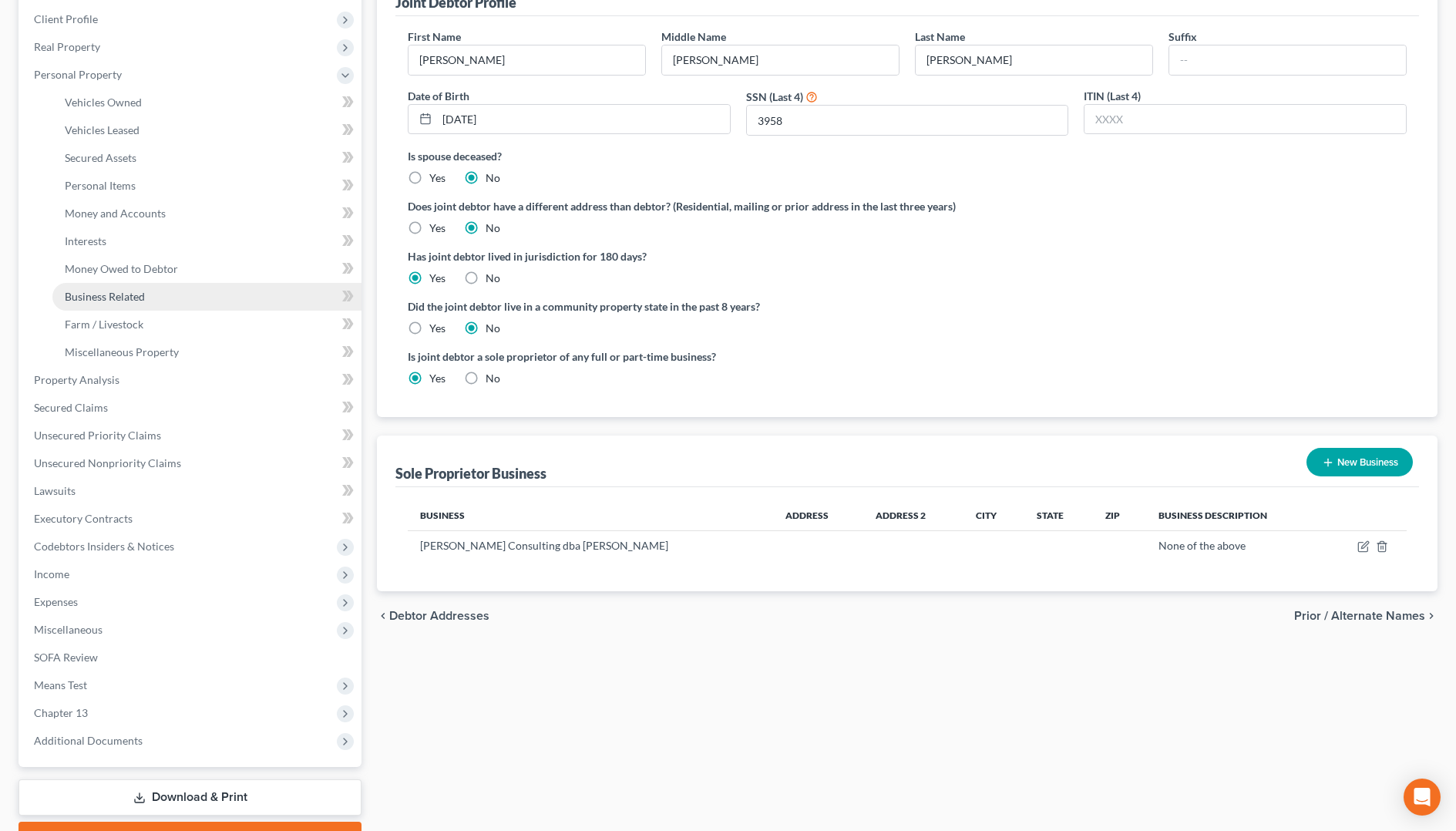
click at [108, 300] on span "Business Related" at bounding box center [104, 297] width 80 height 13
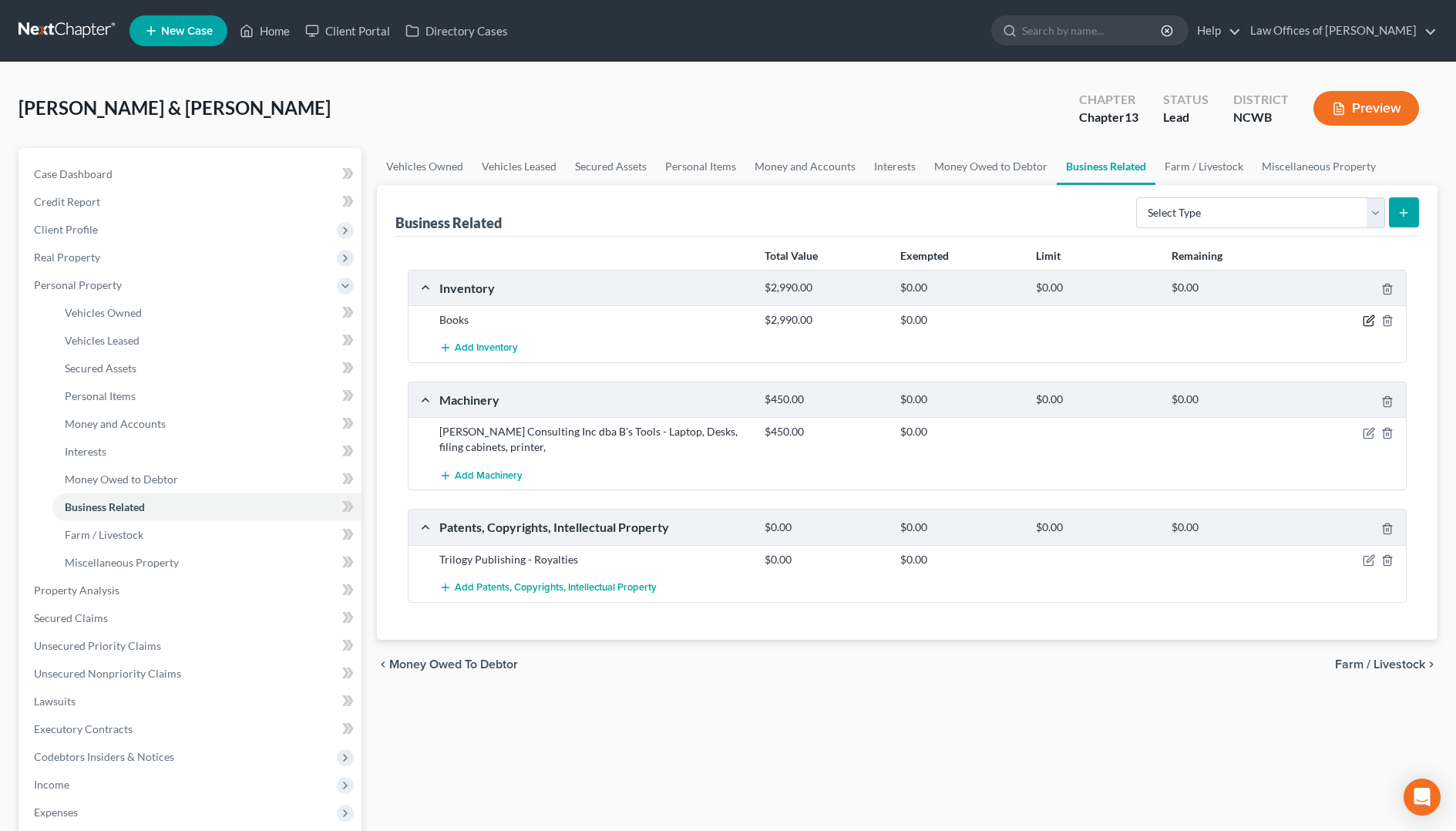
click at [1370, 316] on icon "button" at bounding box center [1369, 321] width 13 height 13
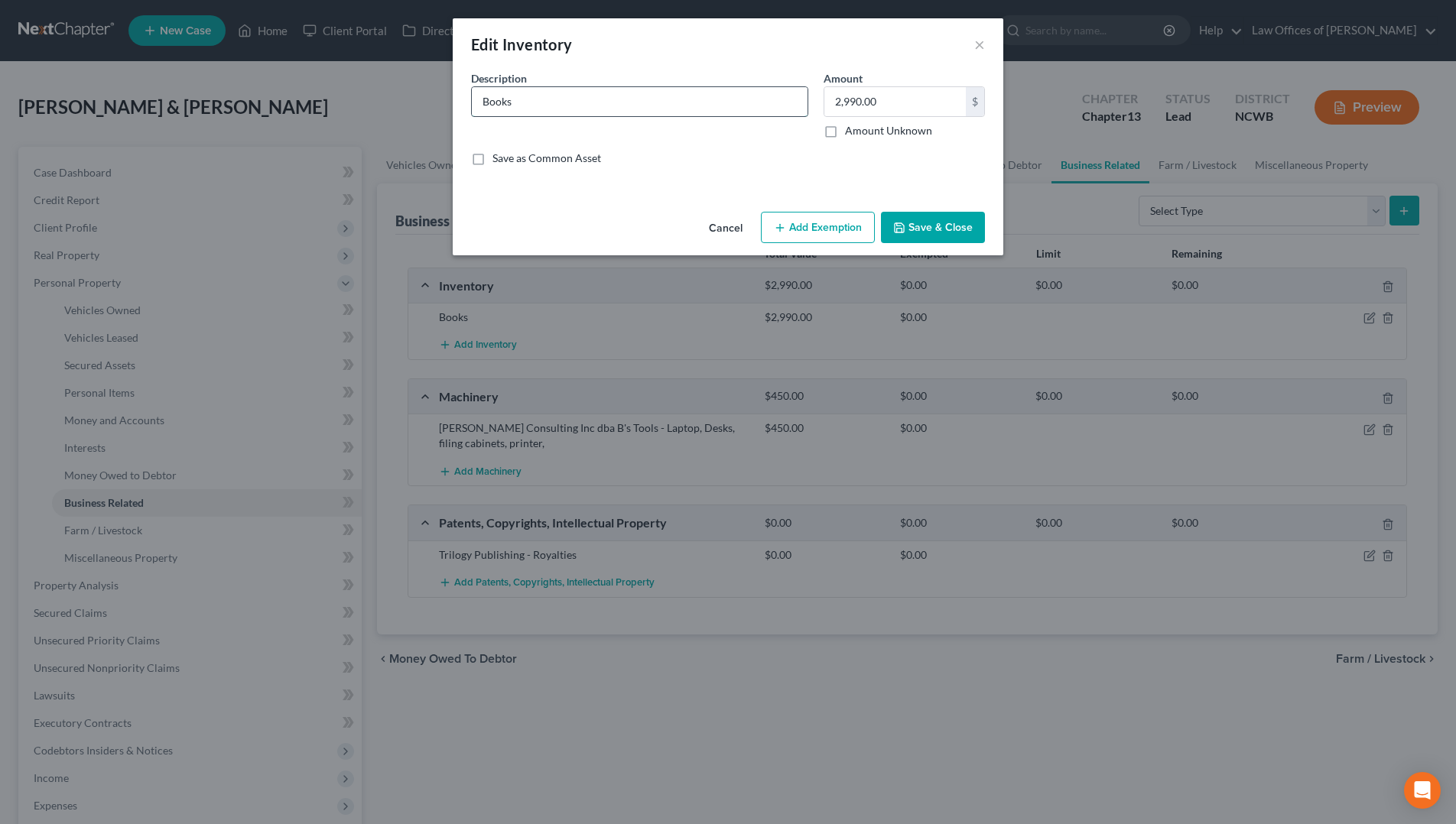
click at [746, 102] on input "Books" at bounding box center [640, 101] width 336 height 29
click at [757, 56] on div "Edit Inventory ×" at bounding box center [728, 44] width 551 height 52
click at [973, 52] on div "Edit Inventory ×" at bounding box center [728, 44] width 551 height 52
click at [982, 42] on button "×" at bounding box center [980, 44] width 11 height 18
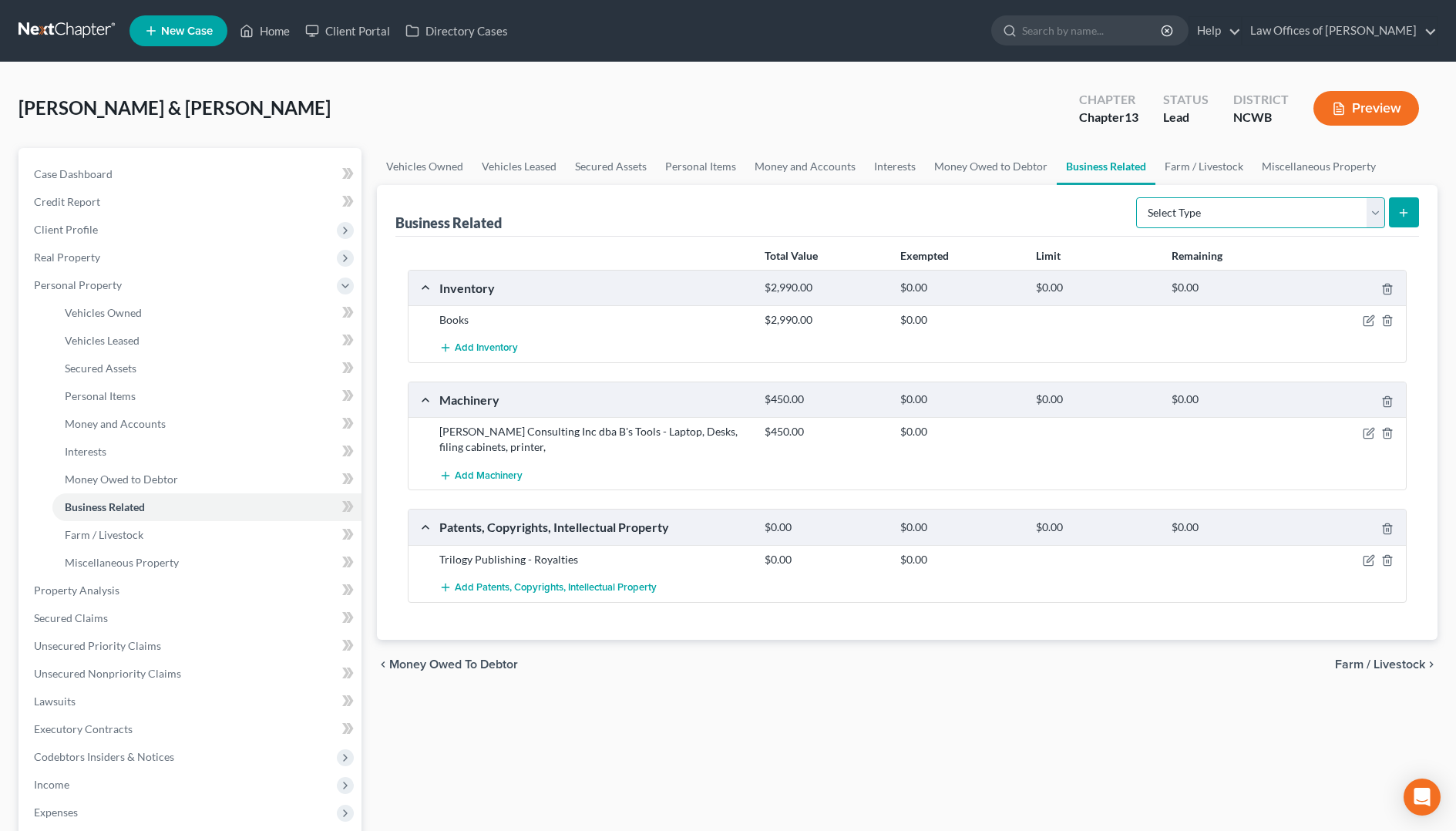
click at [1181, 216] on select "Select Type Customer Lists Franchises Inventory Licenses Machinery Office Equip…" at bounding box center [1260, 213] width 249 height 31
click at [1137, 198] on select "Select Type Customer Lists Franchises Inventory Licenses Machinery Office Equip…" at bounding box center [1260, 213] width 249 height 31
click at [1360, 211] on select "Select Type Customer Lists Franchises Inventory Licenses Machinery Office Equip…" at bounding box center [1260, 213] width 249 height 31
click at [1137, 198] on select "Select Type Customer Lists Franchises Inventory Licenses Machinery Office Equip…" at bounding box center [1260, 213] width 249 height 31
click at [1411, 213] on button "submit" at bounding box center [1404, 213] width 30 height 30
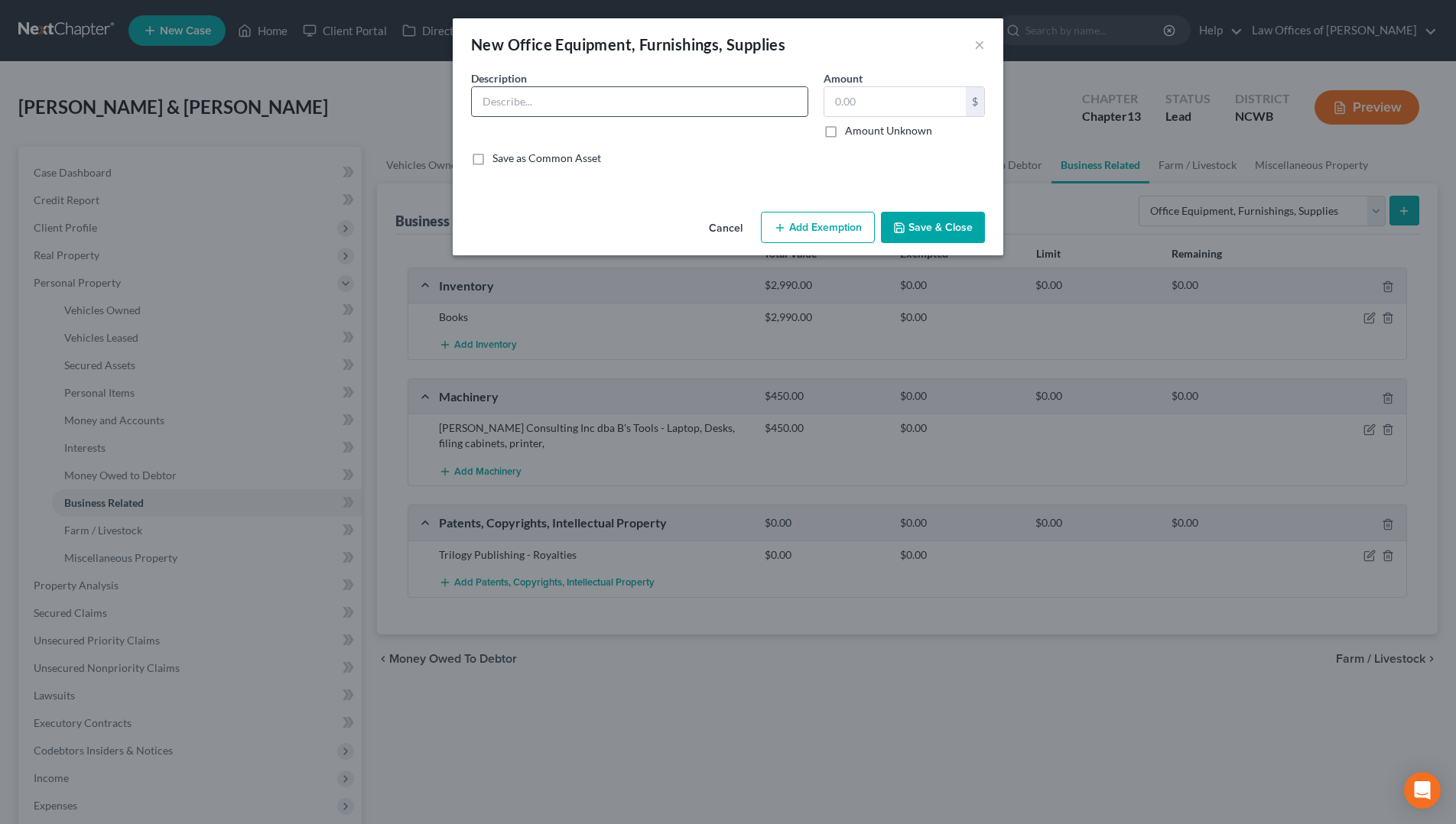
click at [610, 107] on input "text" at bounding box center [640, 101] width 336 height 29
click at [931, 221] on button "Save & Close" at bounding box center [933, 227] width 104 height 32
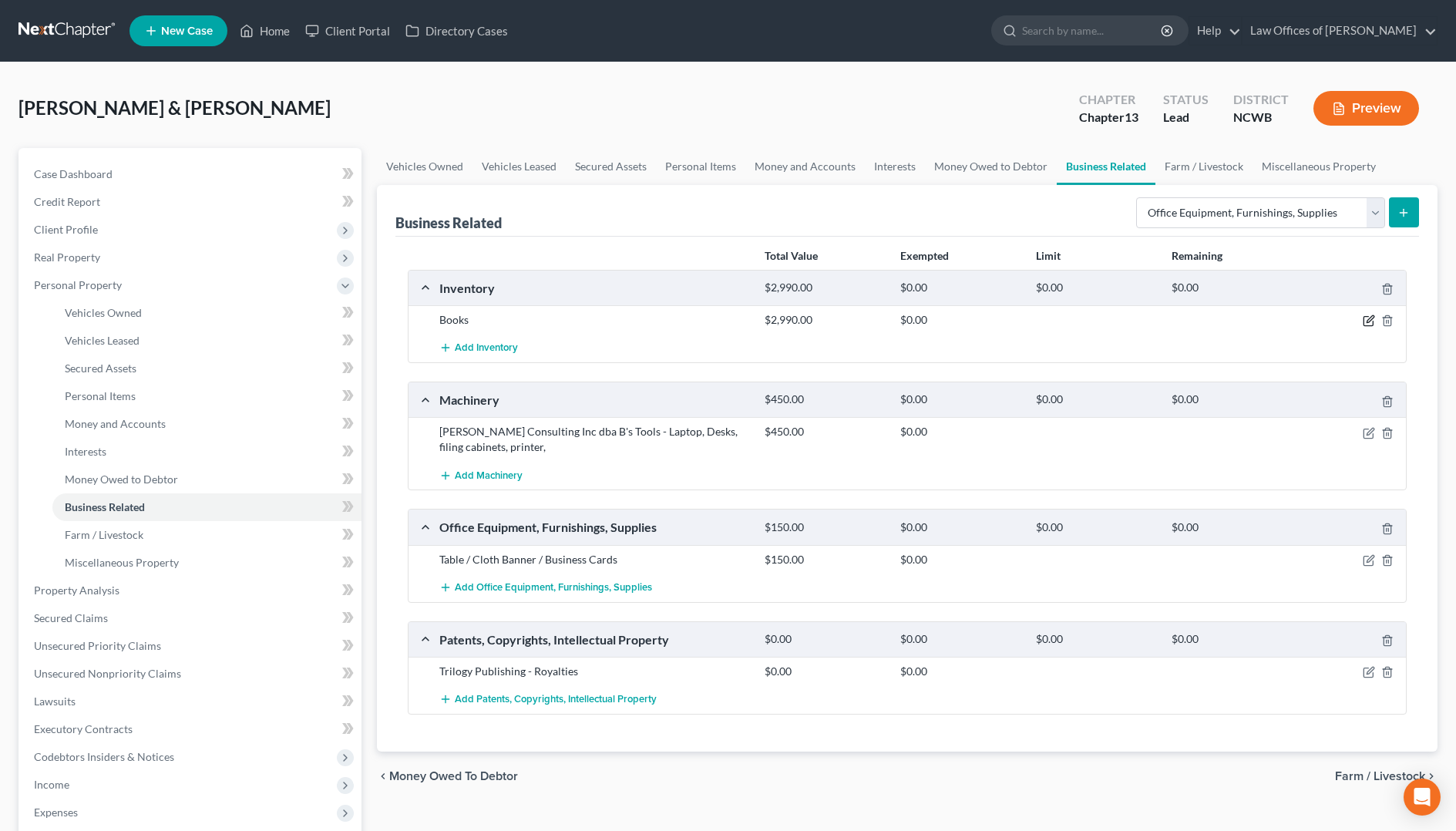
click at [1369, 323] on icon "button" at bounding box center [1370, 319] width 7 height 7
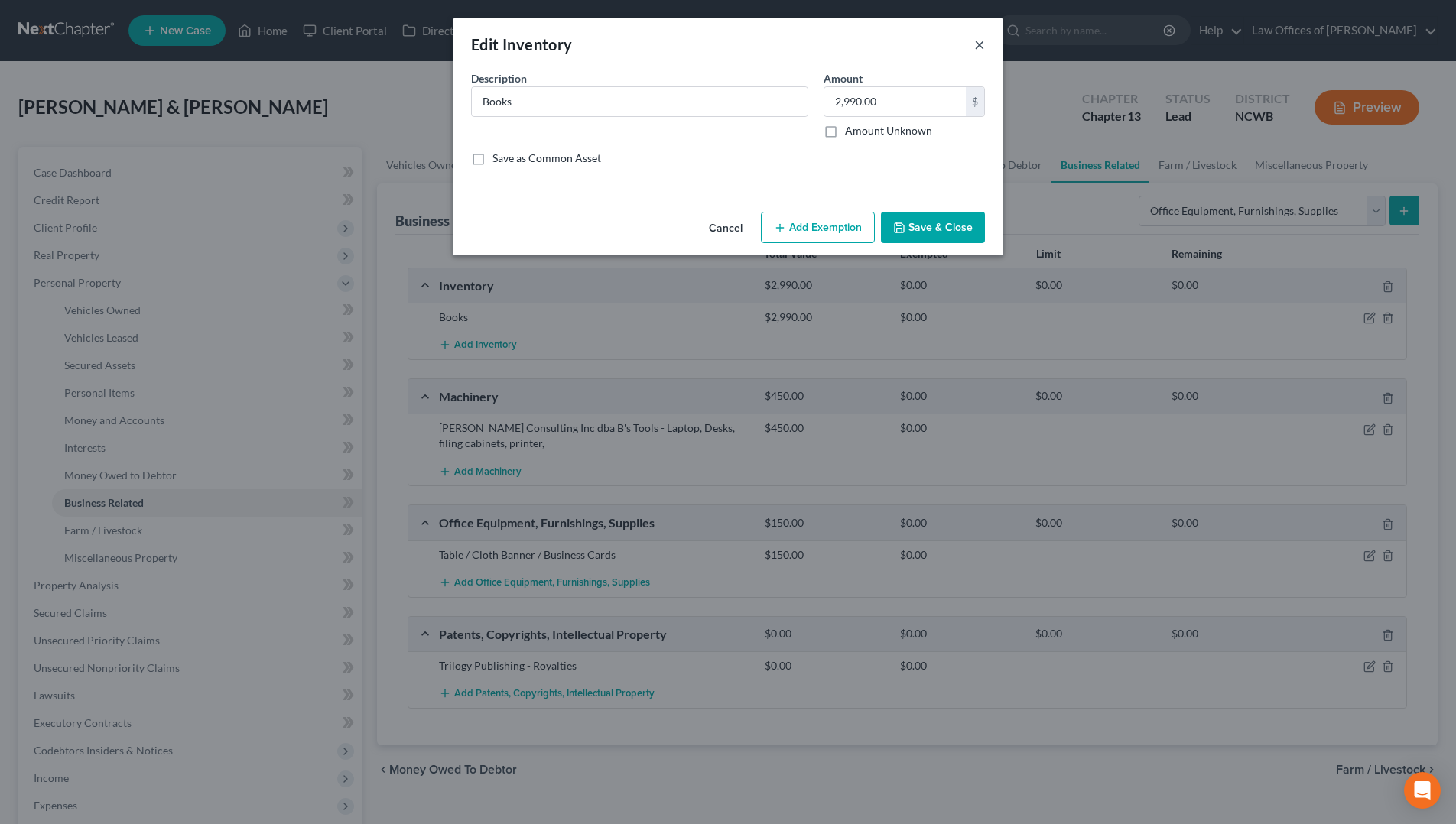
click at [977, 47] on button "×" at bounding box center [980, 44] width 11 height 18
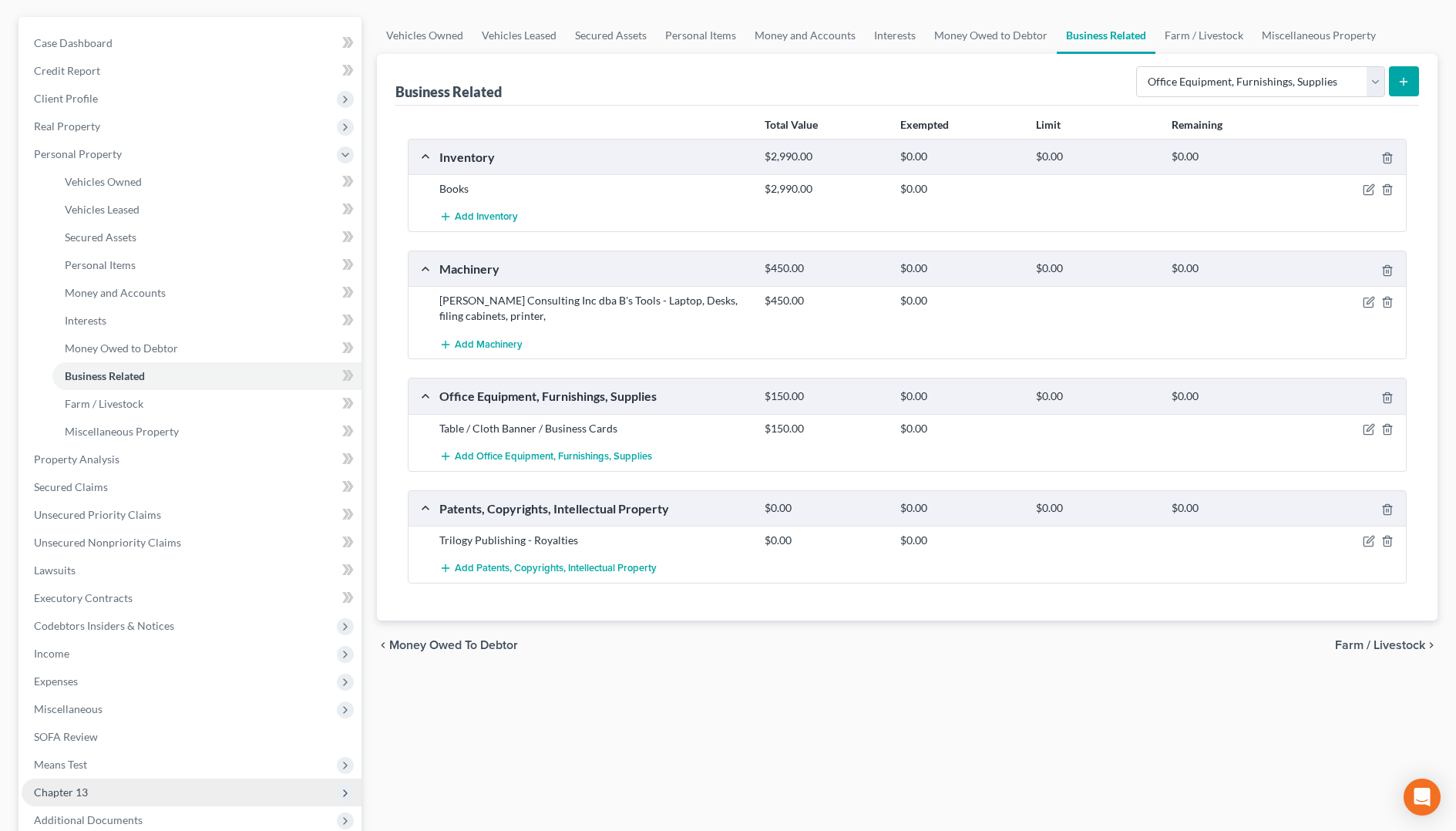
scroll to position [154, 0]
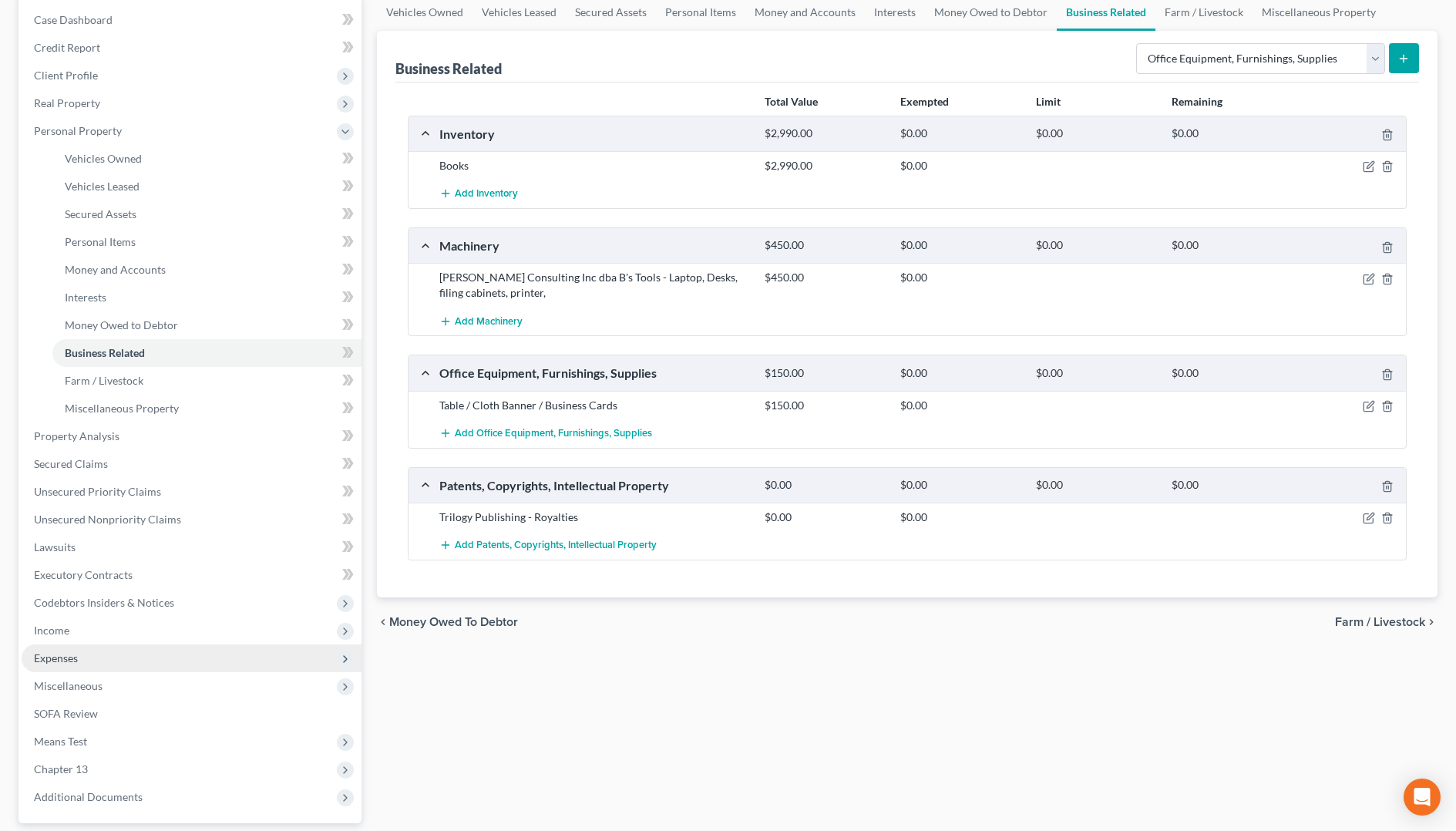
click at [70, 657] on span "Expenses" at bounding box center [56, 658] width 44 height 13
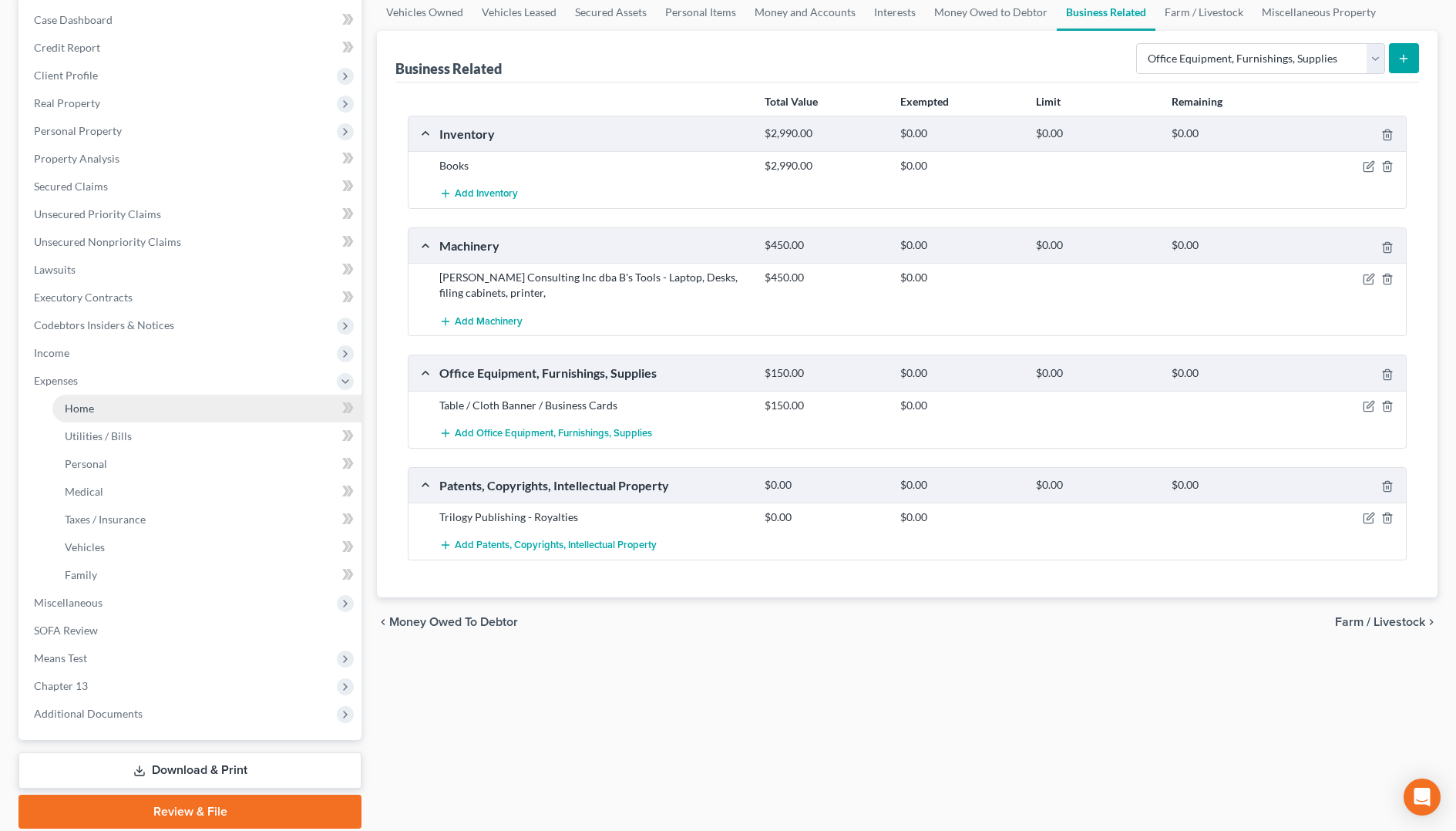
click at [91, 410] on span "Home" at bounding box center [79, 408] width 29 height 13
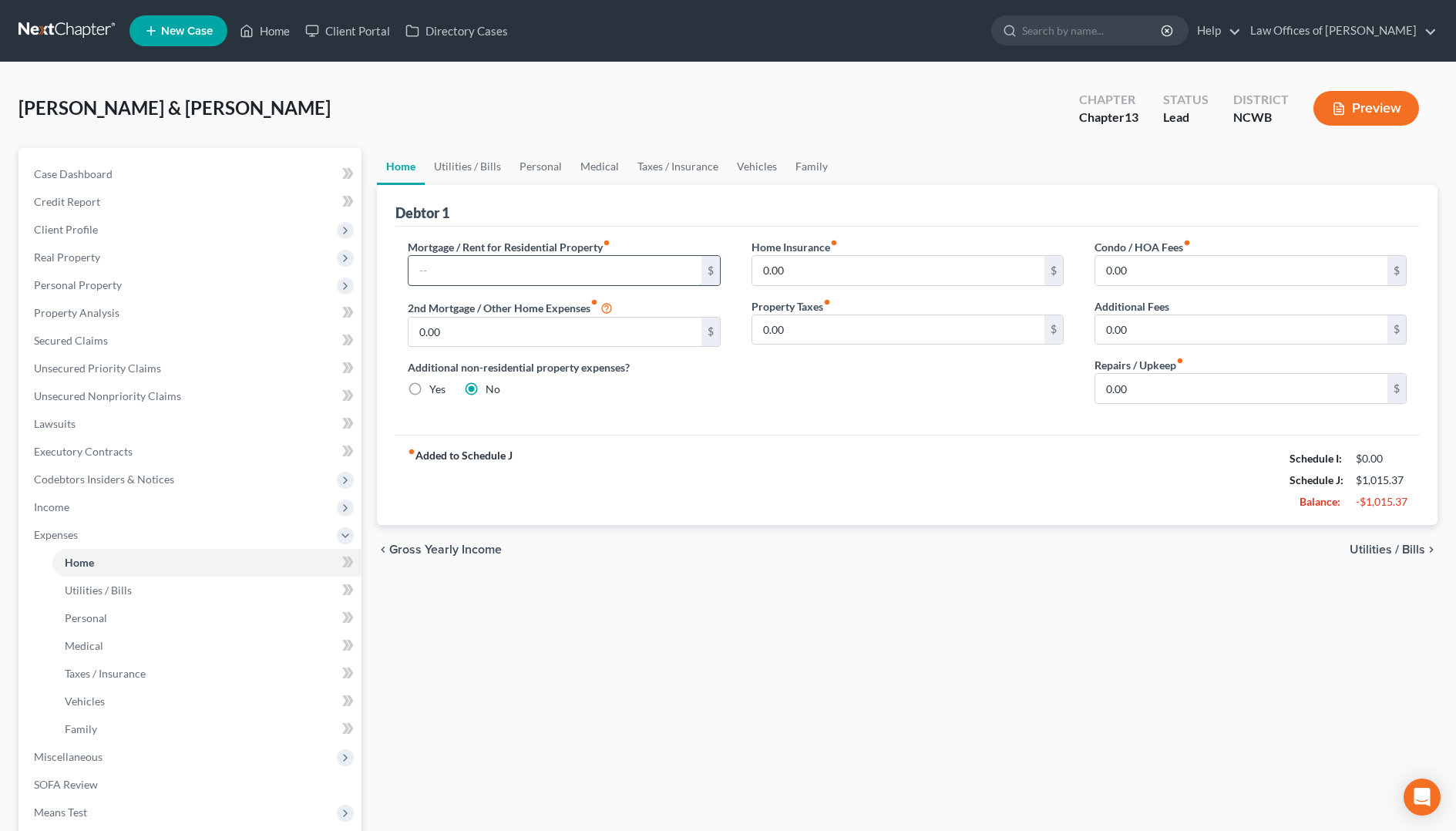
click at [513, 263] on input "text" at bounding box center [555, 270] width 292 height 29
click at [1158, 401] on input "0.00" at bounding box center [1241, 388] width 292 height 29
click at [1394, 550] on span "Utilities / Bills" at bounding box center [1387, 550] width 76 height 13
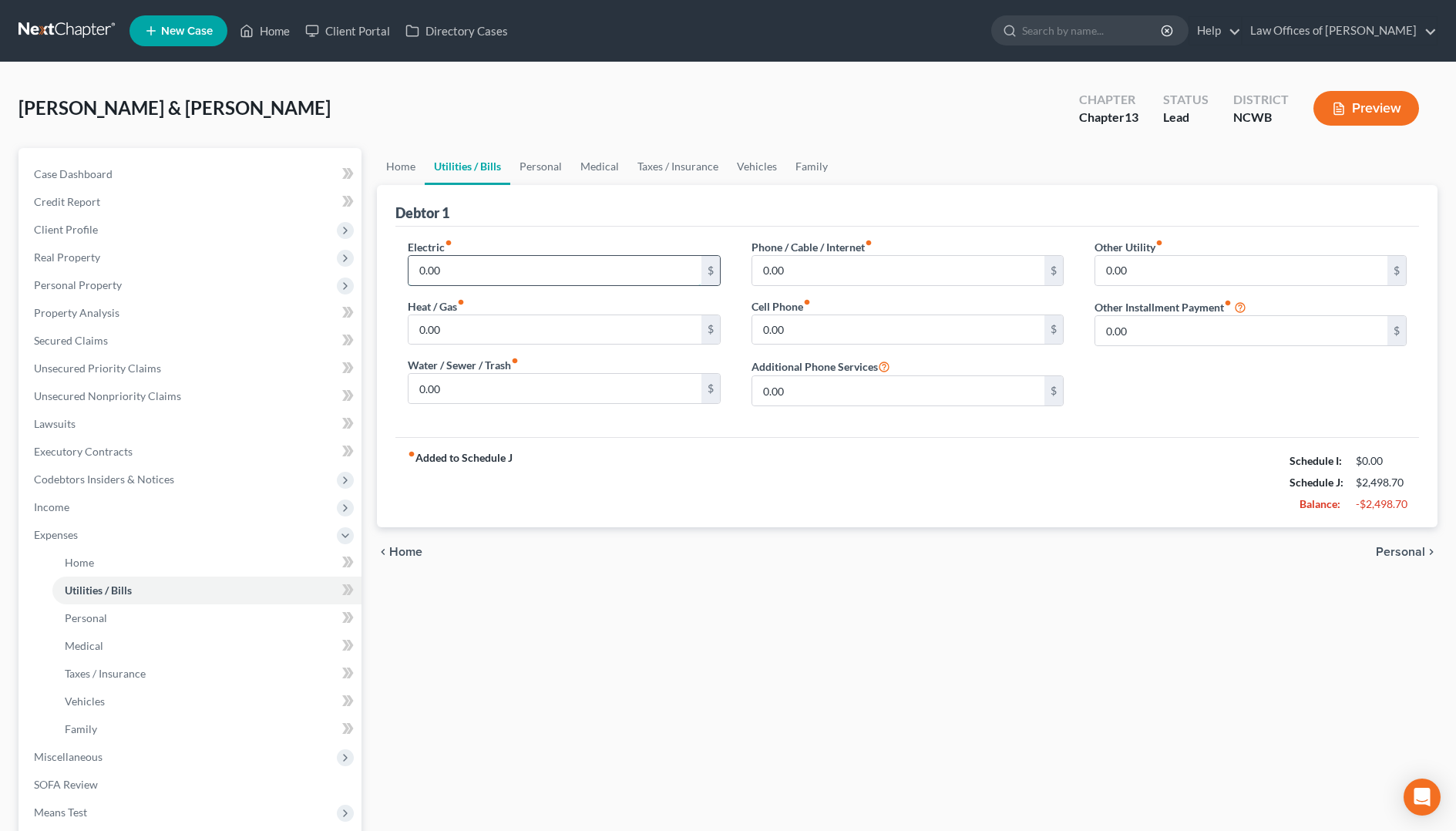
click at [659, 266] on input "0.00" at bounding box center [555, 270] width 292 height 29
click at [587, 375] on input "0.00" at bounding box center [555, 388] width 292 height 29
click at [792, 322] on input "0.00" at bounding box center [899, 330] width 292 height 29
click at [794, 271] on input "0.00" at bounding box center [899, 270] width 292 height 29
click at [885, 328] on input "282" at bounding box center [899, 330] width 292 height 29
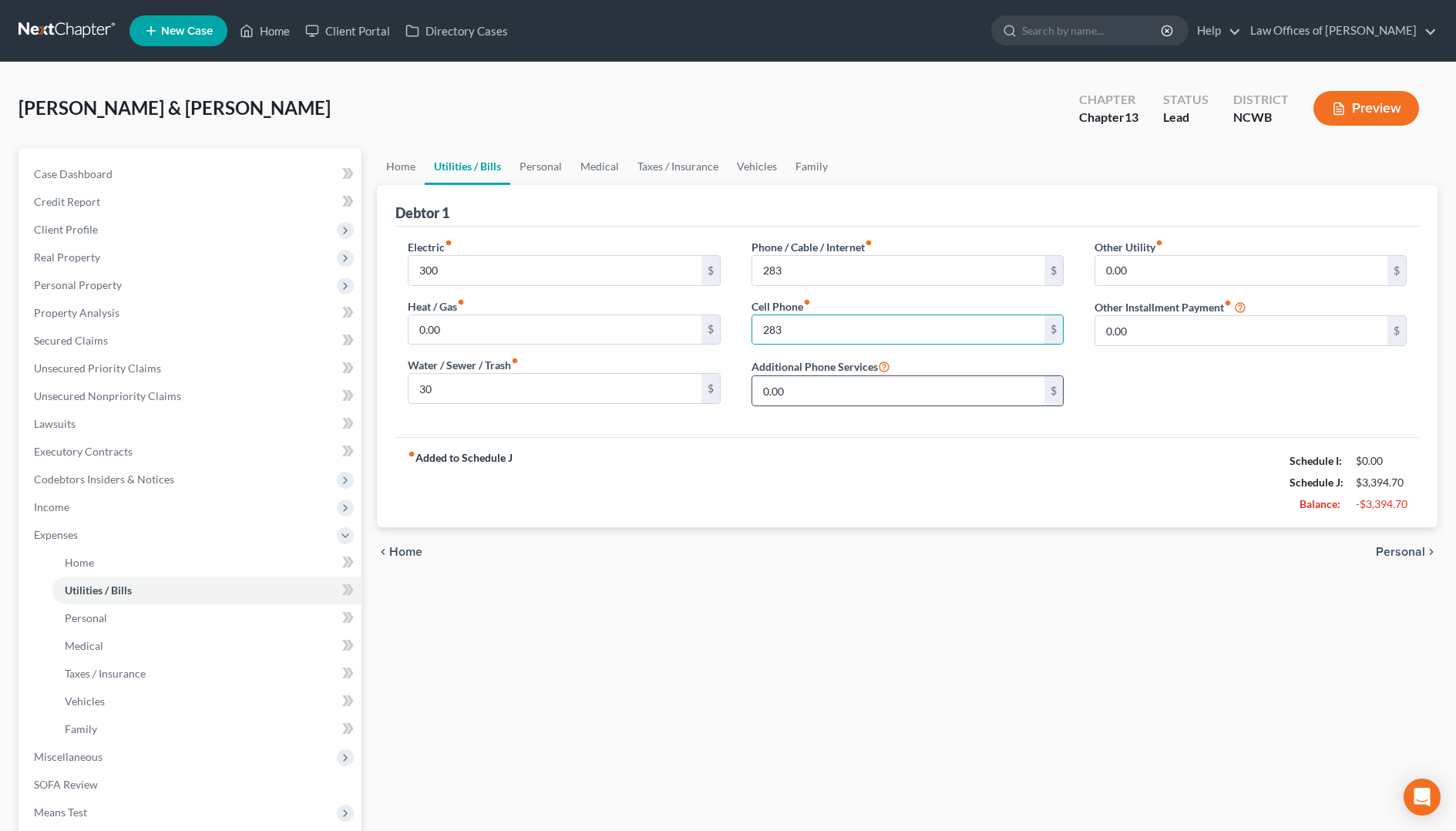
click at [846, 398] on input "0.00" at bounding box center [899, 391] width 292 height 29
click at [1404, 550] on span "Personal" at bounding box center [1400, 552] width 49 height 13
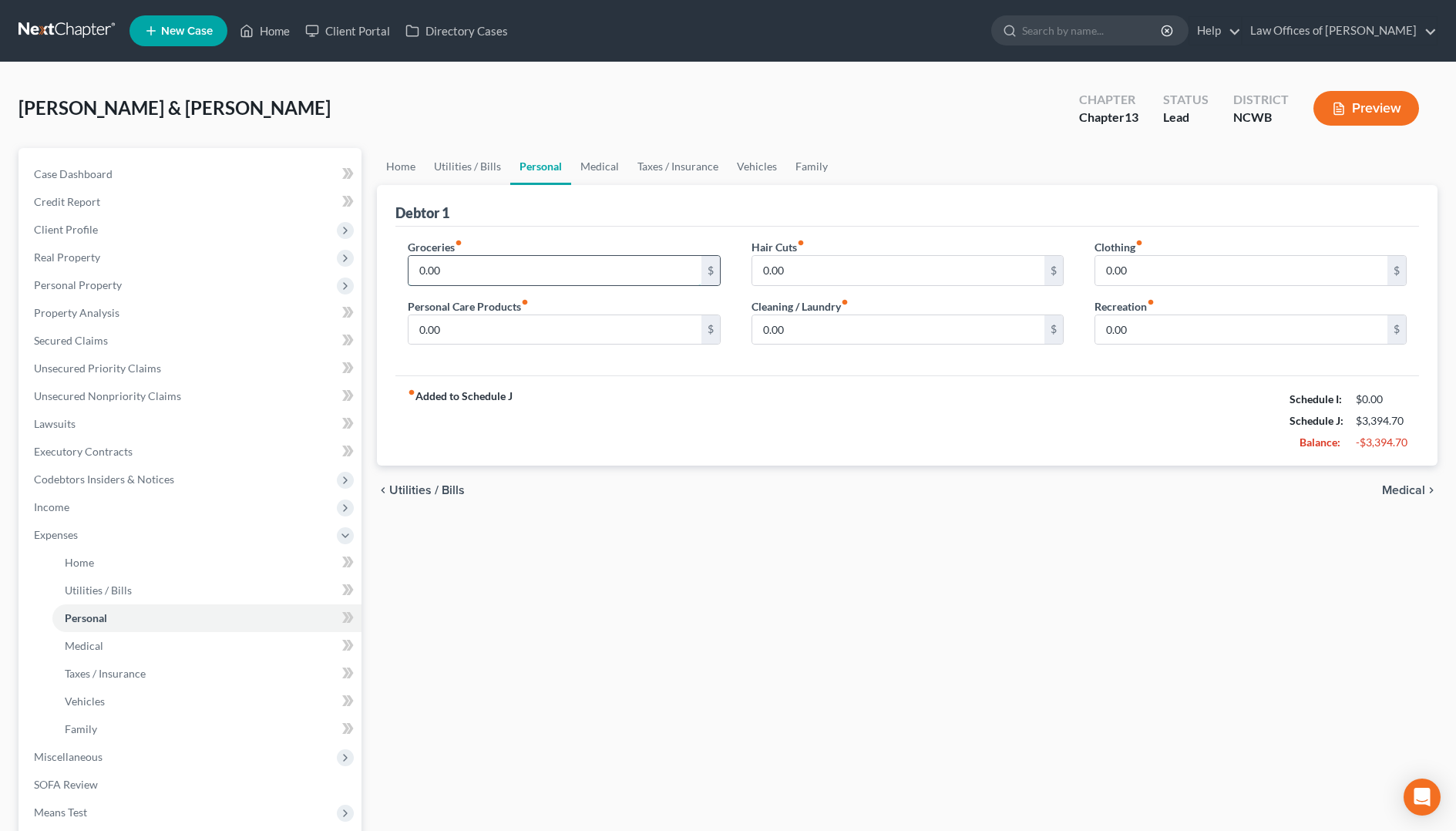
click at [441, 268] on input "0.00" at bounding box center [555, 270] width 292 height 29
click at [783, 338] on input "0.00" at bounding box center [899, 330] width 292 height 29
click at [1404, 492] on span "Medical" at bounding box center [1403, 490] width 43 height 13
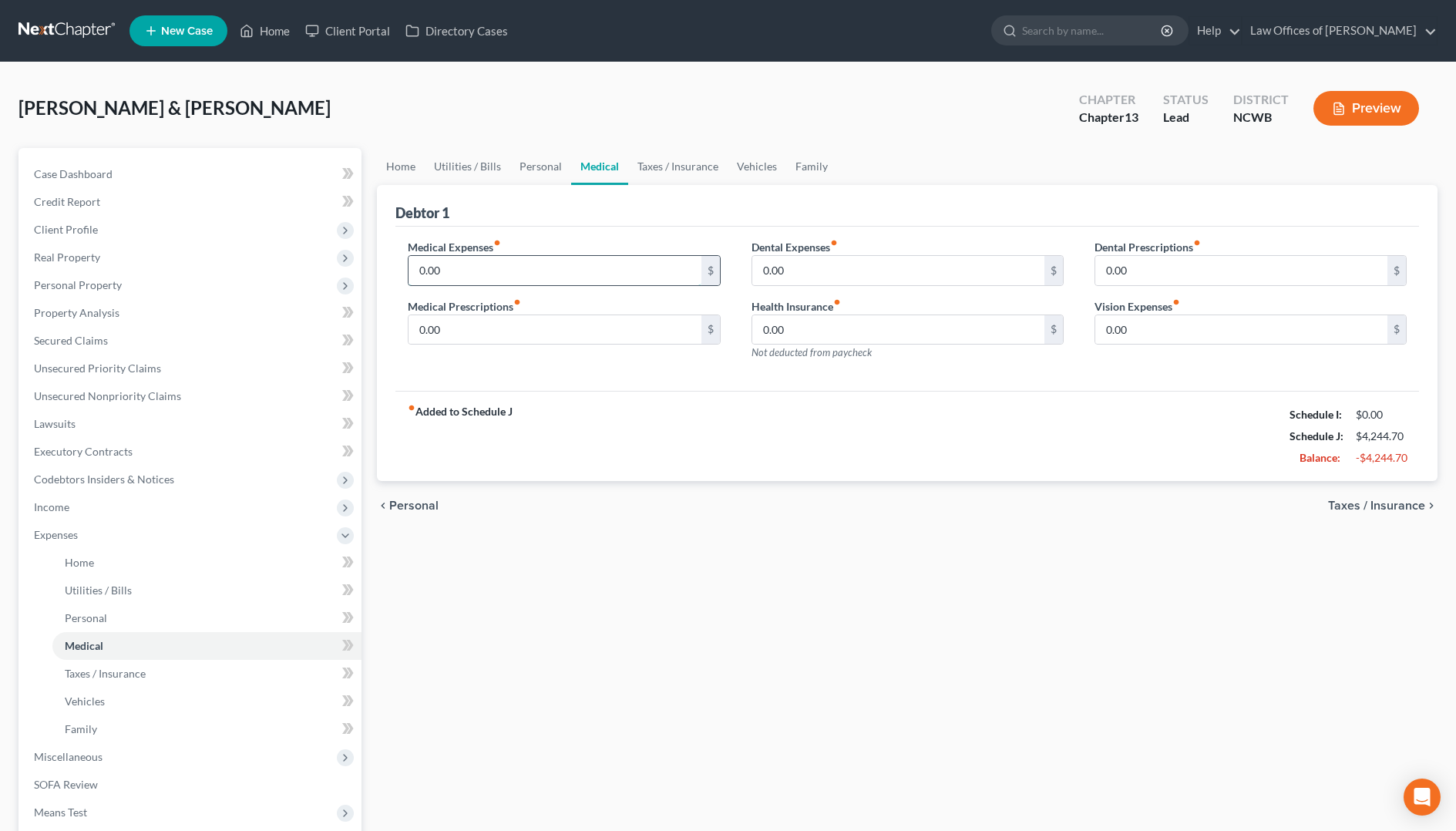
click at [493, 271] on input "0.00" at bounding box center [555, 270] width 292 height 29
click at [1372, 507] on span "Taxes / Insurance" at bounding box center [1376, 506] width 97 height 13
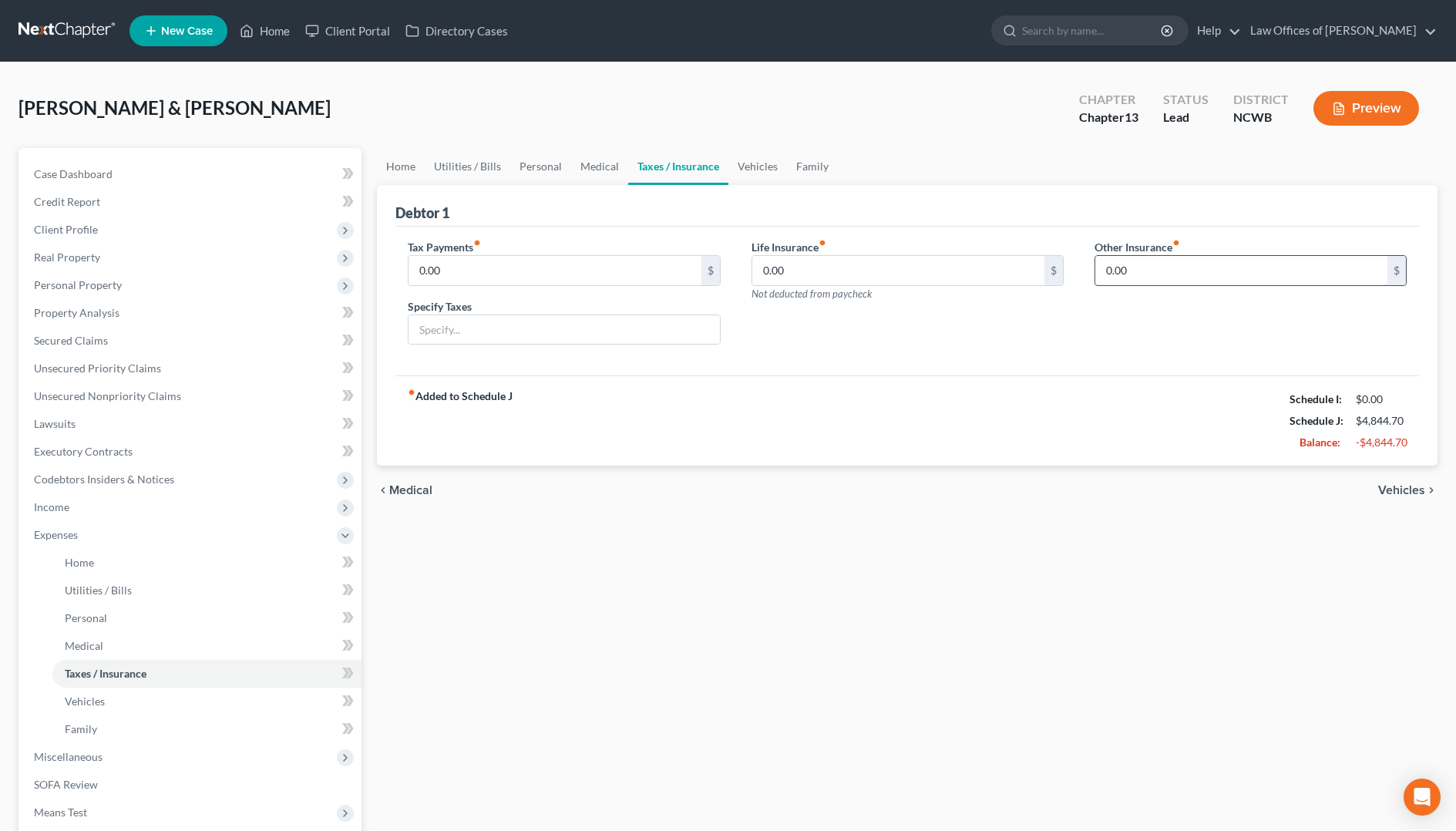
click at [1123, 266] on input "0.00" at bounding box center [1241, 270] width 292 height 29
drag, startPoint x: 1107, startPoint y: 303, endPoint x: 1081, endPoint y: 259, distance: 51.1
click at [1107, 303] on input "text" at bounding box center [1250, 313] width 311 height 29
click at [1397, 489] on span "Vehicles" at bounding box center [1401, 490] width 47 height 13
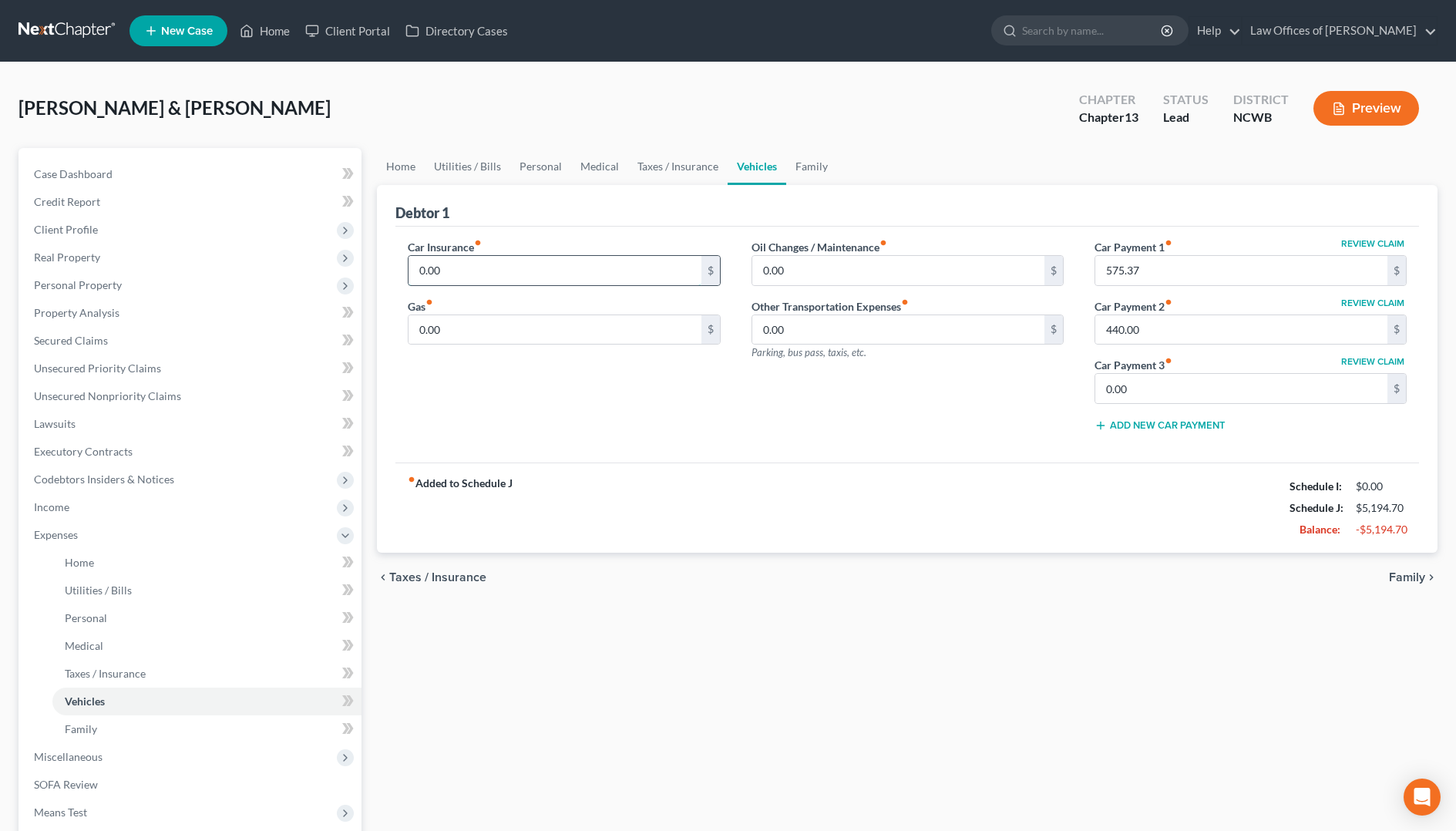
click at [639, 268] on input "0.00" at bounding box center [555, 270] width 292 height 29
click at [535, 333] on input "0.00" at bounding box center [555, 330] width 292 height 29
click at [1412, 579] on span "Family" at bounding box center [1407, 577] width 36 height 13
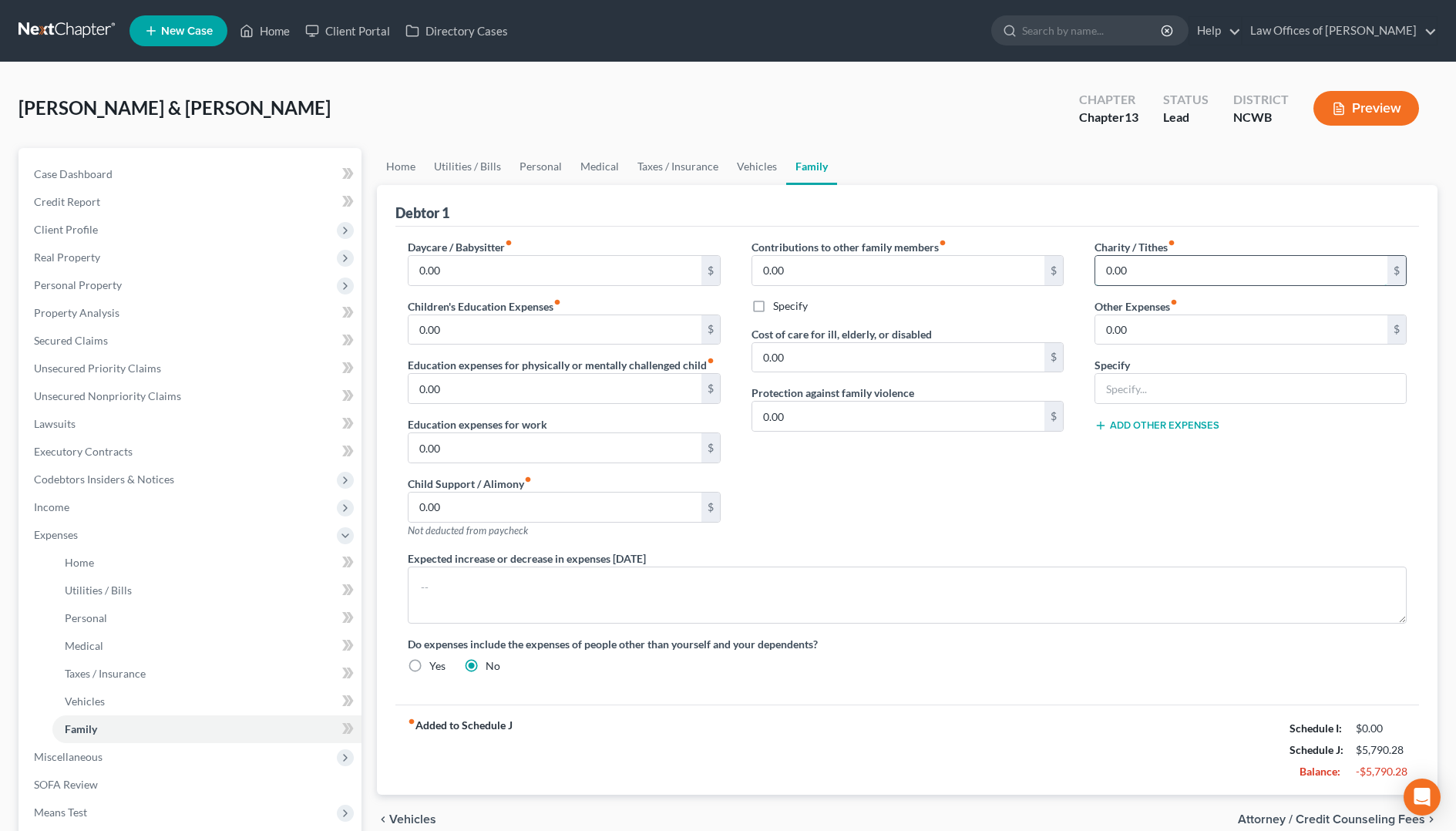
click at [1250, 274] on input "0.00" at bounding box center [1241, 270] width 292 height 29
click at [745, 164] on link "Vehicles" at bounding box center [756, 166] width 58 height 37
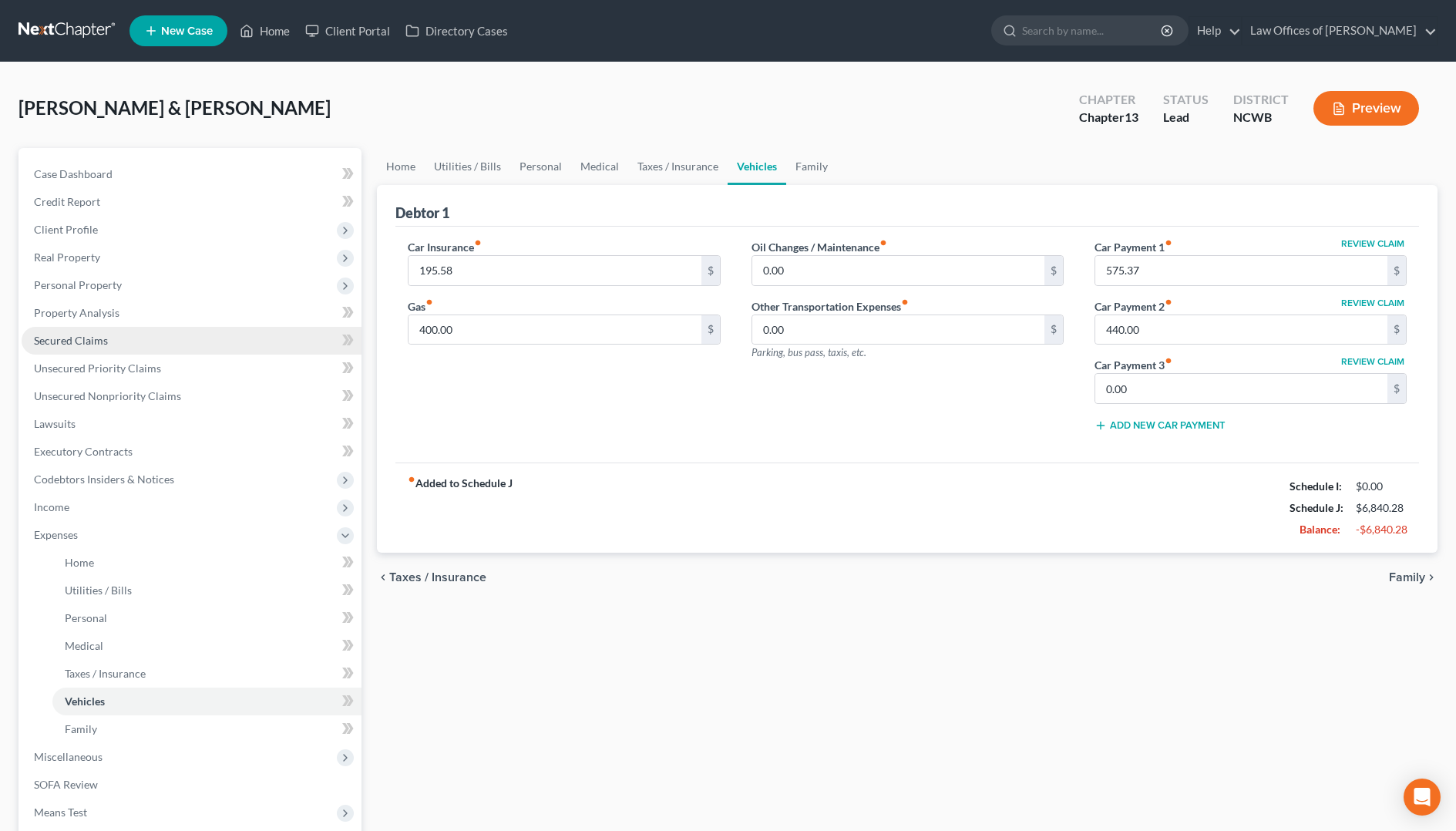
click at [85, 338] on span "Secured Claims" at bounding box center [71, 340] width 74 height 13
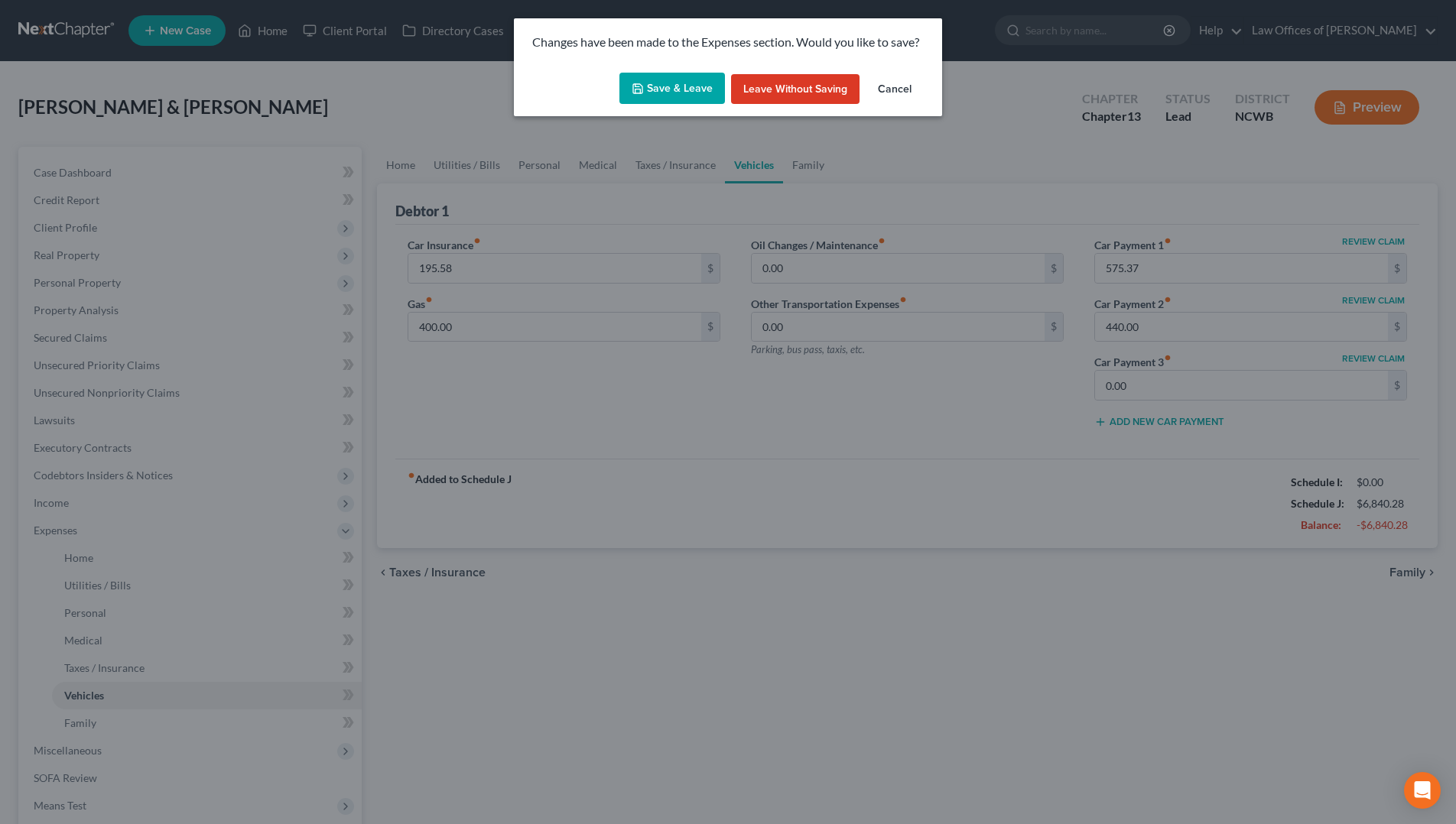
click at [688, 84] on button "Save & Leave" at bounding box center [672, 89] width 106 height 32
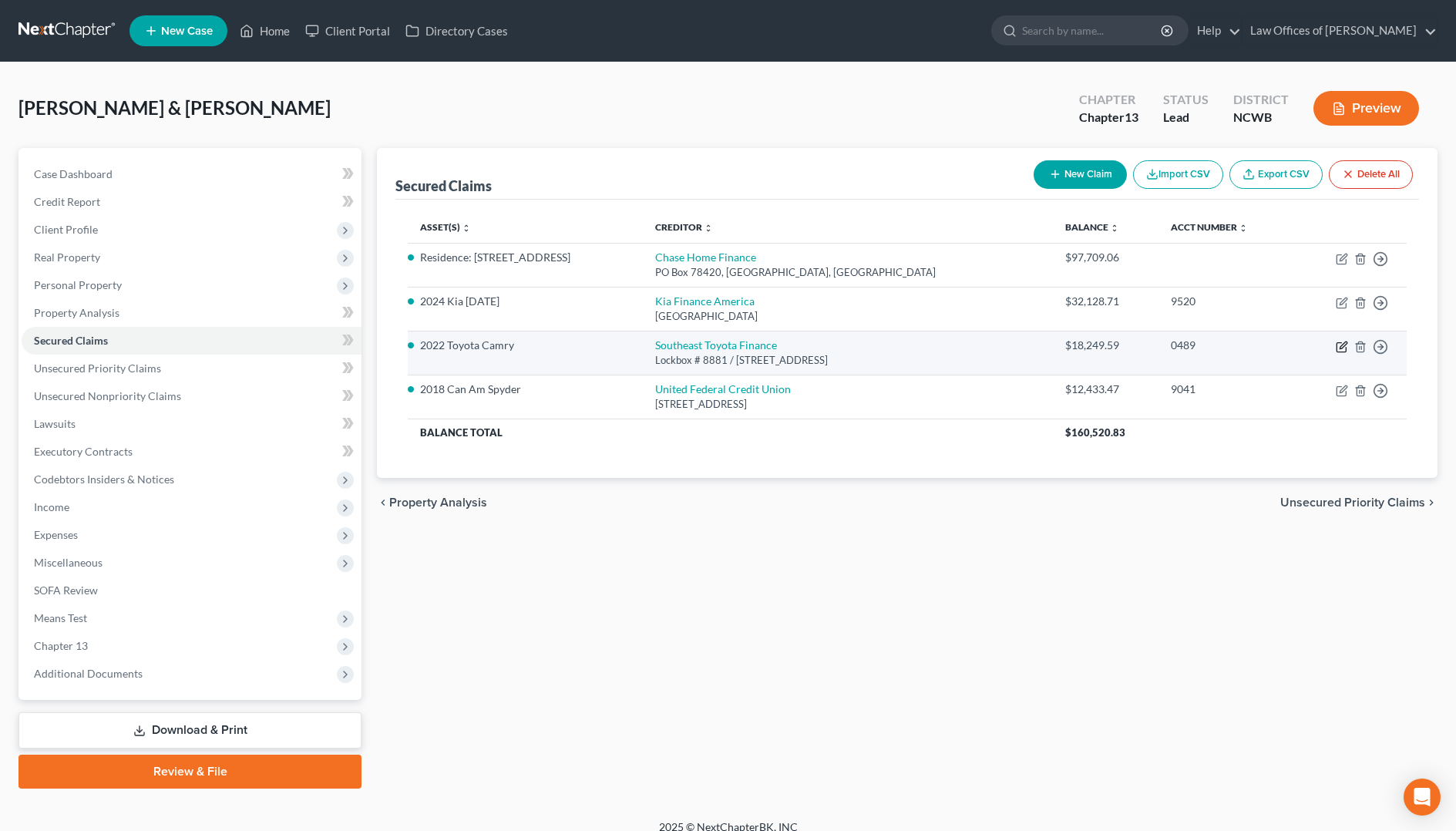
click at [1342, 349] on icon "button" at bounding box center [1342, 347] width 13 height 13
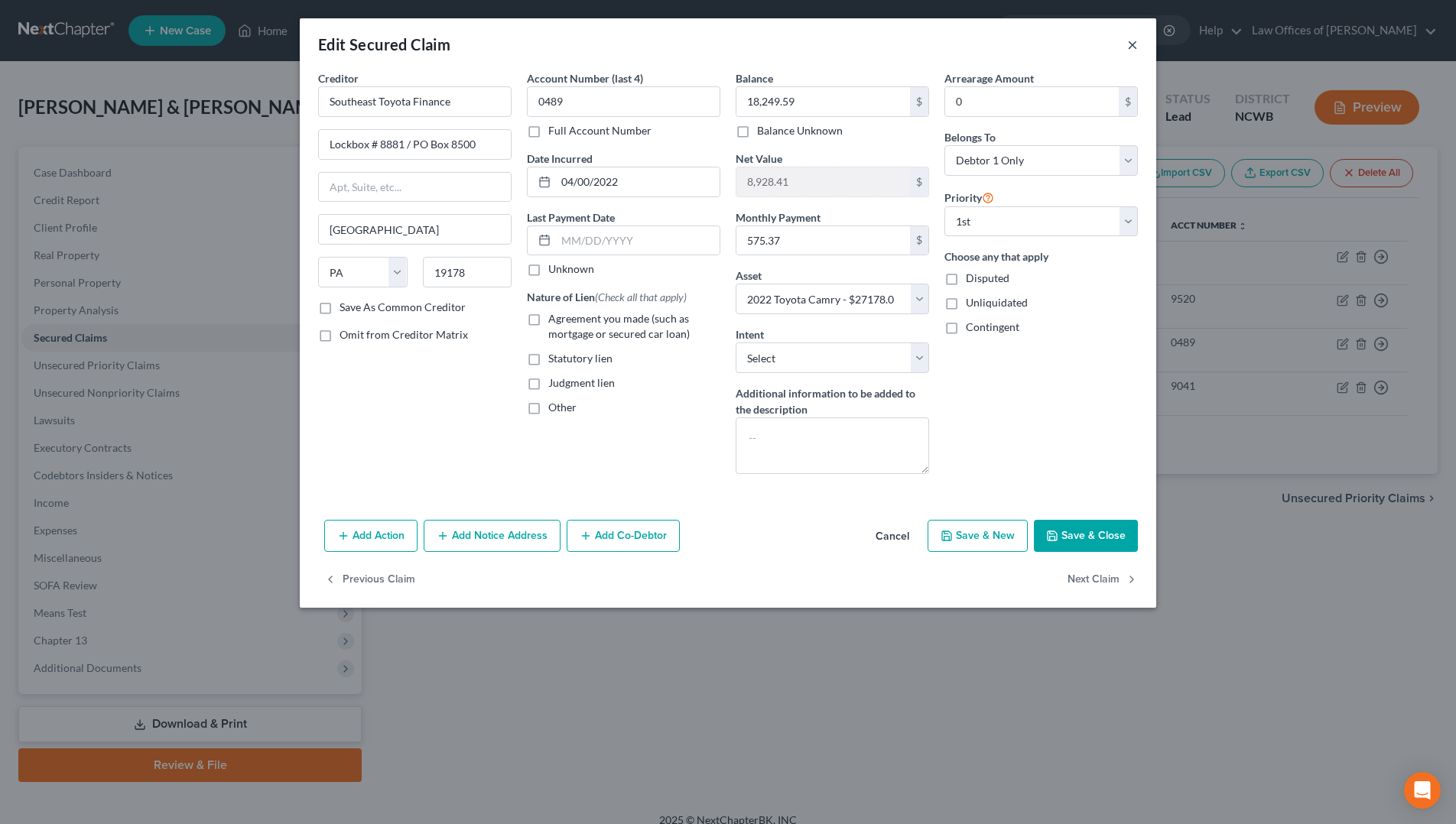
click at [1128, 44] on button "×" at bounding box center [1133, 44] width 11 height 18
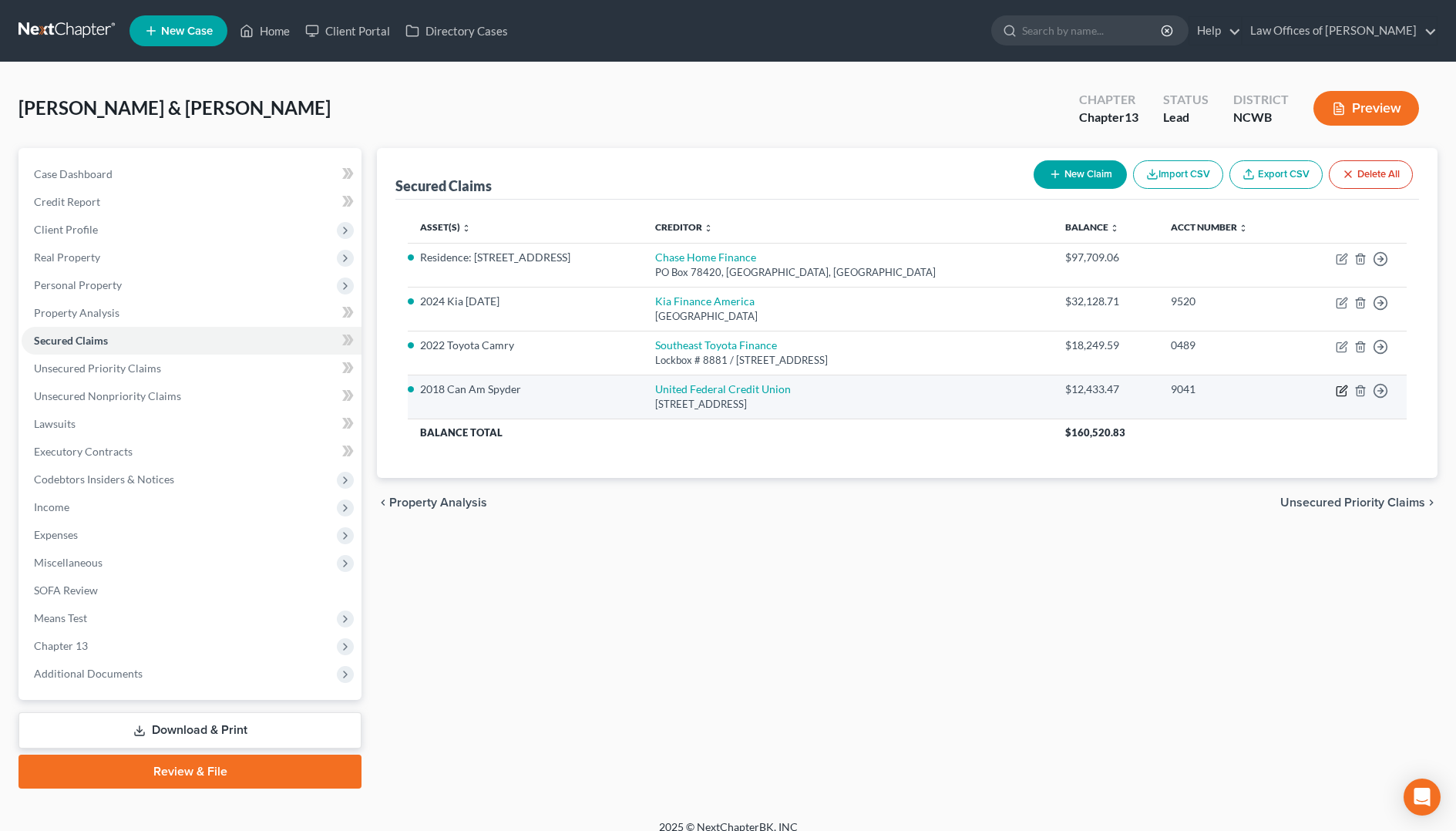
click at [1341, 389] on icon "button" at bounding box center [1342, 388] width 7 height 7
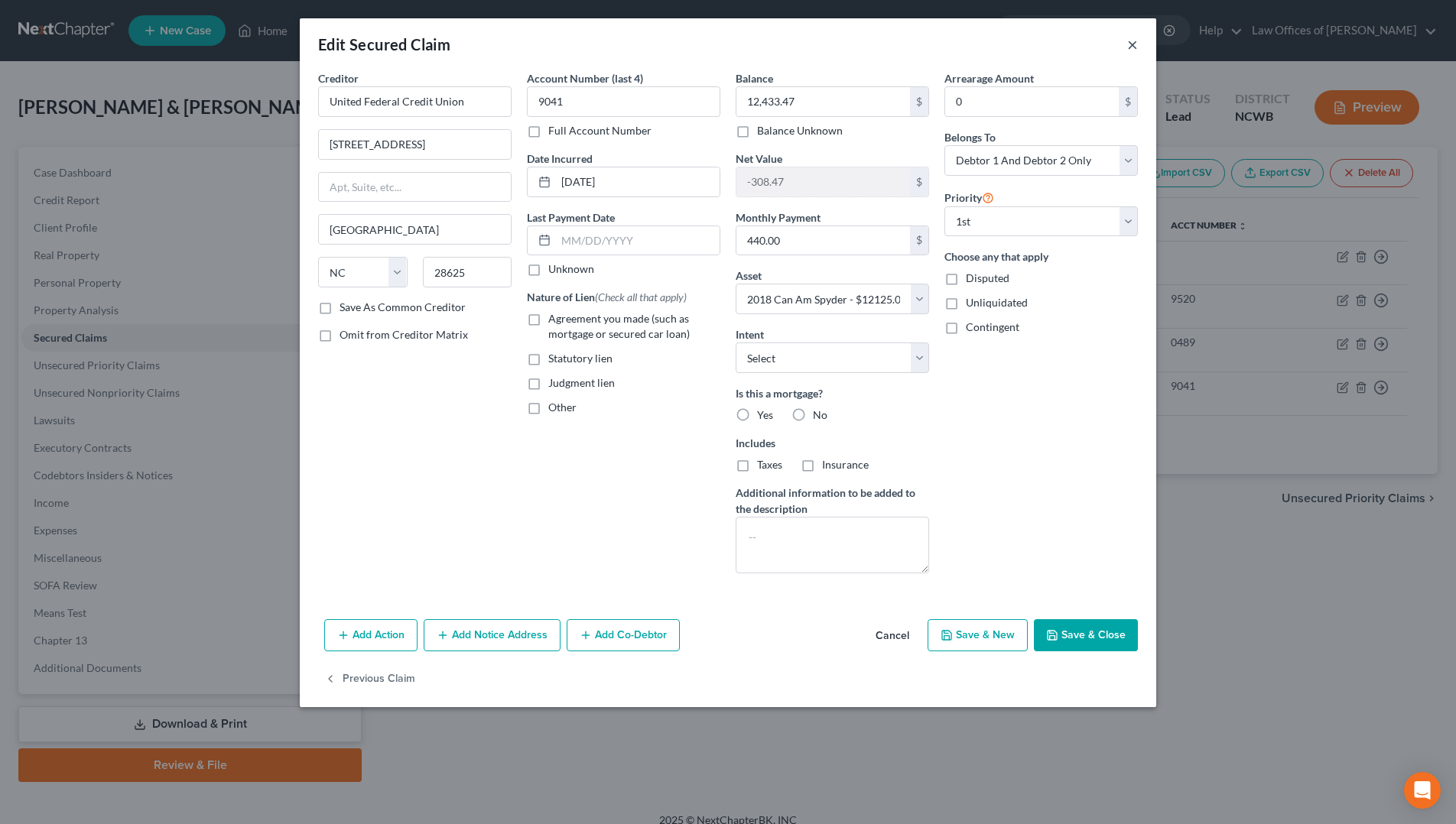
click at [1130, 42] on button "×" at bounding box center [1133, 44] width 11 height 18
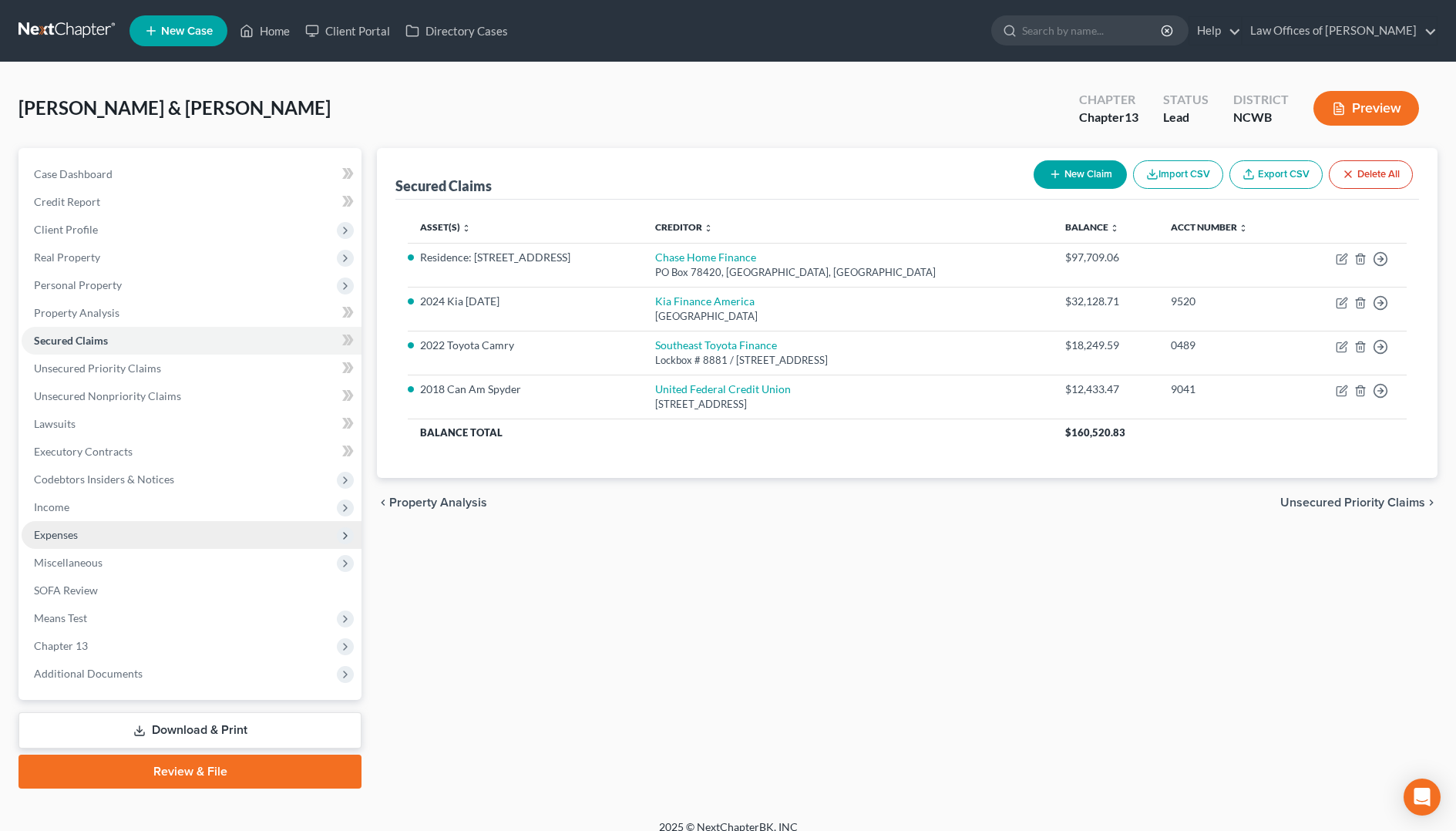
click at [77, 538] on span "Expenses" at bounding box center [56, 534] width 44 height 13
click at [68, 537] on span "Expenses" at bounding box center [56, 534] width 44 height 13
click at [347, 536] on icon at bounding box center [345, 536] width 13 height 13
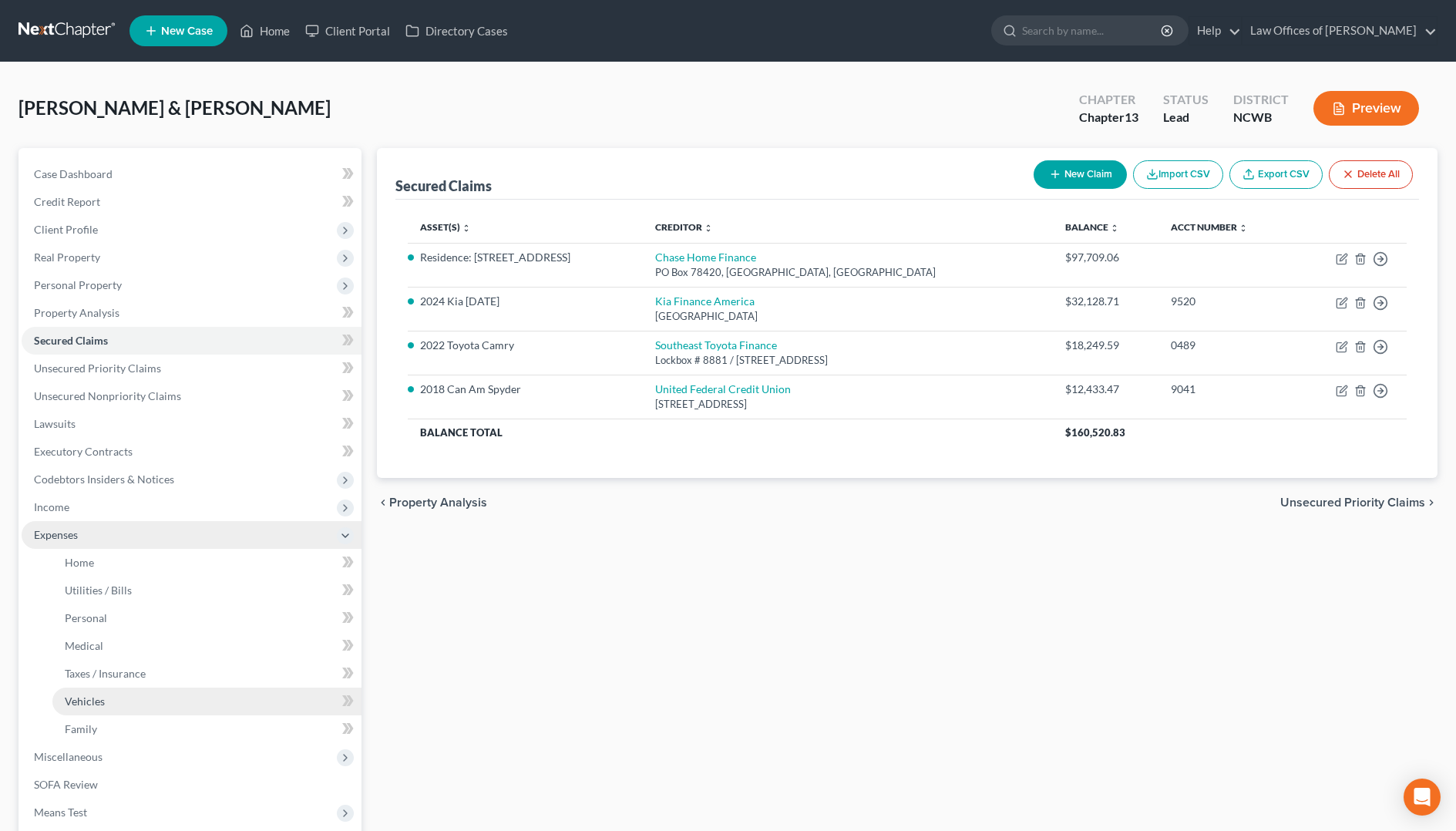
click at [196, 699] on link "Vehicles" at bounding box center [206, 701] width 309 height 28
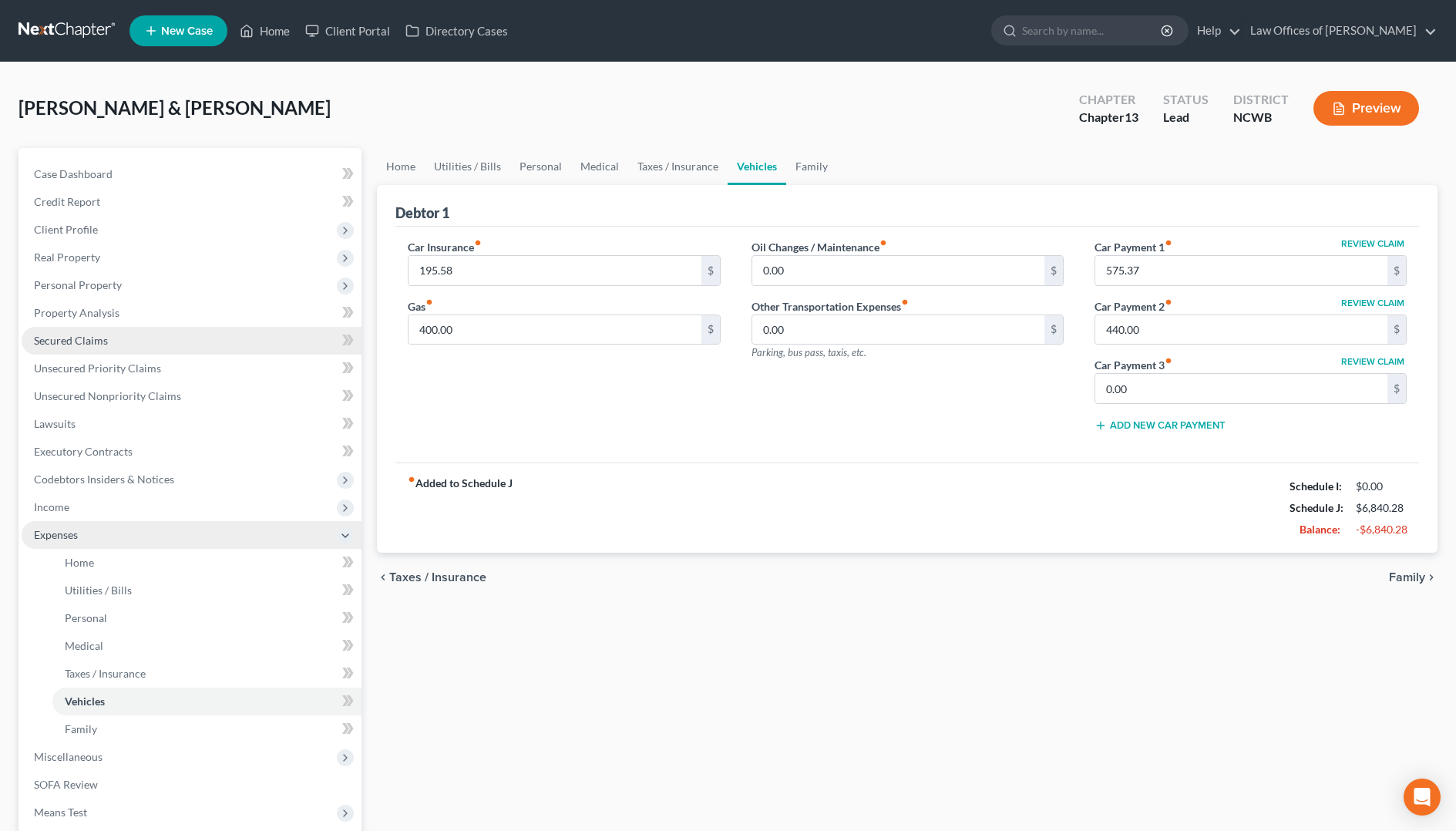
click at [74, 344] on span "Secured Claims" at bounding box center [71, 340] width 74 height 13
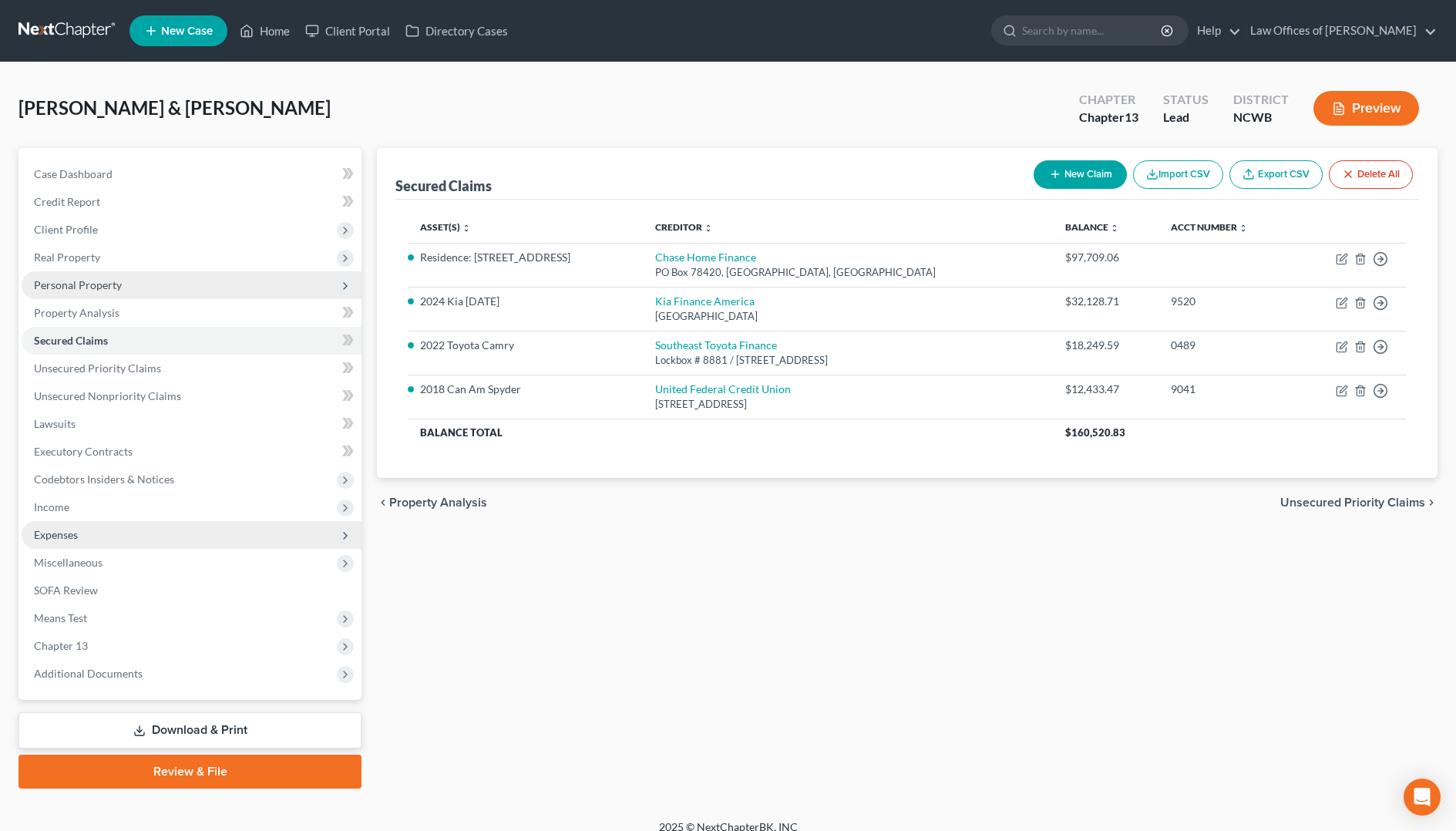
click at [59, 289] on span "Personal Property" at bounding box center [77, 285] width 88 height 13
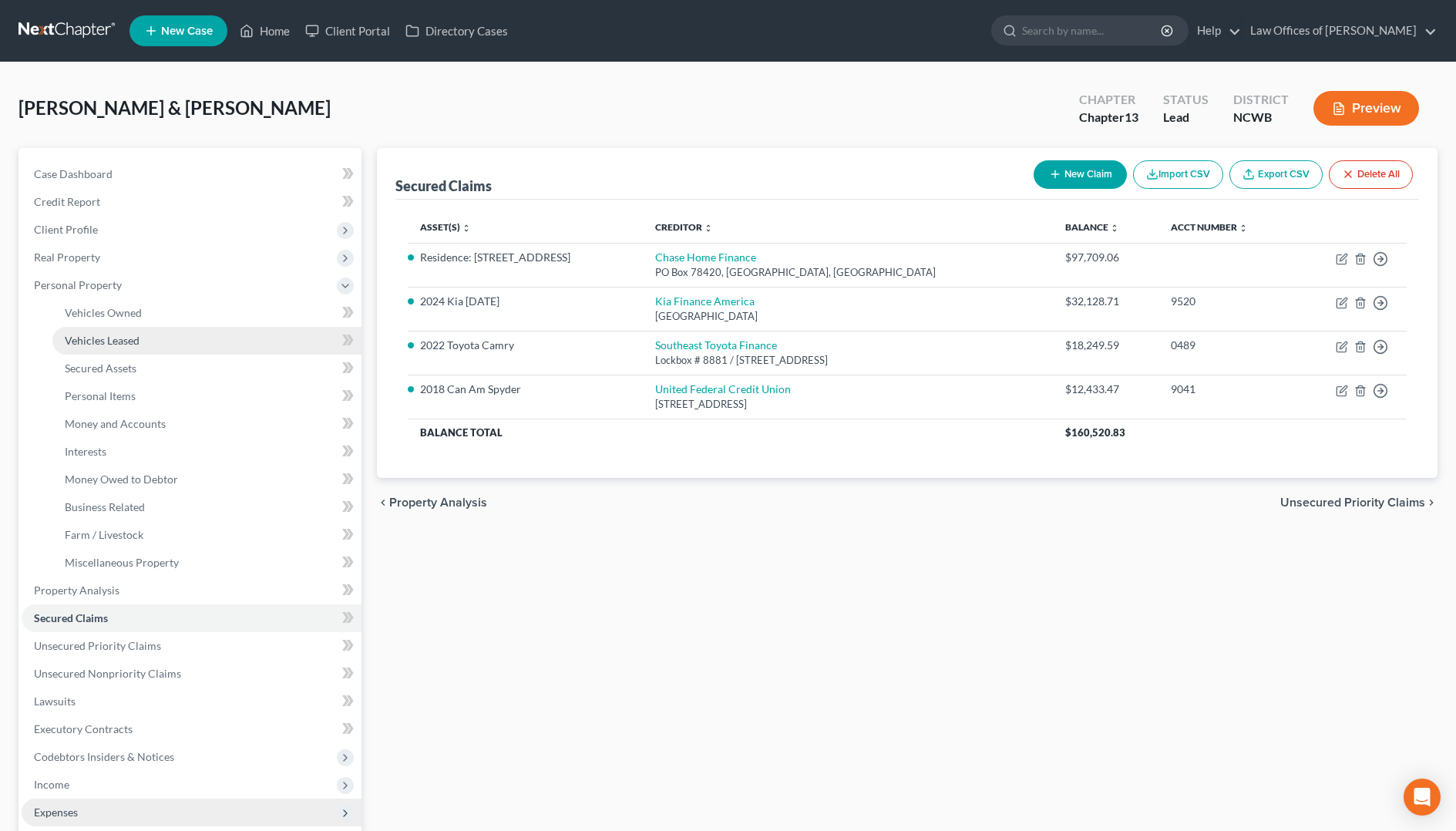
click at [76, 347] on link "Vehicles Leased" at bounding box center [206, 340] width 309 height 28
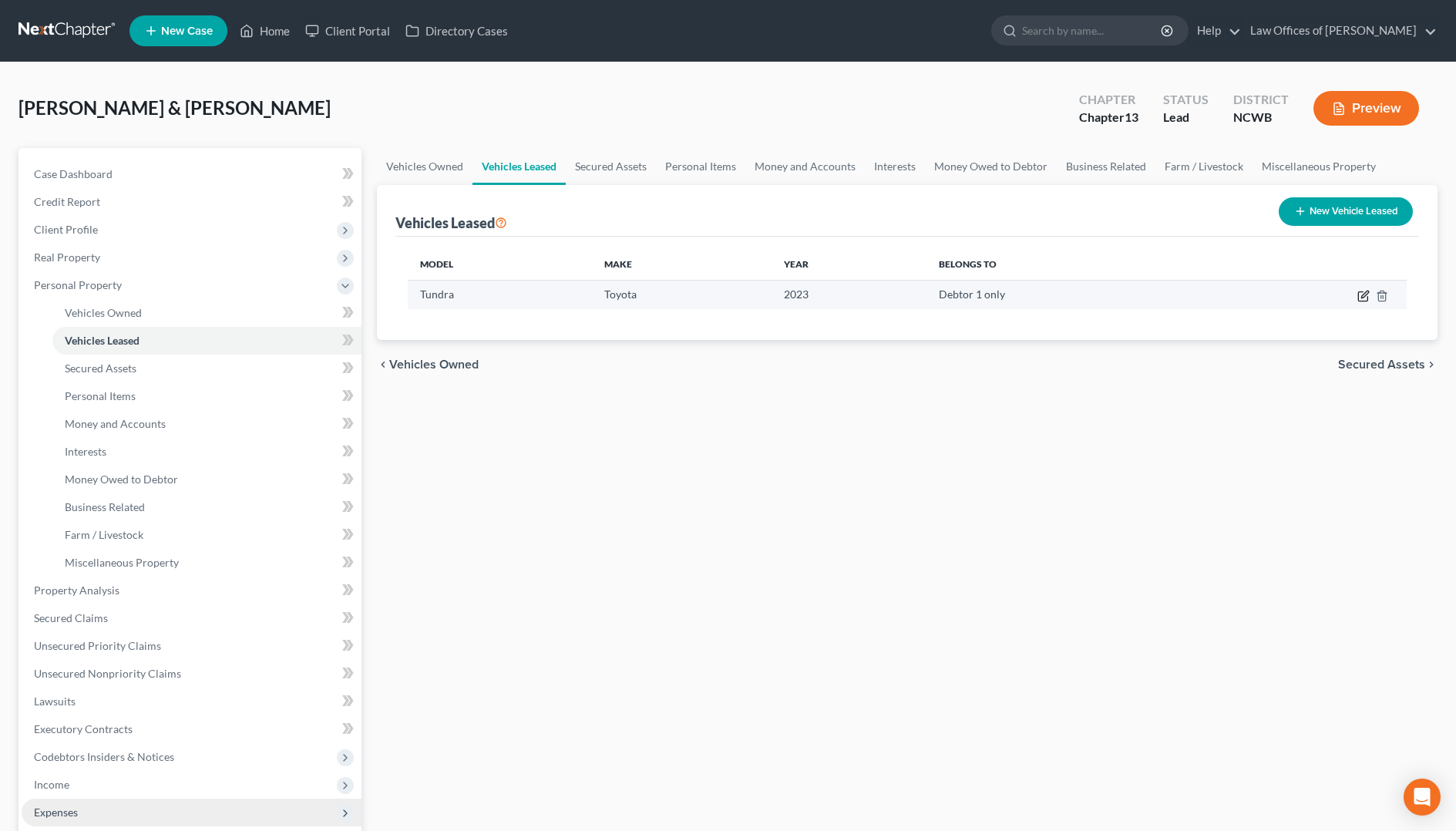
click at [1361, 297] on icon "button" at bounding box center [1364, 297] width 13 height 13
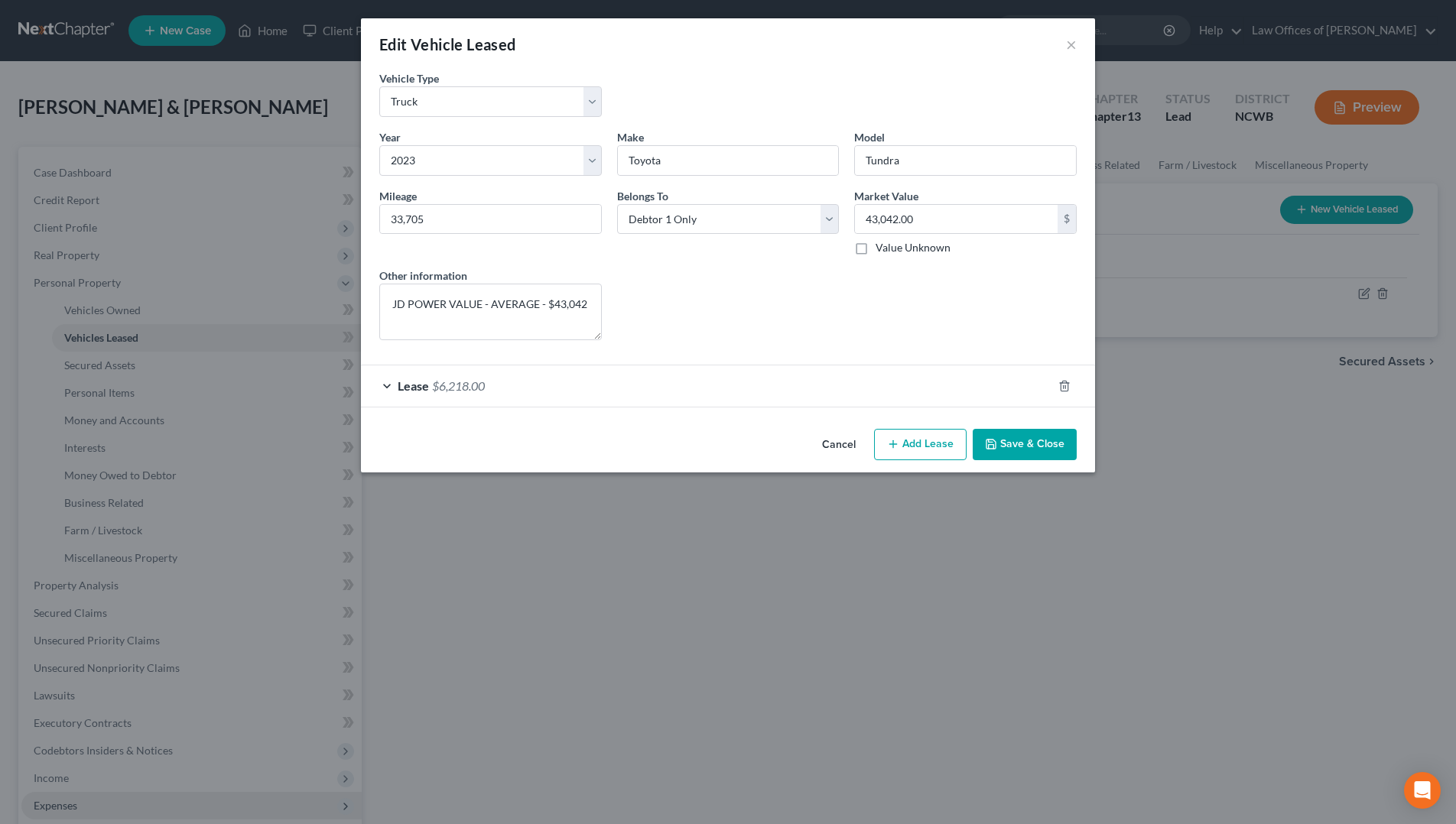
click at [456, 386] on span "$6,218.00" at bounding box center [458, 386] width 53 height 15
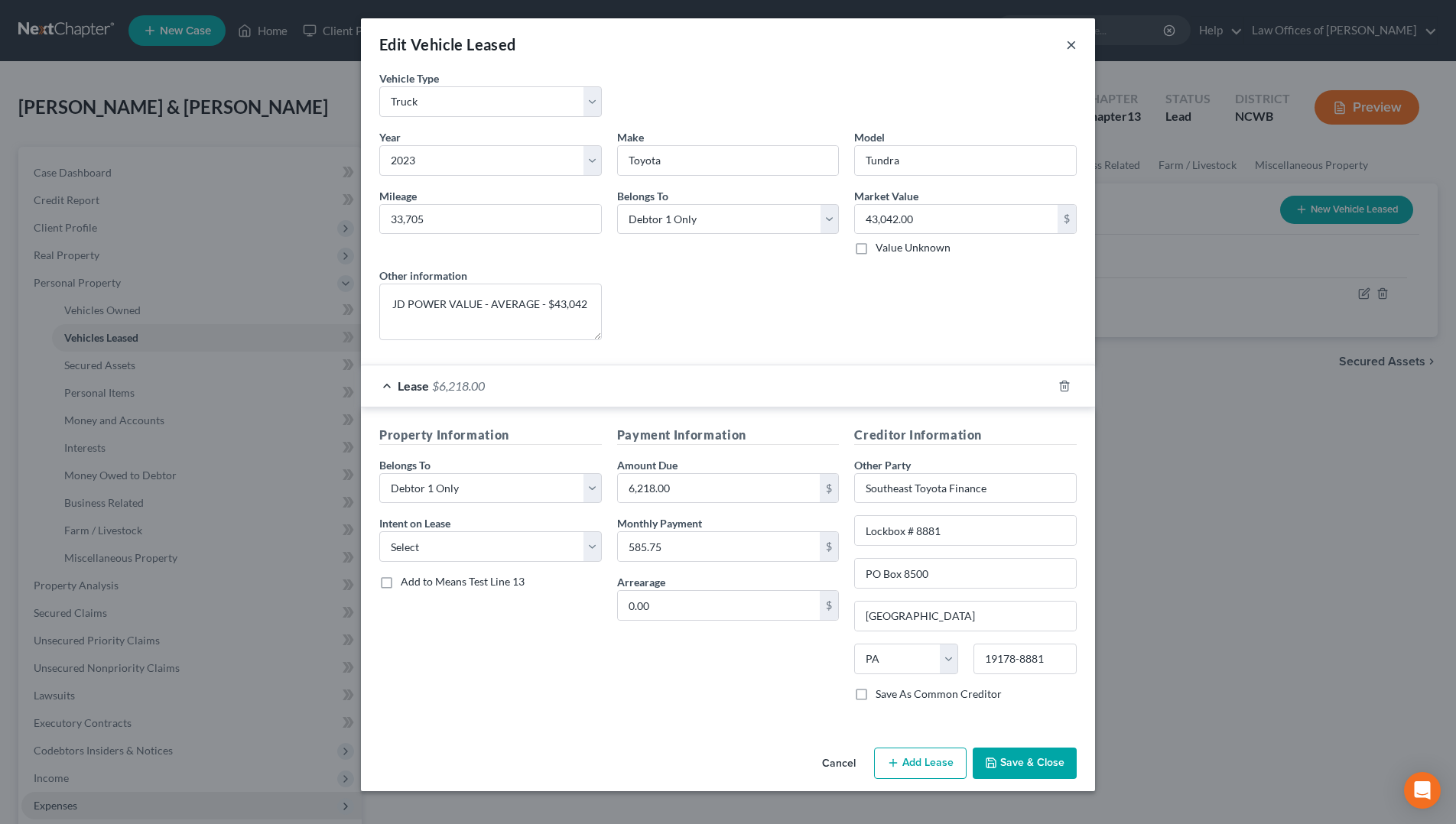
click at [1067, 45] on button "×" at bounding box center [1072, 44] width 11 height 18
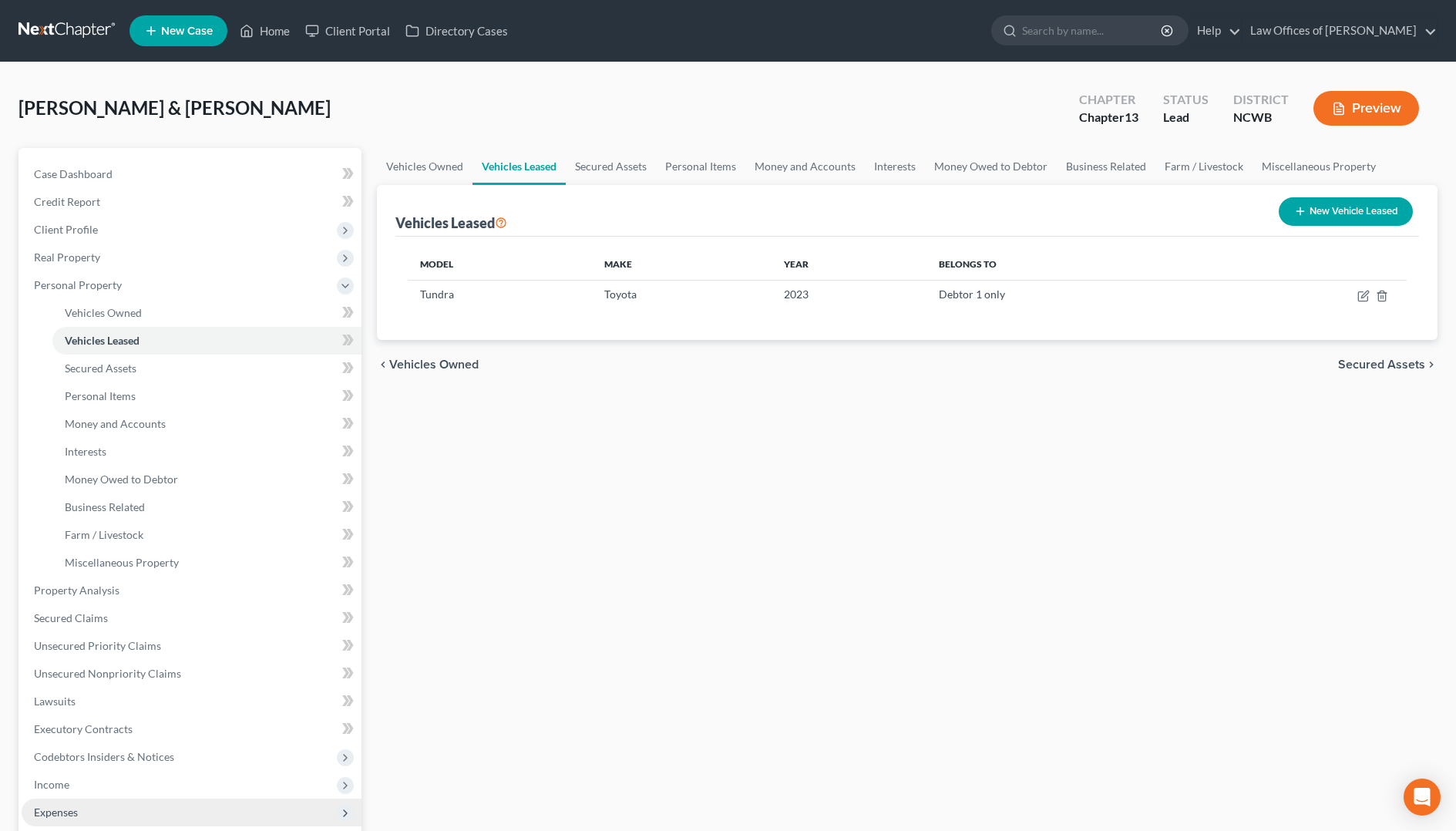
click at [48, 809] on span "Expenses" at bounding box center [56, 812] width 44 height 13
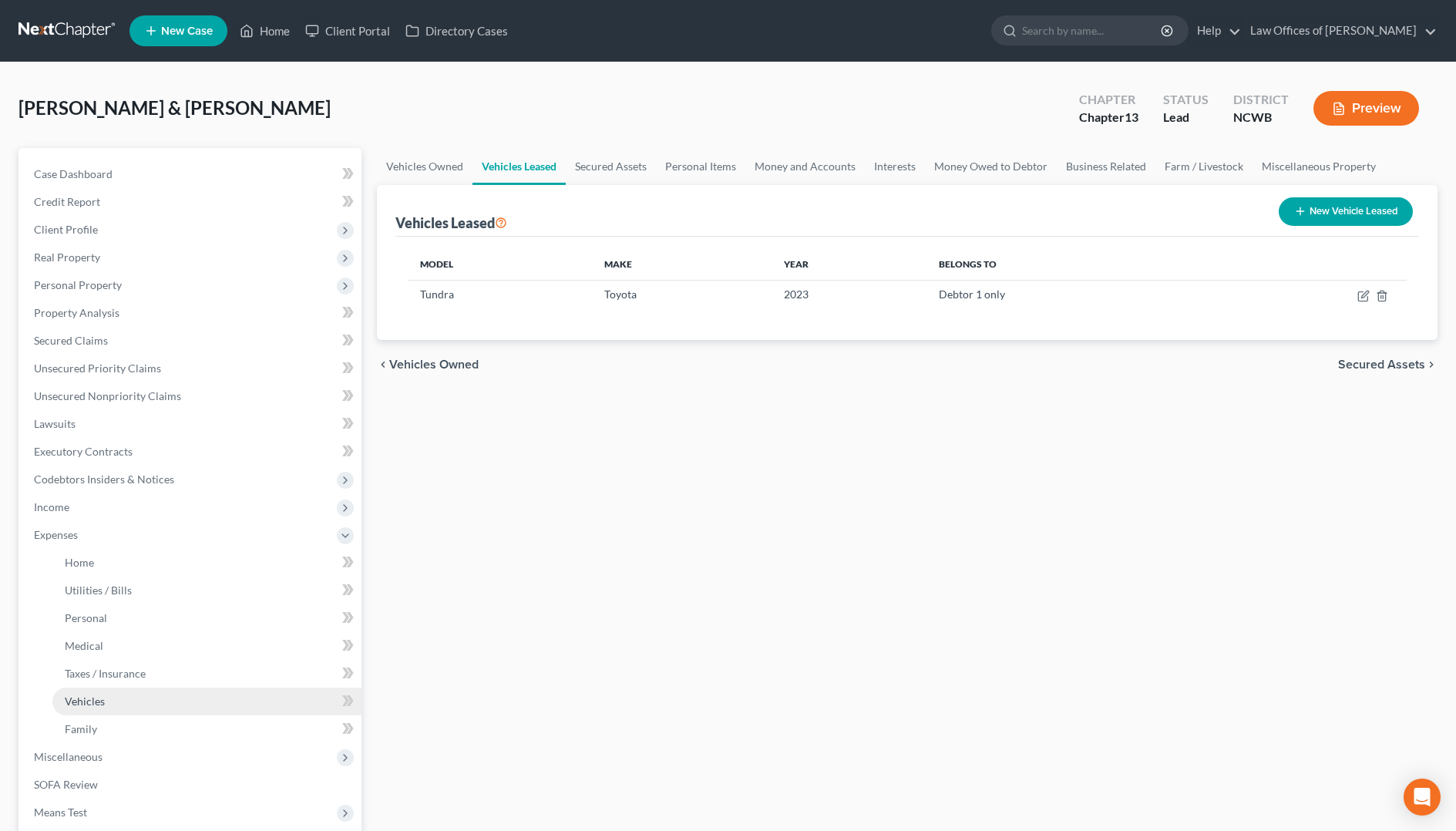
click at [96, 701] on span "Vehicles" at bounding box center [85, 701] width 40 height 13
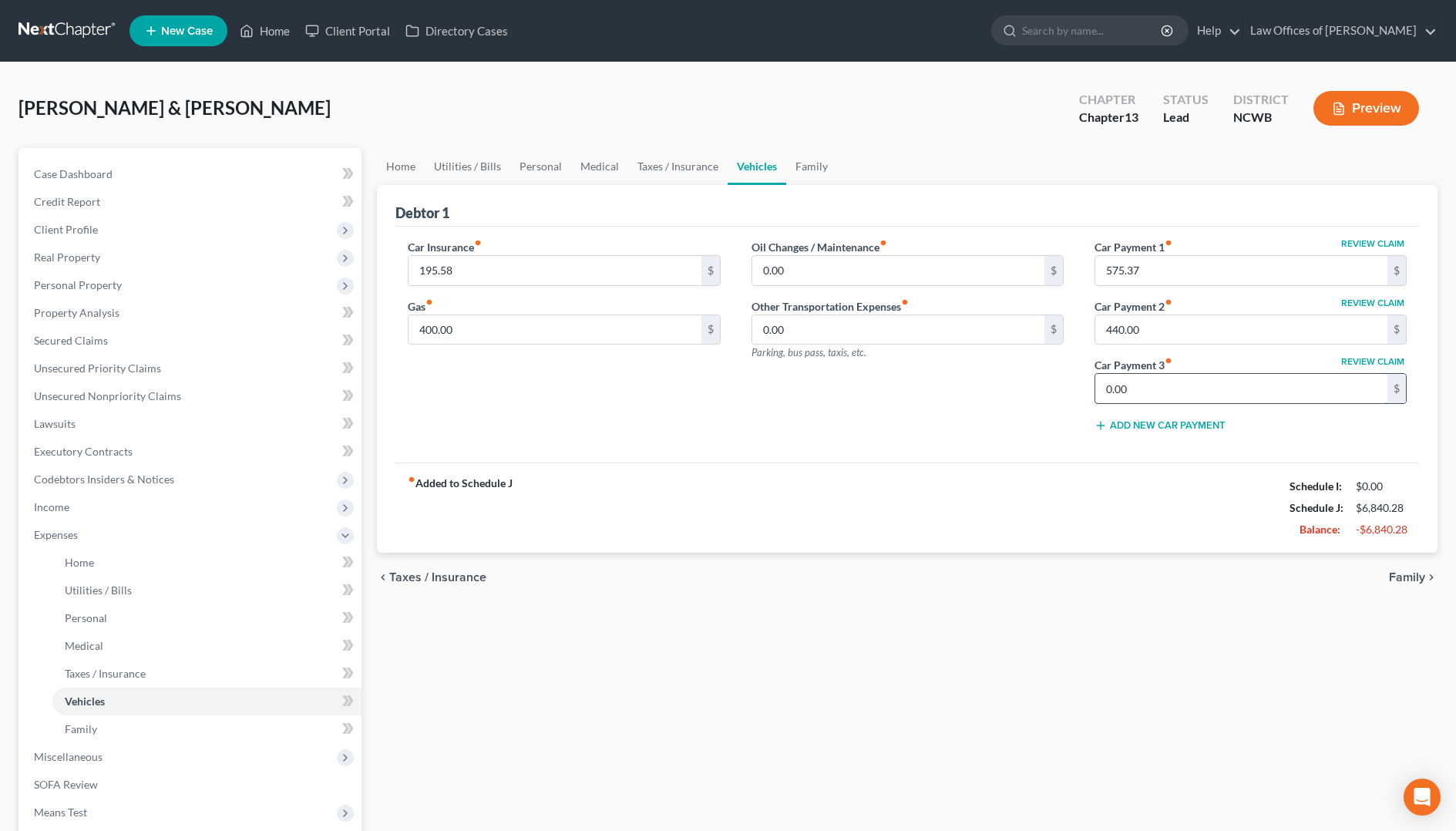
click at [1133, 391] on input "0.00" at bounding box center [1241, 388] width 292 height 29
click at [1415, 574] on span "Family" at bounding box center [1407, 577] width 36 height 13
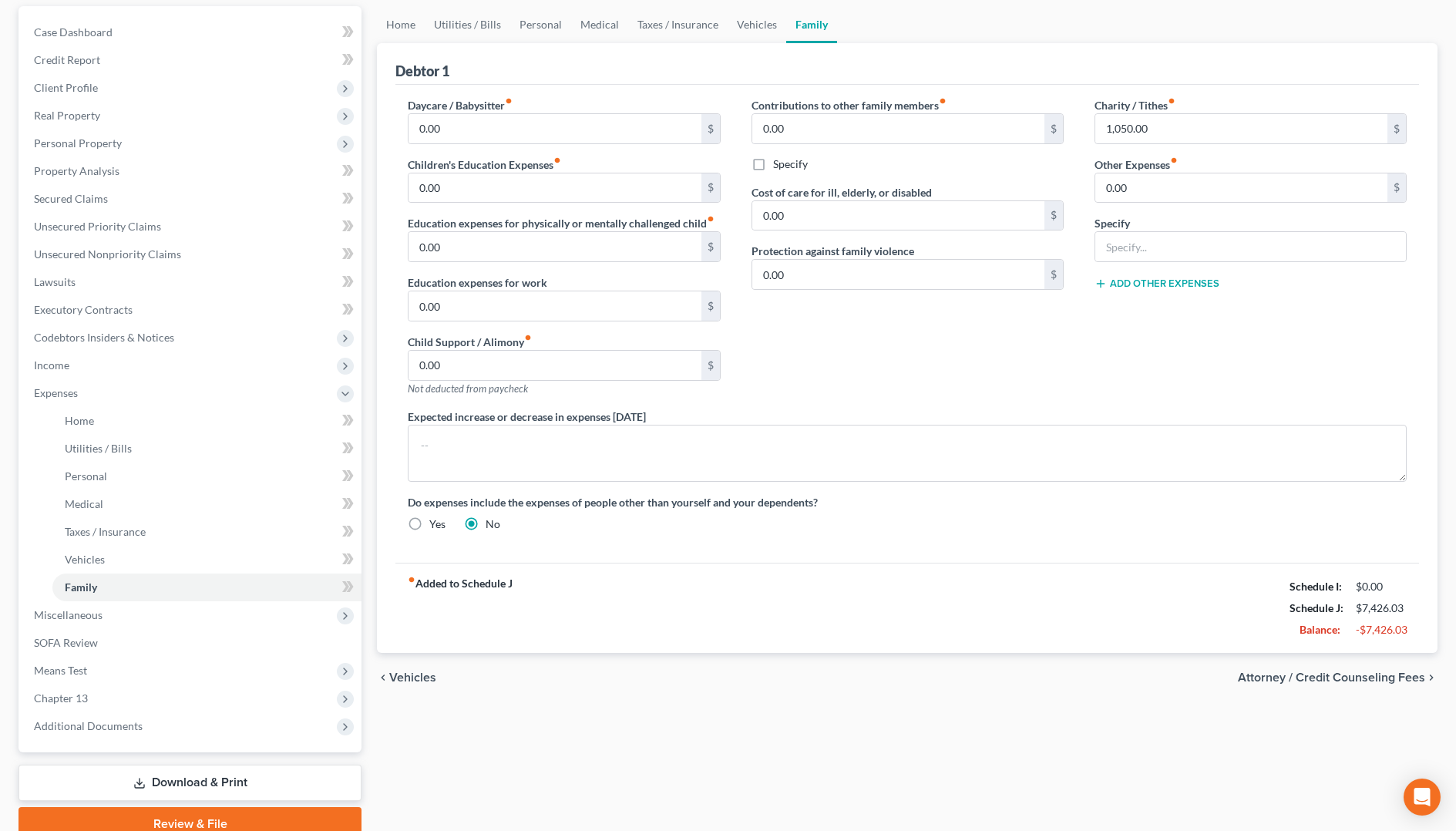
scroll to position [154, 0]
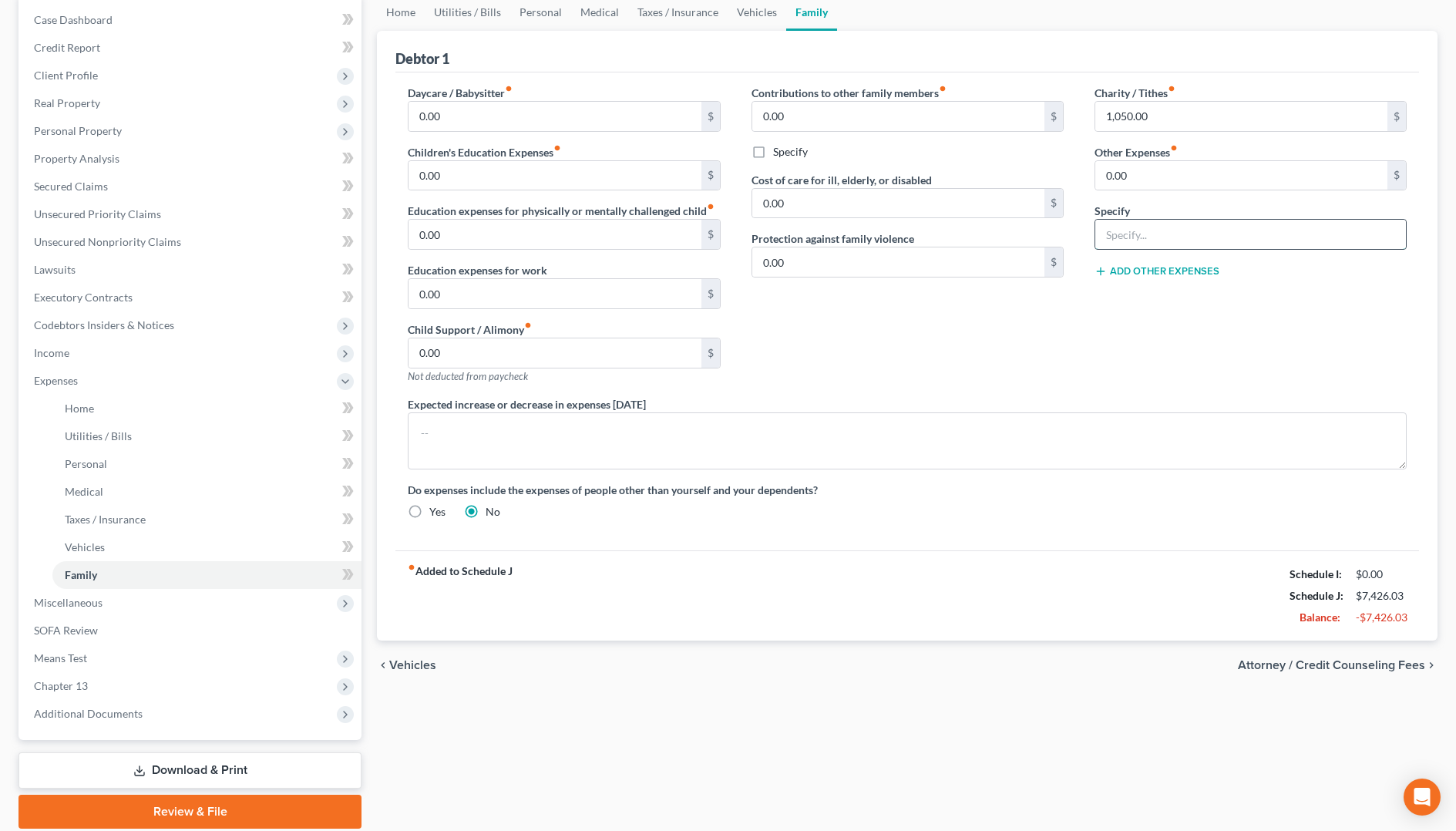
click at [1154, 230] on input "text" at bounding box center [1250, 234] width 311 height 29
click at [1301, 185] on input "15" at bounding box center [1241, 176] width 292 height 29
click at [65, 357] on span "Income" at bounding box center [51, 353] width 36 height 13
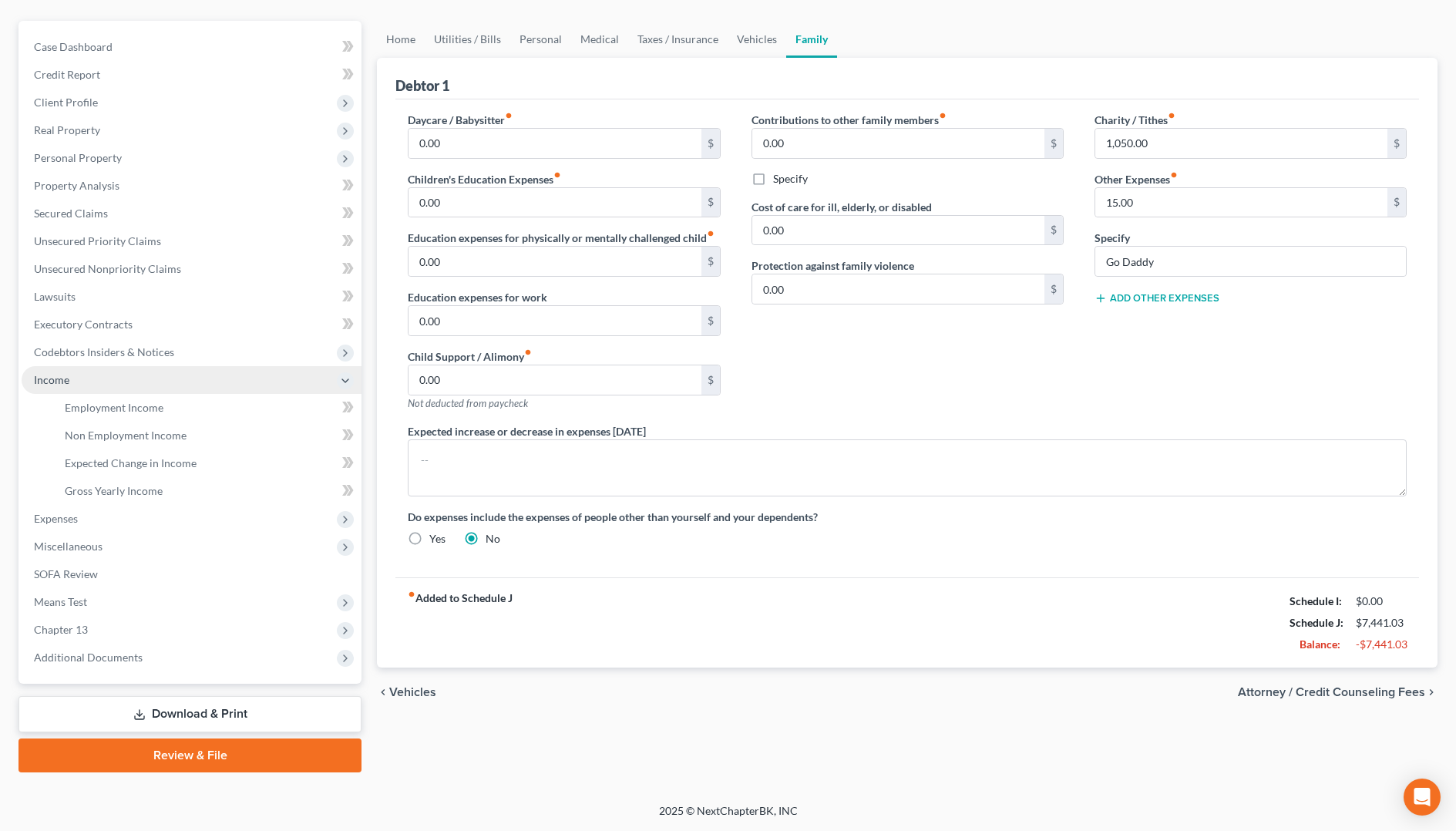
scroll to position [127, 0]
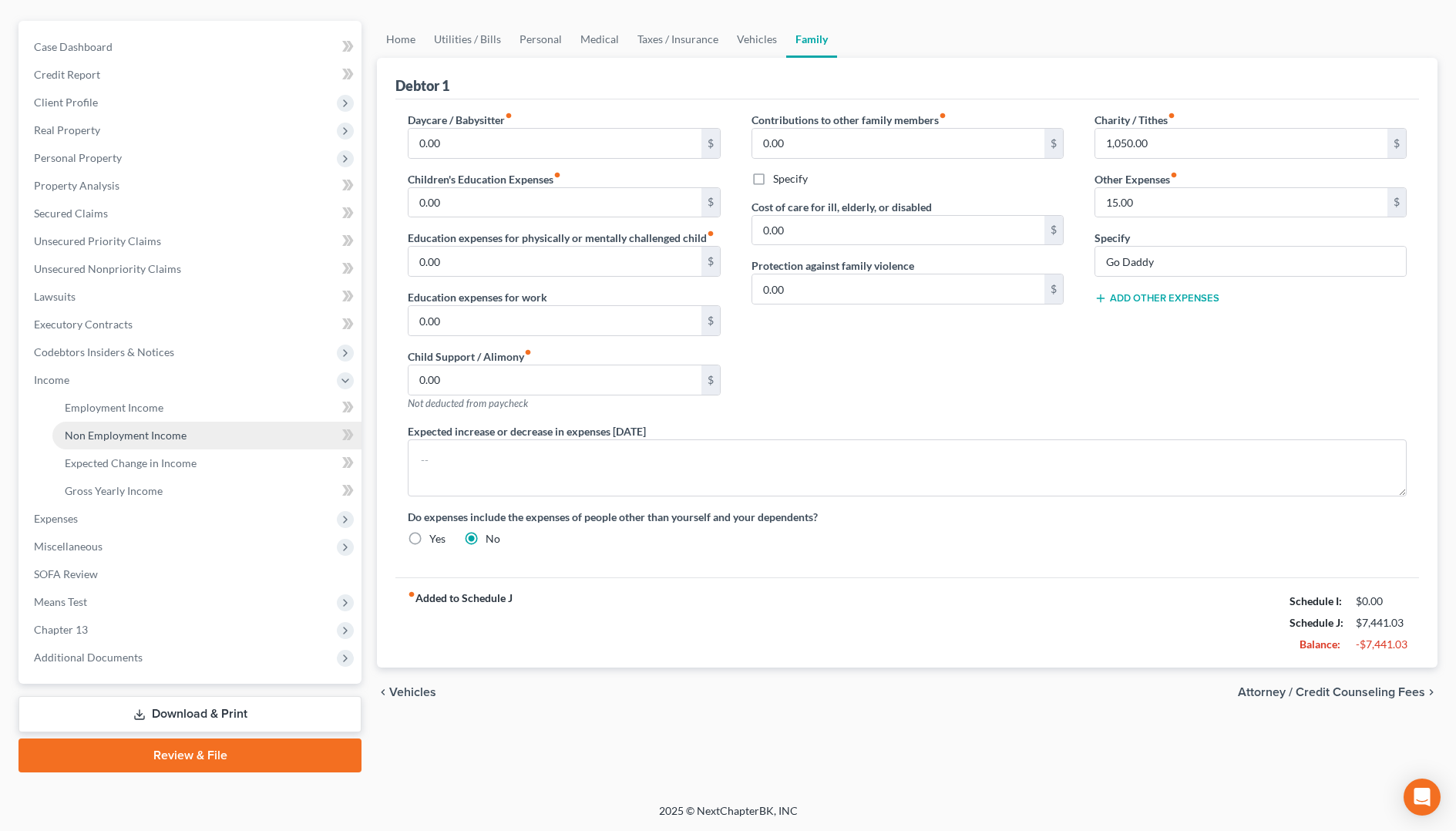
click at [100, 439] on span "Non Employment Income" at bounding box center [126, 435] width 122 height 13
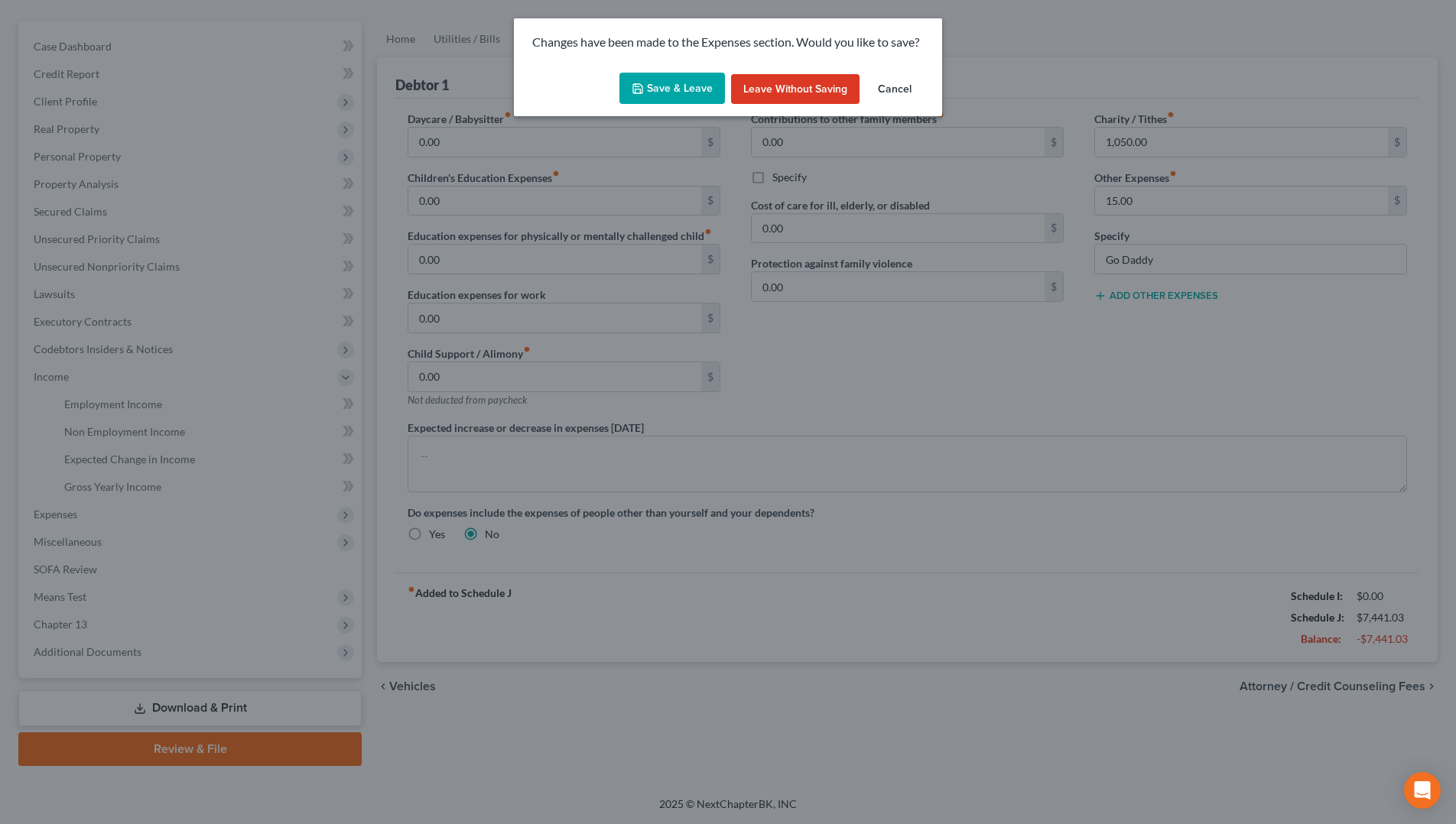
click at [888, 90] on button "Cancel" at bounding box center [895, 89] width 58 height 31
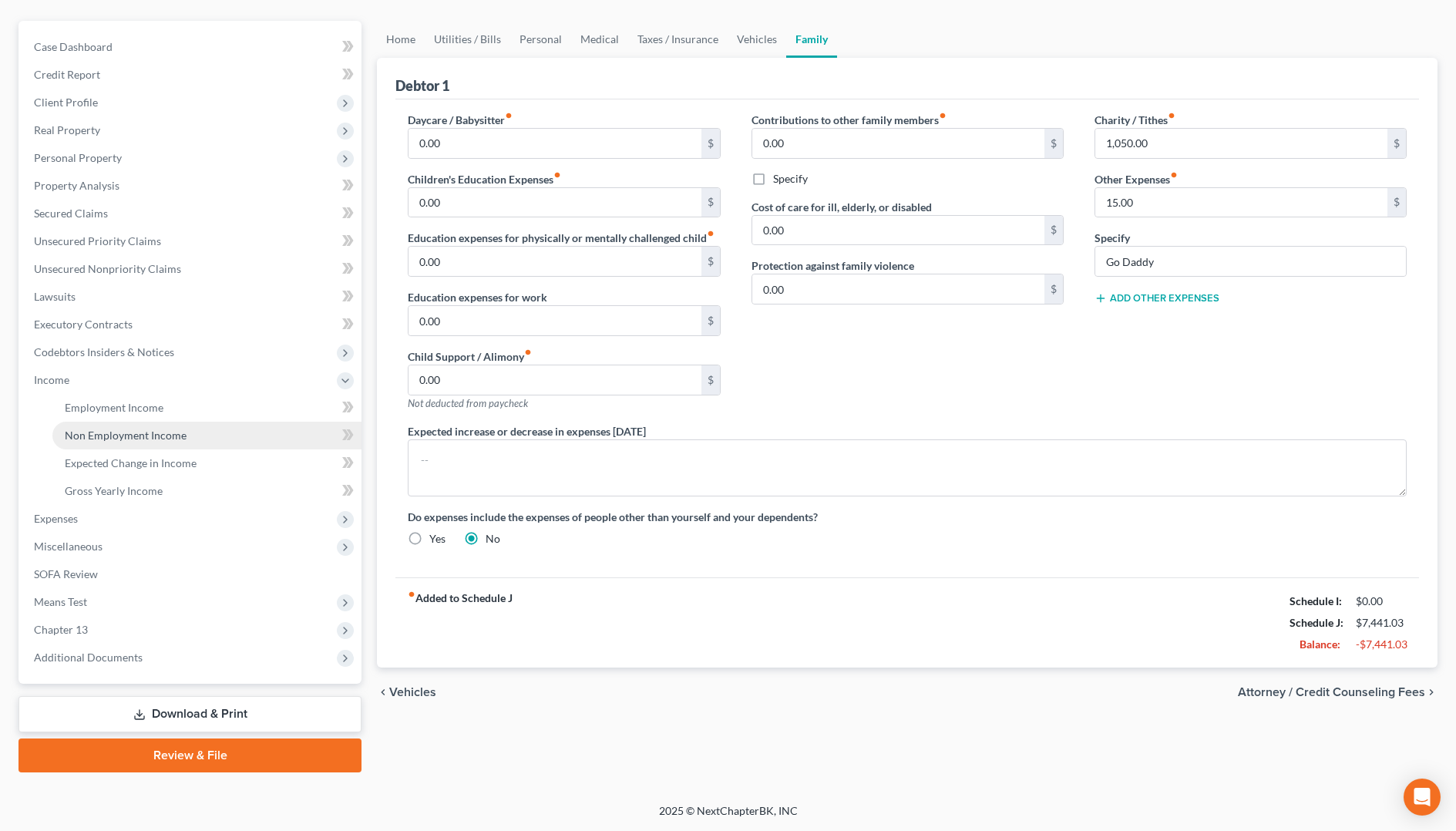
click at [101, 433] on span "Non Employment Income" at bounding box center [126, 435] width 122 height 13
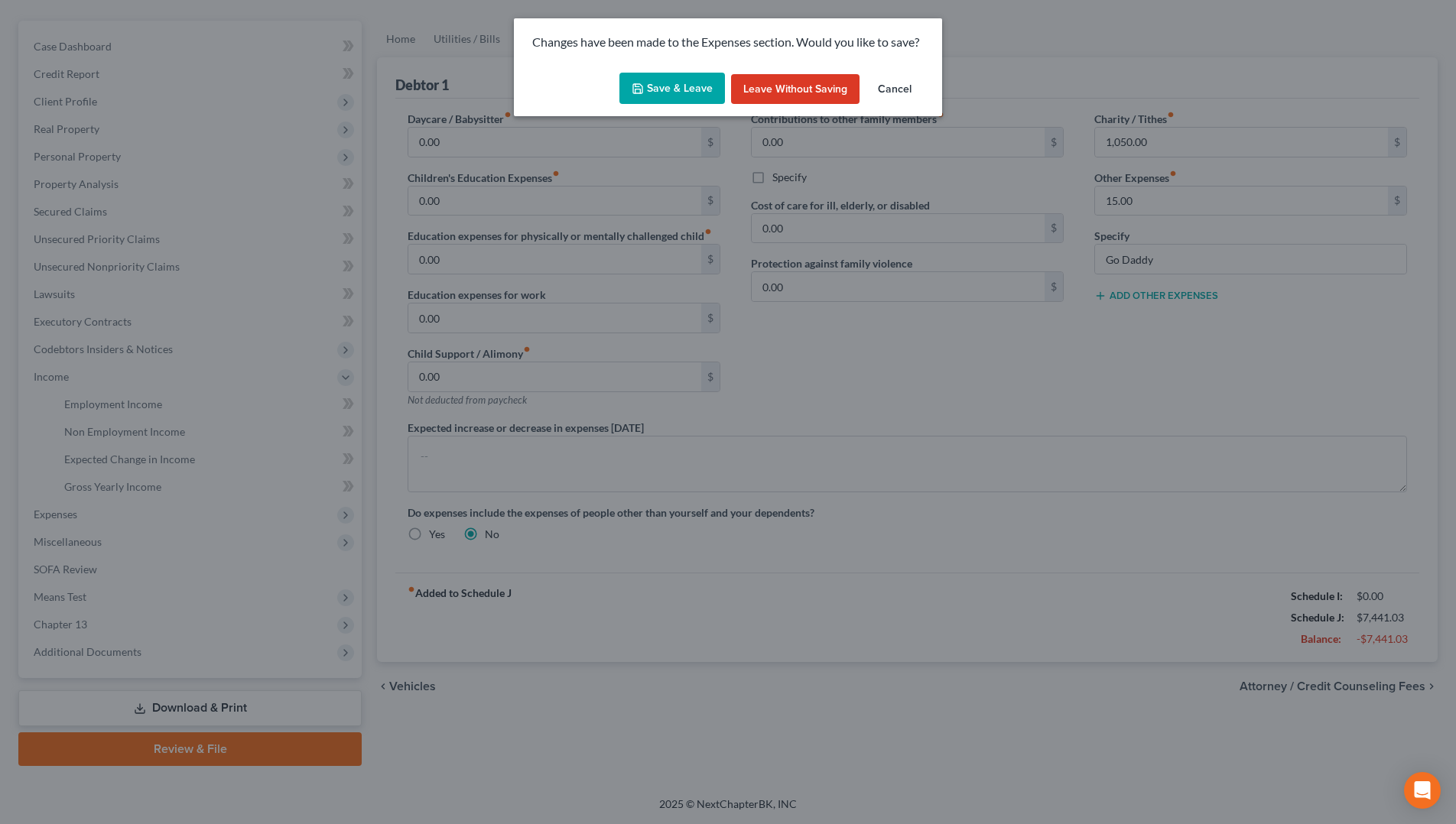
click at [682, 90] on button "Save & Leave" at bounding box center [672, 89] width 106 height 32
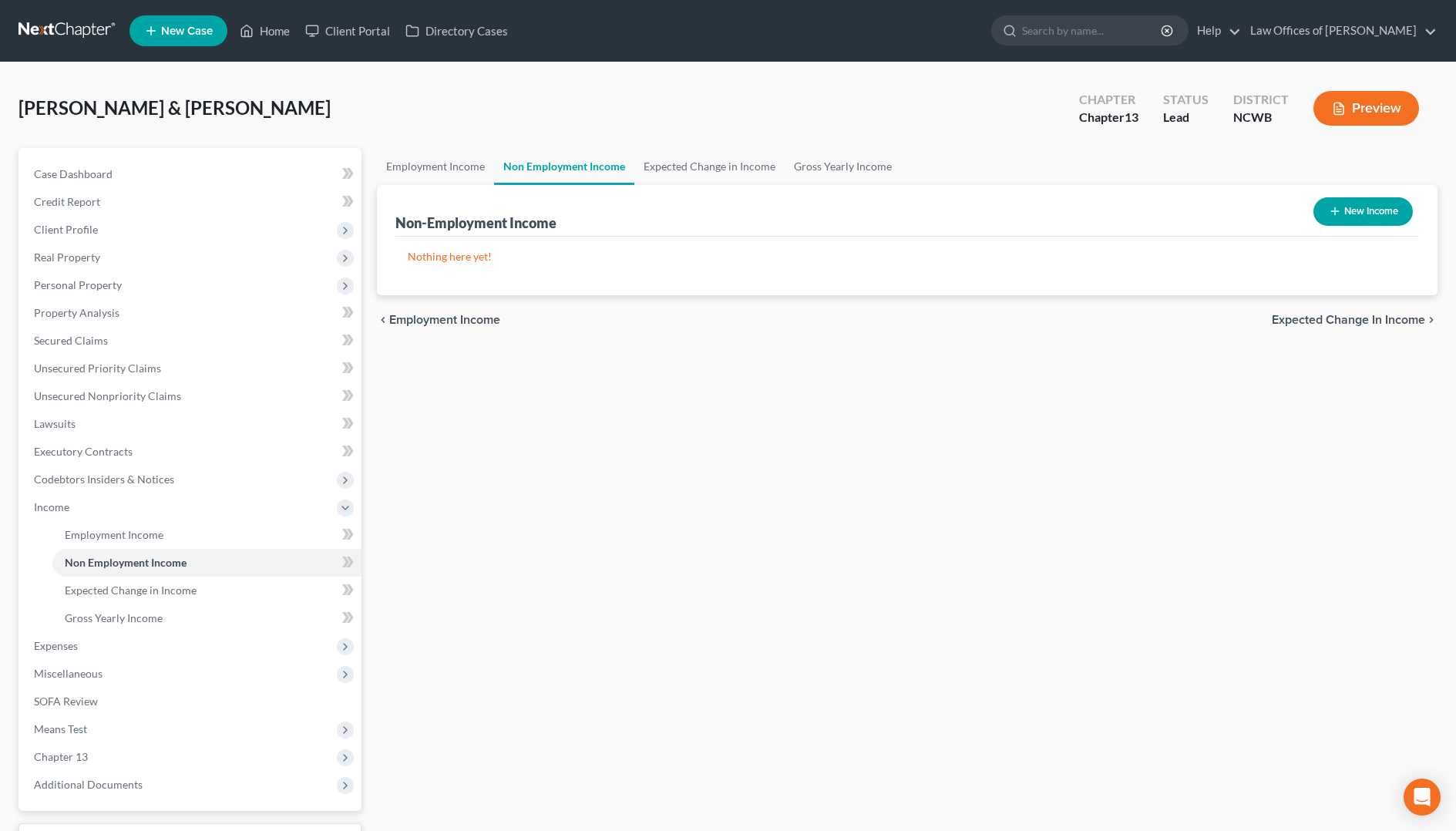
click at [1390, 214] on button "New Income" at bounding box center [1363, 212] width 100 height 28
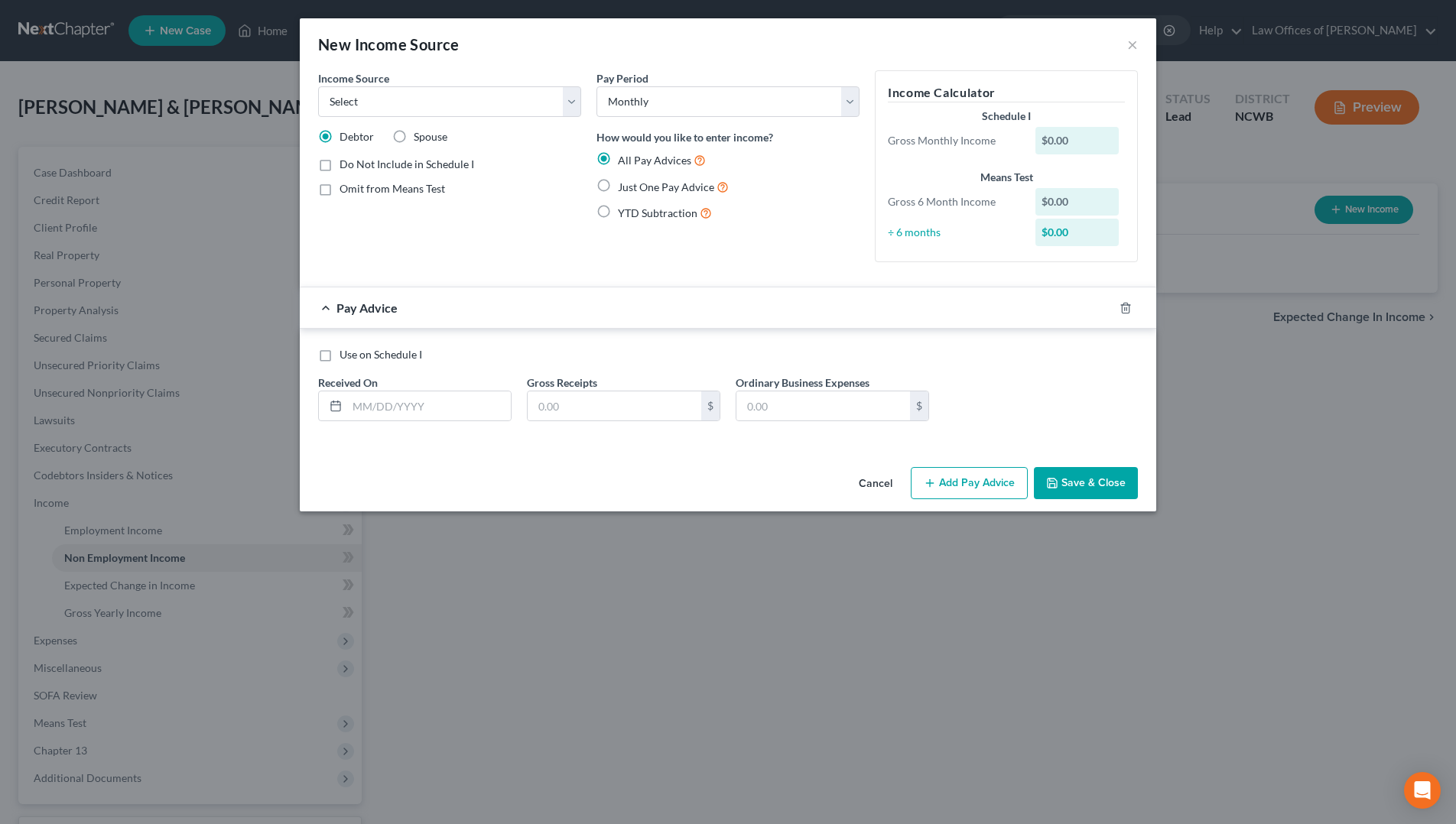
click at [340, 191] on label "Omit from Means Test" at bounding box center [392, 188] width 106 height 15
click at [346, 191] on input "Omit from Means Test" at bounding box center [351, 186] width 10 height 10
click at [555, 108] on select "Select Unemployment Disability (from employer) Pension Retirement Social Securi…" at bounding box center [450, 101] width 263 height 31
click at [318, 86] on select "Select Unemployment Disability (from employer) Pension Retirement Social Securi…" at bounding box center [450, 101] width 263 height 31
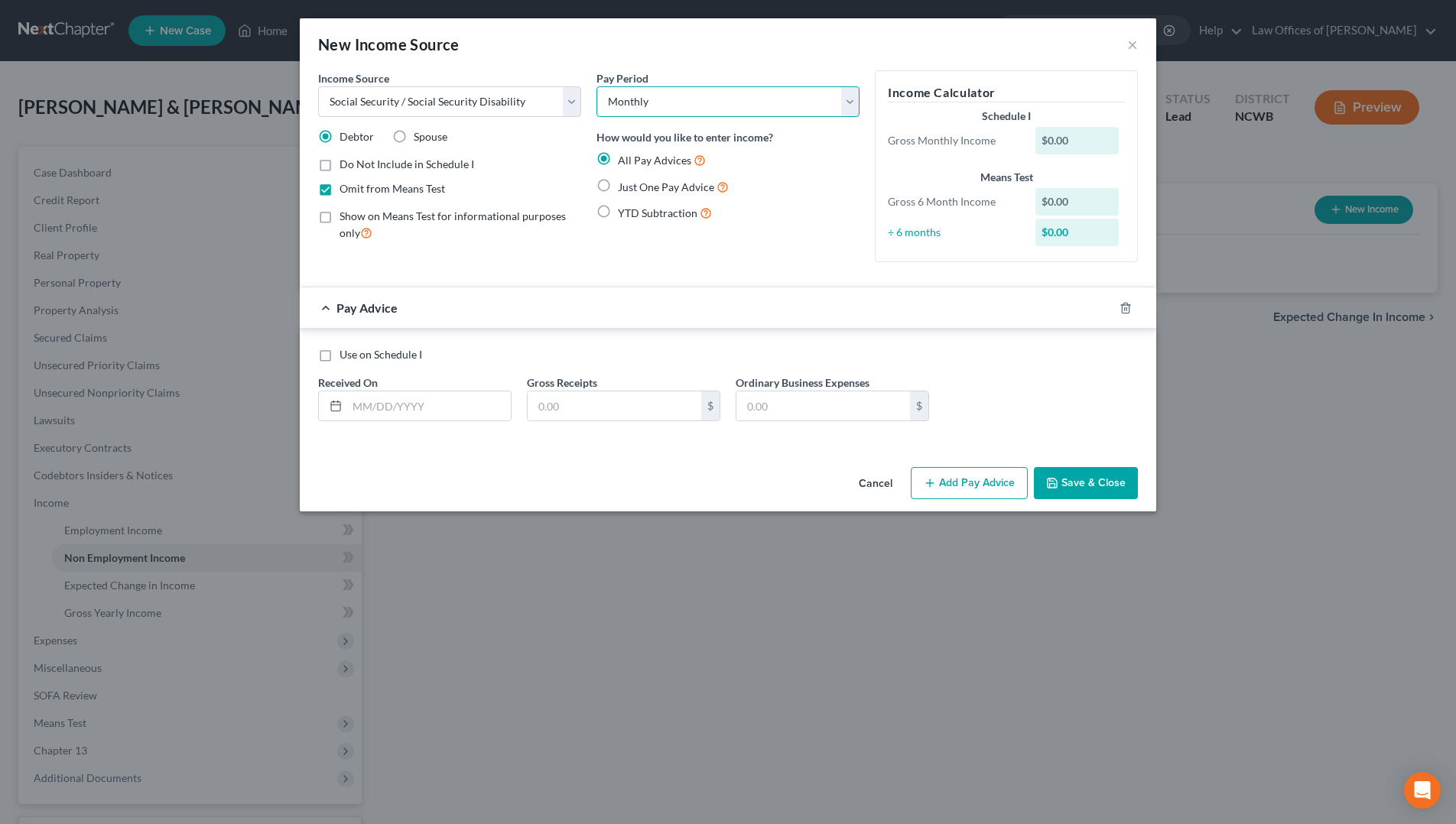
click at [701, 100] on select "Select Monthly Twice Monthly Every Other Week Weekly" at bounding box center [727, 101] width 263 height 31
click at [596, 86] on select "Select Monthly Twice Monthly Every Other Week Weekly" at bounding box center [727, 101] width 263 height 31
click at [413, 137] on label "Spouse" at bounding box center [430, 136] width 34 height 15
click at [420, 137] on input "Spouse" at bounding box center [424, 134] width 10 height 10
click at [413, 137] on label "Spouse" at bounding box center [430, 136] width 34 height 15
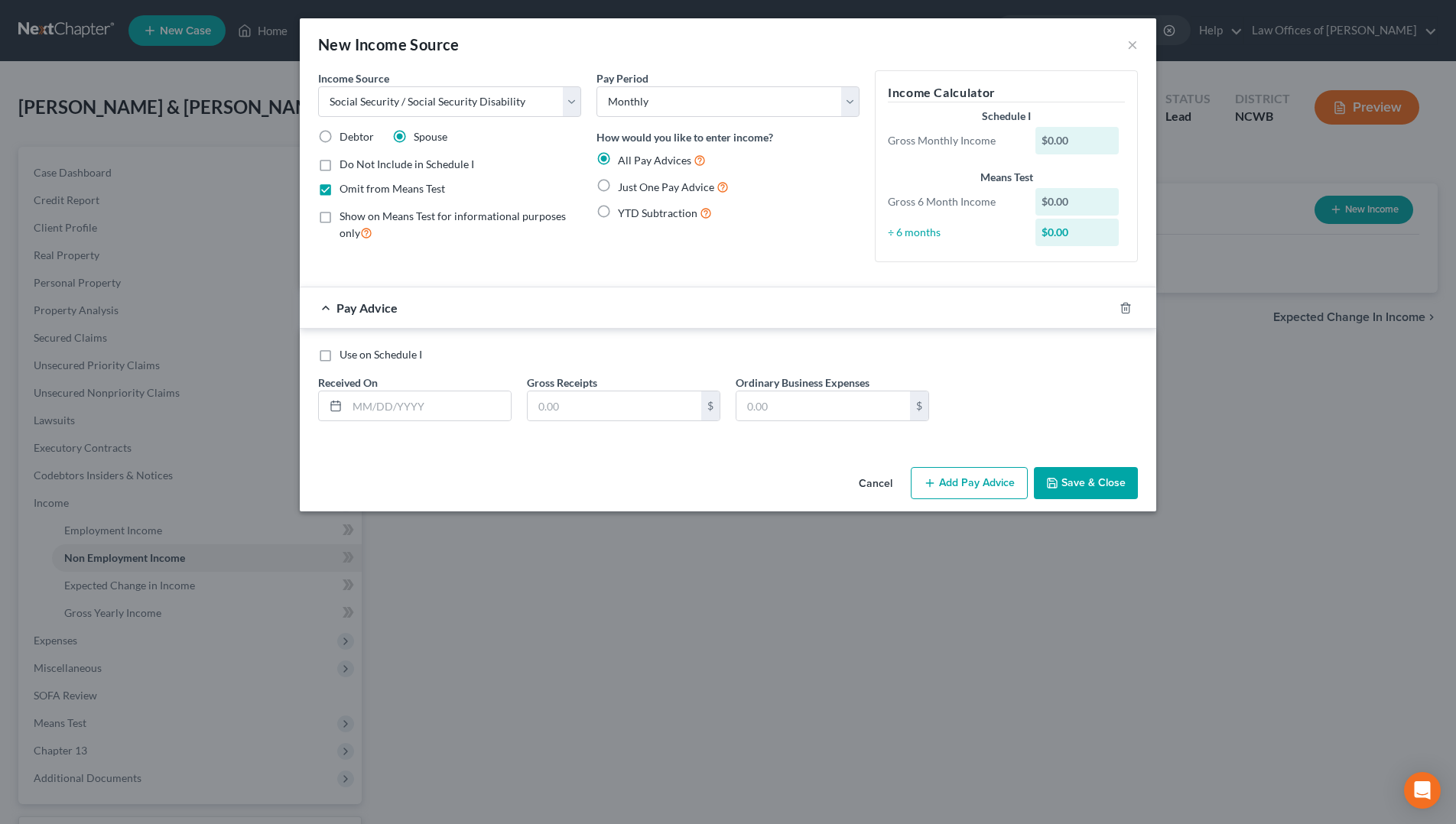
click at [420, 137] on input "Spouse" at bounding box center [424, 134] width 10 height 10
click at [1101, 483] on button "Save & Close" at bounding box center [1086, 483] width 104 height 32
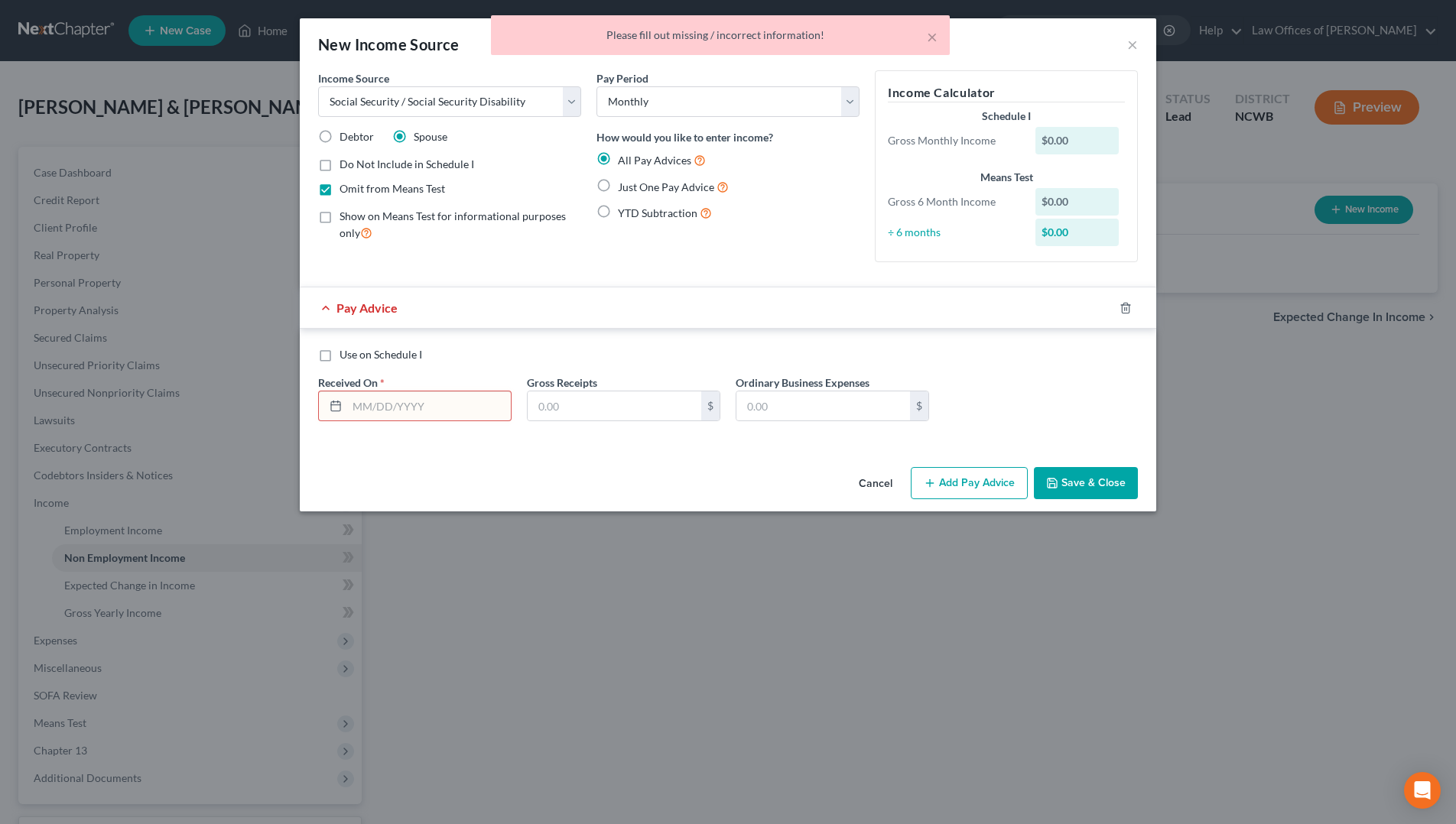
click at [409, 401] on input "text" at bounding box center [429, 405] width 164 height 29
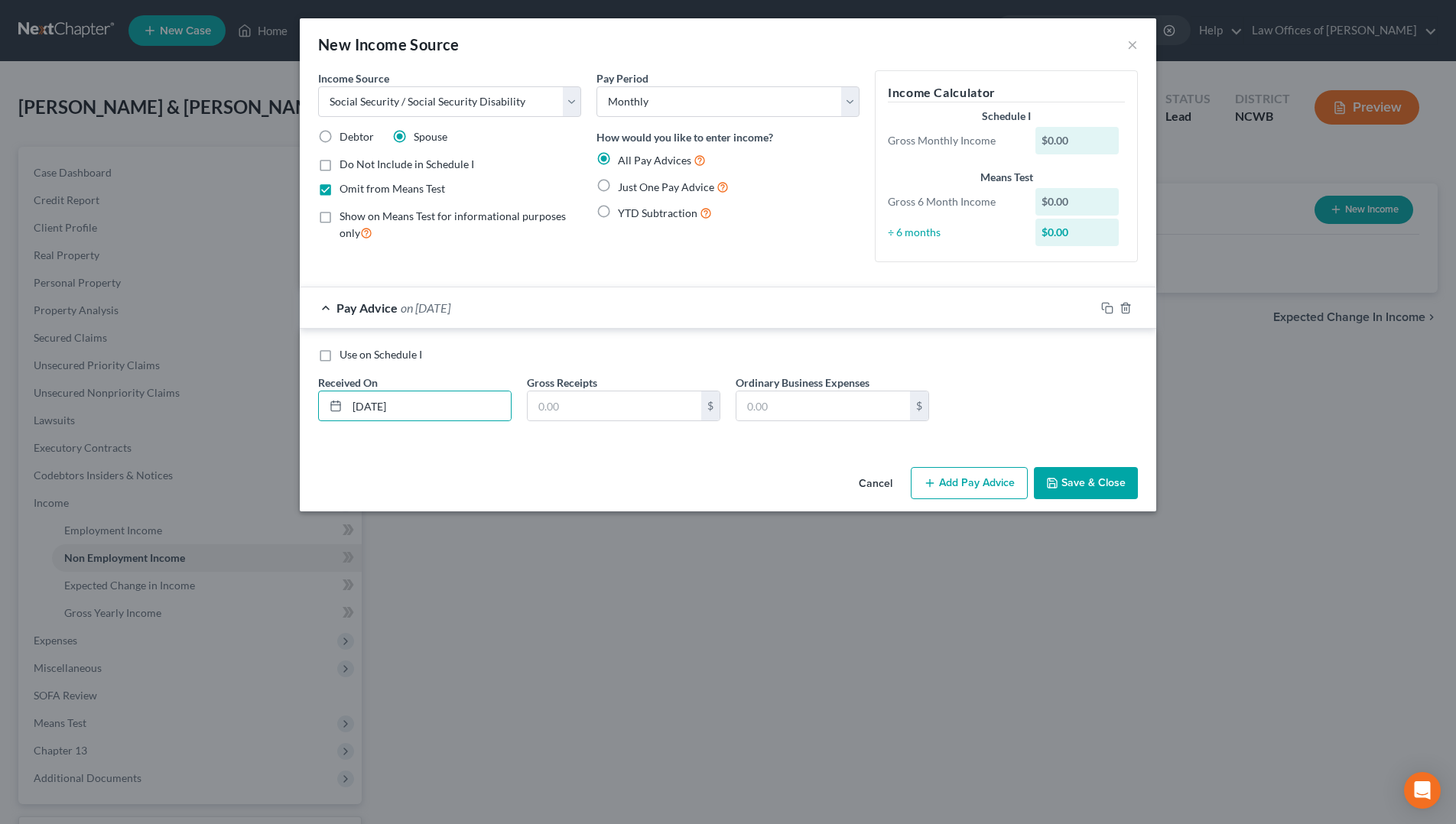
click at [1057, 485] on icon "button" at bounding box center [1053, 483] width 9 height 9
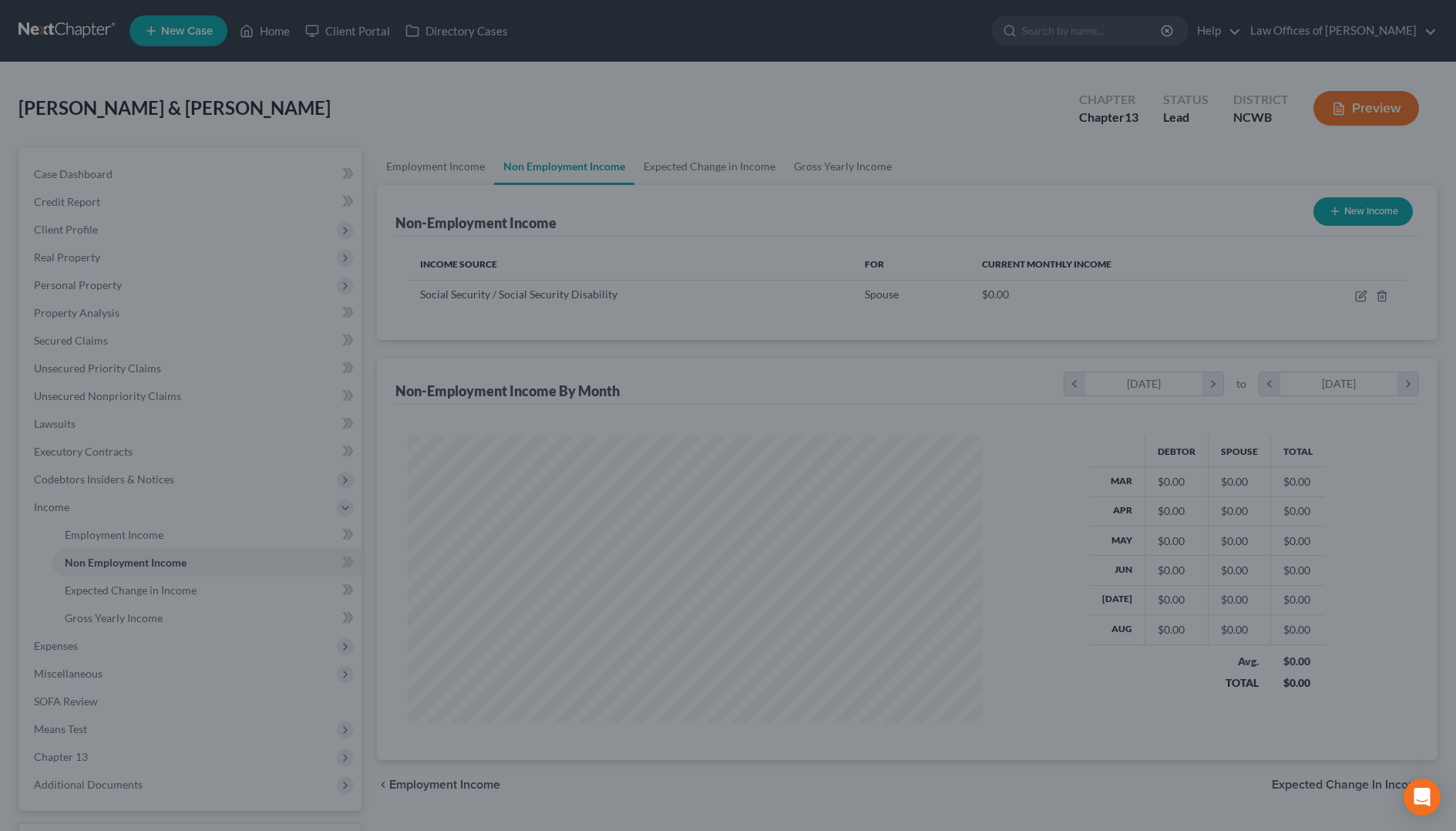
scroll to position [770592, 770052]
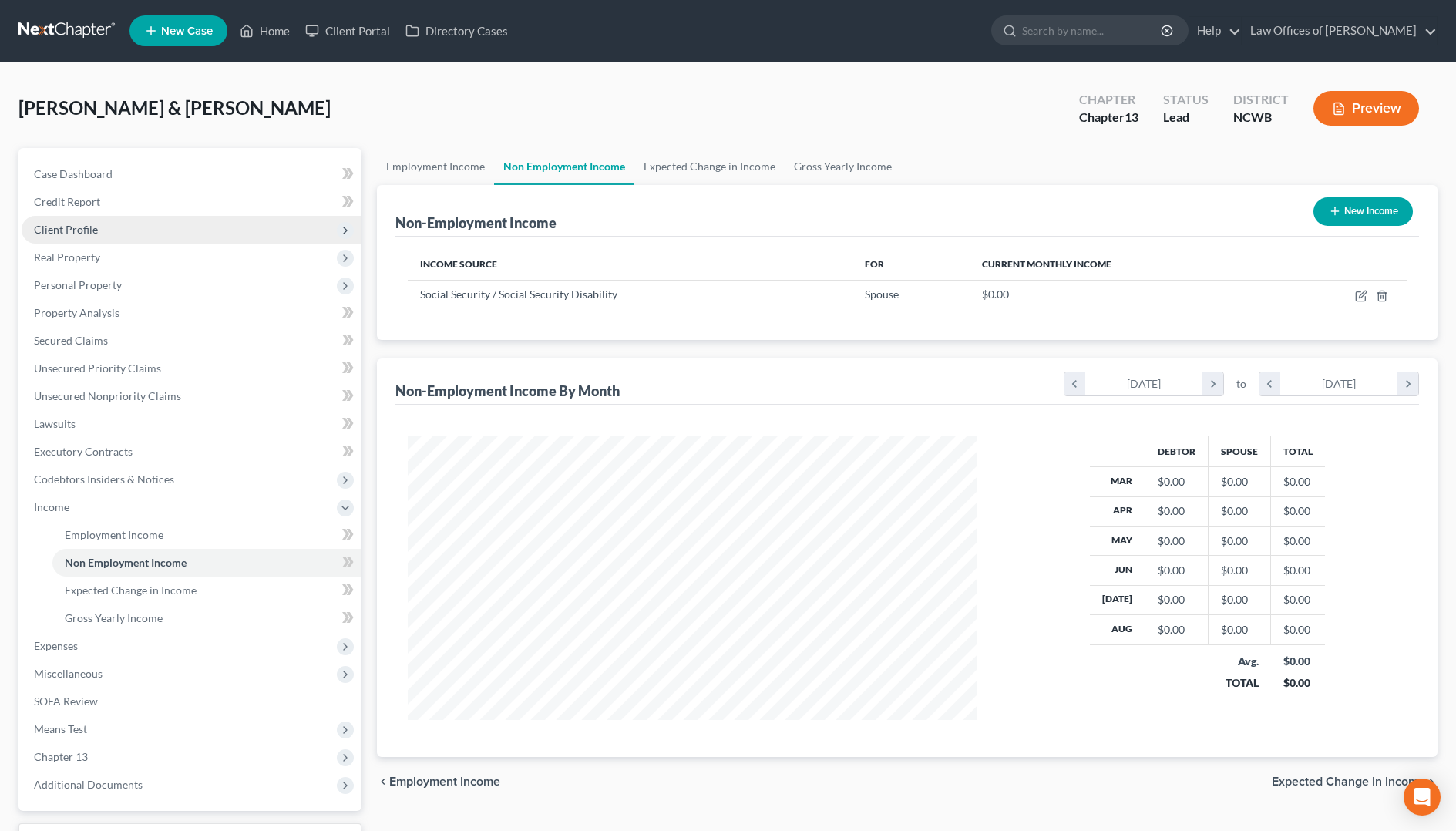
click at [56, 234] on span "Client Profile" at bounding box center [66, 229] width 64 height 13
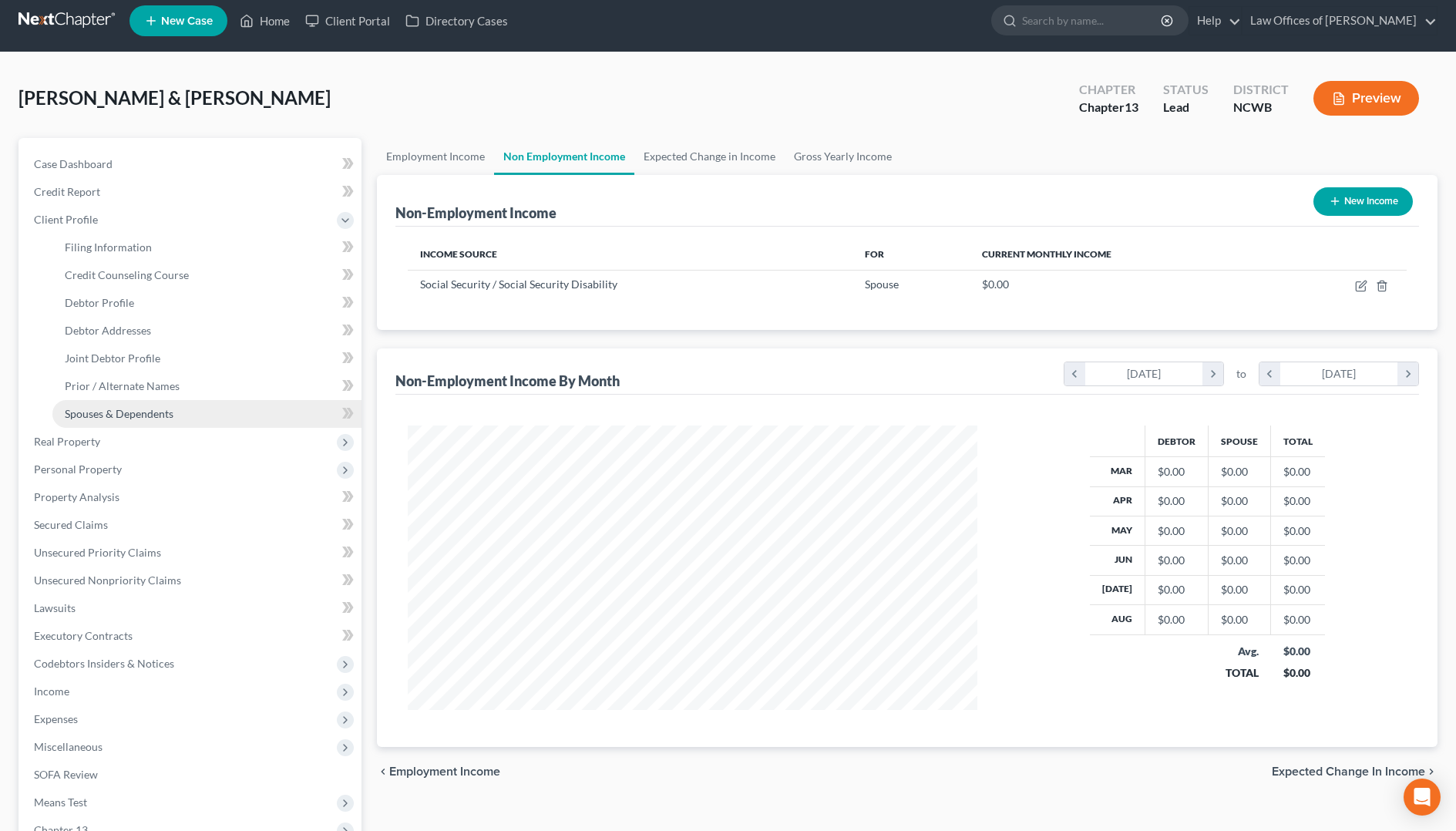
scroll to position [0, 0]
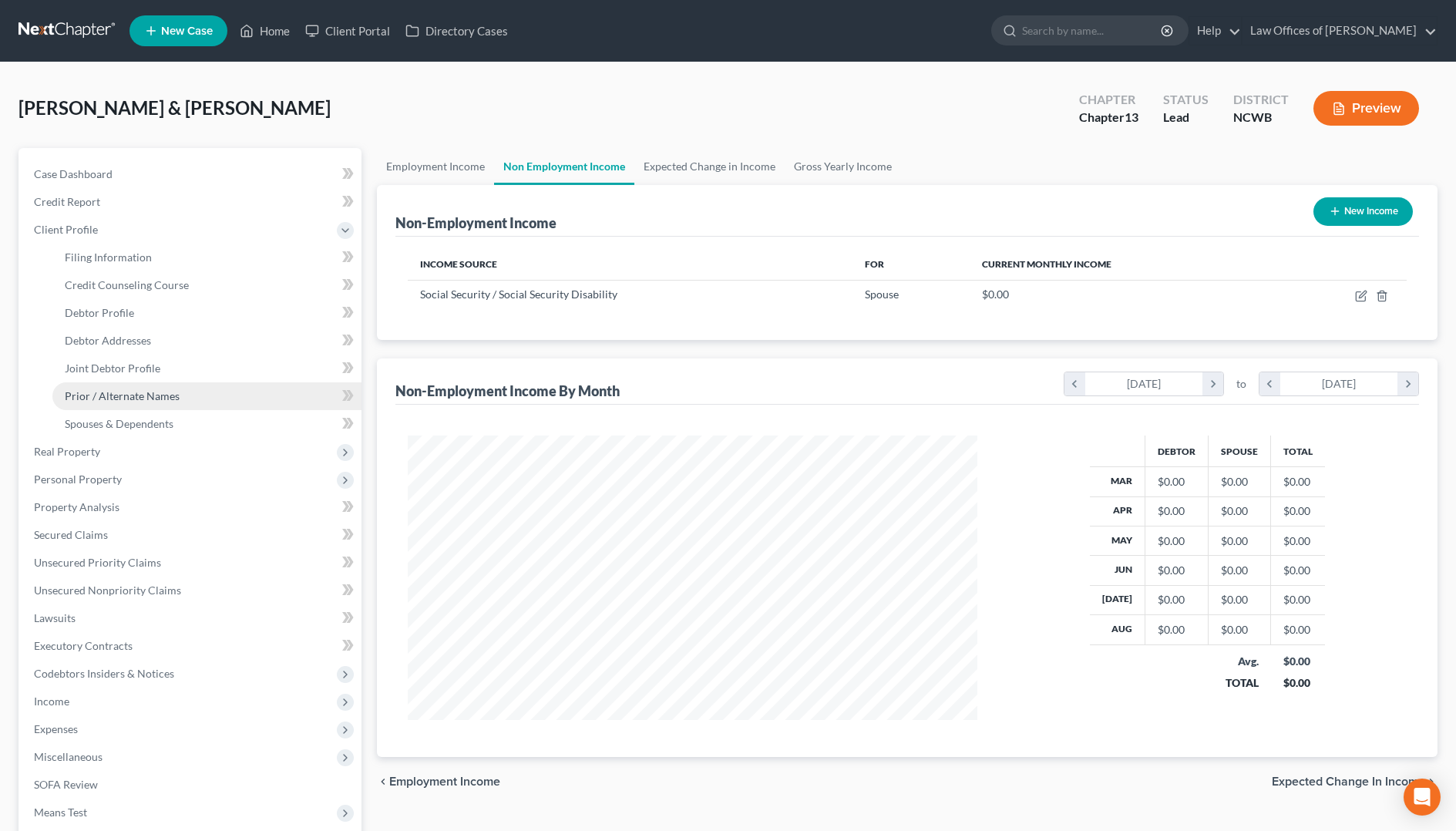
click at [111, 392] on span "Prior / Alternate Names" at bounding box center [122, 395] width 115 height 13
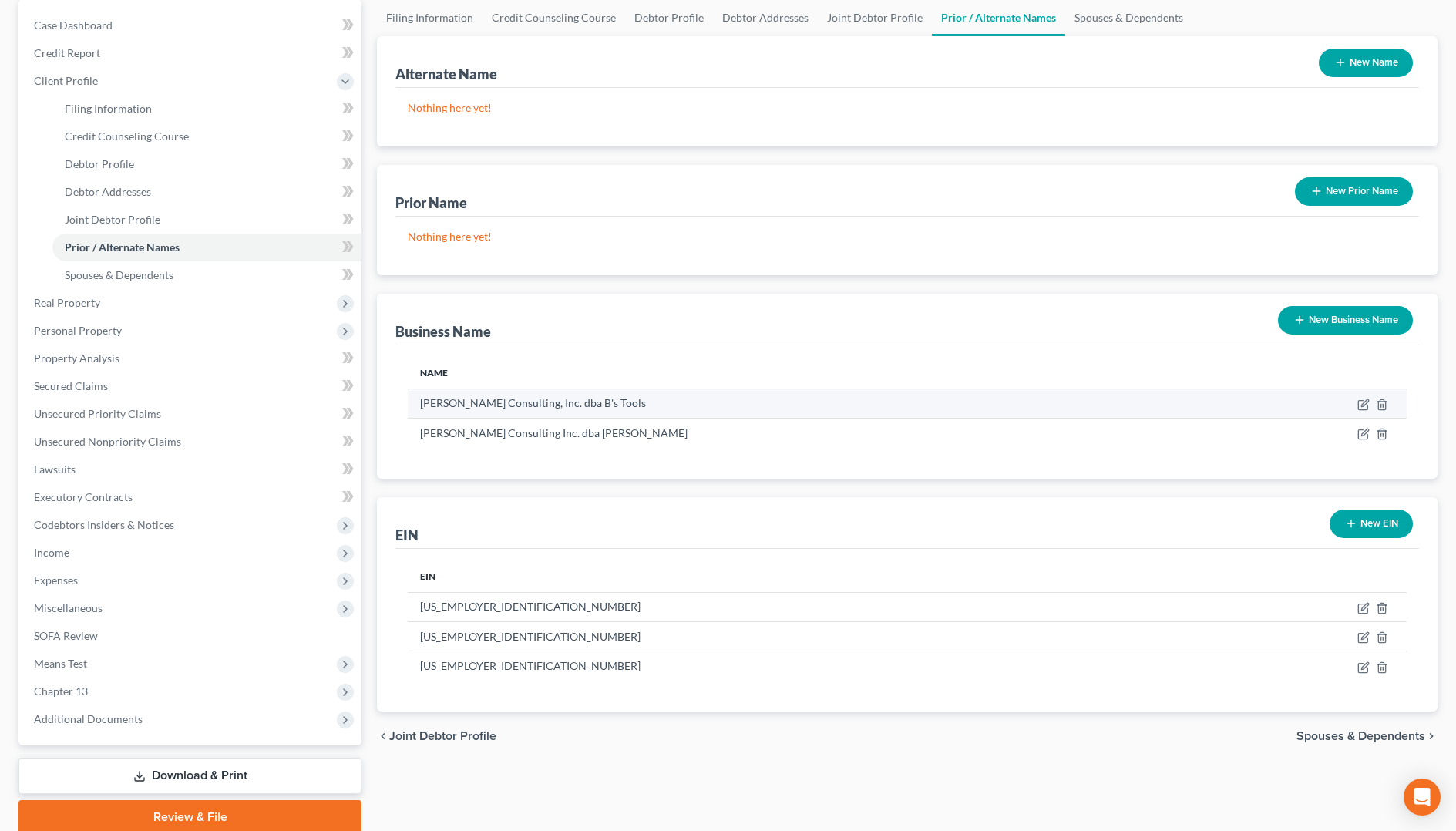
scroll to position [154, 0]
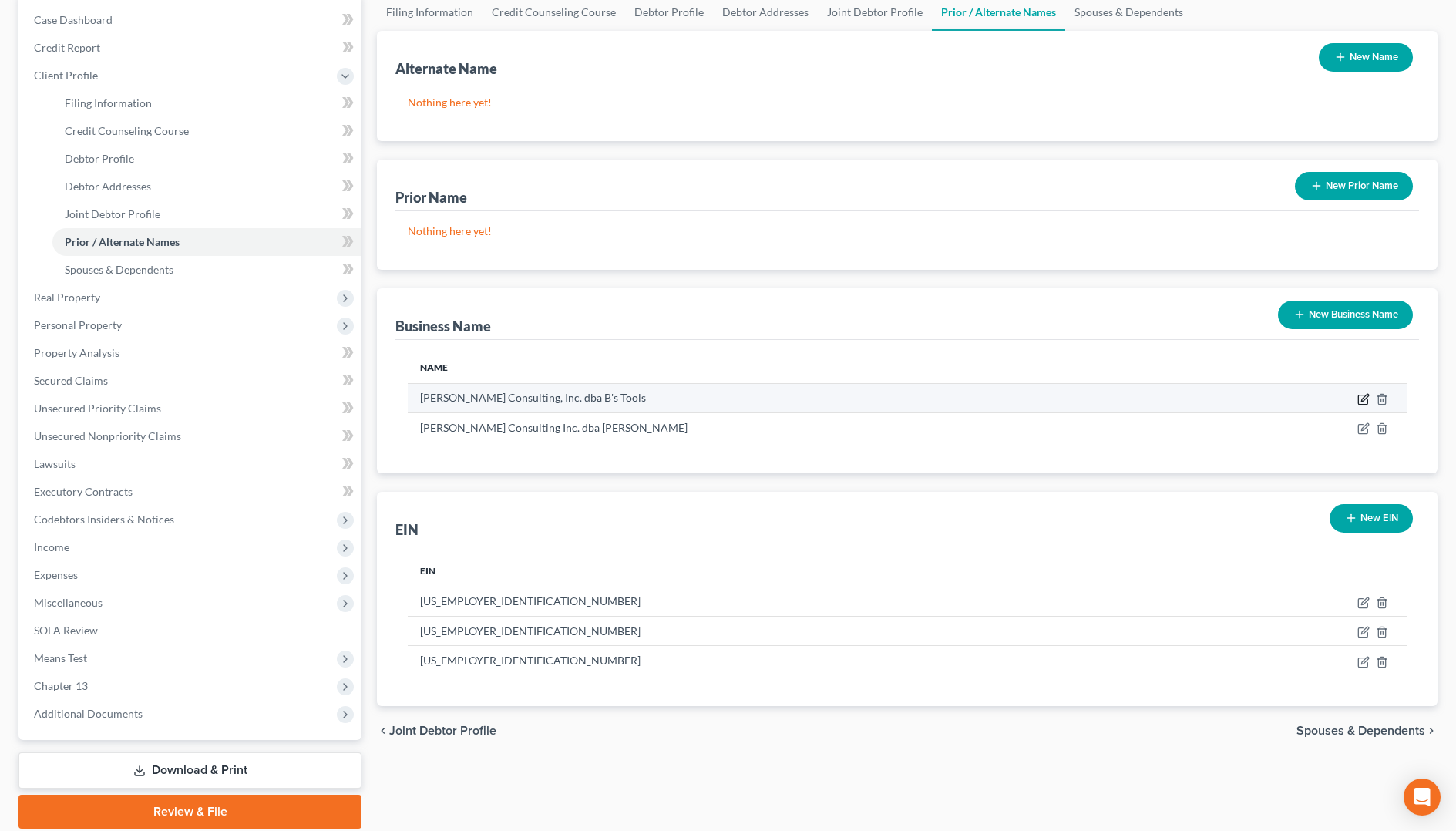
click at [1363, 399] on icon "button" at bounding box center [1364, 397] width 7 height 7
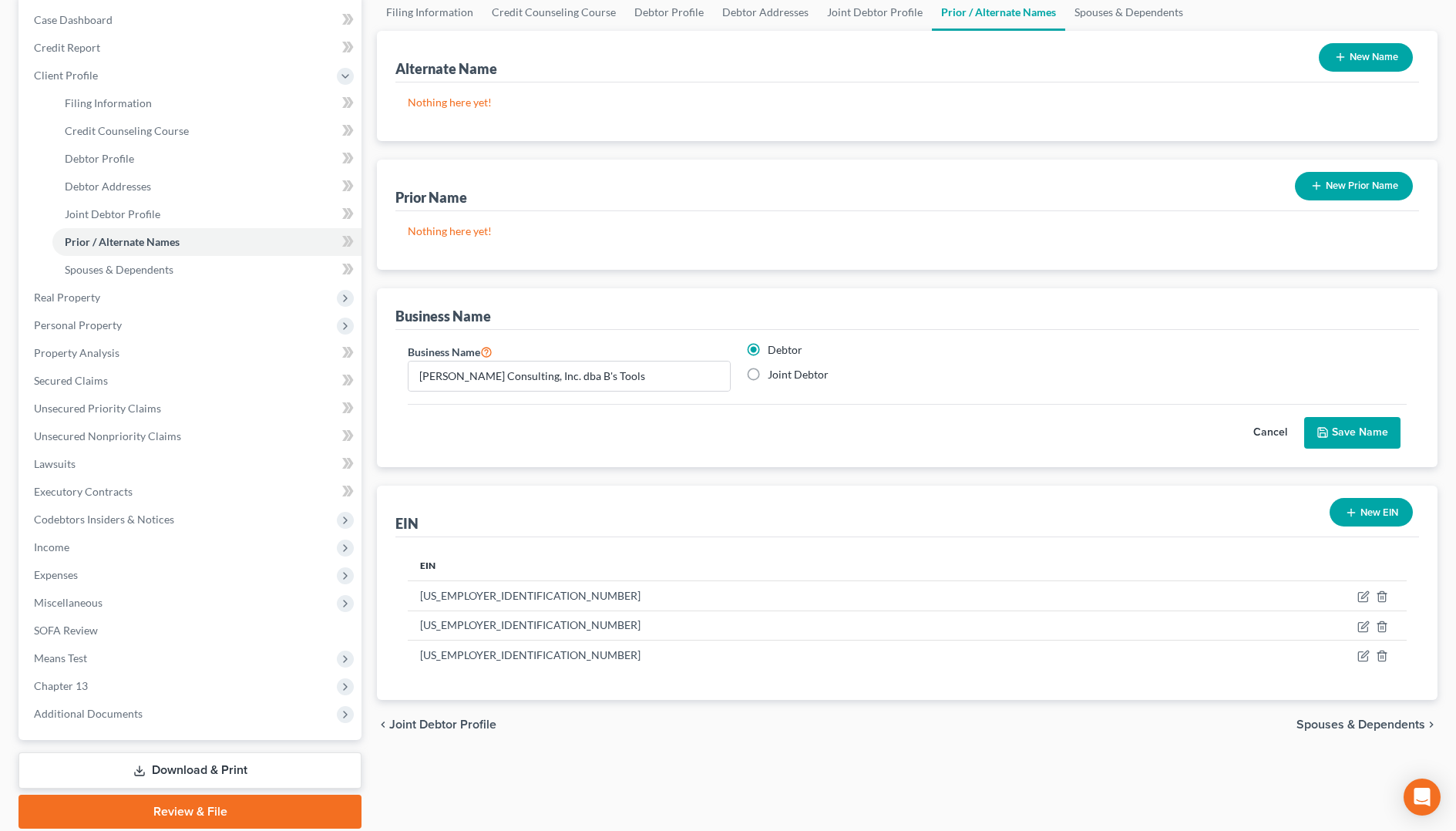
click at [1162, 289] on div "Business Name" at bounding box center [907, 309] width 1024 height 42
drag, startPoint x: 643, startPoint y: 436, endPoint x: 451, endPoint y: 460, distance: 193.5
click at [643, 436] on div "Cancel Save Name" at bounding box center [907, 427] width 999 height 46
click at [81, 547] on span "Income" at bounding box center [191, 547] width 340 height 28
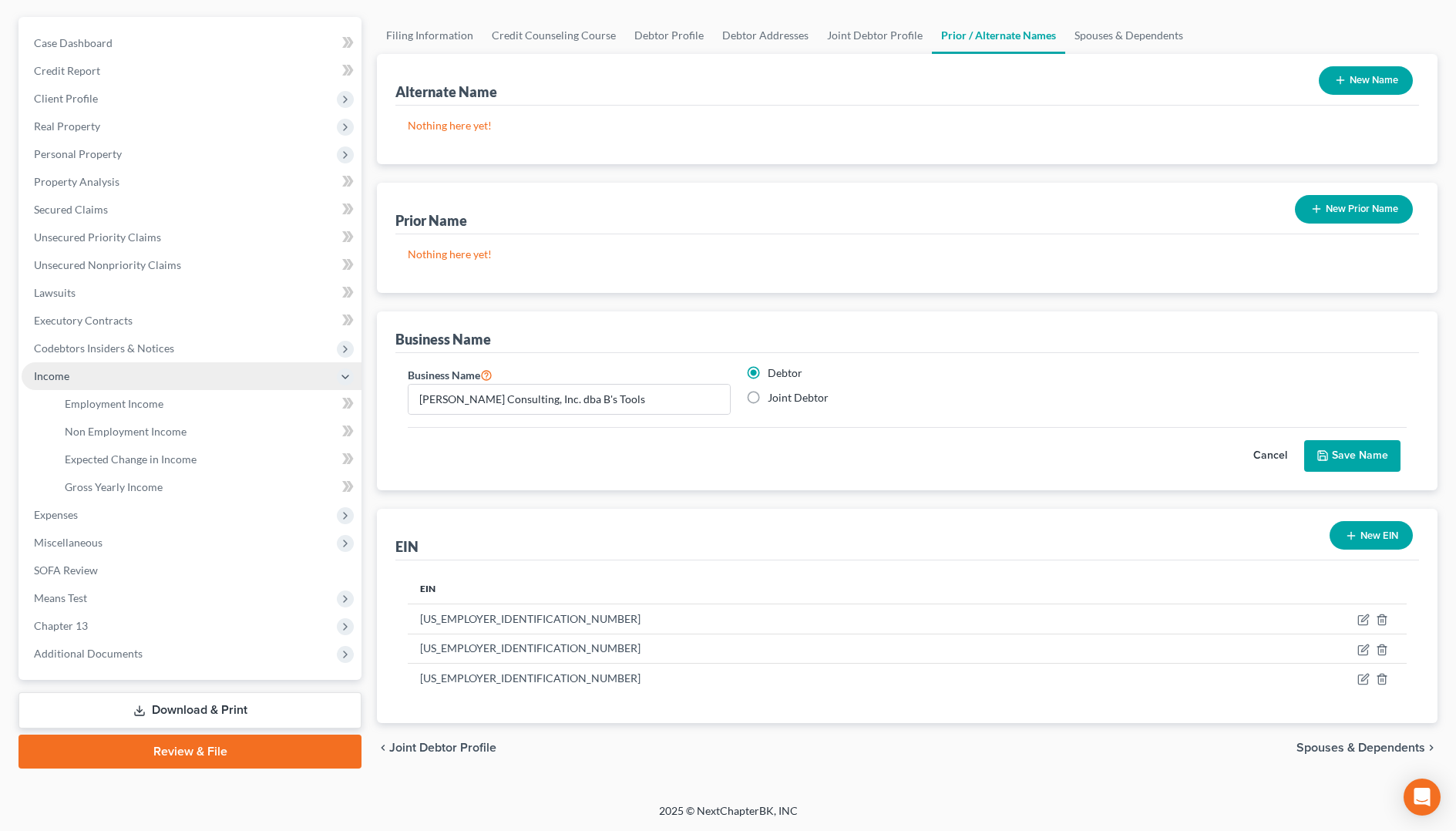
scroll to position [131, 0]
click at [110, 428] on span "Non Employment Income" at bounding box center [126, 431] width 122 height 13
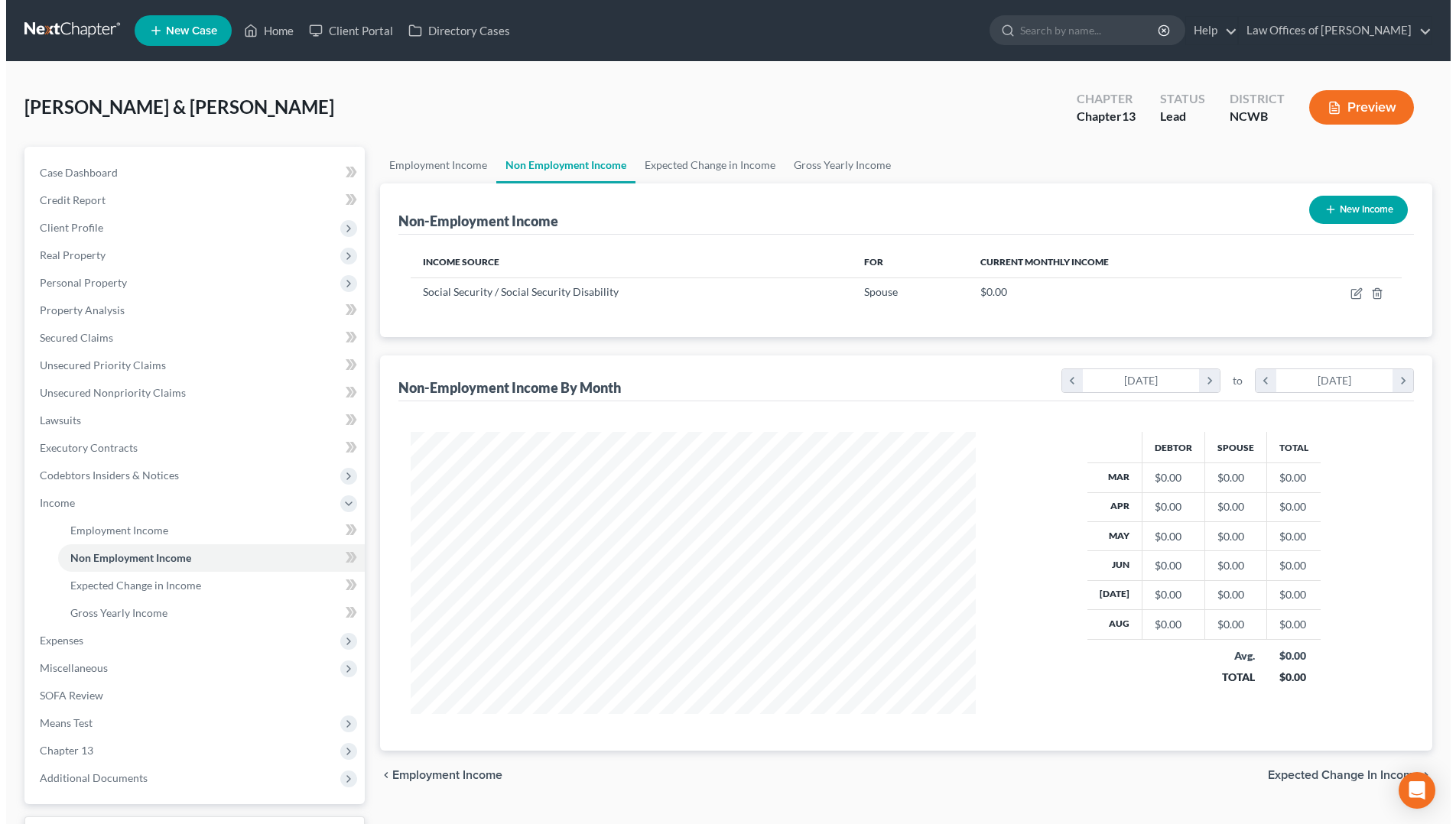
scroll to position [282, 595]
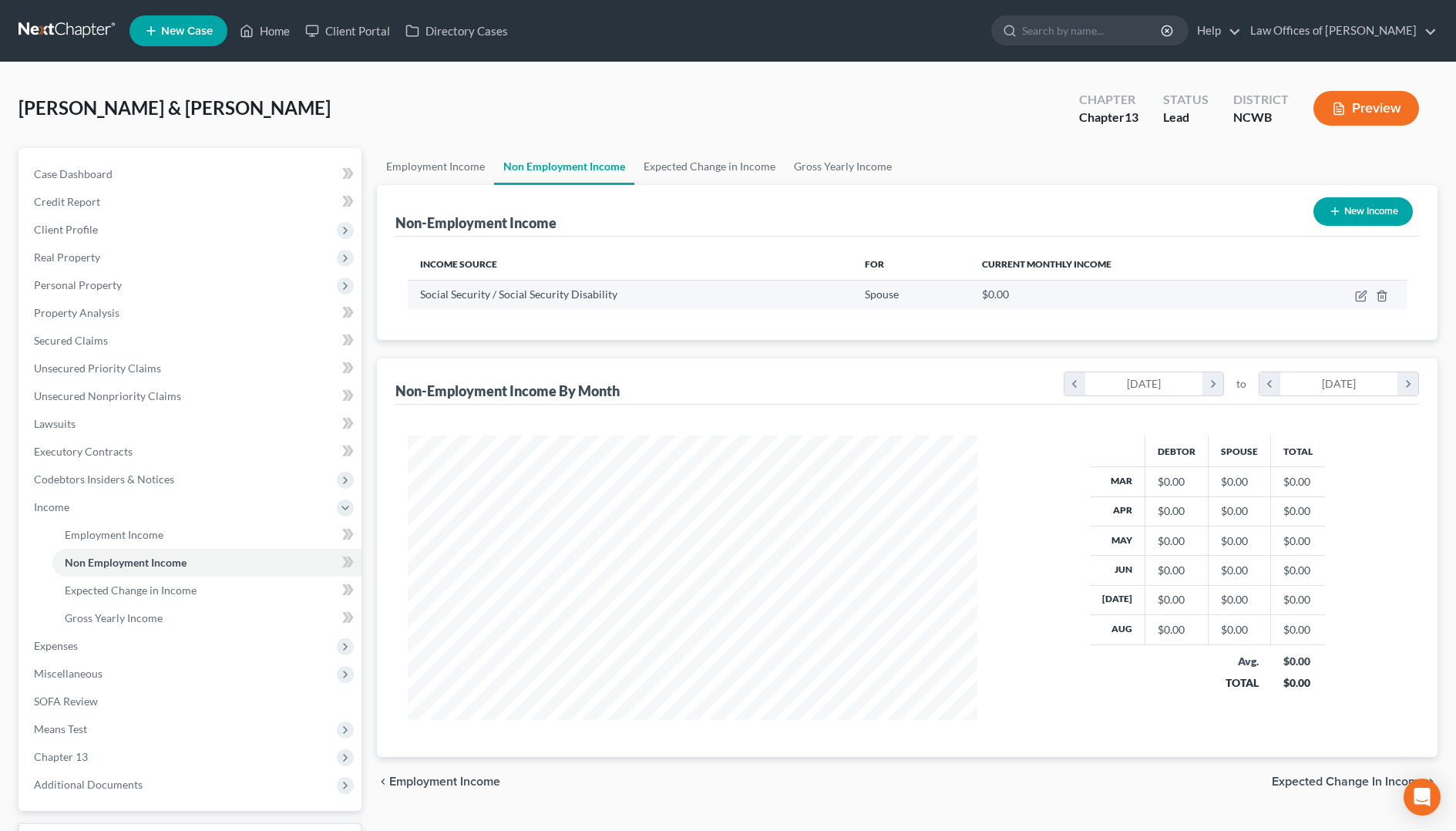
click at [1096, 295] on div "$0.00" at bounding box center [1124, 294] width 285 height 15
click at [1043, 299] on div "$0.00" at bounding box center [1124, 294] width 285 height 15
click at [1359, 291] on icon "button" at bounding box center [1361, 297] width 13 height 13
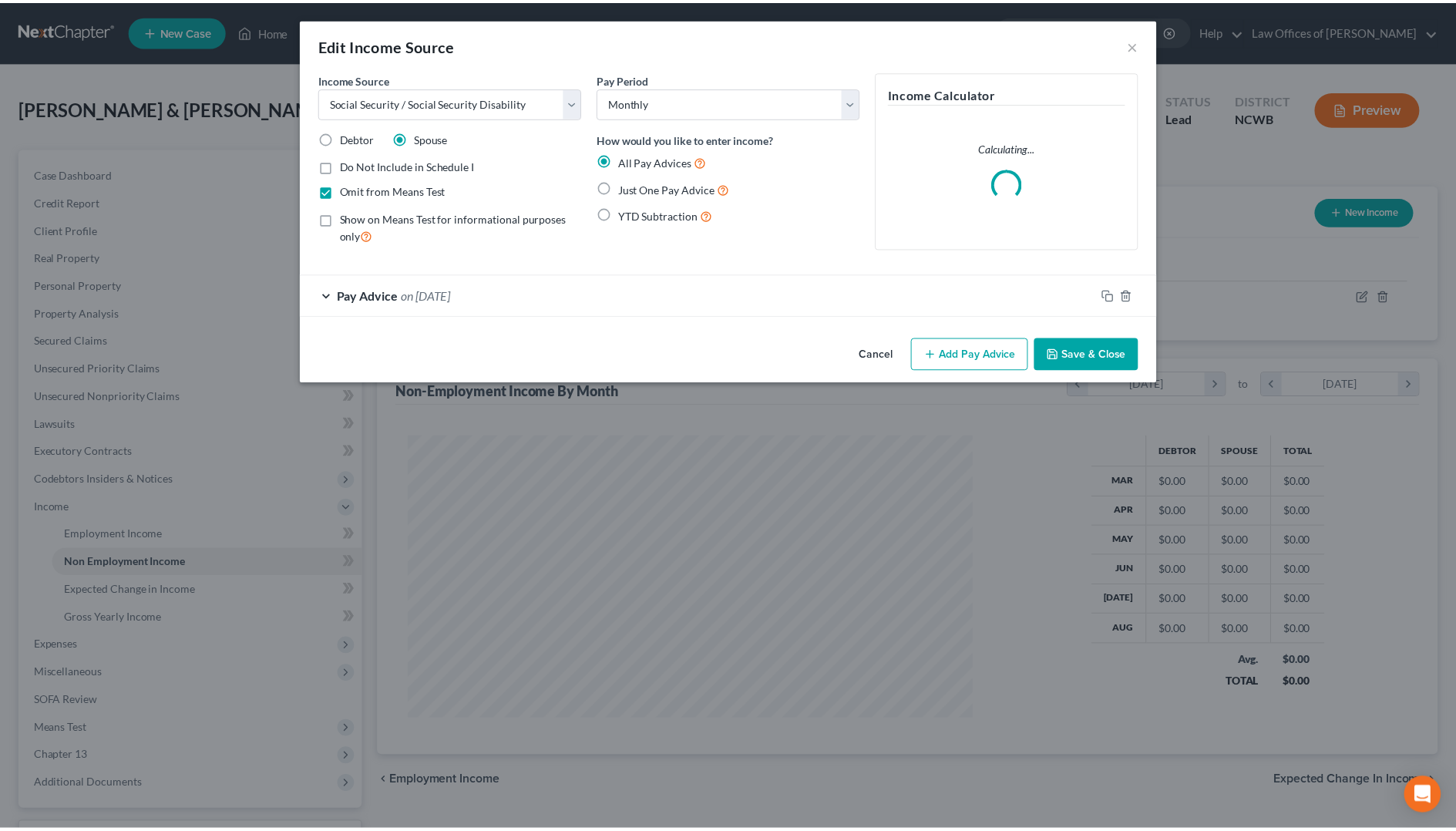
scroll to position [288, 605]
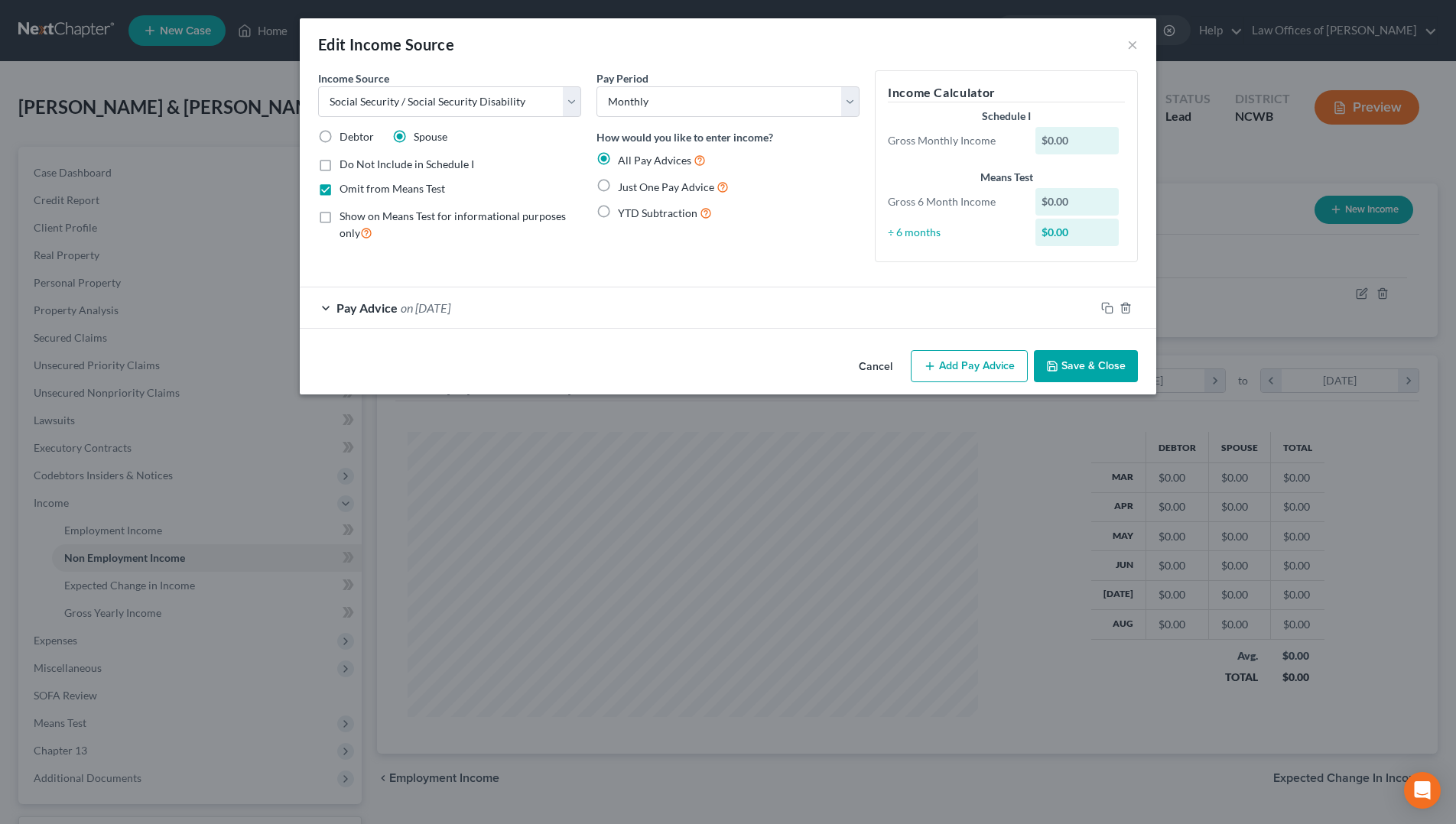
click at [1017, 365] on button "Add Pay Advice" at bounding box center [969, 366] width 117 height 32
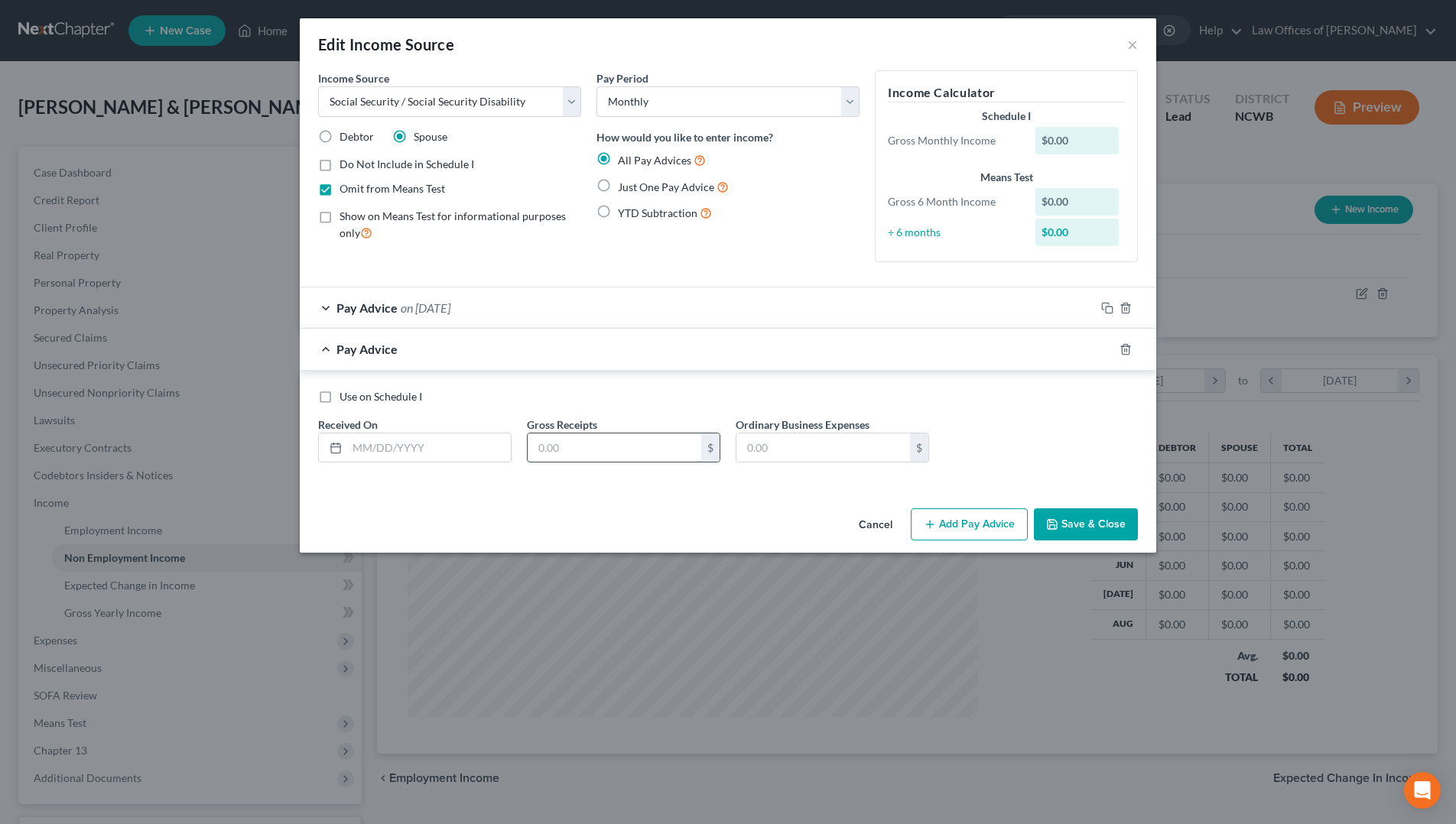
click at [585, 448] on input "text" at bounding box center [614, 448] width 173 height 29
click at [1056, 522] on icon "button" at bounding box center [1053, 525] width 13 height 13
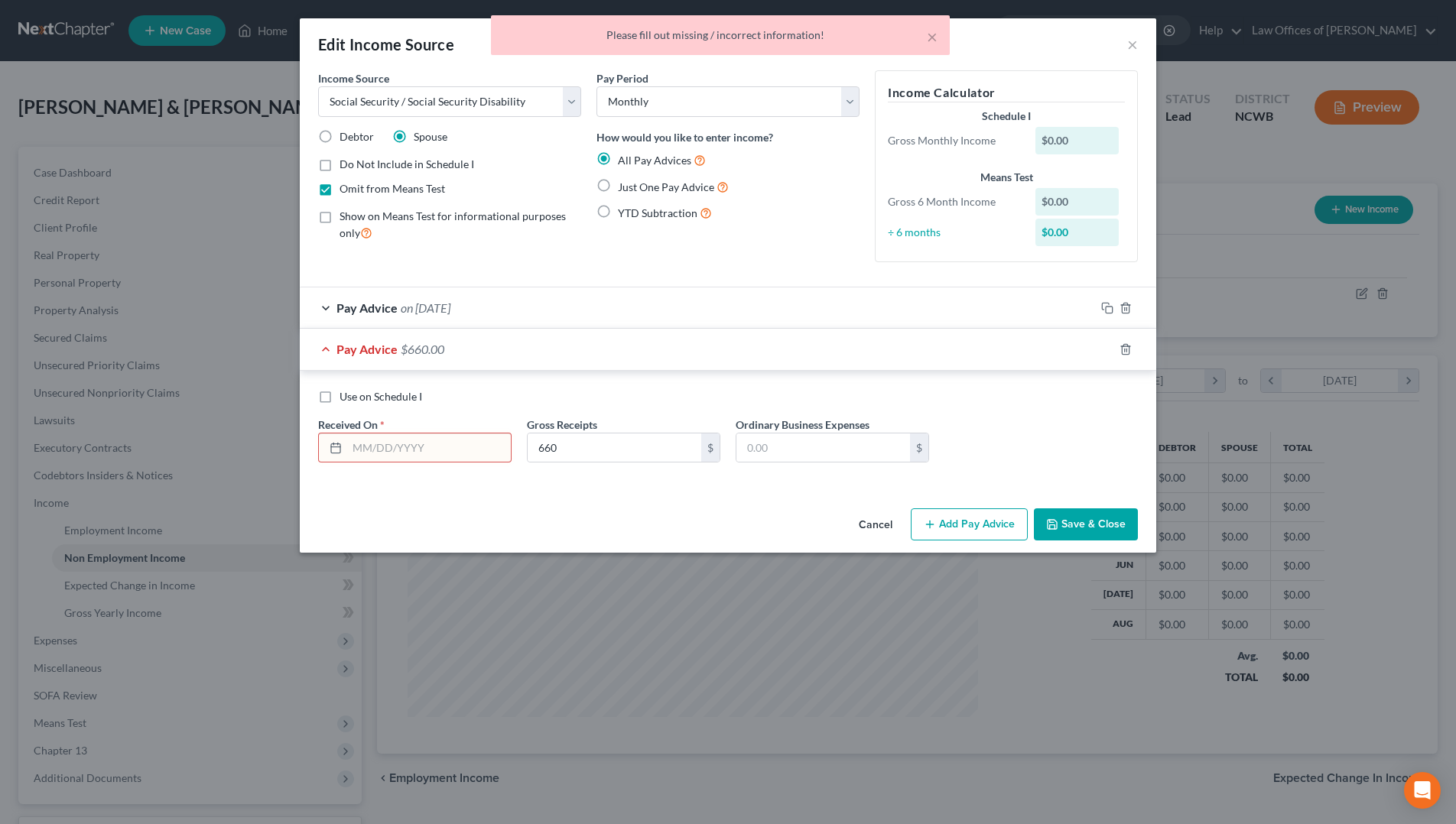
click at [340, 401] on label "Use on Schedule I" at bounding box center [380, 396] width 82 height 15
click at [346, 399] on input "Use on Schedule I" at bounding box center [351, 394] width 10 height 10
click at [380, 453] on input "text" at bounding box center [429, 448] width 164 height 29
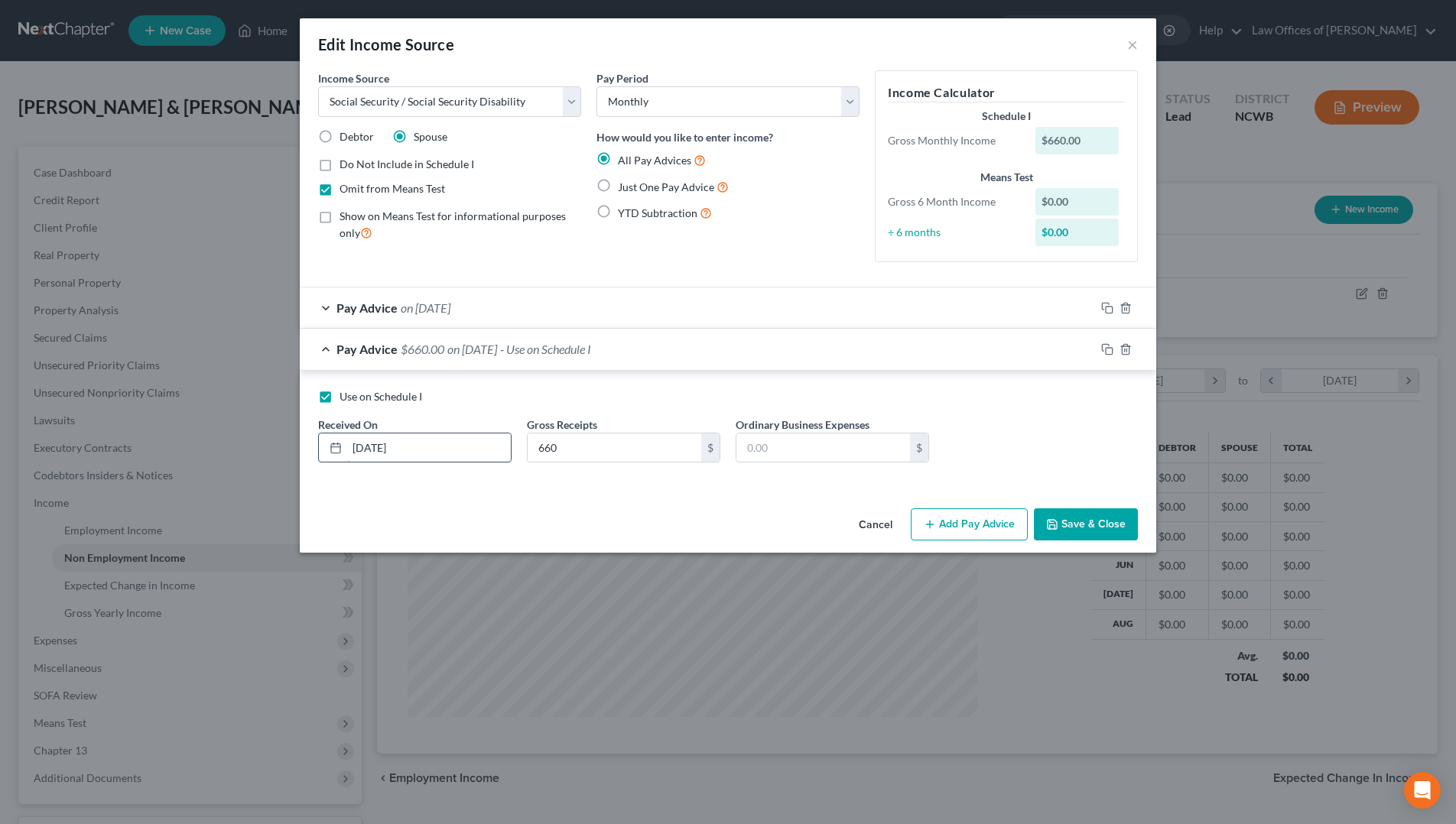
drag, startPoint x: 380, startPoint y: 446, endPoint x: 402, endPoint y: 448, distance: 22.1
click at [380, 446] on input "[DATE]" at bounding box center [429, 448] width 164 height 29
click at [450, 310] on span "on [DATE]" at bounding box center [425, 307] width 49 height 15
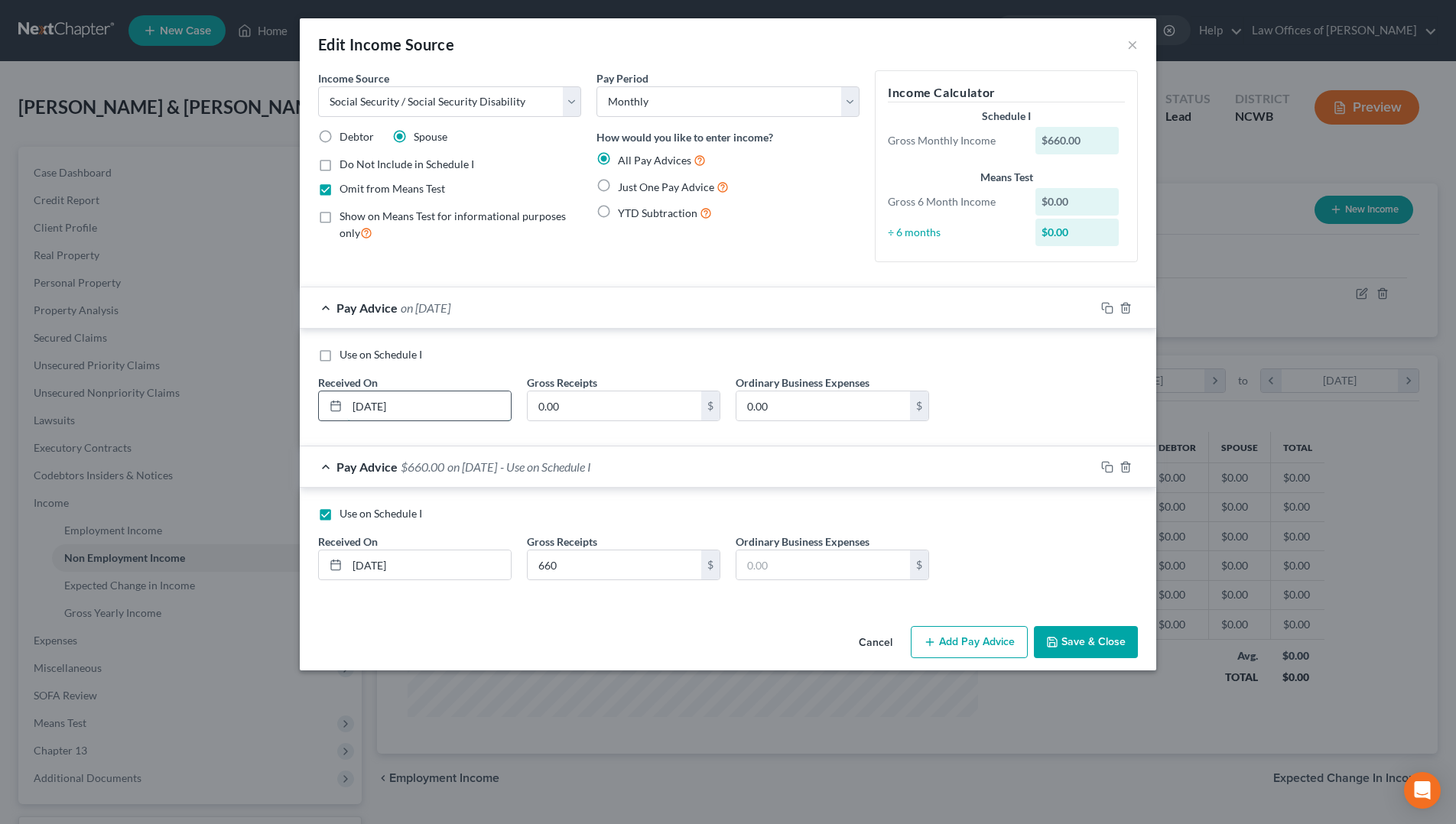
click at [381, 412] on input "[DATE]" at bounding box center [429, 405] width 164 height 29
click at [658, 405] on input "0.00" at bounding box center [614, 405] width 173 height 29
click at [340, 360] on label "Use on Schedule I" at bounding box center [380, 354] width 82 height 15
click at [346, 357] on input "Use on Schedule I" at bounding box center [351, 352] width 10 height 10
click at [1121, 466] on icon "button" at bounding box center [1126, 467] width 13 height 13
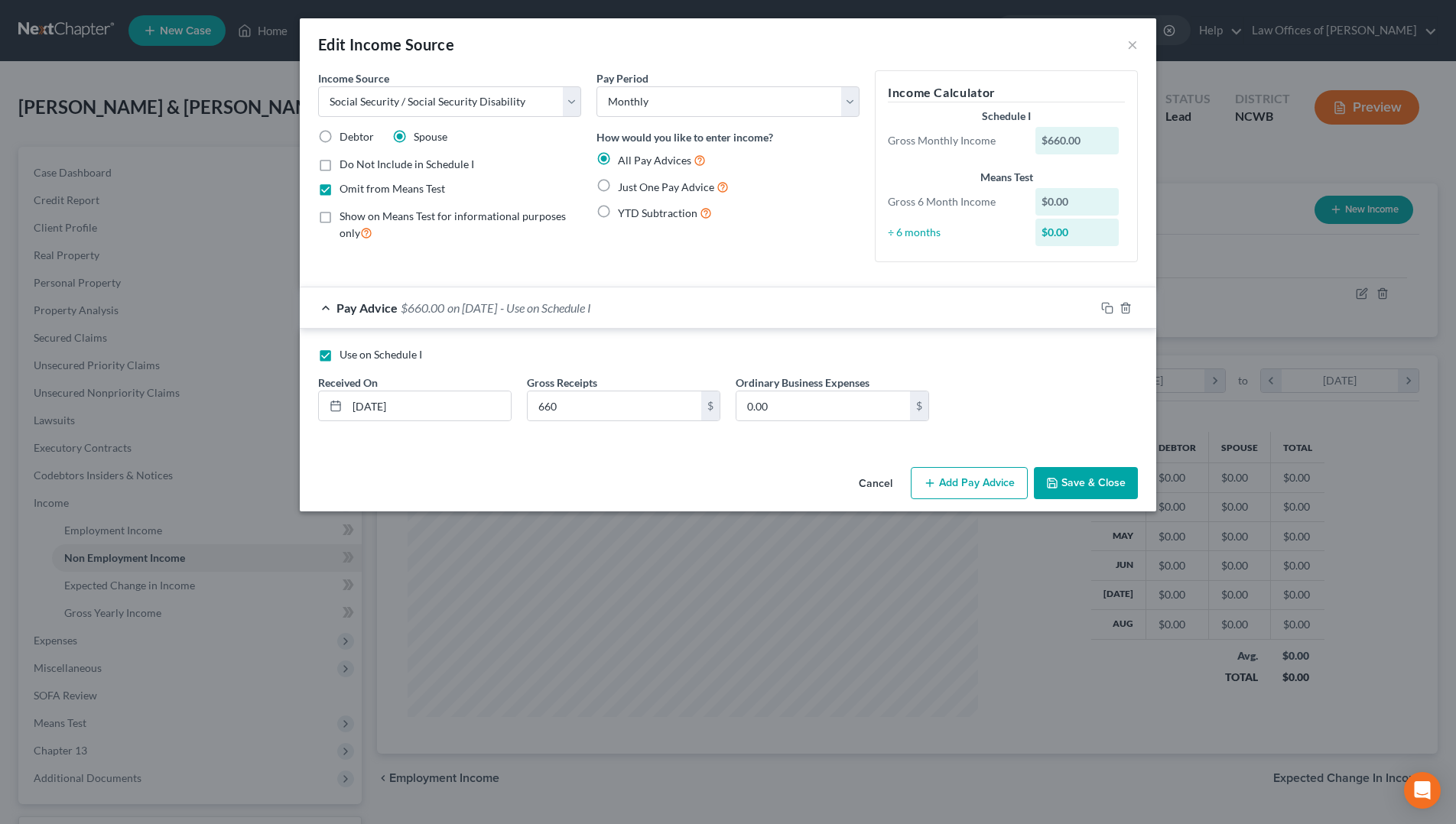
click at [618, 178] on label "Just One Pay Advice" at bounding box center [673, 187] width 111 height 17
click at [624, 178] on input "Just One Pay Advice" at bounding box center [629, 183] width 10 height 10
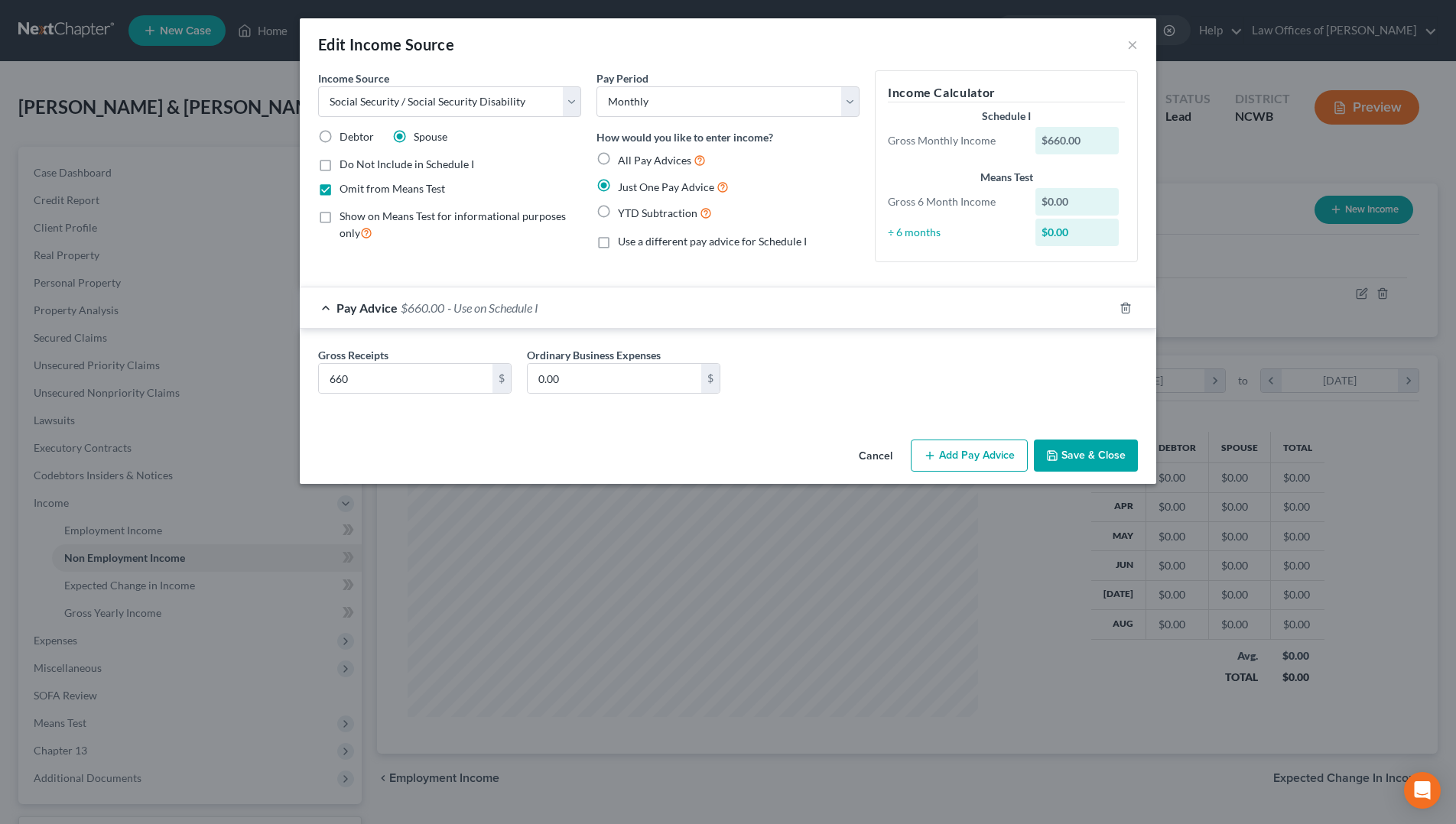
click at [618, 184] on label "Just One Pay Advice" at bounding box center [673, 187] width 111 height 17
click at [624, 184] on input "Just One Pay Advice" at bounding box center [629, 183] width 10 height 10
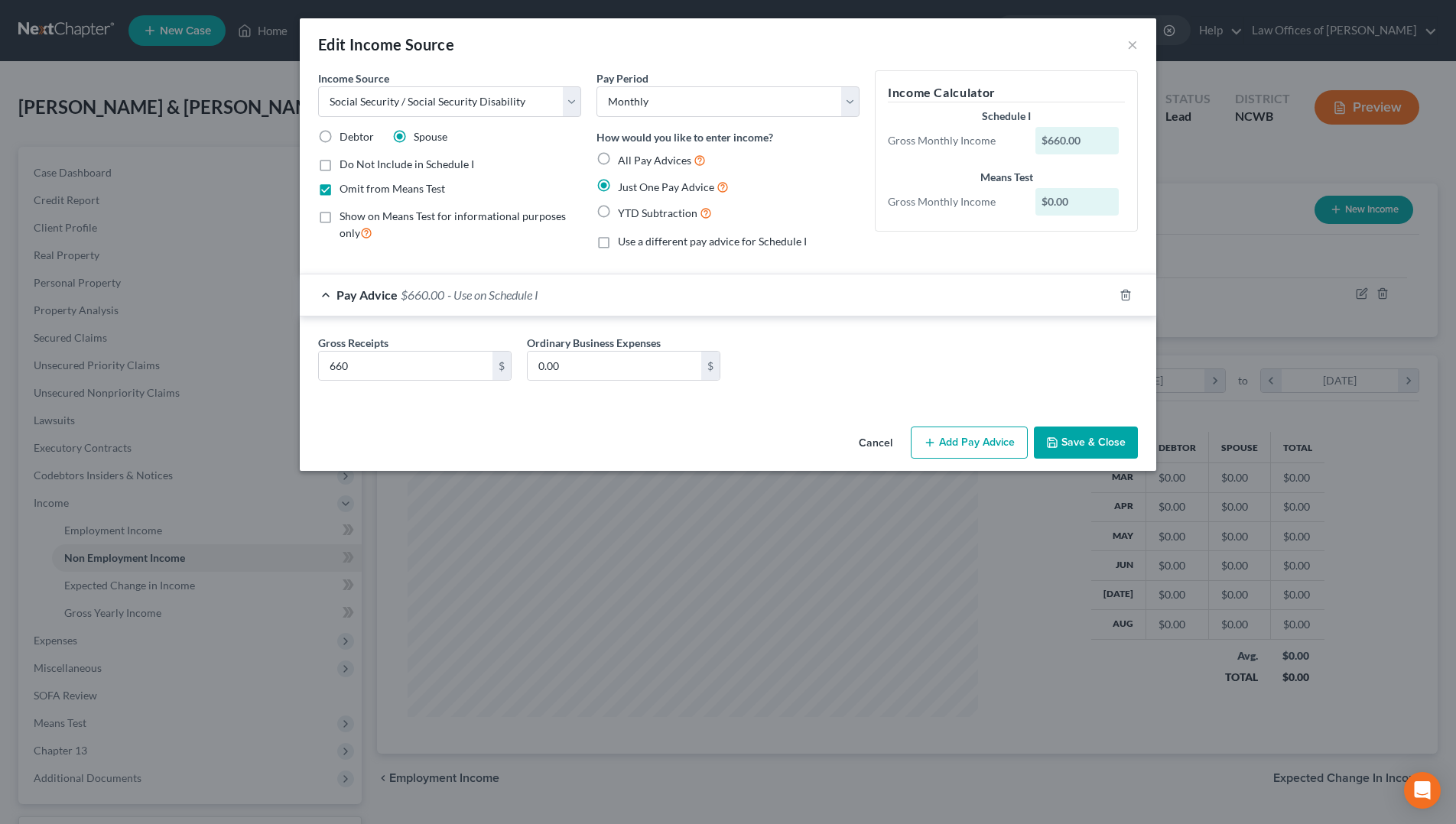
click at [1068, 441] on button "Save & Close" at bounding box center [1086, 442] width 104 height 32
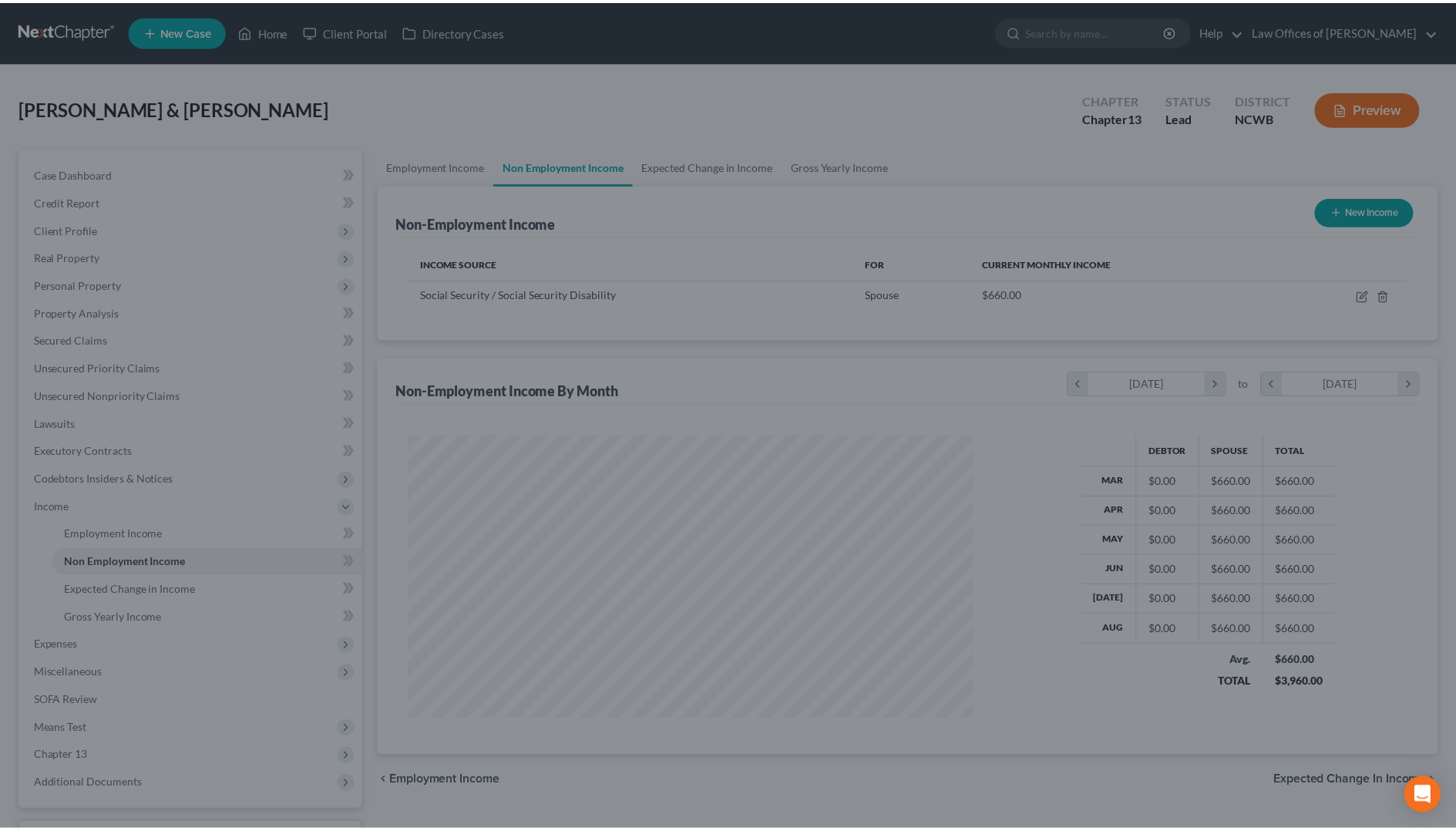
scroll to position [770592, 770052]
